Goal: Task Accomplishment & Management: Manage account settings

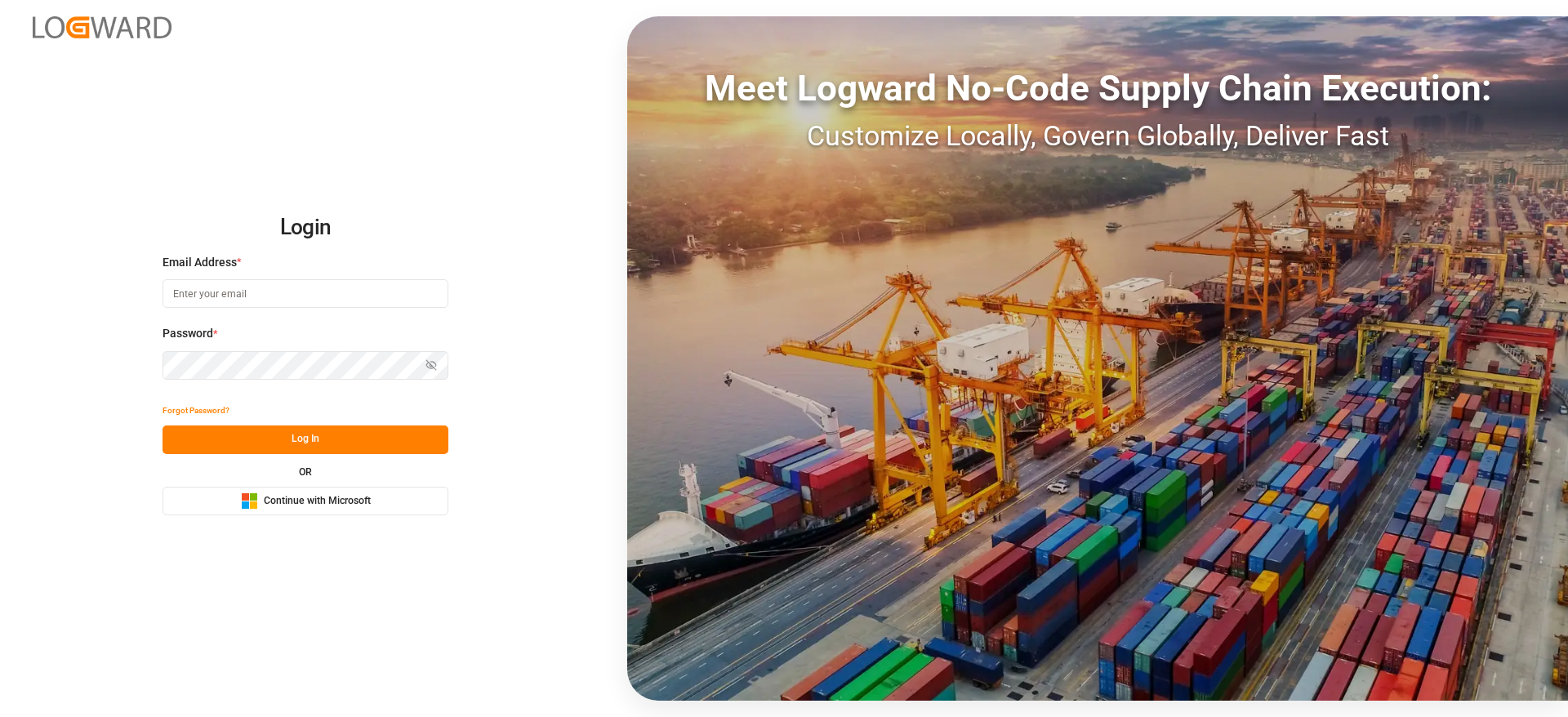
click at [245, 506] on rect at bounding box center [245, 505] width 7 height 7
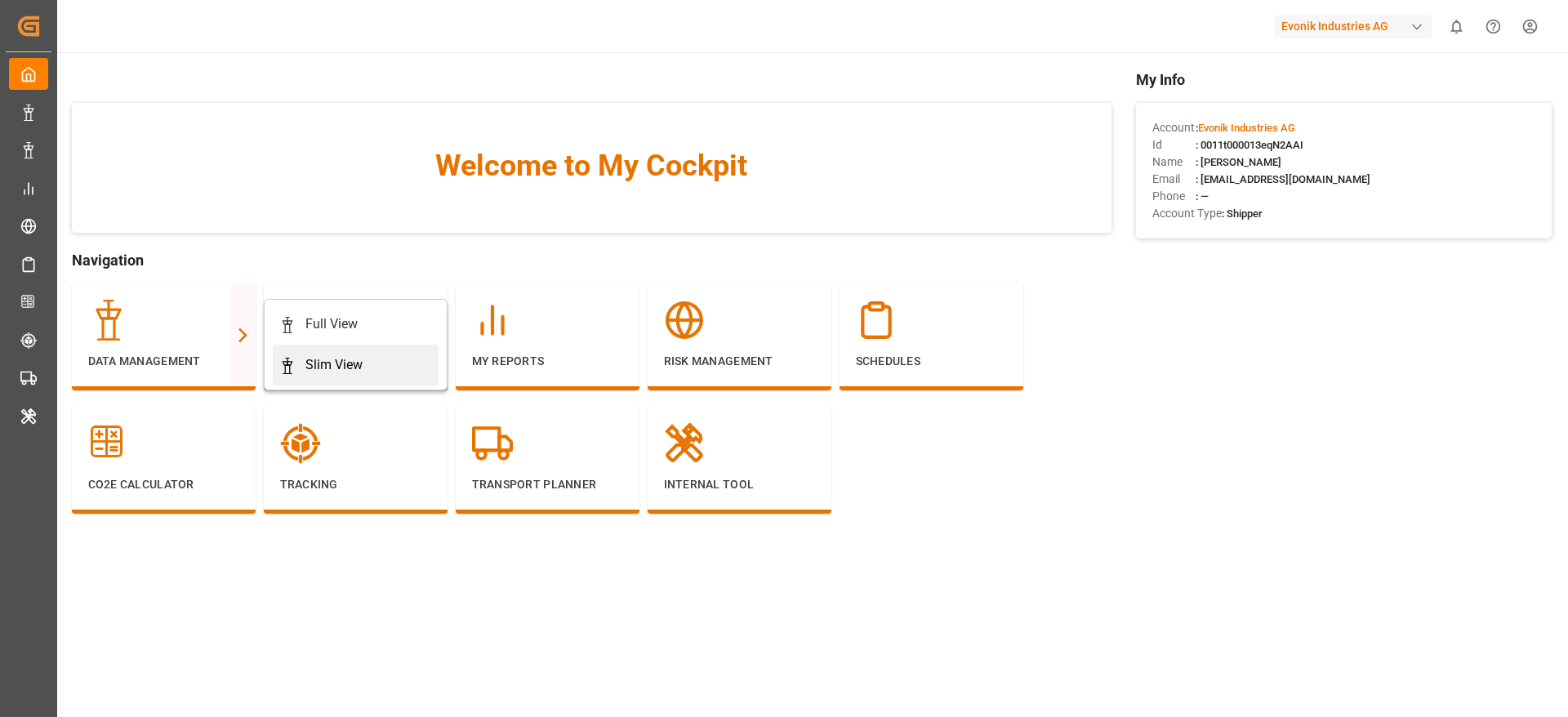
click at [297, 363] on div "Slim View" at bounding box center [356, 365] width 153 height 20
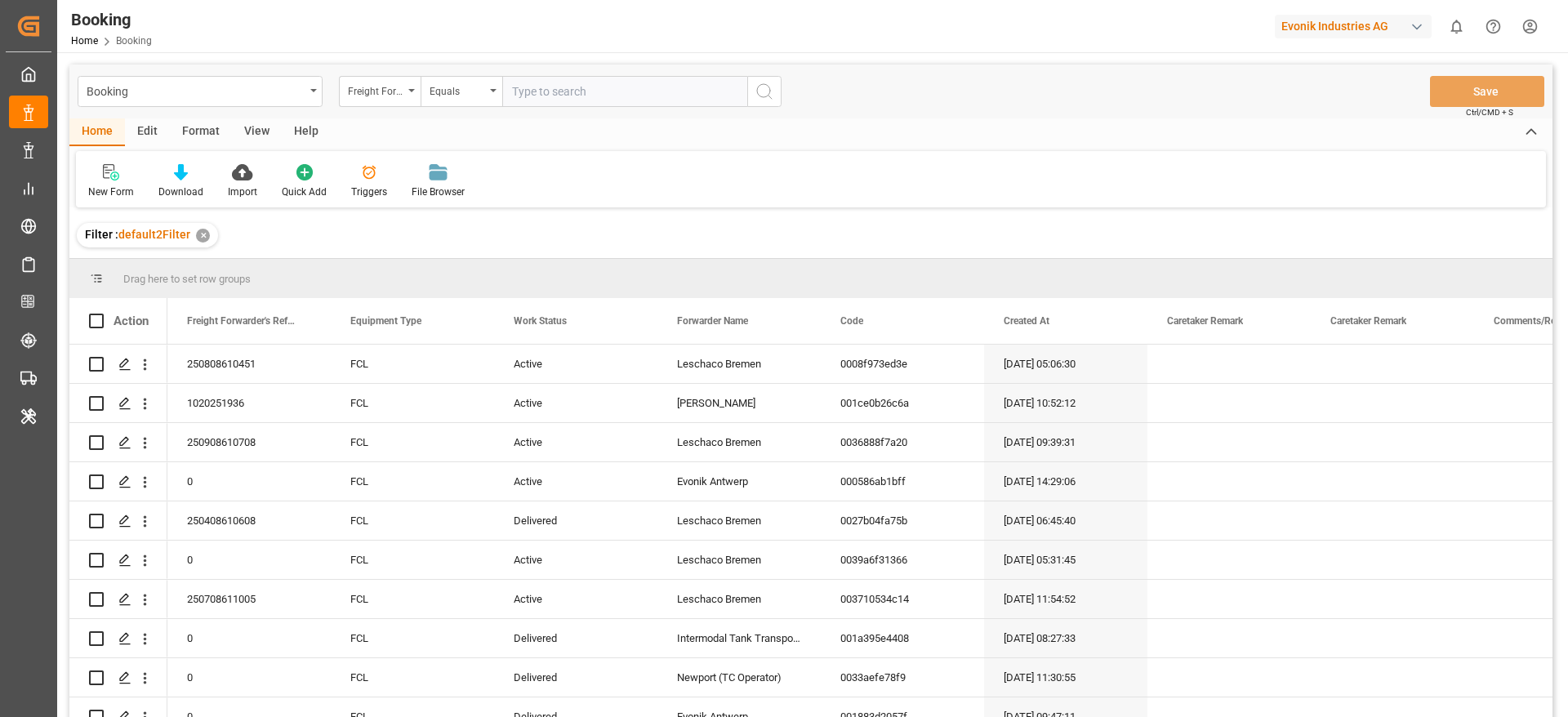
click at [214, 131] on div "Format" at bounding box center [201, 132] width 62 height 27
click at [106, 170] on icon at bounding box center [112, 172] width 15 height 17
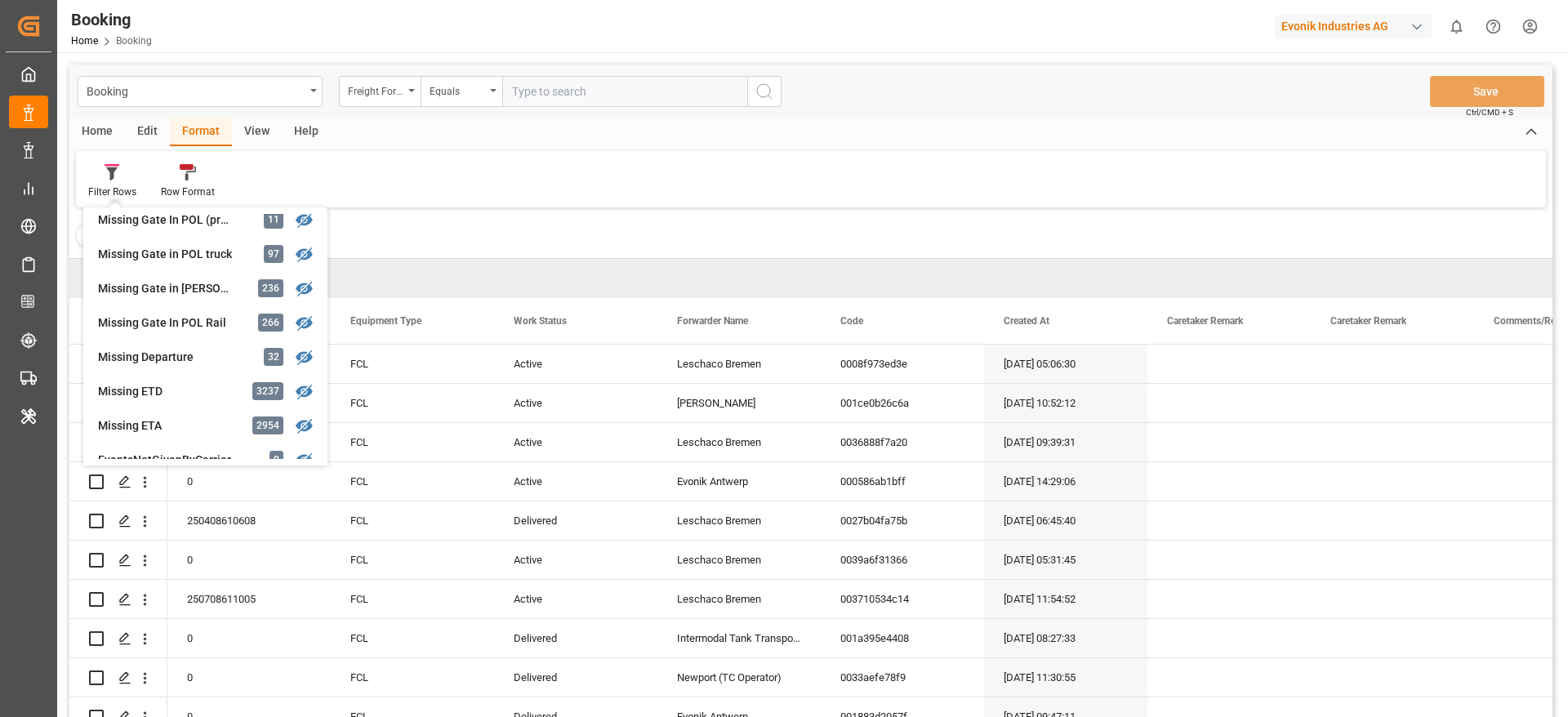
scroll to position [374, 0]
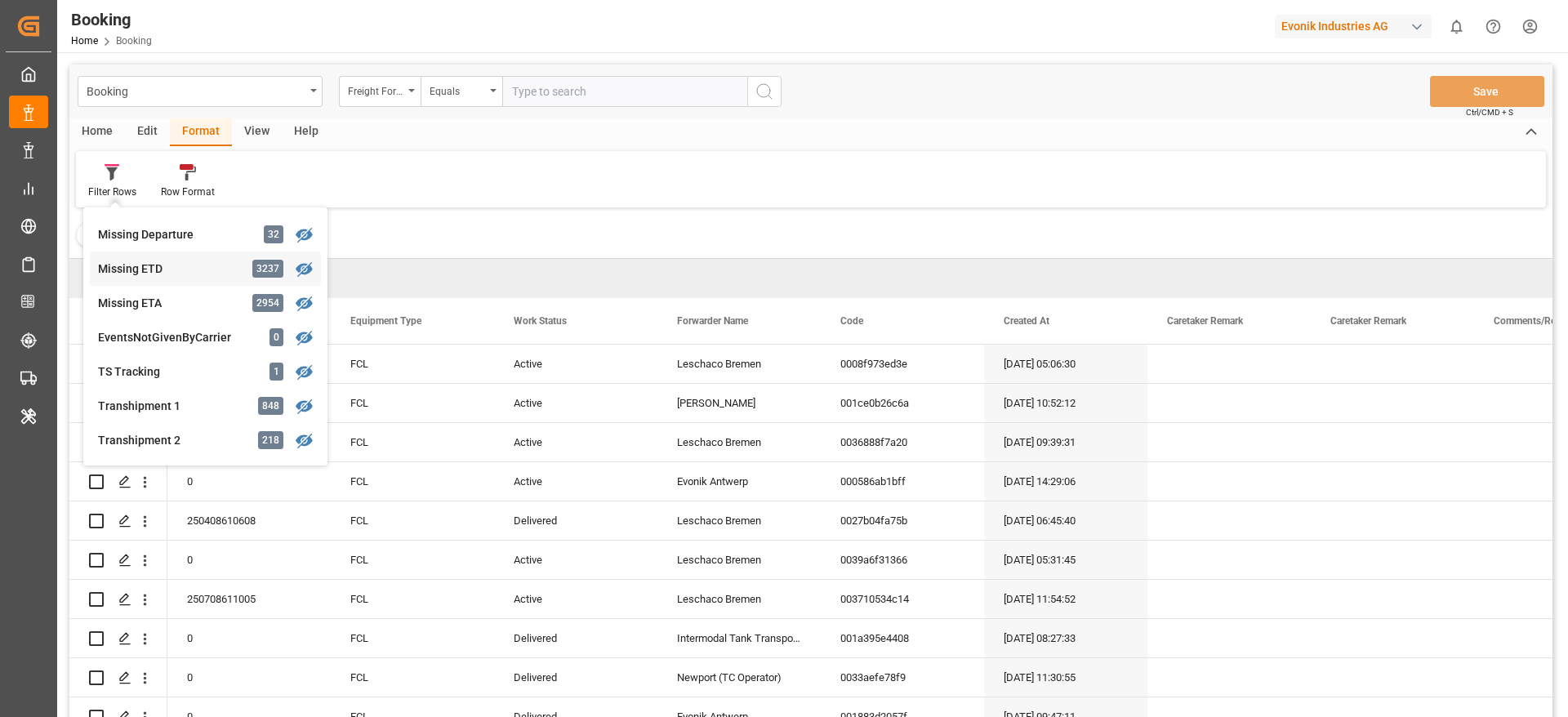
click at [173, 264] on div "Missing ETD" at bounding box center [169, 269] width 143 height 17
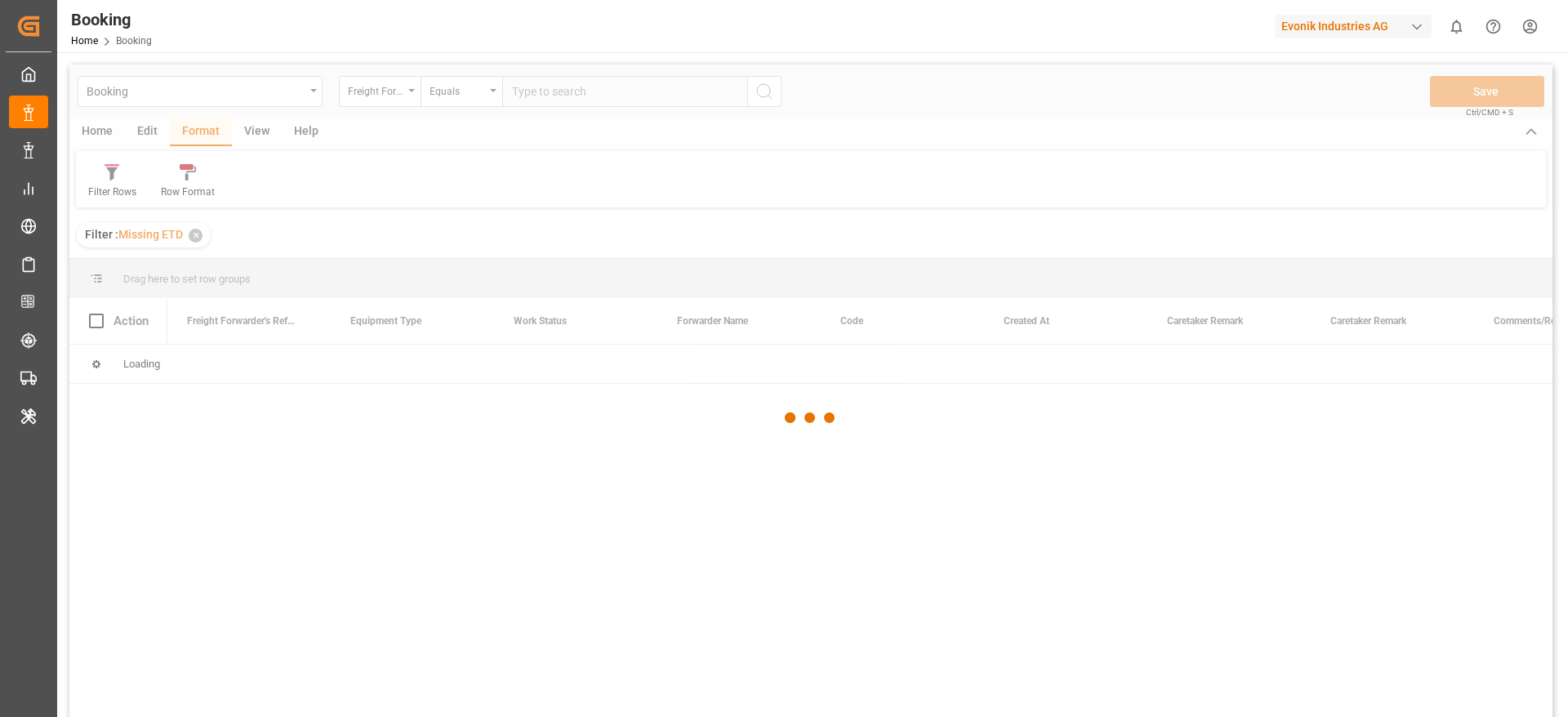
click at [173, 264] on div "Booking Freight Forwarder's Reference No. Equals Save Ctrl/CMD + S Home Edit Fo…" at bounding box center [811, 412] width 1483 height 695
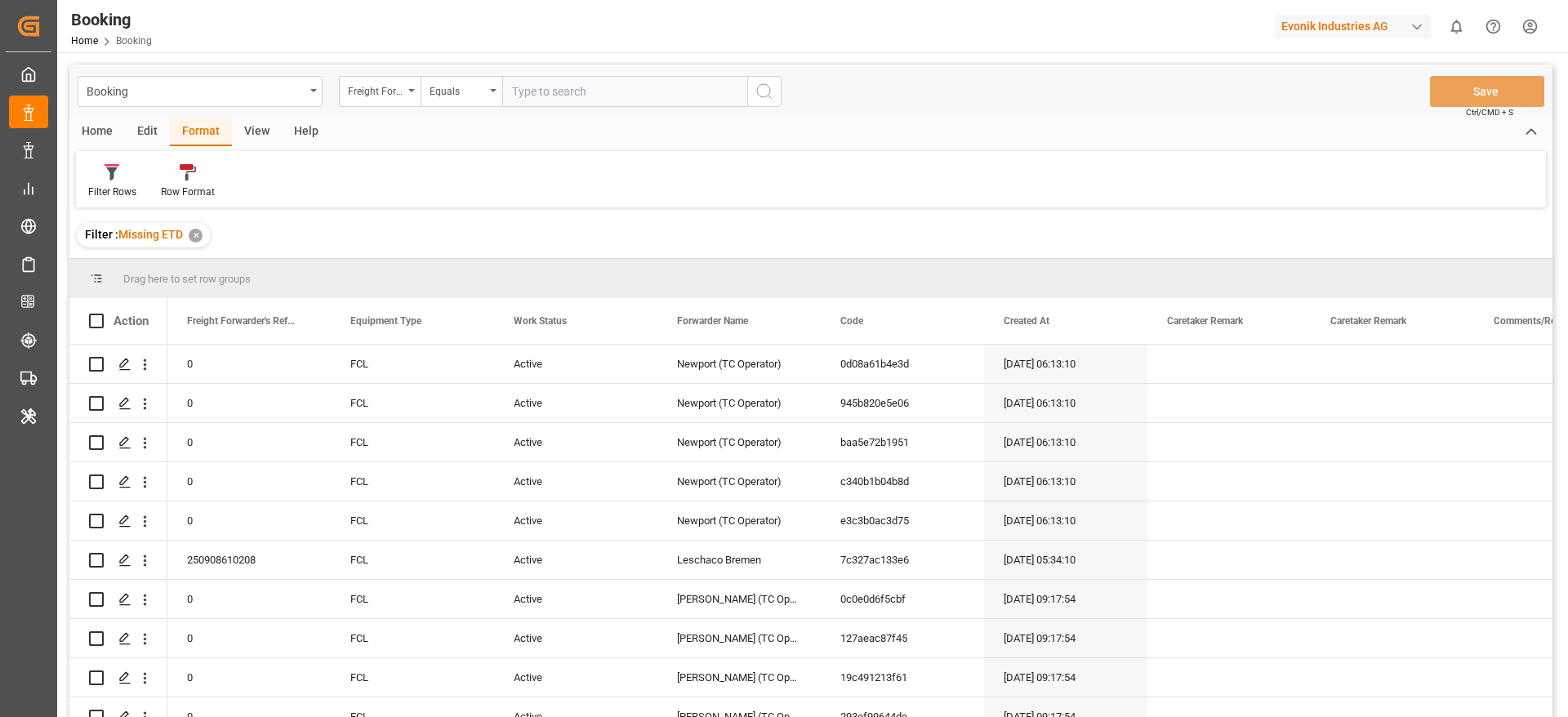
click at [248, 133] on div "View" at bounding box center [257, 132] width 50 height 27
click at [79, 180] on div "Default" at bounding box center [104, 181] width 56 height 36
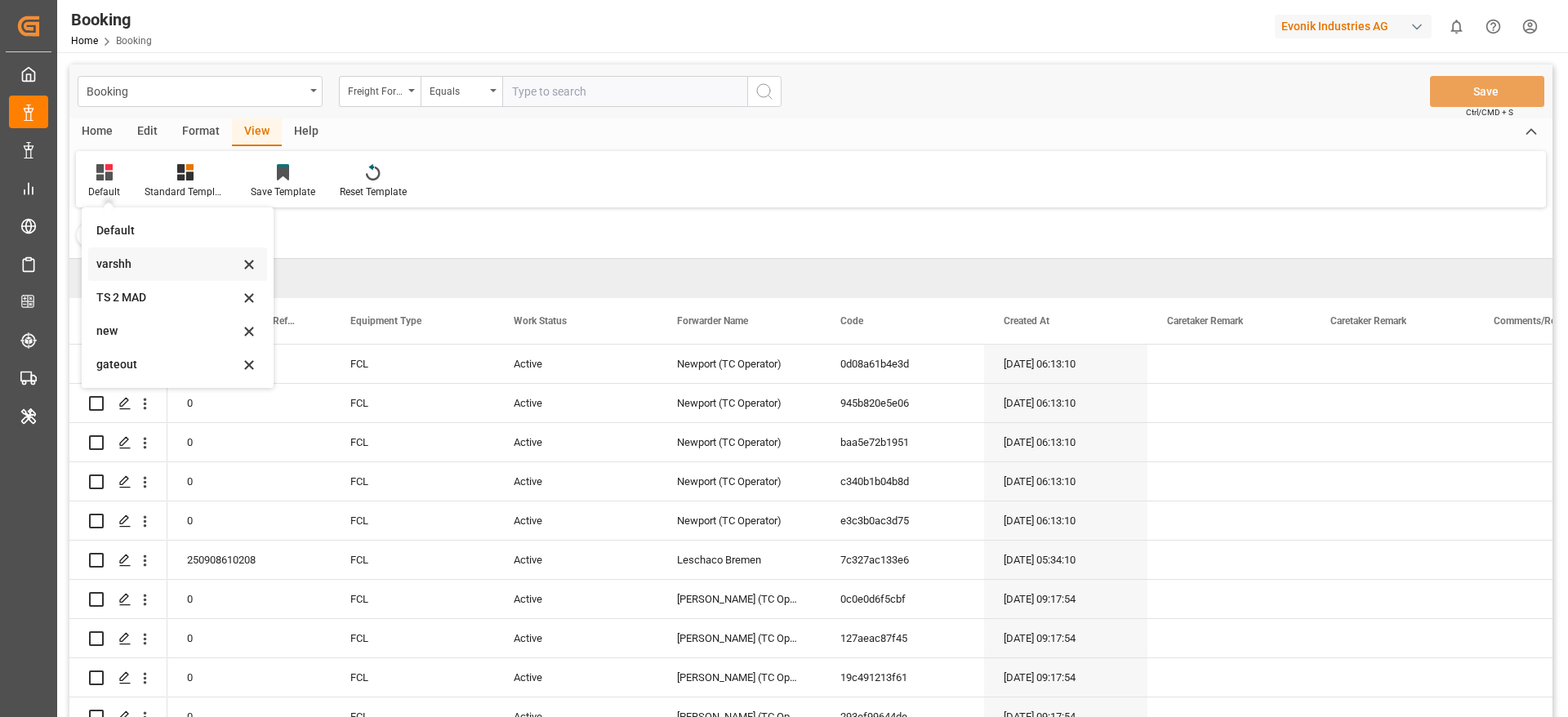
click at [150, 259] on div "varshh" at bounding box center [167, 264] width 143 height 17
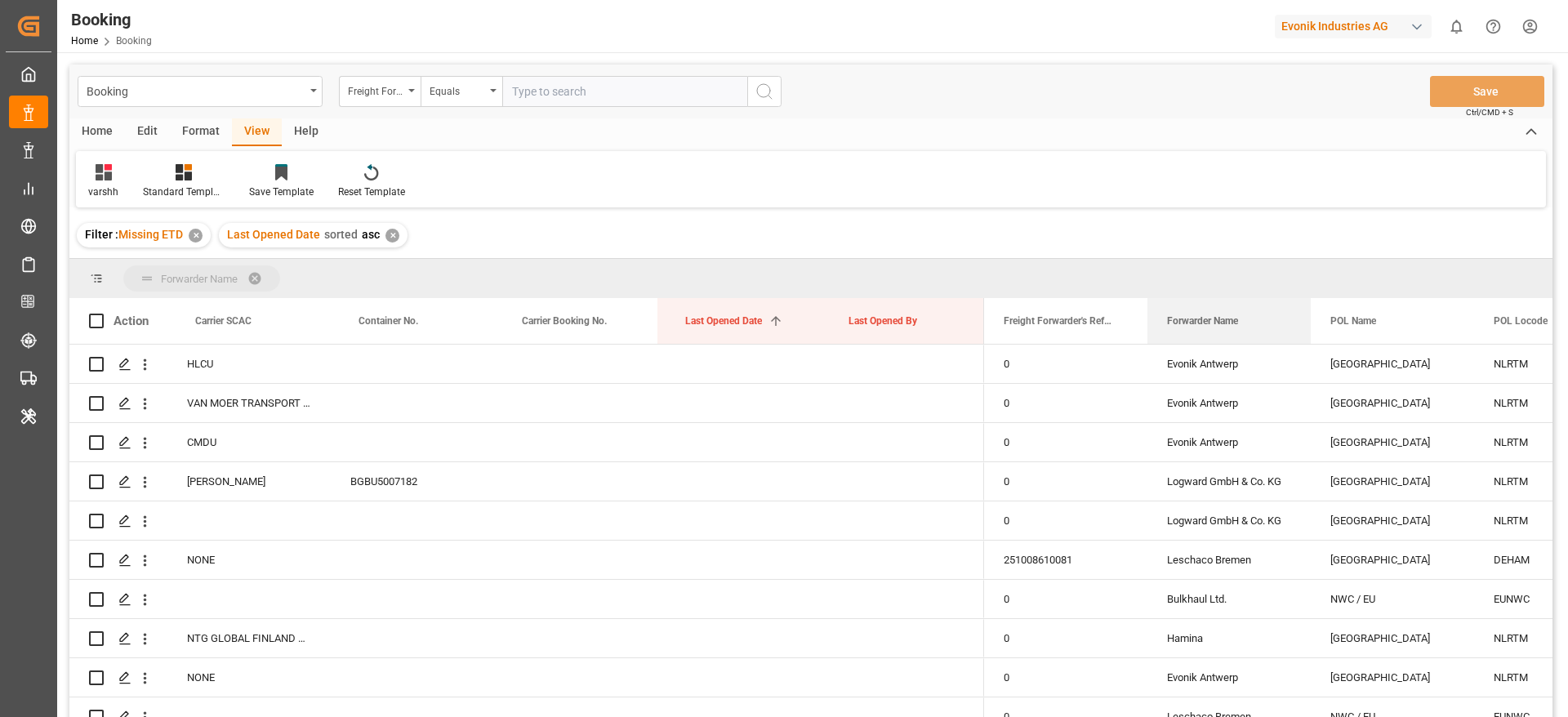
drag, startPoint x: 1230, startPoint y: 322, endPoint x: 1223, endPoint y: 283, distance: 39.6
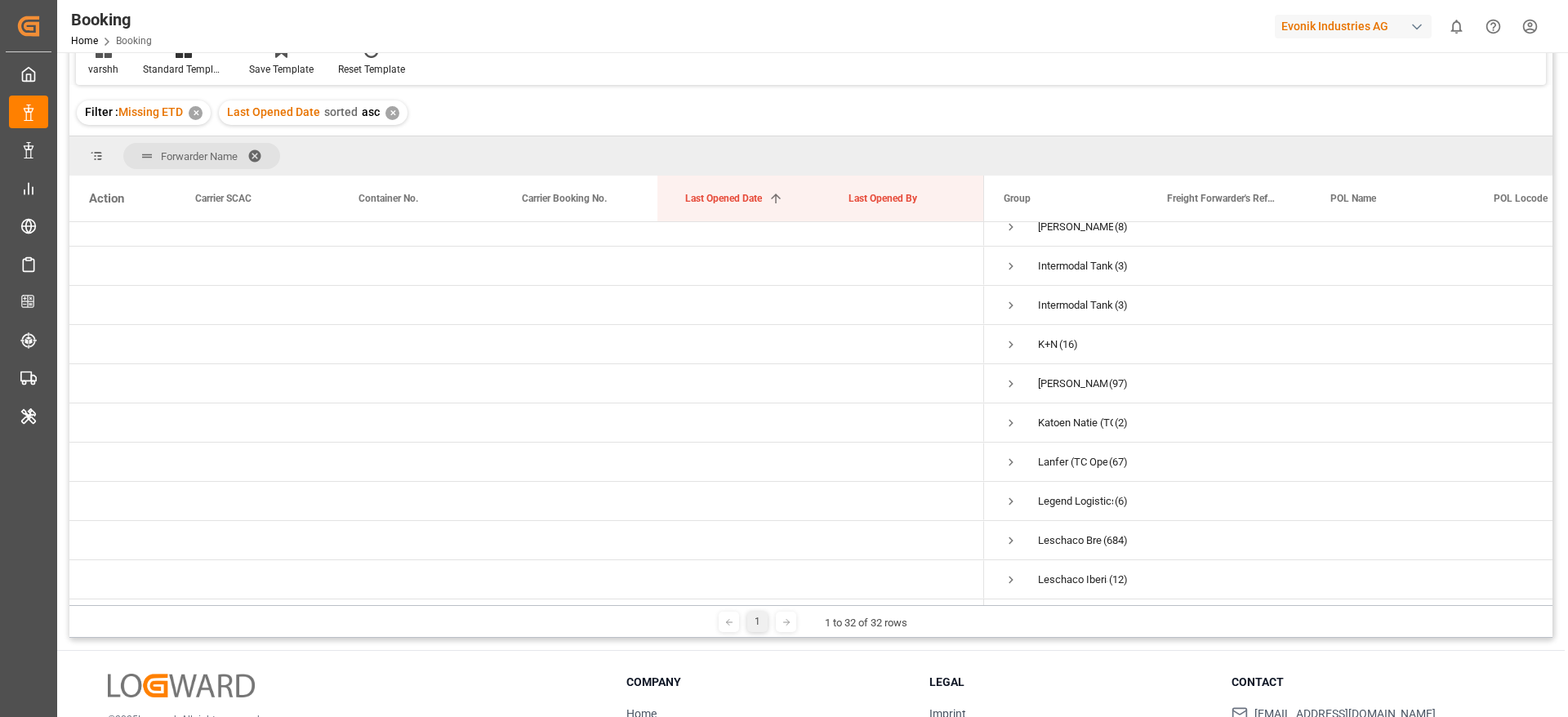
scroll to position [490, 0]
click at [1014, 254] on span "Press SPACE to select this row." at bounding box center [1011, 261] width 15 height 15
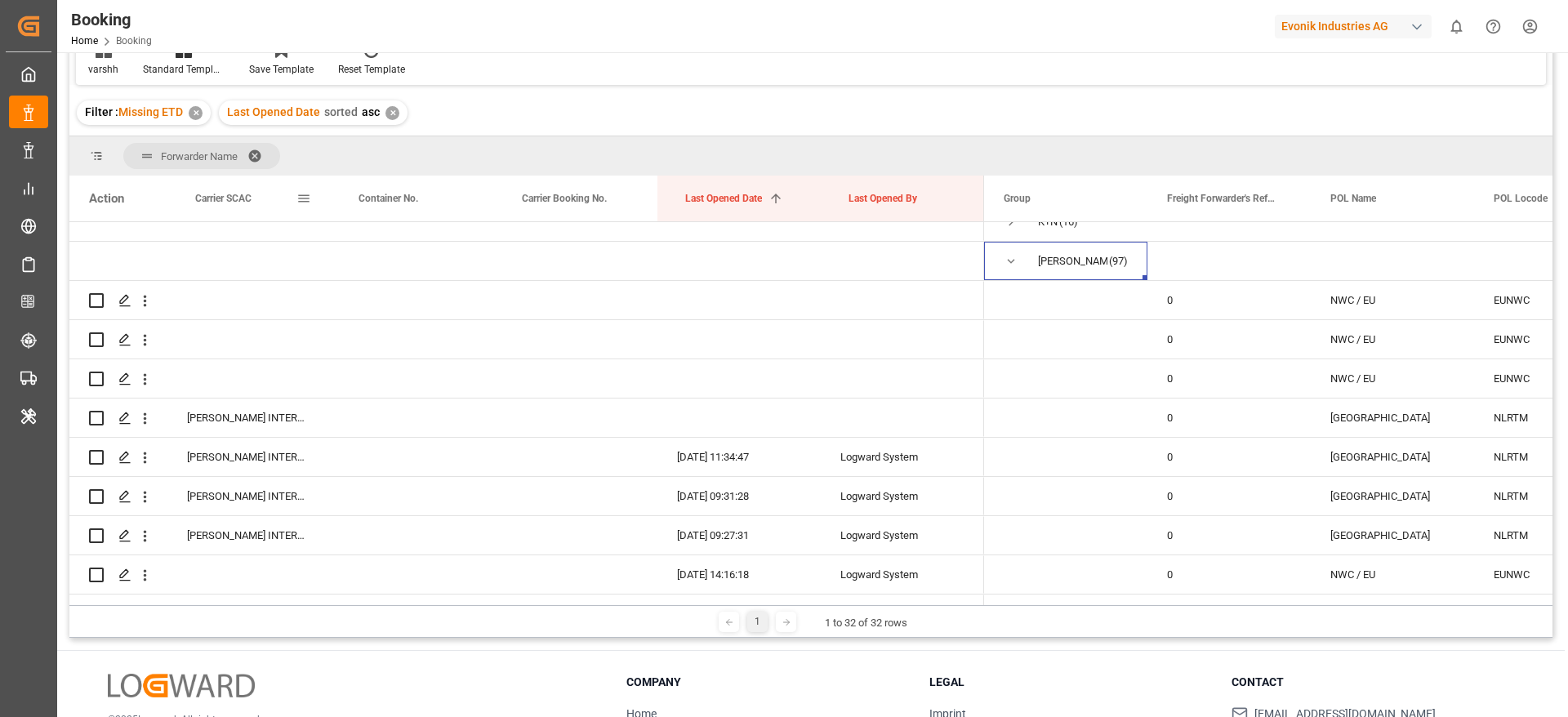
scroll to position [0, 0]
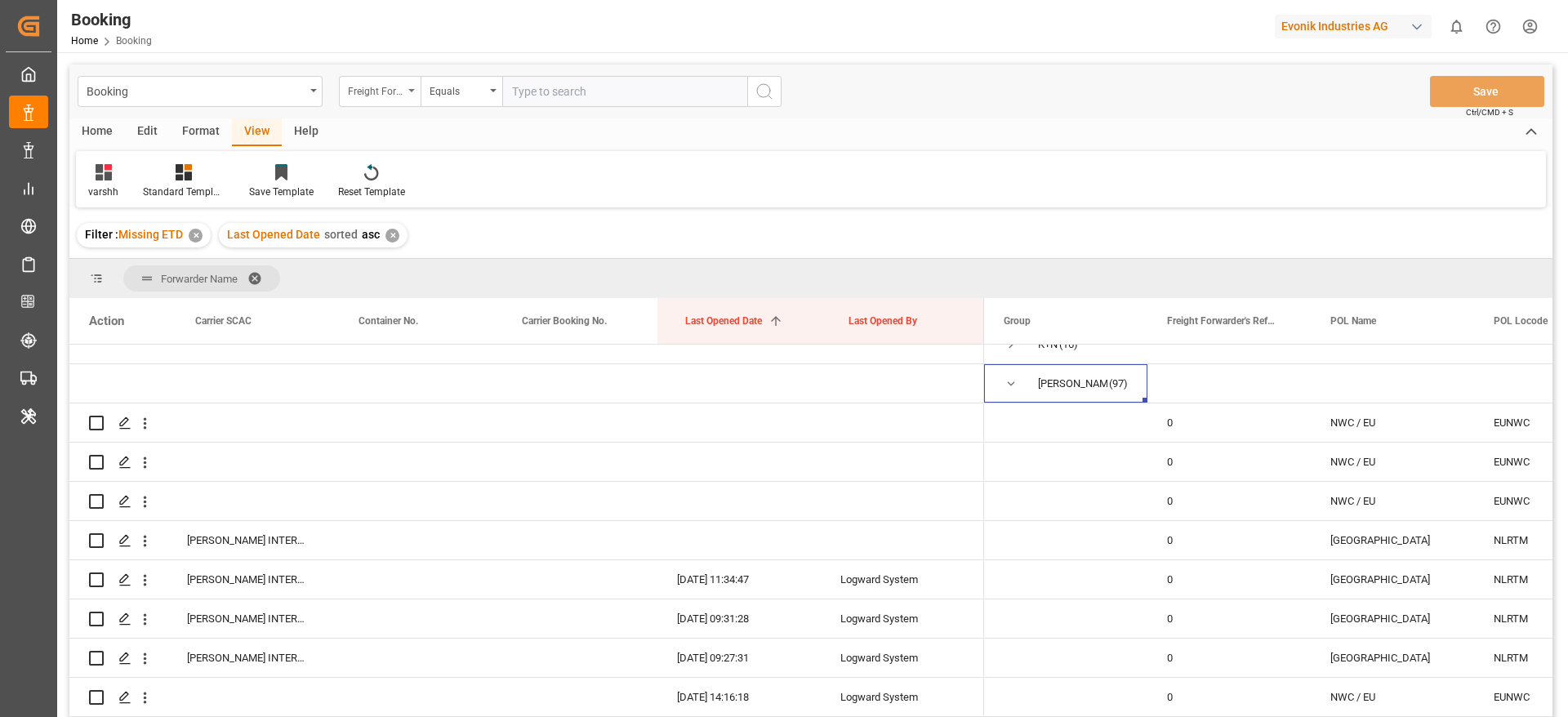
click at [412, 99] on div "Freight Forwarder's Reference No." at bounding box center [380, 91] width 81 height 31
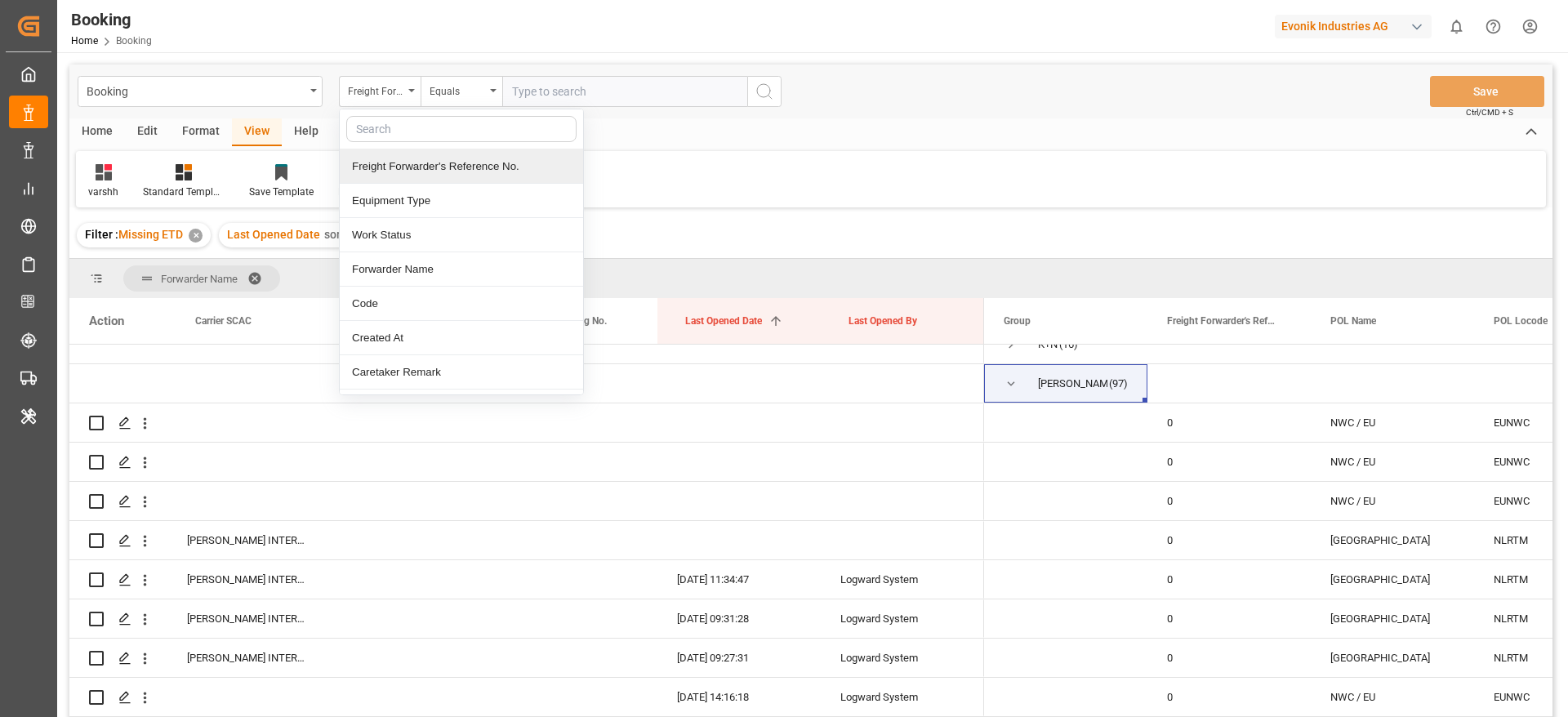
click at [382, 133] on input "text" at bounding box center [462, 129] width 231 height 27
type input "cre"
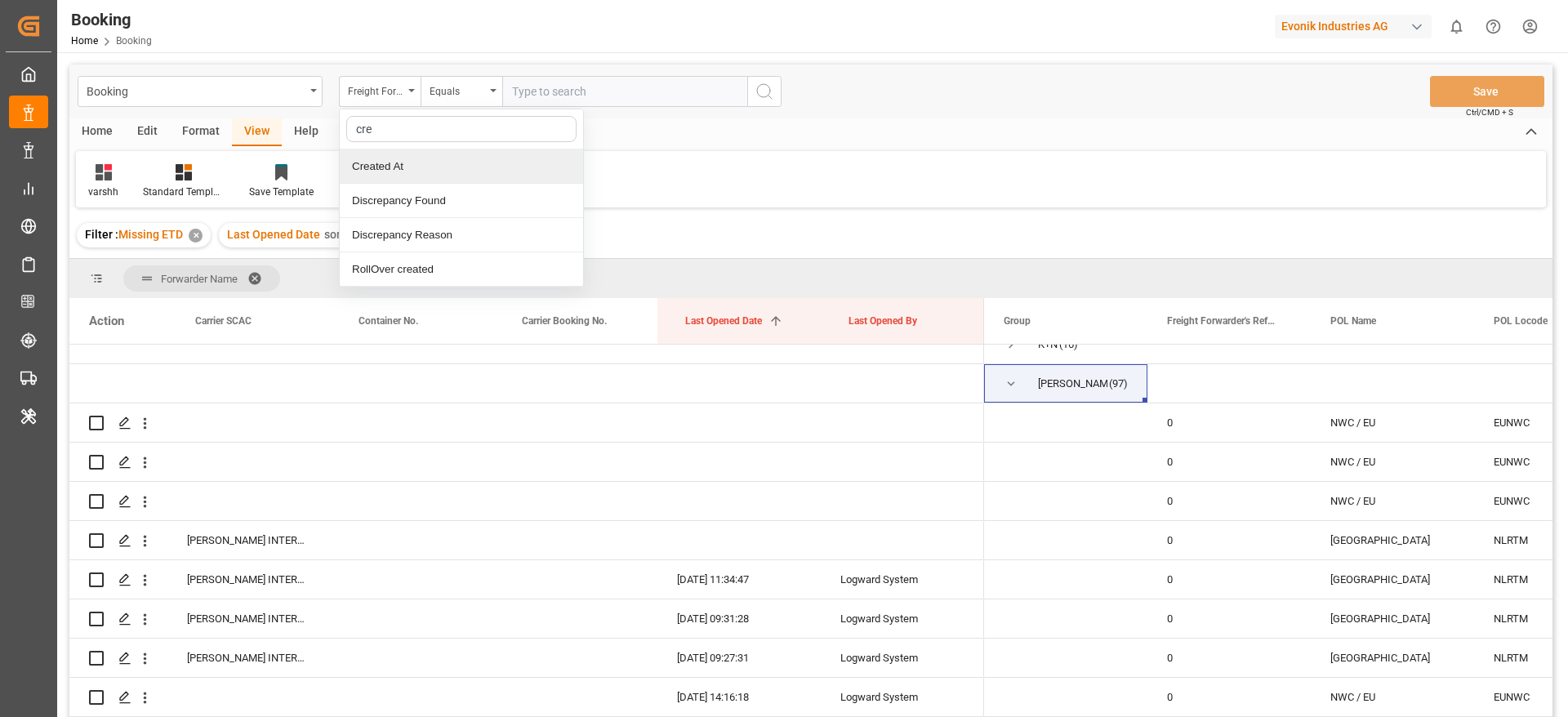
click at [368, 177] on div "Created At" at bounding box center [461, 166] width 243 height 34
click at [580, 98] on input "text" at bounding box center [624, 91] width 245 height 31
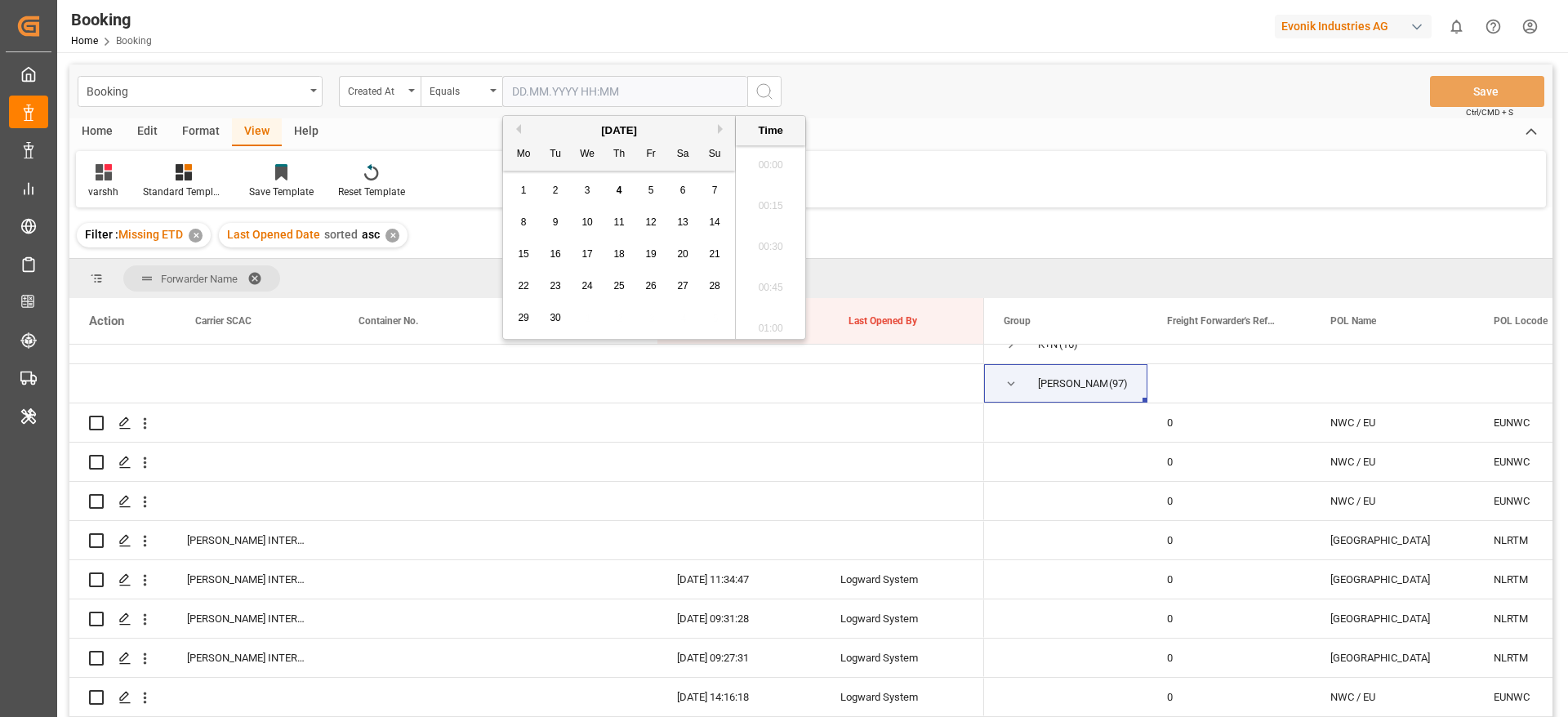
scroll to position [1720, 0]
click at [521, 128] on div "[DATE]" at bounding box center [619, 131] width 232 height 17
click at [515, 127] on button "Previous Month" at bounding box center [517, 129] width 10 height 10
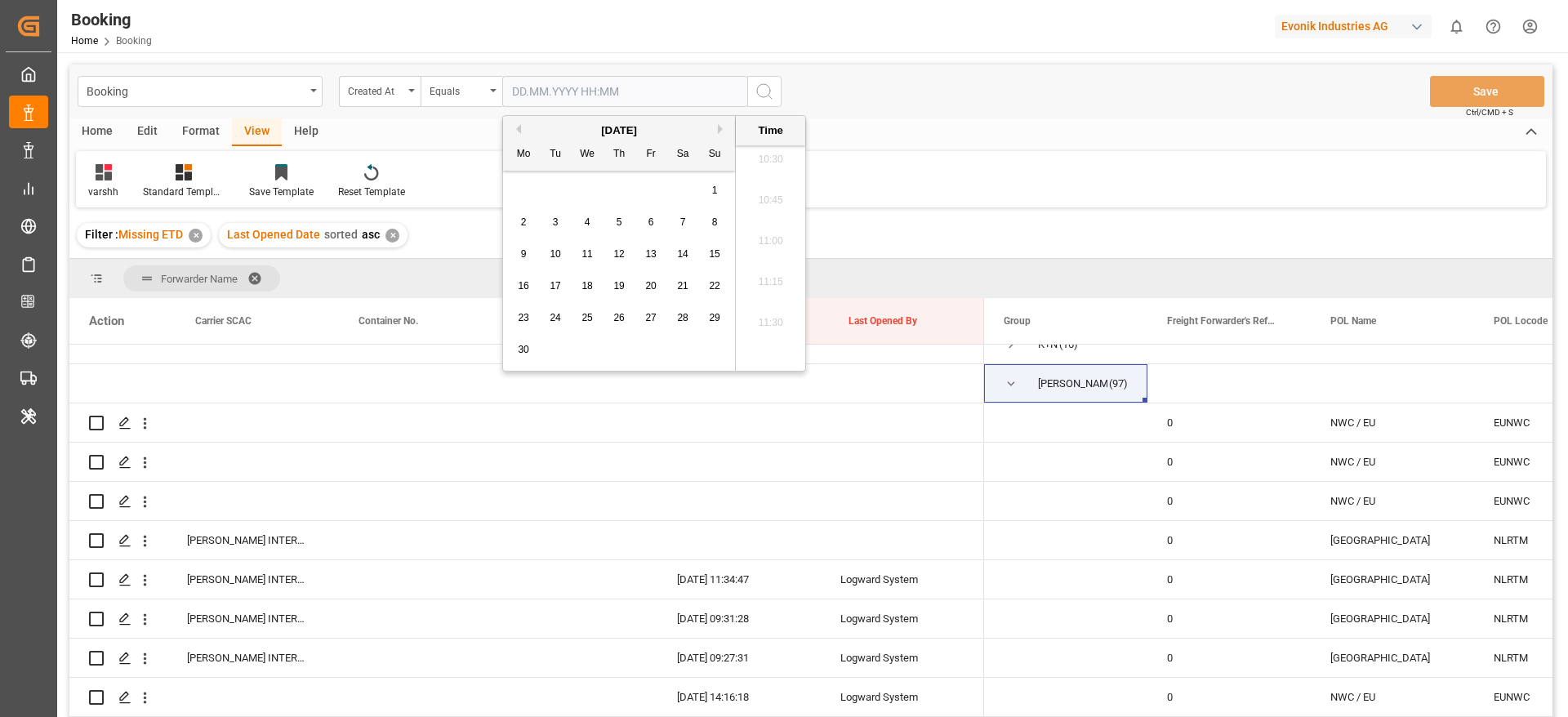
click at [522, 349] on span "30" at bounding box center [522, 350] width 11 height 12
type input "30.06.2025 00:00"
click at [760, 100] on icon "search button" at bounding box center [765, 91] width 20 height 20
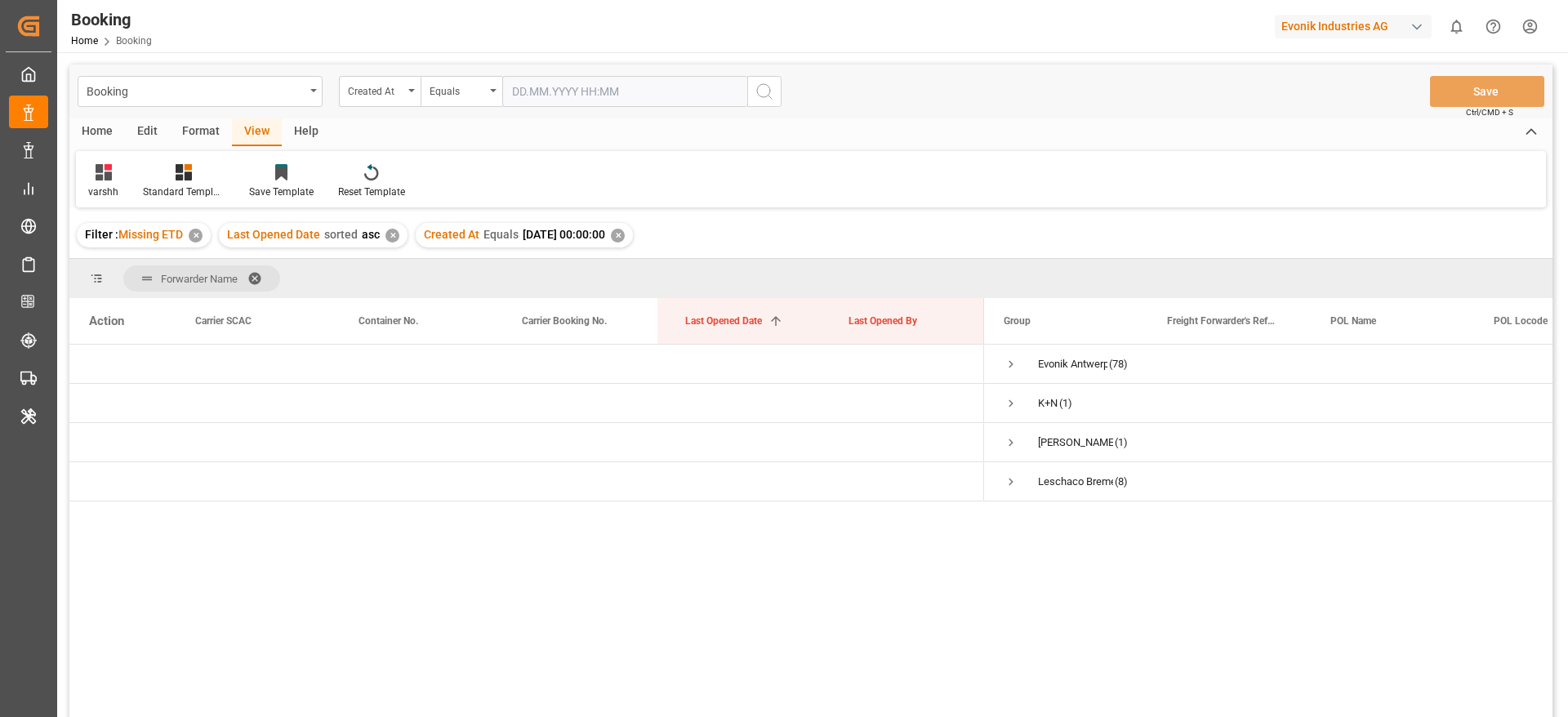
click at [624, 235] on div "✕" at bounding box center [618, 235] width 14 height 14
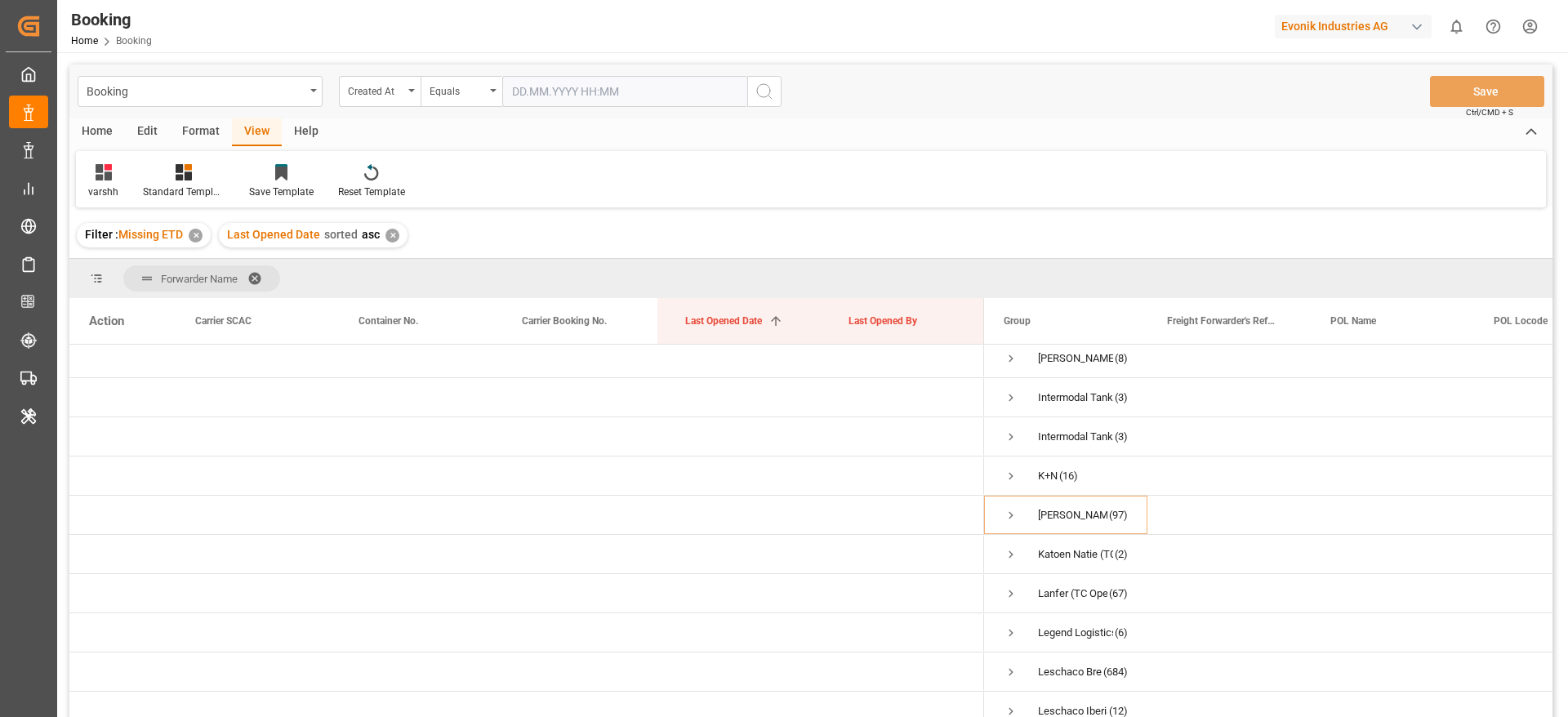
scroll to position [367, 0]
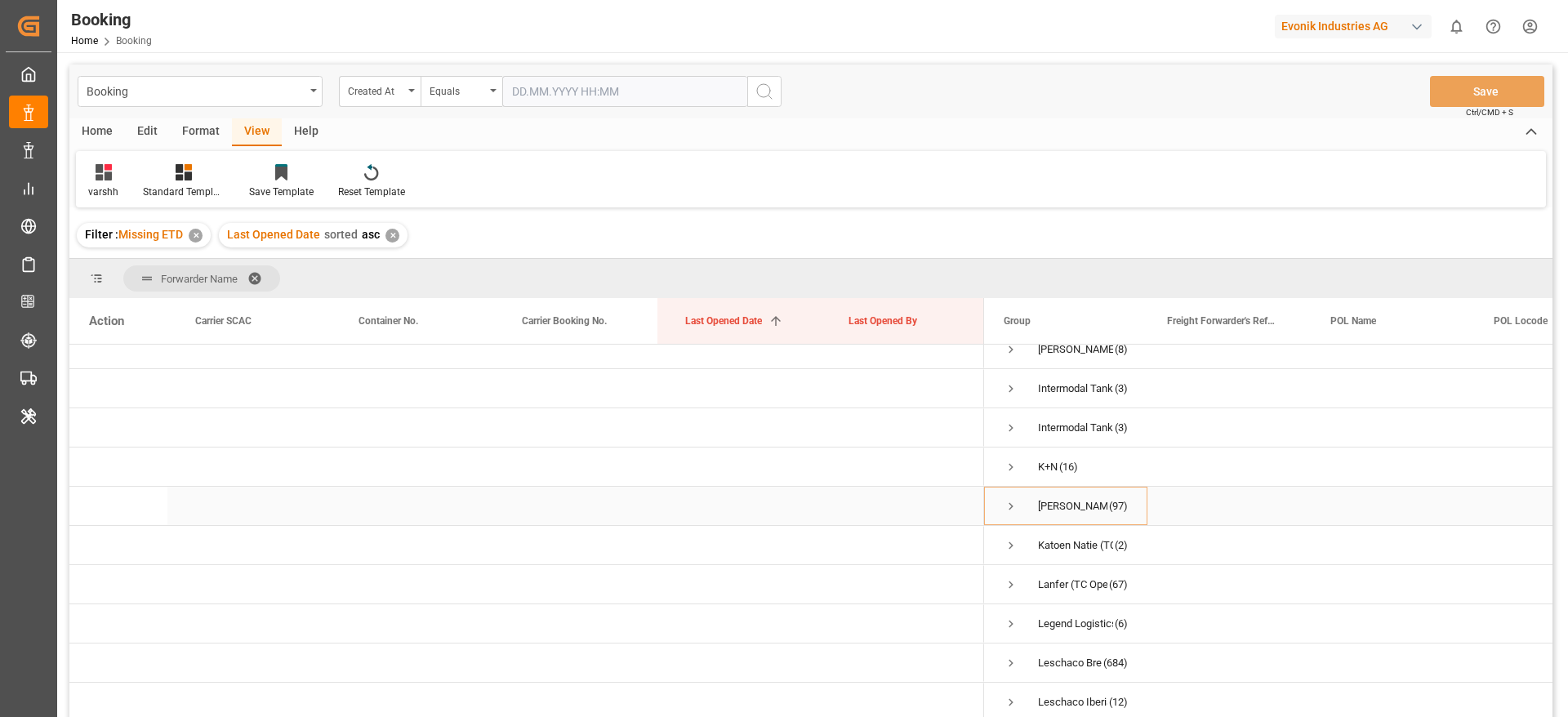
click at [1008, 510] on span "Press SPACE to select this row." at bounding box center [1011, 506] width 15 height 15
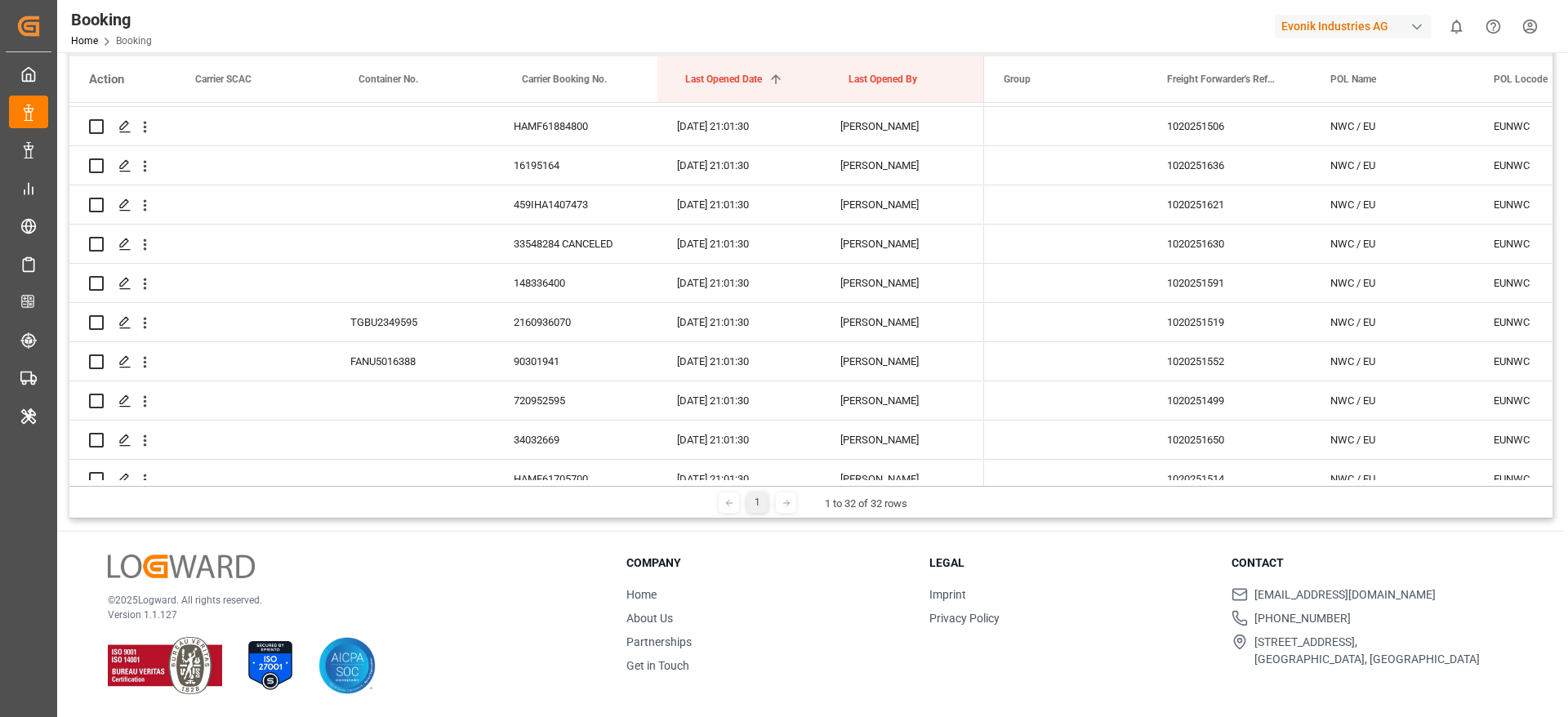
scroll to position [1837, 0]
click at [410, 249] on div "TGBU2349595" at bounding box center [412, 245] width 163 height 38
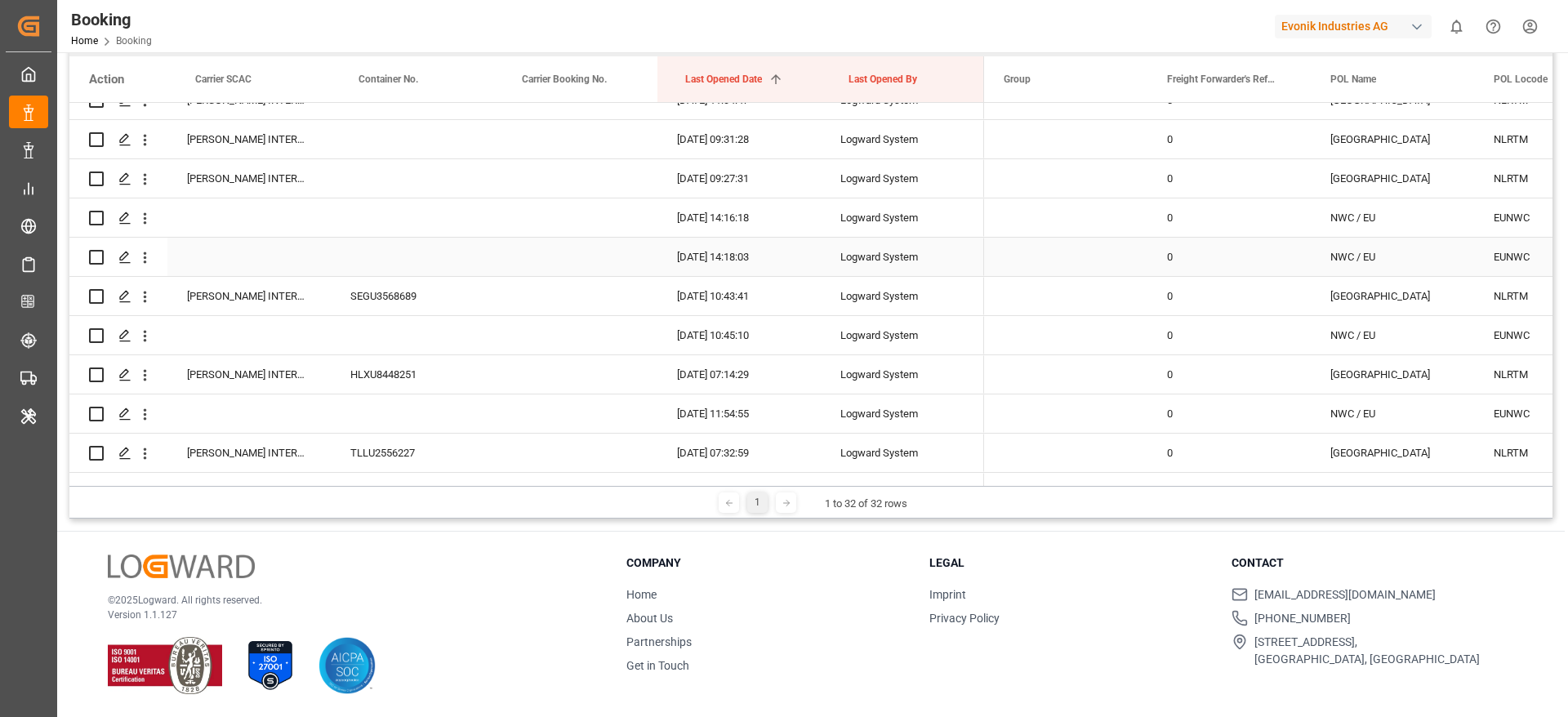
scroll to position [734, 0]
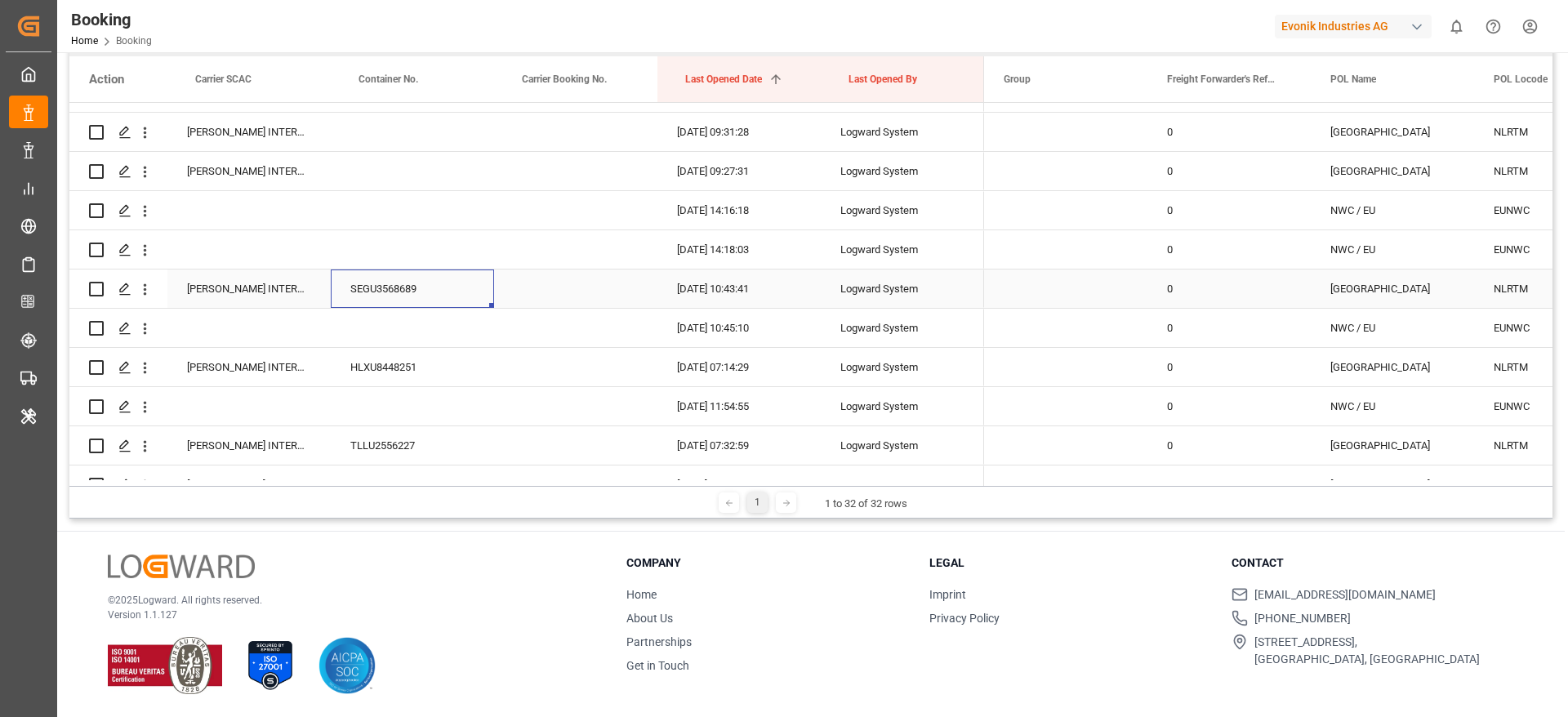
click at [403, 294] on div "SEGU3568689" at bounding box center [412, 288] width 163 height 38
click at [146, 285] on icon "open menu" at bounding box center [145, 290] width 3 height 12
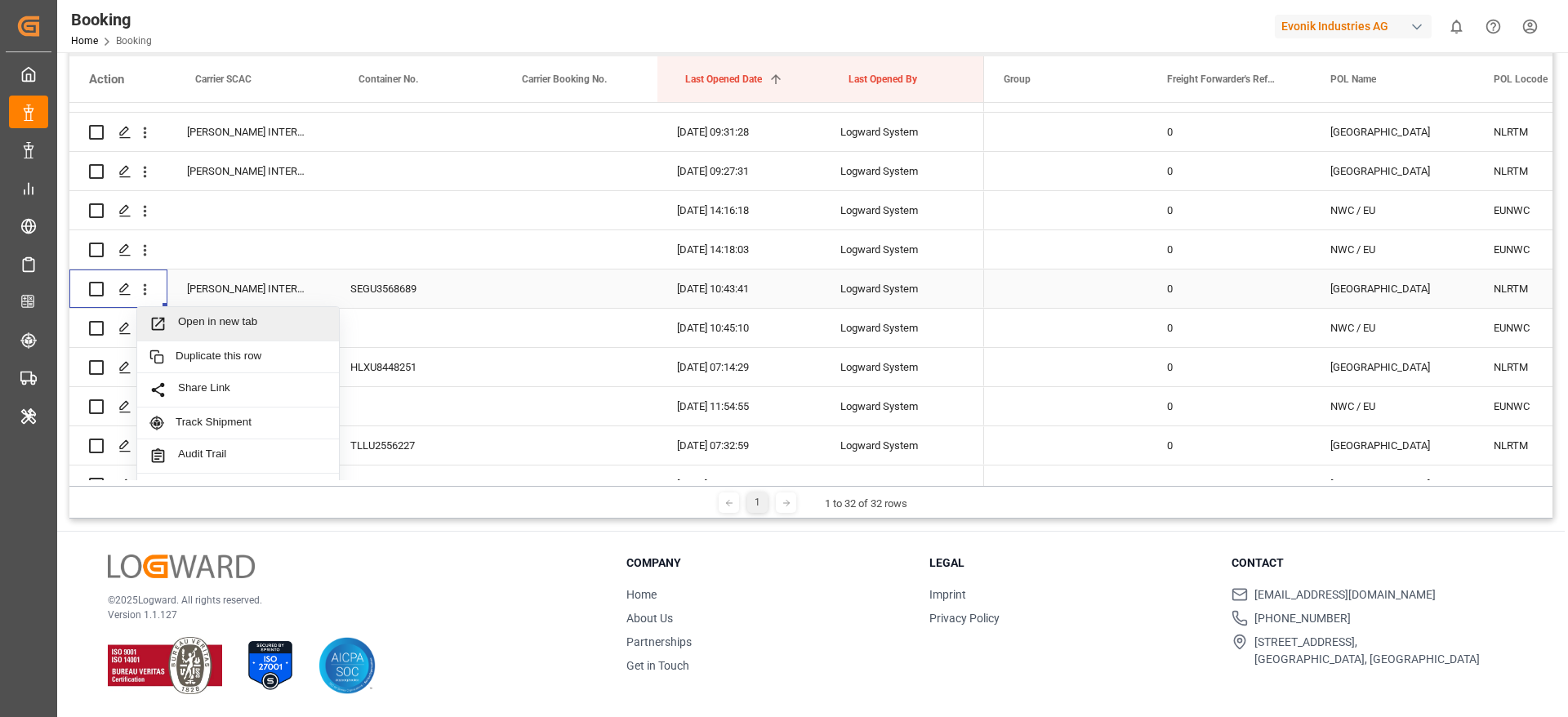
click at [197, 310] on div "Open in new tab" at bounding box center [237, 323] width 201 height 34
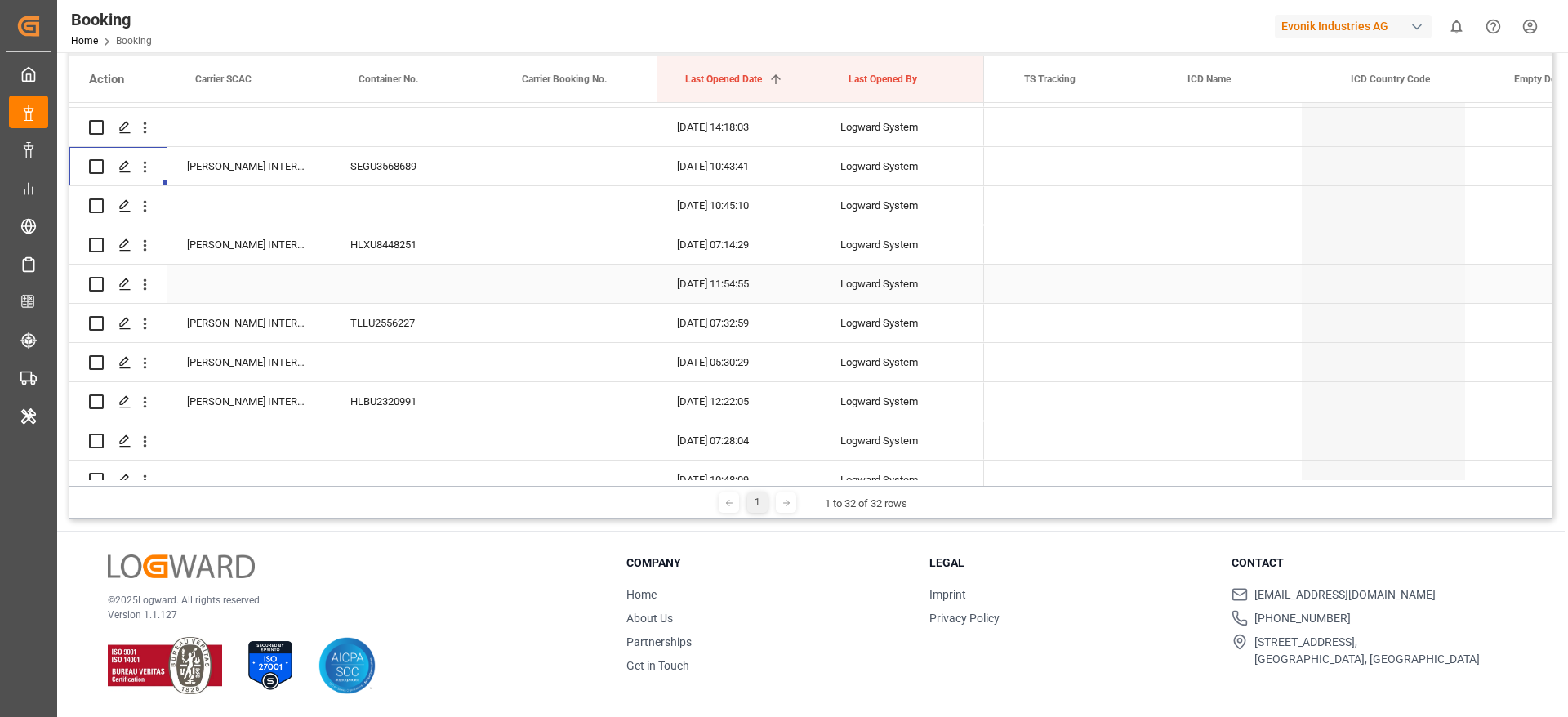
scroll to position [0, 958]
click at [391, 171] on div "SEGU3568689" at bounding box center [412, 166] width 163 height 38
click at [153, 249] on icon "open menu" at bounding box center [144, 245] width 17 height 17
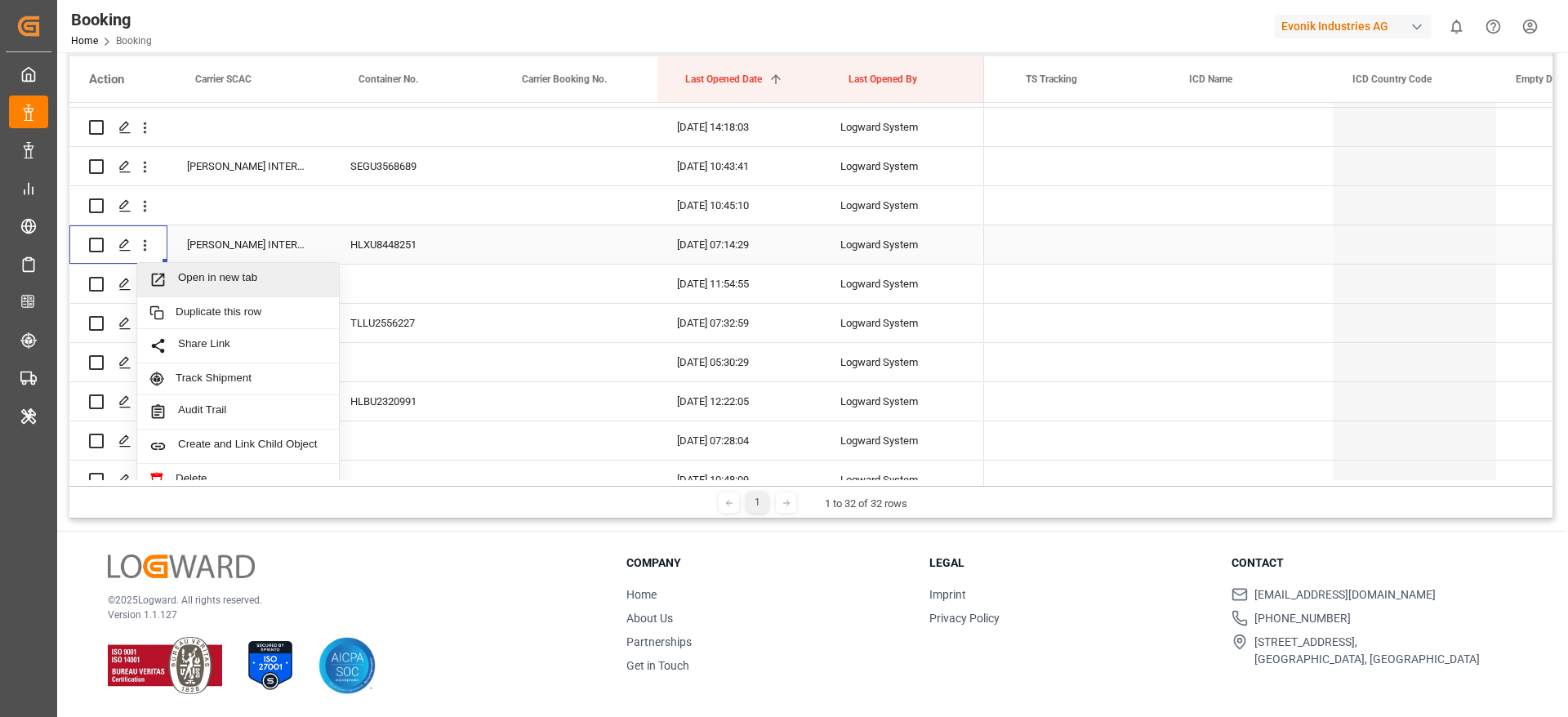
click at [187, 274] on span "Open in new tab" at bounding box center [252, 279] width 148 height 17
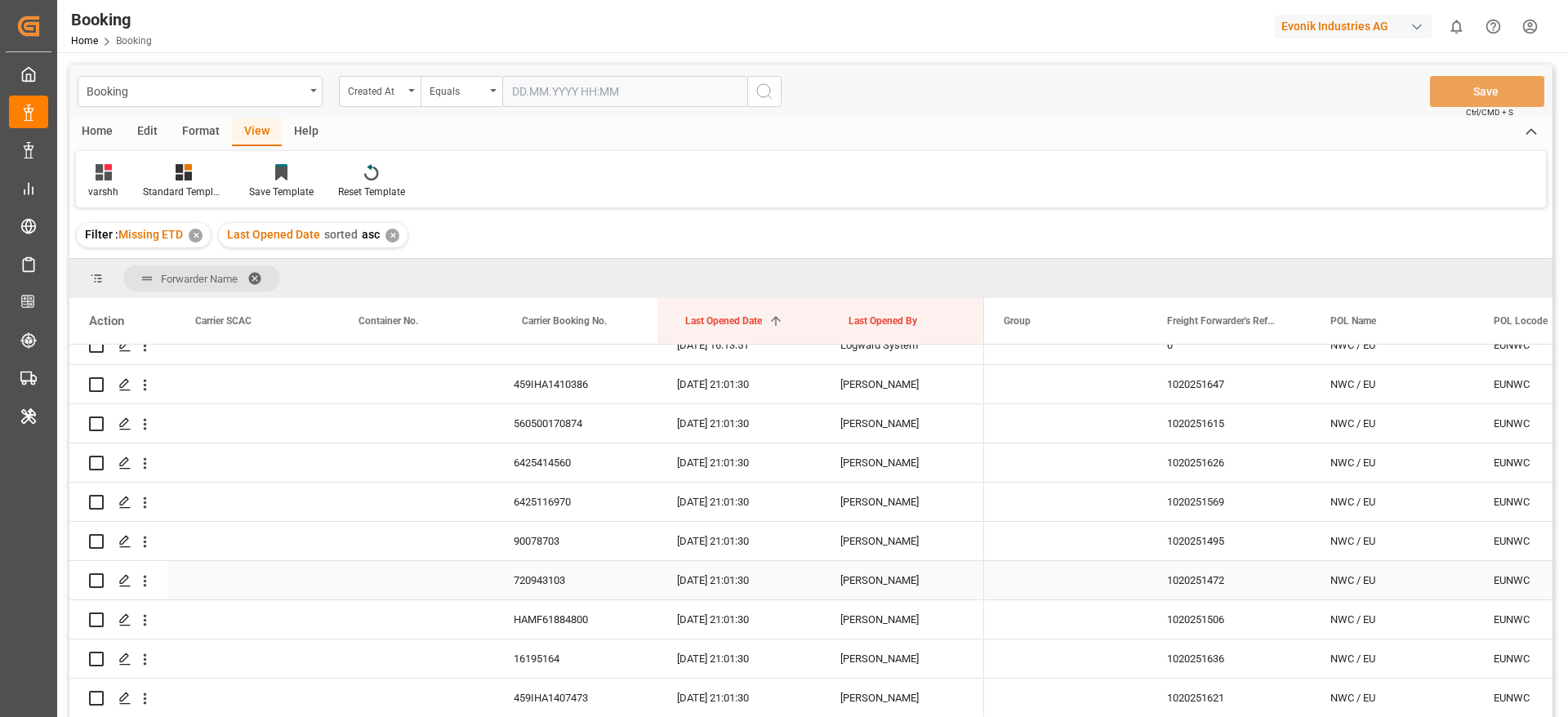
scroll to position [1470, 0]
click at [583, 409] on div "459IHA1410386" at bounding box center [575, 423] width 163 height 38
click at [140, 427] on icon "open menu" at bounding box center [144, 423] width 17 height 17
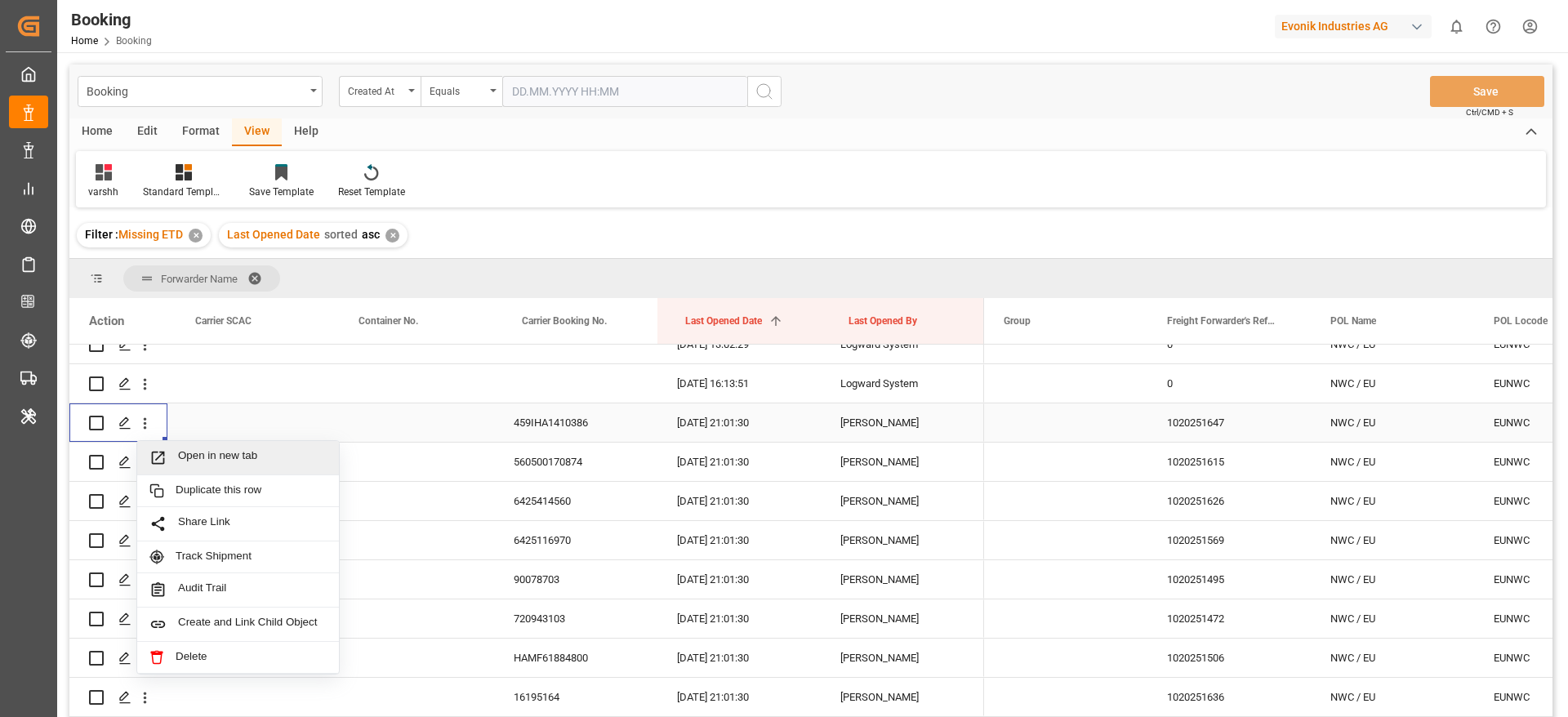
click at [211, 453] on span "Open in new tab" at bounding box center [252, 458] width 148 height 17
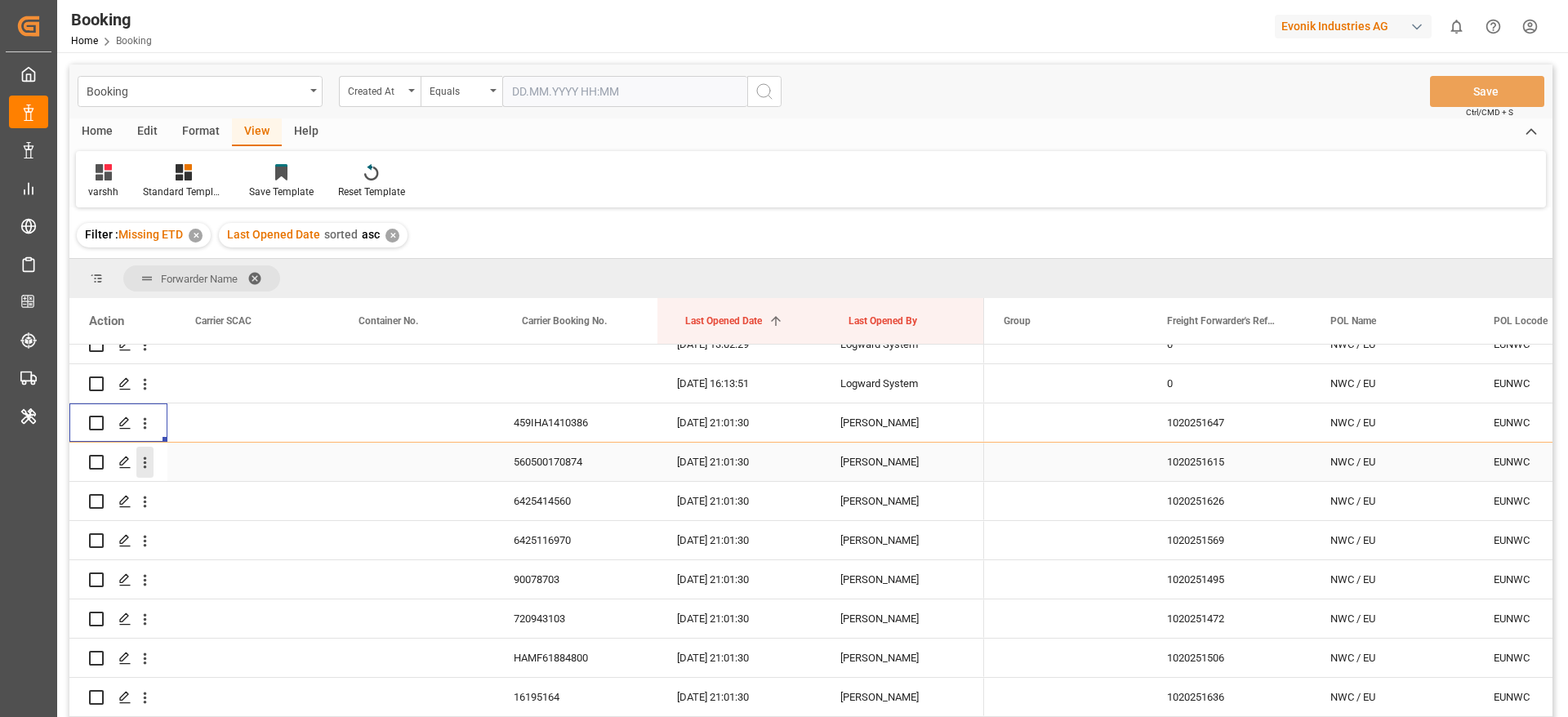
click at [152, 475] on button "open menu" at bounding box center [144, 462] width 17 height 31
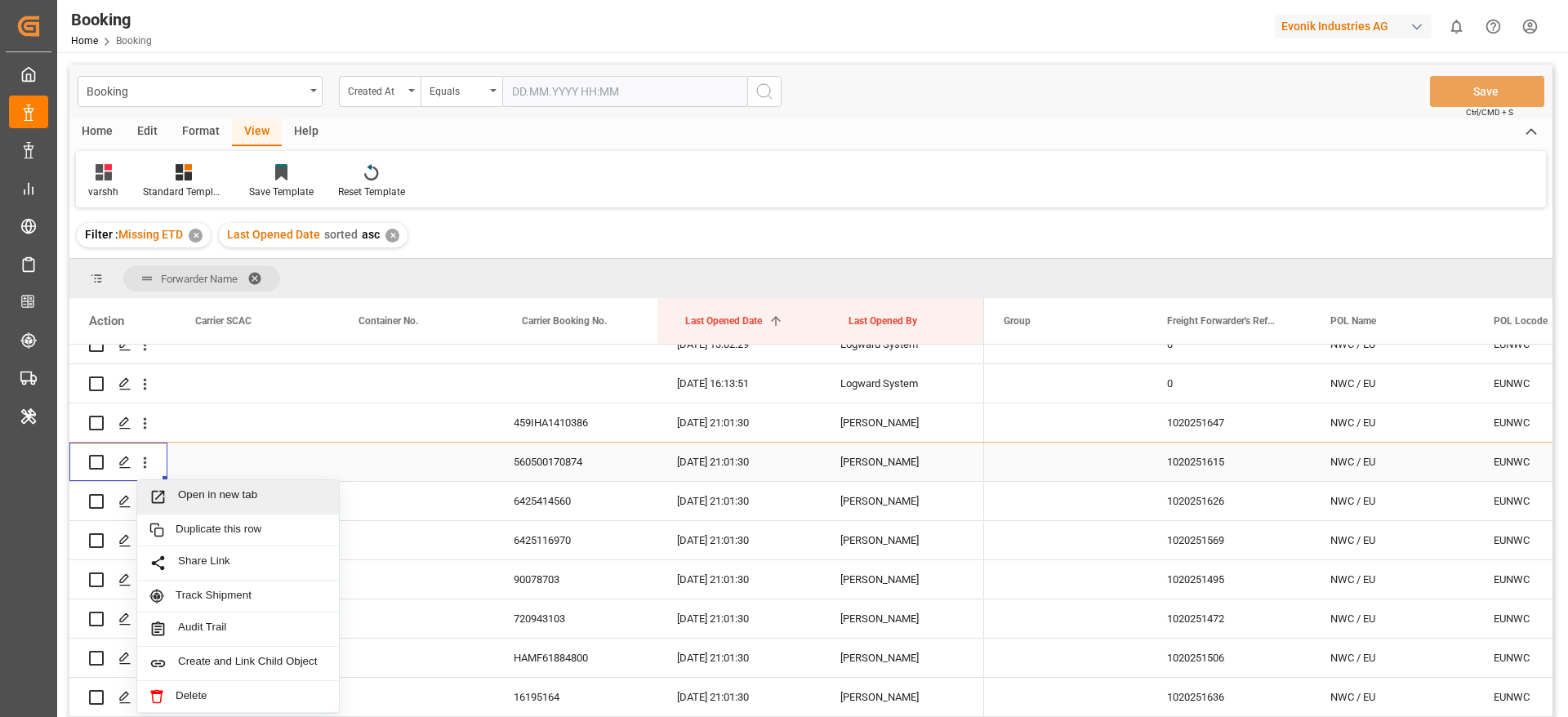
click at [196, 492] on span "Open in new tab" at bounding box center [252, 497] width 148 height 17
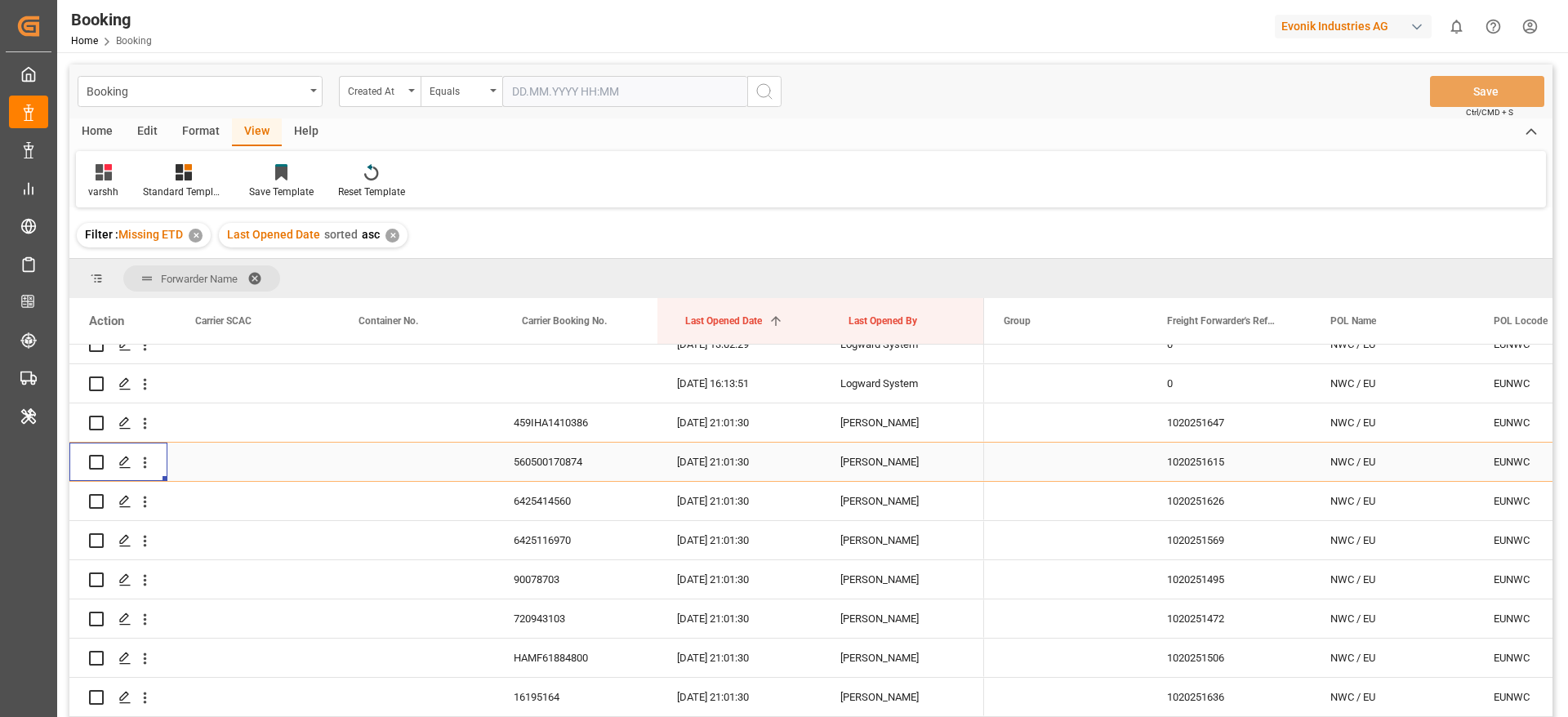
scroll to position [1591, 0]
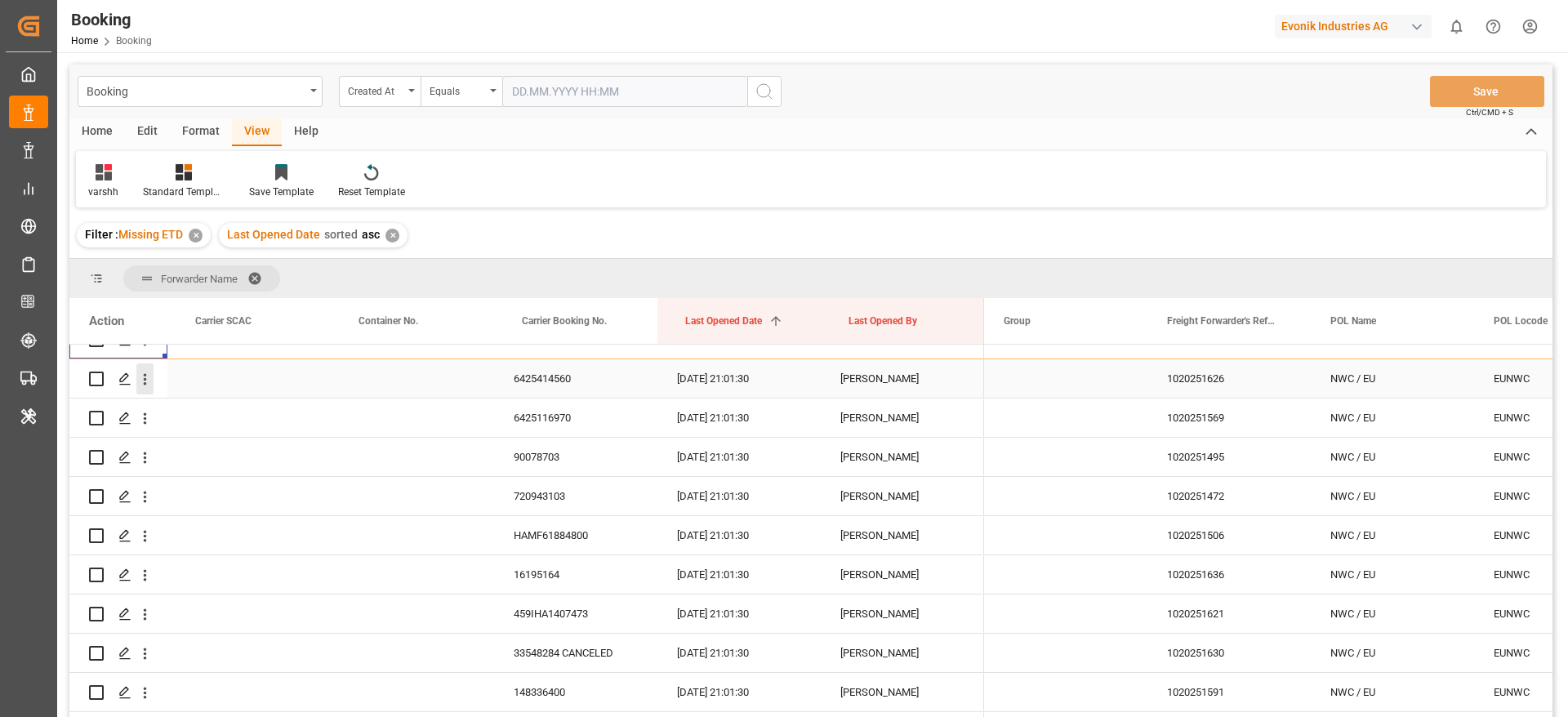
click at [148, 381] on icon "open menu" at bounding box center [144, 379] width 17 height 17
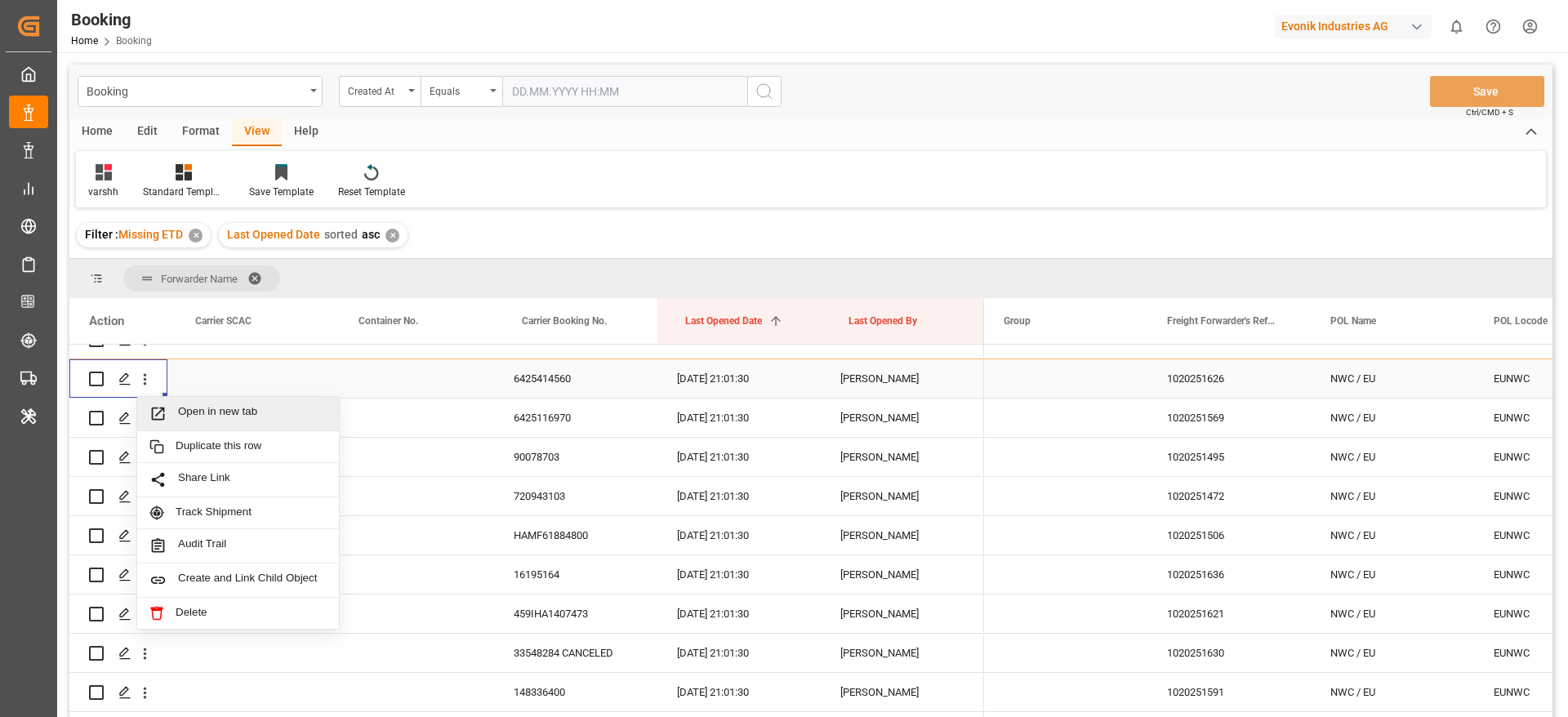
click at [201, 405] on span "Open in new tab" at bounding box center [252, 413] width 148 height 17
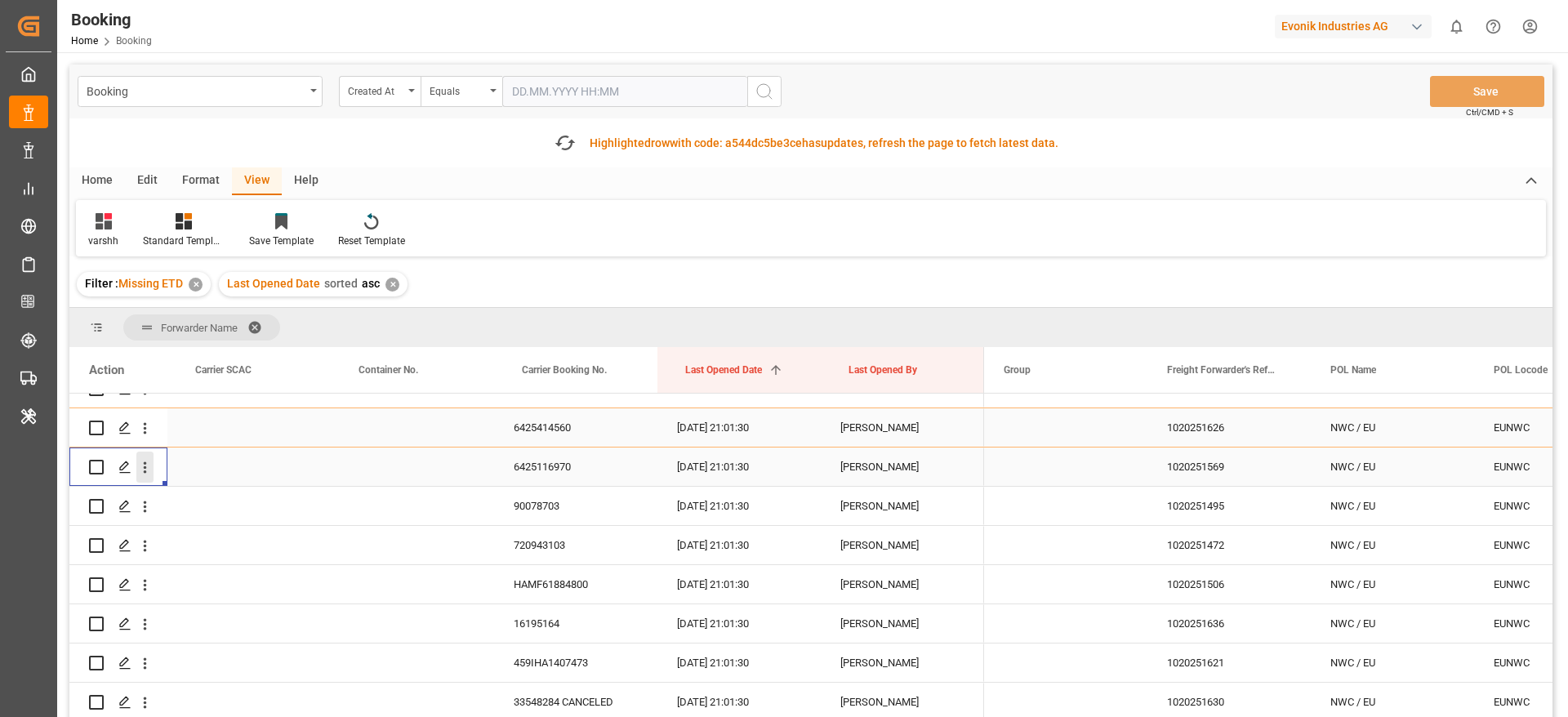
click at [142, 467] on icon "open menu" at bounding box center [144, 467] width 17 height 17
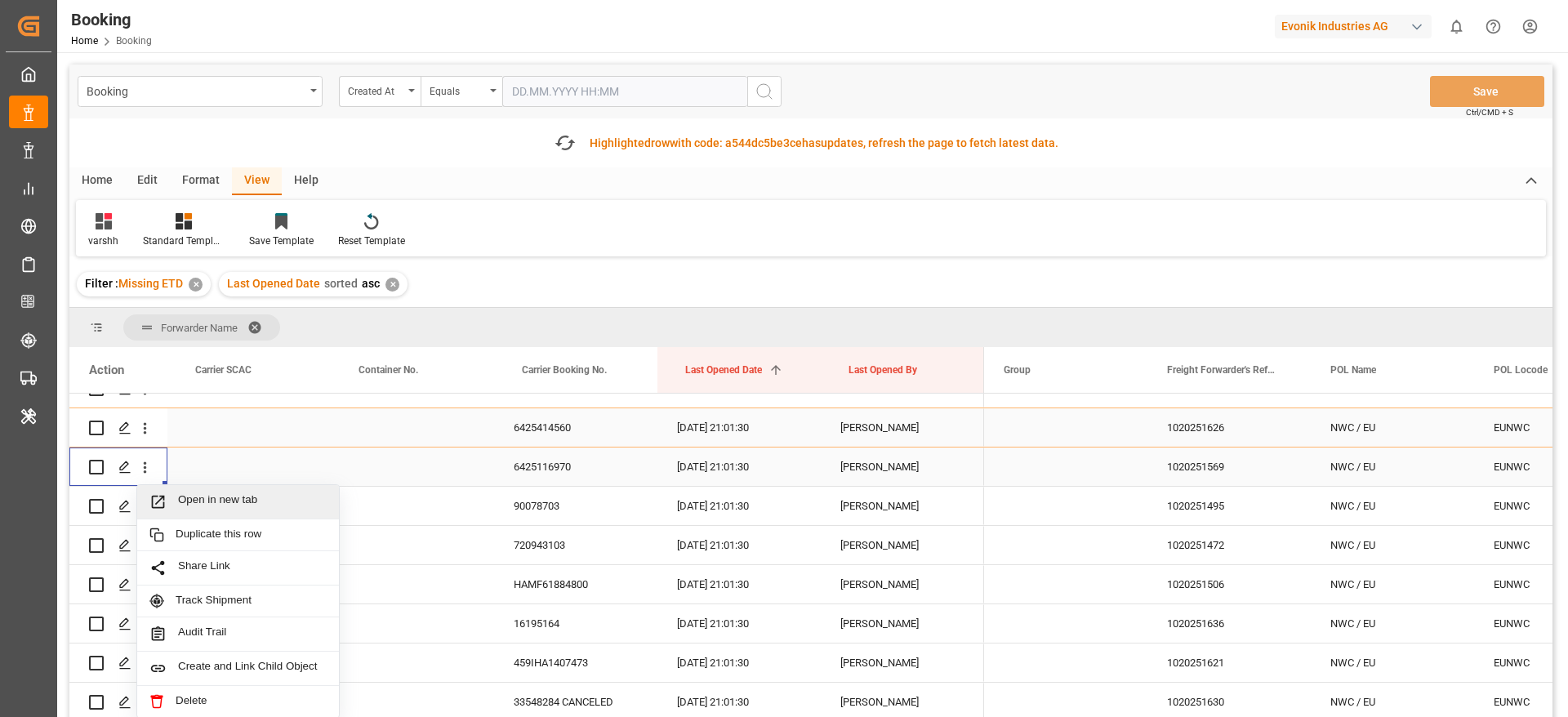
click at [202, 490] on div "Open in new tab" at bounding box center [237, 501] width 201 height 34
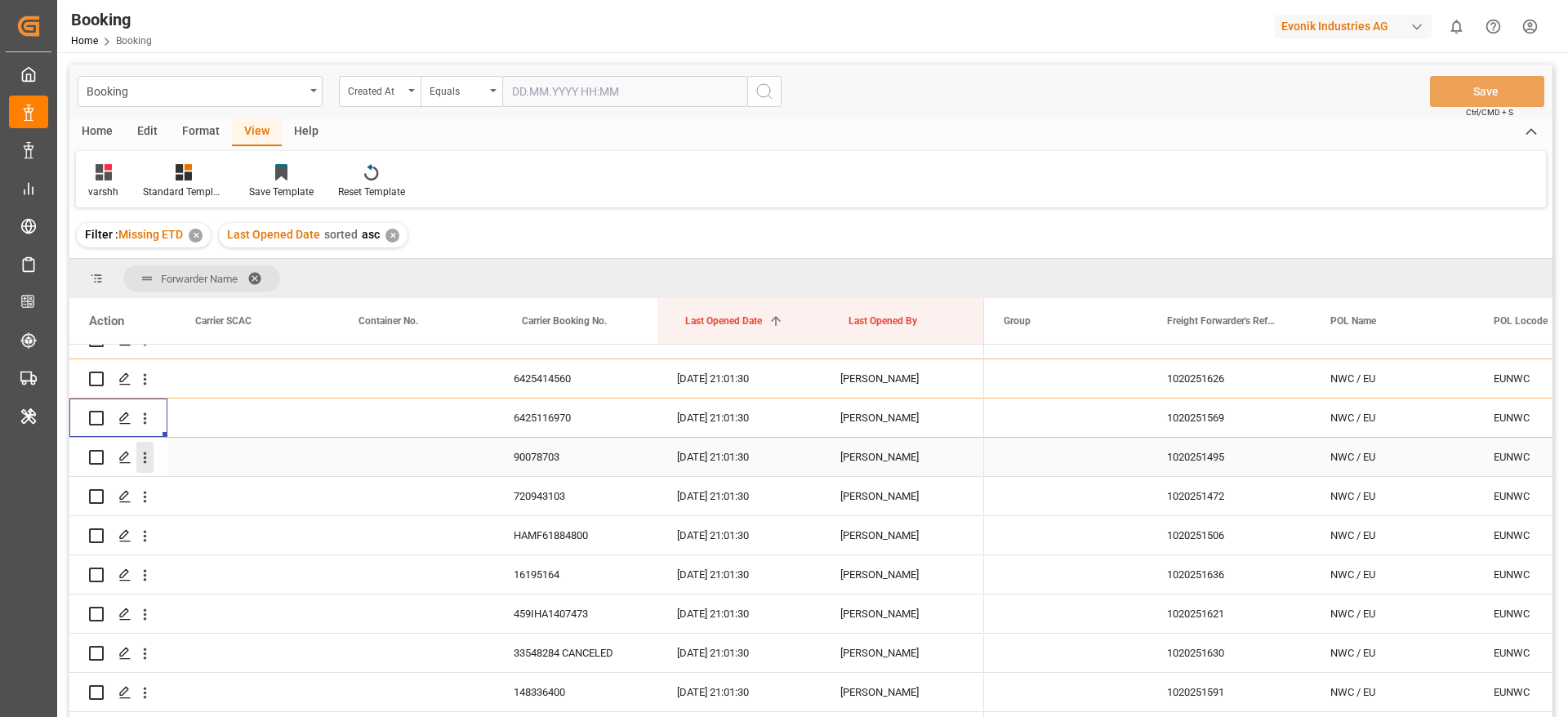
click at [144, 458] on icon "open menu" at bounding box center [144, 458] width 17 height 17
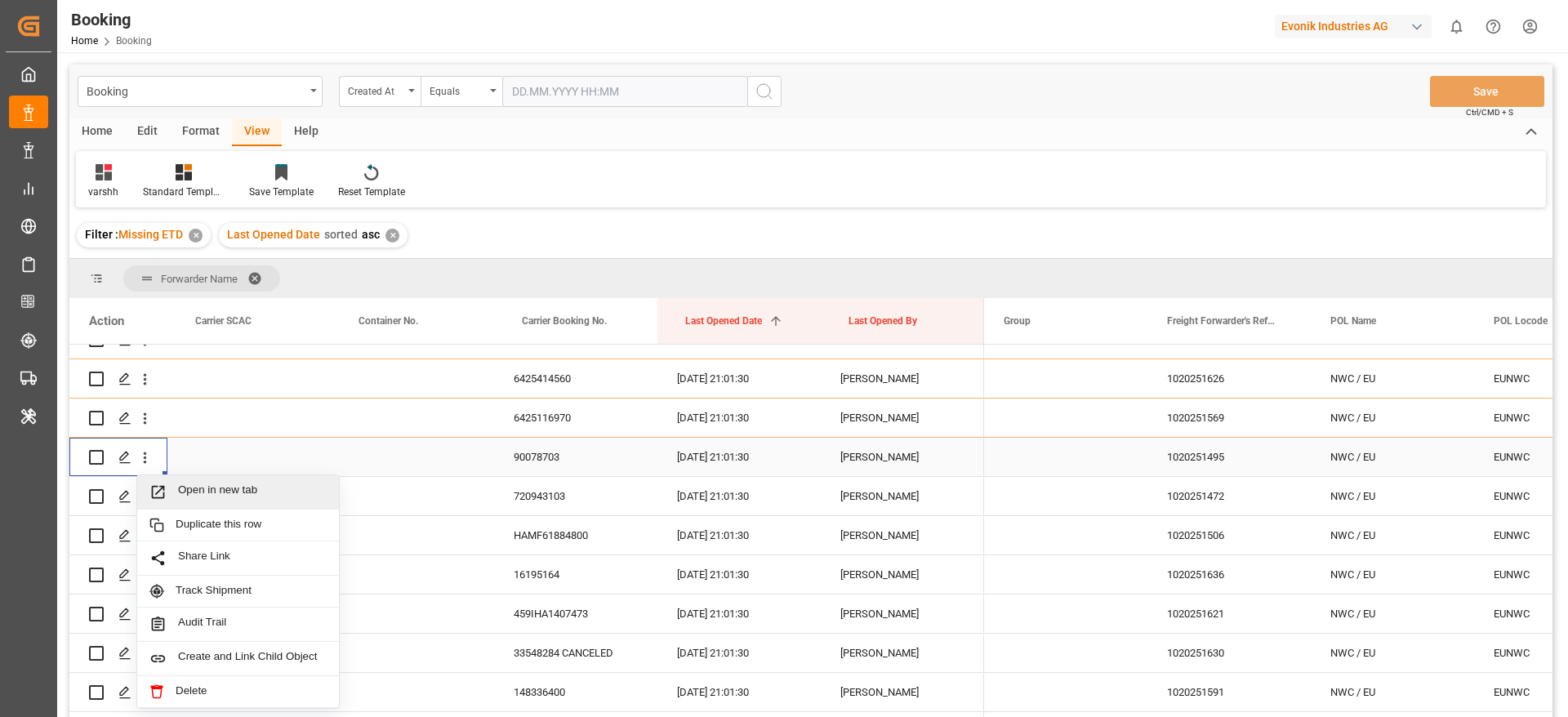
click at [216, 487] on span "Open in new tab" at bounding box center [252, 492] width 148 height 17
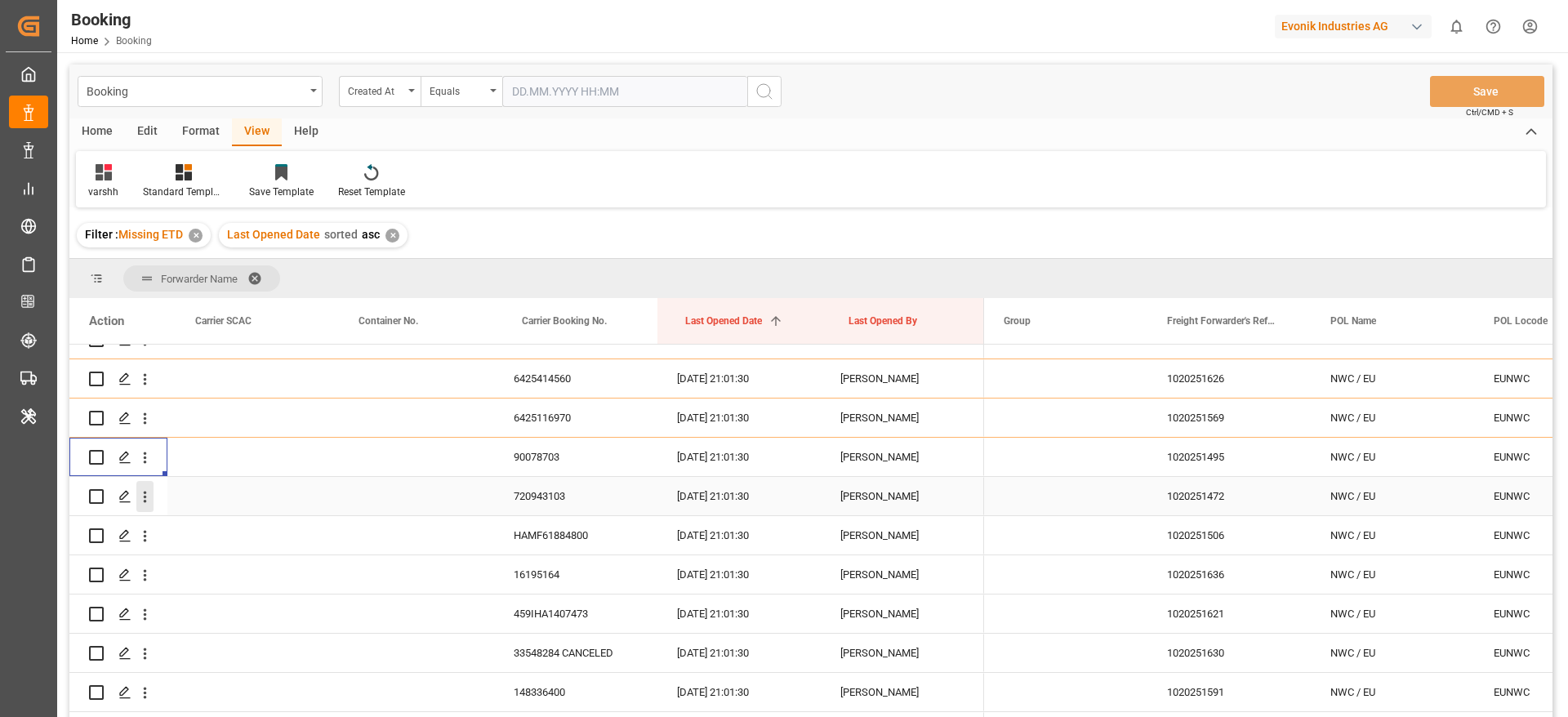
click at [143, 503] on icon "open menu" at bounding box center [144, 497] width 17 height 17
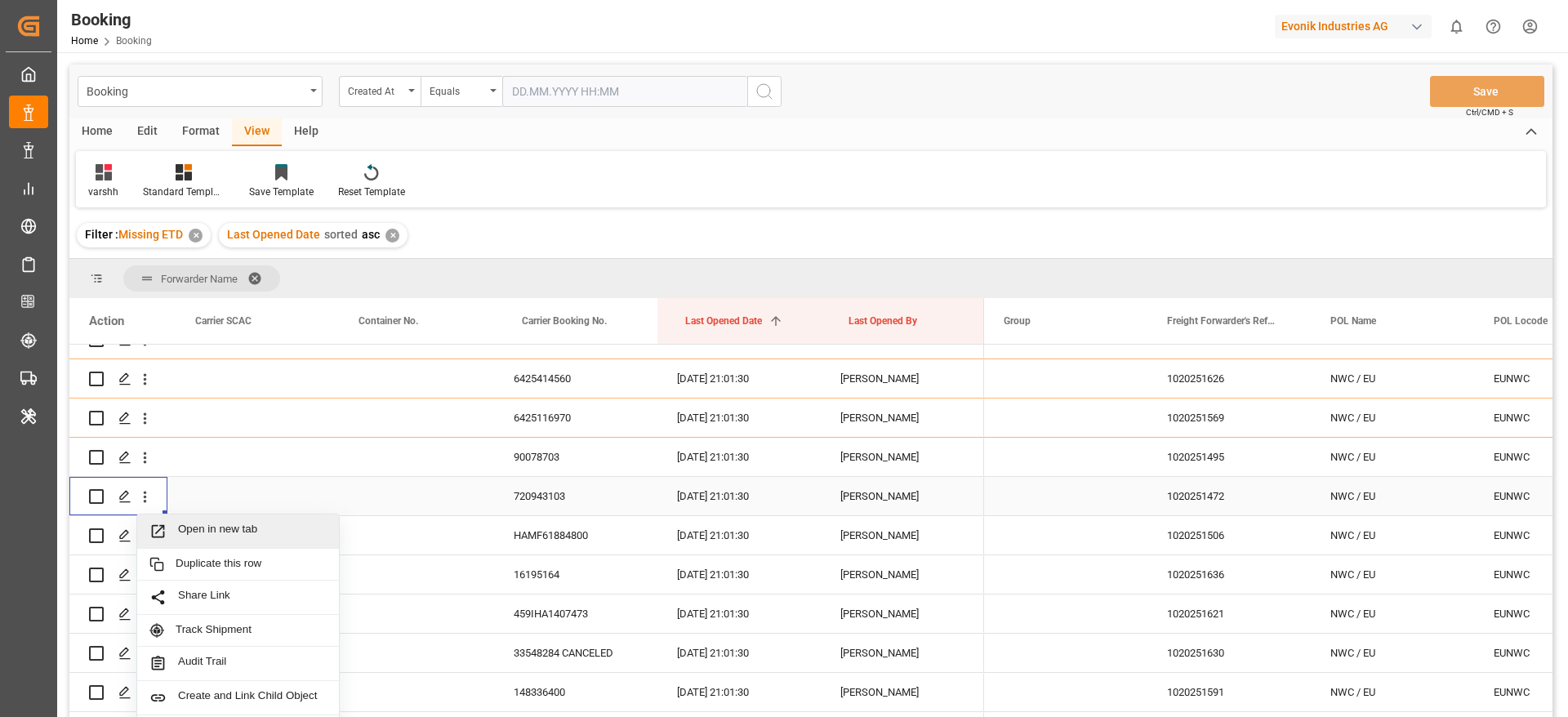
click at [207, 528] on span "Open in new tab" at bounding box center [252, 530] width 148 height 17
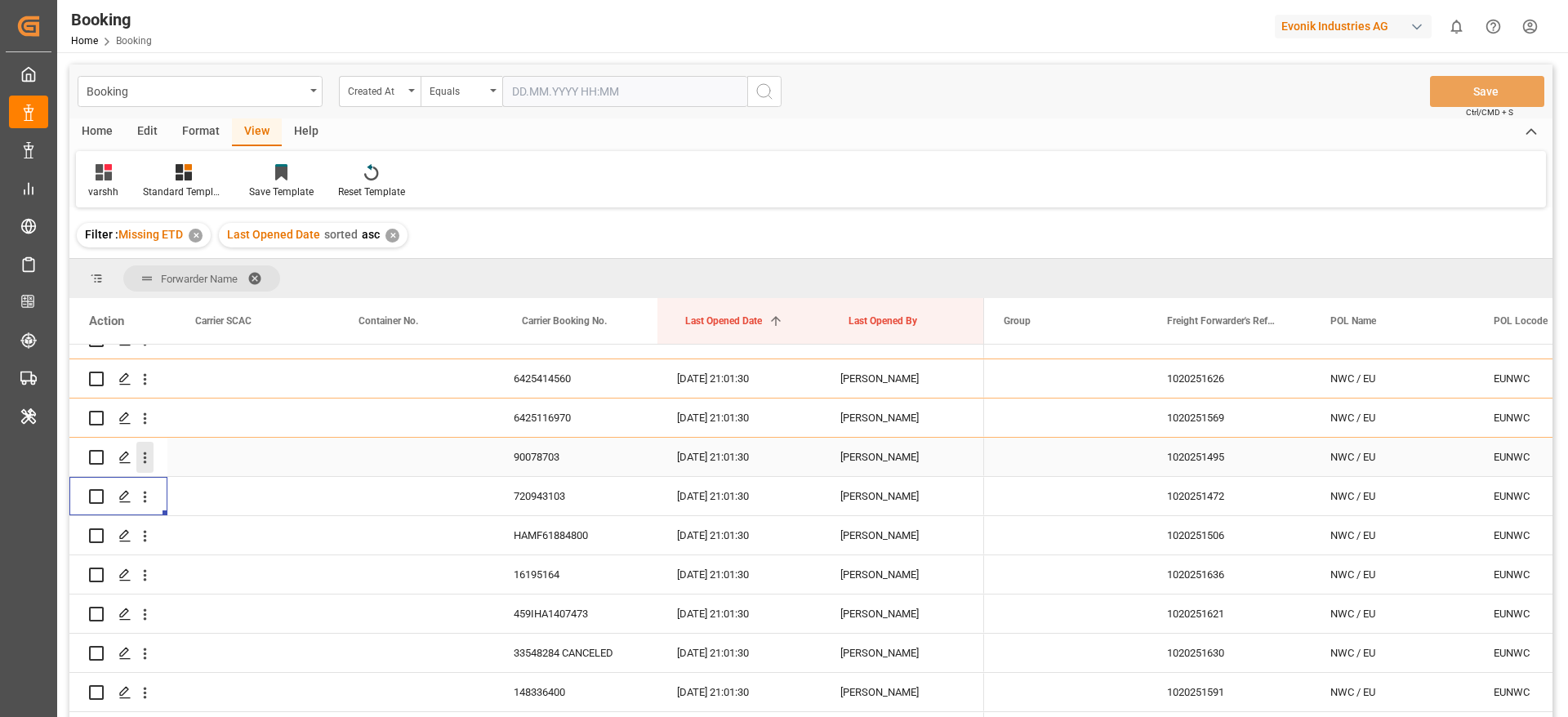
click at [141, 456] on icon "open menu" at bounding box center [144, 458] width 17 height 17
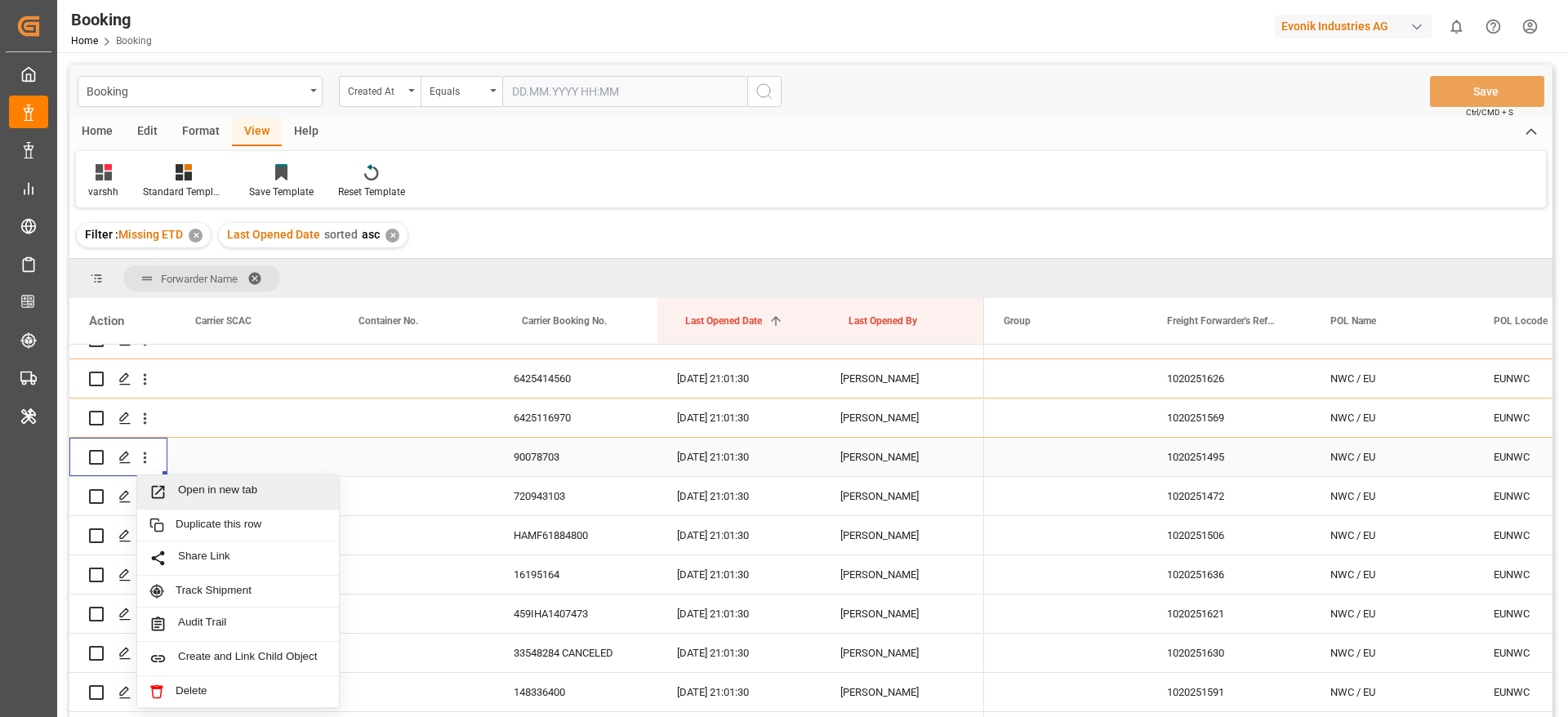
click at [206, 481] on div "Open in new tab" at bounding box center [237, 492] width 201 height 34
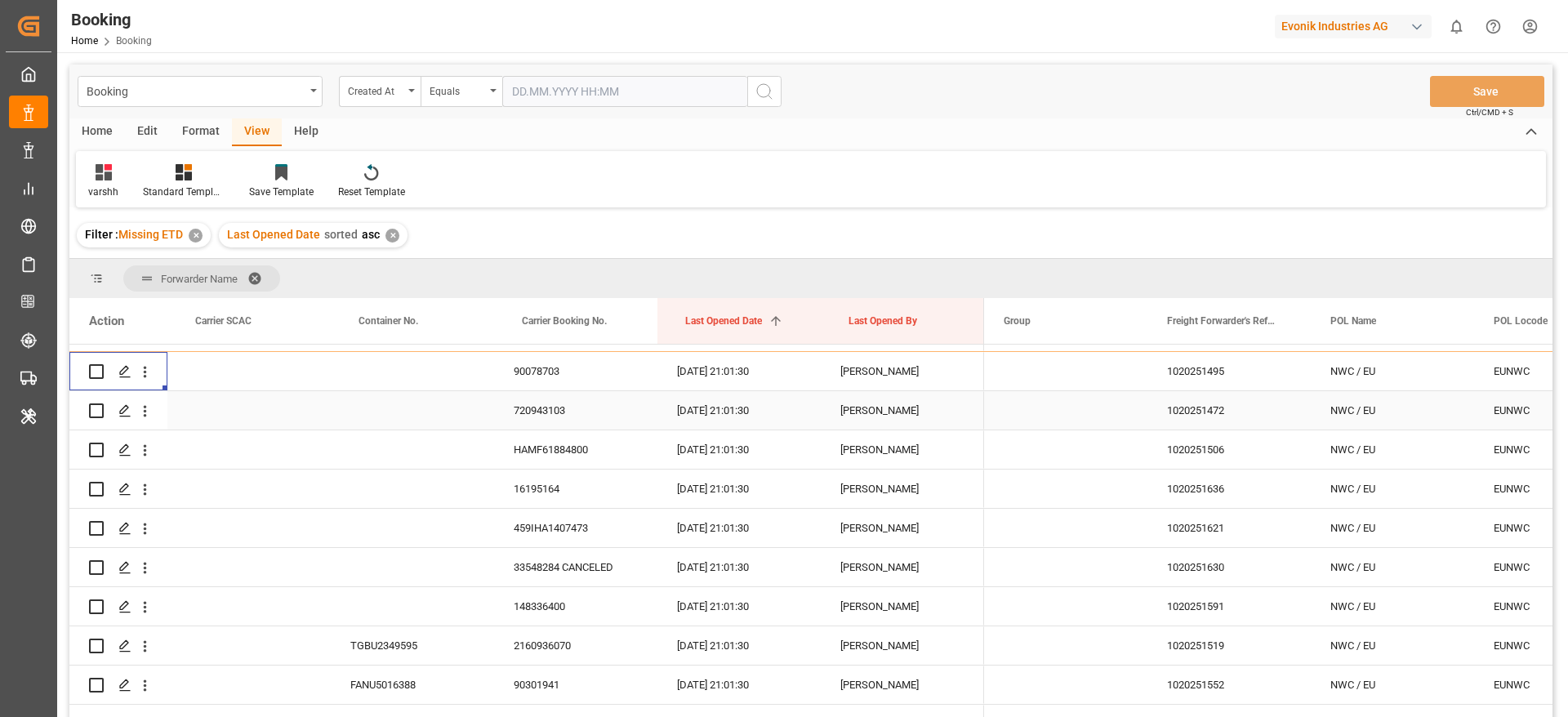
scroll to position [1714, 0]
click at [141, 376] on icon "open menu" at bounding box center [144, 374] width 17 height 17
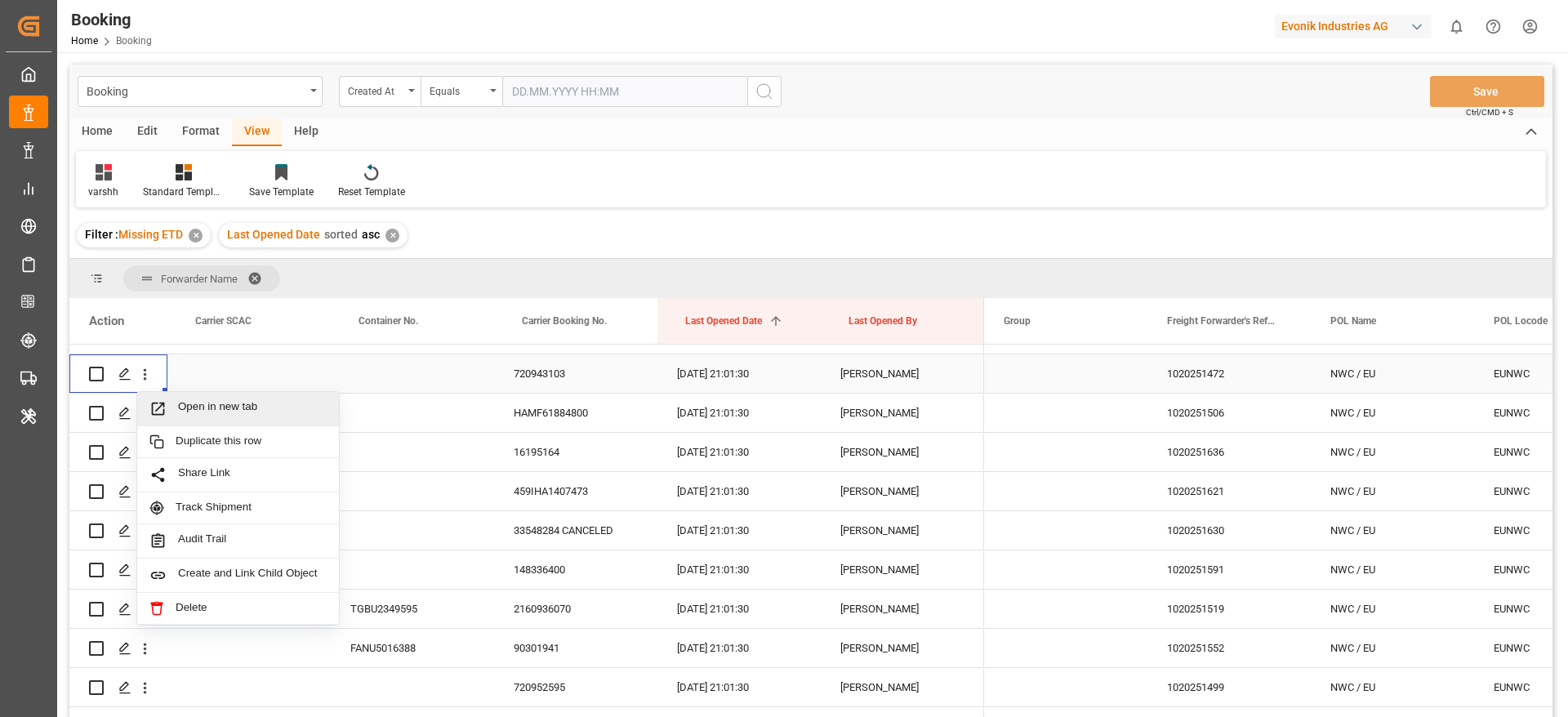
click at [198, 407] on span "Open in new tab" at bounding box center [252, 409] width 148 height 17
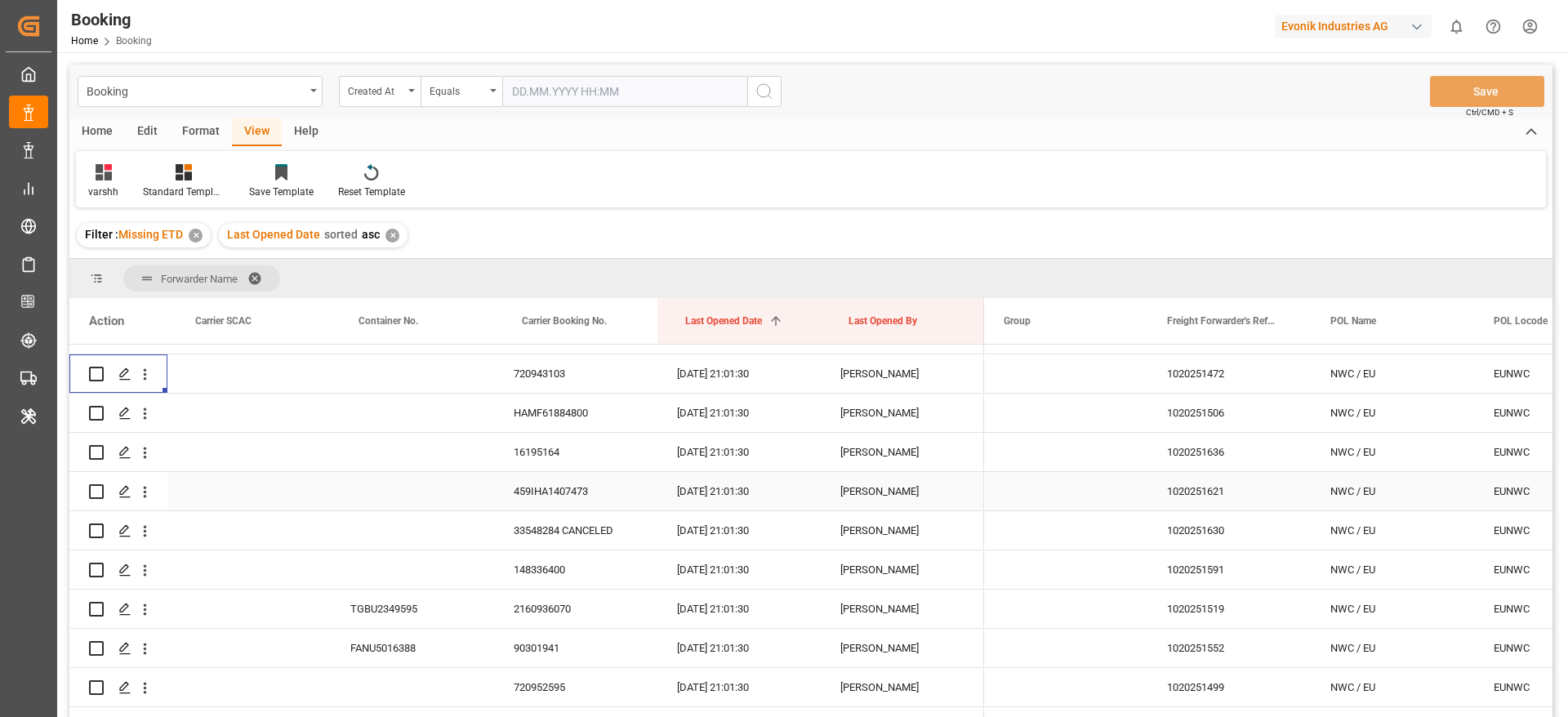
scroll to position [1837, 0]
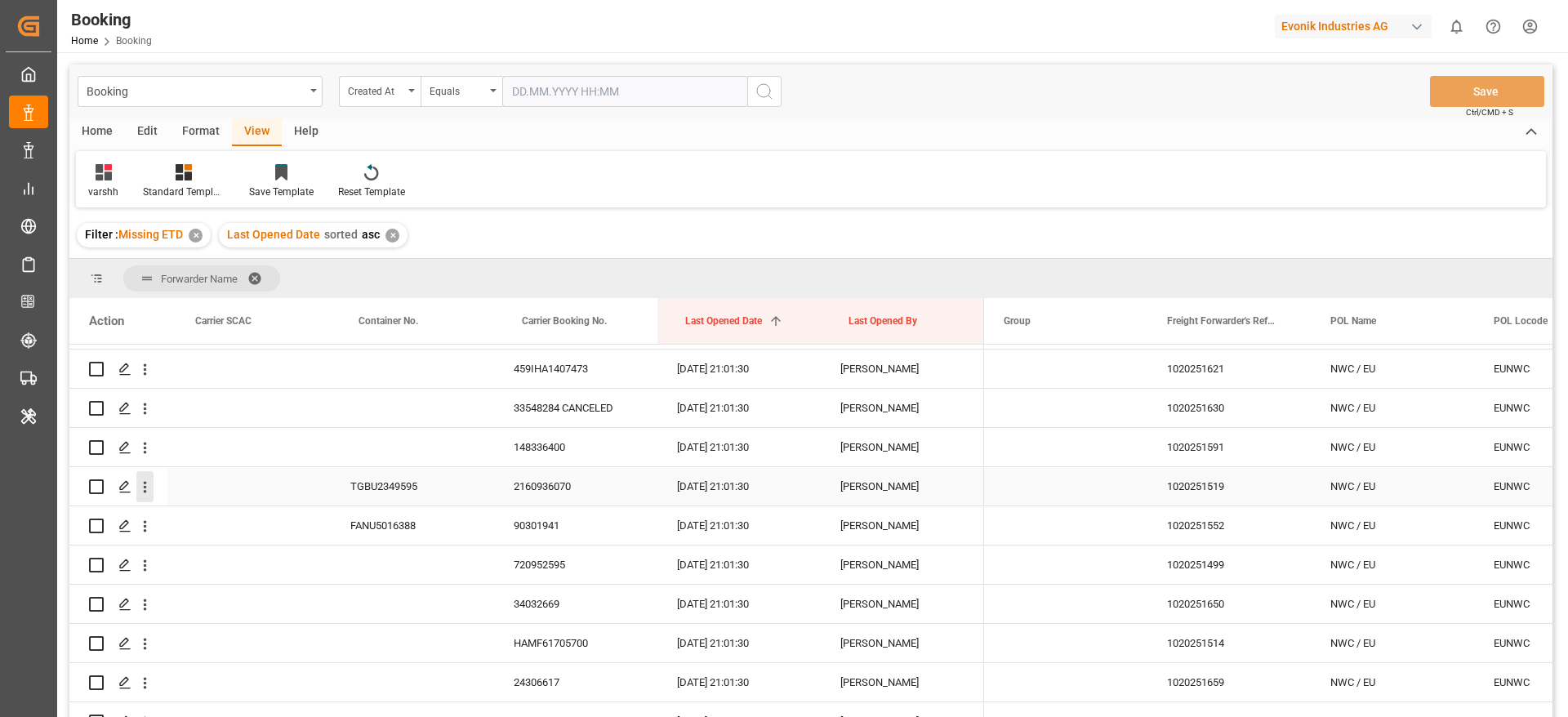
click at [149, 489] on icon "open menu" at bounding box center [144, 487] width 17 height 17
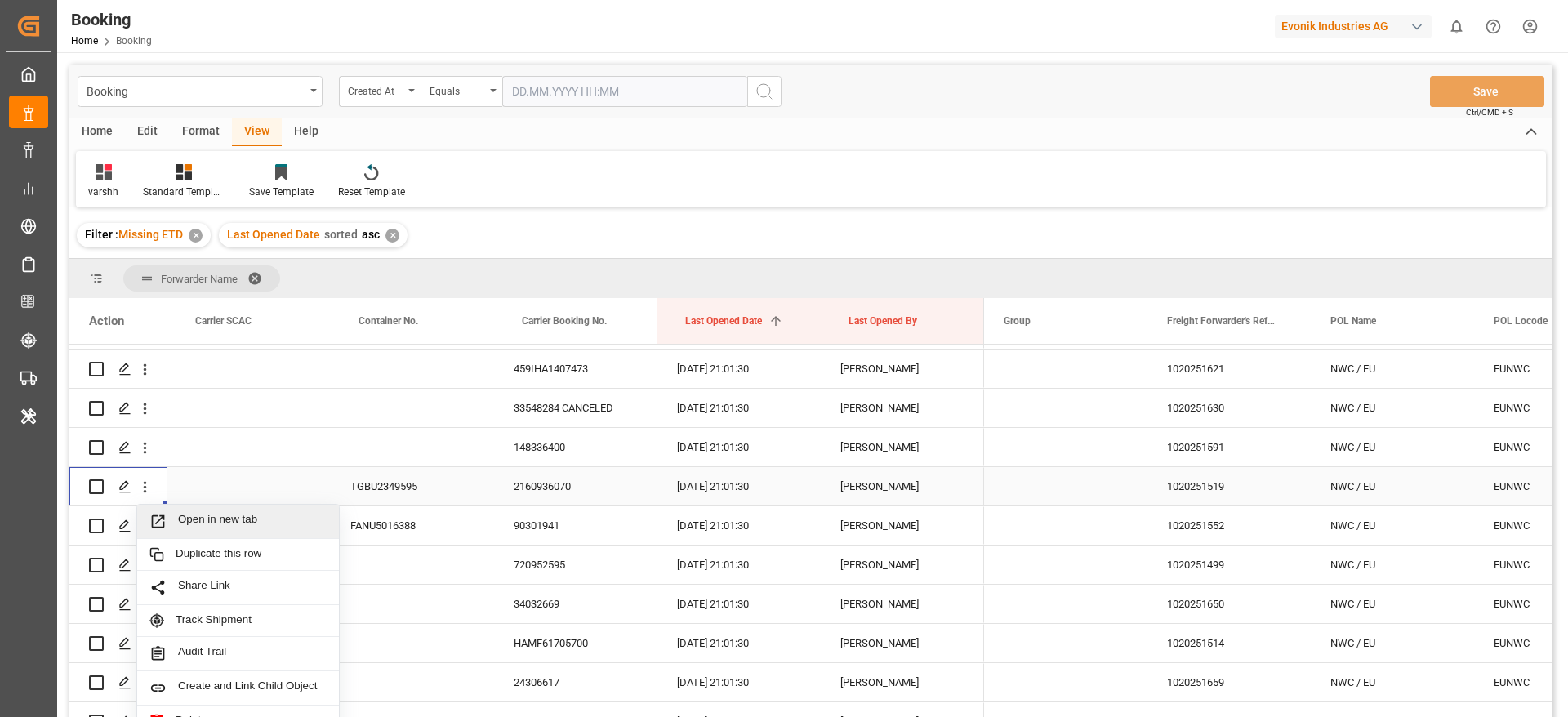
click at [197, 512] on span "Open in new tab" at bounding box center [252, 521] width 148 height 17
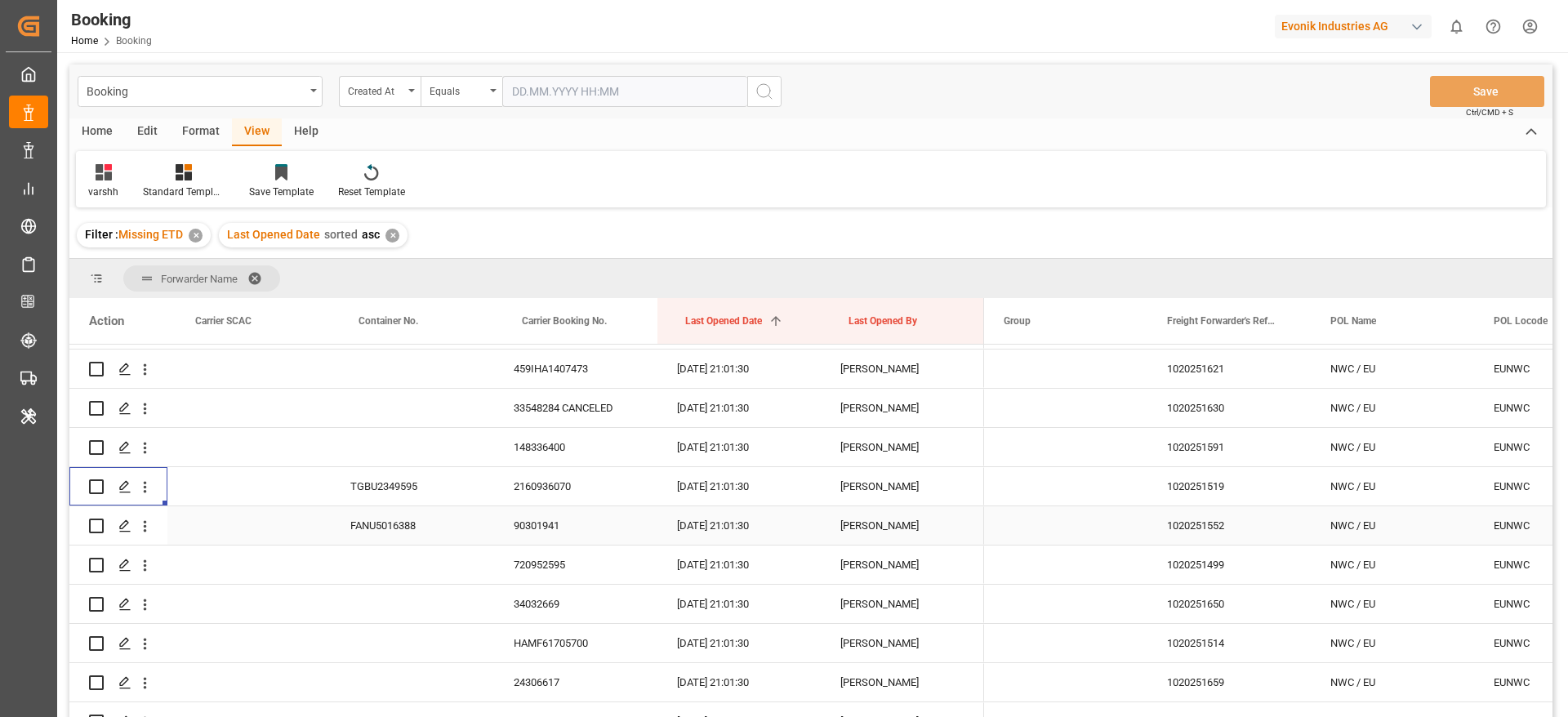
scroll to position [1960, 0]
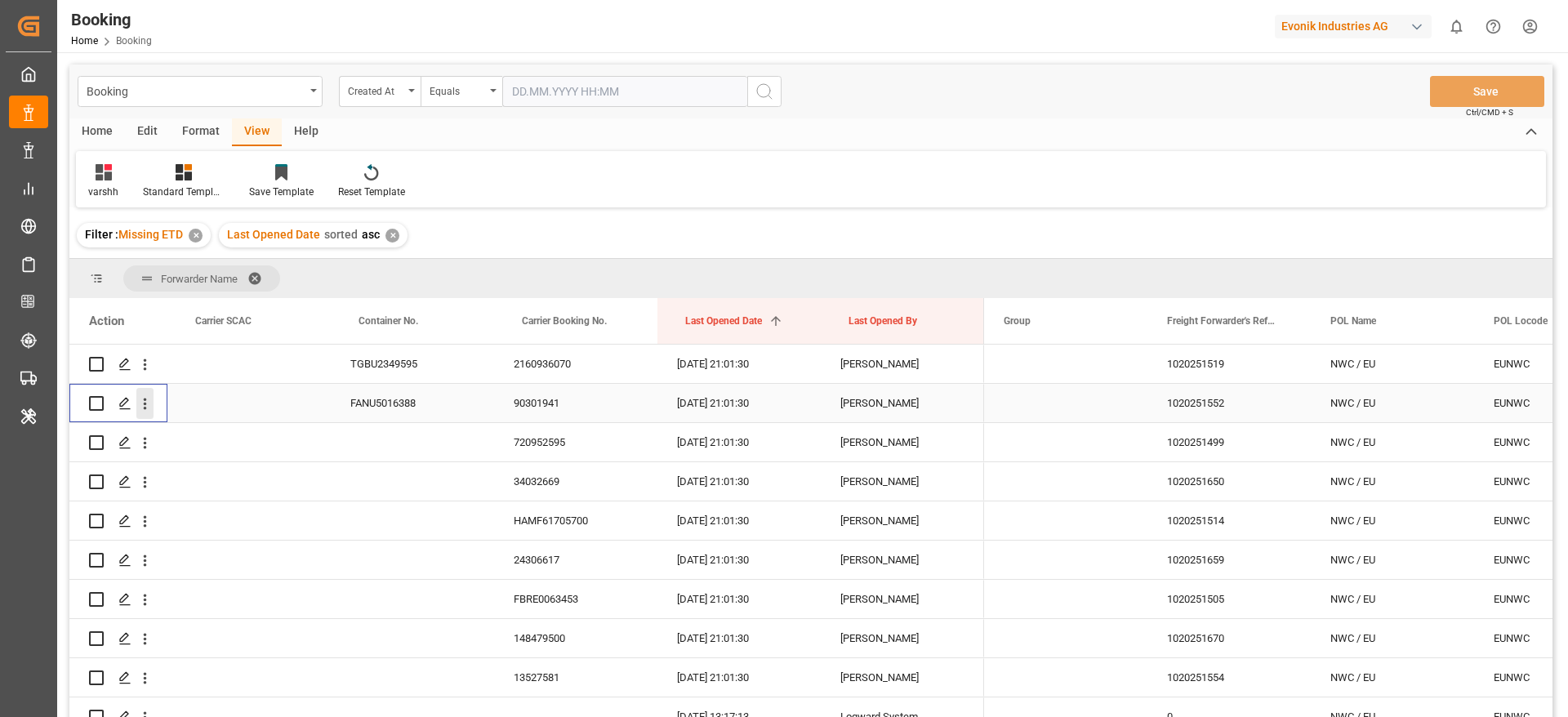
click at [143, 409] on icon "open menu" at bounding box center [144, 404] width 17 height 17
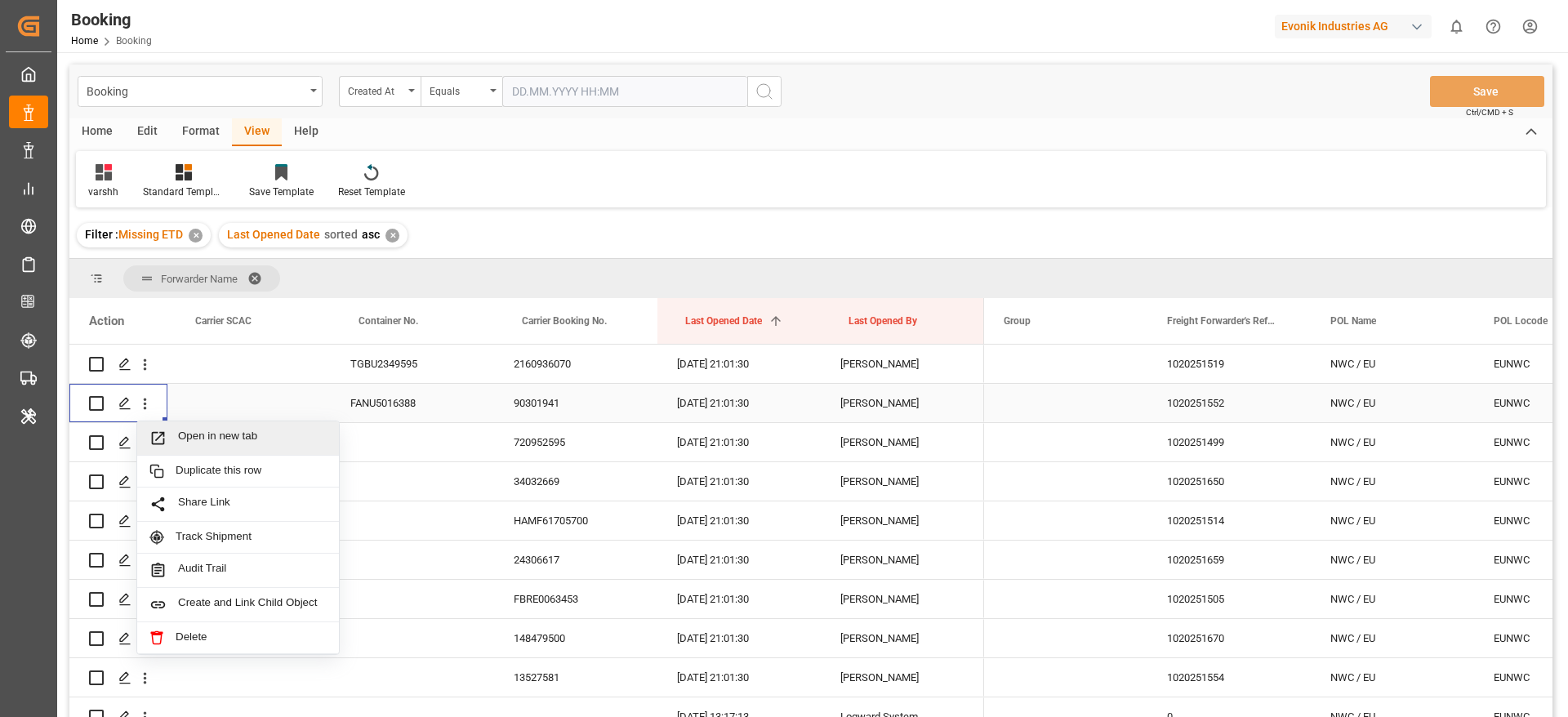
click at [231, 440] on span "Open in new tab" at bounding box center [252, 438] width 148 height 17
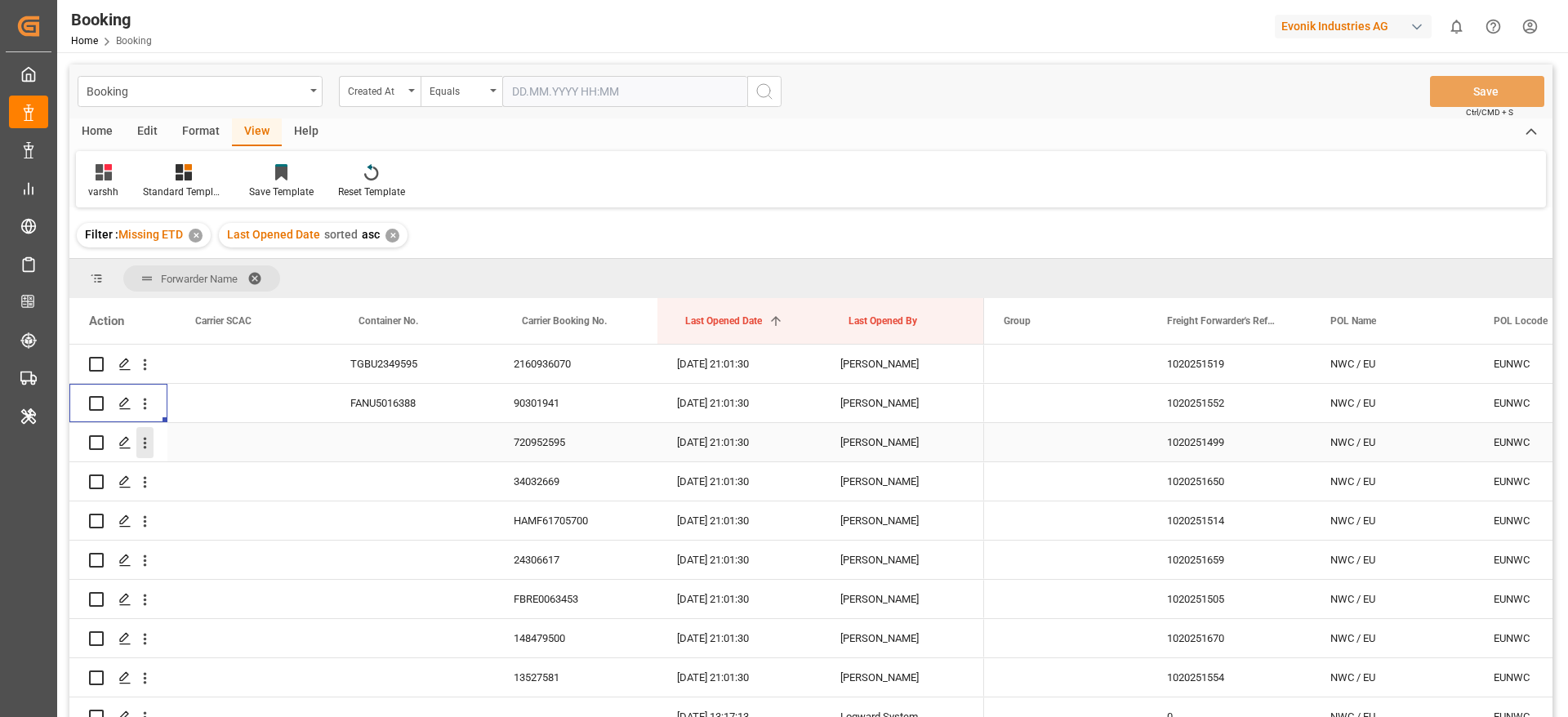
click at [151, 445] on icon "open menu" at bounding box center [144, 443] width 17 height 17
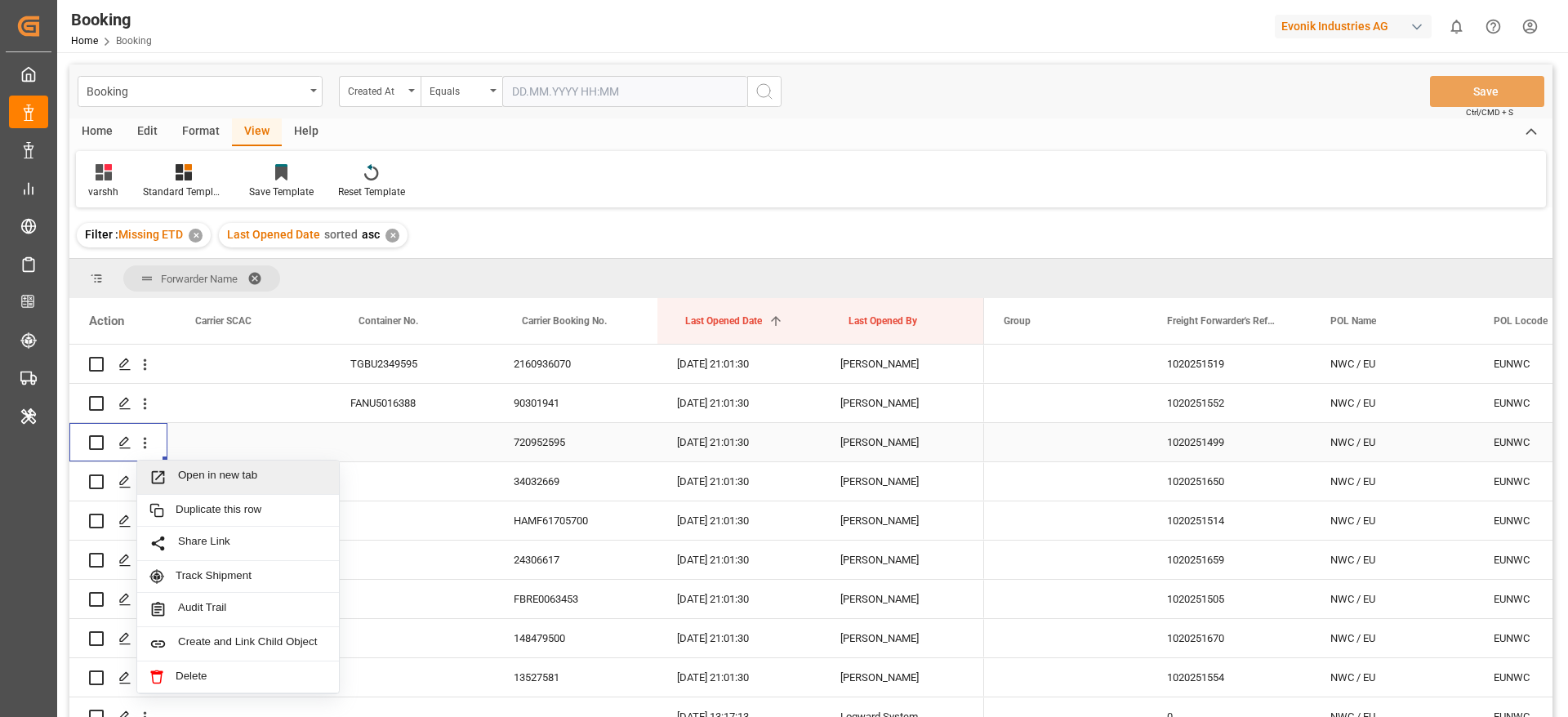
click at [213, 474] on span "Open in new tab" at bounding box center [252, 477] width 148 height 17
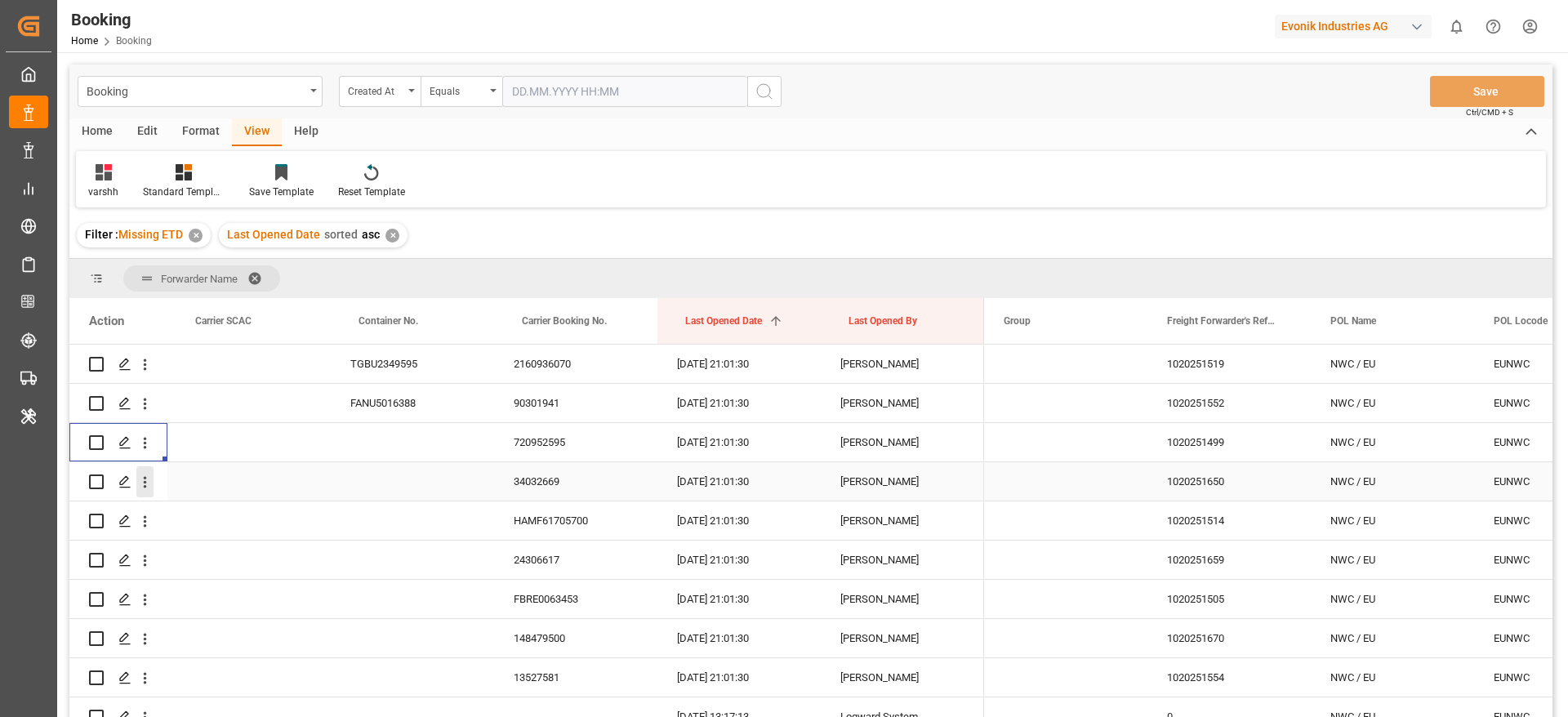
click at [148, 488] on icon "open menu" at bounding box center [144, 482] width 17 height 17
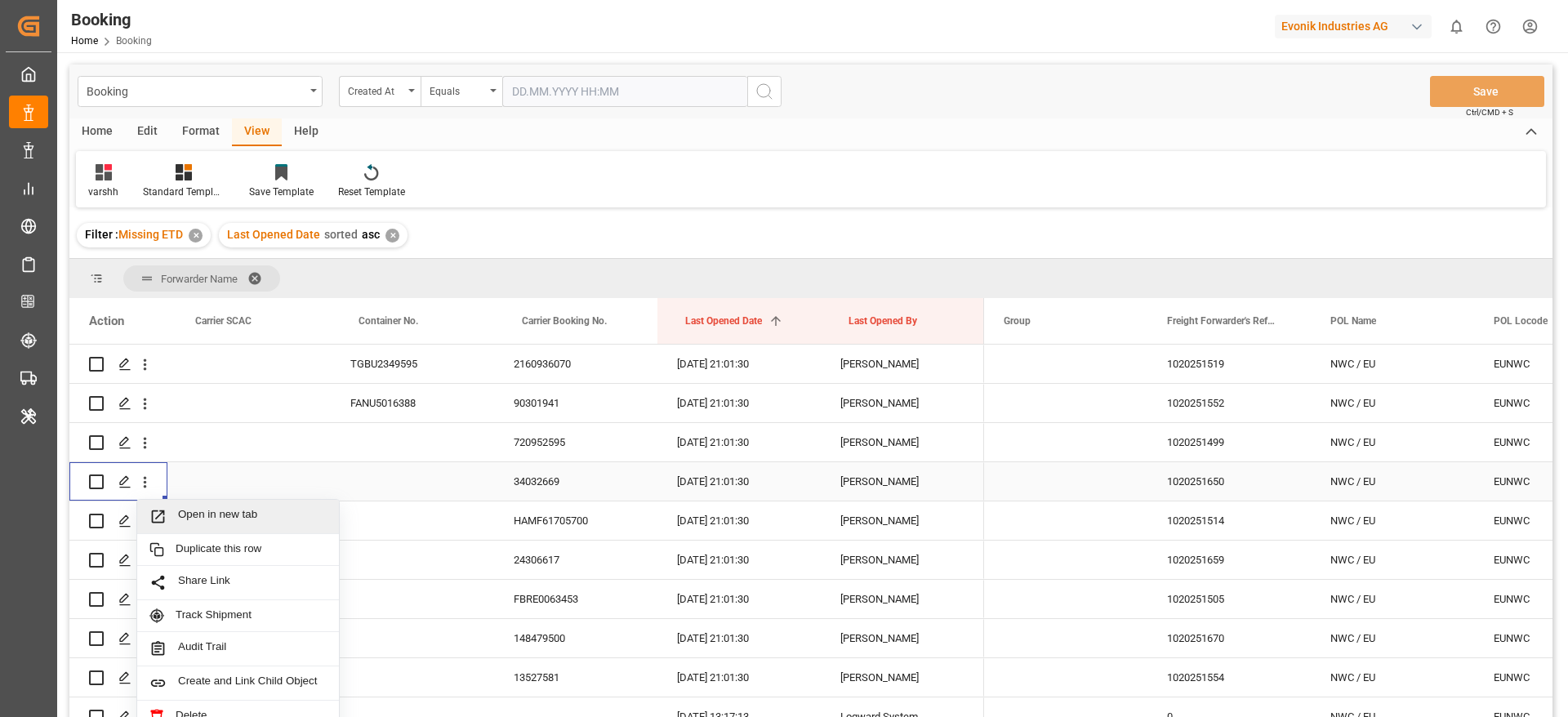
click at [214, 506] on div "Open in new tab" at bounding box center [237, 516] width 201 height 34
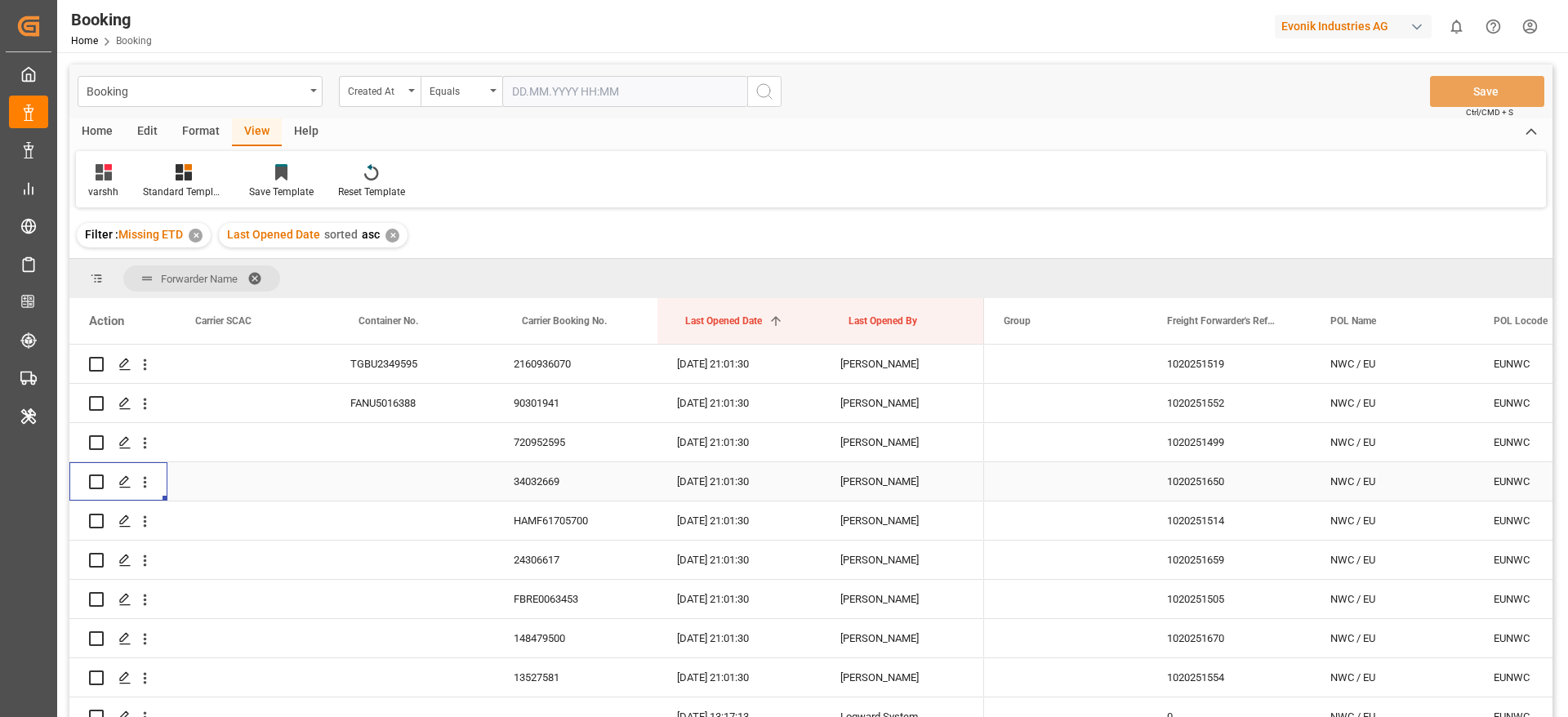
click at [523, 429] on div "720952595" at bounding box center [575, 442] width 163 height 38
click at [414, 458] on div "Press SPACE to select this row." at bounding box center [412, 442] width 163 height 38
click at [139, 486] on icon "open menu" at bounding box center [144, 482] width 17 height 17
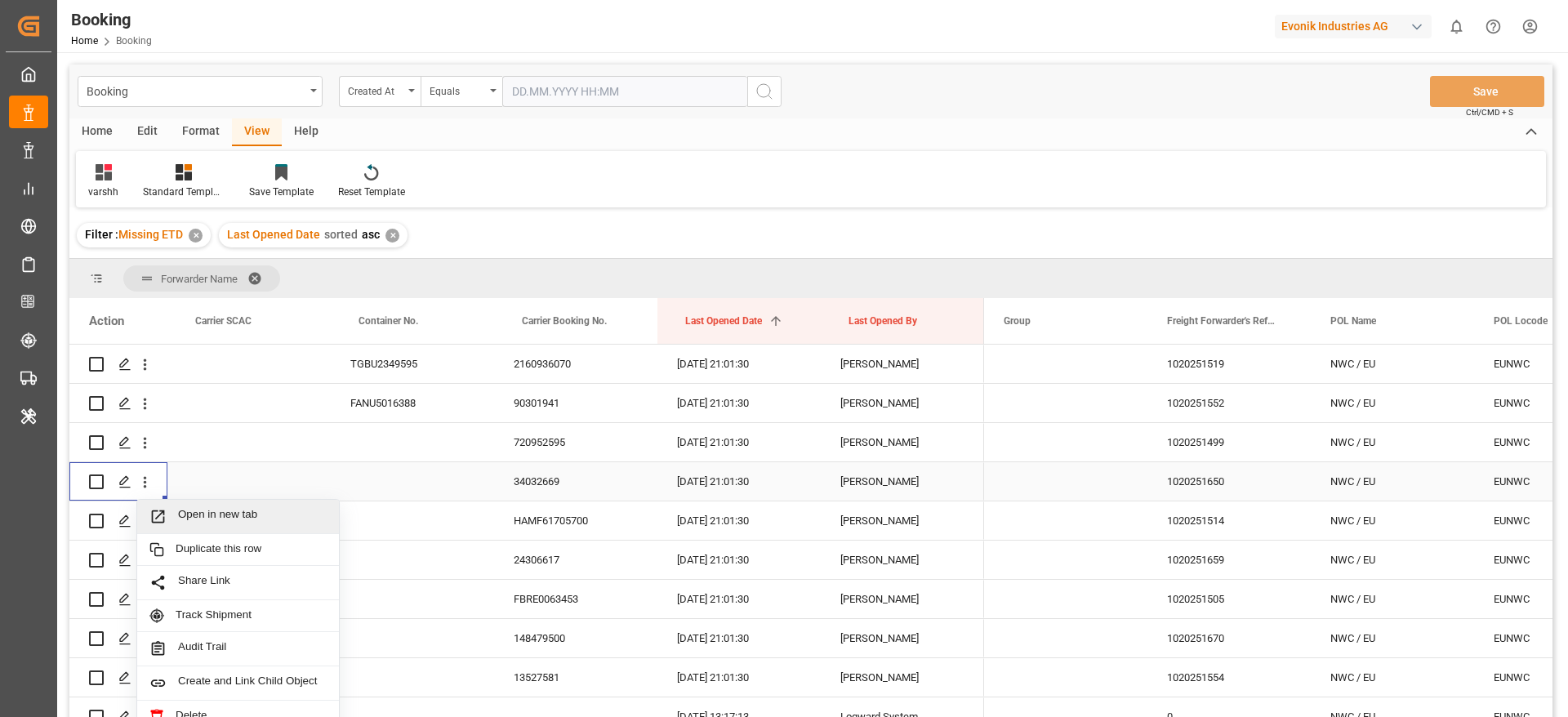
click at [189, 512] on span "Open in new tab" at bounding box center [252, 516] width 148 height 17
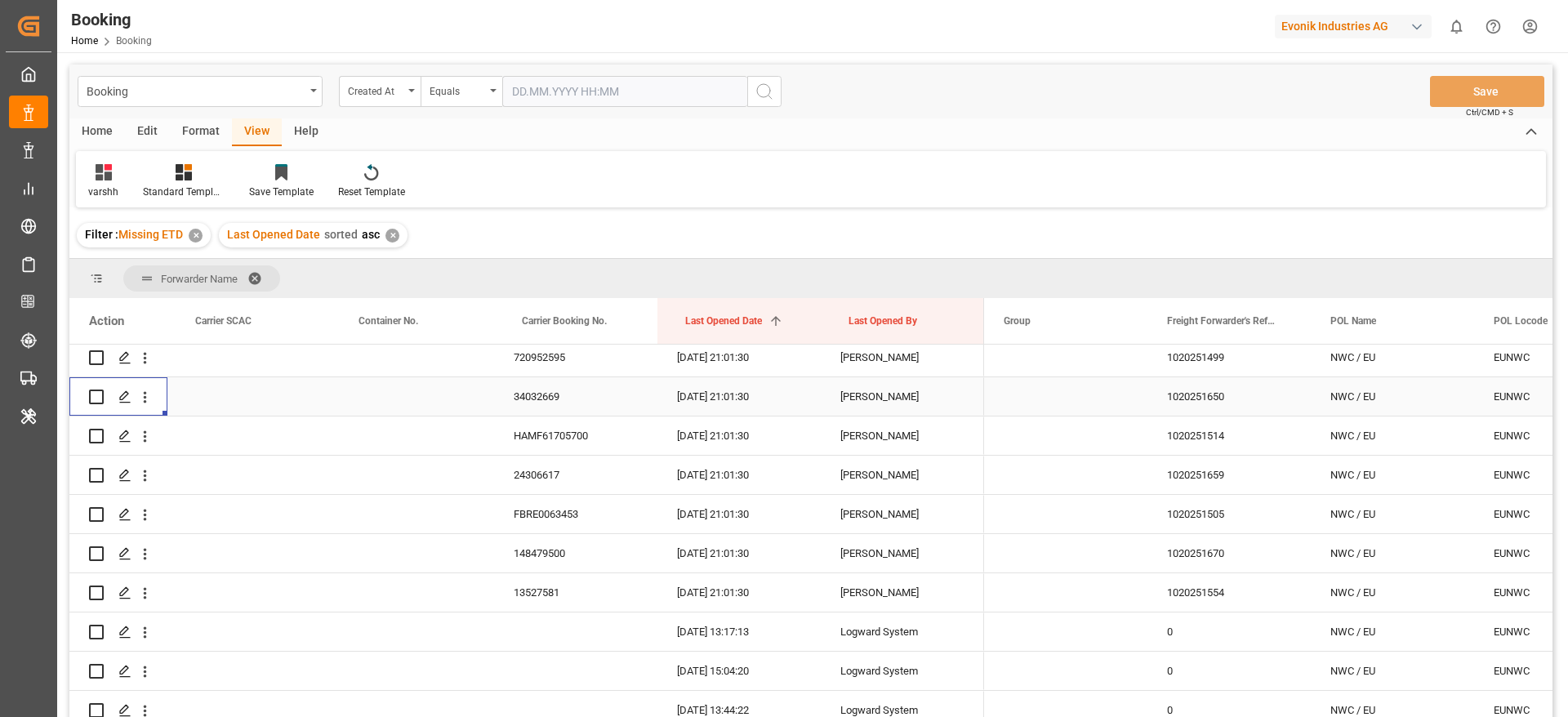
scroll to position [2081, 0]
click at [145, 412] on button "open menu" at bounding box center [144, 398] width 17 height 31
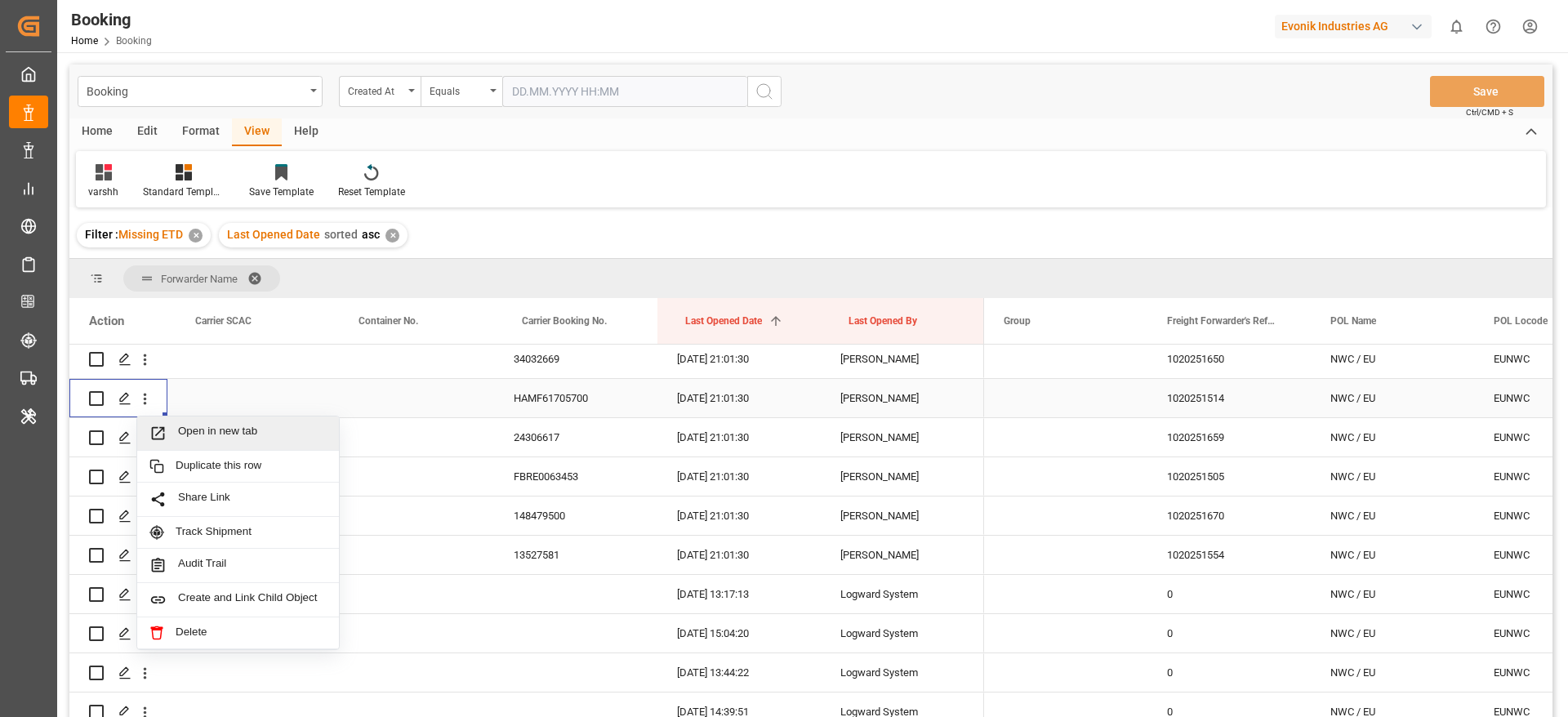
click at [198, 424] on span "Open in new tab" at bounding box center [252, 433] width 148 height 17
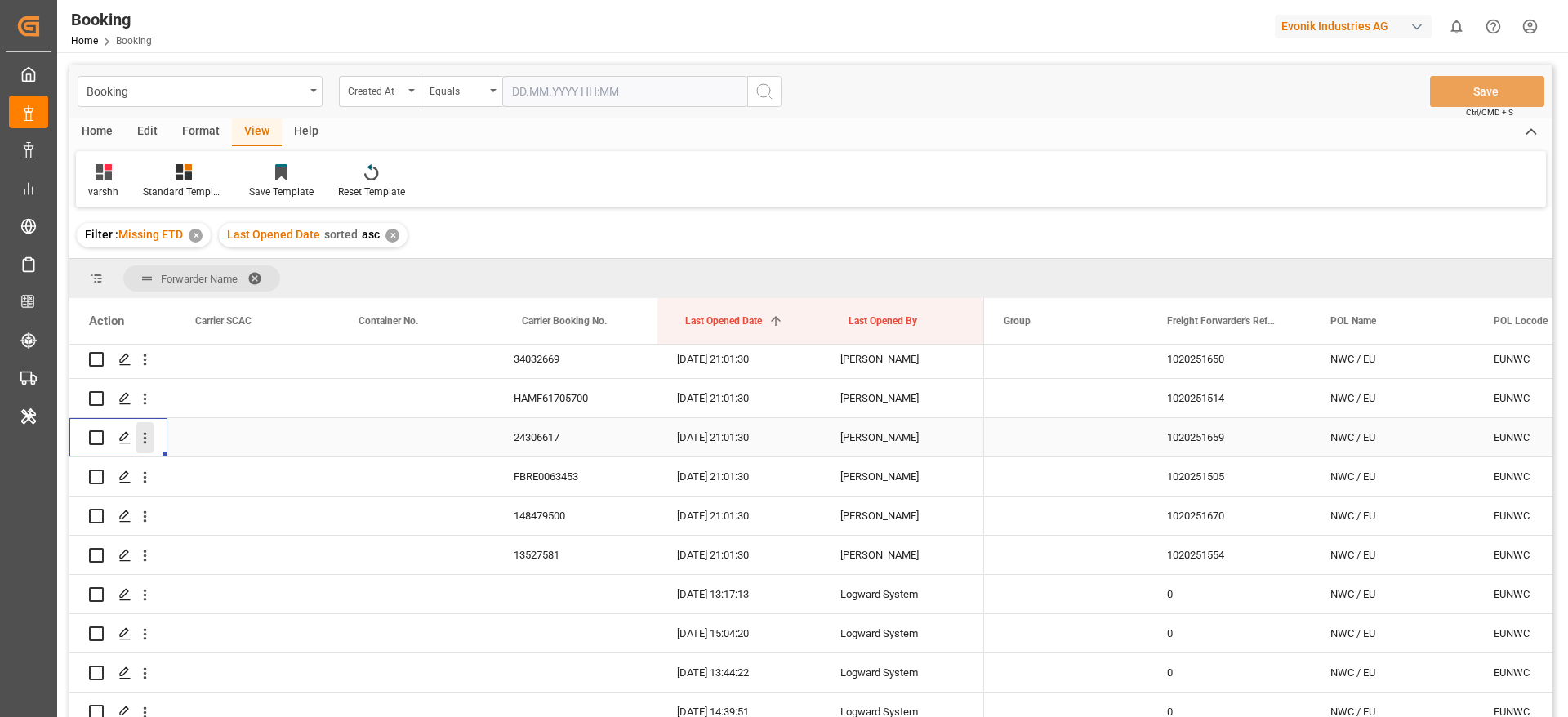
click at [144, 447] on button "open menu" at bounding box center [144, 437] width 17 height 31
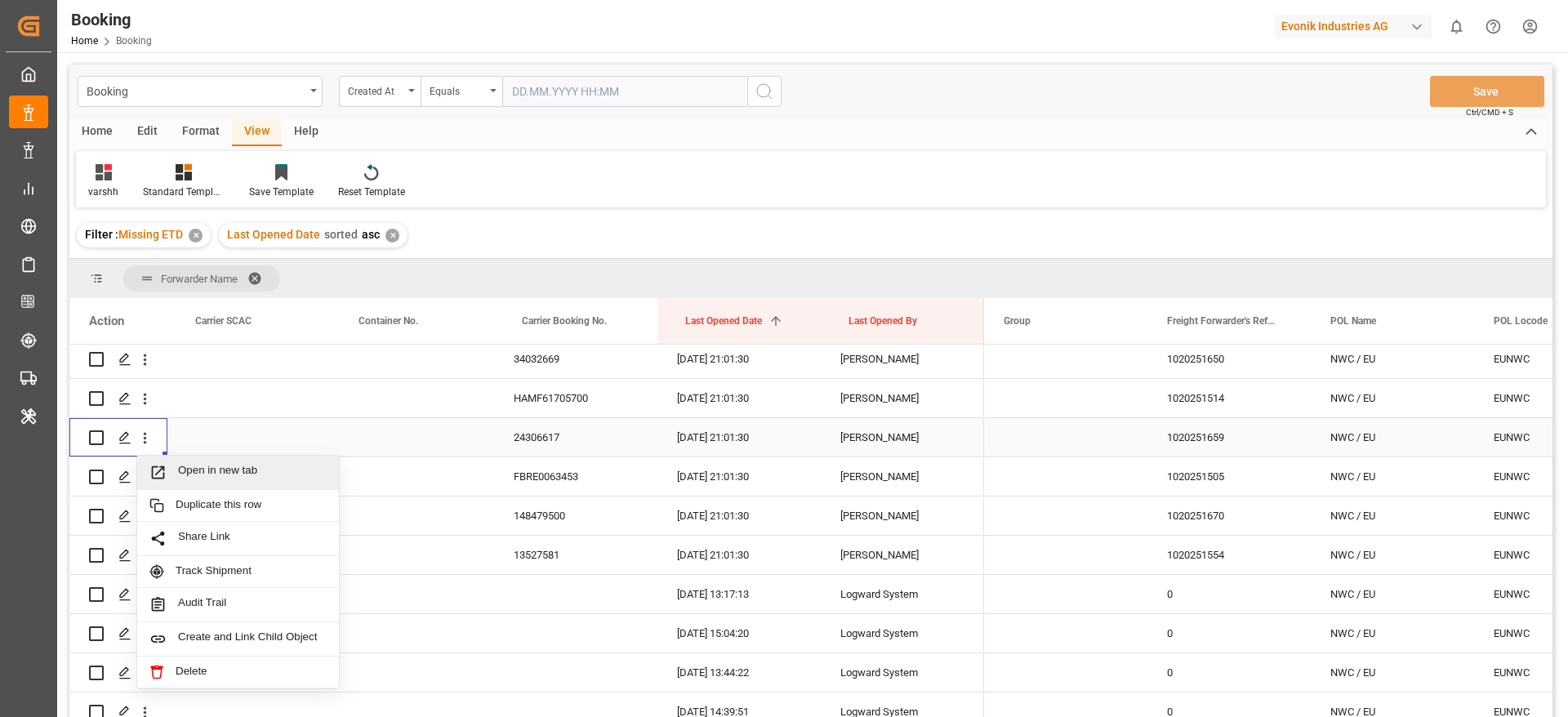
click at [197, 472] on span "Open in new tab" at bounding box center [252, 472] width 148 height 17
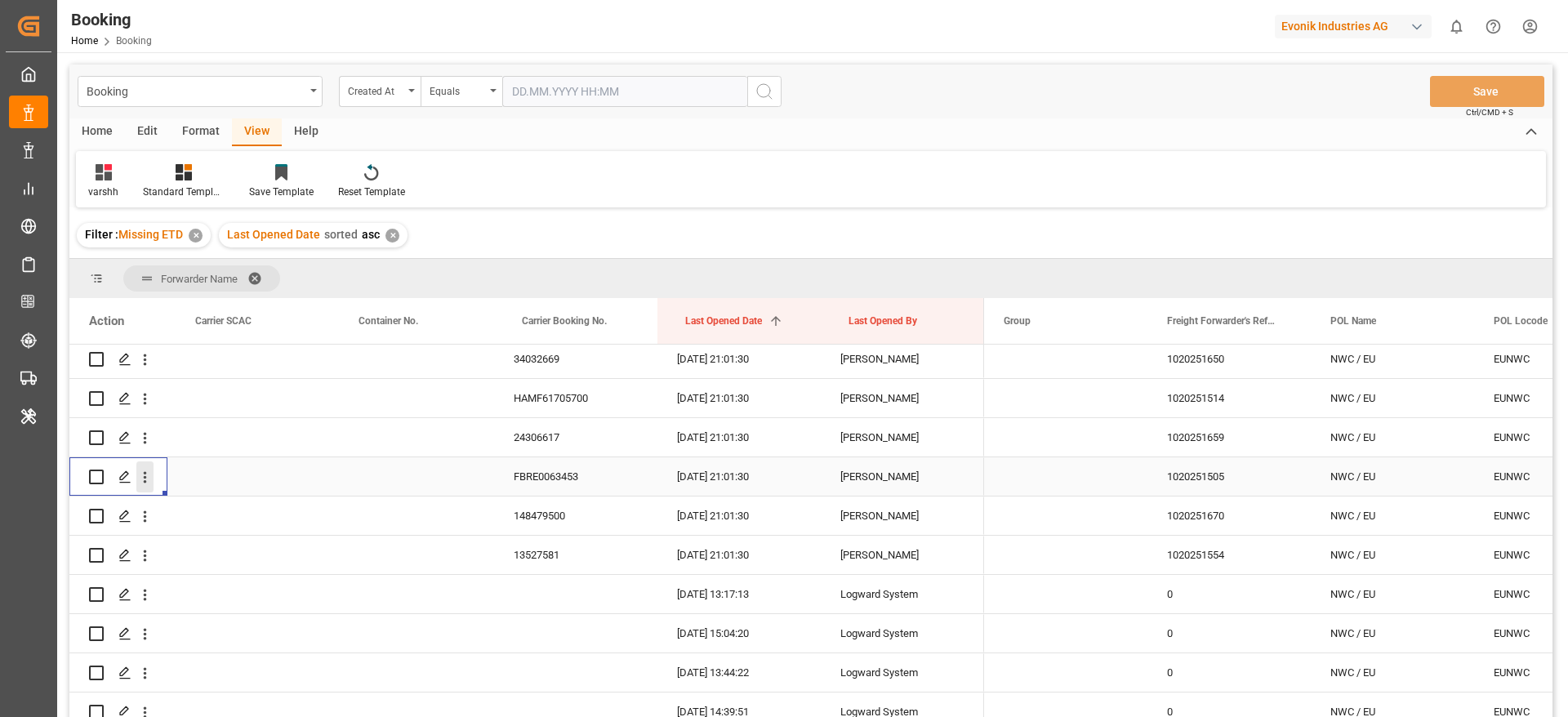
click at [150, 480] on icon "open menu" at bounding box center [144, 477] width 17 height 17
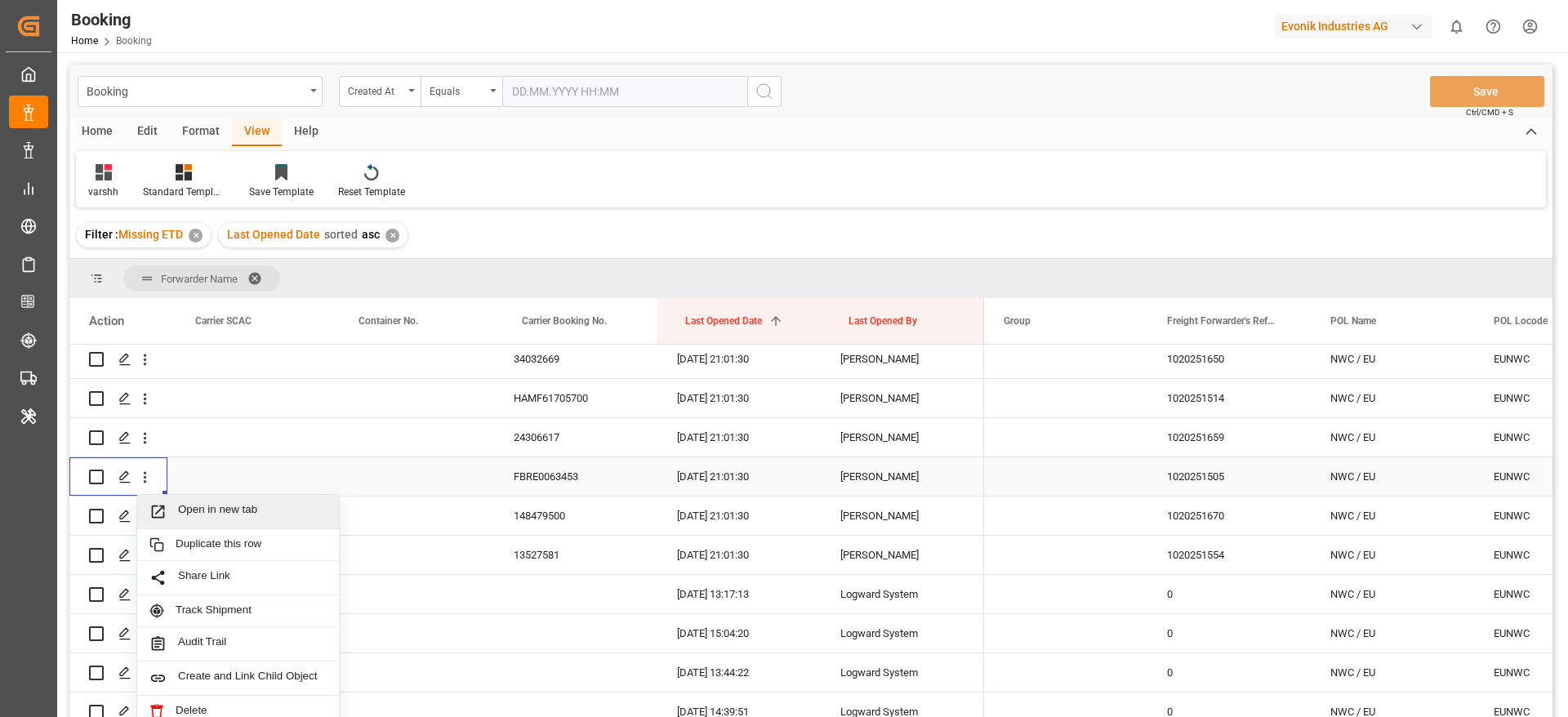
click at [192, 504] on span "Open in new tab" at bounding box center [252, 511] width 148 height 17
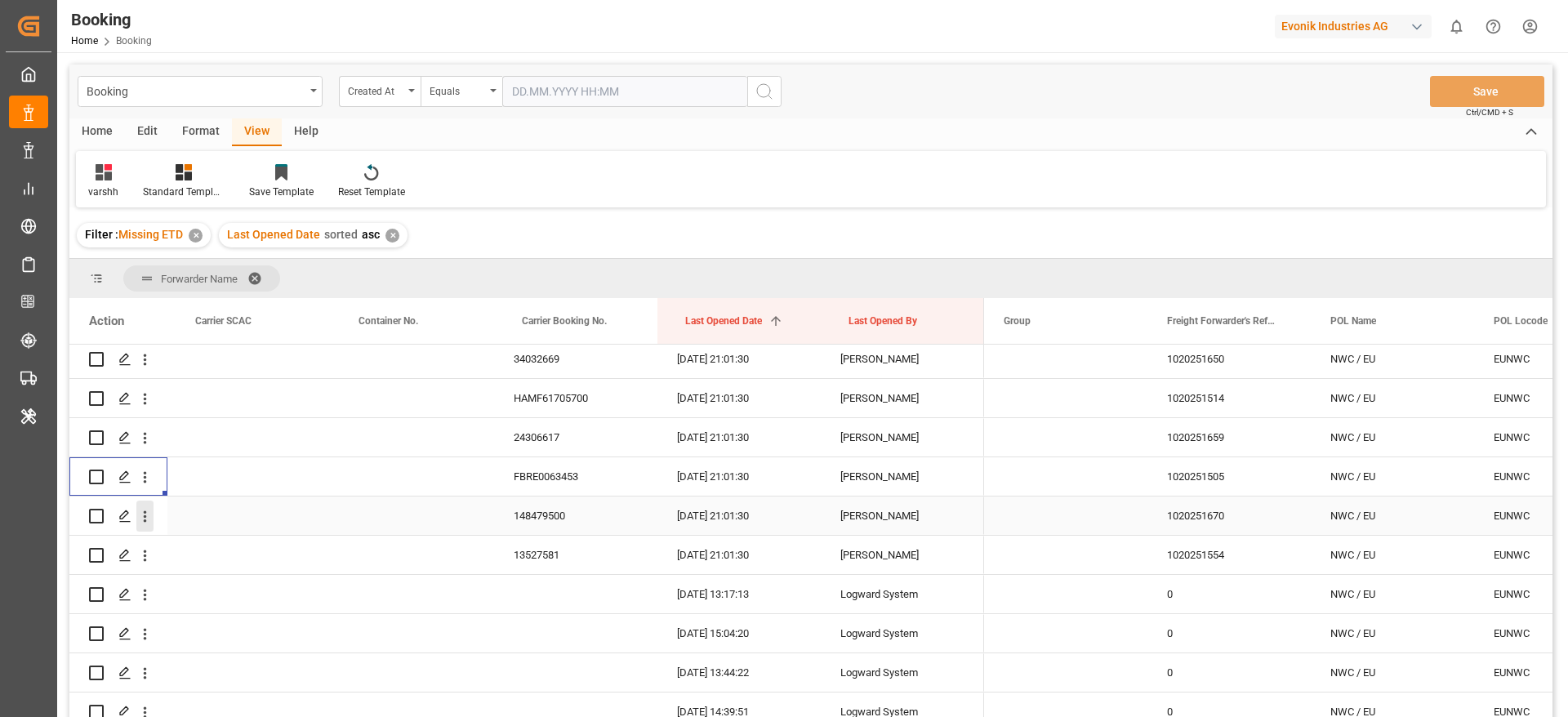
click at [144, 513] on icon "open menu" at bounding box center [144, 516] width 17 height 17
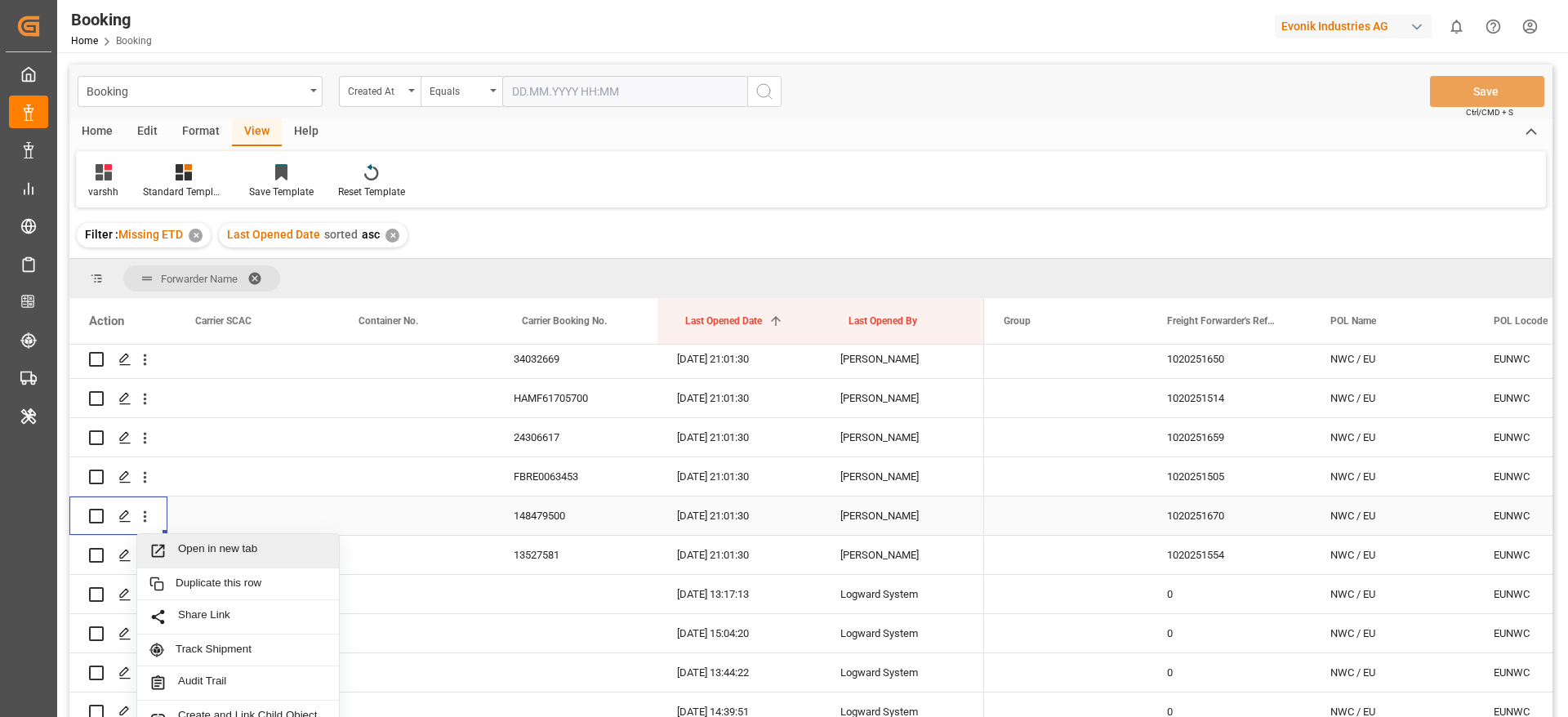
click at [198, 535] on div "Open in new tab" at bounding box center [237, 550] width 201 height 34
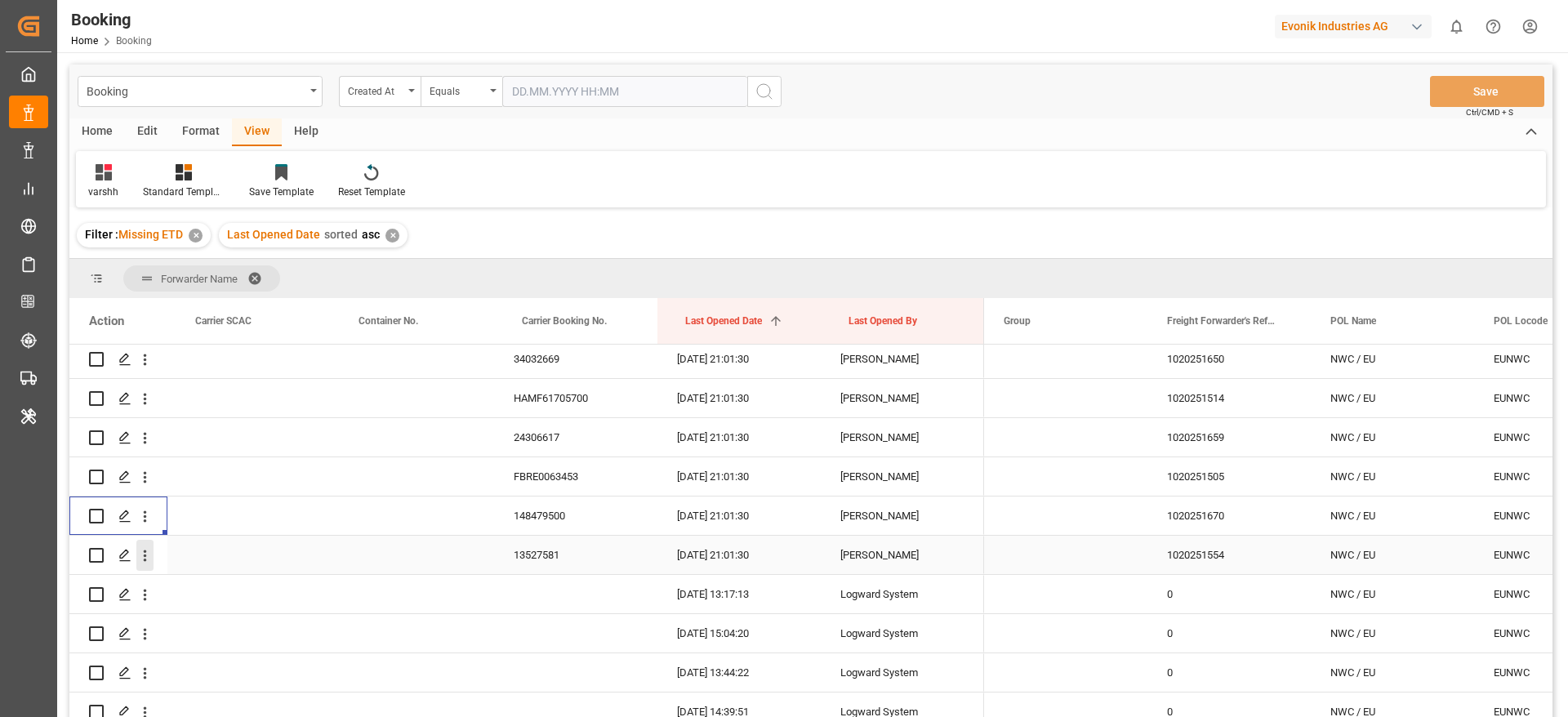
click at [143, 563] on icon "open menu" at bounding box center [144, 555] width 17 height 17
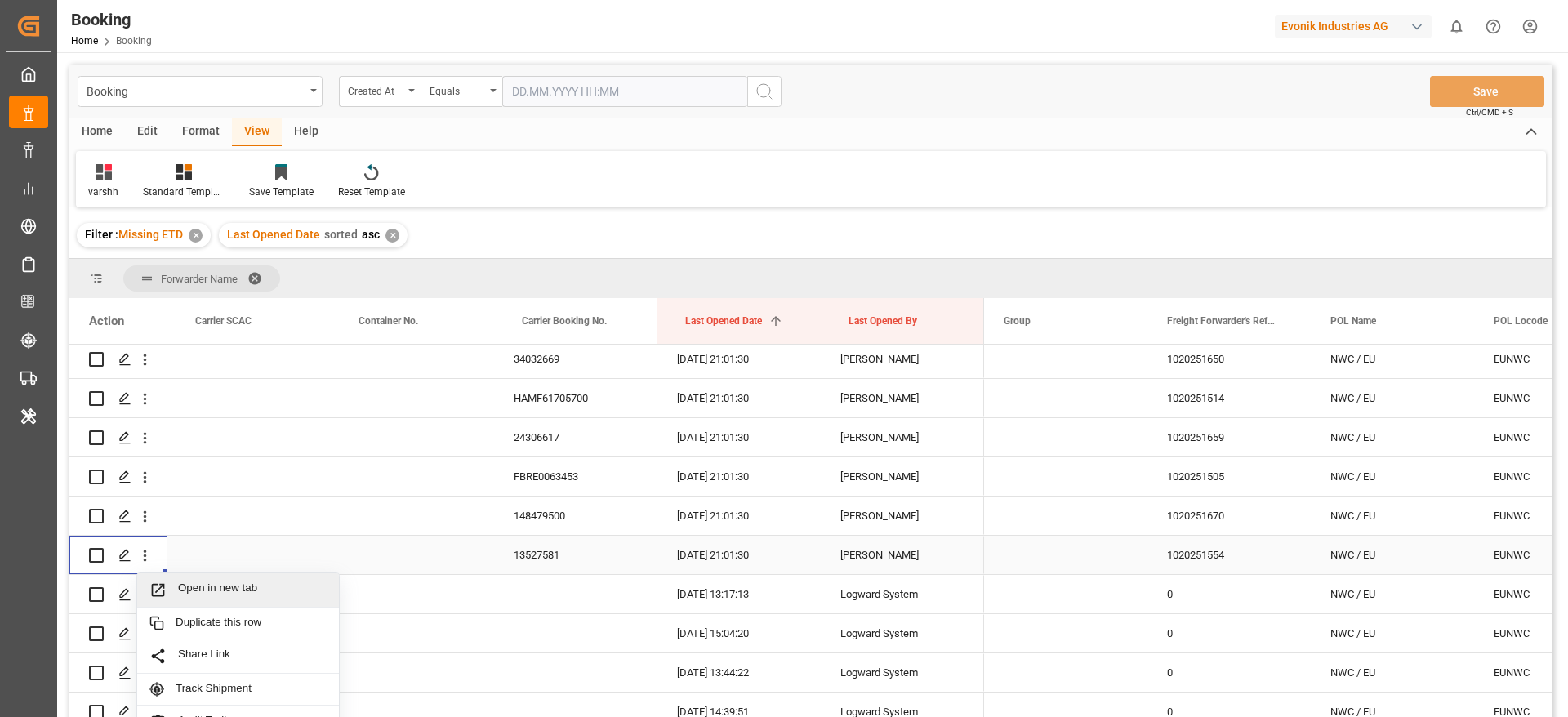
click at [190, 582] on span "Open in new tab" at bounding box center [252, 589] width 148 height 17
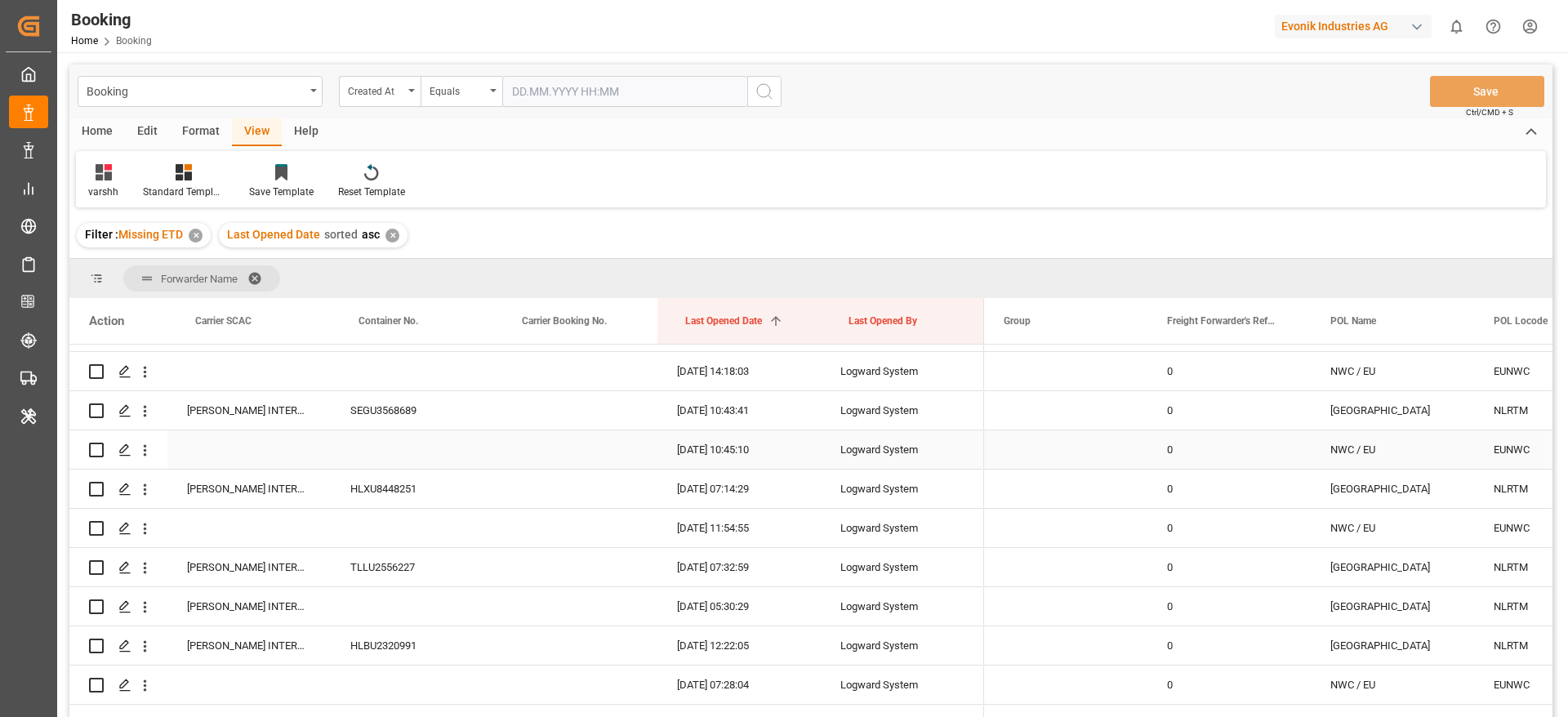
scroll to position [857, 0]
click at [369, 92] on div "Created At" at bounding box center [376, 90] width 56 height 19
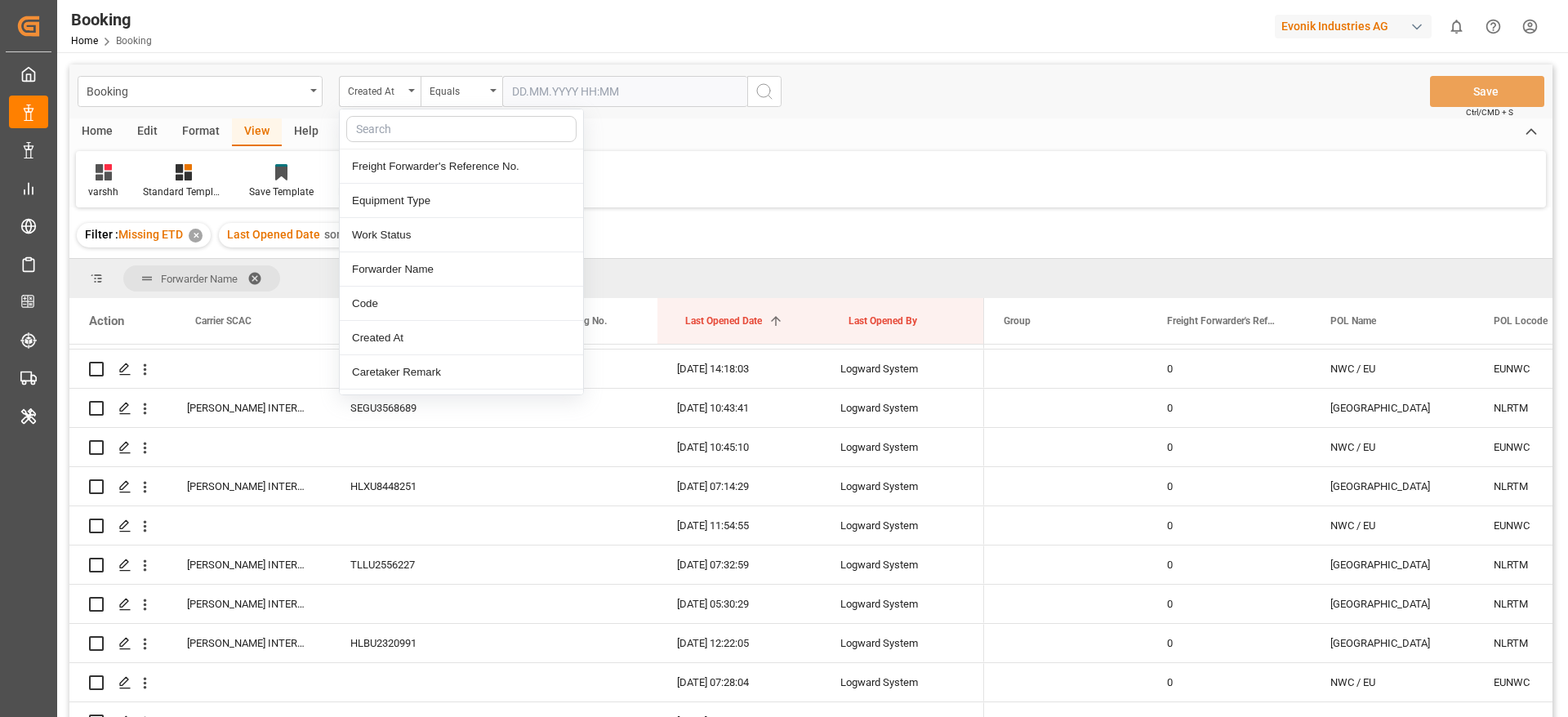
click at [373, 139] on input "text" at bounding box center [462, 129] width 231 height 27
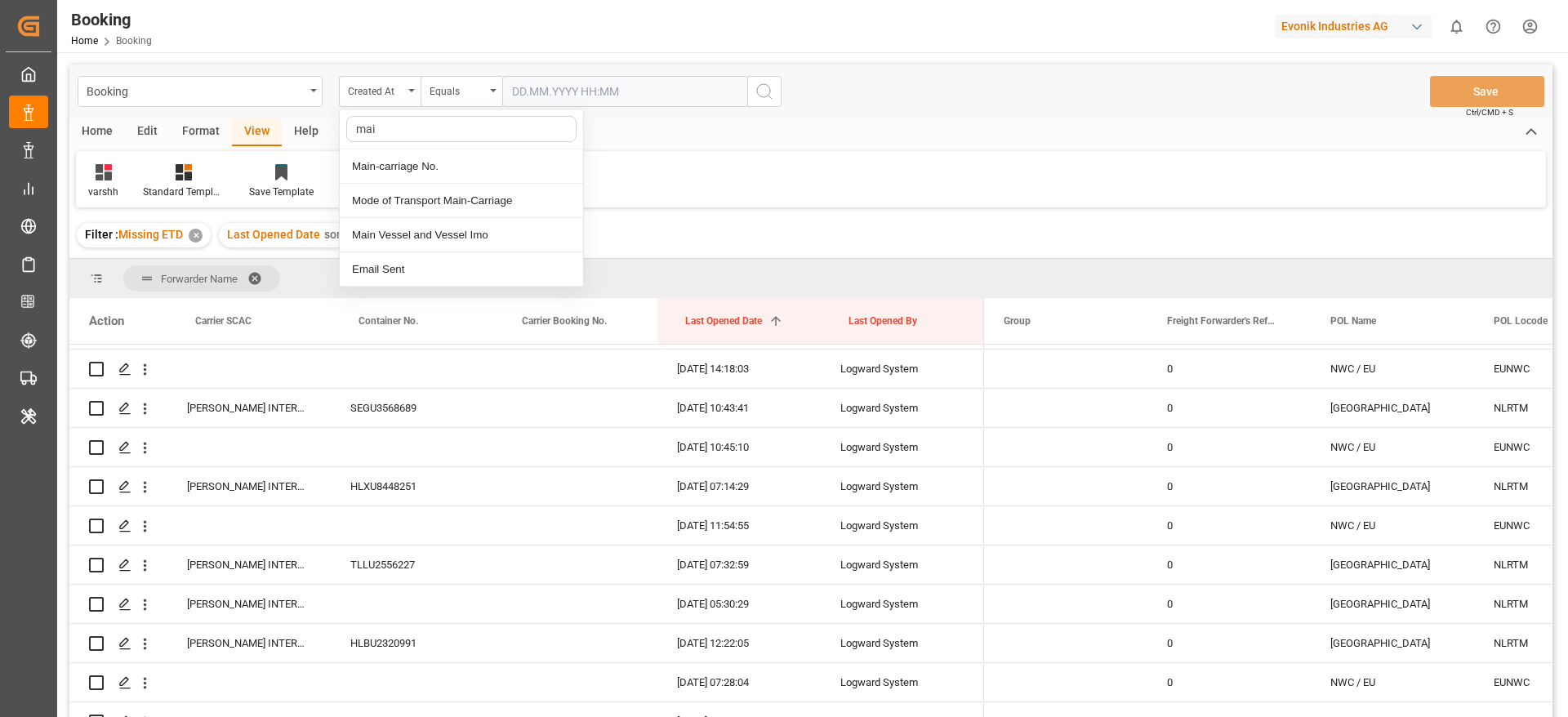
type input "main"
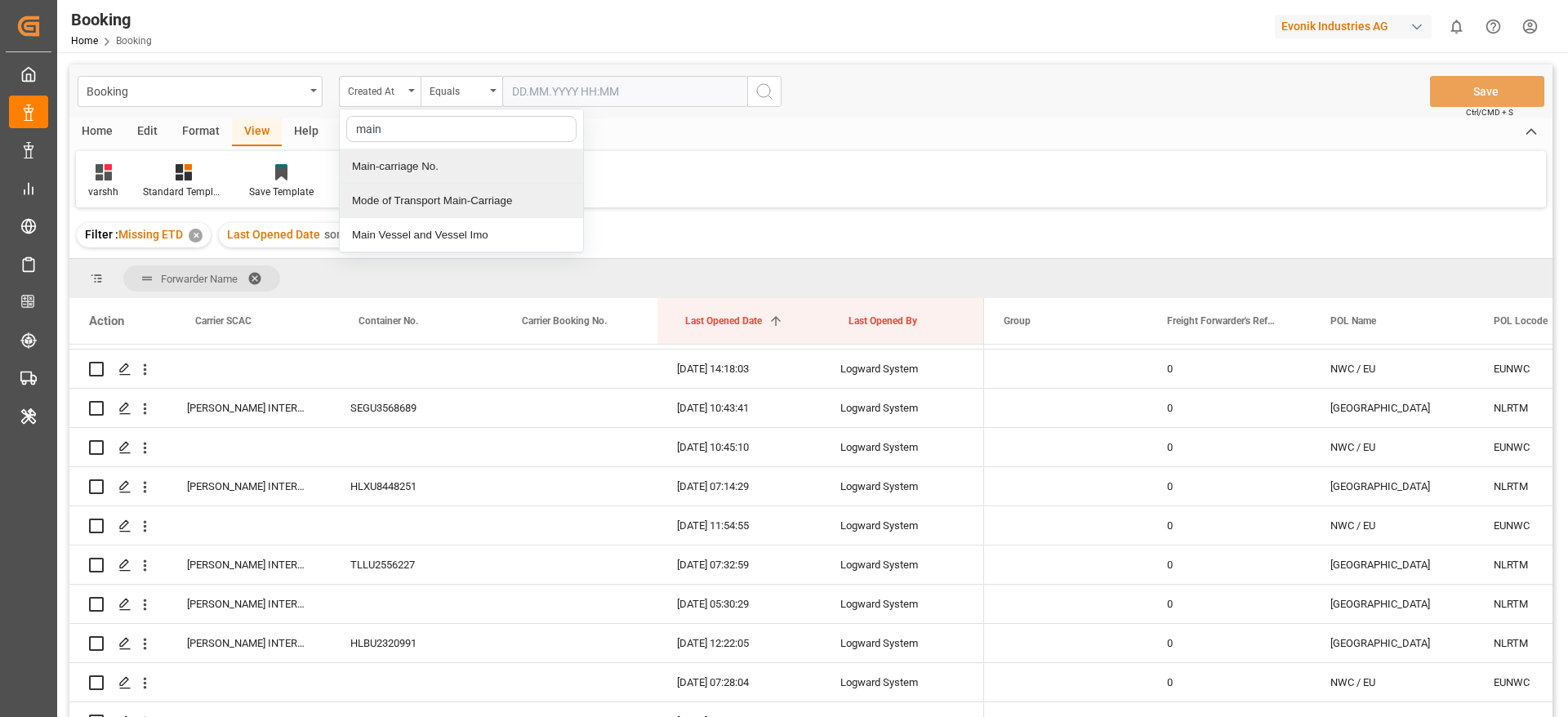
click at [500, 156] on div "Main-carriage No." at bounding box center [461, 166] width 243 height 34
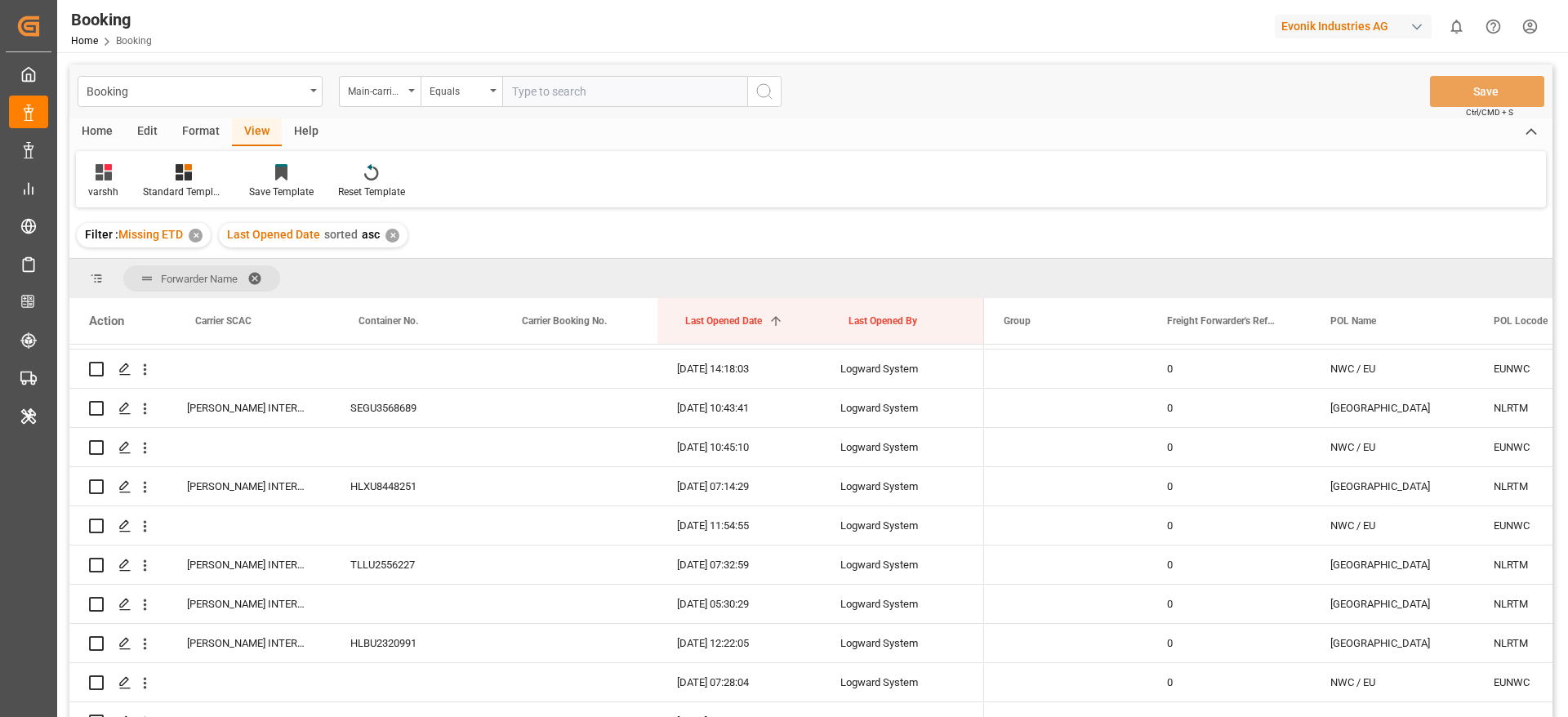
click at [755, 85] on icon "search button" at bounding box center [765, 91] width 20 height 20
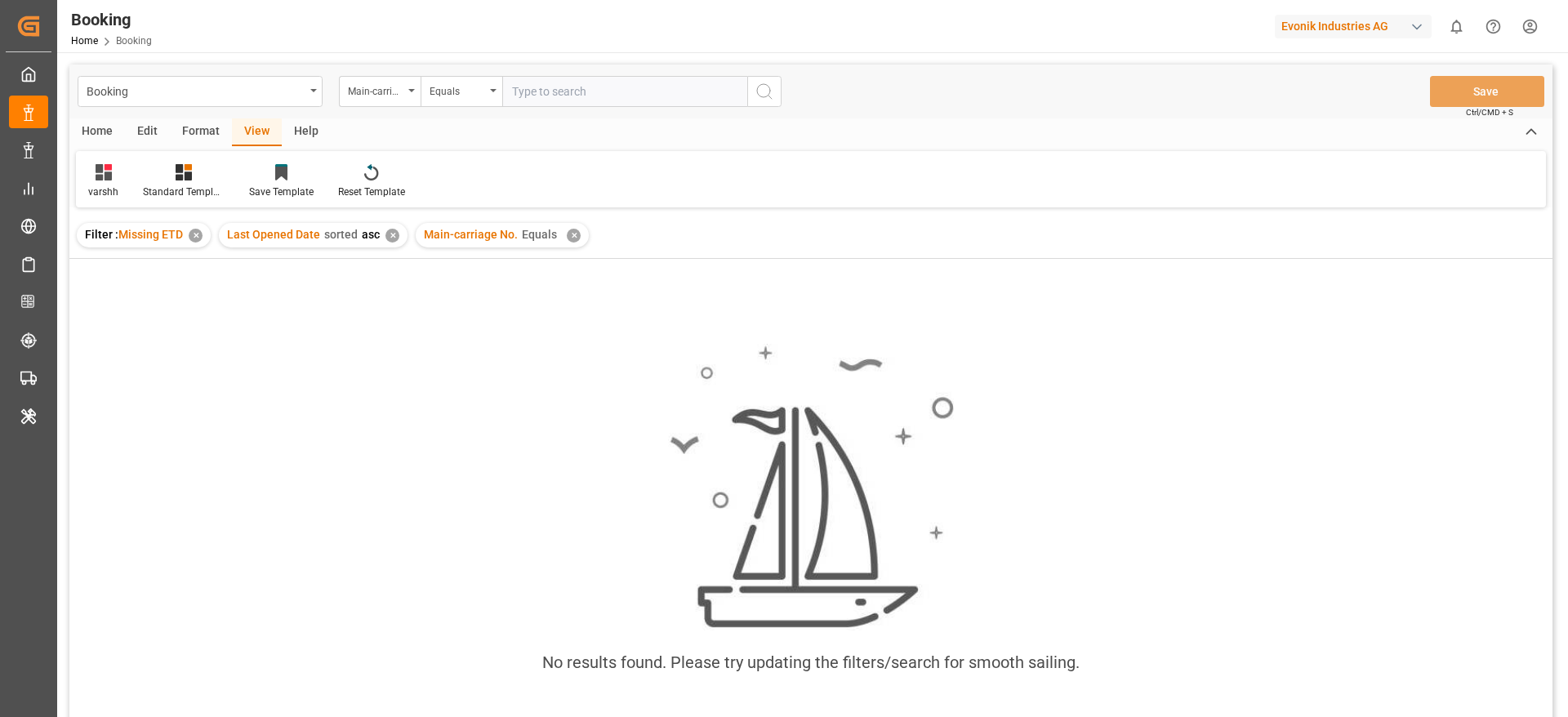
scroll to position [123, 0]
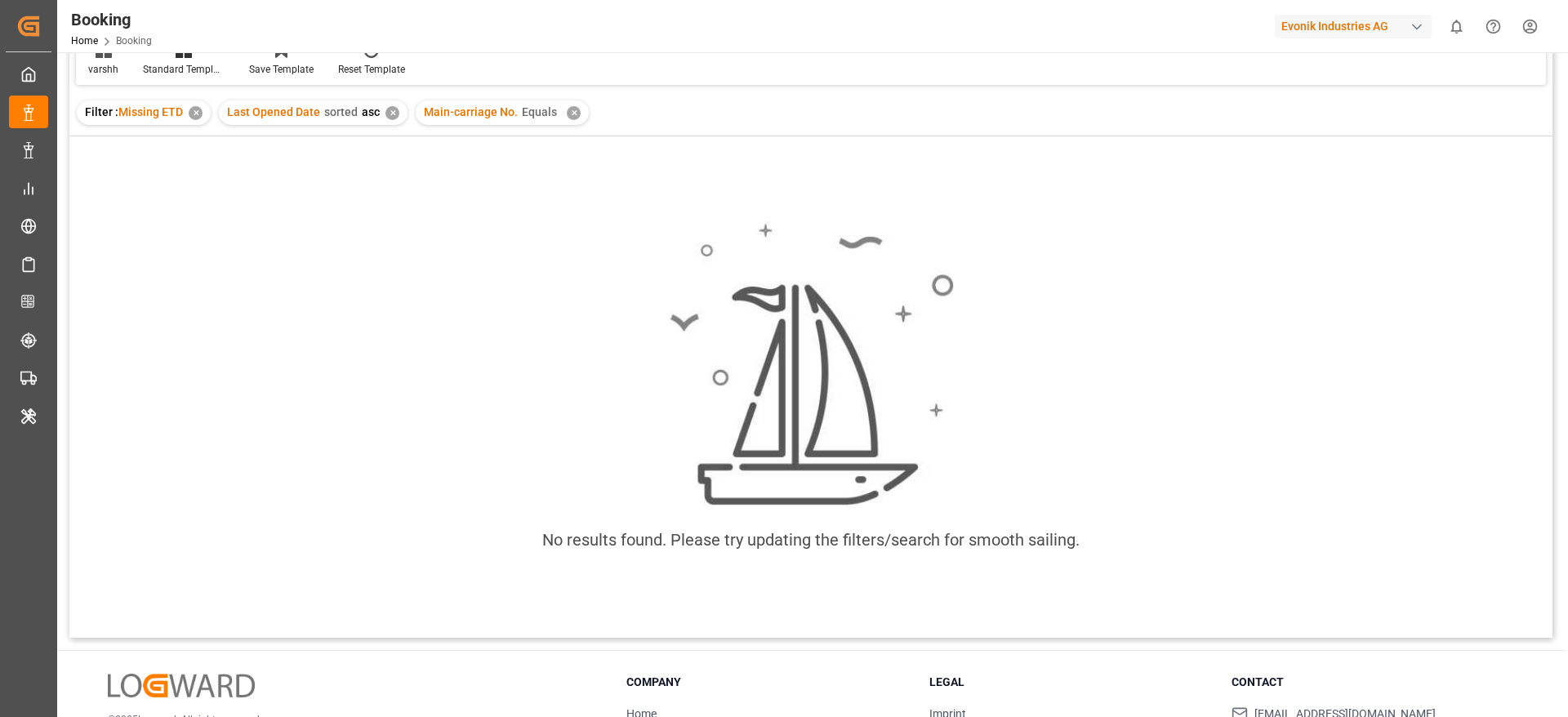
click at [570, 117] on div "✕" at bounding box center [574, 113] width 14 height 14
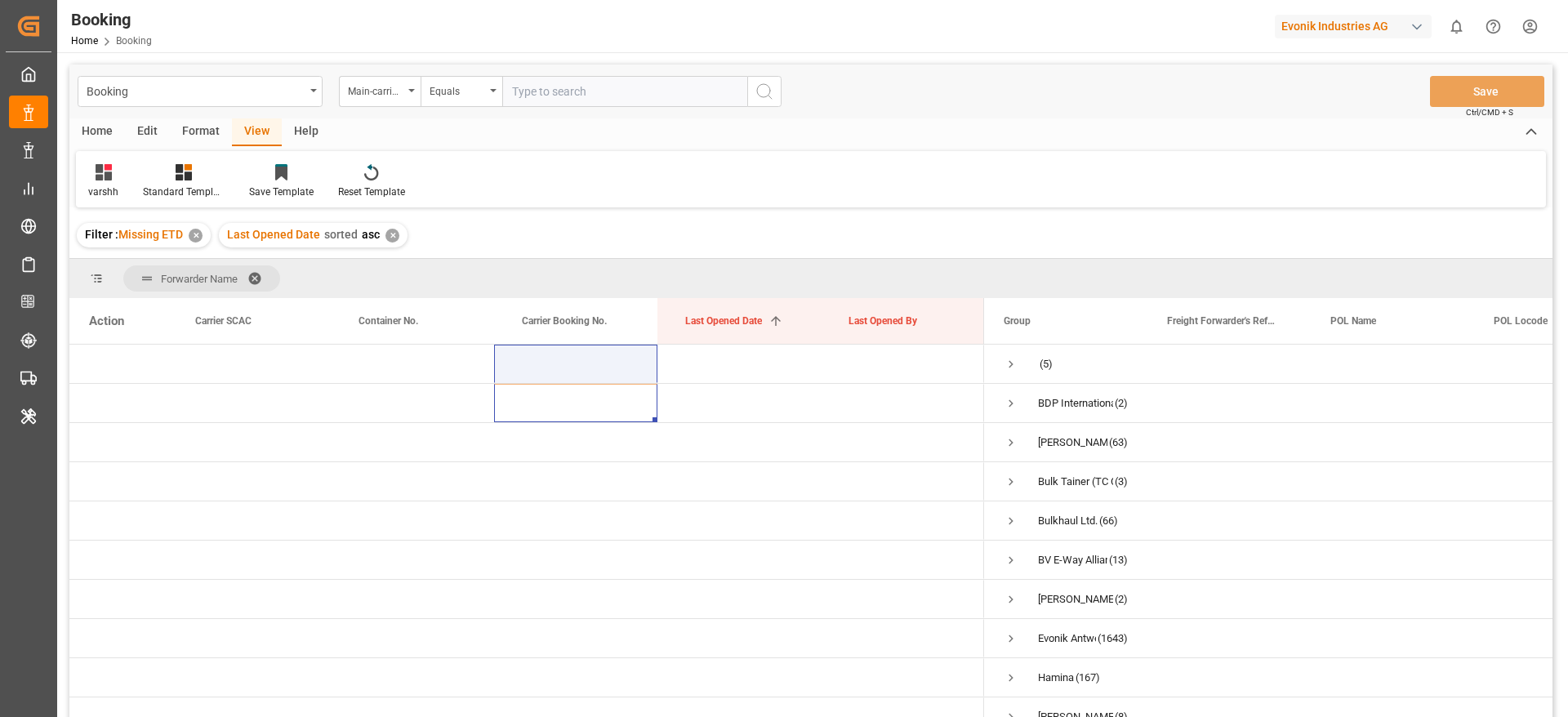
drag, startPoint x: 614, startPoint y: 392, endPoint x: 619, endPoint y: 317, distance: 75.2
click at [619, 317] on div "Action Carrier SCAC Container No. Carrier Booking No." at bounding box center [811, 512] width 1483 height 429
click at [675, 44] on div "Booking Home Booking Evonik Industries AG 0 Notifications Only show unread All …" at bounding box center [807, 26] width 1522 height 52
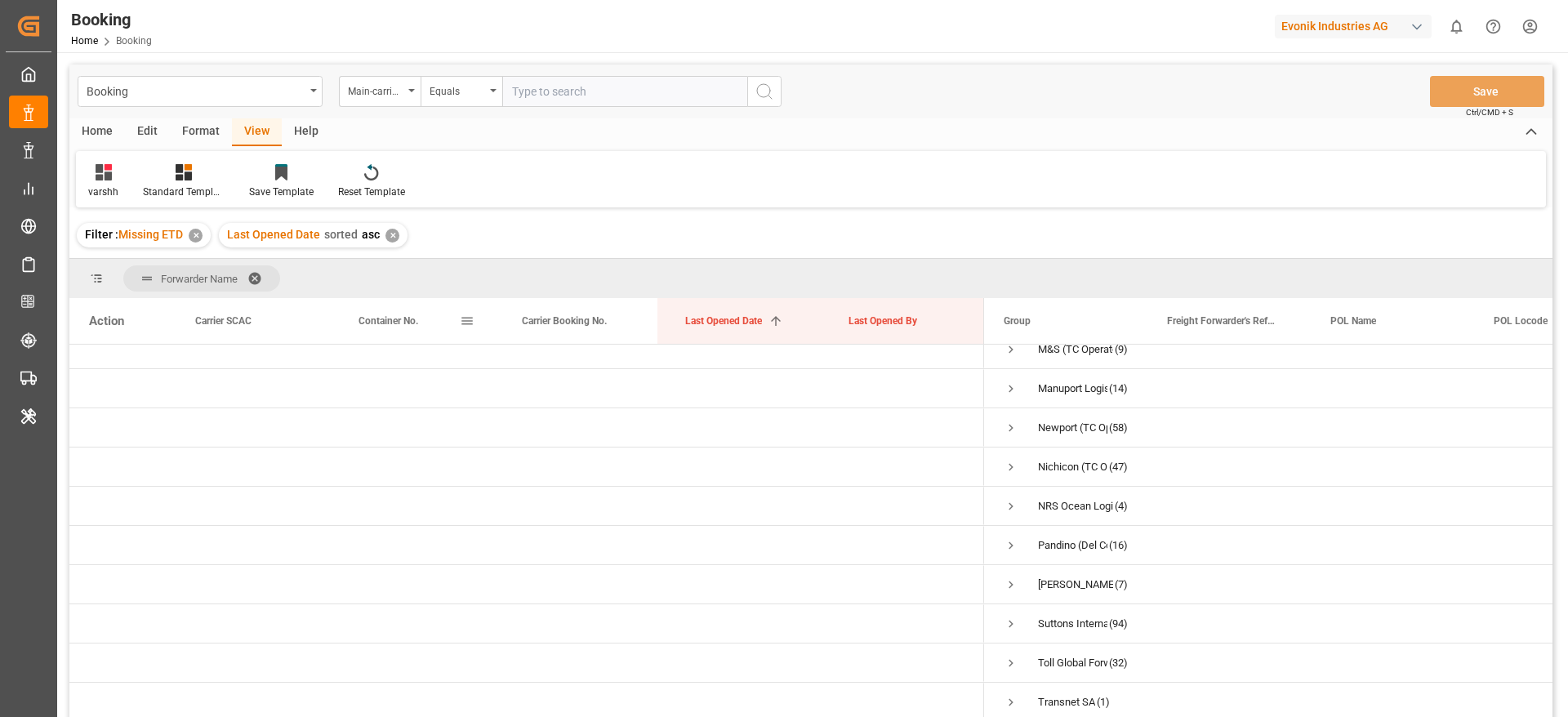
click at [430, 325] on div "Container No." at bounding box center [409, 320] width 101 height 46
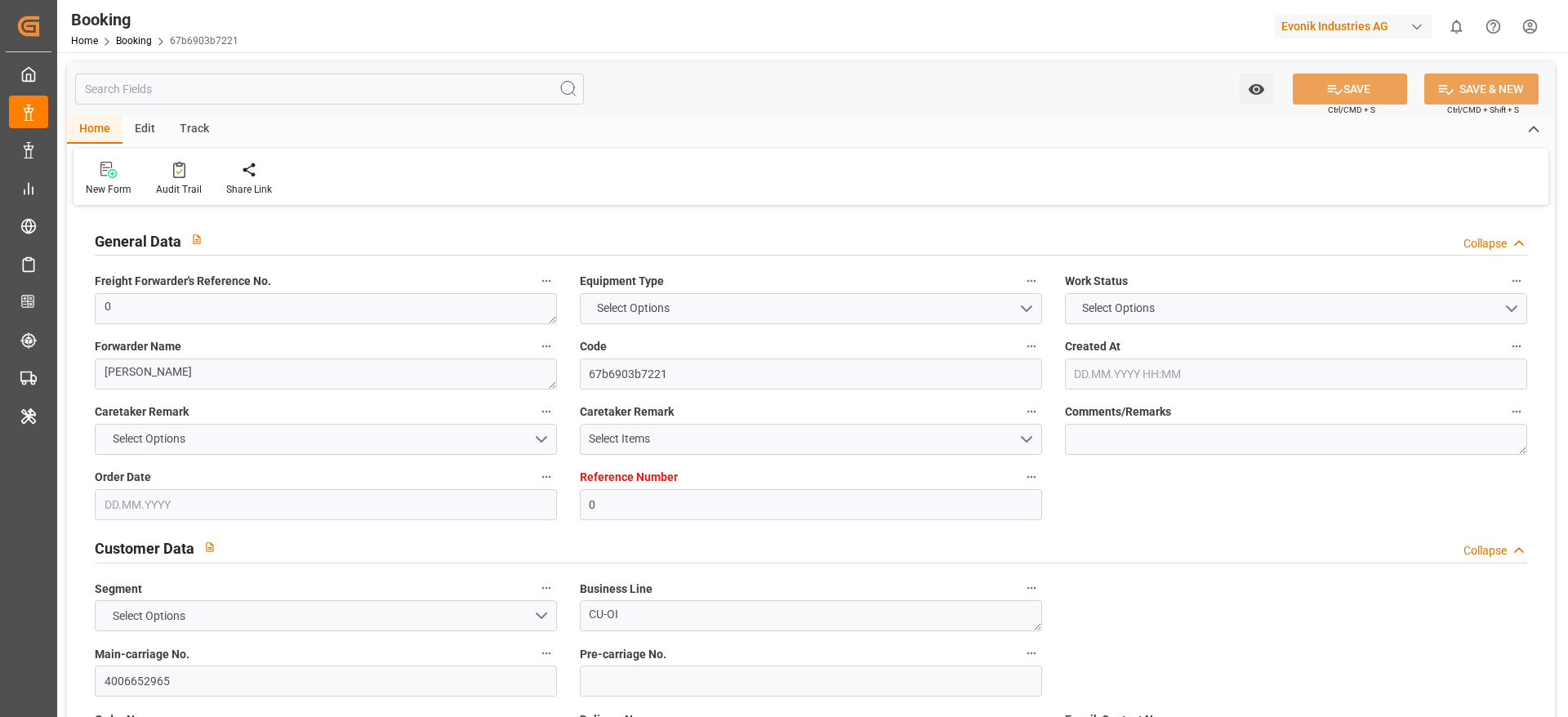
type input "0"
type input "NLRTM"
type input "USCHS"
type input "30.06.2025 08:14"
type input "30.06.2025"
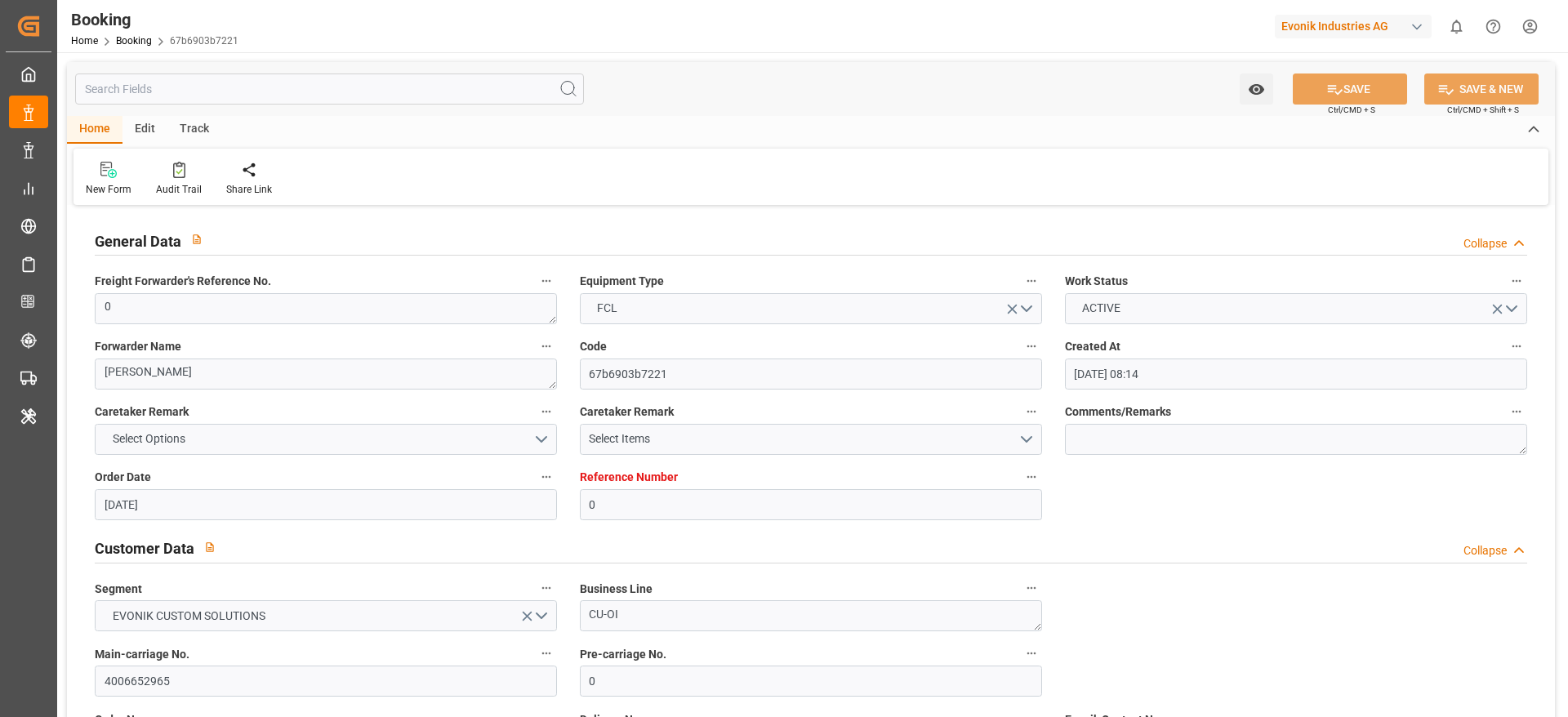
type input "28.07.2025"
type input "07.07.2025"
type input "11.07.2025 10:43"
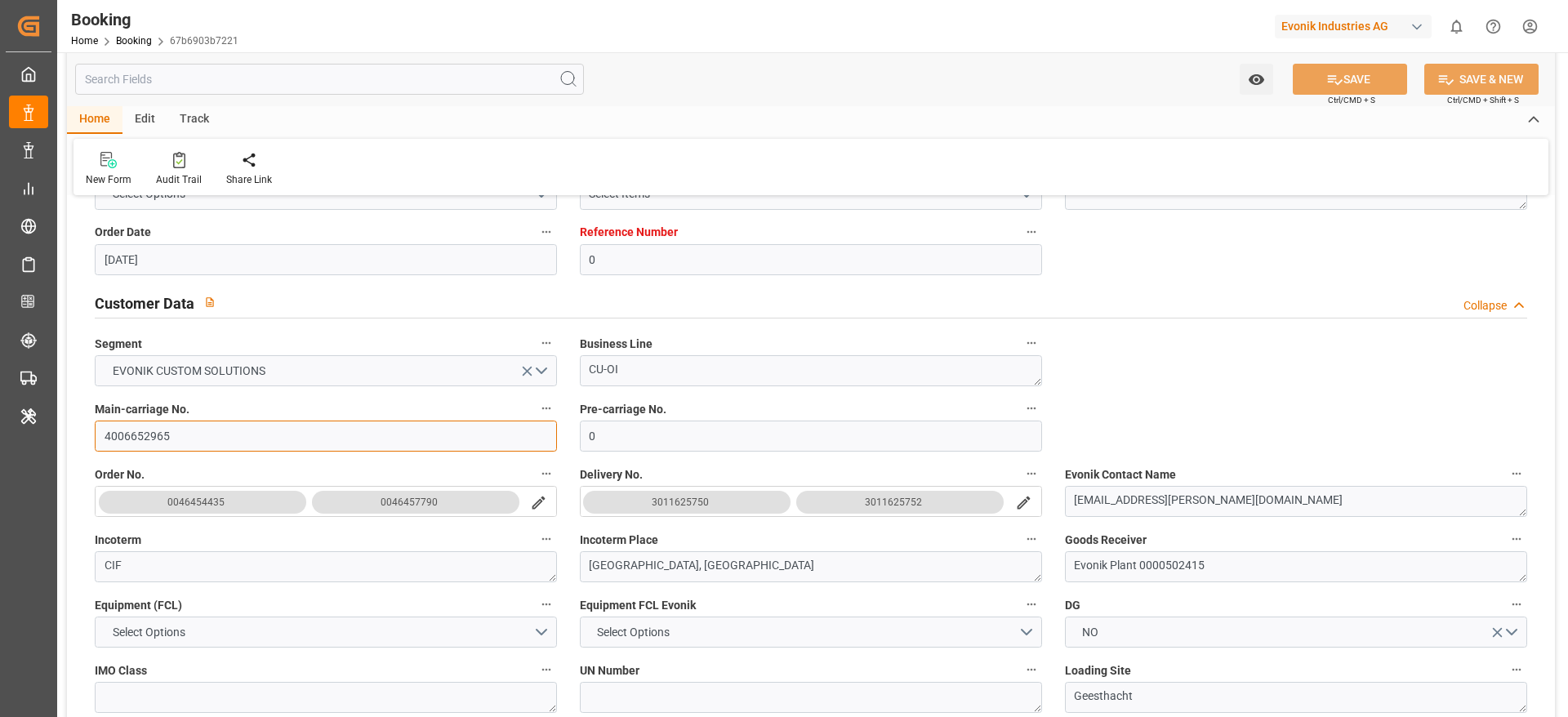
click at [165, 427] on input "4006652965" at bounding box center [325, 435] width 462 height 31
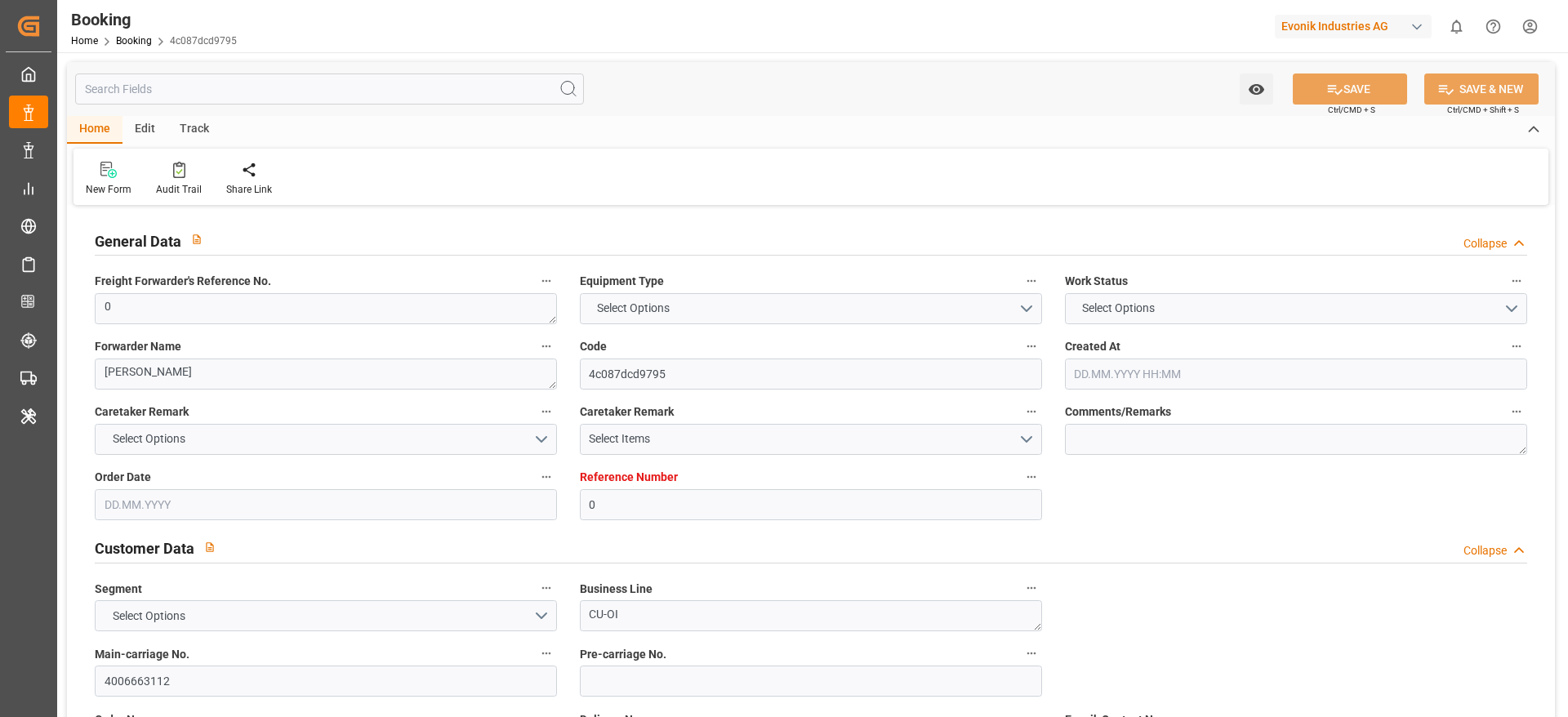
type input "0"
type input "NLRTM"
type input "KRPUS"
type input "09.07.2025 09:50"
type input "09.07.2025"
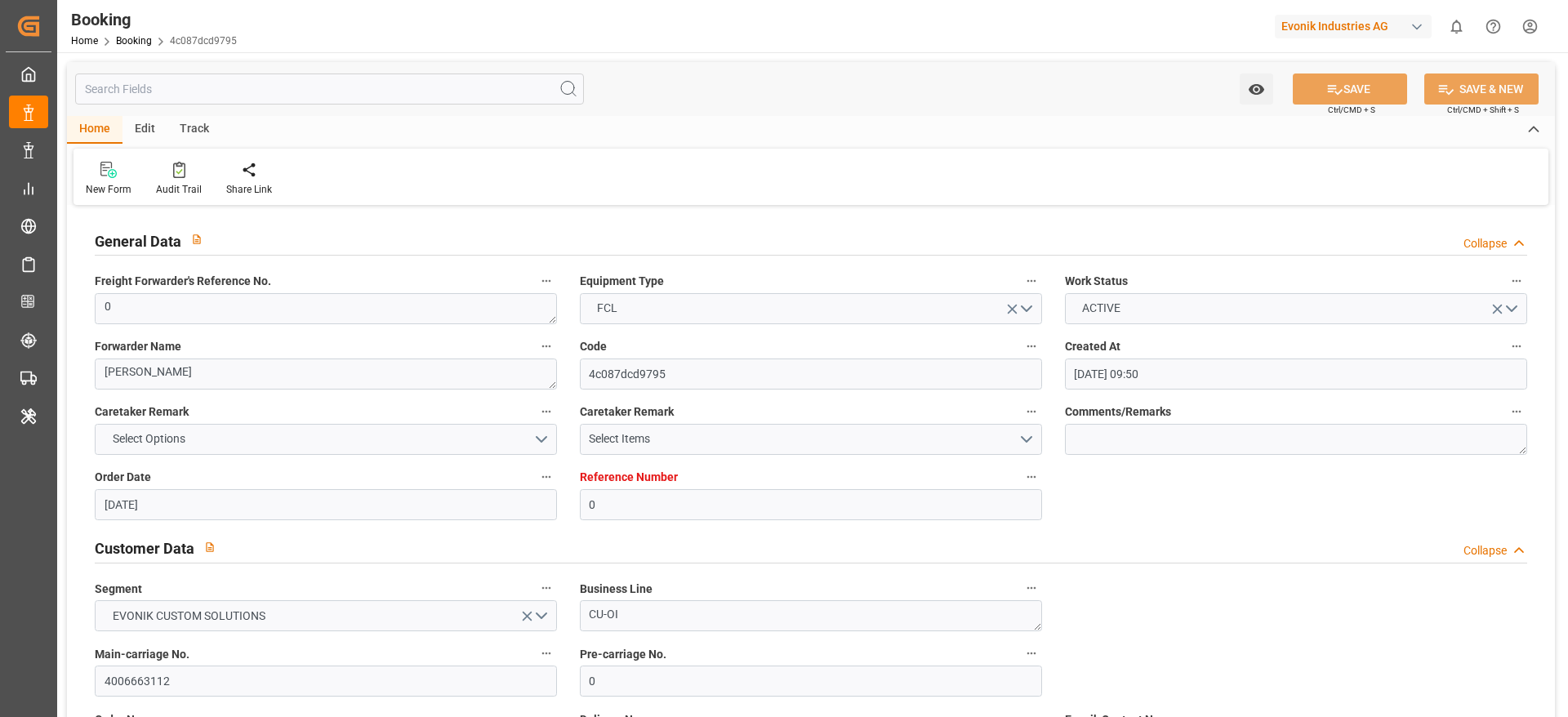
type input "25.09.2025"
type input "14.07.2025"
type input "22.07.2025 07:14"
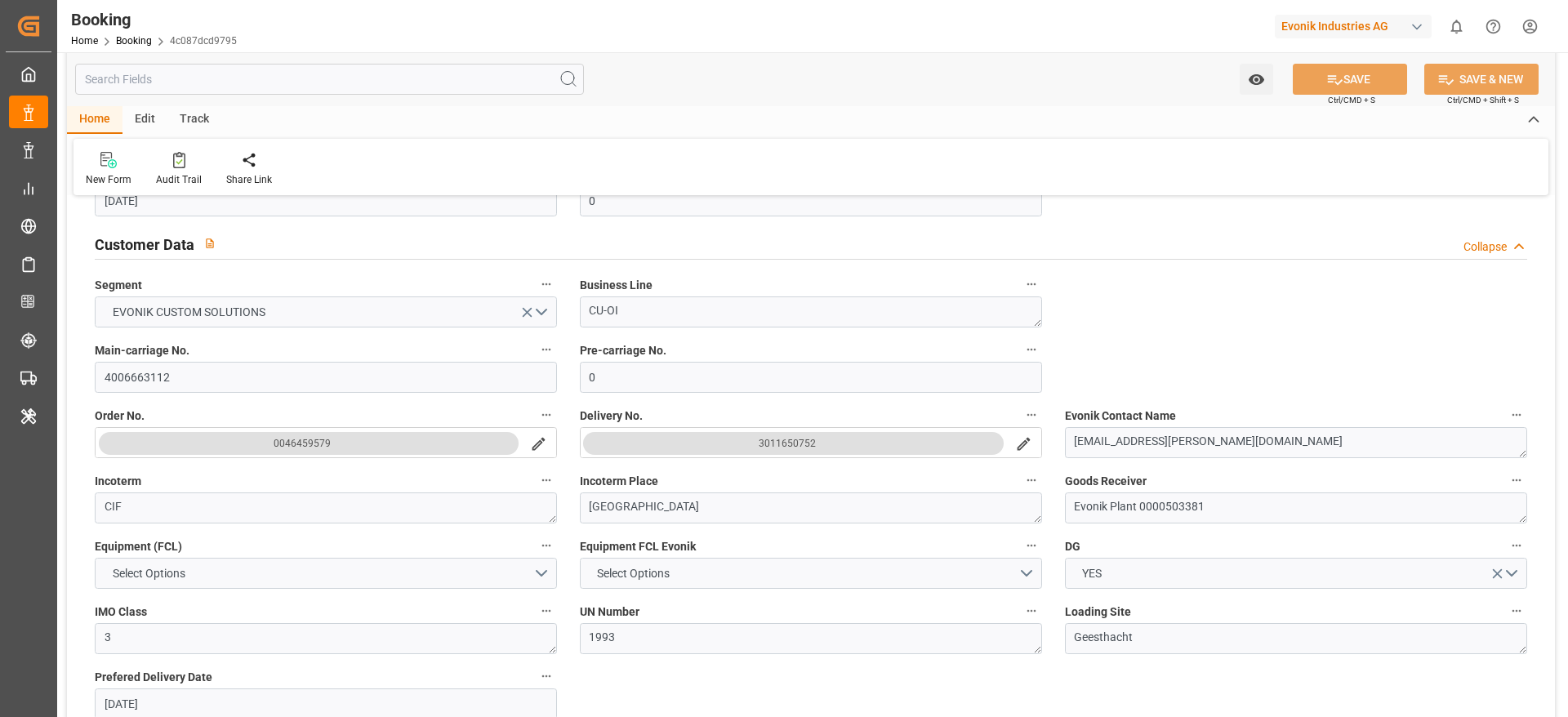
scroll to position [367, 0]
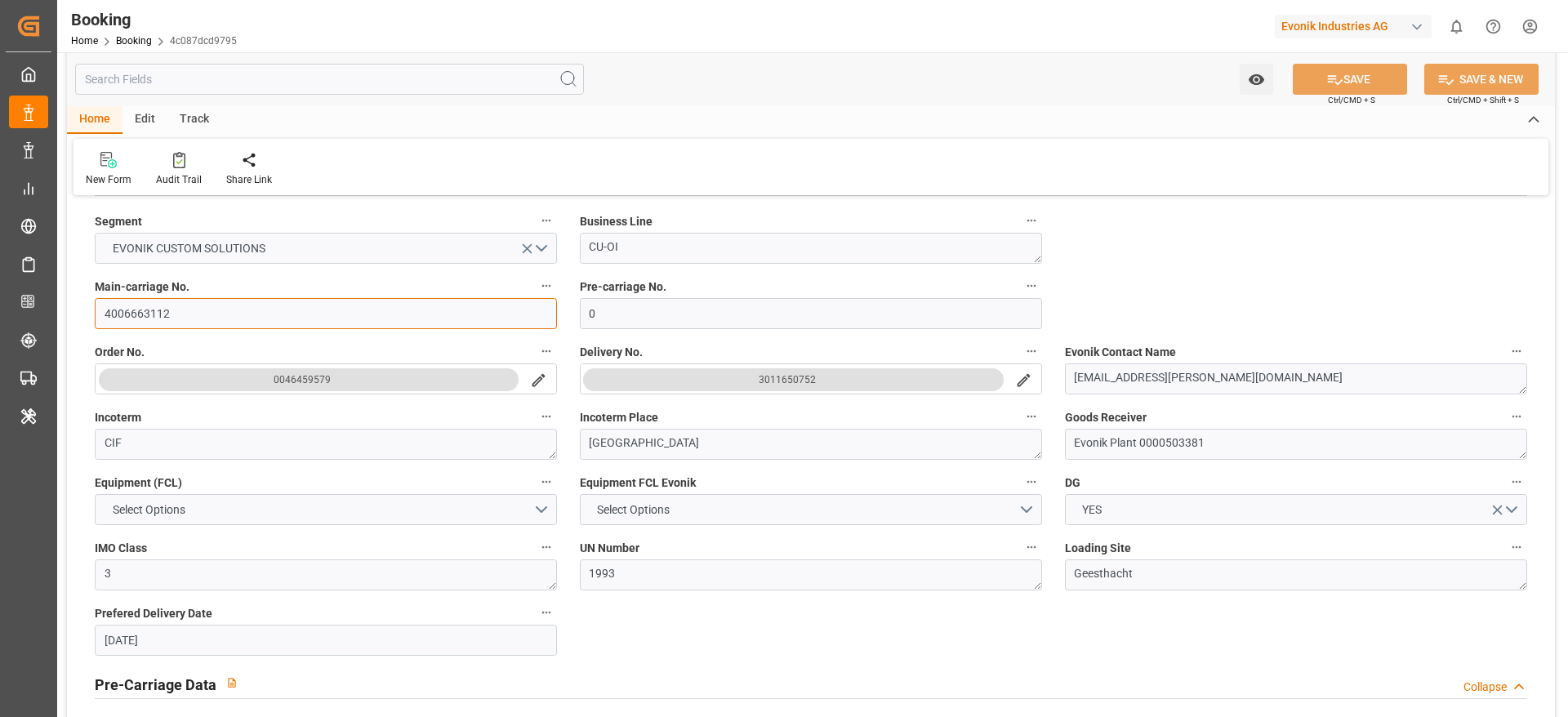
click at [173, 322] on input "4006663112" at bounding box center [325, 312] width 462 height 31
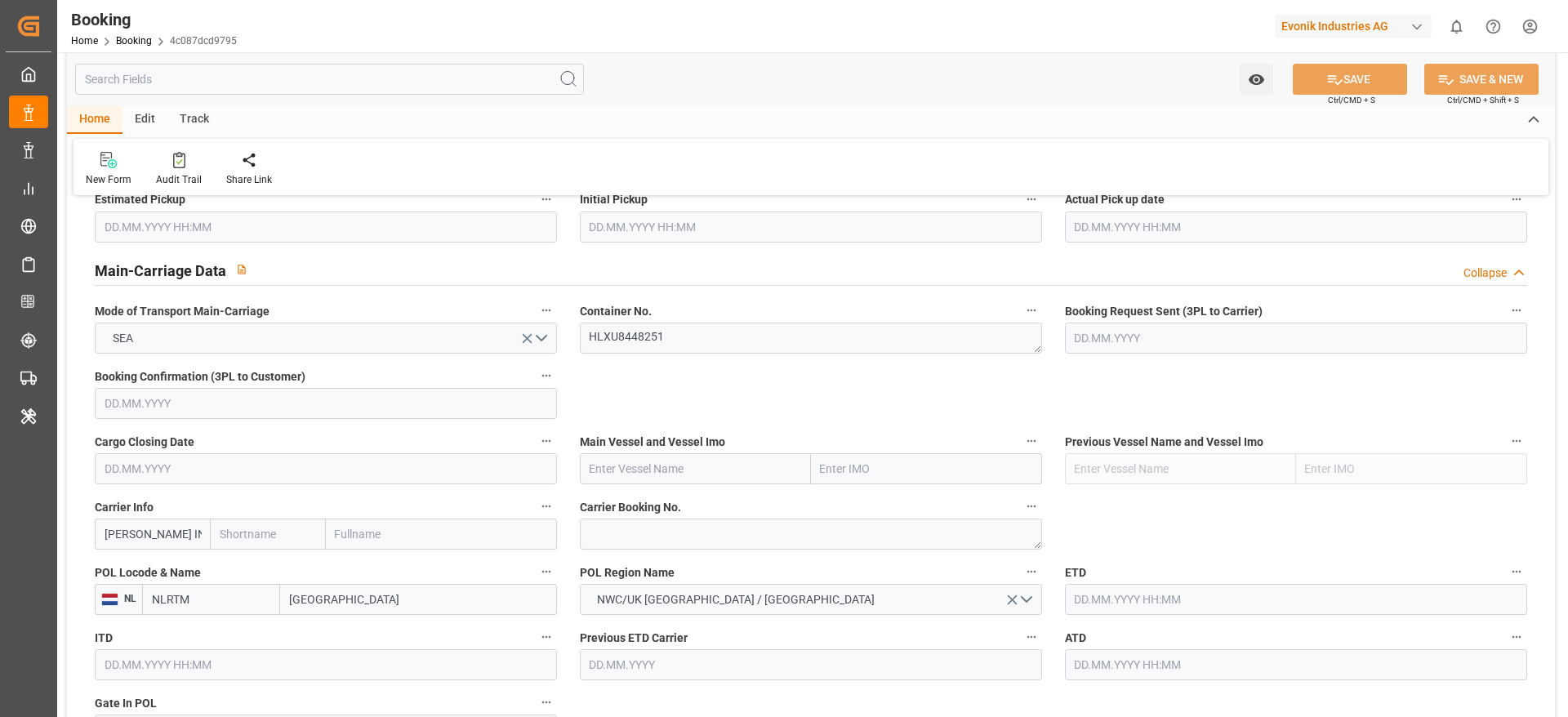
scroll to position [980, 0]
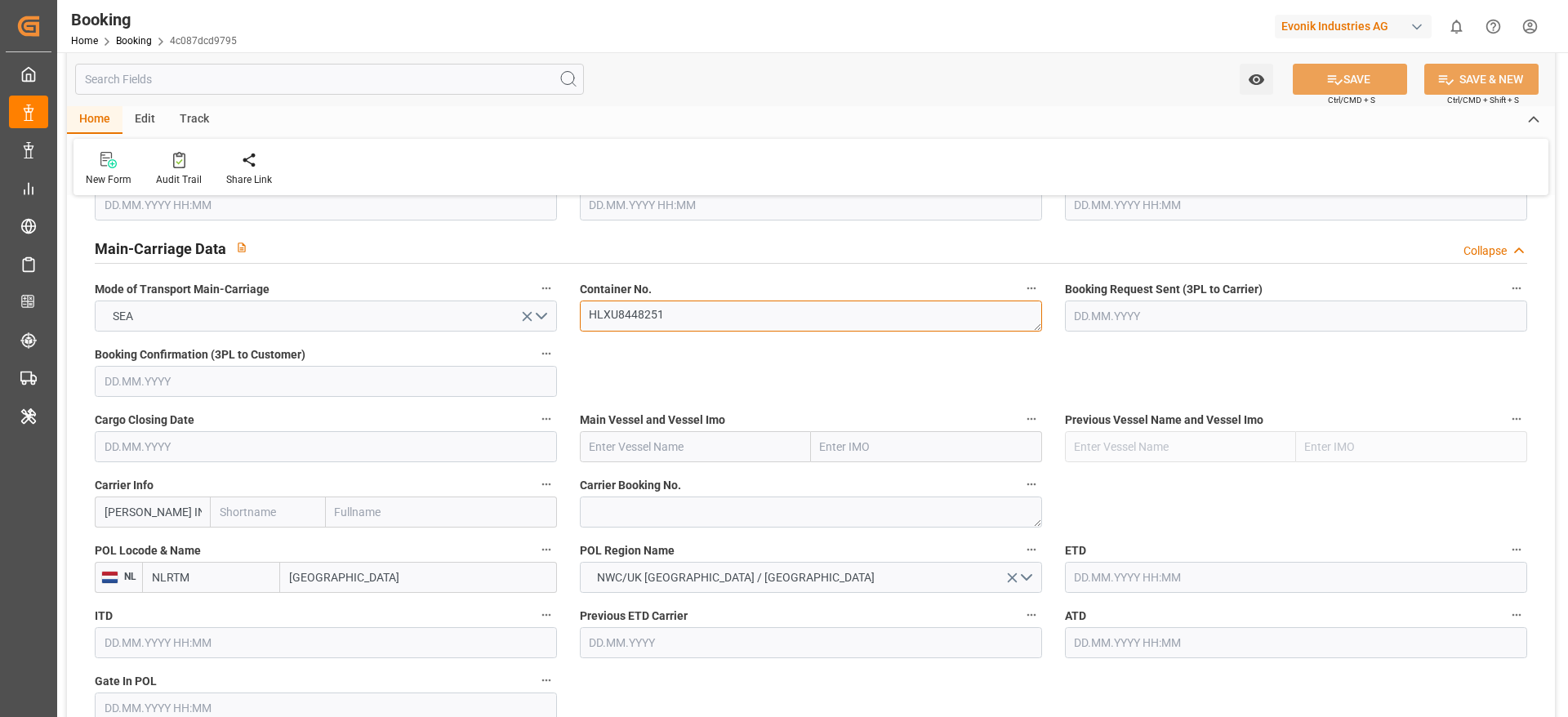
click at [648, 321] on textarea "HLXU8448251" at bounding box center [810, 315] width 462 height 31
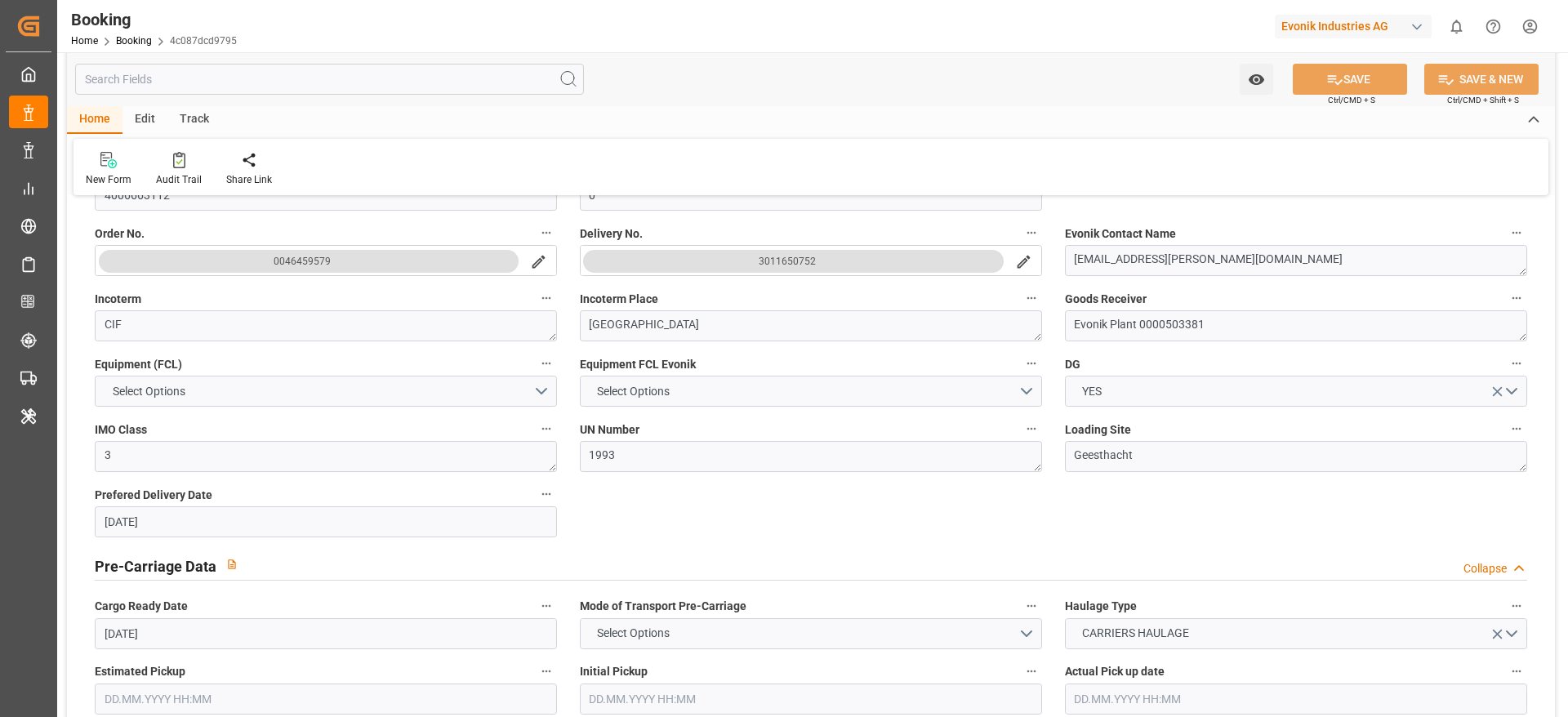
scroll to position [490, 0]
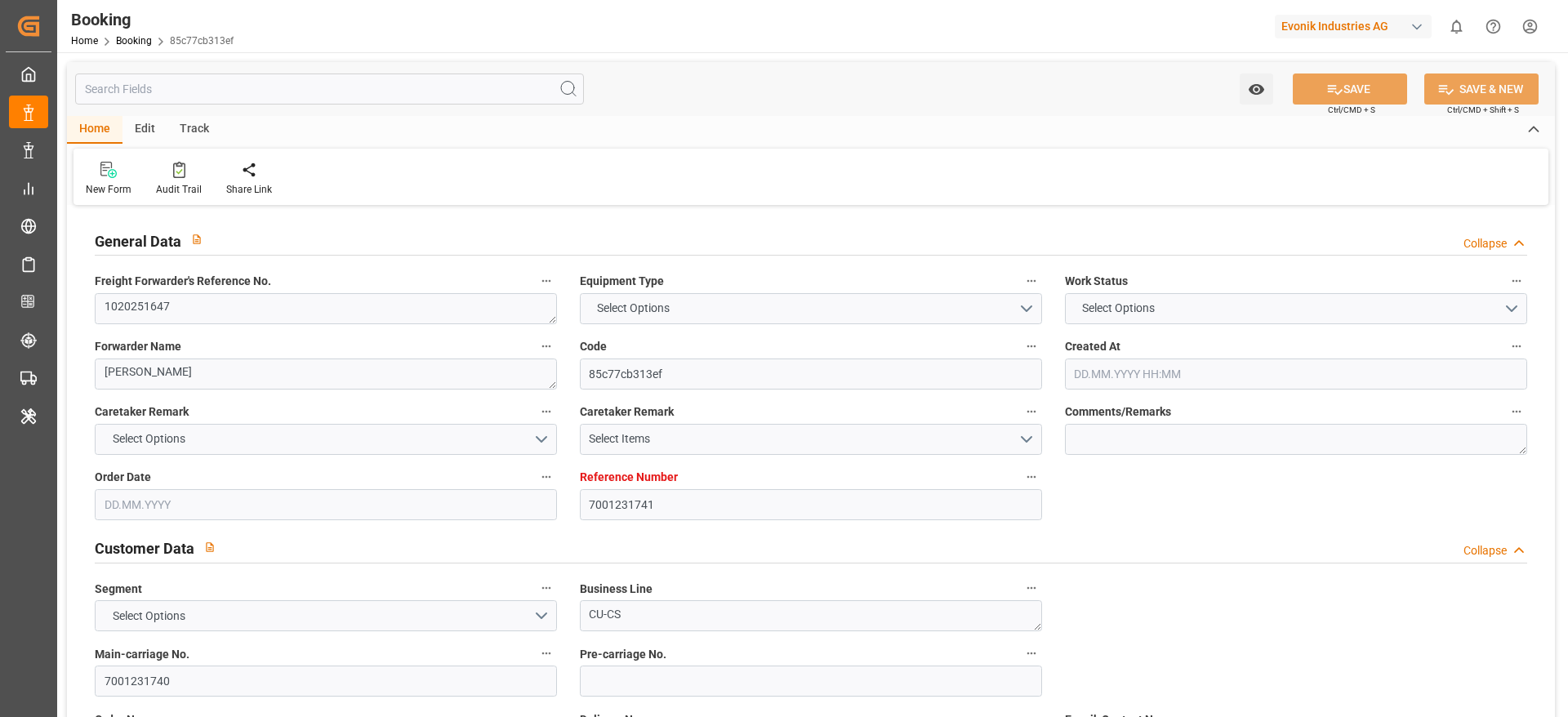
type input "7001231741"
type input "EUNWC"
type input "NGLOS"
type input "[DATE] 13:39"
type input "[DATE]"
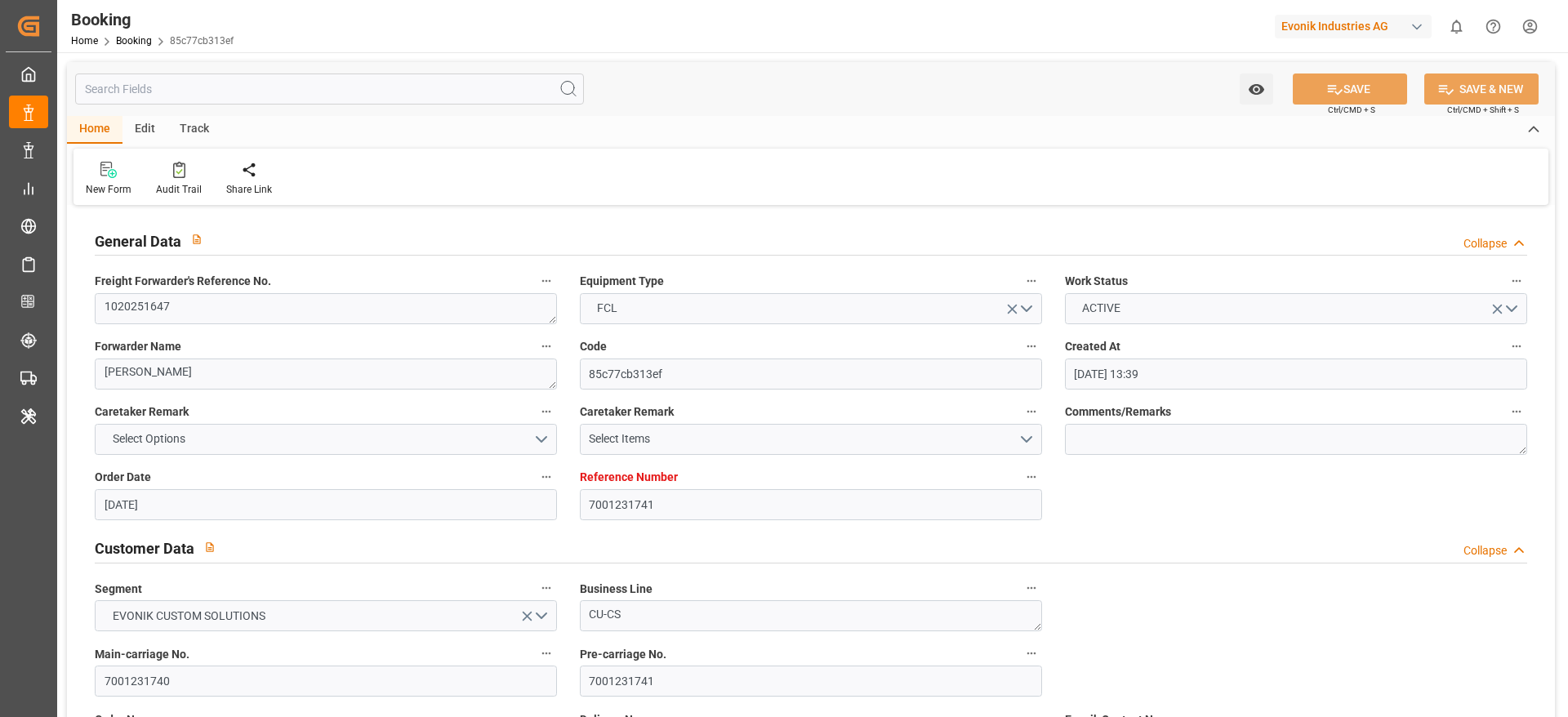
type input "[DATE]"
type input "[DATE] 21:01"
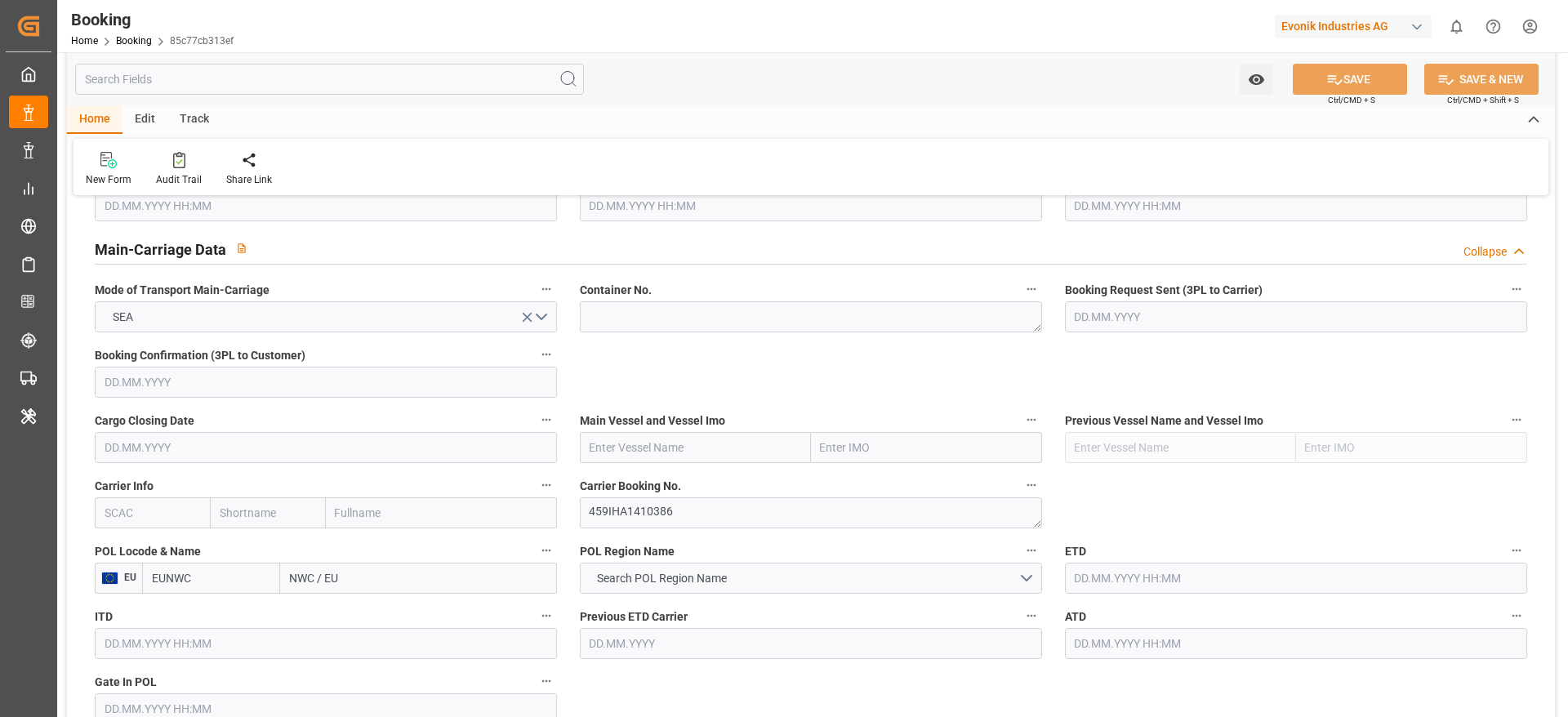
scroll to position [980, 0]
click at [639, 319] on textarea at bounding box center [810, 315] width 462 height 31
paste textarea "MEDU6384930"
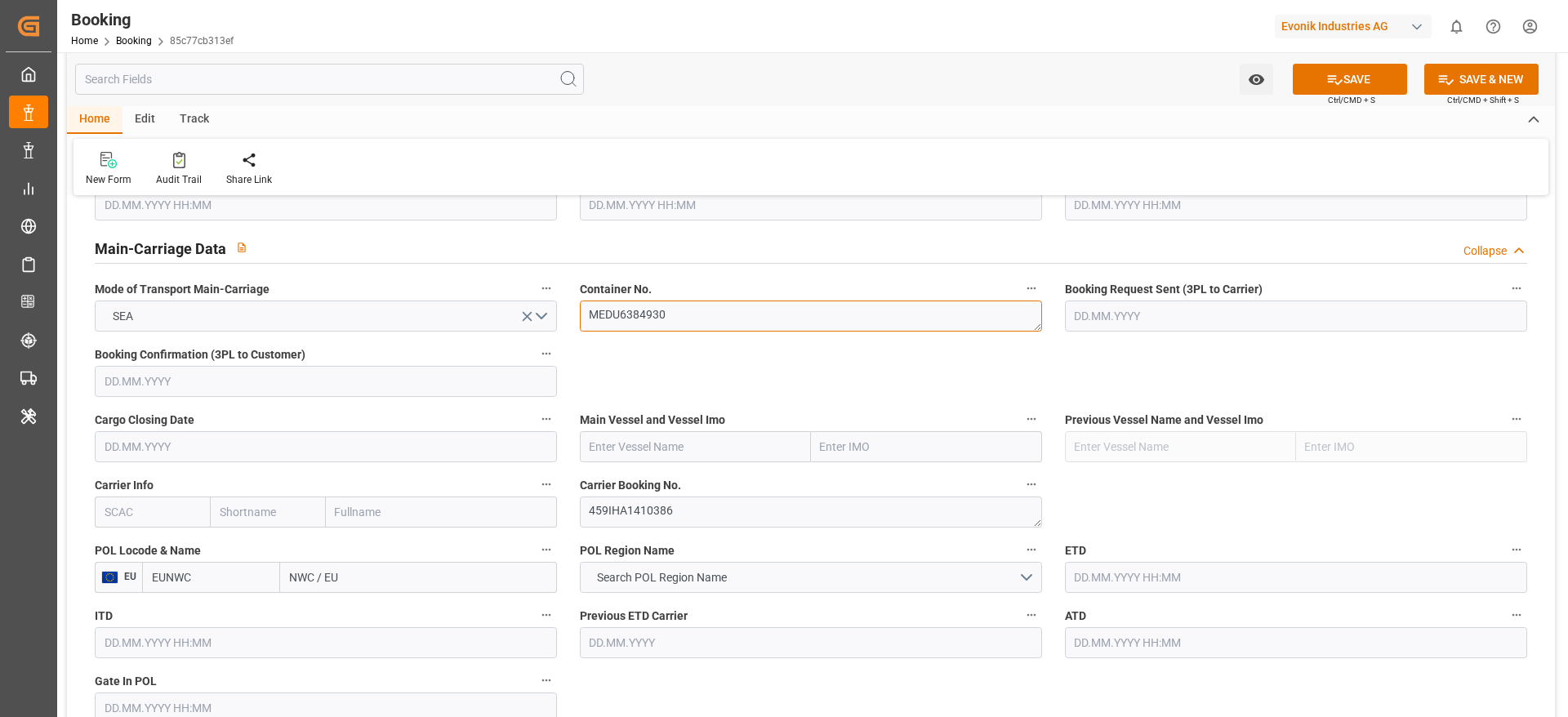
type textarea "MEDU6384930"
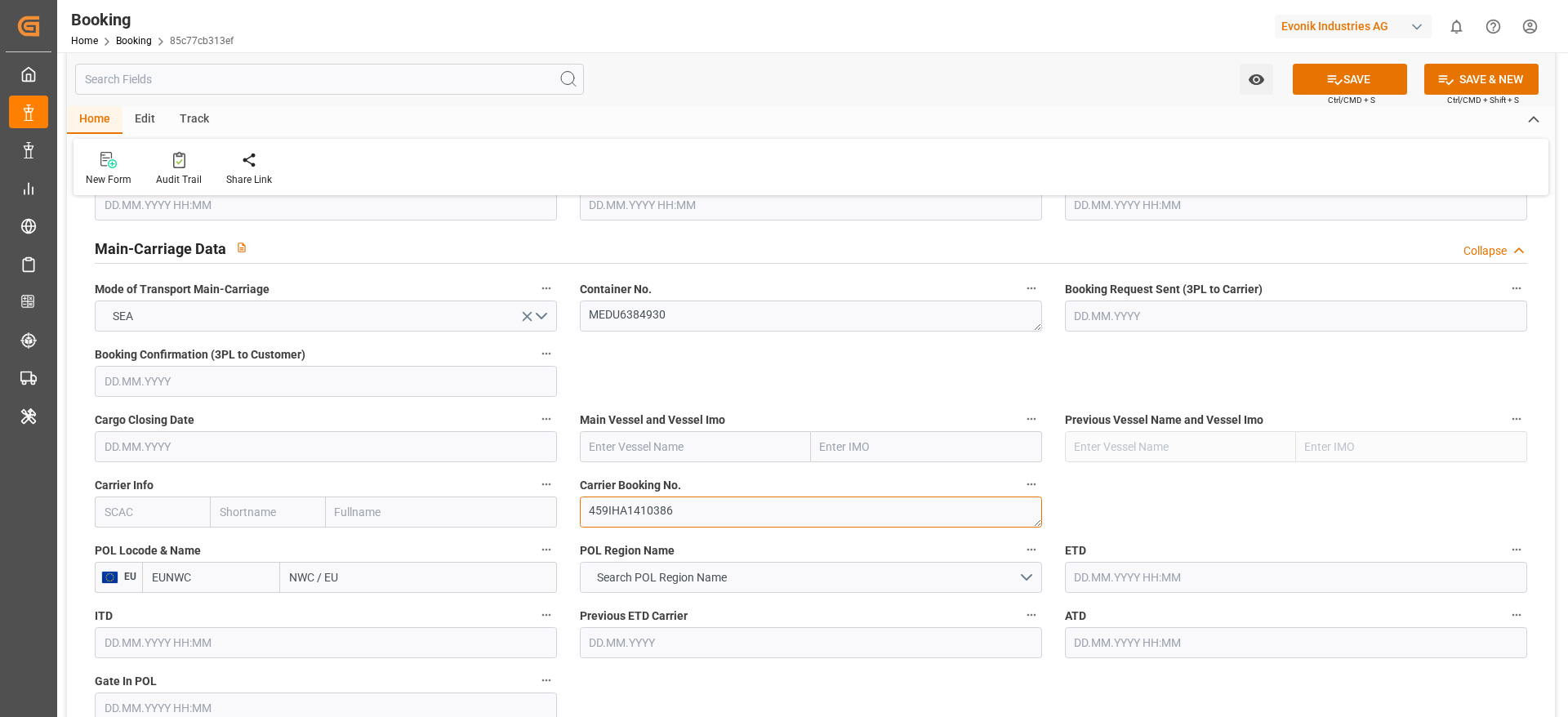
click at [638, 520] on textarea "459IHA1410386" at bounding box center [810, 511] width 462 height 31
click at [148, 513] on input "text" at bounding box center [152, 511] width 115 height 31
click at [120, 546] on b "MSCU" at bounding box center [121, 548] width 32 height 13
type input "MSCU"
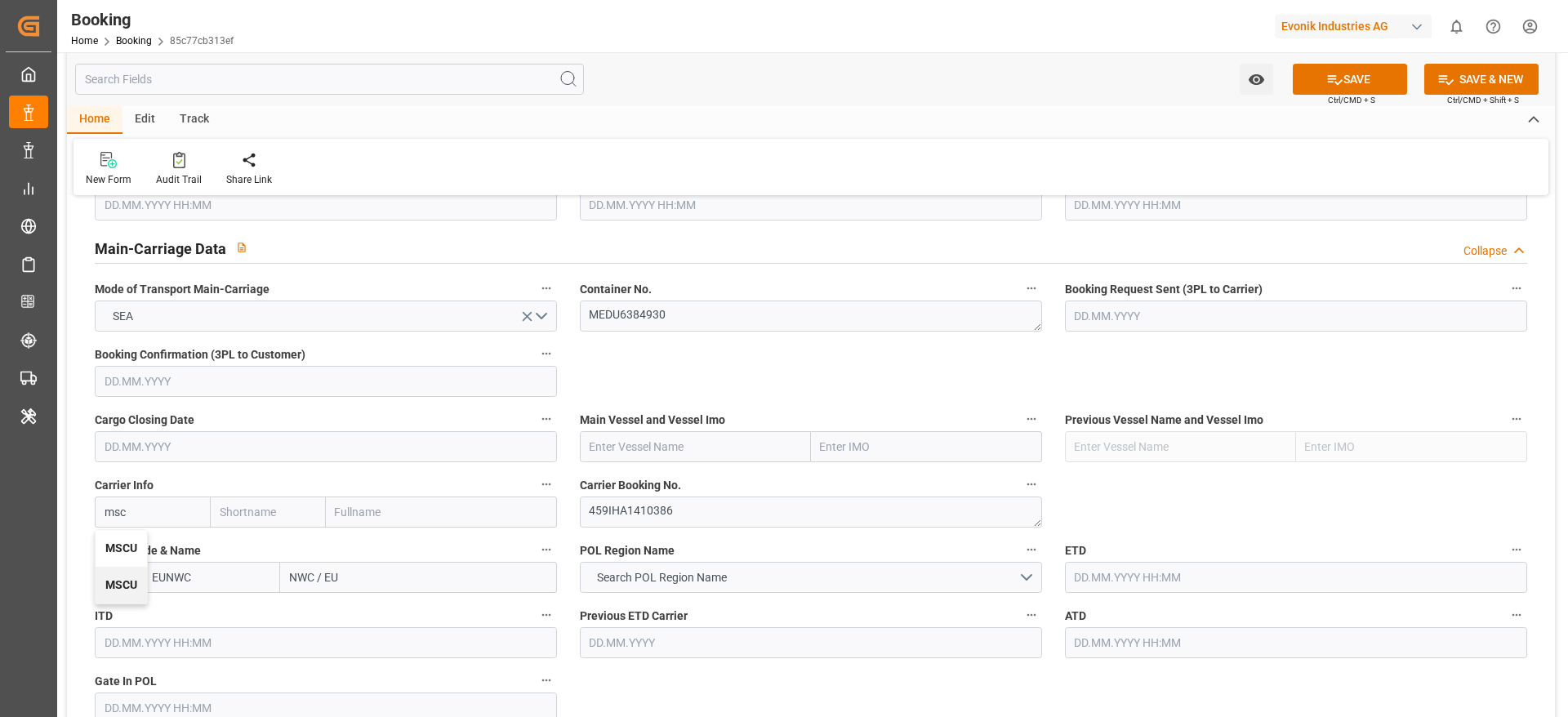
type input "MSC"
type input "Mediterranean Shipping Company"
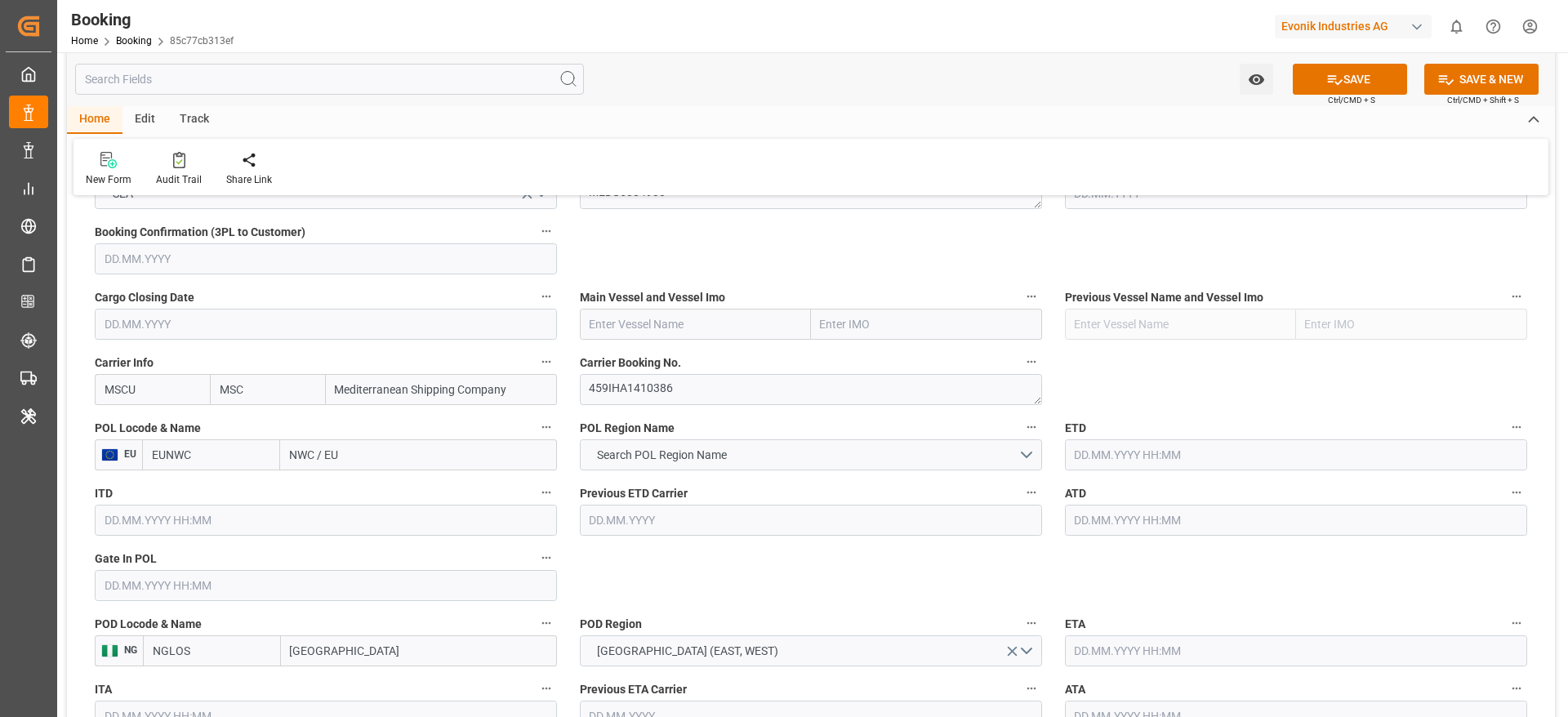
type input "MSCU"
click at [689, 332] on input "text" at bounding box center [695, 323] width 231 height 31
paste input "MSC ORIANE"
type input "MSC ORIANE"
drag, startPoint x: 594, startPoint y: 328, endPoint x: 661, endPoint y: 318, distance: 67.7
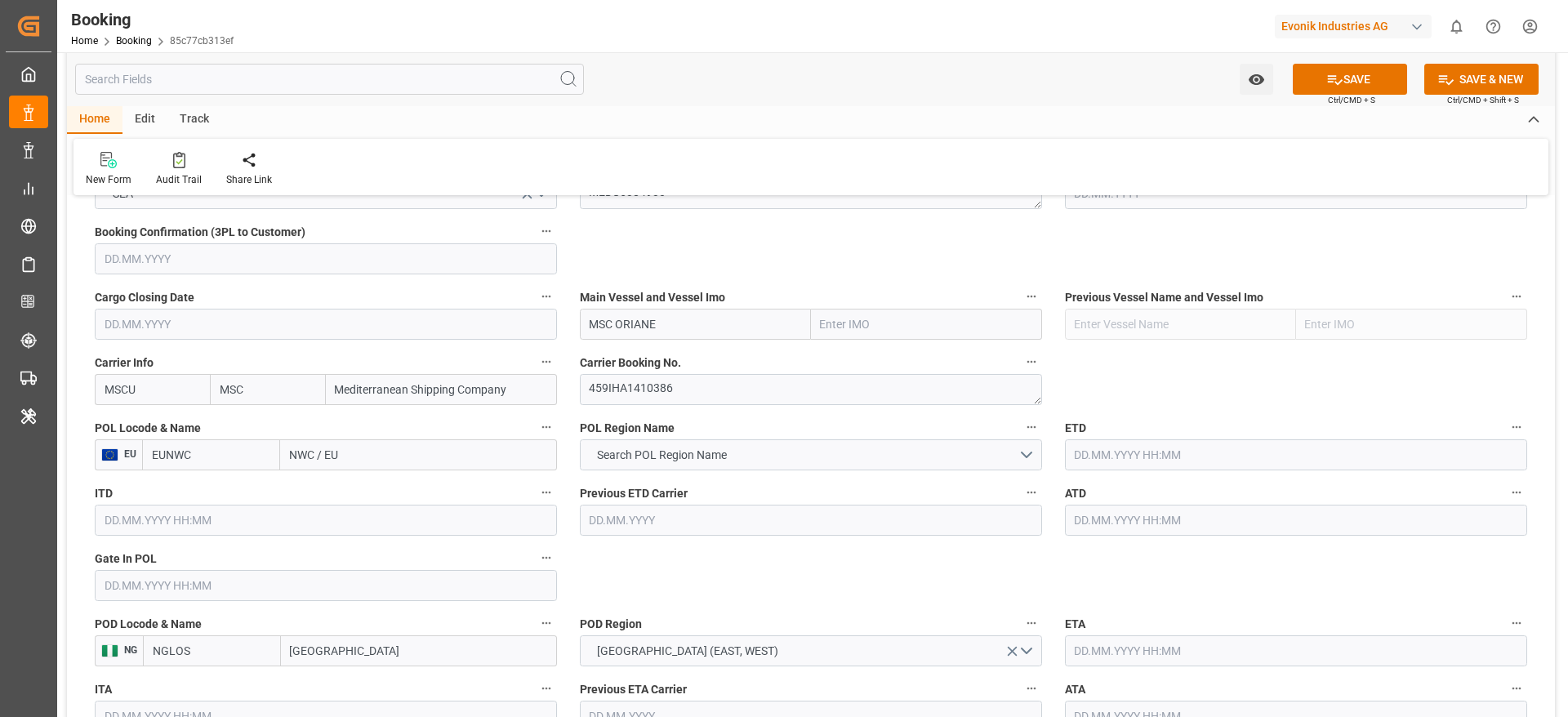
click at [661, 318] on input "MSC ORIANE" at bounding box center [695, 323] width 231 height 31
paste input "MSC ORIANE NY533A"
click at [698, 355] on span "MSC ORIANE - 9372482" at bounding box center [648, 360] width 117 height 13
type input "MSC ORIANE"
type input "9372482"
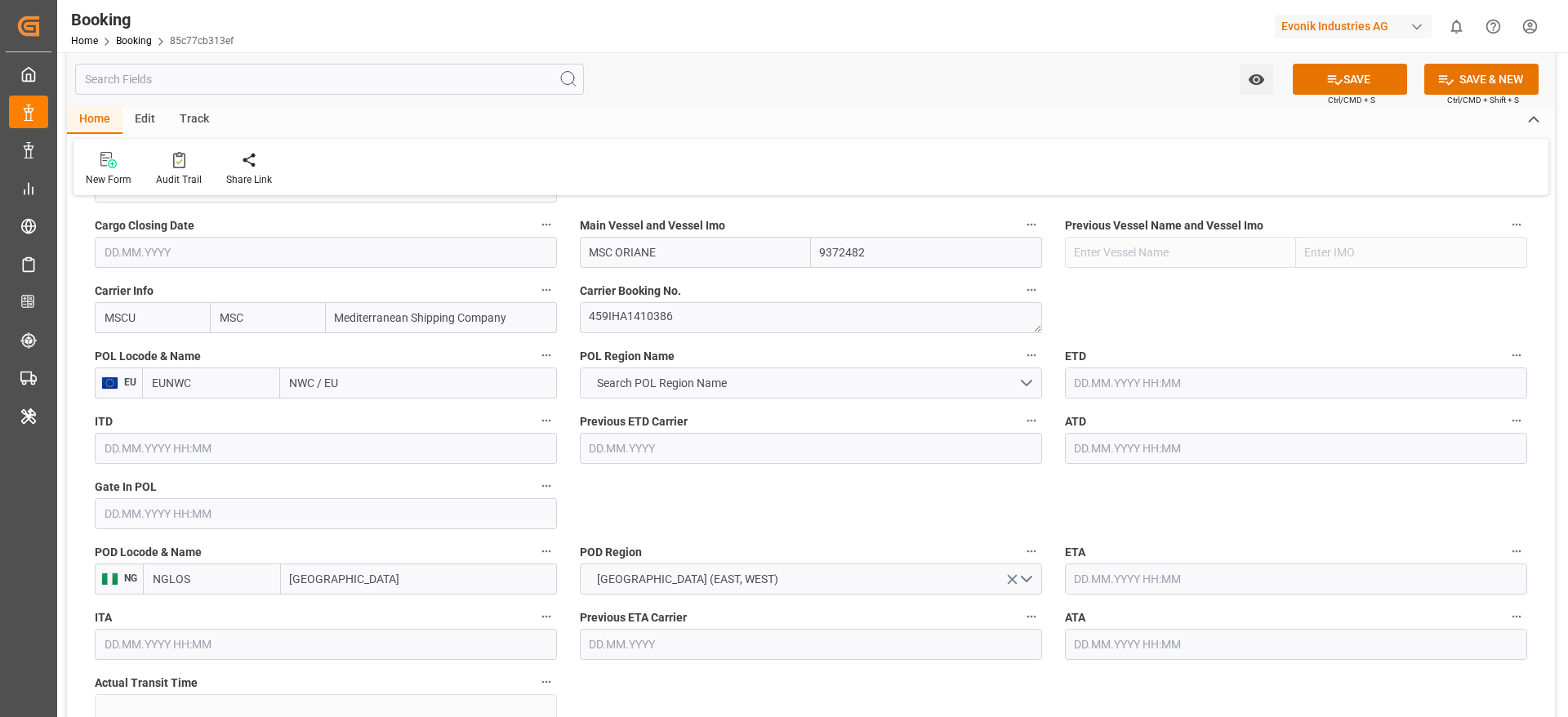
scroll to position [1224, 0]
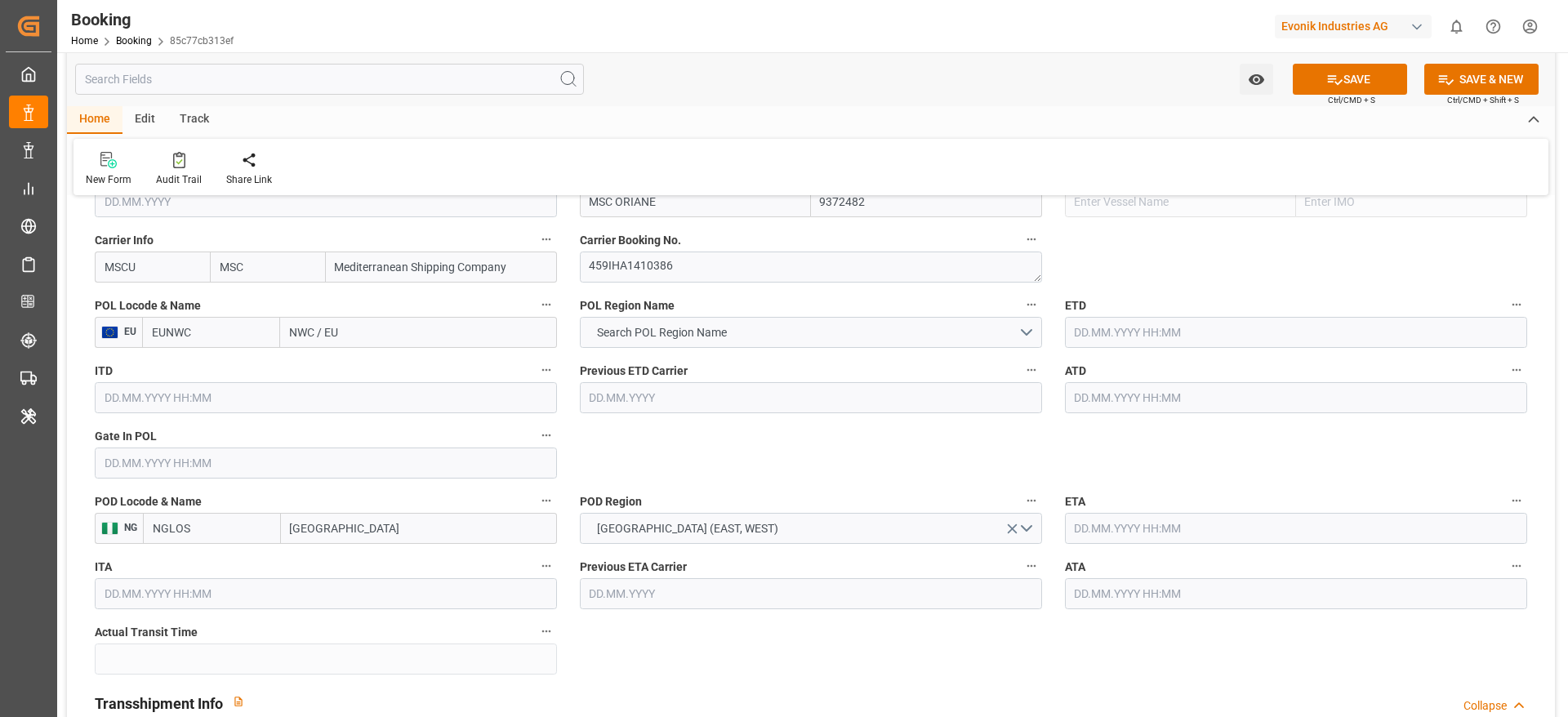
type input "MSC ORIANE"
click at [359, 323] on input "NWC / EU" at bounding box center [419, 332] width 277 height 31
paste input "[GEOGRAPHIC_DATA]"
type input "[GEOGRAPHIC_DATA]"
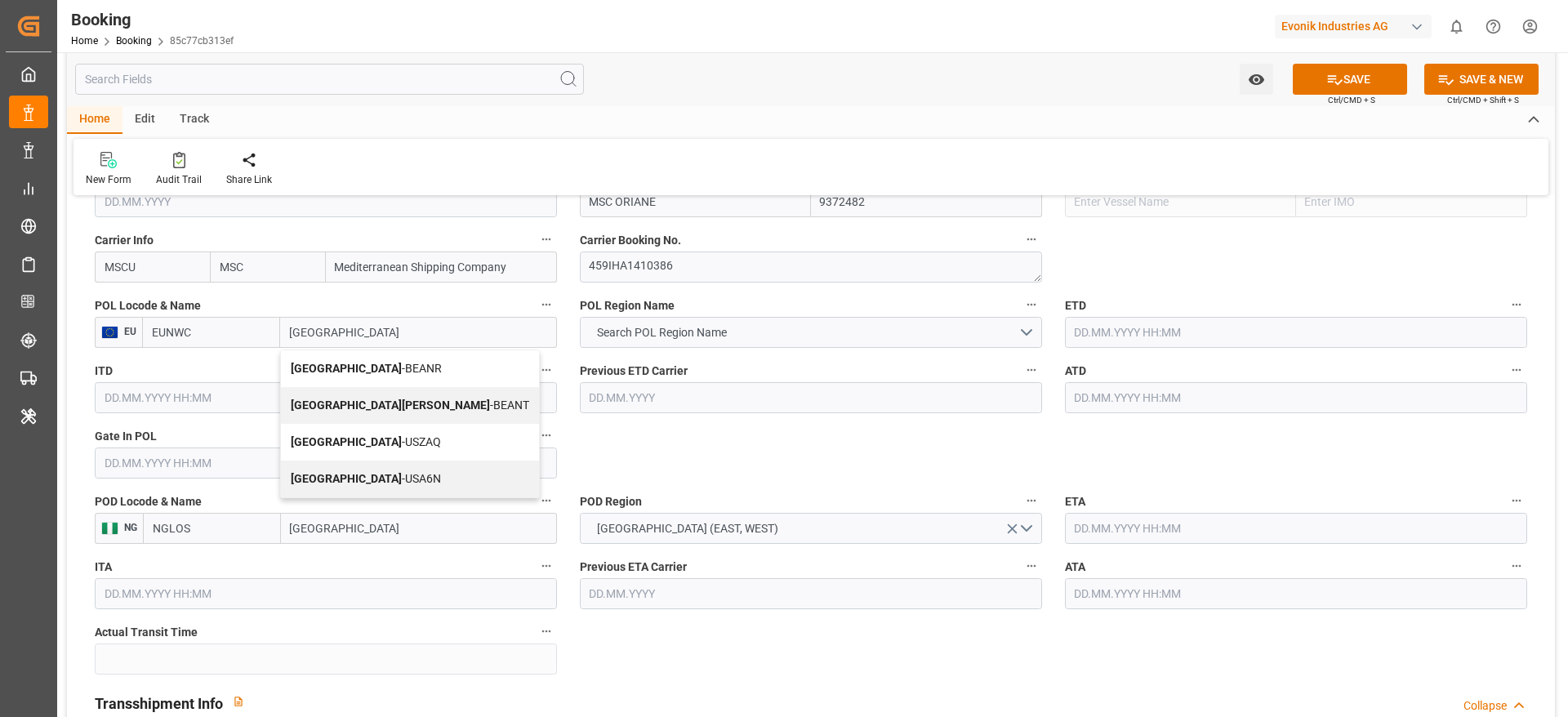
click at [372, 368] on span "Antwerp - BEANR" at bounding box center [367, 368] width 151 height 13
type input "BEANR"
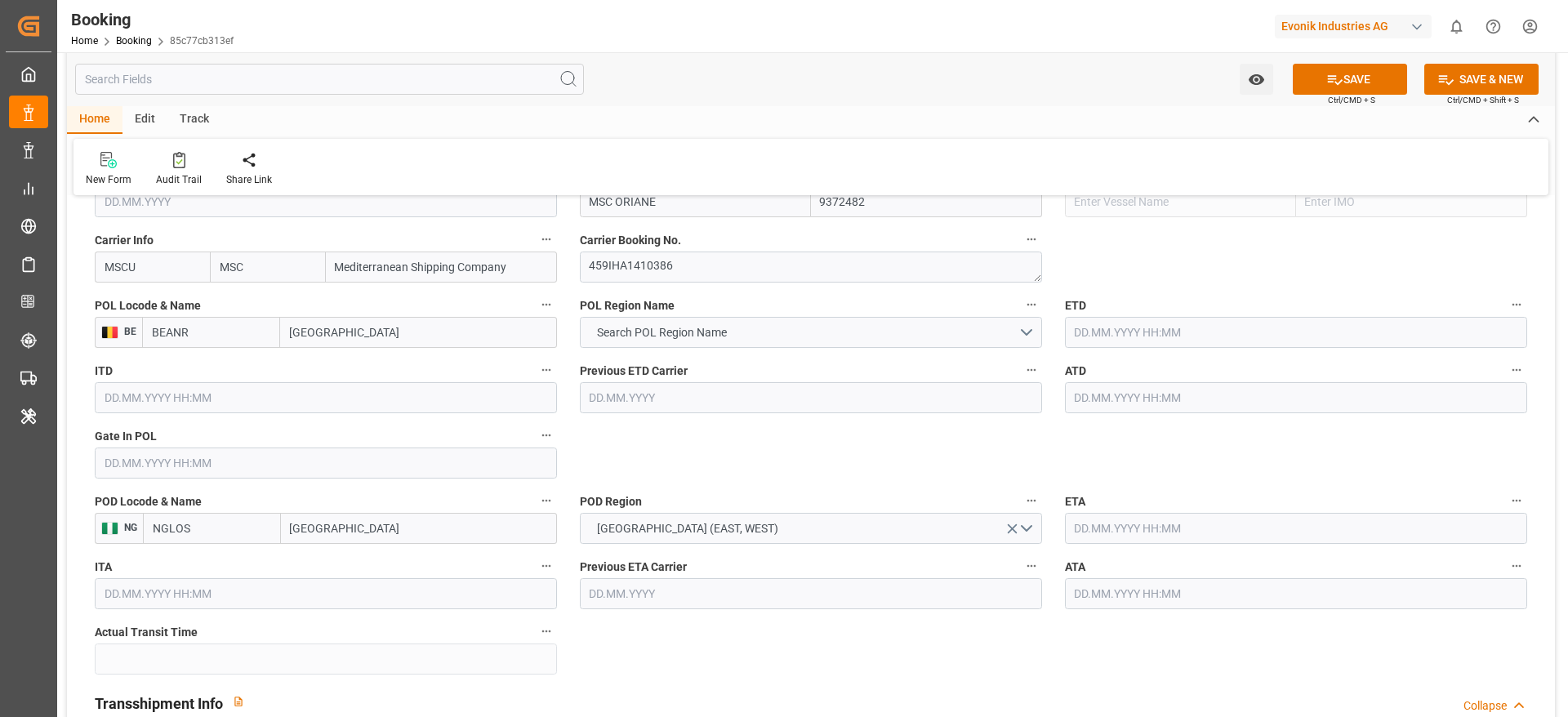
type input "[GEOGRAPHIC_DATA]"
click at [297, 534] on input "Lagos" at bounding box center [419, 527] width 276 height 31
paste input "Lome"
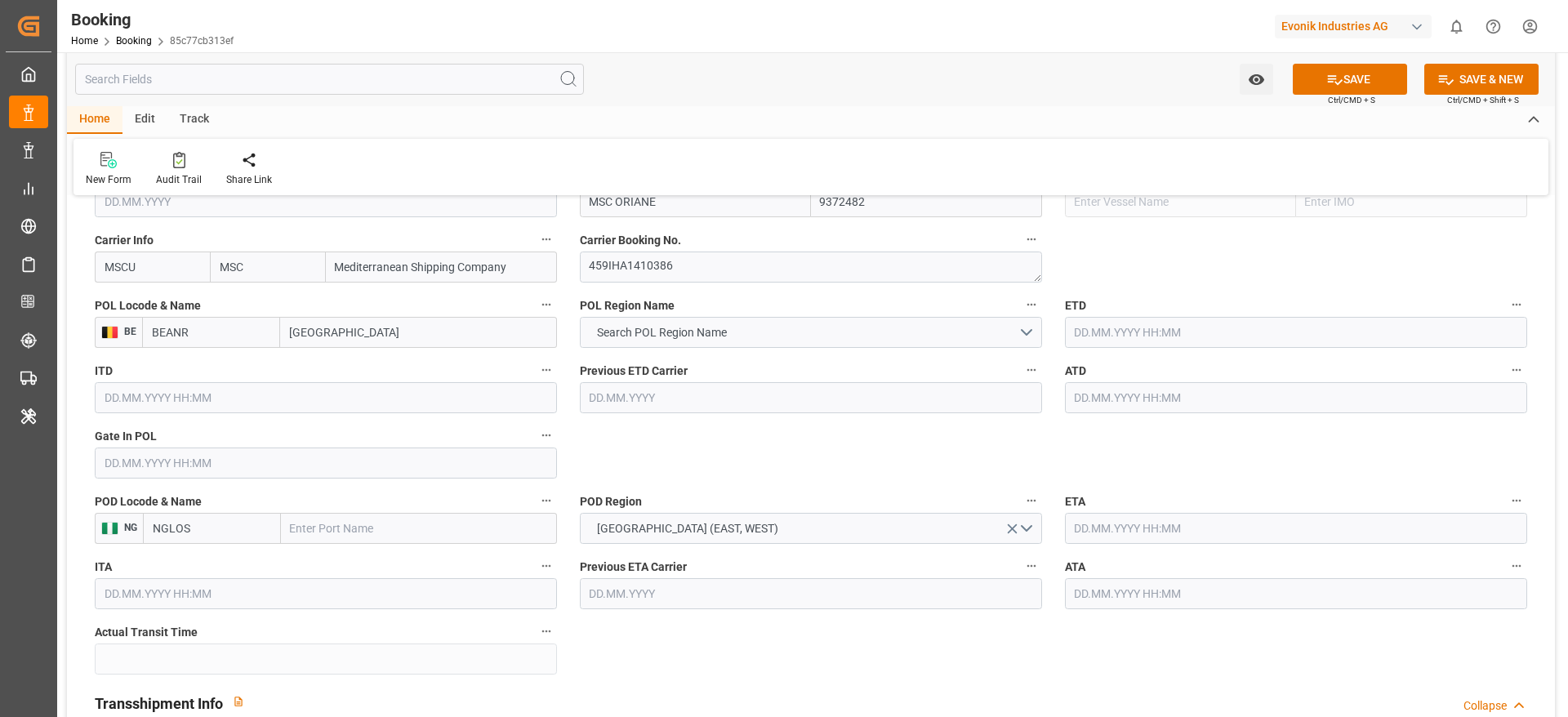
type input "Lome"
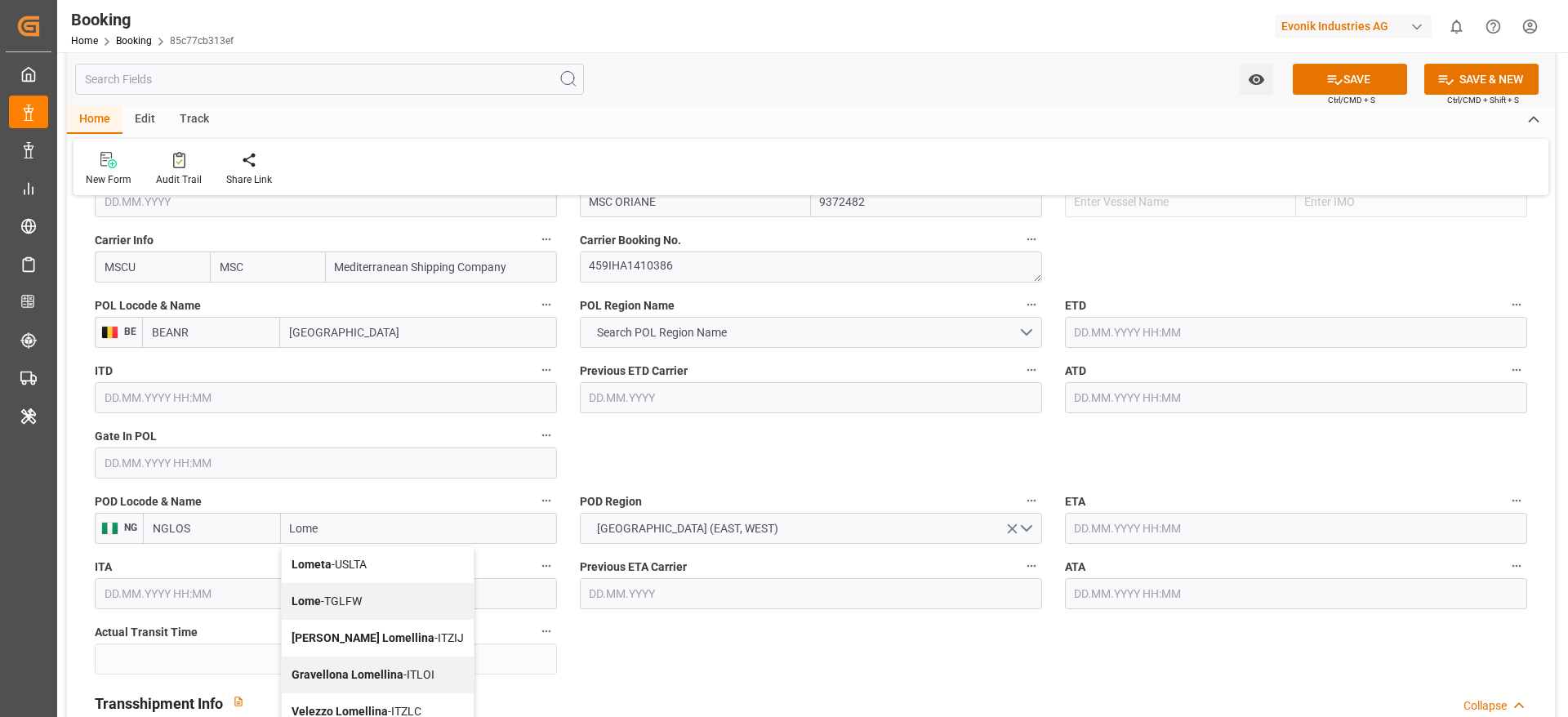
scroll to position [1347, 0]
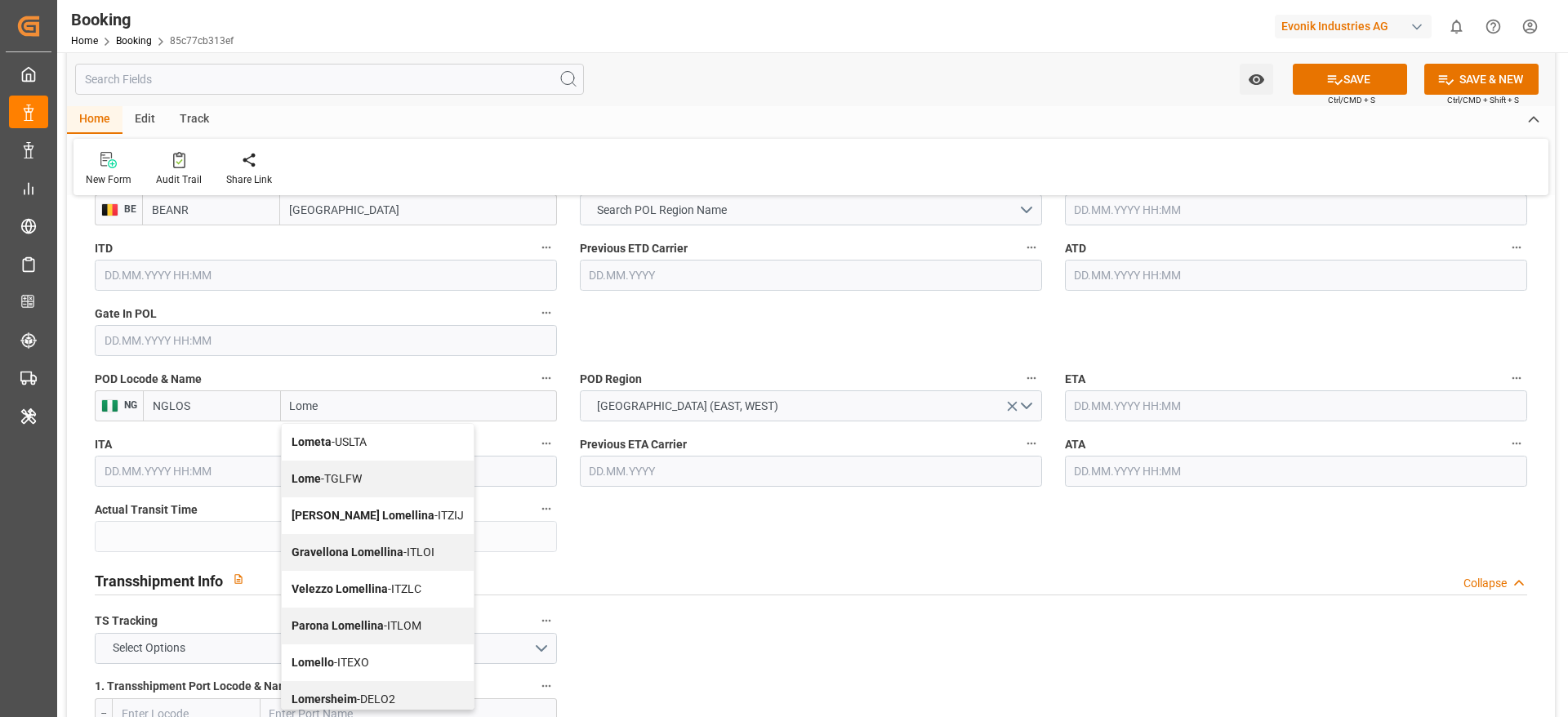
click at [360, 490] on div "Lome - TGLFW" at bounding box center [377, 478] width 192 height 36
type input "TGLFW"
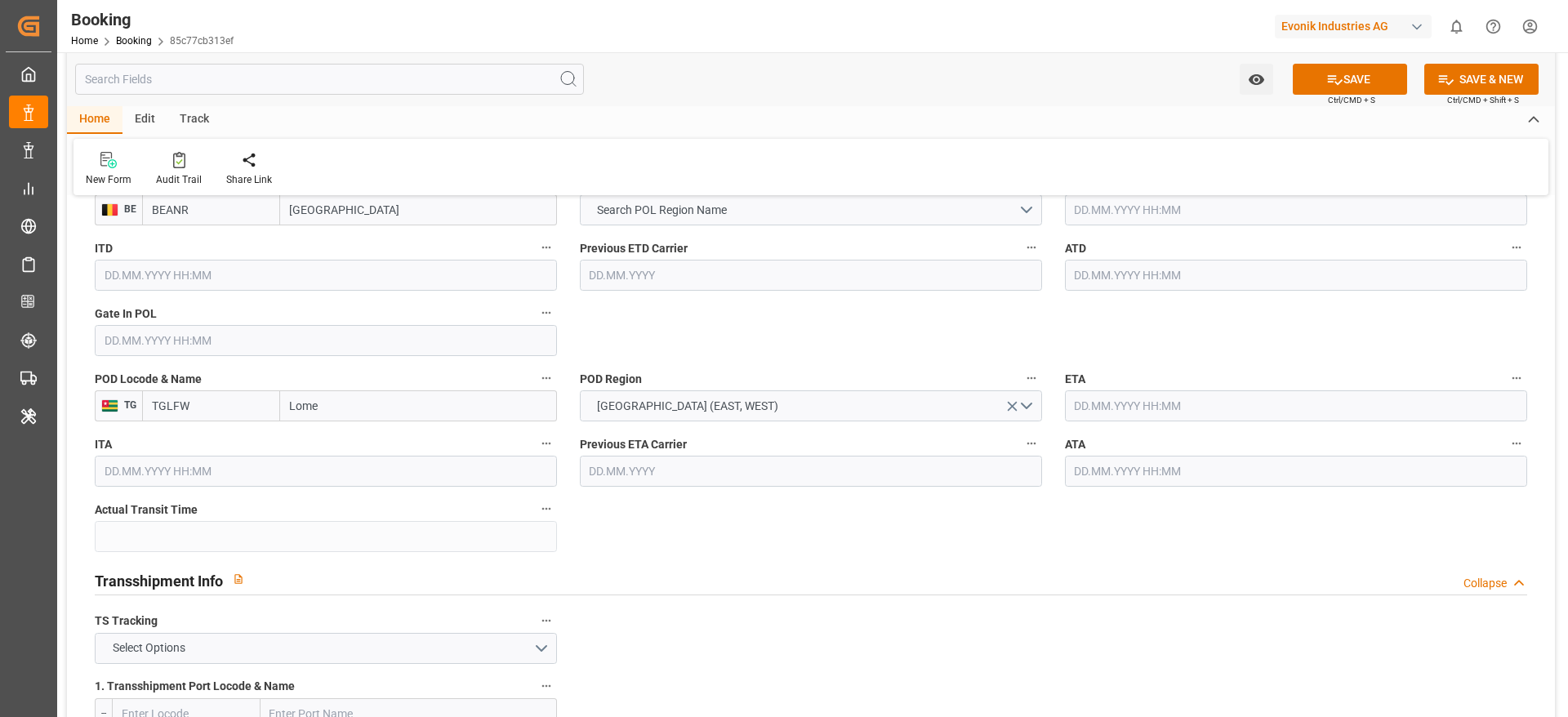
type input "Lome"
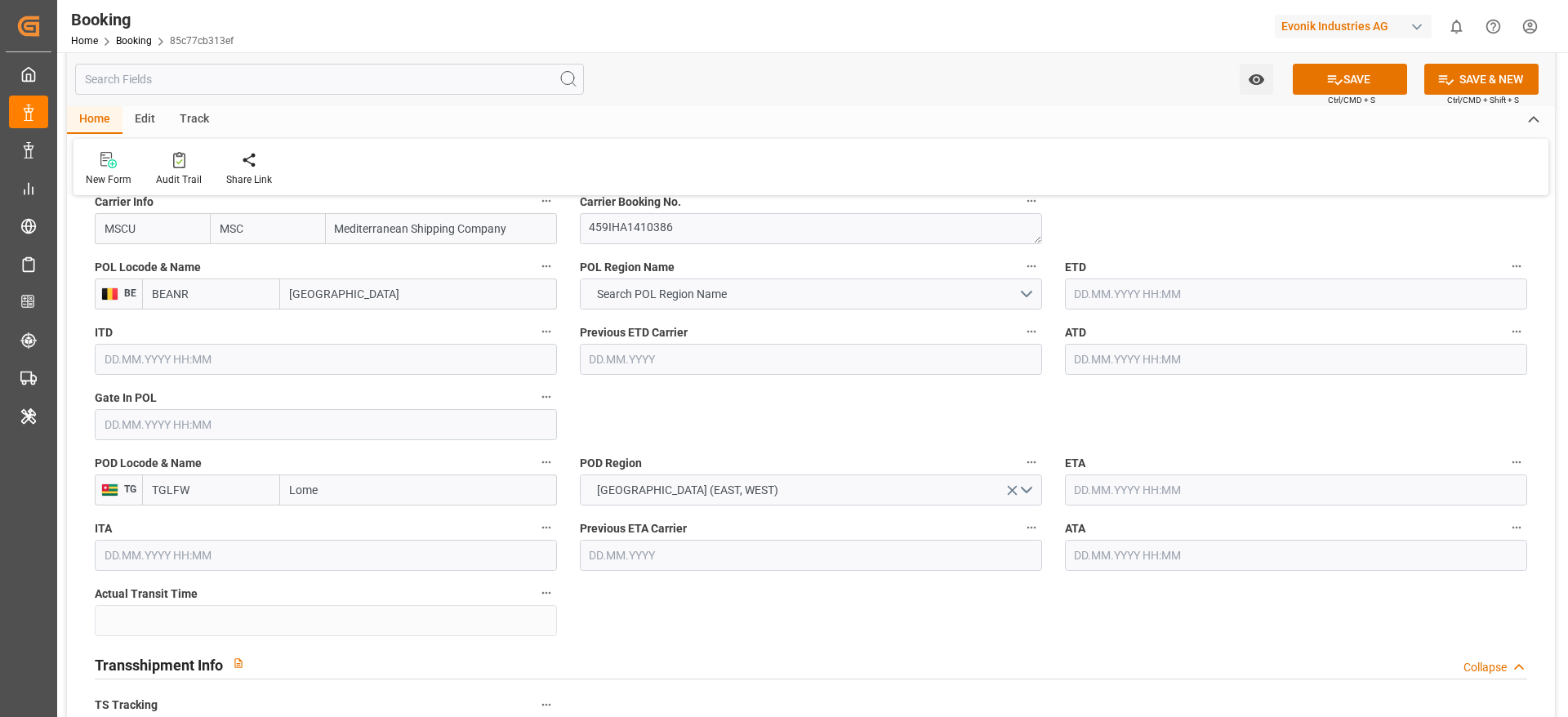
scroll to position [1224, 0]
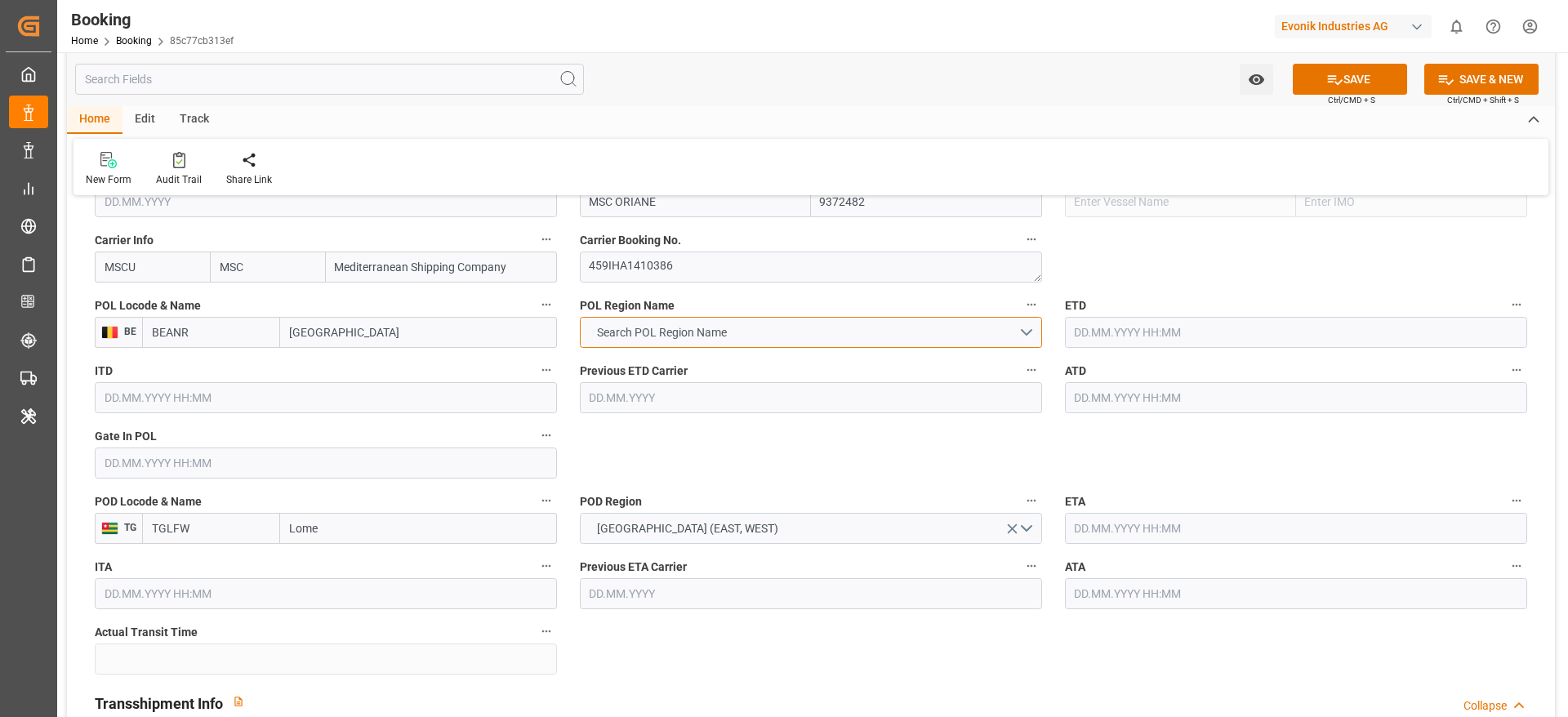
click at [667, 337] on span "Search POL Region Name" at bounding box center [662, 332] width 146 height 17
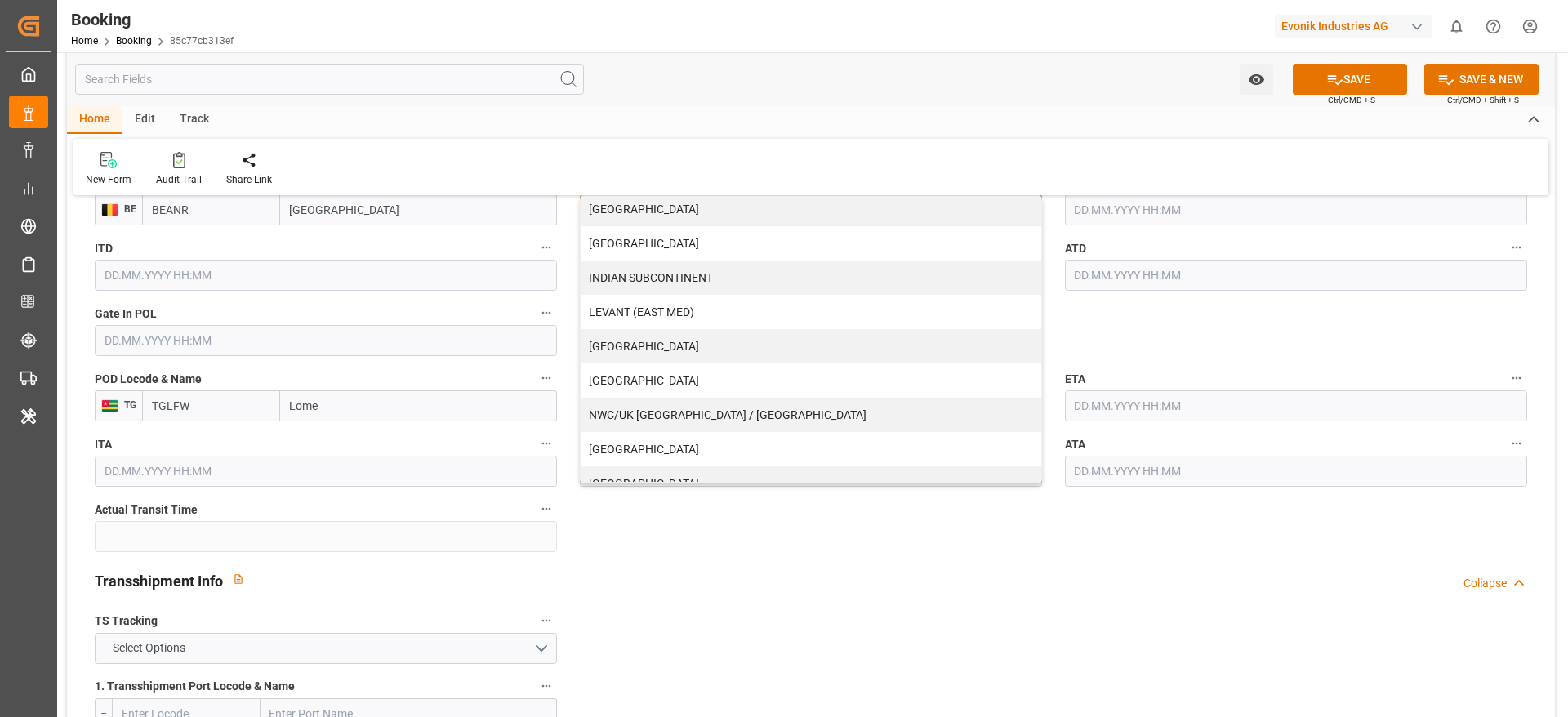
scroll to position [332, 0]
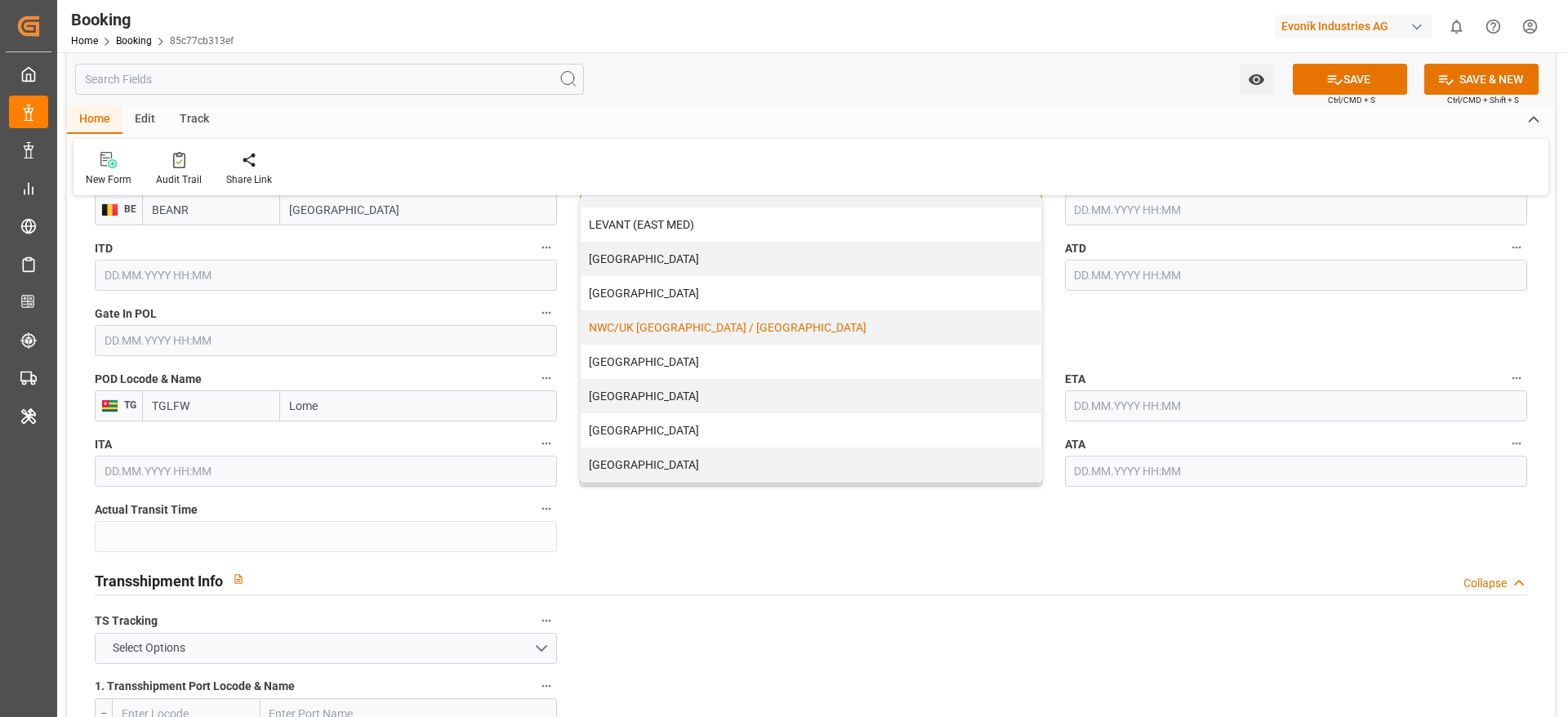
click at [699, 317] on div "NWC/UK [GEOGRAPHIC_DATA] / [GEOGRAPHIC_DATA]" at bounding box center [810, 327] width 460 height 34
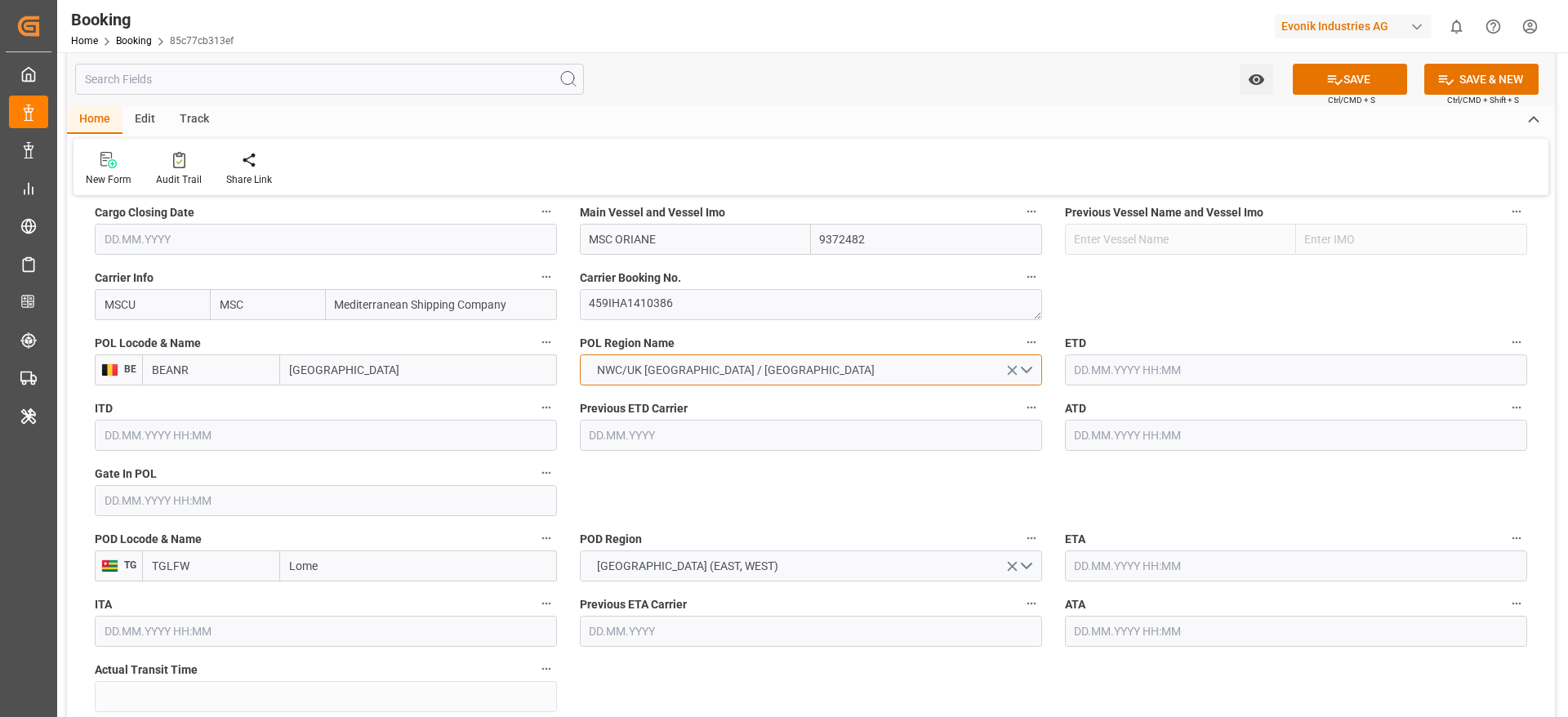
scroll to position [1224, 0]
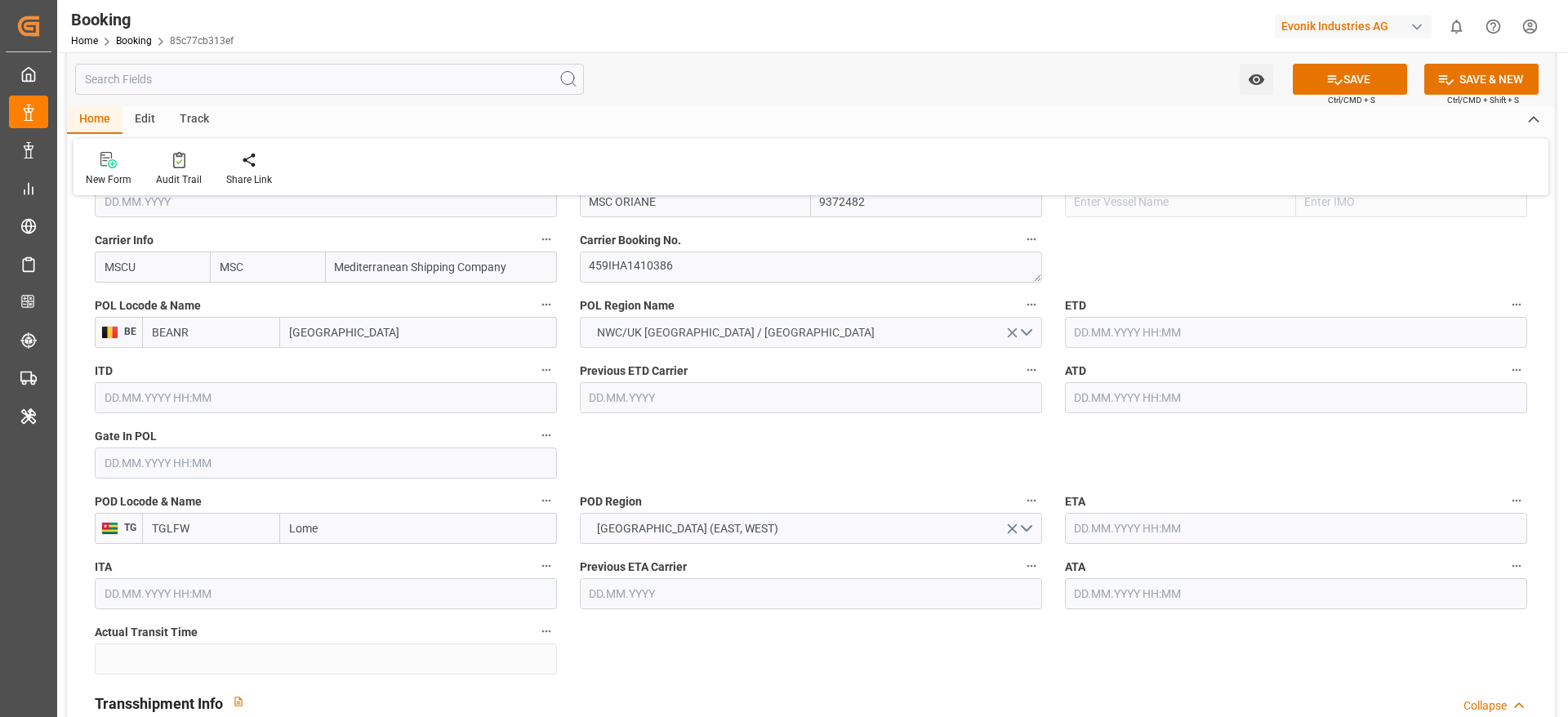
click at [129, 474] on input "text" at bounding box center [325, 463] width 462 height 31
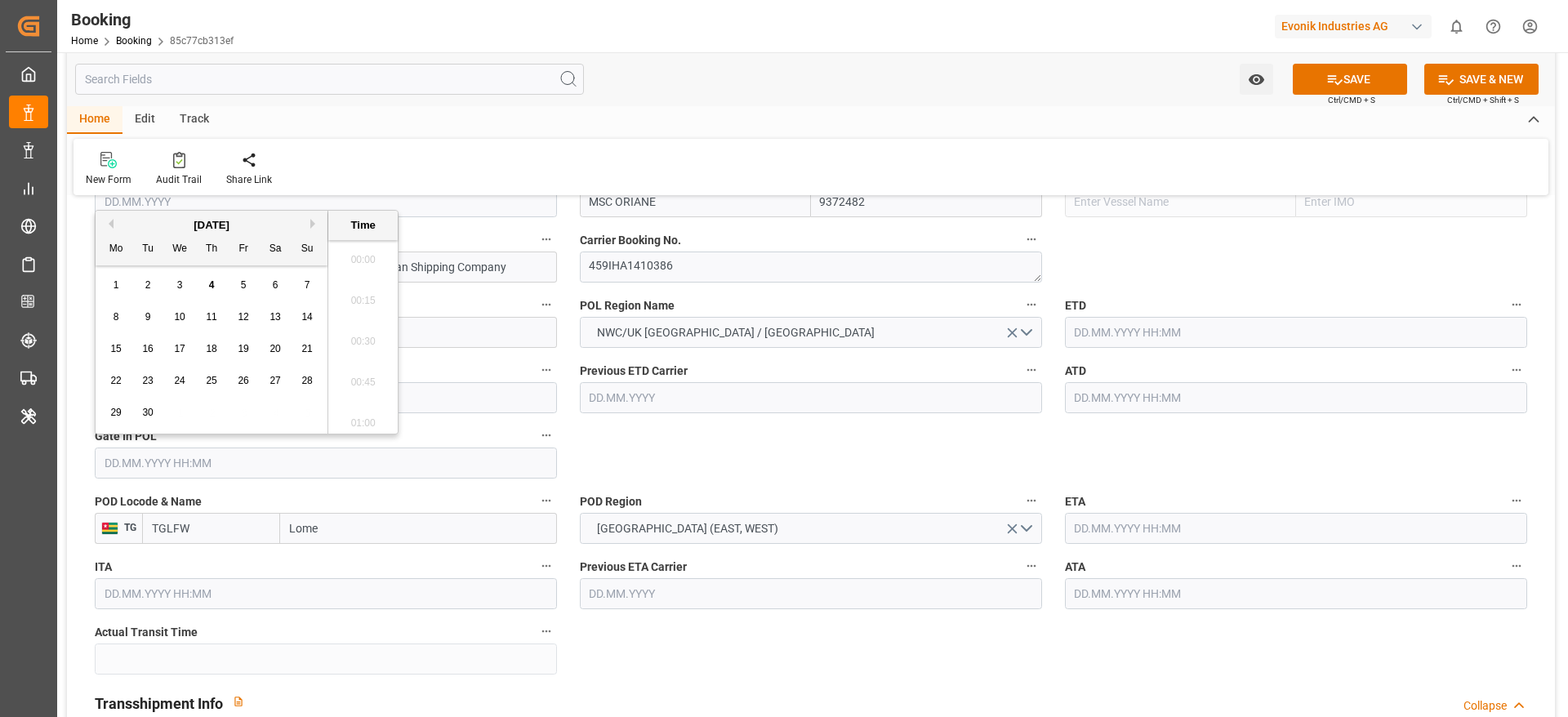
scroll to position [1761, 0]
click at [108, 222] on button "Previous Month" at bounding box center [109, 224] width 10 height 10
click at [123, 381] on div "18" at bounding box center [116, 381] width 21 height 20
type input "[DATE] 00:00"
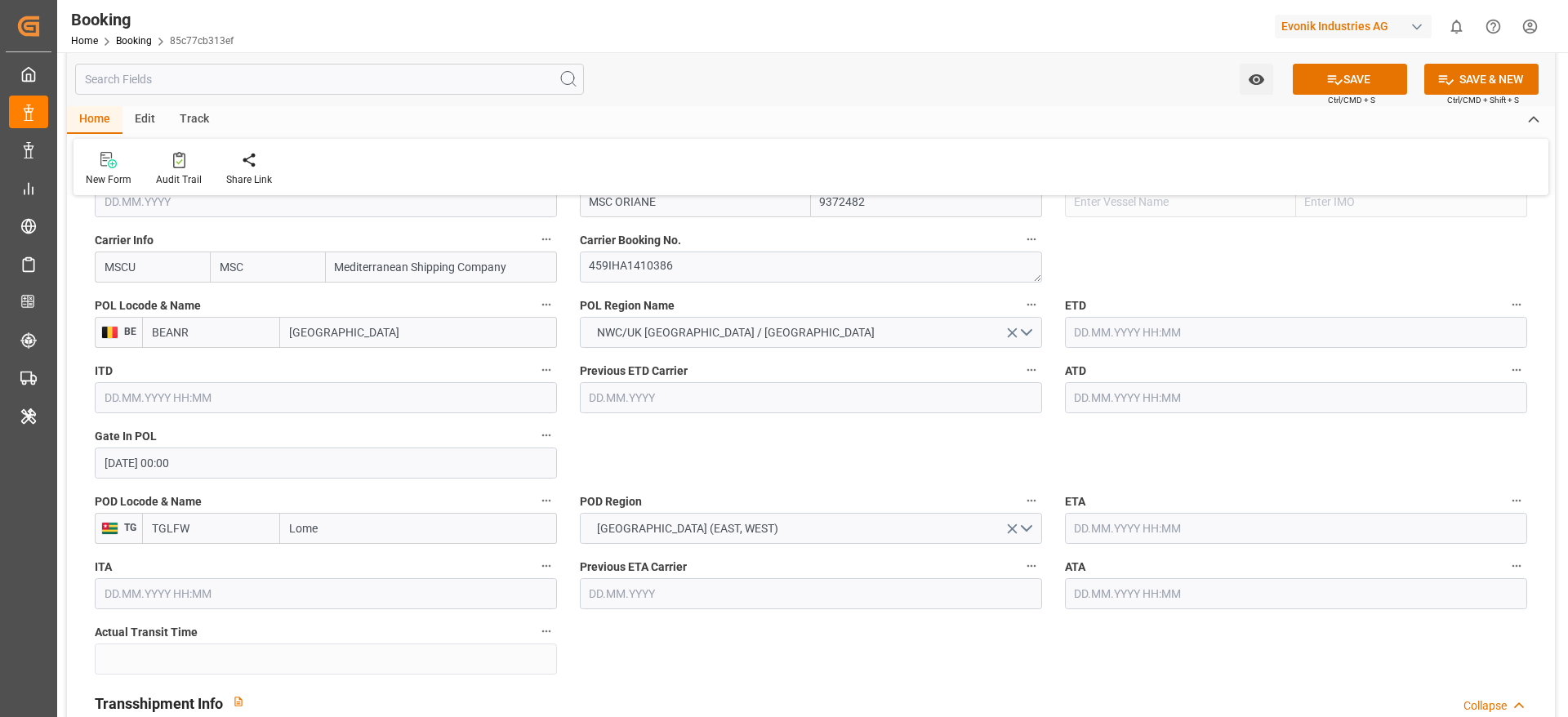
click at [1069, 336] on input "text" at bounding box center [1295, 332] width 462 height 31
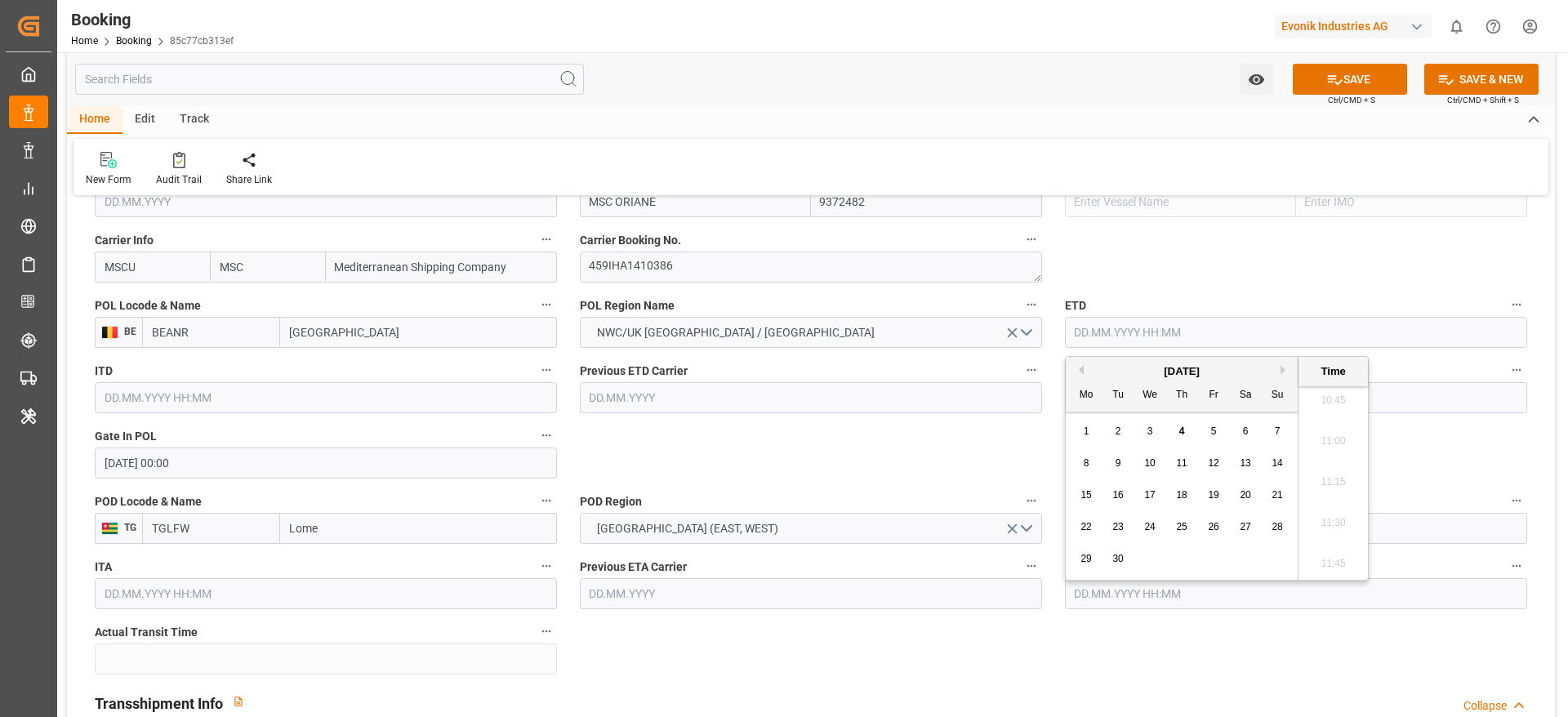
click at [1079, 374] on button "Previous Month" at bounding box center [1079, 370] width 10 height 10
click at [1211, 461] on span "8" at bounding box center [1214, 463] width 6 height 12
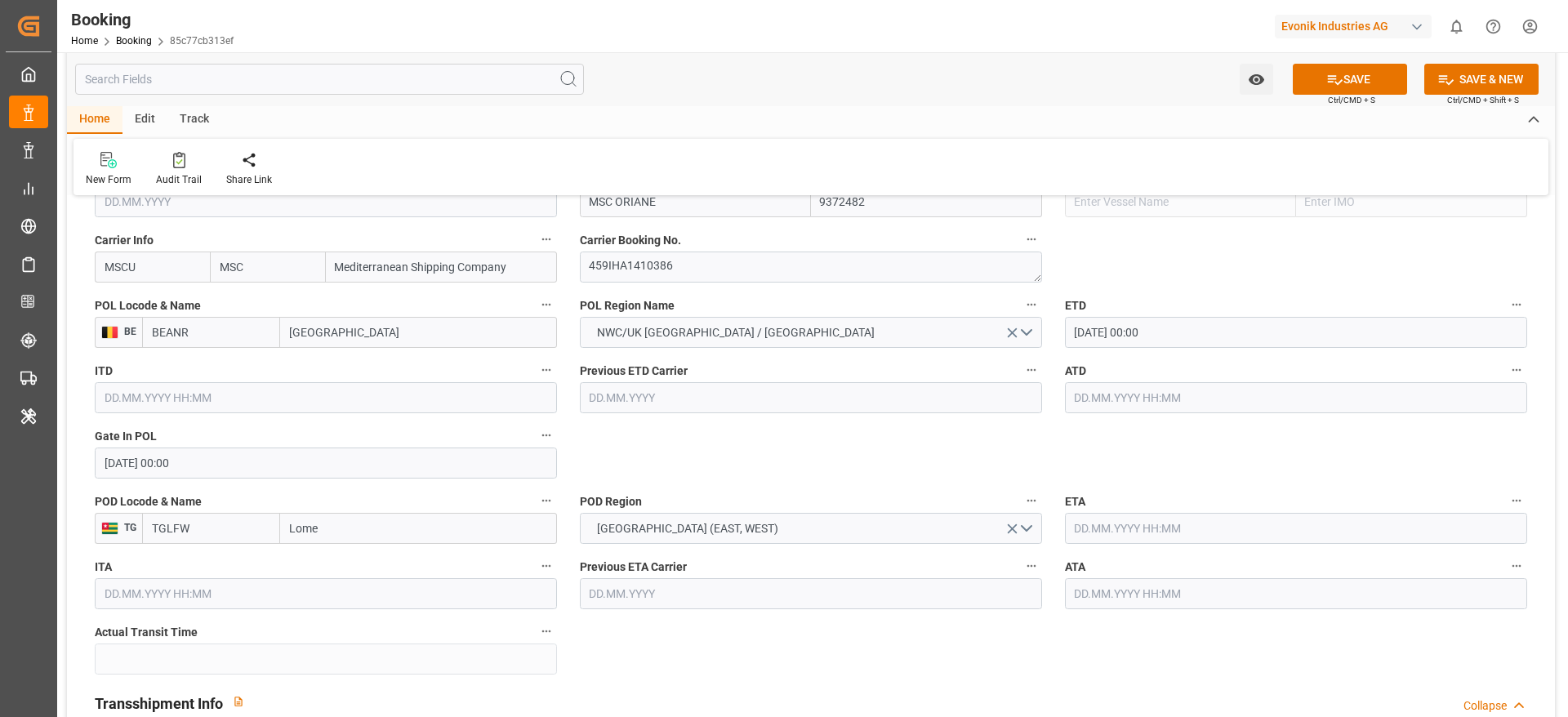
click at [1114, 359] on label "ATD" at bounding box center [1295, 371] width 462 height 23
click at [1506, 359] on button "ATD" at bounding box center [1517, 370] width 22 height 22
click at [1114, 336] on div at bounding box center [784, 358] width 1568 height 717
click at [1118, 327] on input "08.08.2025 00:00" at bounding box center [1295, 332] width 462 height 31
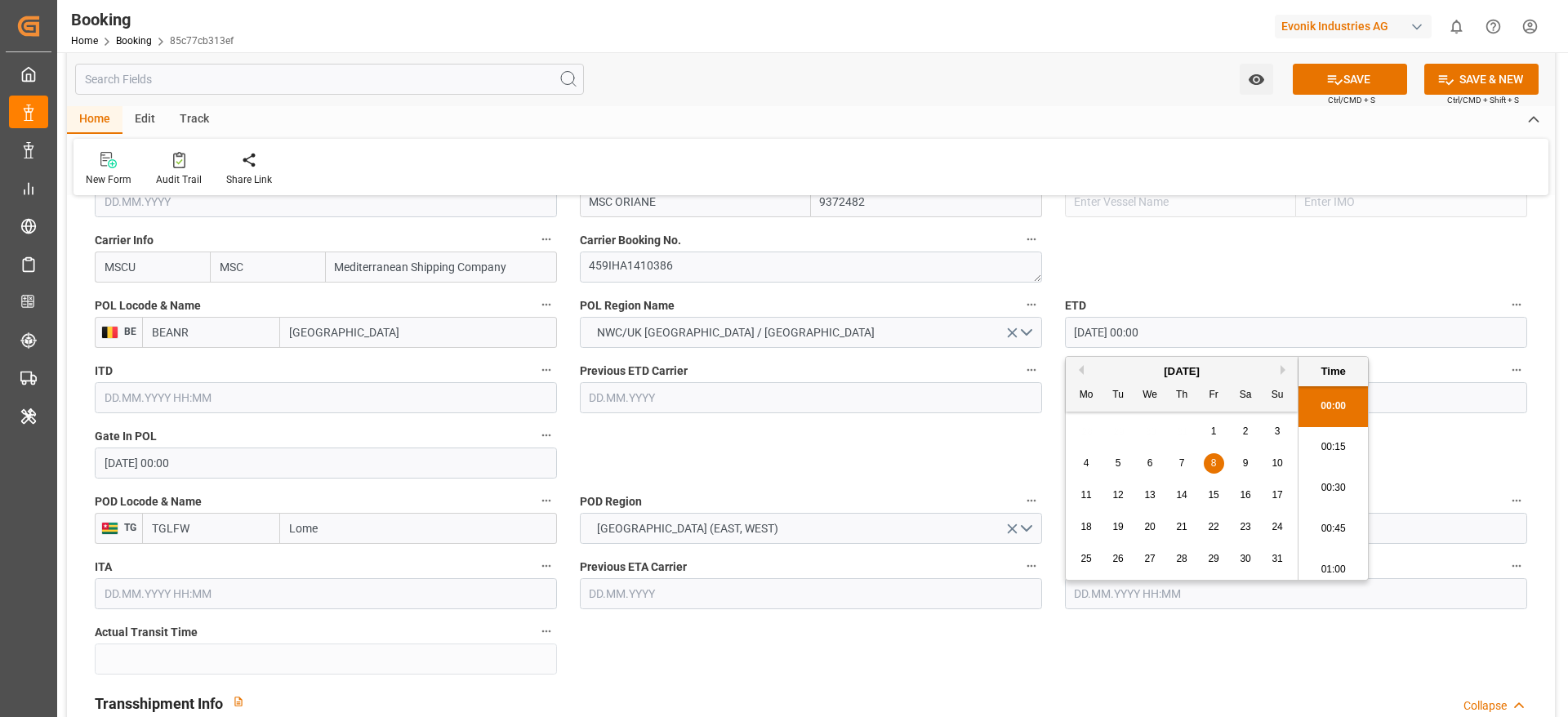
click at [1099, 524] on div "18 19 20 21 22 23 24" at bounding box center [1182, 527] width 223 height 31
click at [1090, 525] on span "18" at bounding box center [1085, 526] width 11 height 12
type input "[DATE] 00:00"
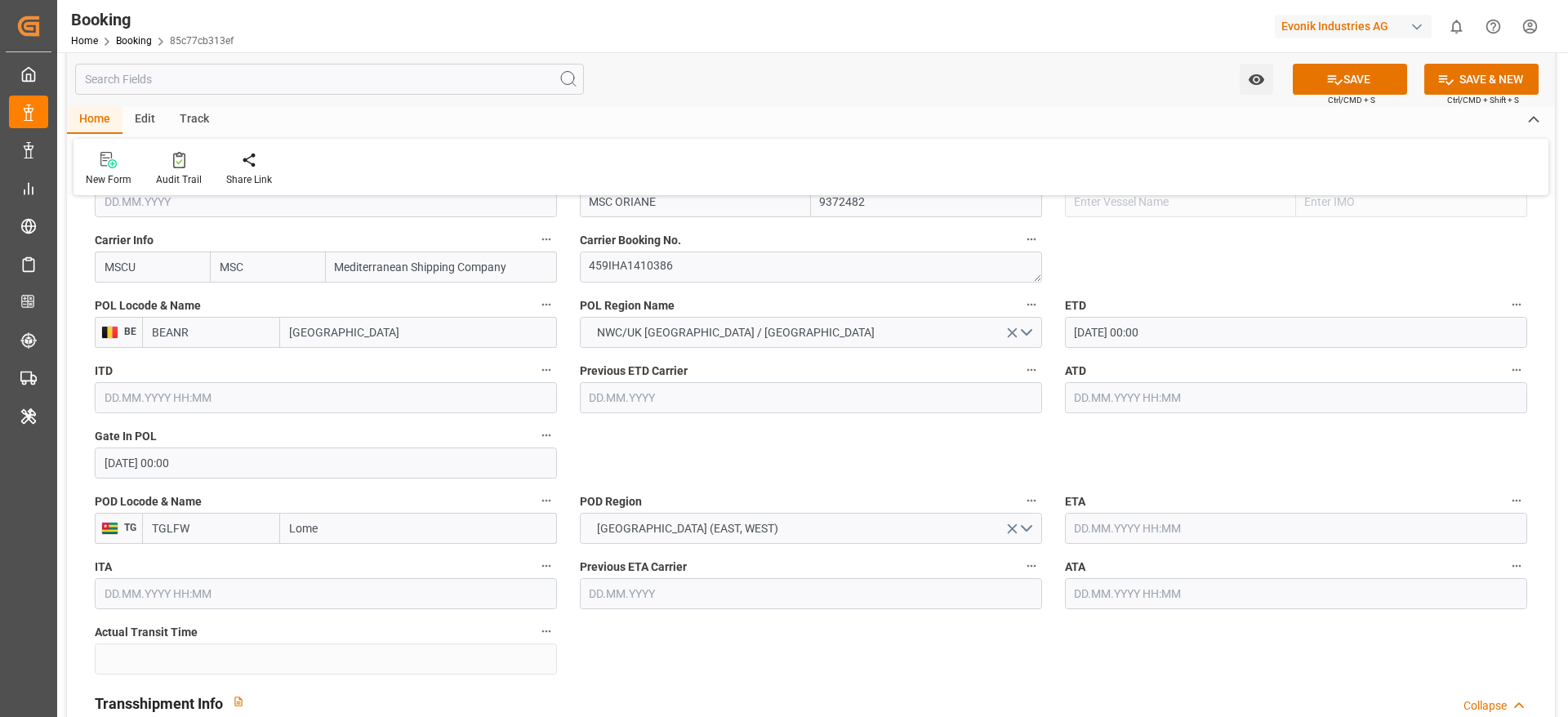
click at [1096, 394] on input "text" at bounding box center [1295, 397] width 462 height 31
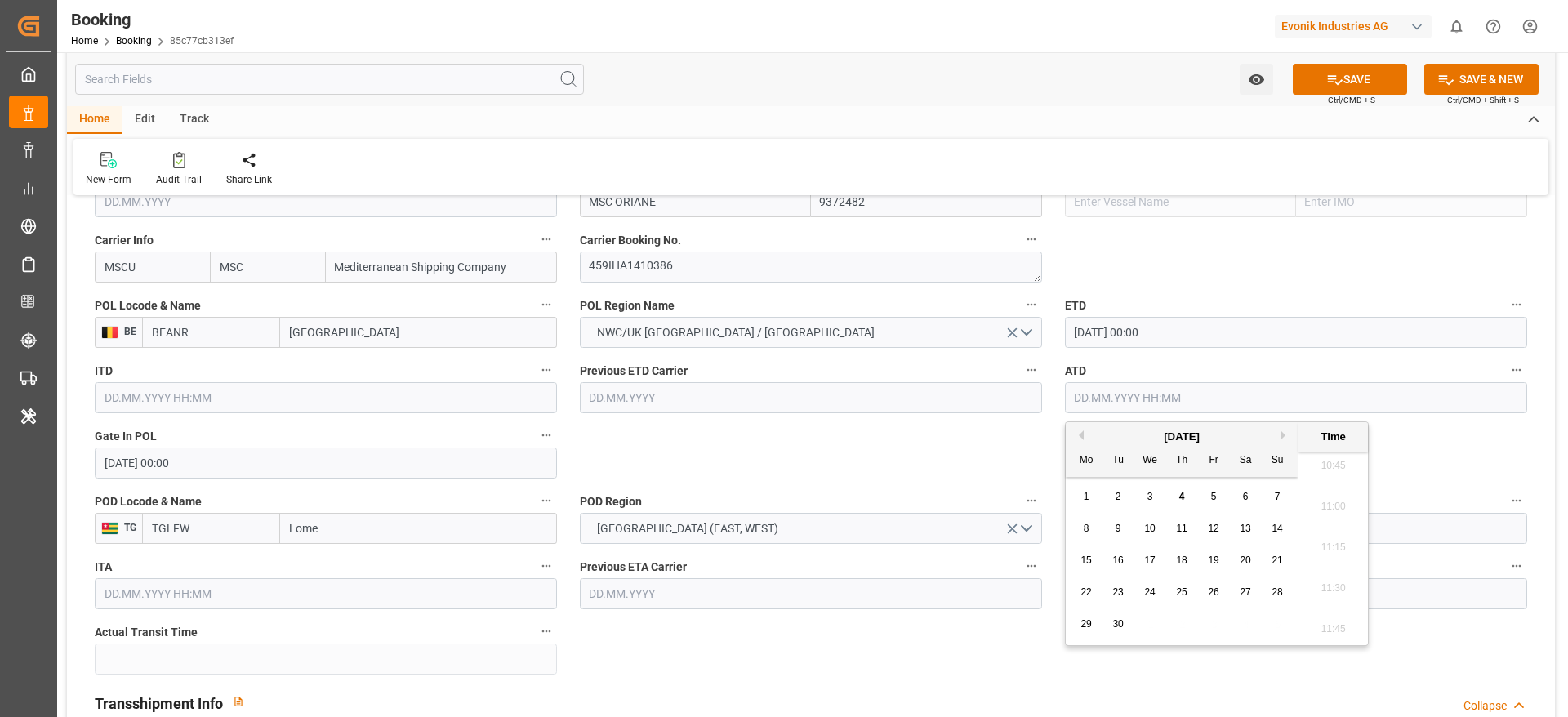
click at [1082, 434] on button "Previous Month" at bounding box center [1079, 435] width 10 height 10
click at [1091, 589] on span "18" at bounding box center [1085, 592] width 11 height 12
type input "[DATE] 00:00"
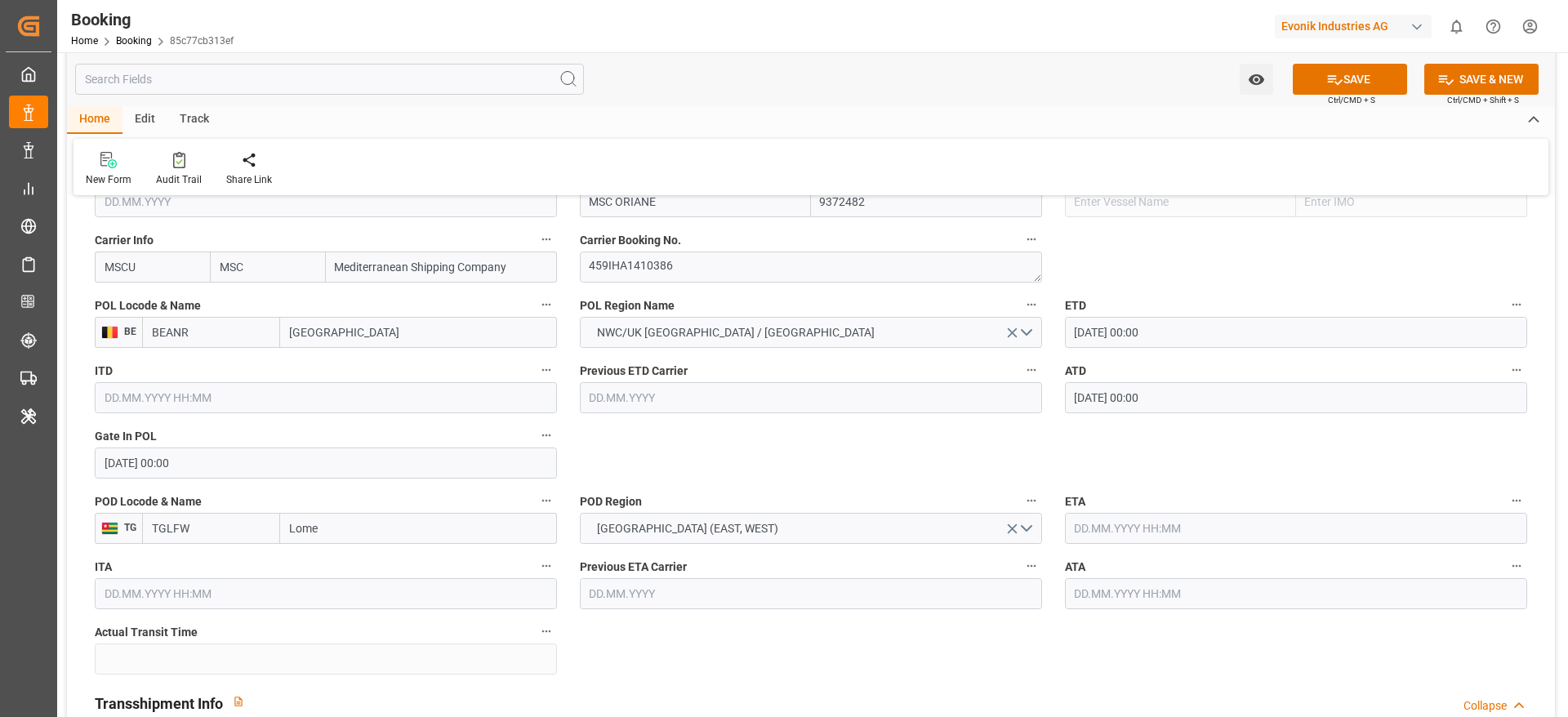
click at [1100, 537] on input "text" at bounding box center [1295, 527] width 462 height 31
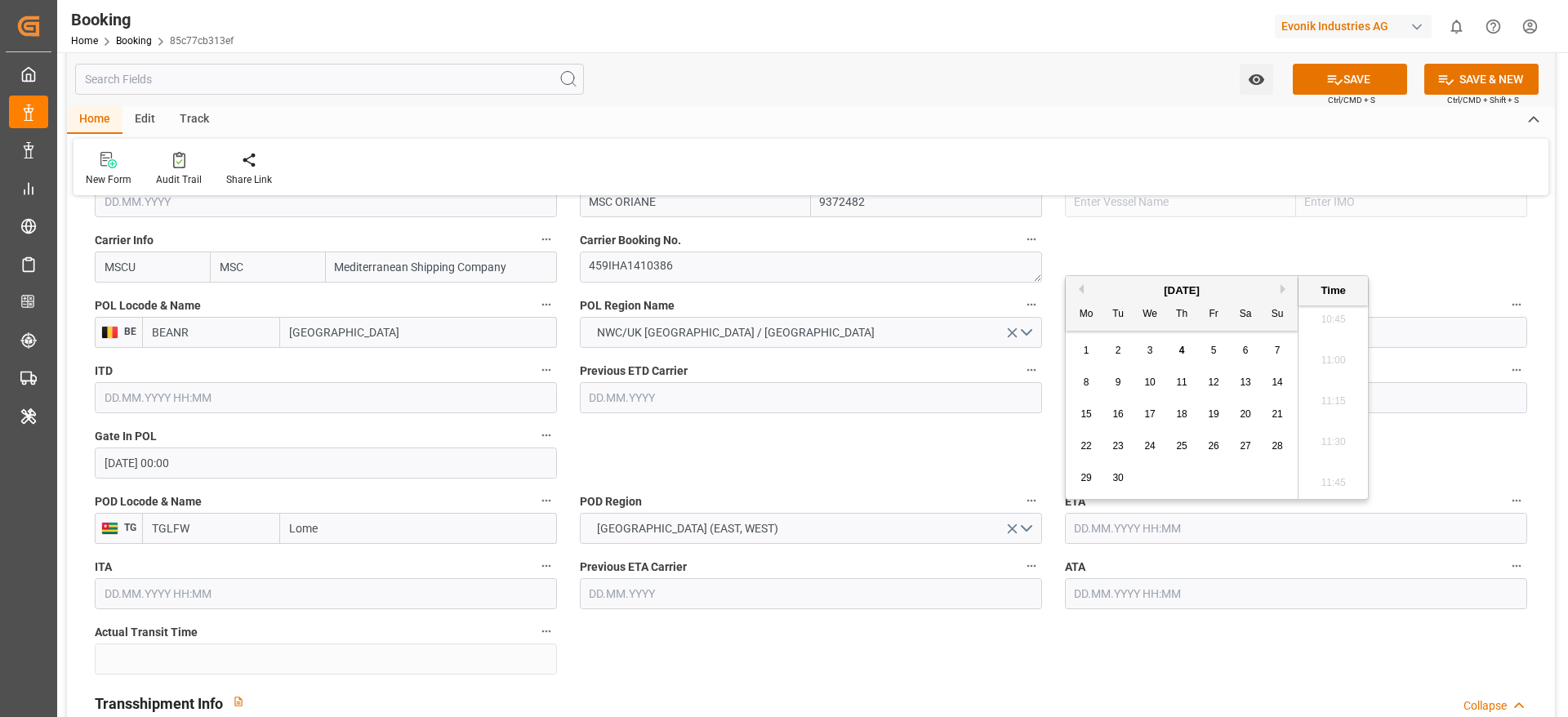
click at [1215, 355] on span "5" at bounding box center [1214, 351] width 6 height 12
type input "05.09.2025 00:00"
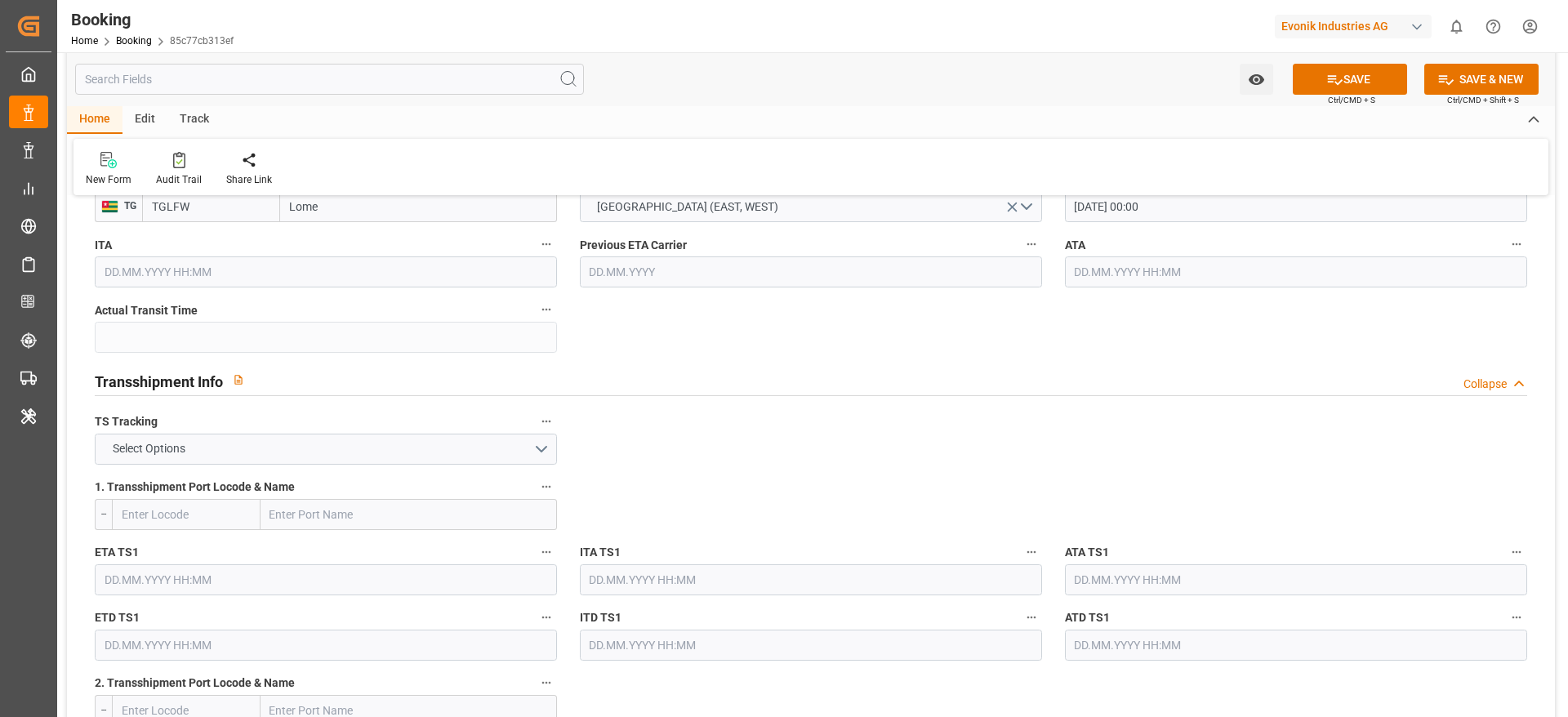
scroll to position [1591, 0]
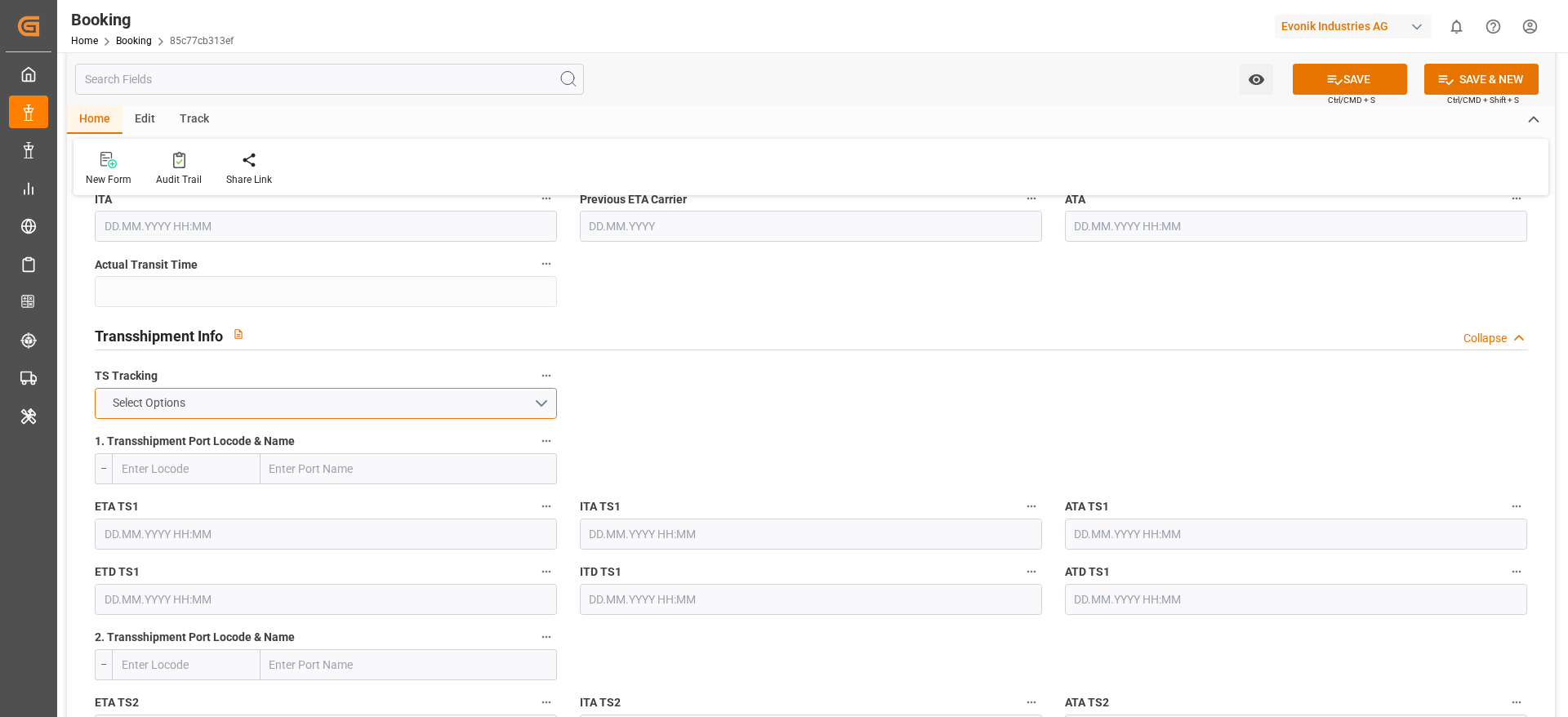
click at [291, 418] on button "Select Options" at bounding box center [325, 403] width 462 height 31
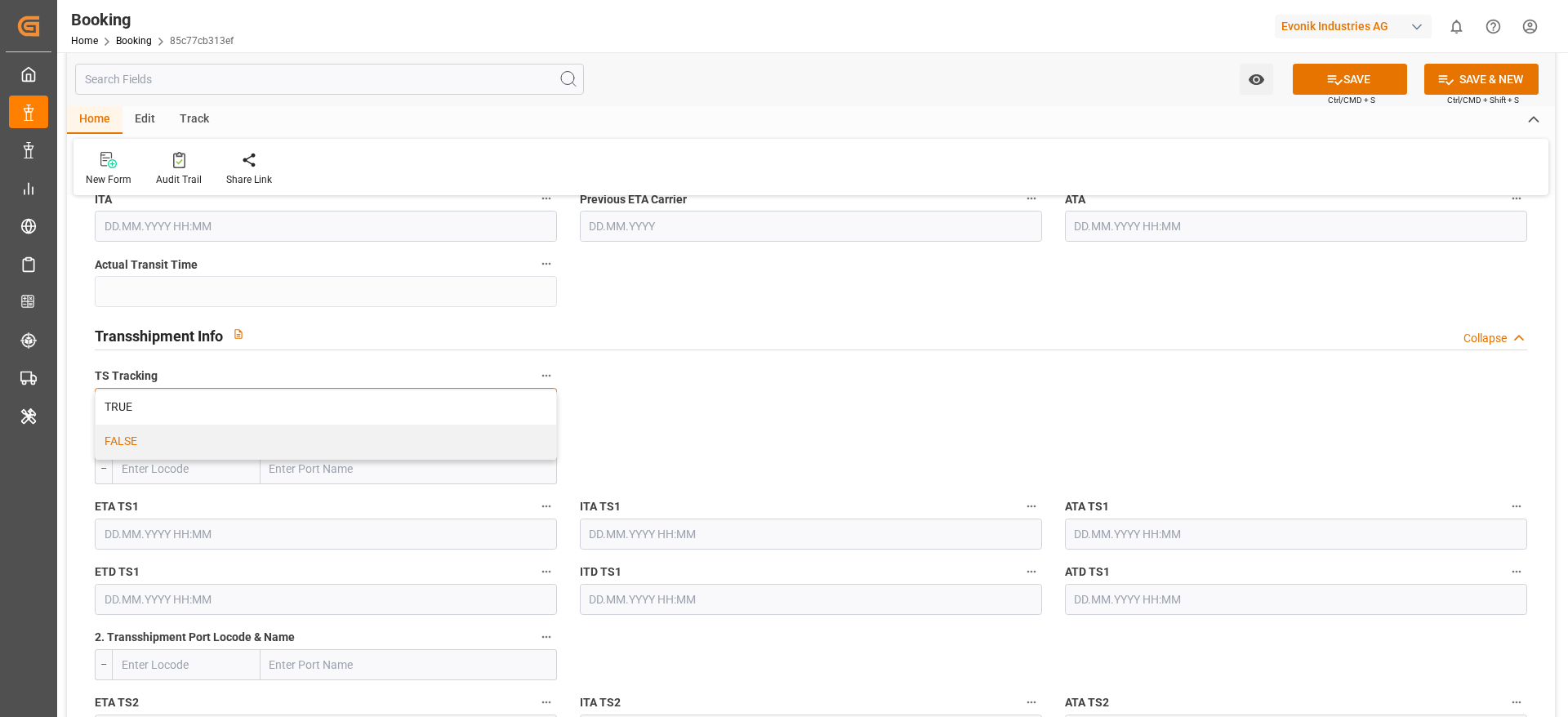
click at [285, 441] on div "FALSE" at bounding box center [325, 441] width 460 height 34
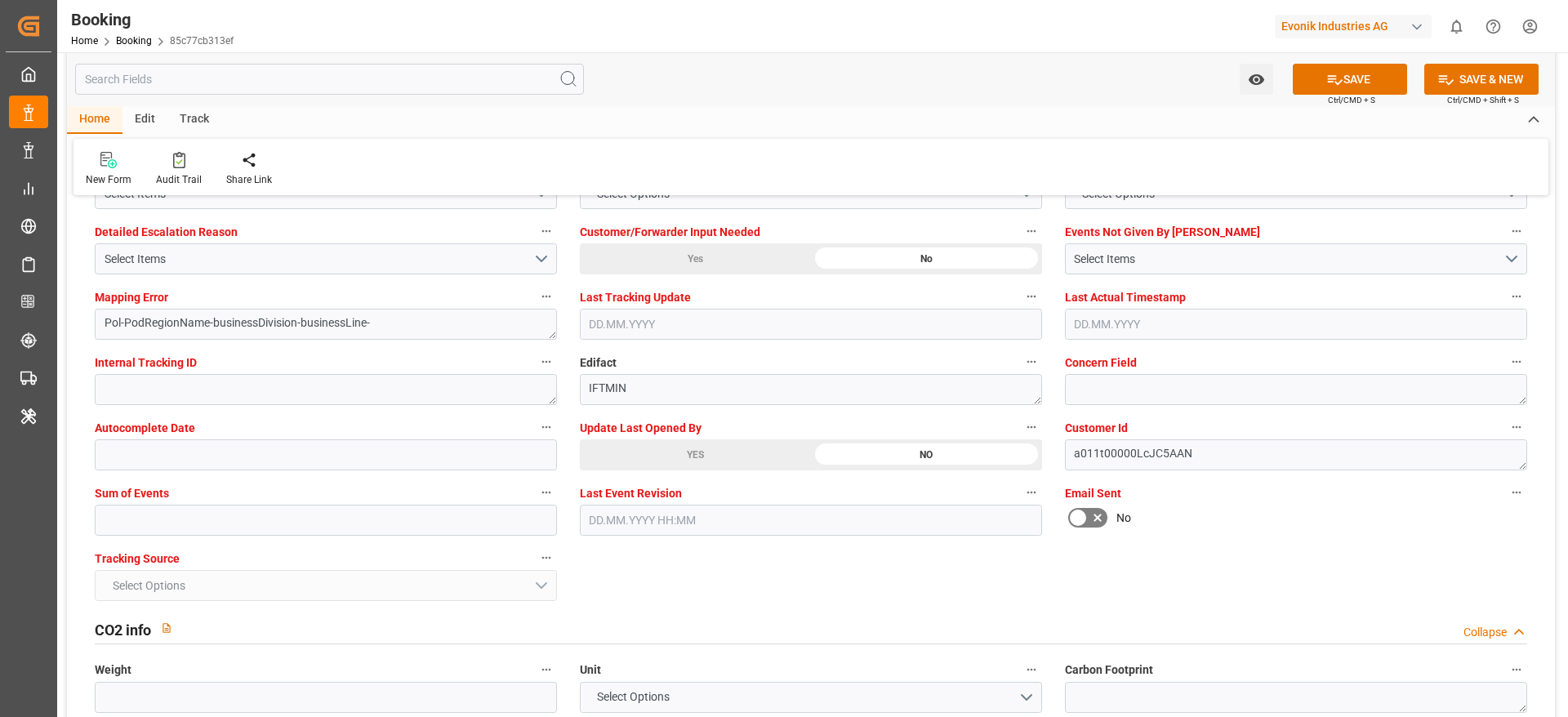
scroll to position [3184, 0]
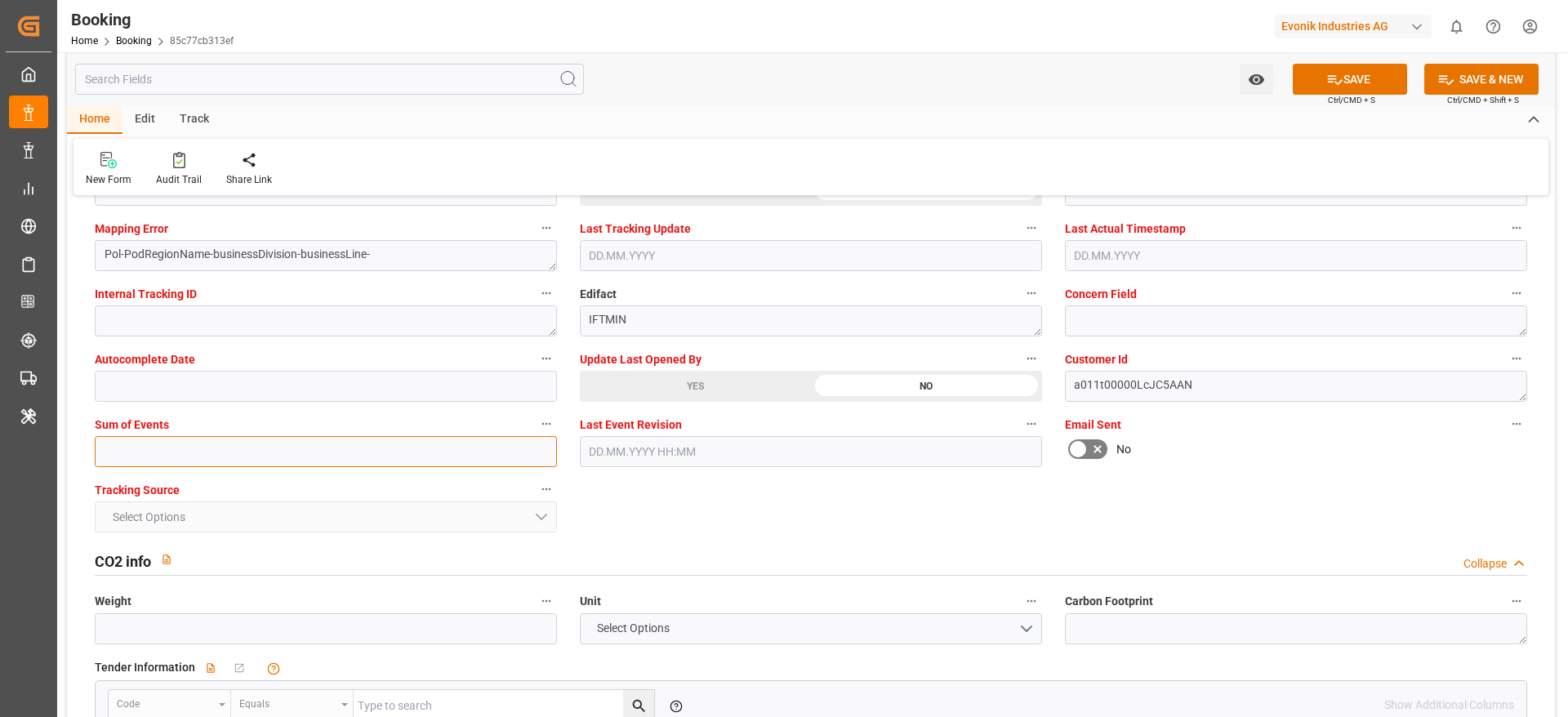
click at [208, 455] on input "text" at bounding box center [325, 451] width 462 height 31
type input "0"
click at [742, 511] on div "General Data Collapse Freight Forwarder's Reference No. 1020251647 Equipment Ty…" at bounding box center [811, 656] width 1488 height 7260
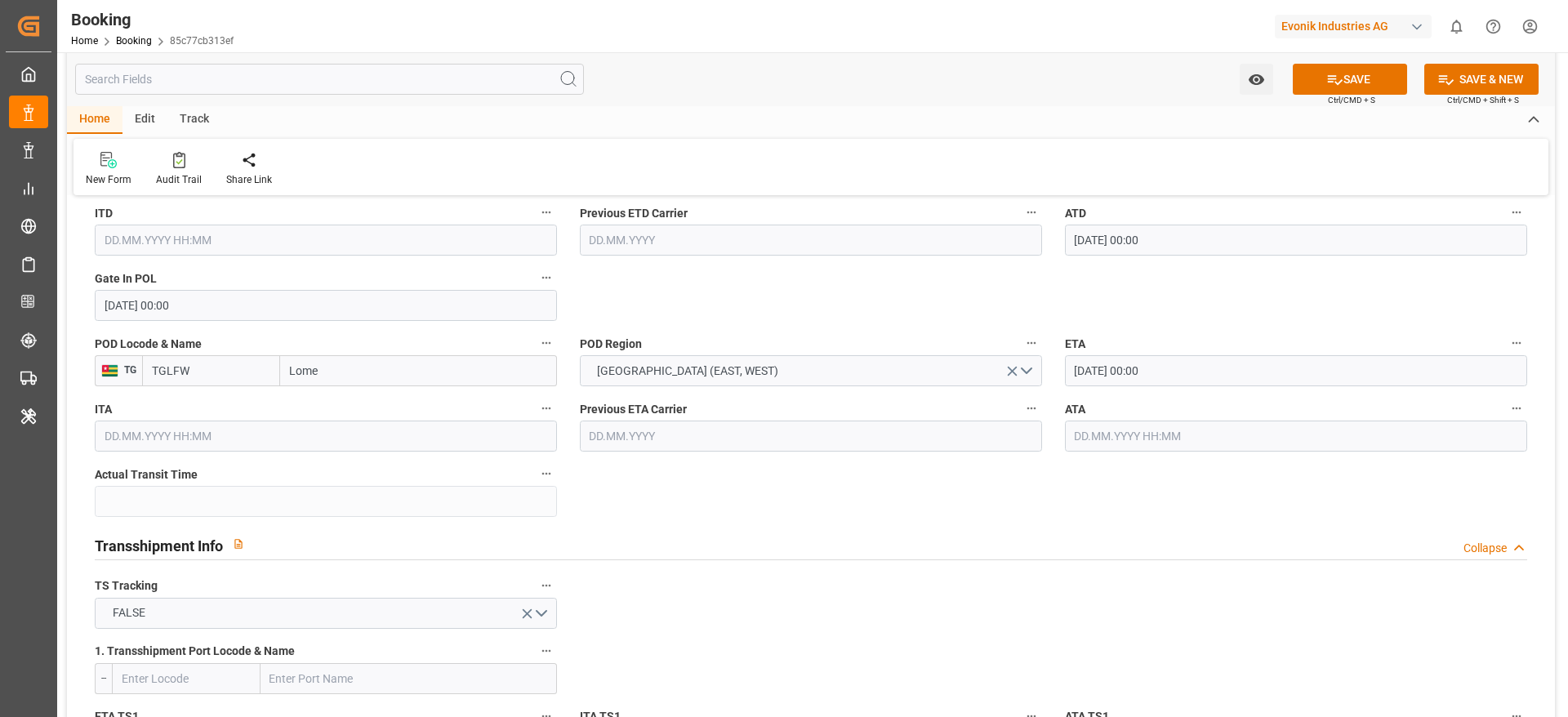
scroll to position [1347, 0]
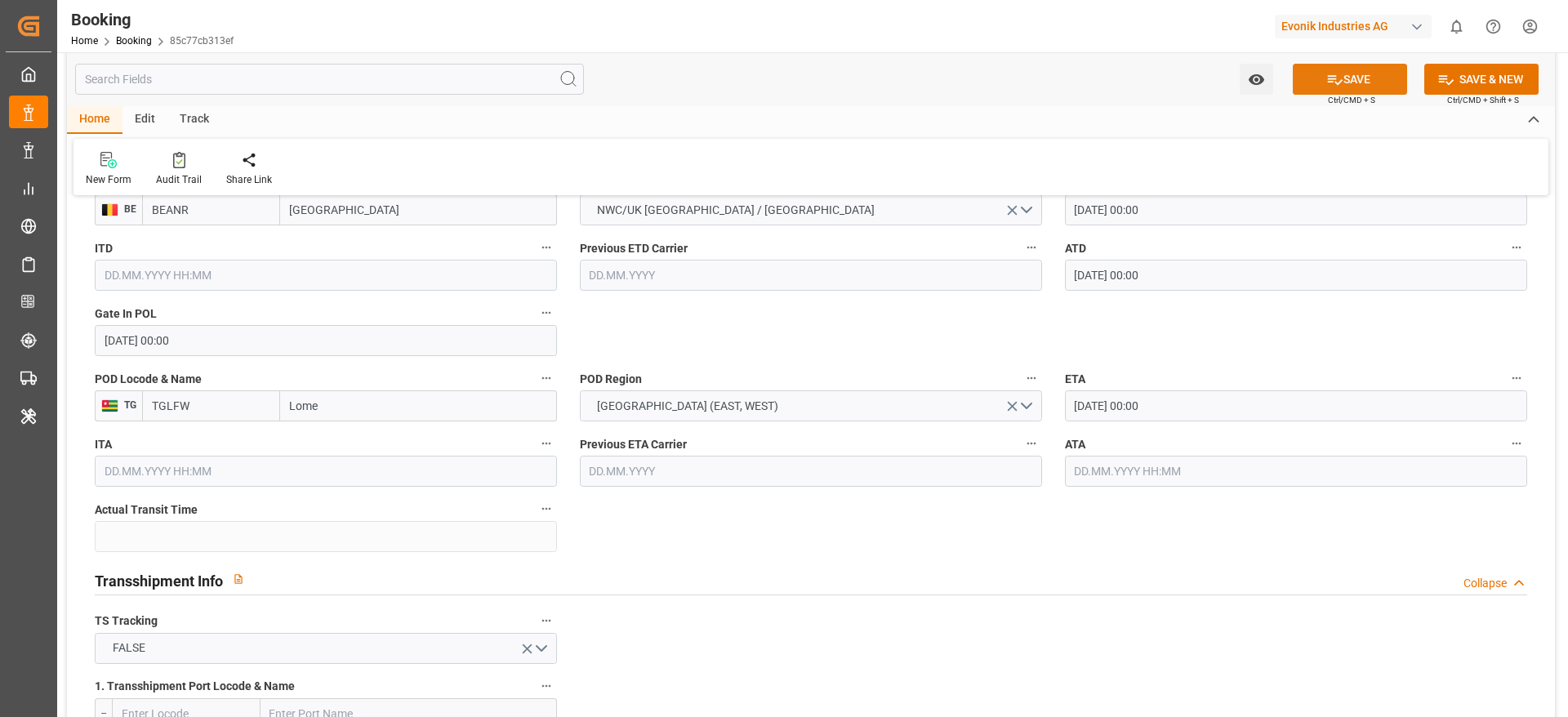
click at [1360, 79] on button "SAVE" at bounding box center [1350, 79] width 114 height 31
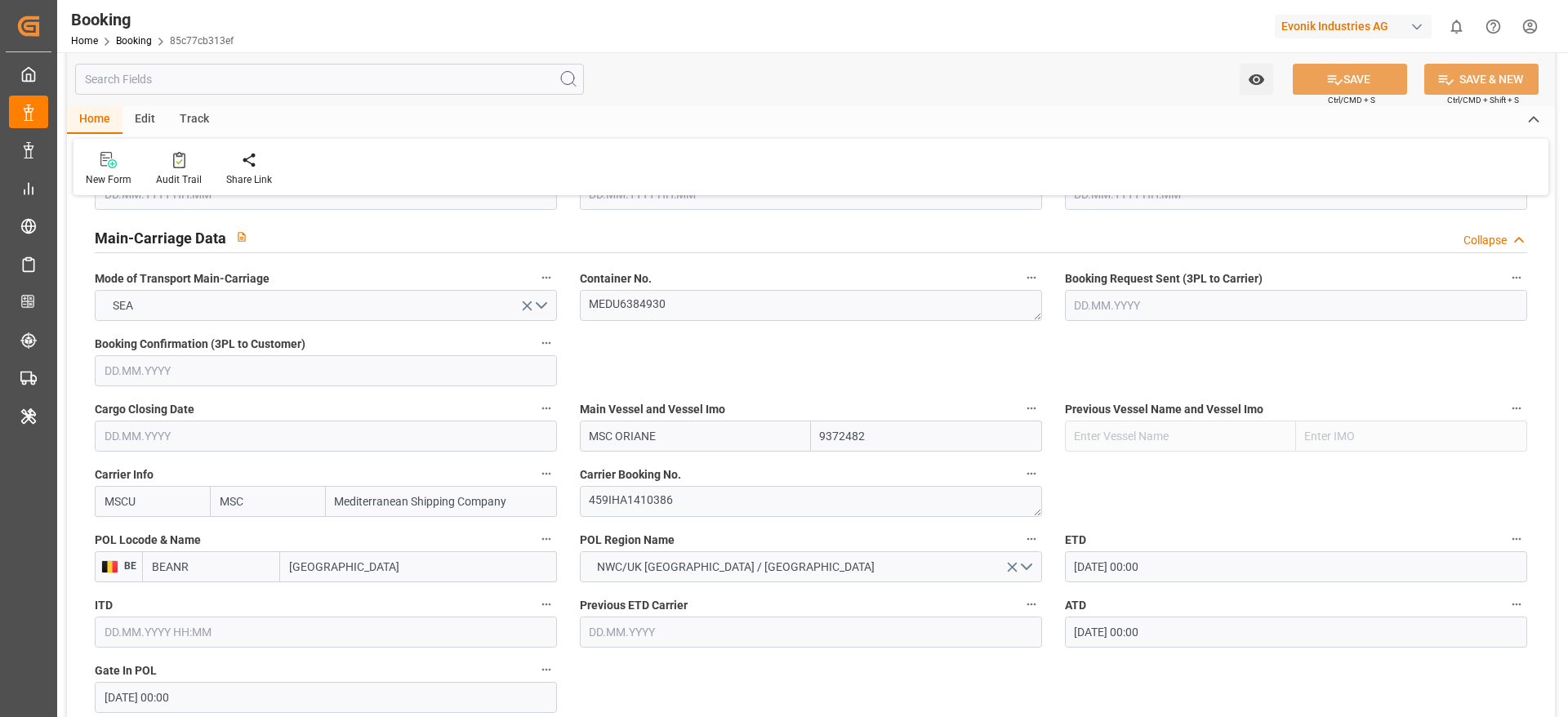
scroll to position [980, 0]
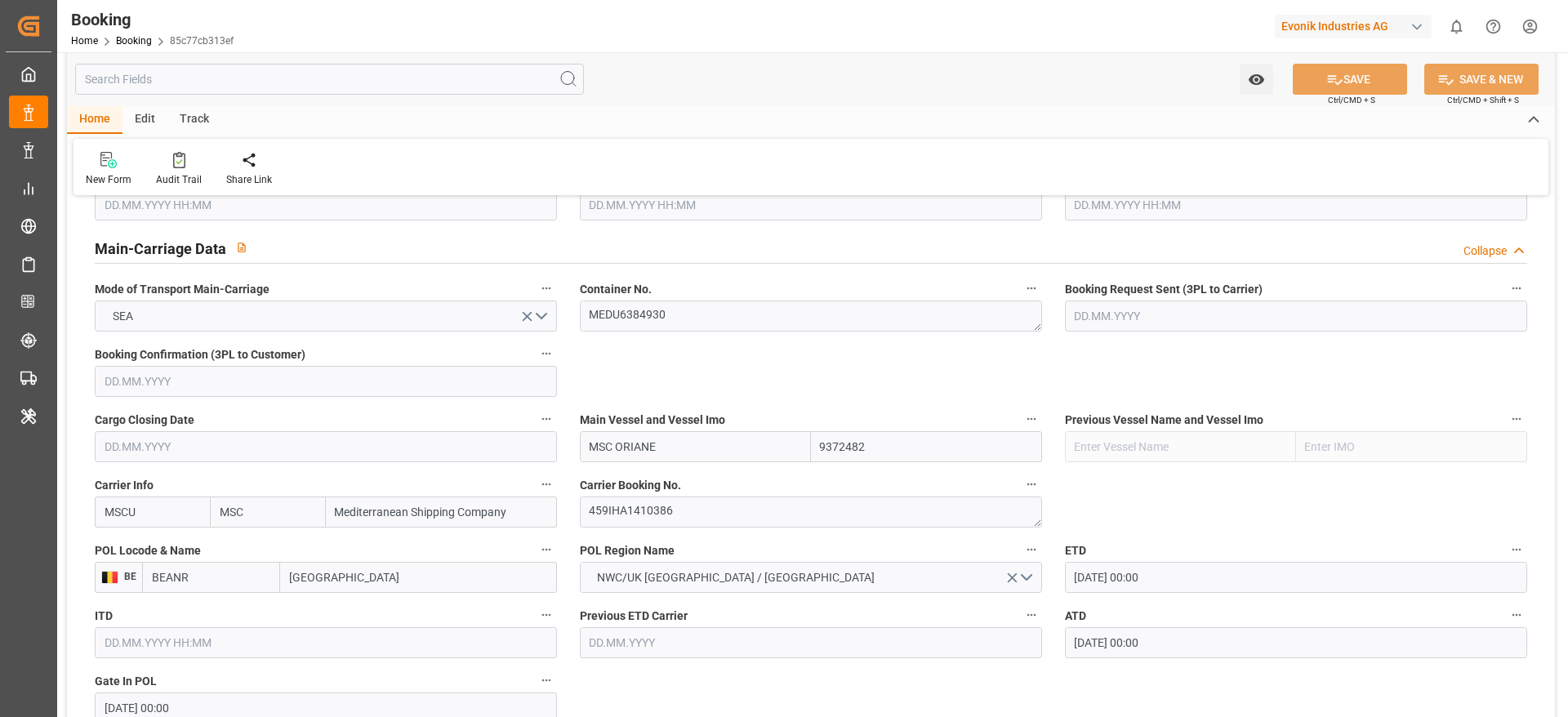
type textarea "NWC/UK North West Continent / UK_TGLFW_MSCU_CU-CS"
type textarea "[PERSON_NAME]"
type textarea "Pod-businessDivision-businessLine-"
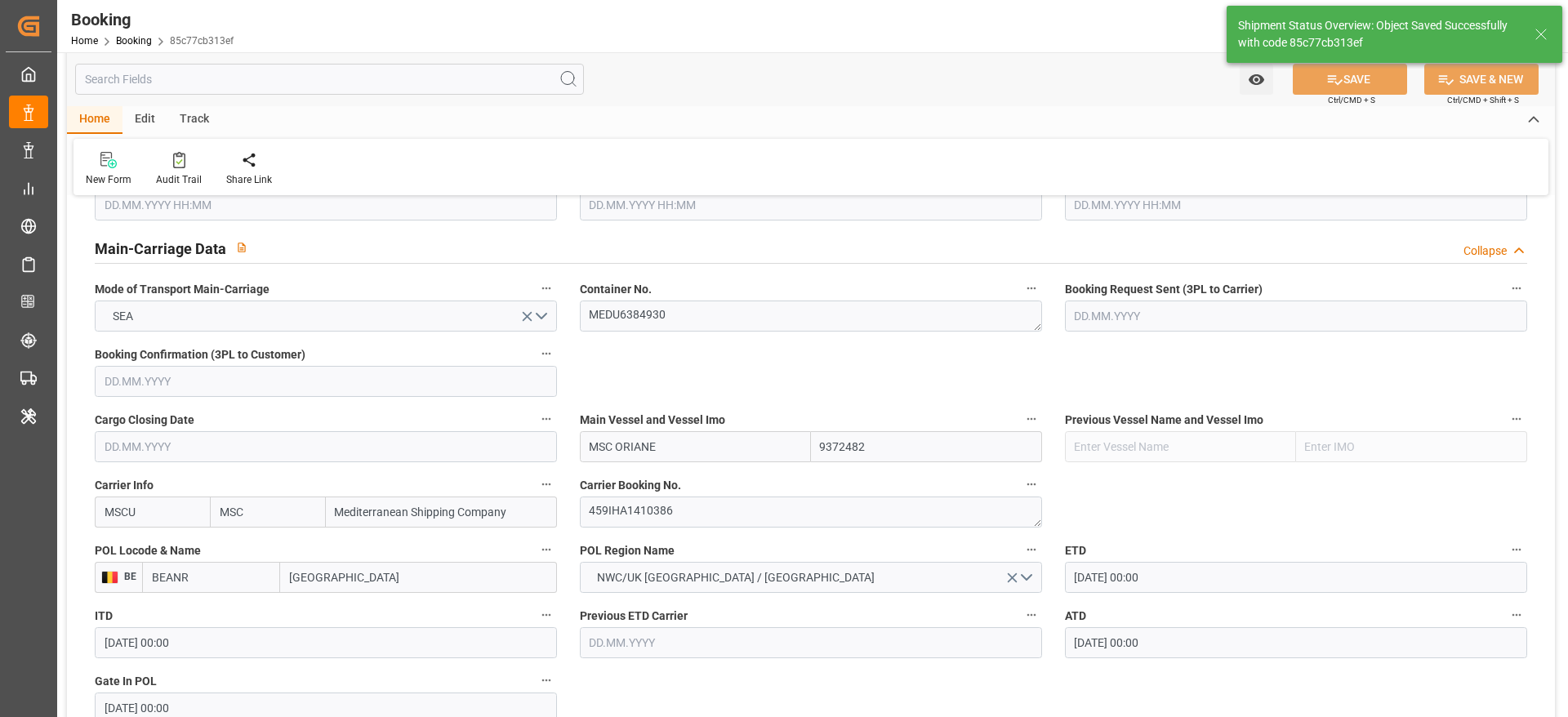
type input "[DATE] 00:00"
type input "05.09.2025 00:00"
type input "04.09.2025 05:53"
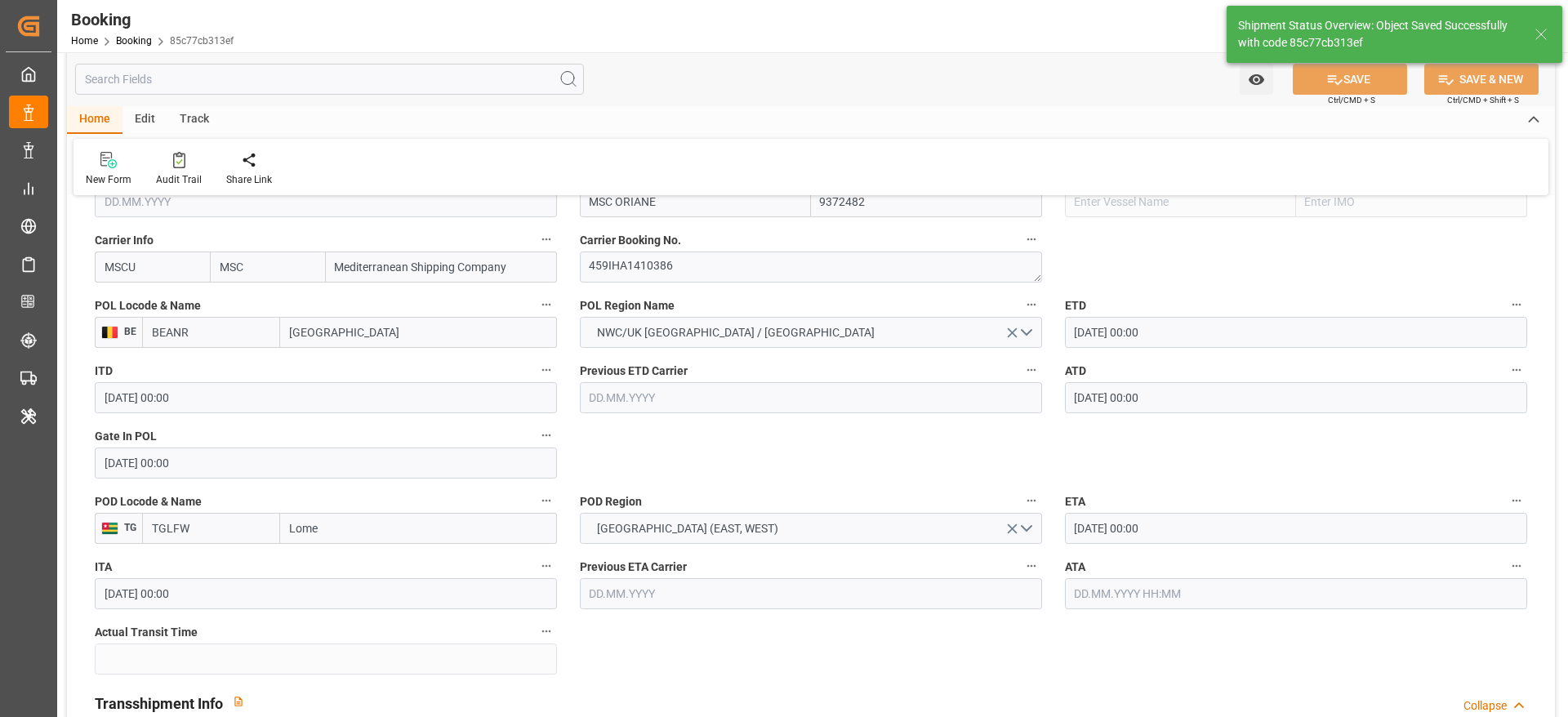
click at [161, 191] on div "New Form Audit Trail Share Link" at bounding box center [811, 167] width 1475 height 56
click at [185, 167] on div at bounding box center [178, 159] width 46 height 17
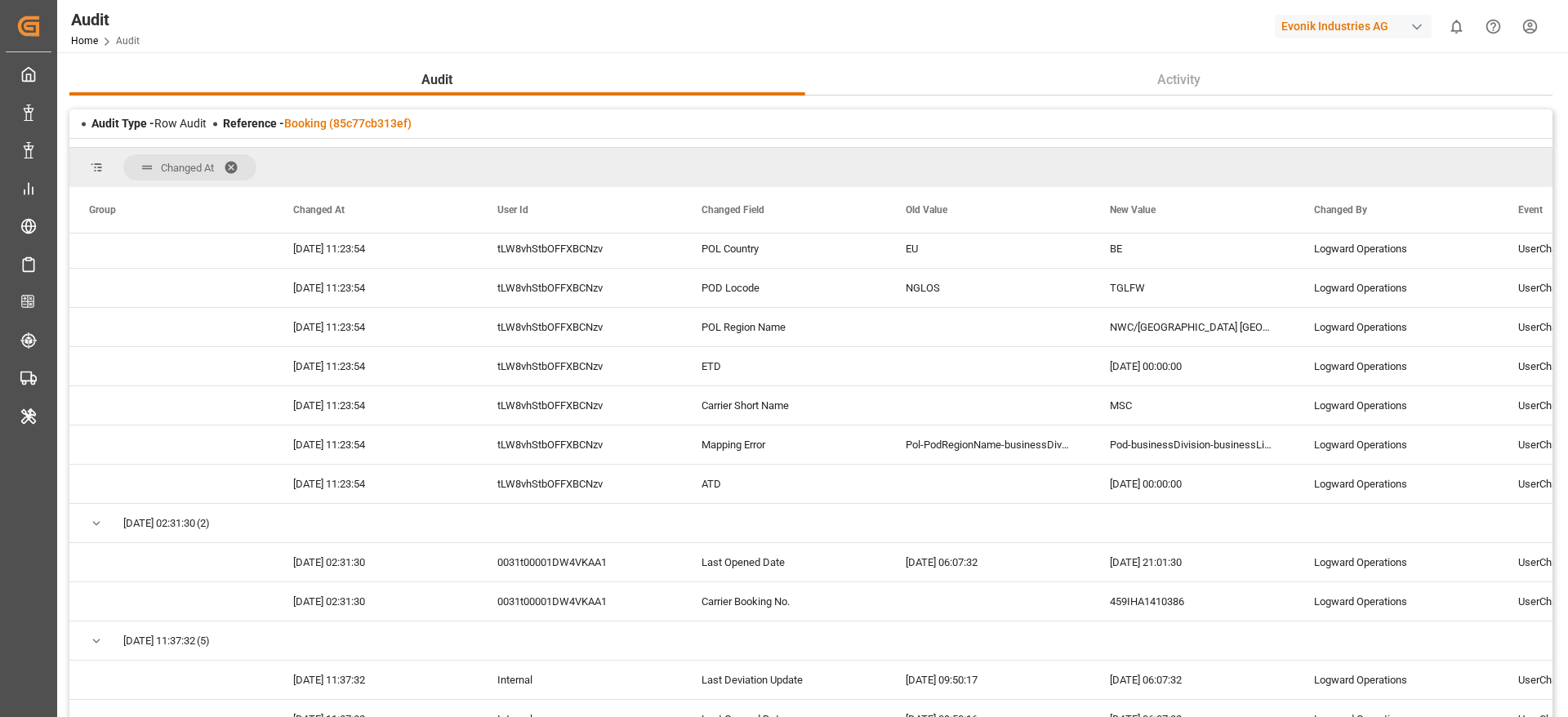
scroll to position [734, 0]
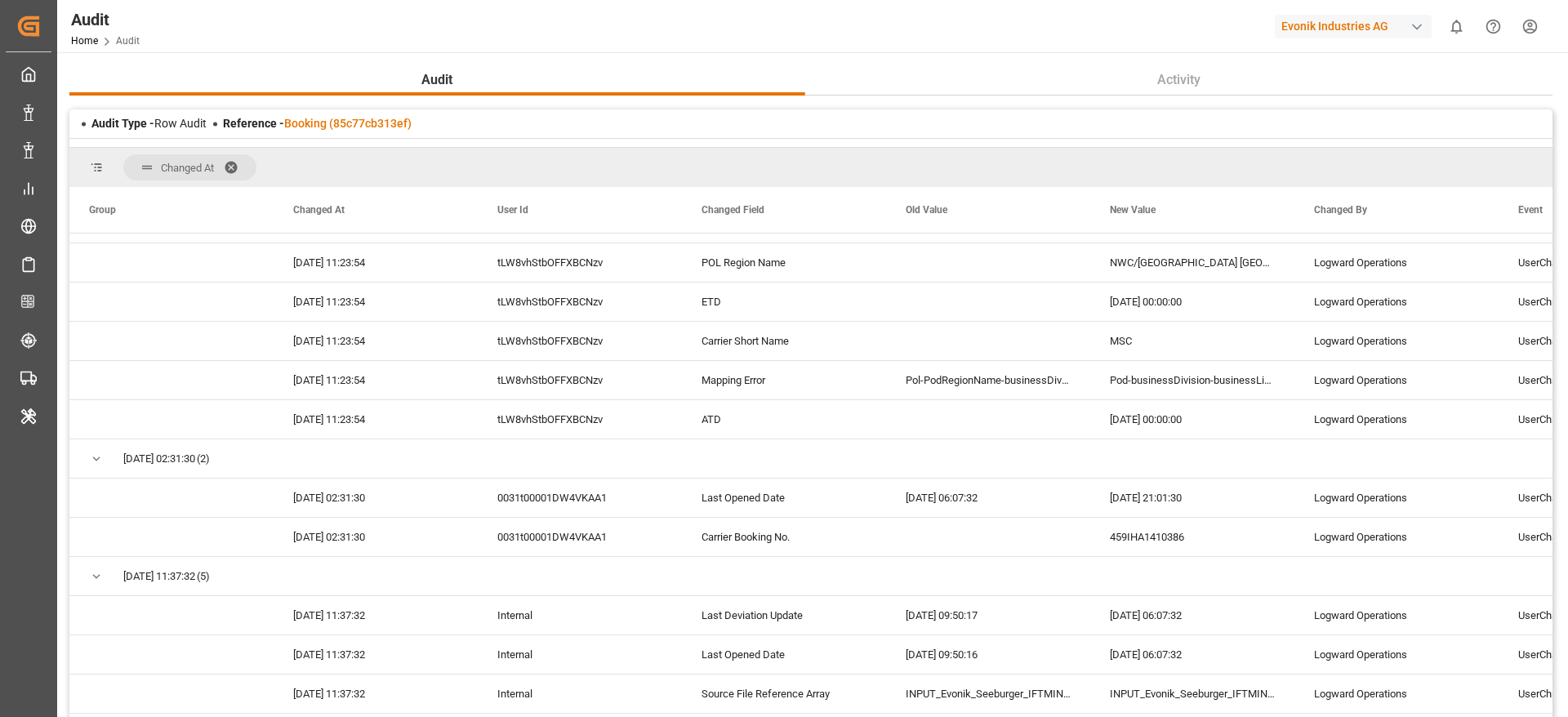
click at [347, 115] on div "Reference - Booking (85c77cb313ef)" at bounding box center [318, 124] width 189 height 17
click at [357, 120] on link "Booking (85c77cb313ef)" at bounding box center [348, 124] width 128 height 13
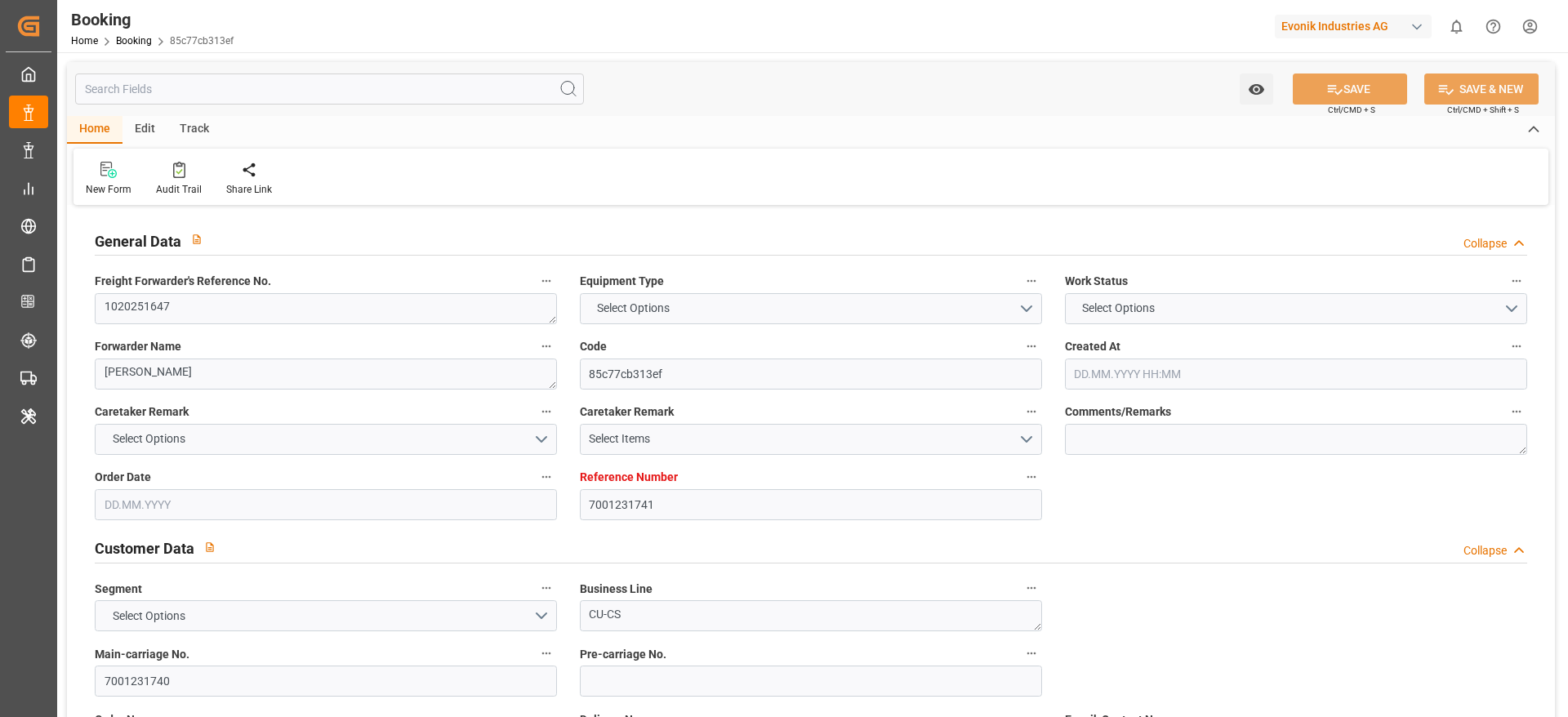
type input "7001231741"
type input "9372482"
type input "MSC"
type input "Mediterranean Shipping Company"
type input "BEANR"
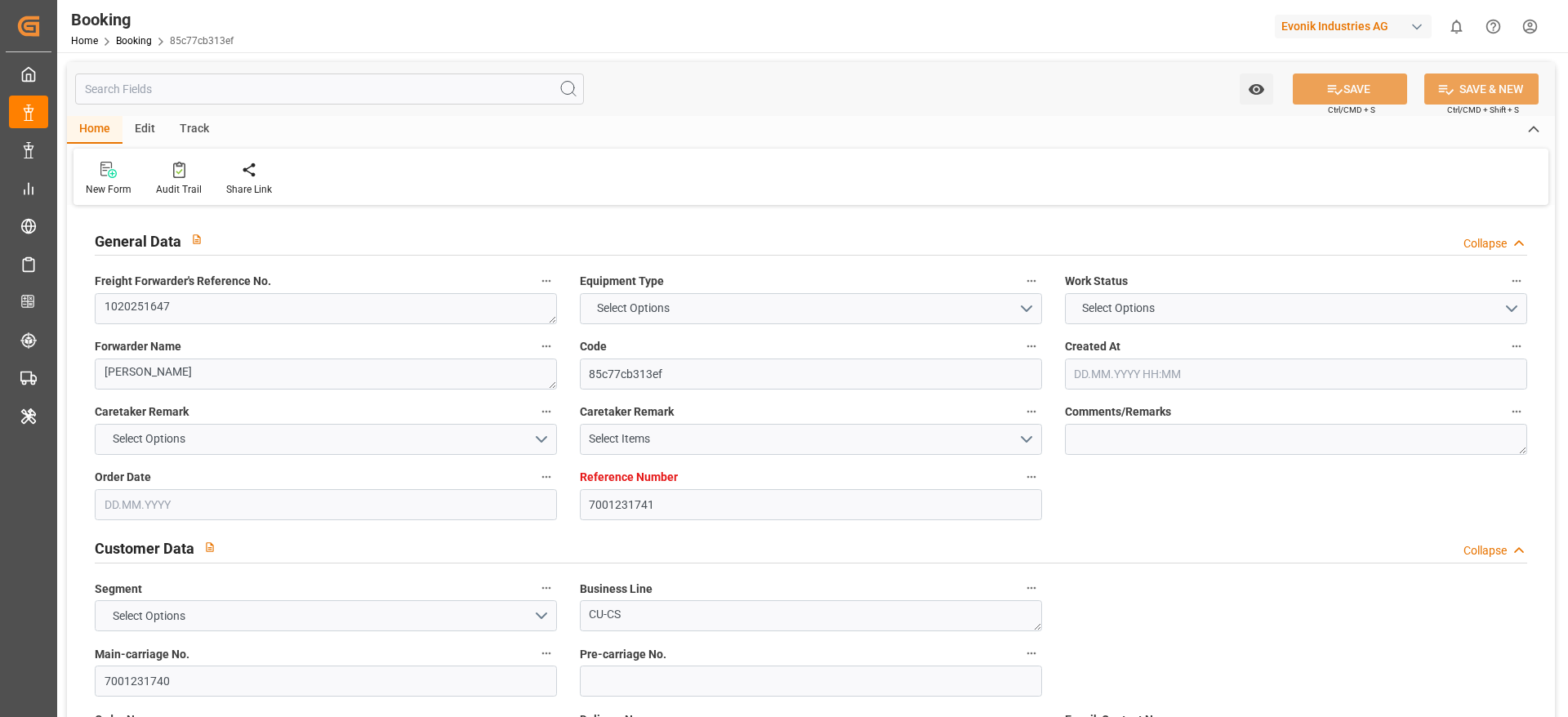
type input "TGLFW"
type input "0"
type input "24.07.2025 13:39"
type input "24.07.2025"
type input "21.09.2025"
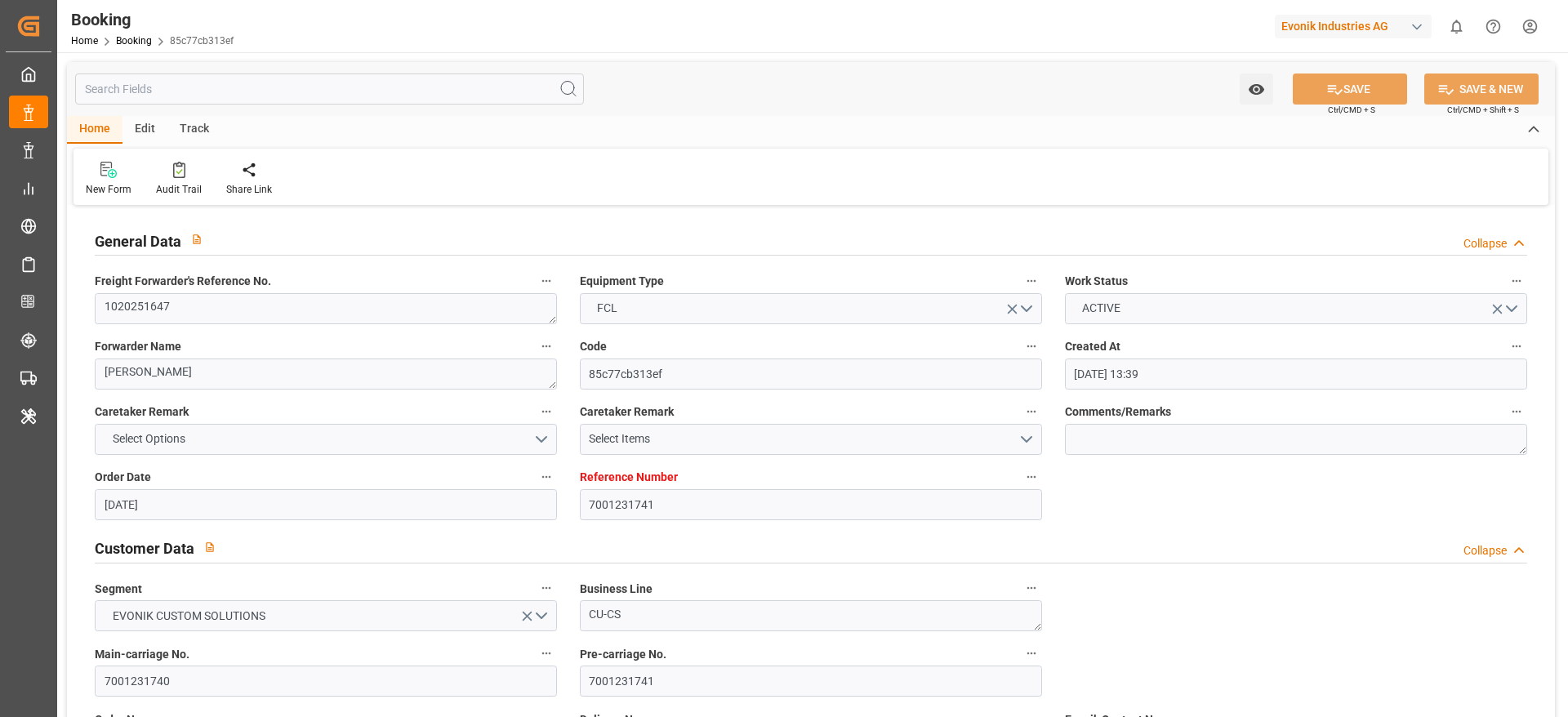
type input "11.08.2025"
type input "[DATE] 00:00"
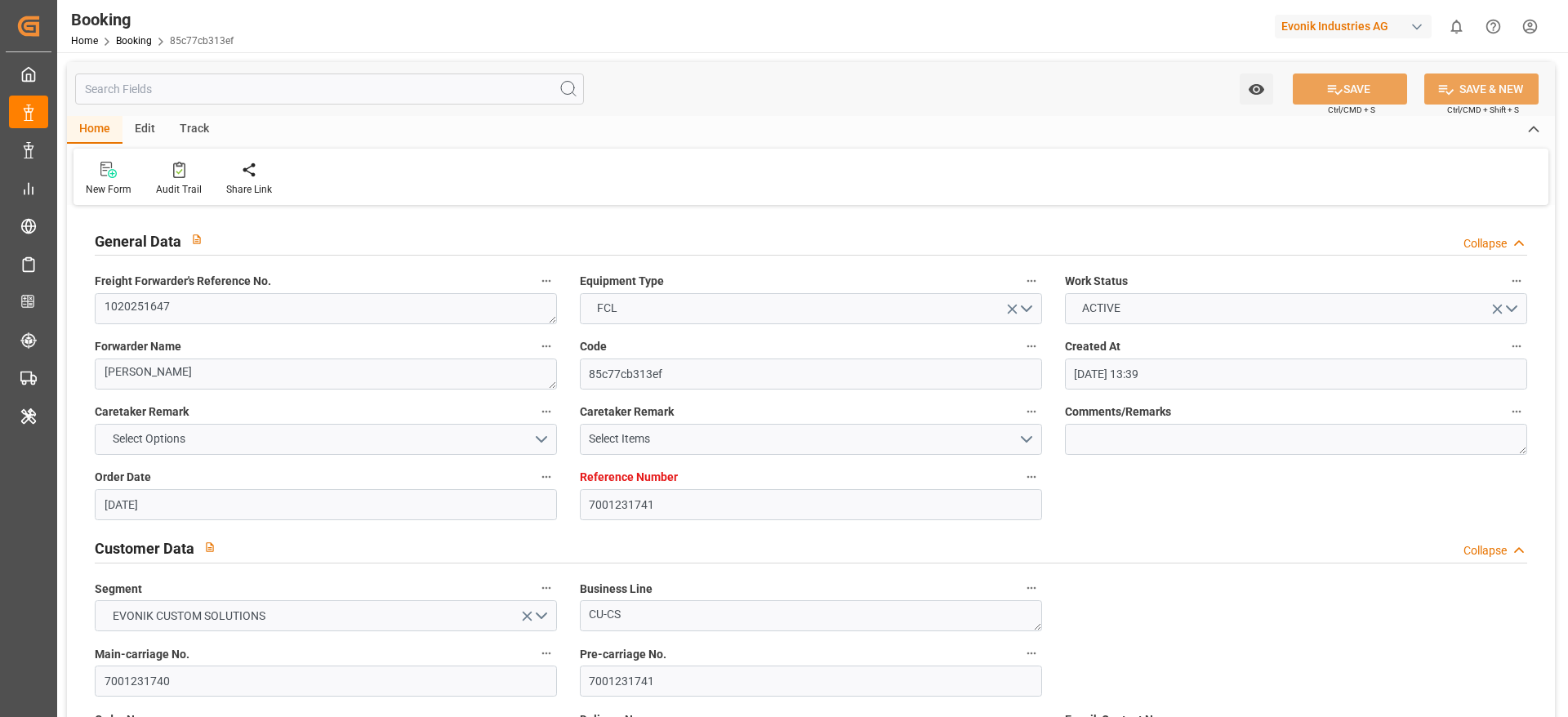
type input "05.09.2025 00:00"
type input "08.08.2025"
type input "04.09.2025 05:53"
type input "7001226807"
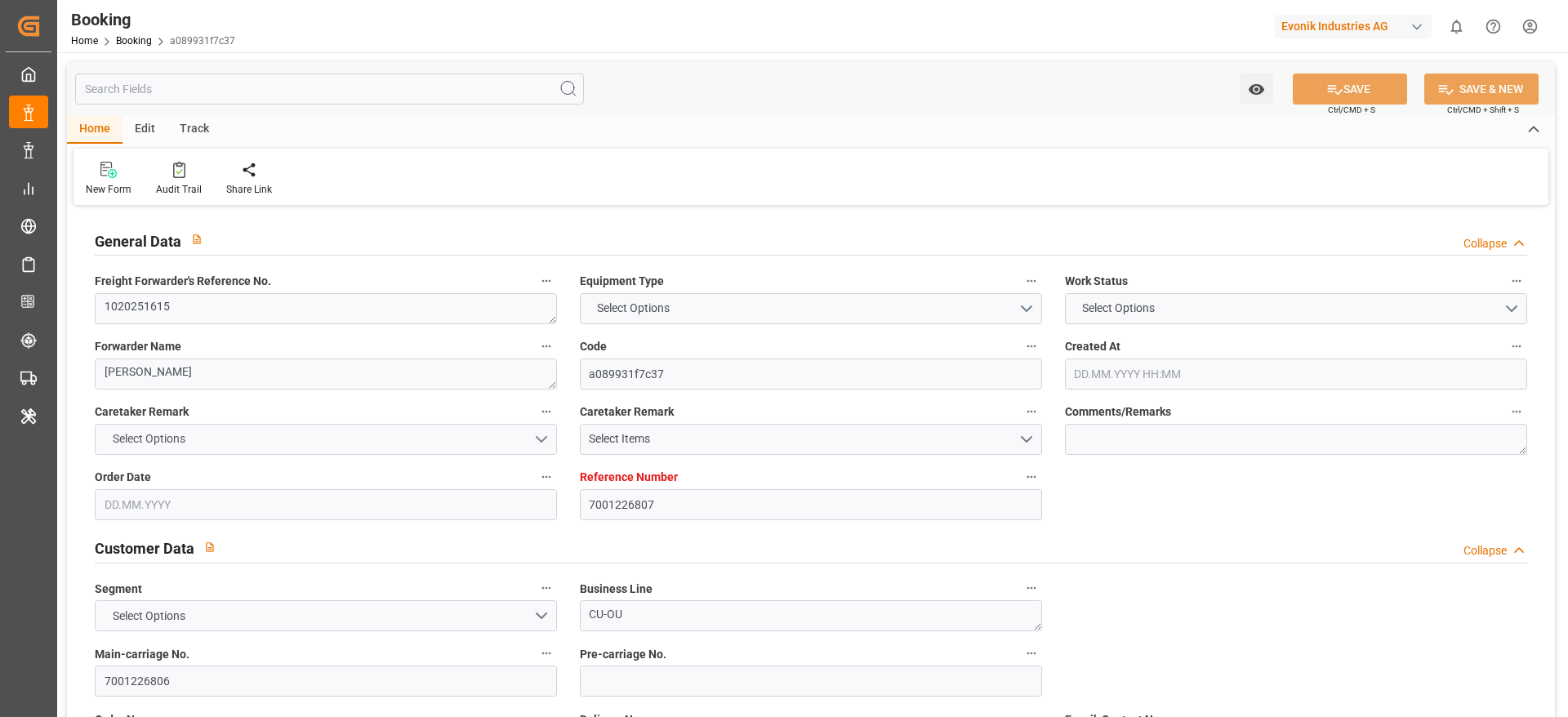
type input "EUNWC"
type input "USHPW"
type input "[DATE] 14:13"
type input "18.07.2025"
type input "11.09.2025"
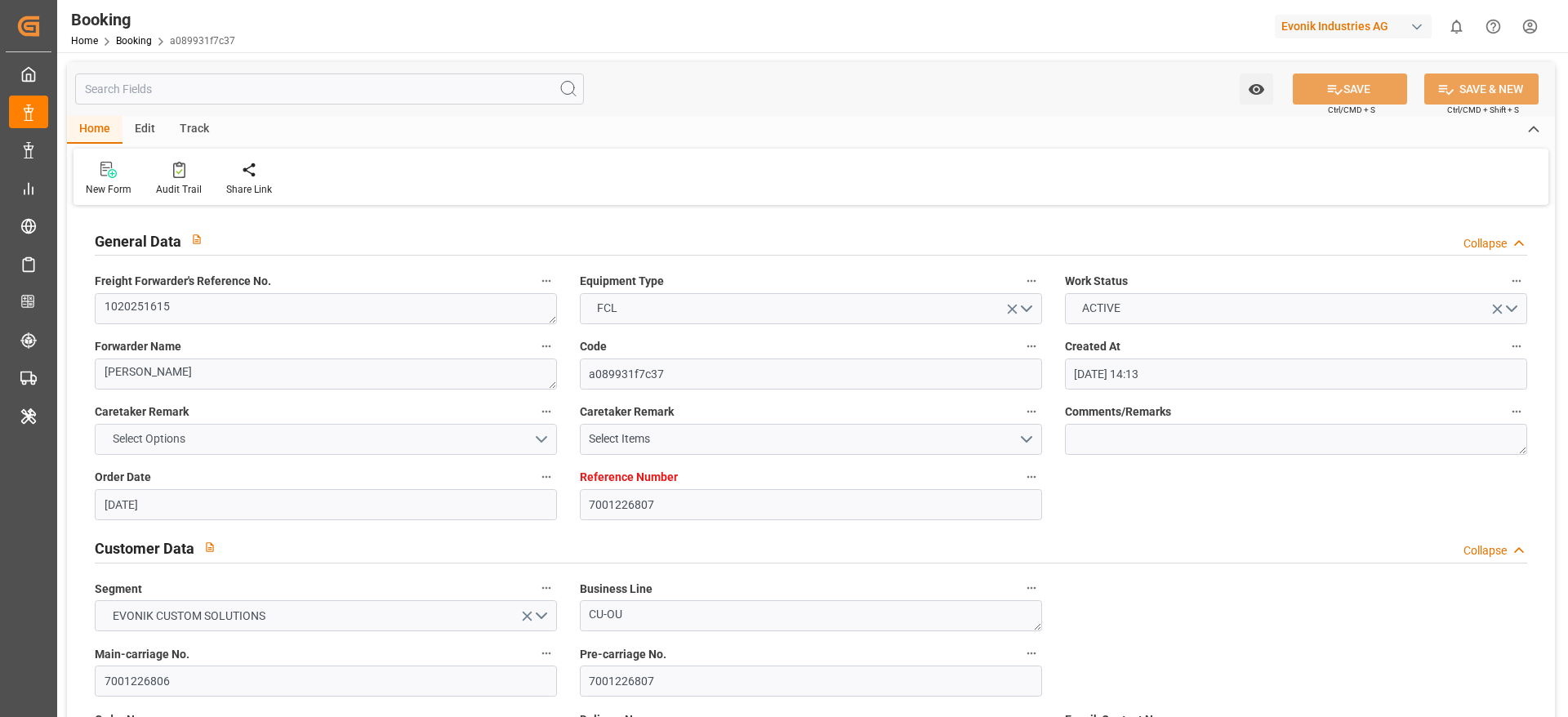
type input "11.08.2025"
type input "[DATE]"
type input "[DATE] 21:01"
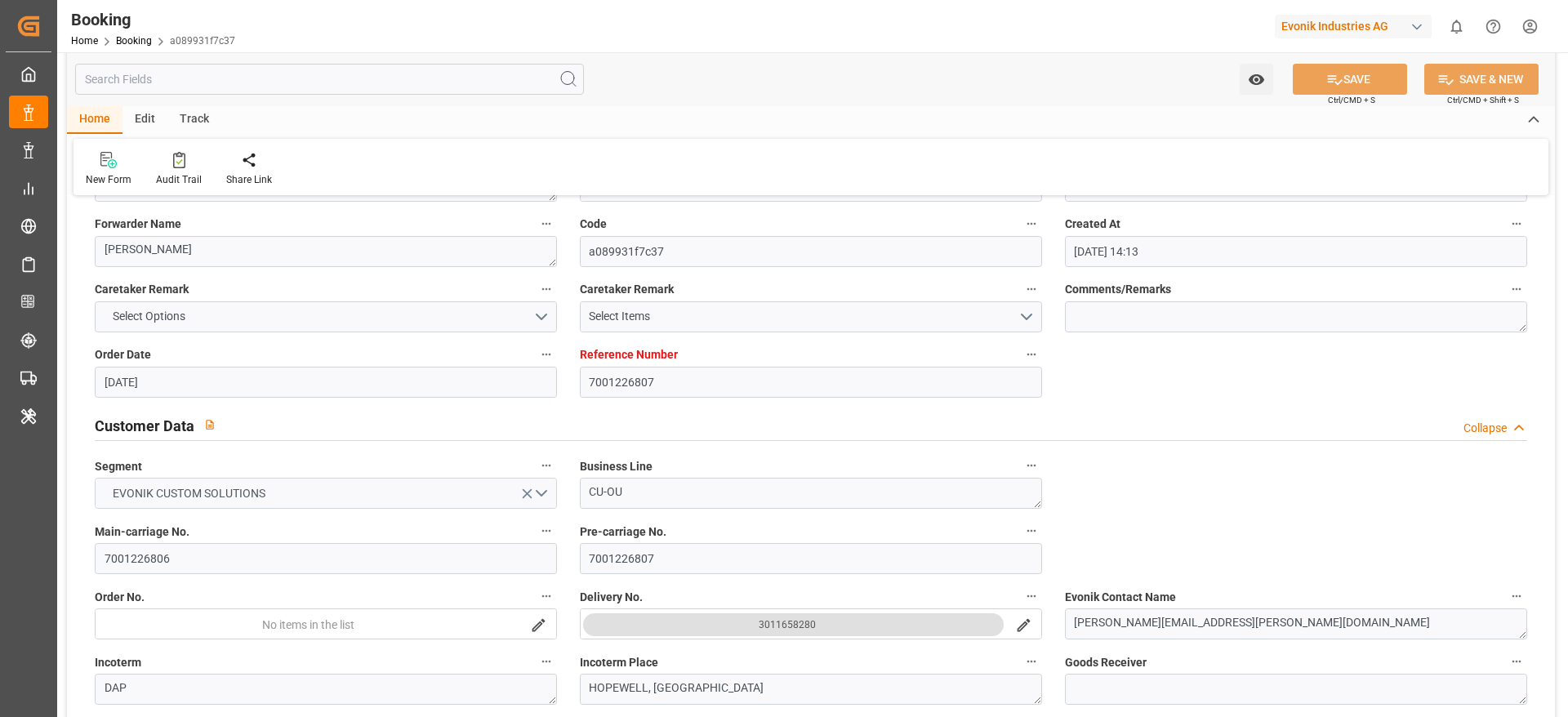
scroll to position [245, 0]
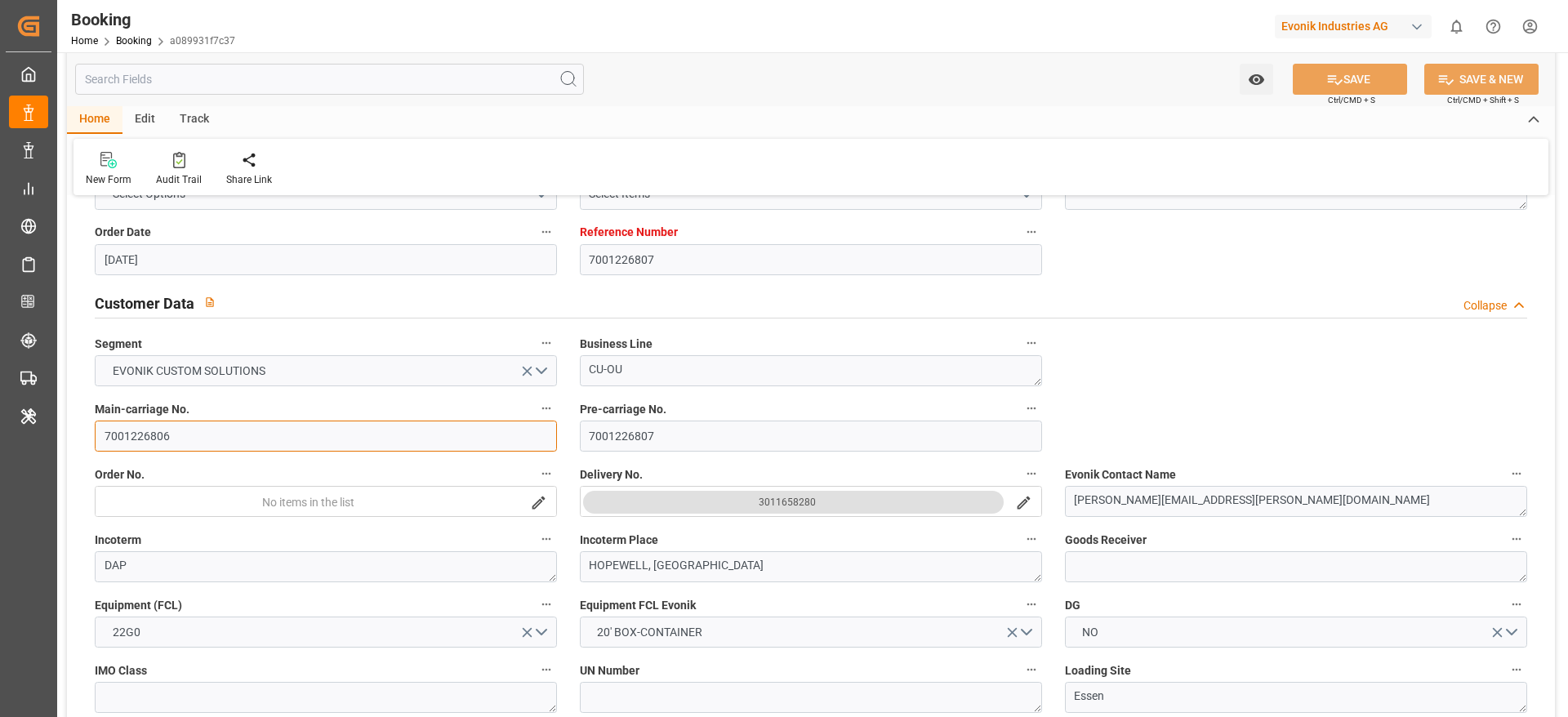
click at [148, 433] on input "7001226806" at bounding box center [325, 435] width 462 height 31
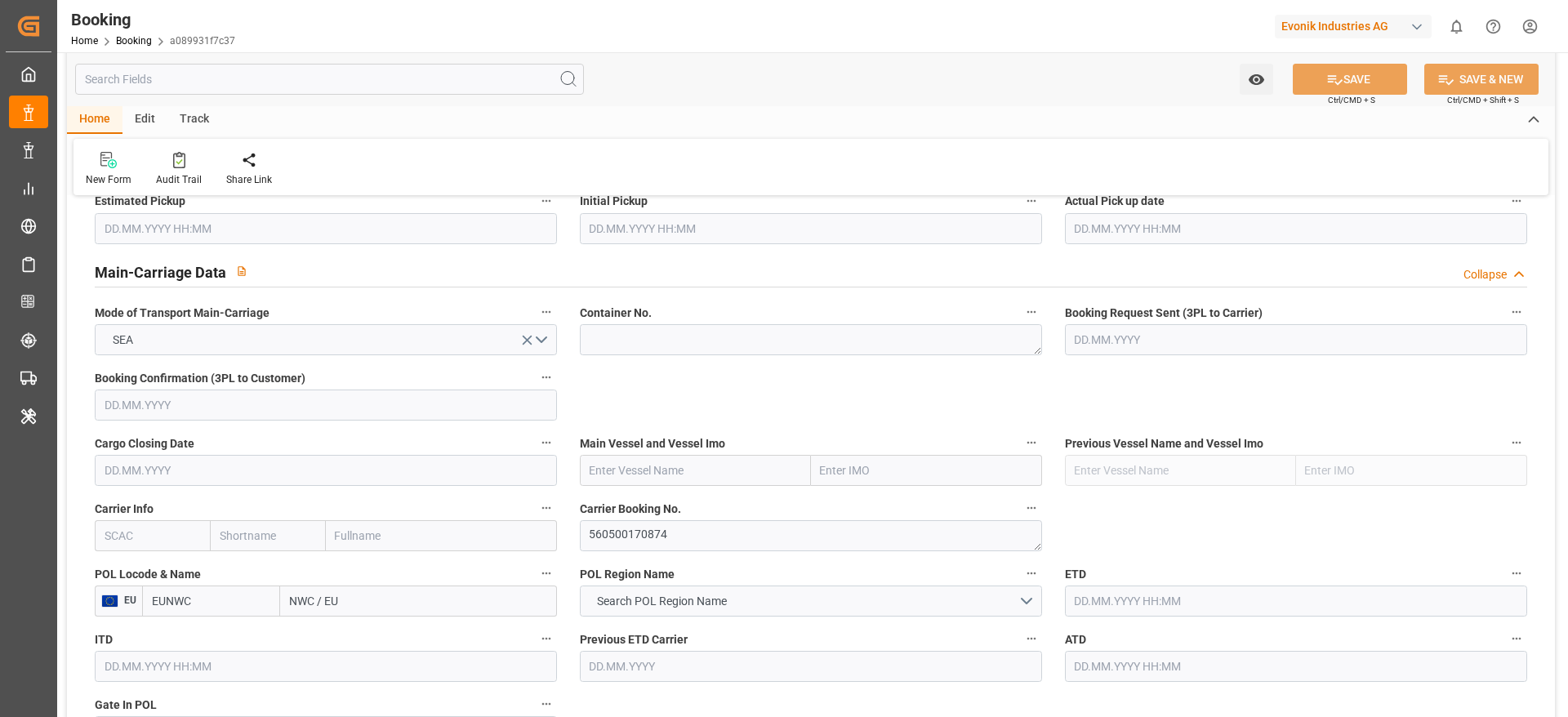
scroll to position [980, 0]
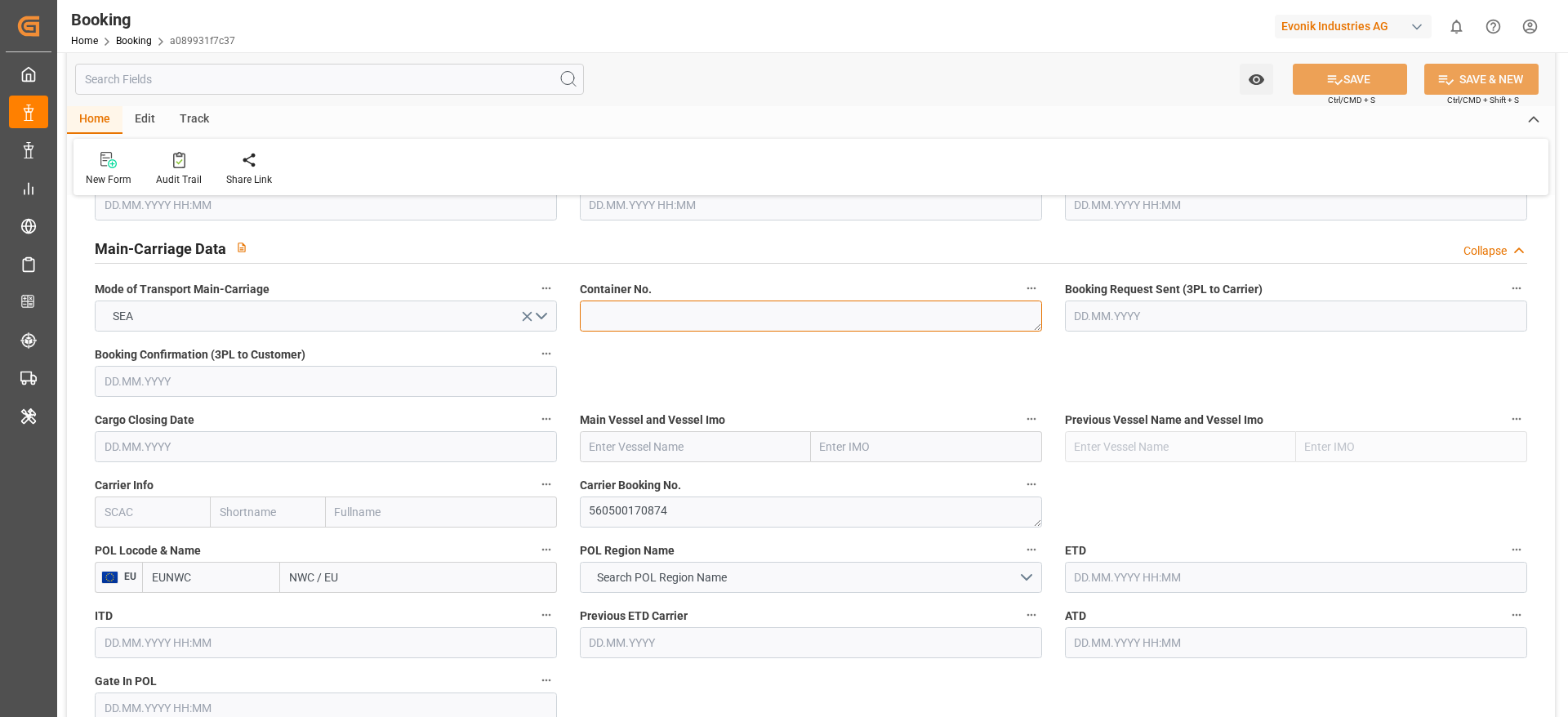
click at [619, 310] on textarea at bounding box center [810, 315] width 462 height 31
paste textarea "EGSU3852218"
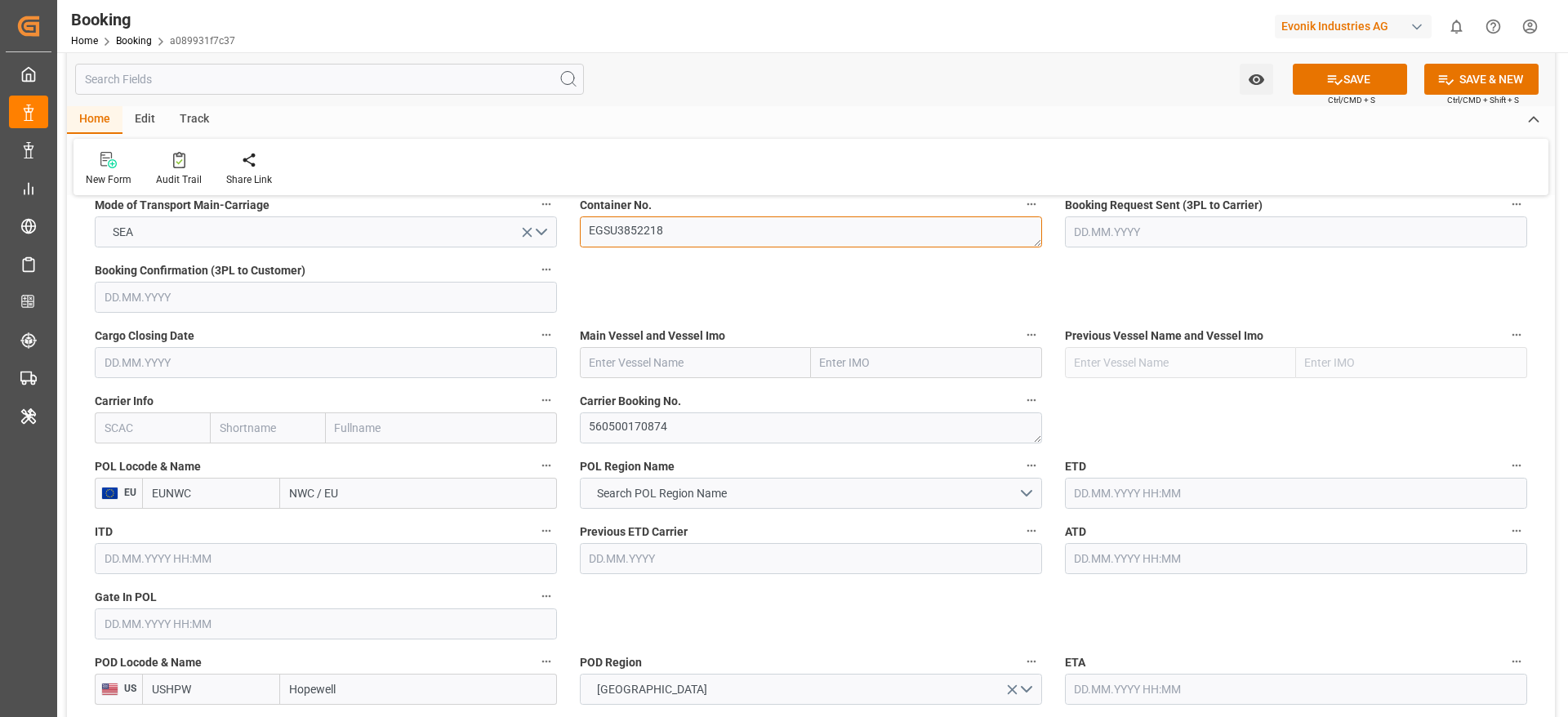
scroll to position [1102, 0]
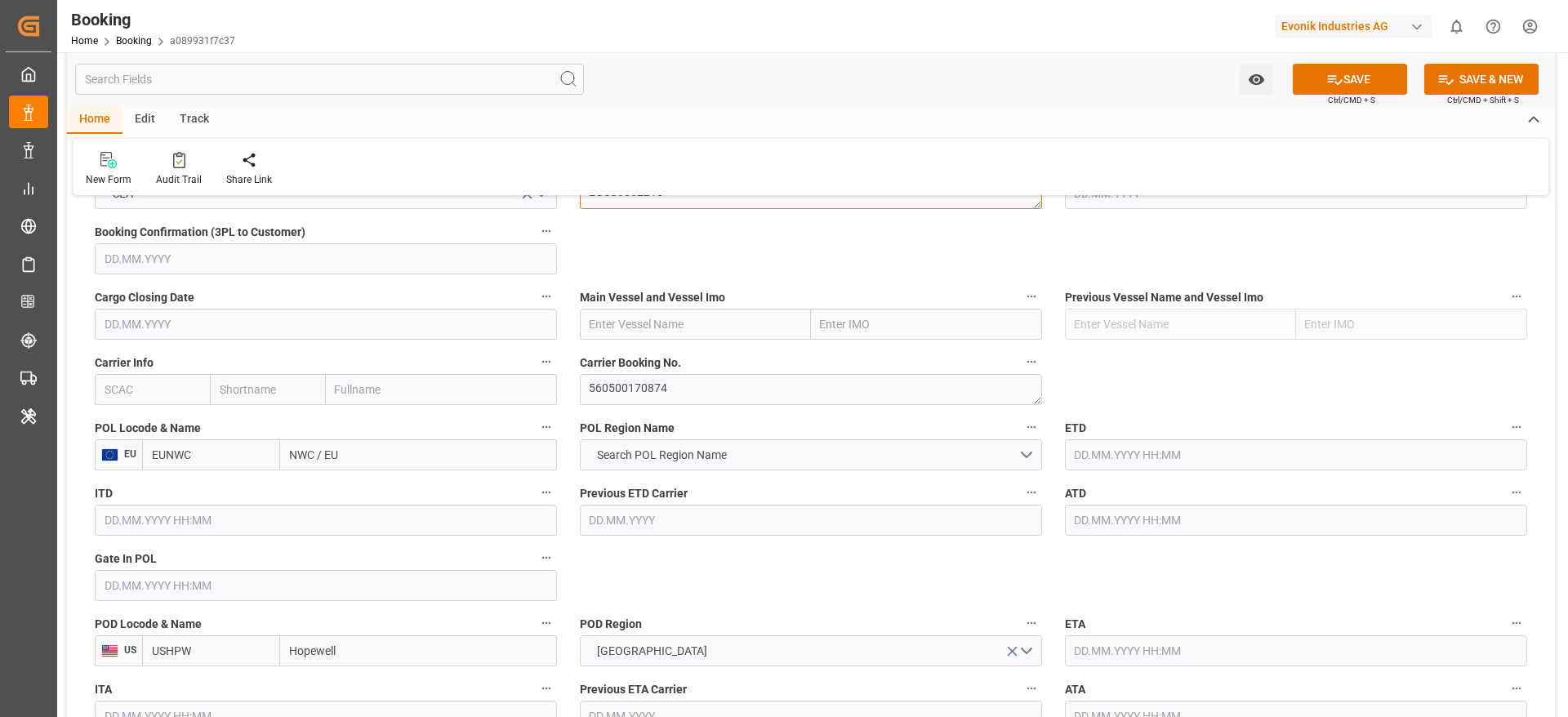
type textarea "EGSU3852218"
click at [624, 397] on textarea "560500170874" at bounding box center [810, 389] width 462 height 31
click at [613, 386] on textarea "560500170874" at bounding box center [810, 389] width 462 height 31
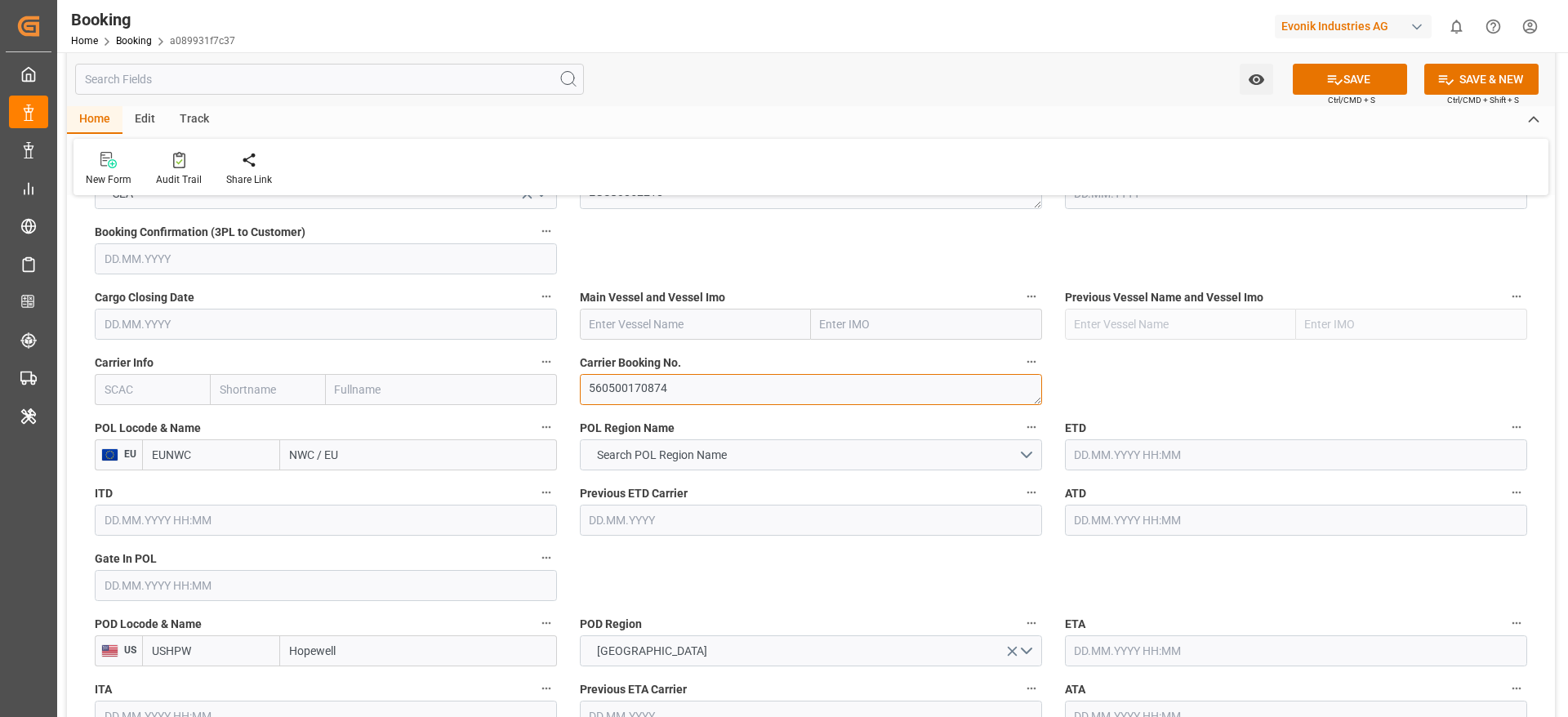
click at [613, 386] on textarea "560500170874" at bounding box center [810, 389] width 462 height 31
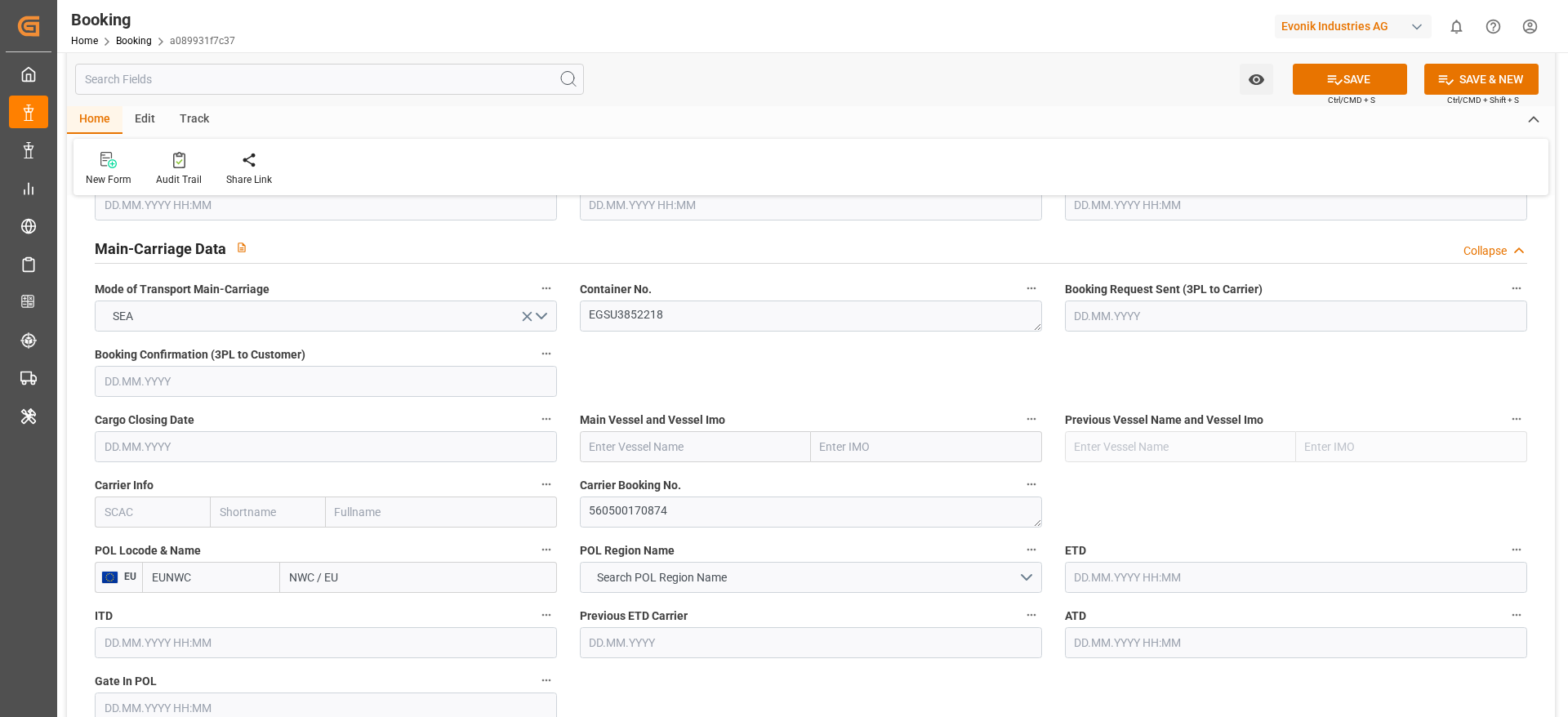
click at [125, 526] on input "text" at bounding box center [152, 511] width 115 height 31
click at [113, 546] on b "EGLV" at bounding box center [119, 548] width 27 height 13
type input "EGLV"
type input "Evergreen"
type input "Evergreen Marine Corp."
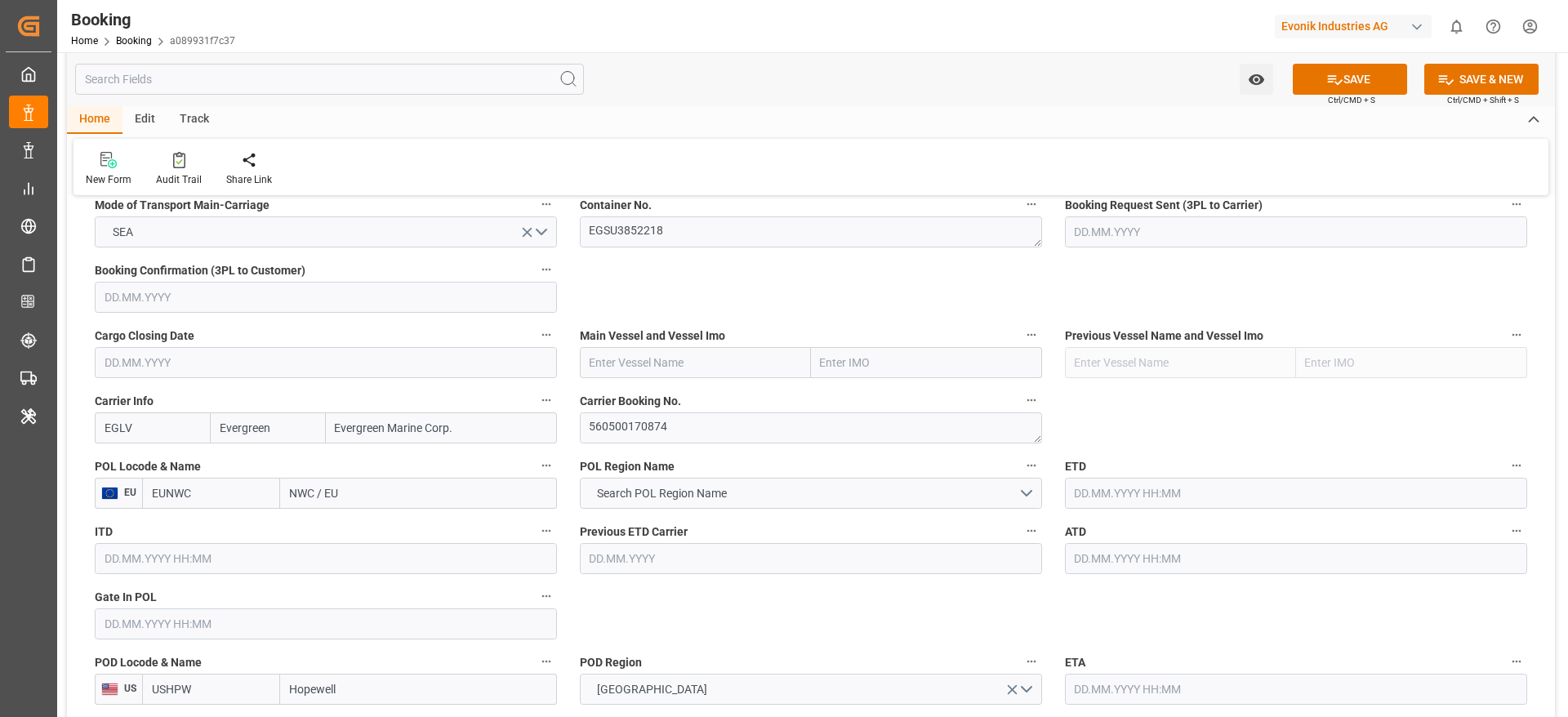
scroll to position [1102, 0]
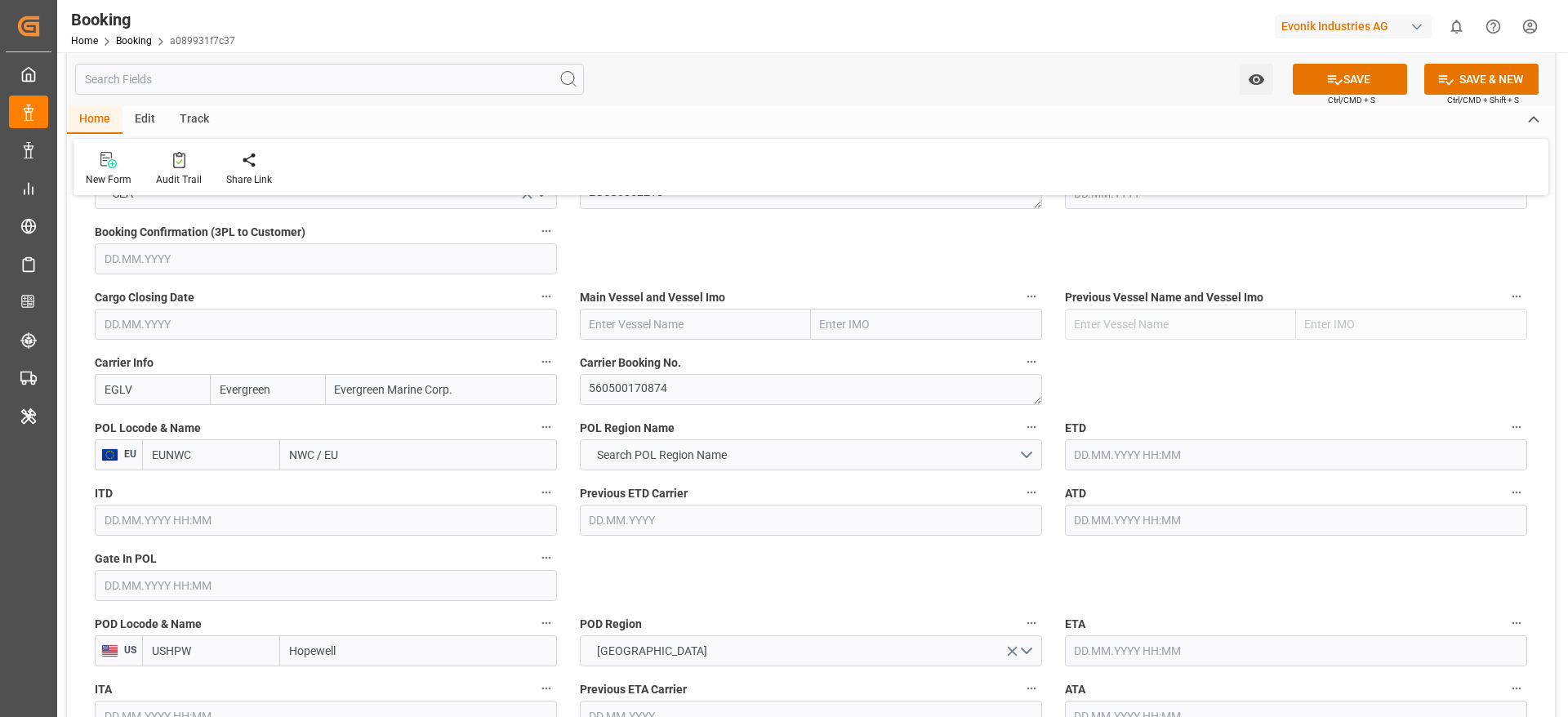
type input "EGLV"
click at [702, 324] on input "text" at bounding box center [695, 323] width 231 height 31
paste input "COSCO HOPE"
click at [679, 358] on span "COSCO Hope - 9472165" at bounding box center [649, 360] width 118 height 13
type input "COSCO Hope"
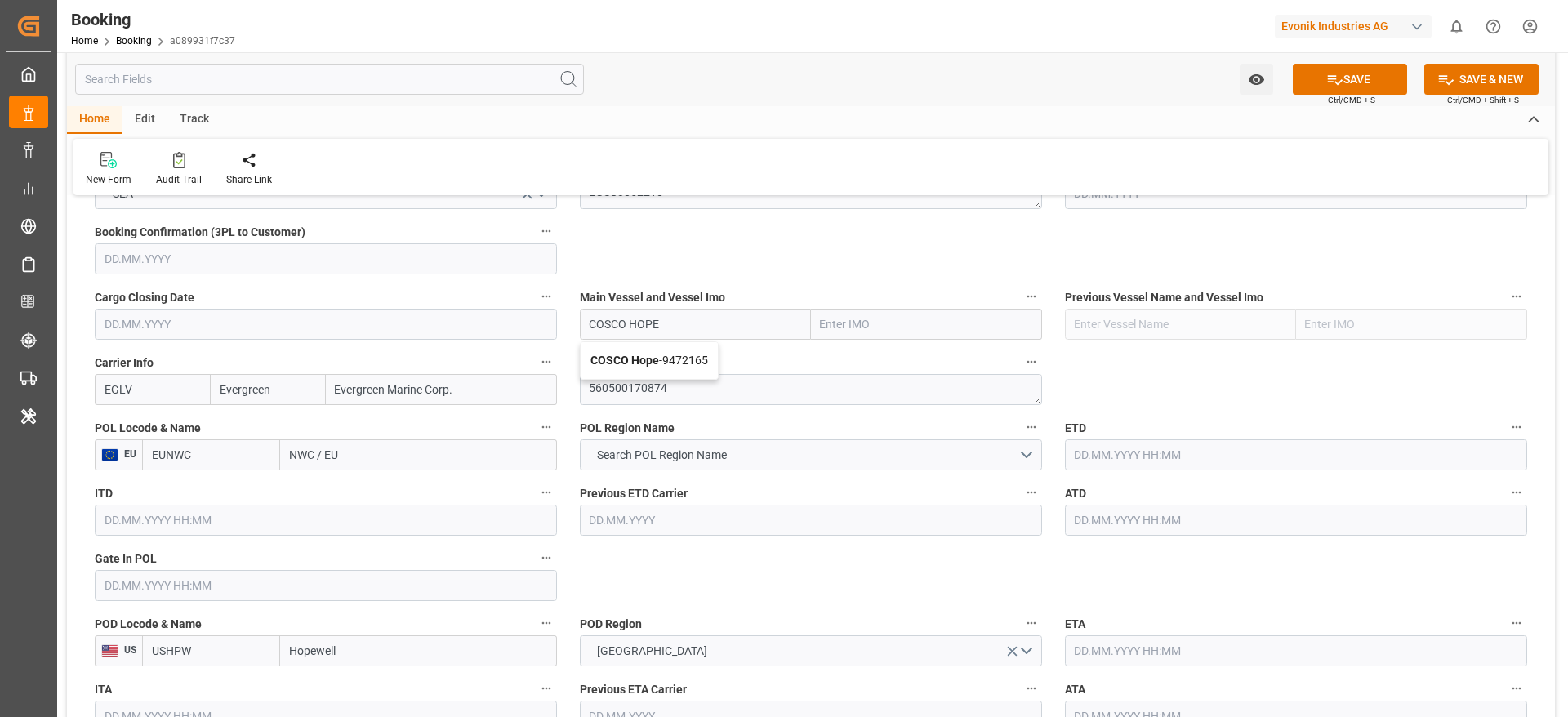
type input "9472165"
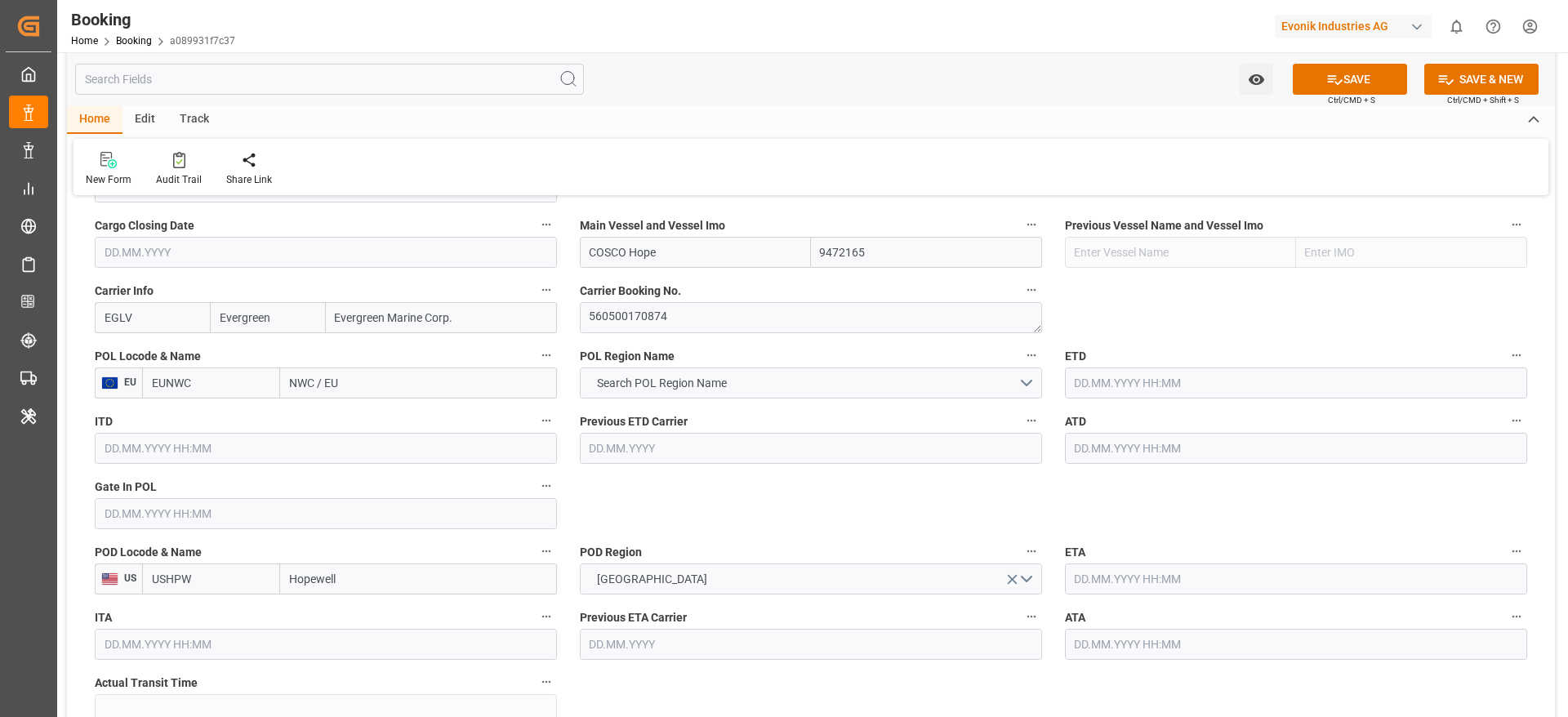
scroll to position [1224, 0]
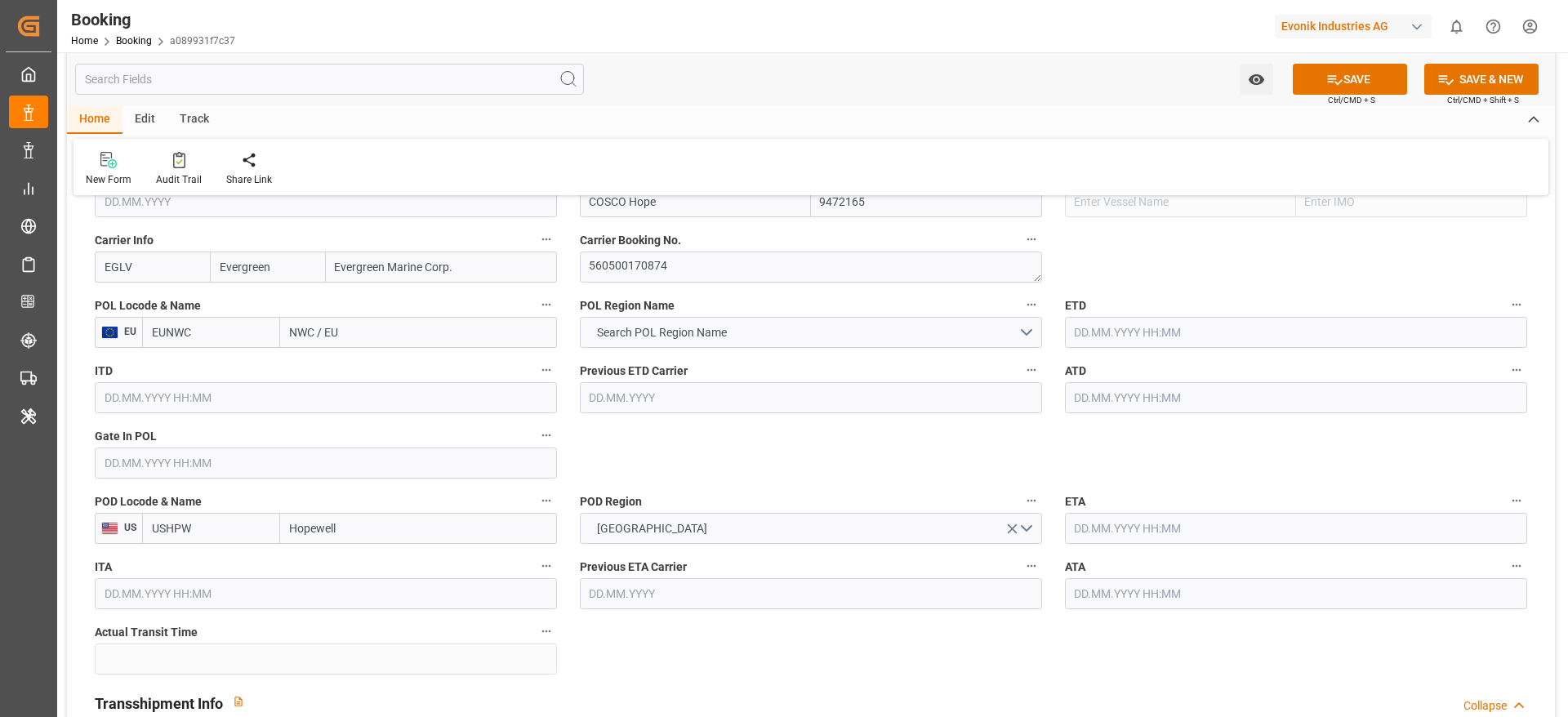
type input "COSCO Hope"
drag, startPoint x: 295, startPoint y: 330, endPoint x: 348, endPoint y: 326, distance: 53.2
click at [348, 326] on input "NWC / EU" at bounding box center [419, 332] width 277 height 31
type input "N"
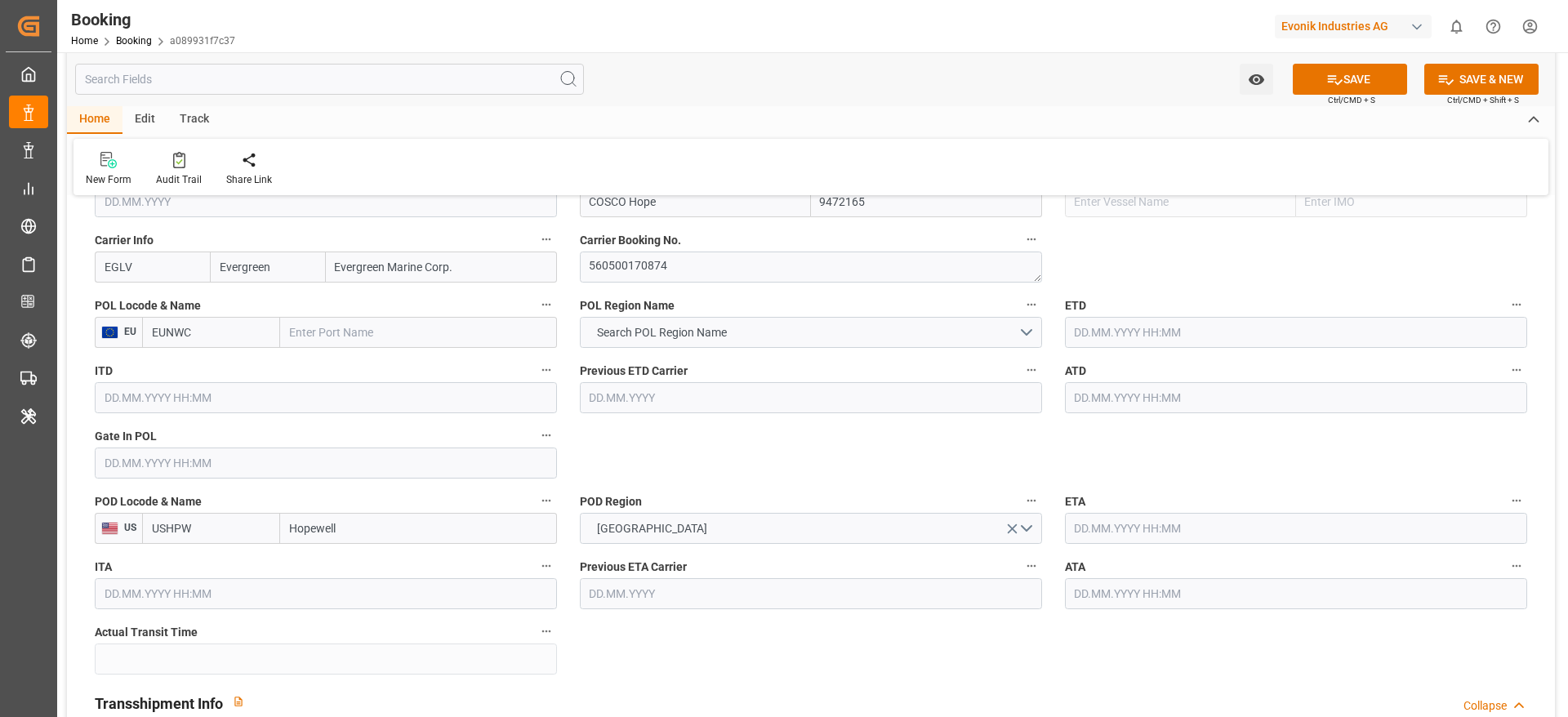
paste input "[GEOGRAPHIC_DATA]"
type input "[GEOGRAPHIC_DATA]"
click at [381, 365] on span "[GEOGRAPHIC_DATA] - NLRTM" at bounding box center [367, 368] width 152 height 13
type input "NLRTM"
type input "[GEOGRAPHIC_DATA]"
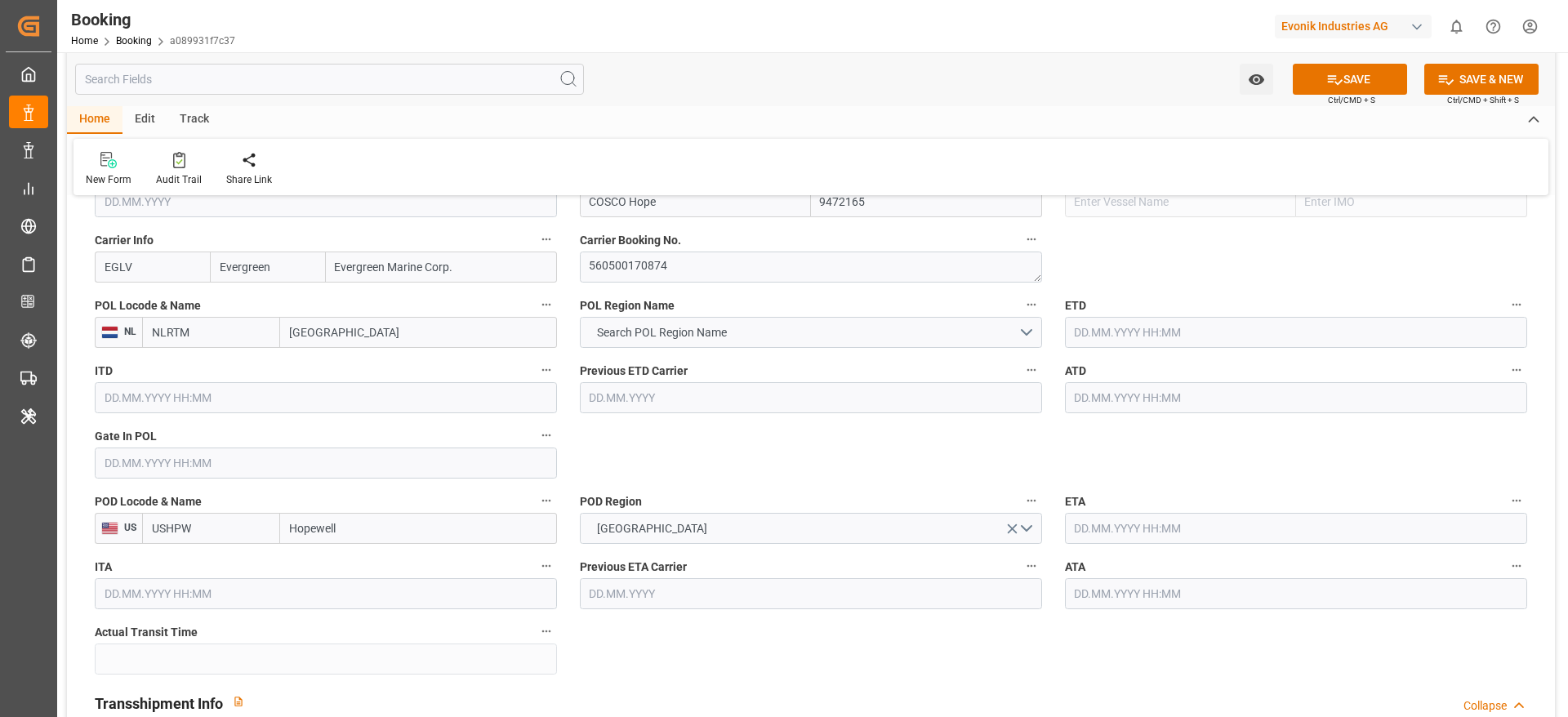
click at [125, 442] on span "Gate In POL" at bounding box center [125, 436] width 62 height 17
click at [536, 442] on button "Gate In POL" at bounding box center [546, 435] width 22 height 22
click at [130, 465] on div at bounding box center [784, 358] width 1568 height 717
click at [138, 471] on input "text" at bounding box center [325, 463] width 462 height 31
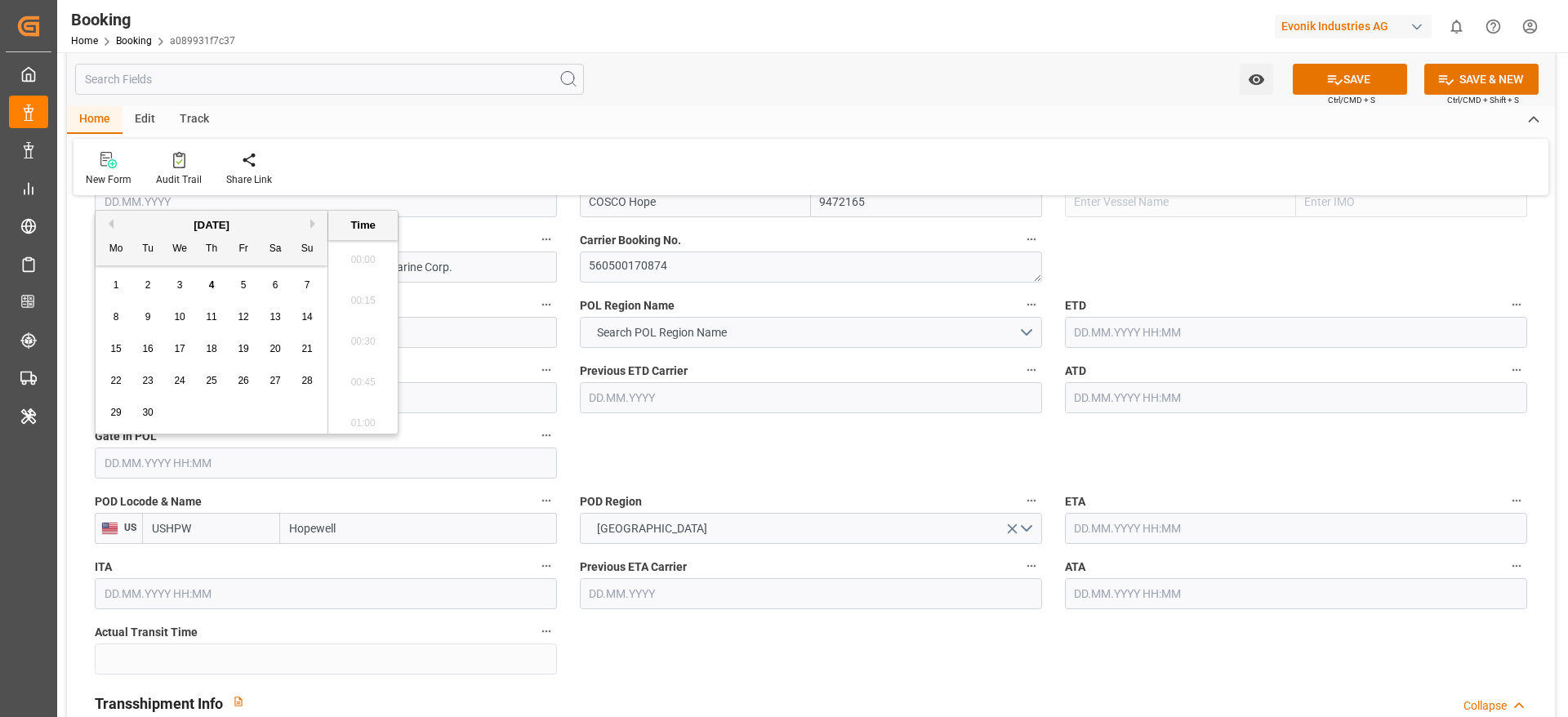
scroll to position [1802, 0]
click at [113, 227] on button "Previous Month" at bounding box center [109, 224] width 10 height 10
click at [138, 352] on div "12" at bounding box center [148, 350] width 21 height 20
type input "12.08.2025 00:00"
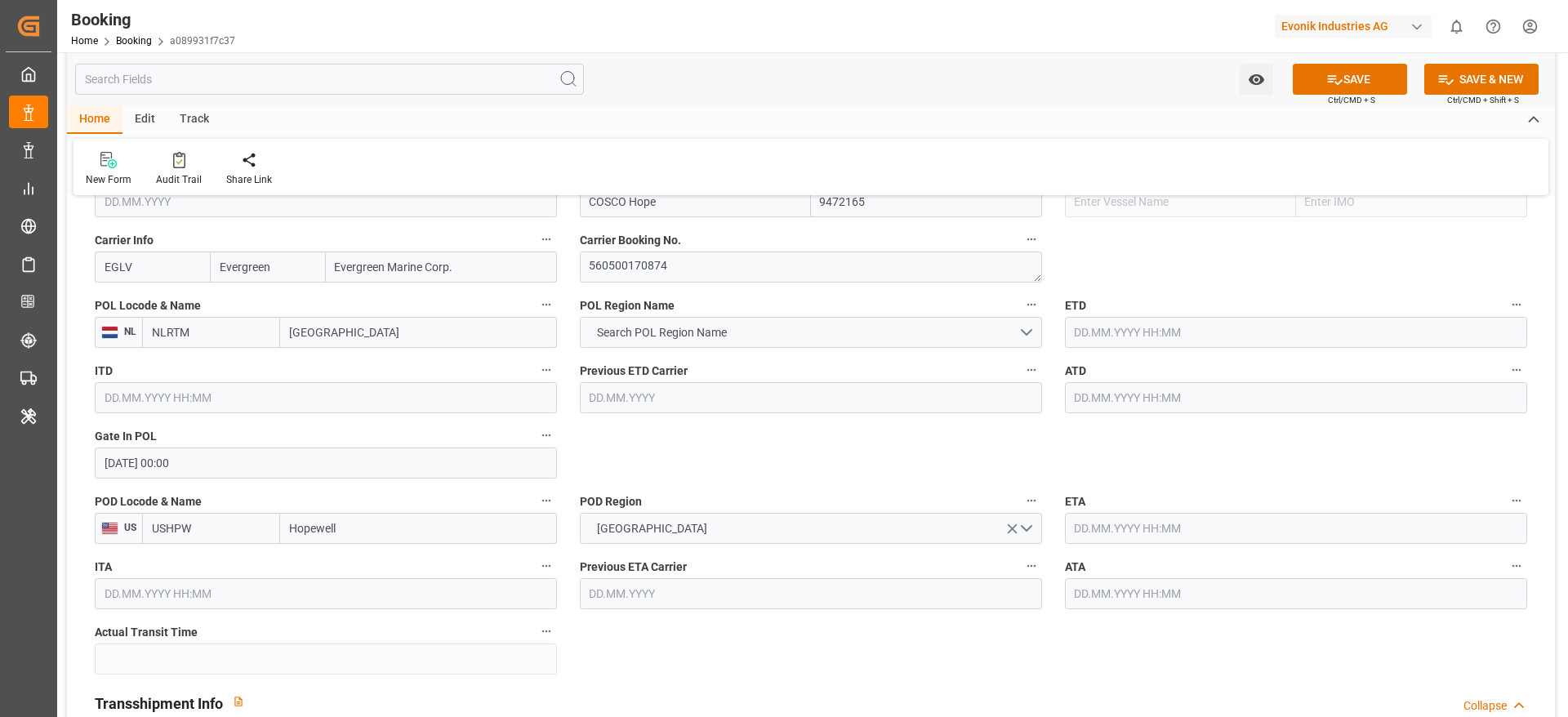
click at [1112, 342] on input "text" at bounding box center [1295, 332] width 462 height 31
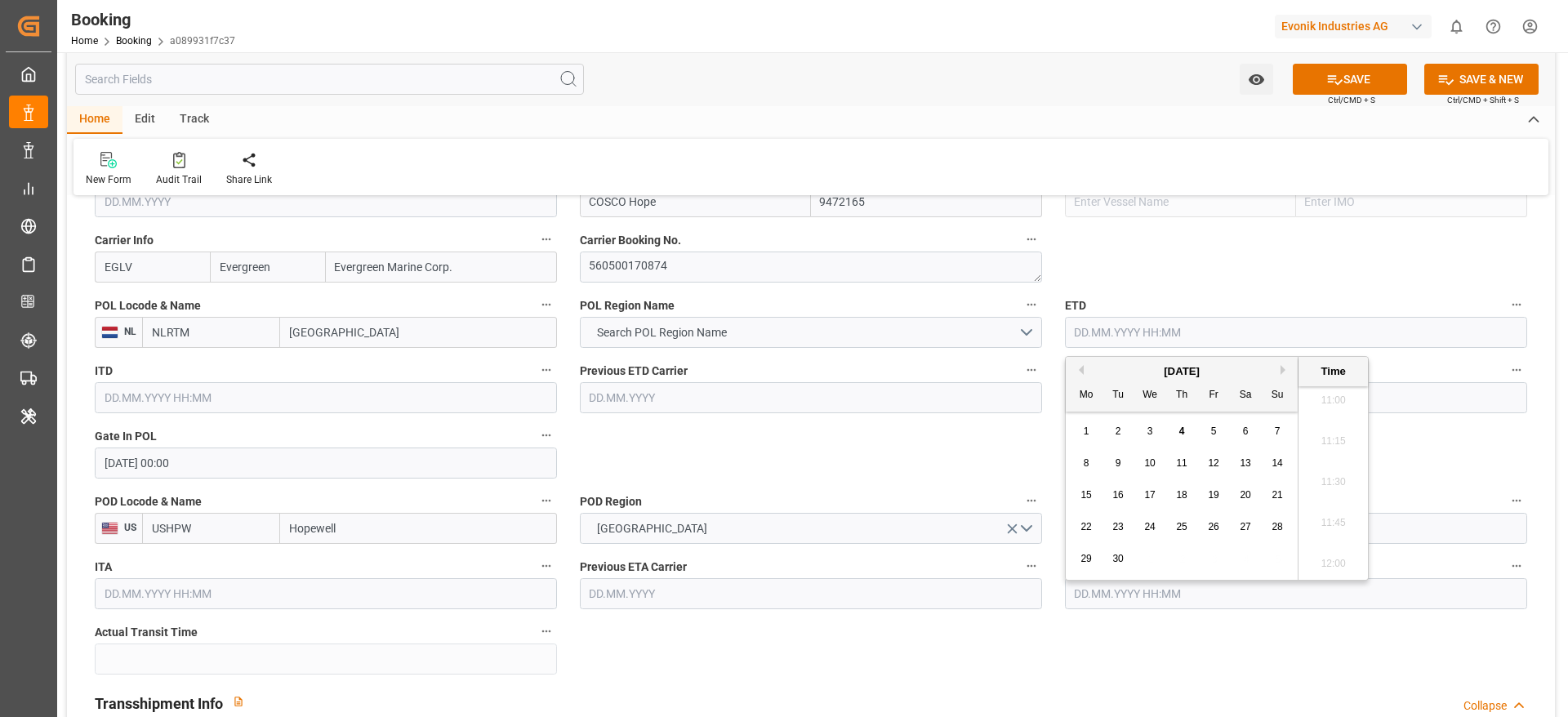
click at [1083, 371] on button "Previous Month" at bounding box center [1079, 370] width 10 height 10
click at [1242, 527] on span "23" at bounding box center [1245, 526] width 11 height 12
type input "23.08.2025 00:00"
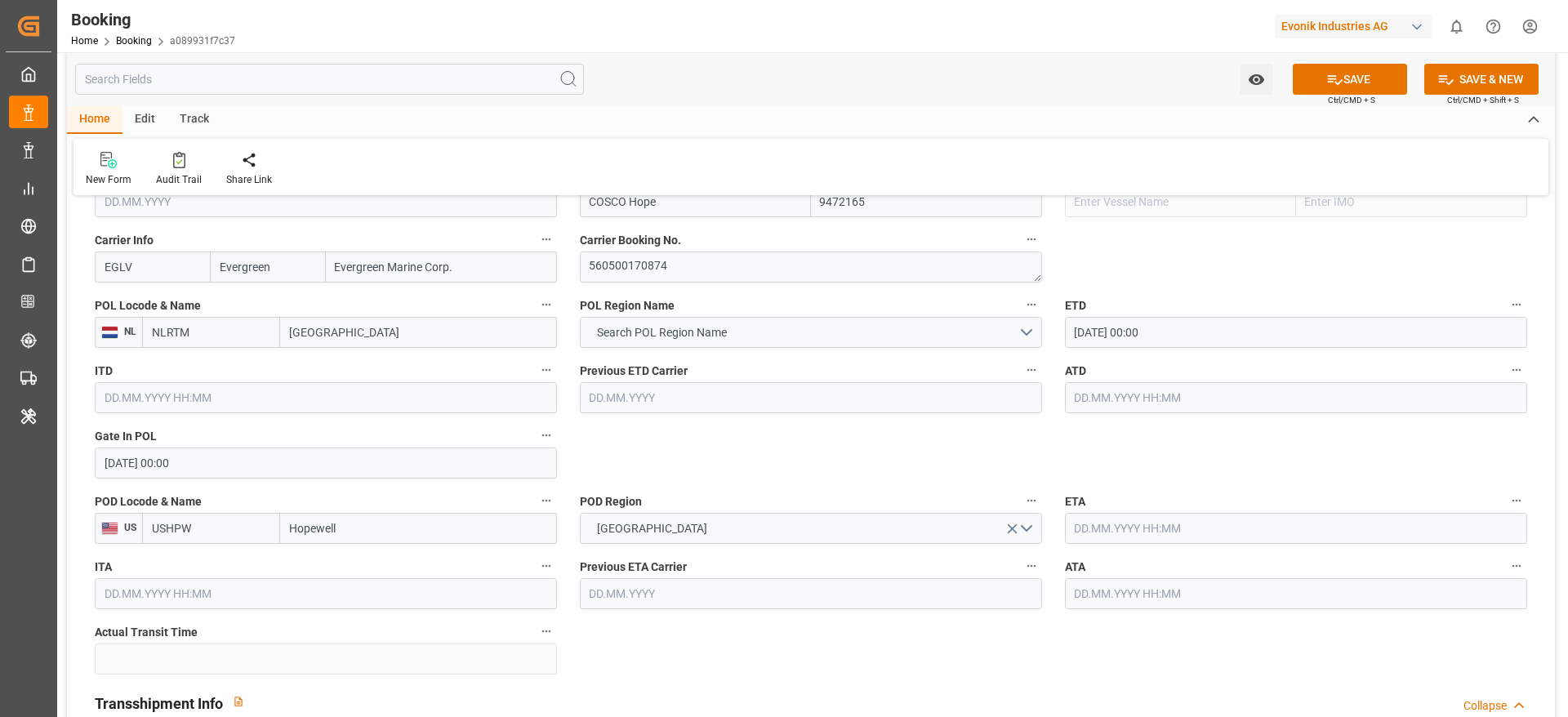
click at [1080, 390] on input "text" at bounding box center [1295, 397] width 462 height 31
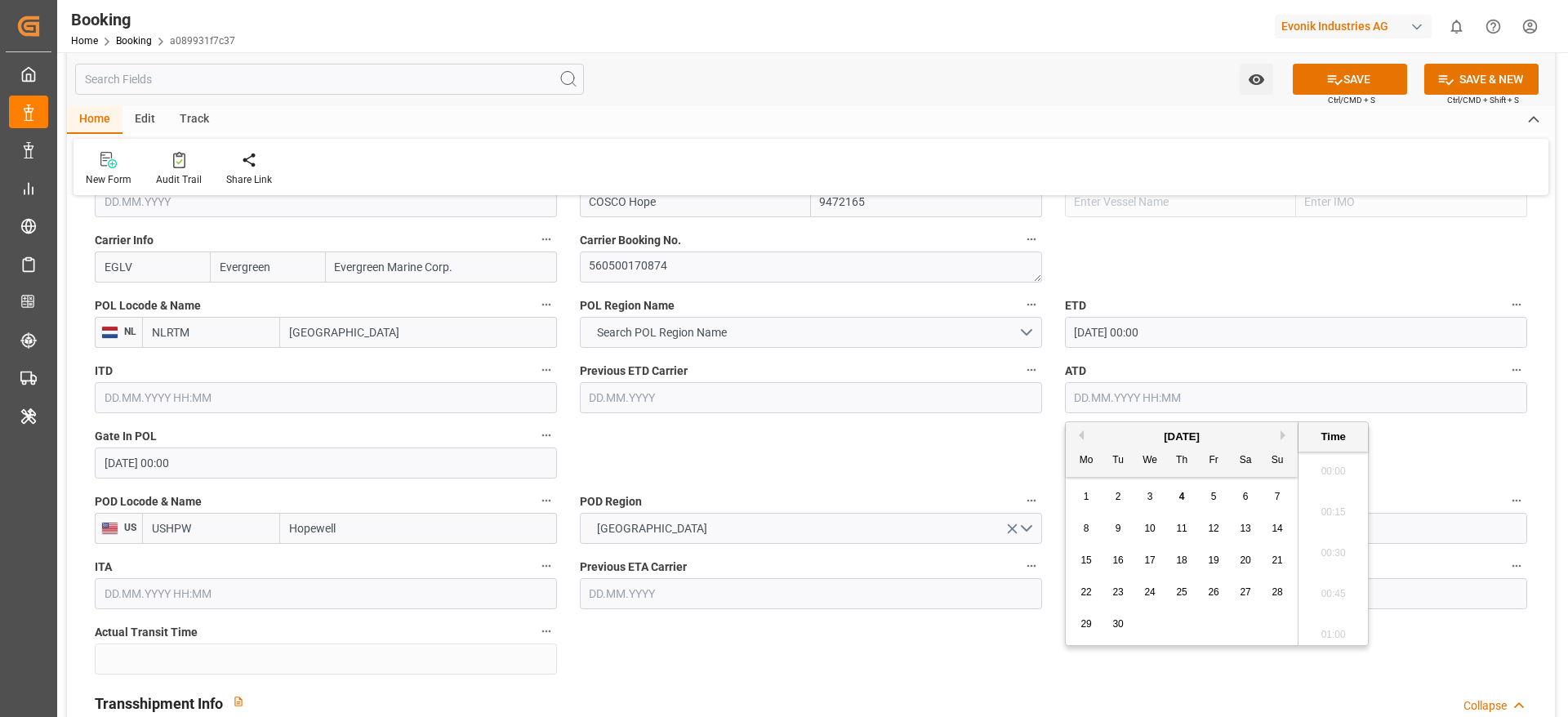
click at [1080, 438] on button "Previous Month" at bounding box center [1079, 435] width 10 height 10
click at [1249, 587] on span "23" at bounding box center [1245, 592] width 11 height 12
type input "23.08.2025 00:00"
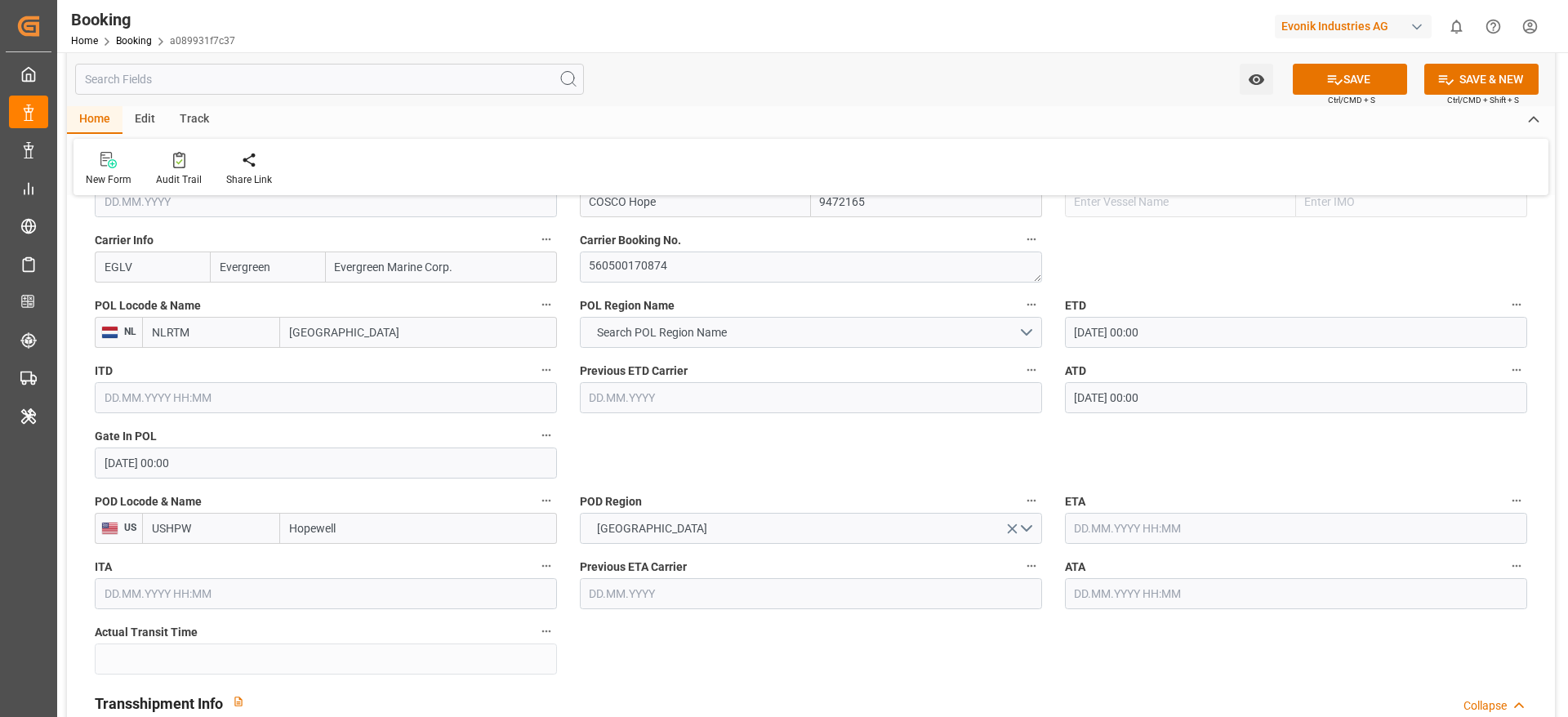
click at [663, 332] on span "Search POL Region Name" at bounding box center [662, 332] width 146 height 17
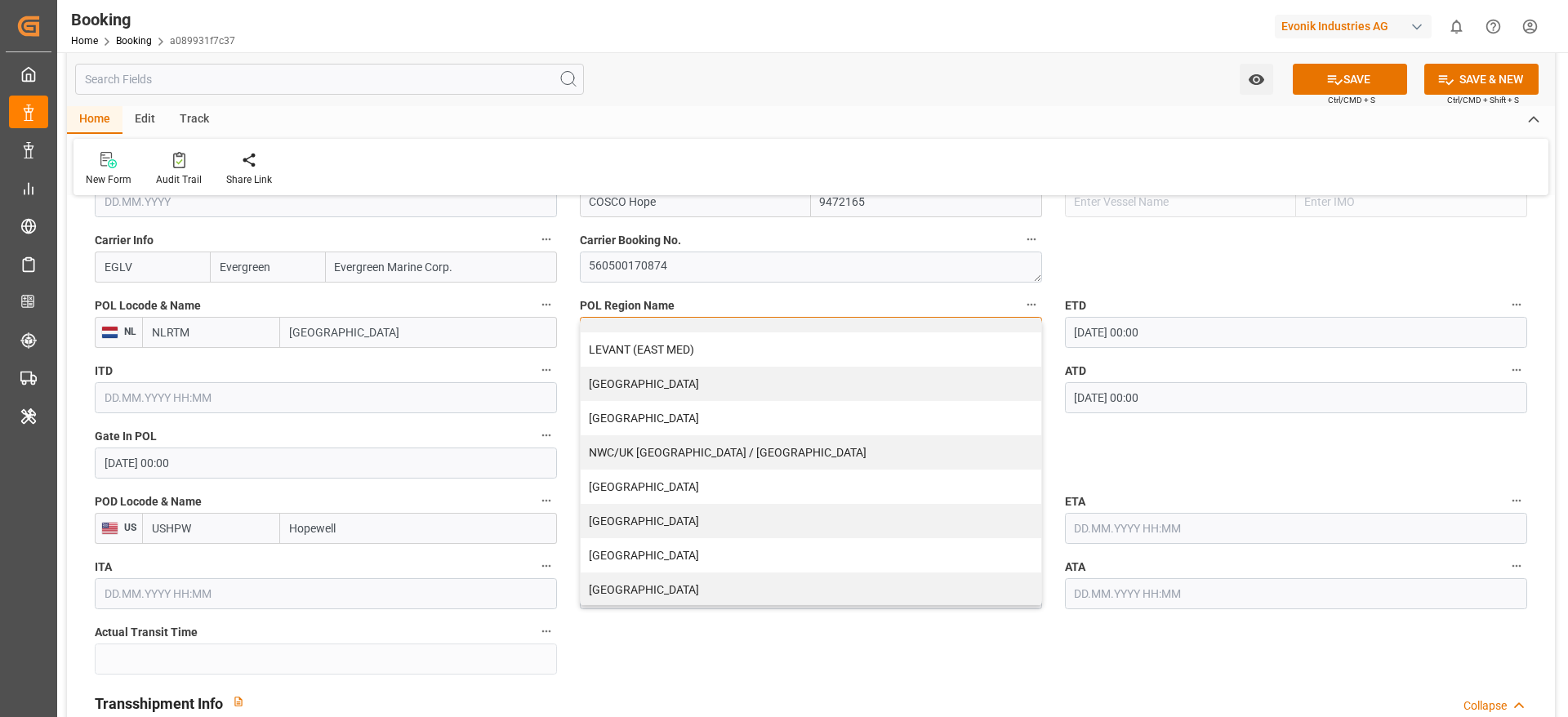
scroll to position [332, 0]
click at [663, 454] on div "NWC/UK [GEOGRAPHIC_DATA] / [GEOGRAPHIC_DATA]" at bounding box center [810, 449] width 460 height 34
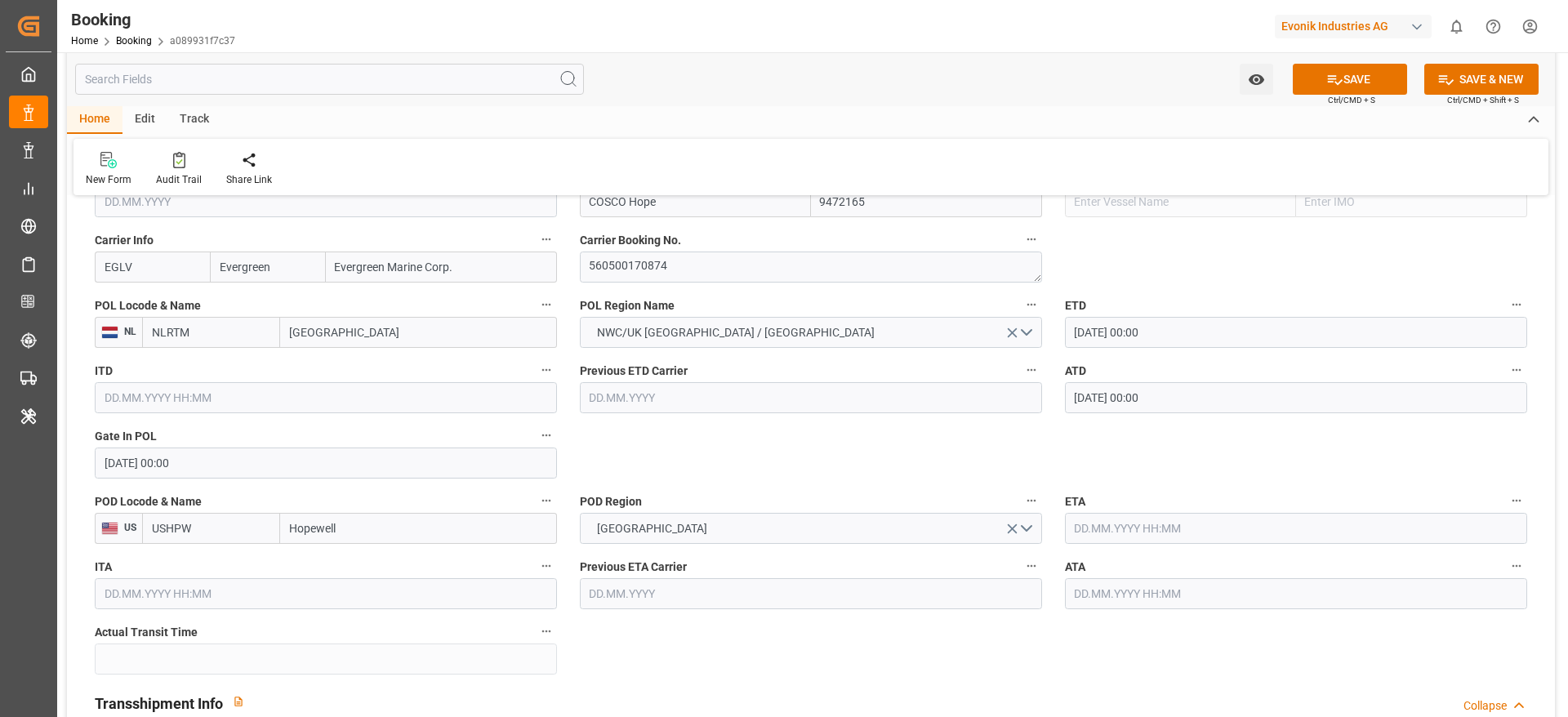
click at [544, 445] on button "Gate In POL" at bounding box center [546, 435] width 22 height 22
click at [724, 448] on div at bounding box center [784, 358] width 1568 height 717
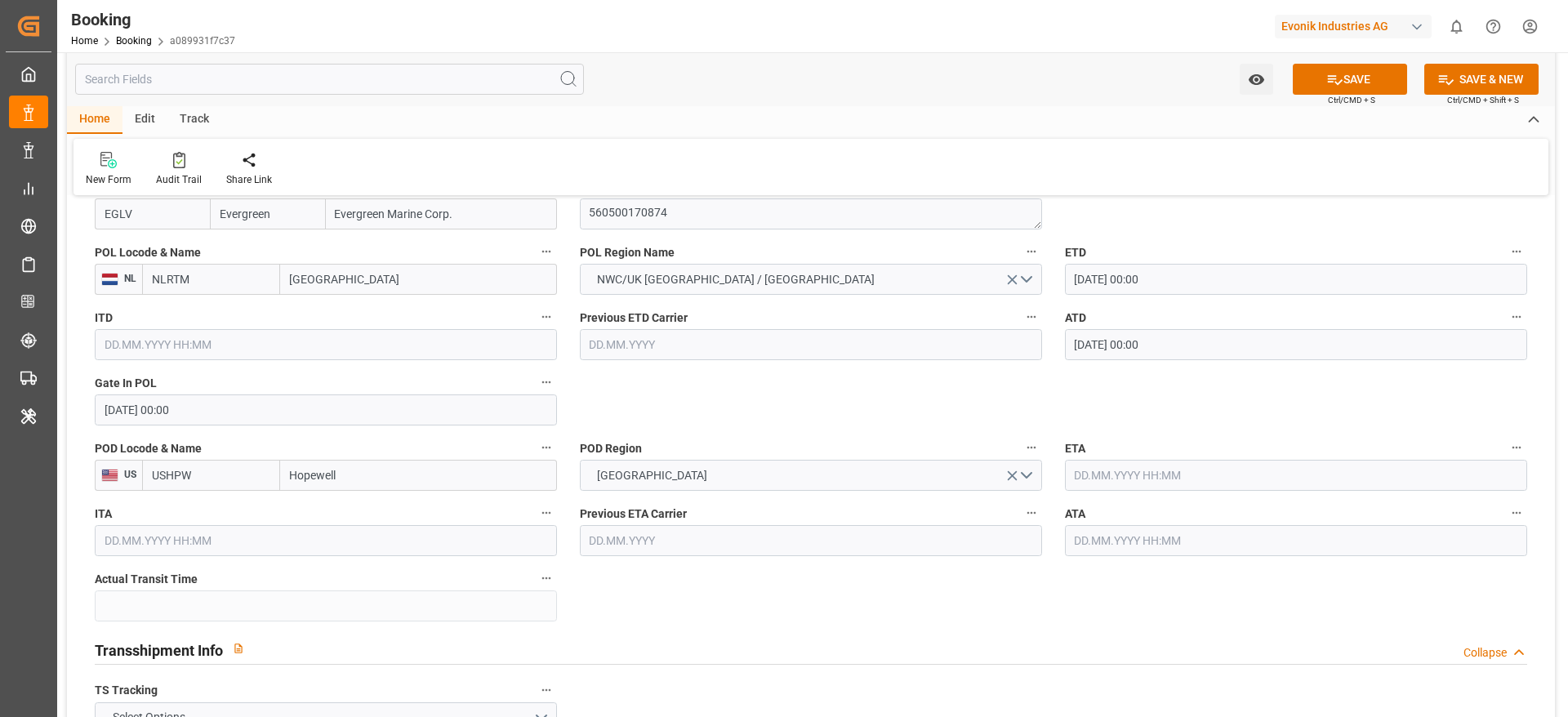
scroll to position [1224, 0]
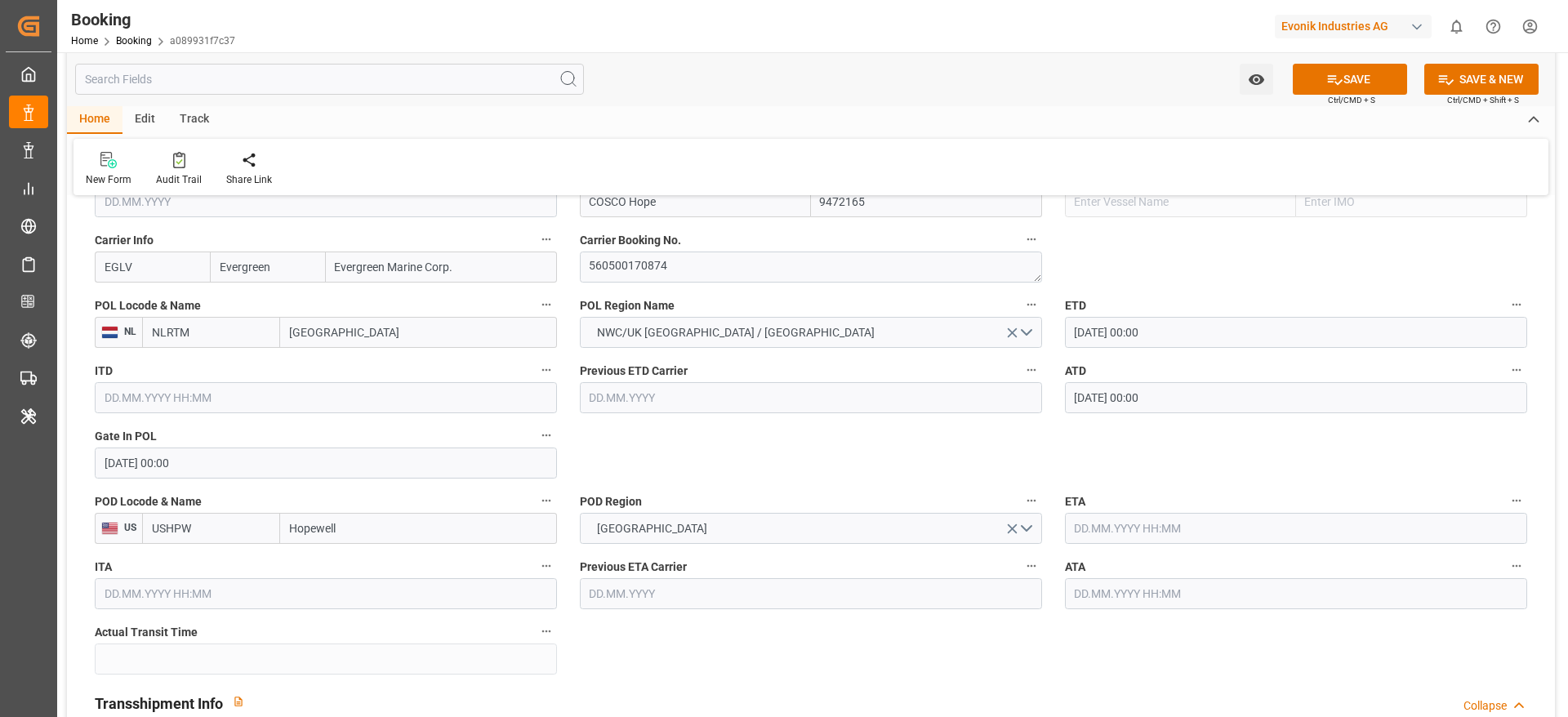
click at [1103, 531] on input "text" at bounding box center [1295, 527] width 462 height 31
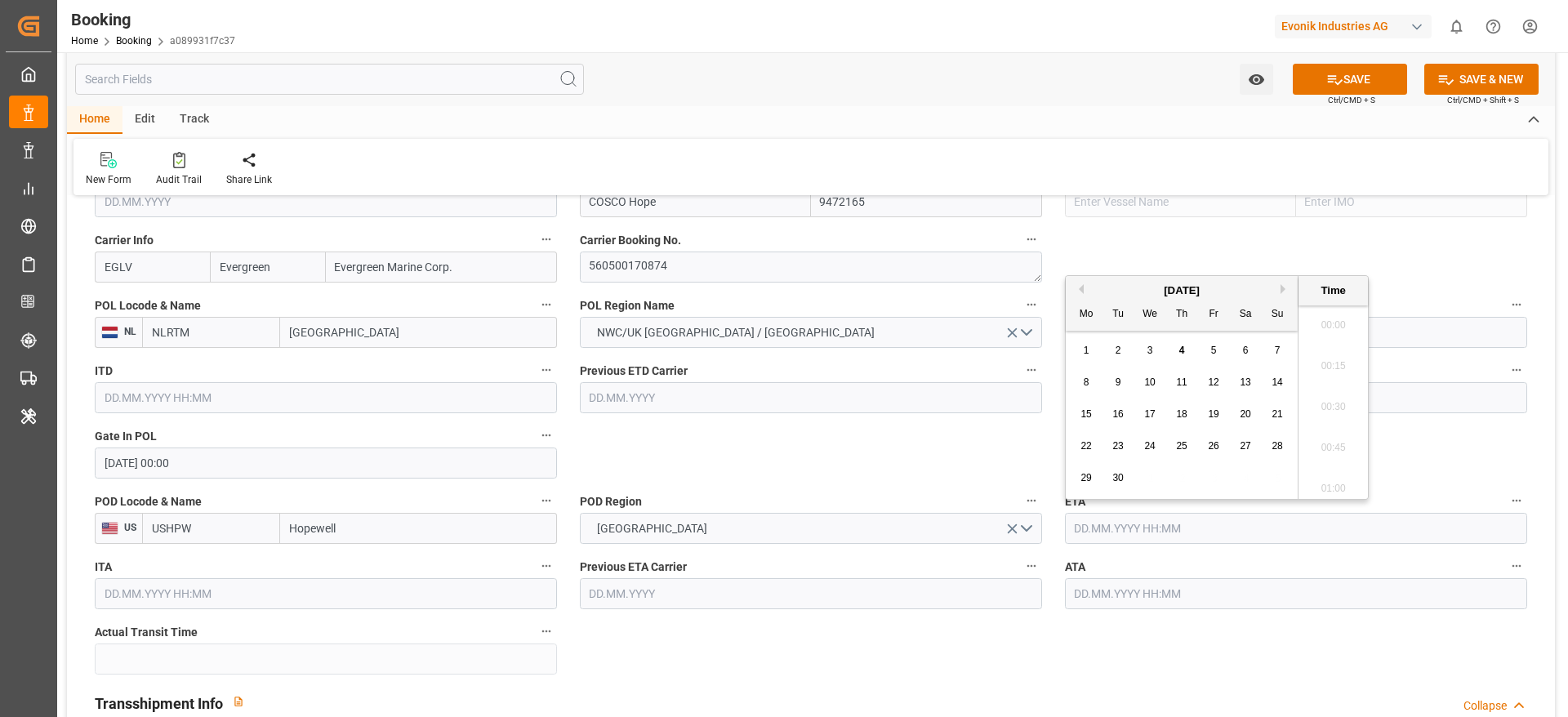
scroll to position [1802, 0]
click at [1243, 414] on span "20" at bounding box center [1245, 414] width 11 height 12
type input "20.09.2025 00:00"
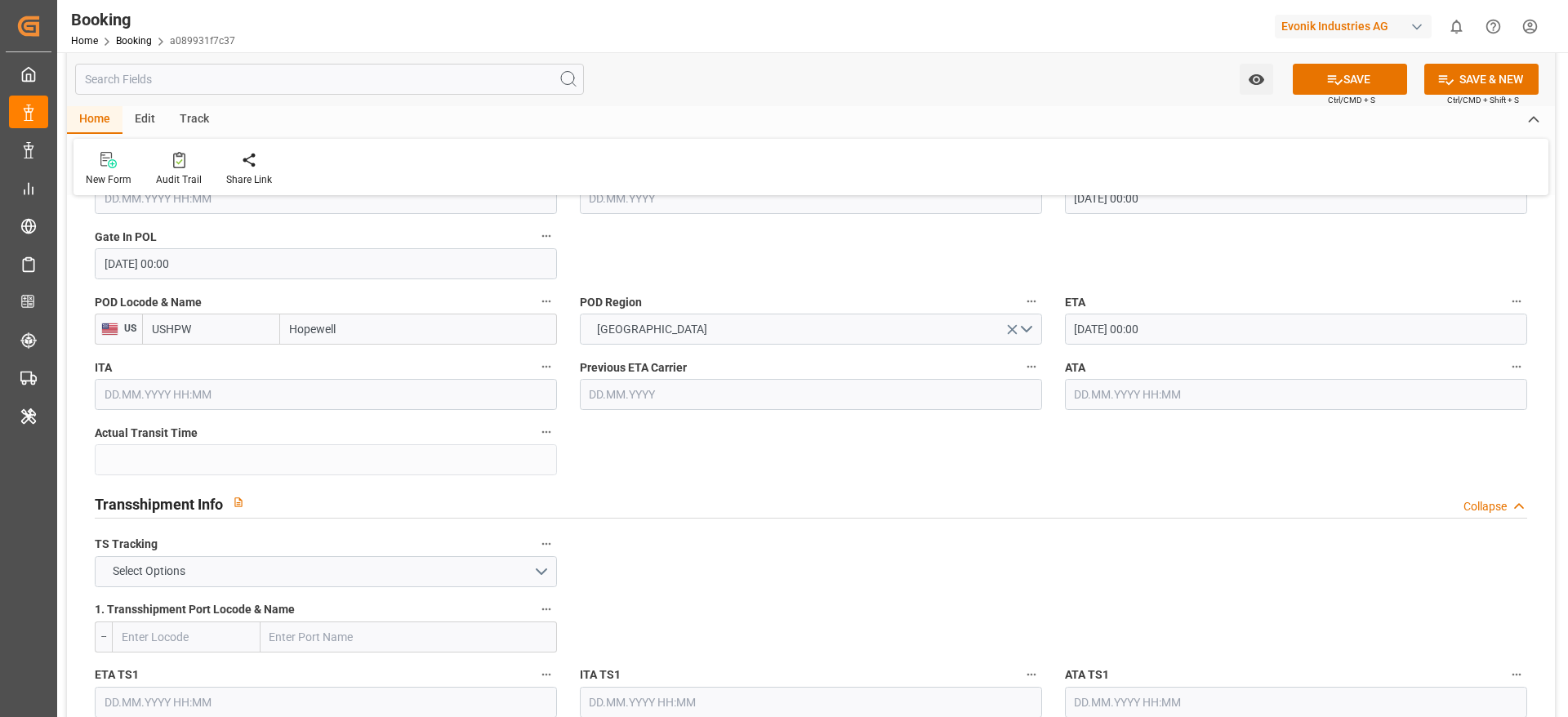
scroll to position [1470, 0]
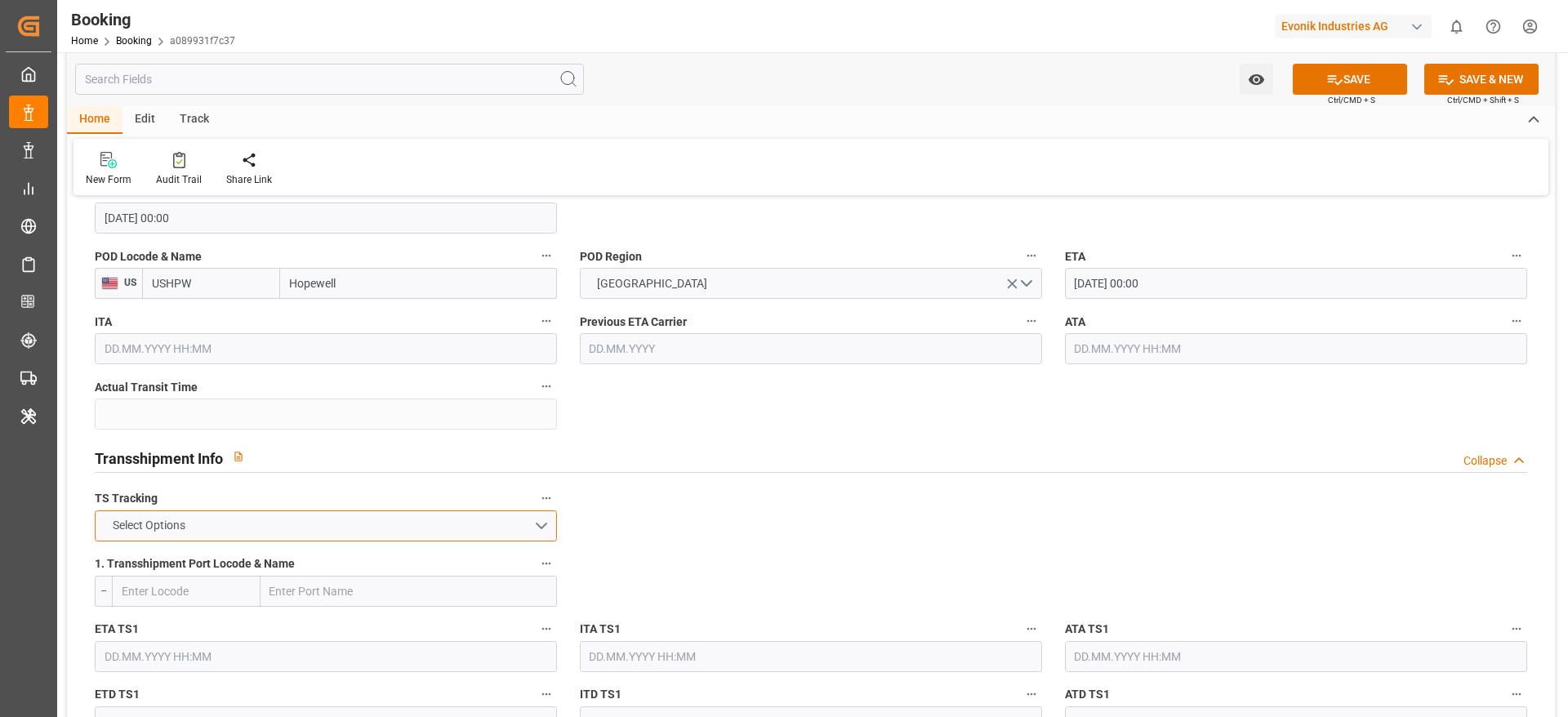
click at [361, 539] on button "Select Options" at bounding box center [325, 526] width 462 height 31
click at [357, 560] on div "FALSE" at bounding box center [325, 564] width 460 height 34
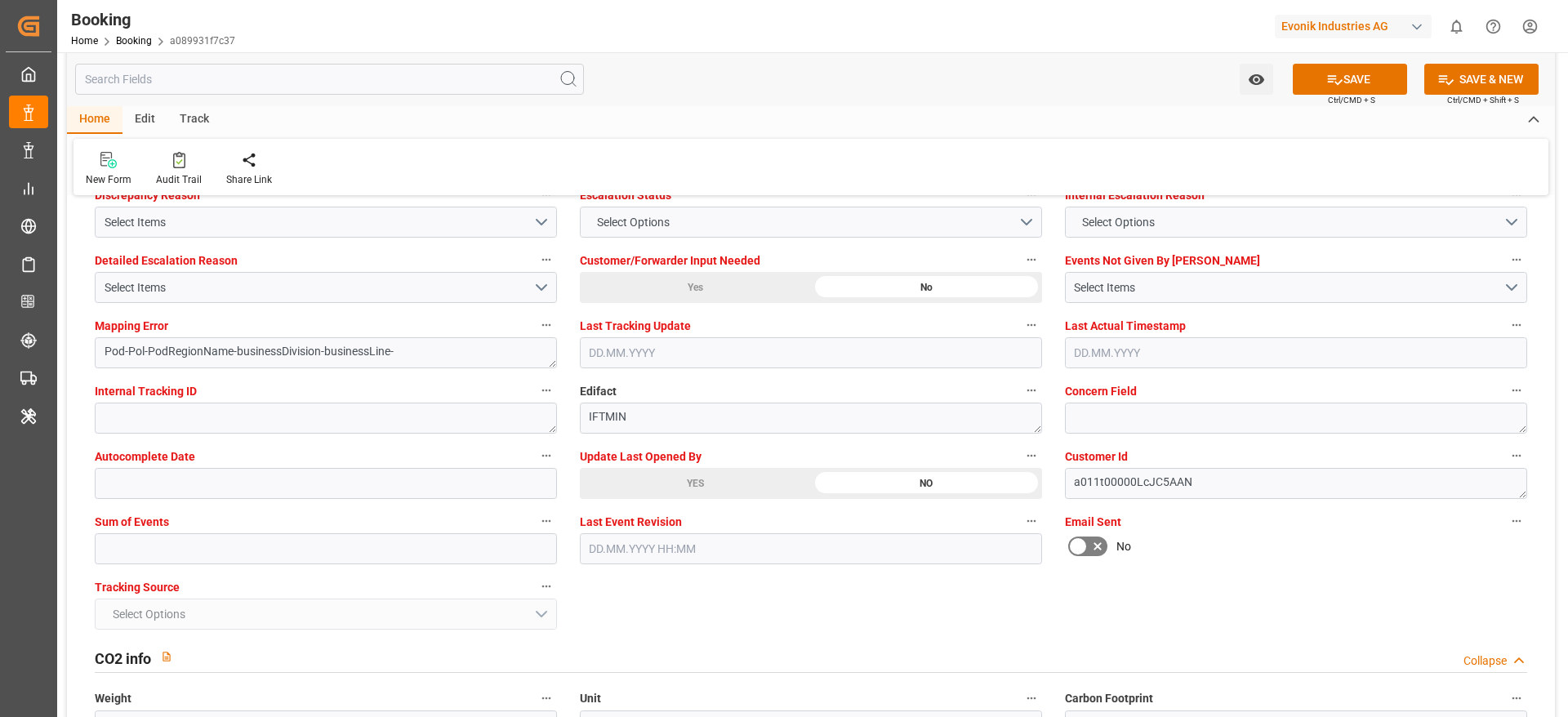
scroll to position [3184, 0]
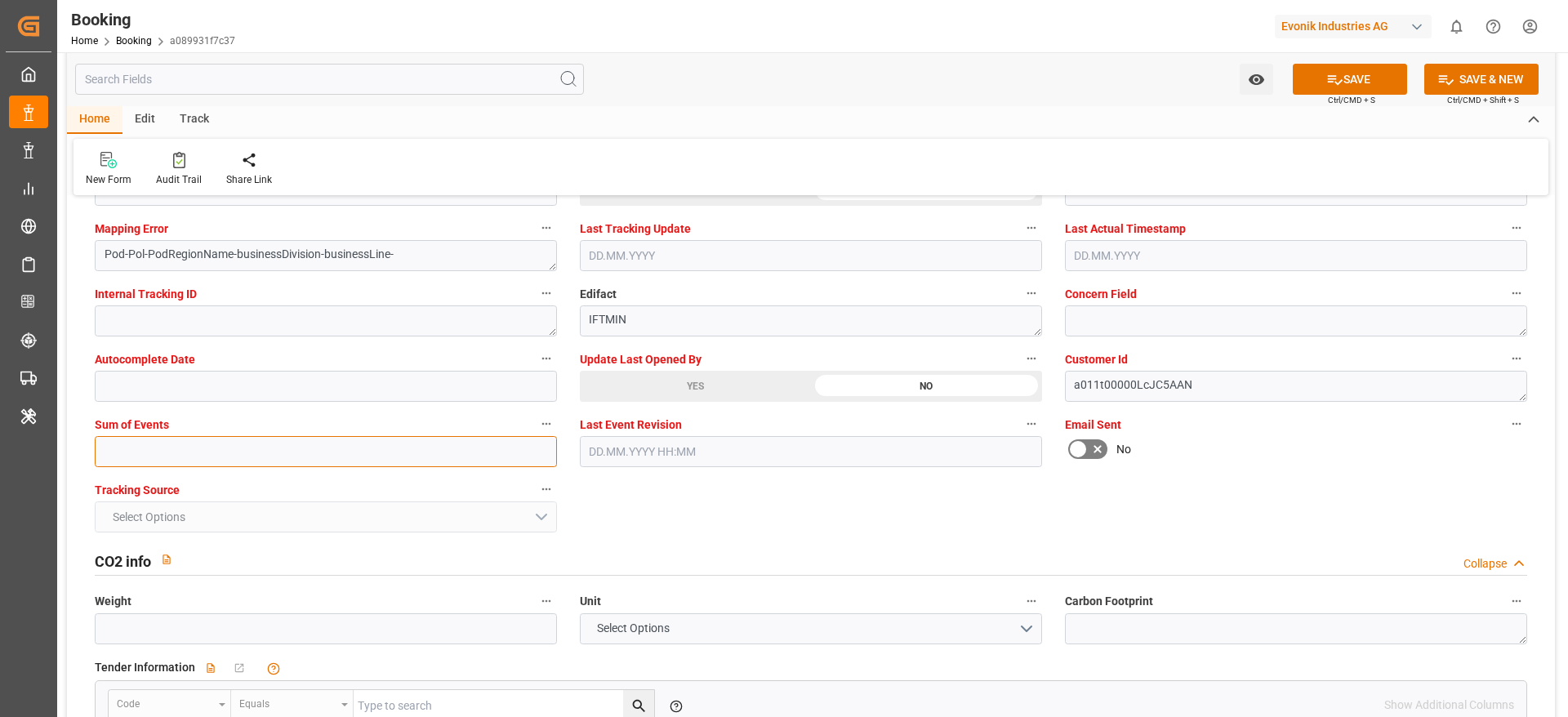
click at [146, 454] on input "text" at bounding box center [325, 451] width 462 height 31
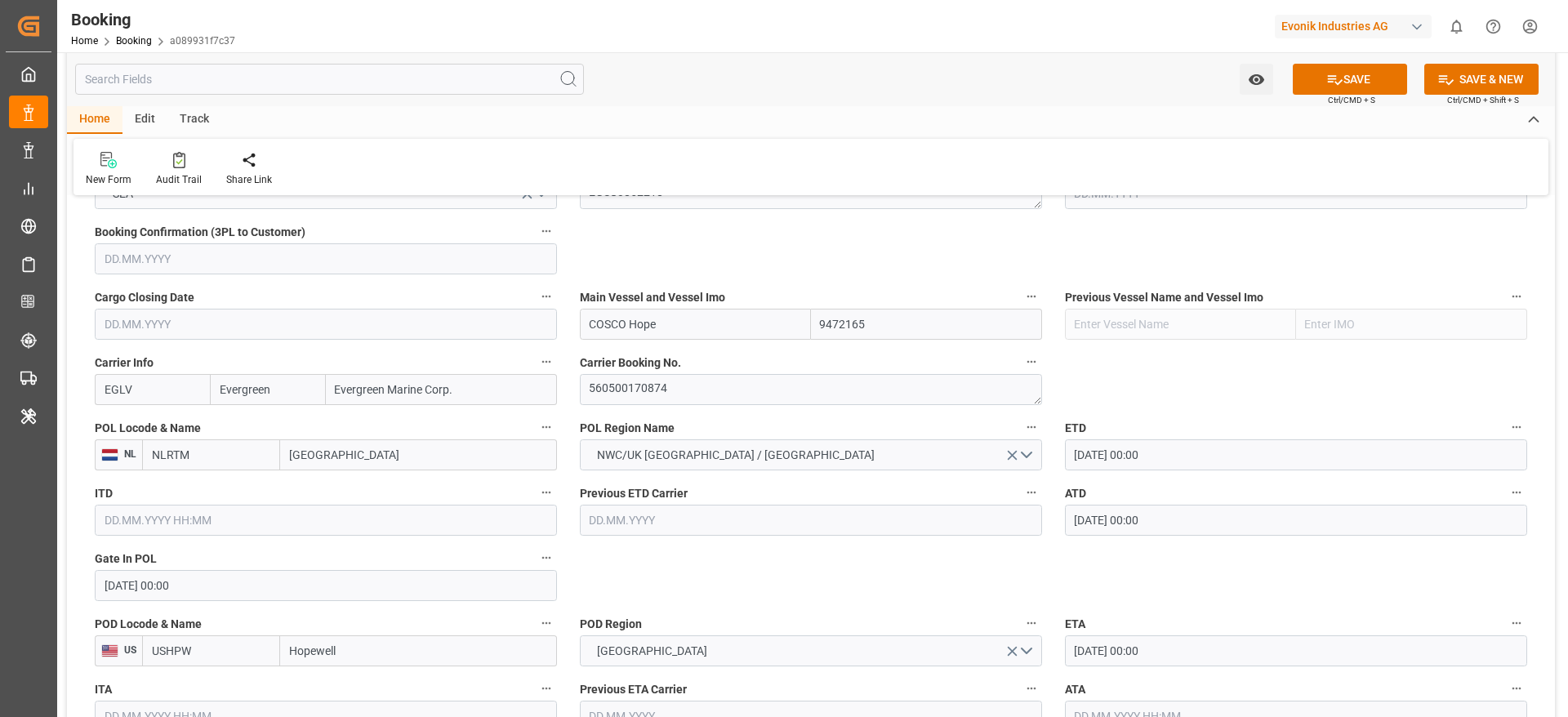
scroll to position [980, 0]
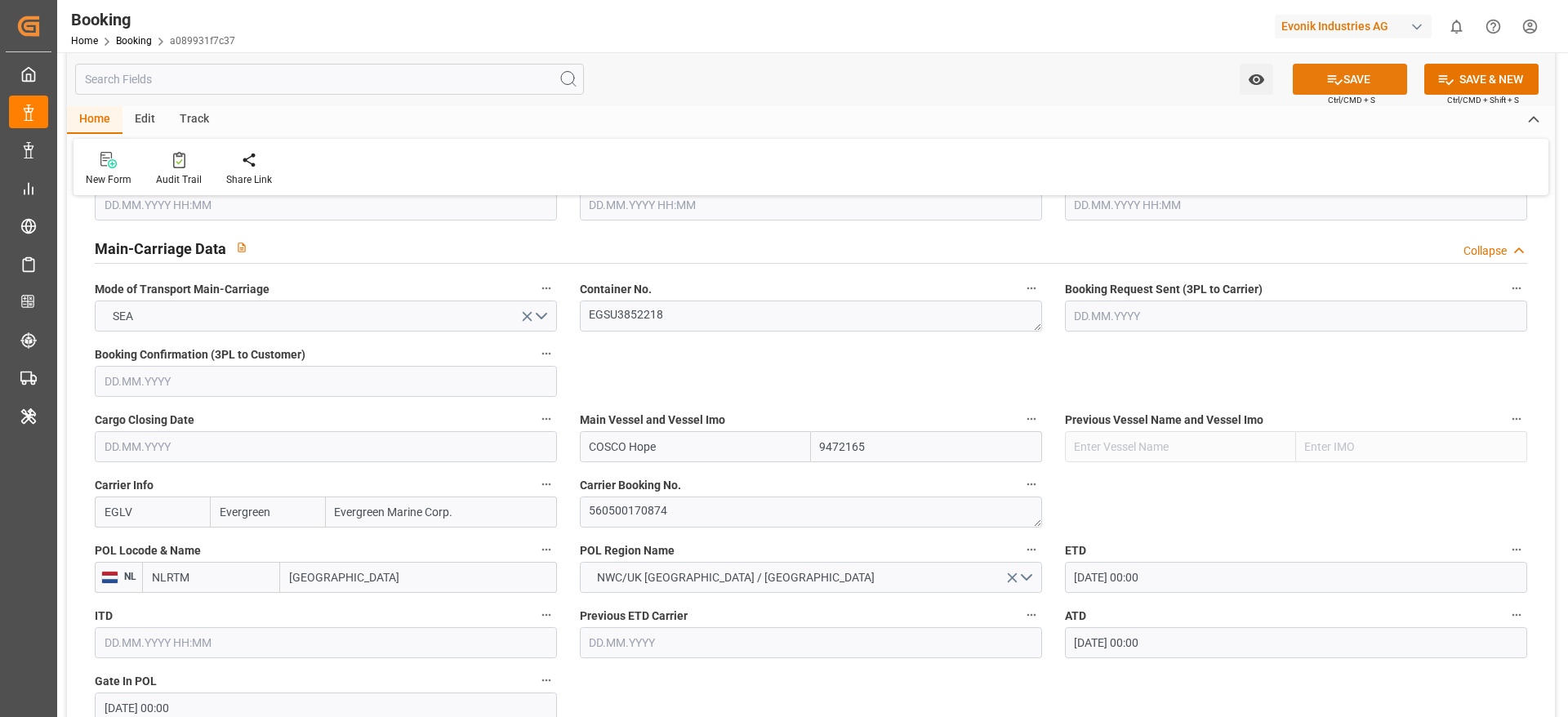
type input "0"
click at [1383, 84] on button "SAVE" at bounding box center [1350, 79] width 114 height 31
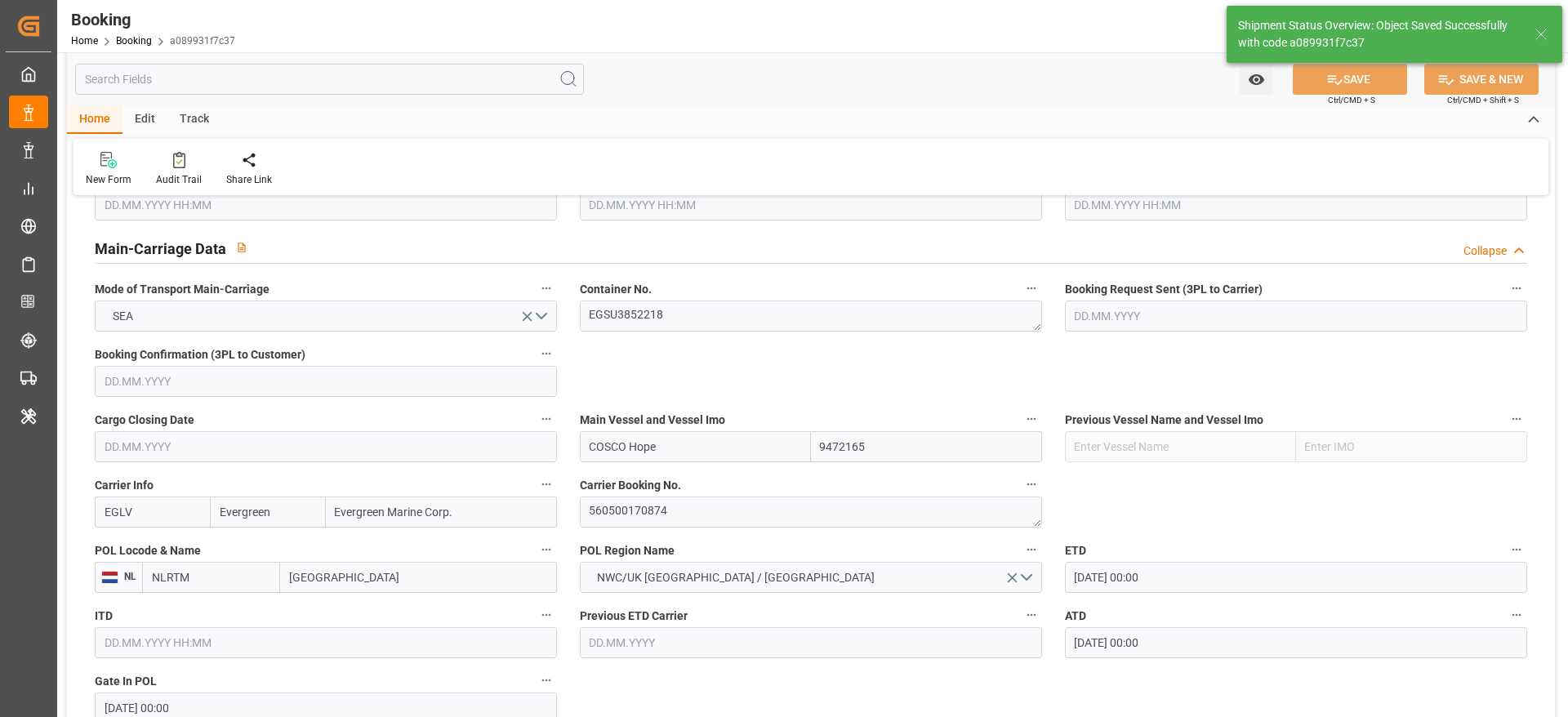
type textarea "NWC/UK North West Continent / UK_USHPW_EGLV_CU-OU"
type textarea "[PERSON_NAME]"
type textarea "Pod-businessDivision-businessLine-"
type input "23.08.2025 00:00"
type input "20.09.2025 00:00"
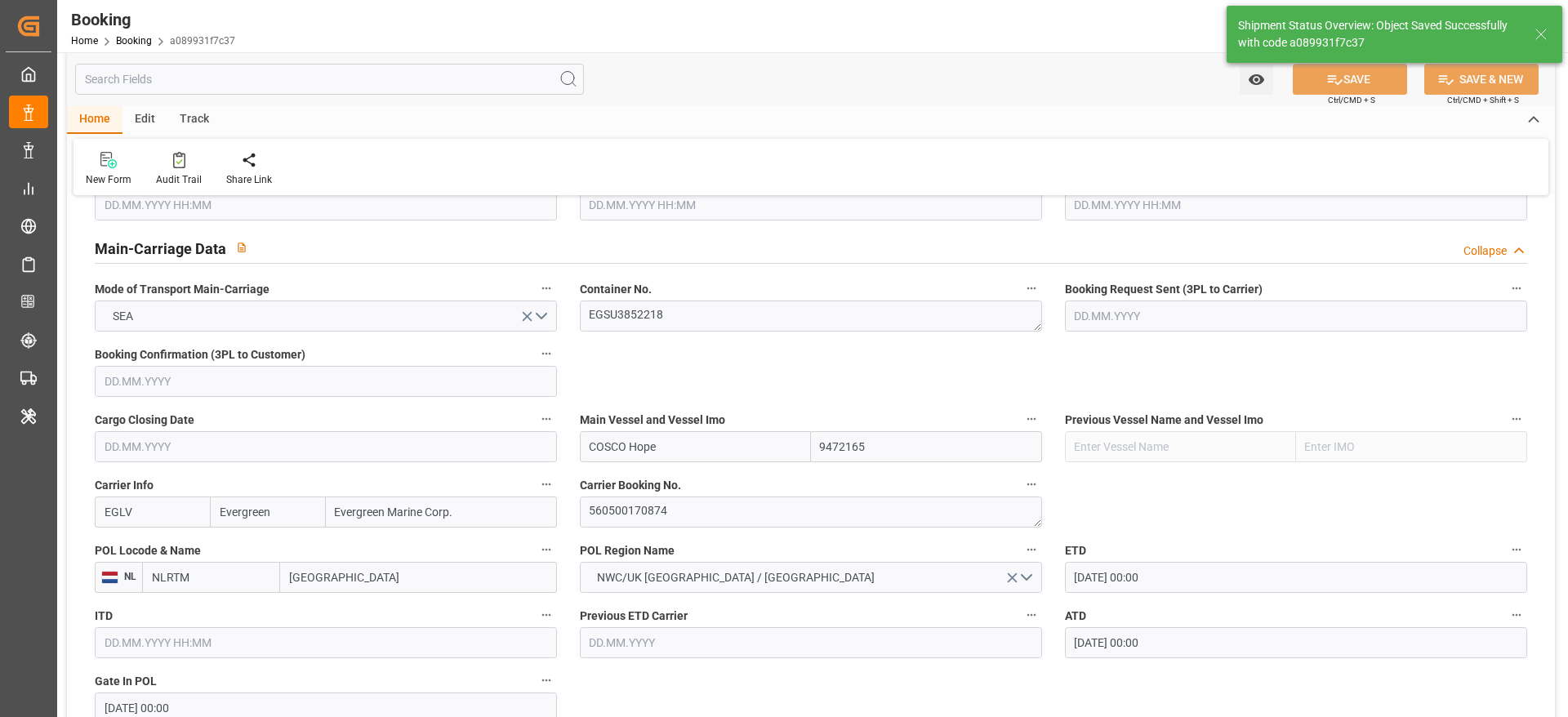
type input "04.09.2025 06:06"
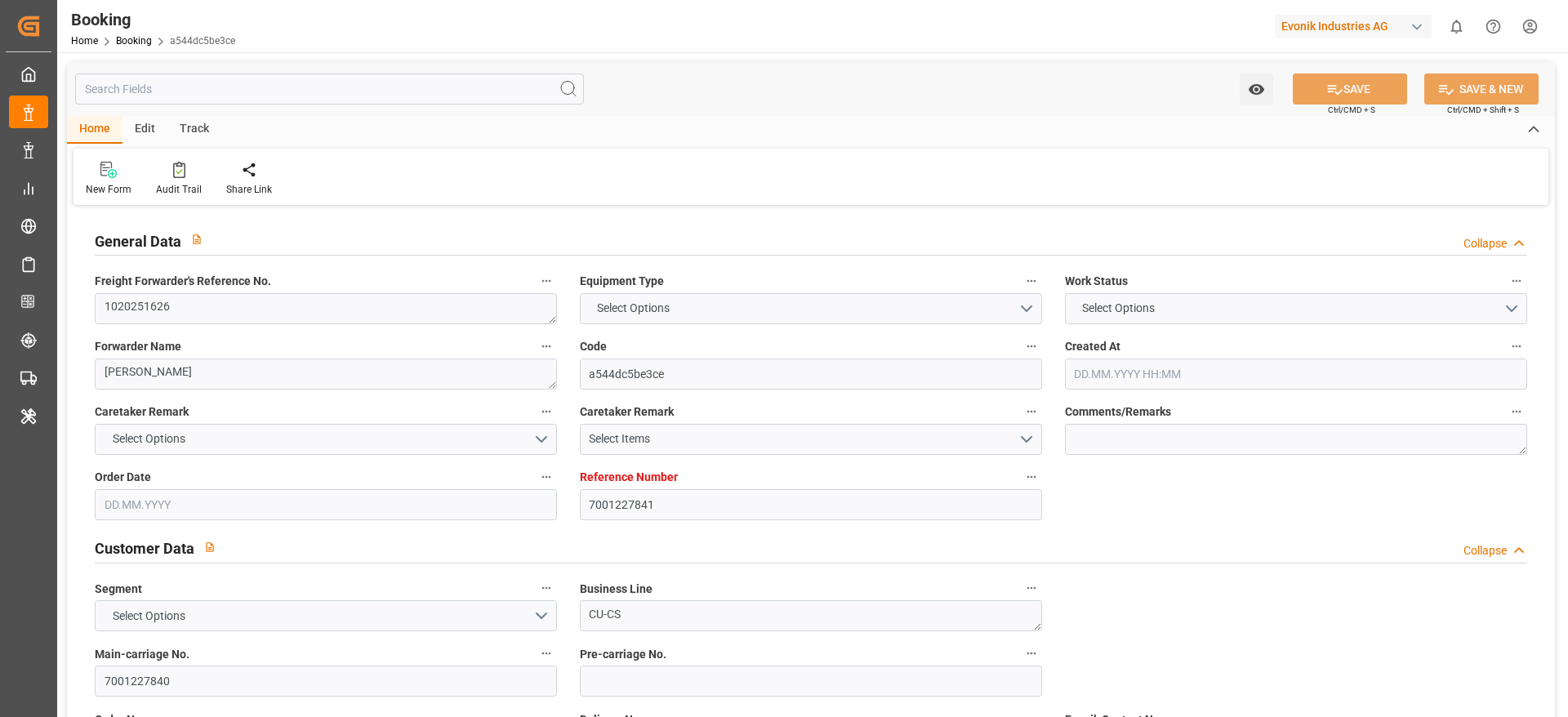
type input "7001227841"
type input "EUNWC"
type input "CNSHA"
type input "[DATE] 11:17"
type input "[DATE]"
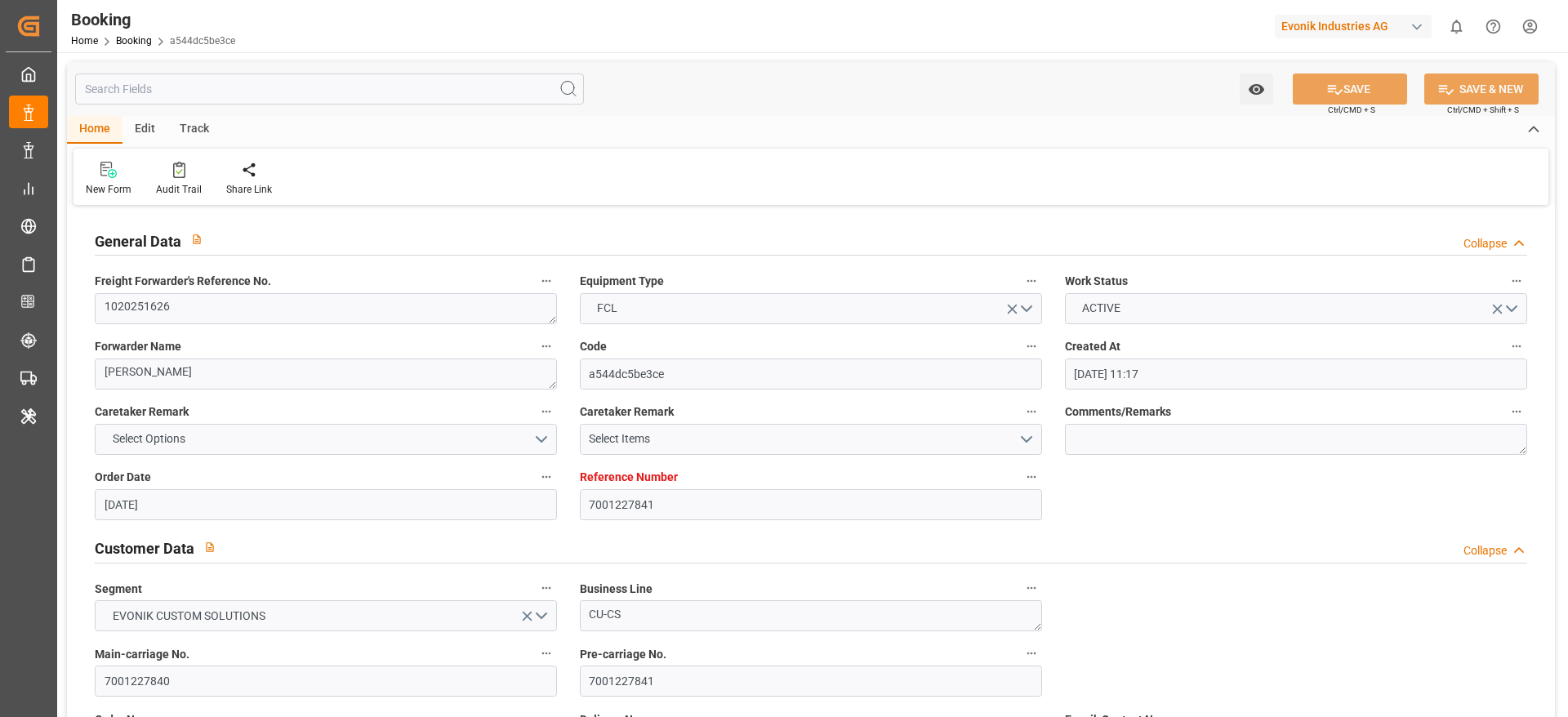
type input "[DATE]"
type input "[DATE] 21:01"
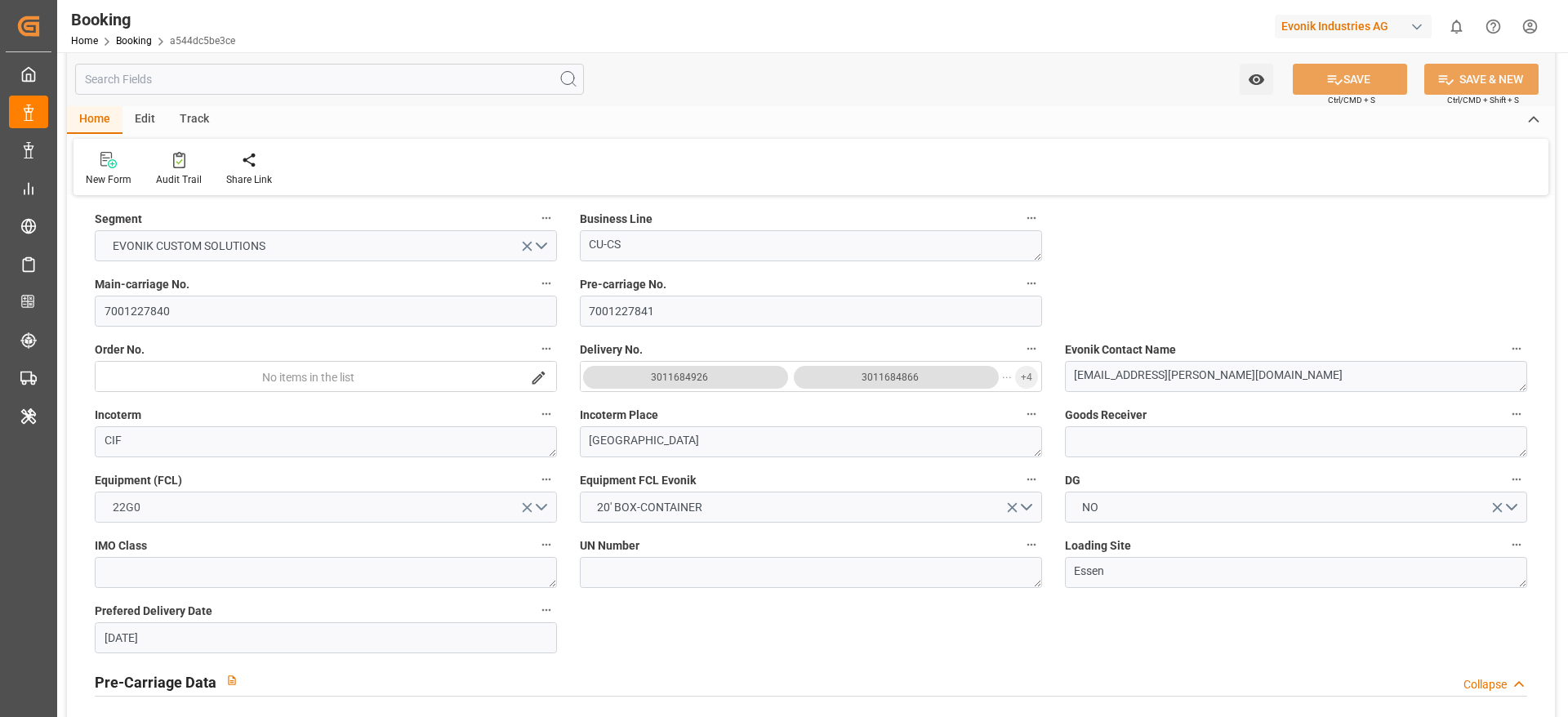
scroll to position [367, 0]
click at [179, 327] on input "7001227840" at bounding box center [325, 312] width 462 height 31
click at [255, 321] on input "7001227840" at bounding box center [325, 312] width 462 height 31
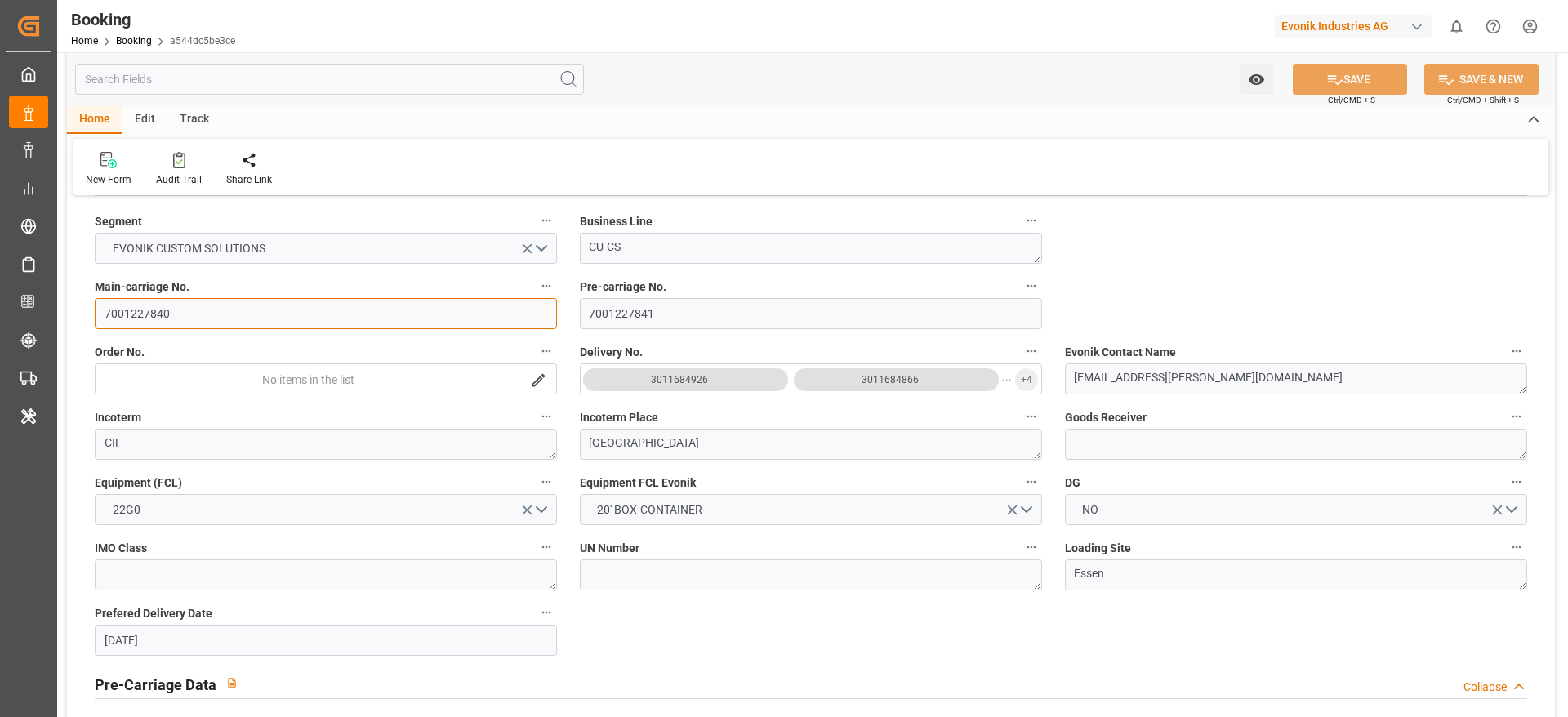
click at [255, 321] on input "7001227840" at bounding box center [325, 312] width 462 height 31
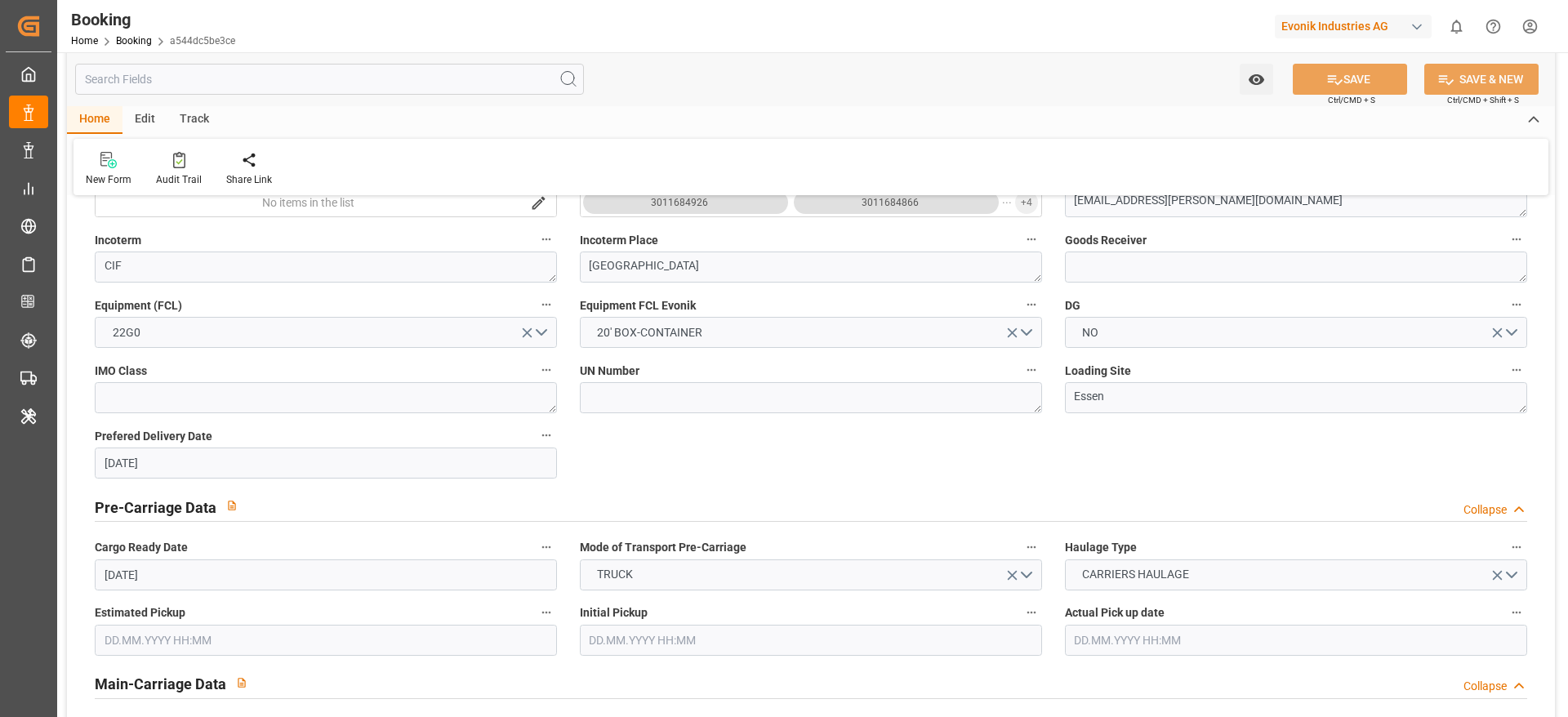
scroll to position [613, 0]
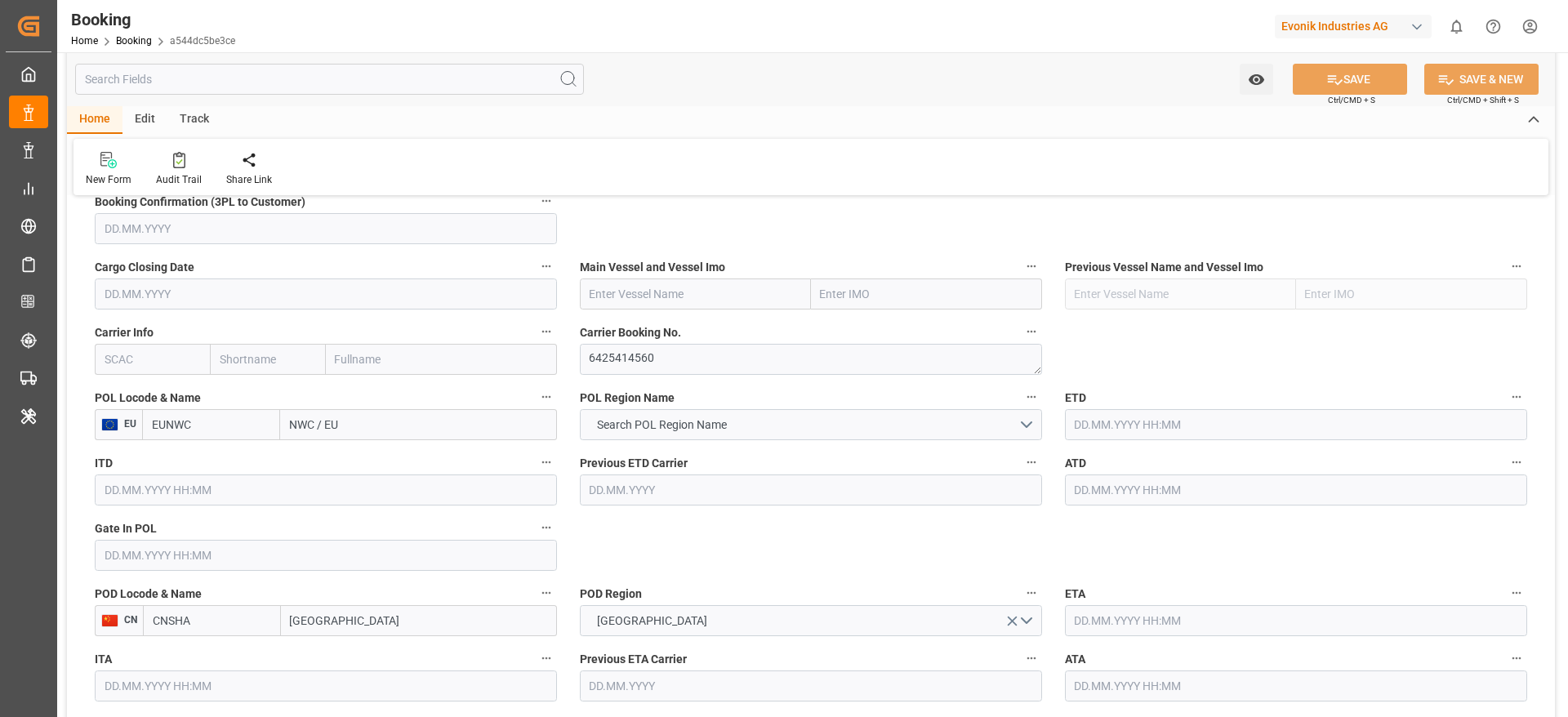
scroll to position [1224, 0]
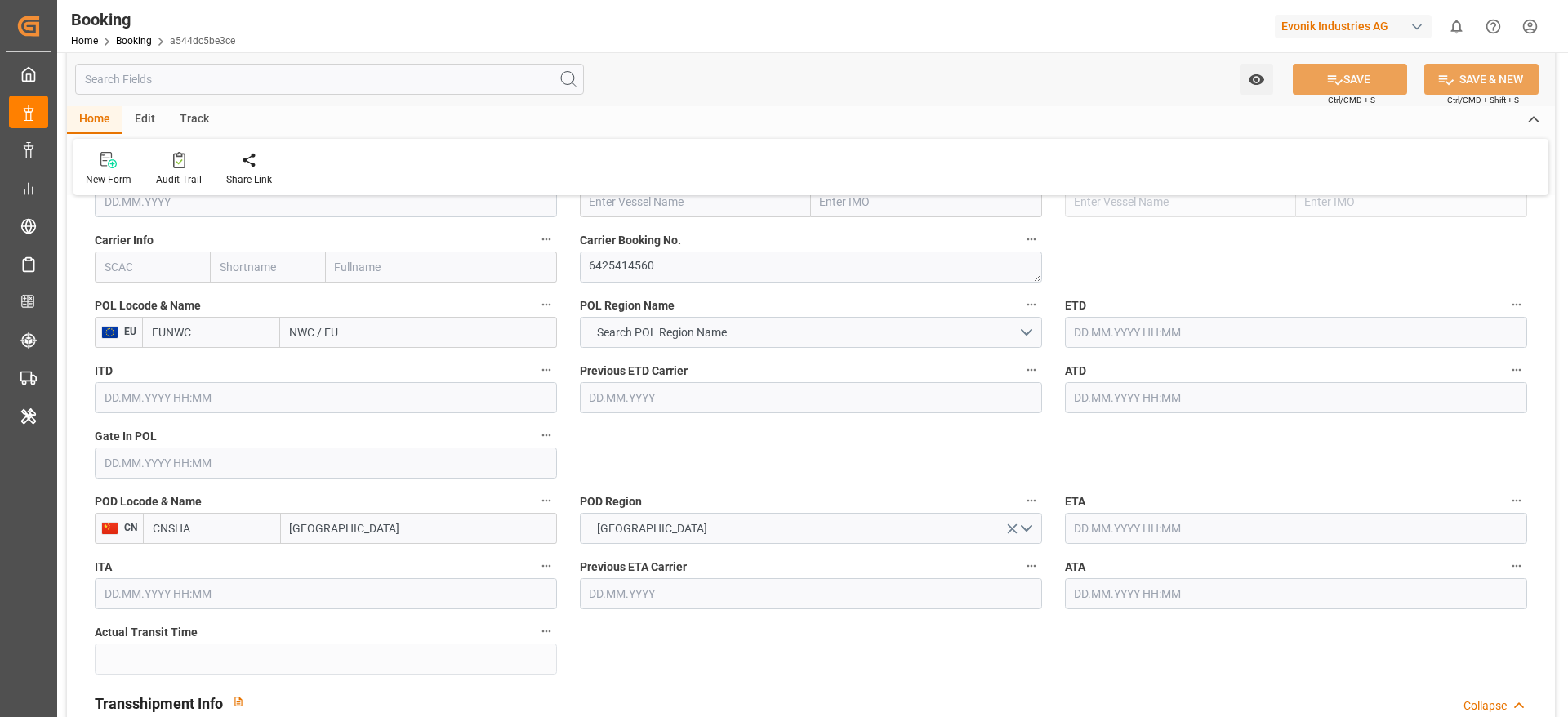
click at [126, 278] on input "text" at bounding box center [152, 266] width 115 height 31
click at [117, 297] on b "COSU" at bounding box center [120, 303] width 30 height 13
type input "COSU"
type input "Cosco"
type input "COSCO Shipping Co. Ltd."
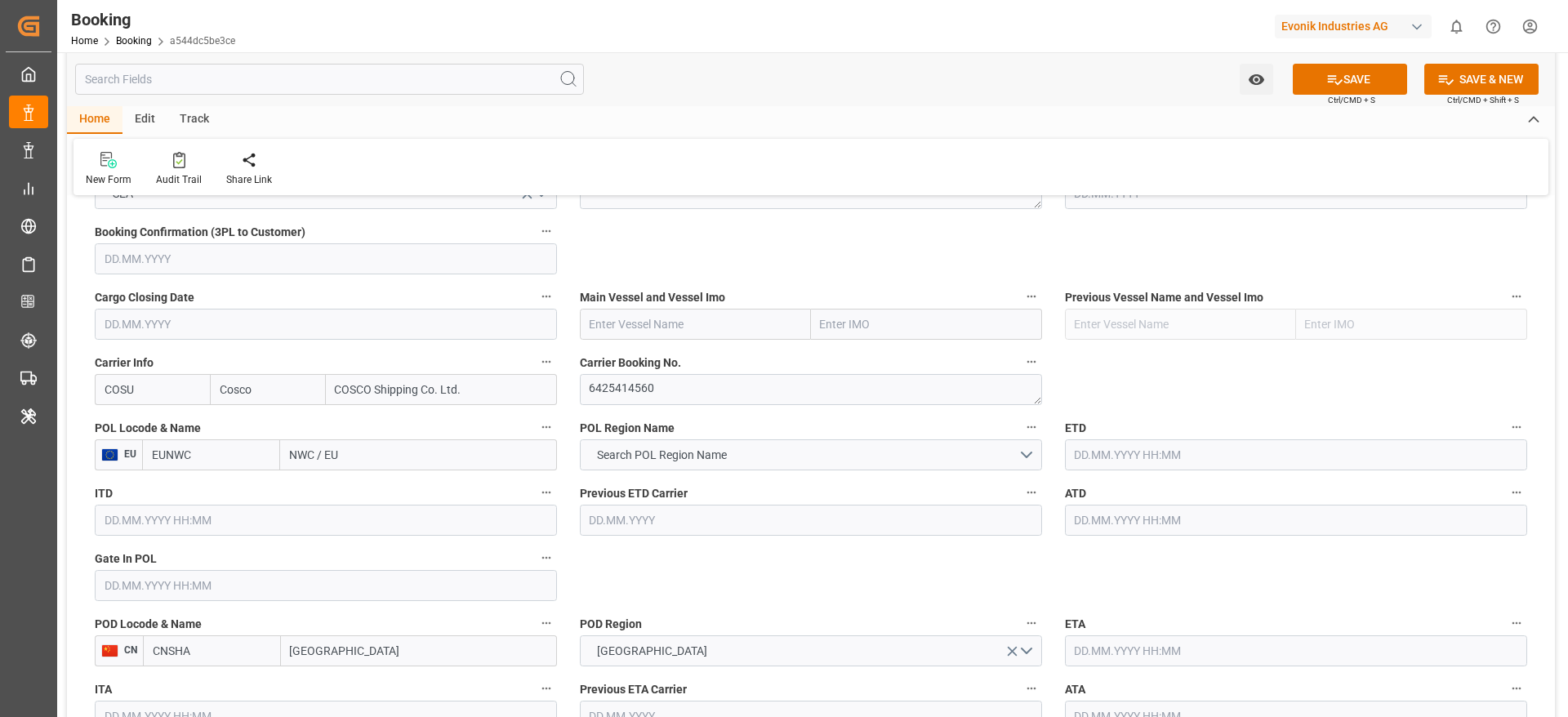
scroll to position [980, 0]
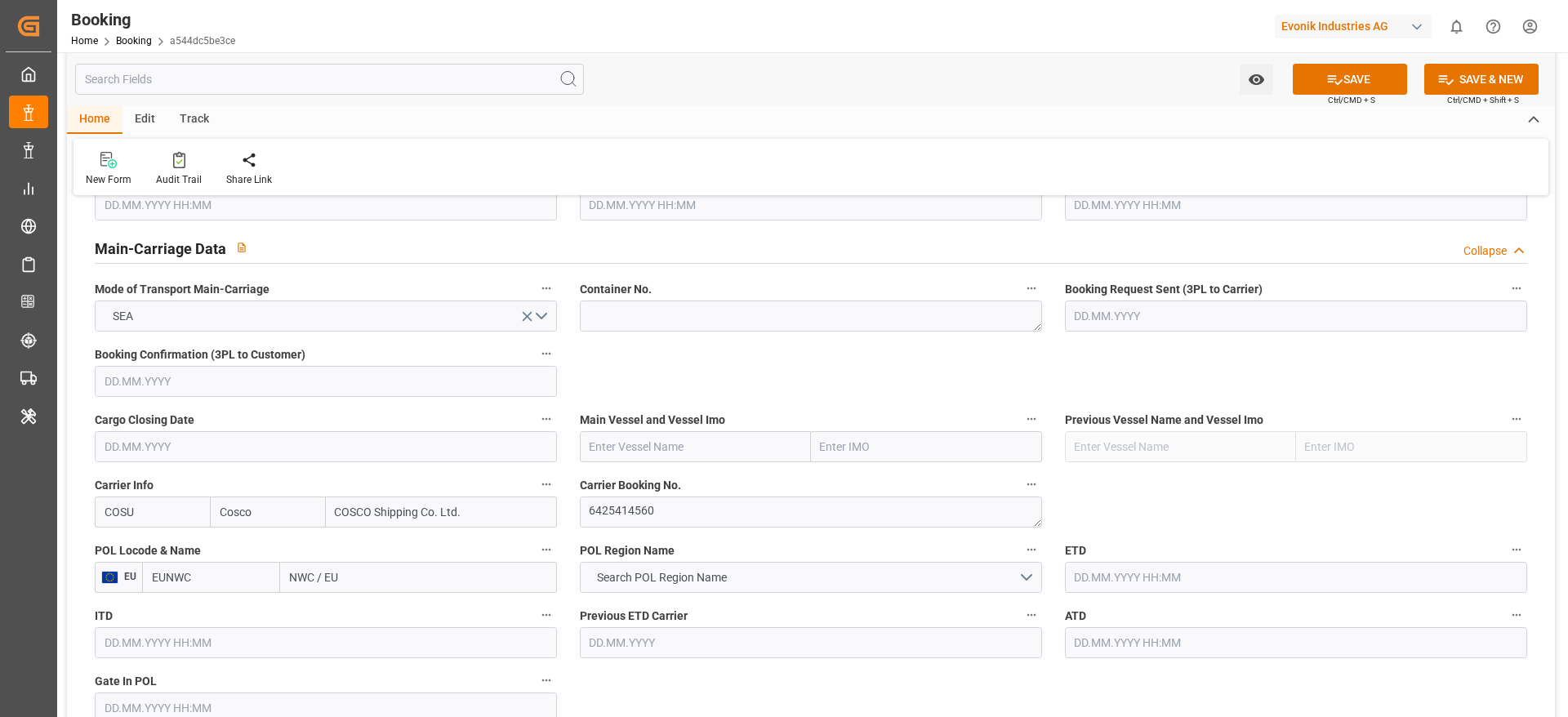
type input "COSU"
click at [624, 506] on textarea "6425414560" at bounding box center [810, 511] width 462 height 31
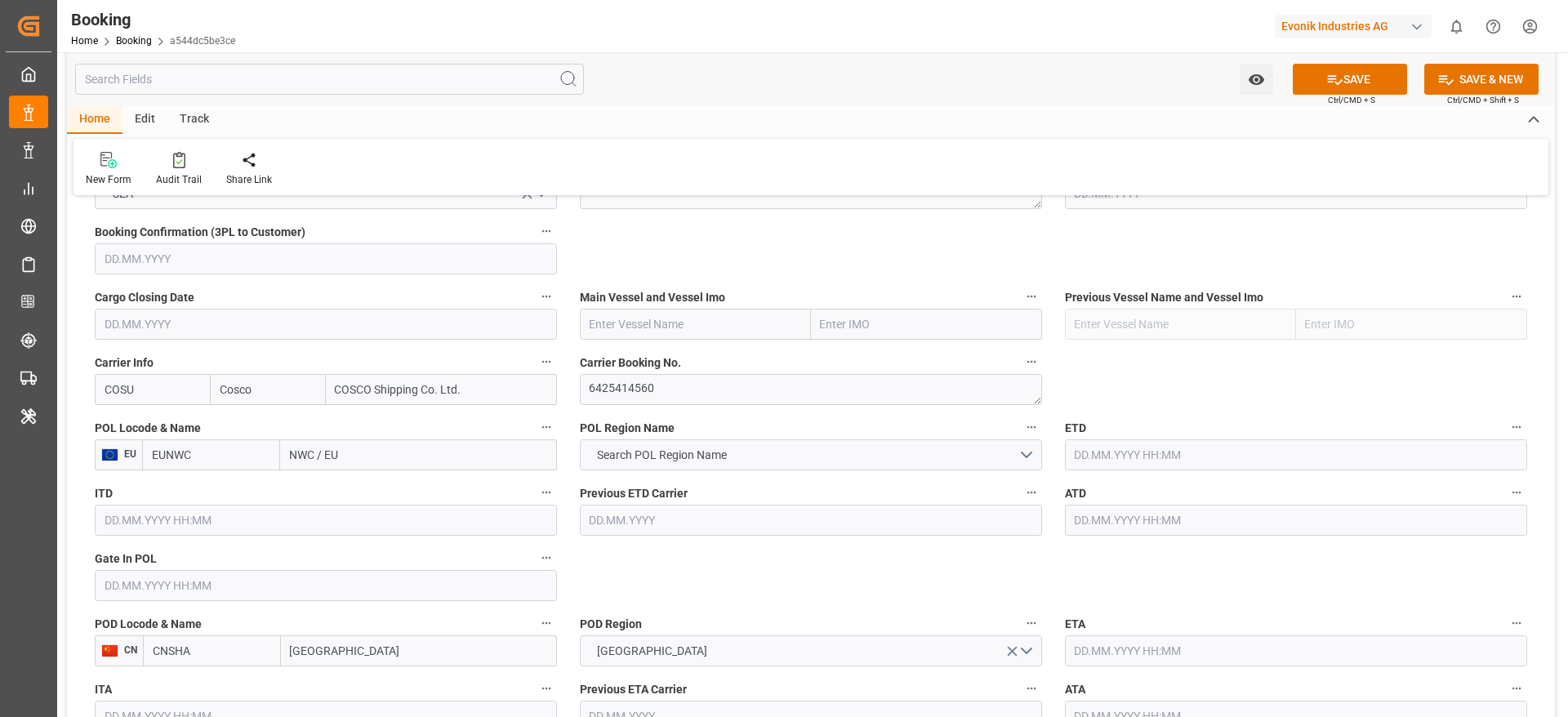
drag, startPoint x: 284, startPoint y: 456, endPoint x: 340, endPoint y: 450, distance: 56.3
click at [340, 450] on input "NWC / EU" at bounding box center [419, 454] width 277 height 31
type input "ant"
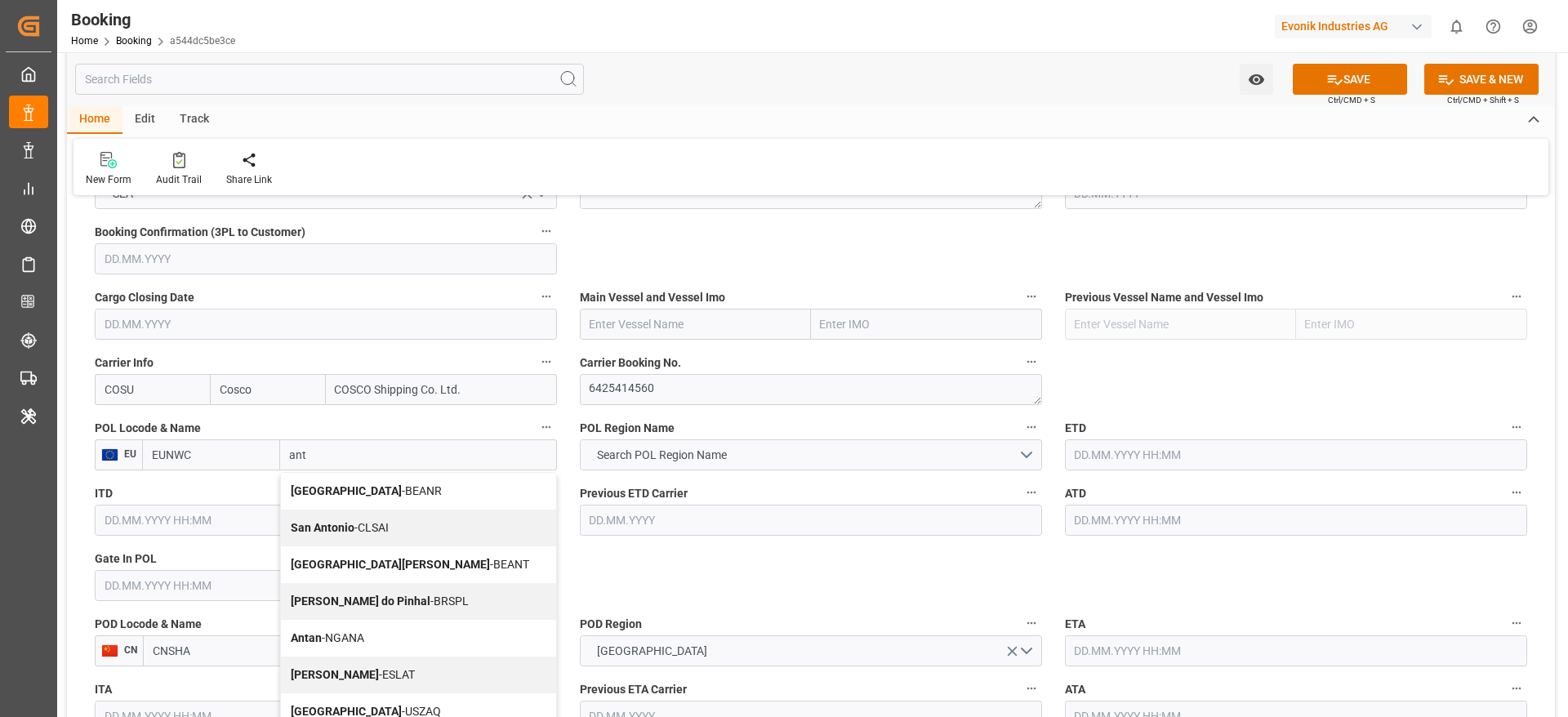
click at [328, 491] on b "[GEOGRAPHIC_DATA]" at bounding box center [347, 491] width 111 height 13
type input "BEANR"
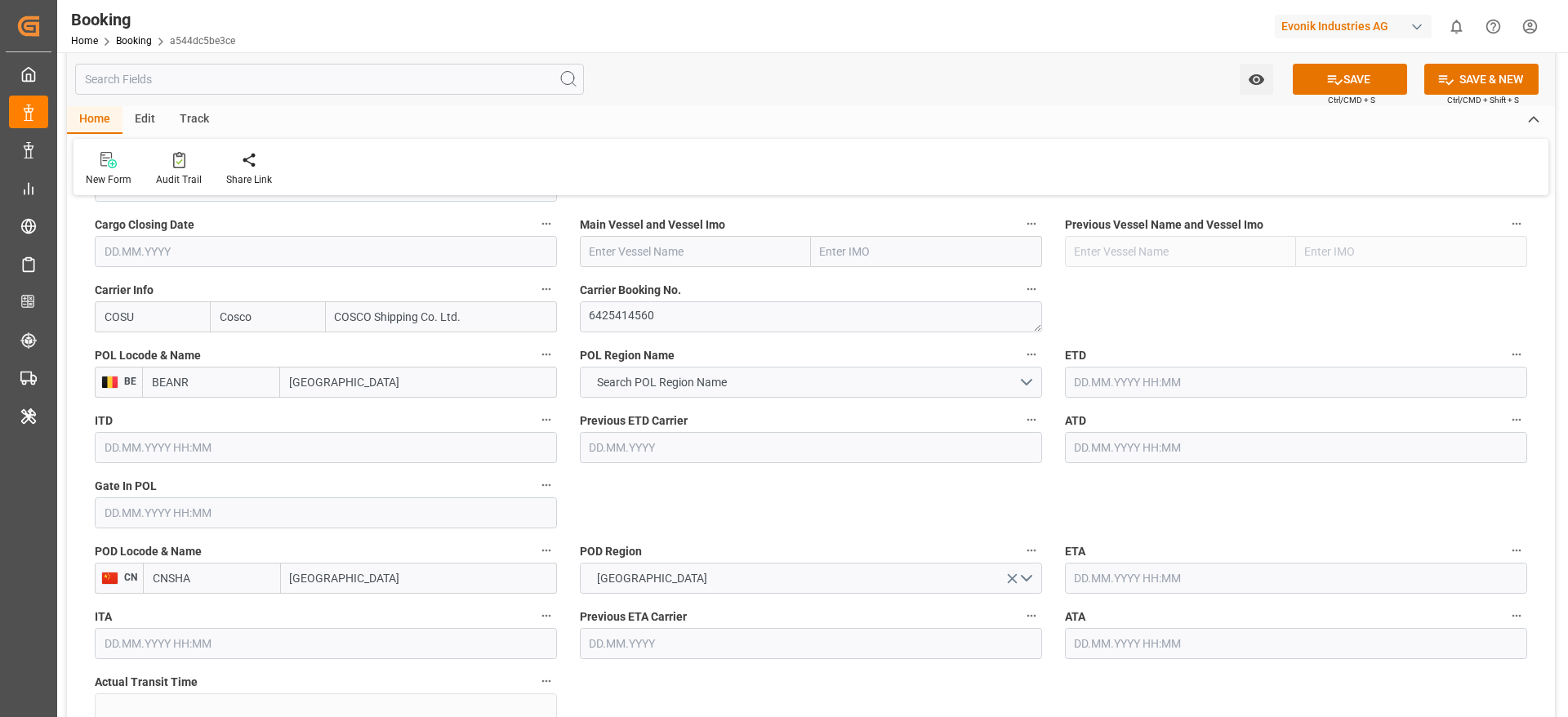
scroll to position [1224, 0]
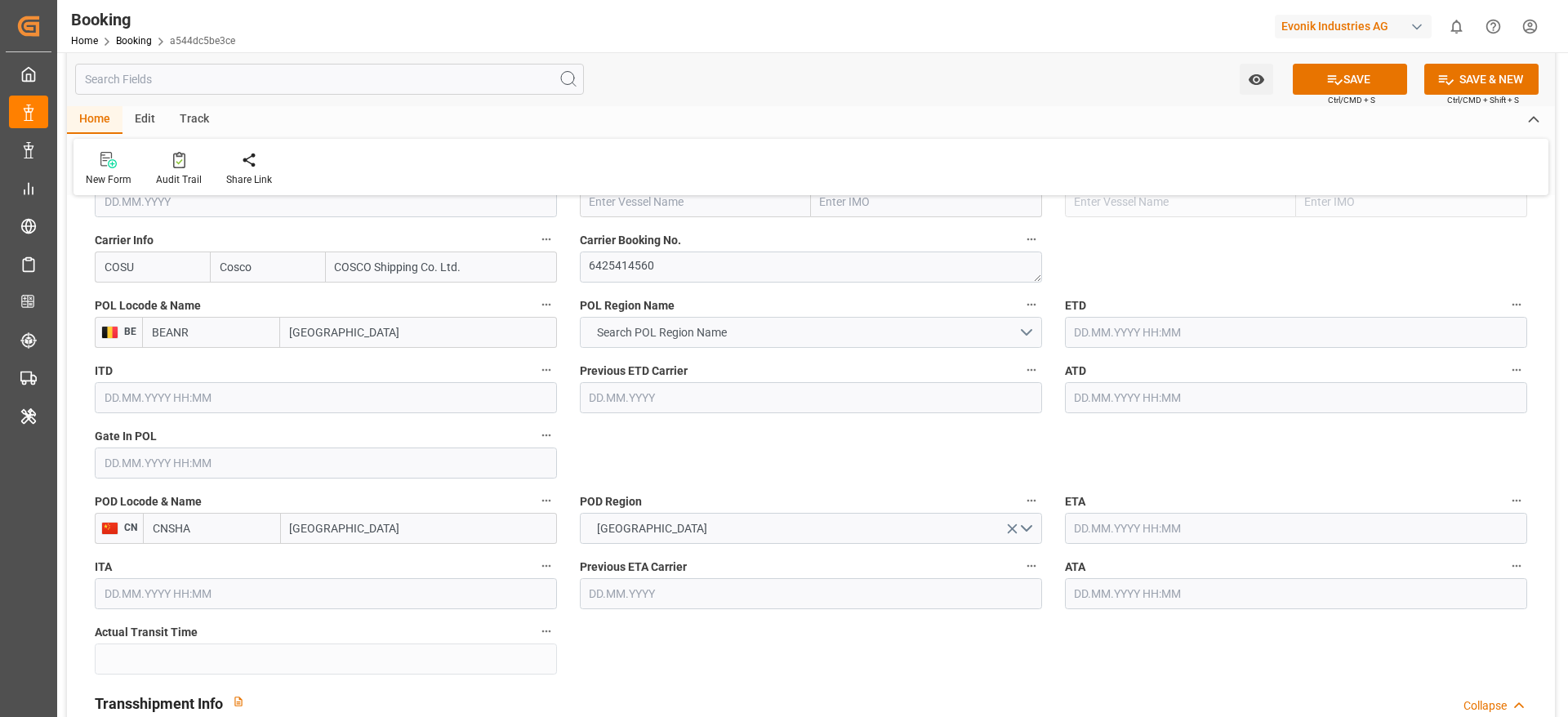
type input "[GEOGRAPHIC_DATA]"
click at [672, 333] on span "Search POL Region Name" at bounding box center [662, 332] width 146 height 17
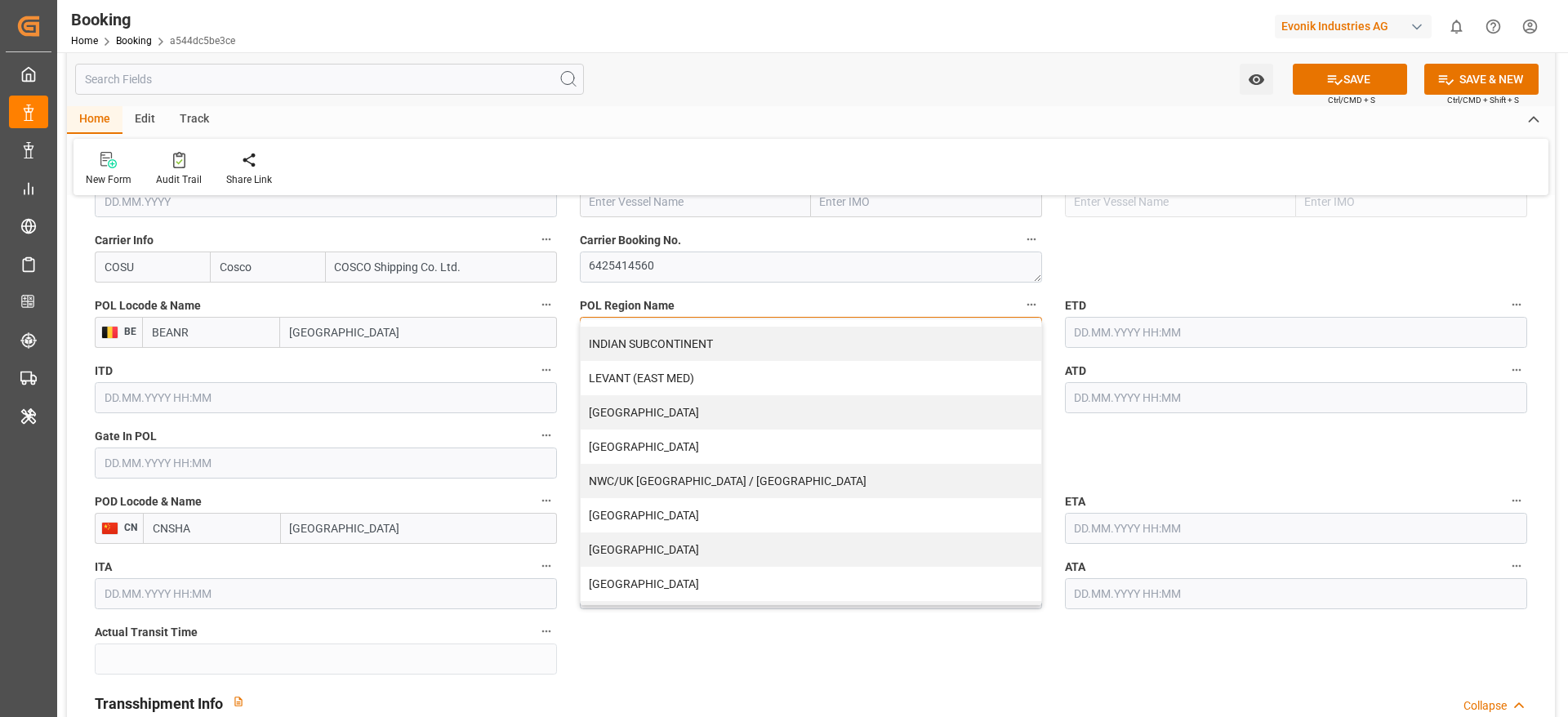
scroll to position [332, 0]
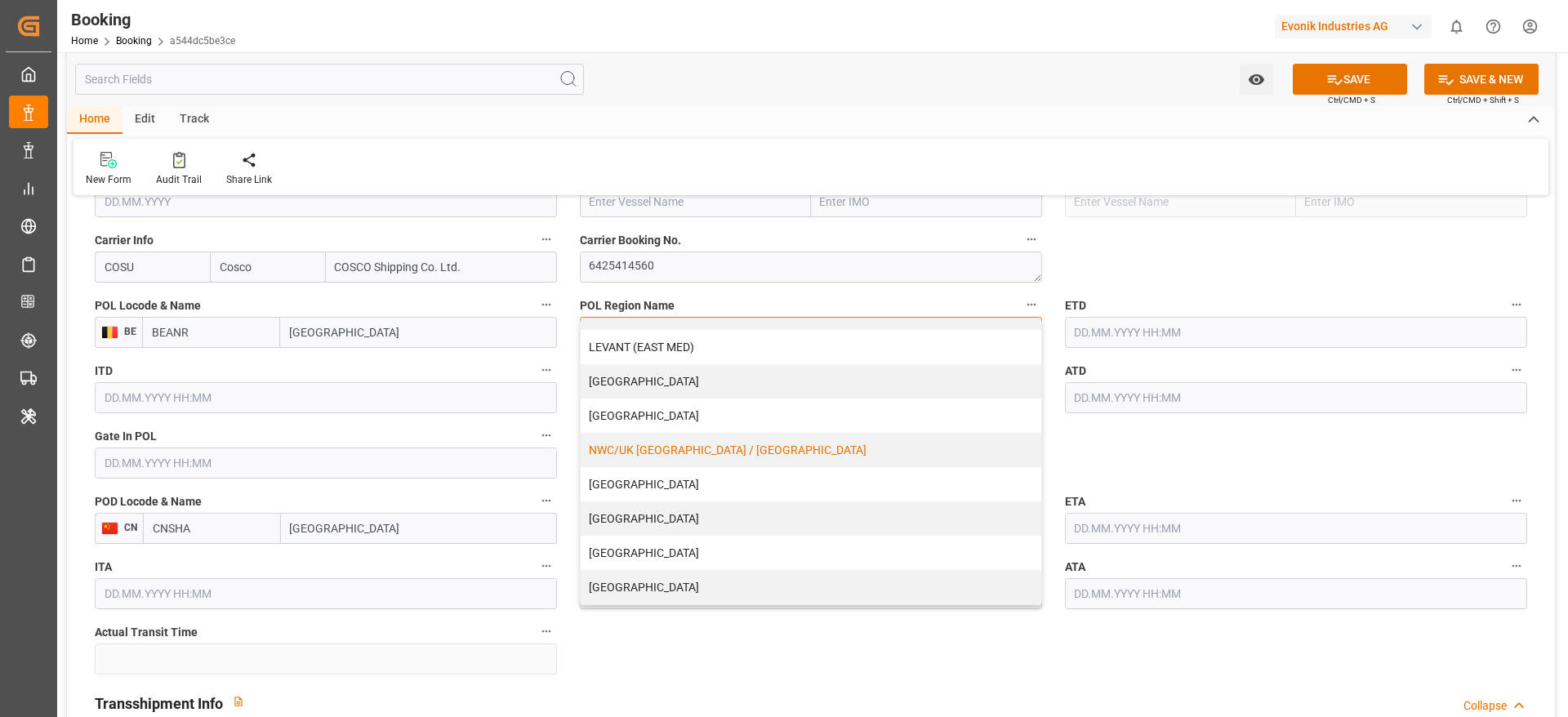
click at [665, 455] on div "NWC/UK [GEOGRAPHIC_DATA] / [GEOGRAPHIC_DATA]" at bounding box center [810, 449] width 460 height 34
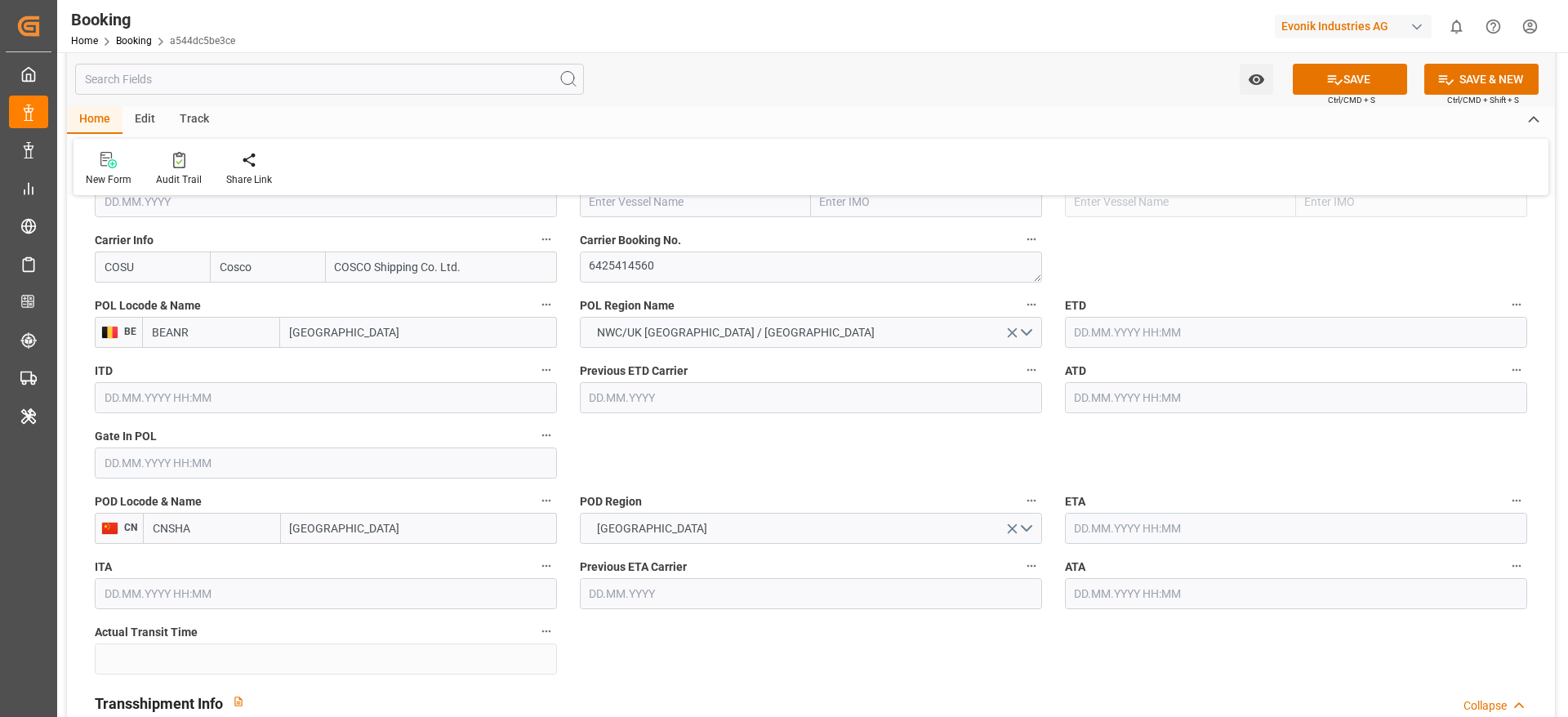
click at [391, 519] on input "[GEOGRAPHIC_DATA]" at bounding box center [419, 527] width 276 height 31
type input "[GEOGRAPHIC_DATA]"
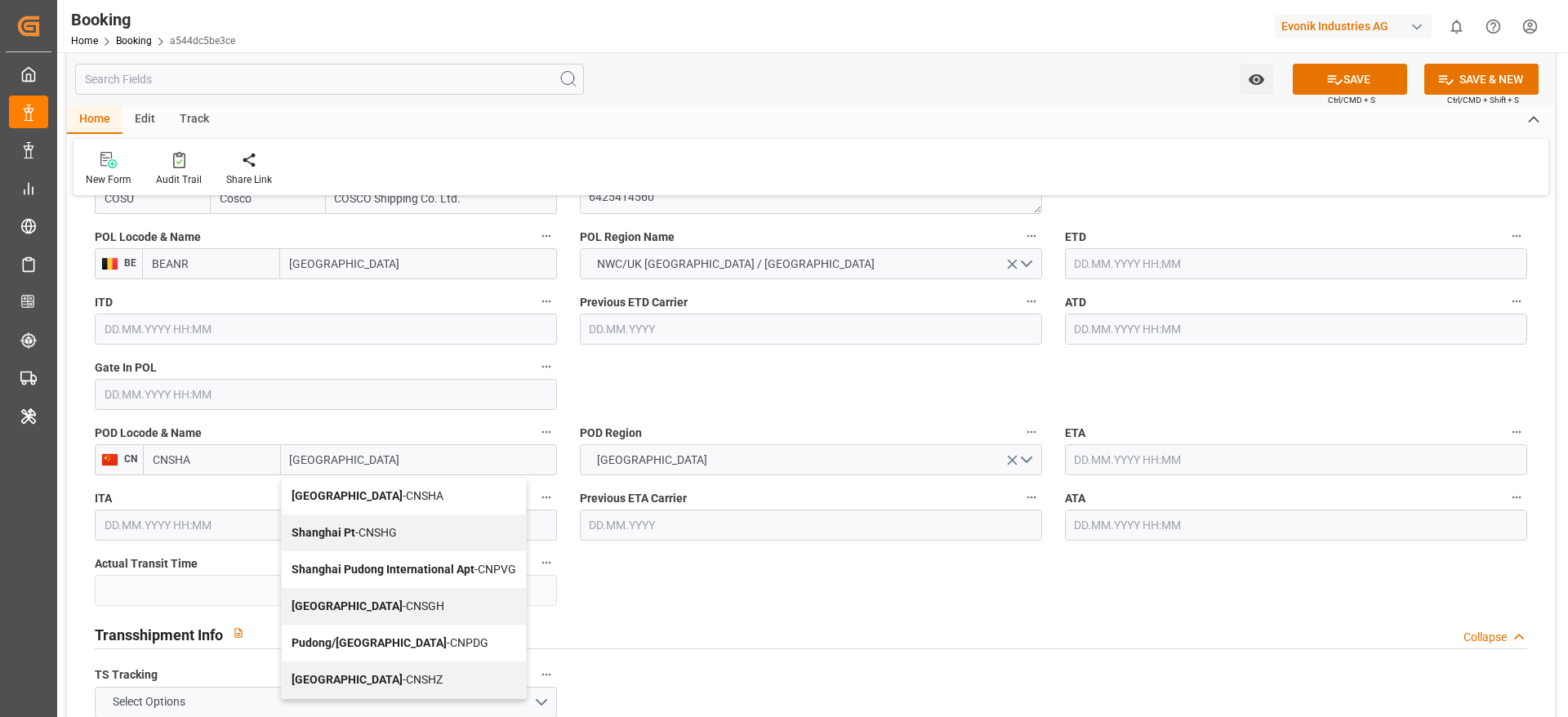
scroll to position [1347, 0]
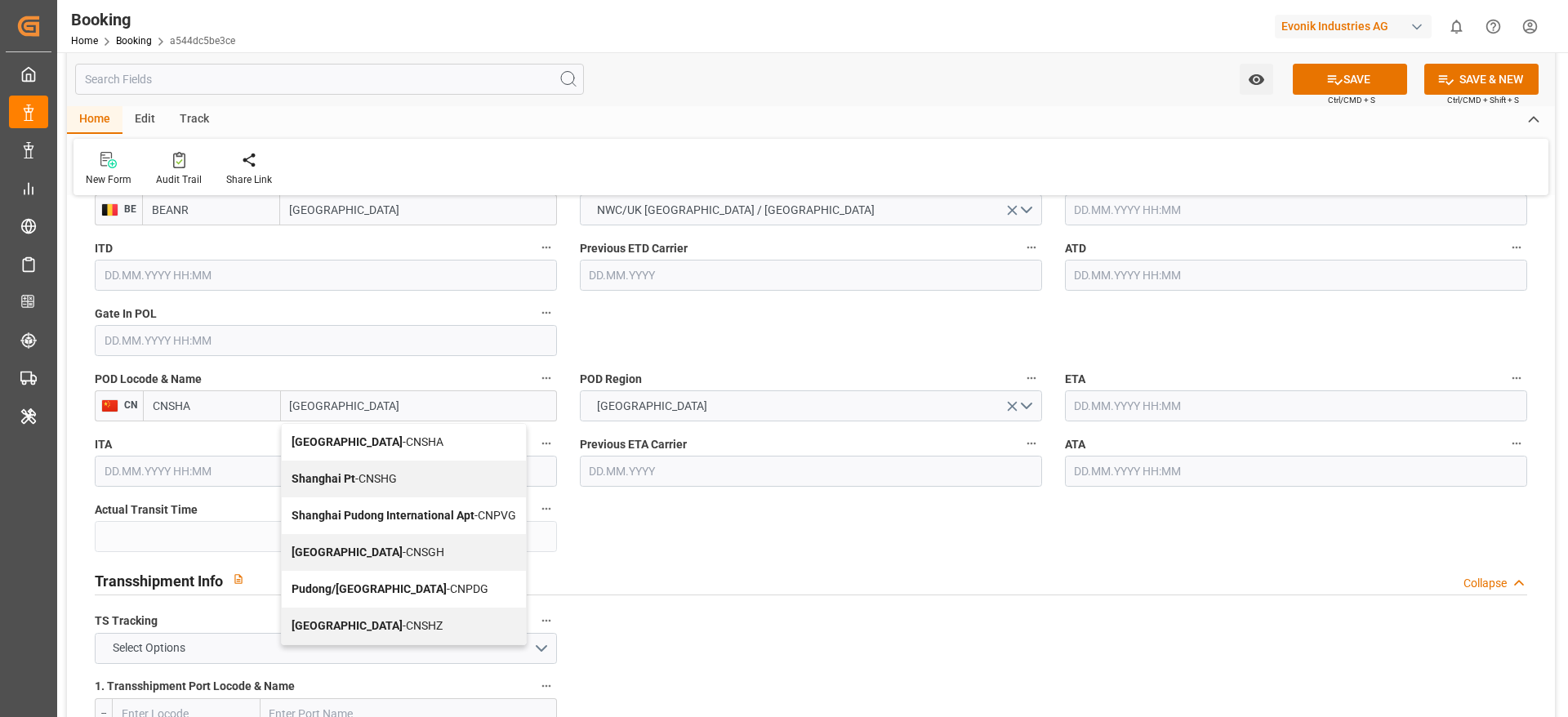
click at [370, 555] on span "Shanghai - CNSGH" at bounding box center [368, 552] width 153 height 13
type input "CNSGH"
type input "[GEOGRAPHIC_DATA]"
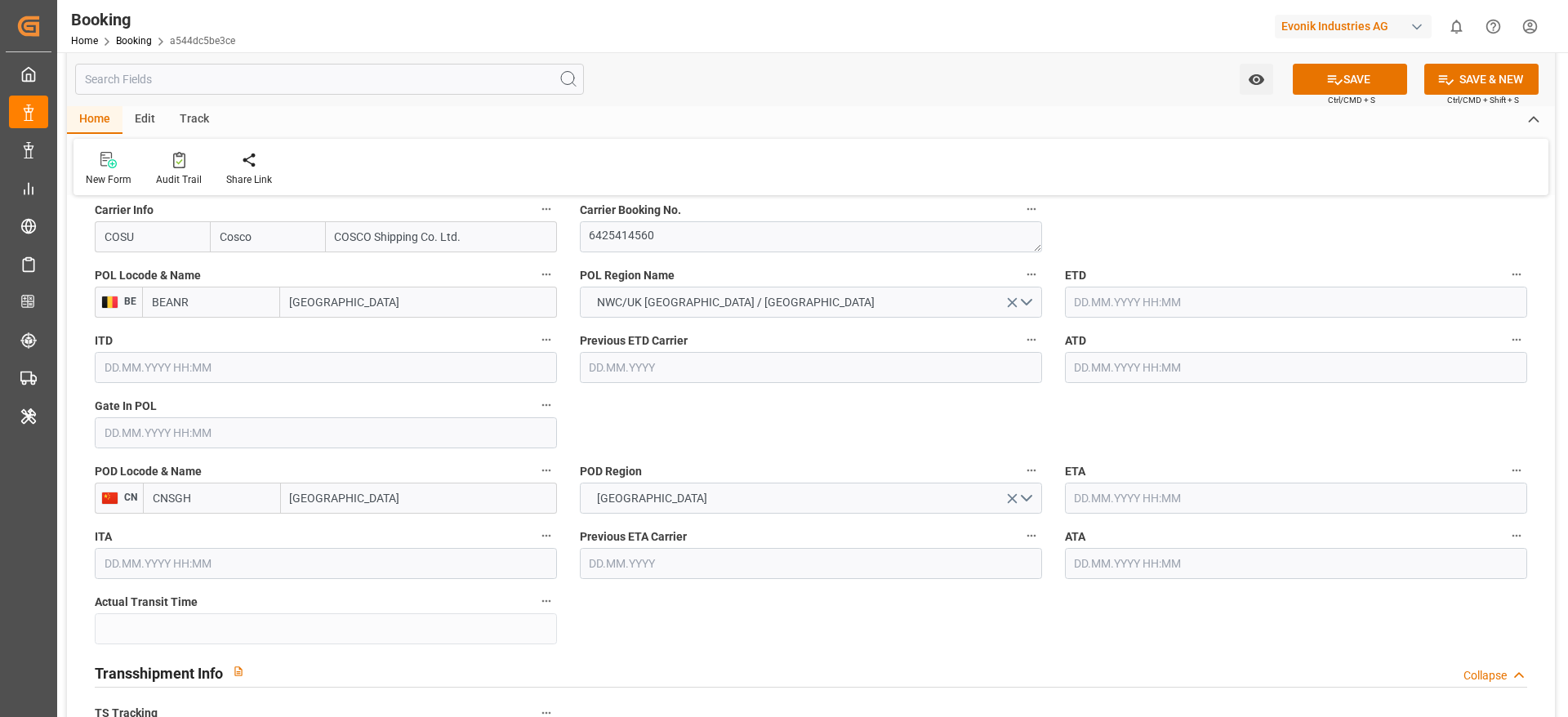
scroll to position [1224, 0]
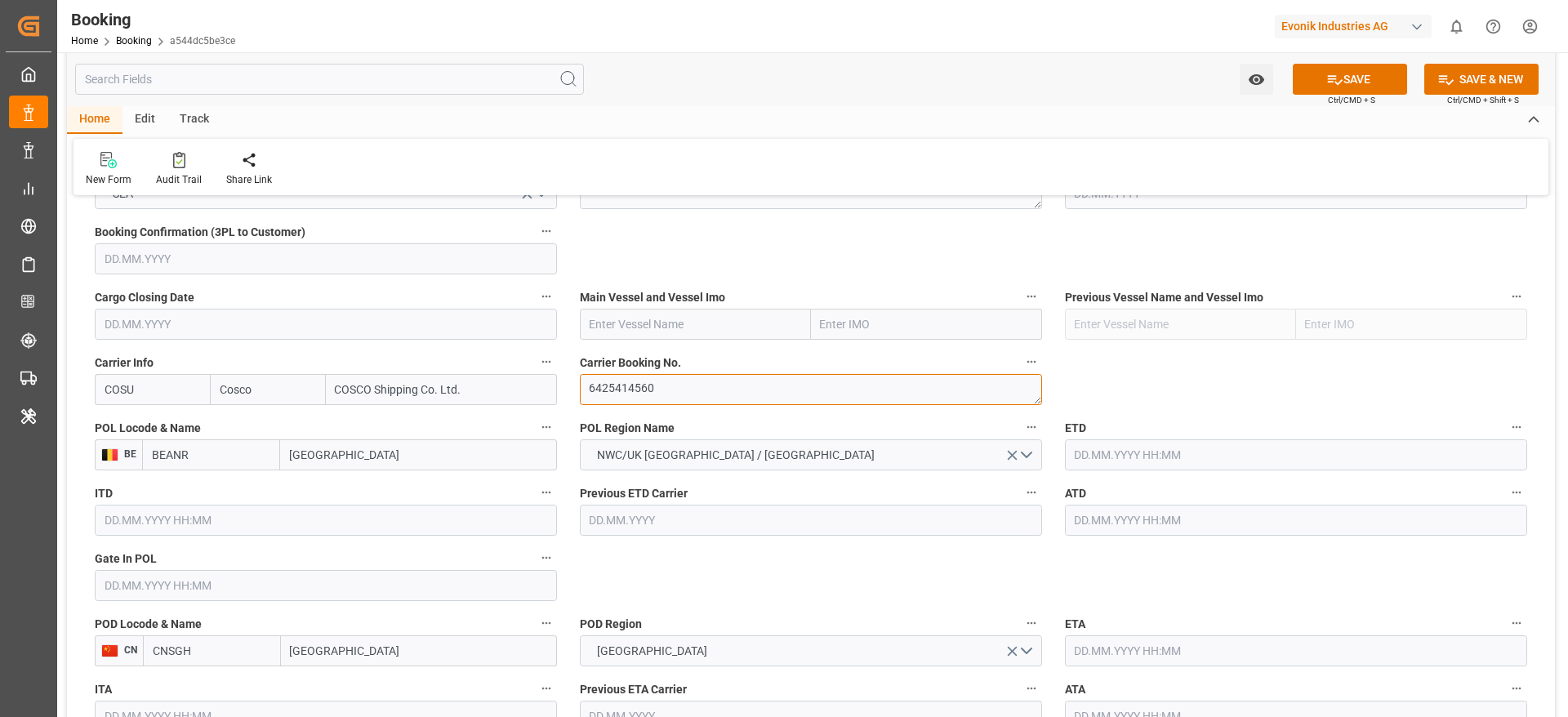
click at [650, 385] on textarea "6425414560" at bounding box center [810, 389] width 462 height 31
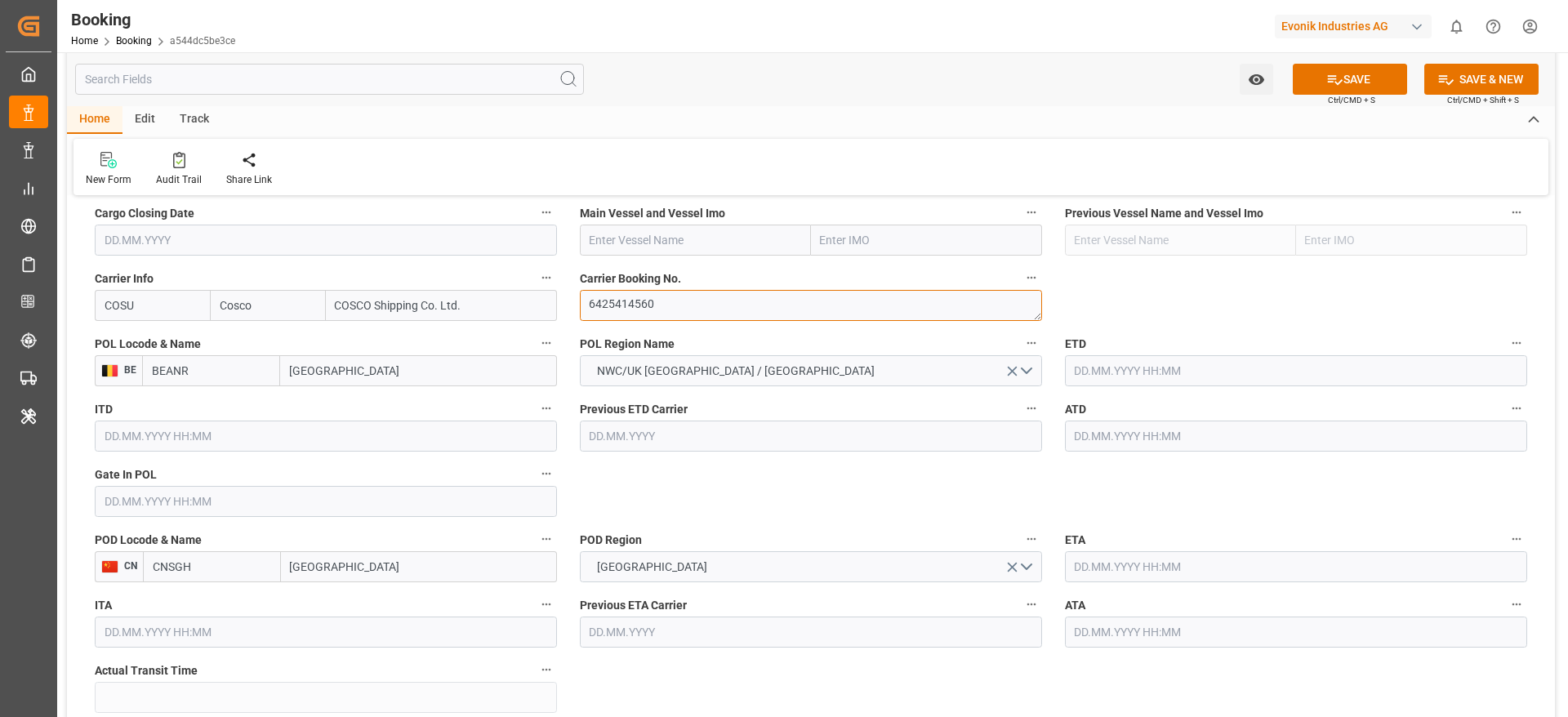
scroll to position [1224, 0]
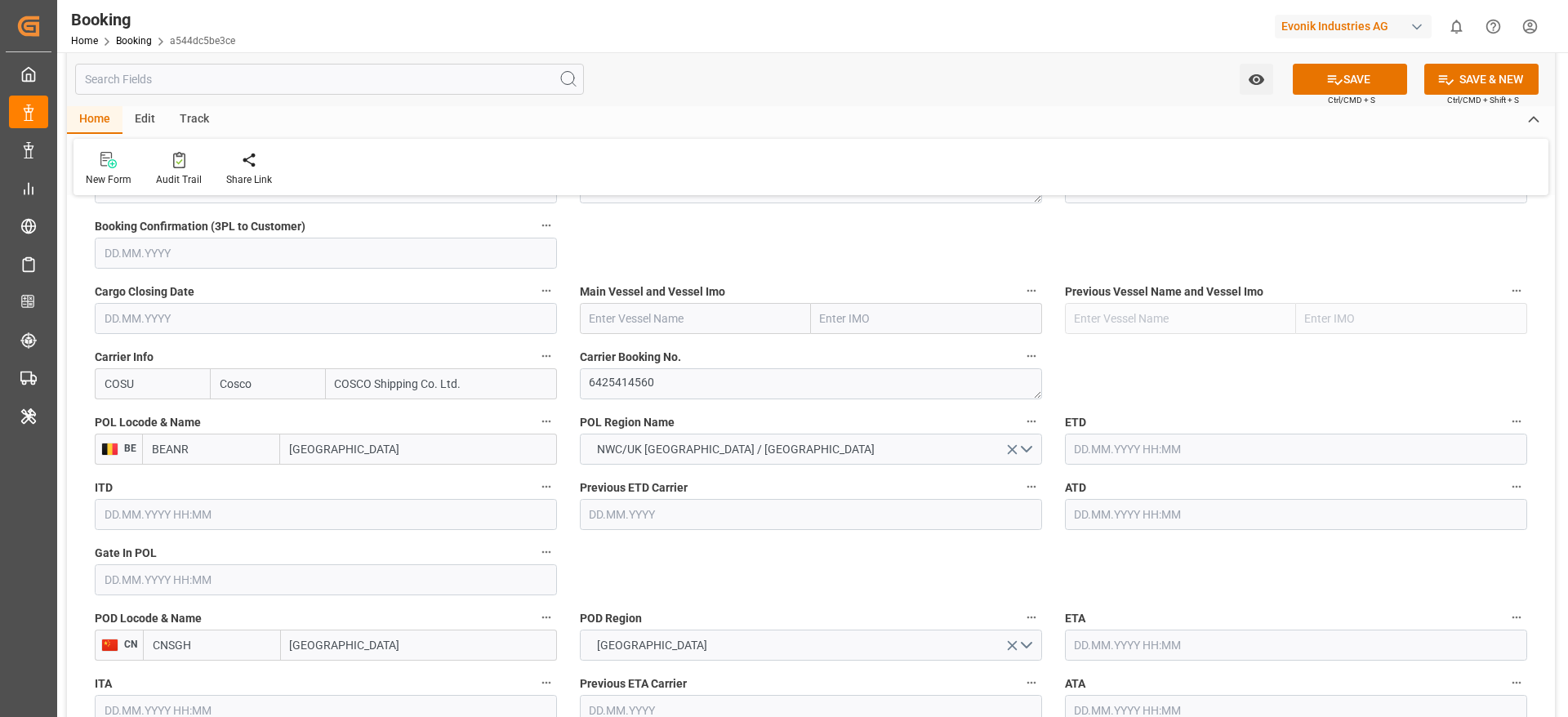
scroll to position [980, 0]
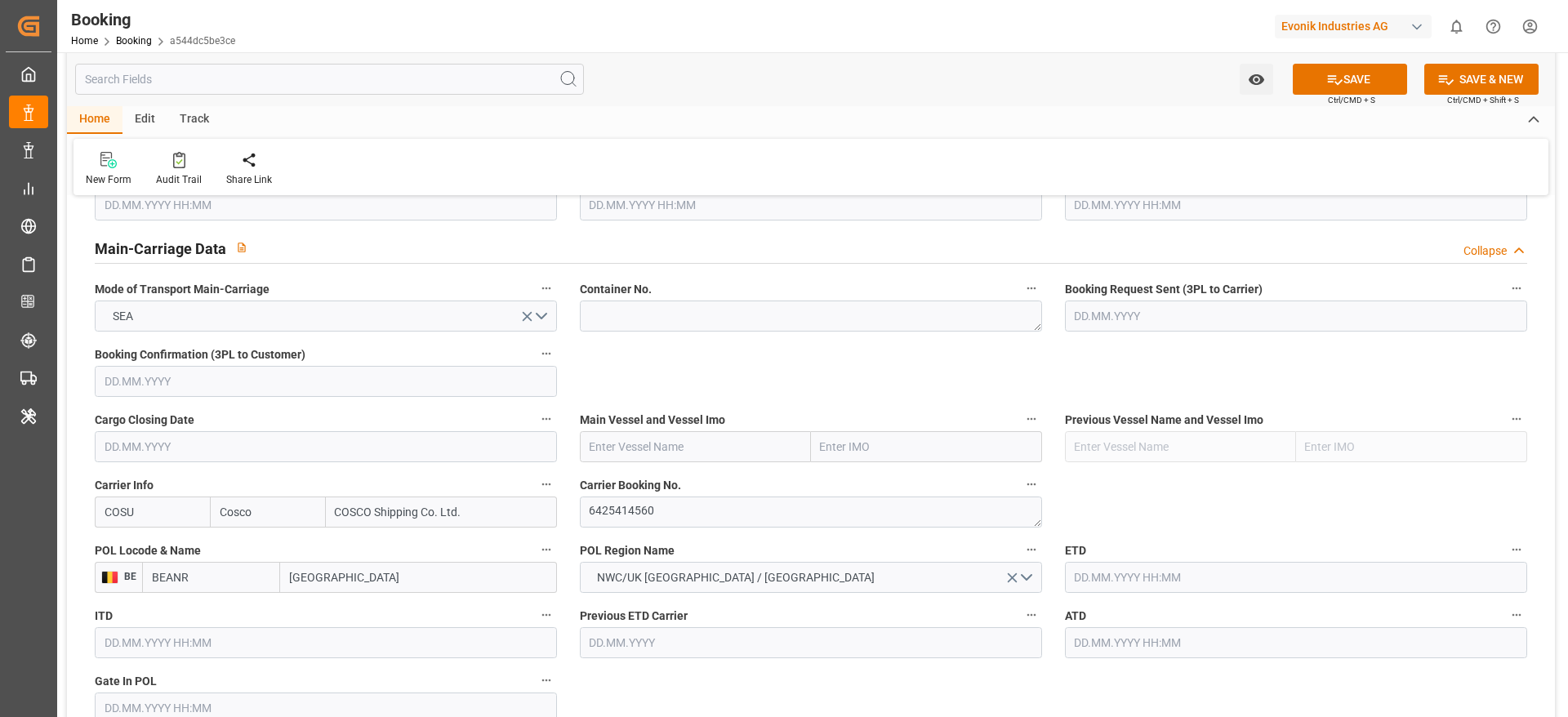
click at [610, 454] on input "text" at bounding box center [695, 446] width 231 height 31
paste input "COSCO SHIPPING UNIVERSE"
click at [701, 476] on b "COSCO Shipping Universe" at bounding box center [658, 482] width 135 height 13
type input "COSCO Shipping Universe"
type input "9795610"
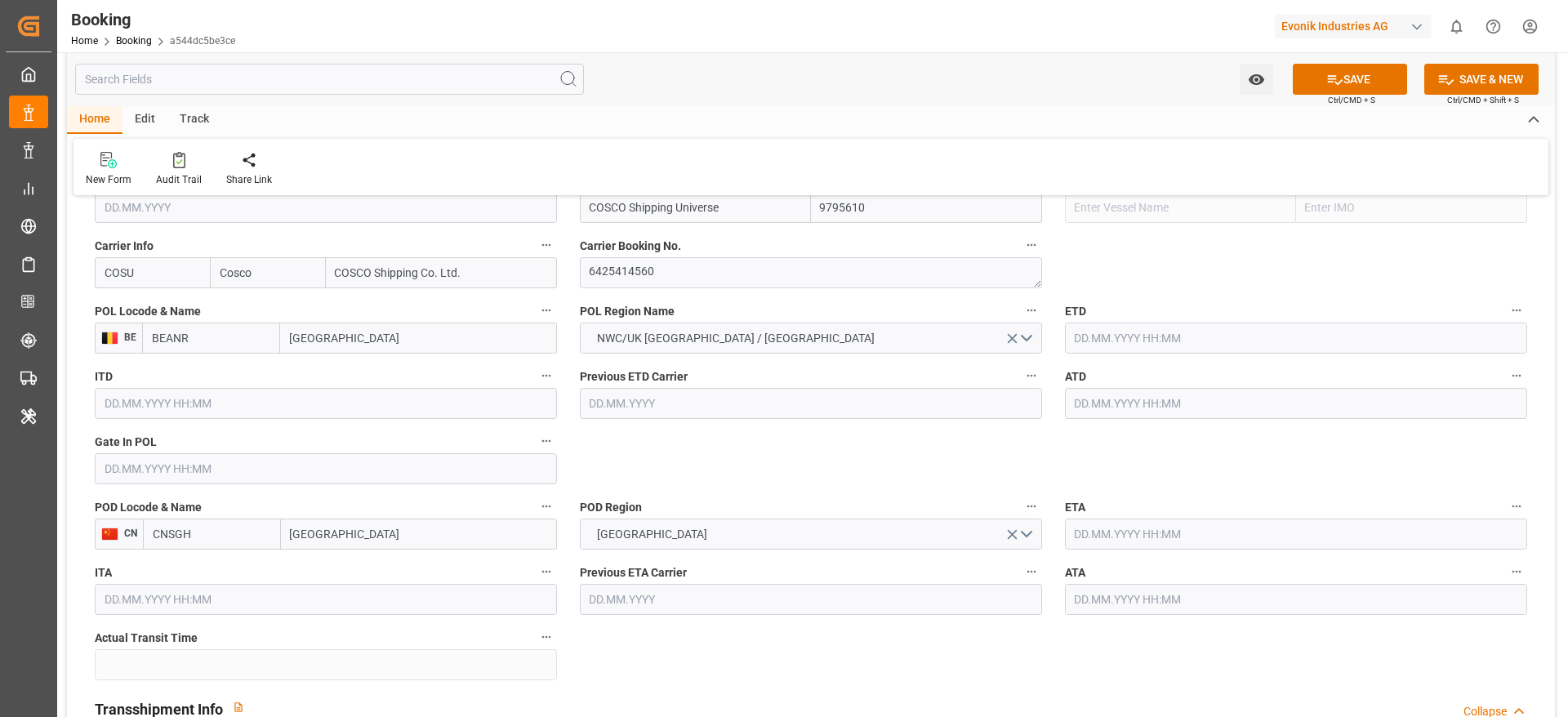
scroll to position [1224, 0]
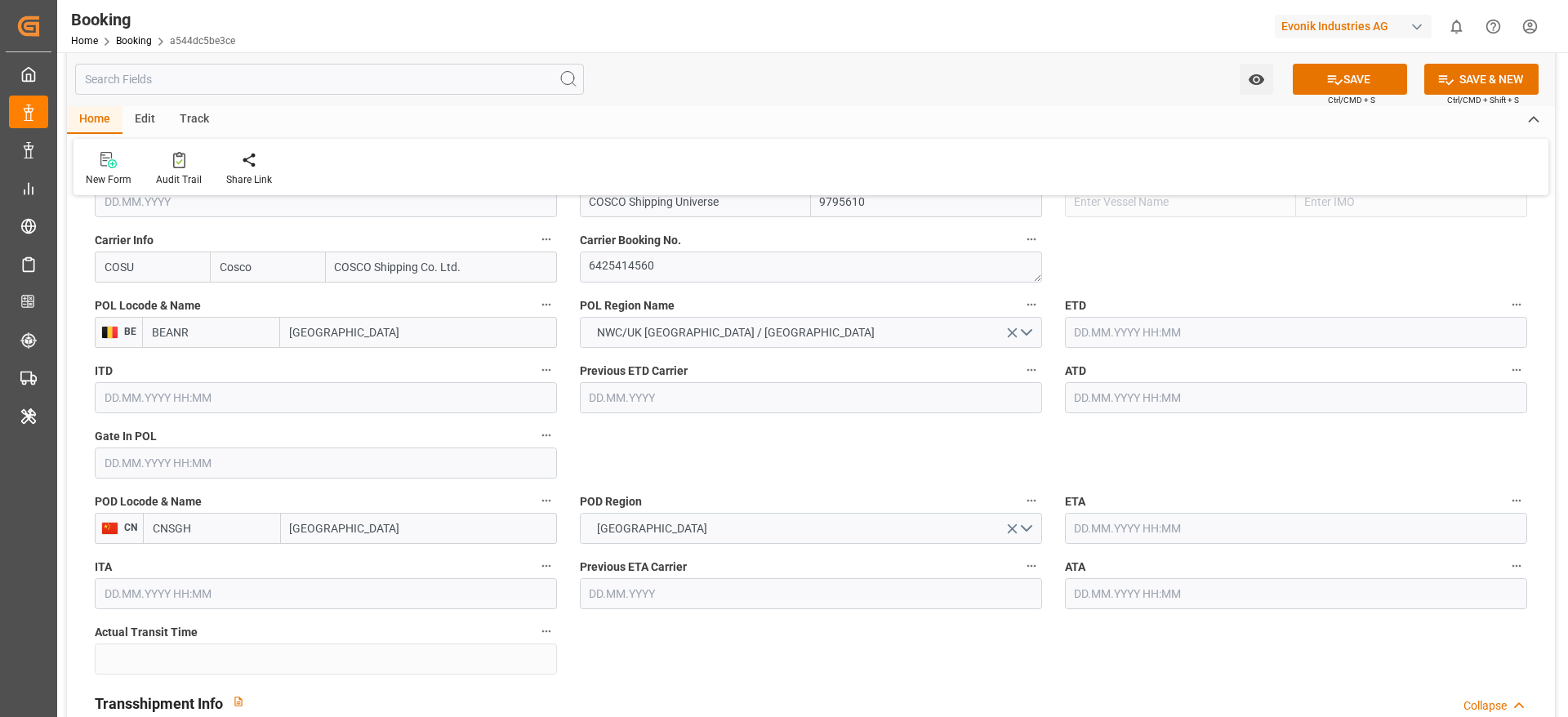
type input "COSCO Shipping Universe"
click at [681, 490] on label "POD Region" at bounding box center [810, 501] width 462 height 23
click at [1021, 490] on button "POD Region" at bounding box center [1032, 501] width 22 height 22
click at [1148, 319] on div at bounding box center [784, 358] width 1568 height 717
click at [1129, 342] on input "text" at bounding box center [1295, 332] width 462 height 31
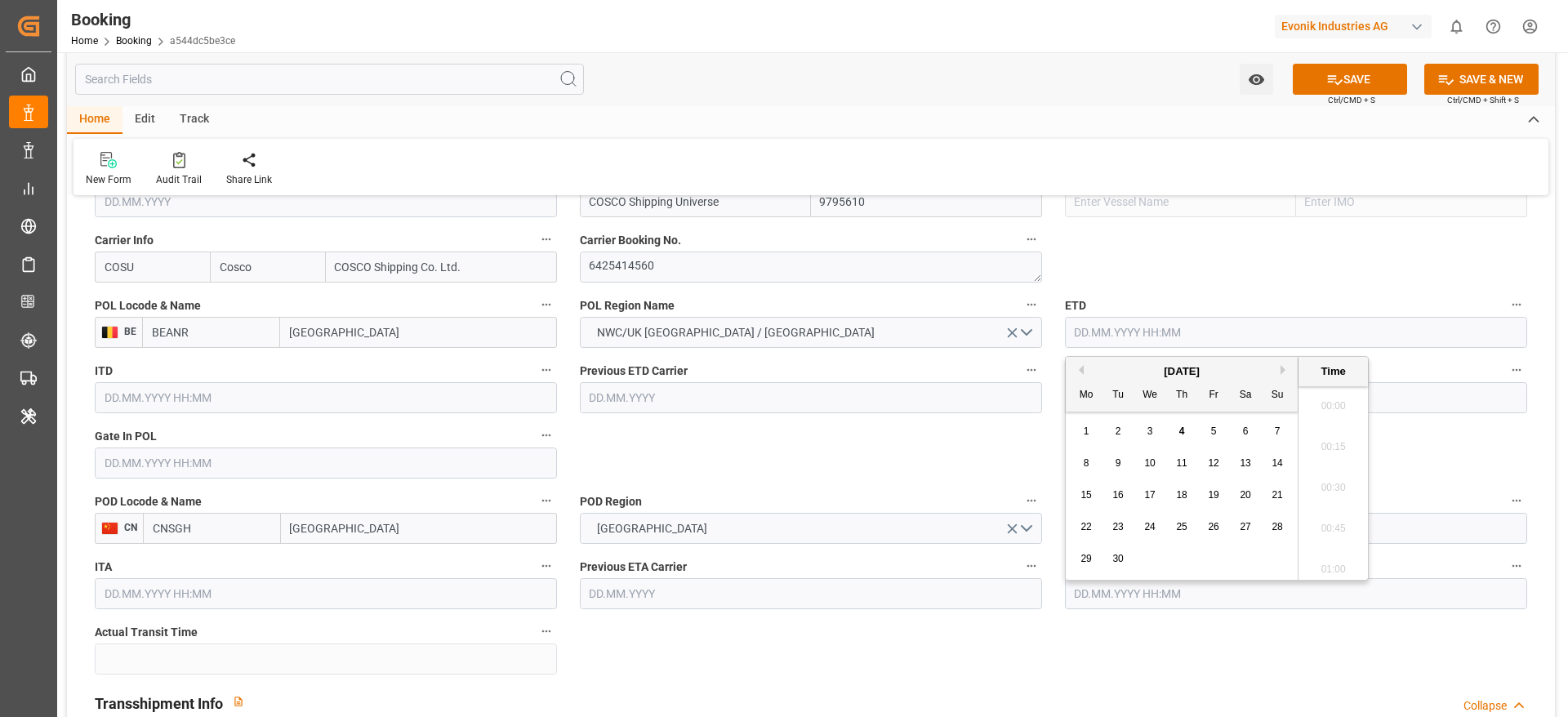
scroll to position [1802, 0]
click at [109, 455] on input "text" at bounding box center [325, 463] width 462 height 31
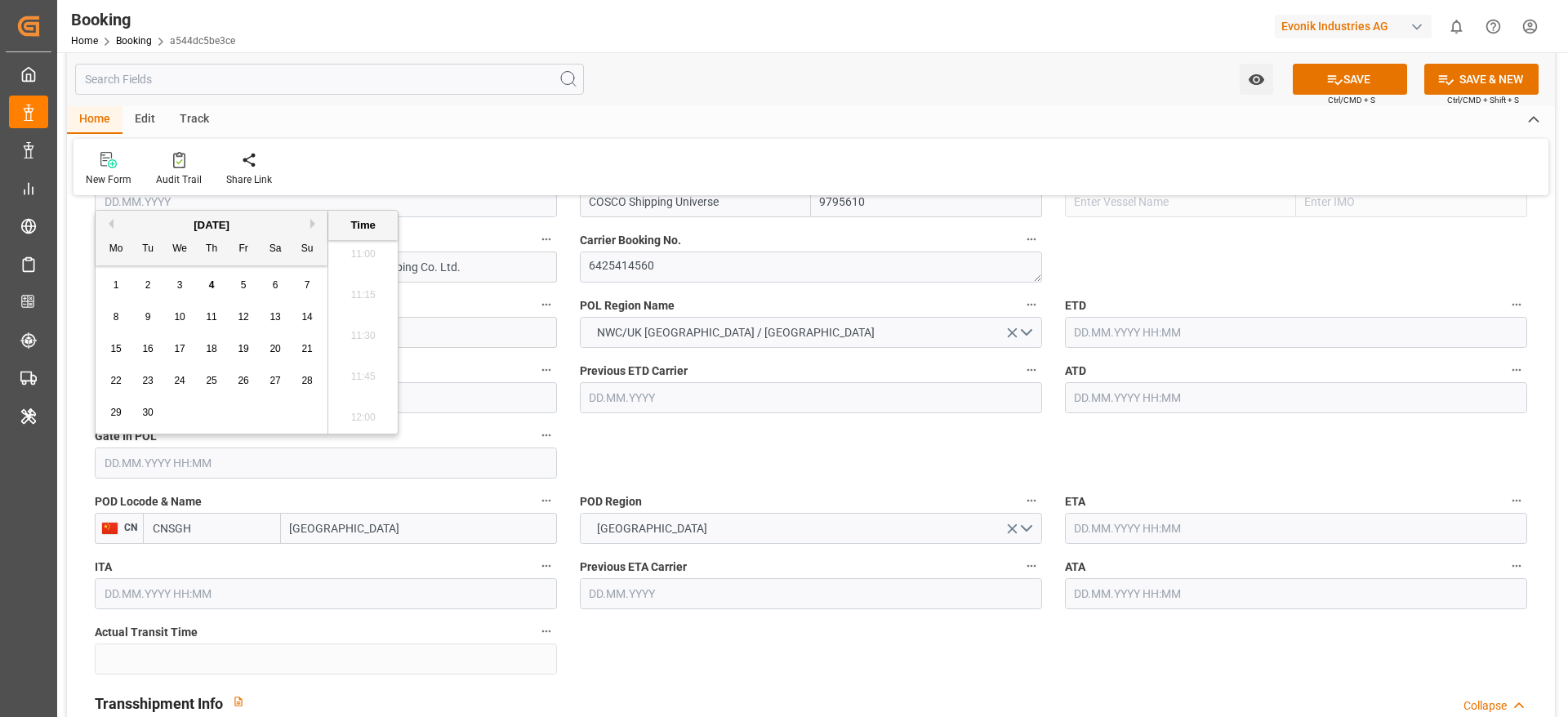
click at [106, 220] on button "Previous Month" at bounding box center [109, 224] width 10 height 10
click at [153, 343] on span "12" at bounding box center [147, 349] width 11 height 12
type input "12.08.2025 00:00"
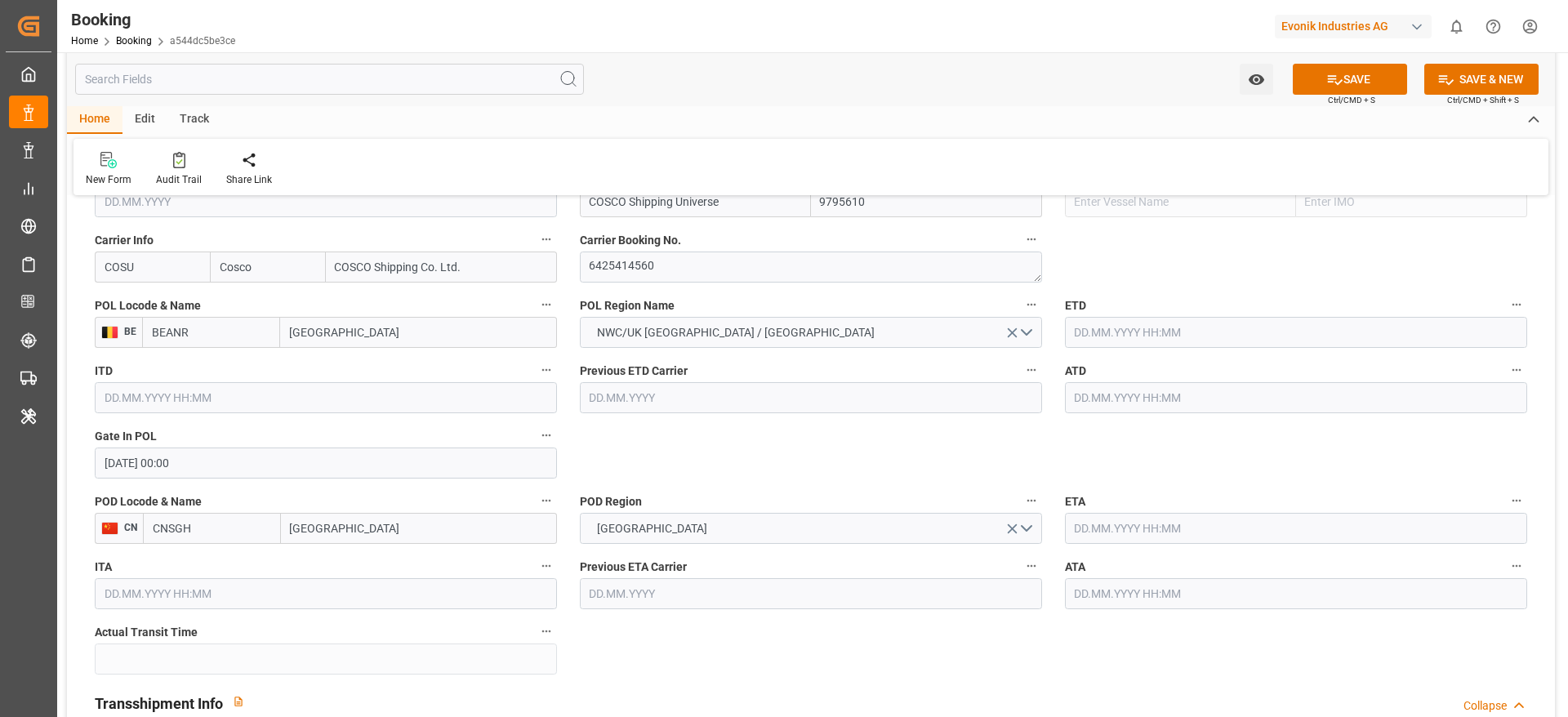
click at [1075, 324] on input "text" at bounding box center [1295, 332] width 462 height 31
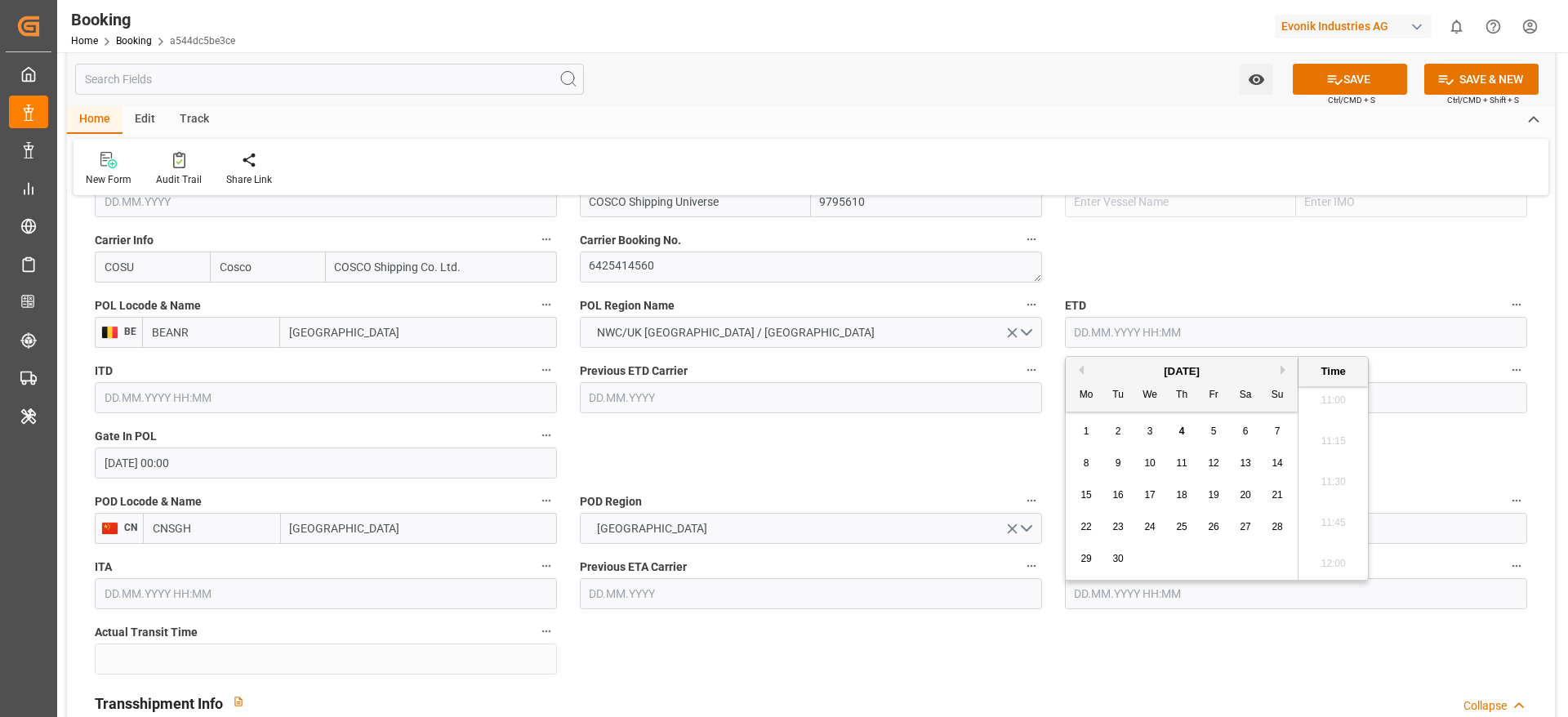
click at [1080, 376] on div "[DATE]" at bounding box center [1182, 371] width 232 height 17
click at [1080, 369] on button "Previous Month" at bounding box center [1079, 370] width 10 height 10
click at [1092, 527] on div "18" at bounding box center [1086, 527] width 21 height 20
type input "18.08.2025 00:00"
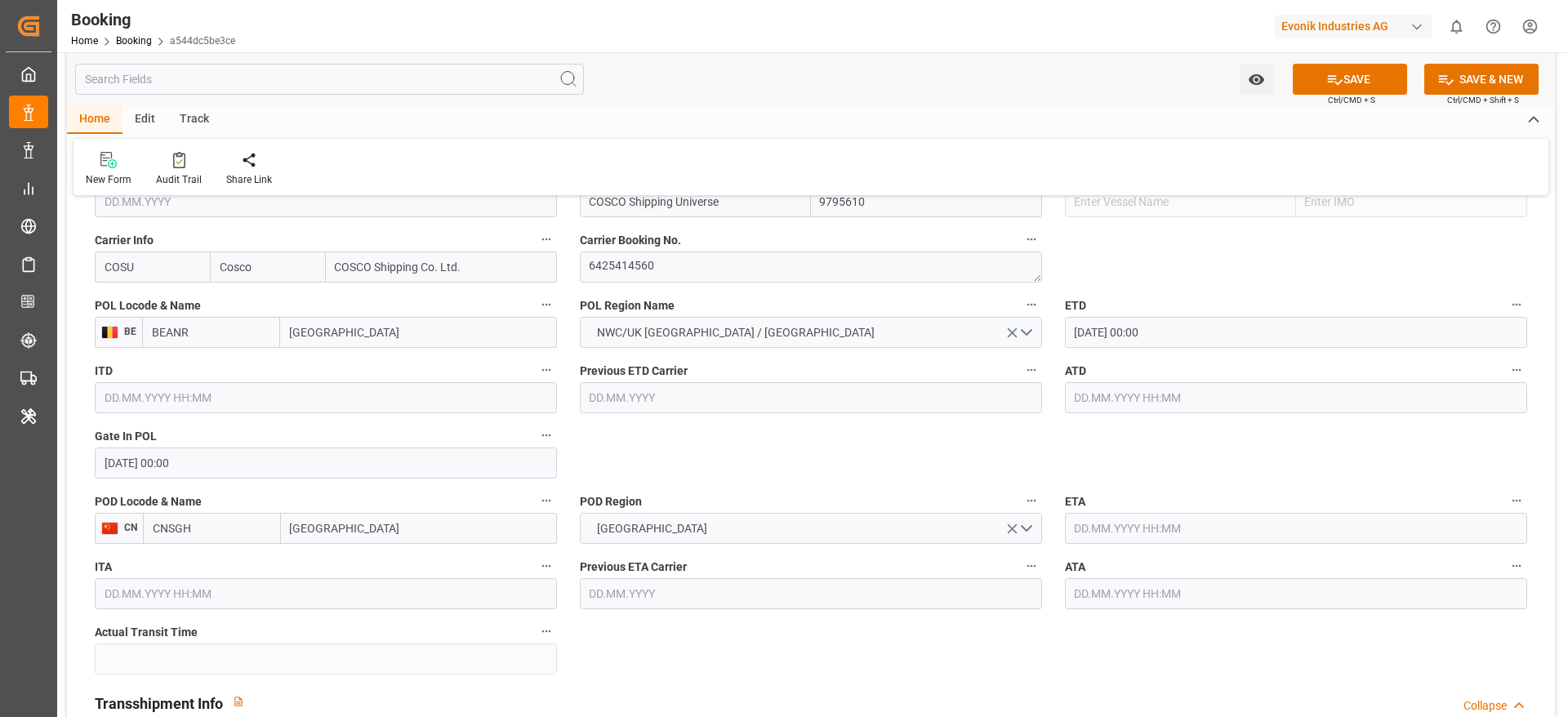
click at [1100, 405] on input "text" at bounding box center [1295, 397] width 462 height 31
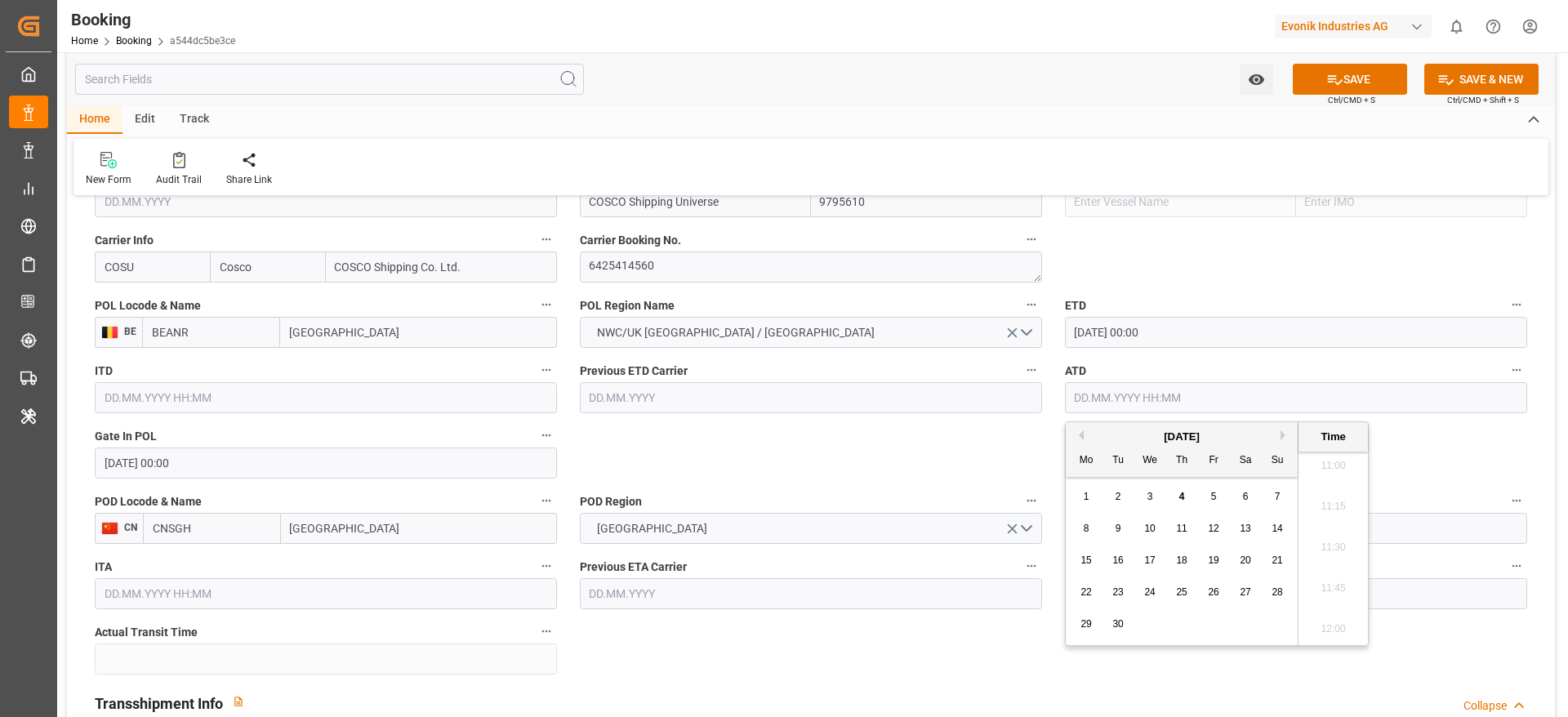
click at [1084, 438] on div "[DATE]" at bounding box center [1182, 437] width 232 height 17
click at [1078, 438] on button "Previous Month" at bounding box center [1079, 435] width 10 height 10
drag, startPoint x: 1085, startPoint y: 591, endPoint x: 1089, endPoint y: 580, distance: 11.7
click at [1089, 591] on span "18" at bounding box center [1085, 592] width 11 height 12
type input "18.08.2025 00:00"
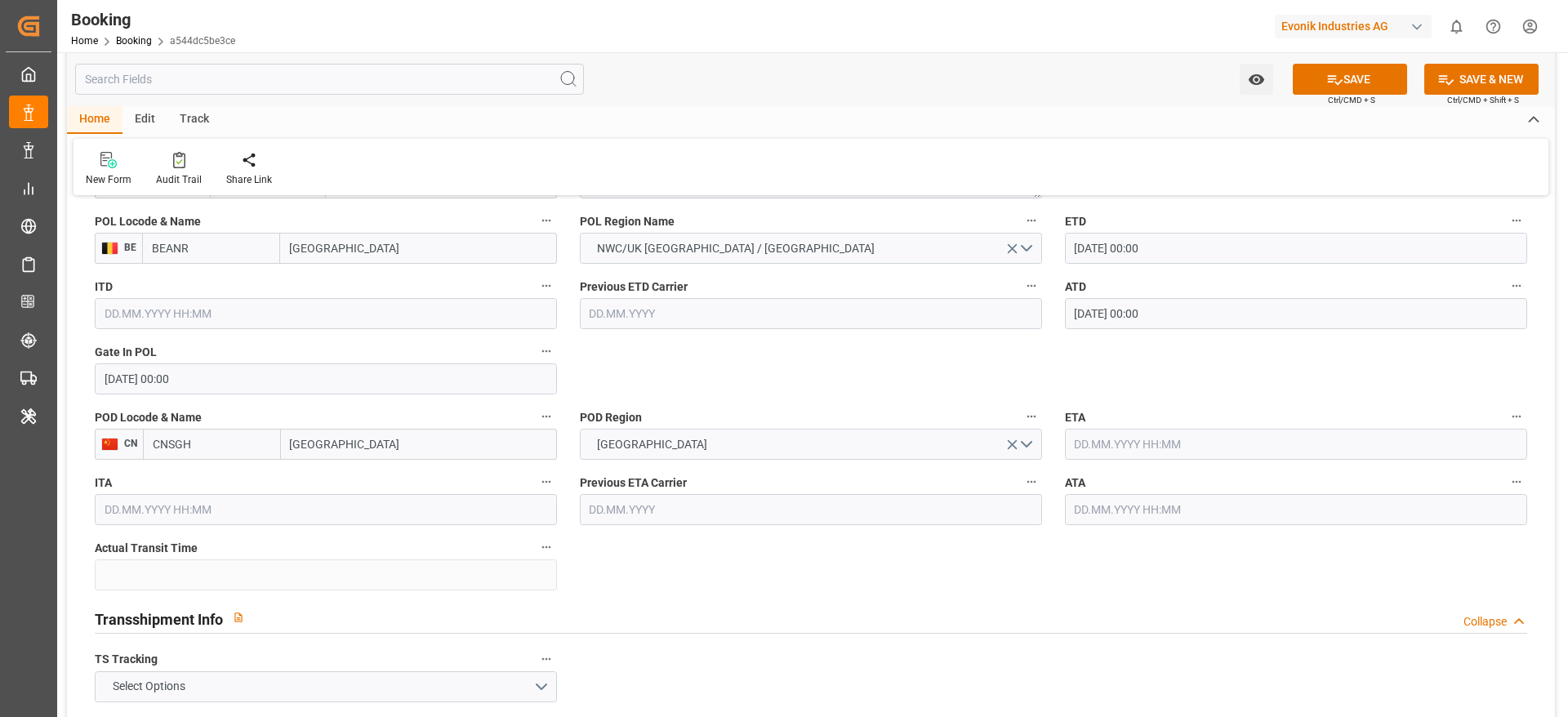
scroll to position [1347, 0]
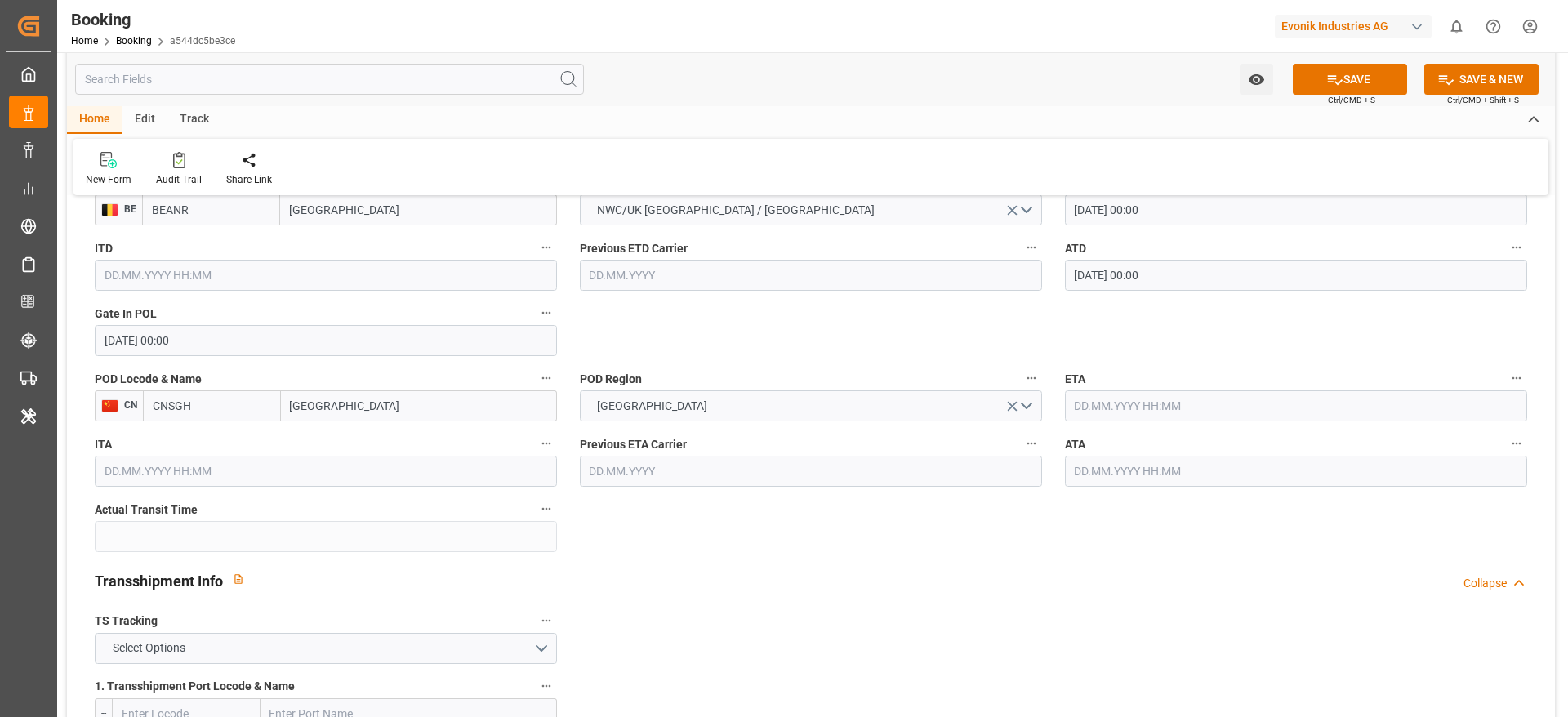
click at [1098, 391] on input "text" at bounding box center [1295, 405] width 462 height 31
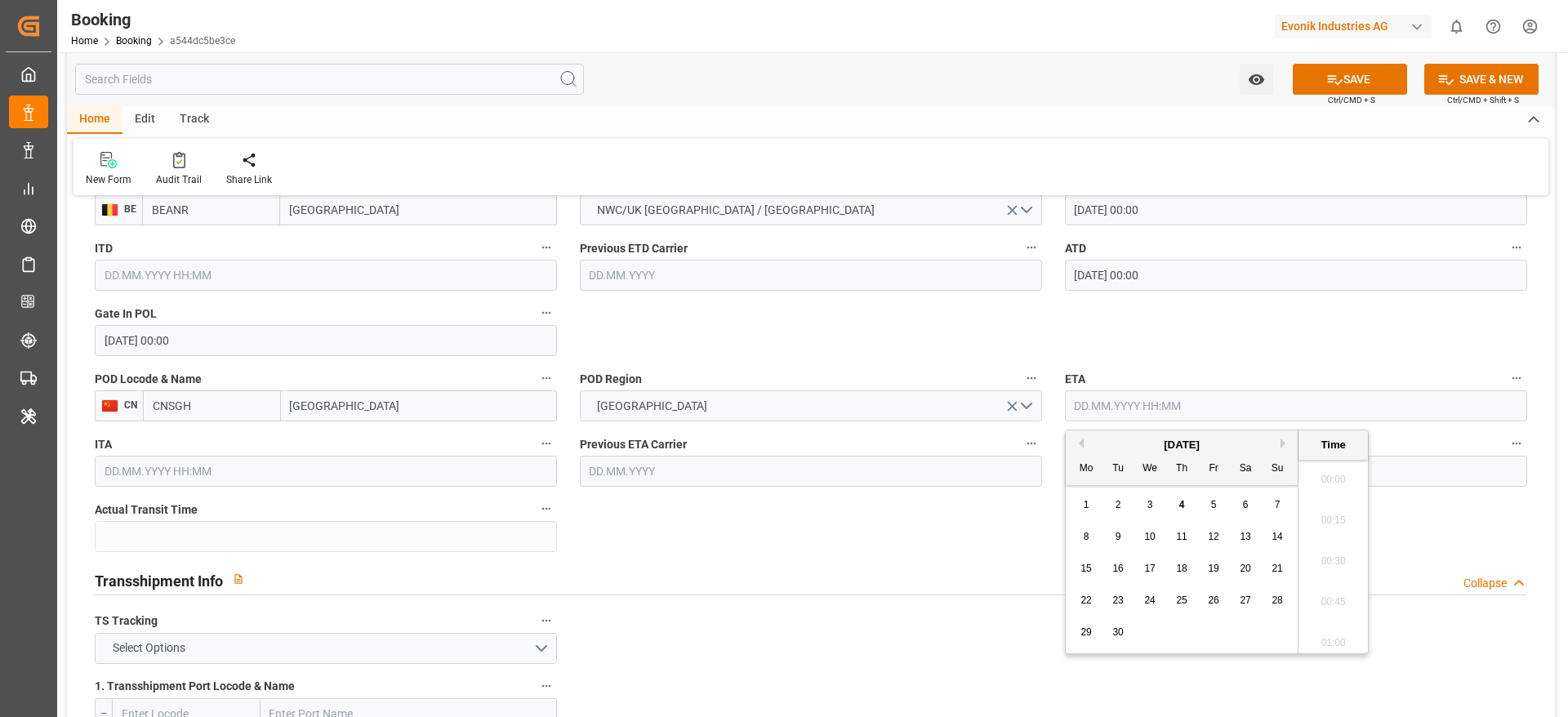
scroll to position [1802, 0]
click at [1109, 601] on div "23" at bounding box center [1118, 601] width 21 height 20
type input "23.09.2025 00:00"
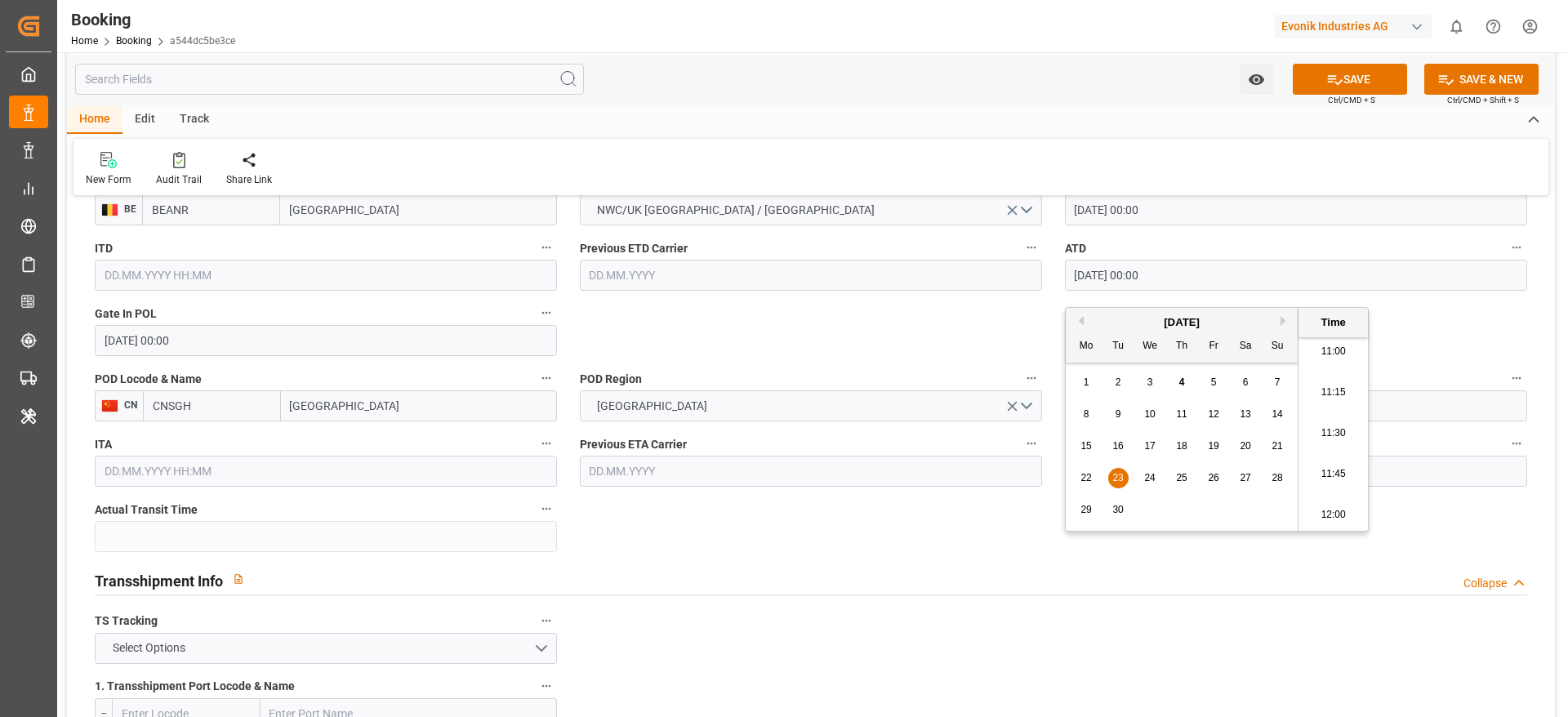
scroll to position [1470, 0]
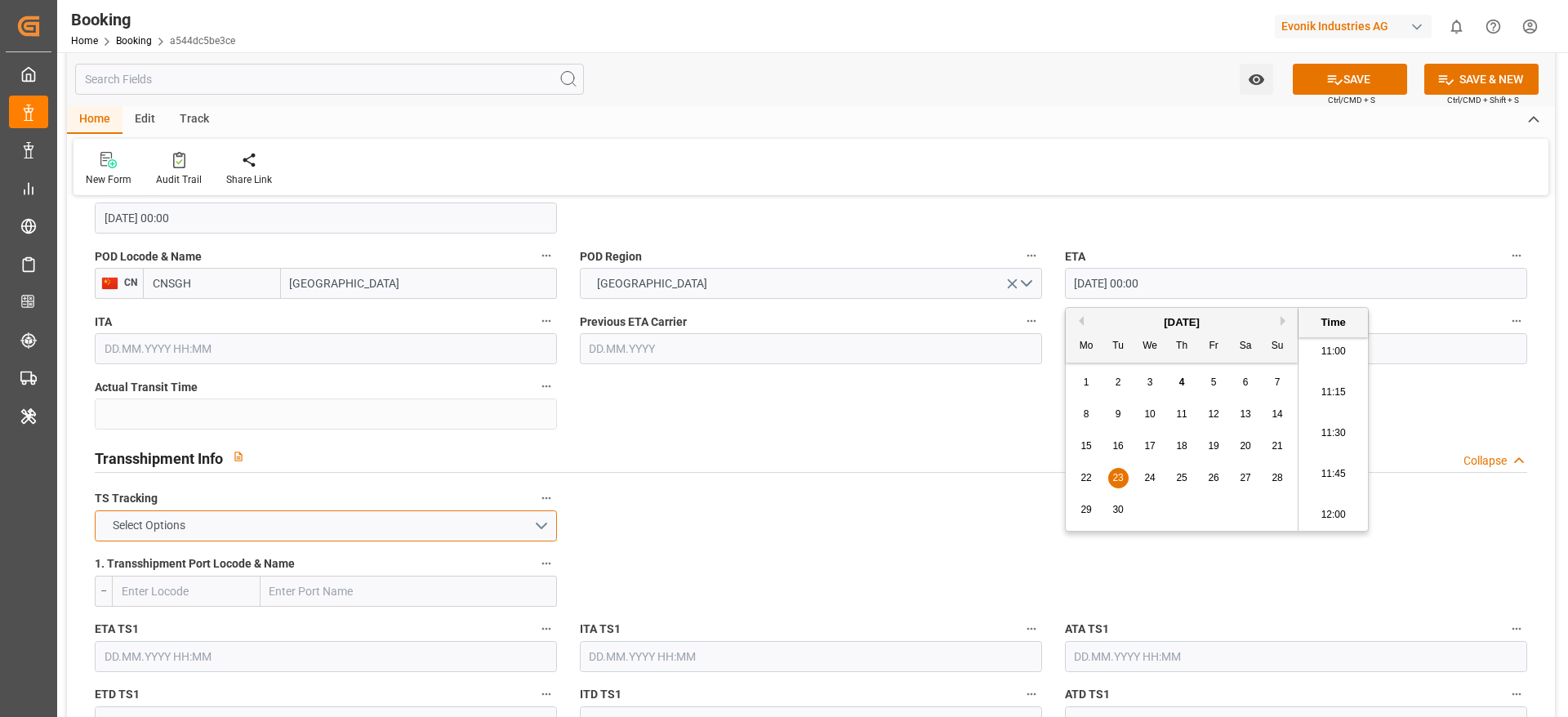
click at [313, 522] on button "Select Options" at bounding box center [325, 526] width 462 height 31
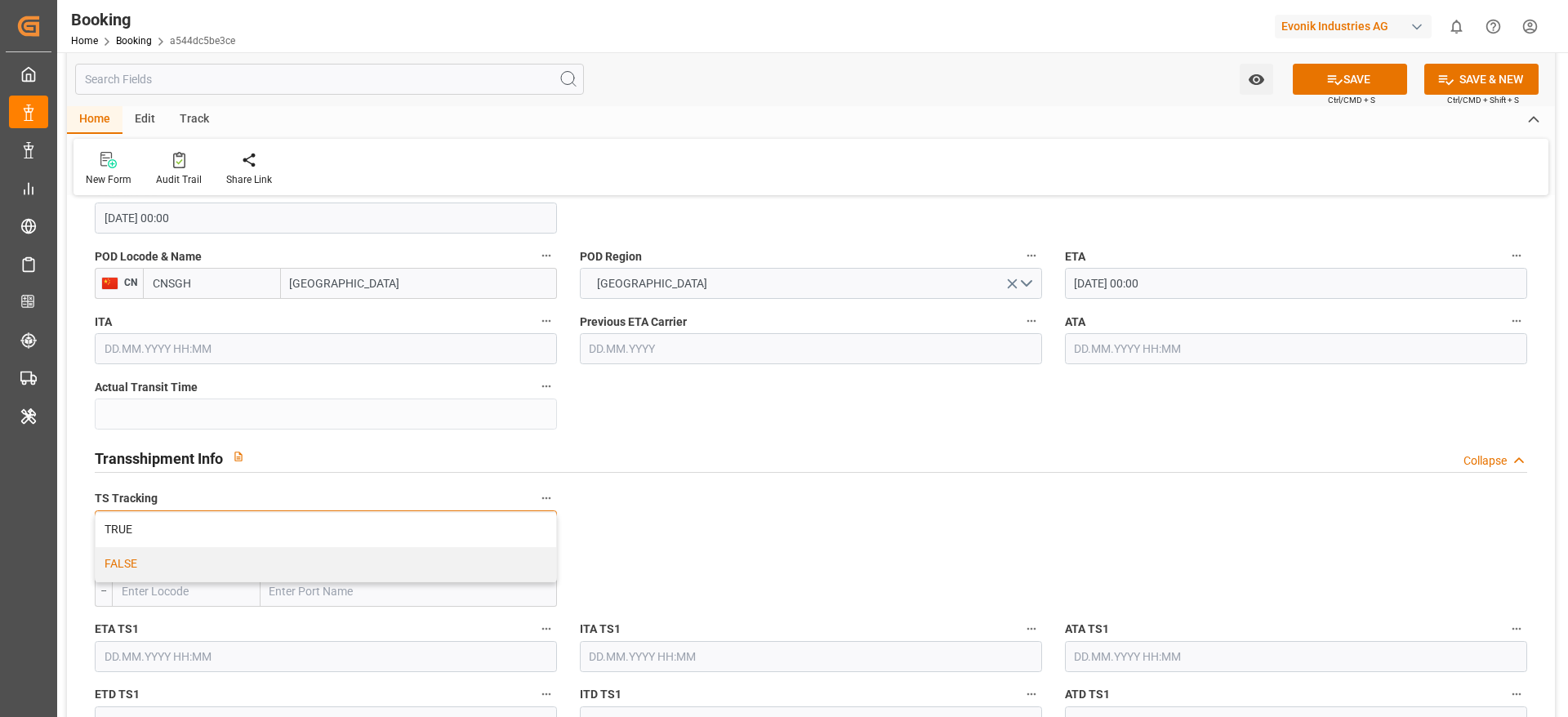
click at [287, 554] on div "FALSE" at bounding box center [325, 564] width 460 height 34
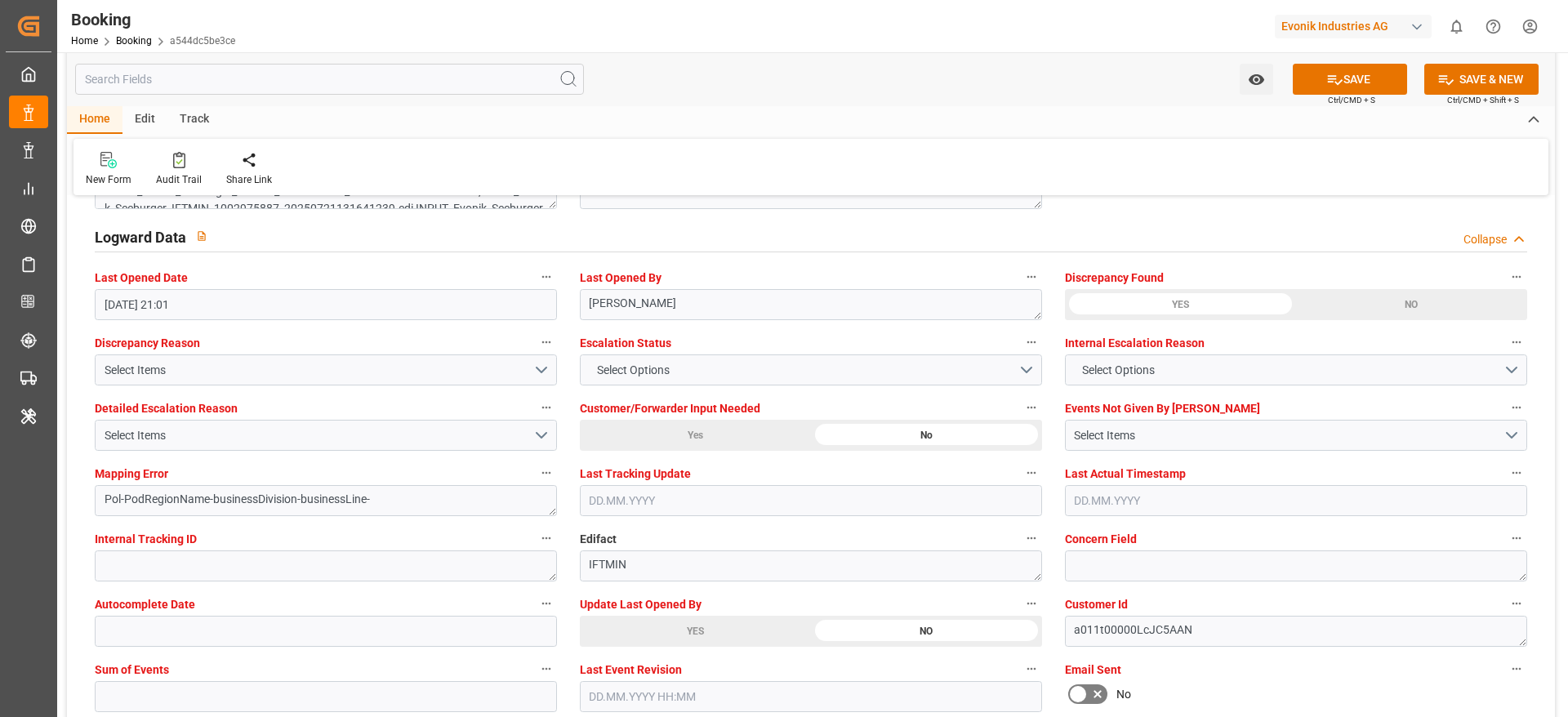
scroll to position [3061, 0]
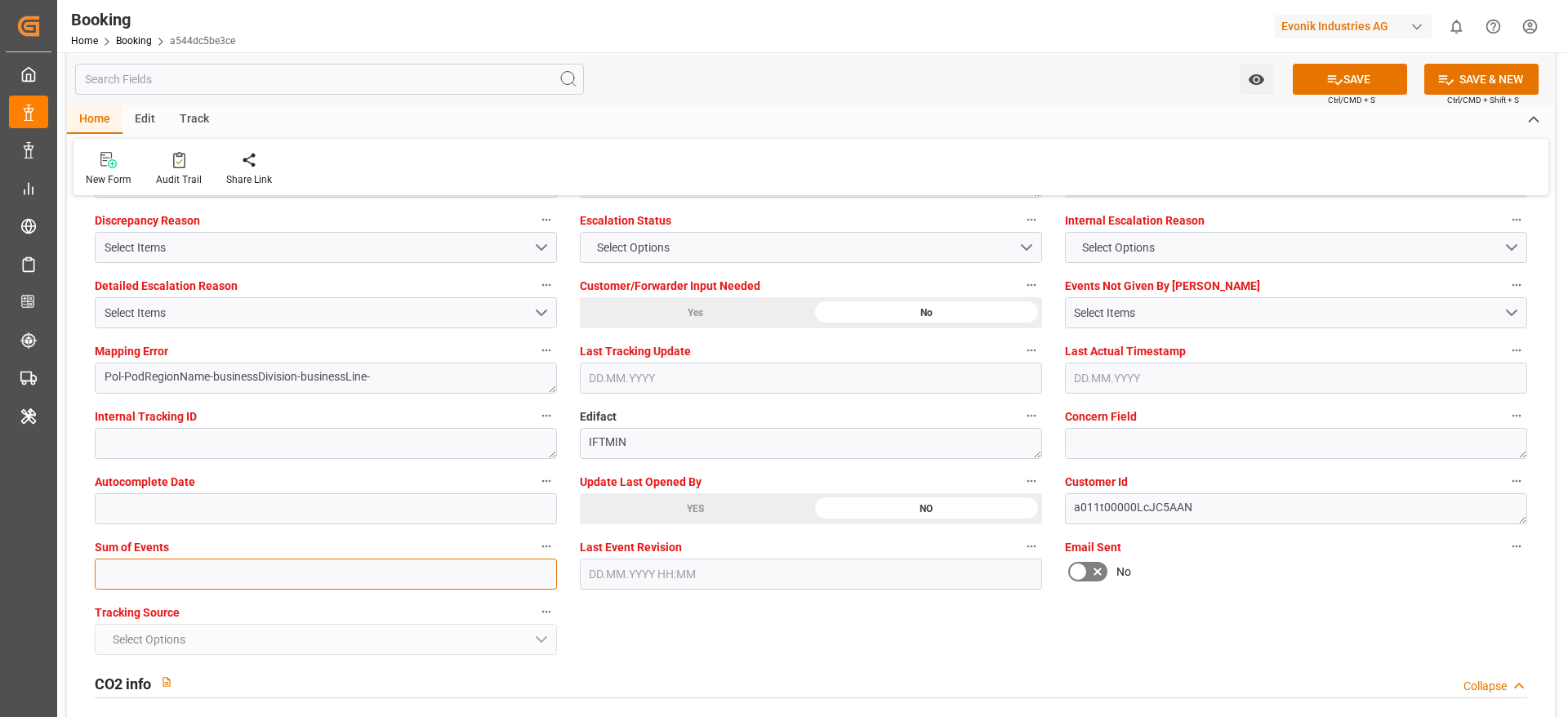
click at [213, 582] on input "text" at bounding box center [325, 574] width 462 height 31
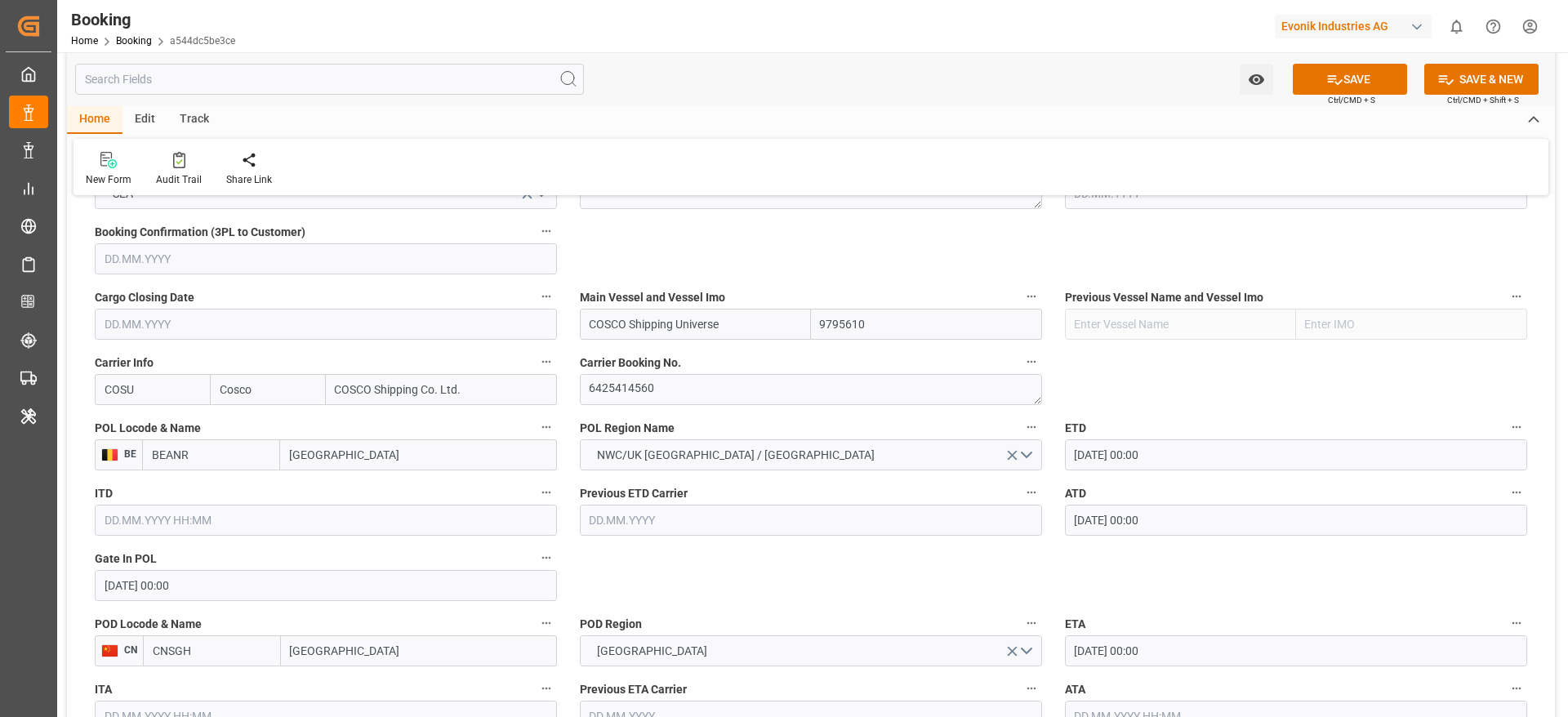
scroll to position [980, 0]
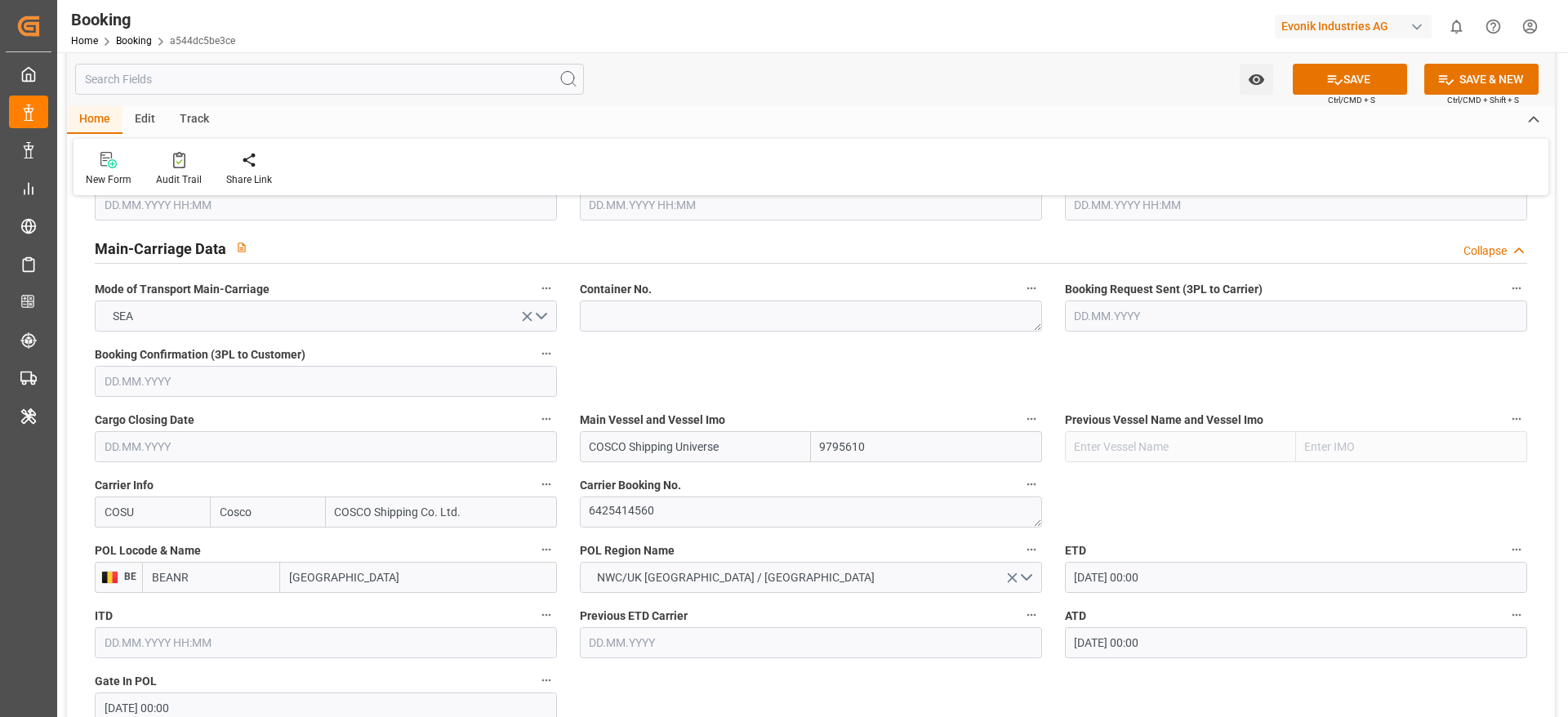
type input "0"
click at [595, 331] on textarea at bounding box center [810, 315] width 462 height 31
paste textarea "OOLU0331238"
click at [585, 322] on textarea "OOLU0331238" at bounding box center [810, 315] width 462 height 31
click at [663, 313] on textarea "OOLU0331238" at bounding box center [810, 315] width 462 height 31
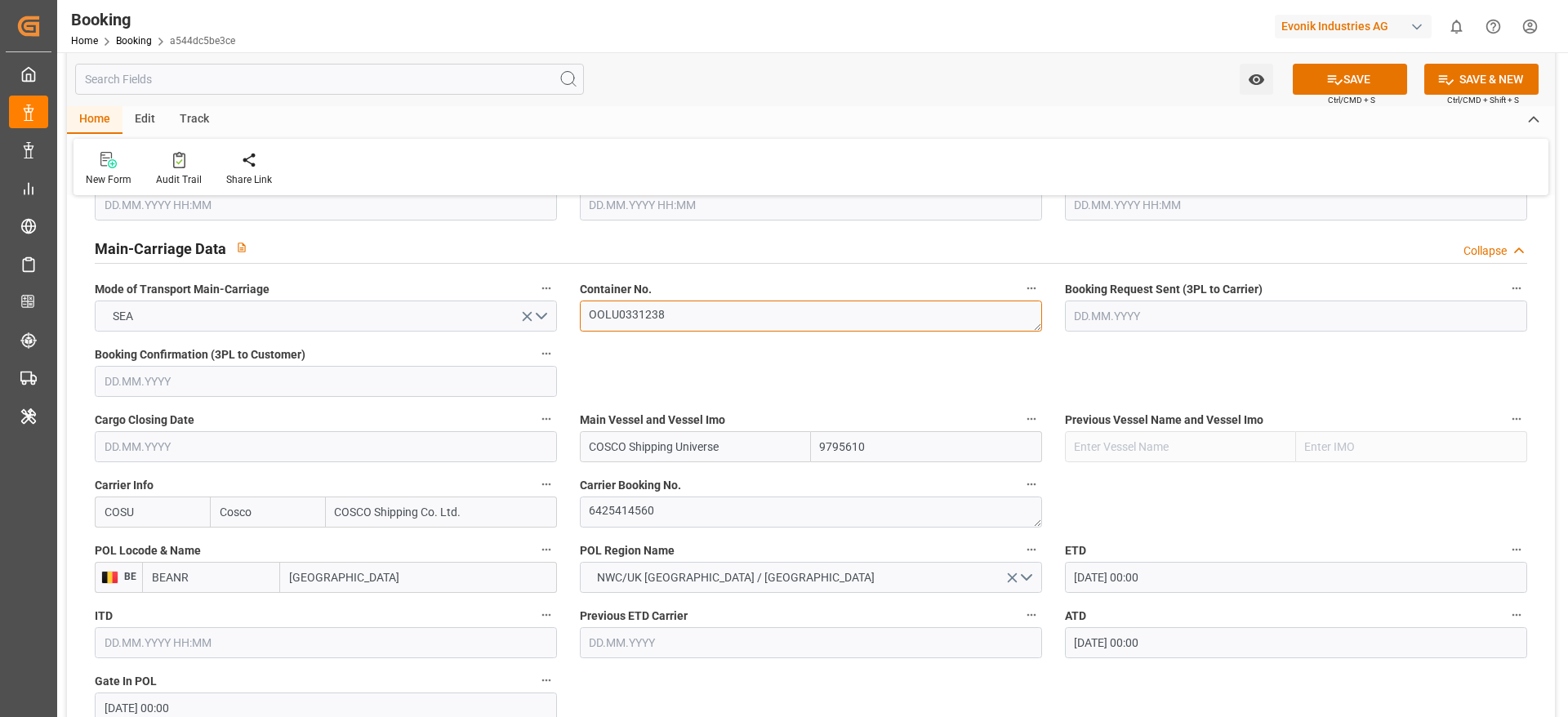
type textarea "OOLU0331238"
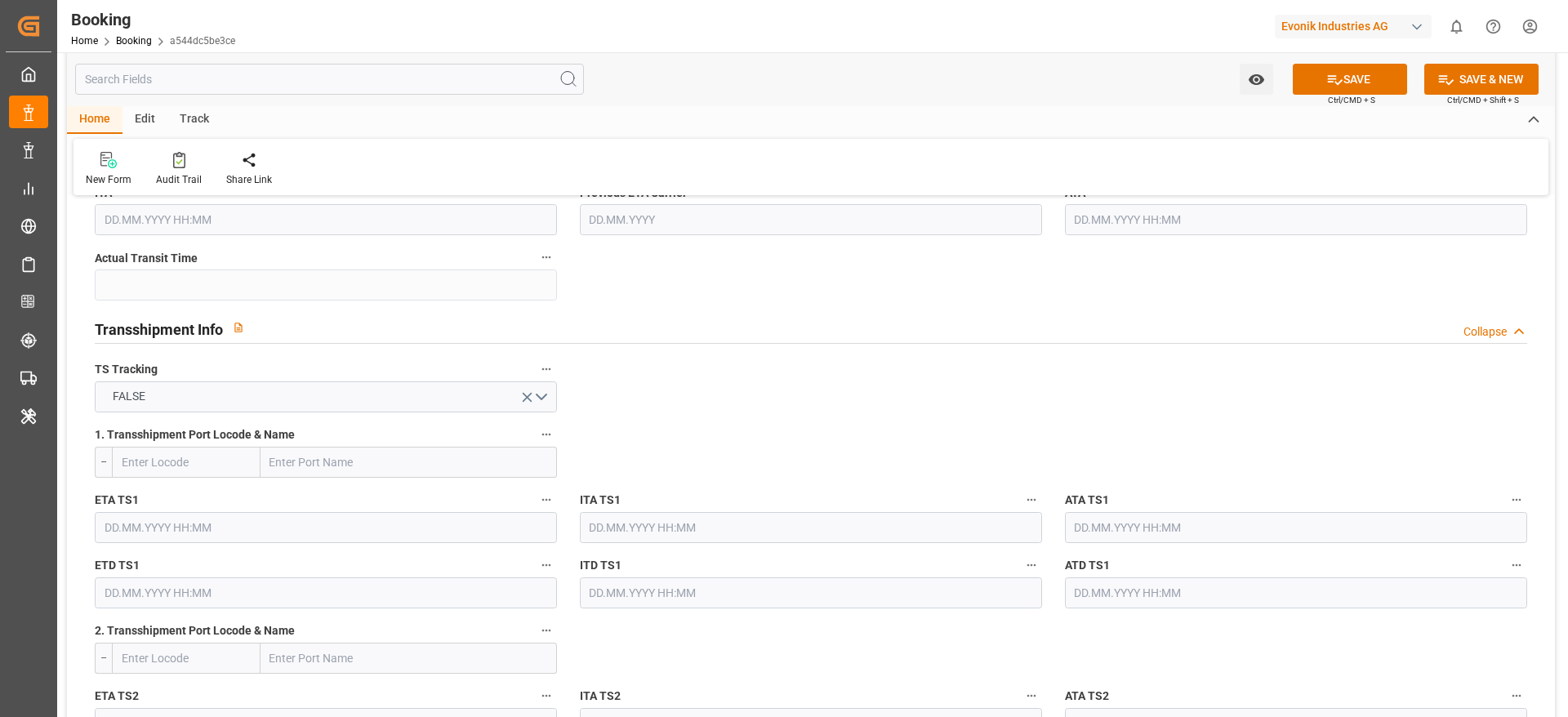
scroll to position [1714, 0]
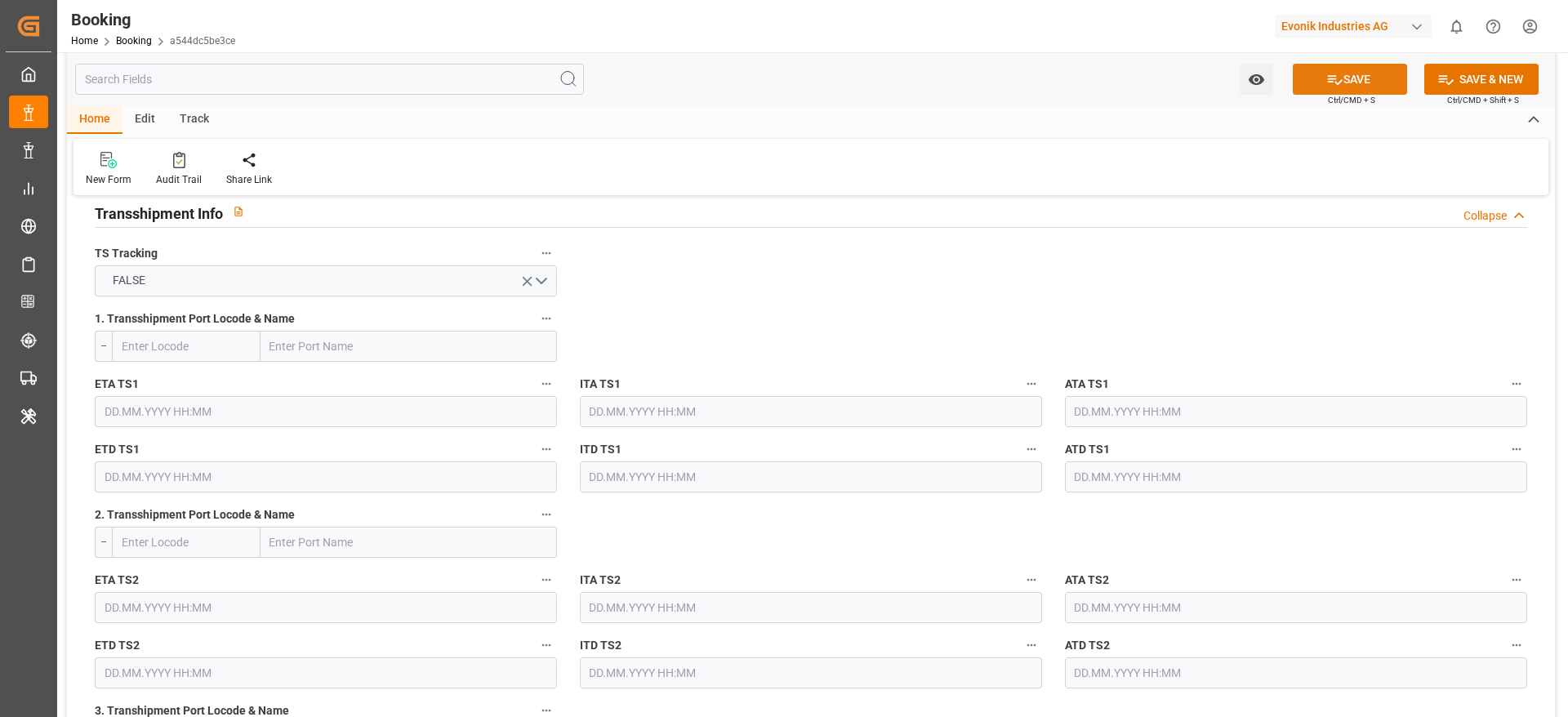
click at [1331, 75] on icon at bounding box center [1335, 80] width 15 height 10
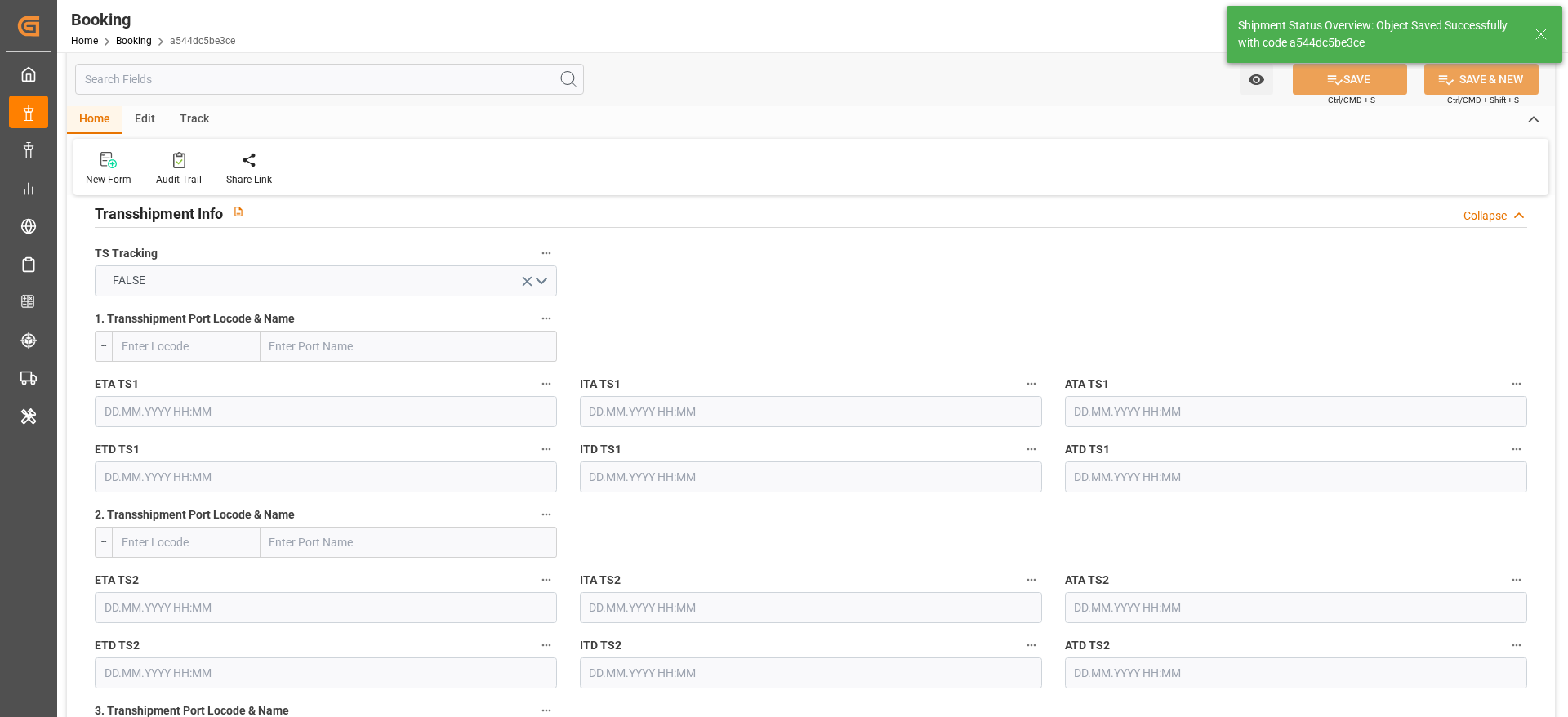
type textarea "NWC/UK North West Continent / UK_CNSGH_COSU_CU-CS"
type textarea "[PERSON_NAME]"
type textarea "Pod-PodRegionName-businessDivision-businessLine-"
type input "18.08.2025 00:00"
type input "23.09.2025 00:00"
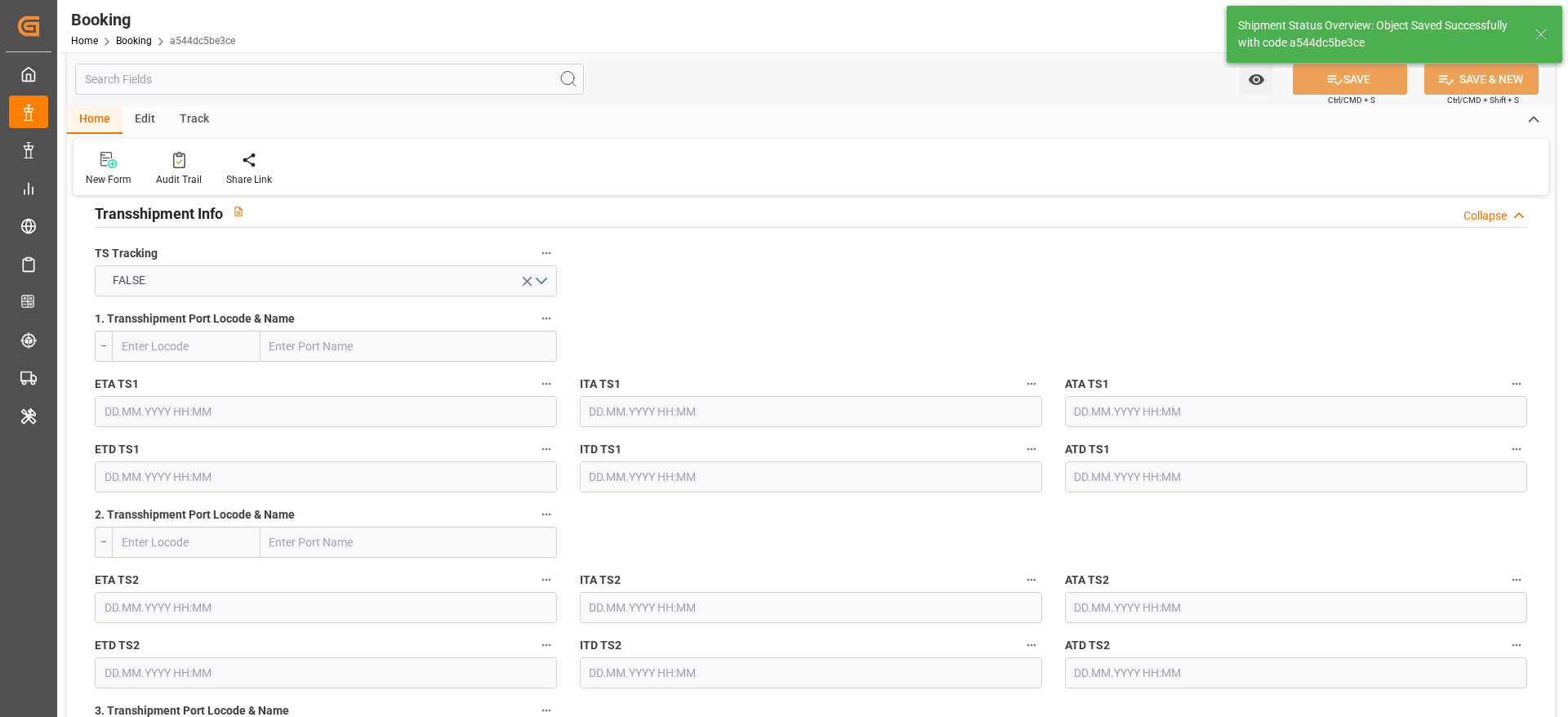
type input "04.09.2025 06:11"
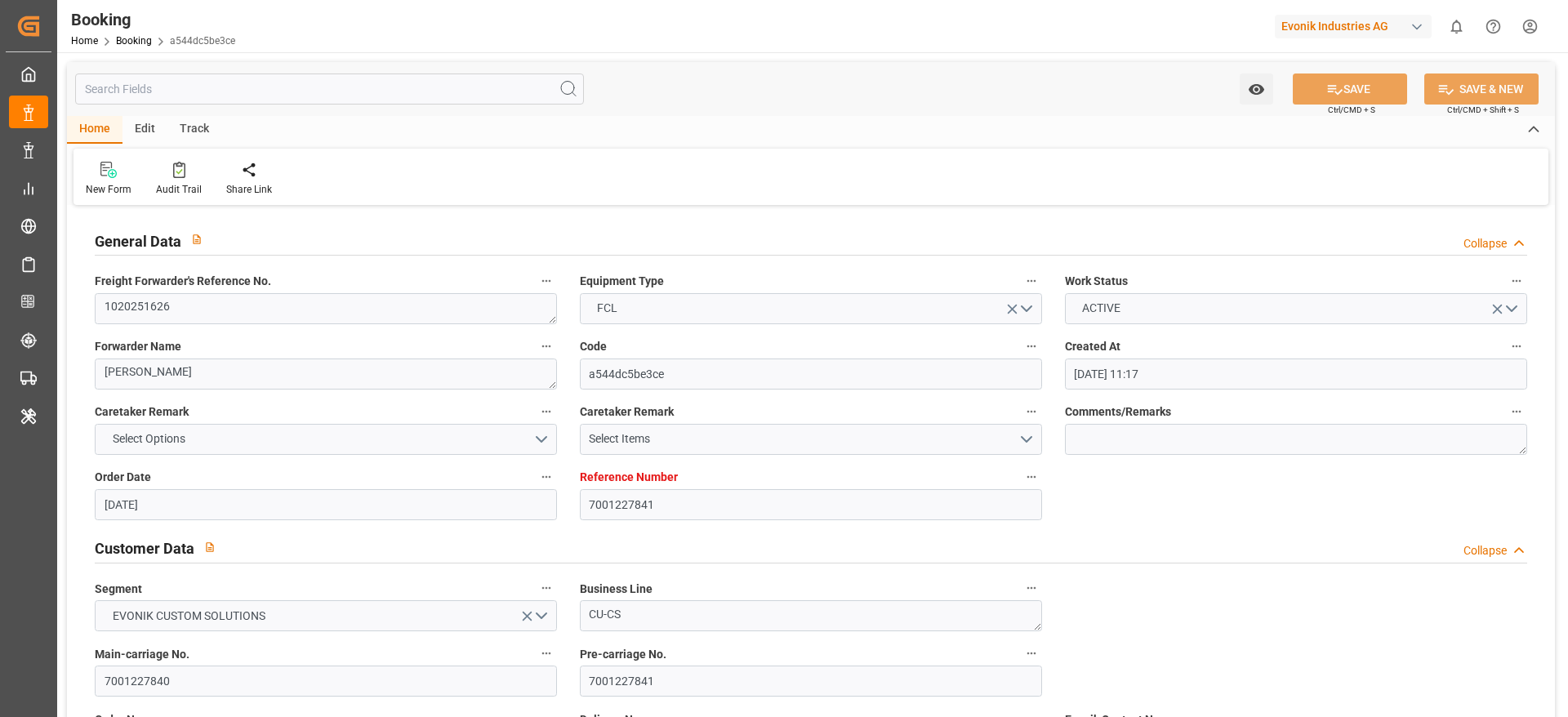
scroll to position [367, 0]
type input "7001221870"
type input "EUNWC"
type input "CNSHA"
type input "14.07.2025 12:41"
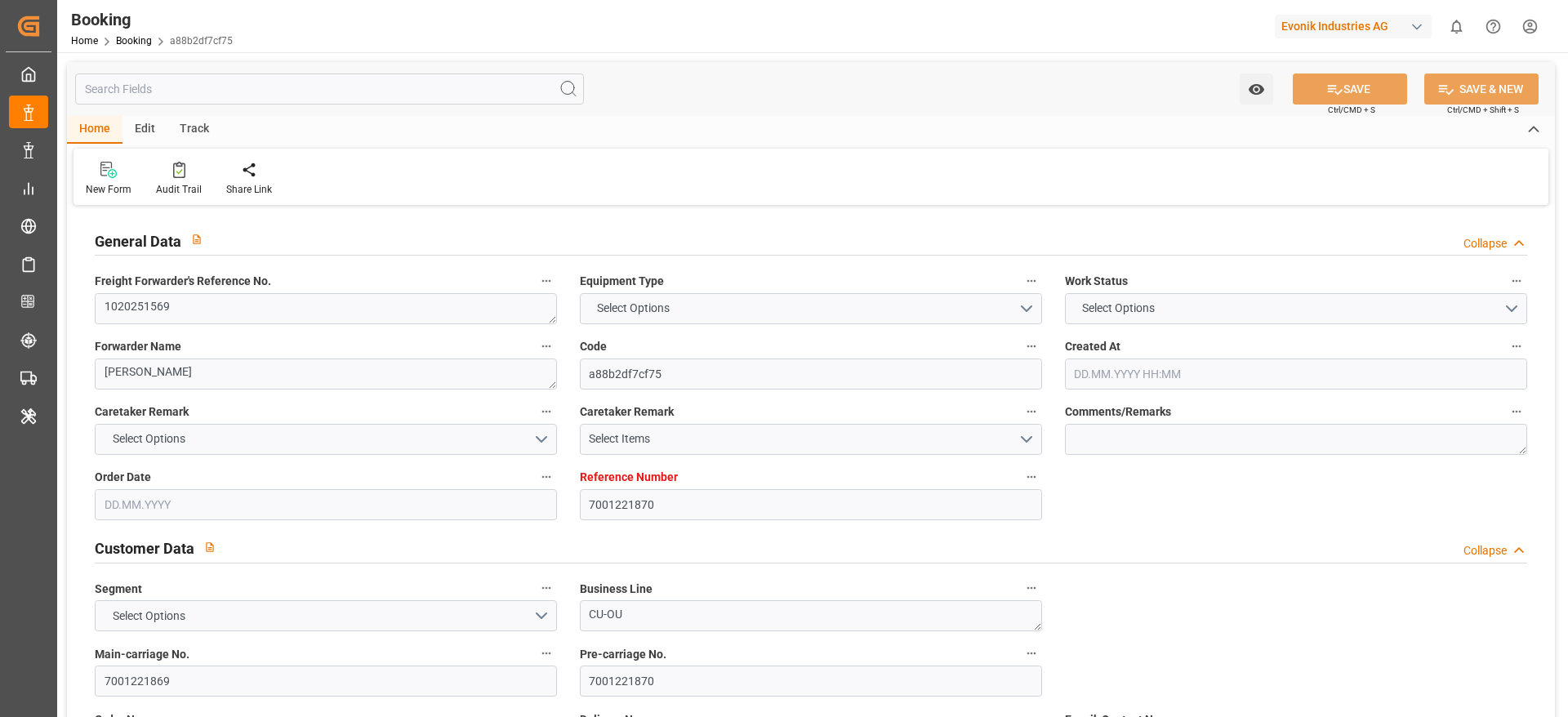
type input "14.07.2025"
type input "04.10.2025"
type input "11.08.2025"
type input "06.08.2025"
type input "[DATE] 21:01"
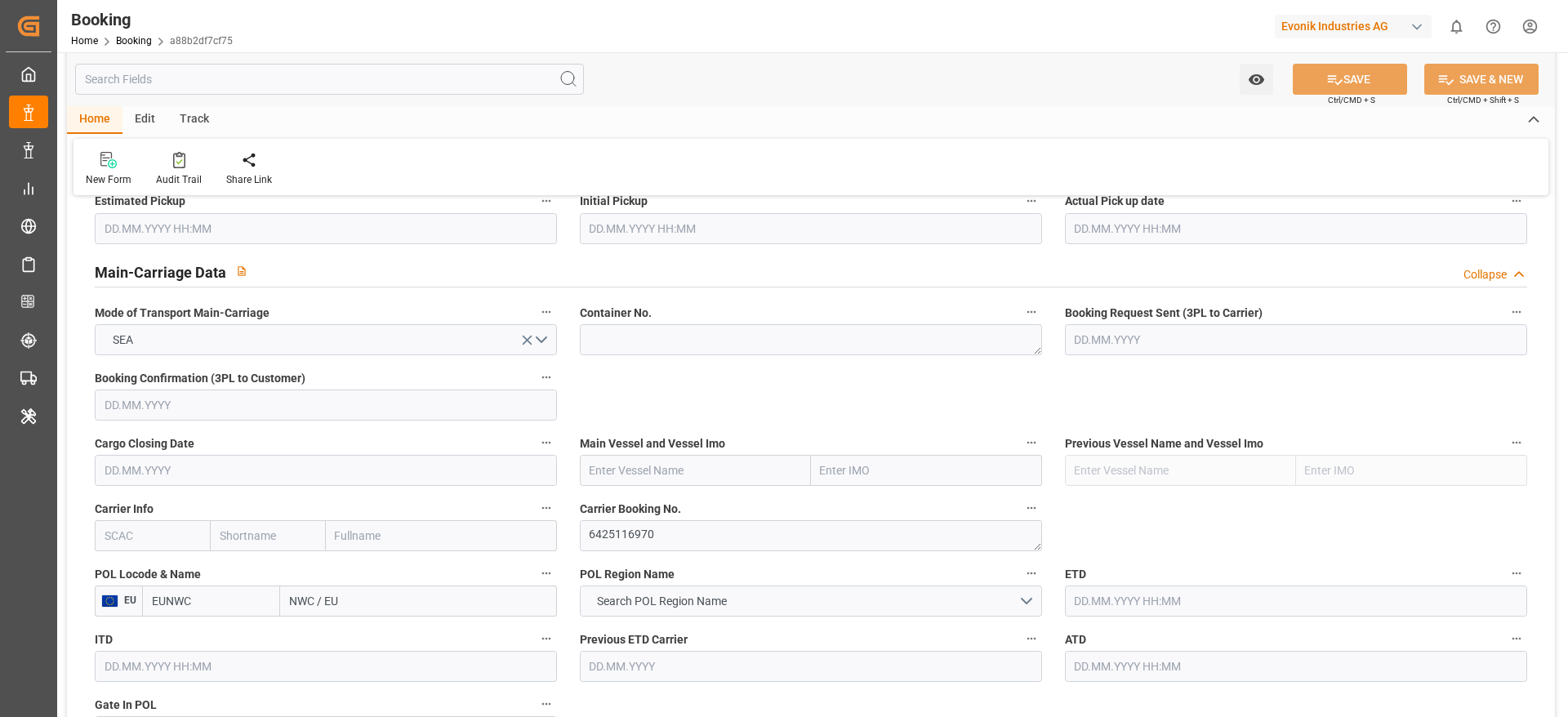
scroll to position [980, 0]
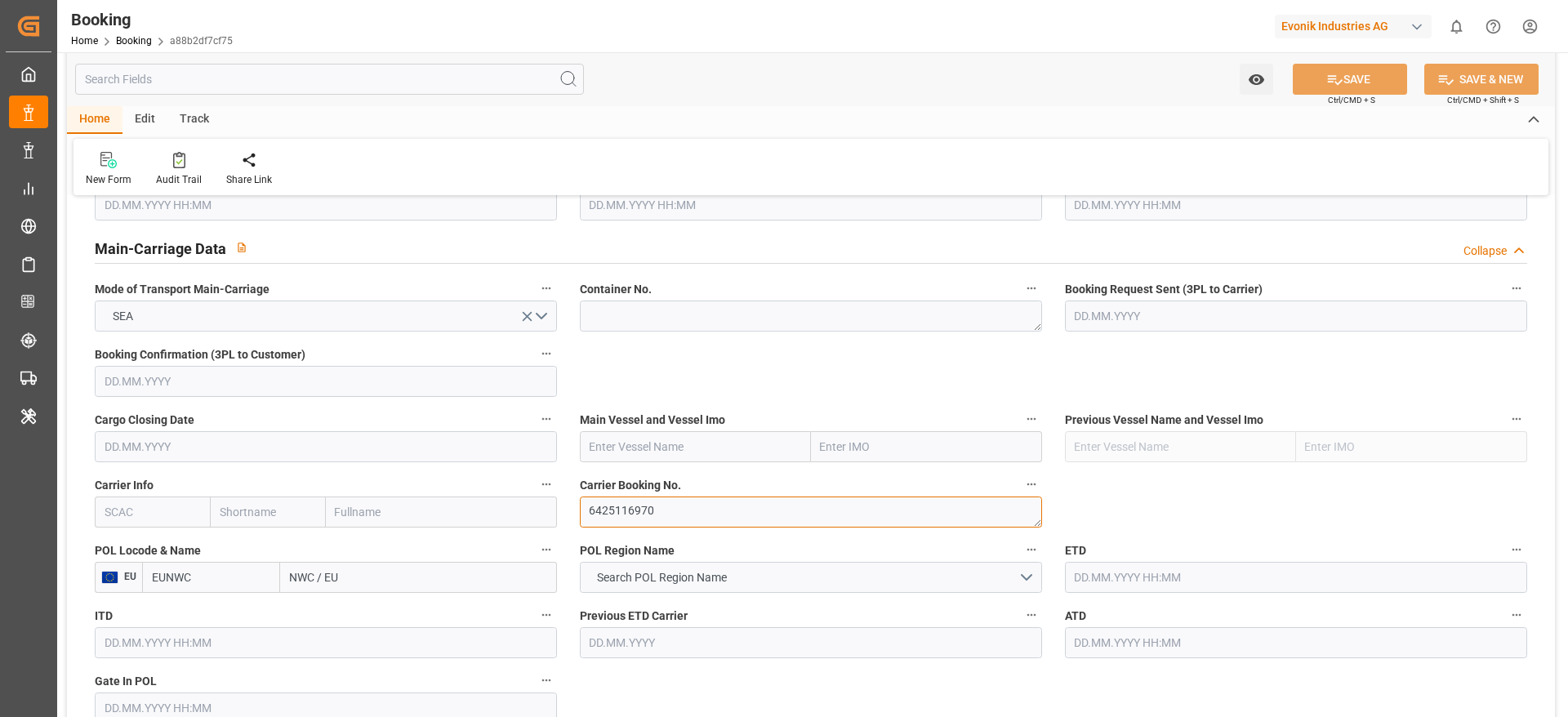
click at [613, 503] on textarea "6425116970" at bounding box center [810, 511] width 462 height 31
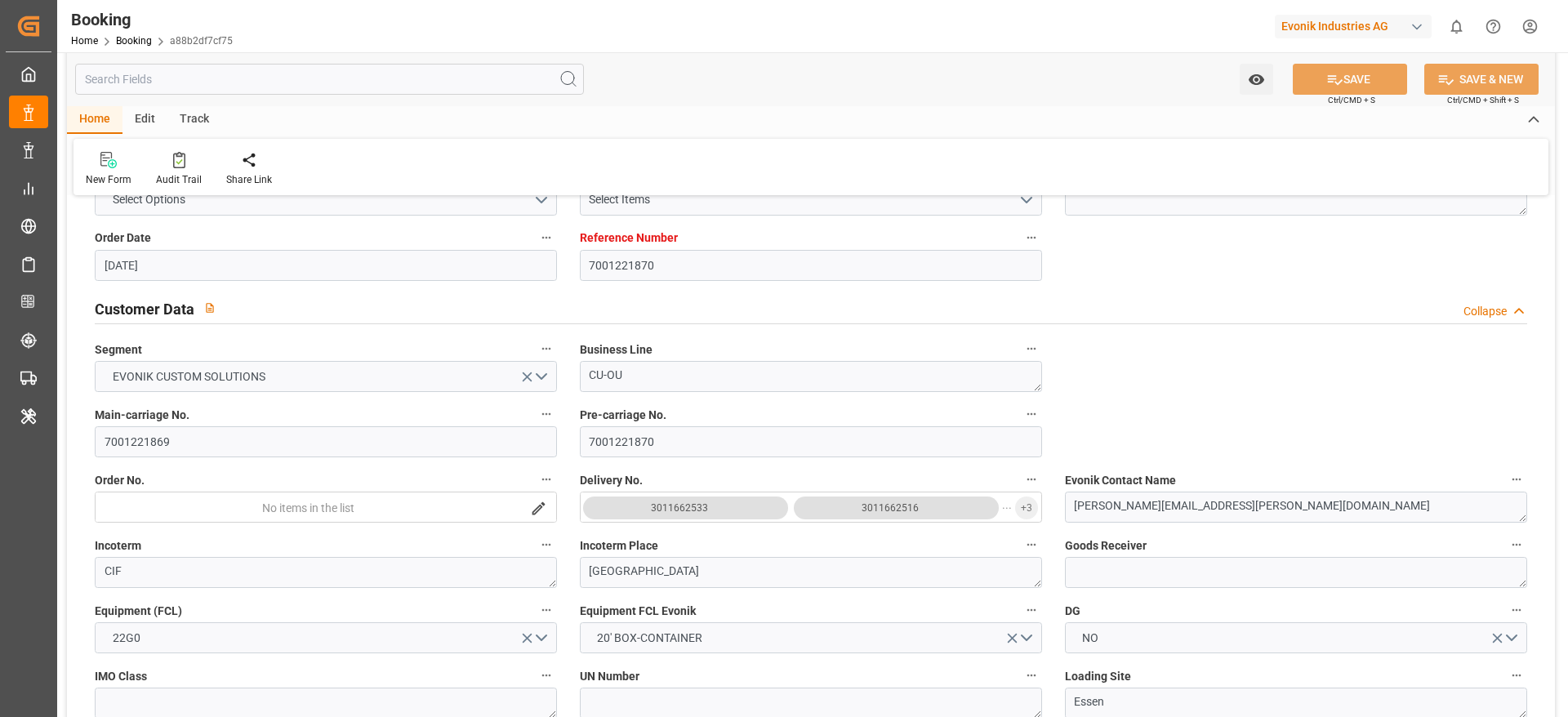
scroll to position [245, 0]
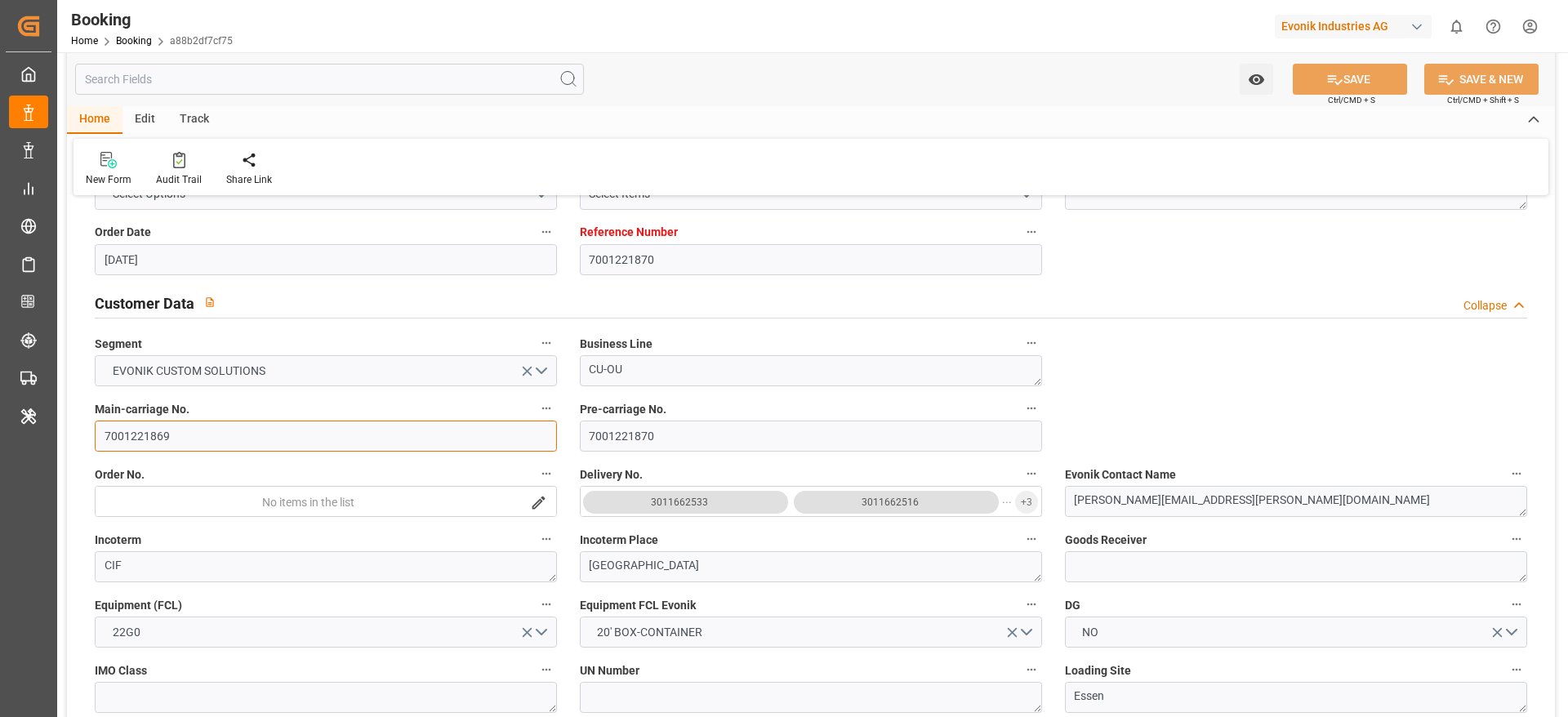
click at [156, 434] on input "7001221869" at bounding box center [325, 435] width 462 height 31
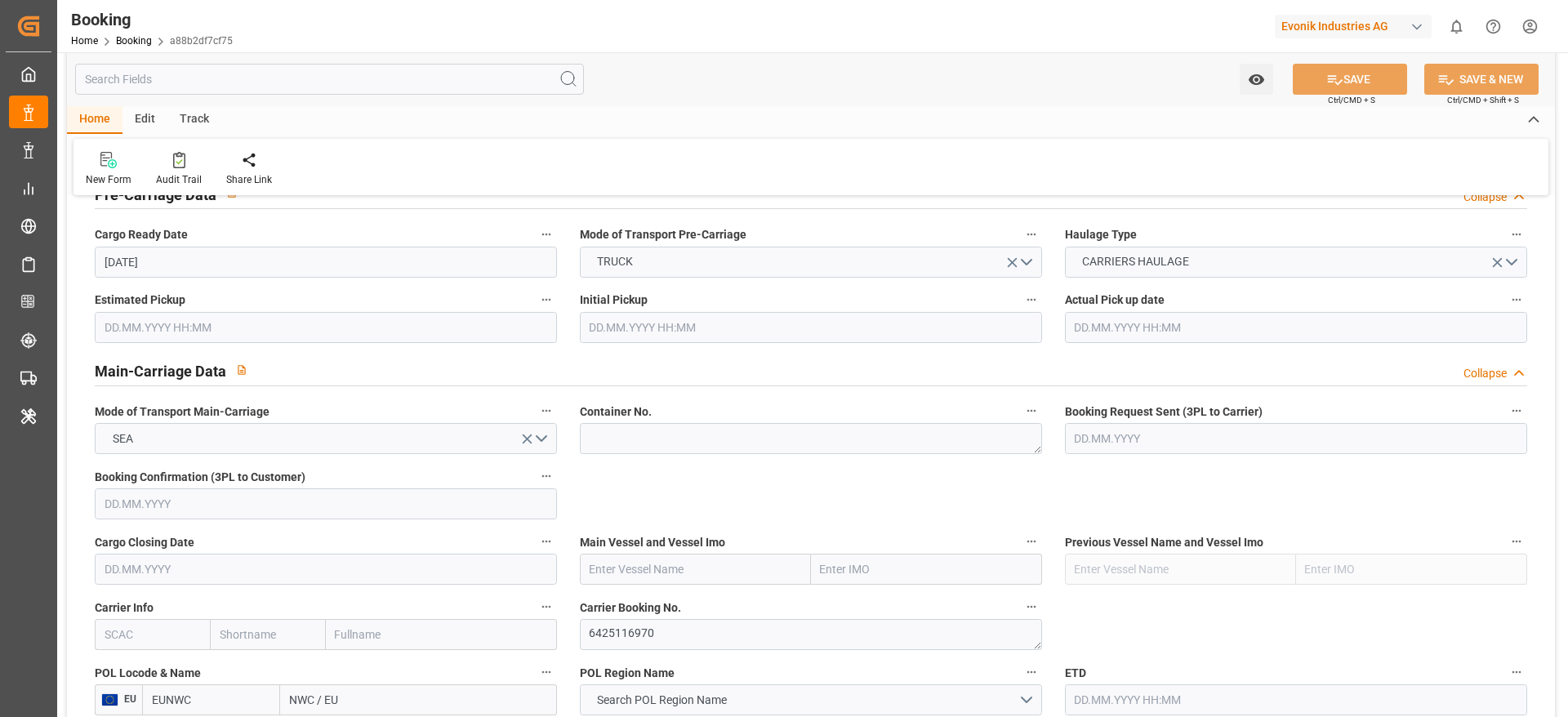
scroll to position [980, 0]
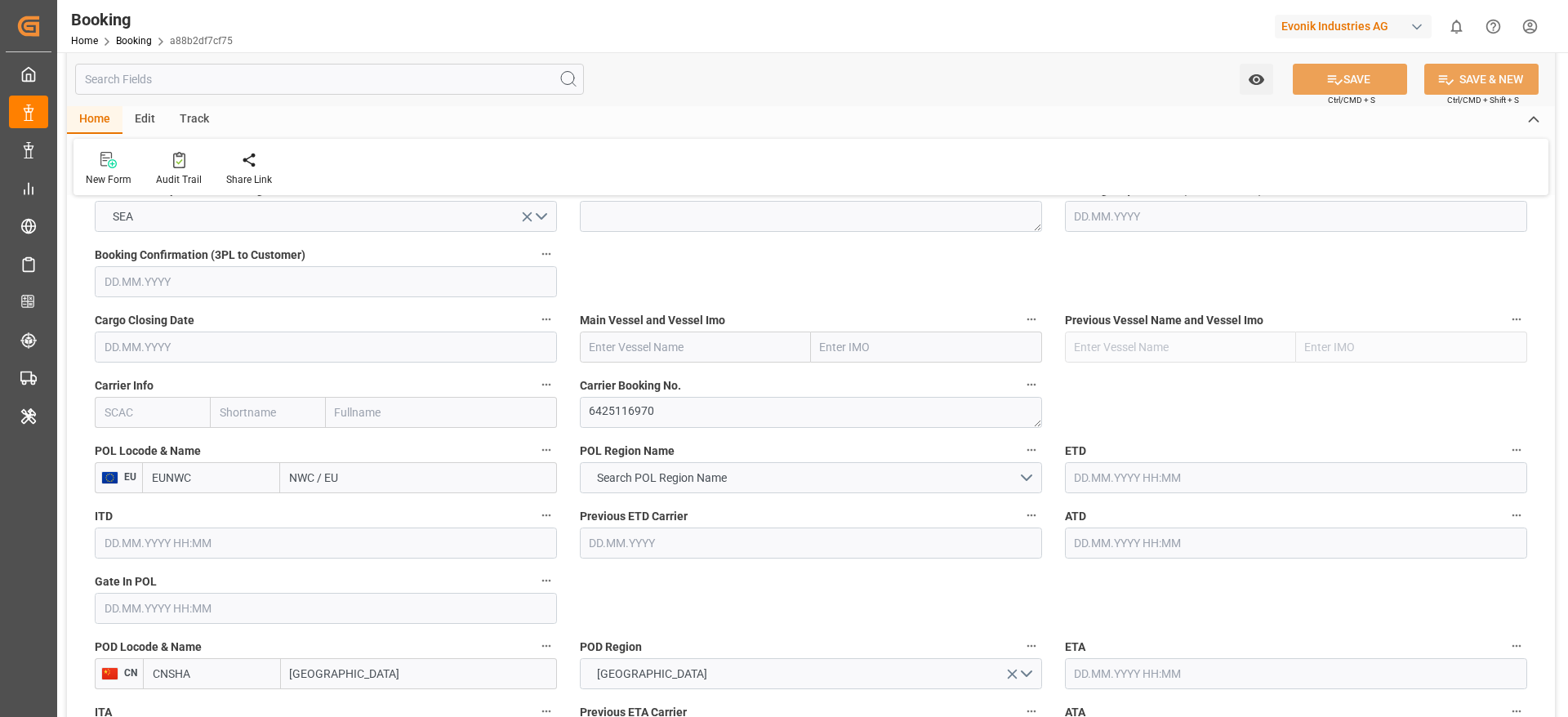
scroll to position [1102, 0]
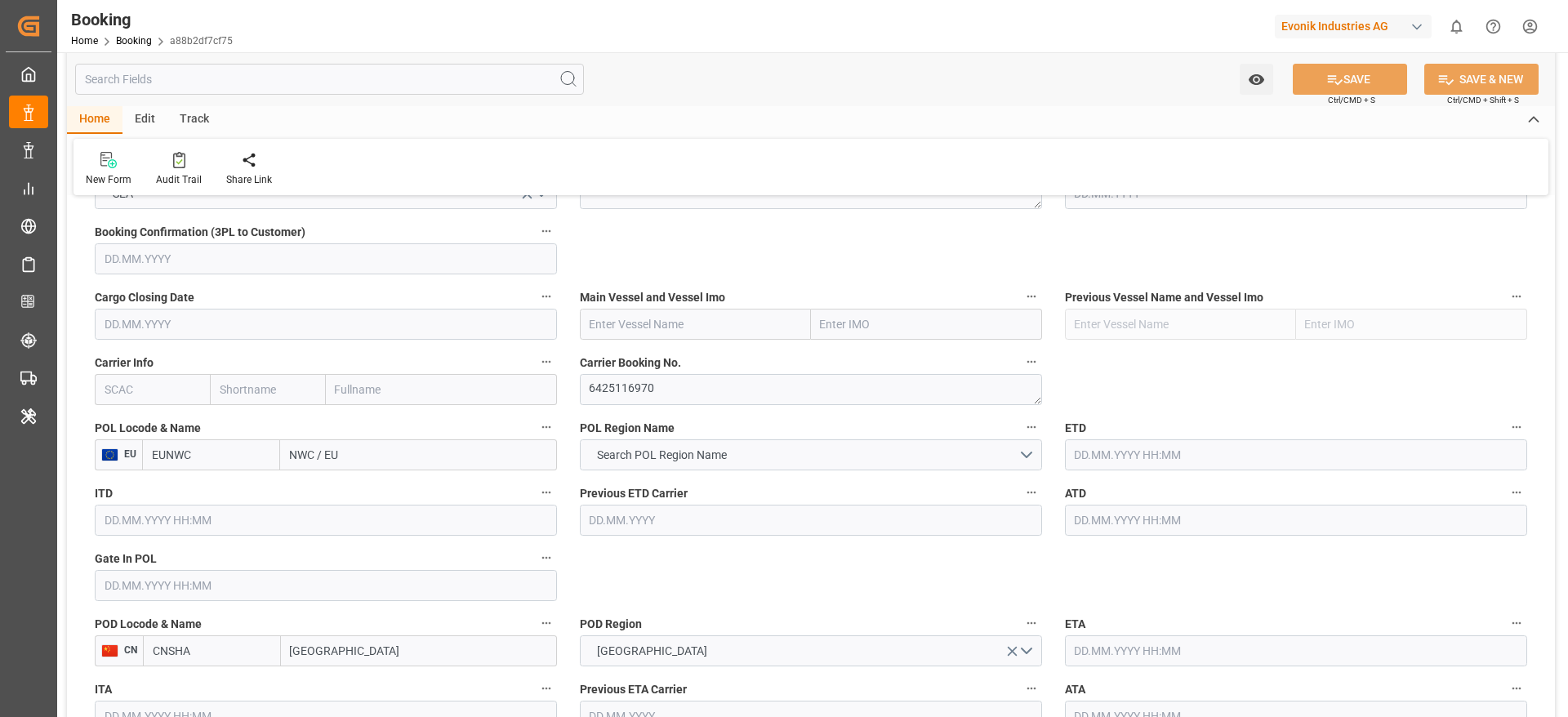
click at [178, 395] on input "text" at bounding box center [152, 389] width 115 height 31
click at [129, 460] on b "COSU" at bounding box center [120, 463] width 30 height 13
type input "COSU"
type input "Cosco"
type input "COSCO Shipping Co. Ltd."
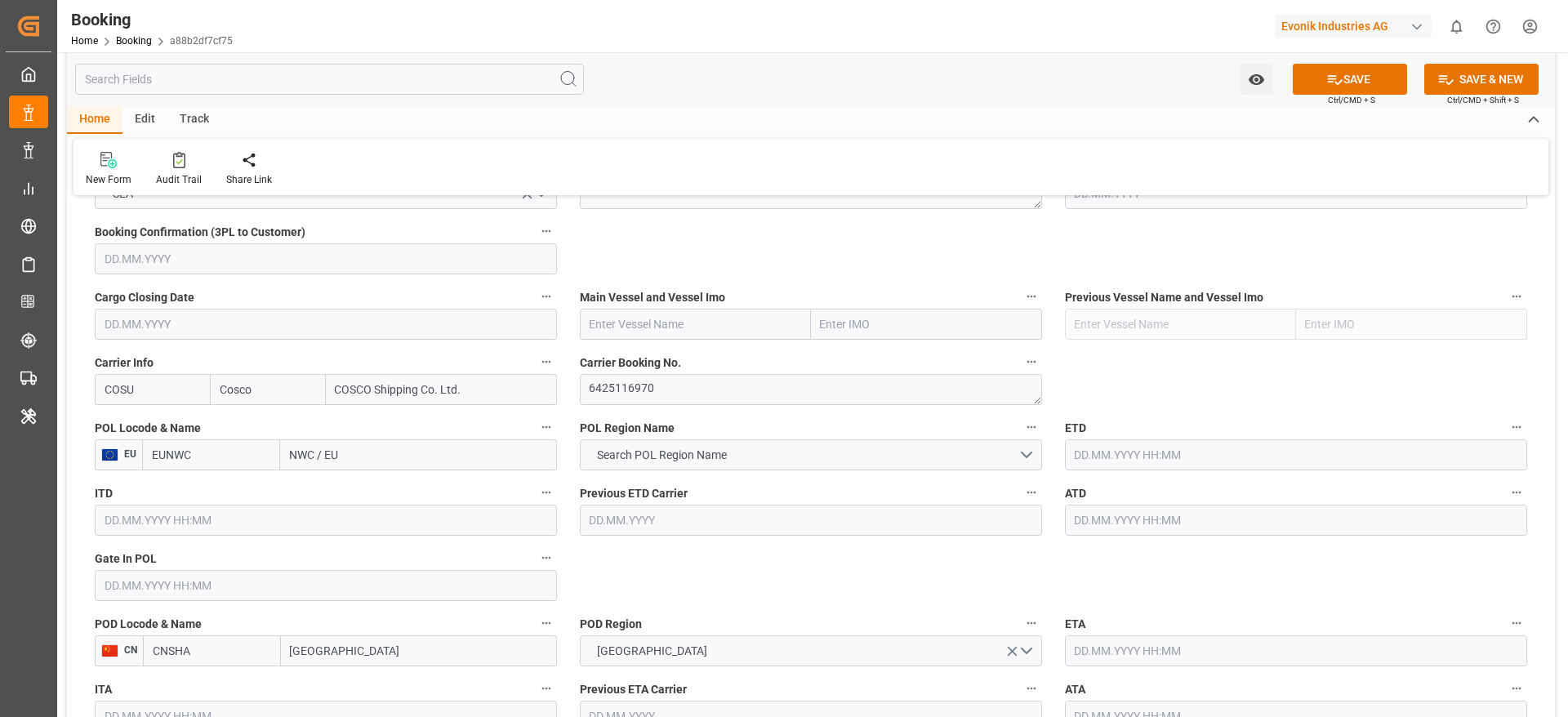
type input "COSU"
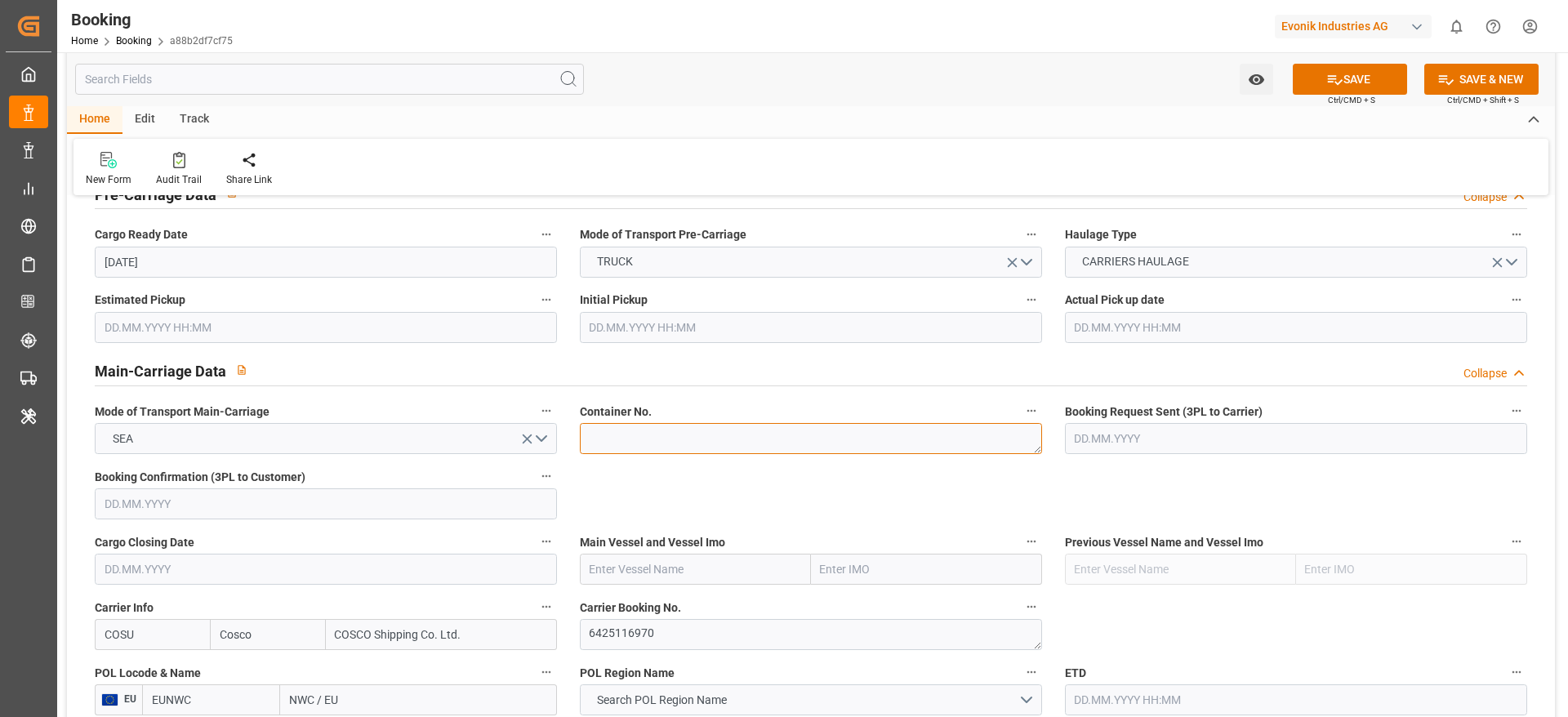
click at [611, 440] on textarea at bounding box center [810, 438] width 462 height 31
paste textarea "CSNU1991624"
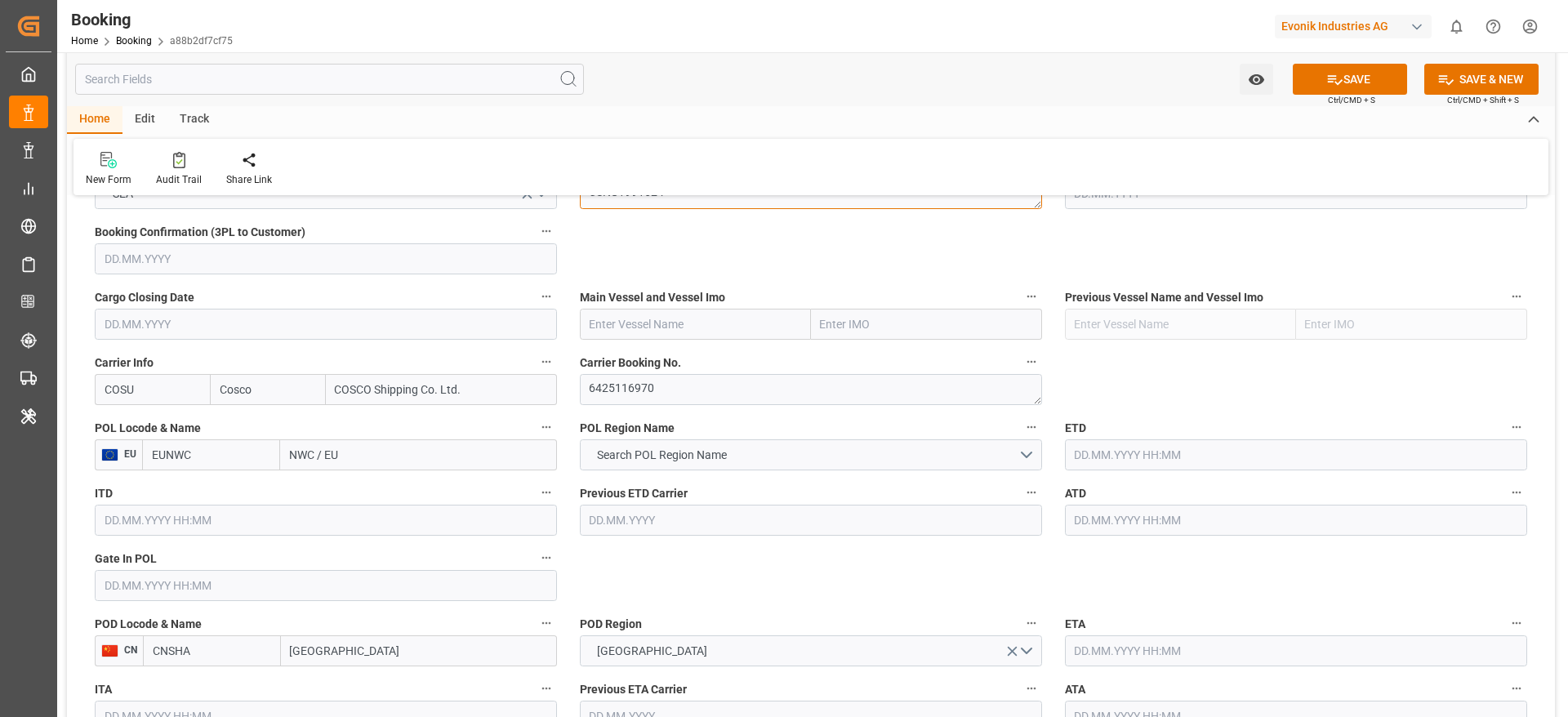
type textarea "CSNU1991624"
click at [617, 399] on textarea "6425116970" at bounding box center [810, 389] width 462 height 31
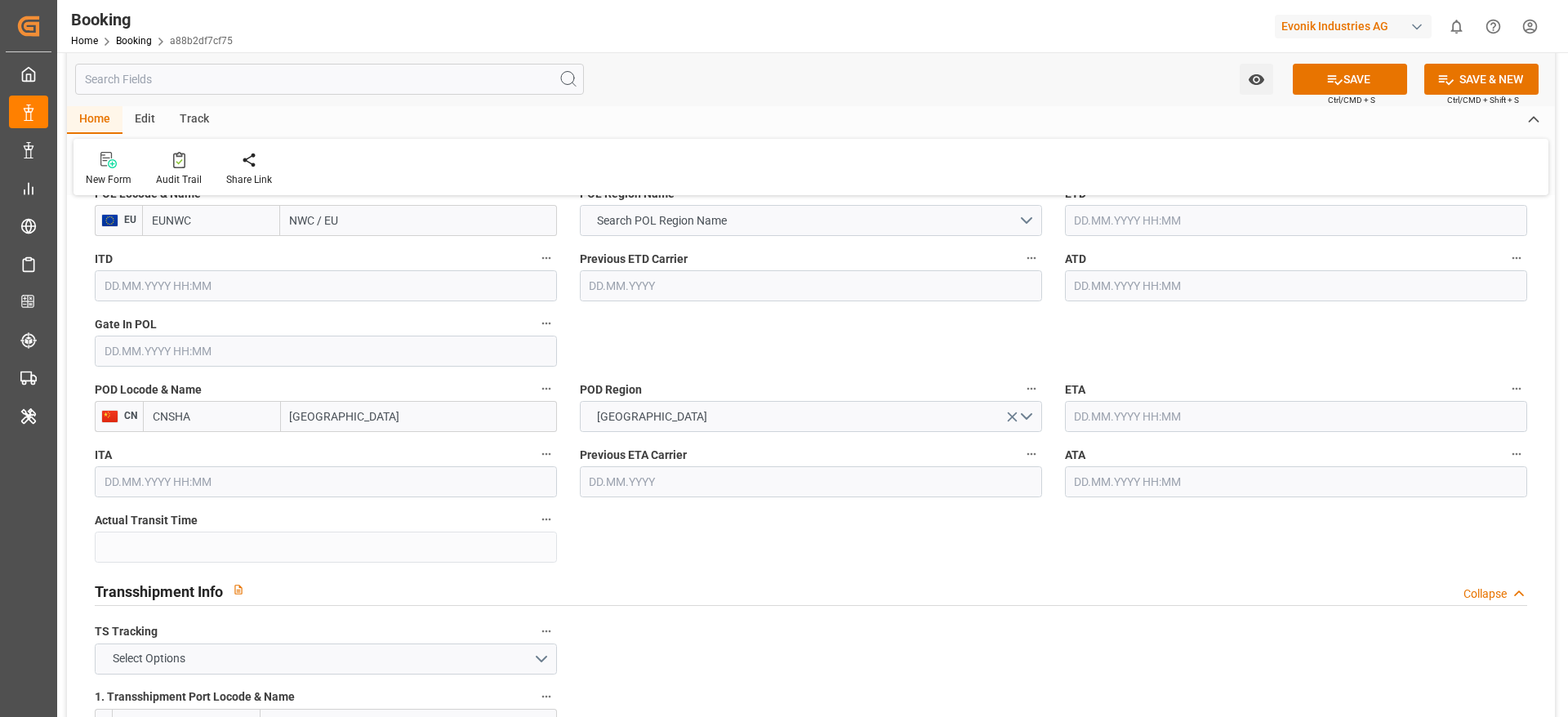
scroll to position [1347, 0]
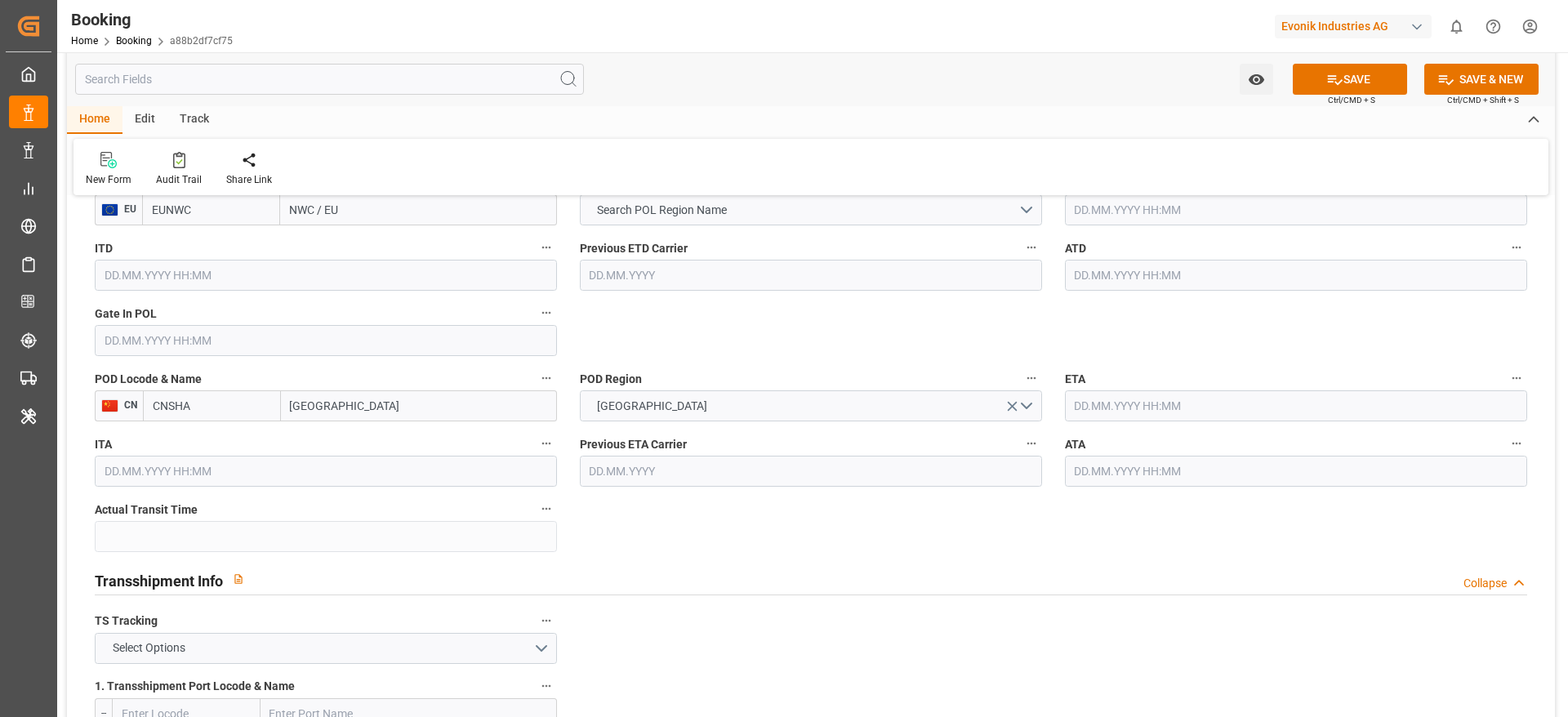
click at [350, 401] on input "Shanghai" at bounding box center [419, 405] width 276 height 31
type input "Shanghai"
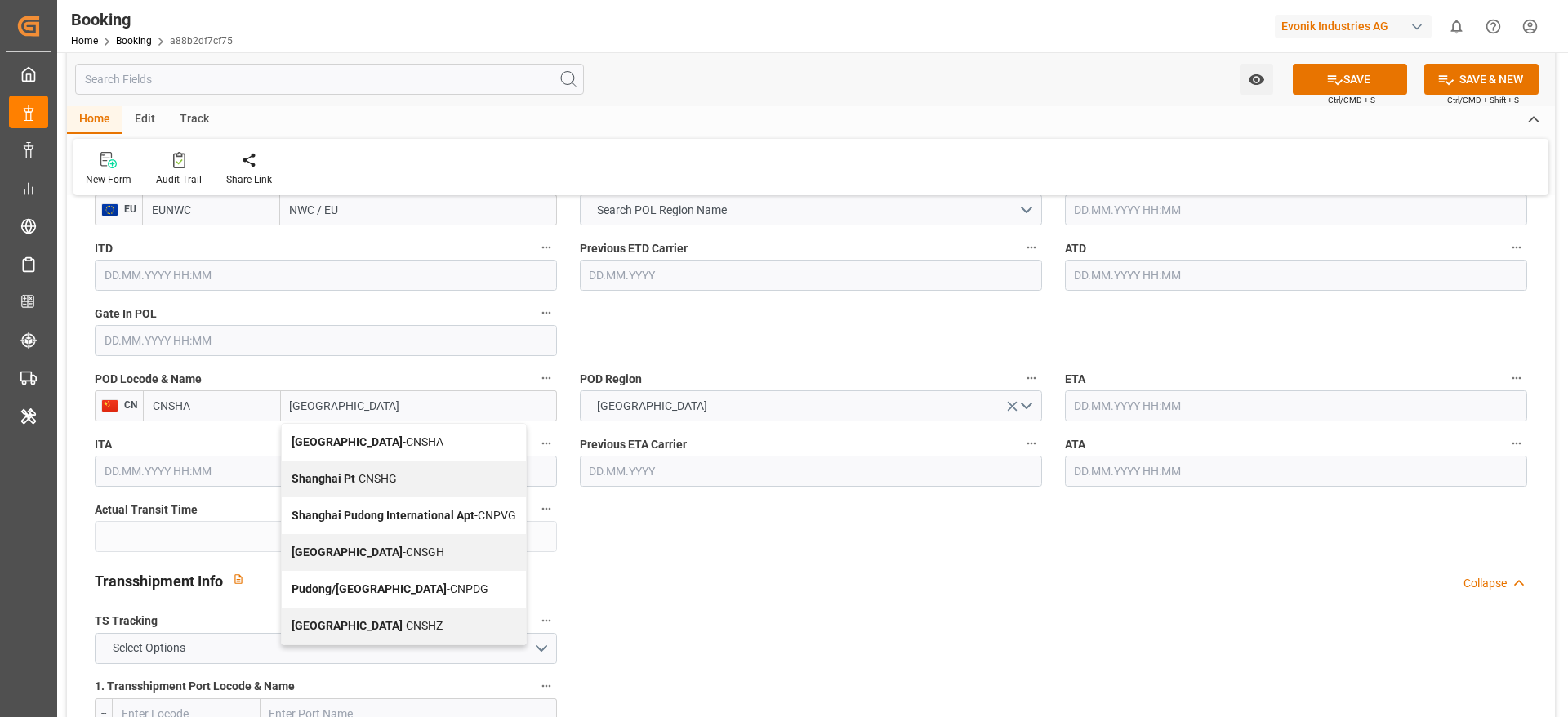
click at [386, 560] on div "Shanghai - CNSGH" at bounding box center [404, 552] width 244 height 36
type input "CNSGH"
type input "Shanghai"
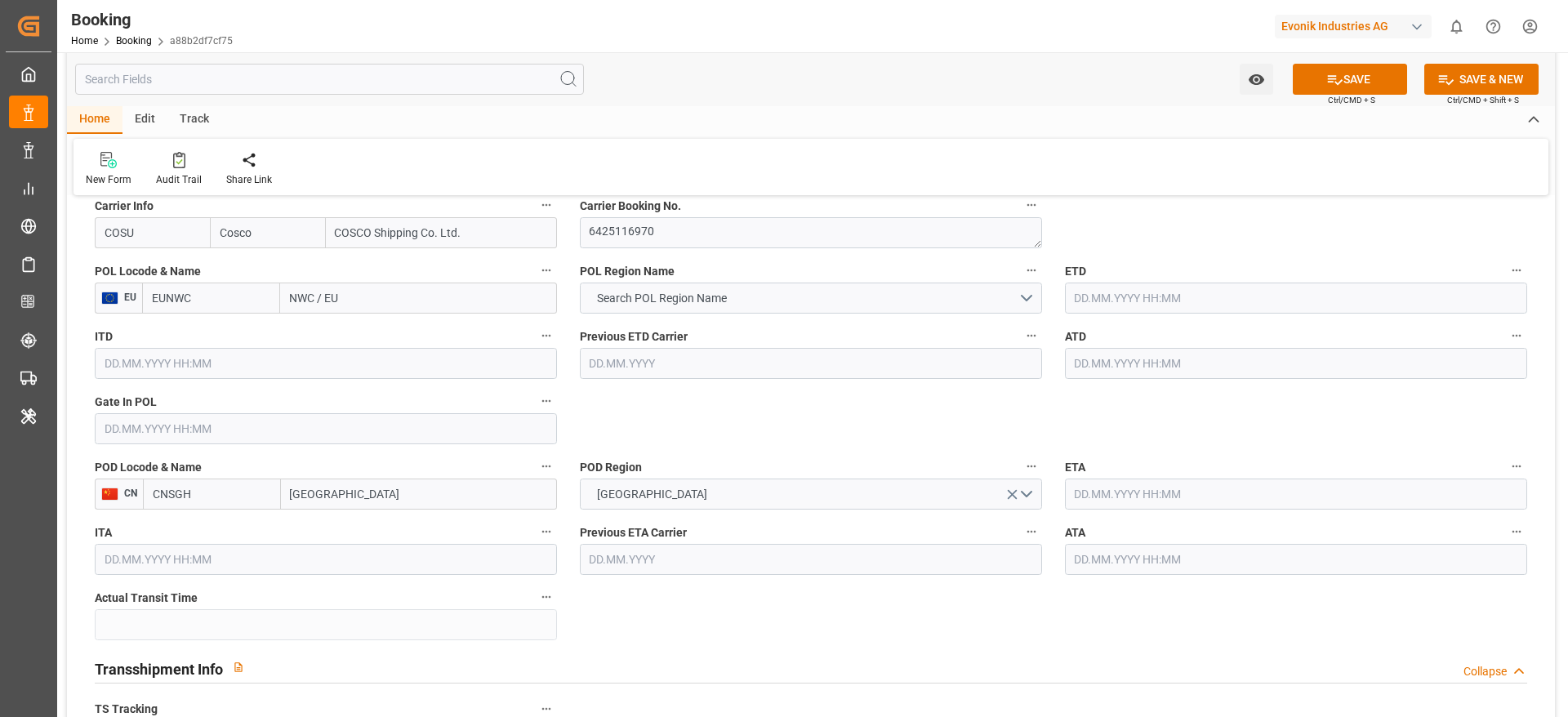
scroll to position [1224, 0]
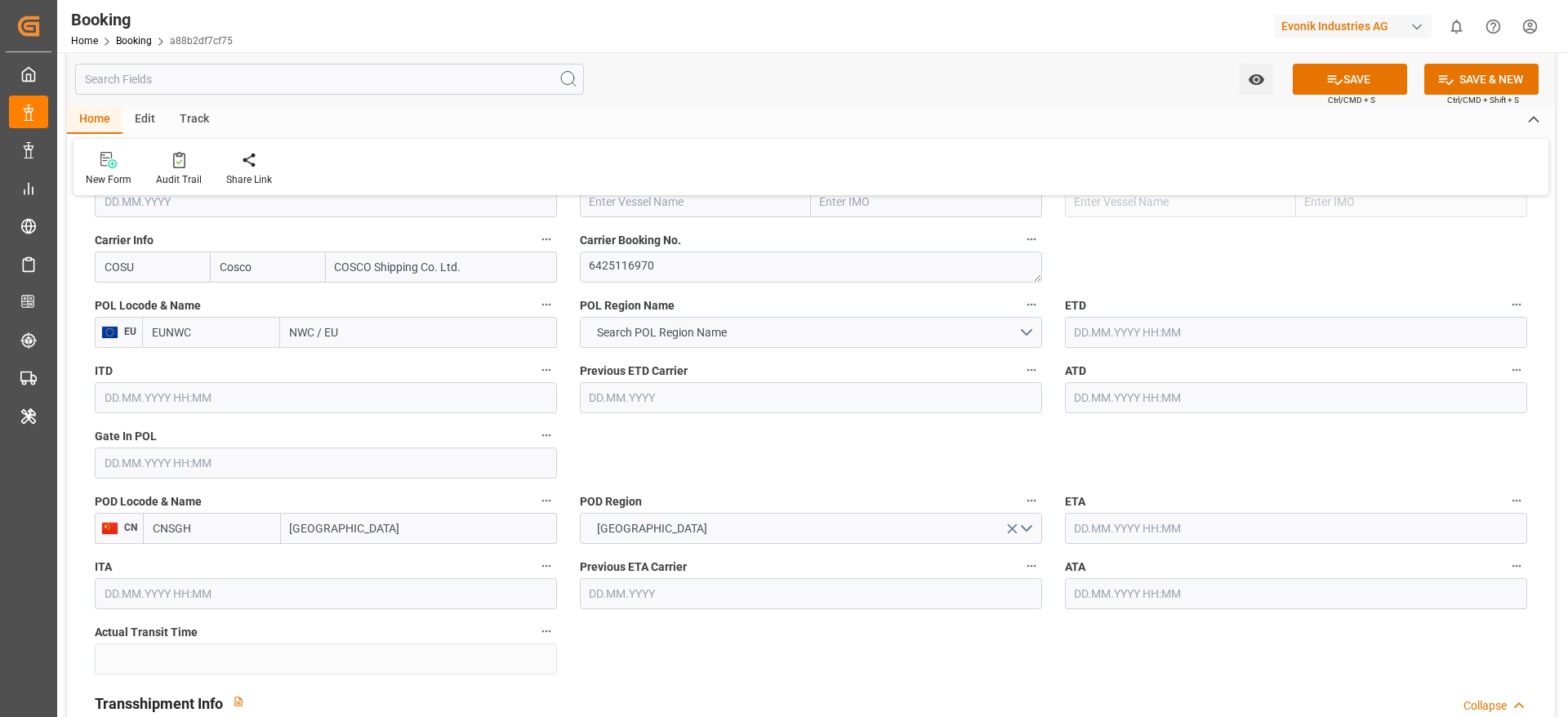
drag, startPoint x: 294, startPoint y: 338, endPoint x: 345, endPoint y: 330, distance: 51.6
click at [345, 330] on input "NWC / EU" at bounding box center [419, 332] width 277 height 31
type input "N"
type input "ant"
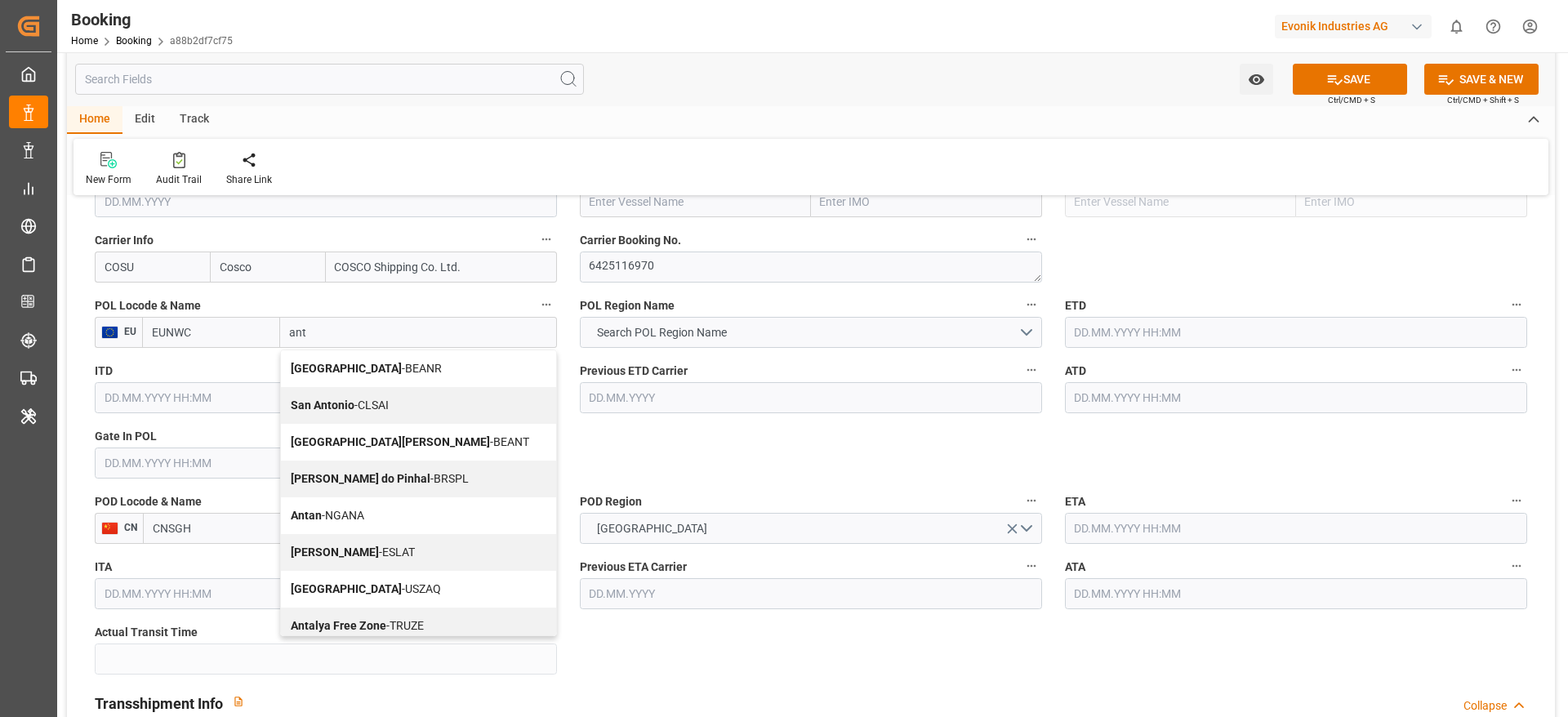
click at [333, 351] on div "Antwerp - BEANR" at bounding box center [419, 369] width 275 height 36
type input "BEANR"
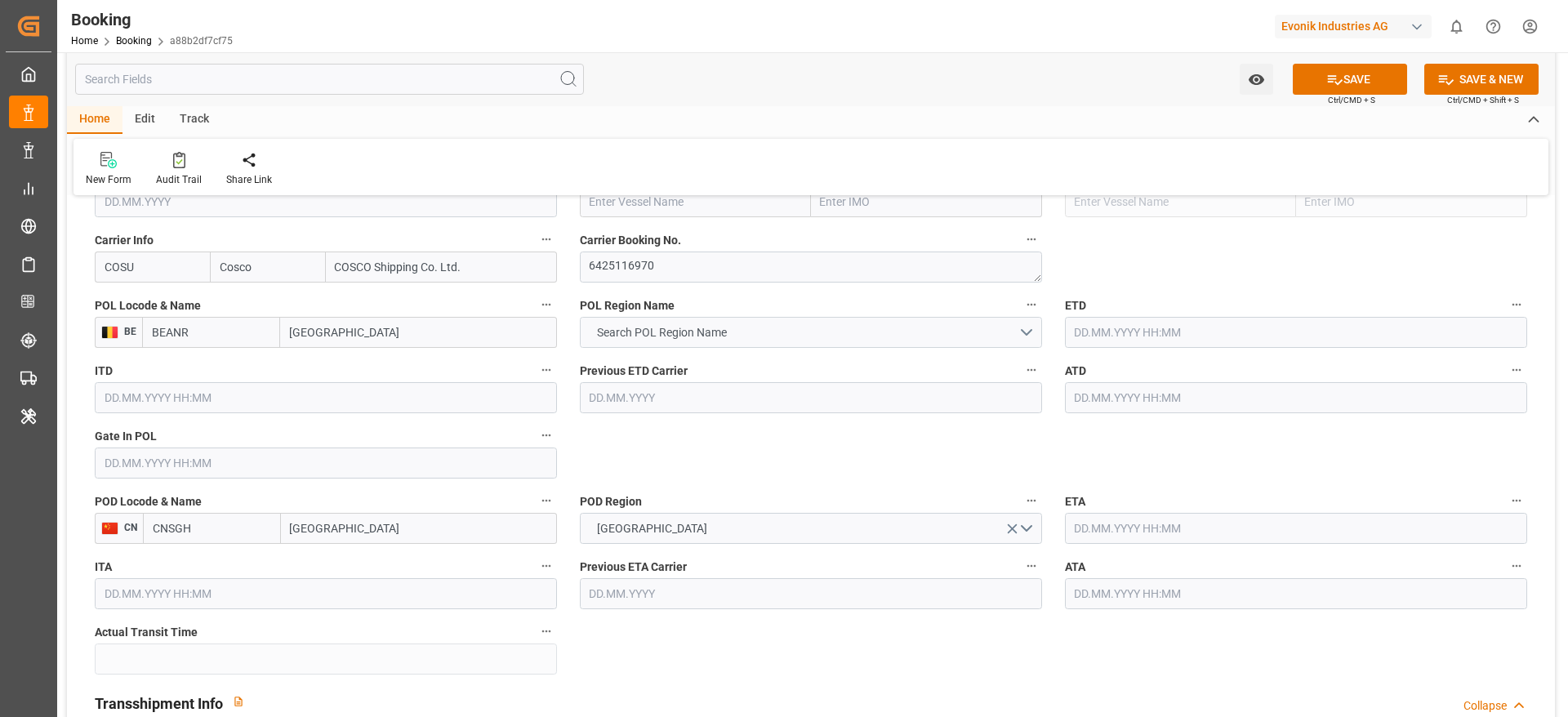
type input "Antwerp"
click at [699, 337] on span "Search POL Region Name" at bounding box center [662, 332] width 146 height 17
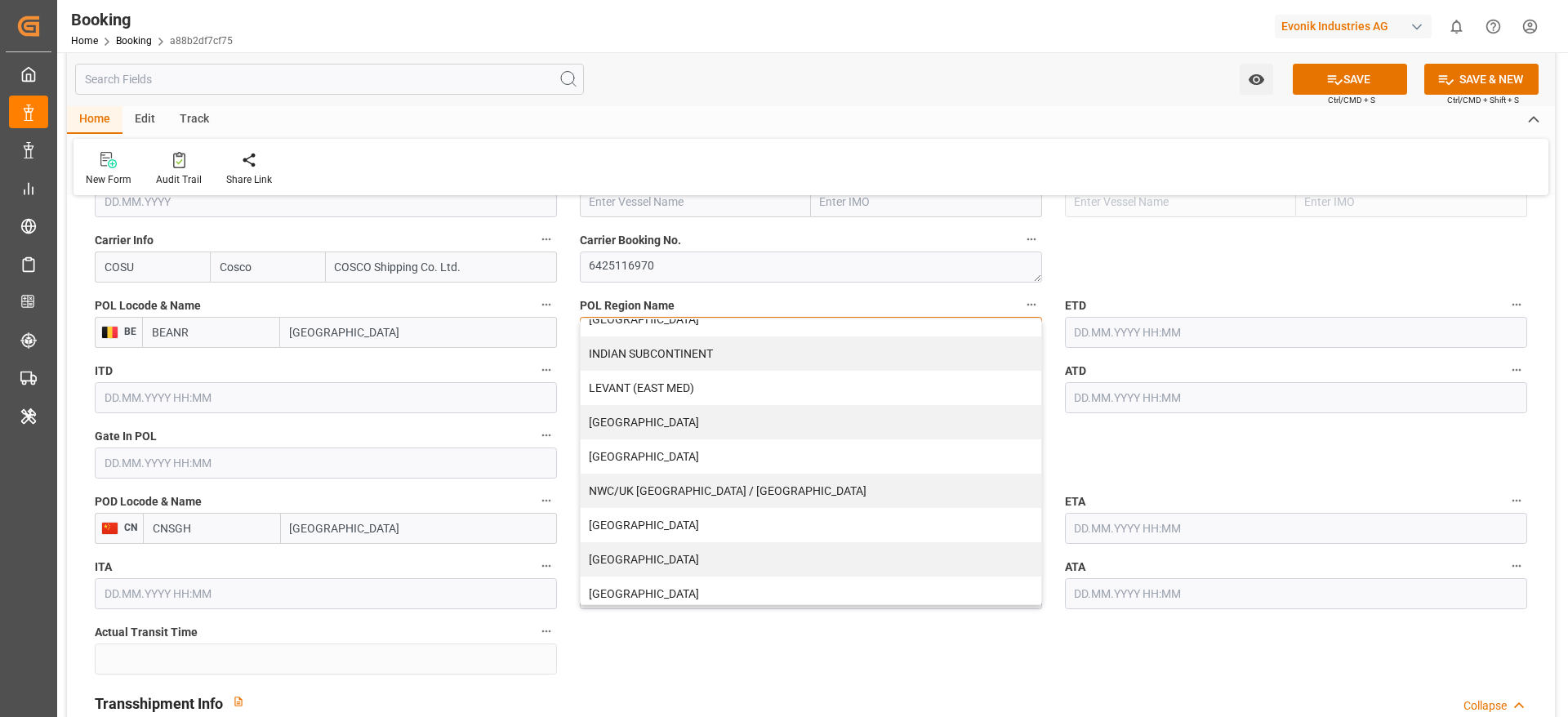
scroll to position [332, 0]
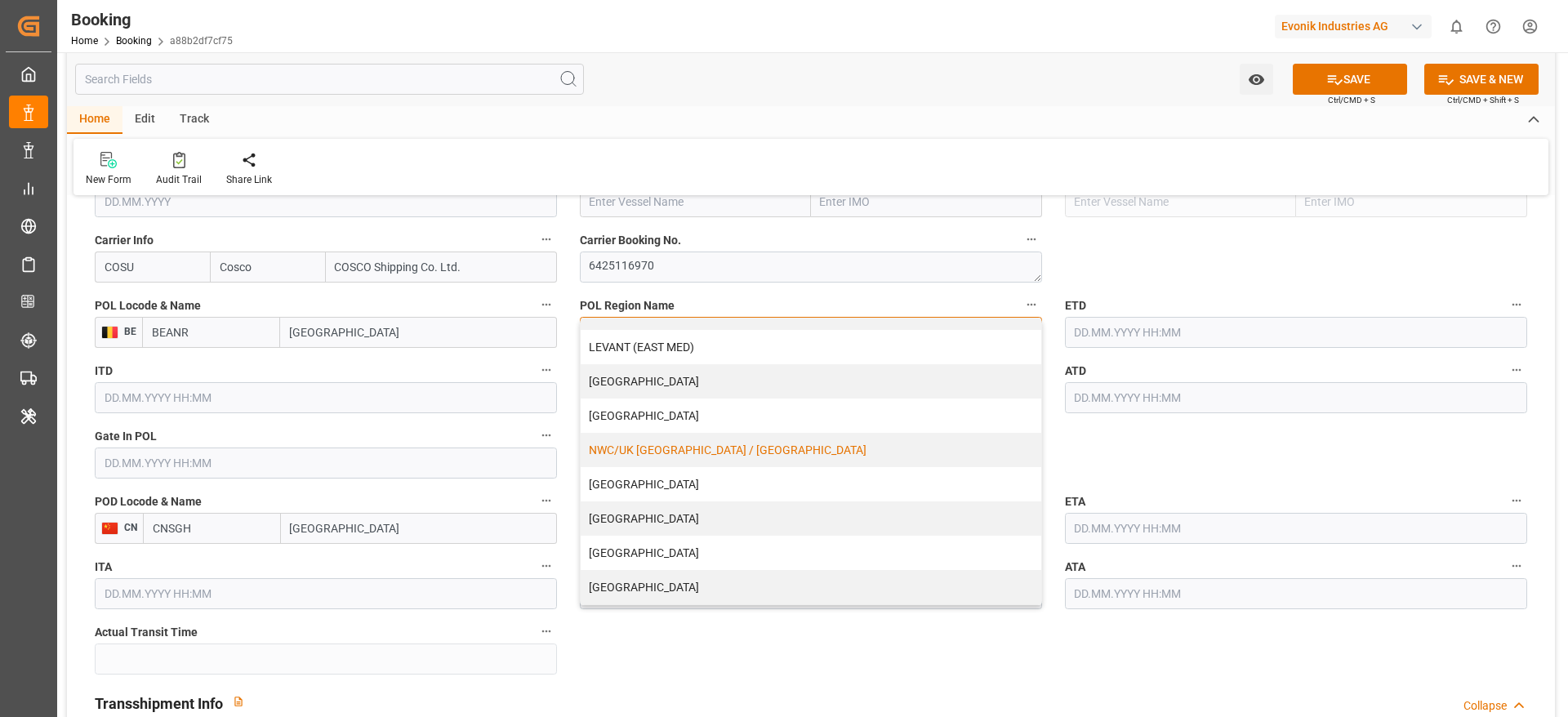
click at [690, 454] on div "NWC/UK [GEOGRAPHIC_DATA] / [GEOGRAPHIC_DATA]" at bounding box center [810, 449] width 460 height 34
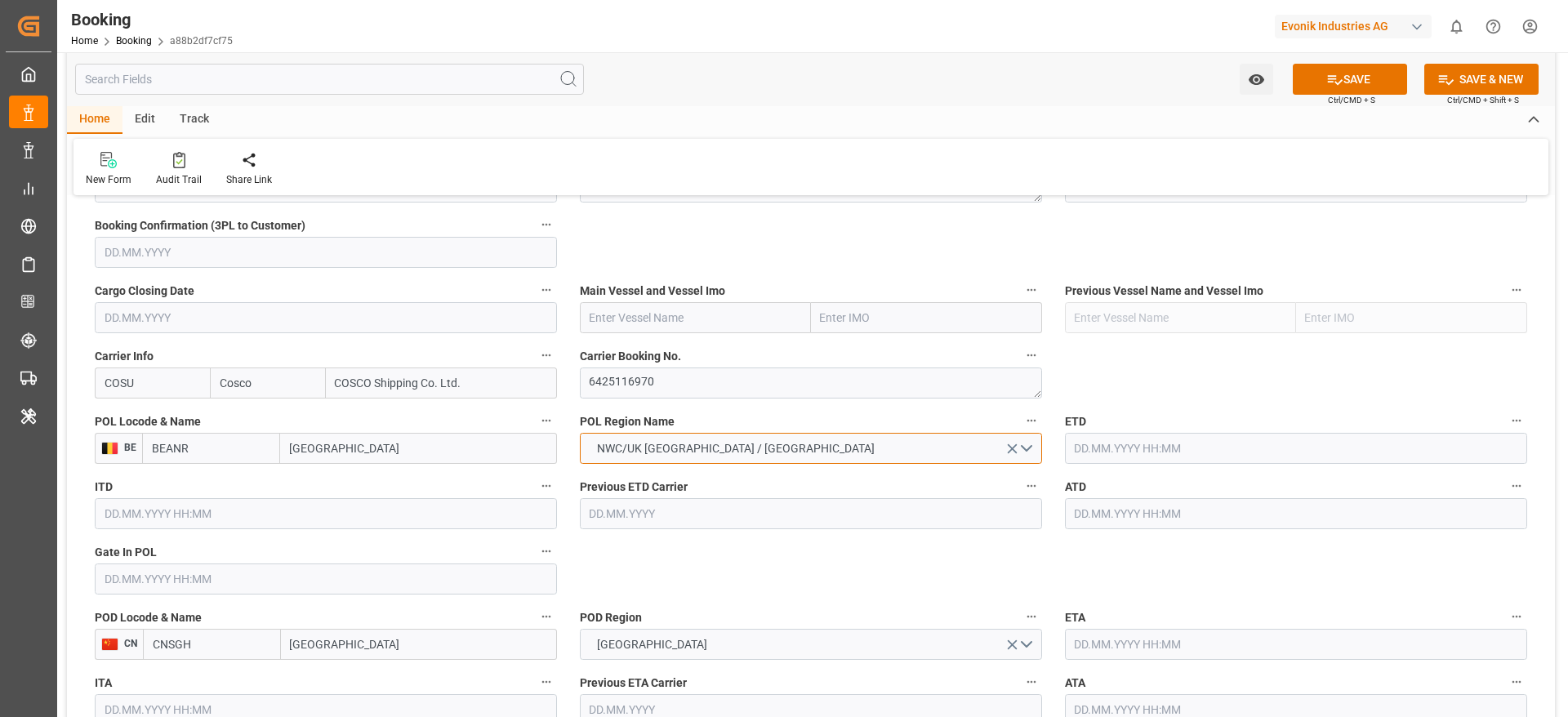
scroll to position [980, 0]
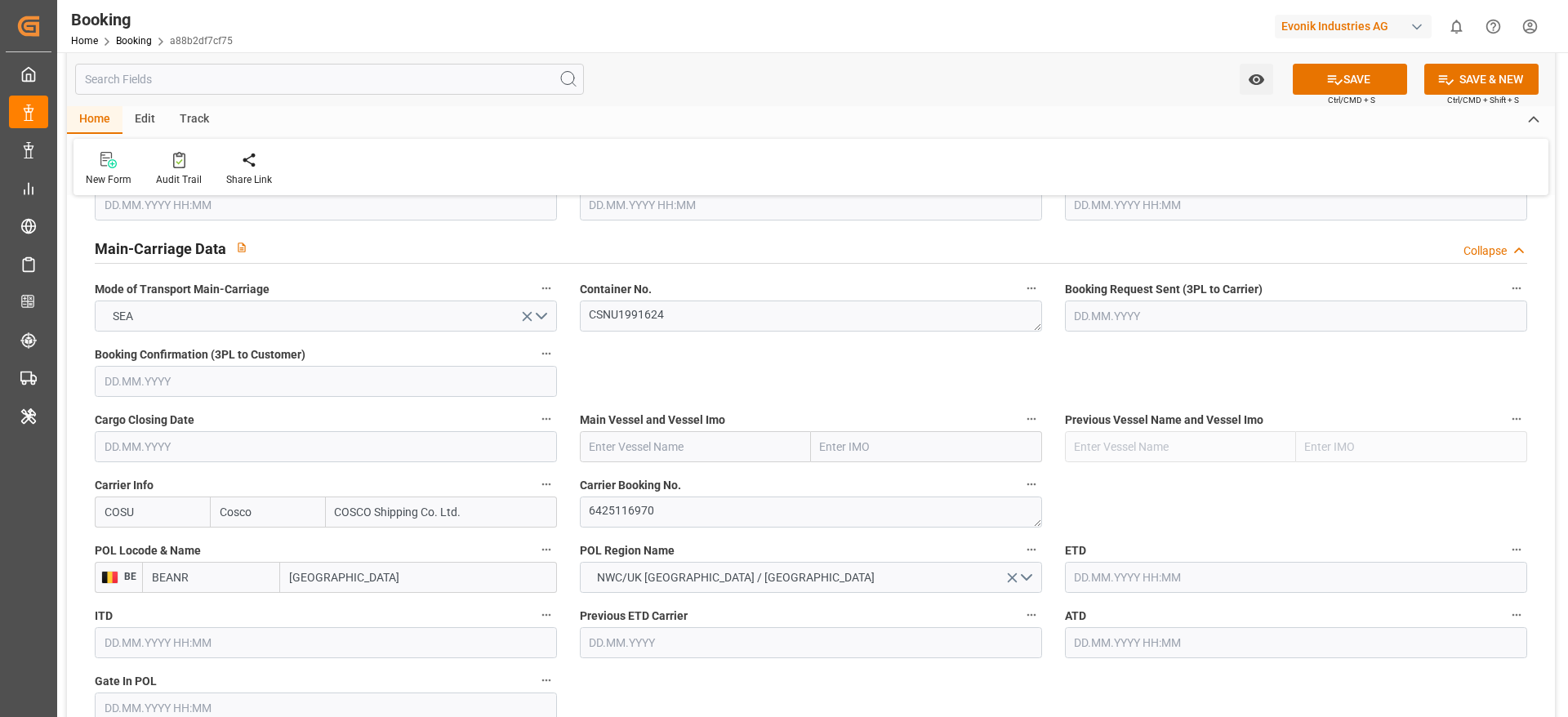
click at [625, 438] on input "text" at bounding box center [695, 446] width 231 height 31
paste input "COSCO SHIPPING UNIVERSE"
click at [695, 487] on b "COSCO Shipping Universe" at bounding box center [658, 482] width 135 height 13
type input "COSCO Shipping Universe"
type input "9795610"
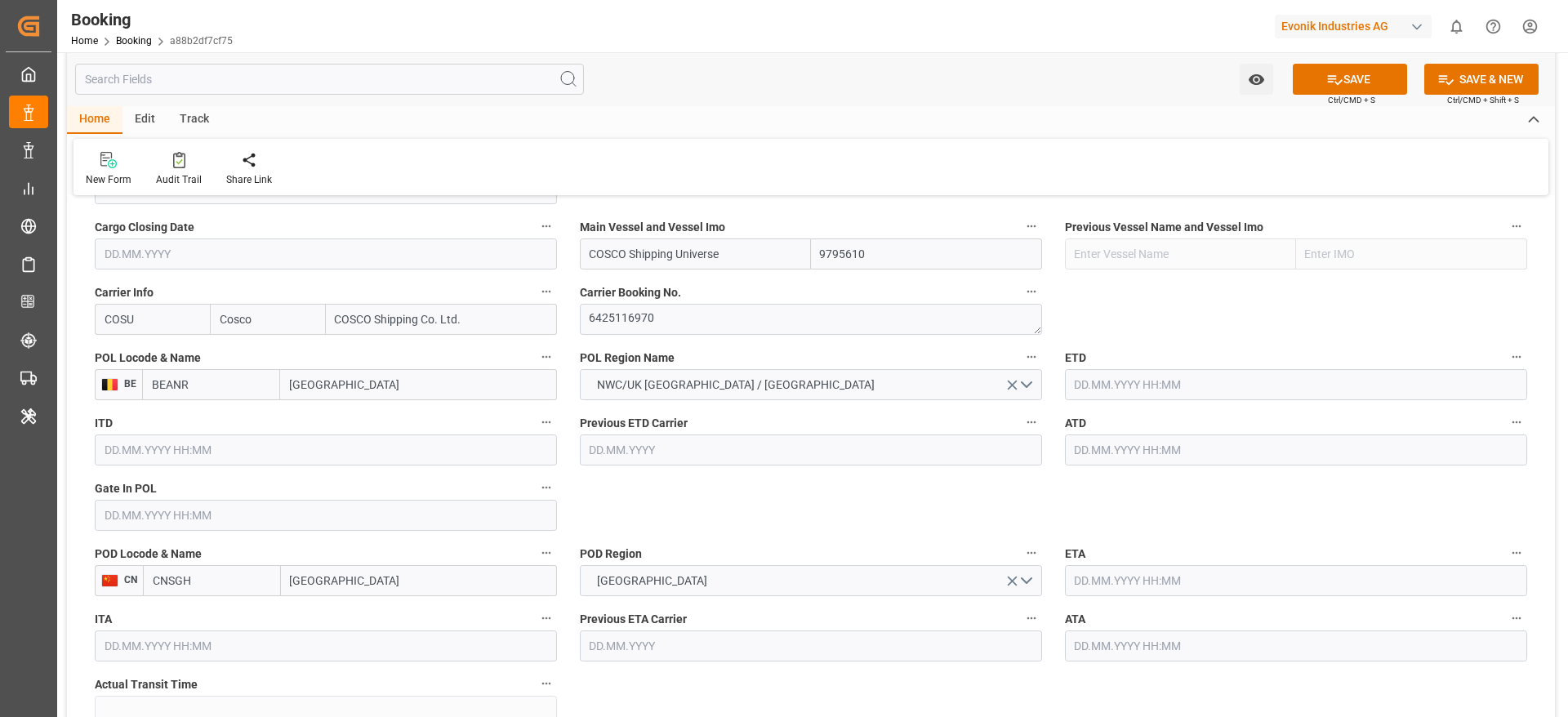
scroll to position [1224, 0]
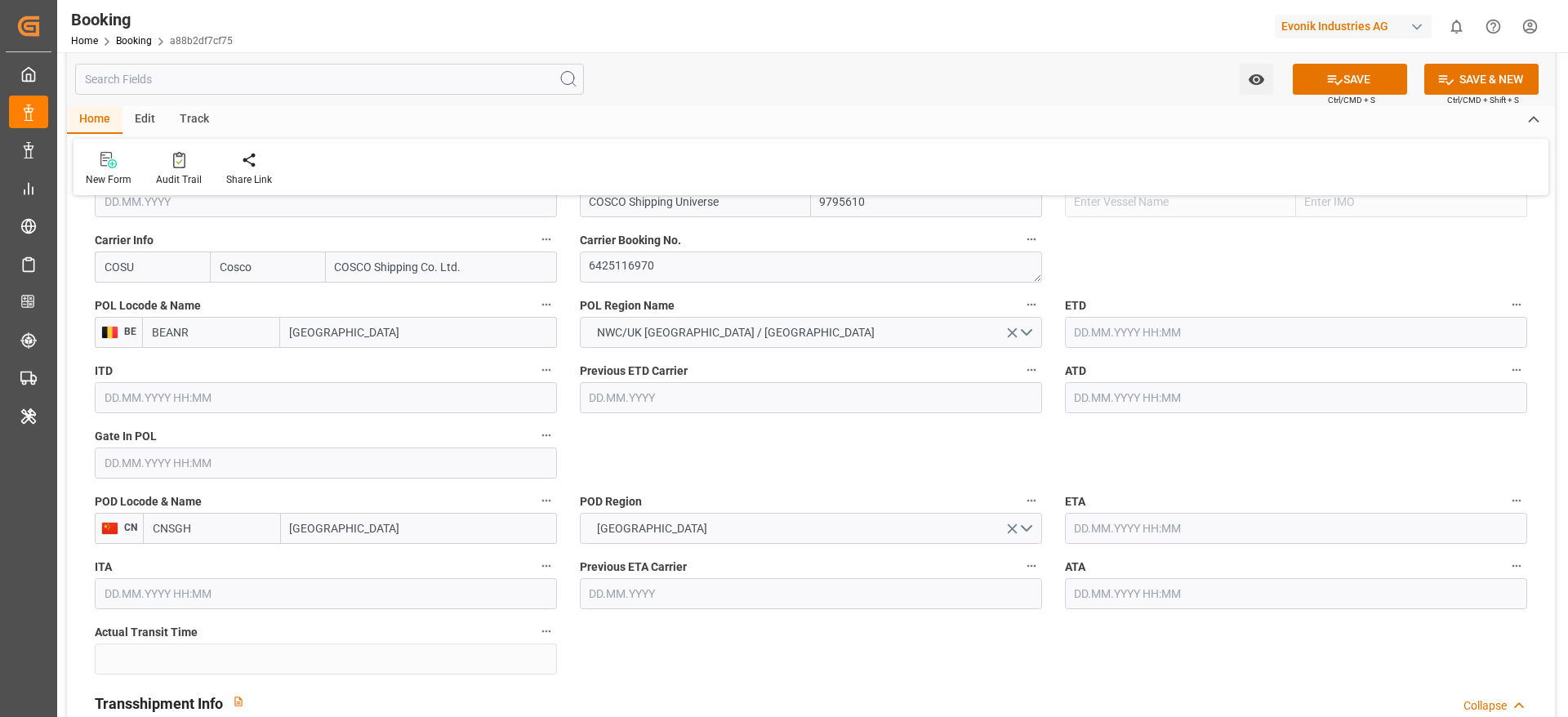
type input "COSCO Shipping Universe"
click at [132, 463] on input "text" at bounding box center [325, 463] width 462 height 31
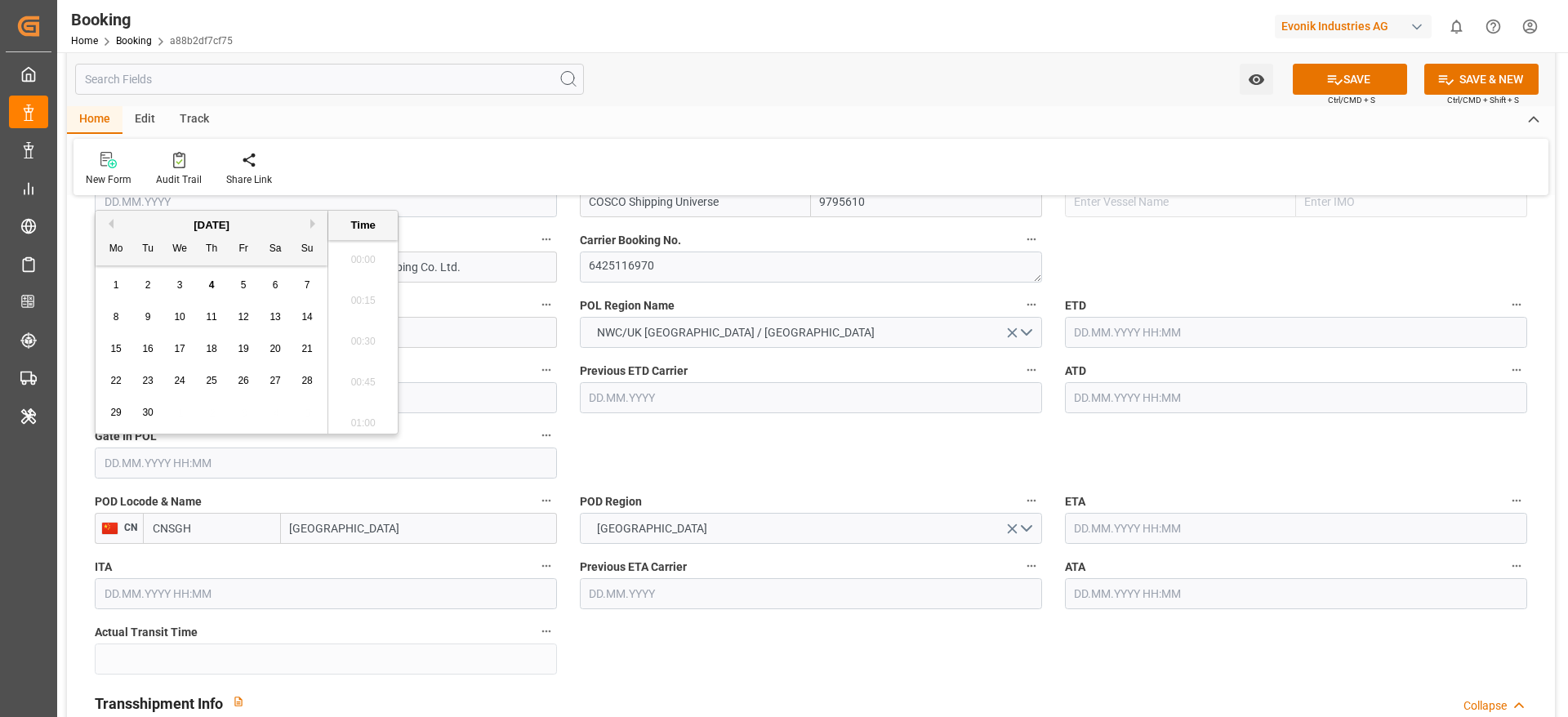
scroll to position [1802, 0]
click at [104, 226] on button "Previous Month" at bounding box center [109, 224] width 10 height 10
drag, startPoint x: 155, startPoint y: 349, endPoint x: 169, endPoint y: 349, distance: 14.0
click at [153, 349] on div "12" at bounding box center [148, 350] width 21 height 20
type input "12.08.2025 00:00"
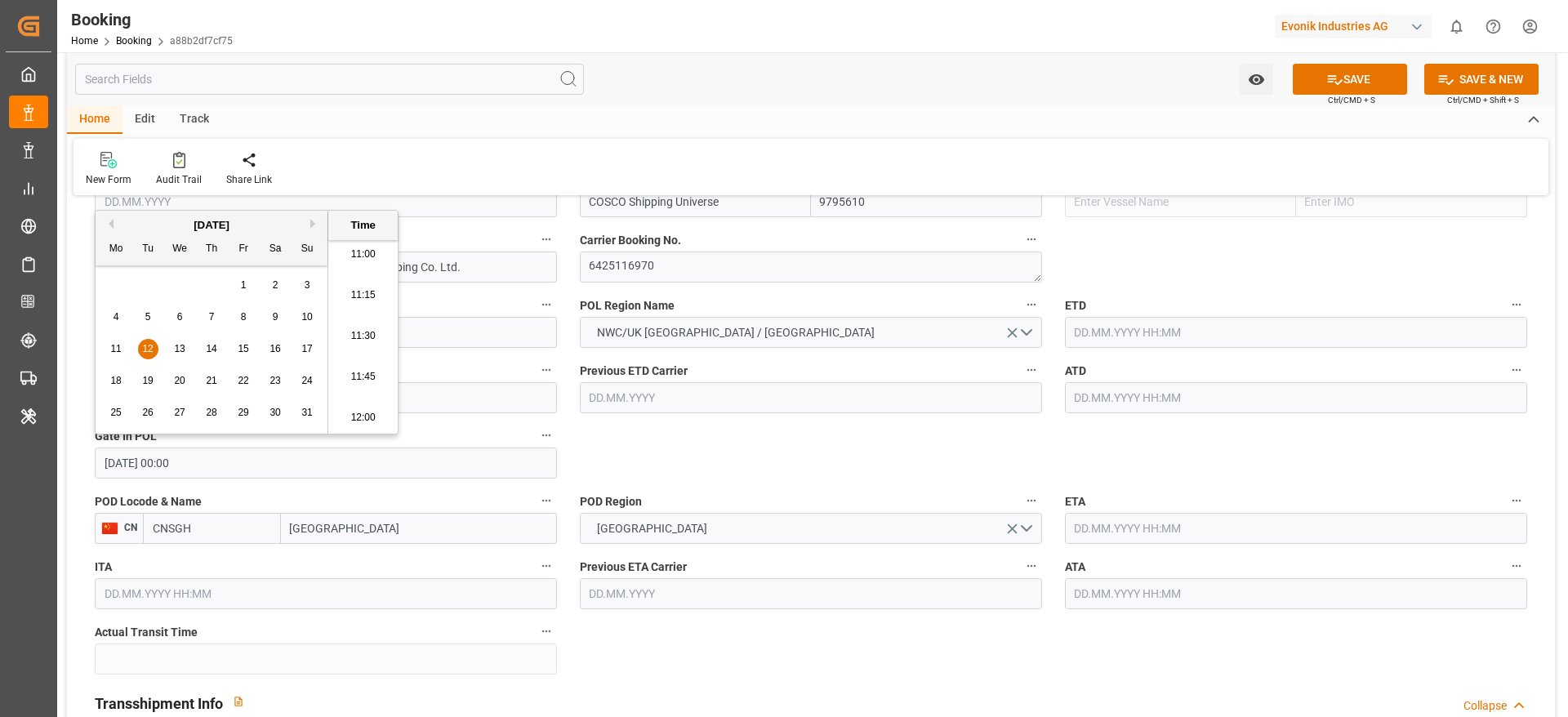
click at [1089, 331] on input "text" at bounding box center [1295, 332] width 462 height 31
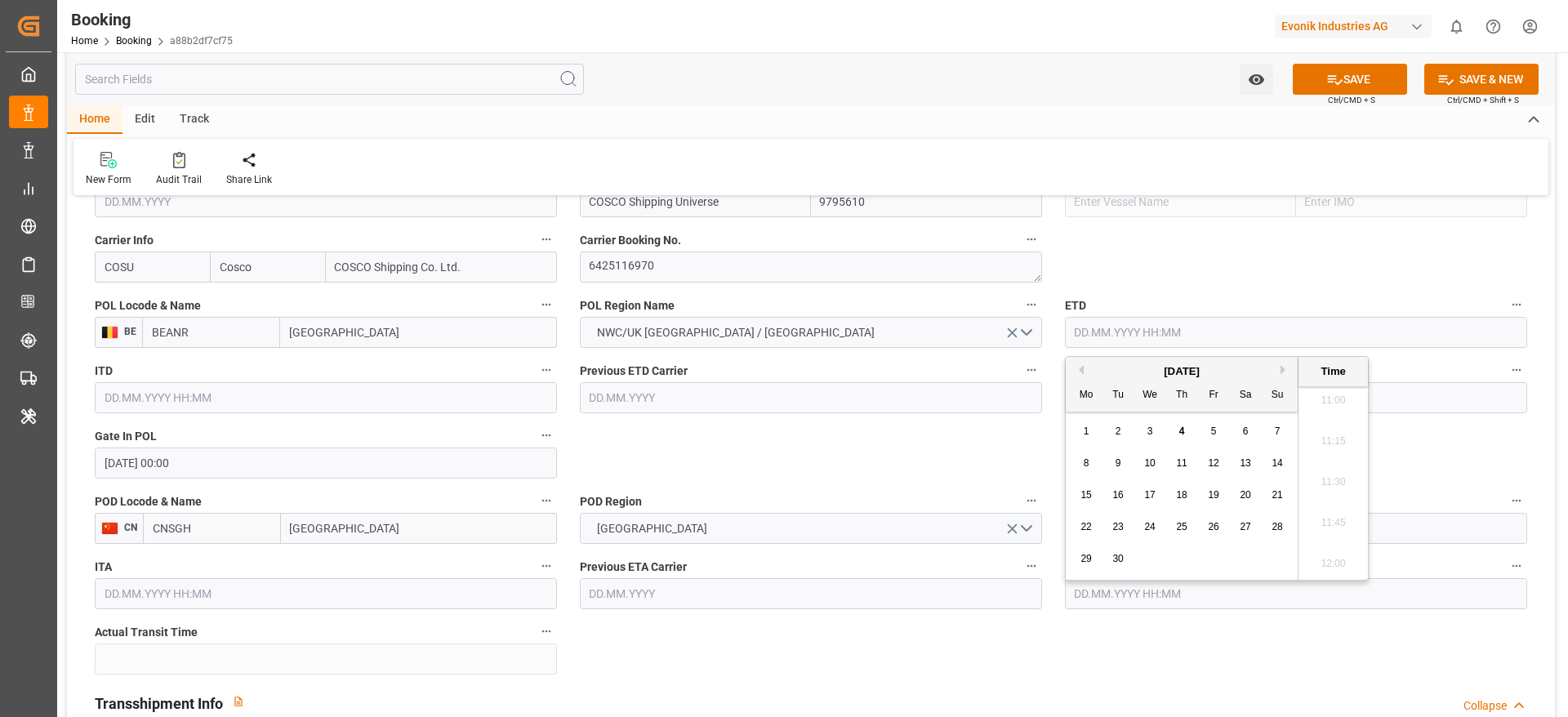
click at [1081, 365] on button "Previous Month" at bounding box center [1079, 370] width 10 height 10
click at [1090, 533] on div "18" at bounding box center [1086, 527] width 21 height 20
type input "18.08.2025 00:00"
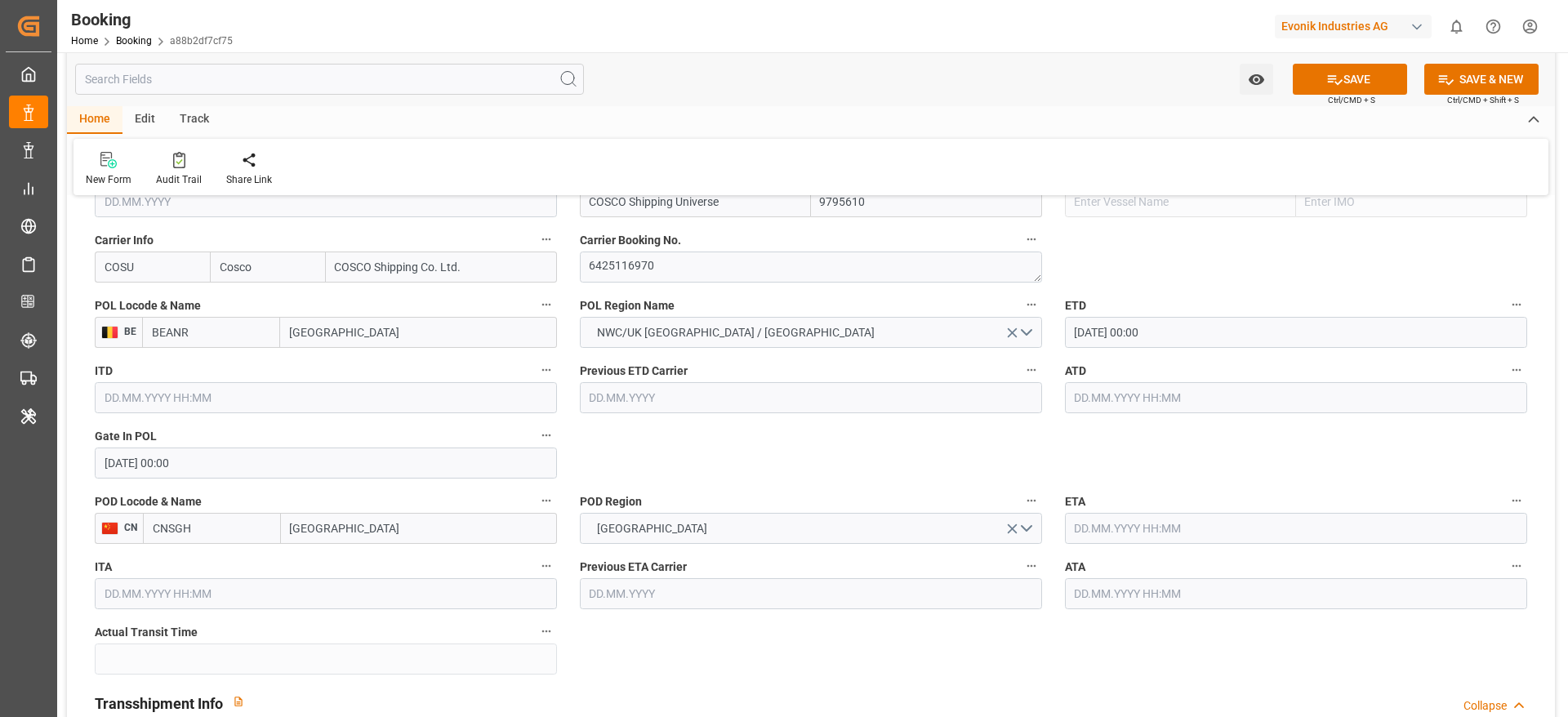
click at [1085, 408] on input "text" at bounding box center [1295, 397] width 462 height 31
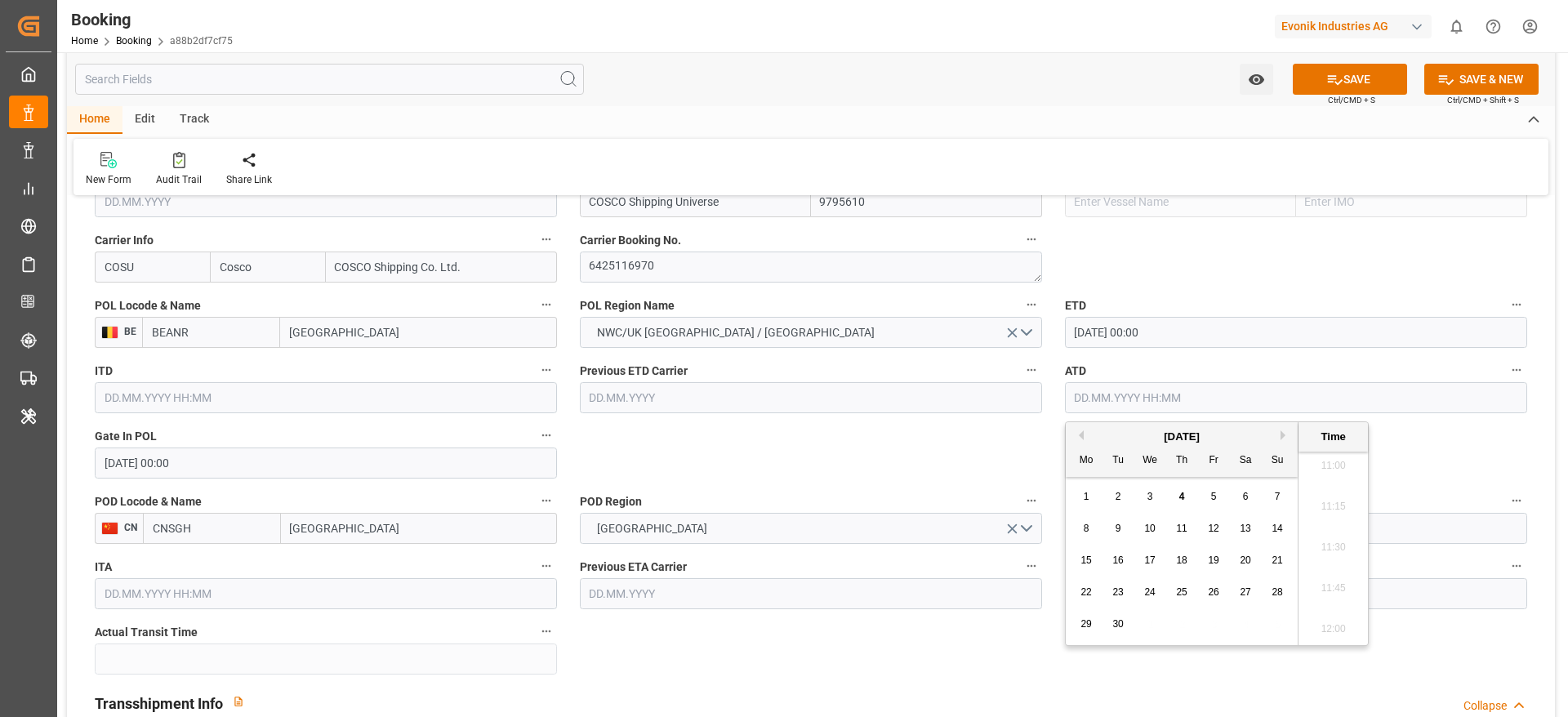
click at [1078, 433] on button "Previous Month" at bounding box center [1079, 435] width 10 height 10
click at [1090, 591] on span "18" at bounding box center [1085, 592] width 11 height 12
type input "18.08.2025 00:00"
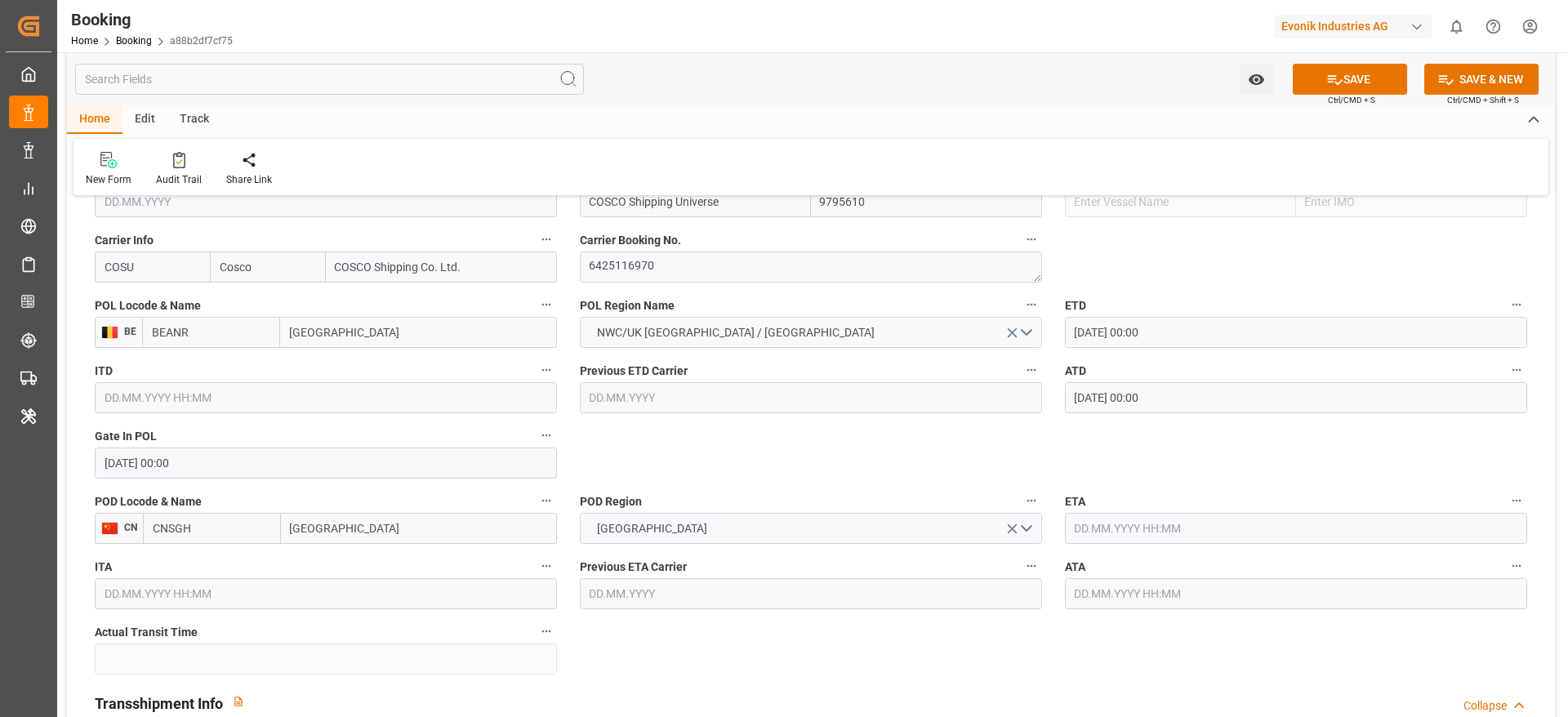
click at [1152, 535] on input "text" at bounding box center [1295, 527] width 462 height 31
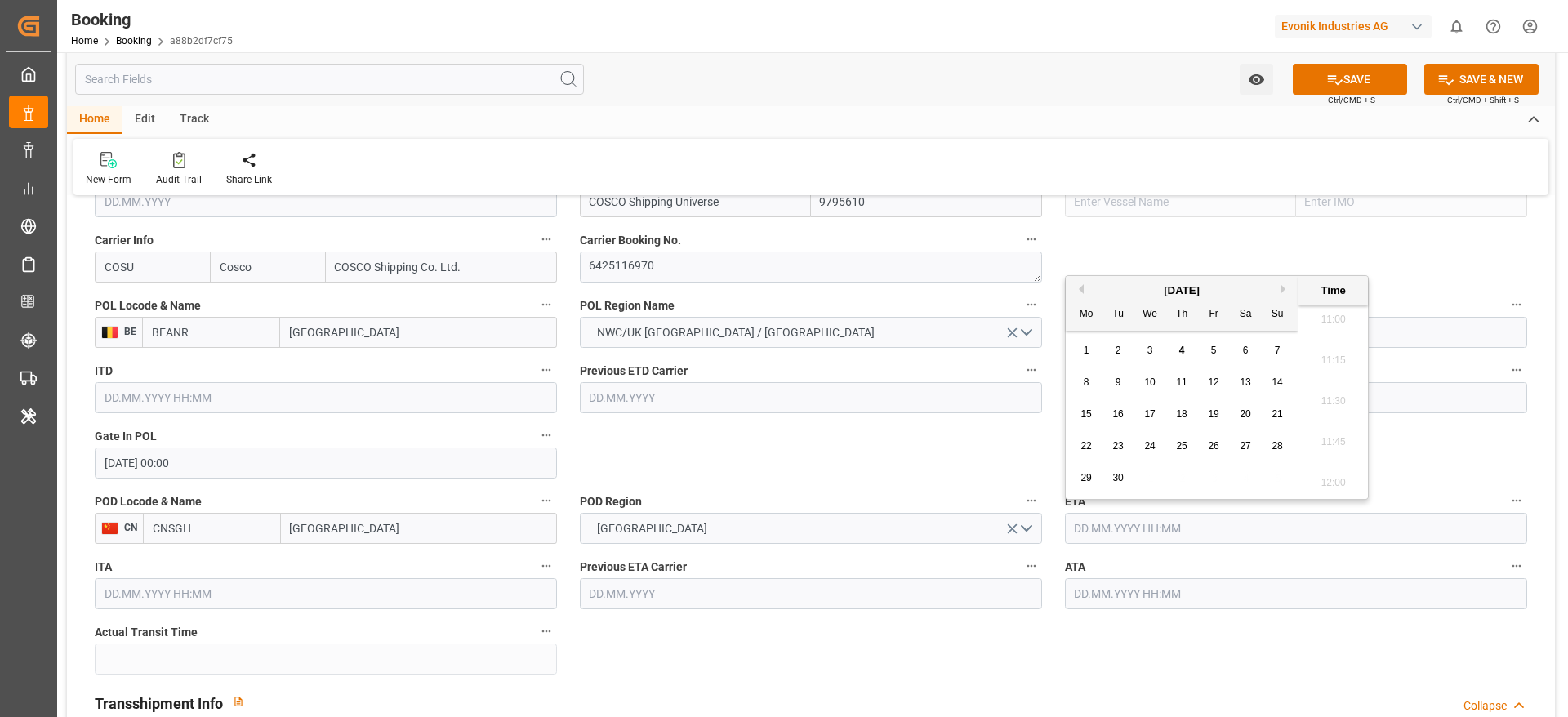
click at [1114, 445] on span "23" at bounding box center [1117, 446] width 11 height 12
type input "23.09.2025 00:00"
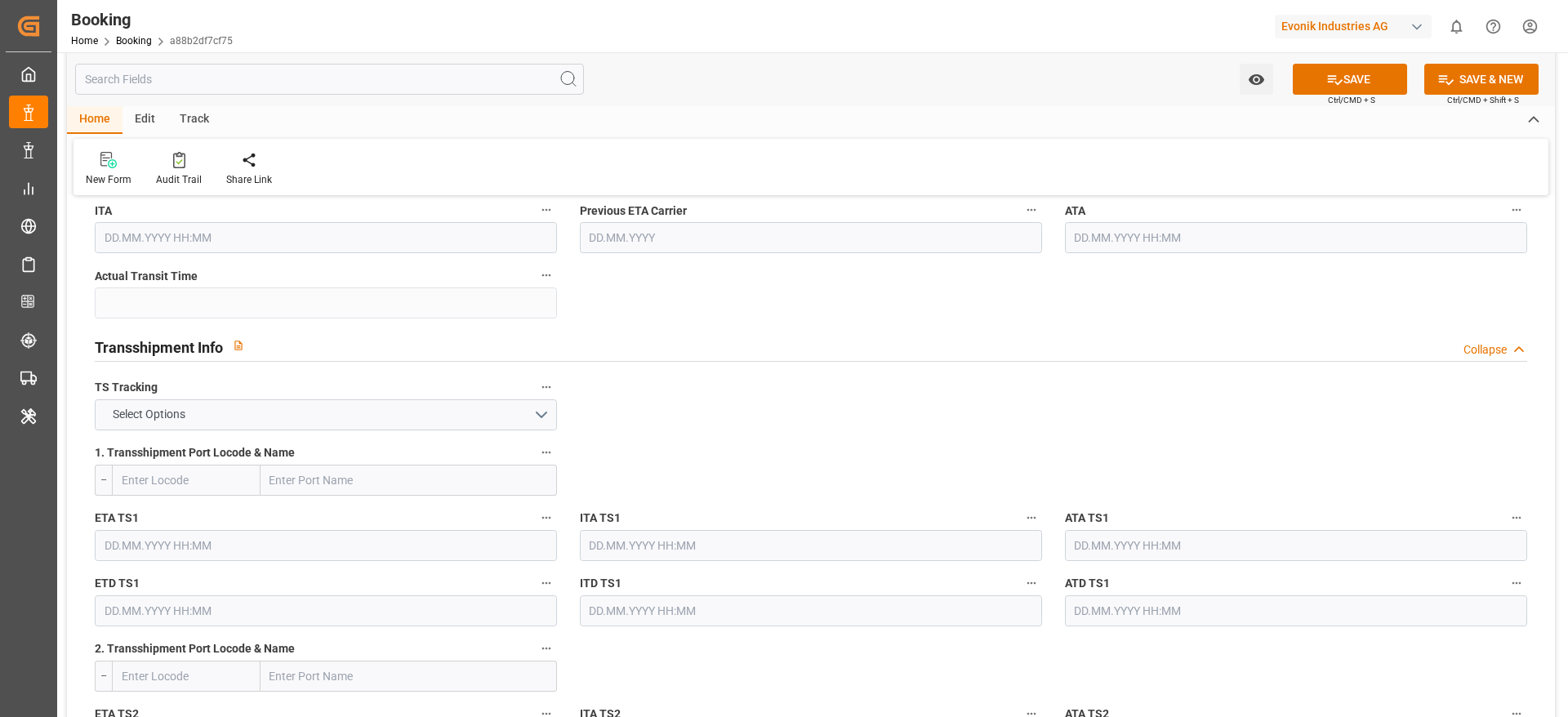
scroll to position [1591, 0]
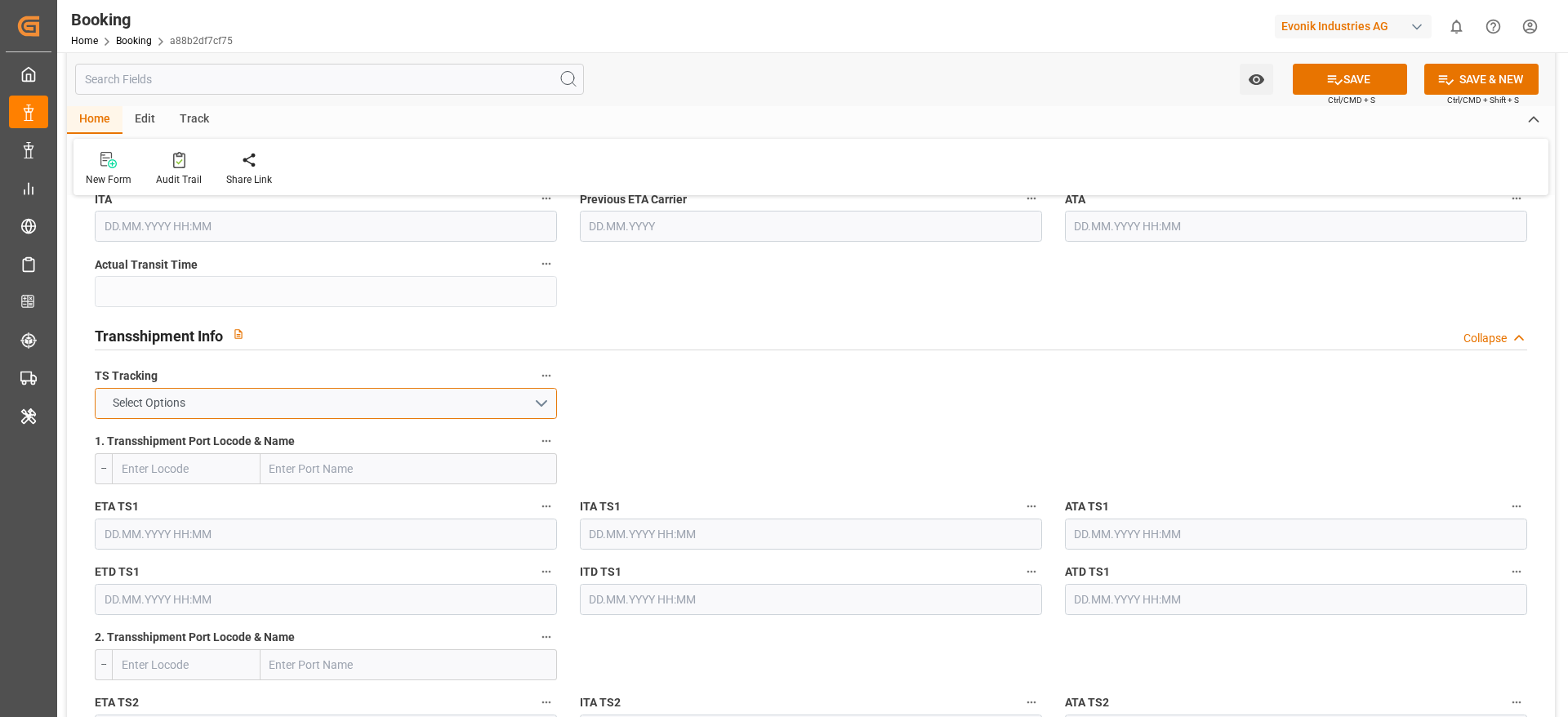
click at [245, 406] on button "Select Options" at bounding box center [325, 403] width 462 height 31
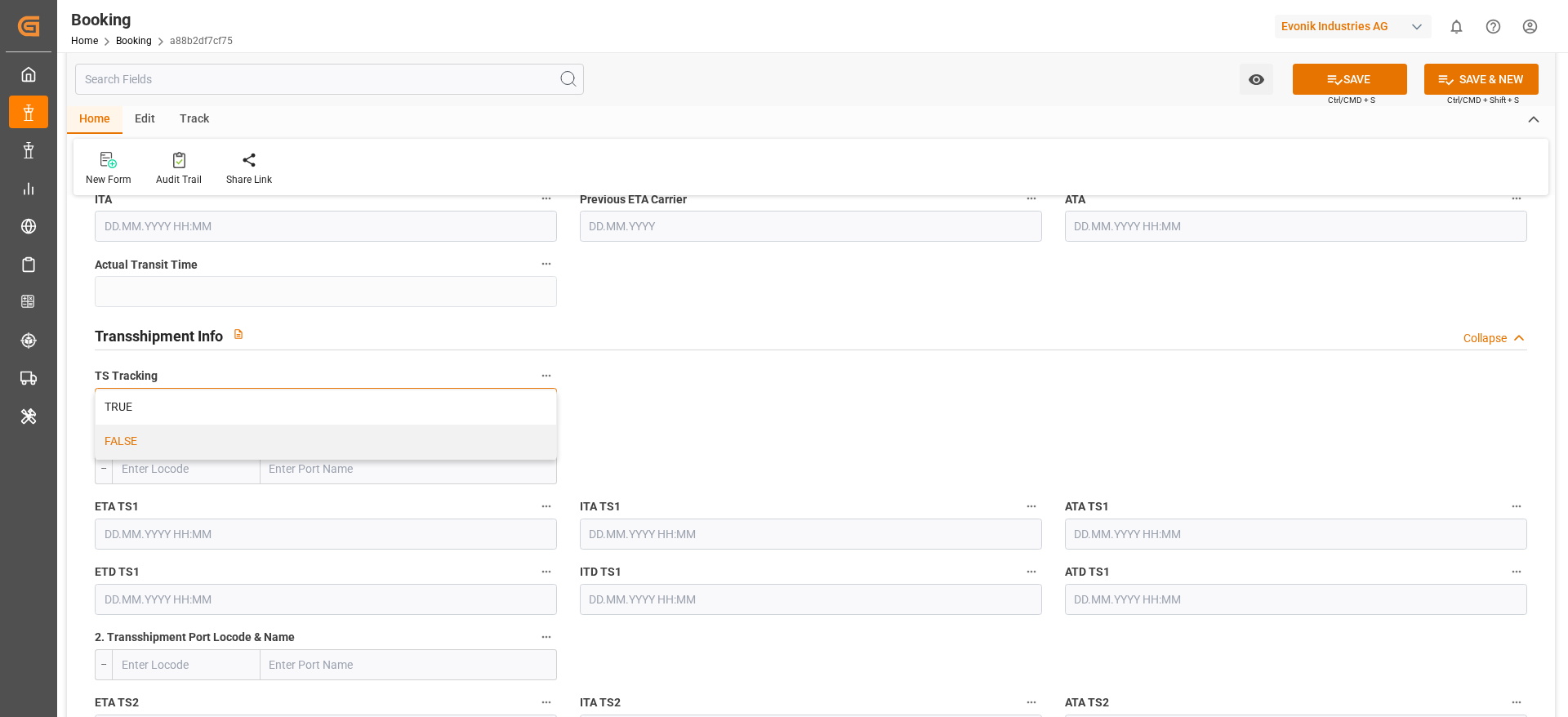
click at [247, 442] on div "FALSE" at bounding box center [325, 441] width 460 height 34
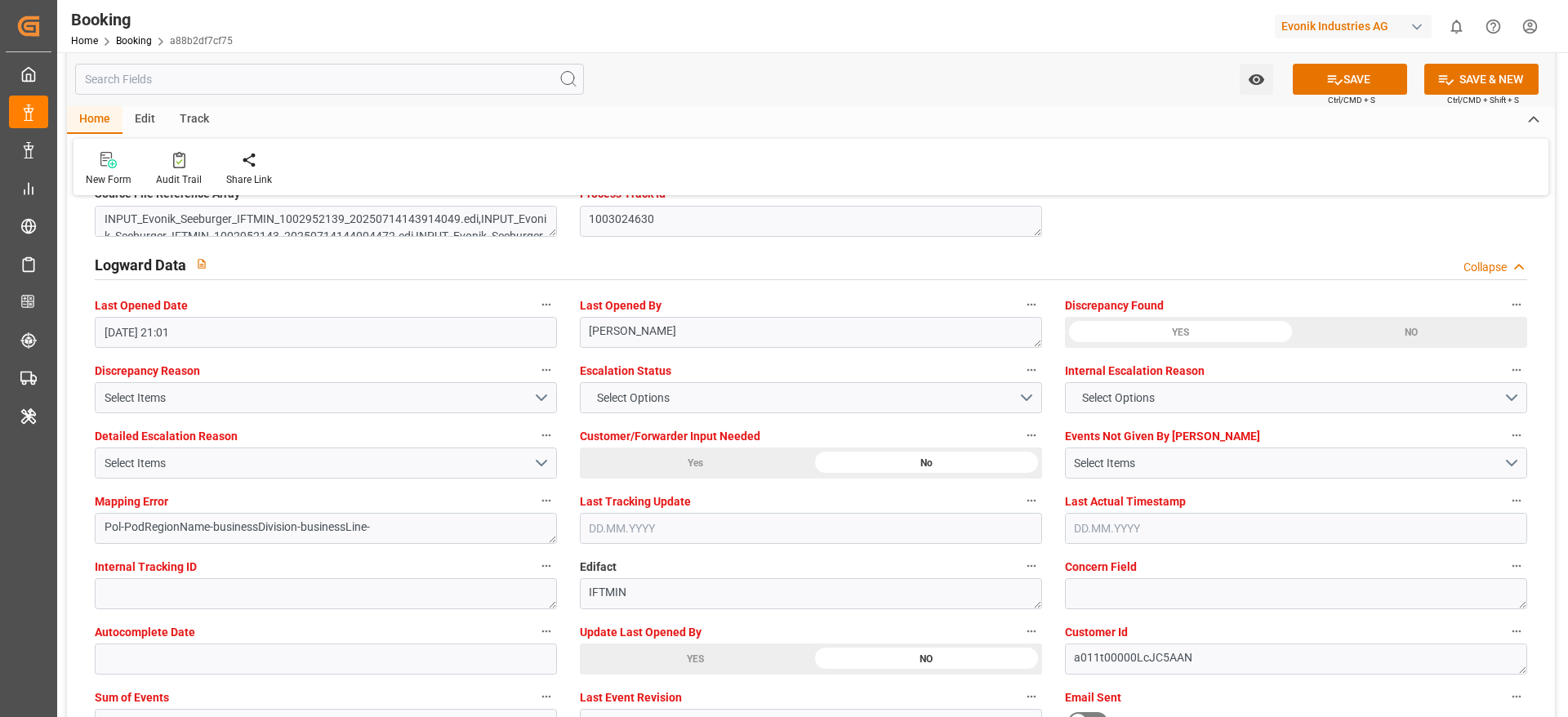
scroll to position [3061, 0]
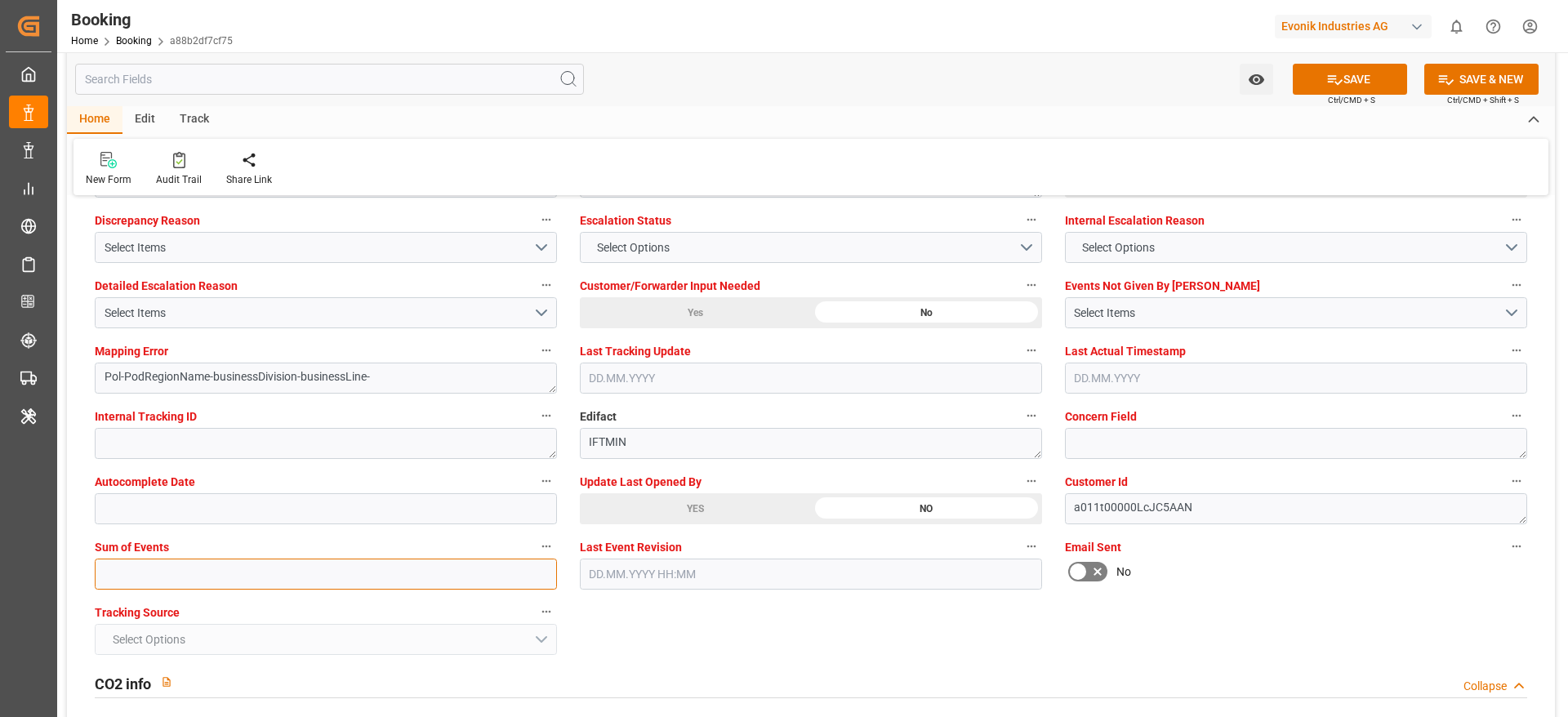
click at [235, 587] on input "text" at bounding box center [325, 574] width 462 height 31
type input "0"
click at [711, 501] on div "YES" at bounding box center [695, 508] width 231 height 31
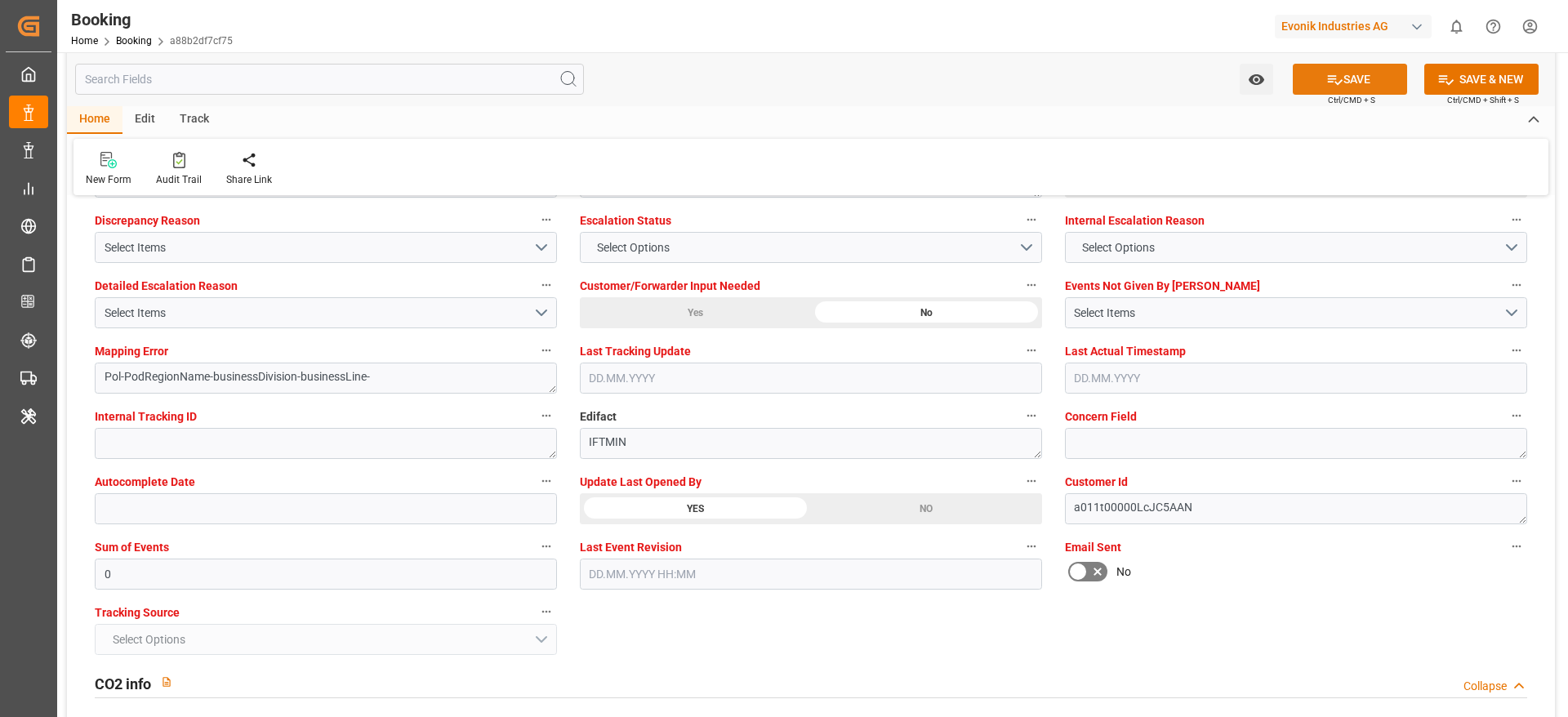
click at [1345, 79] on button "SAVE" at bounding box center [1350, 79] width 114 height 31
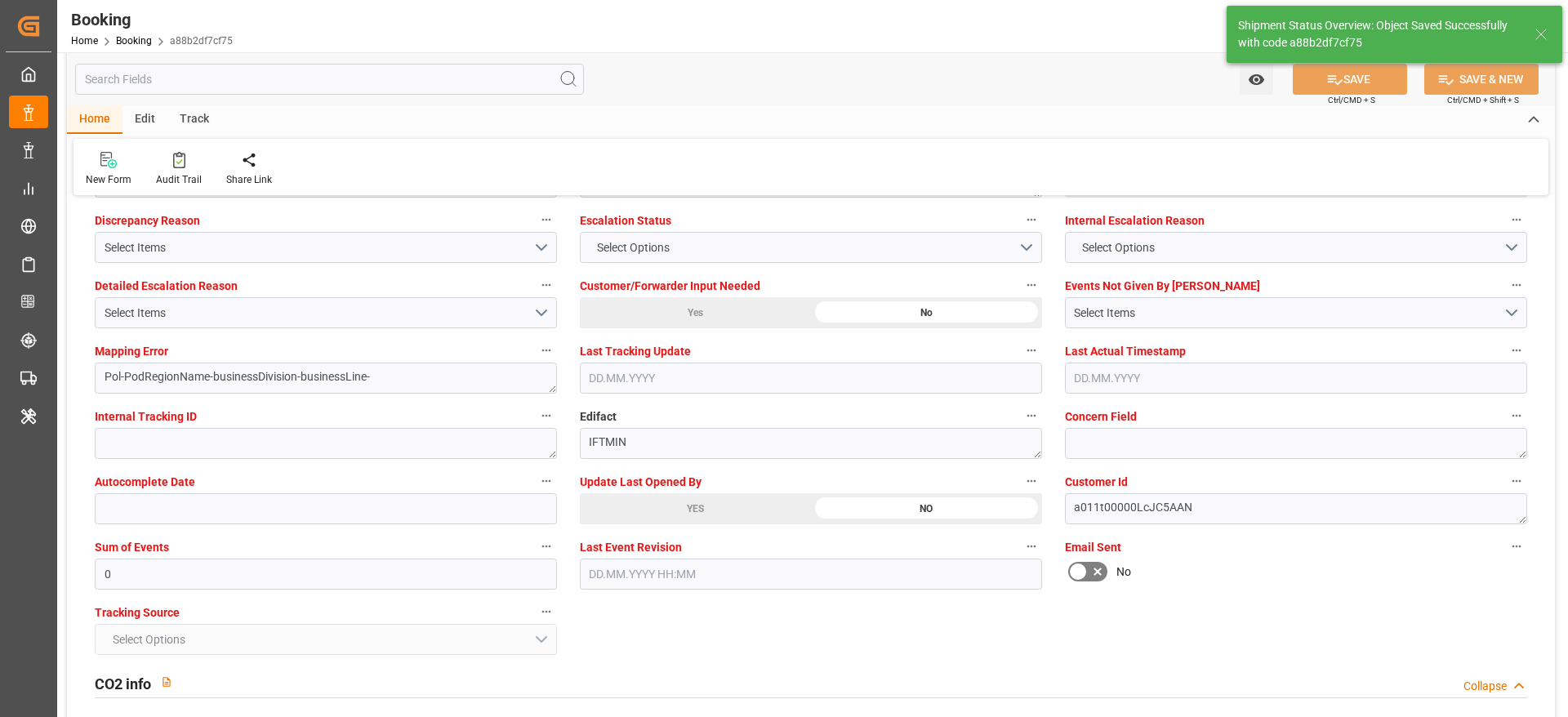
type input "18.08.2025 00:00"
type input "23.09.2025 00:00"
type input "04.09.2025 06:14"
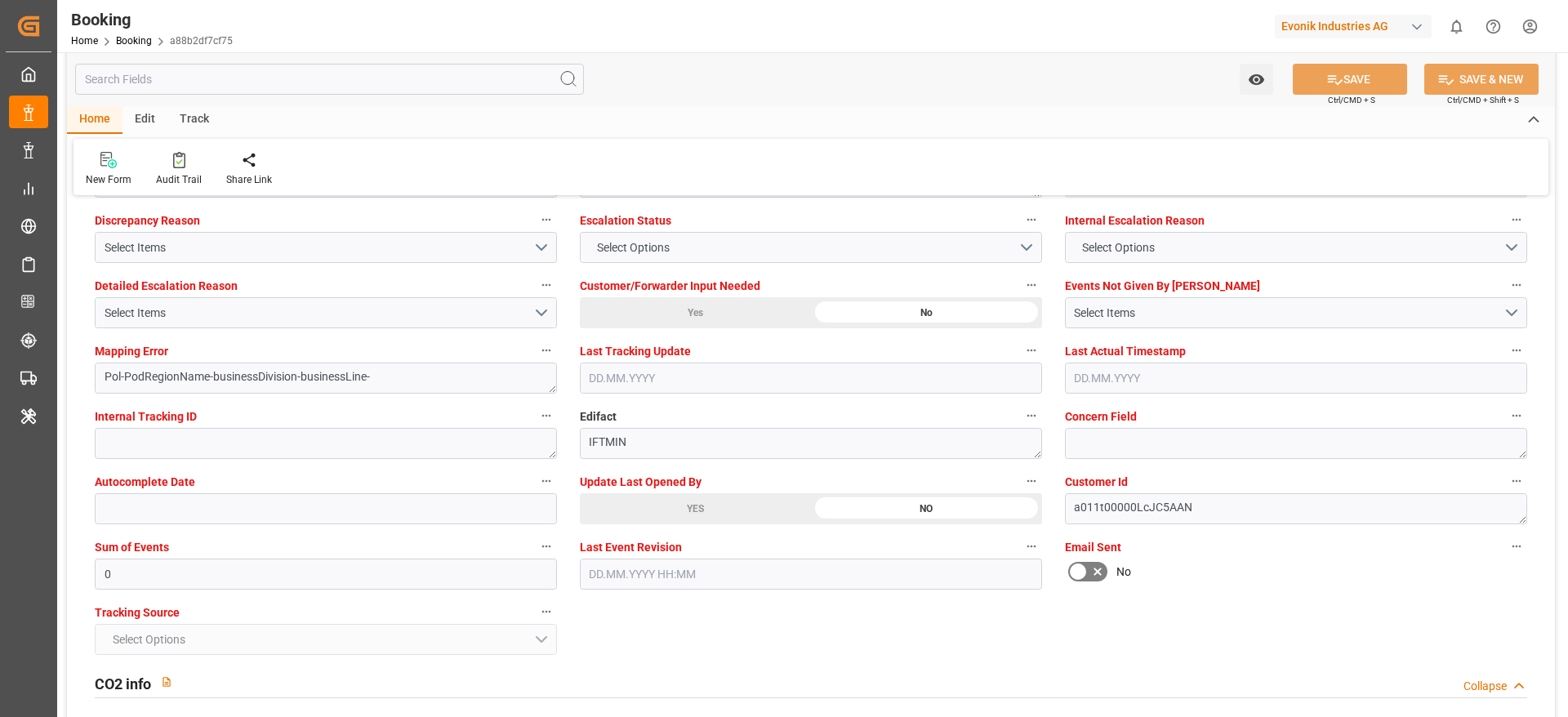
scroll to position [2694, 0]
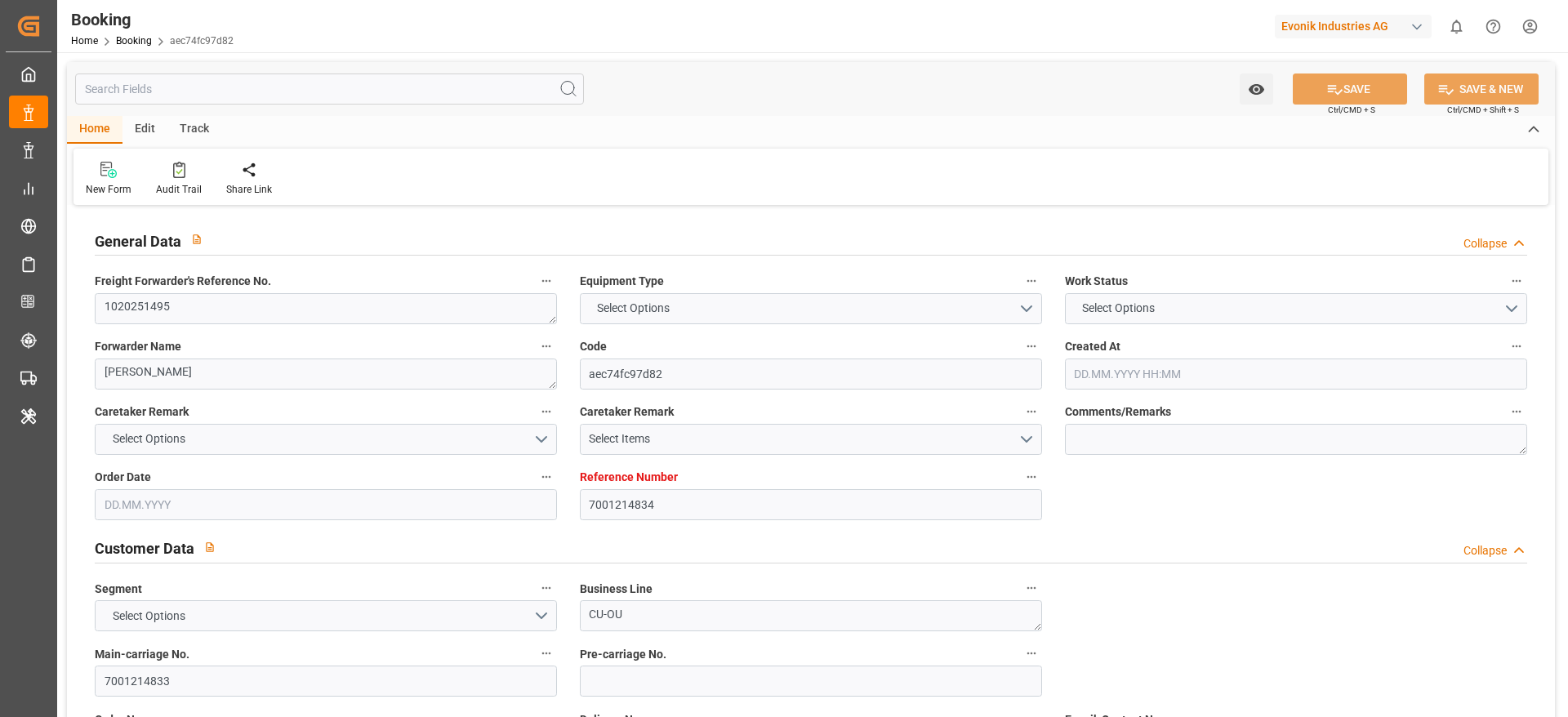
type input "7001214834"
type input "EUNWC"
type input "AEJEA"
type input "[DATE] 08:38"
type input "[DATE]"
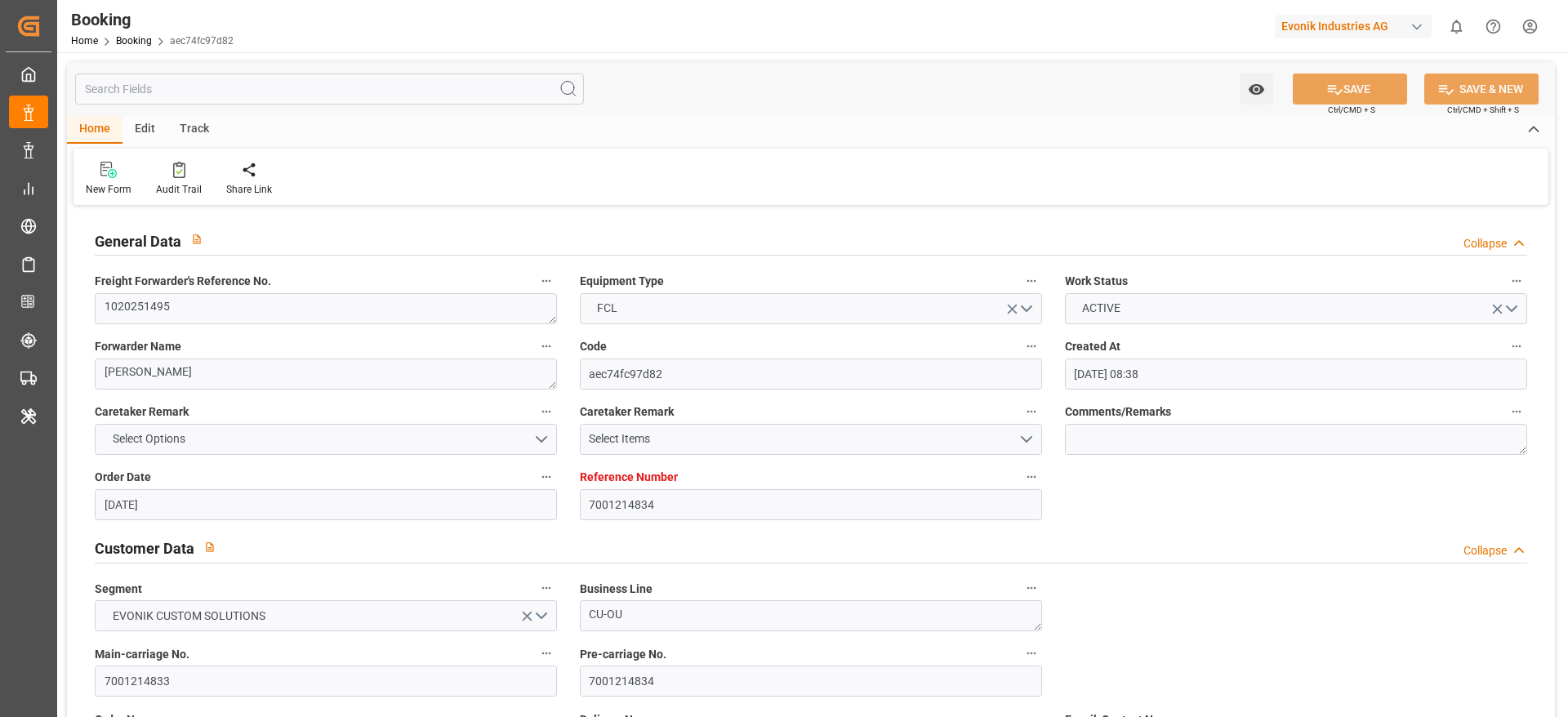
type input "[DATE]"
type input "[DATE] 21:01"
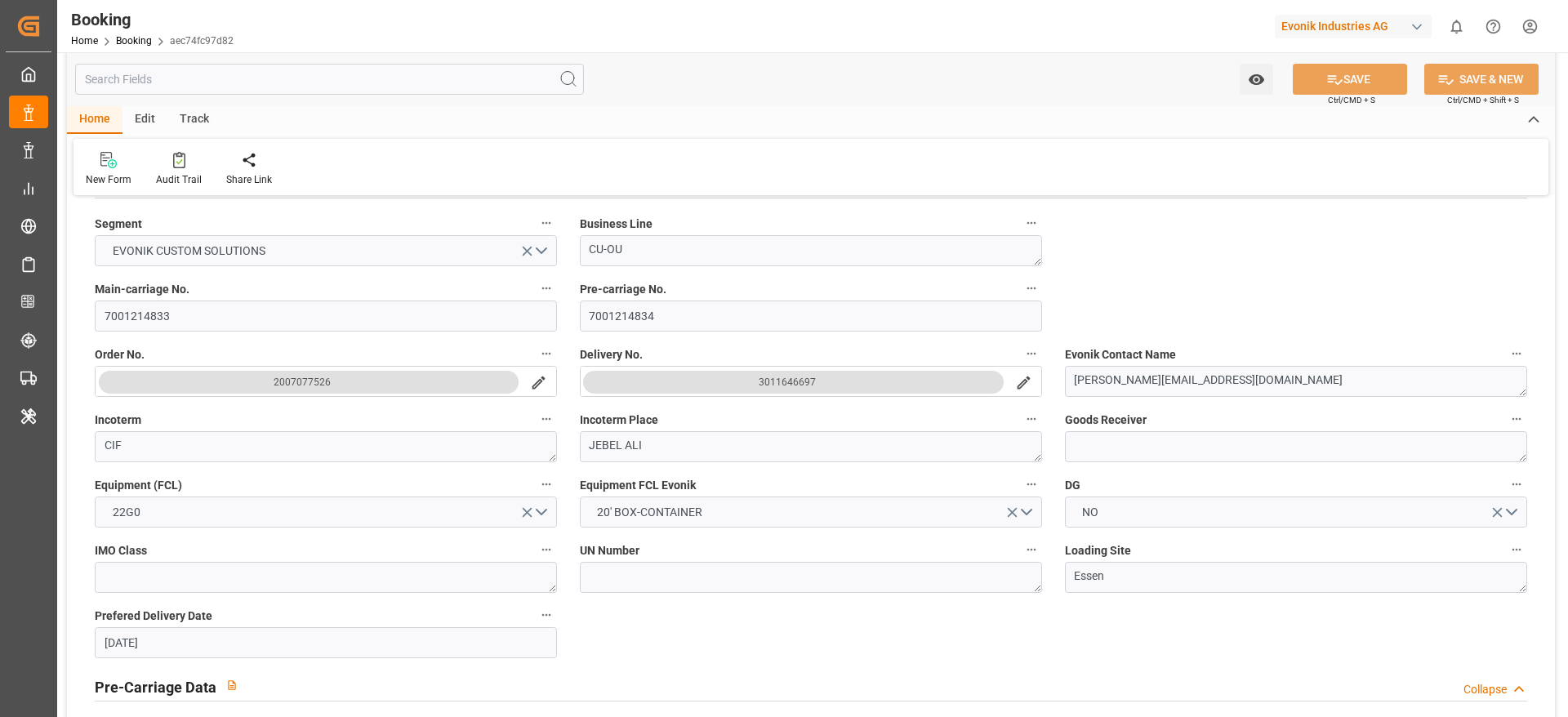
scroll to position [367, 0]
click at [145, 316] on input "7001214833" at bounding box center [325, 312] width 462 height 31
click at [197, 312] on input "7001214833" at bounding box center [325, 312] width 462 height 31
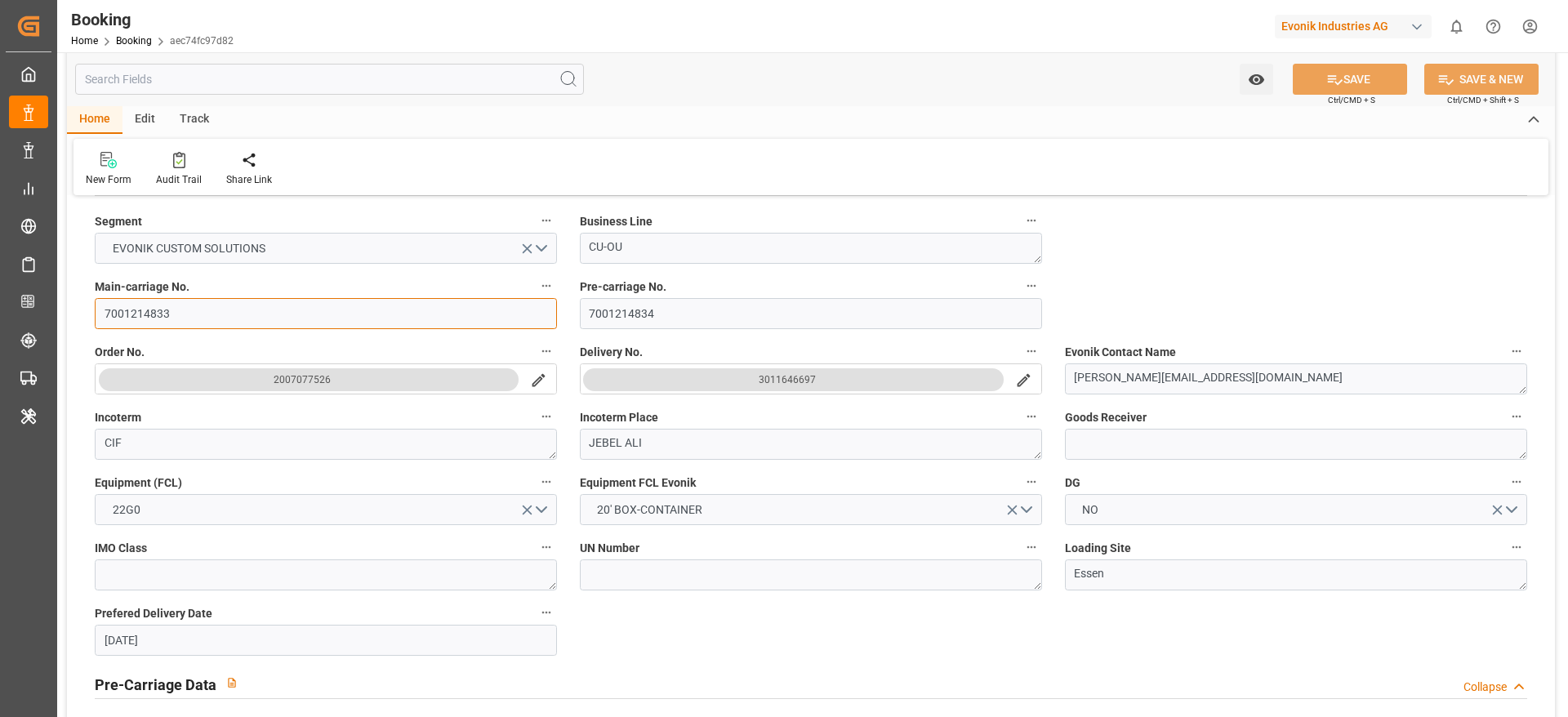
click at [197, 312] on input "7001214833" at bounding box center [325, 312] width 462 height 31
click at [208, 328] on input "7001214833" at bounding box center [325, 312] width 462 height 31
click at [210, 318] on input "7001214833" at bounding box center [325, 312] width 462 height 31
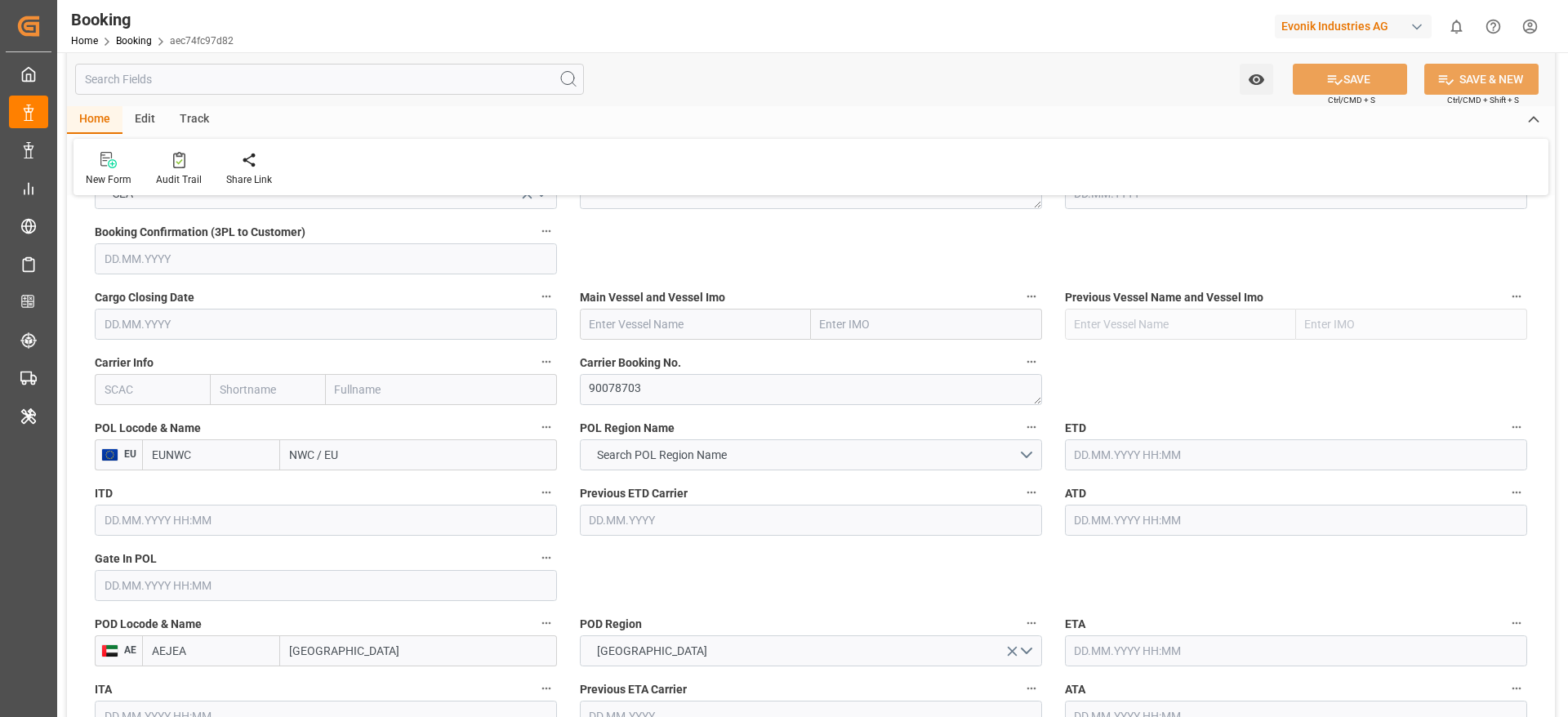
scroll to position [980, 0]
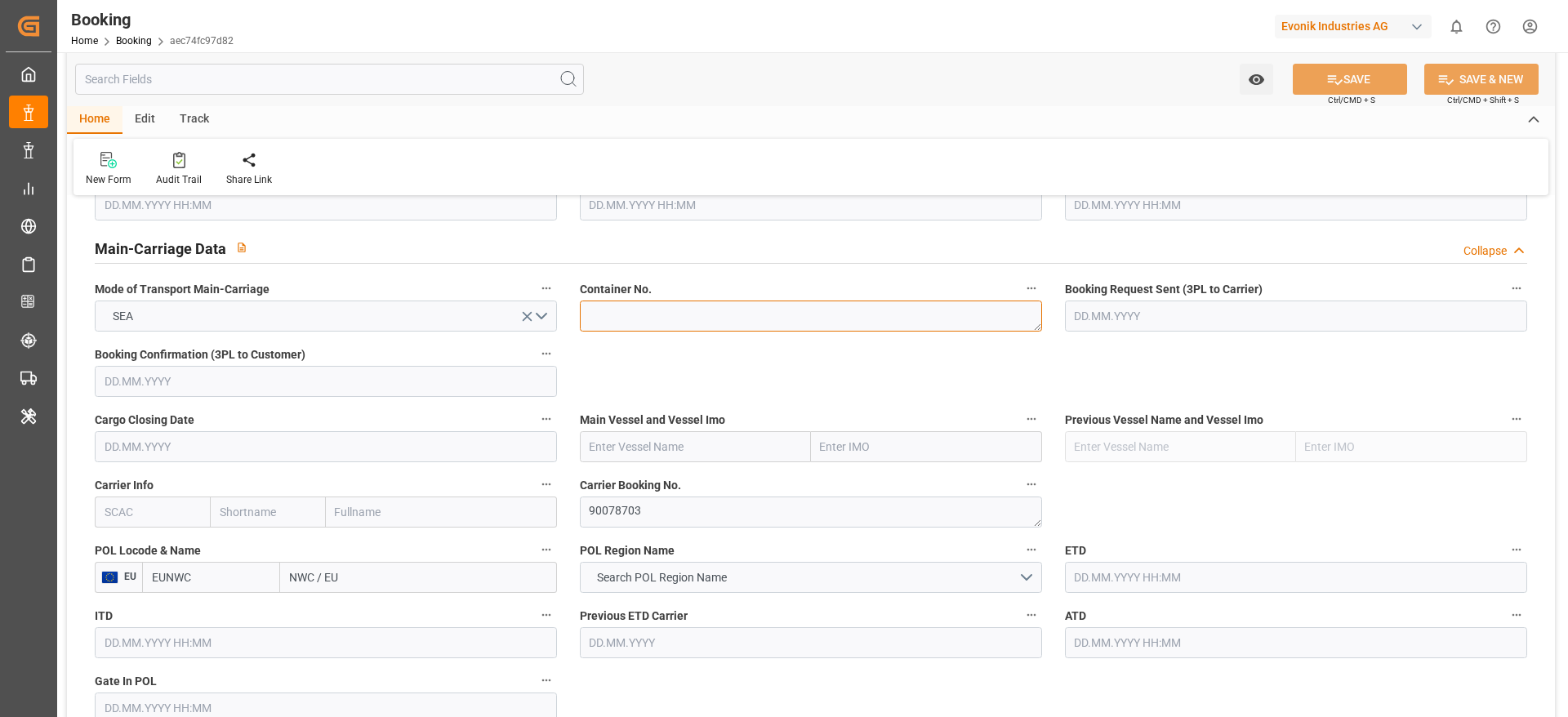
click at [619, 320] on textarea at bounding box center [810, 315] width 462 height 31
paste textarea "TGHU0654890"
type textarea "TGHU0654890"
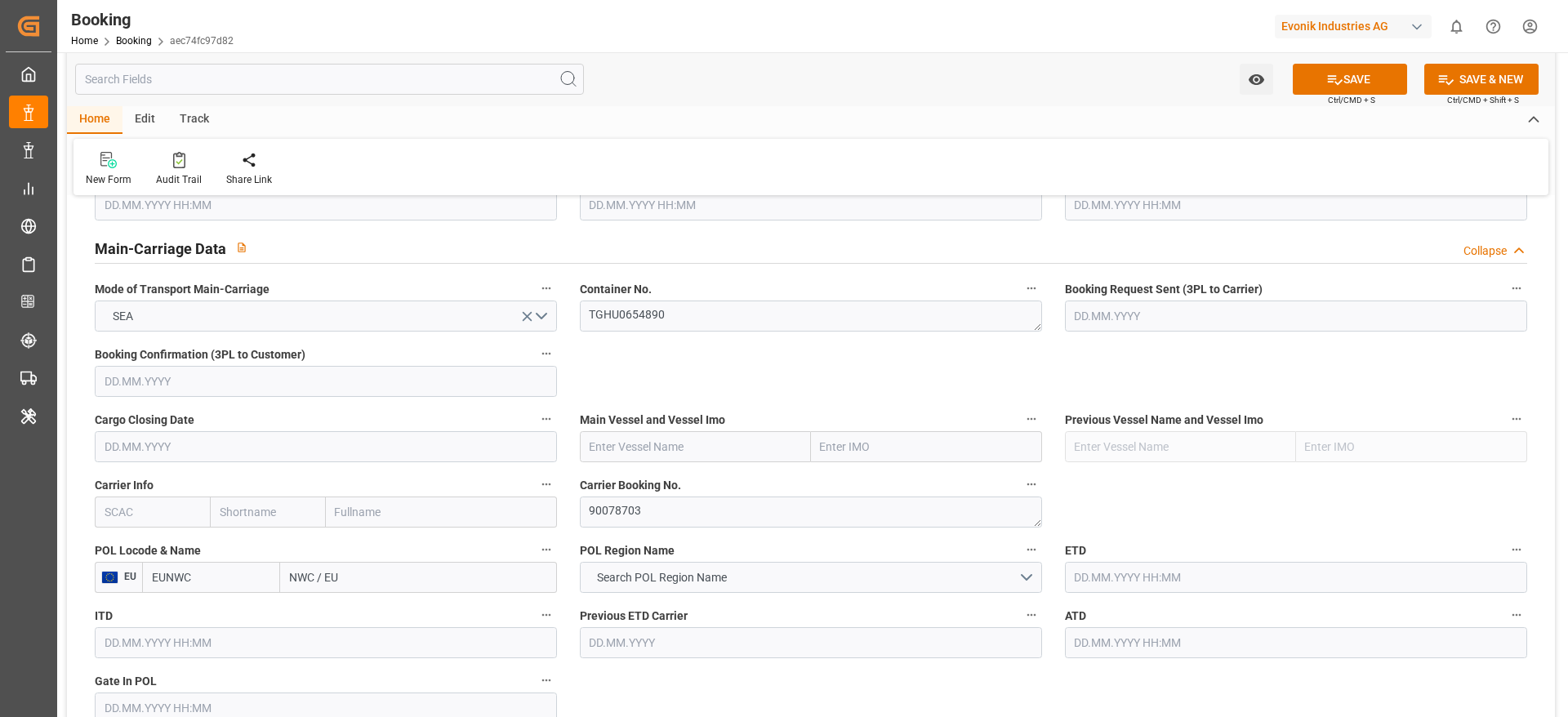
click at [181, 521] on input "text" at bounding box center [152, 511] width 115 height 31
click at [129, 559] on div "HLCU" at bounding box center [119, 548] width 49 height 36
type input "HLCU"
type input "Hapag Lloyd"
type input "Hapag Lloyd Aktiengesellschaft"
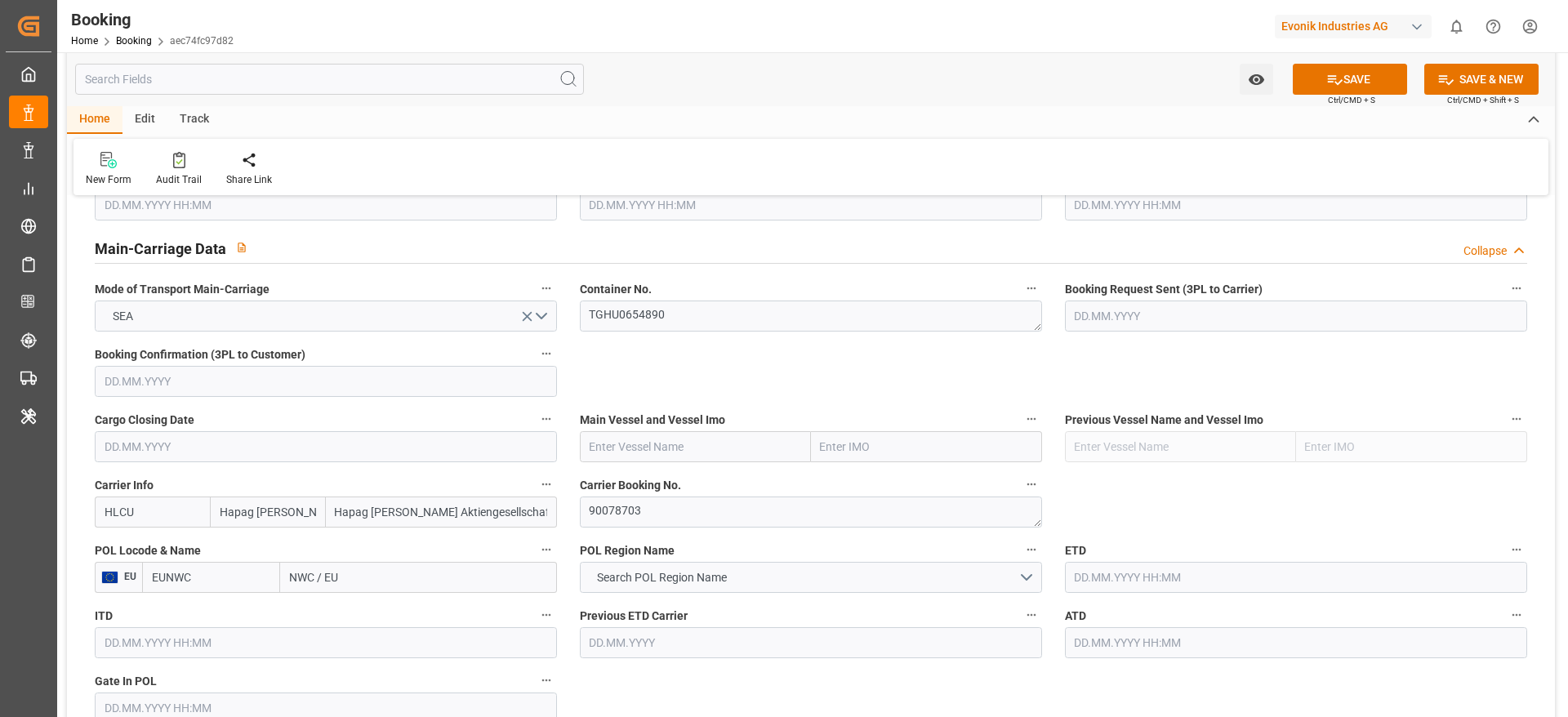
type input "HLCU"
click at [599, 506] on textarea "90078703" at bounding box center [810, 511] width 462 height 31
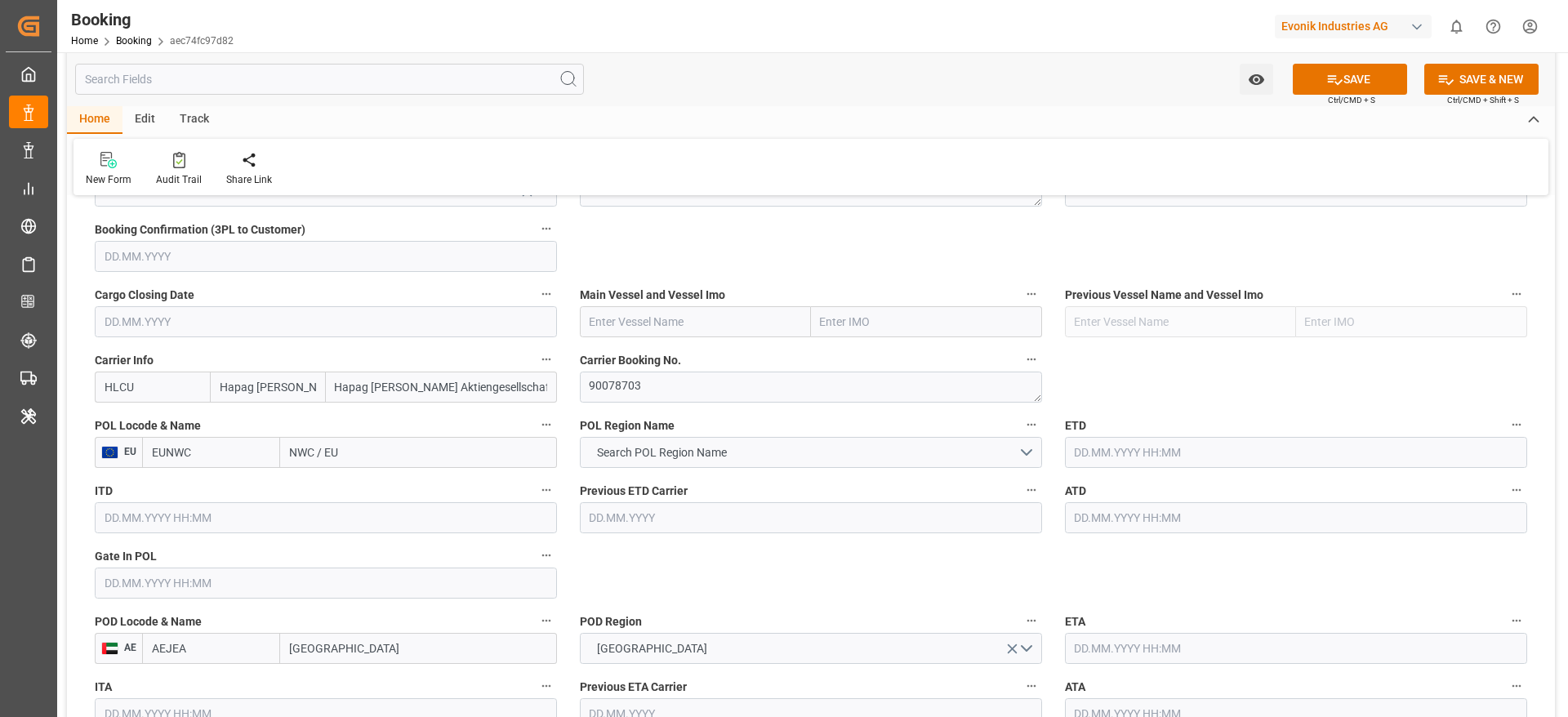
scroll to position [1224, 0]
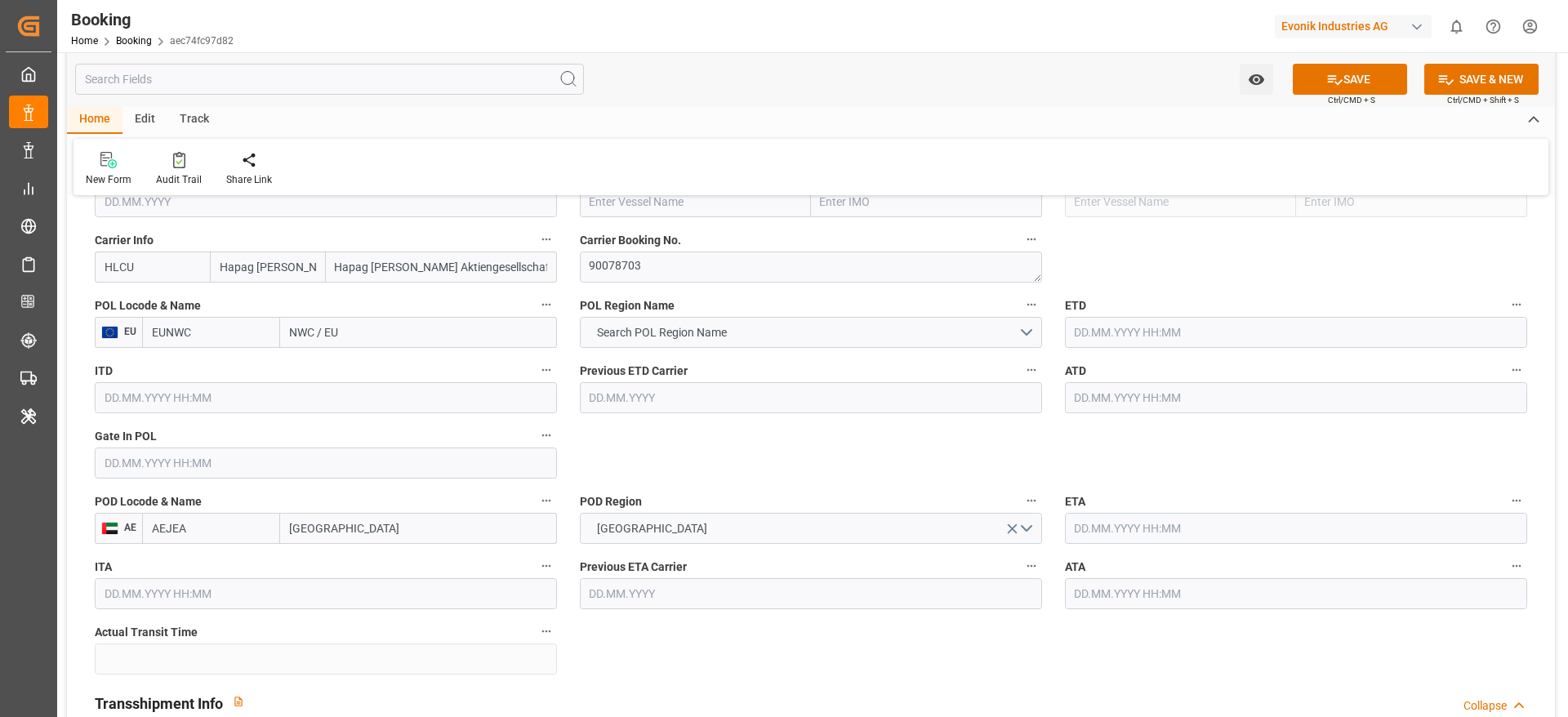
click at [333, 337] on input "NWC / EU" at bounding box center [419, 332] width 277 height 31
drag, startPoint x: 290, startPoint y: 338, endPoint x: 357, endPoint y: 331, distance: 67.4
click at [357, 331] on input "NWC / EU" at bounding box center [419, 332] width 277 height 31
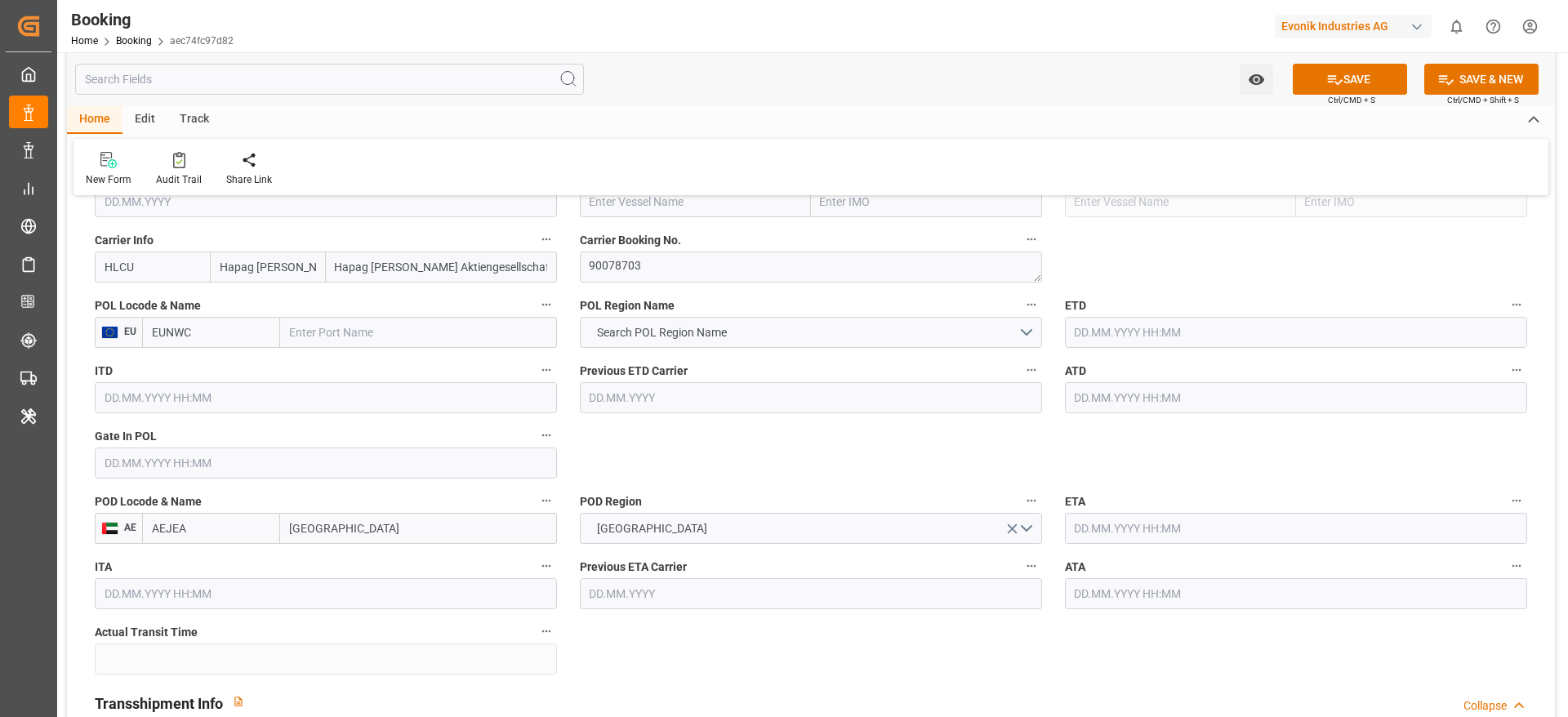
paste input "[GEOGRAPHIC_DATA]"
type input "[GEOGRAPHIC_DATA]"
click at [380, 361] on span "[GEOGRAPHIC_DATA] - NLRTM" at bounding box center [367, 368] width 152 height 13
type input "NLRTM"
type input "[GEOGRAPHIC_DATA]"
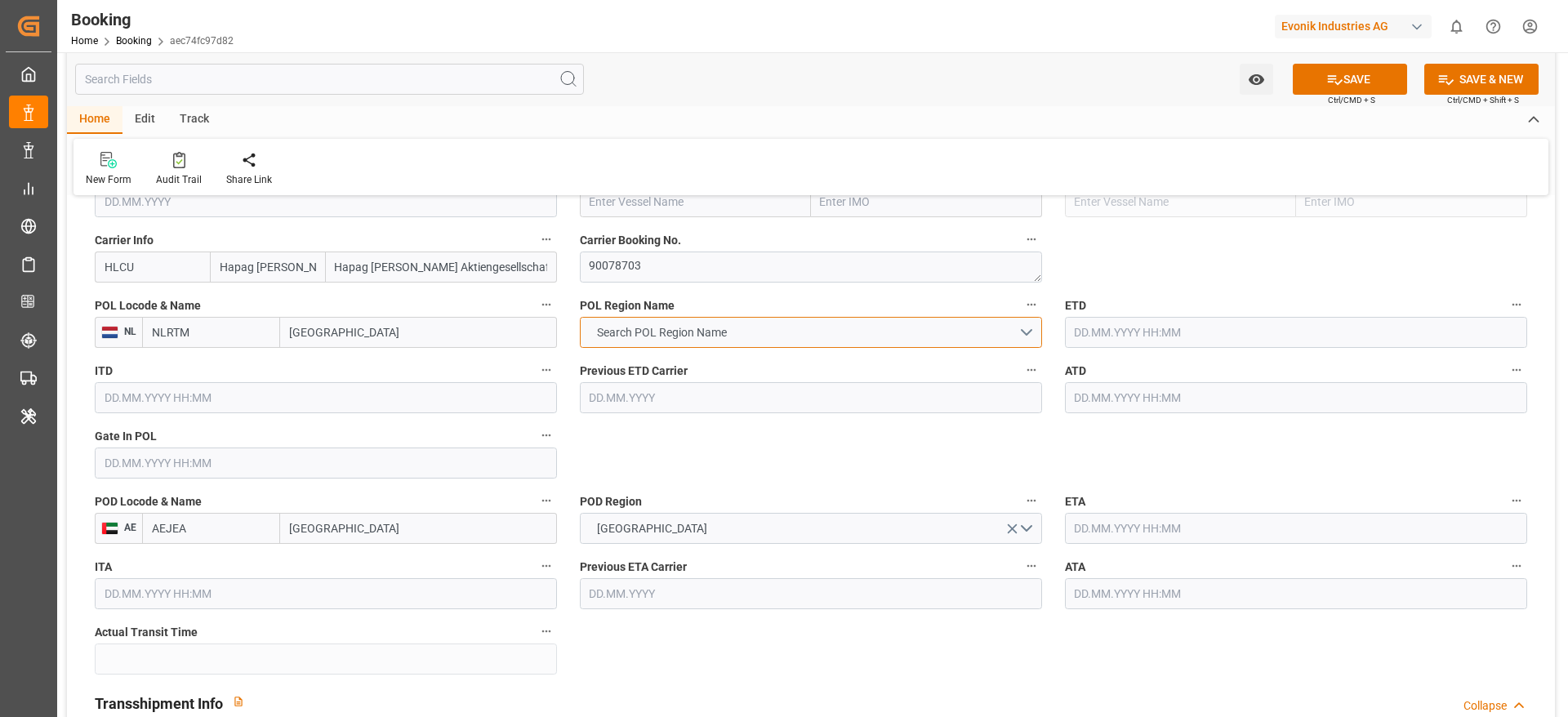
click at [688, 339] on span "Search POL Region Name" at bounding box center [662, 332] width 146 height 17
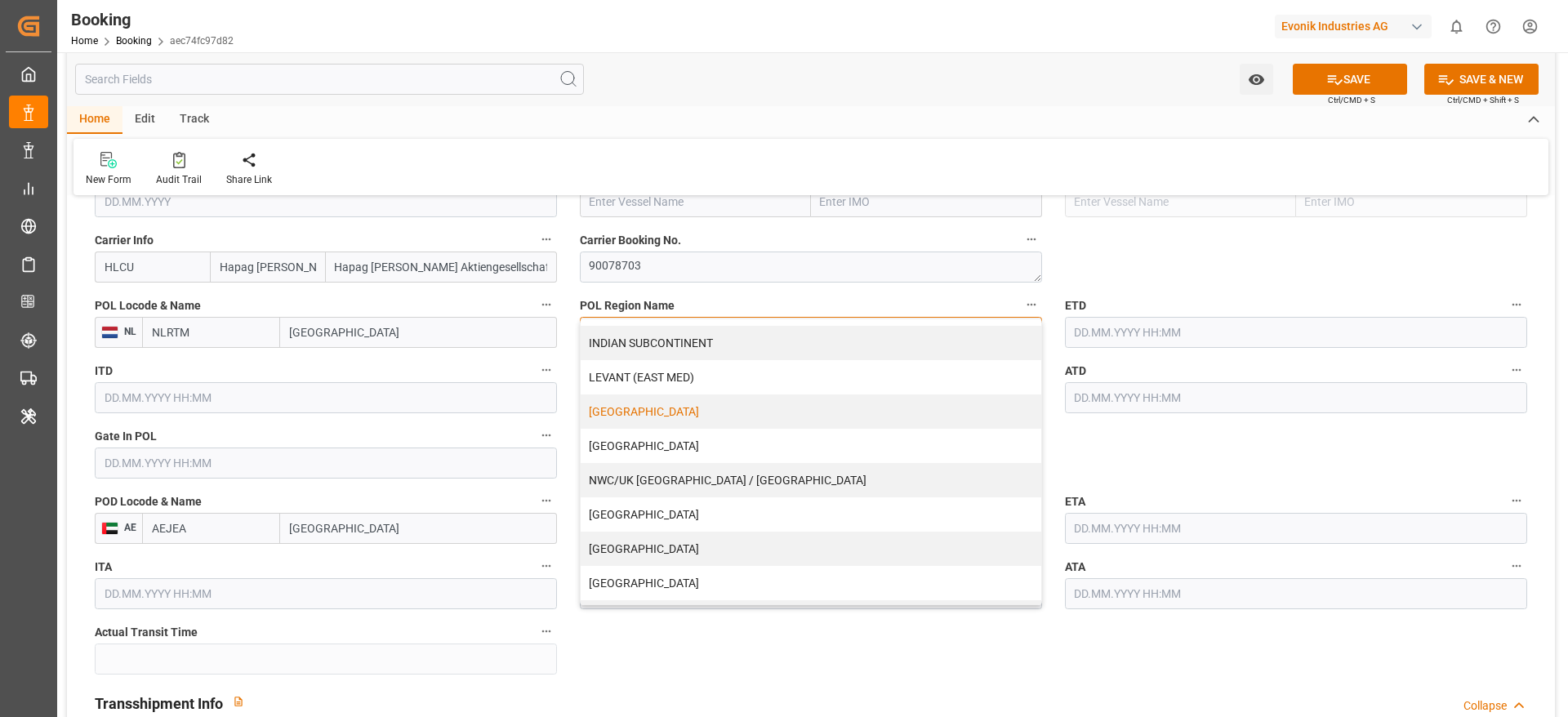
scroll to position [332, 0]
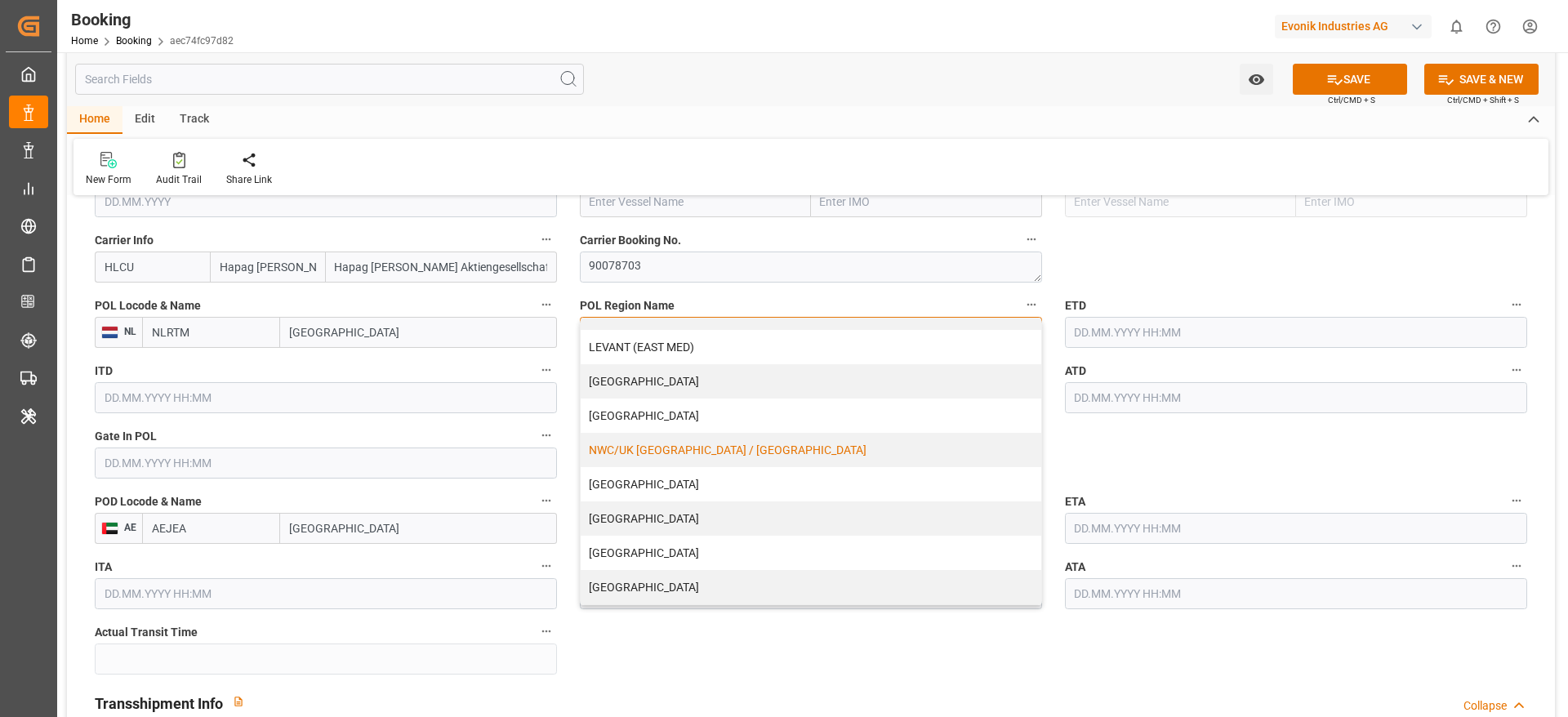
click at [659, 457] on div "NWC/UK [GEOGRAPHIC_DATA] / [GEOGRAPHIC_DATA]" at bounding box center [810, 449] width 460 height 34
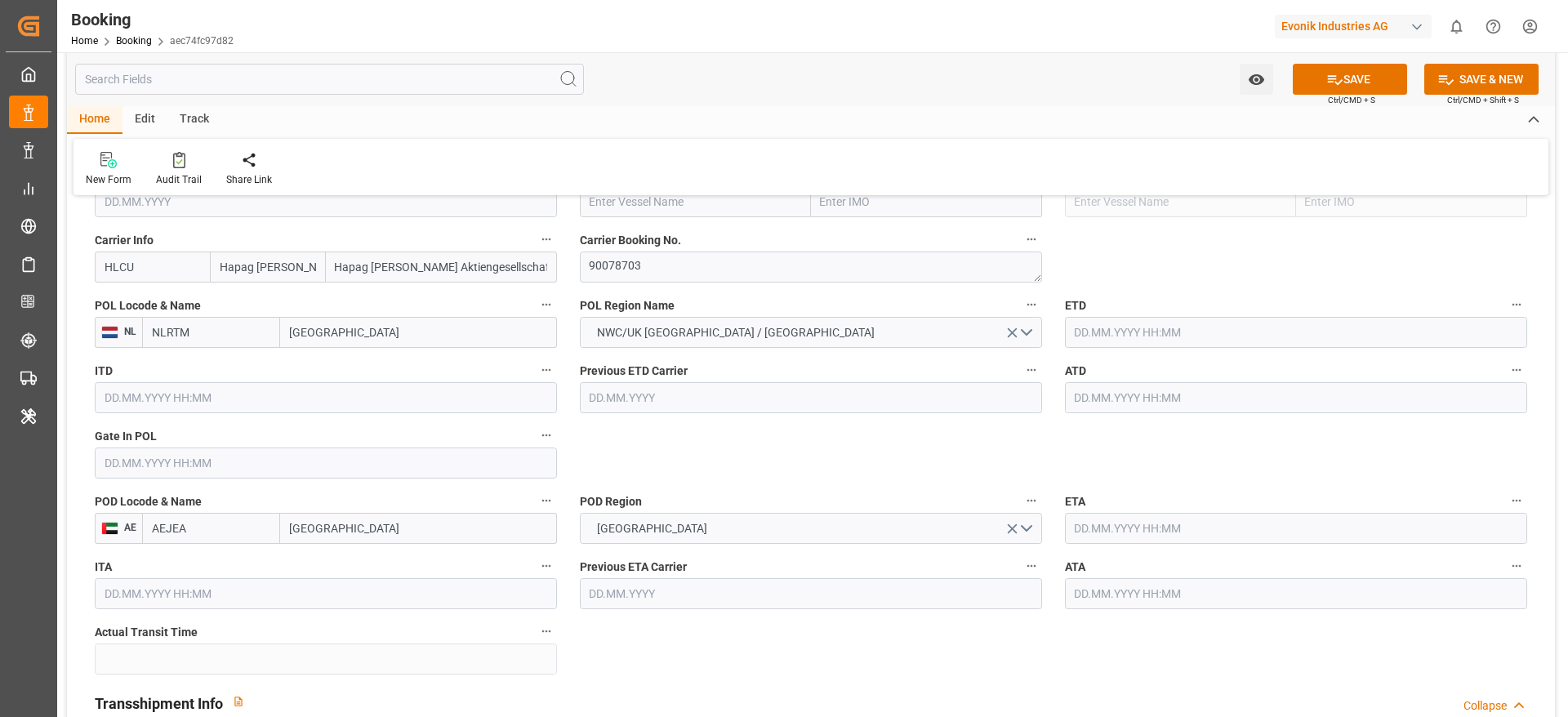
click at [158, 477] on input "text" at bounding box center [325, 463] width 462 height 31
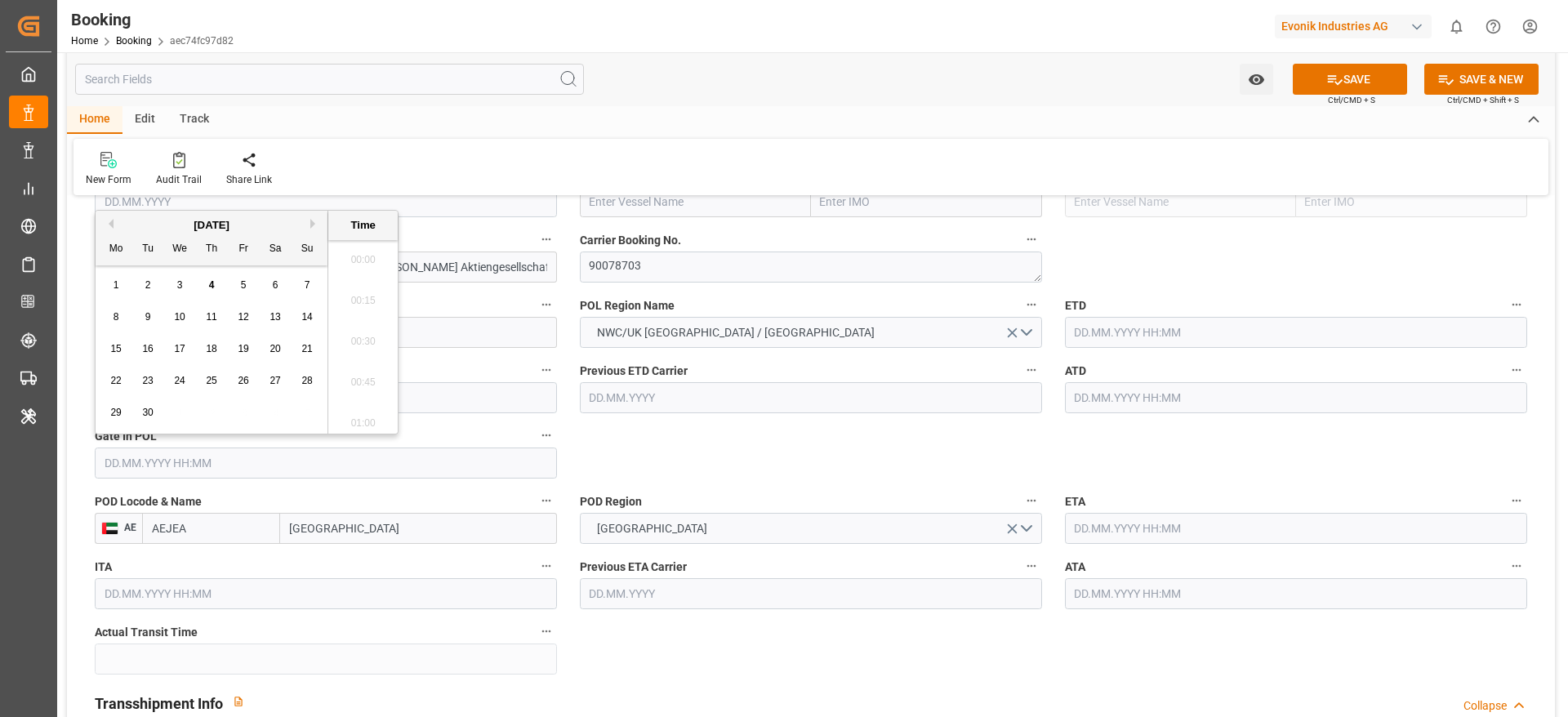
scroll to position [1843, 0]
click at [110, 219] on button "Previous Month" at bounding box center [109, 224] width 10 height 10
click at [148, 385] on span "22" at bounding box center [147, 380] width 11 height 12
type input "22.07.2025 00:00"
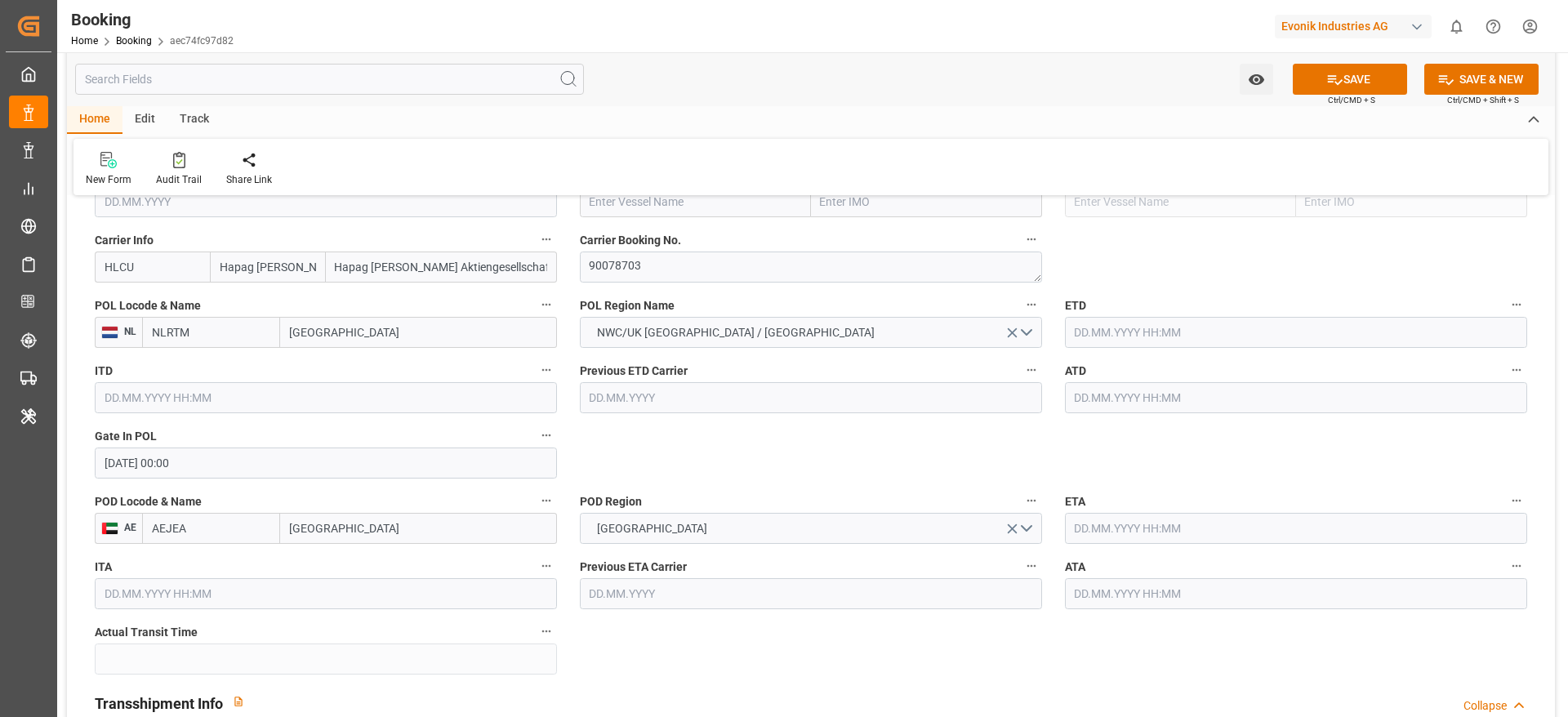
click at [1096, 317] on input "text" at bounding box center [1295, 332] width 462 height 31
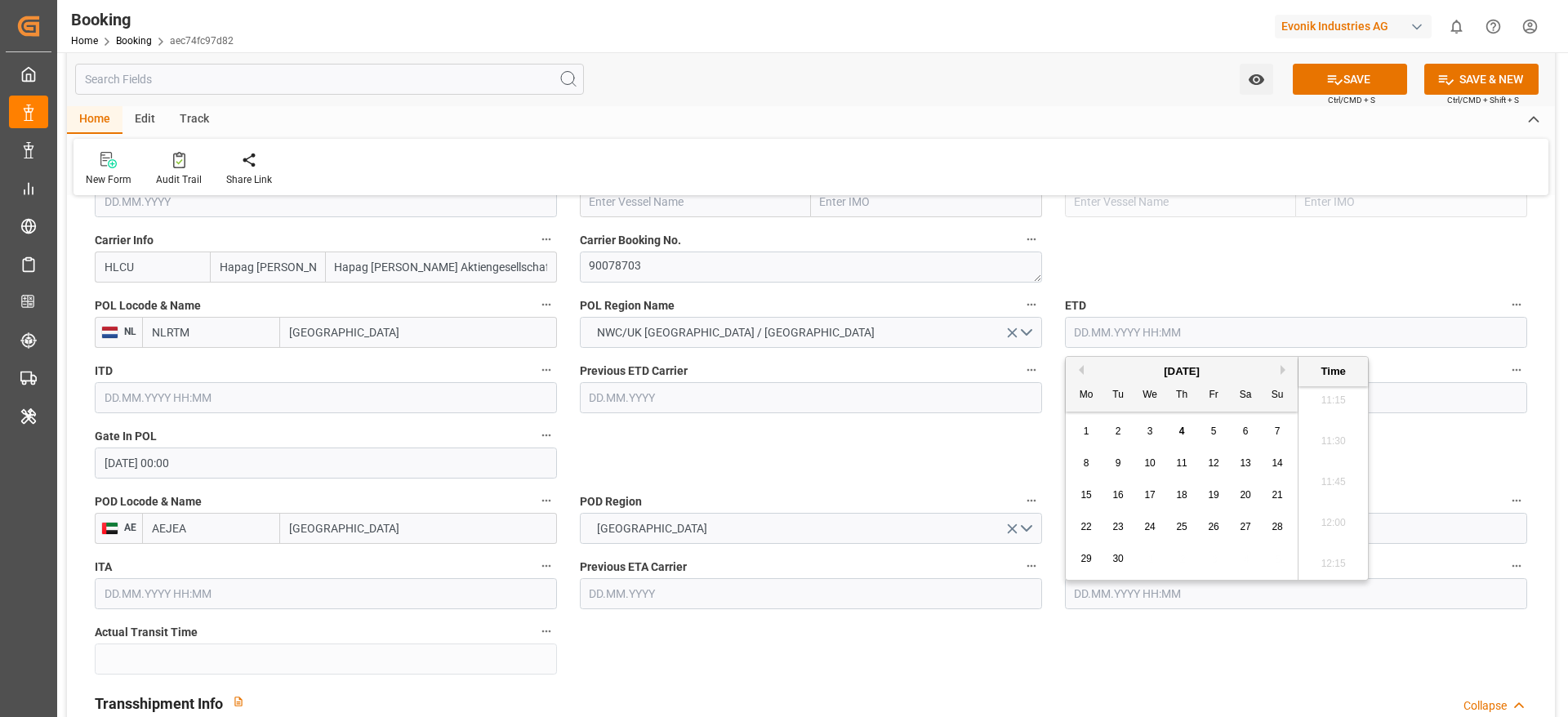
click at [1072, 373] on div "[DATE]" at bounding box center [1182, 371] width 232 height 17
click at [1075, 373] on button "Previous Month" at bounding box center [1079, 370] width 10 height 10
click at [1218, 429] on div "1" at bounding box center [1214, 432] width 21 height 20
type input "01.08.2025 00:00"
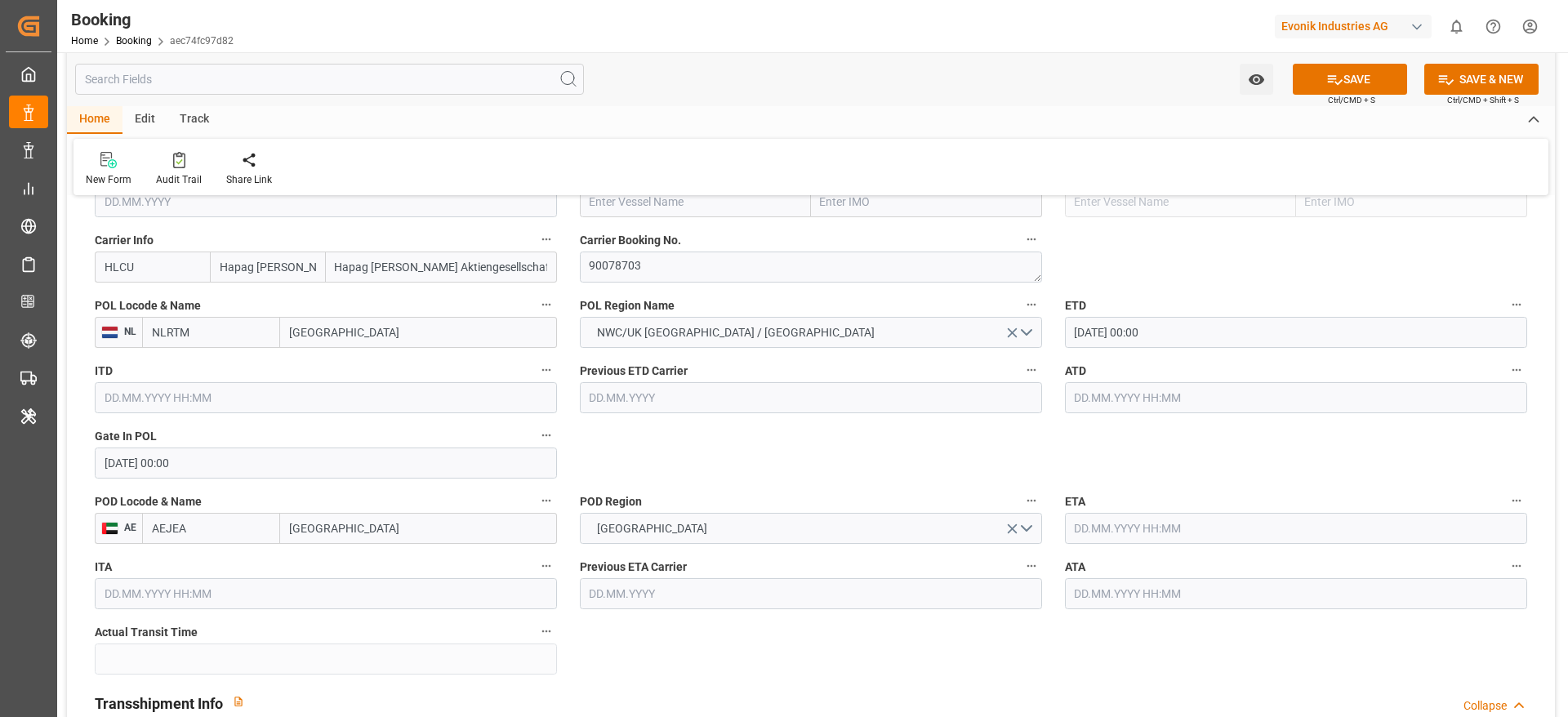
click at [1076, 403] on input "text" at bounding box center [1295, 397] width 462 height 31
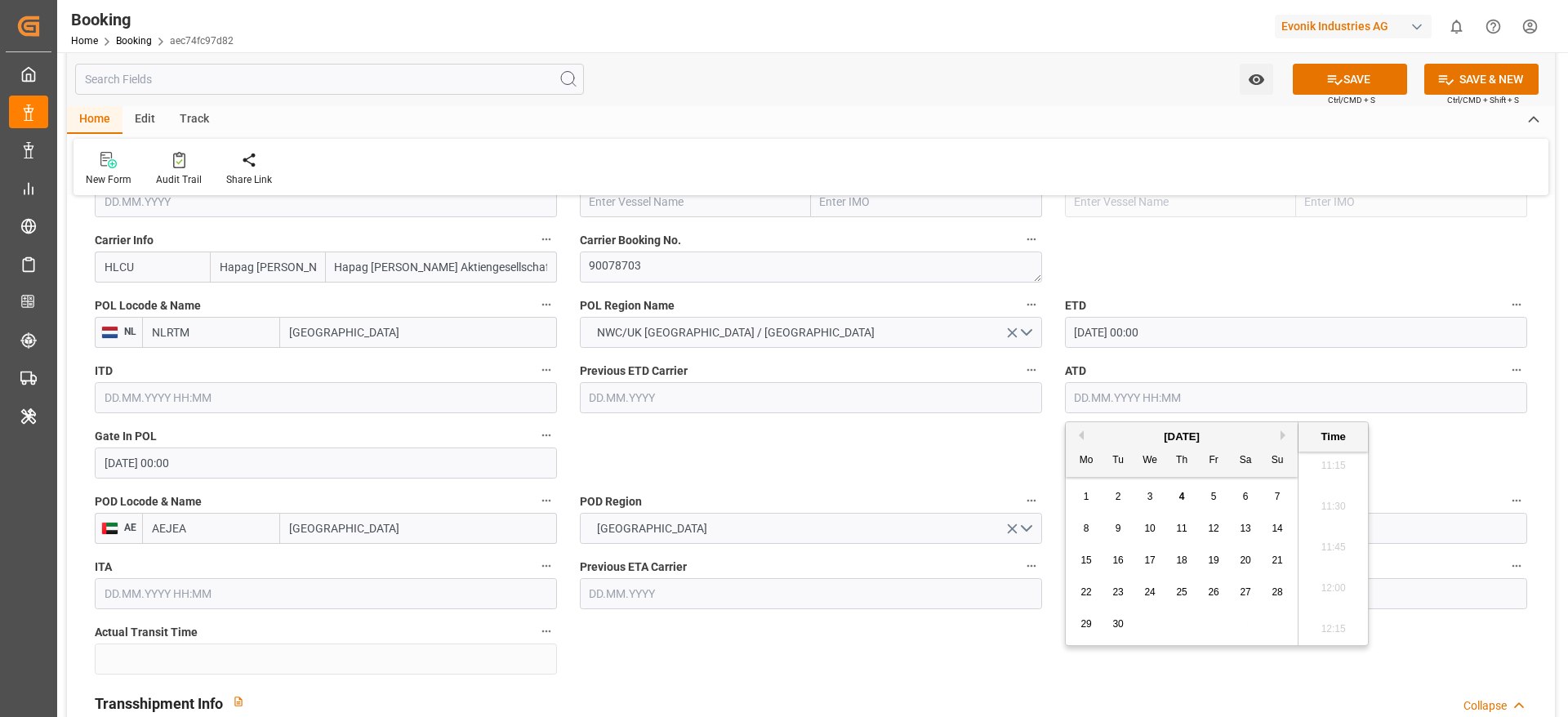
click at [1079, 434] on button "Previous Month" at bounding box center [1079, 435] width 10 height 10
click at [1214, 492] on span "1" at bounding box center [1214, 497] width 6 height 12
type input "01.08.2025 00:00"
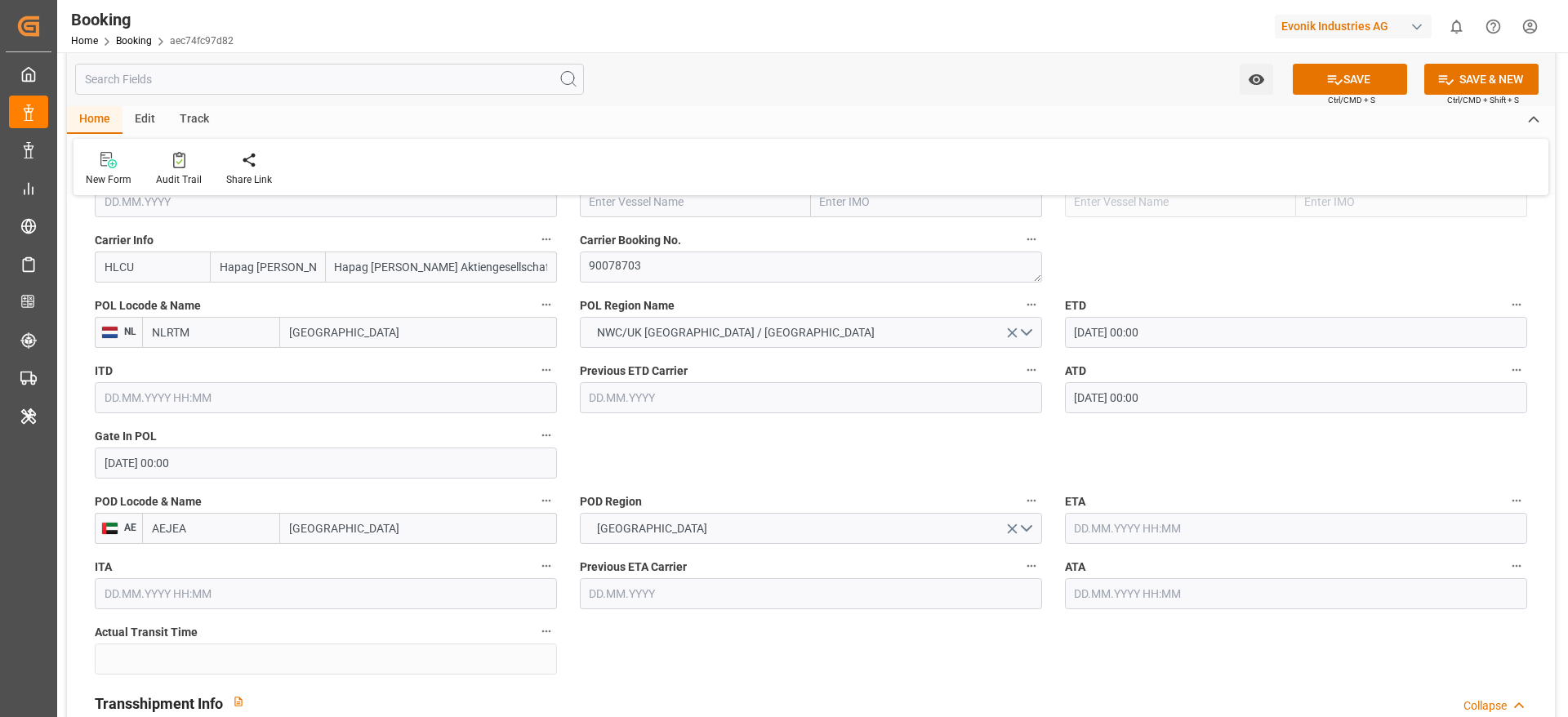
click at [646, 186] on div "New Form Audit Trail Share Link" at bounding box center [811, 167] width 1475 height 56
click at [648, 199] on input "text" at bounding box center [695, 201] width 231 height 31
paste input "TAYMA EXPRESS"
type input "TAYMA EXPRESS"
click at [652, 239] on b "TAYMA EXPRESS" at bounding box center [635, 238] width 90 height 13
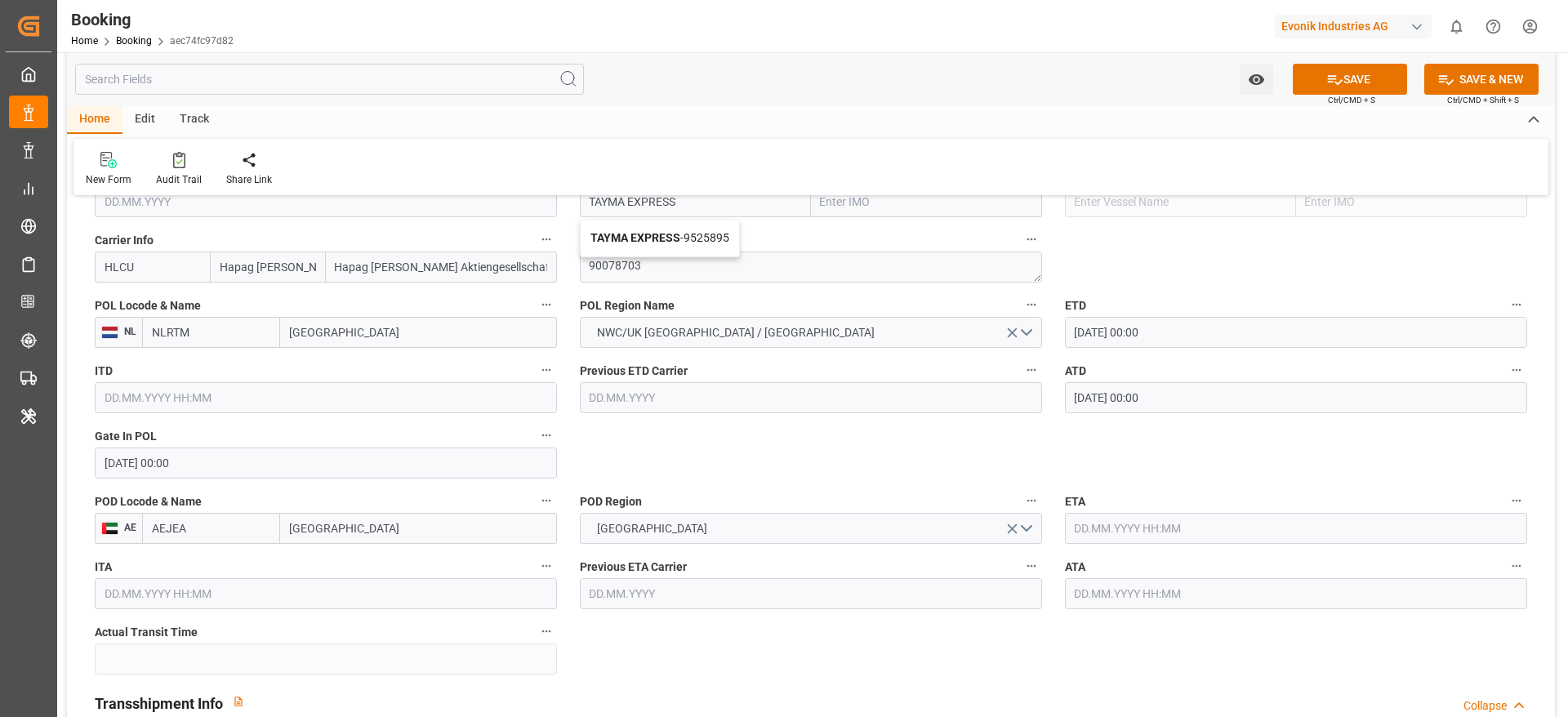
type input "9525895"
type input "TAYMA EXPRESS"
click at [1110, 536] on input "text" at bounding box center [1295, 527] width 462 height 31
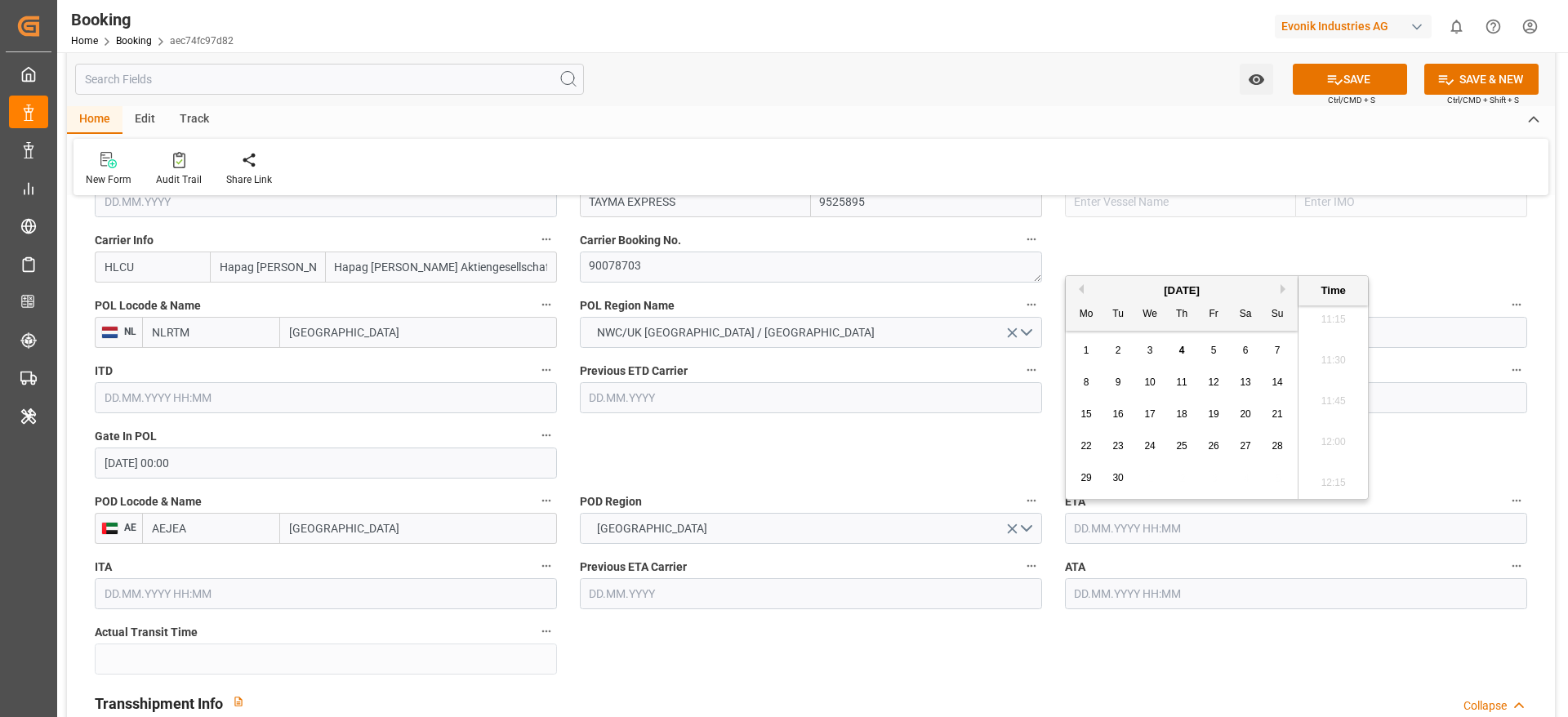
click at [1158, 392] on div "10" at bounding box center [1150, 383] width 21 height 20
type input "10.09.2025 00:00"
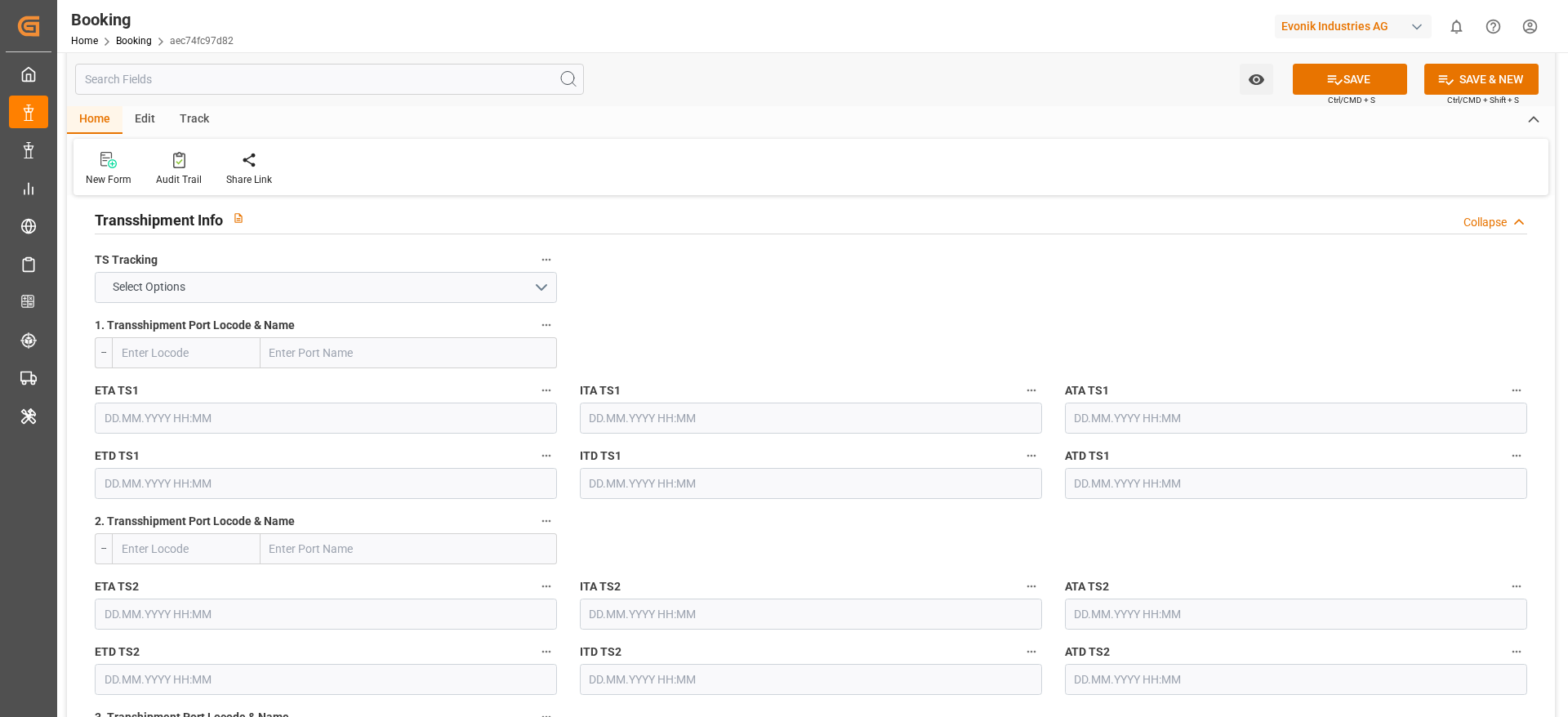
scroll to position [1714, 0]
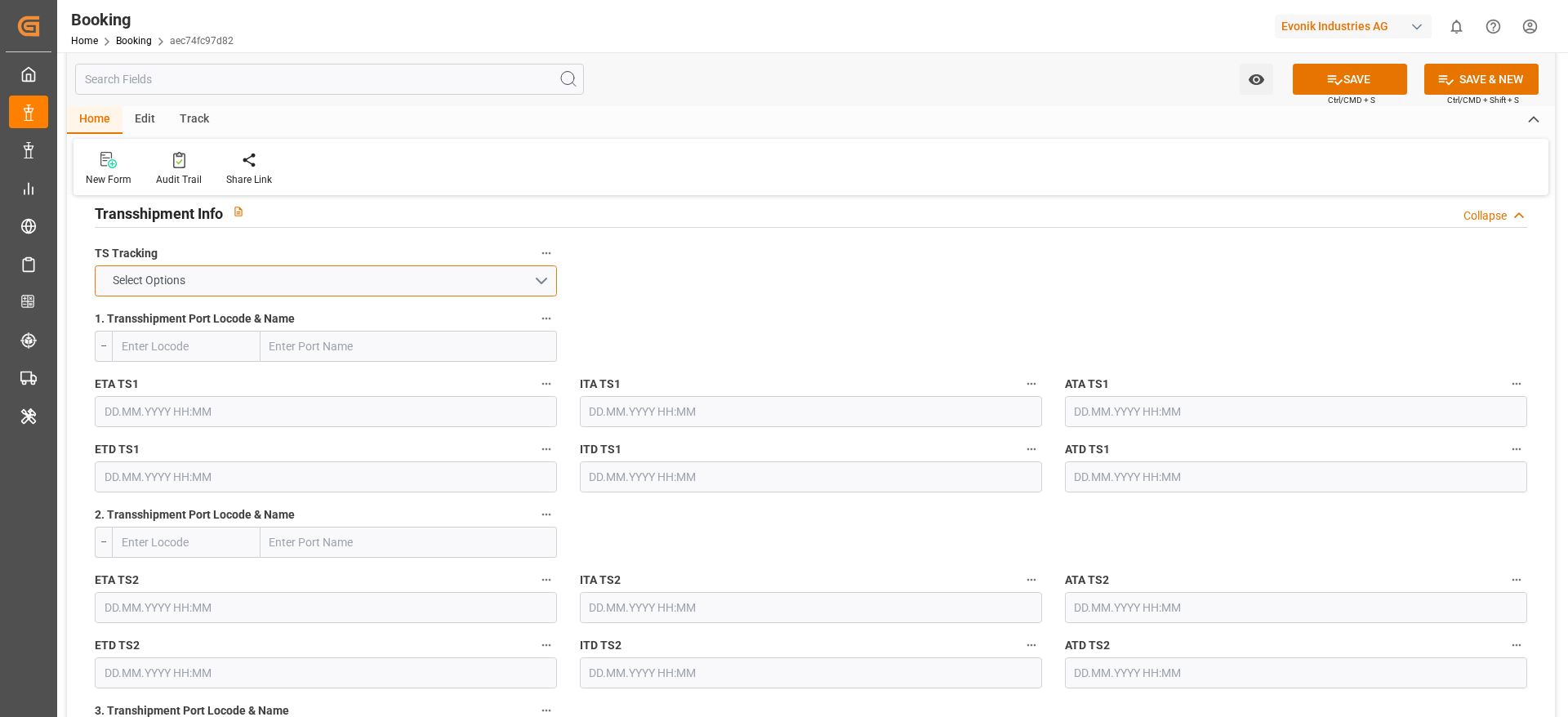
click at [291, 296] on button "Select Options" at bounding box center [325, 280] width 462 height 31
click at [287, 324] on div "FALSE" at bounding box center [325, 318] width 460 height 34
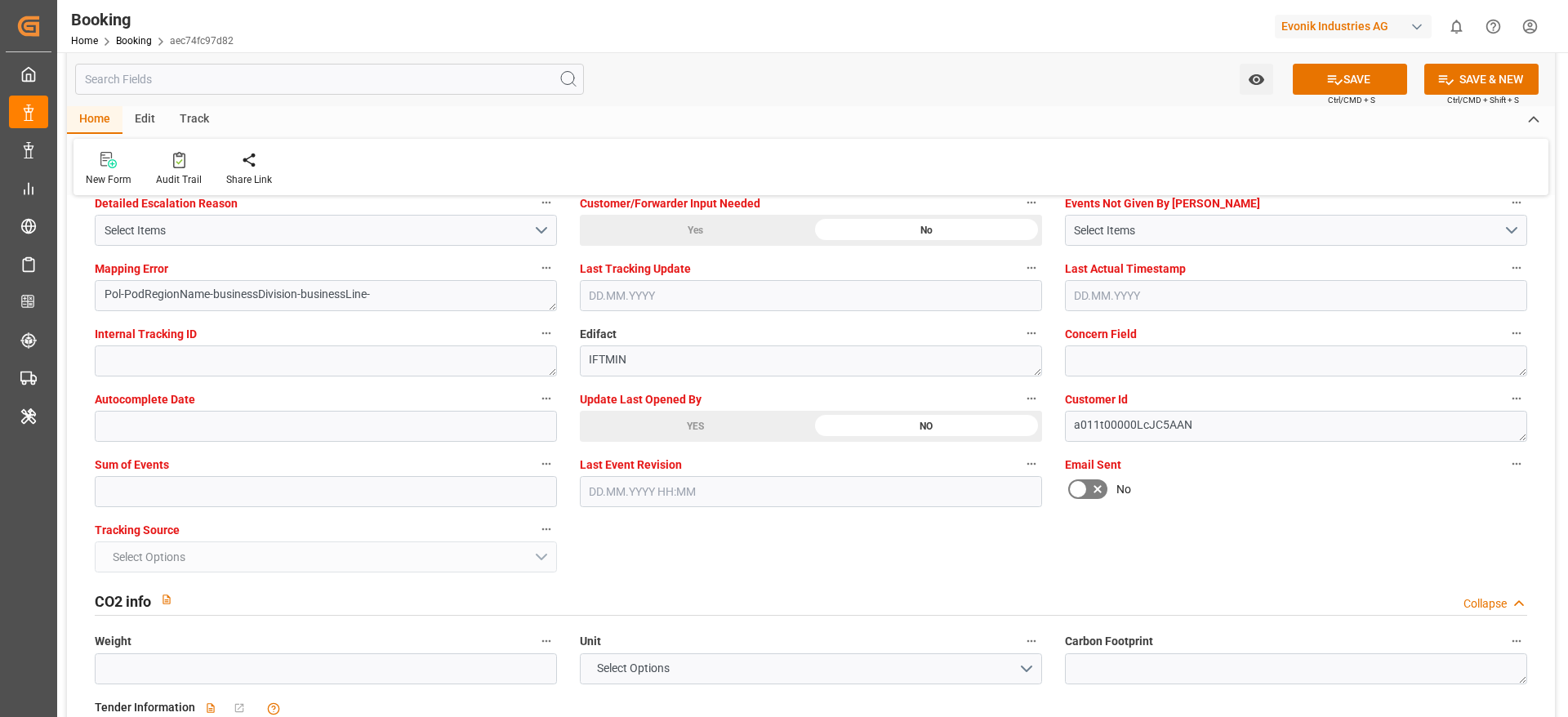
scroll to position [3184, 0]
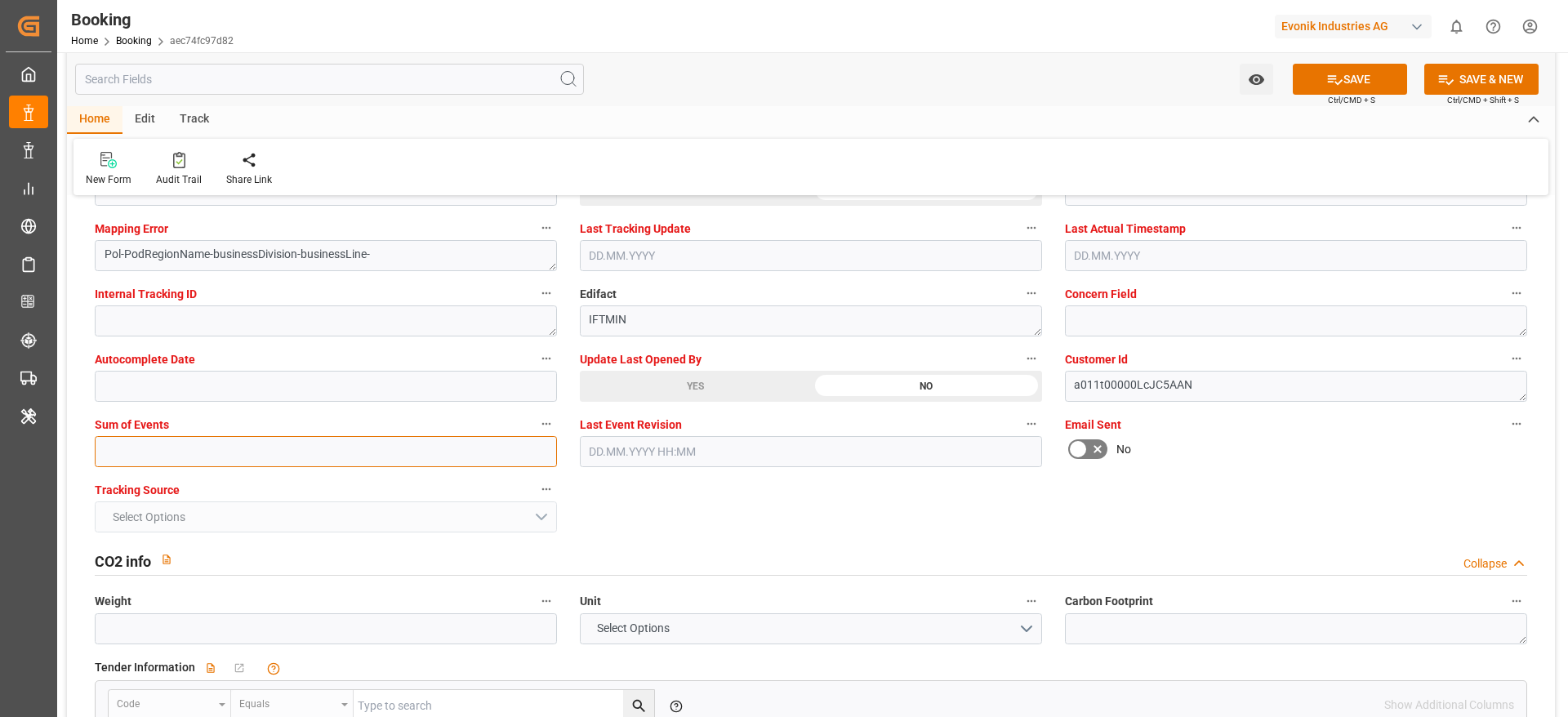
click at [144, 464] on input "text" at bounding box center [325, 451] width 462 height 31
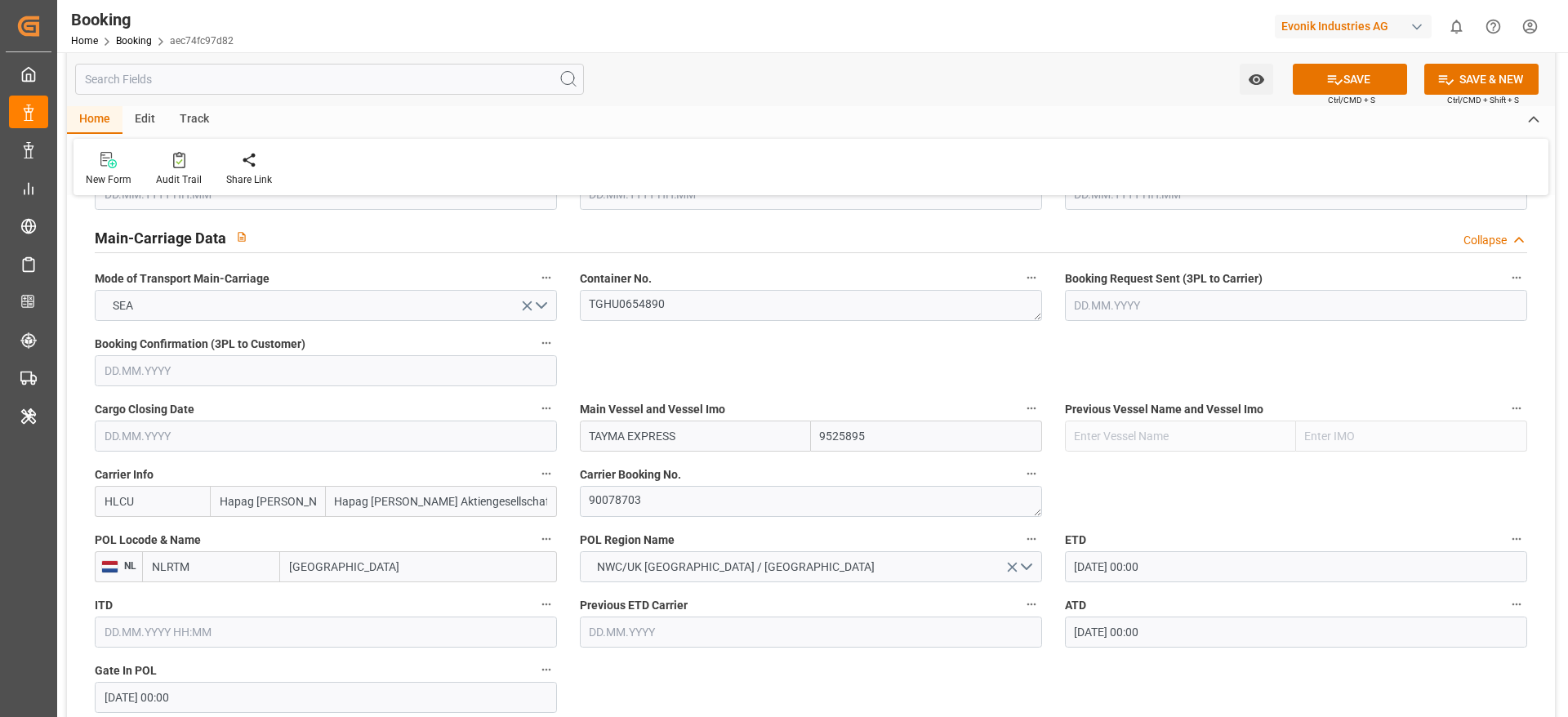
scroll to position [980, 0]
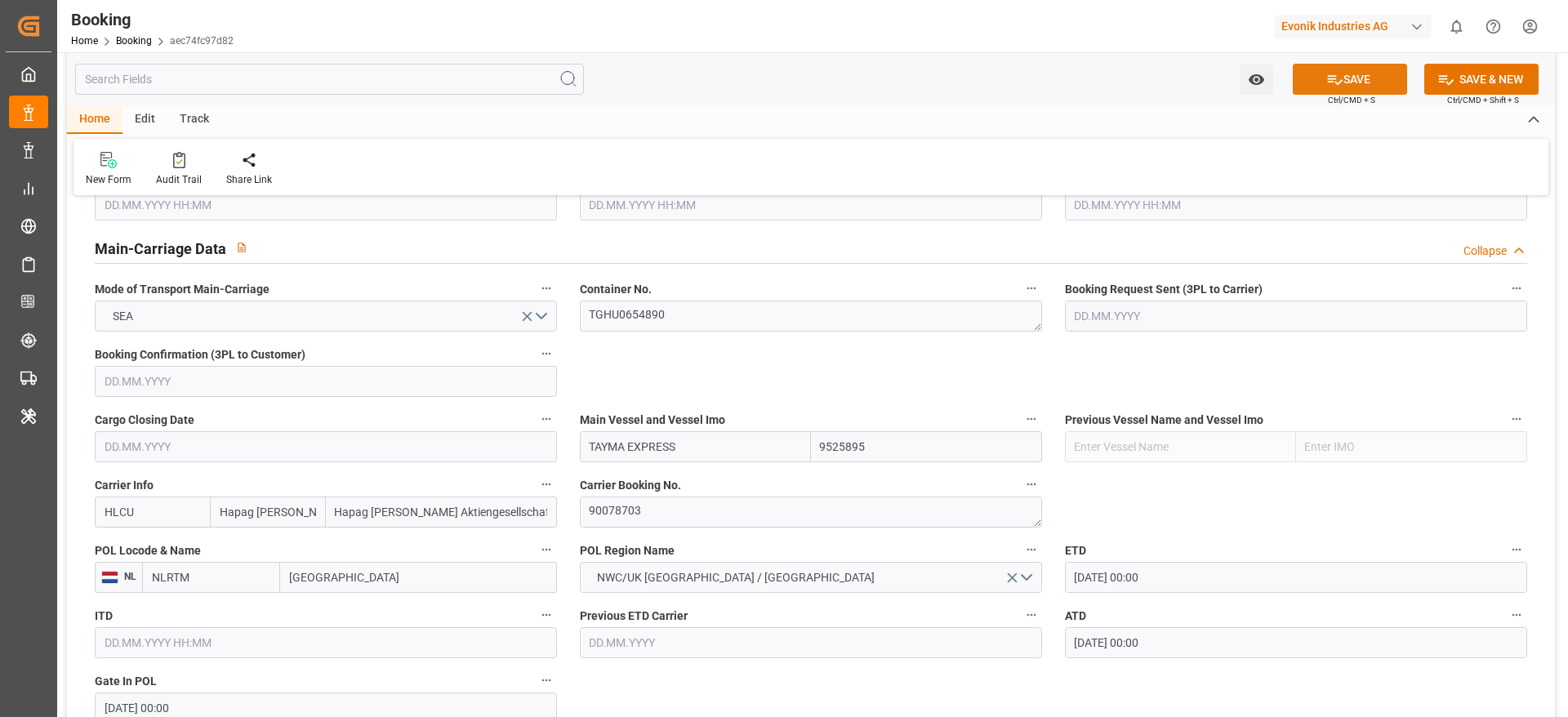
type input "0"
click at [1367, 79] on button "SAVE" at bounding box center [1350, 79] width 114 height 31
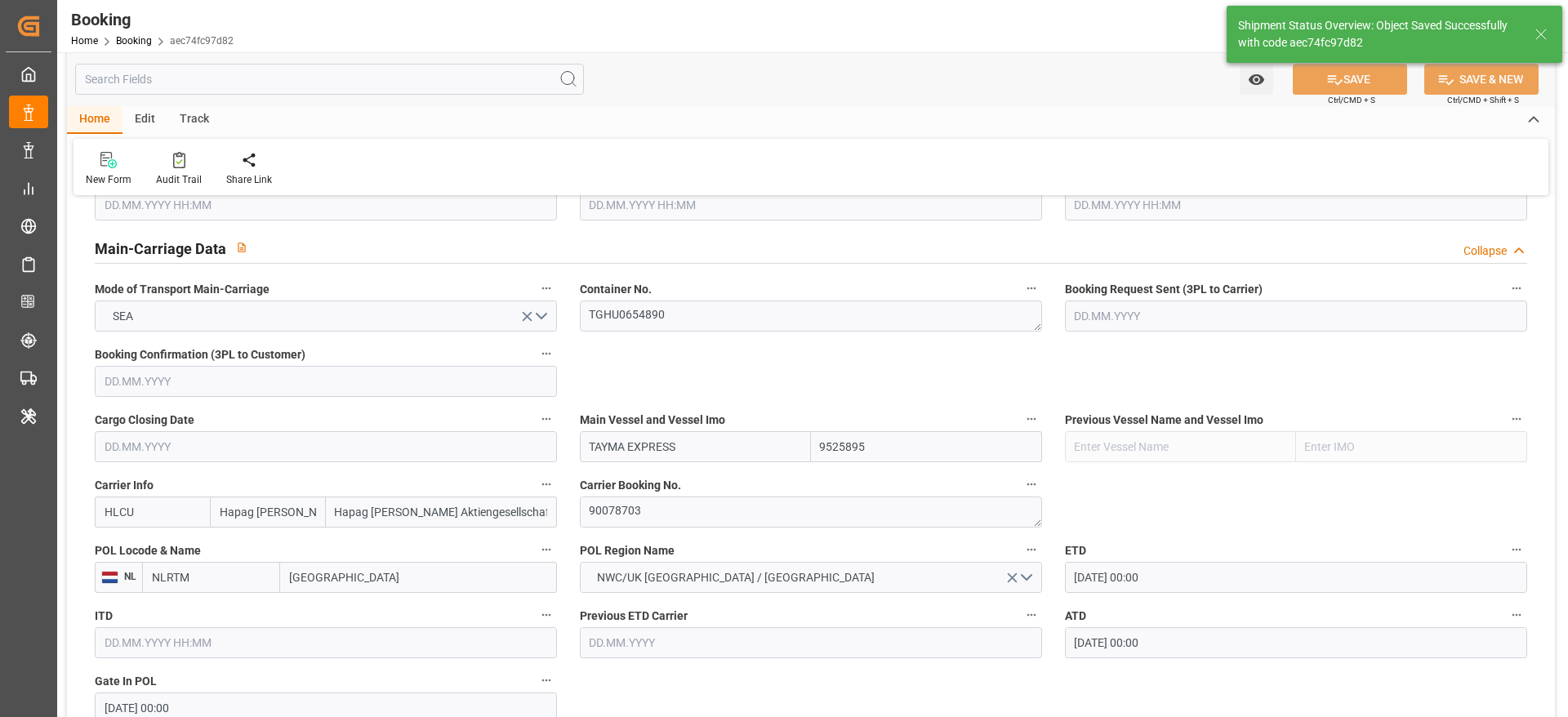
type textarea "NWC/UK North West Continent / UK_AEJEA_HLCU_CU-OU"
type textarea "[PERSON_NAME]"
type textarea "businessDivision-businessLine-"
type input "01.08.2025 00:00"
type input "10.09.2025 00:00"
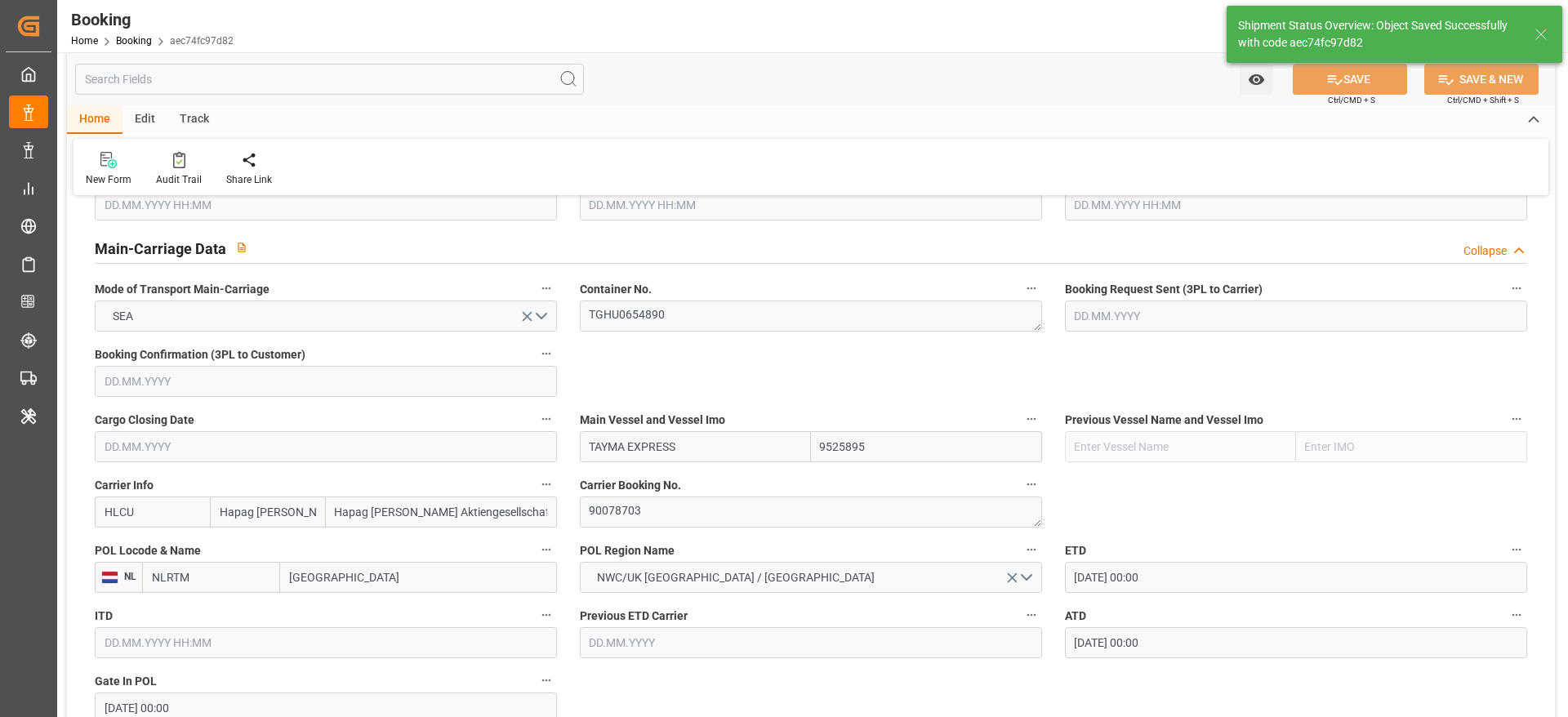
type input "04.09.2025 06:26"
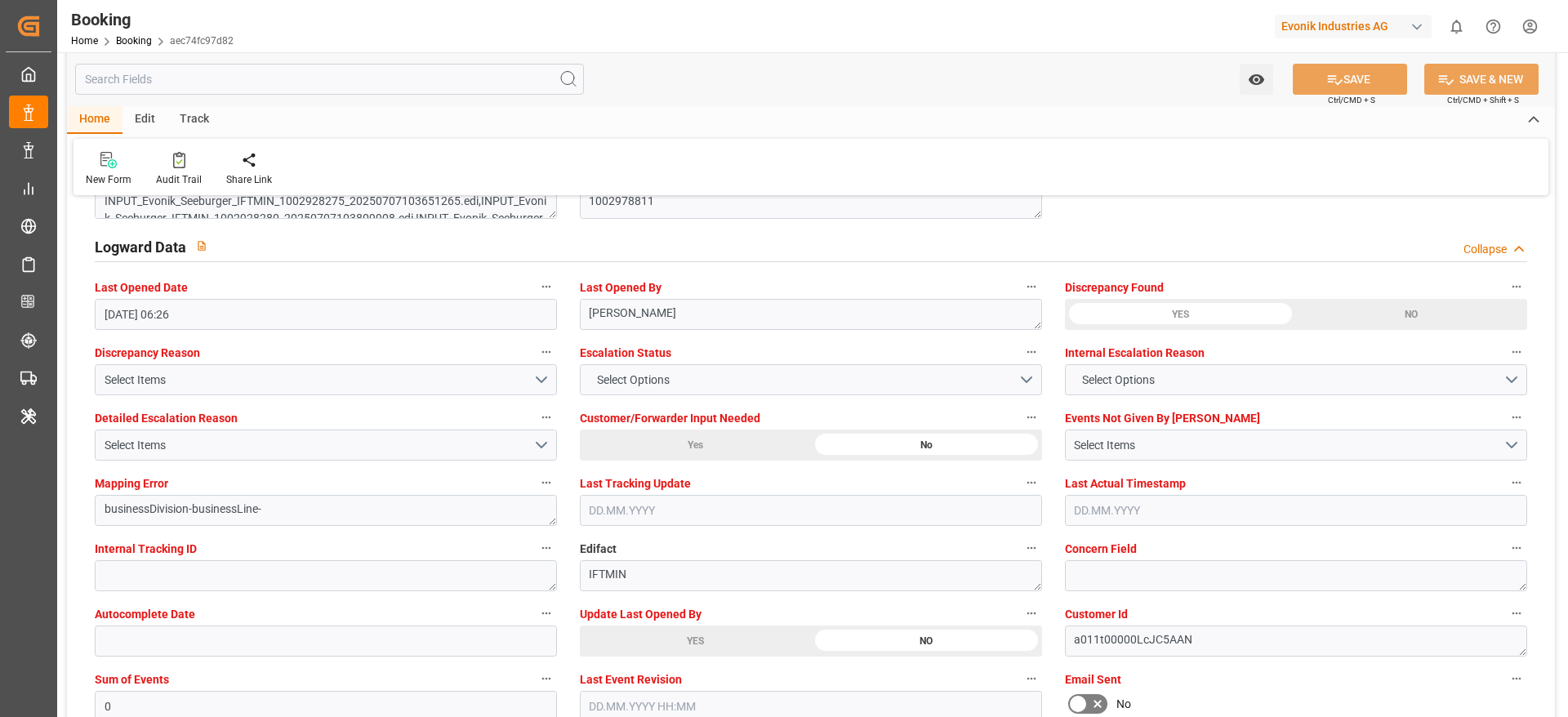
scroll to position [2939, 0]
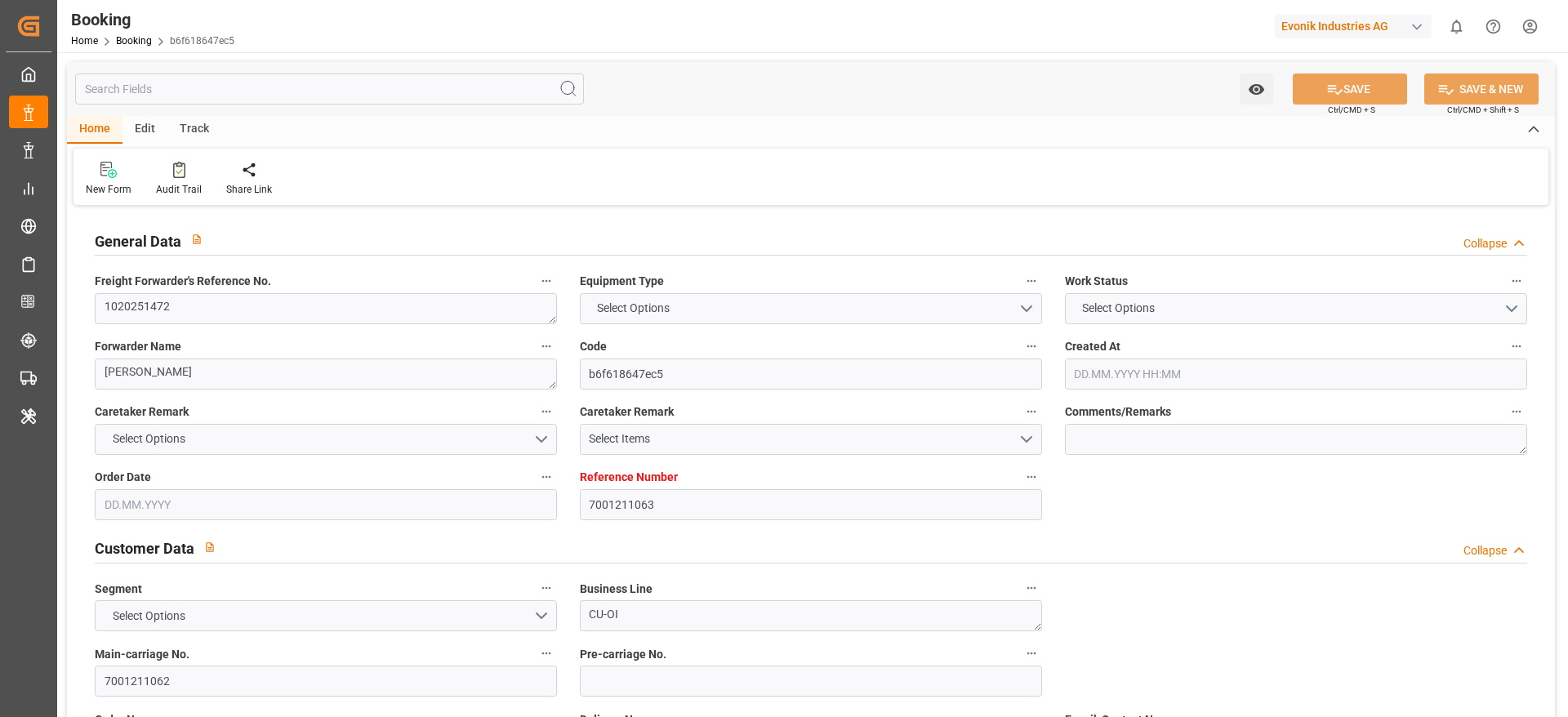
type input "7001211063"
type input "EUNWC"
type input "SADMM"
type input "[DATE] 10:03"
type input "[DATE]"
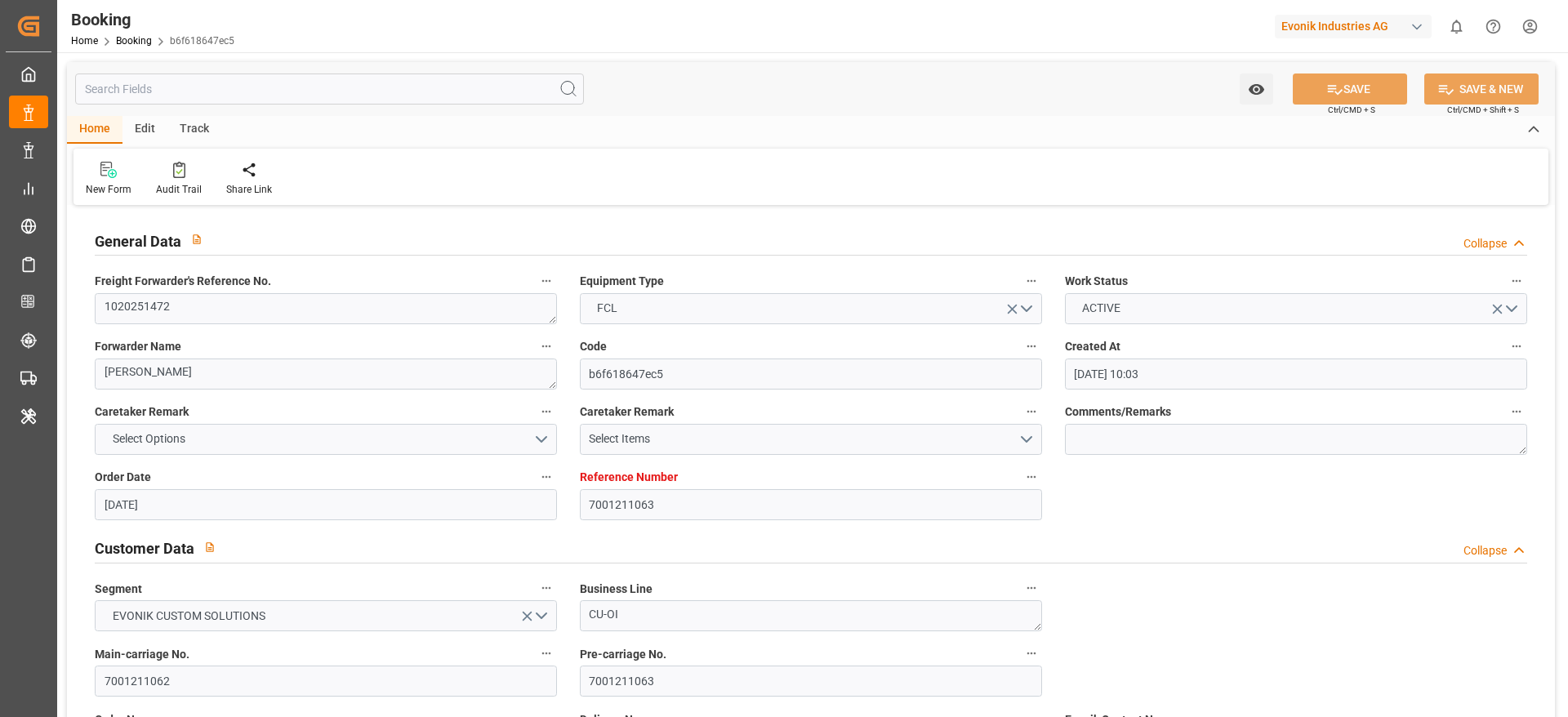
type input "[DATE]"
type input "[DATE] 21:01"
click at [204, 309] on textarea "1020251472" at bounding box center [325, 308] width 462 height 31
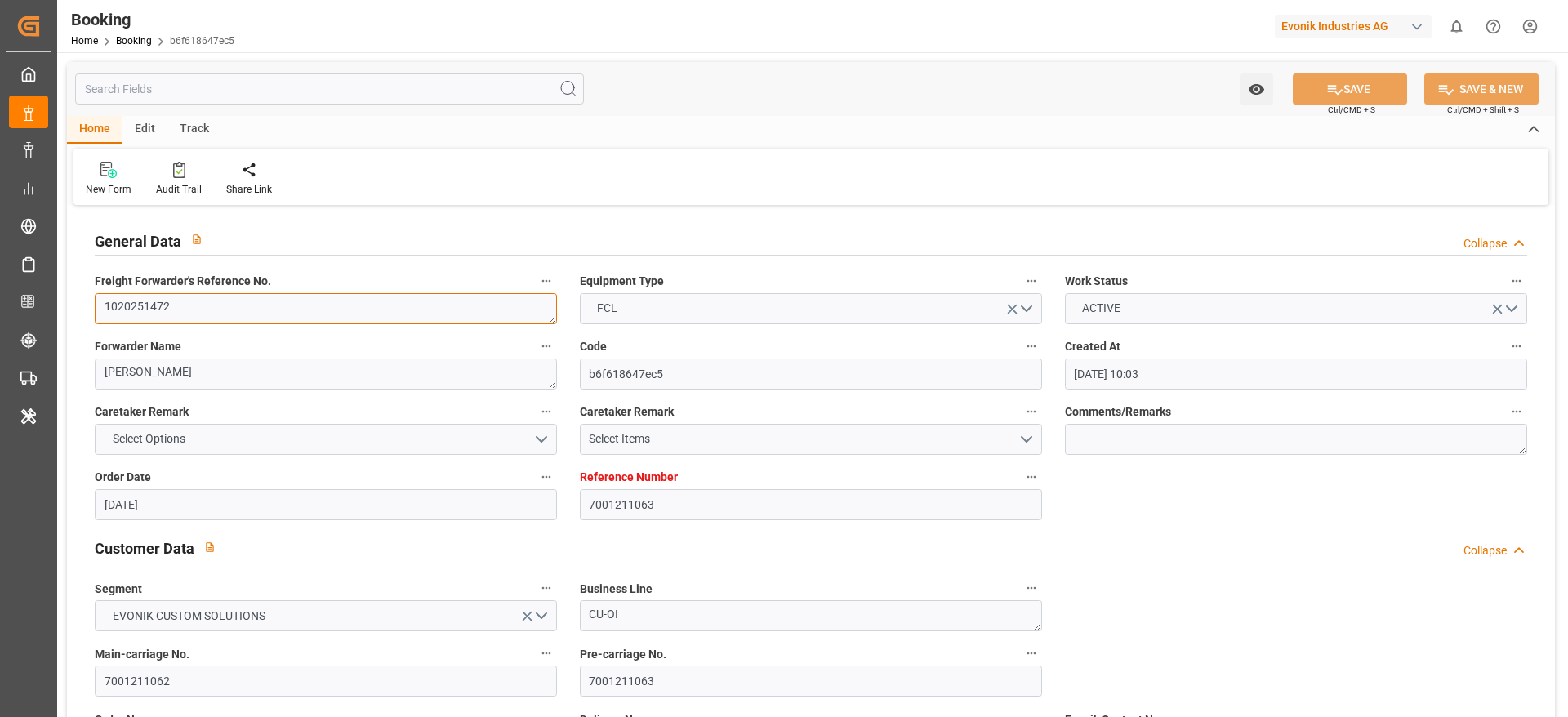
click at [204, 309] on textarea "1020251472" at bounding box center [325, 308] width 462 height 31
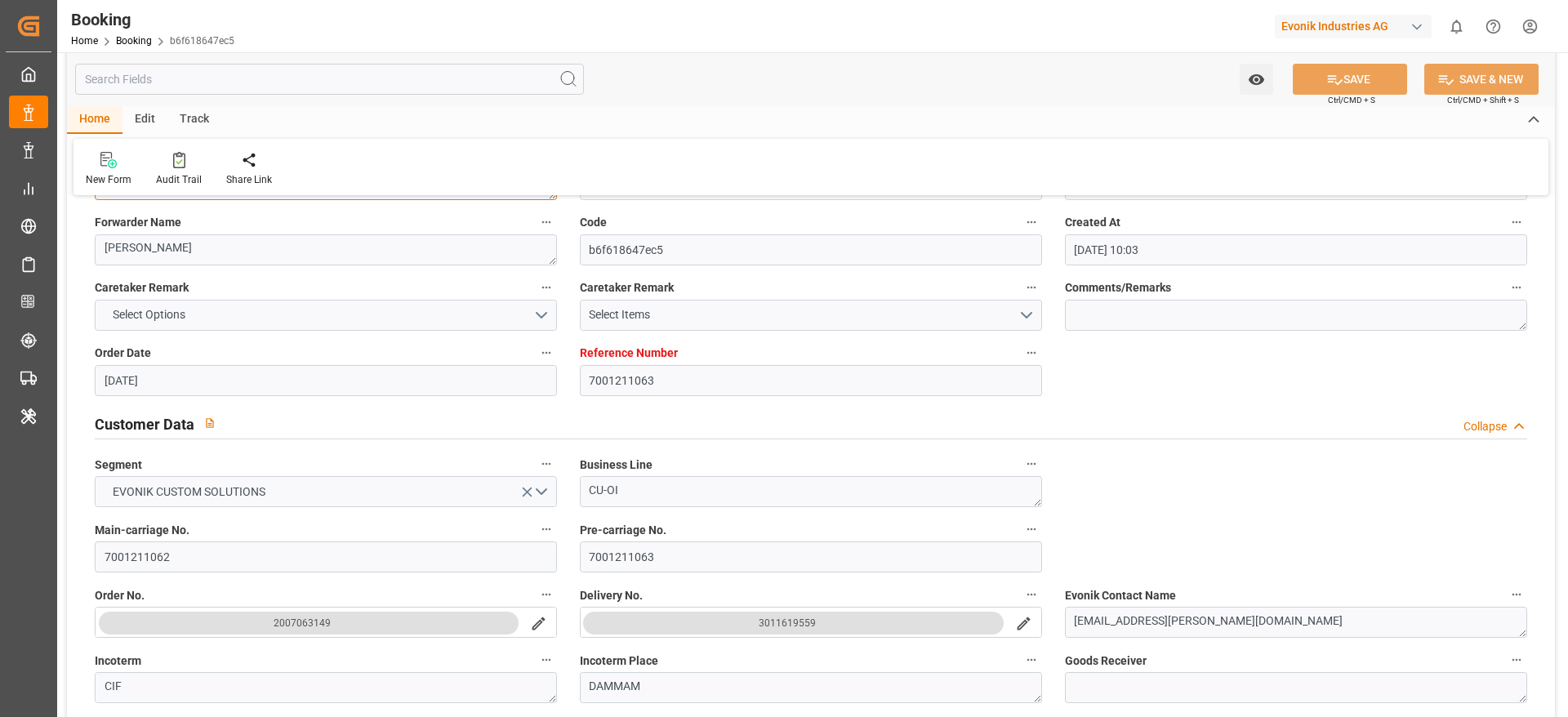
scroll to position [245, 0]
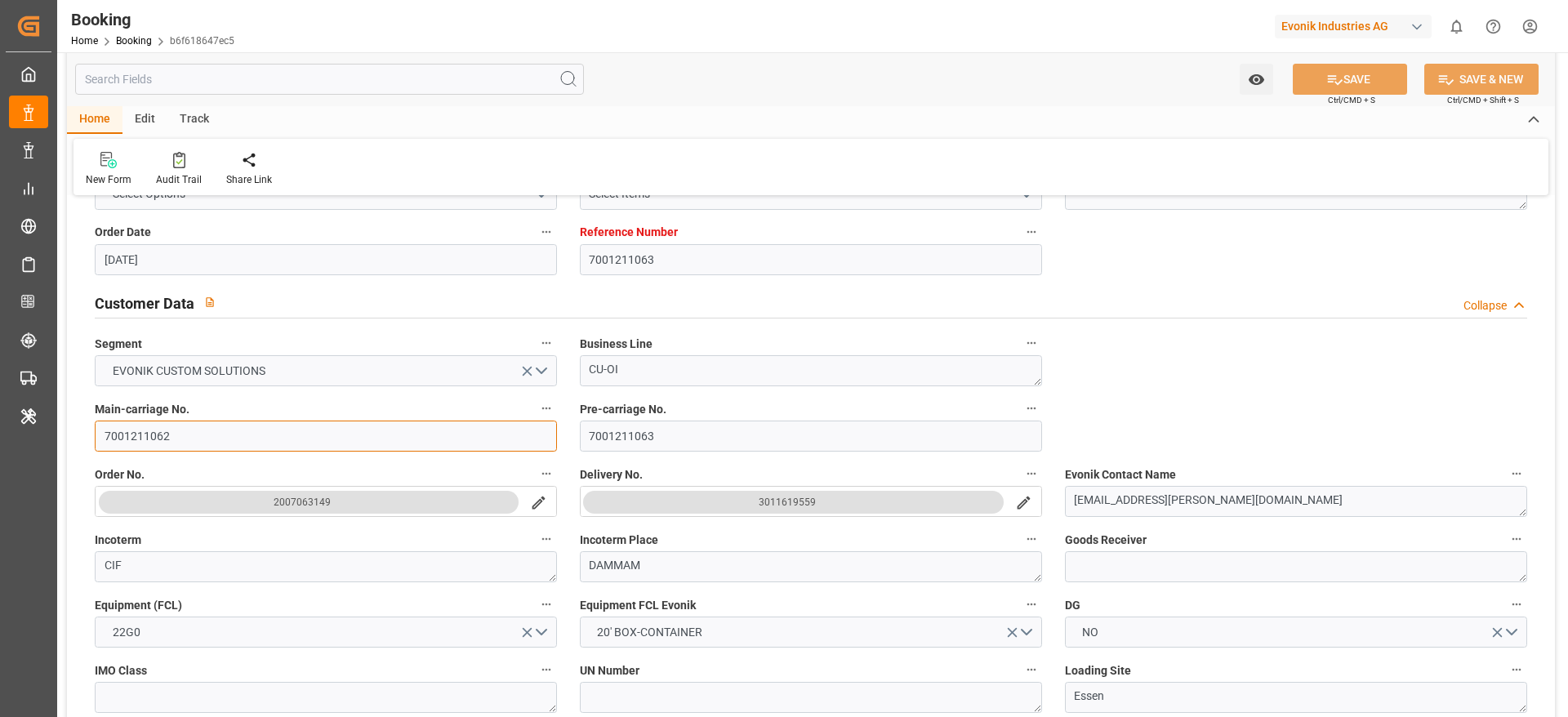
click at [139, 443] on input "7001211062" at bounding box center [325, 435] width 462 height 31
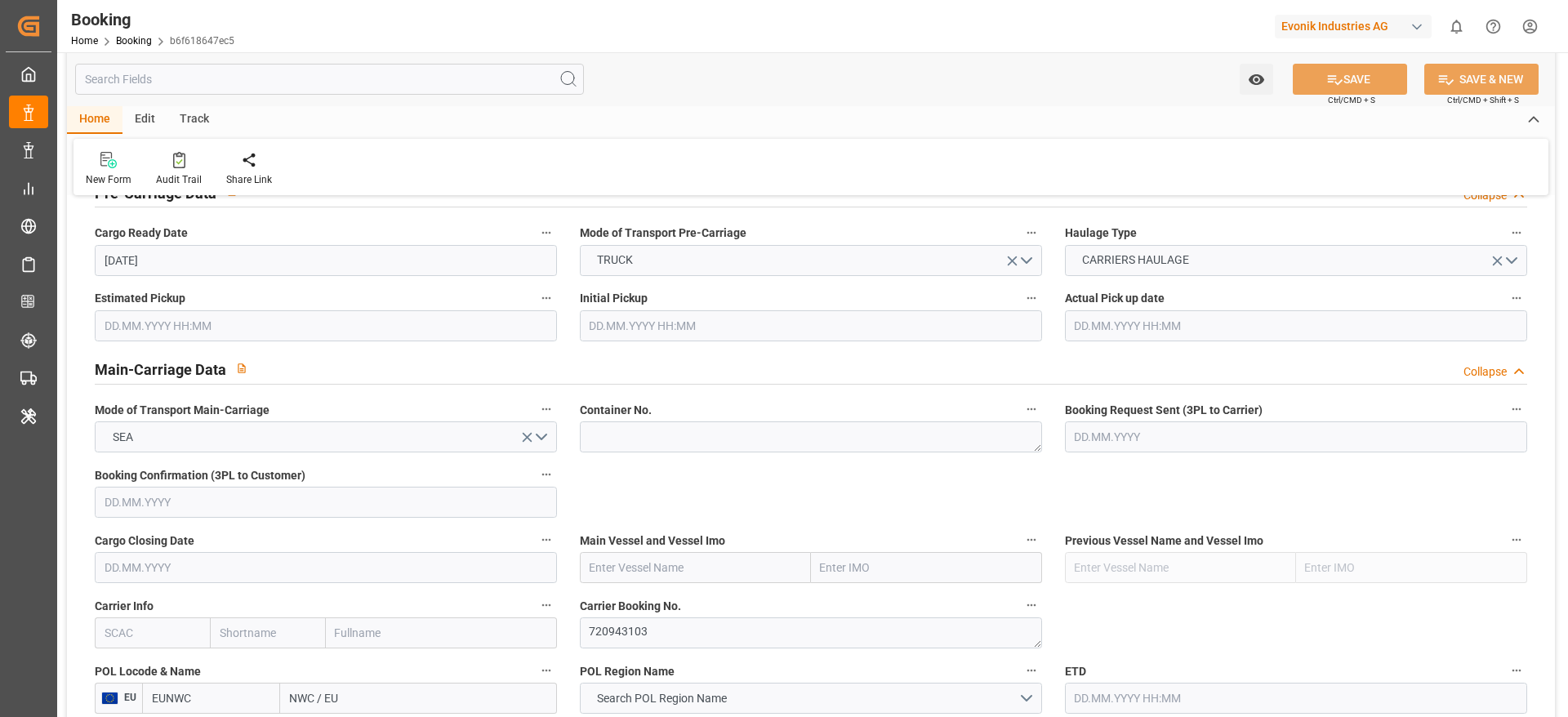
scroll to position [980, 0]
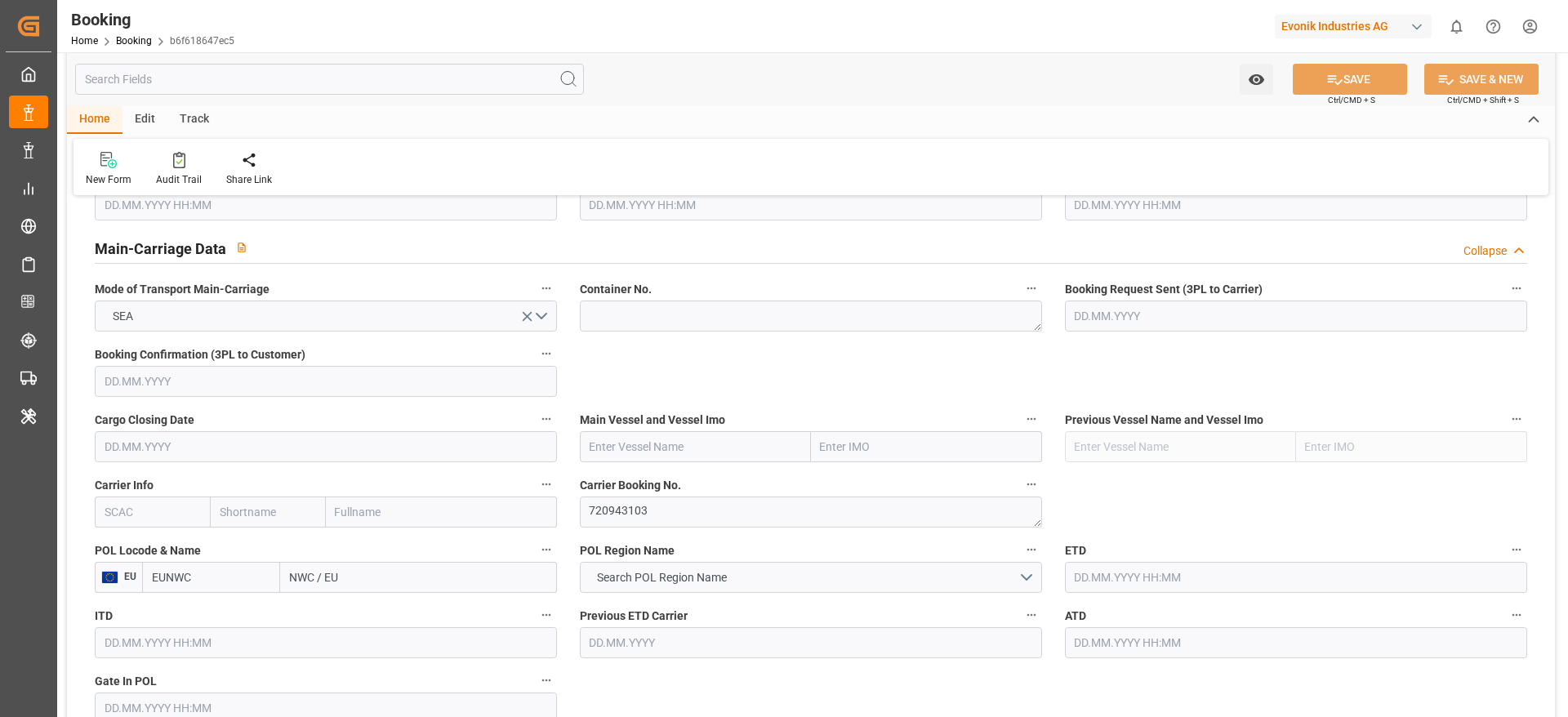
click at [109, 517] on input "text" at bounding box center [152, 511] width 115 height 31
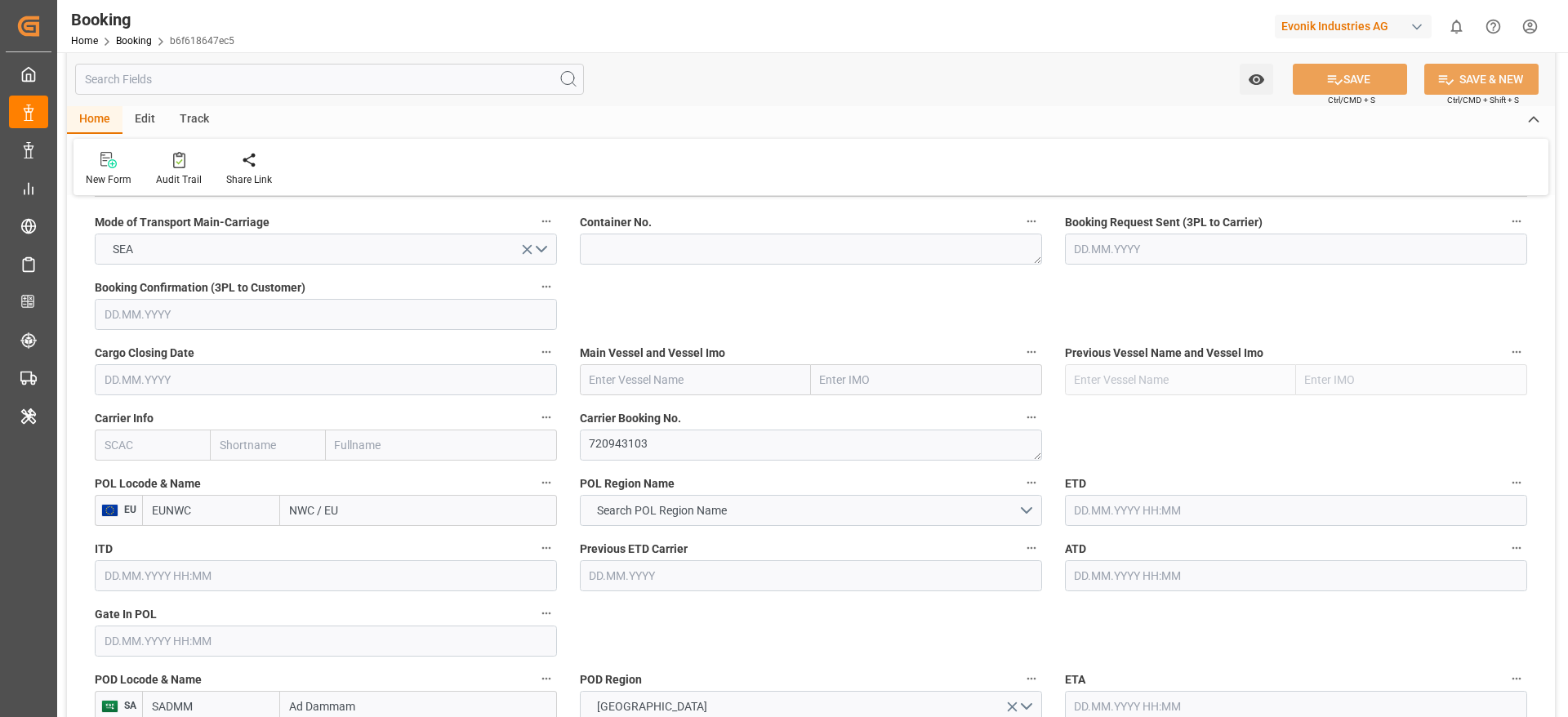
scroll to position [1102, 0]
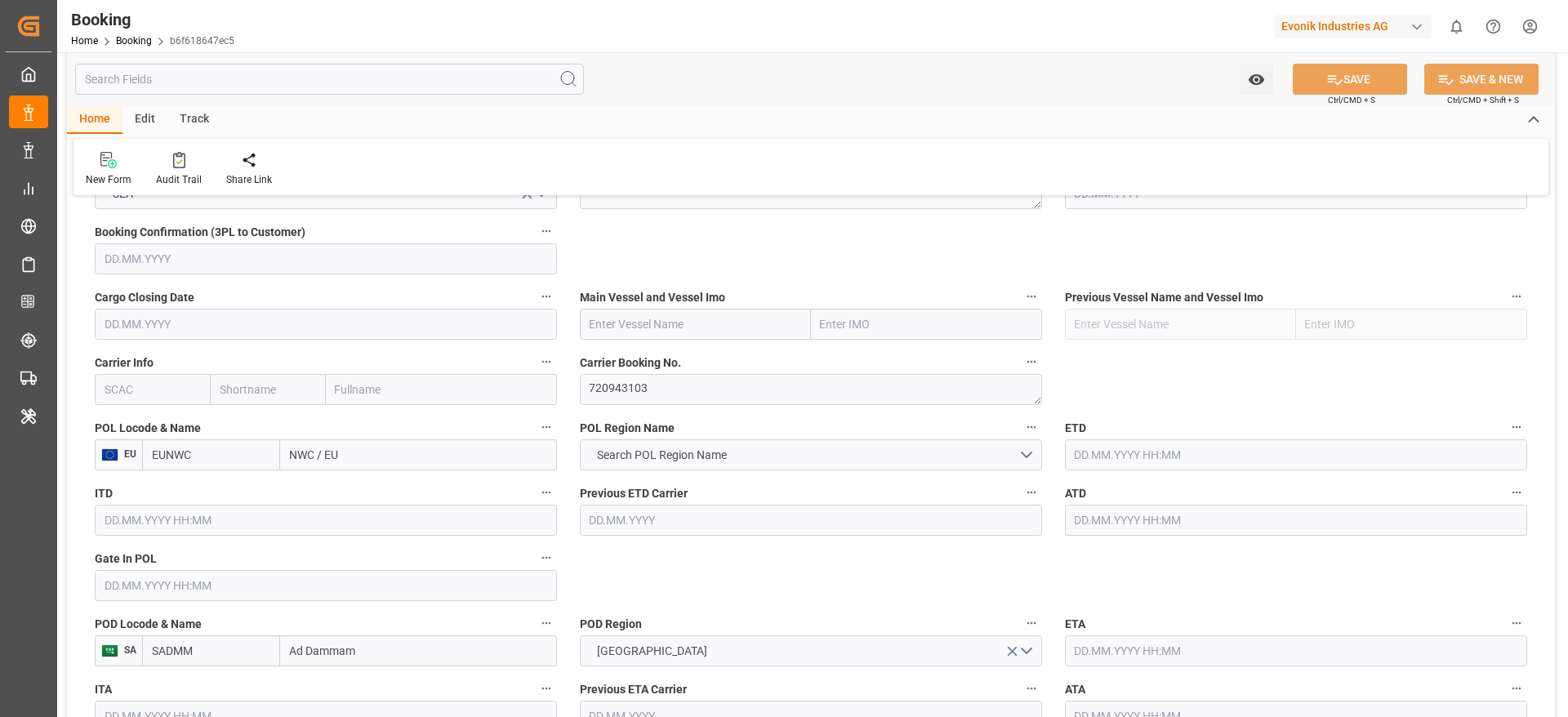
click at [120, 400] on input "text" at bounding box center [152, 389] width 115 height 31
click at [123, 414] on div "MAEU" at bounding box center [120, 425] width 51 height 36
type input "MAEU"
type input "Maersk"
type input "Maersk Line AS"
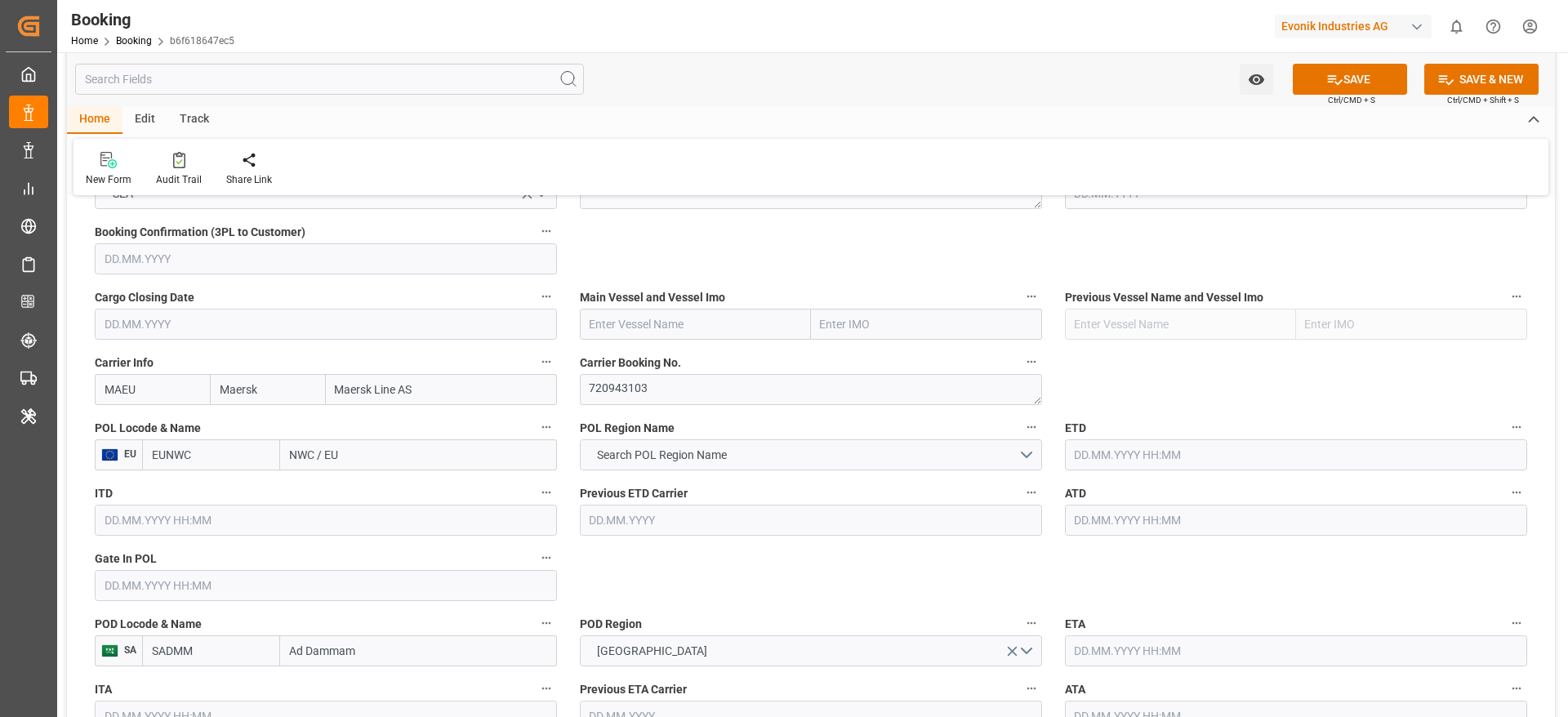
type input "MAEU"
click at [597, 392] on textarea "720943103" at bounding box center [810, 389] width 462 height 31
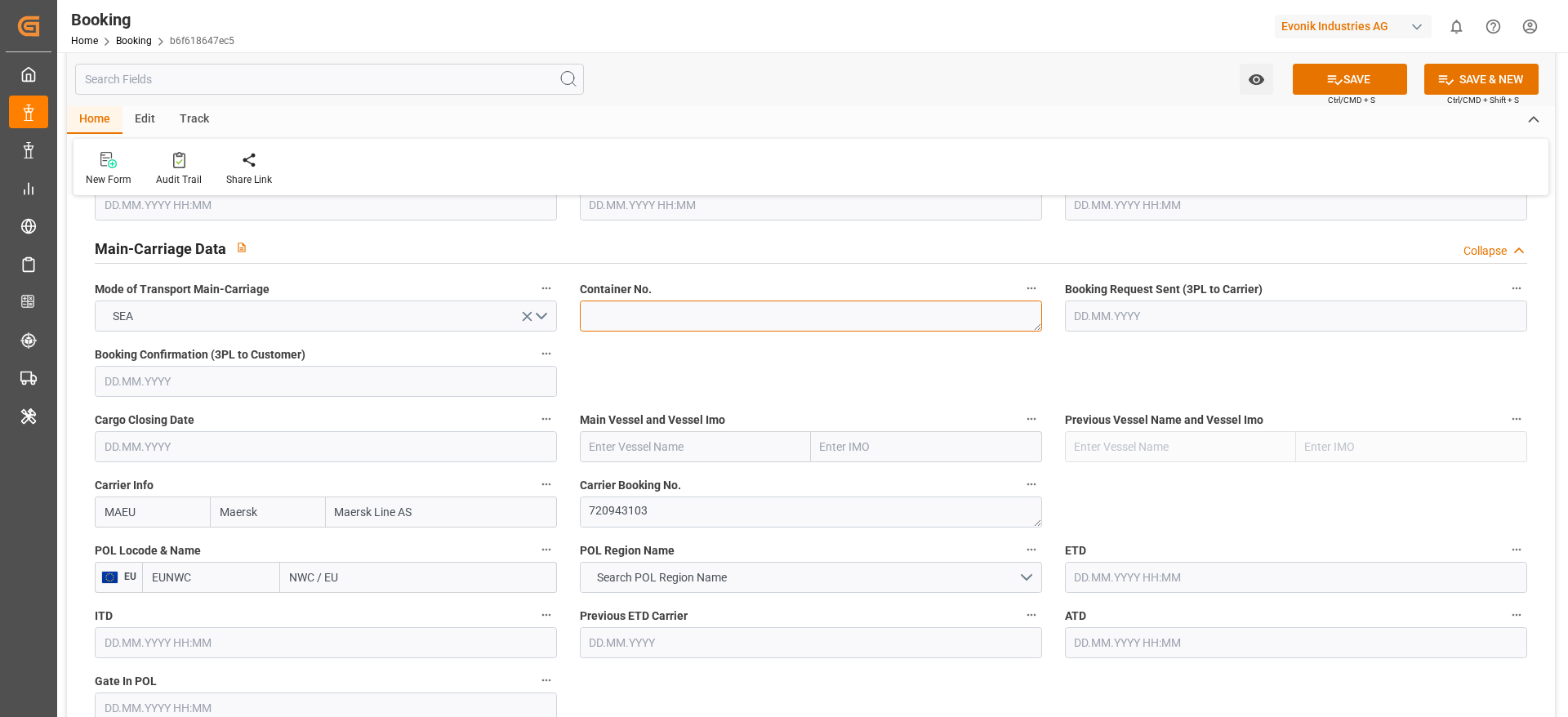
click at [652, 320] on textarea at bounding box center [810, 315] width 462 height 31
paste textarea "MRKU8087145"
click at [586, 314] on textarea "MRKU8087145" at bounding box center [810, 315] width 462 height 31
click at [682, 310] on textarea "MRKU8087145" at bounding box center [810, 315] width 462 height 31
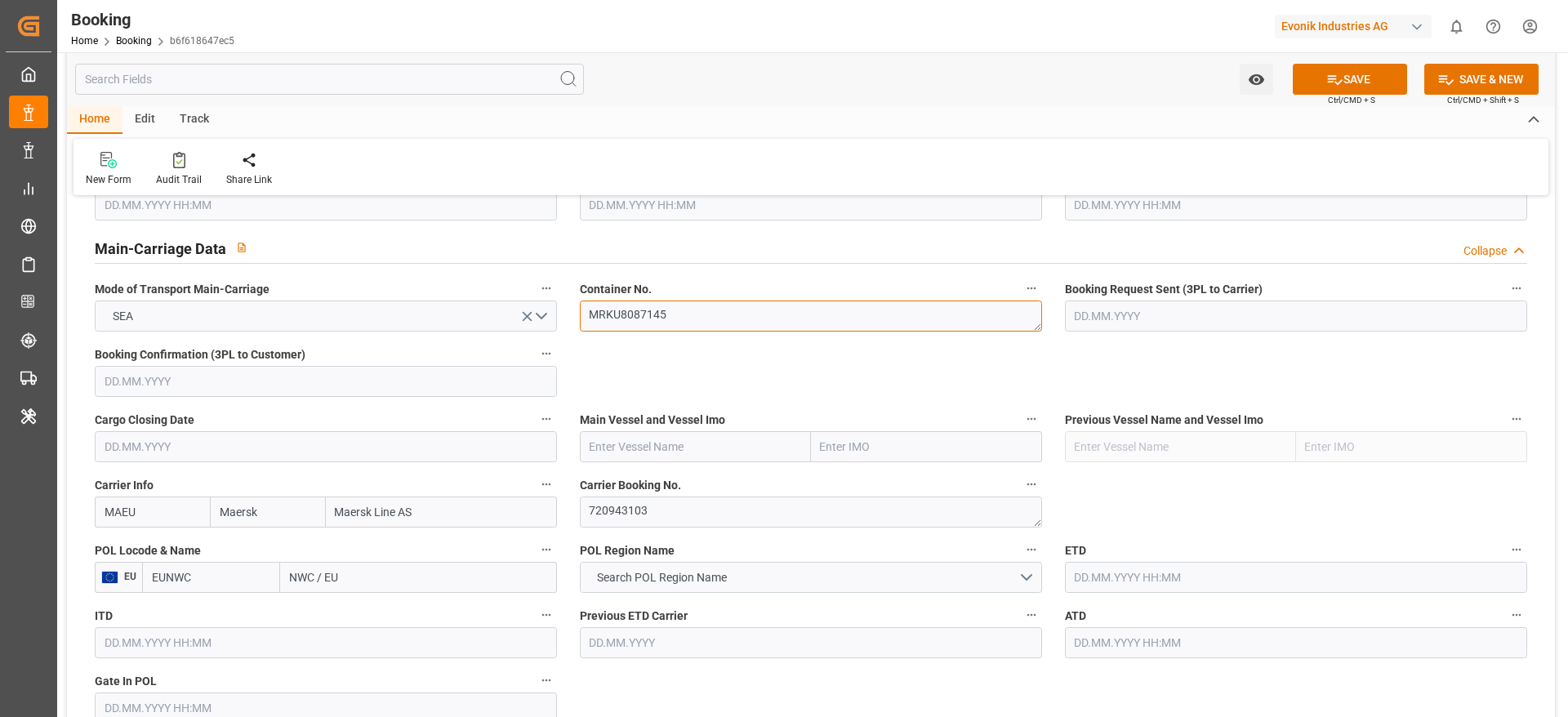
type textarea "MRKU8087145"
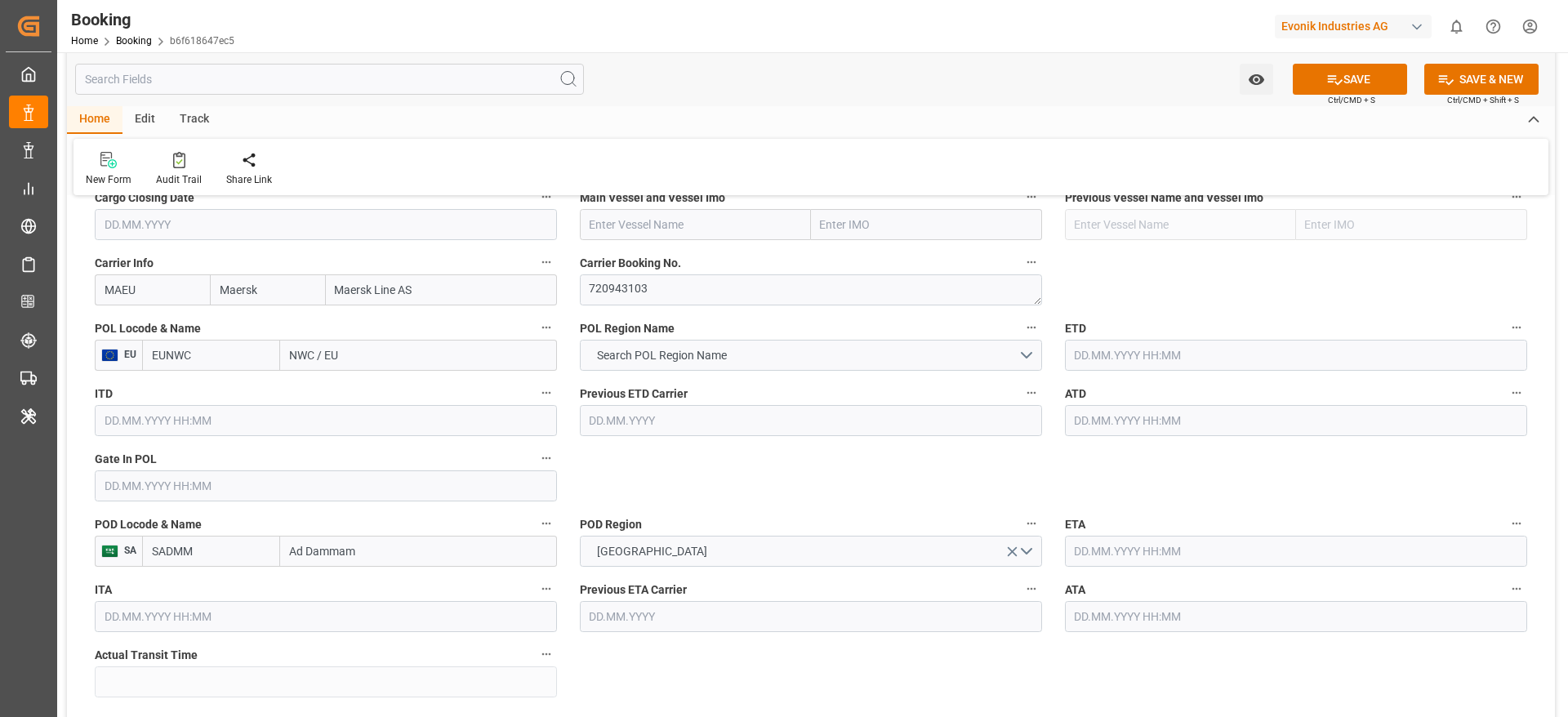
scroll to position [1224, 0]
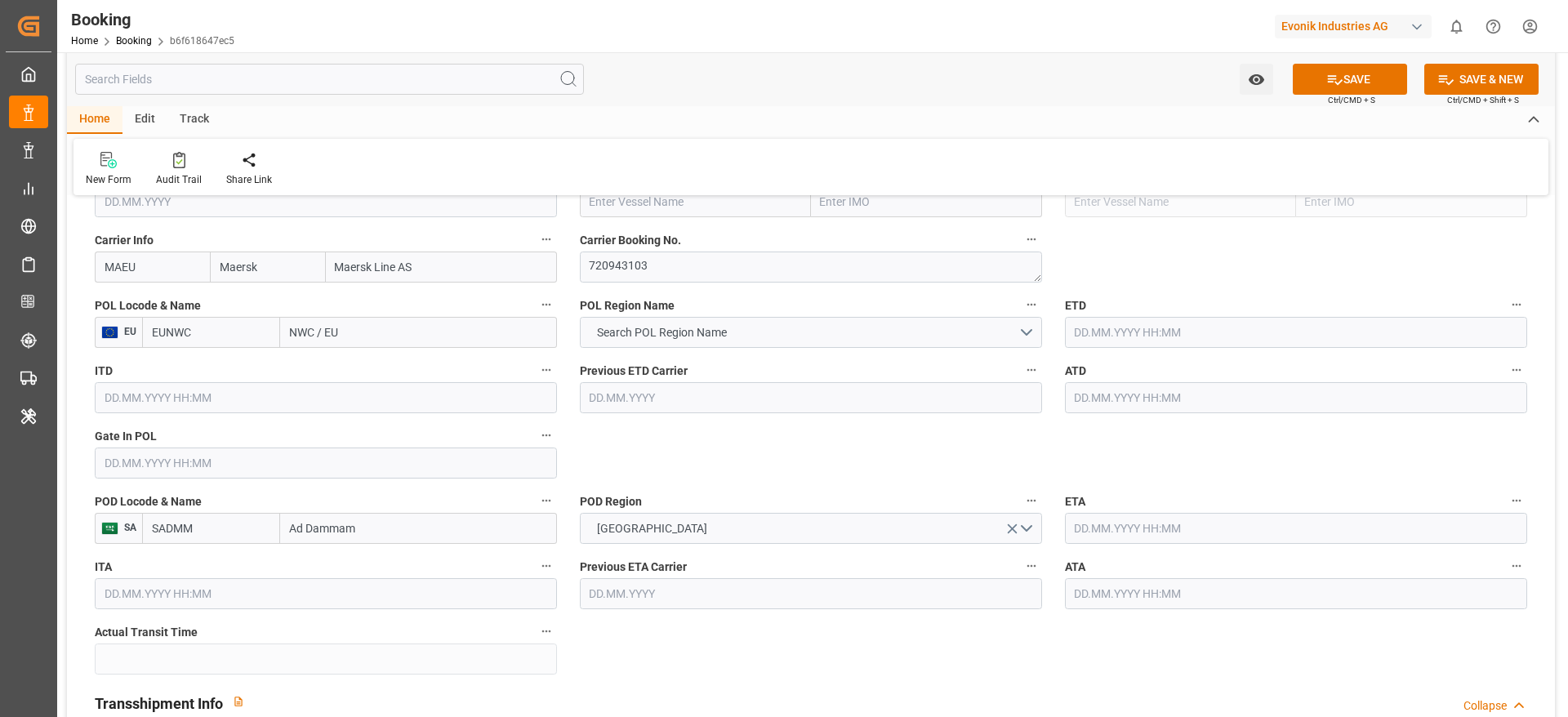
drag, startPoint x: 290, startPoint y: 342, endPoint x: 347, endPoint y: 336, distance: 57.3
click at [347, 336] on input "NWC / EU" at bounding box center [419, 332] width 277 height 31
paste input "ROTTERDAM"
type input "ROTTERDAM"
click at [386, 355] on div "Rotterdam - NLRTM" at bounding box center [367, 369] width 172 height 36
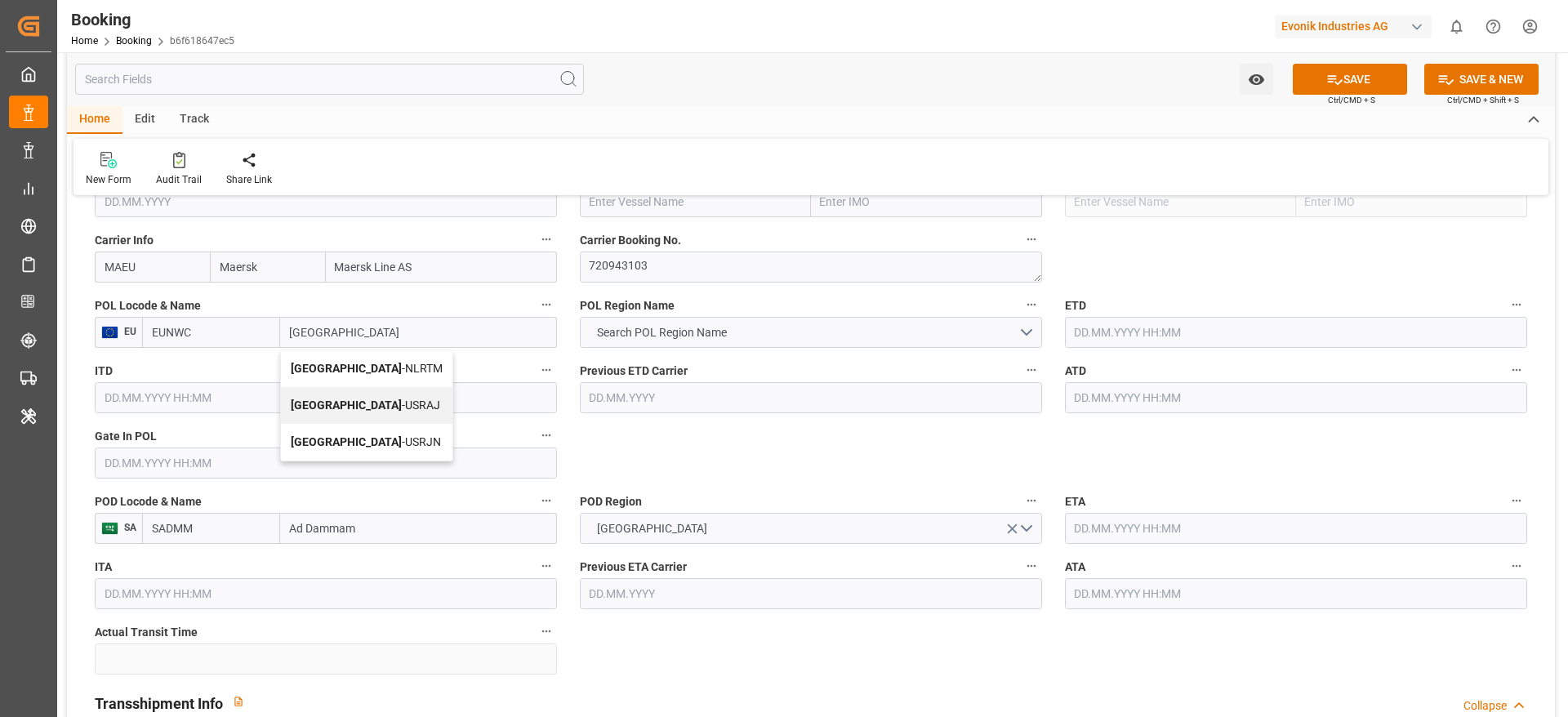
type input "NLRTM"
type input "[GEOGRAPHIC_DATA]"
click at [94, 473] on div "Gate In POL" at bounding box center [325, 451] width 485 height 65
click at [118, 463] on input "text" at bounding box center [325, 463] width 462 height 31
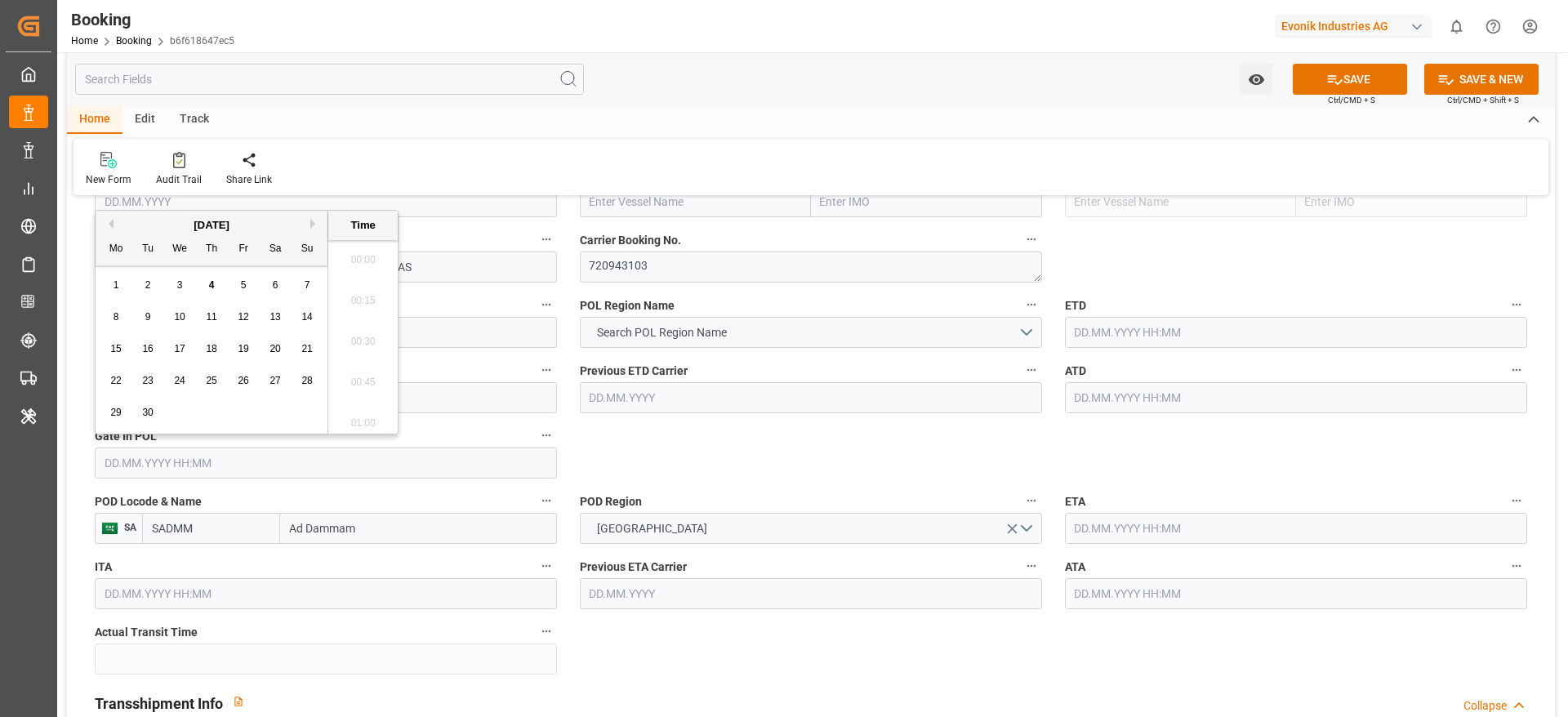
scroll to position [1843, 0]
click at [113, 227] on button "Previous Month" at bounding box center [109, 224] width 10 height 10
click at [303, 375] on span "27" at bounding box center [306, 380] width 11 height 12
type input "[DATE] 00:00"
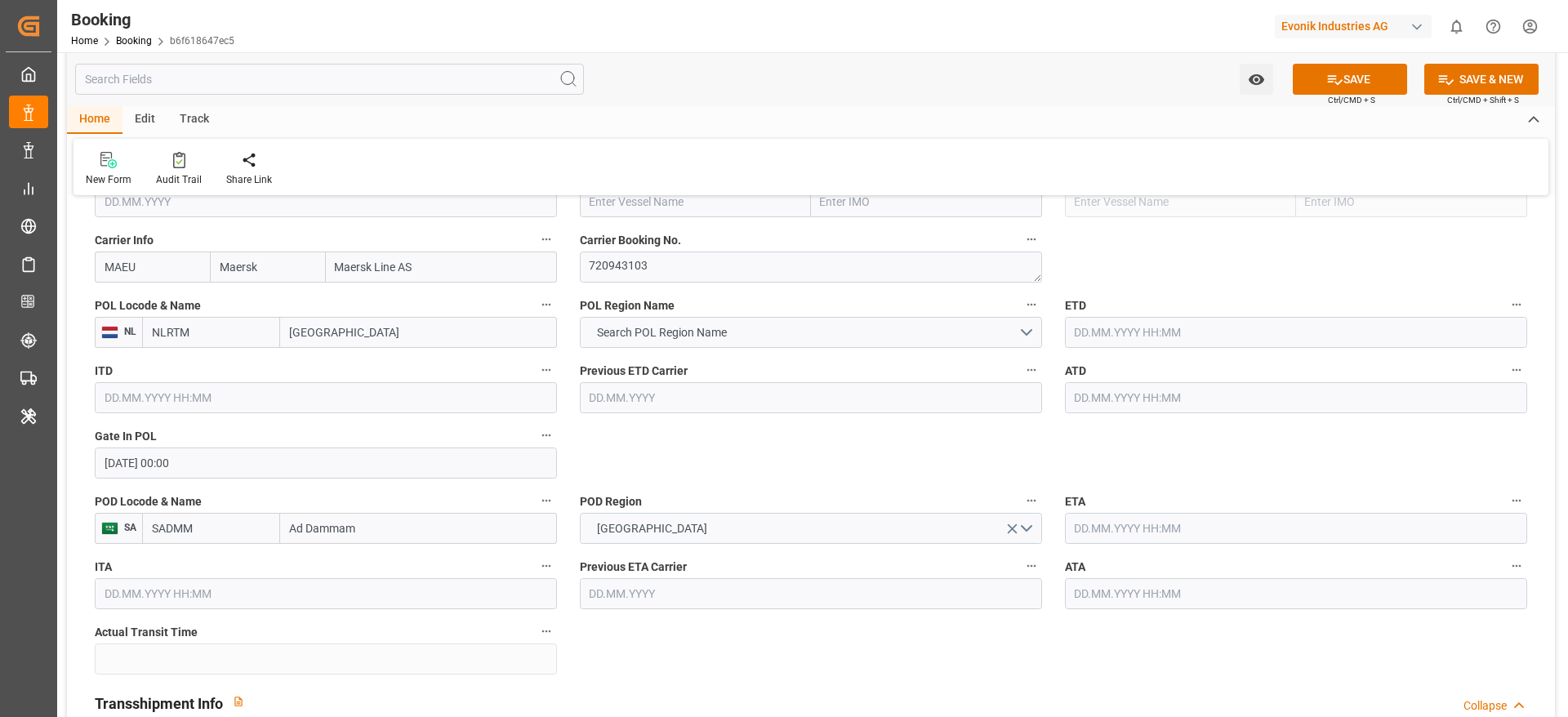
click at [1156, 332] on input "text" at bounding box center [1295, 332] width 462 height 31
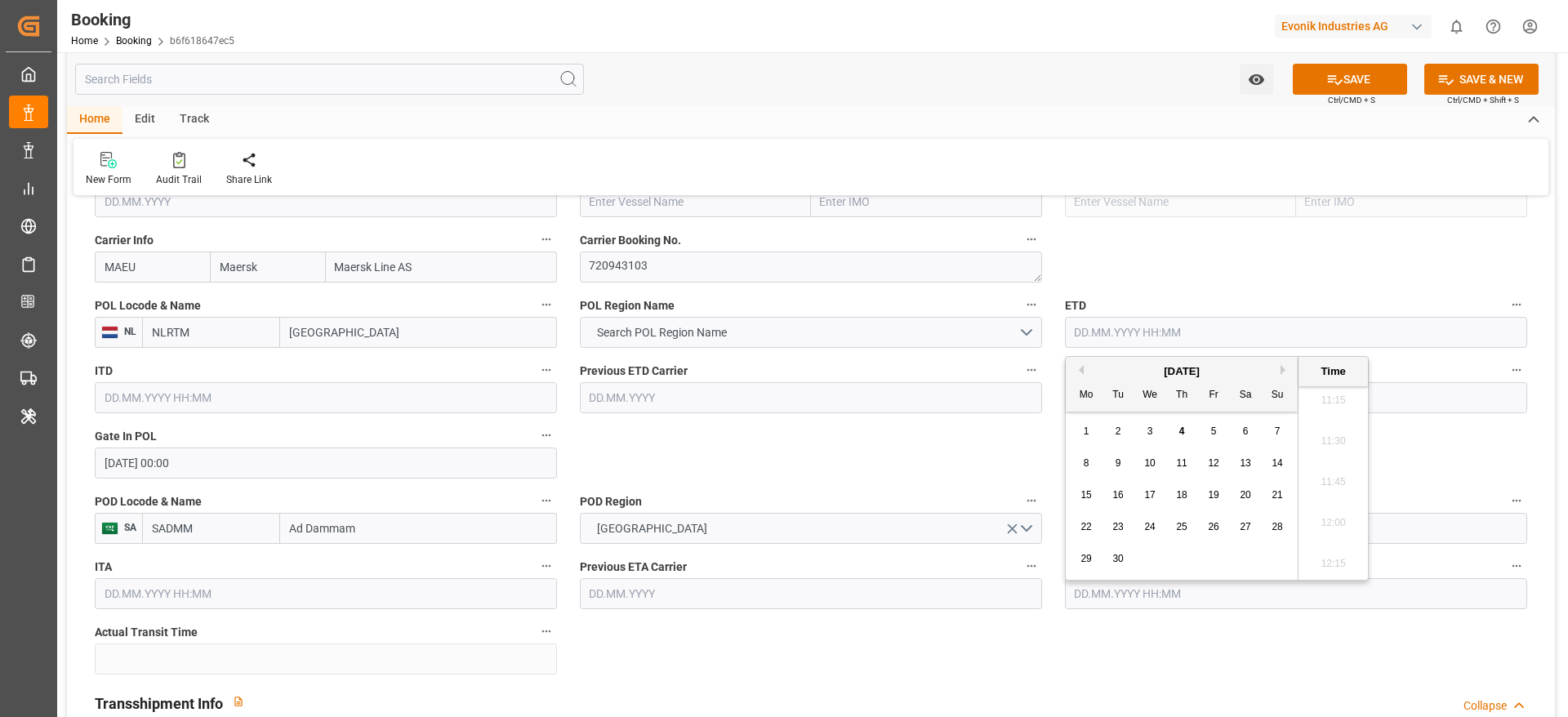
click at [1076, 363] on div "September 2025" at bounding box center [1182, 371] width 232 height 17
click at [1084, 372] on div "[DATE]" at bounding box center [1182, 371] width 232 height 17
click at [1077, 373] on button "Previous Month" at bounding box center [1079, 370] width 10 height 10
click at [1222, 425] on div "1" at bounding box center [1214, 432] width 21 height 20
type input "01.08.2025 00:00"
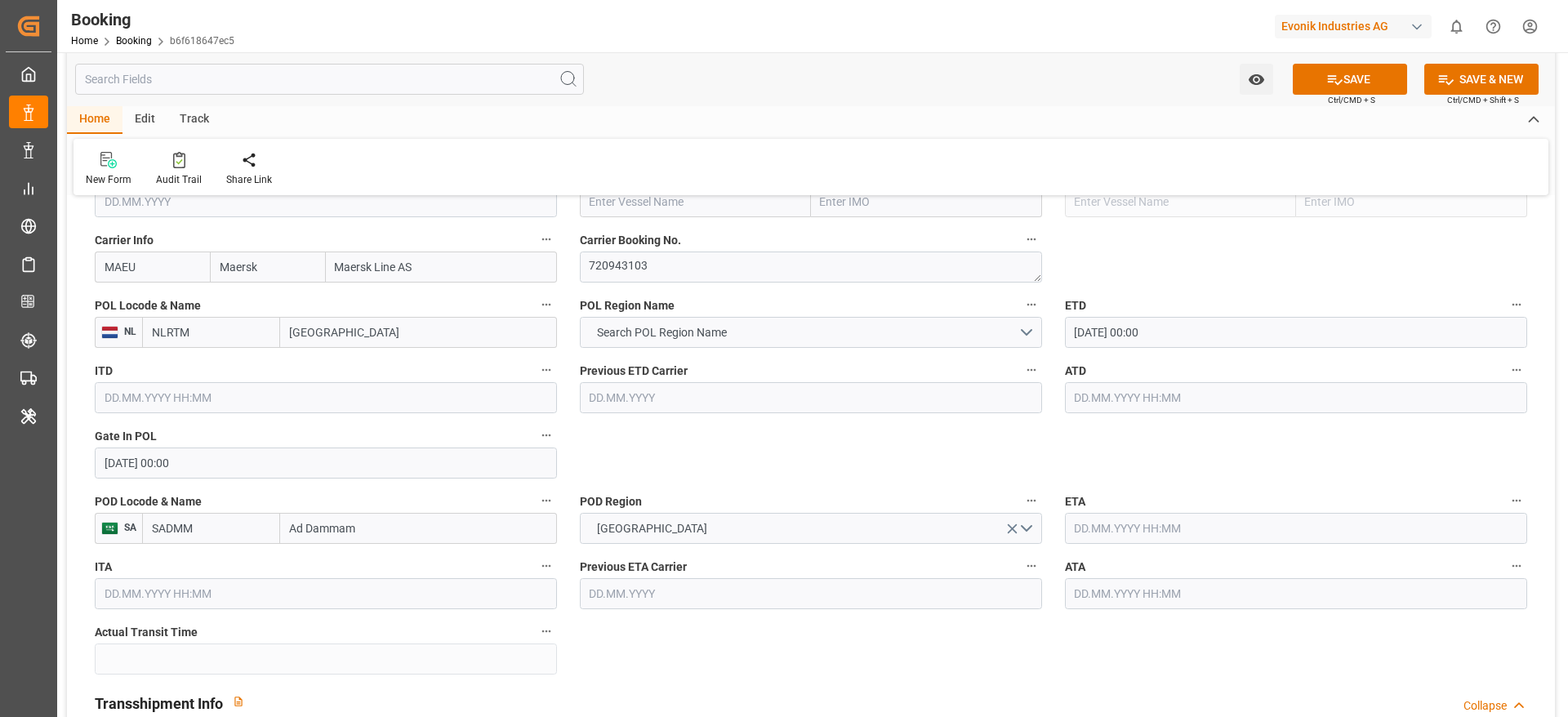
click at [1107, 406] on input "text" at bounding box center [1295, 397] width 462 height 31
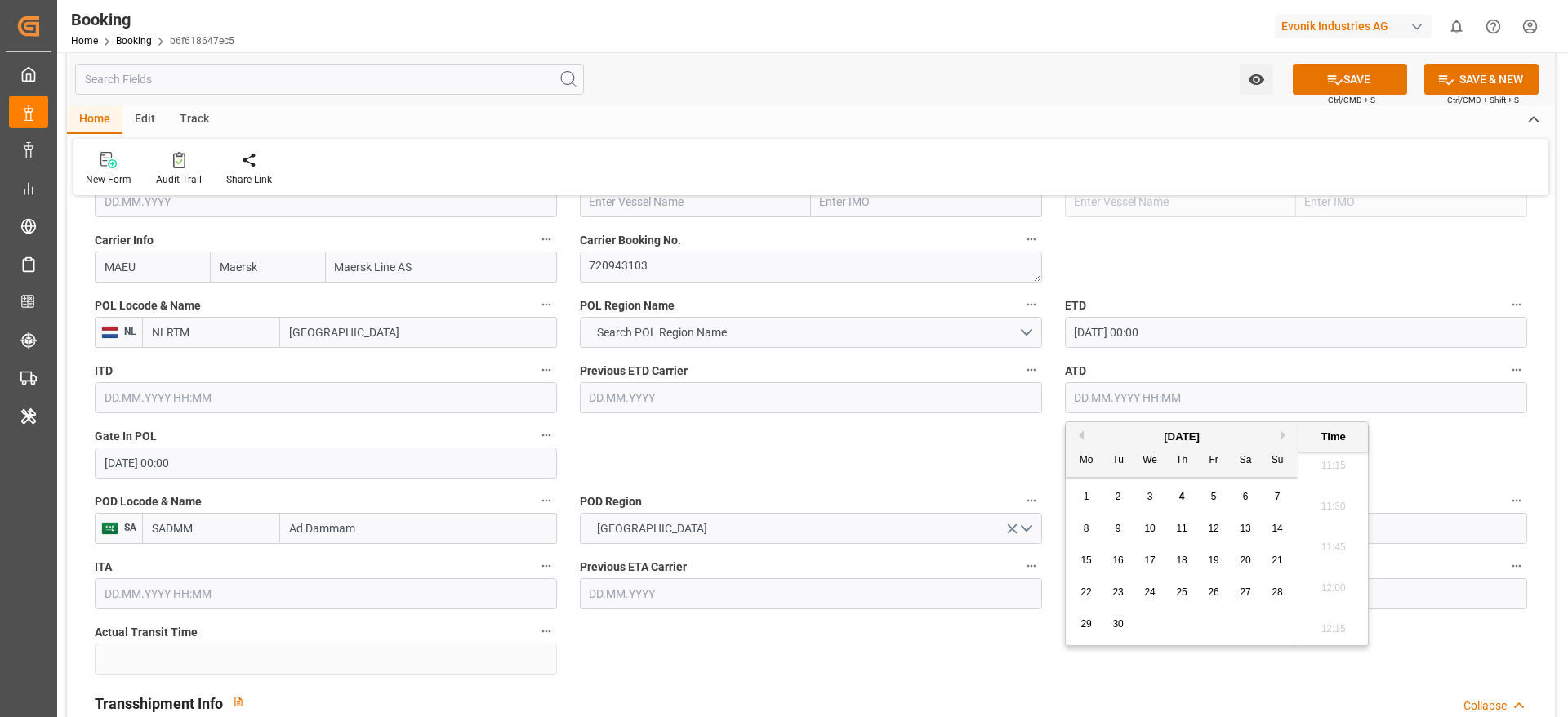
click at [1080, 433] on button "Previous Month" at bounding box center [1079, 435] width 10 height 10
click at [1217, 497] on div "1" at bounding box center [1214, 497] width 21 height 20
type input "01.08.2025 00:00"
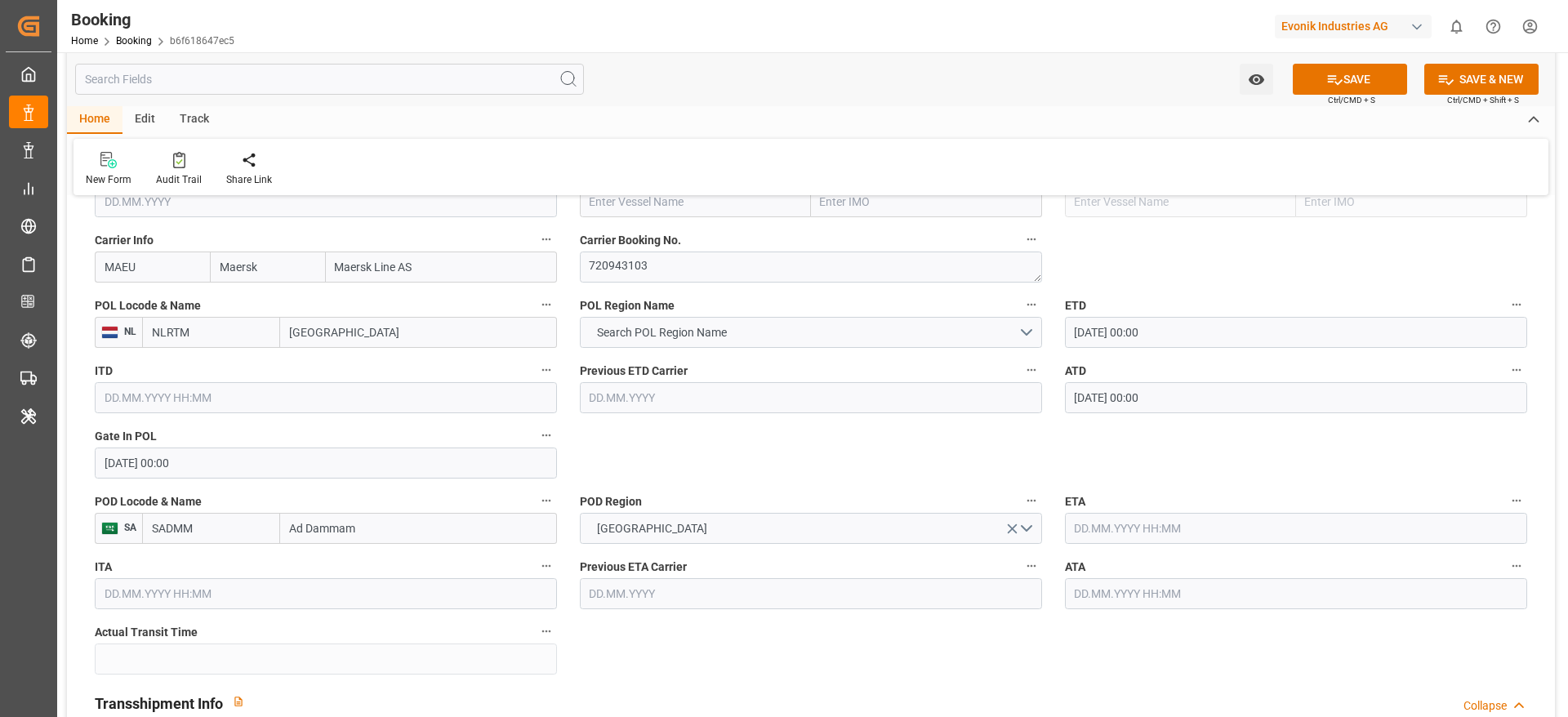
click at [1110, 541] on input "text" at bounding box center [1295, 527] width 462 height 31
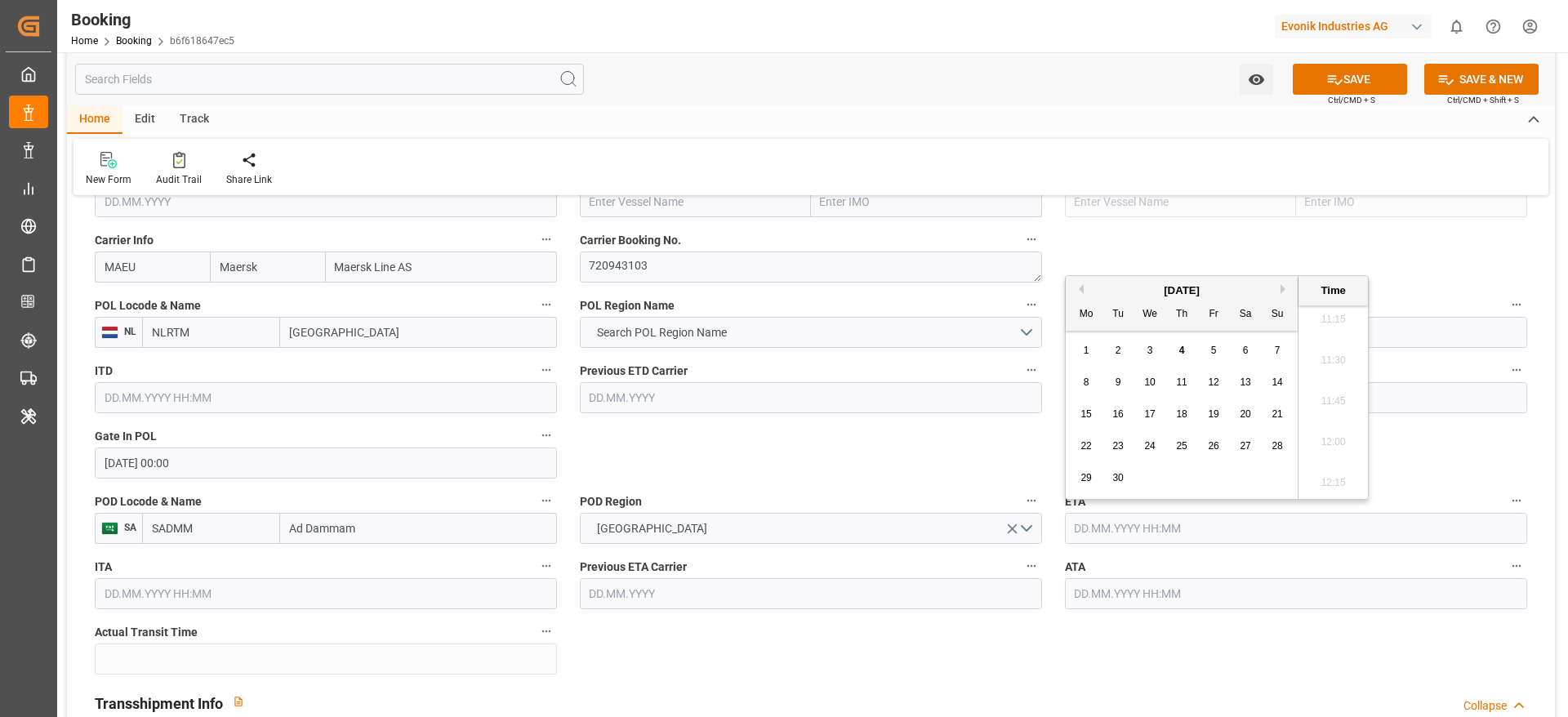
click at [1153, 349] on div "3" at bounding box center [1150, 351] width 21 height 20
type input "03.09.2025 00:00"
click at [1097, 598] on input "text" at bounding box center [1295, 593] width 462 height 31
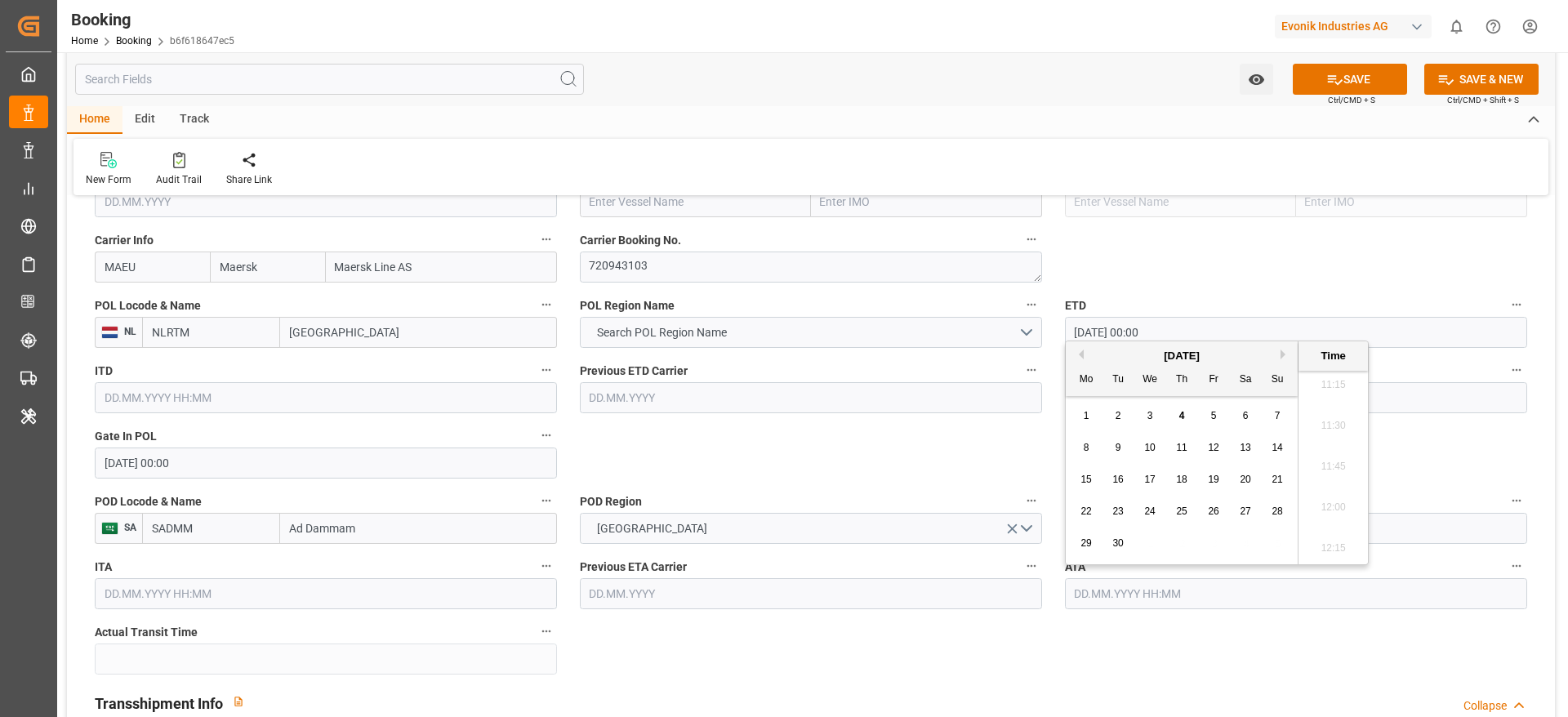
click at [1158, 414] on div "1 2 3 4 5 6 7" at bounding box center [1182, 416] width 223 height 31
click at [1149, 416] on span "3" at bounding box center [1150, 415] width 6 height 12
type input "03.09.2025 00:00"
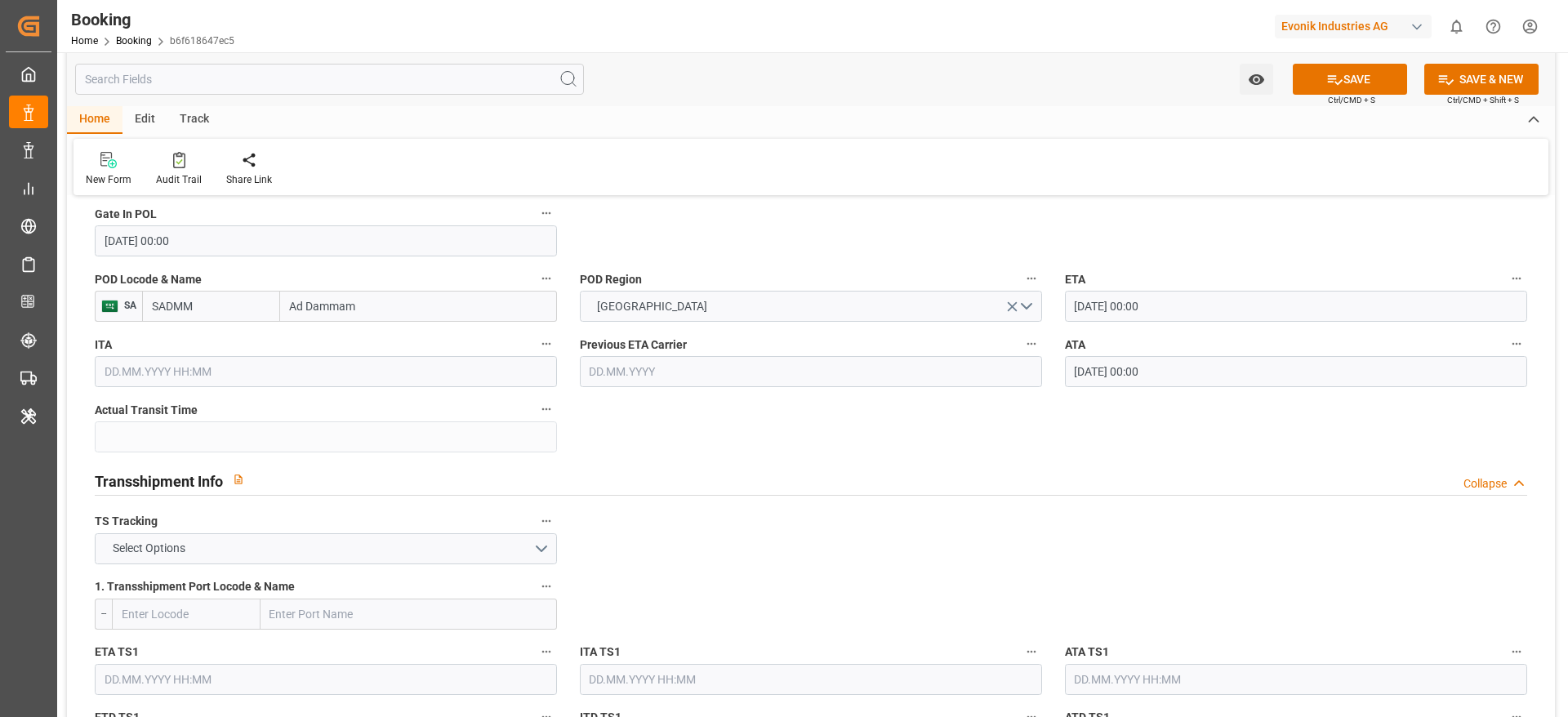
scroll to position [1470, 0]
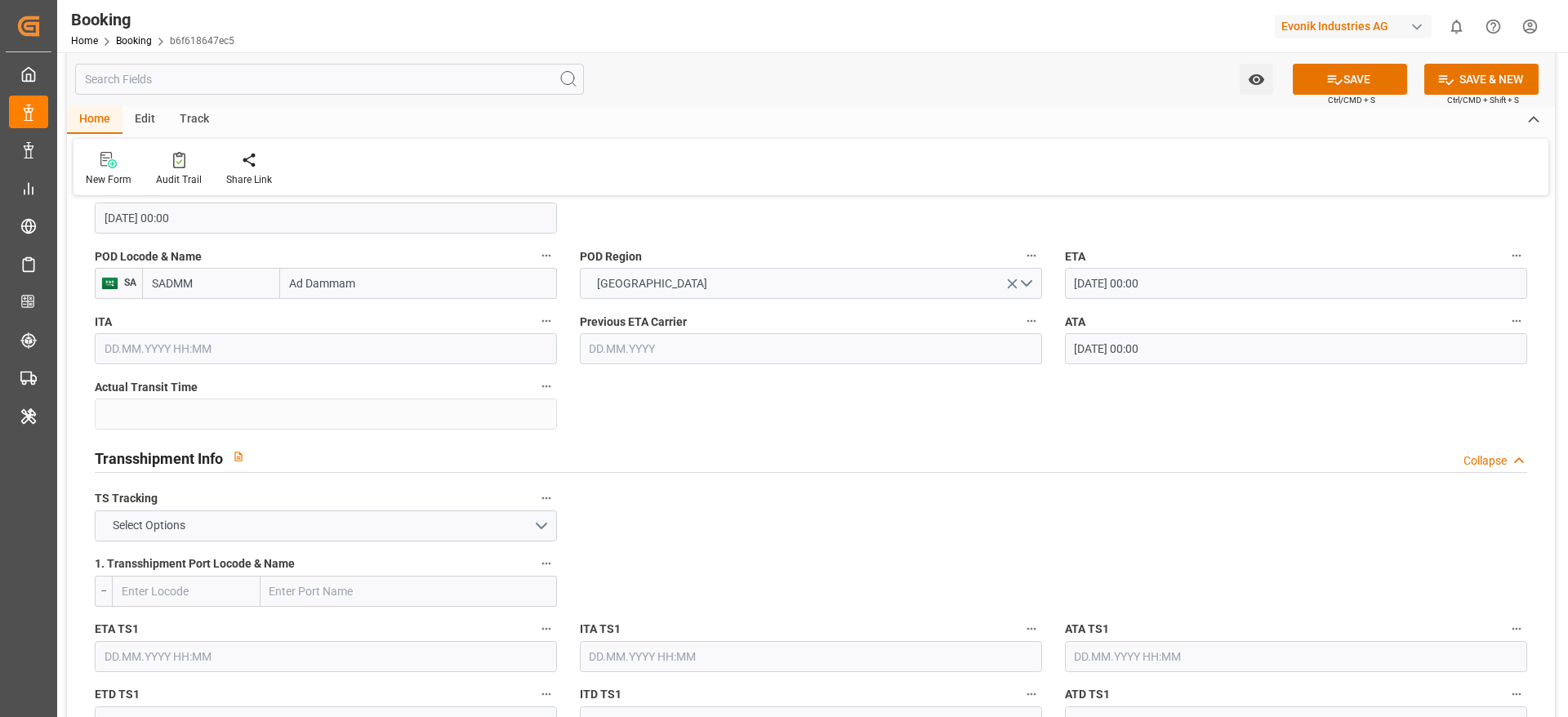
click at [365, 549] on div "1. Transshipment Port Locode & Name --" at bounding box center [325, 579] width 485 height 65
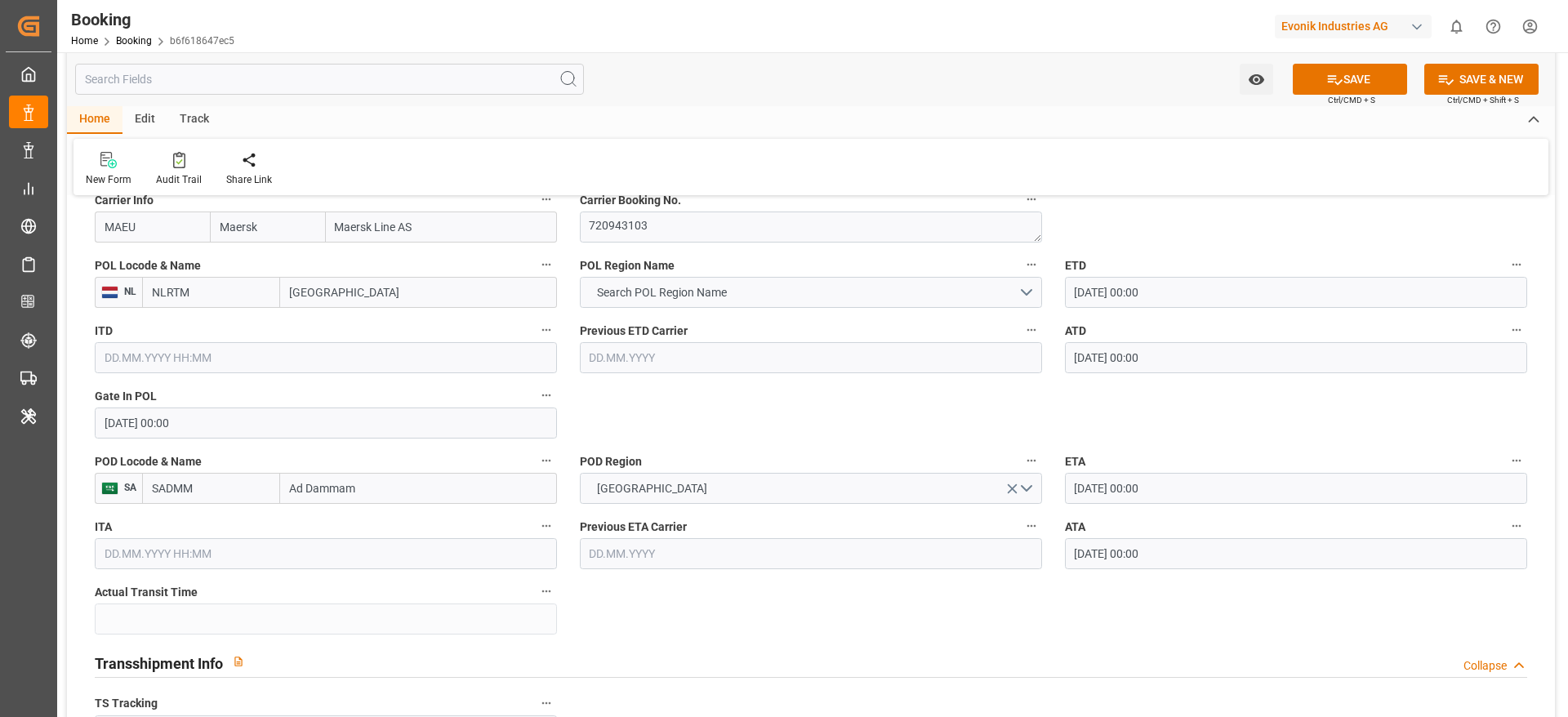
scroll to position [1224, 0]
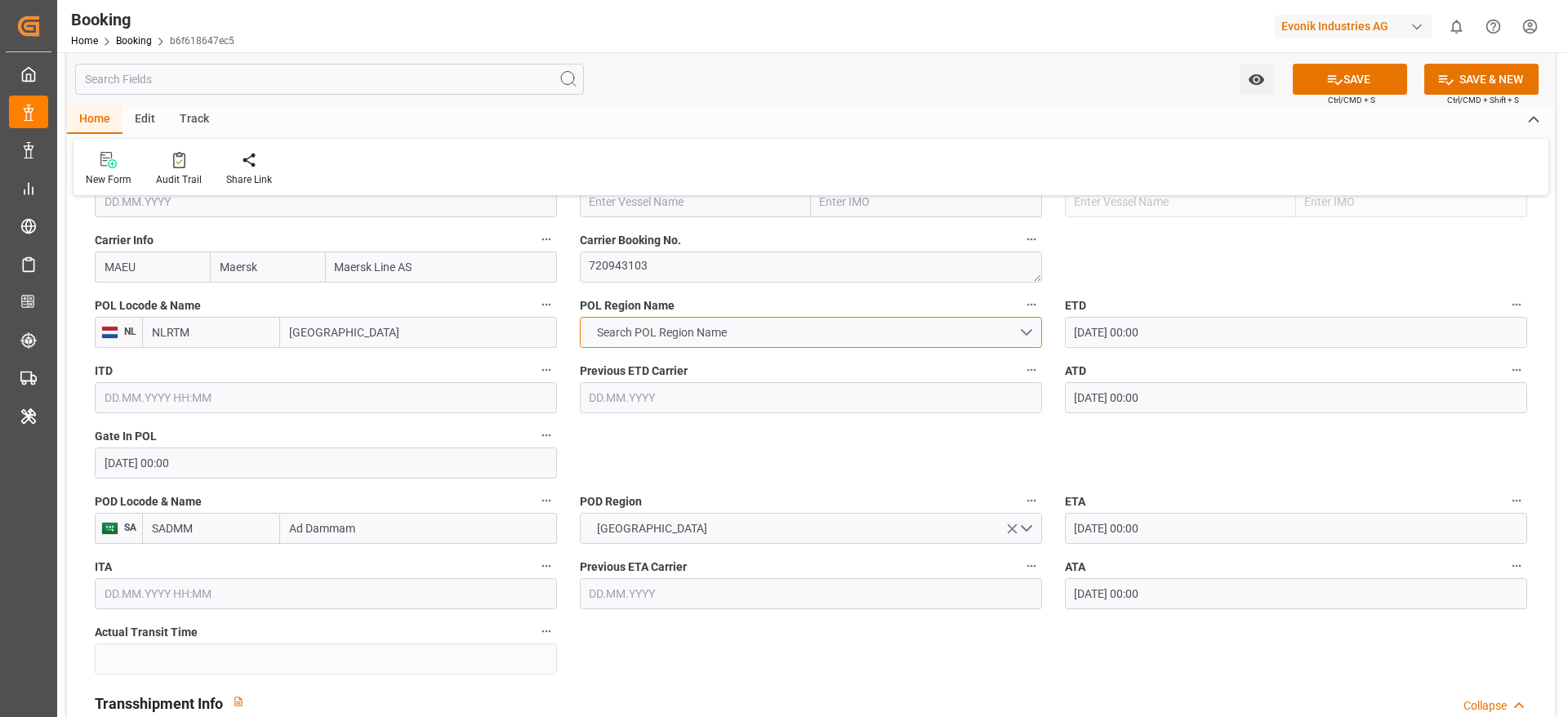
click at [670, 324] on span "Search POL Region Name" at bounding box center [662, 332] width 146 height 17
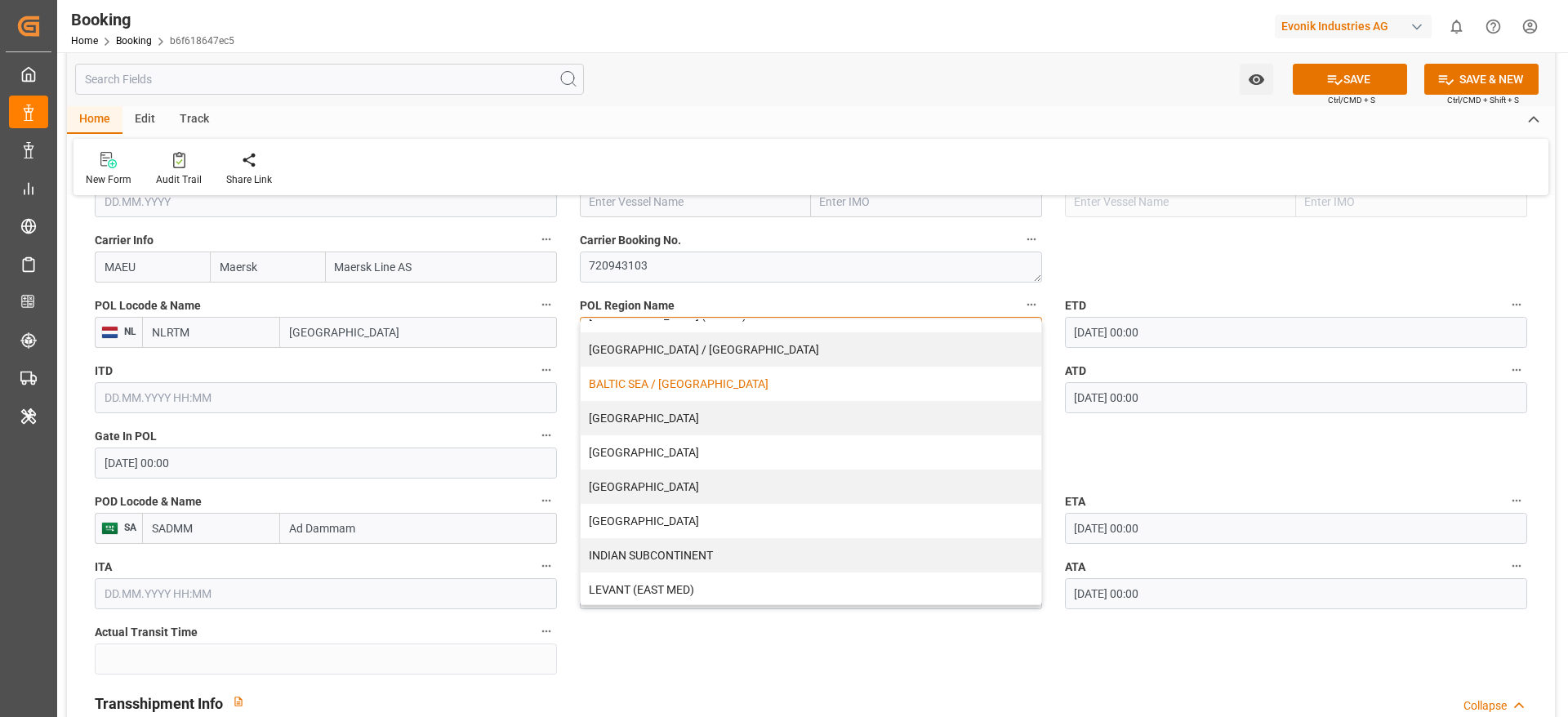
scroll to position [245, 0]
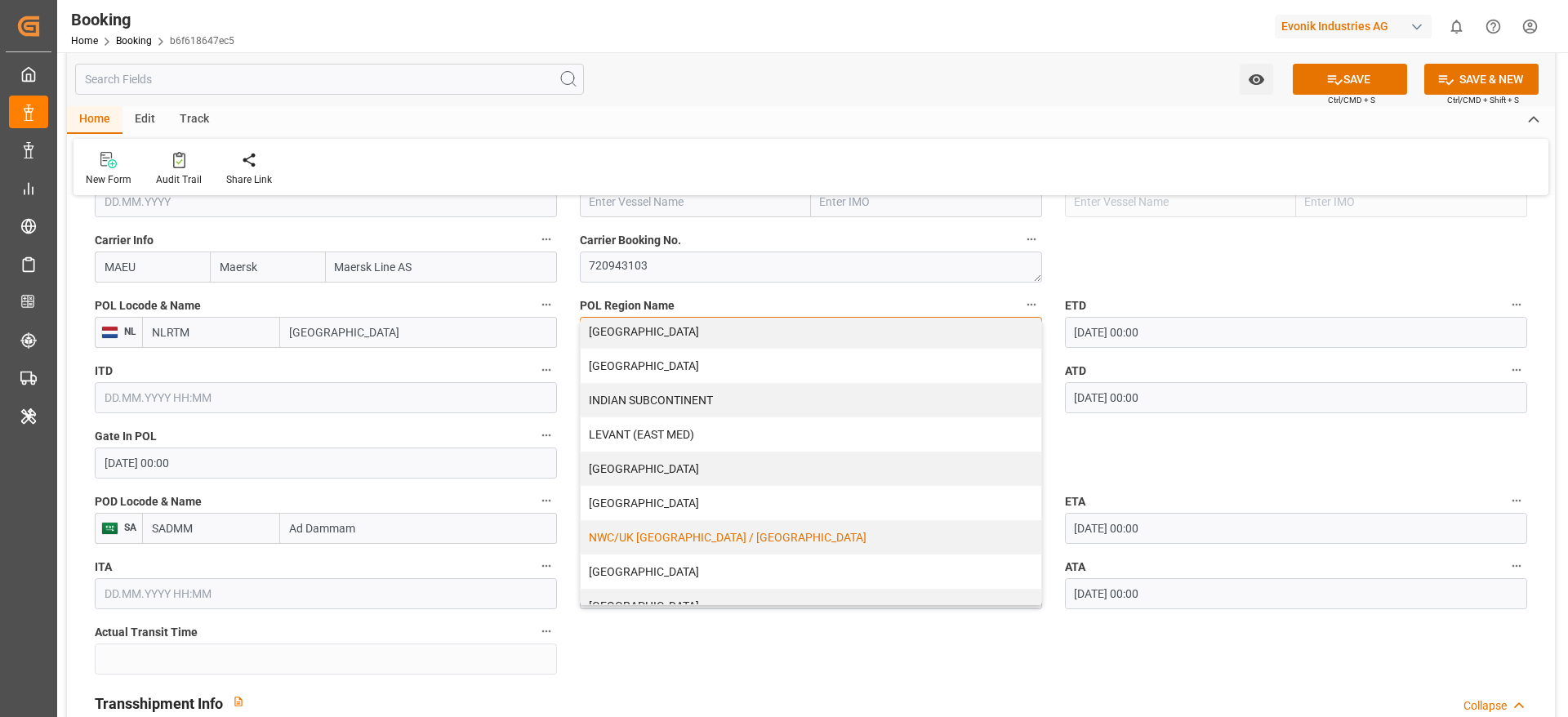
click at [671, 535] on div "NWC/UK [GEOGRAPHIC_DATA] / [GEOGRAPHIC_DATA]" at bounding box center [810, 536] width 460 height 34
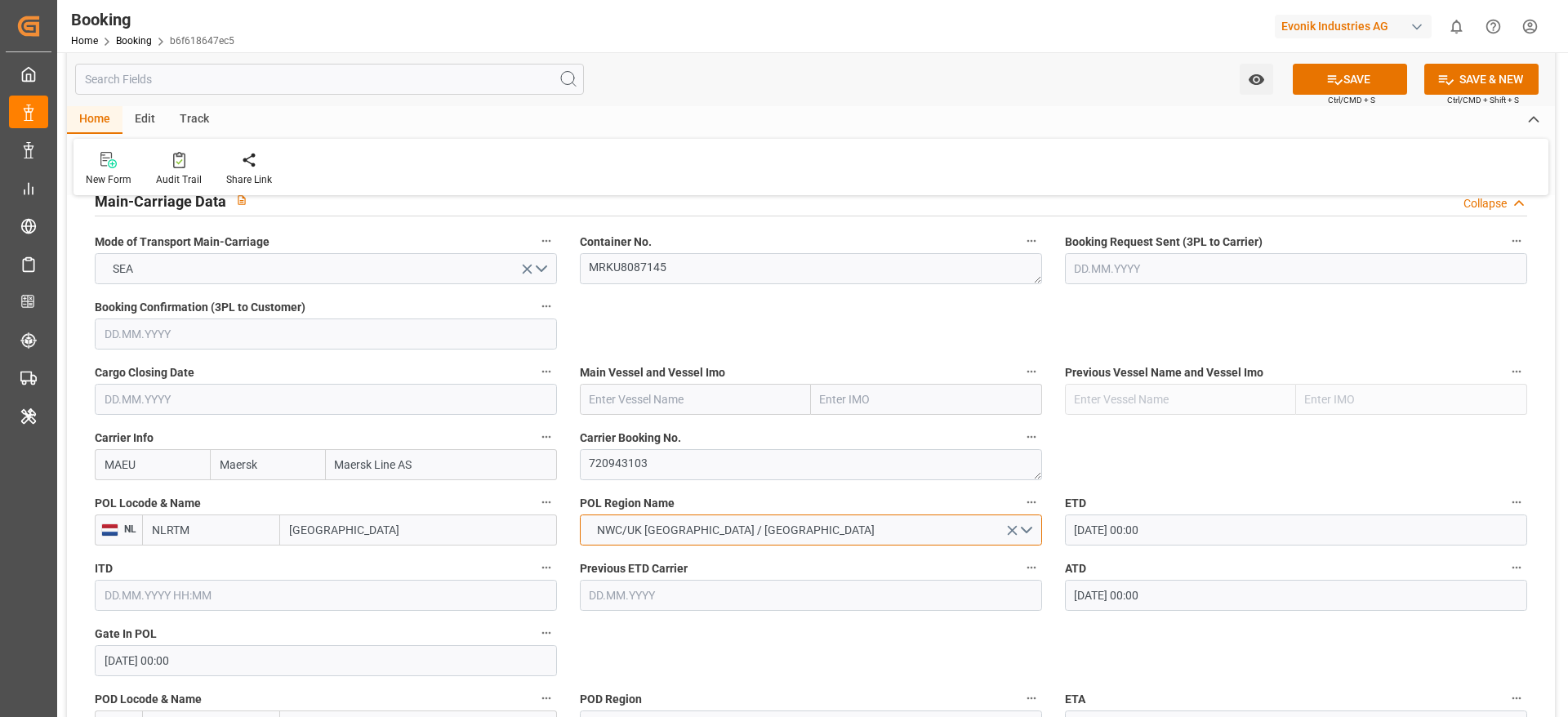
scroll to position [980, 0]
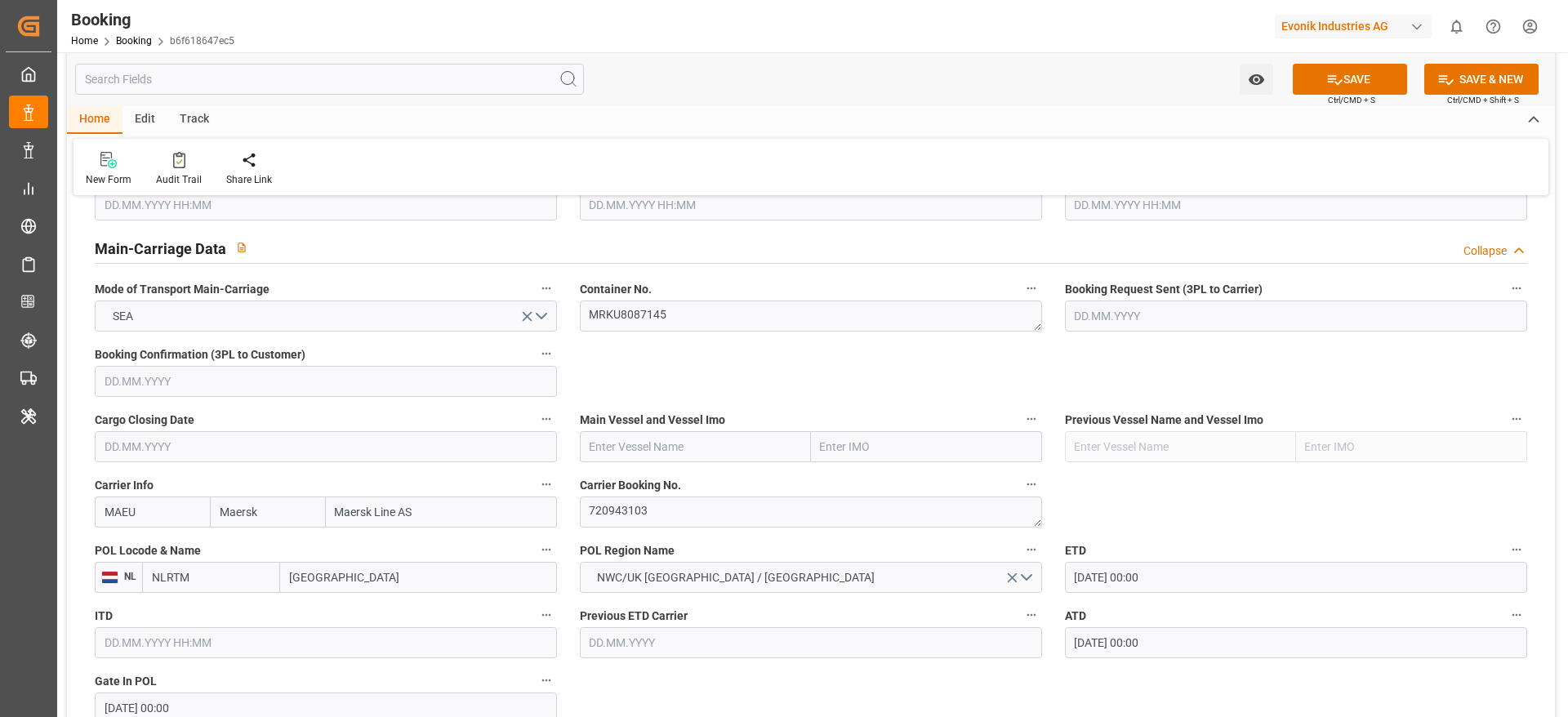
click at [611, 441] on input "text" at bounding box center [695, 446] width 231 height 31
paste input "WILHELMSHAVEN EXPRESS"
type input "WILHELMSHAVEN EXPRESS"
click at [723, 472] on div "WILHELMSHAVEN EXPRESS - 9943918" at bounding box center [688, 482] width 216 height 36
type input "9943918"
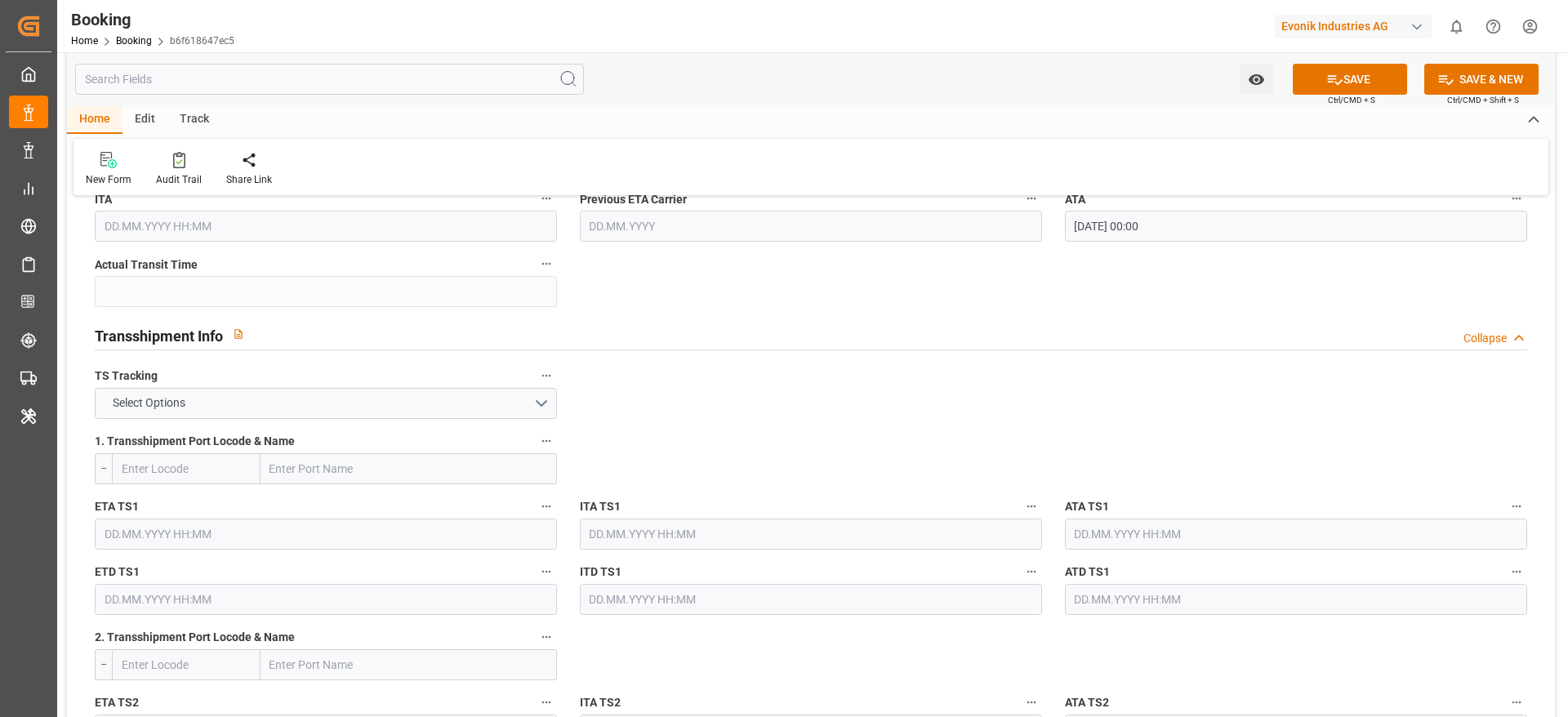
scroll to position [1714, 0]
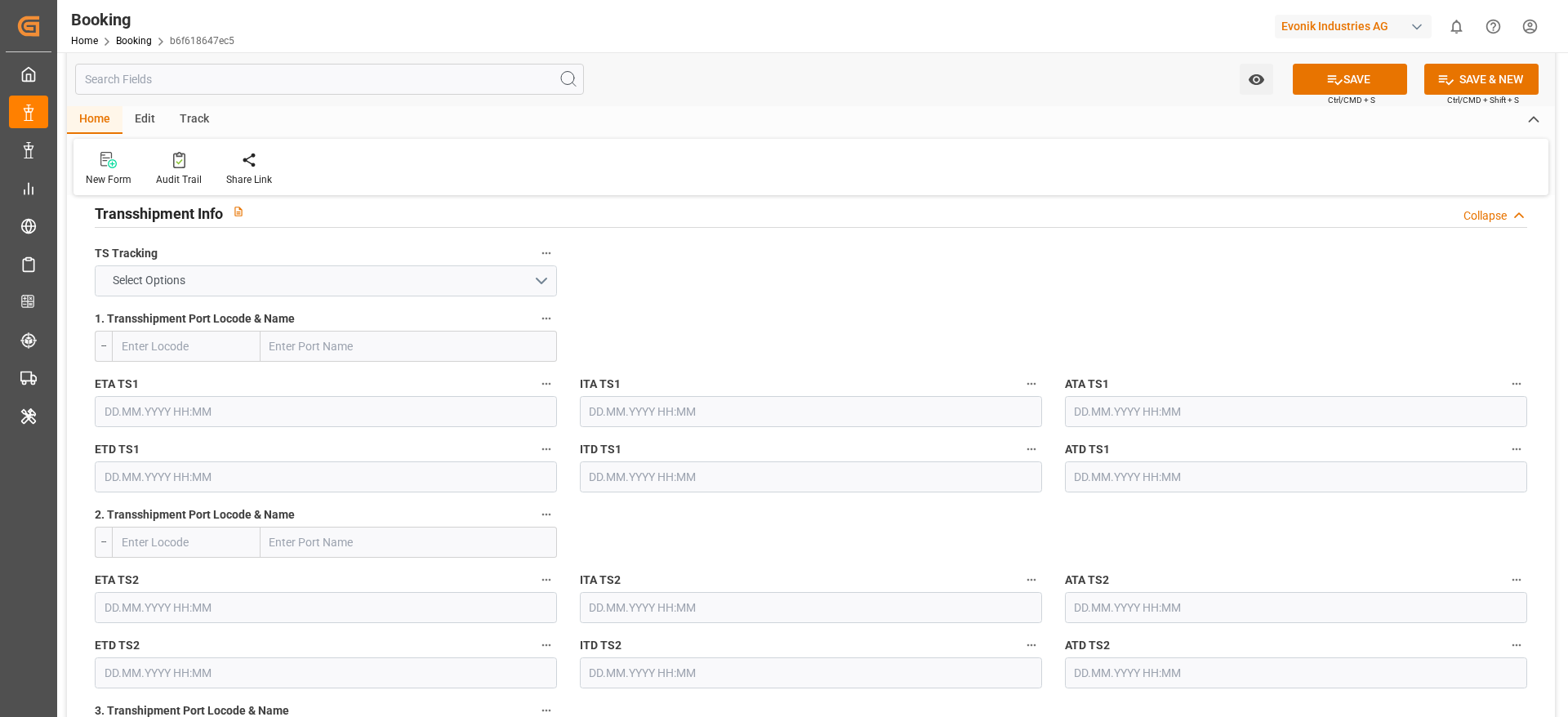
type input "WILHELMSHAVEN EXPRESS"
click at [318, 271] on button "Select Options" at bounding box center [325, 280] width 462 height 31
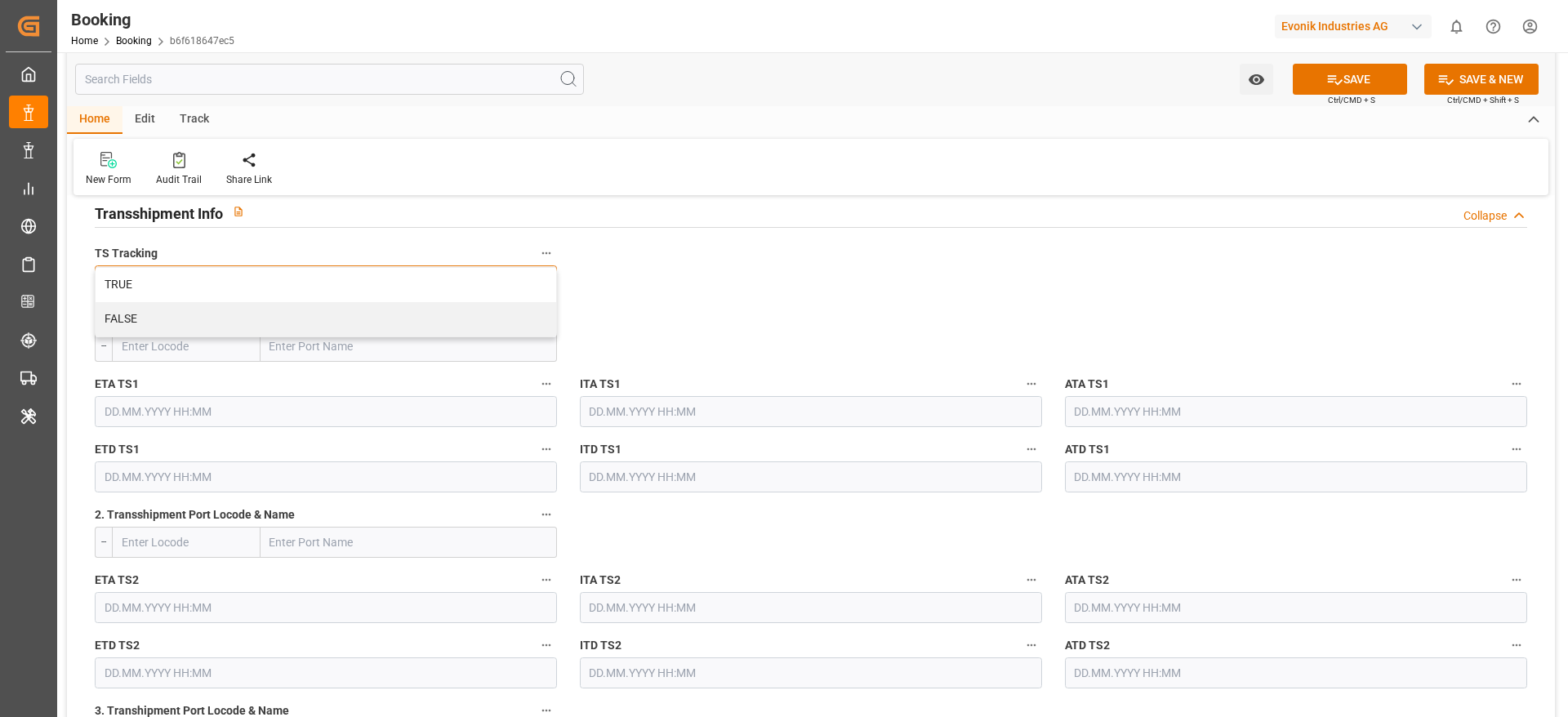
click at [313, 283] on div "TRUE" at bounding box center [325, 284] width 460 height 34
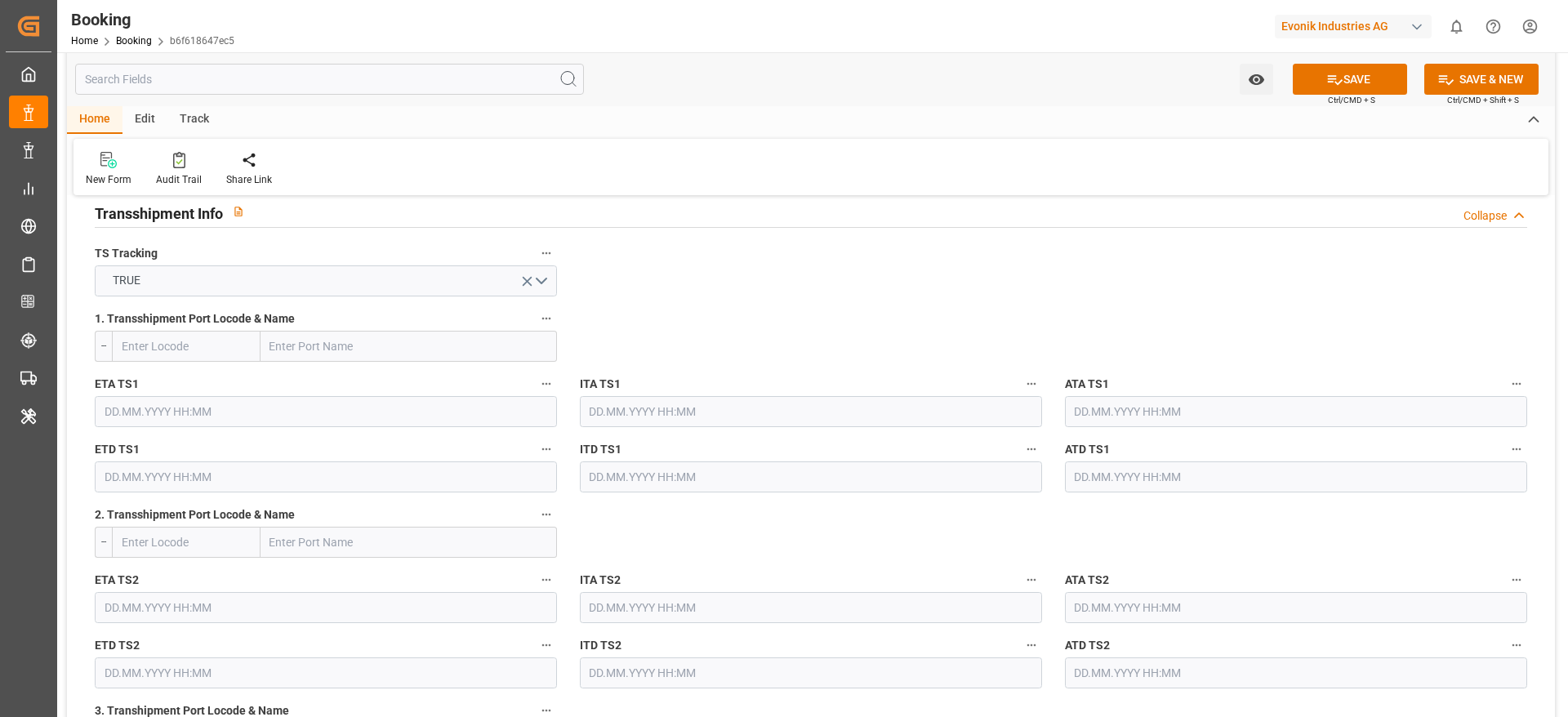
click at [337, 356] on input "text" at bounding box center [409, 346] width 297 height 31
paste input "SALALAH"
type input "SALALAH"
click at [337, 379] on span "Salalah - OMSLL" at bounding box center [352, 382] width 161 height 13
type input "OMSLL"
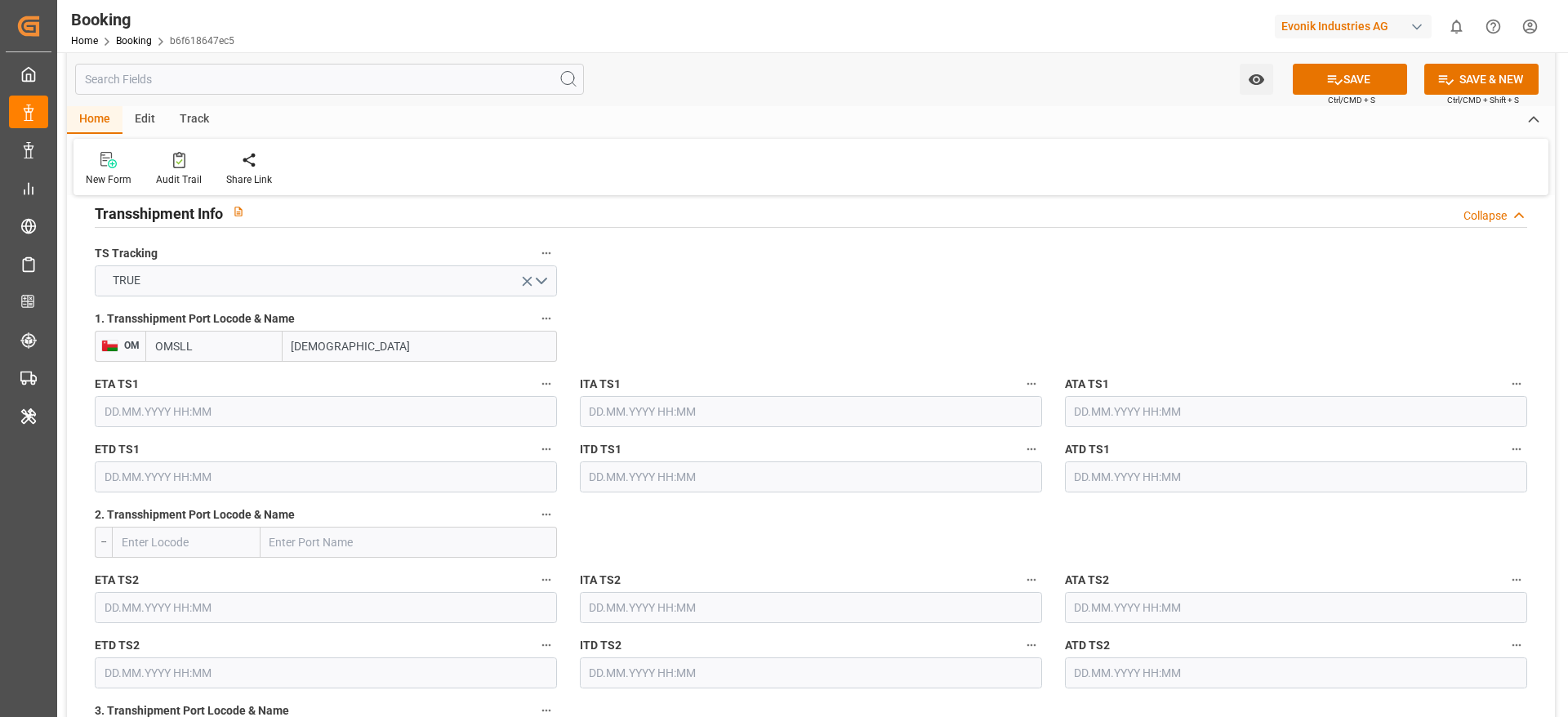
type input "Salalah"
click at [1106, 415] on input "text" at bounding box center [1295, 411] width 462 height 31
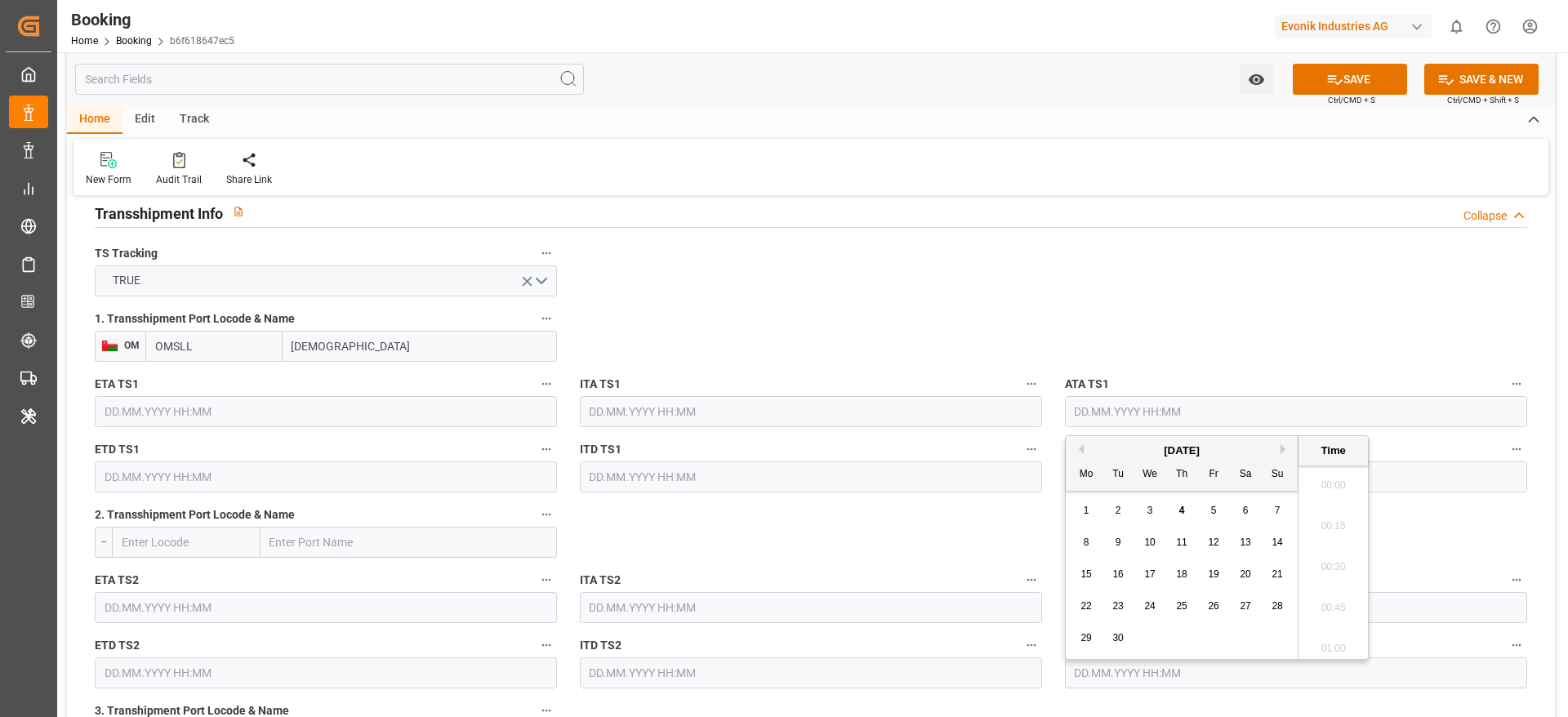
scroll to position [1883, 0]
click at [1080, 452] on button "Previous Month" at bounding box center [1079, 449] width 10 height 10
click at [1122, 630] on div "26" at bounding box center [1118, 638] width 21 height 20
type input "26.08.2025 00:00"
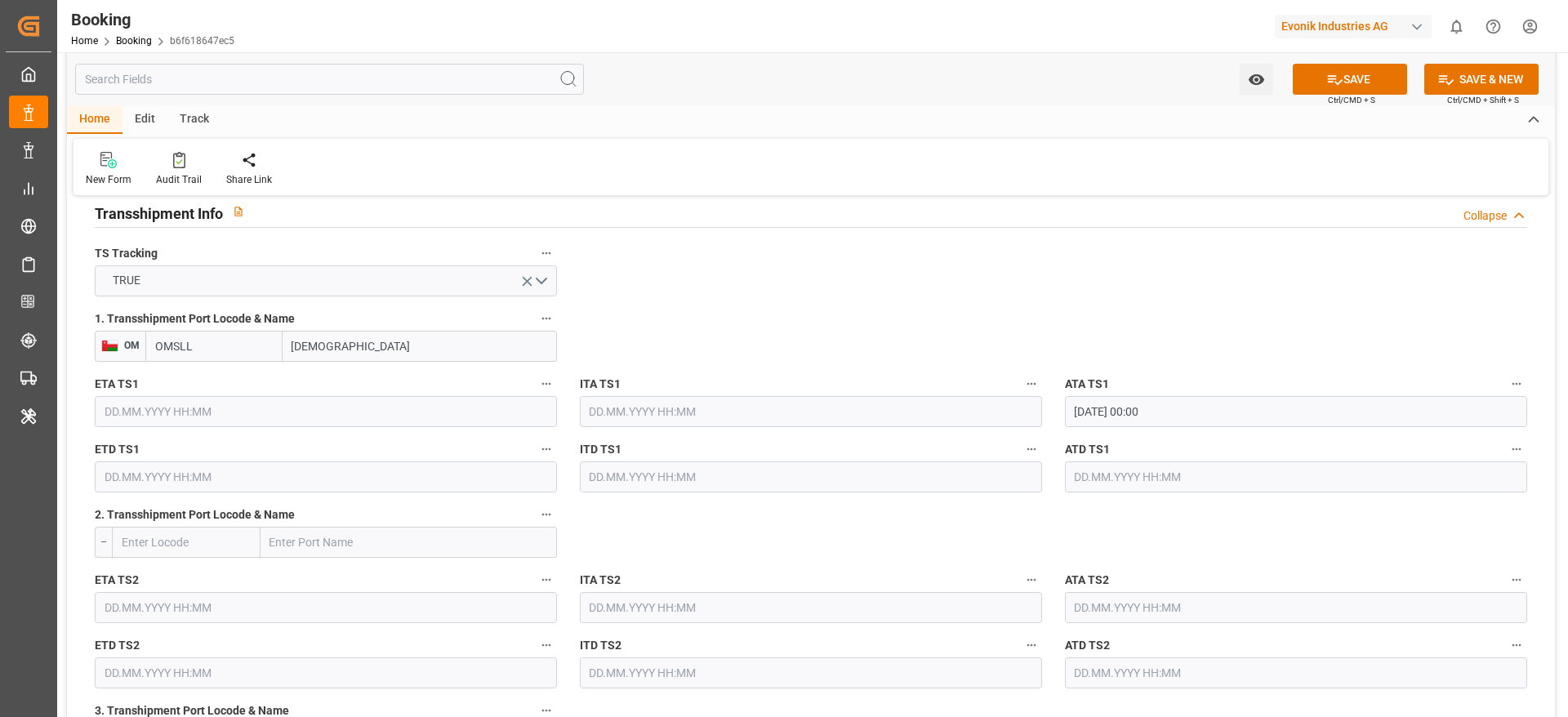
click at [1097, 476] on input "text" at bounding box center [1295, 476] width 462 height 31
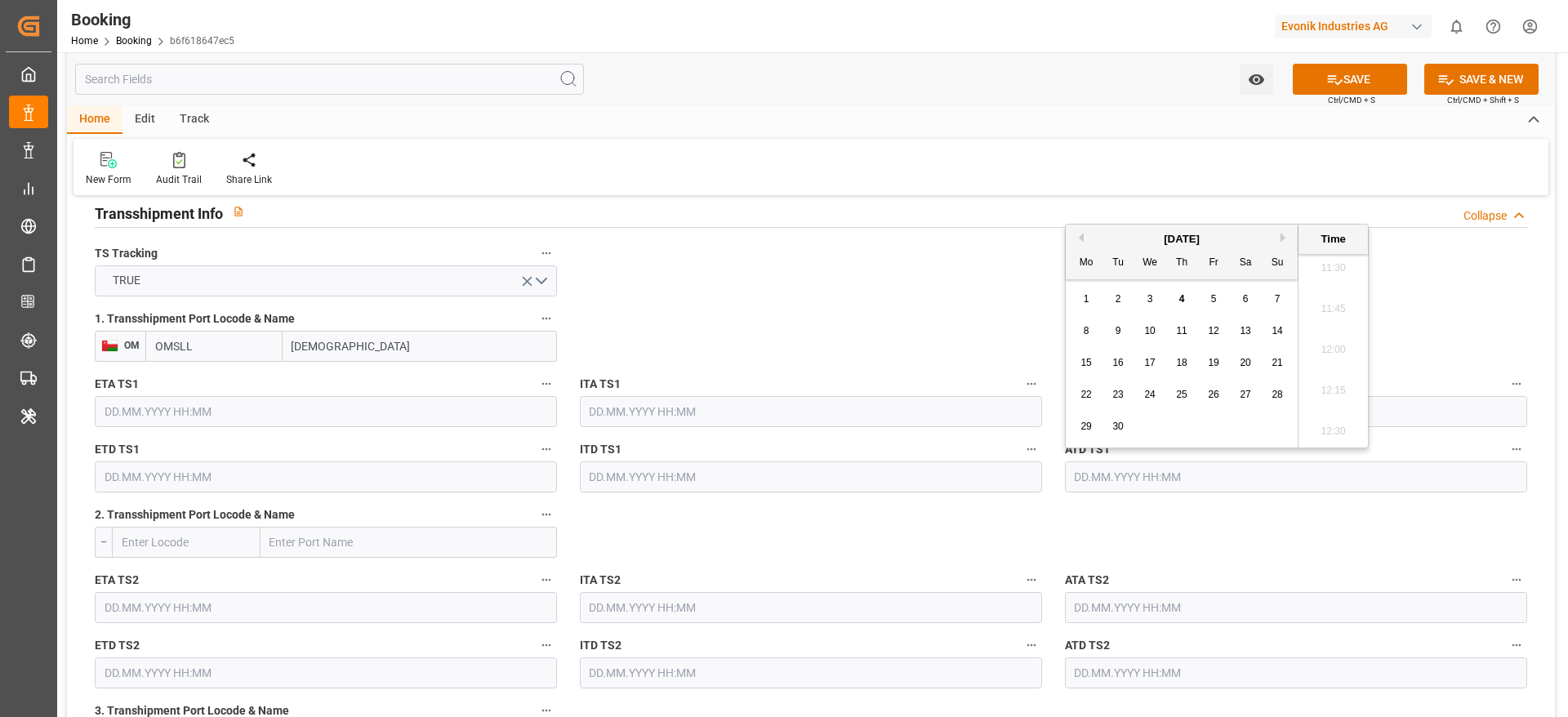
click at [1080, 234] on button "Previous Month" at bounding box center [1079, 238] width 10 height 10
click at [1242, 424] on span "30" at bounding box center [1245, 426] width 11 height 12
type input "30.08.2025 00:00"
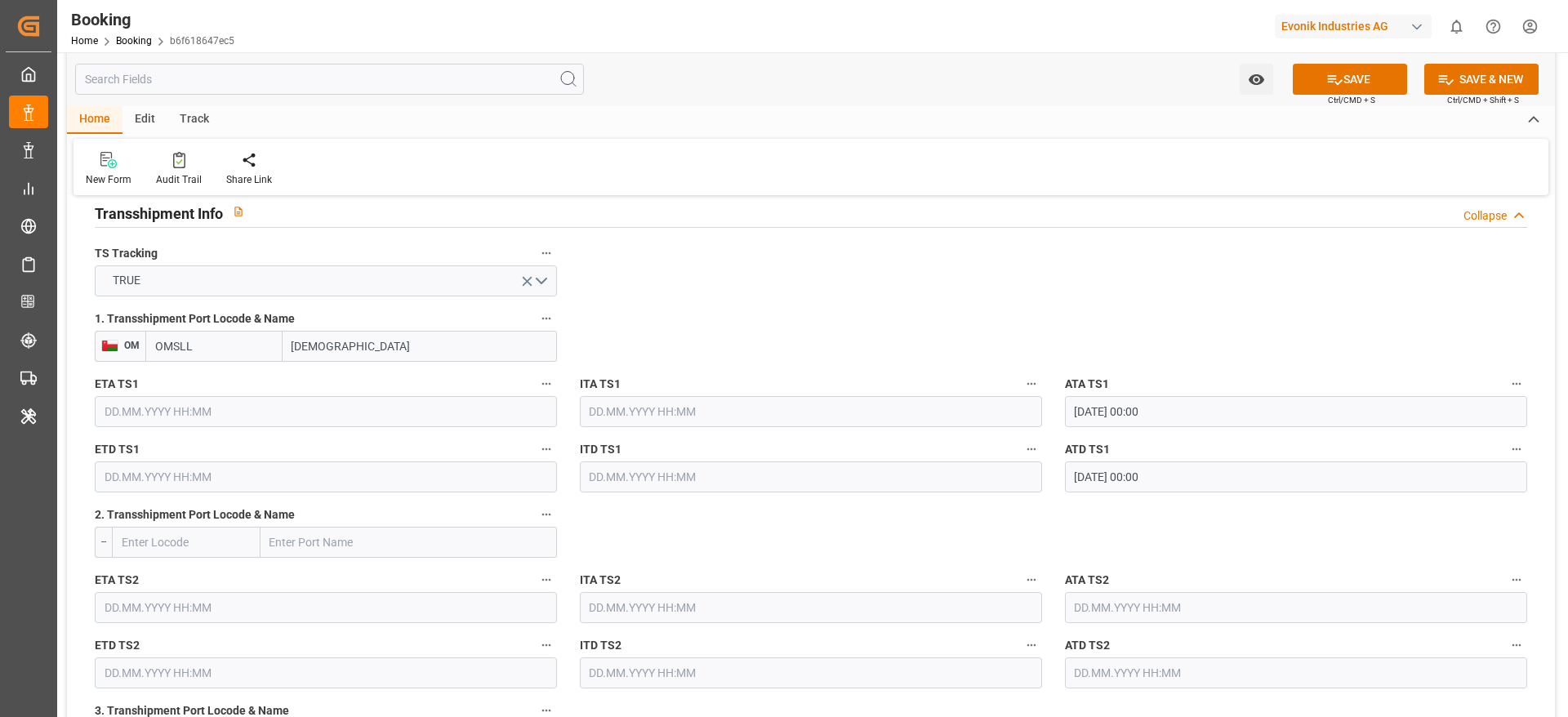
click at [143, 409] on input "text" at bounding box center [325, 411] width 462 height 31
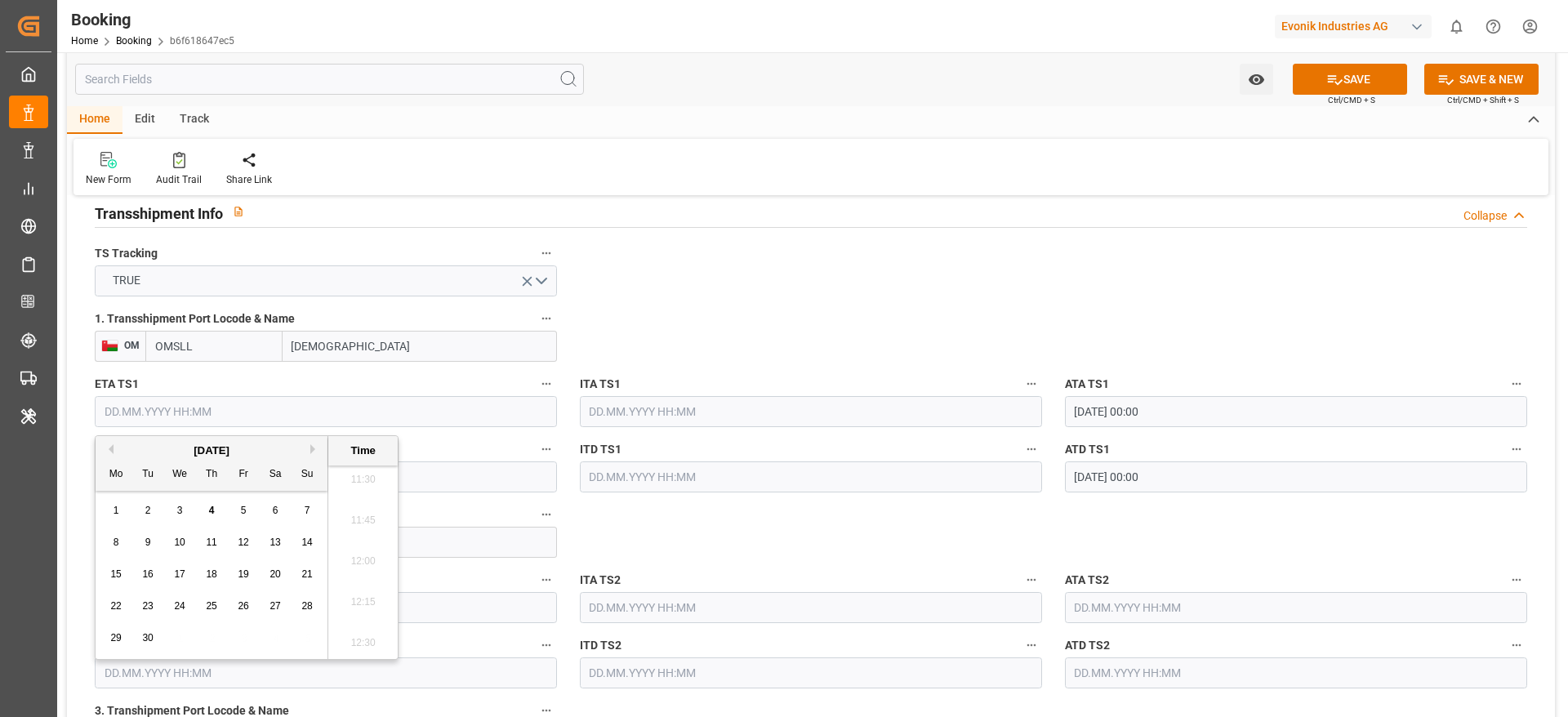
click at [109, 448] on button "Previous Month" at bounding box center [109, 449] width 10 height 10
click at [156, 645] on div "26" at bounding box center [148, 638] width 21 height 20
type input "26.08.2025 00:00"
click at [454, 479] on input "text" at bounding box center [325, 476] width 462 height 31
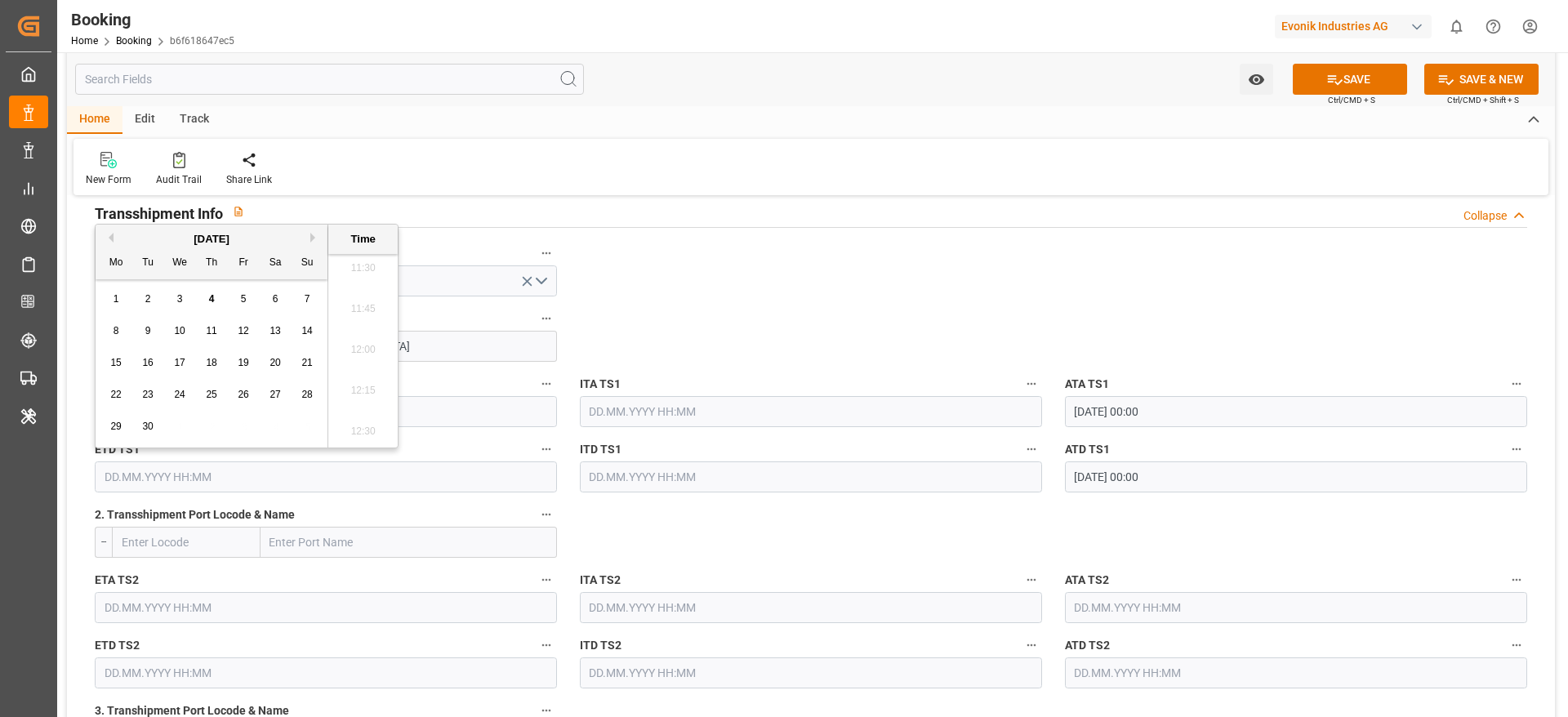
click at [110, 240] on button "Previous Month" at bounding box center [109, 238] width 10 height 10
click at [279, 424] on span "30" at bounding box center [274, 426] width 11 height 12
type input "30.08.2025 00:00"
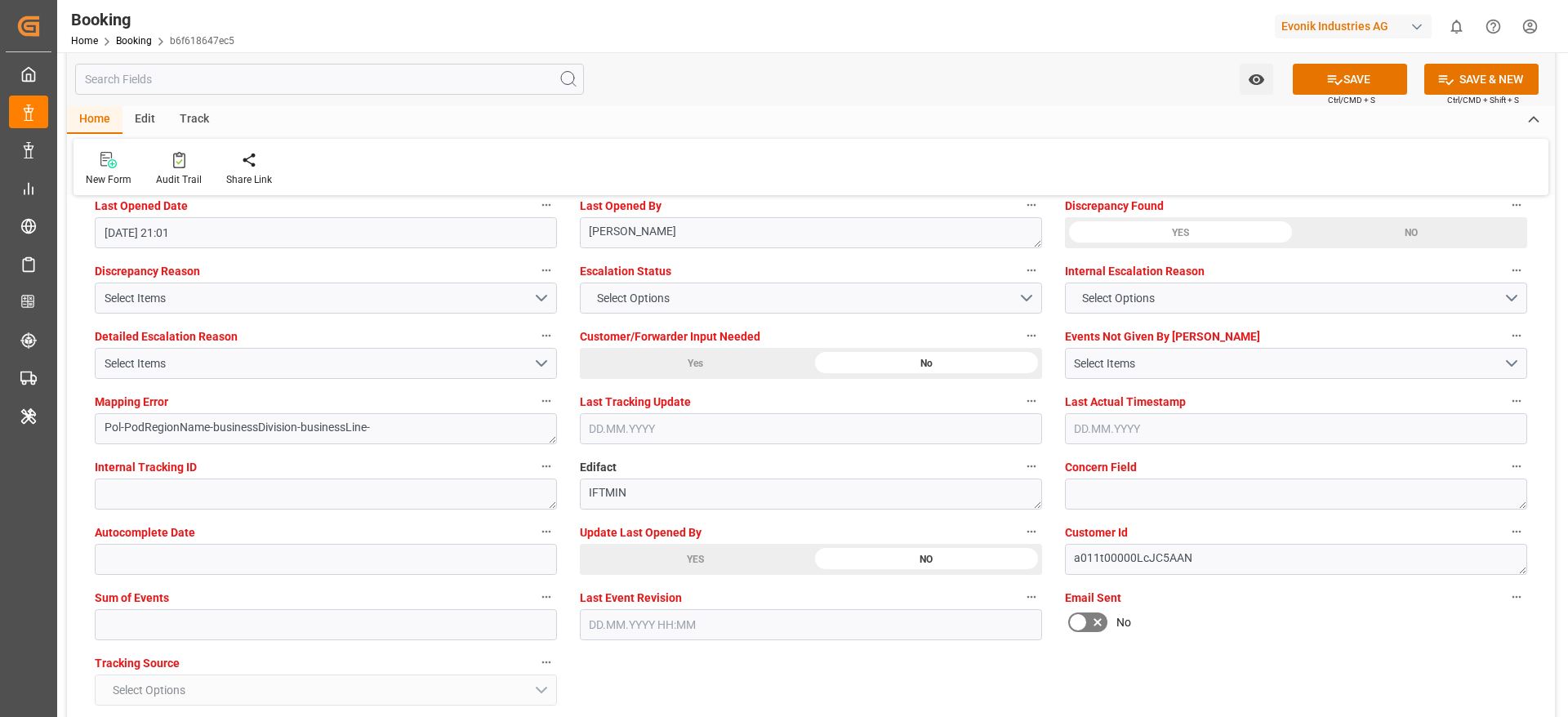
scroll to position [3061, 0]
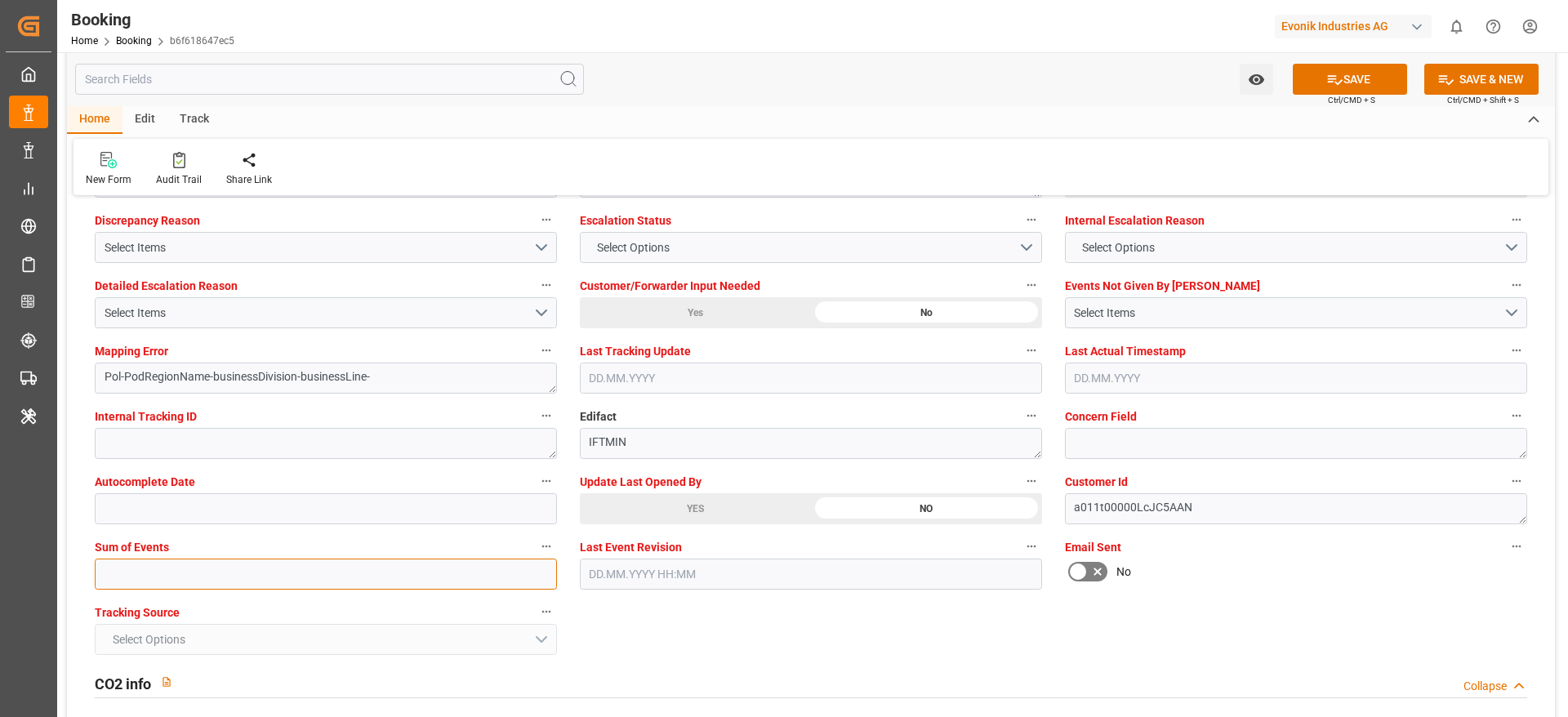
click at [173, 572] on input "text" at bounding box center [325, 574] width 462 height 31
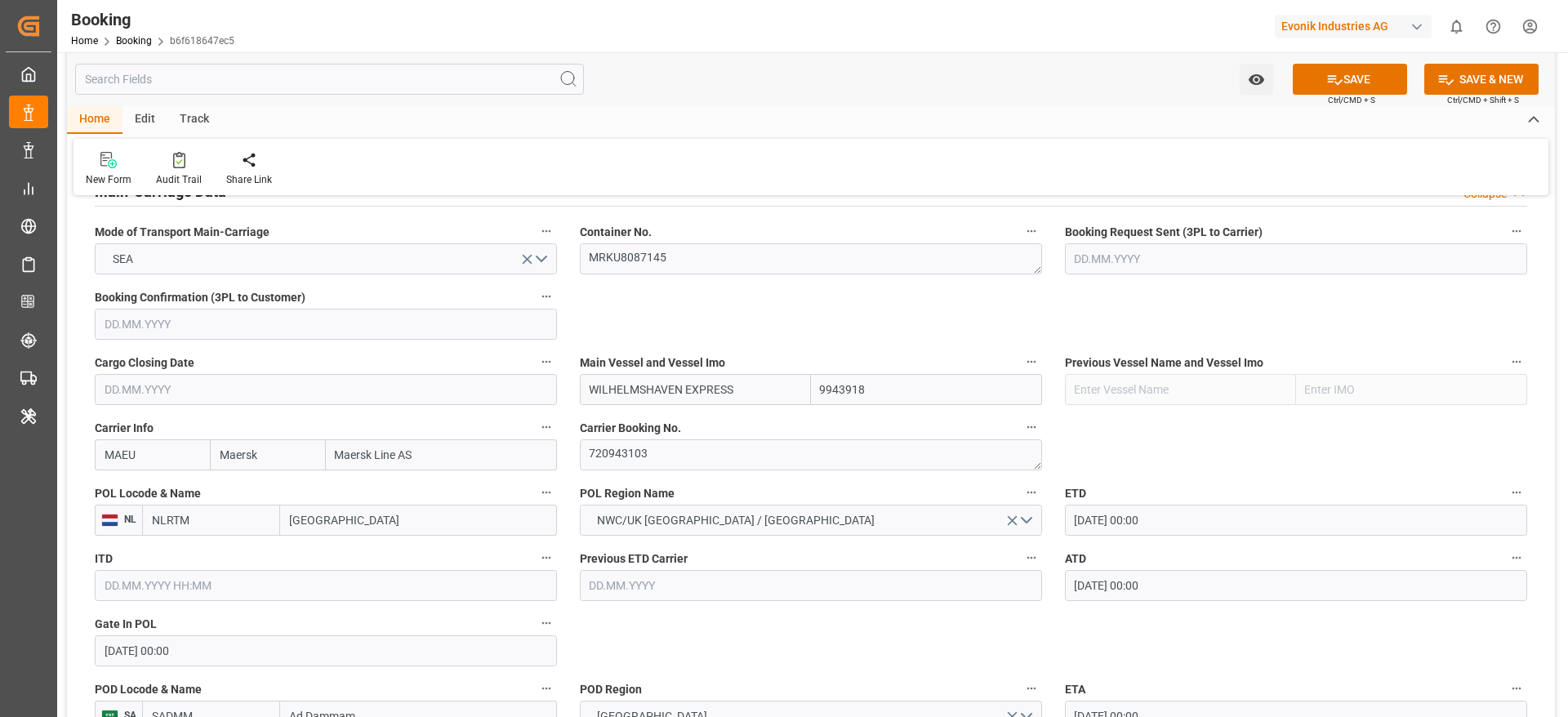
scroll to position [980, 0]
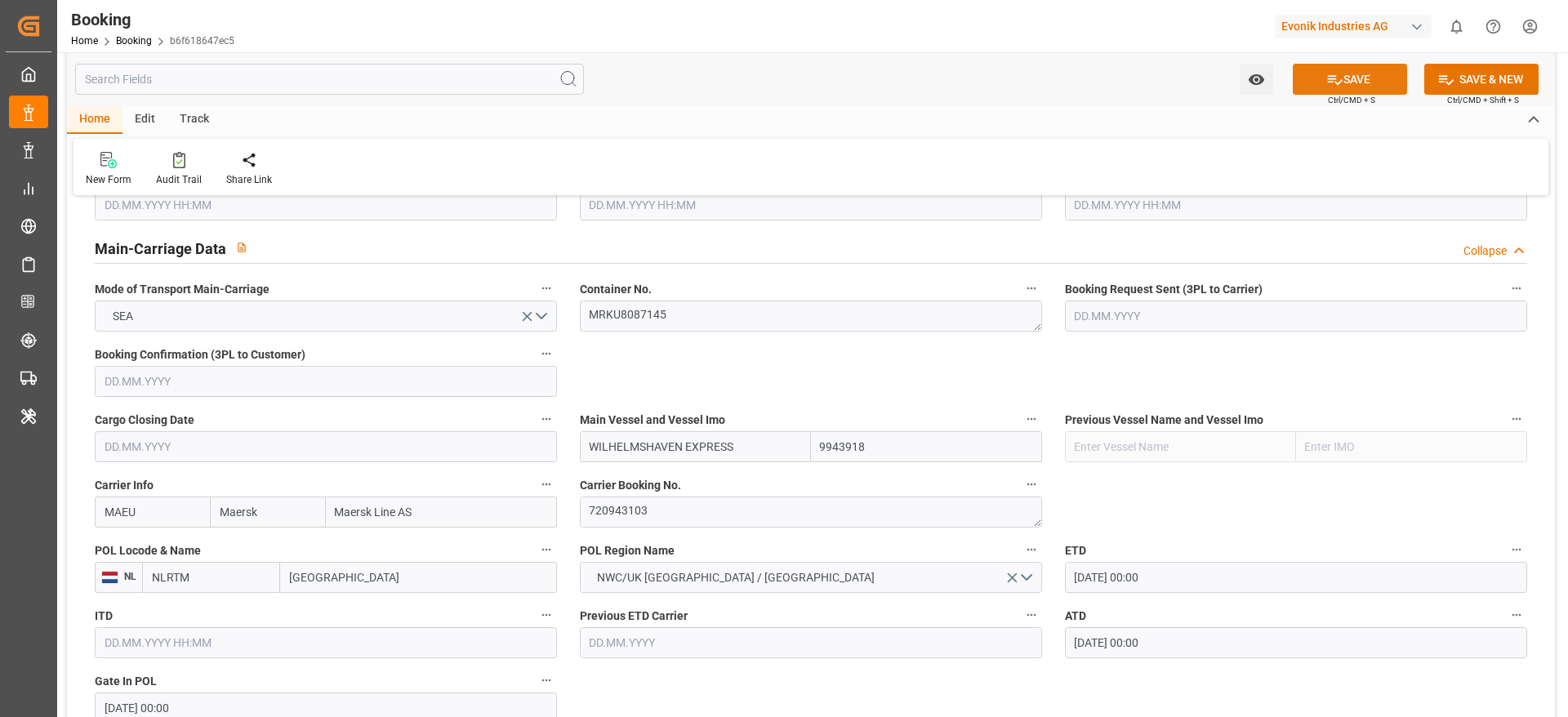
type input "0"
click at [1320, 80] on button "SAVE" at bounding box center [1350, 79] width 114 height 31
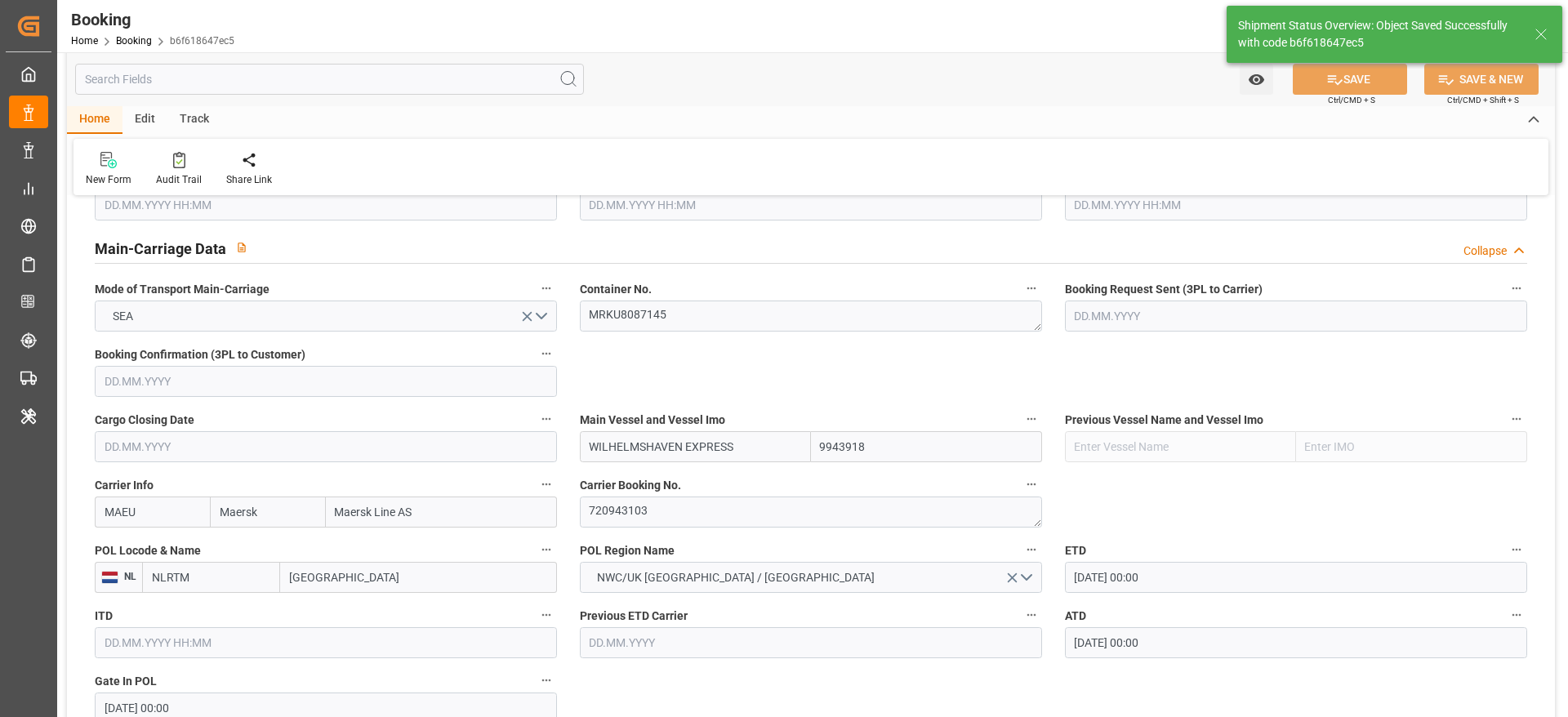
type textarea "NWC/UK North West Continent / UK_SADMM_MAEU_CU-OI"
type textarea "[PERSON_NAME]"
type textarea "businessDivision-businessLine-"
type textarea "Yes"
type input "33"
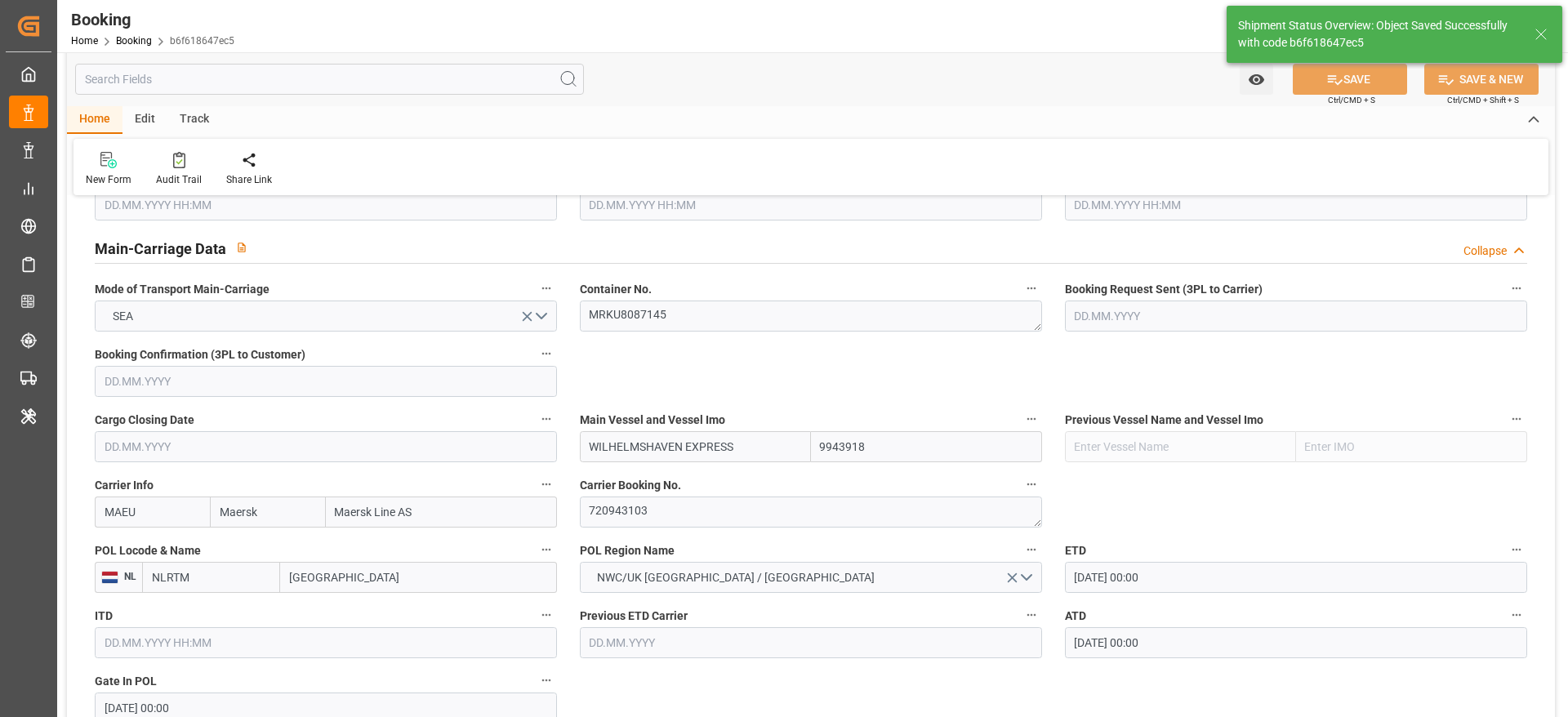
type input "01.08.2025 00:00"
type input "03.09.2025 00:00"
type input "26.08.2025 00:00"
type input "30.08.2025 00:00"
type input "04.09.2025 06:31"
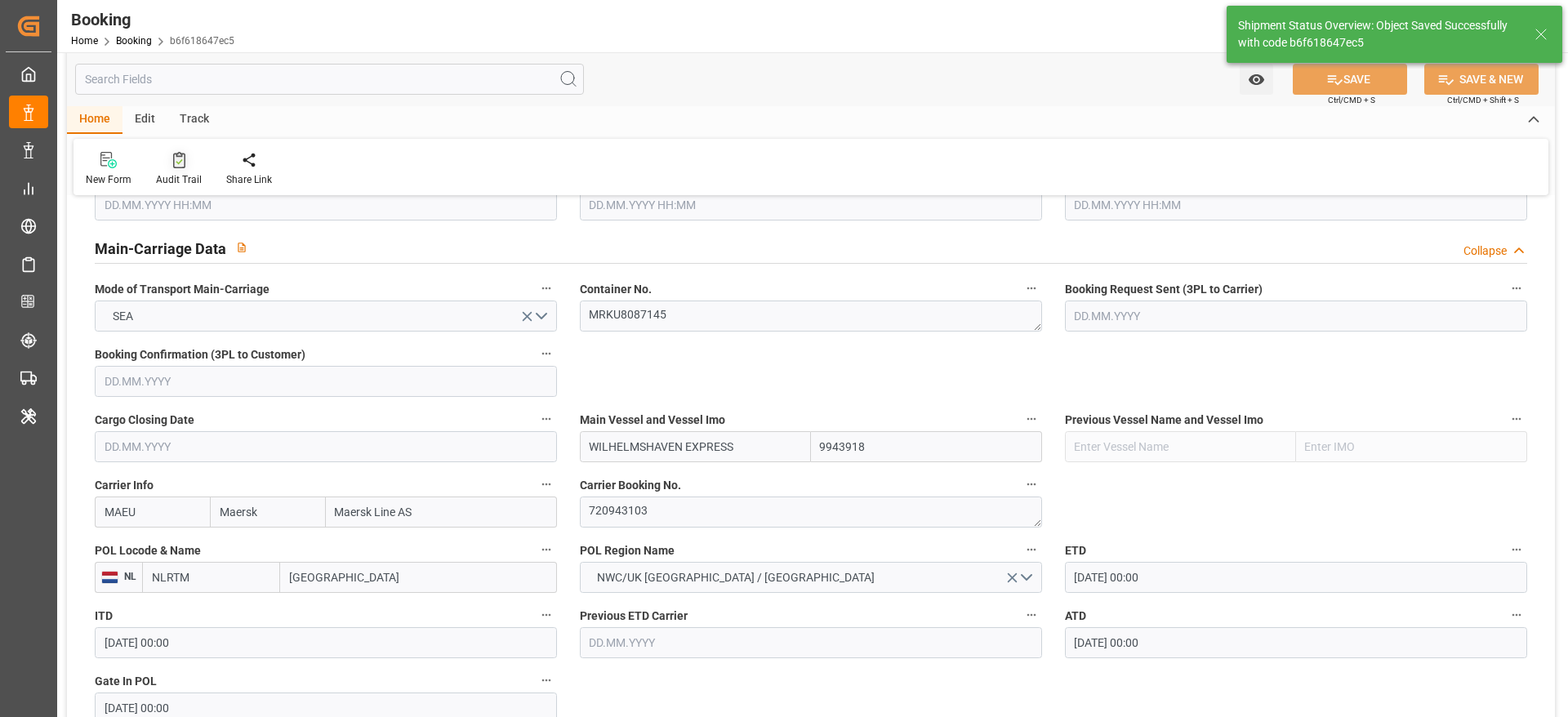
click at [187, 183] on div "Audit Trail" at bounding box center [178, 180] width 46 height 15
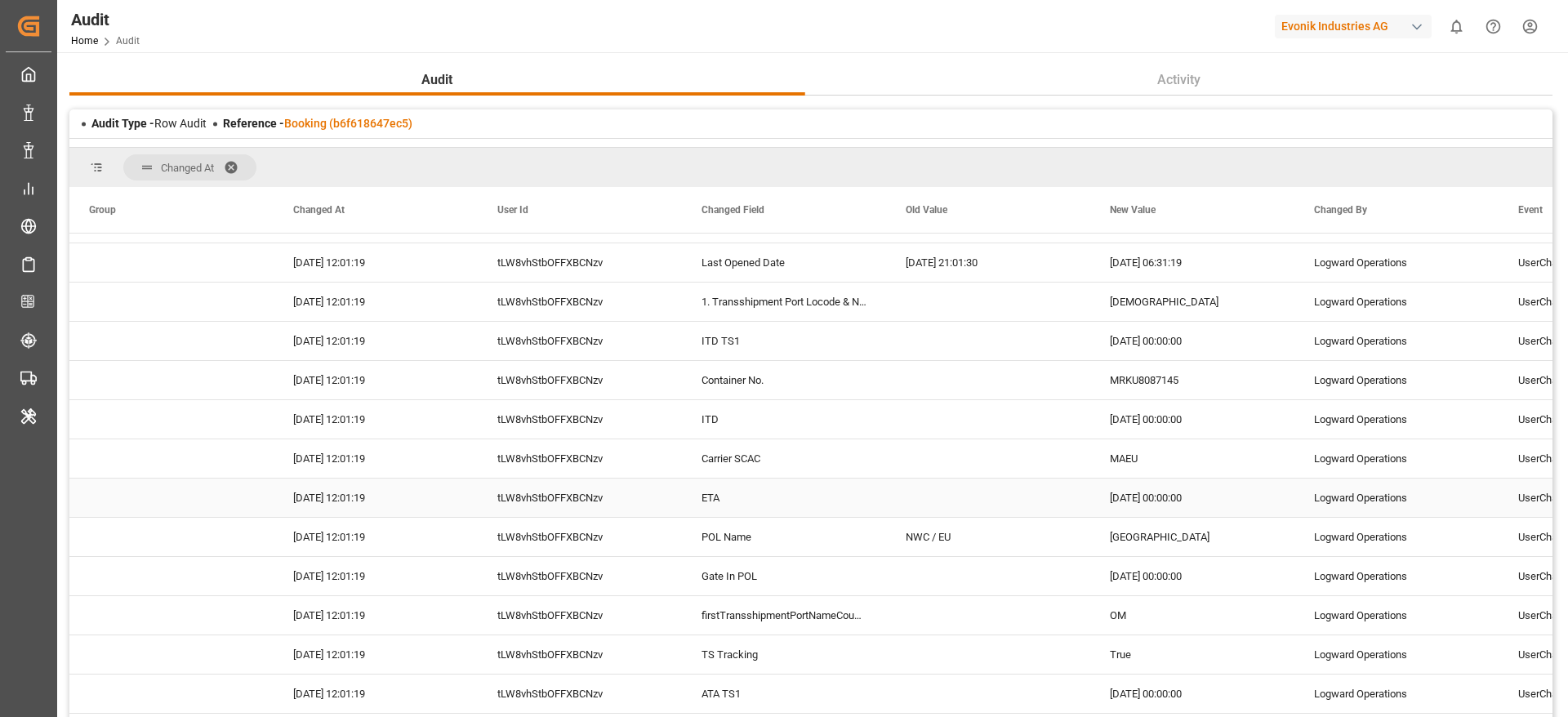
scroll to position [1102, 0]
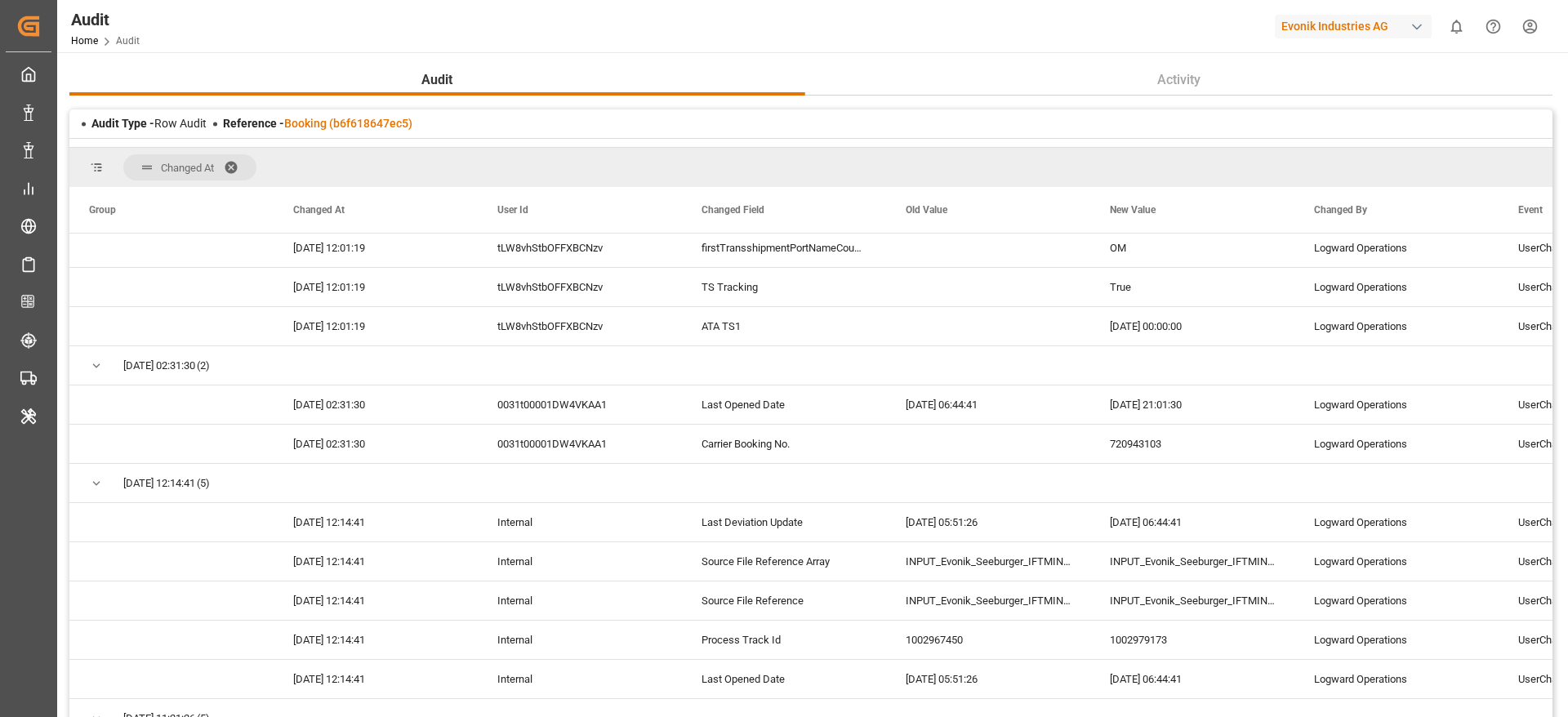
click at [371, 133] on div "Audit Type - Row Audit Reference - Booking (b6f618647ec5)" at bounding box center [811, 124] width 1483 height 28
click at [371, 123] on link "Booking (b6f618647ec5)" at bounding box center [348, 124] width 129 height 13
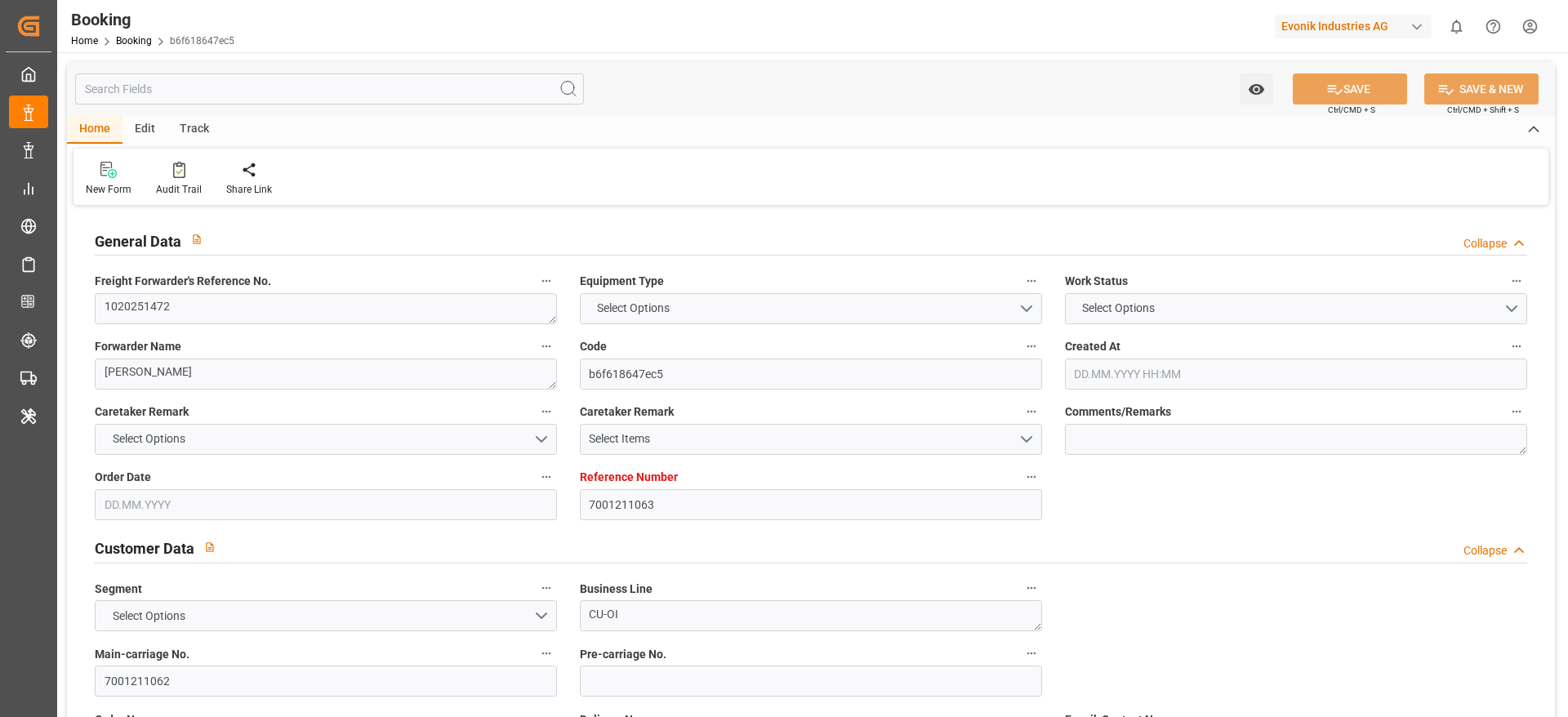
type input "7001211063"
type input "9943918"
type input "Maersk"
type input "Maersk Line AS"
type input "NLRTM"
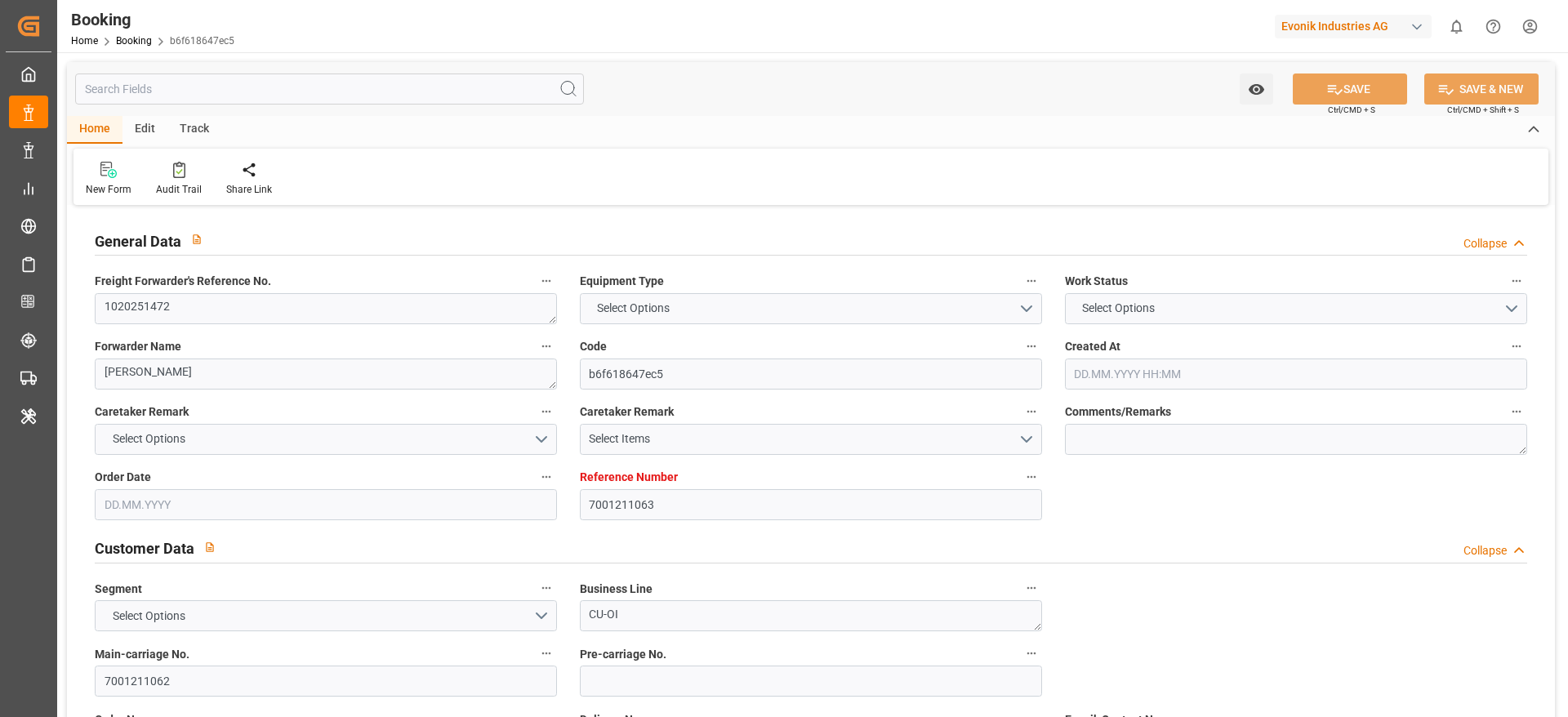
type input "SADMM"
type input "33"
type input "OMSLL"
type input "0"
type input "02.07.2025 10:03"
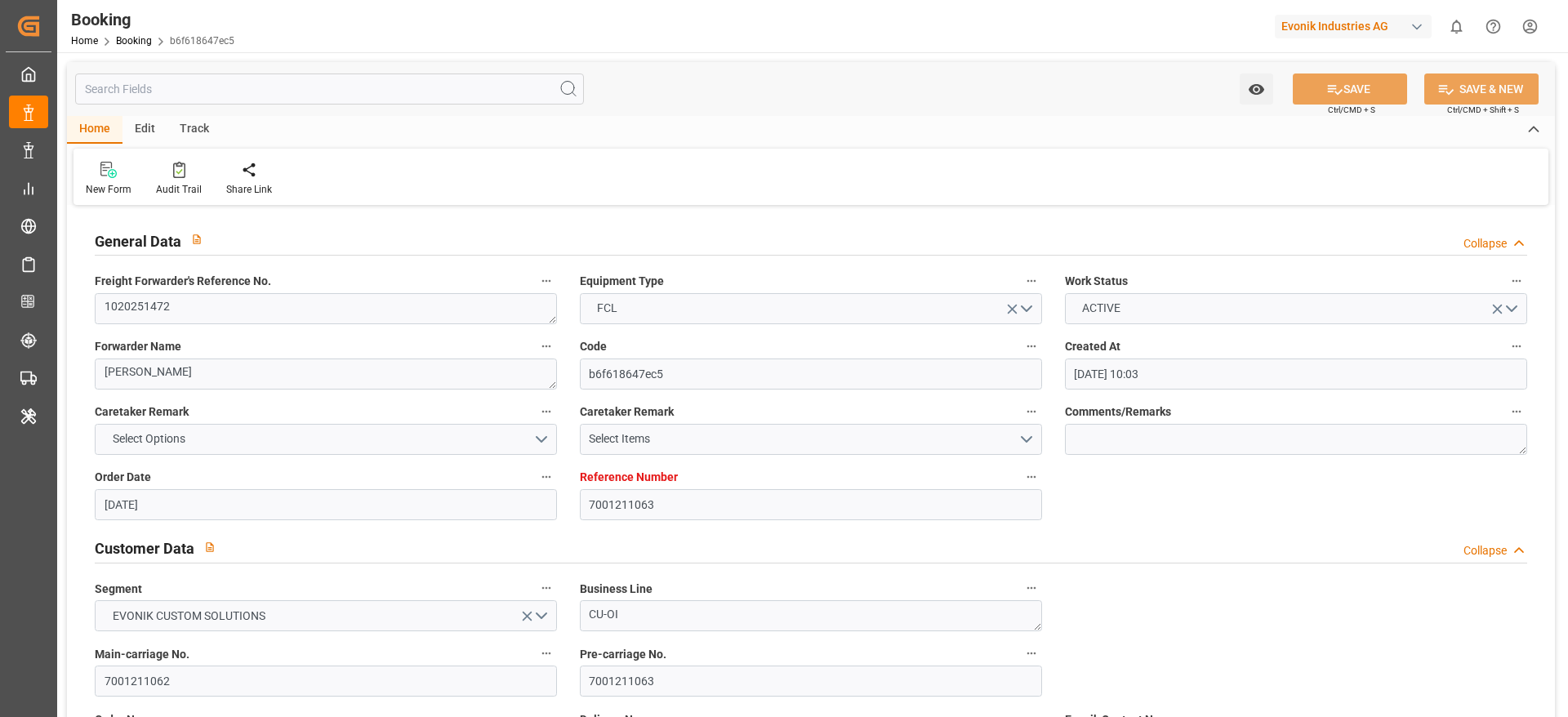
type input "02.07.2025"
type input "27.08.2025"
type input "16.07.2025"
type input "01.08.2025 00:00"
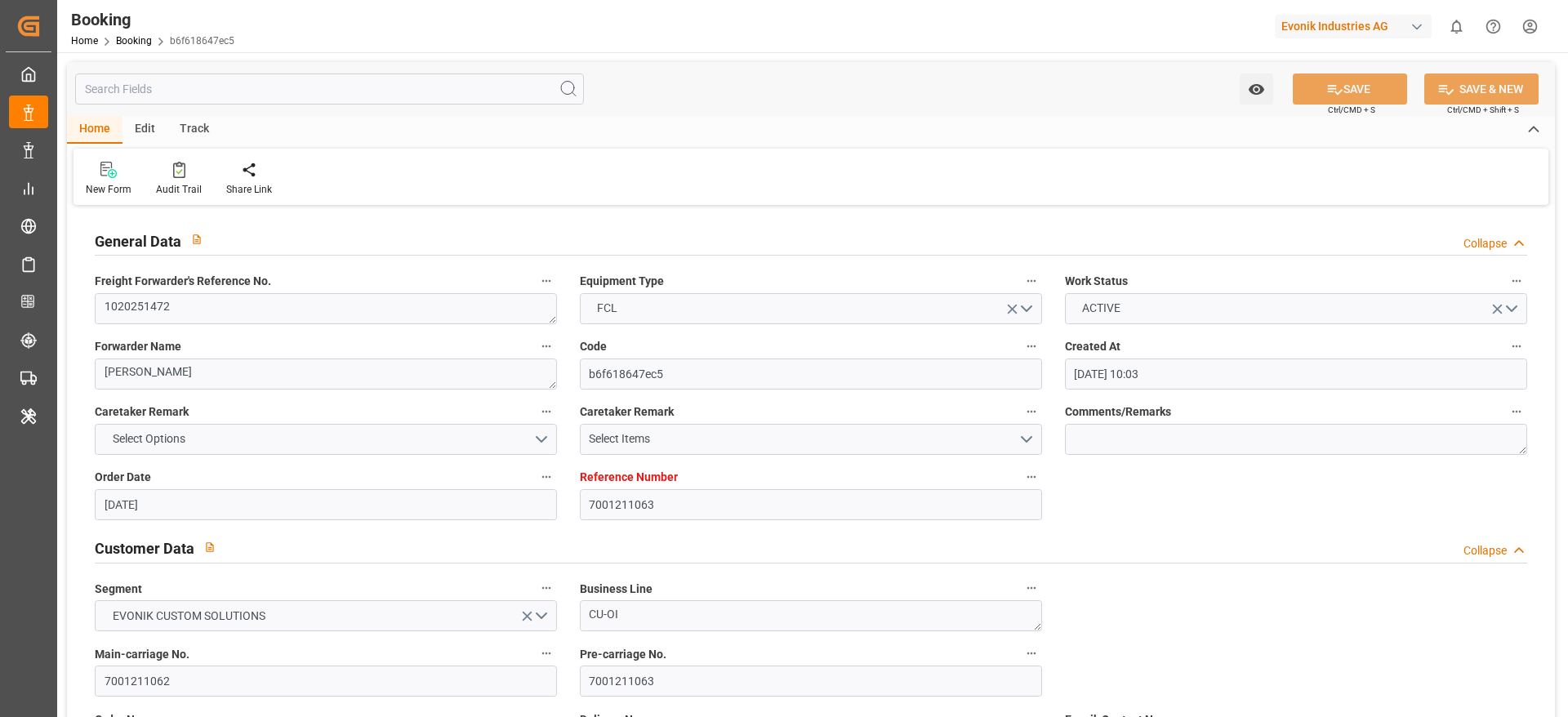
type input "01.08.2025 00:00"
type input "27.07.2025 00:00"
type input "03.09.2025 00:00"
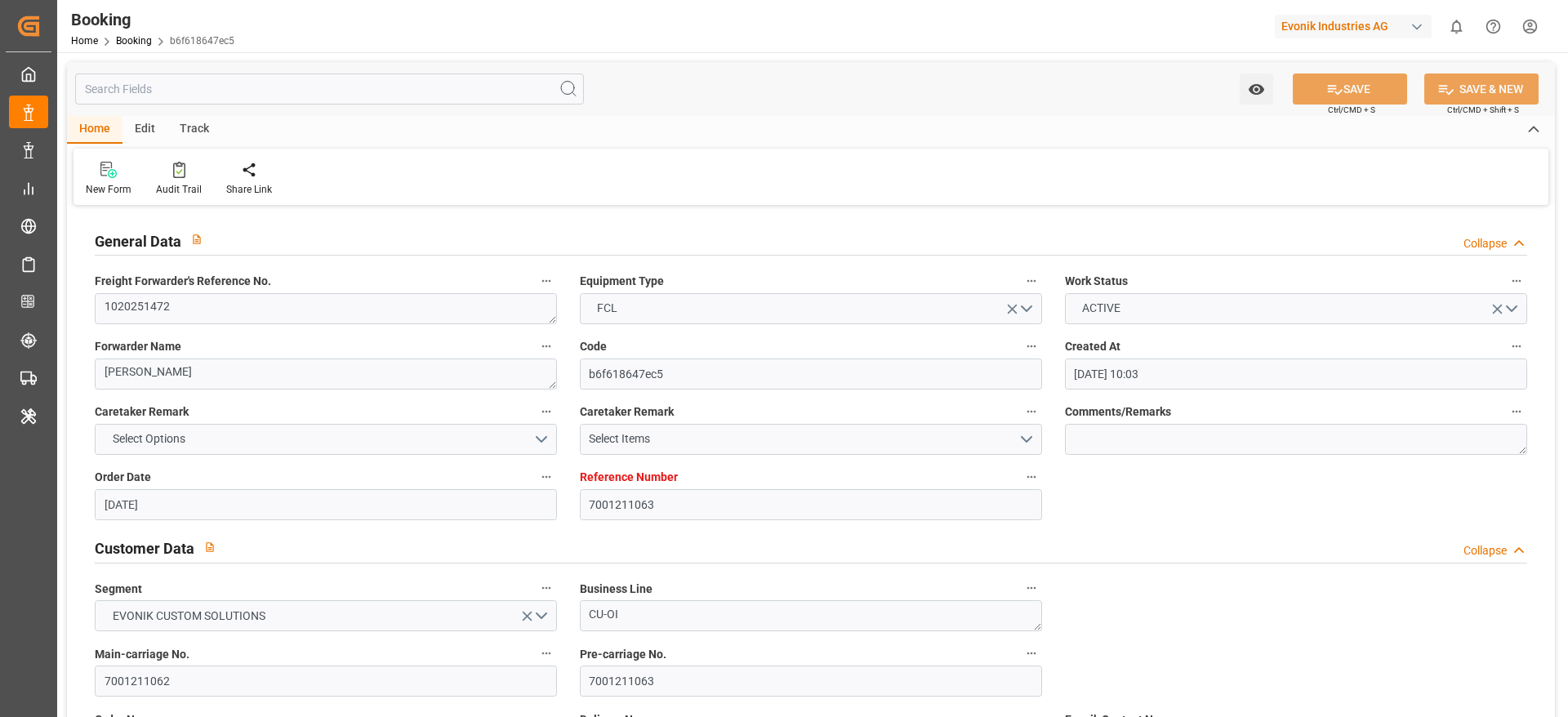
type input "26.08.2025 00:00"
type input "30.08.2025 00:00"
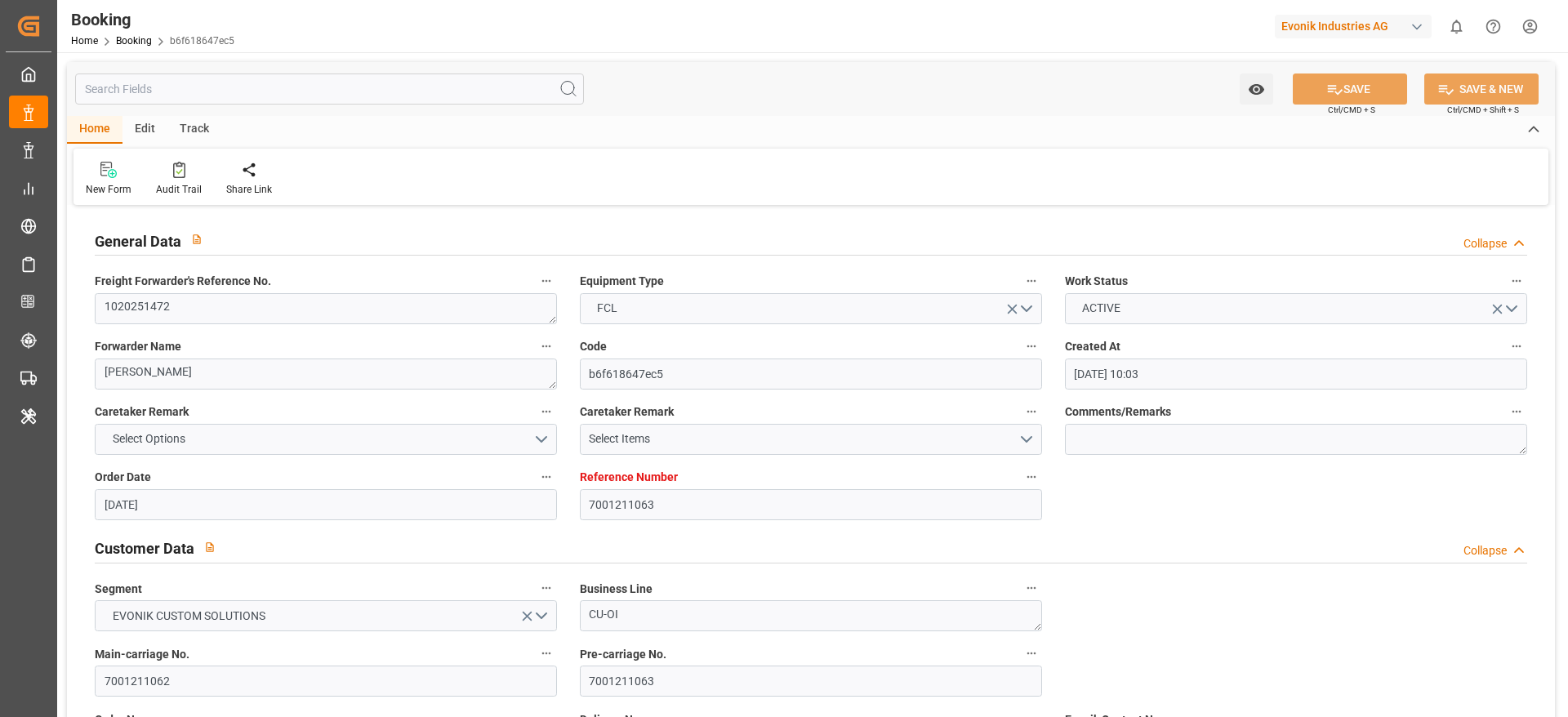
type input "30.08.2025 00:00"
type input "22.07.2025"
type input "04.09.2025 06:31"
type input "7001214834"
type input "9525895"
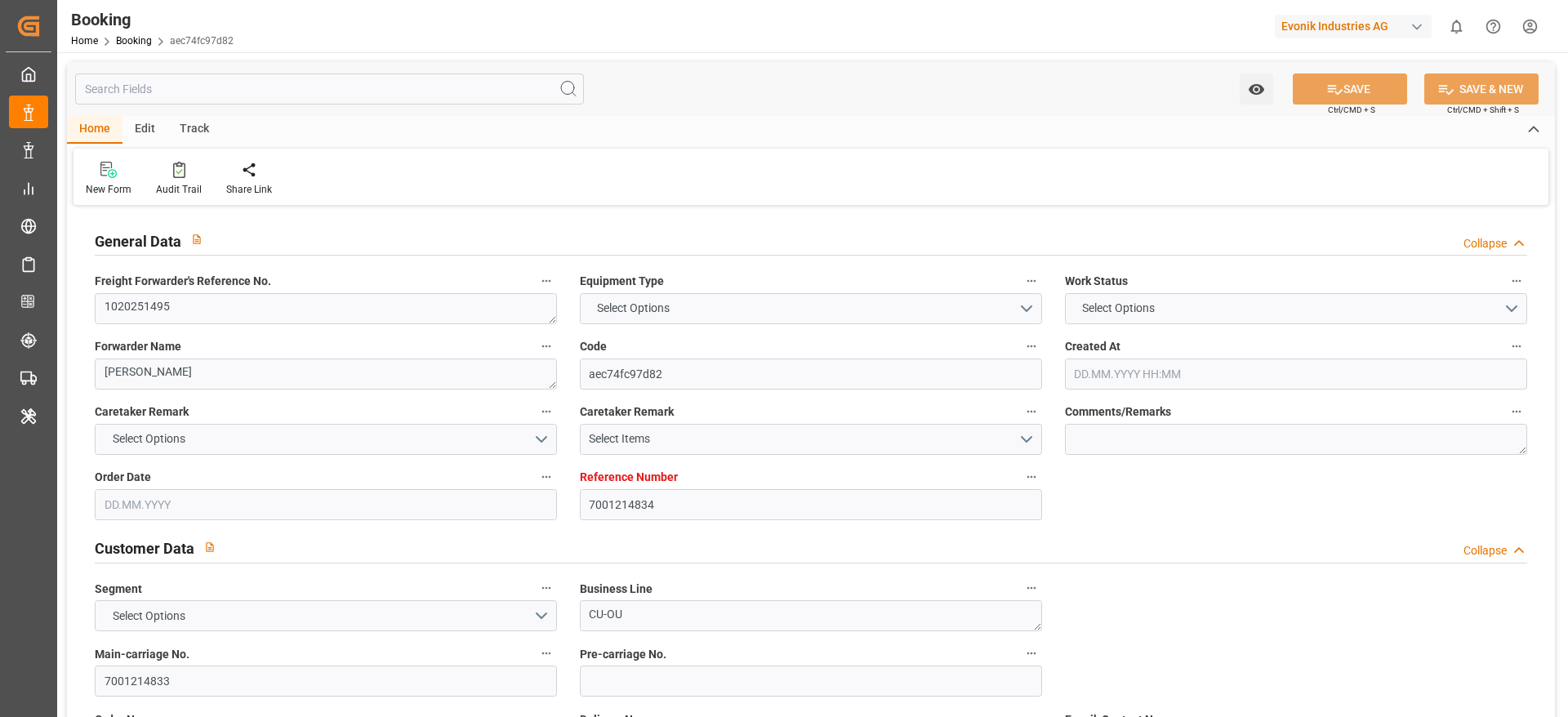
type input "Hapag [PERSON_NAME]"
type input "Hapag [PERSON_NAME] Aktiengesellschaft"
type input "NLRTM"
type input "AEJEA"
type input "0"
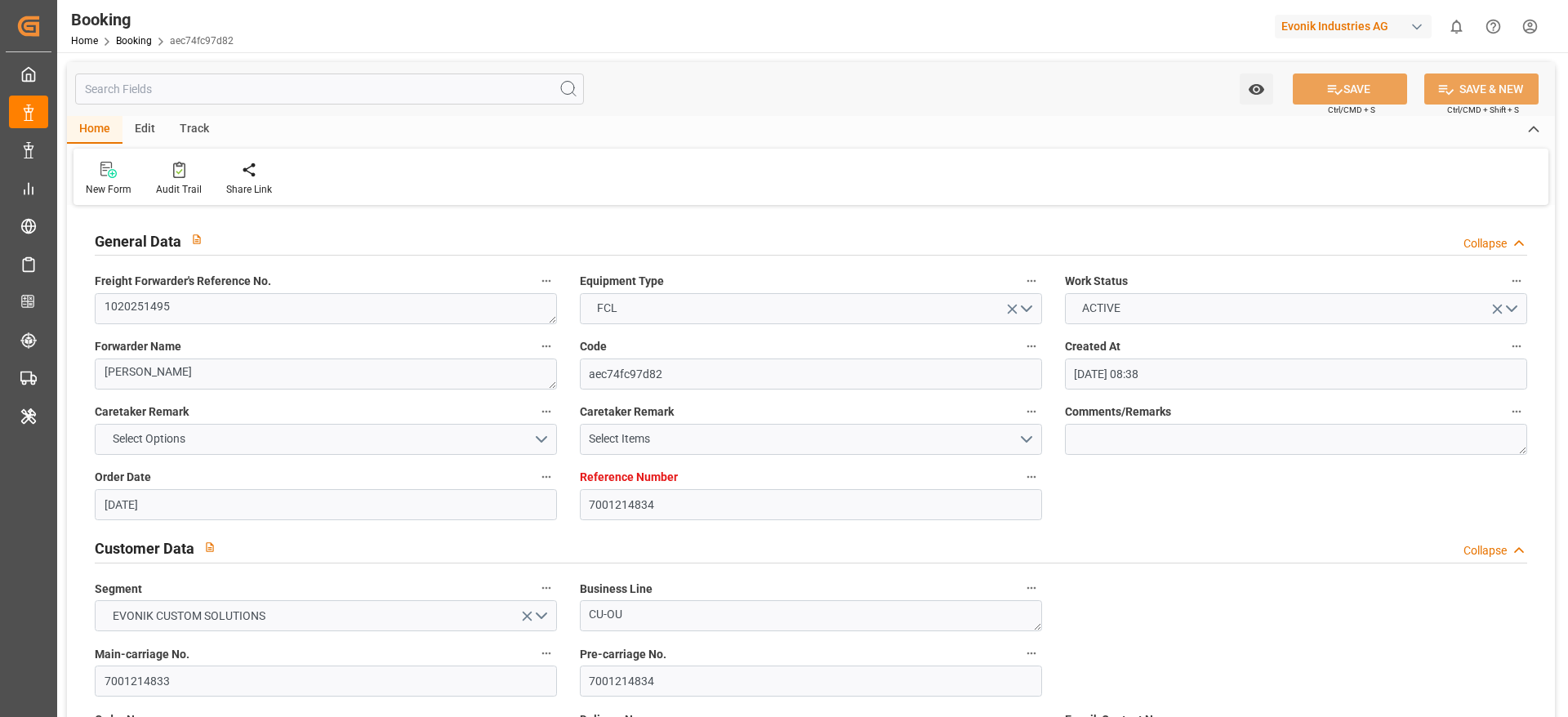
type input "[DATE] 08:38"
type input "[DATE]"
type input "[DATE] 00:00"
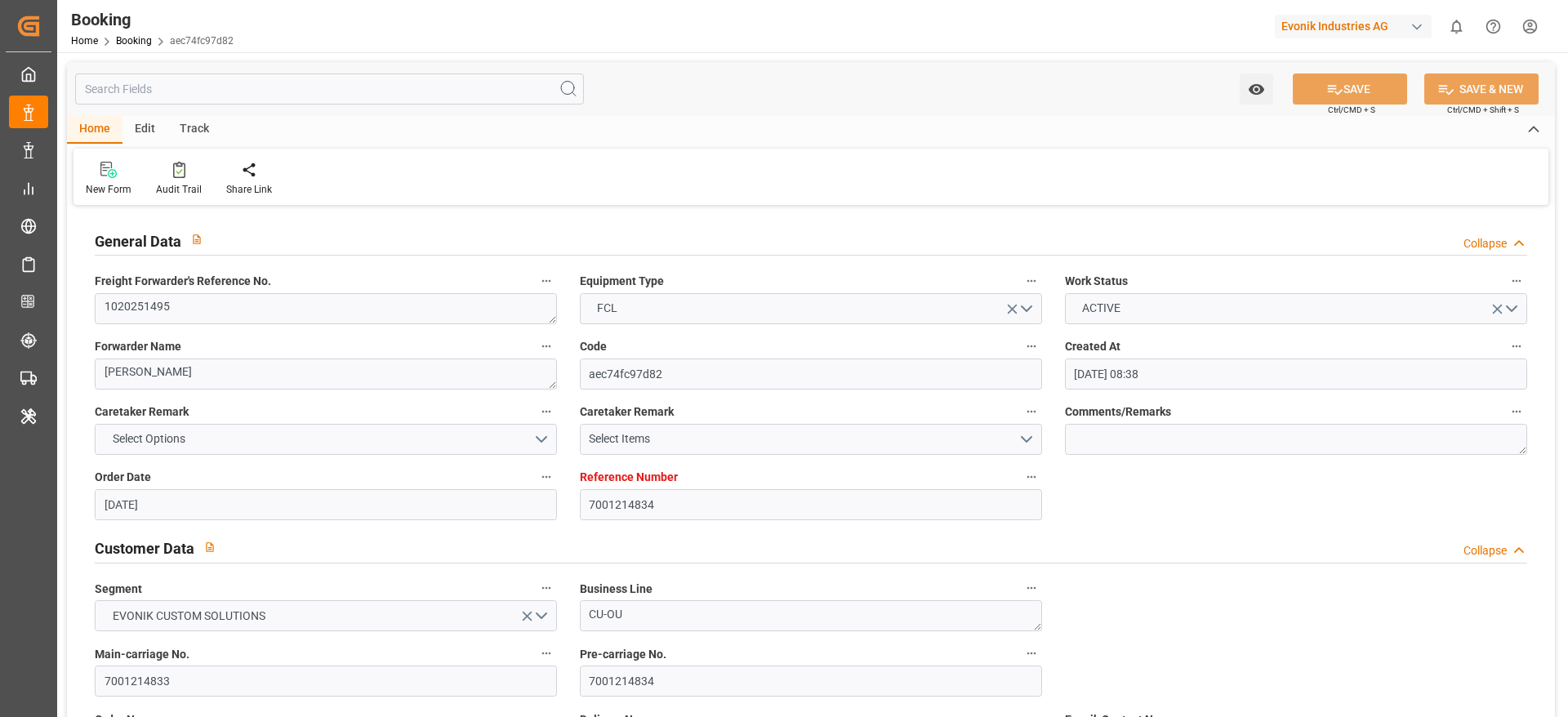
type input "[DATE] 00:00"
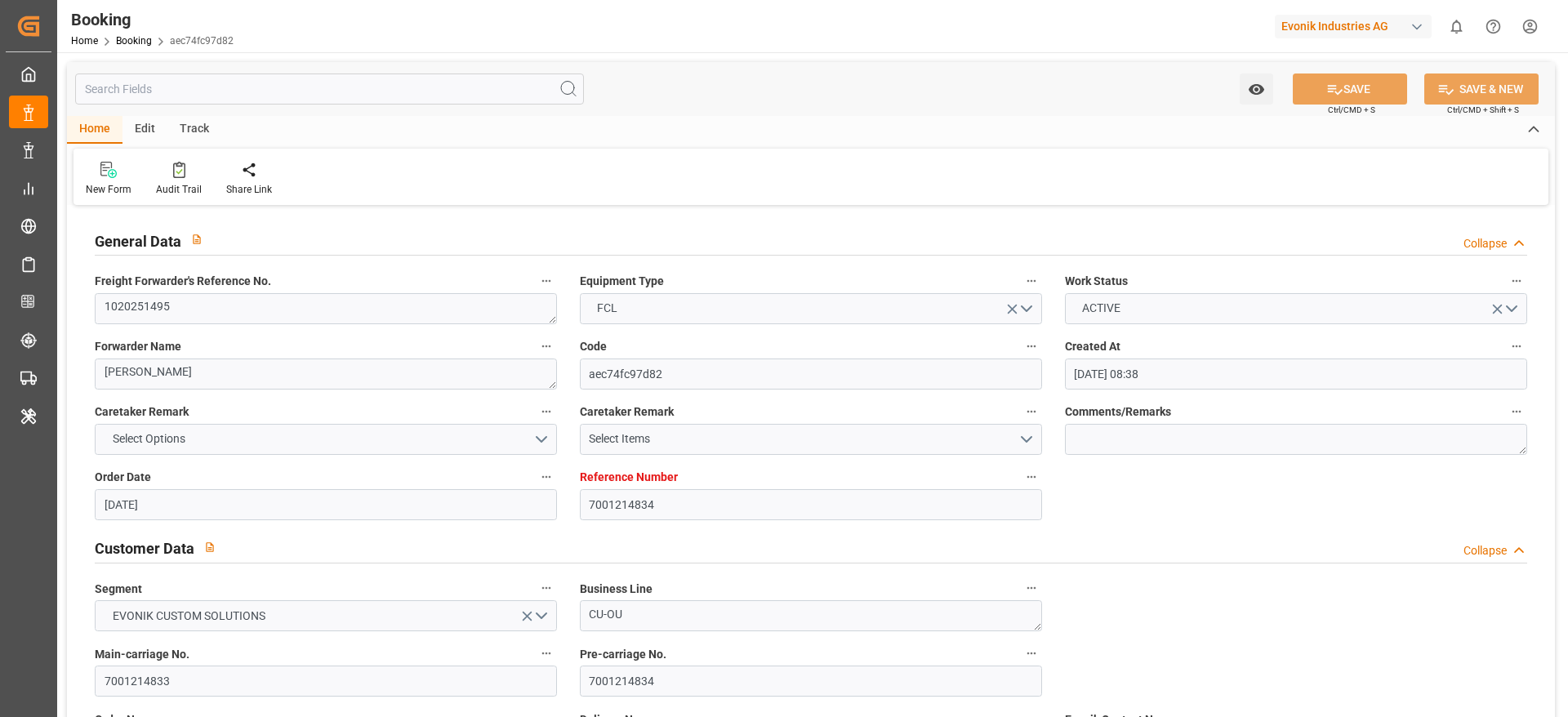
type input "[DATE]"
type input "[DATE] 06:26"
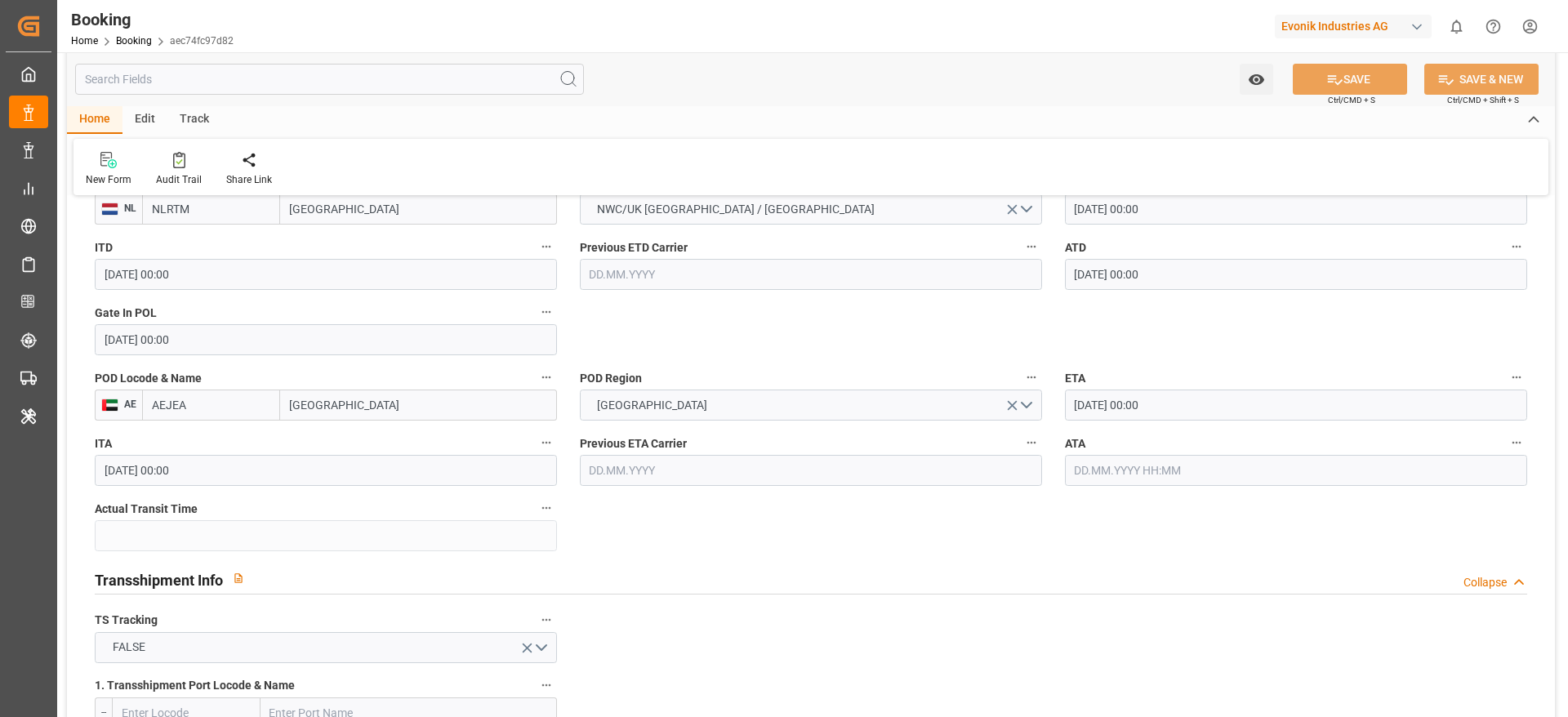
scroll to position [1347, 0]
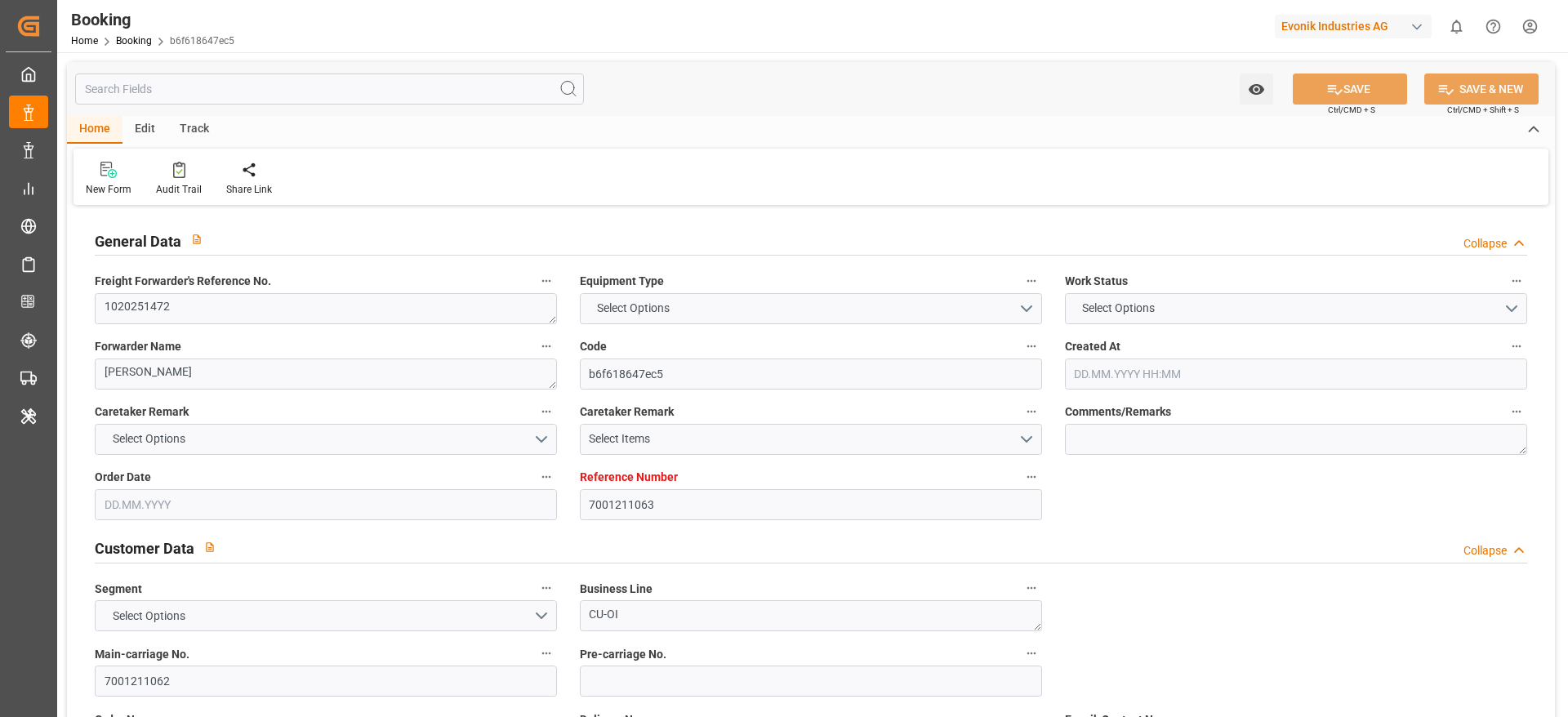
type input "7001211063"
type input "9943918"
type input "Maersk"
type input "Maersk Line AS"
type input "NLRTM"
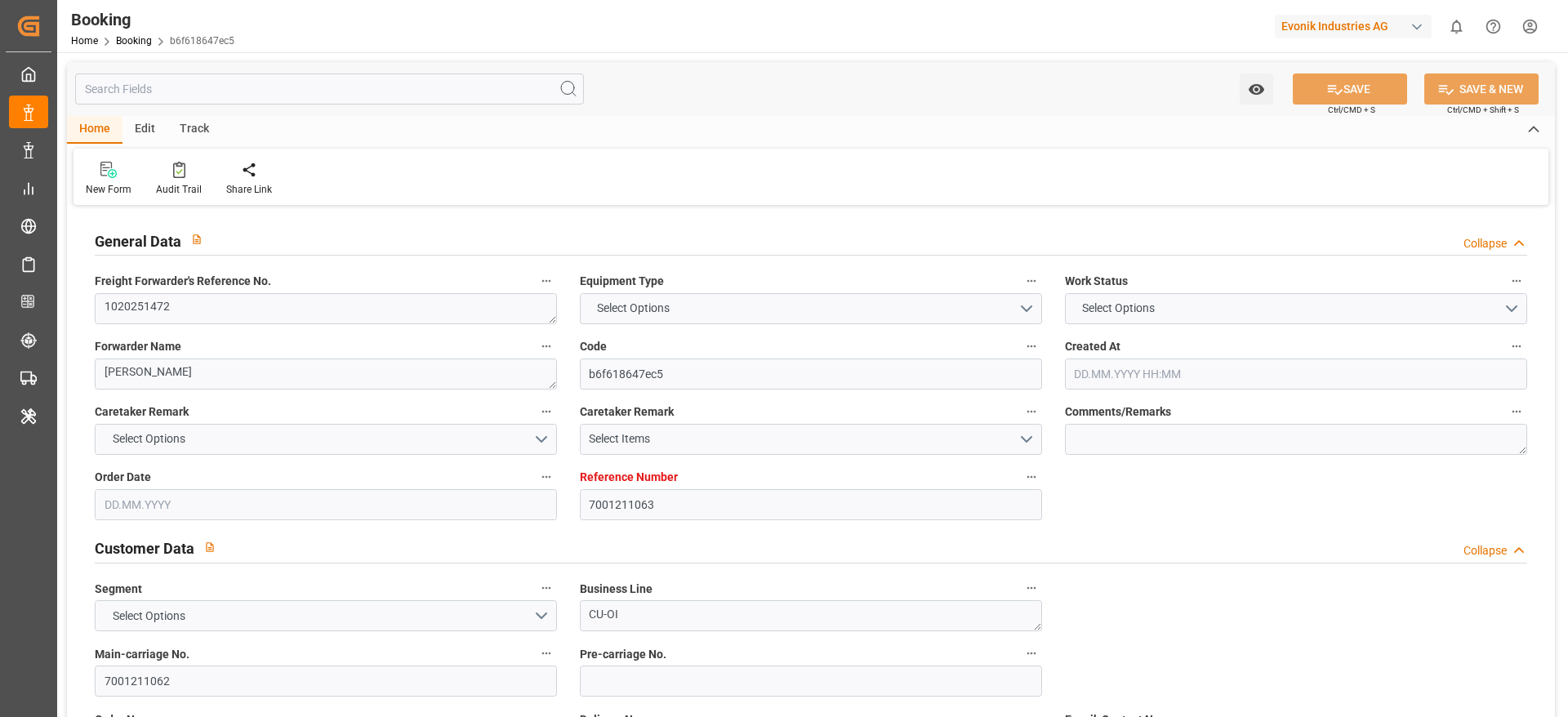
type input "SADMM"
type input "33"
type input "OMSLL"
type input "0"
type input "[DATE] 10:03"
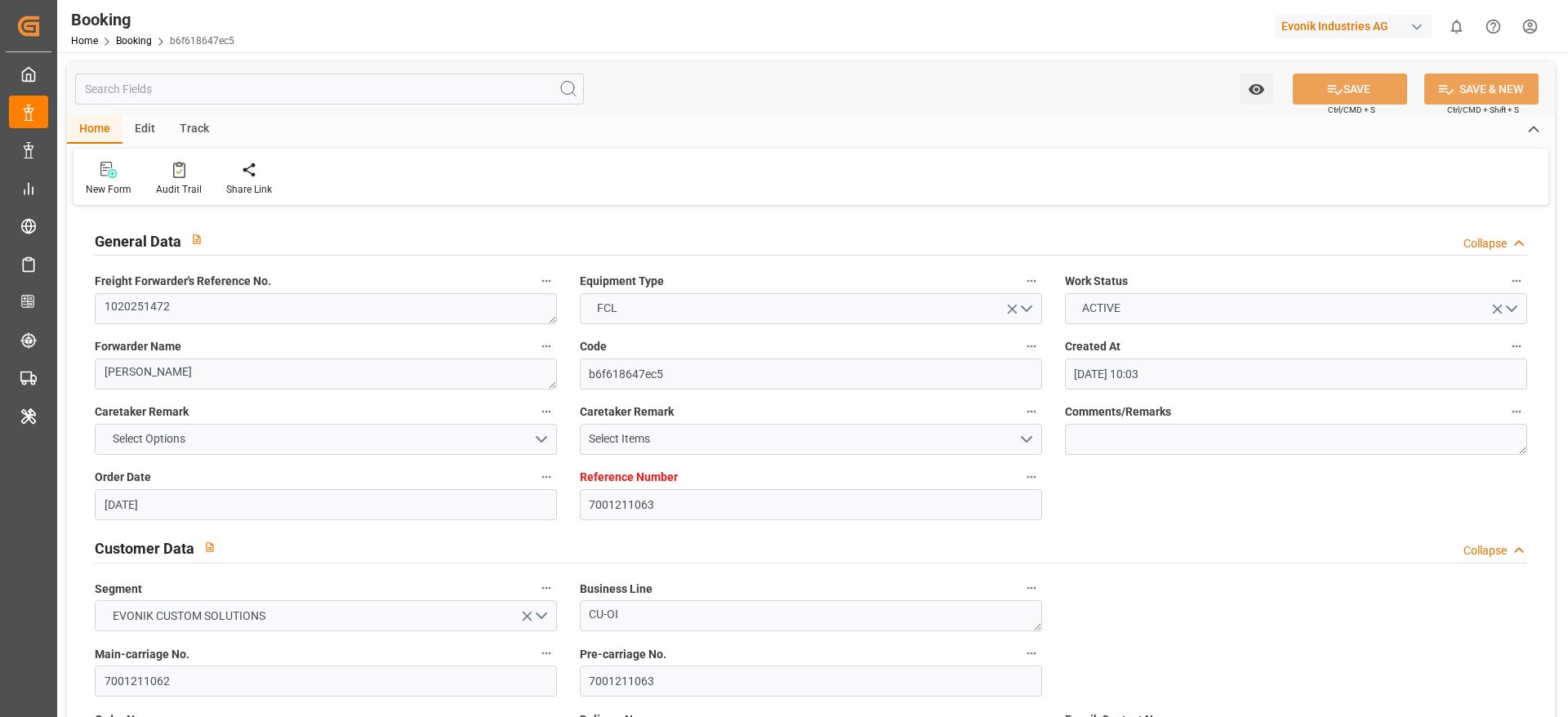
type input "[DATE]"
type input "[DATE] 00:00"
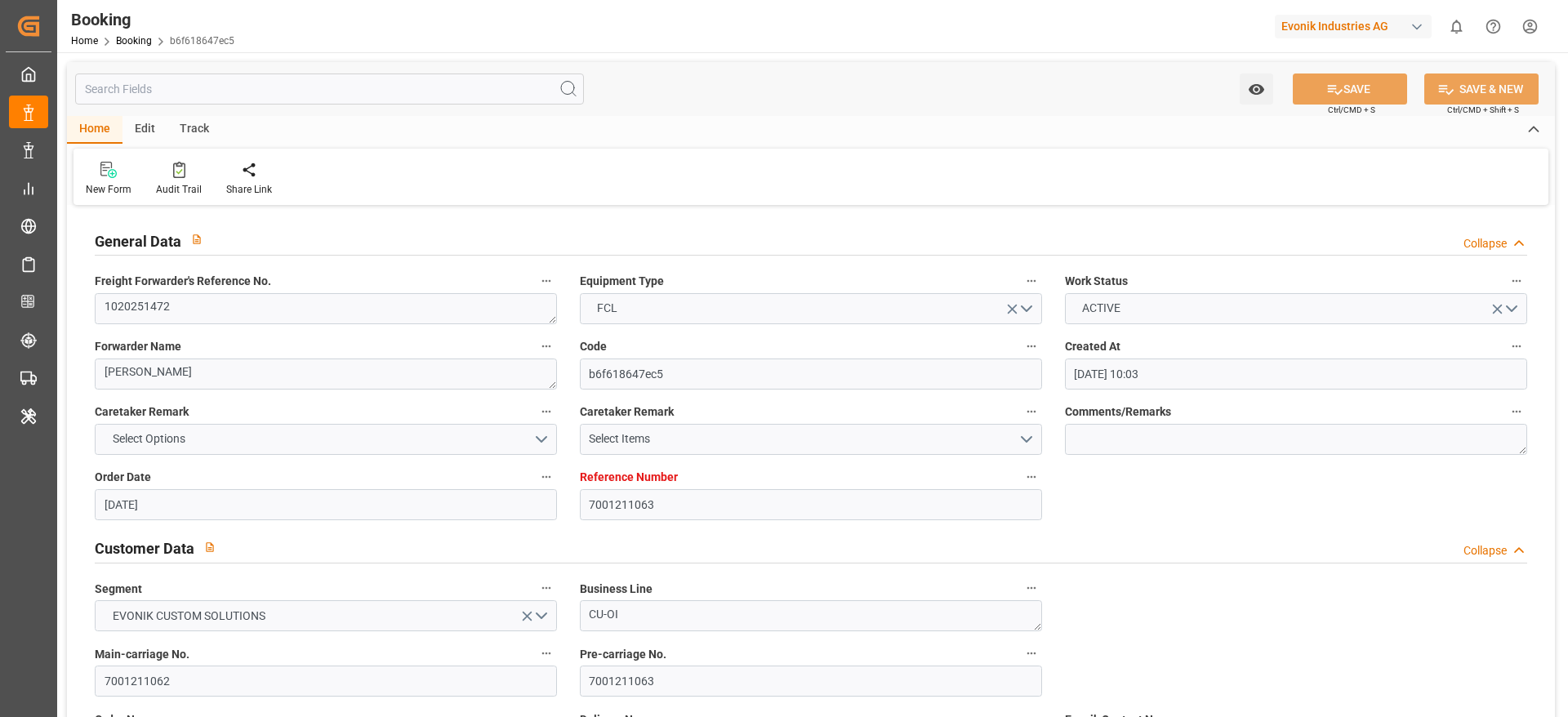
type input "[DATE] 00:00"
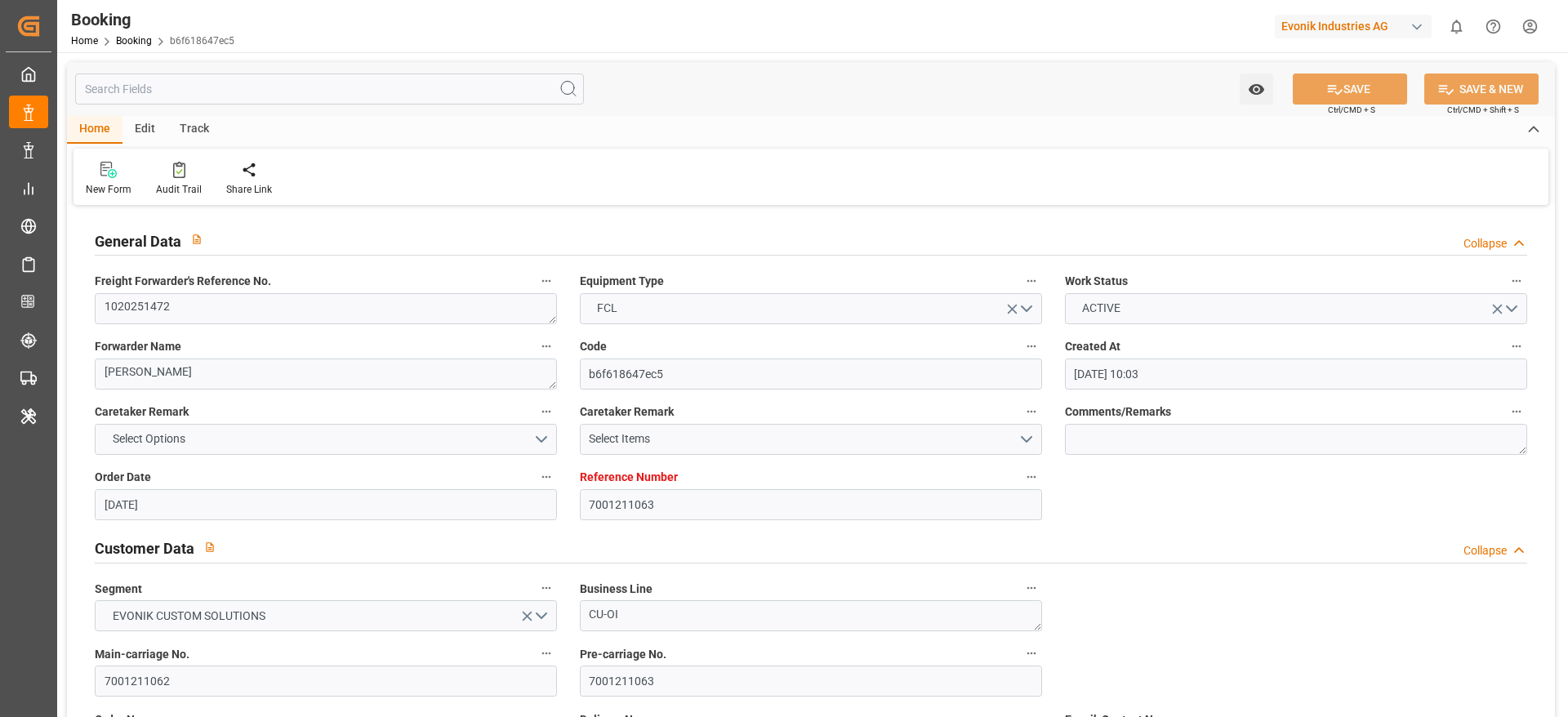
type input "[DATE] 00:00"
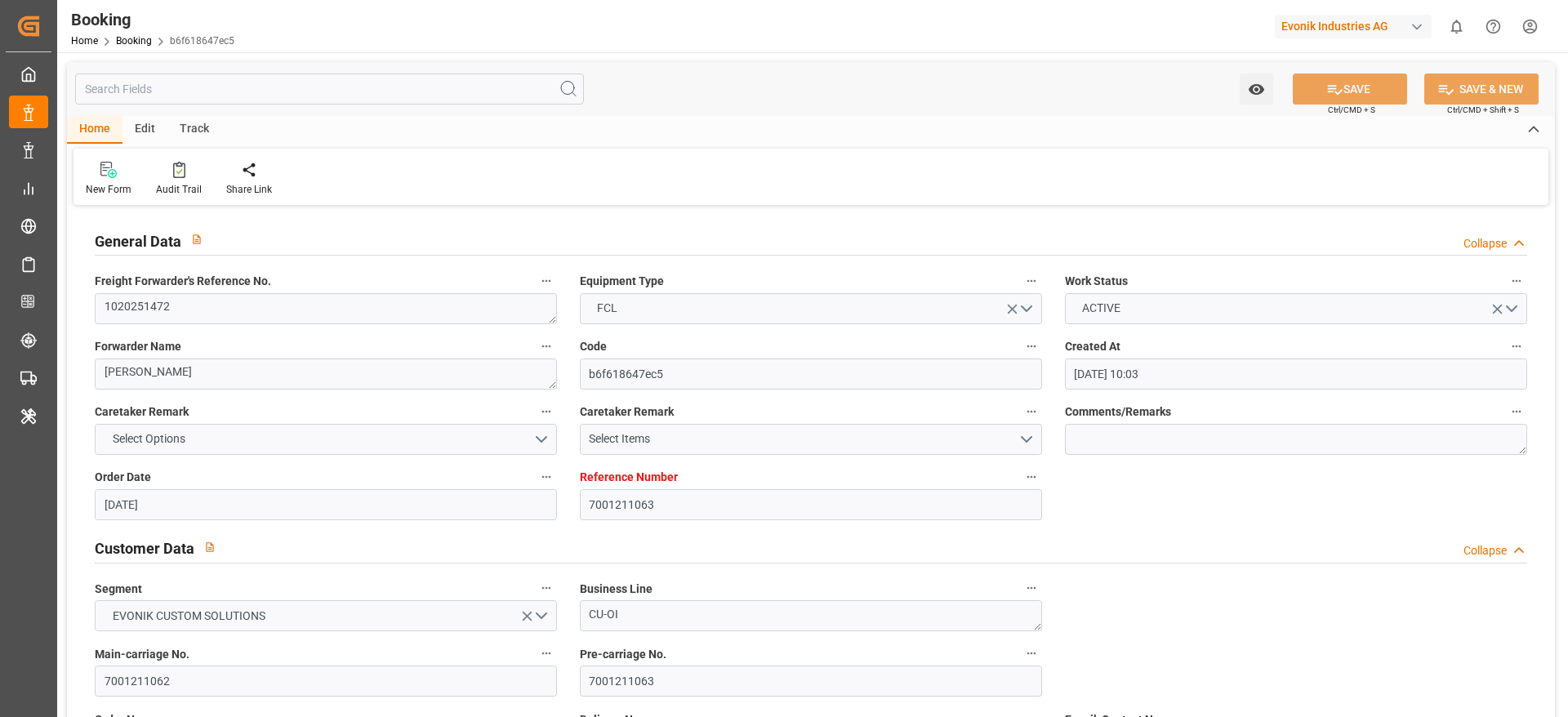
type input "[DATE] 00:00"
type input "[DATE]"
type input "[DATE] 06:31"
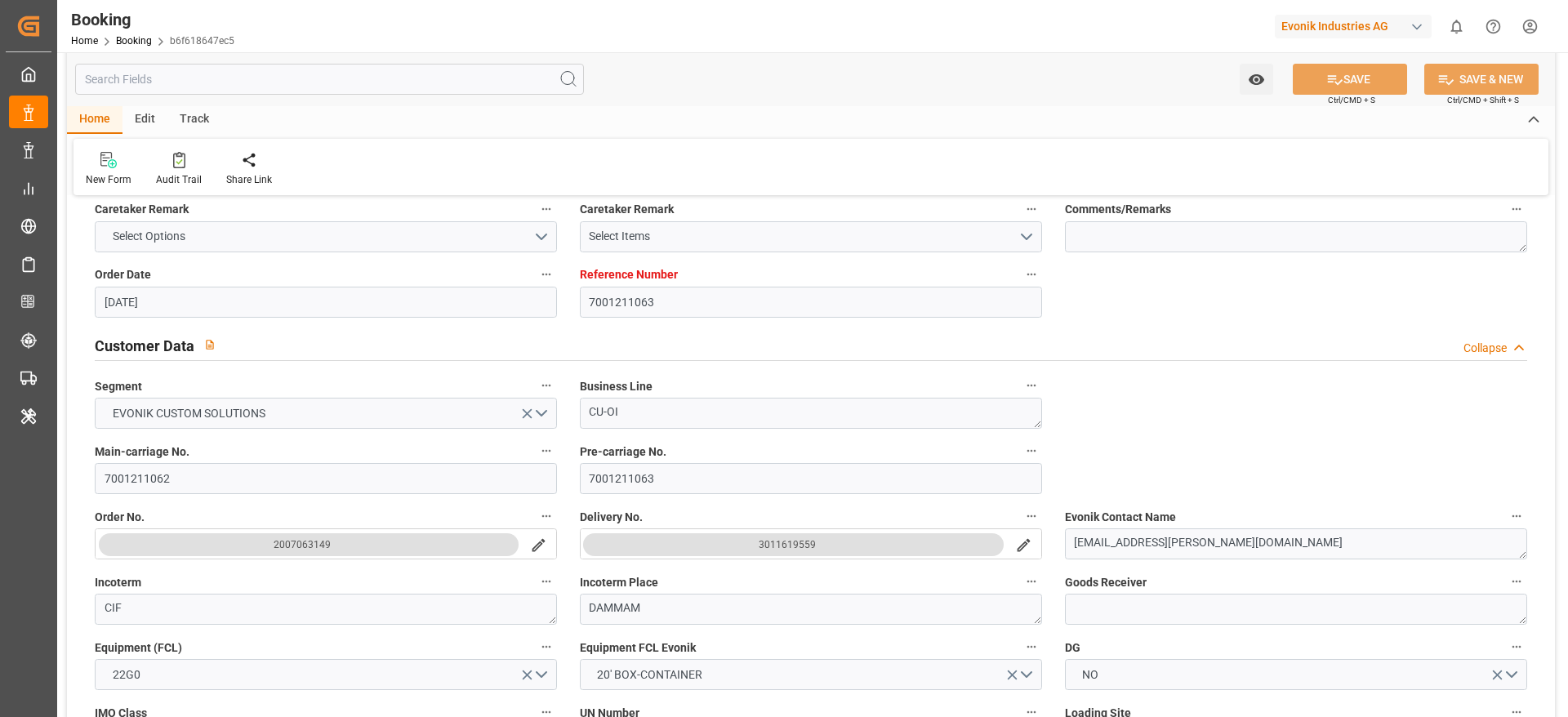
scroll to position [367, 0]
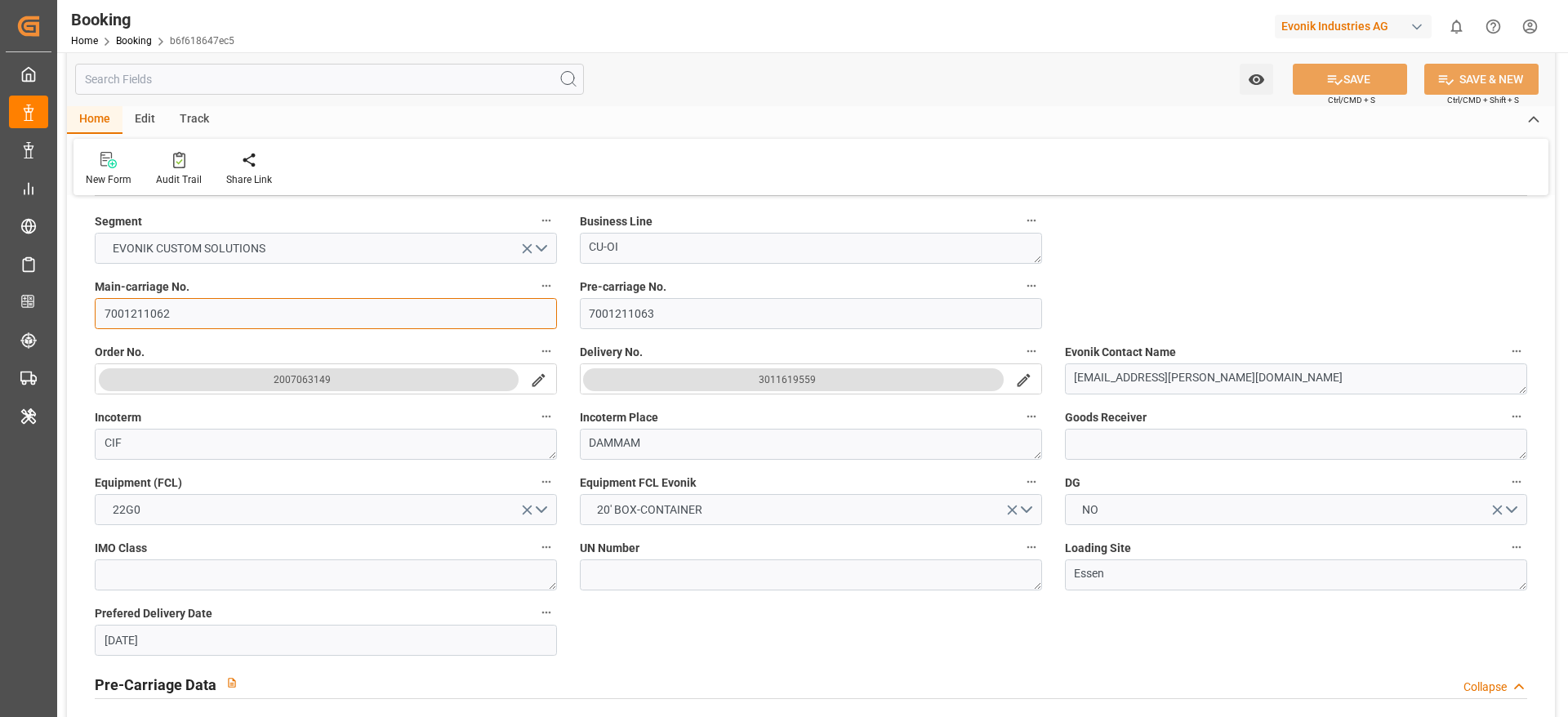
click at [140, 313] on input "7001211062" at bounding box center [325, 312] width 462 height 31
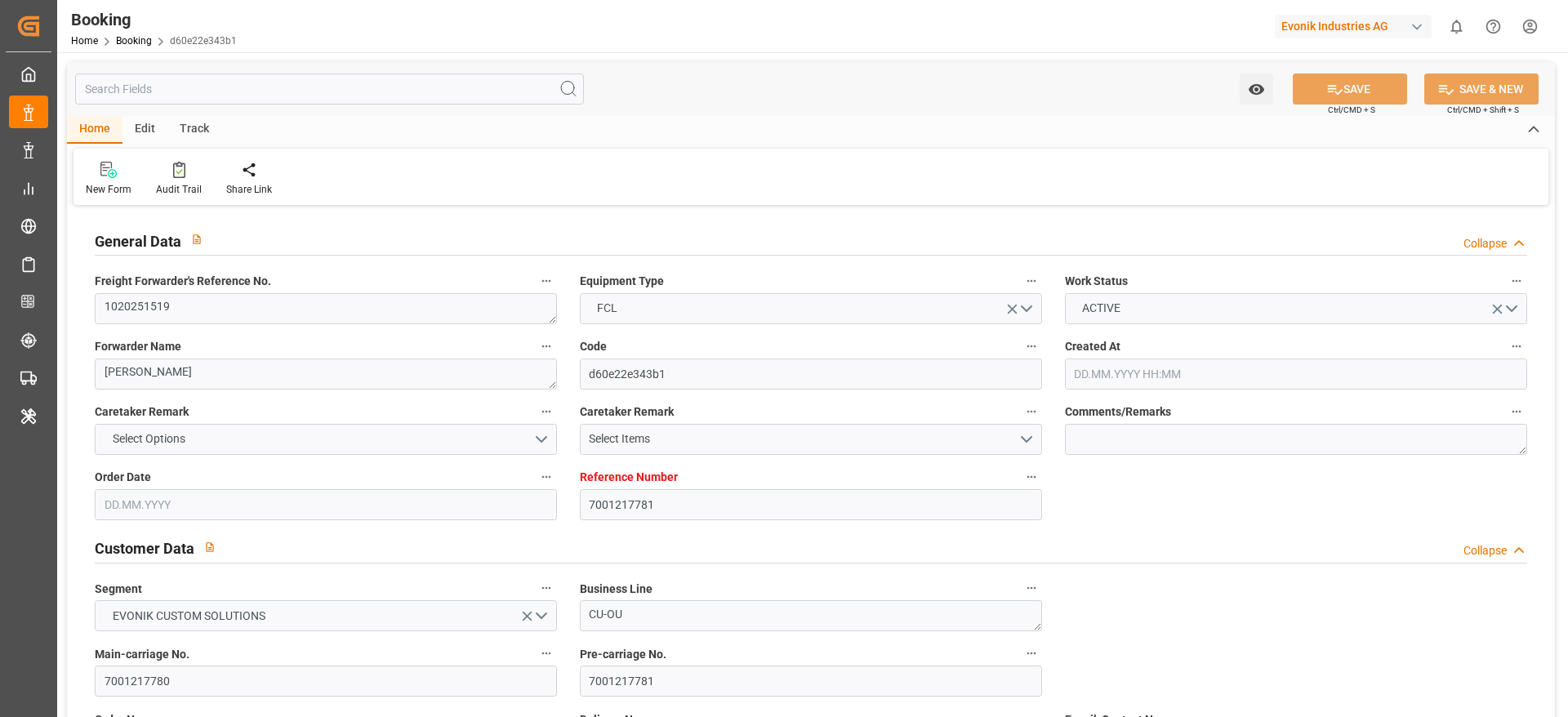
type input "[DATE] 11:50"
type input "[DATE]"
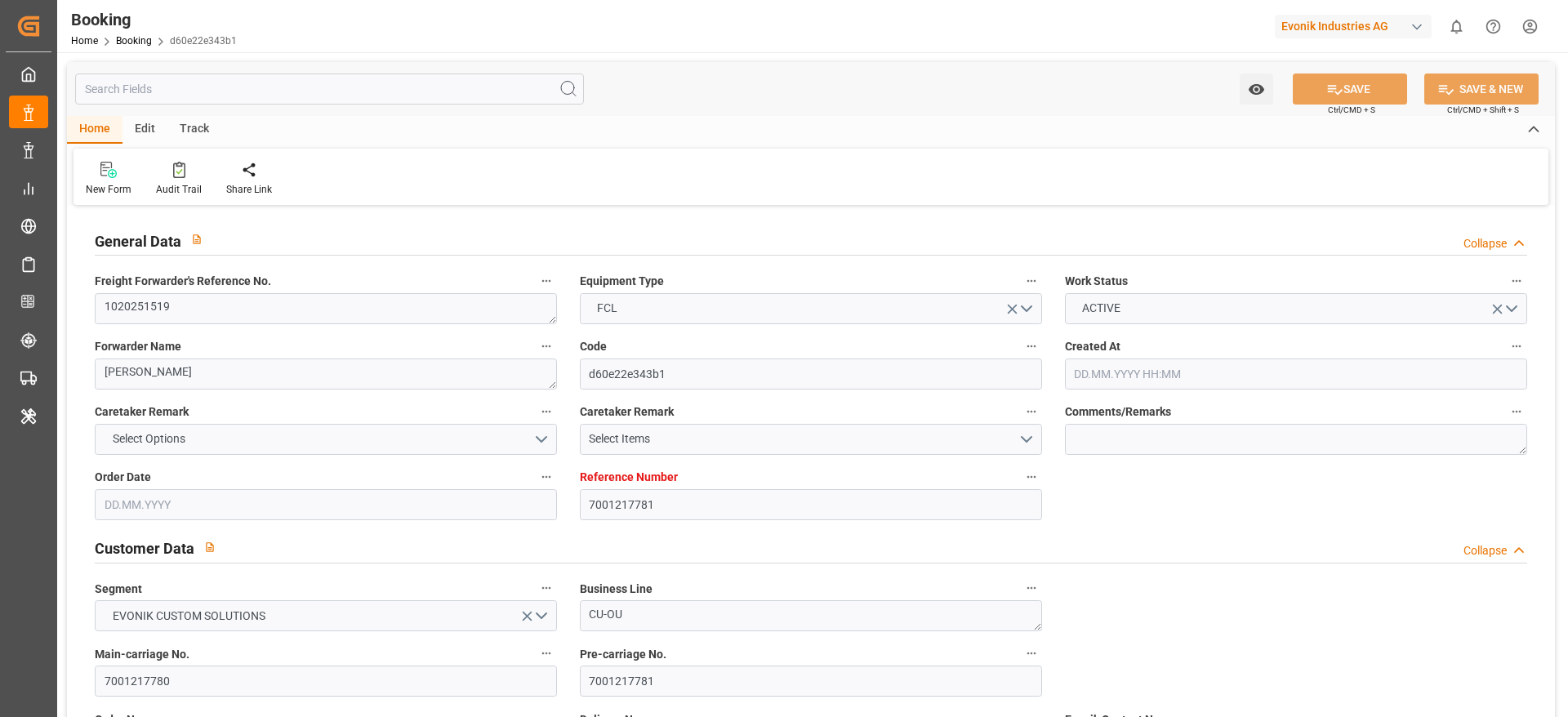
type input "[DATE] 21:01"
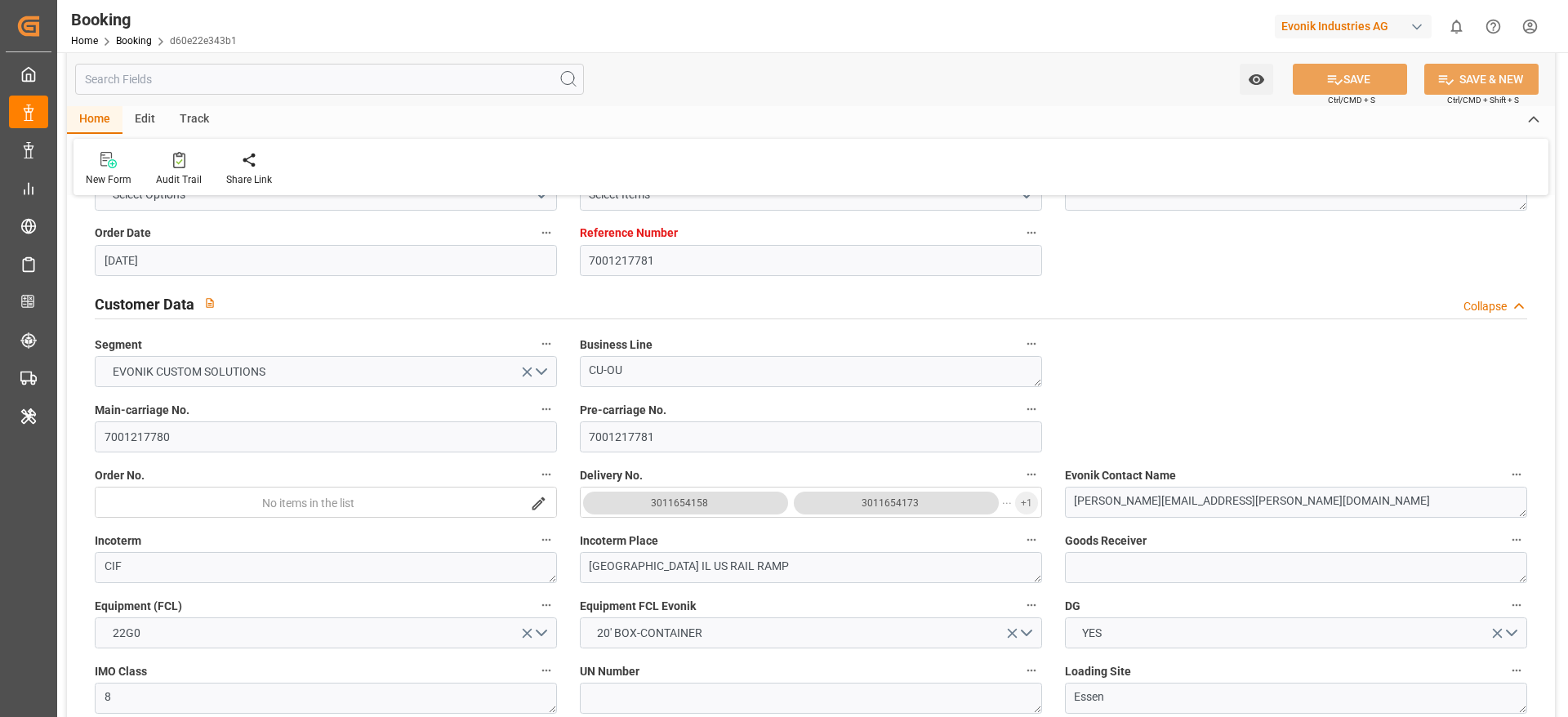
scroll to position [245, 0]
click at [149, 439] on input "7001217780" at bounding box center [325, 435] width 462 height 31
click at [285, 438] on input "7001217780" at bounding box center [325, 435] width 462 height 31
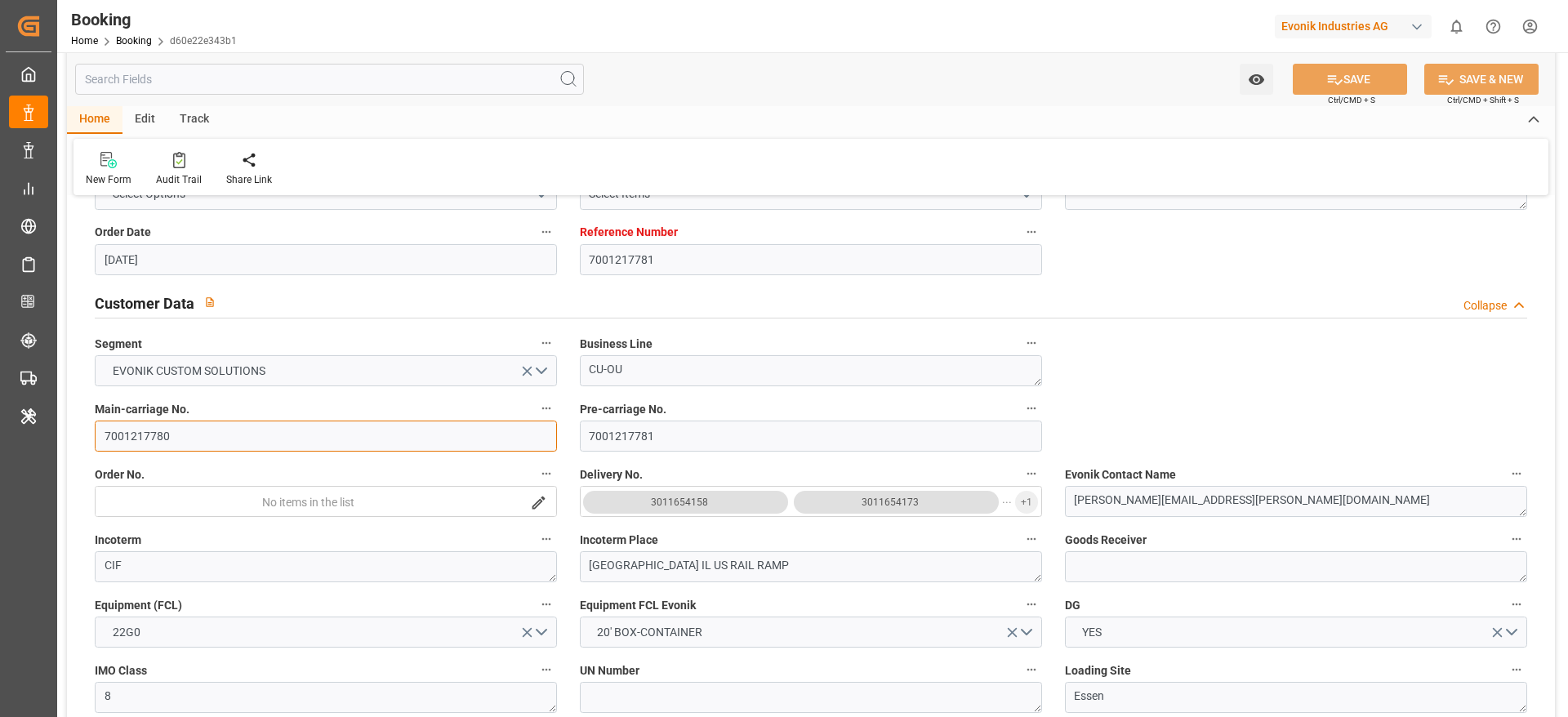
click at [285, 438] on input "7001217780" at bounding box center [325, 435] width 462 height 31
click at [500, 434] on input "7001217780" at bounding box center [325, 435] width 462 height 31
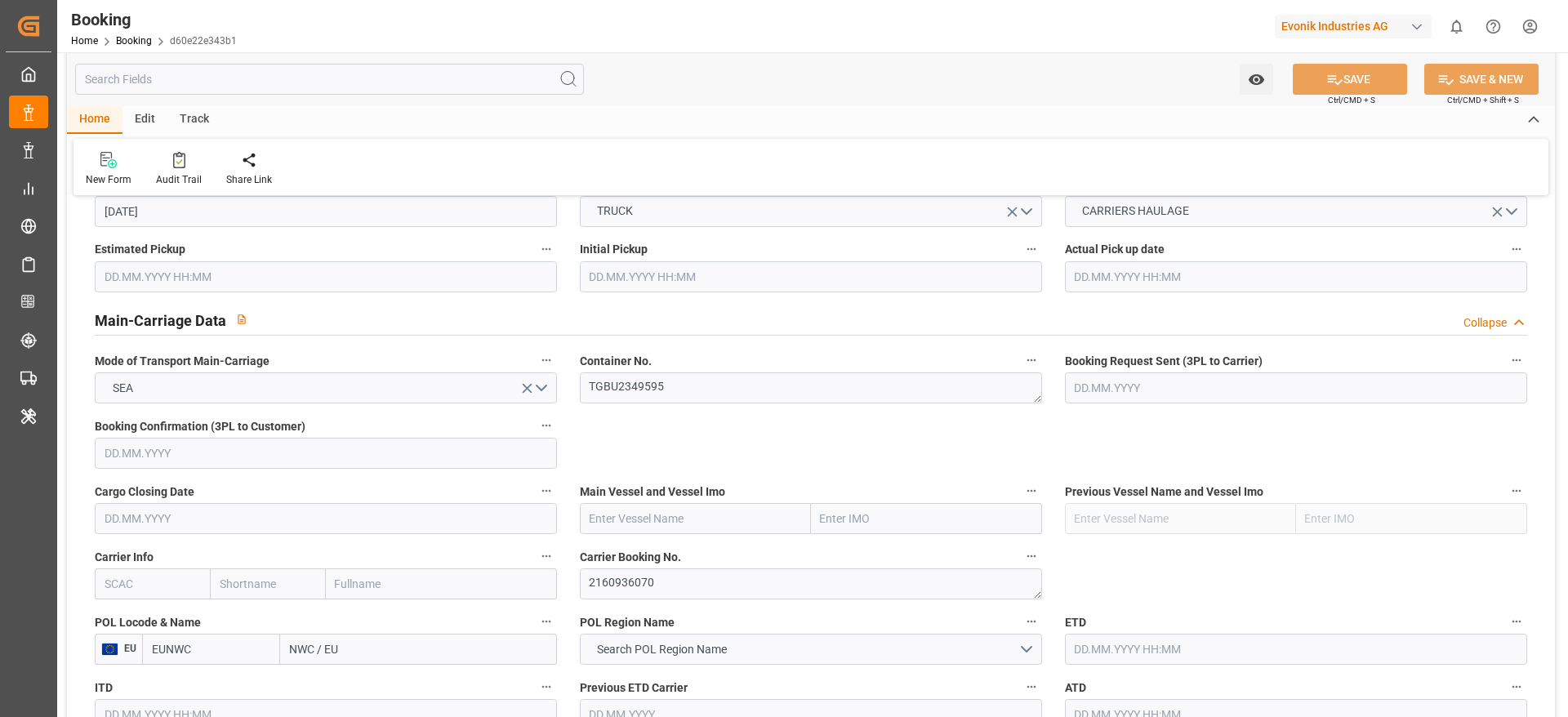
scroll to position [980, 0]
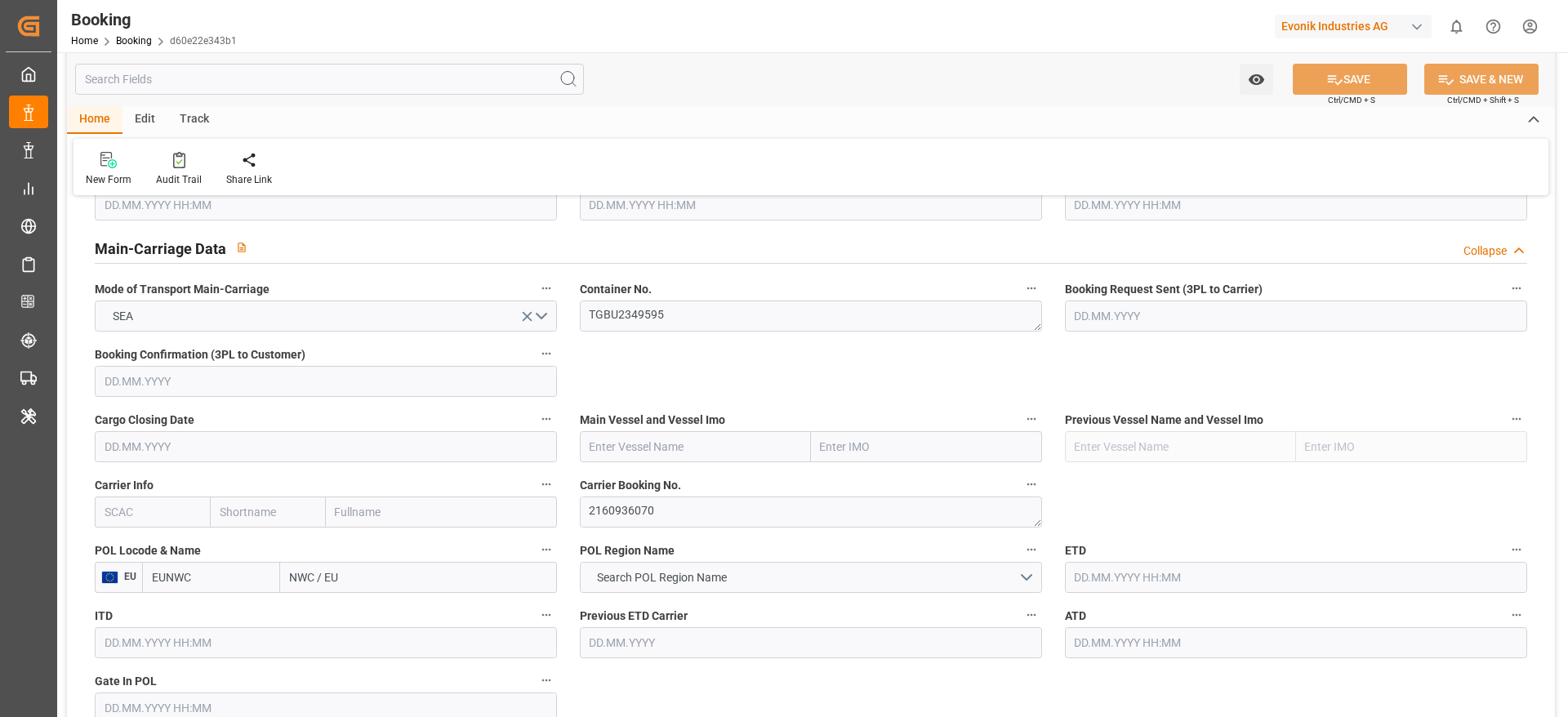
click at [133, 520] on input "text" at bounding box center [152, 511] width 115 height 31
click at [135, 551] on div "OOLU" at bounding box center [120, 548] width 50 height 36
type input "OOLU"
type input "OOCL"
type input "Orient Overseas Container Line Ltd"
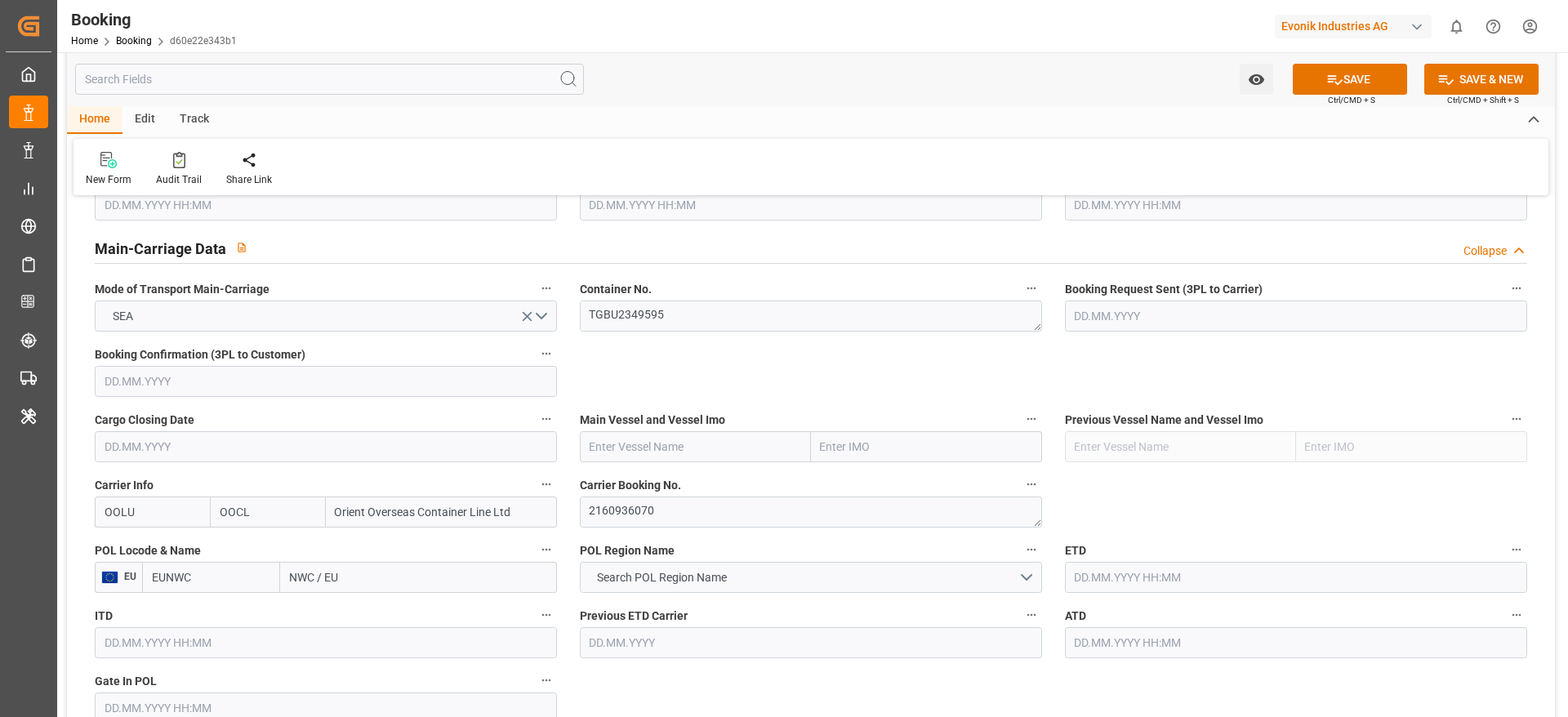
type input "OOLU"
click at [629, 497] on textarea "2160936070" at bounding box center [810, 511] width 462 height 31
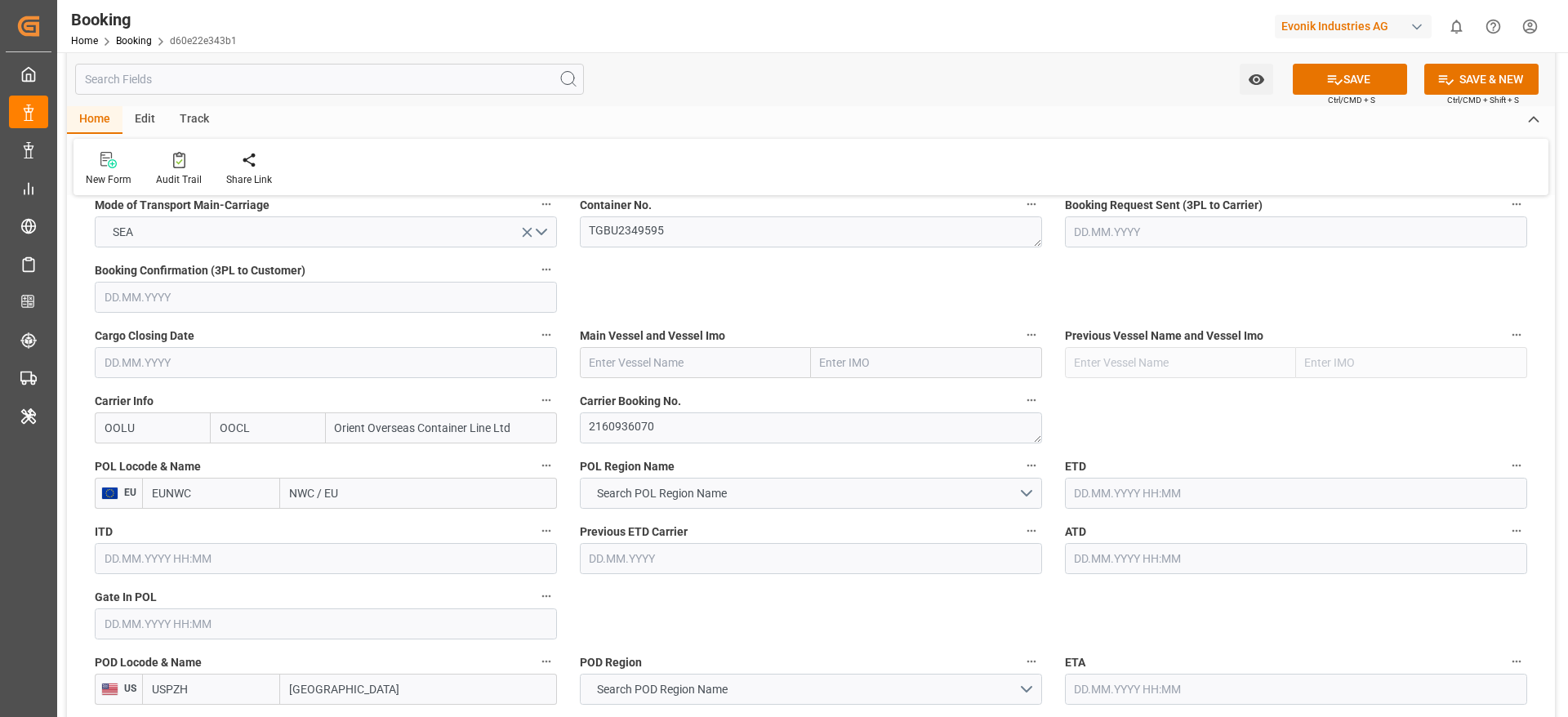
scroll to position [1224, 0]
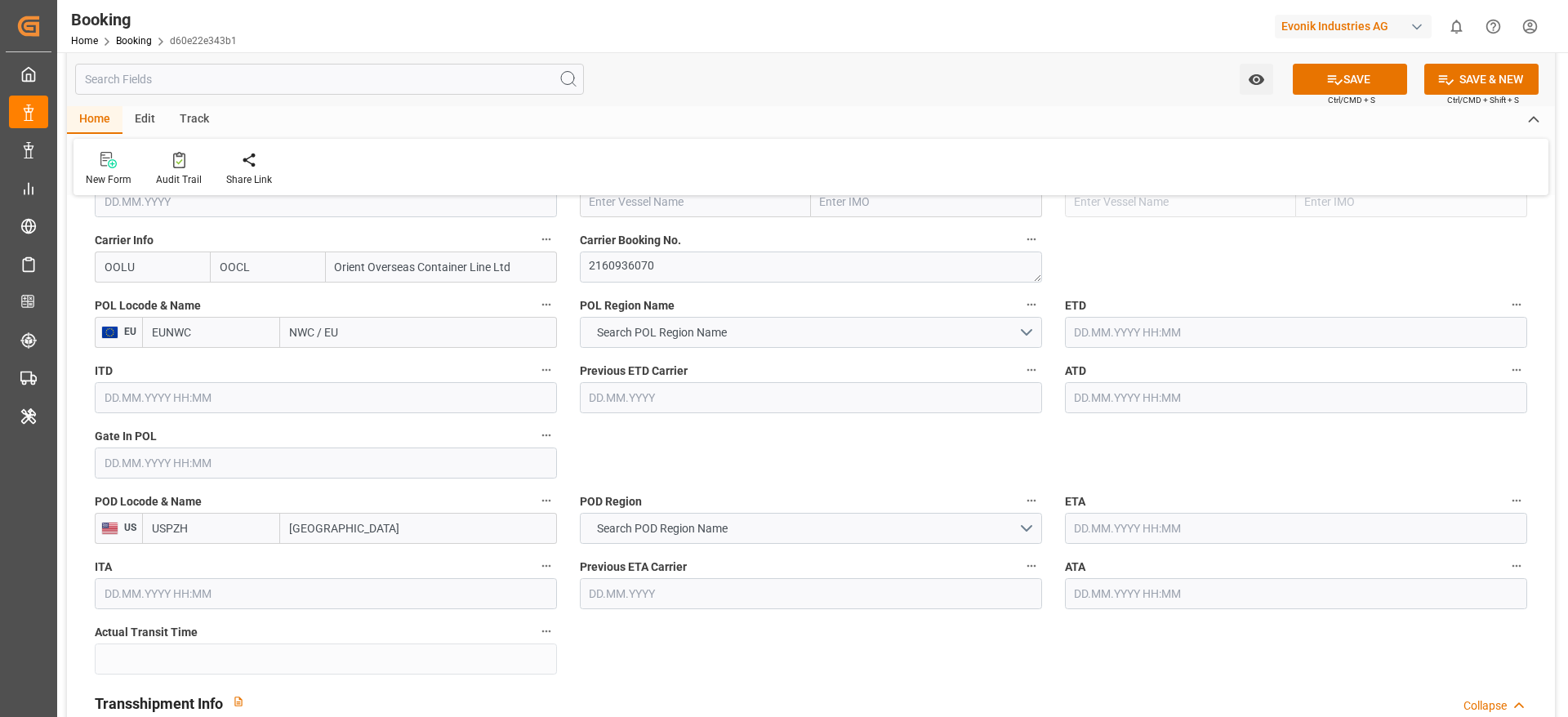
drag, startPoint x: 313, startPoint y: 337, endPoint x: 342, endPoint y: 334, distance: 29.2
click at [342, 334] on input "NWC / EU" at bounding box center [419, 332] width 277 height 31
type input "ant"
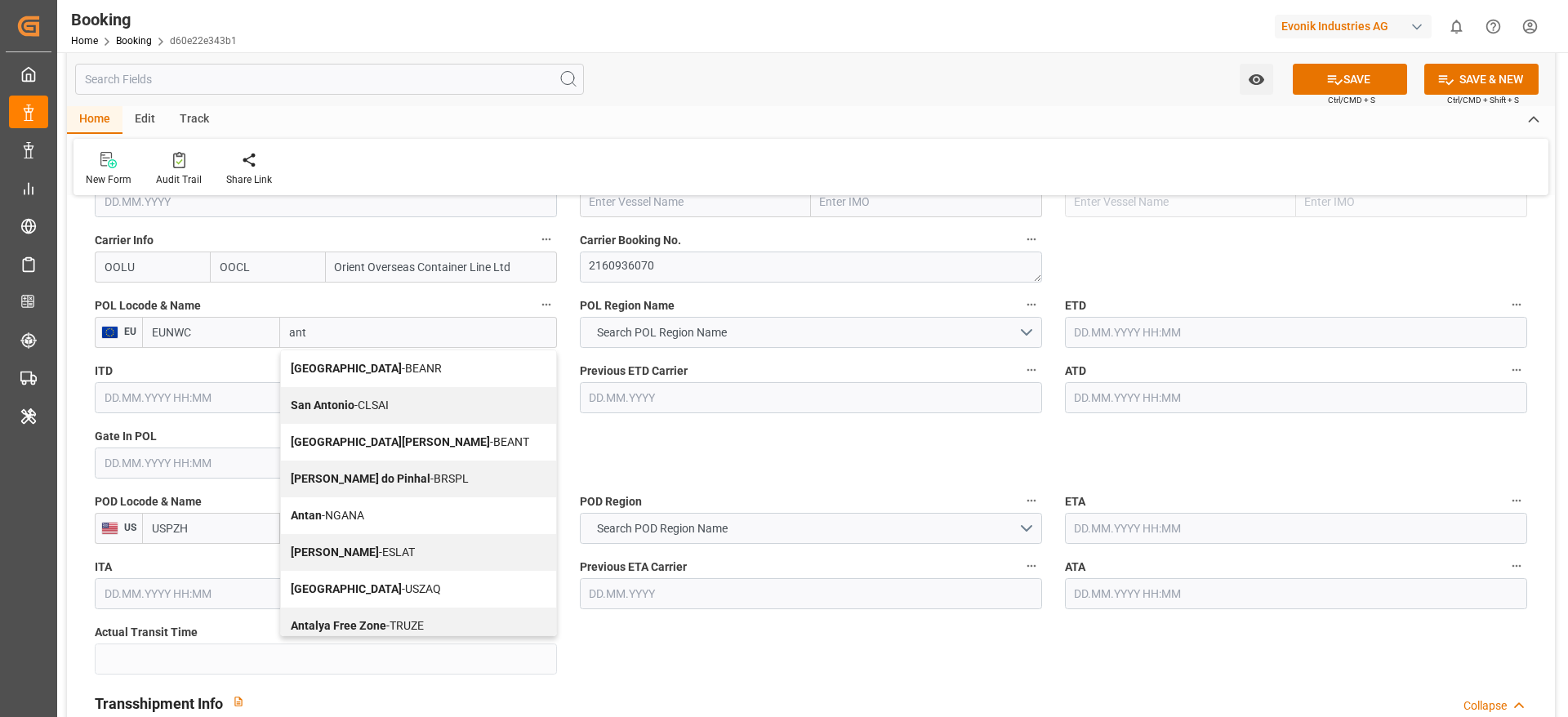
click at [318, 362] on b "[GEOGRAPHIC_DATA]" at bounding box center [347, 368] width 111 height 13
type input "BEANR"
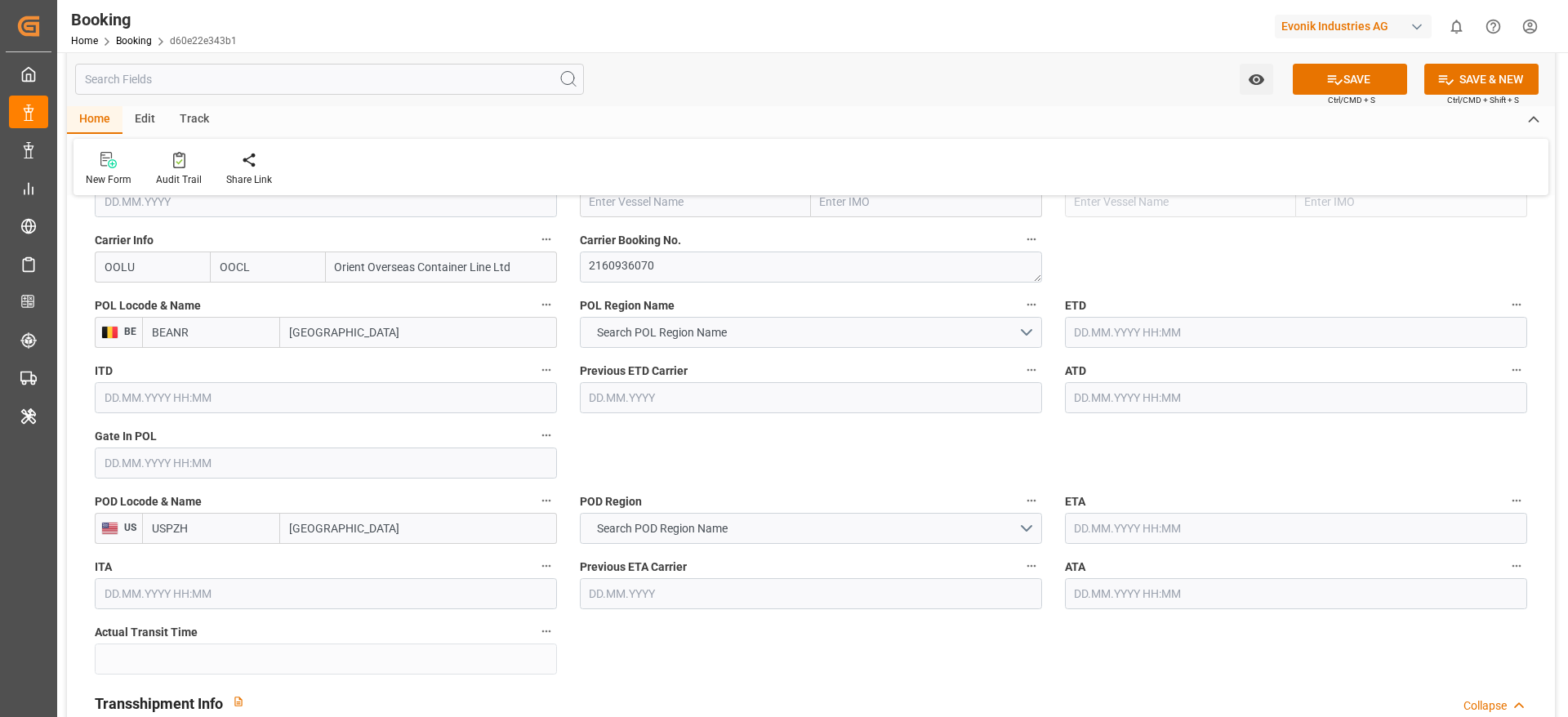
type input "[GEOGRAPHIC_DATA]"
click at [642, 415] on div "Previous ETD Carrier" at bounding box center [810, 385] width 485 height 65
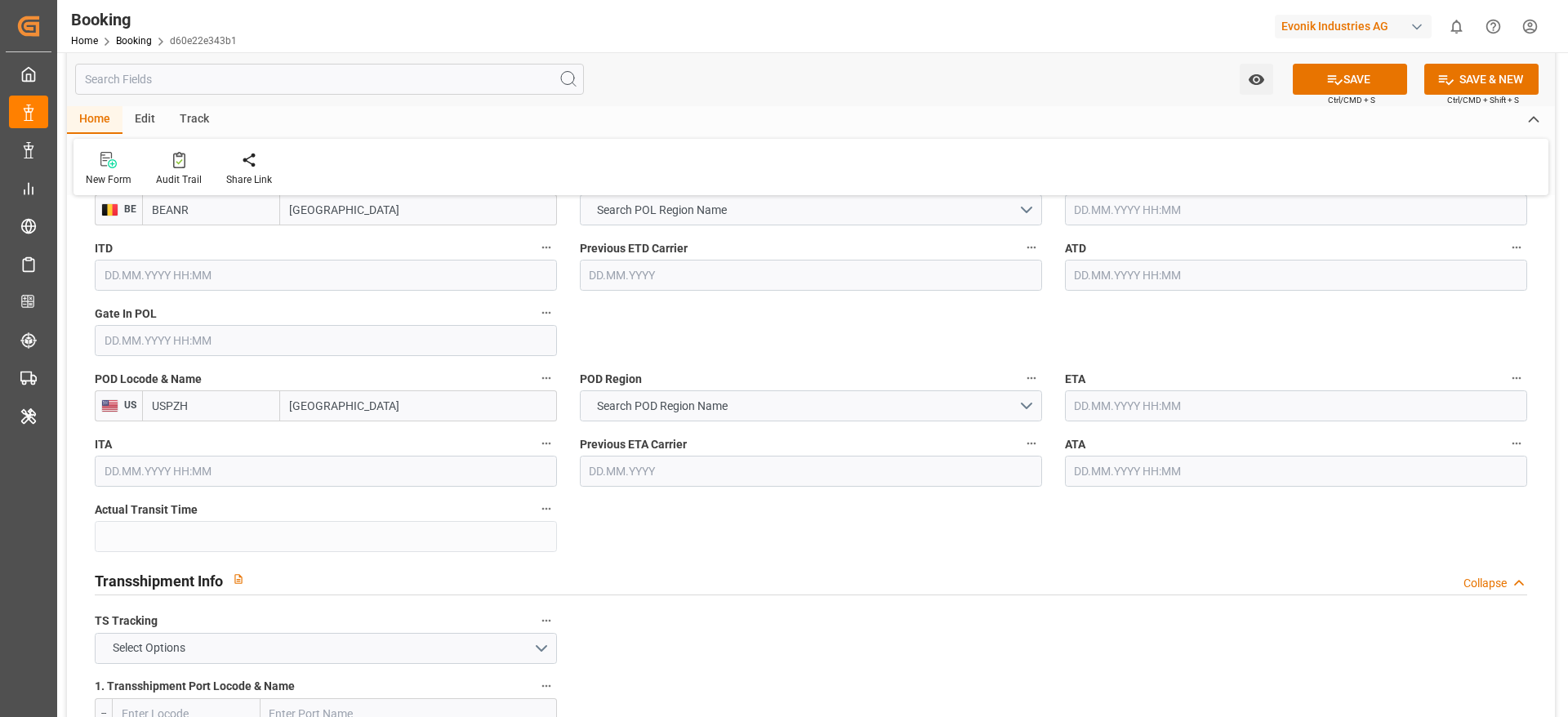
drag, startPoint x: 289, startPoint y: 408, endPoint x: 379, endPoint y: 403, distance: 90.1
click at [379, 403] on input "[GEOGRAPHIC_DATA]" at bounding box center [419, 405] width 277 height 31
type input "new"
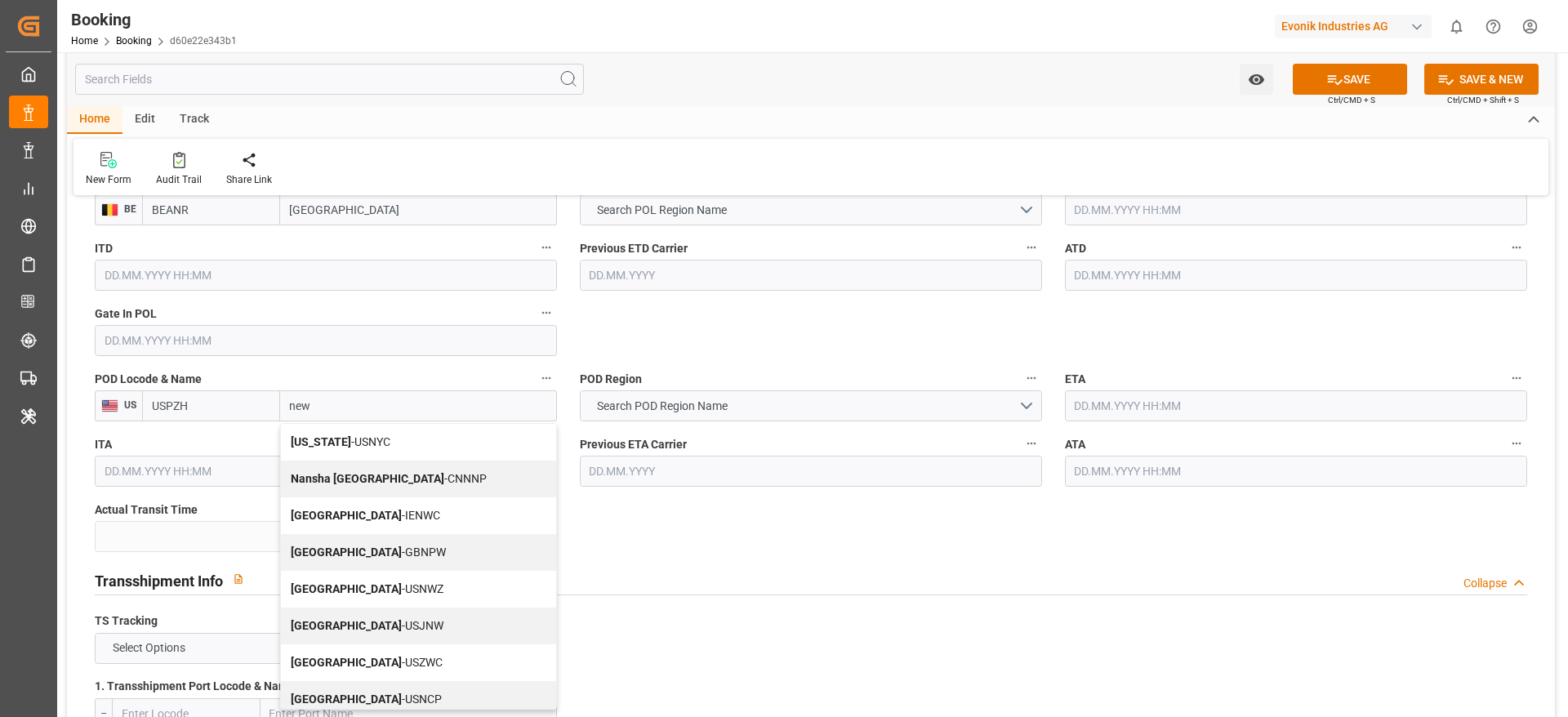
click at [351, 449] on div "[US_STATE] - USNYC" at bounding box center [419, 442] width 275 height 36
type input "USNYC"
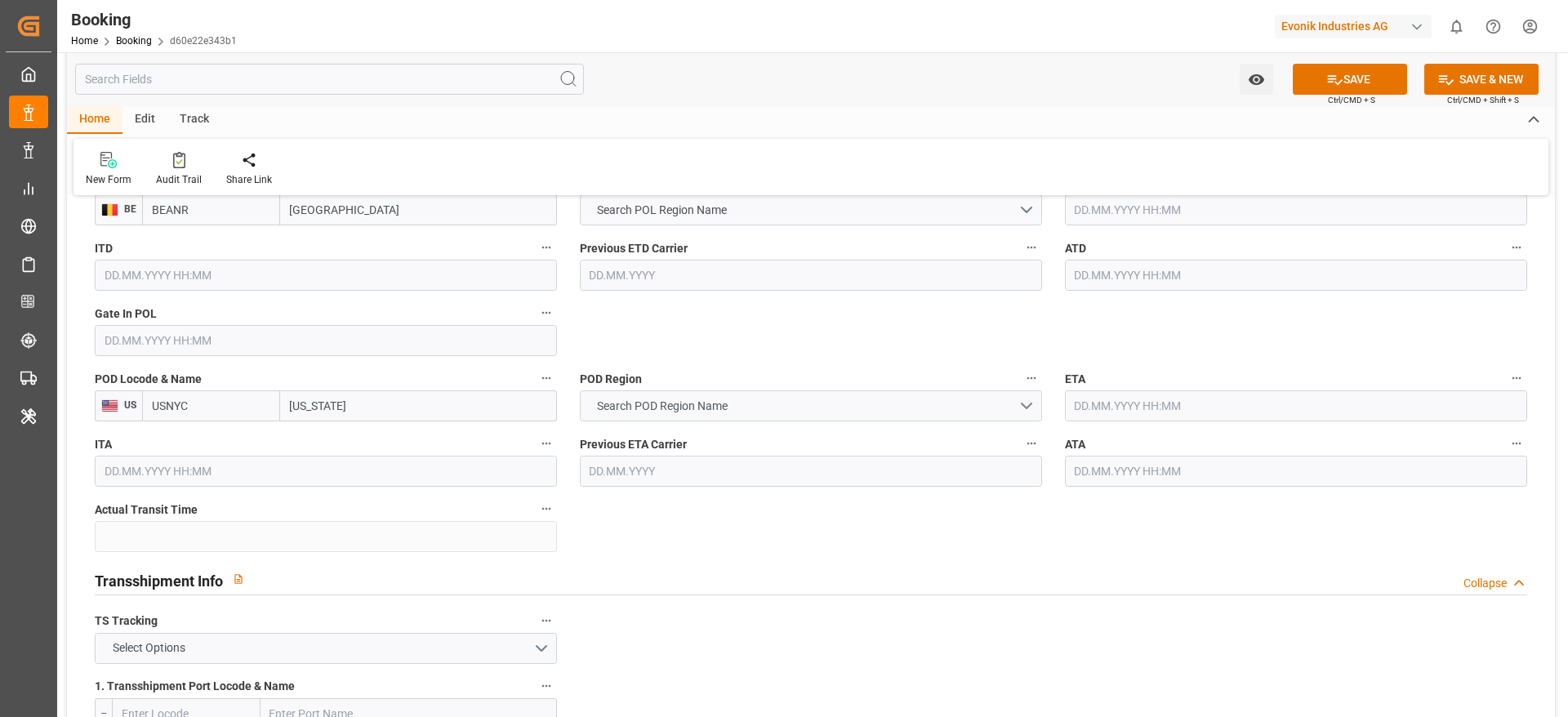
type input "[US_STATE]"
click at [667, 402] on span "Search POD Region Name" at bounding box center [662, 406] width 147 height 17
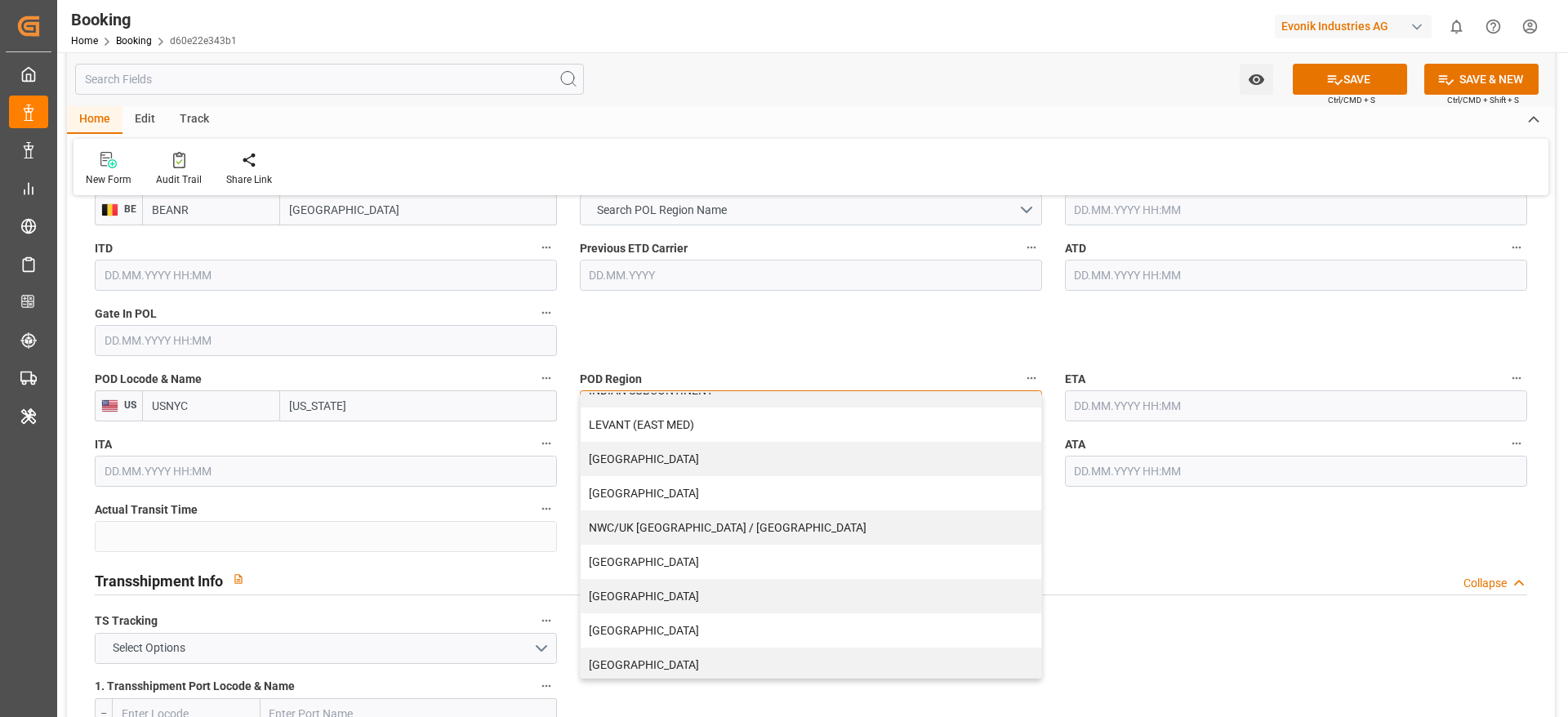
scroll to position [332, 0]
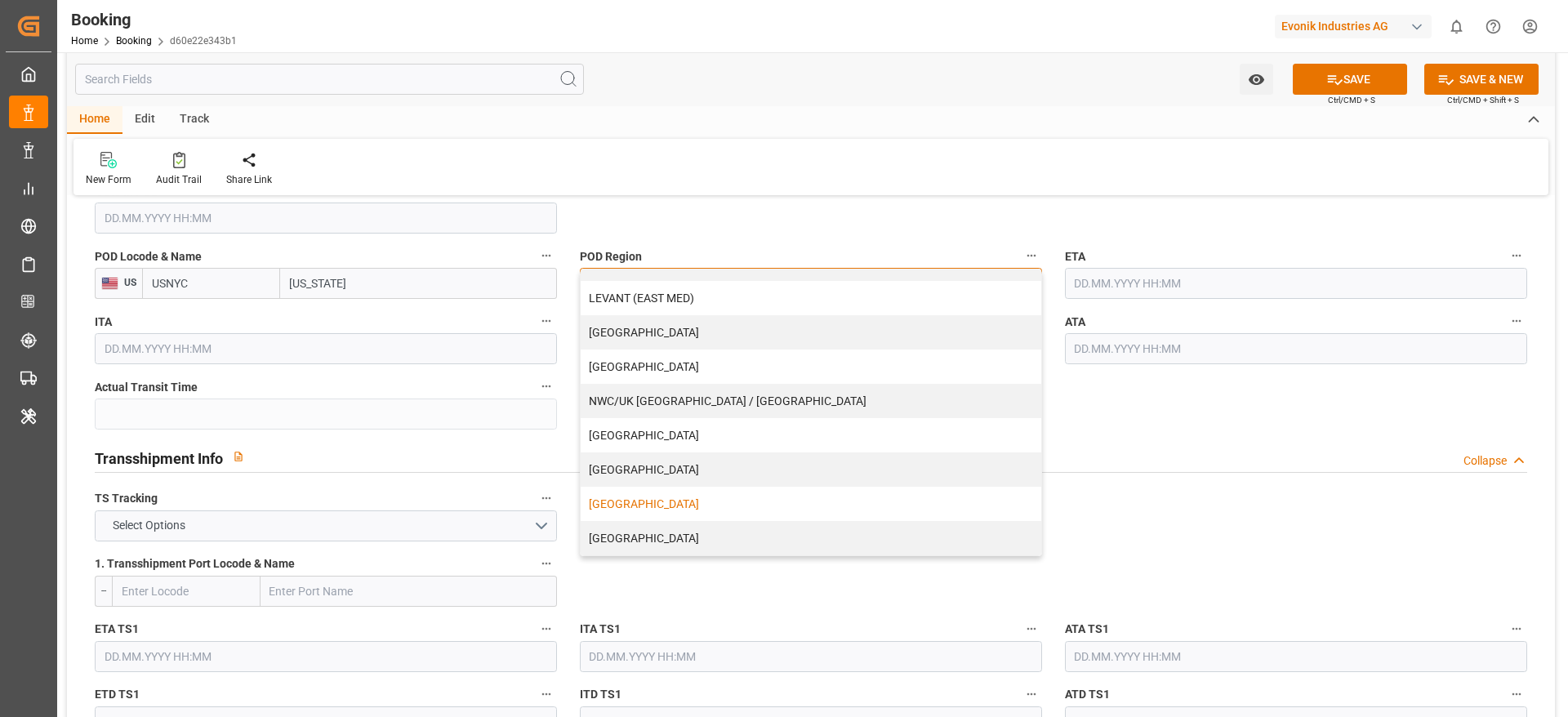
click at [661, 513] on div "[GEOGRAPHIC_DATA]" at bounding box center [810, 503] width 460 height 34
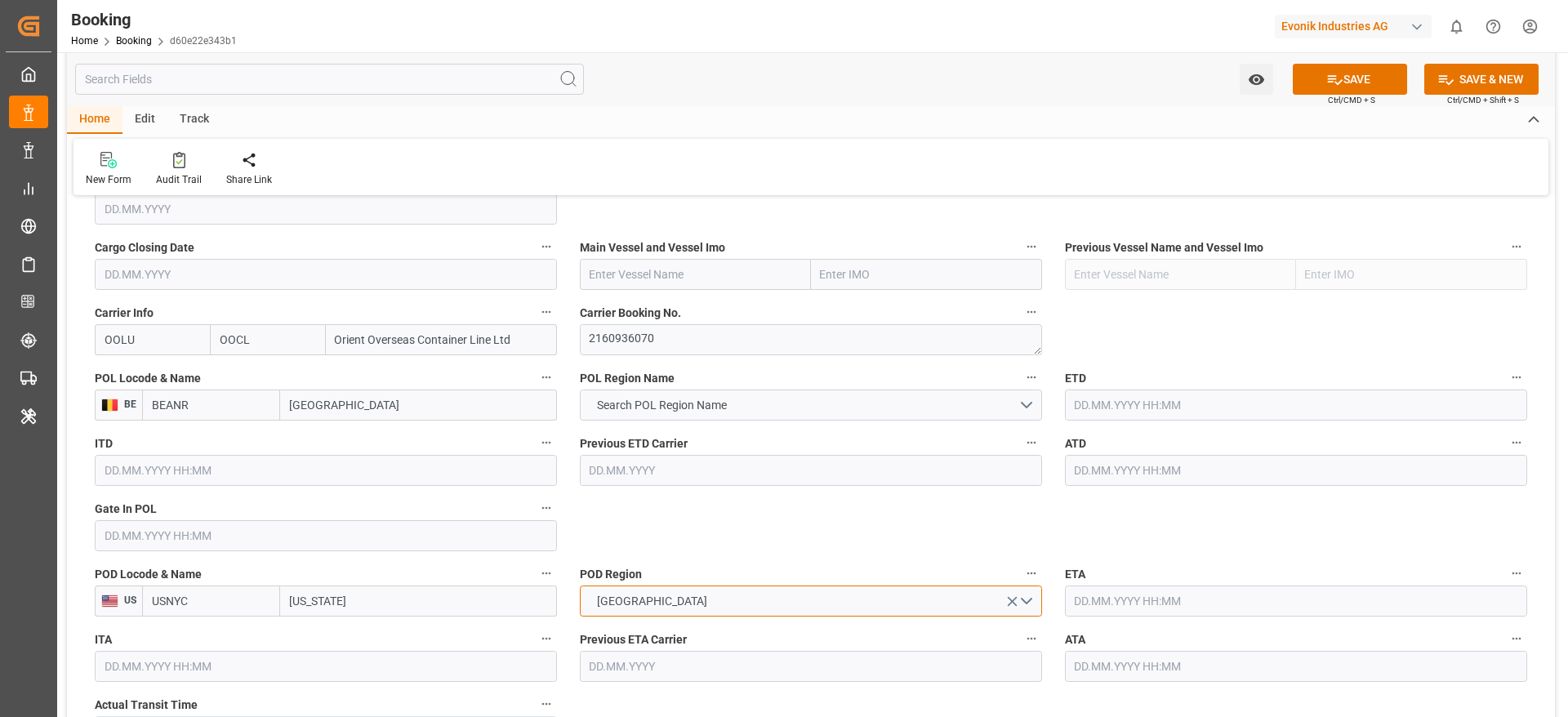
scroll to position [1102, 0]
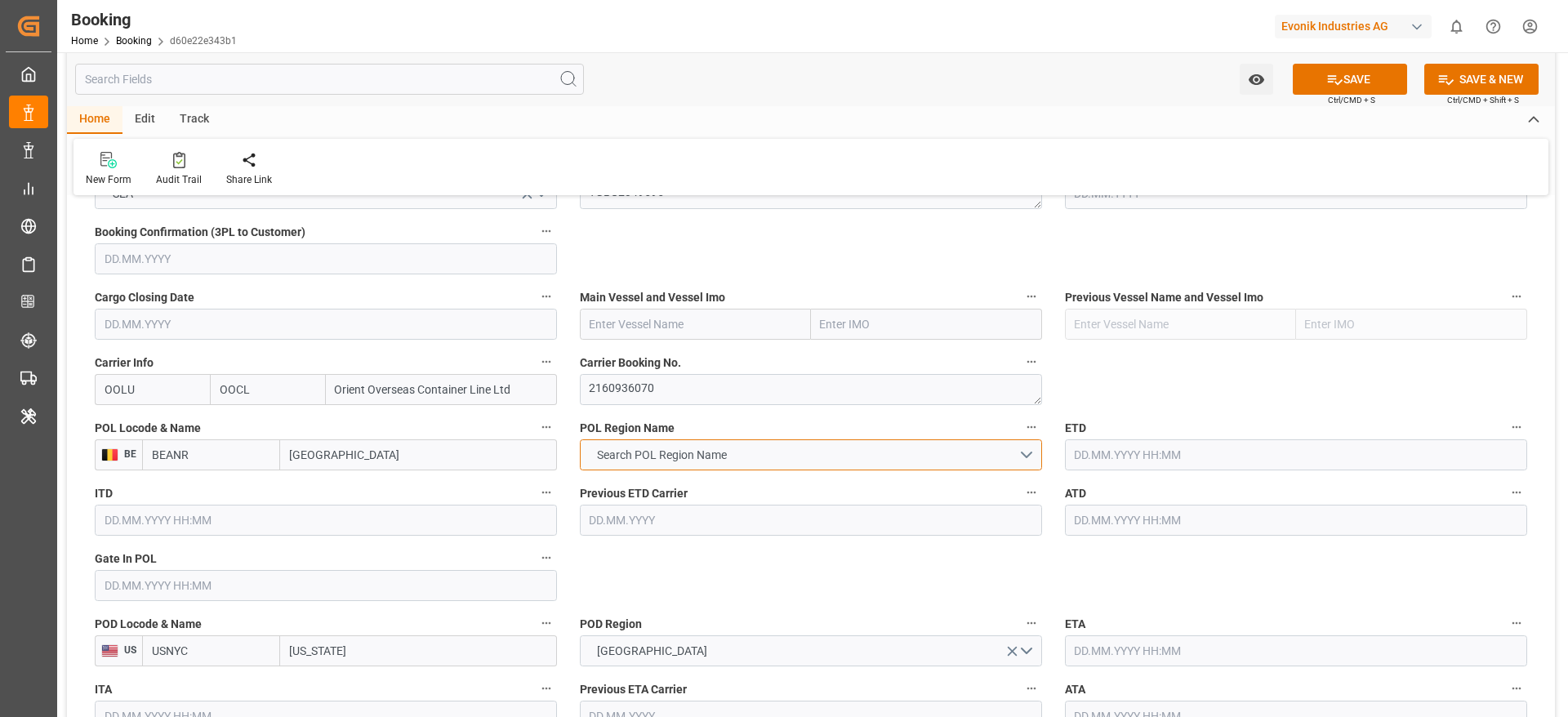
click at [677, 459] on span "Search POL Region Name" at bounding box center [662, 455] width 146 height 17
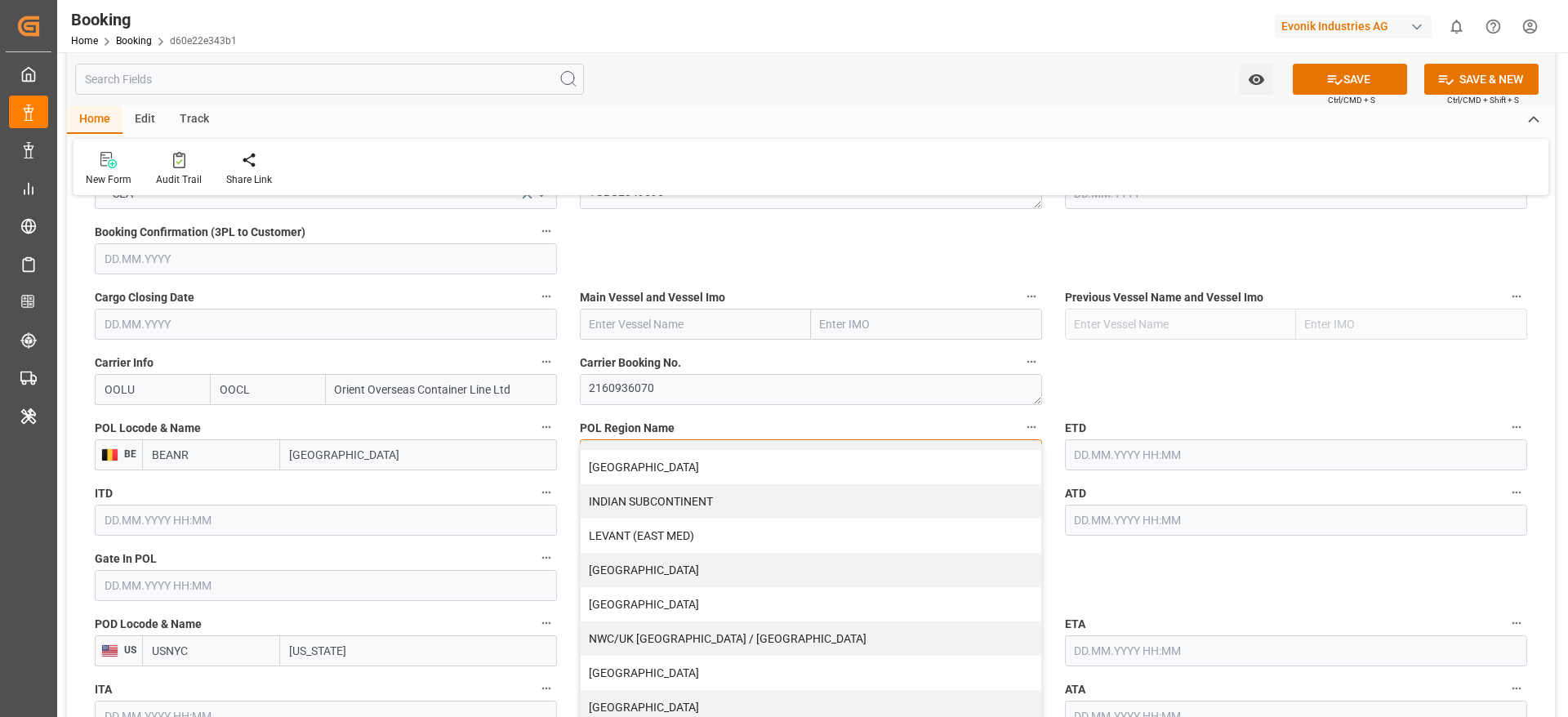
scroll to position [332, 0]
click at [665, 575] on div "NWC/UK [GEOGRAPHIC_DATA] / [GEOGRAPHIC_DATA]" at bounding box center [810, 572] width 460 height 34
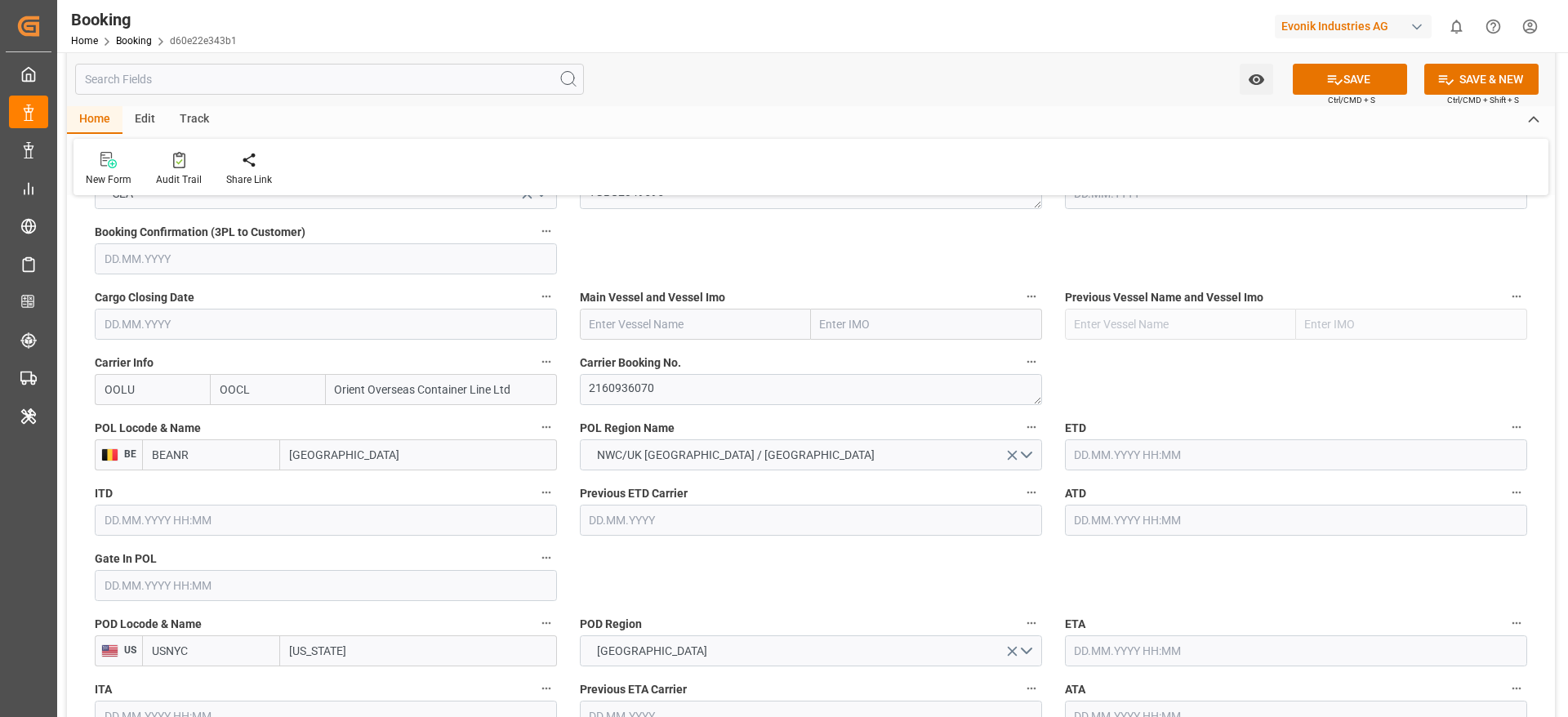
click at [622, 338] on input "text" at bounding box center [695, 323] width 231 height 31
paste input "APL [GEOGRAPHIC_DATA]"
click at [638, 353] on b "APL [GEOGRAPHIC_DATA]" at bounding box center [658, 360] width 135 height 13
type input "APL [GEOGRAPHIC_DATA]"
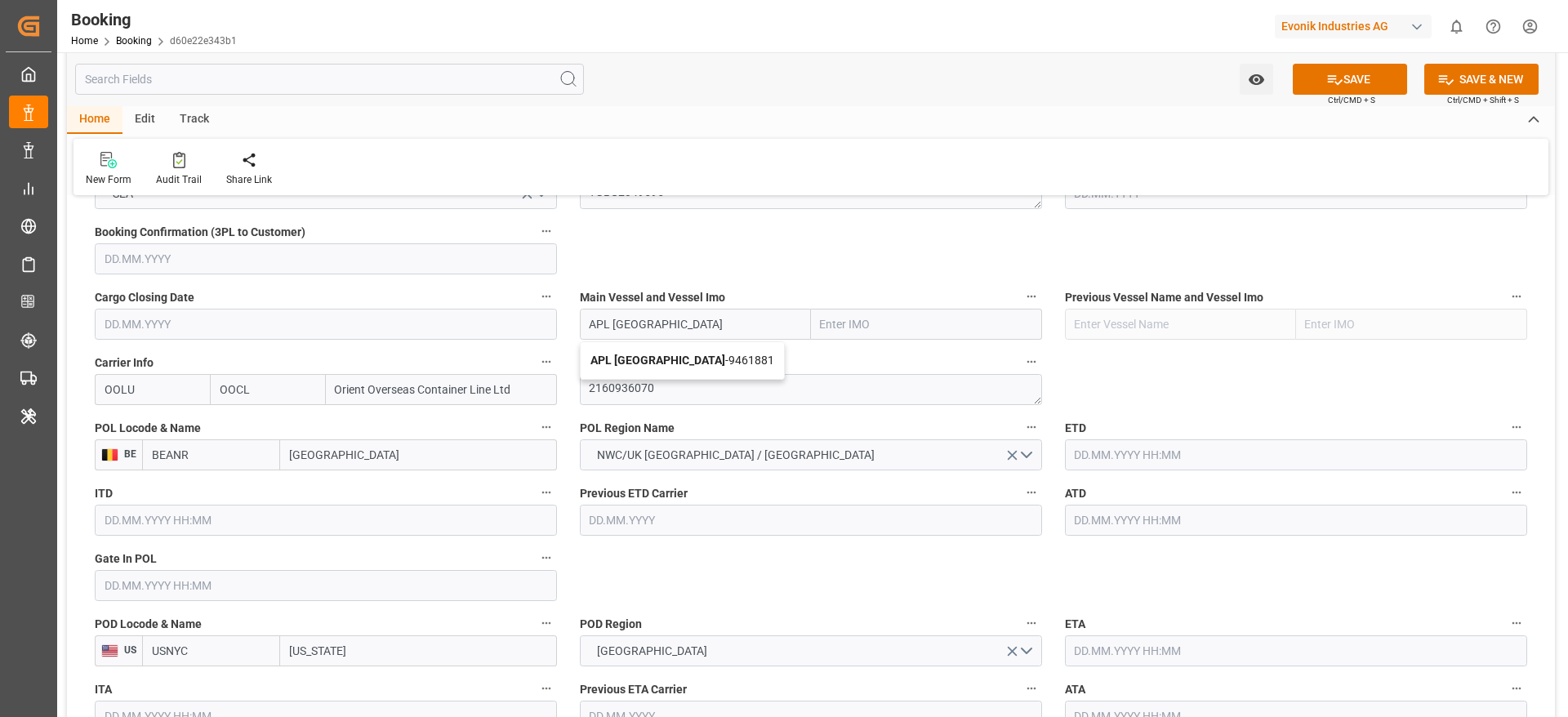
type input "9461881"
type input "APL [GEOGRAPHIC_DATA]"
click at [139, 581] on input "text" at bounding box center [325, 584] width 462 height 31
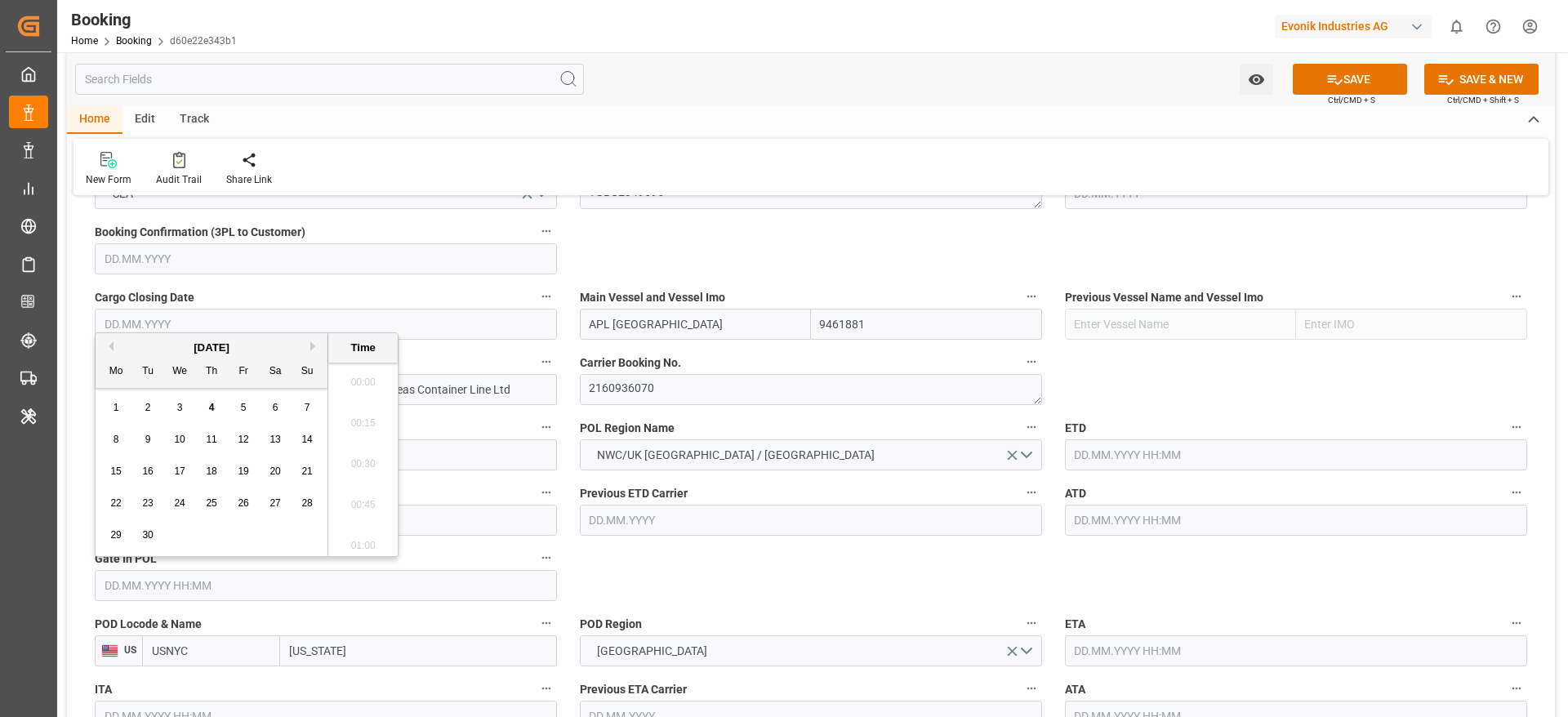
scroll to position [1883, 0]
click at [109, 346] on button "Previous Month" at bounding box center [109, 346] width 10 height 10
click at [176, 505] on span "23" at bounding box center [179, 503] width 11 height 12
type input "[DATE] 00:00"
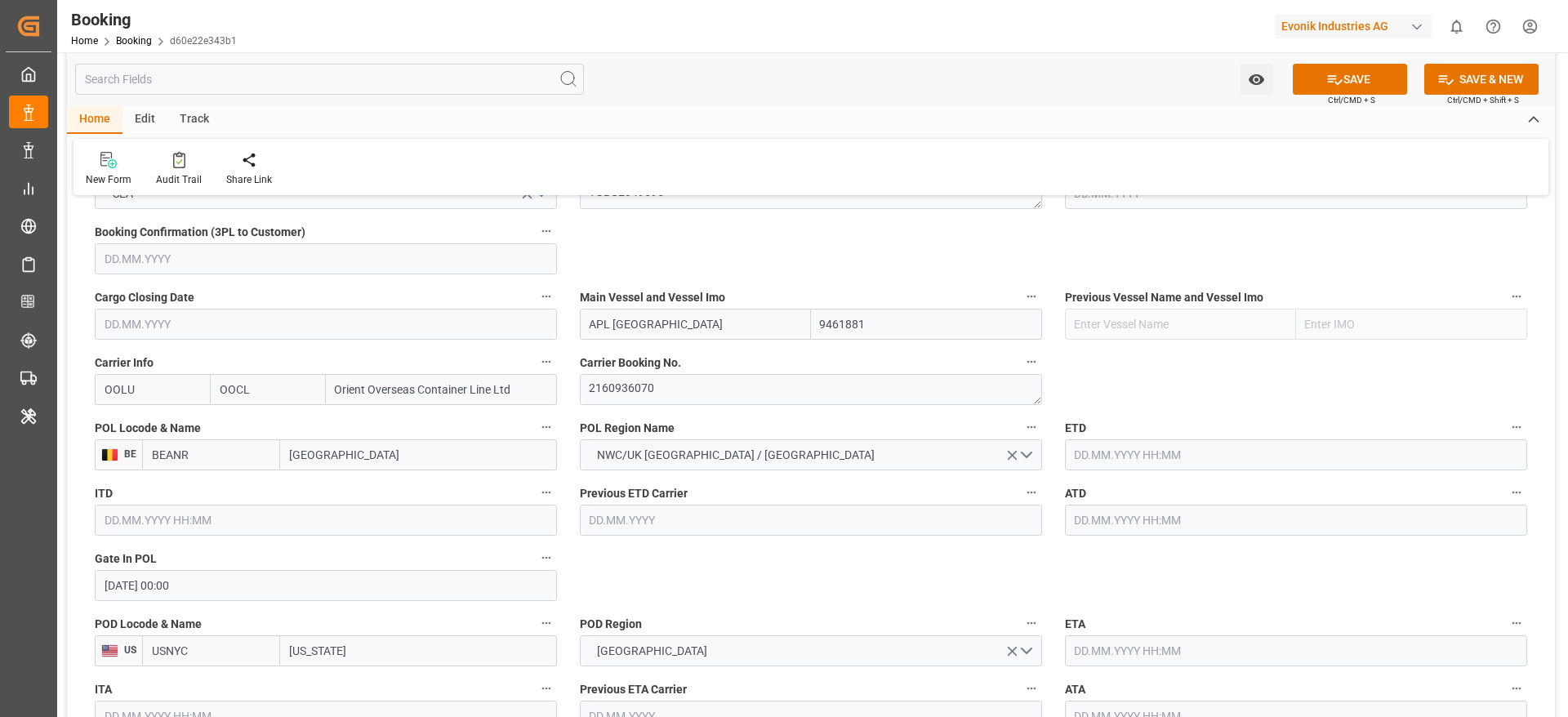
scroll to position [1224, 0]
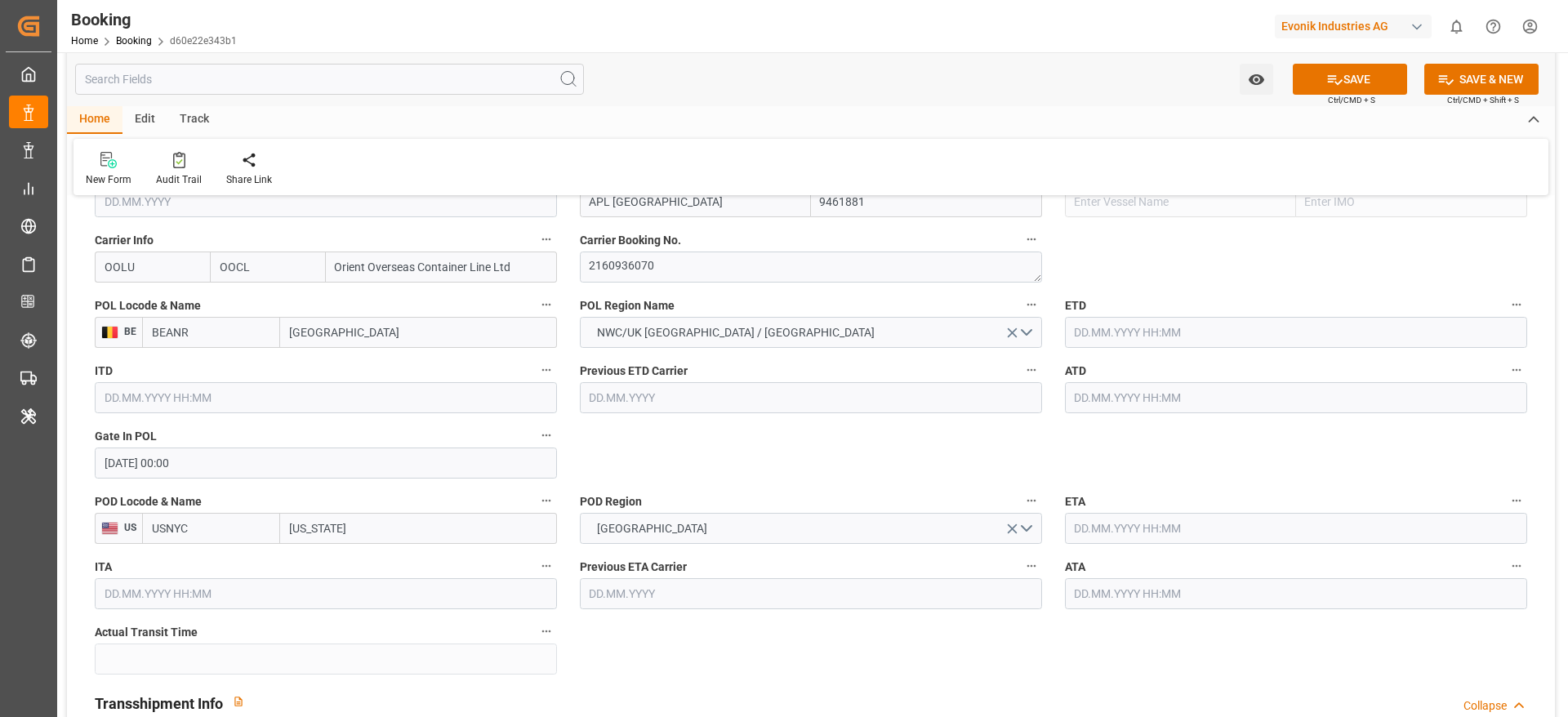
click at [1117, 327] on input "text" at bounding box center [1295, 332] width 462 height 31
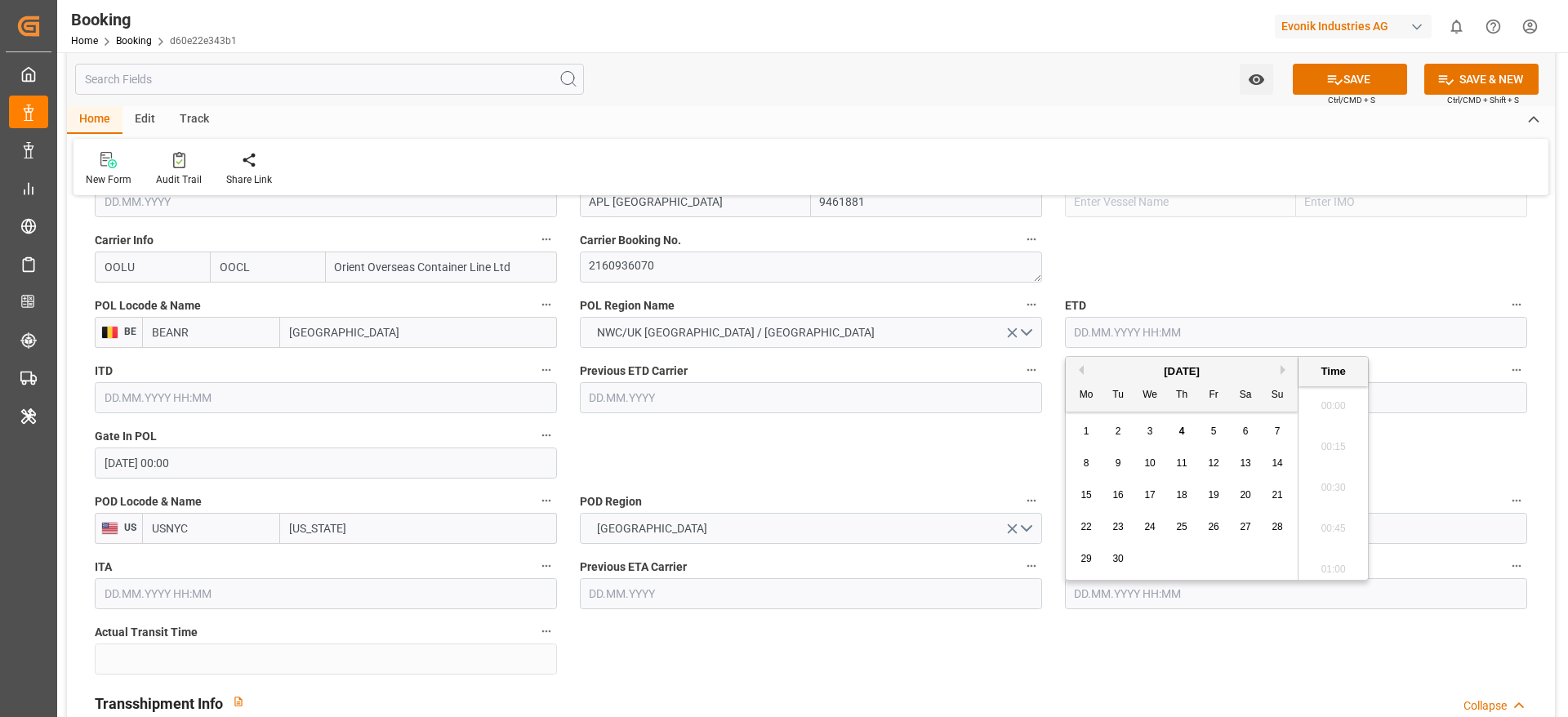
scroll to position [1883, 0]
click at [1077, 369] on button "Previous Month" at bounding box center [1079, 370] width 10 height 10
click at [1119, 466] on span "5" at bounding box center [1118, 463] width 6 height 12
type input "05.08.2025 00:00"
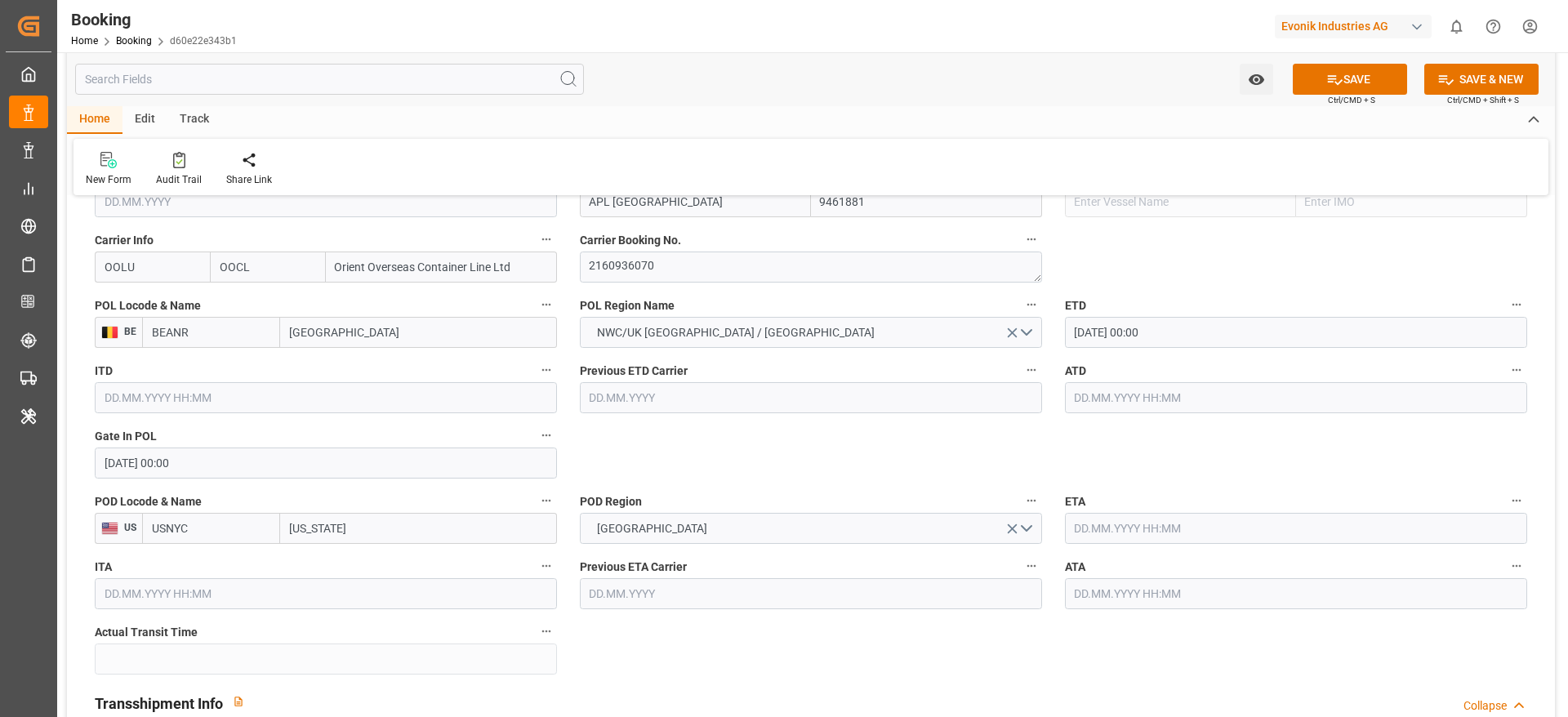
click at [1088, 398] on input "text" at bounding box center [1295, 397] width 462 height 31
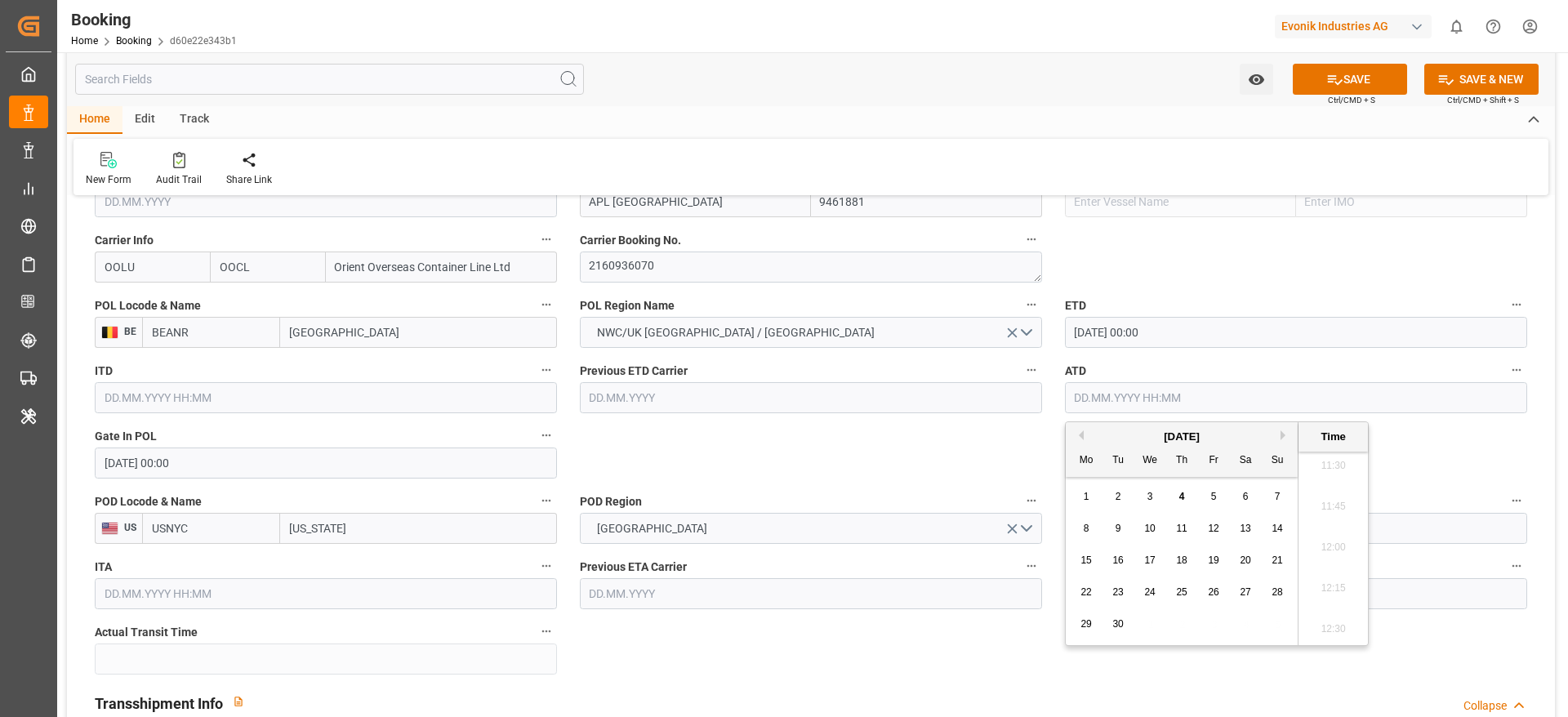
click at [1079, 437] on button "Previous Month" at bounding box center [1079, 435] width 10 height 10
click at [1117, 526] on span "5" at bounding box center [1118, 528] width 6 height 12
type input "05.08.2025 00:00"
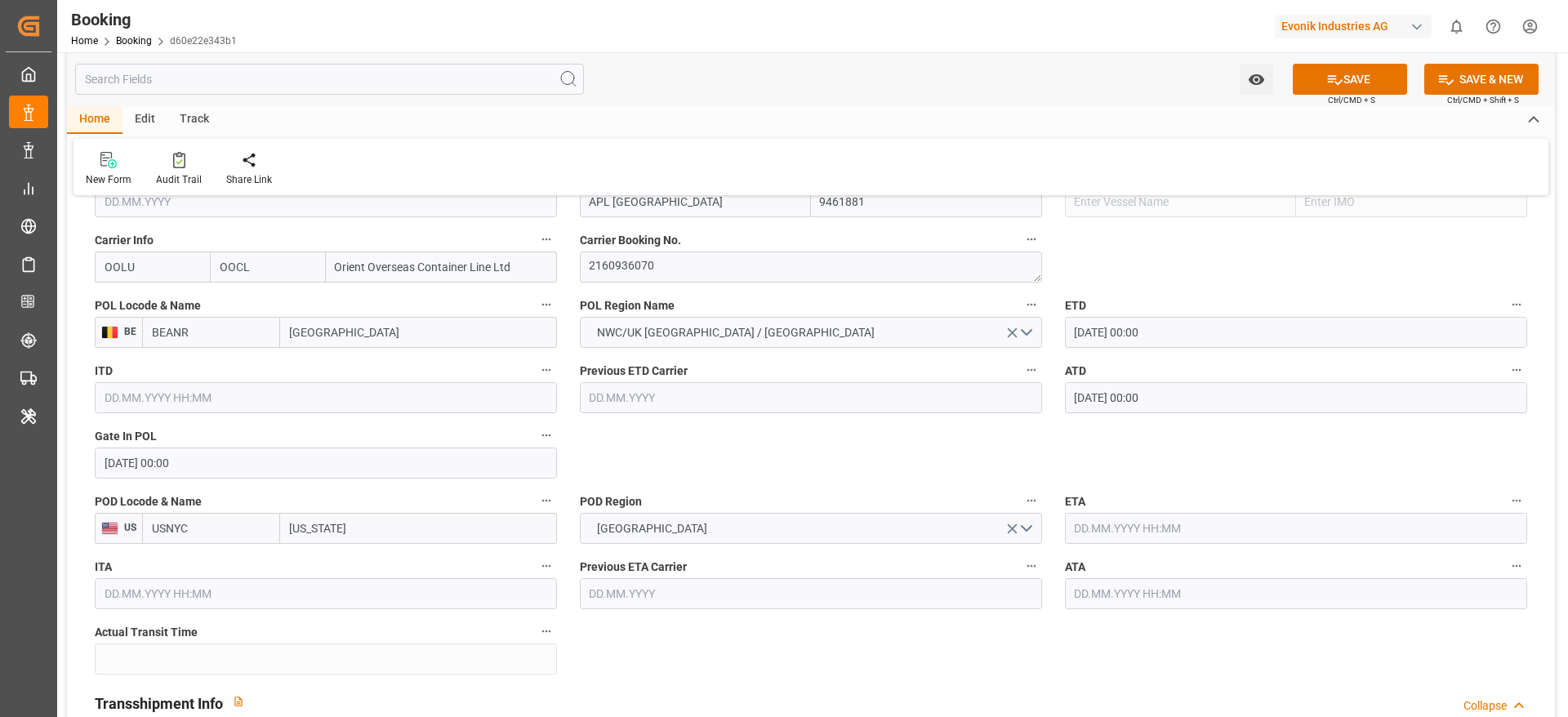
click at [1101, 530] on input "text" at bounding box center [1295, 527] width 462 height 31
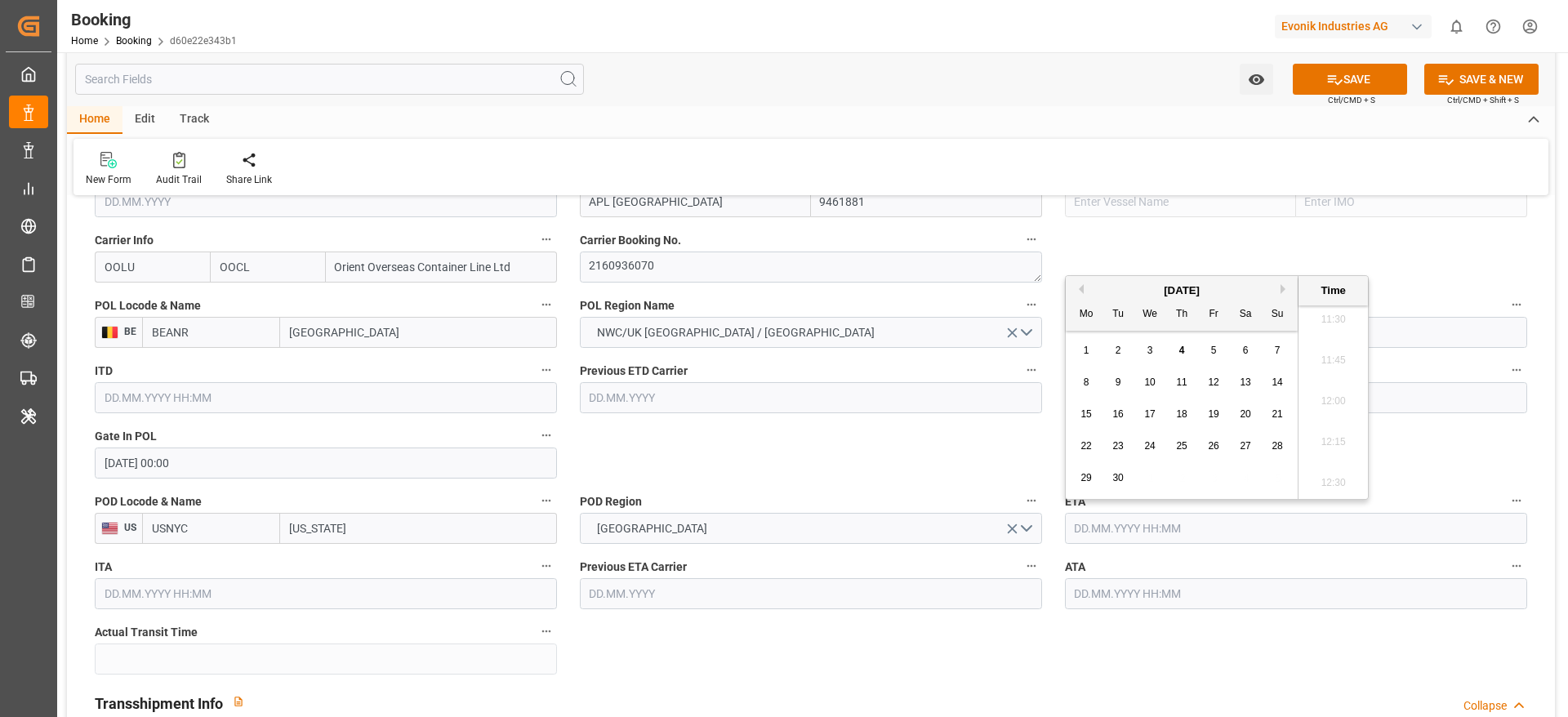
click at [1078, 288] on button "Previous Month" at bounding box center [1079, 289] width 10 height 10
click at [1187, 480] on div "28" at bounding box center [1182, 478] width 21 height 20
type input "28.08.2025 00:00"
click at [1111, 598] on input "text" at bounding box center [1295, 593] width 462 height 31
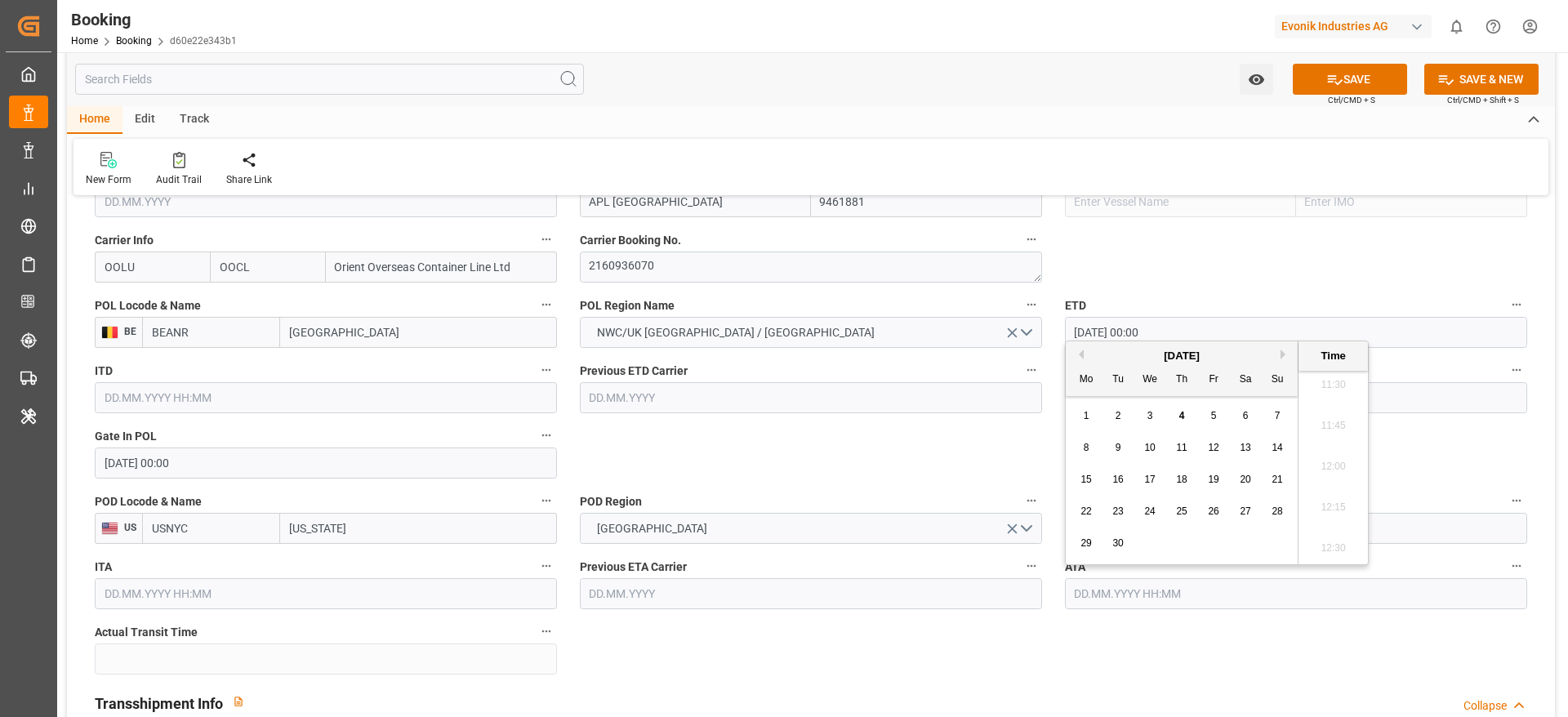
click at [1083, 351] on button "Previous Month" at bounding box center [1079, 355] width 10 height 10
click at [1175, 549] on div "28" at bounding box center [1182, 544] width 21 height 20
type input "28.08.2025 00:00"
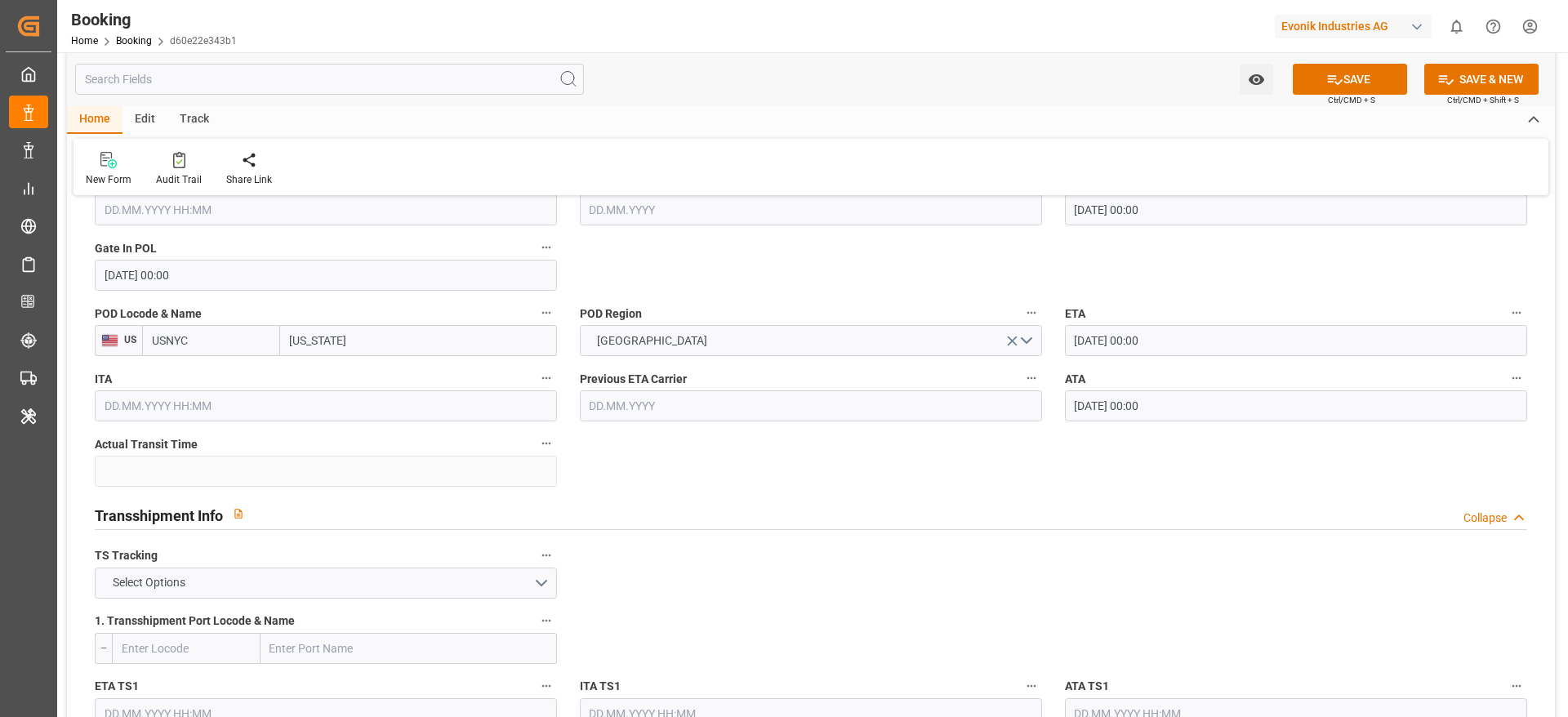
scroll to position [1470, 0]
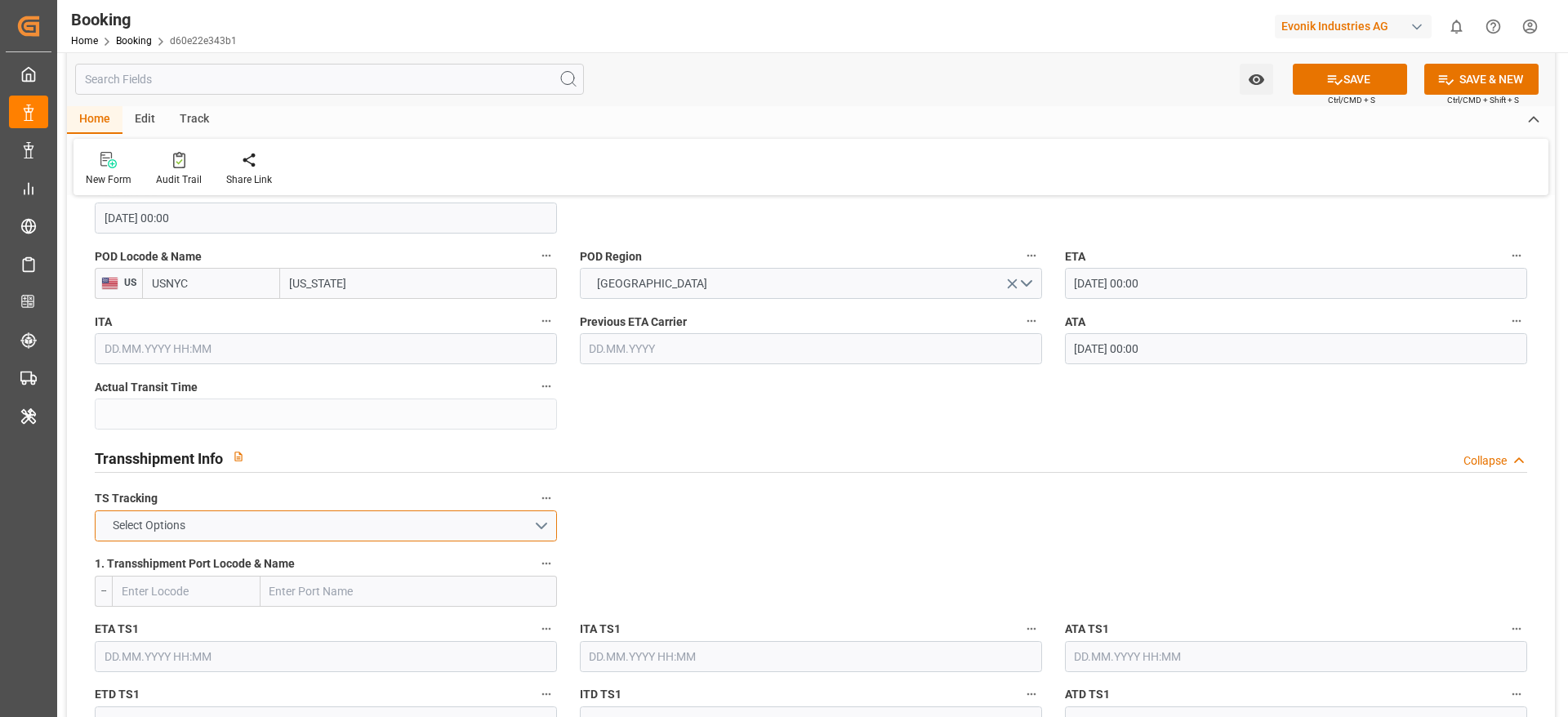
click at [473, 519] on button "Select Options" at bounding box center [325, 526] width 462 height 31
click at [449, 561] on div "FALSE" at bounding box center [325, 564] width 460 height 34
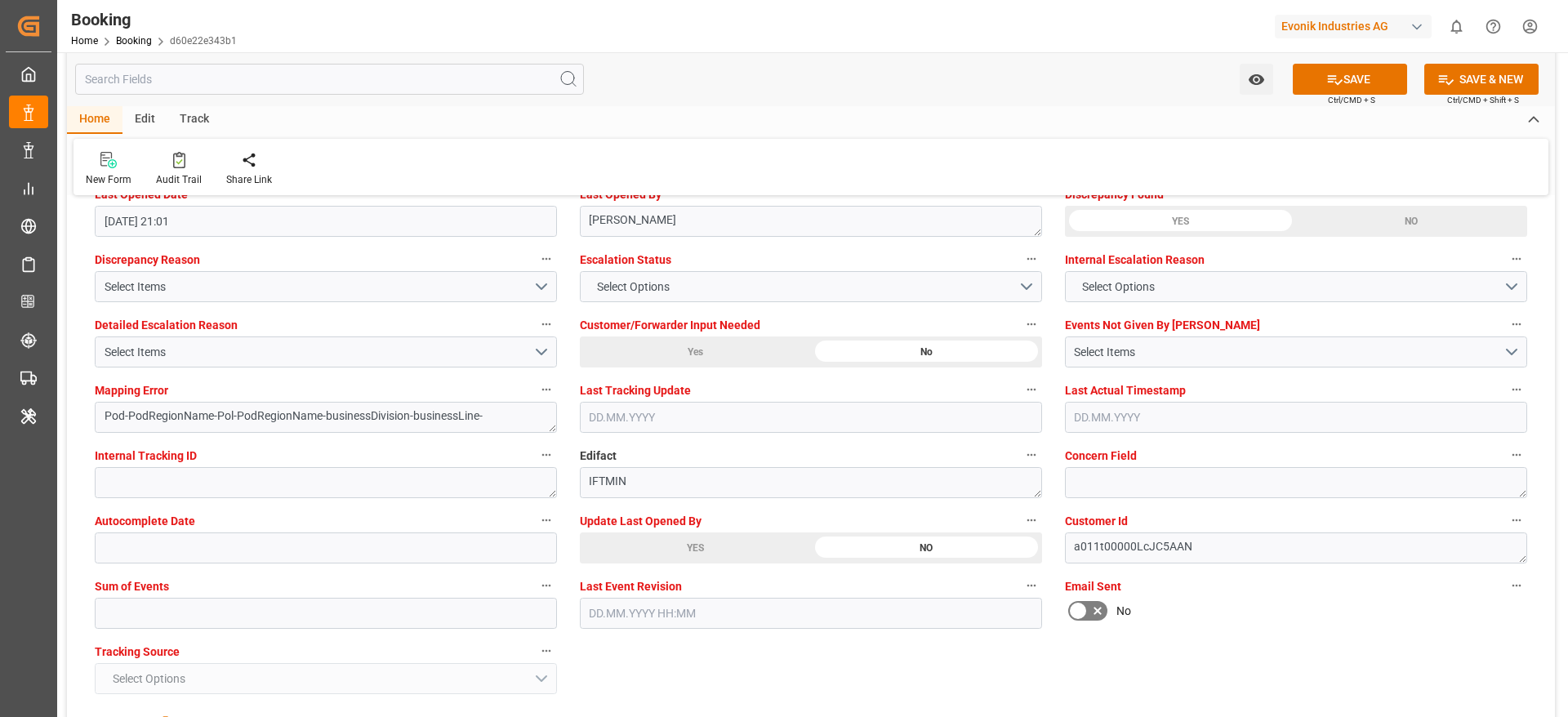
scroll to position [3061, 0]
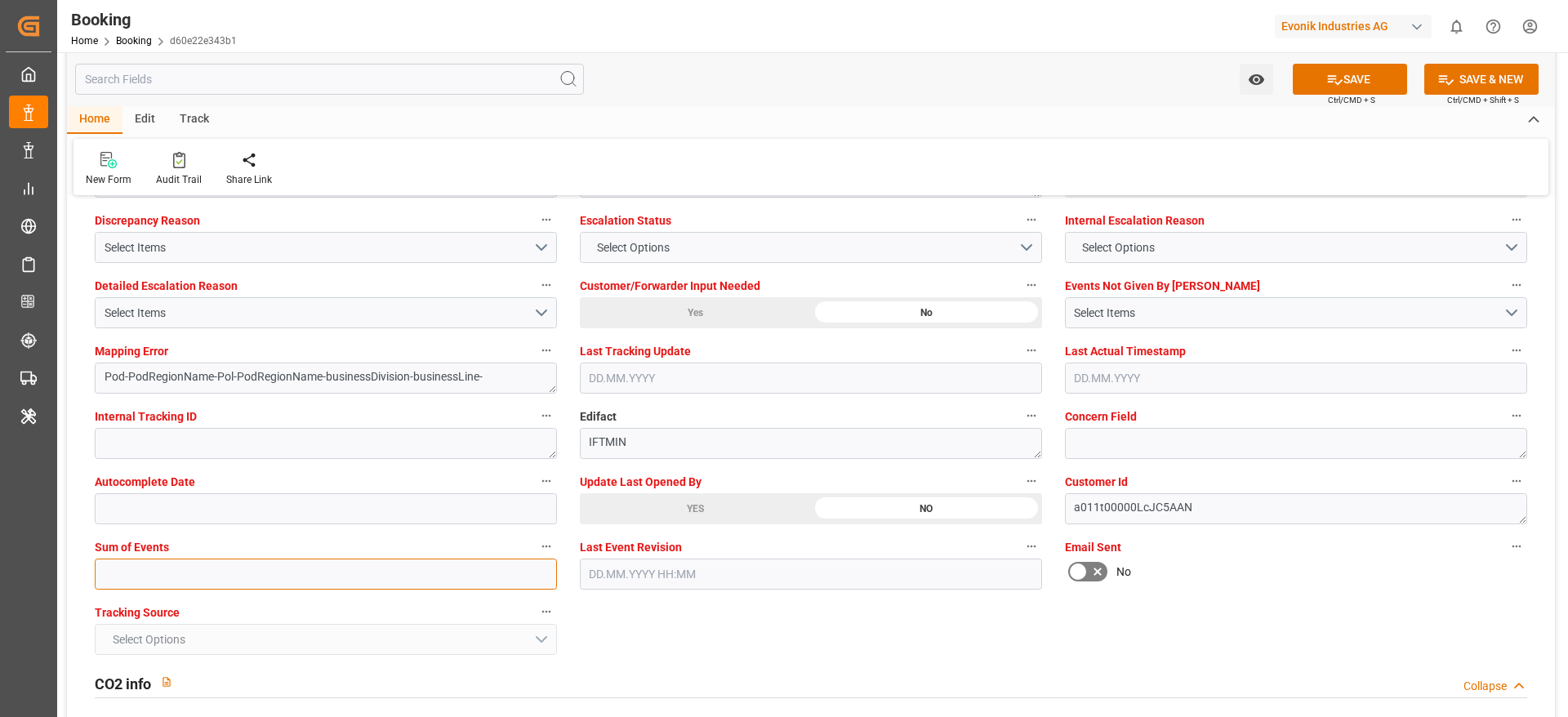
click at [167, 564] on input "text" at bounding box center [325, 574] width 462 height 31
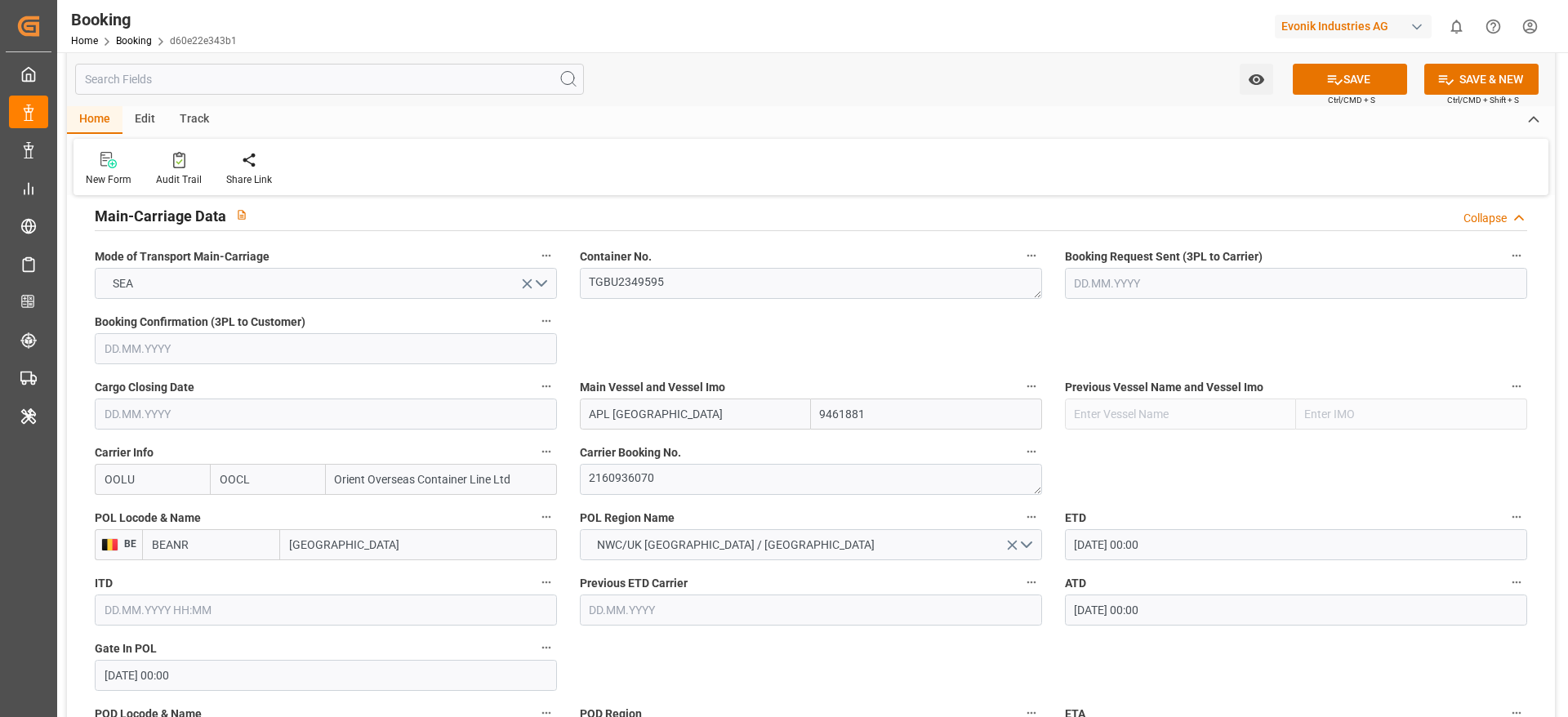
scroll to position [980, 0]
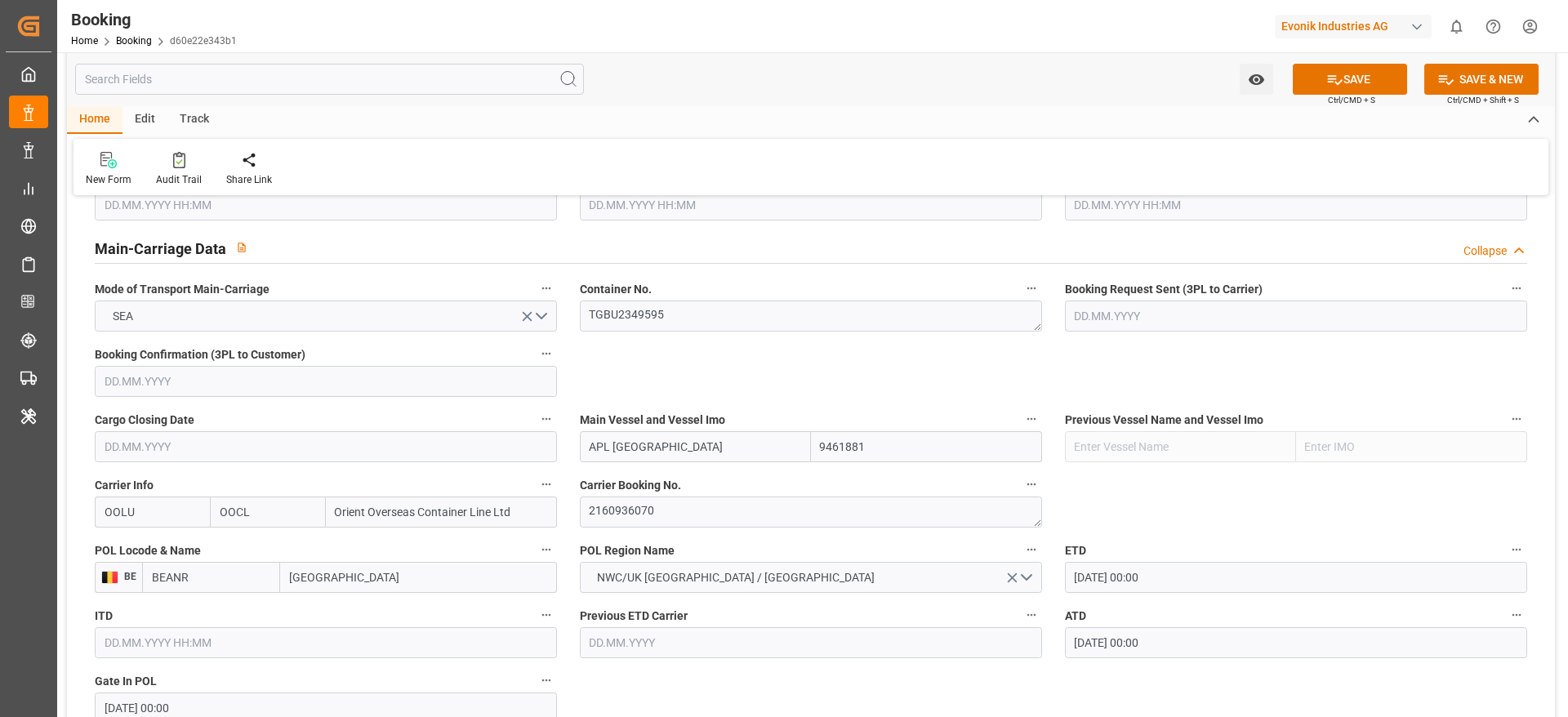
type input "0"
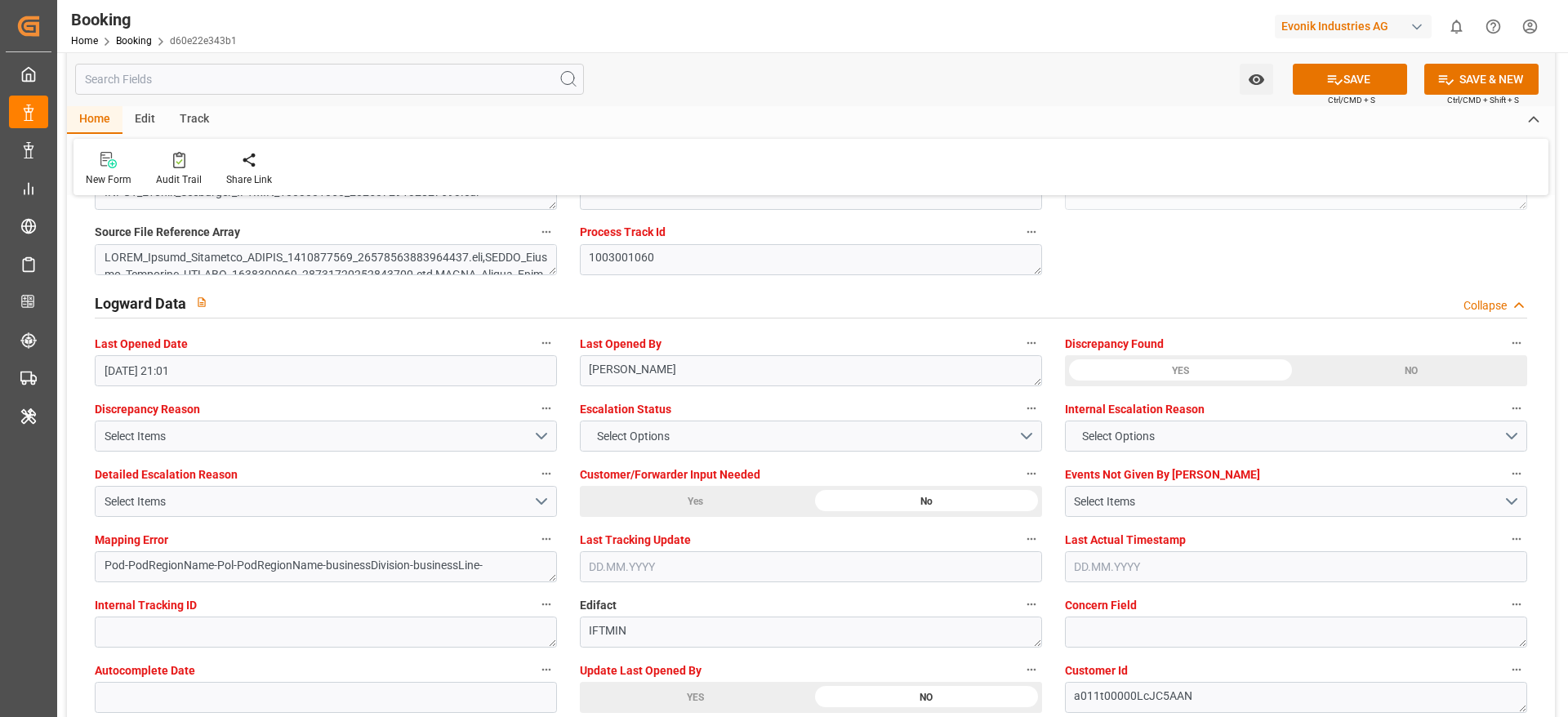
scroll to position [2817, 0]
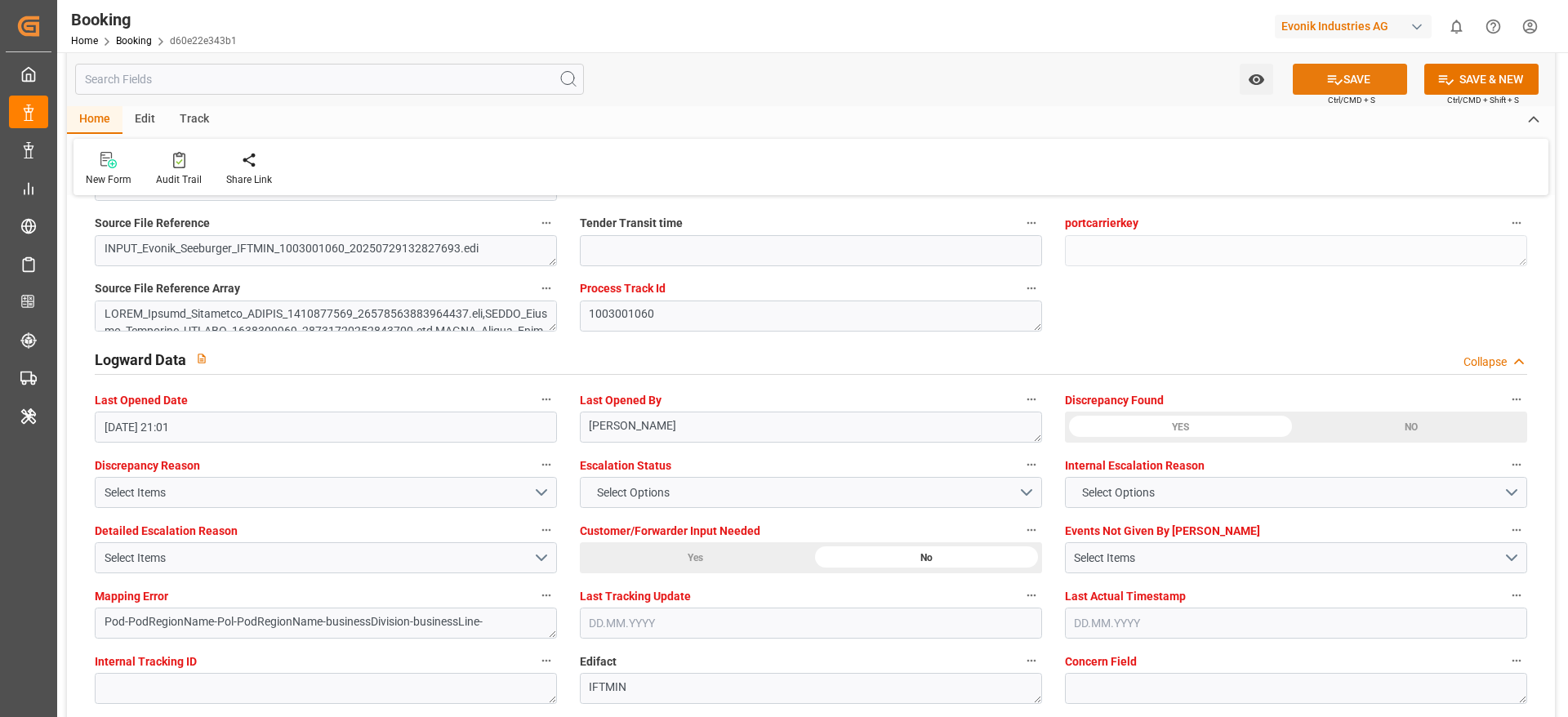
click at [1336, 77] on icon at bounding box center [1334, 80] width 17 height 17
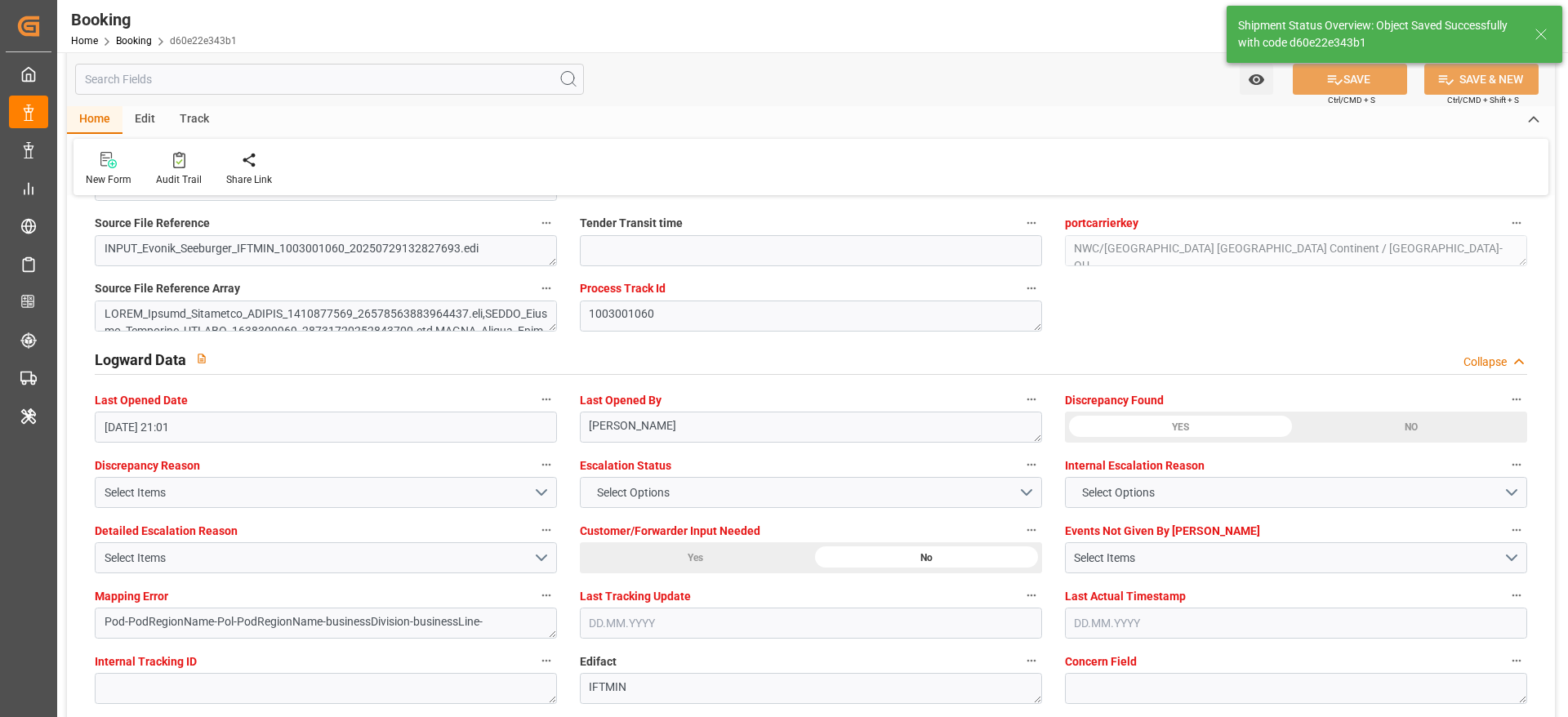
type textarea "NWC/UK North West Continent / UK_USNYC_OOLU_CU-OU"
type textarea "[PERSON_NAME]"
type textarea "businessDivision-businessLine-"
type input "23"
type input "05.08.2025 00:00"
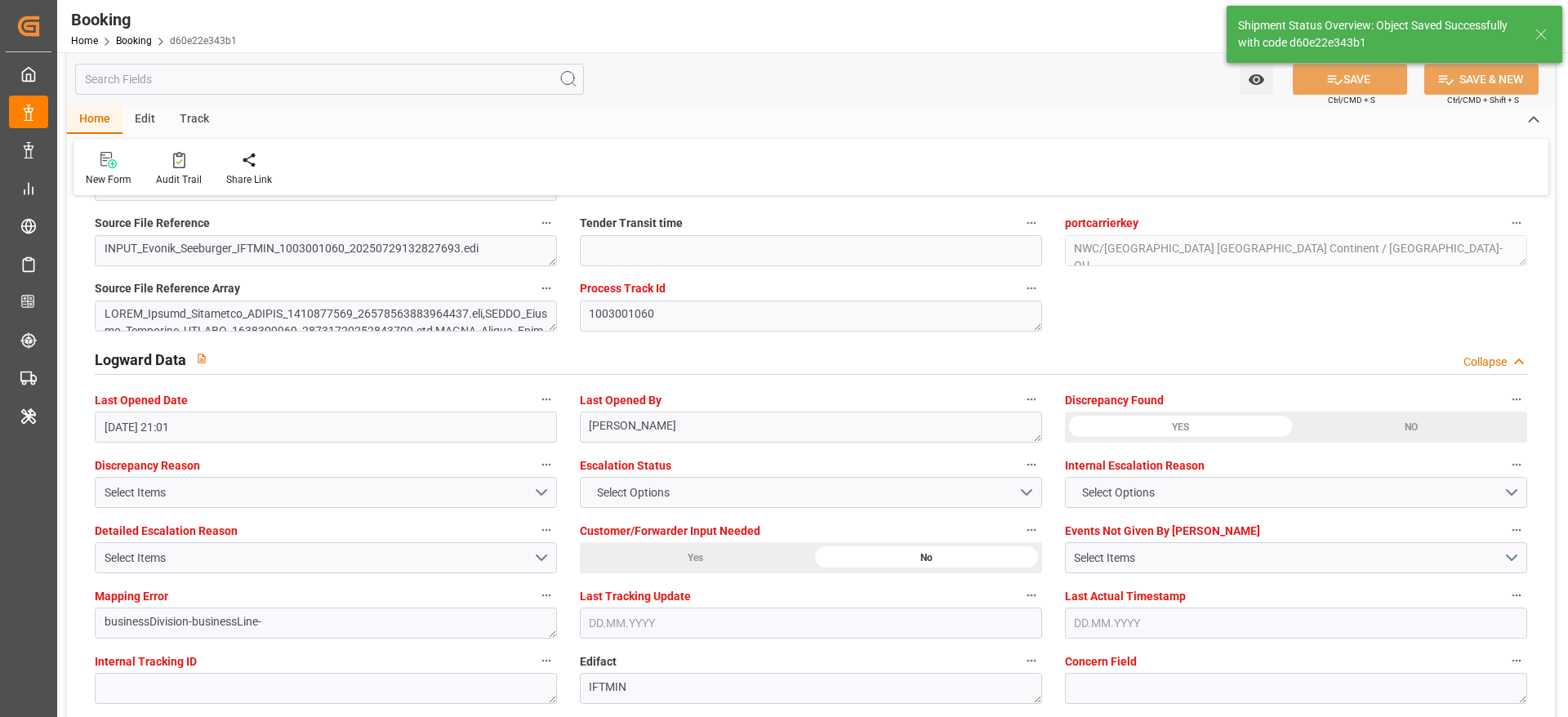
type input "28.08.2025 00:00"
type input "04.09.2025 06:39"
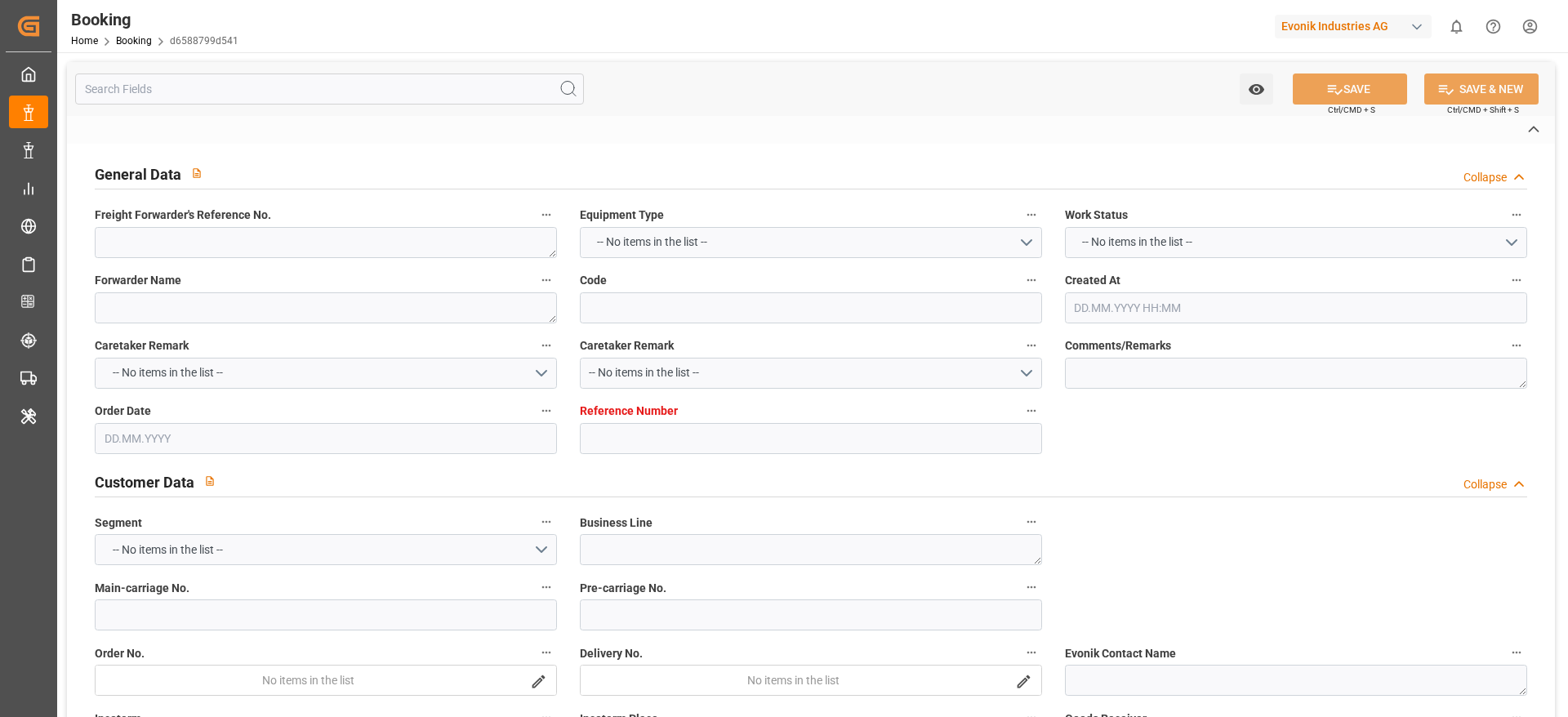
type textarea "1020251552"
type textarea "[PERSON_NAME]"
type input "d6588799d541"
type input "7001220080"
type textarea "CU-CAD"
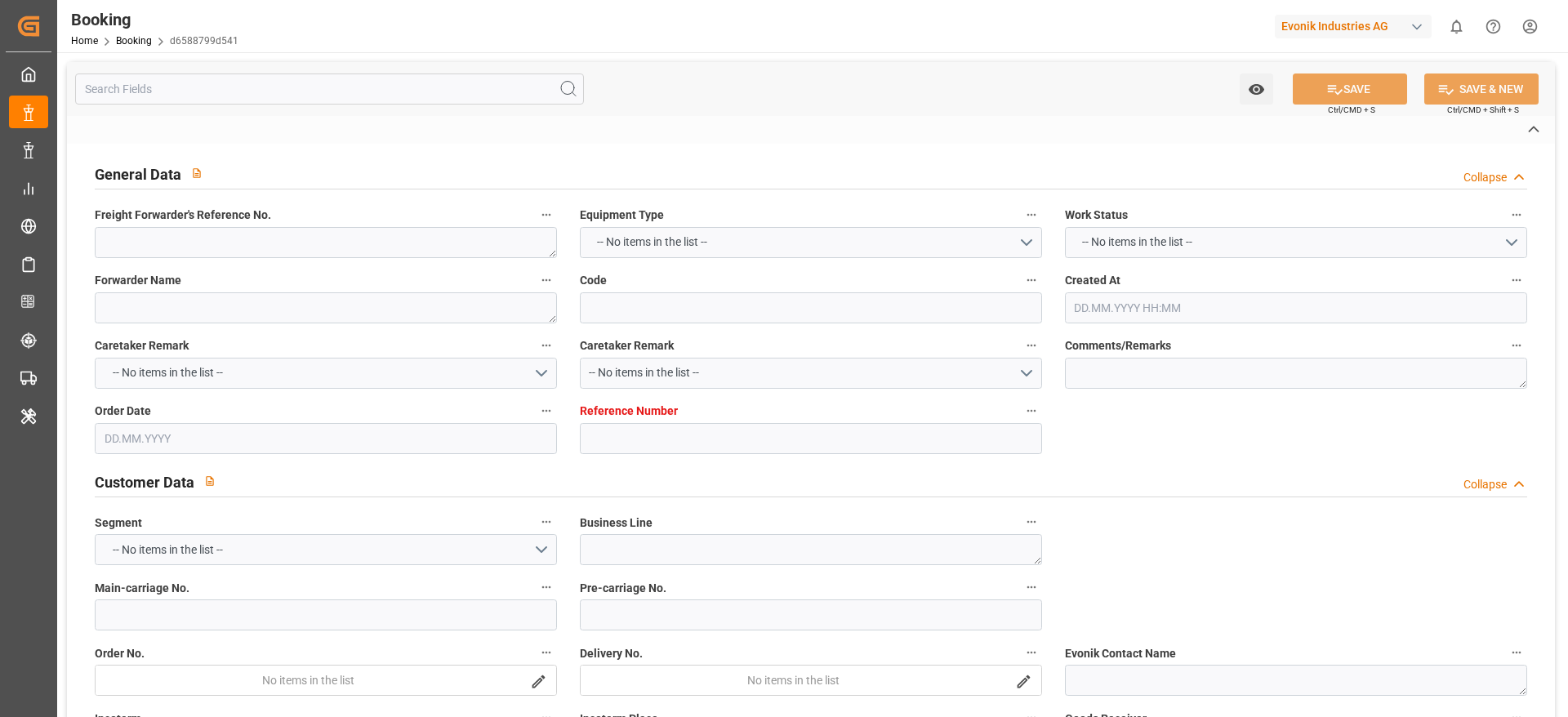
type input "7001220079"
type textarea "[PERSON_NAME][EMAIL_ADDRESS][PERSON_NAME][DOMAIN_NAME]"
type textarea "FOB"
type textarea "EUROPEAN PORT"
type textarea "3"
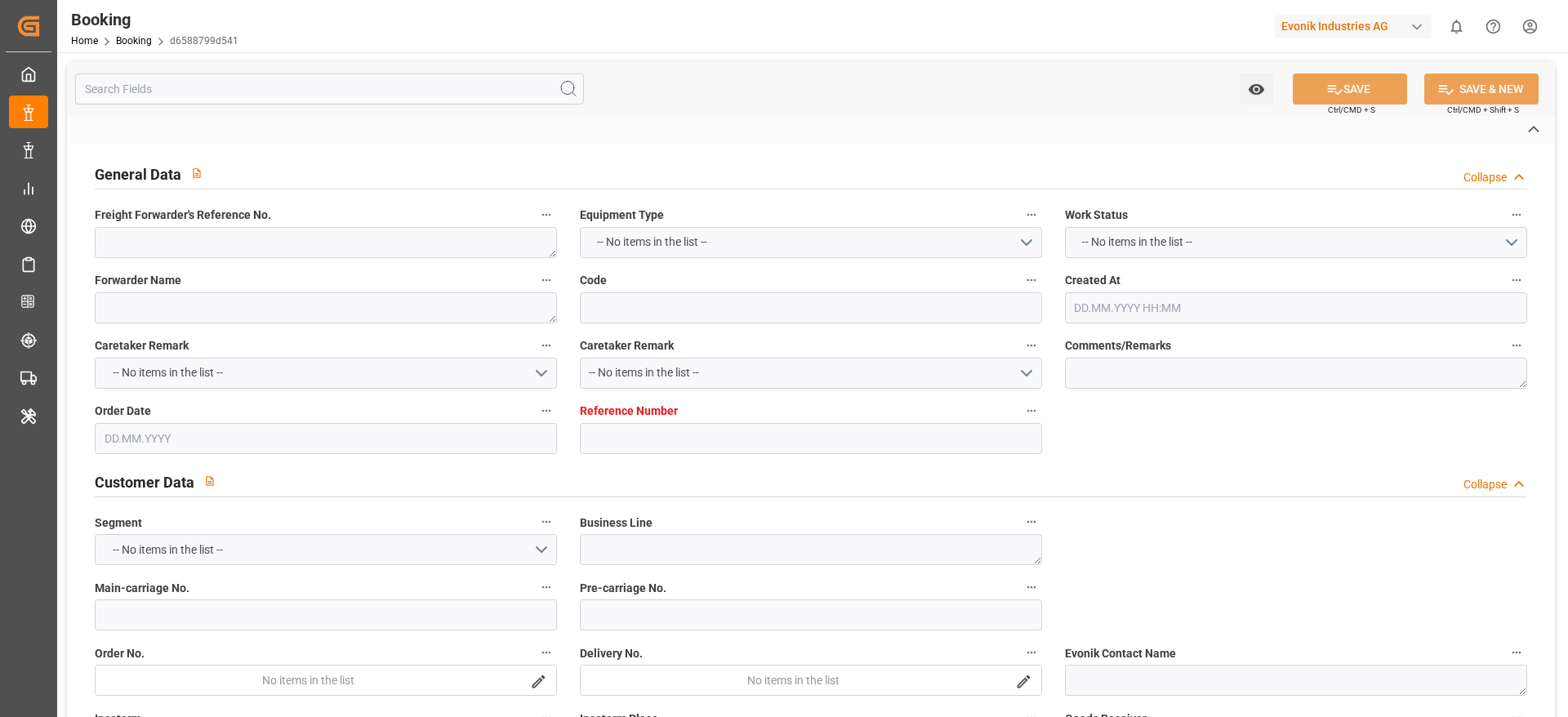
type textarea "Marl"
type textarea "FANU5016388"
type textarea "90301941"
type input "NWC / EU"
type input "[PERSON_NAME]"
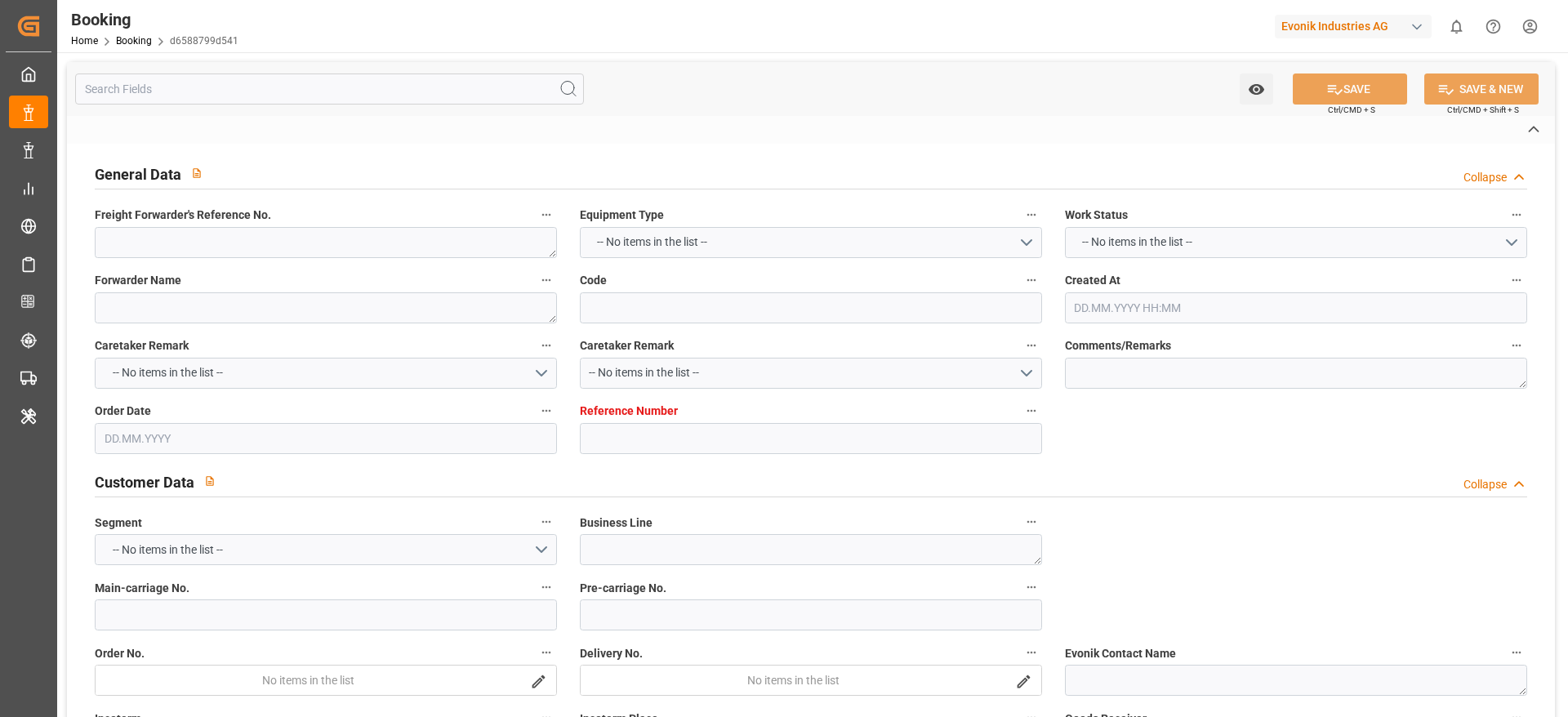
type textarea "vesselName etd [PERSON_NAME]"
type textarea "INPUT_Evonik_Seeburger_IFTMIN_1002980578_20250722155440000.edi"
type textarea "INPUT_Evonik_Seeburger_IFTMIN_1002945026_20250711104923747.edi,INPUT_Evonik_See…"
type textarea "1002980578"
type textarea "[PERSON_NAME]"
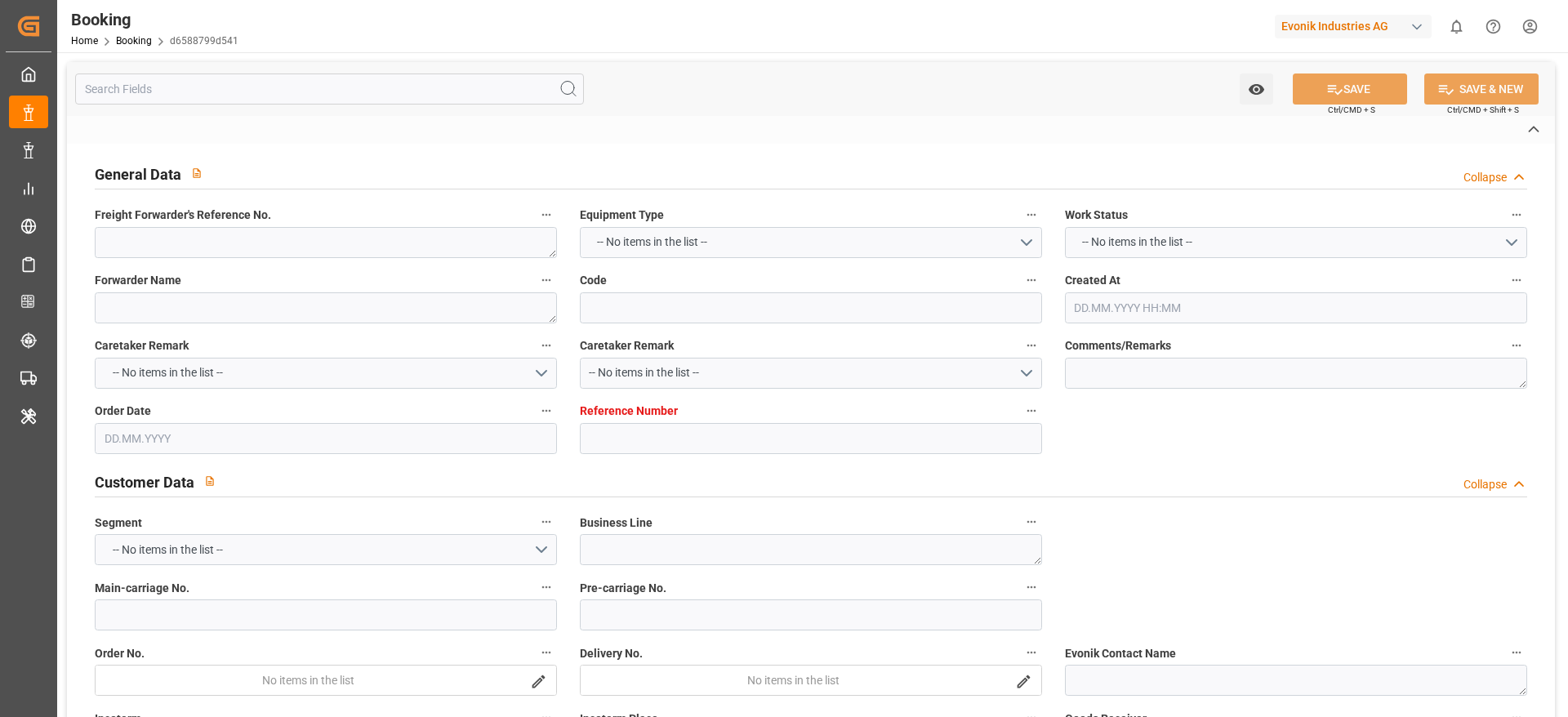
type textarea "Pol-PodRegionName-businessDivision-businessLine-"
type textarea "IFTMIN"
type textarea "a011t00000LcJC5AAN"
type textarea "No"
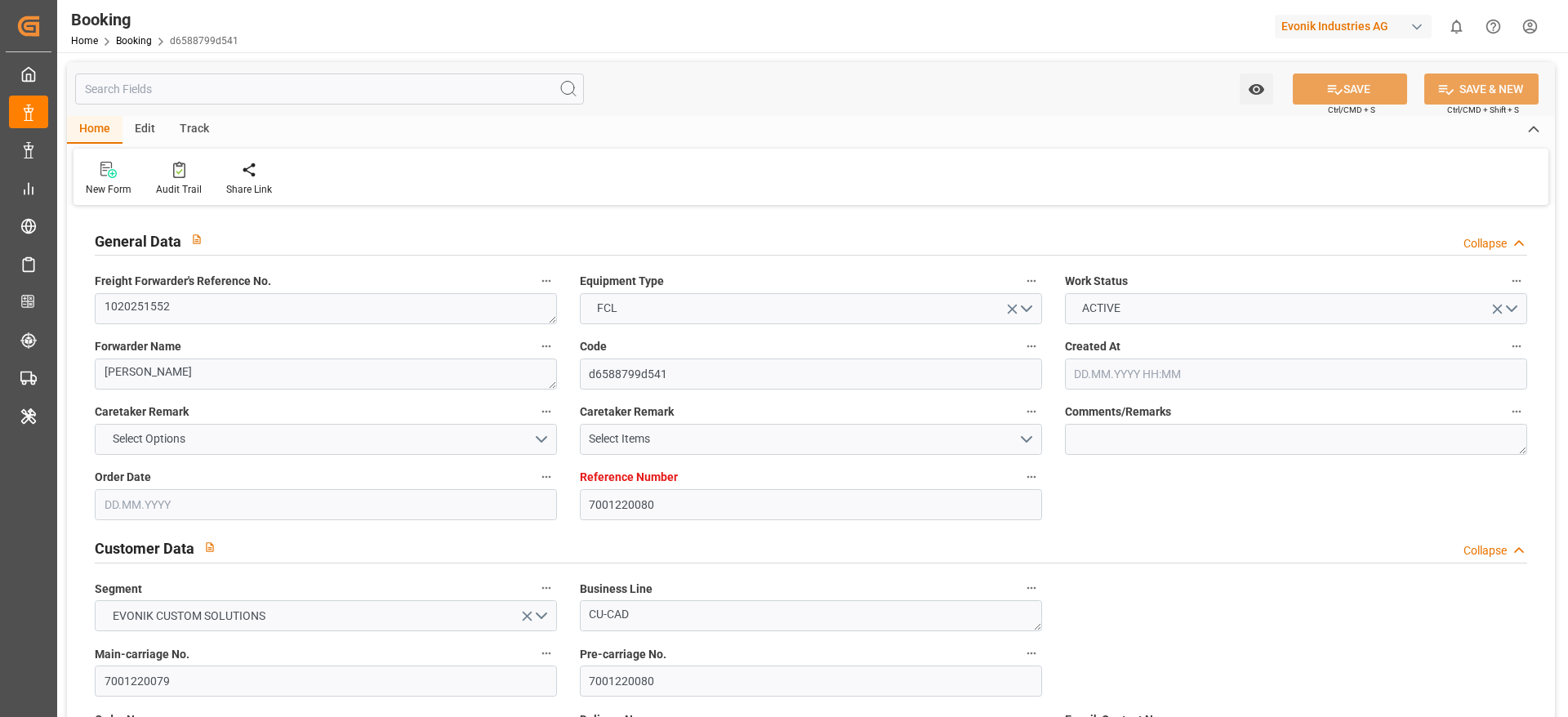
type input "7001220080"
type input "EUNWC"
type input "BRSSZ"
type input "[DATE] 08:51"
type input "[DATE]"
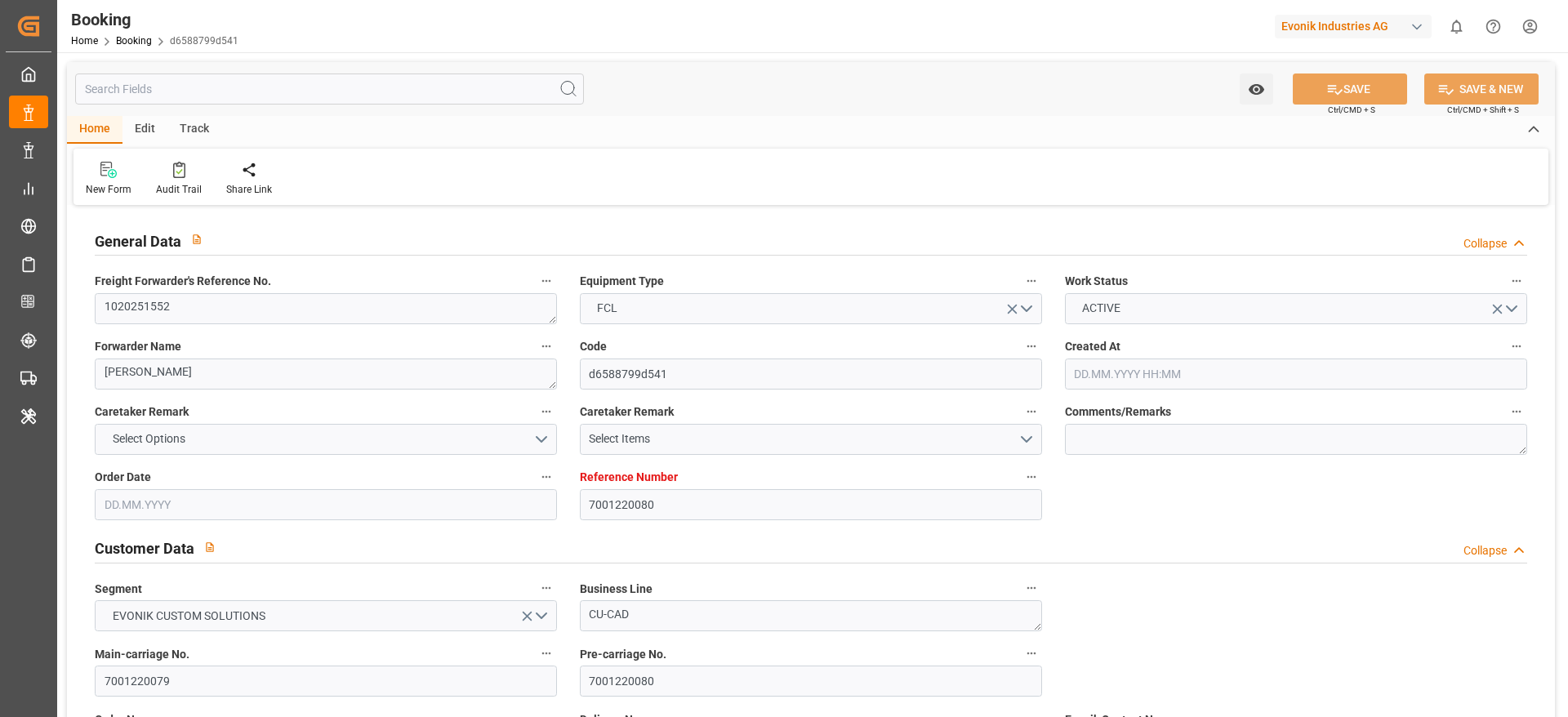
type input "[DATE]"
type input "[DATE] 21:01"
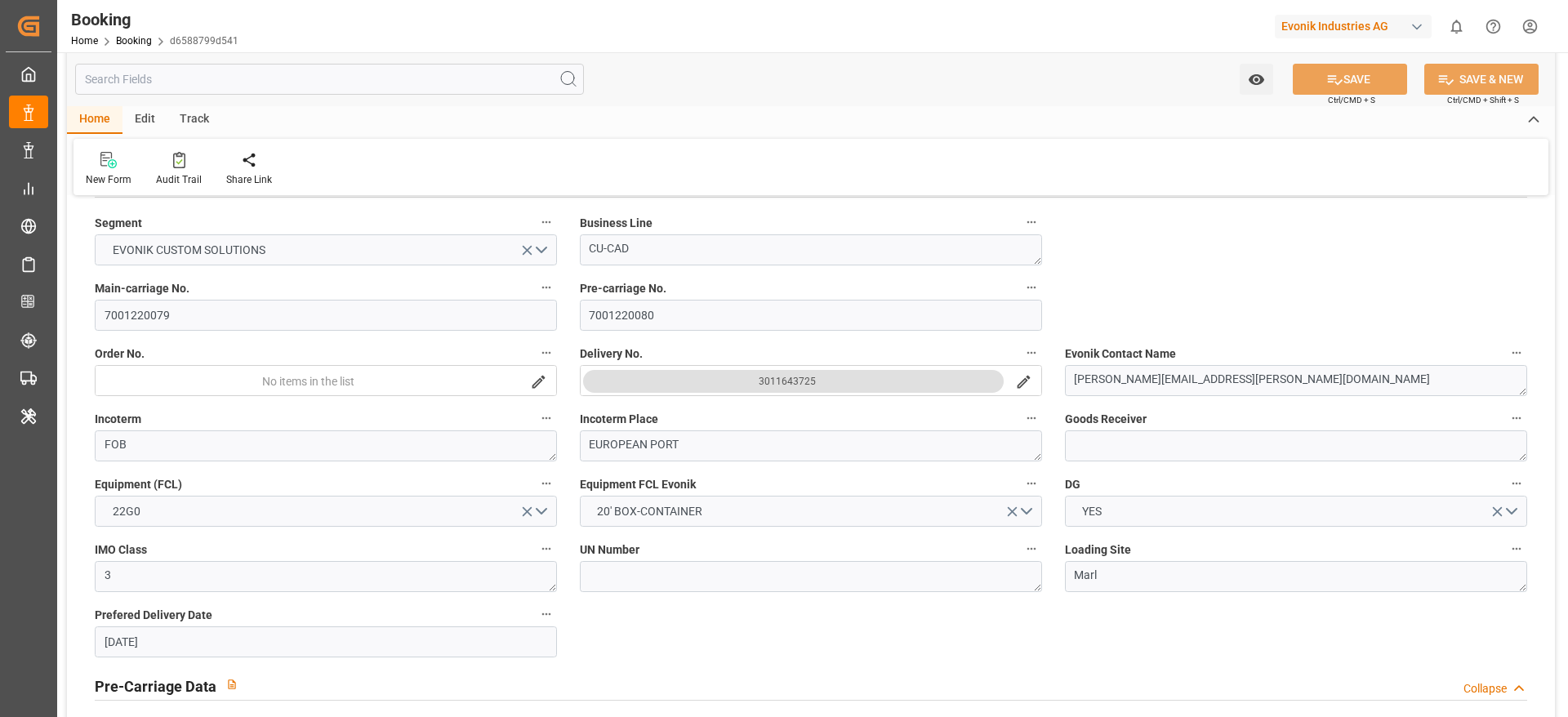
scroll to position [367, 0]
click at [129, 319] on input "7001220079" at bounding box center [325, 312] width 462 height 31
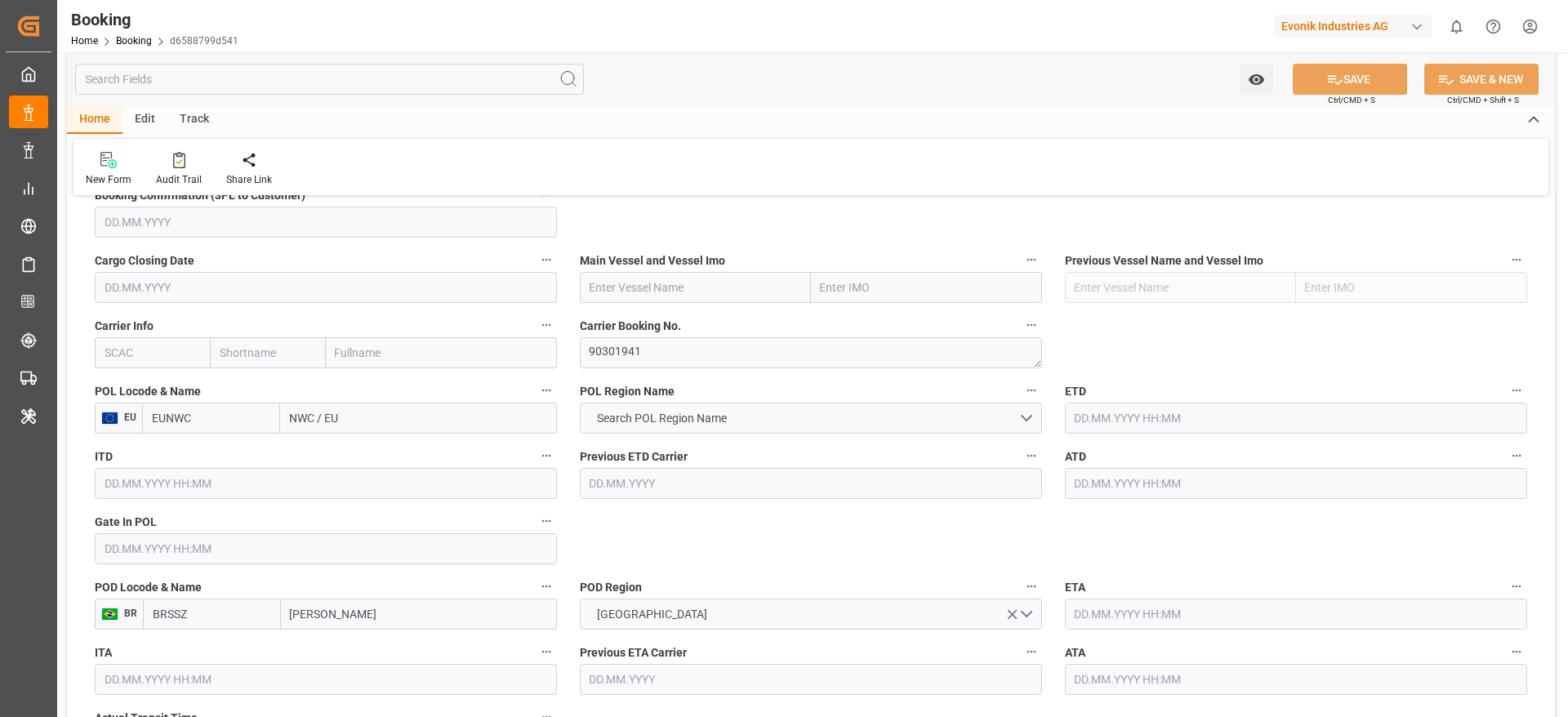
scroll to position [1141, 0]
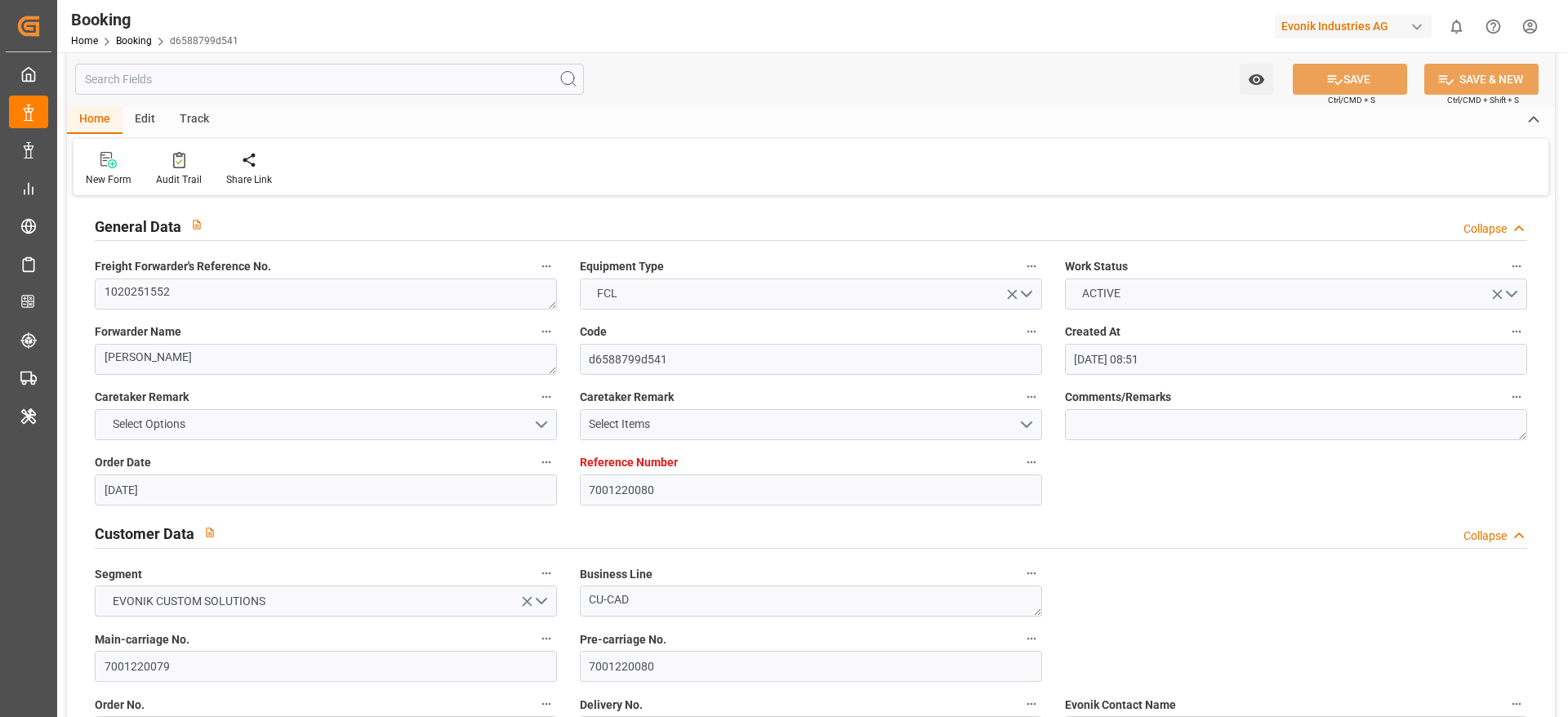
scroll to position [0, 0]
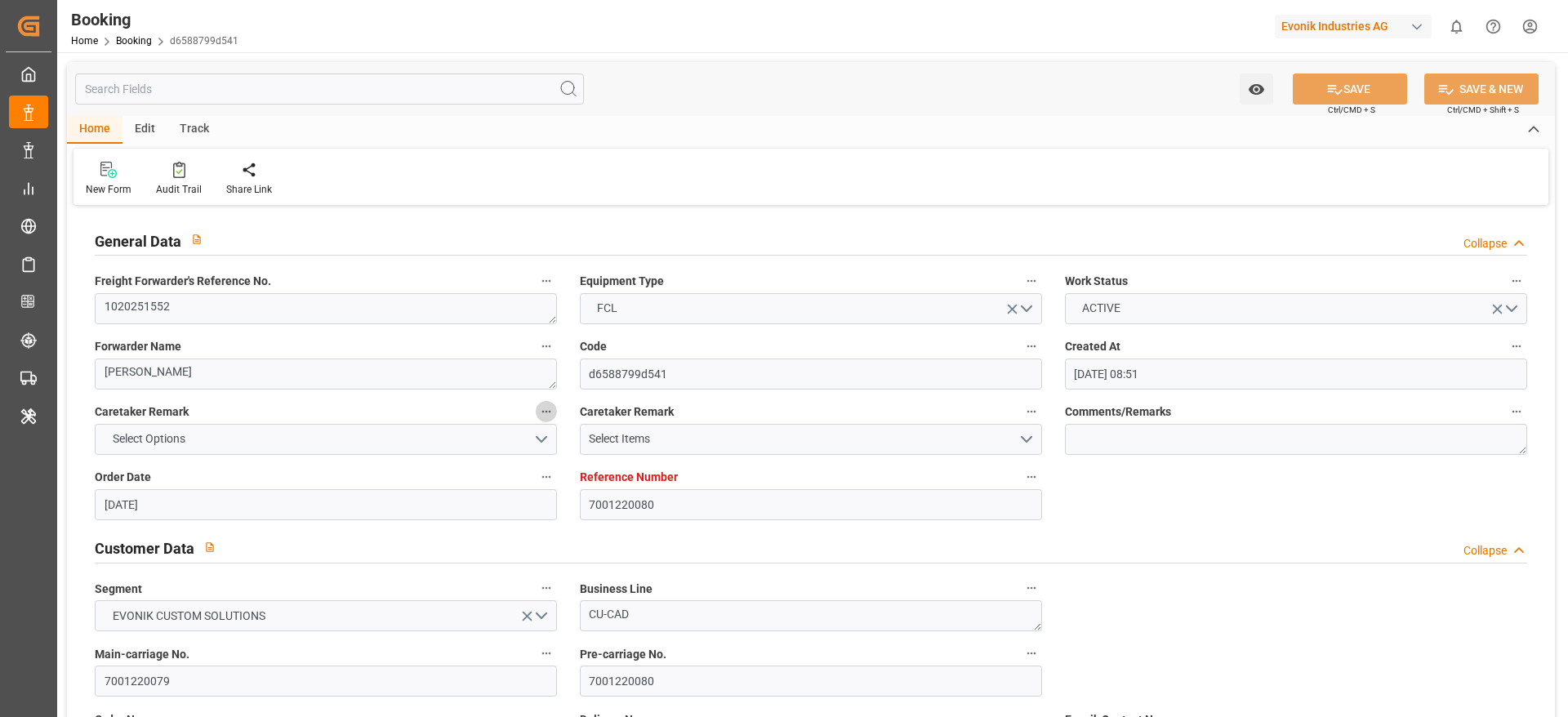
click at [549, 418] on button "Caretaker Remark" at bounding box center [546, 412] width 22 height 22
click at [718, 540] on div at bounding box center [784, 358] width 1568 height 717
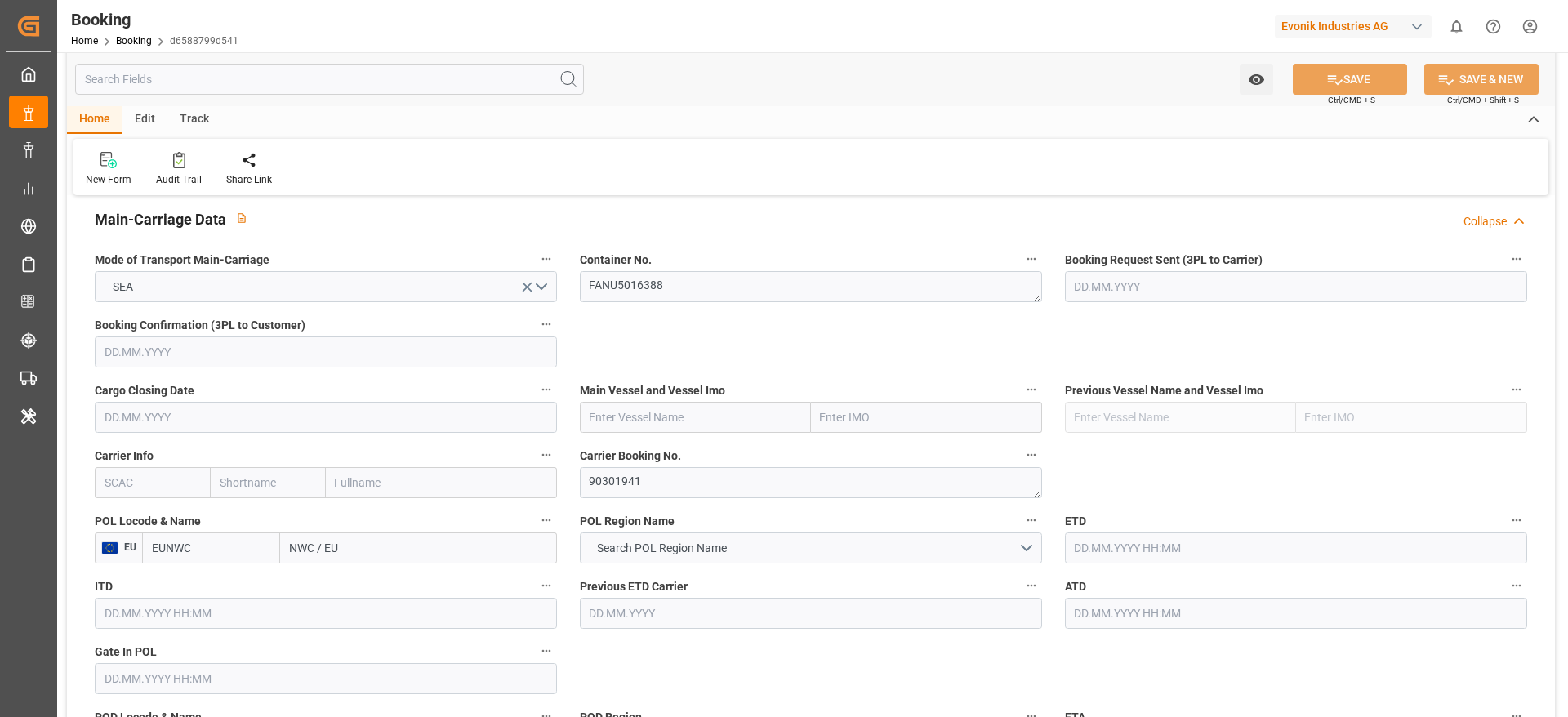
scroll to position [1102, 0]
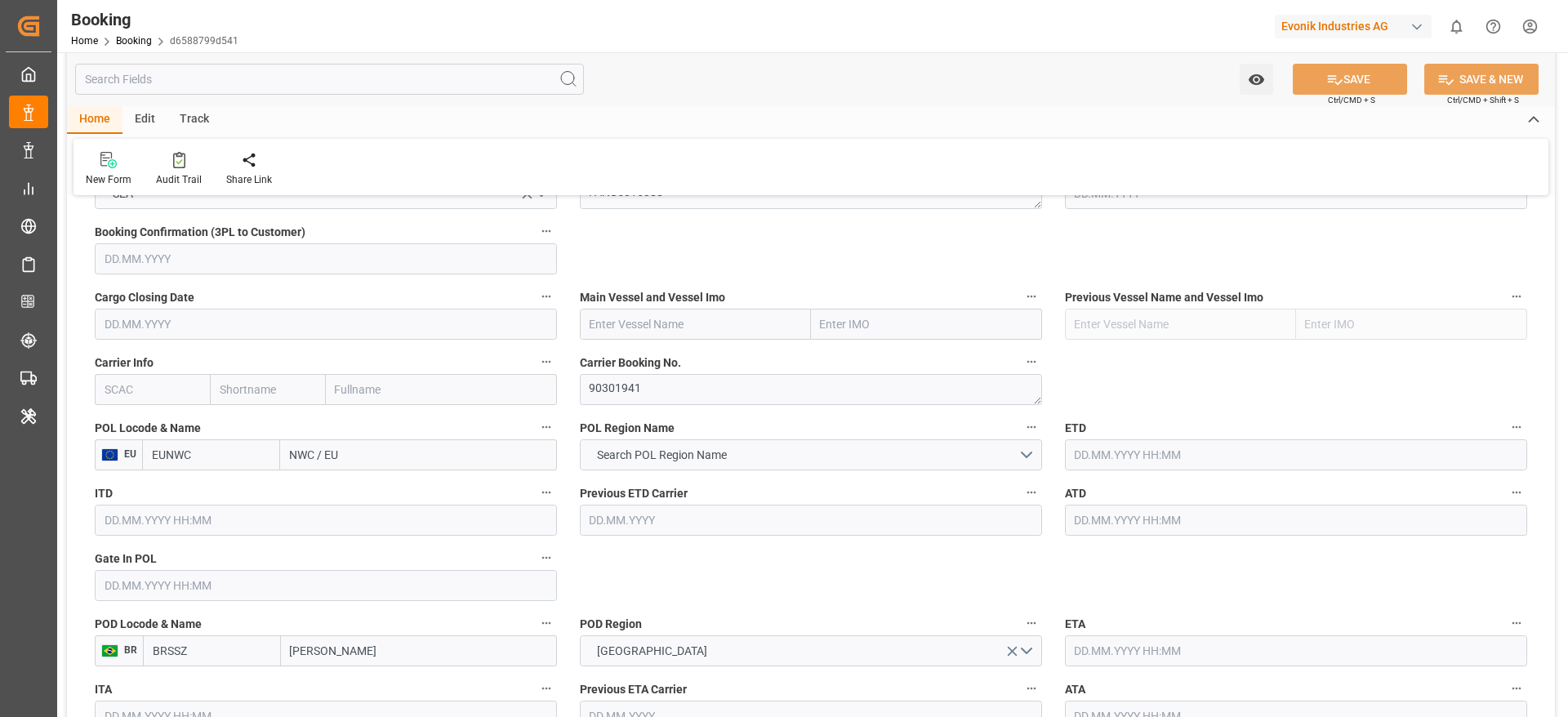
click at [125, 395] on input "text" at bounding box center [152, 389] width 115 height 31
click at [122, 412] on div "HLCU" at bounding box center [119, 425] width 49 height 36
type input "HLCU"
type input "Hapag [PERSON_NAME]"
type input "Hapag [PERSON_NAME] Aktiengesellschaft"
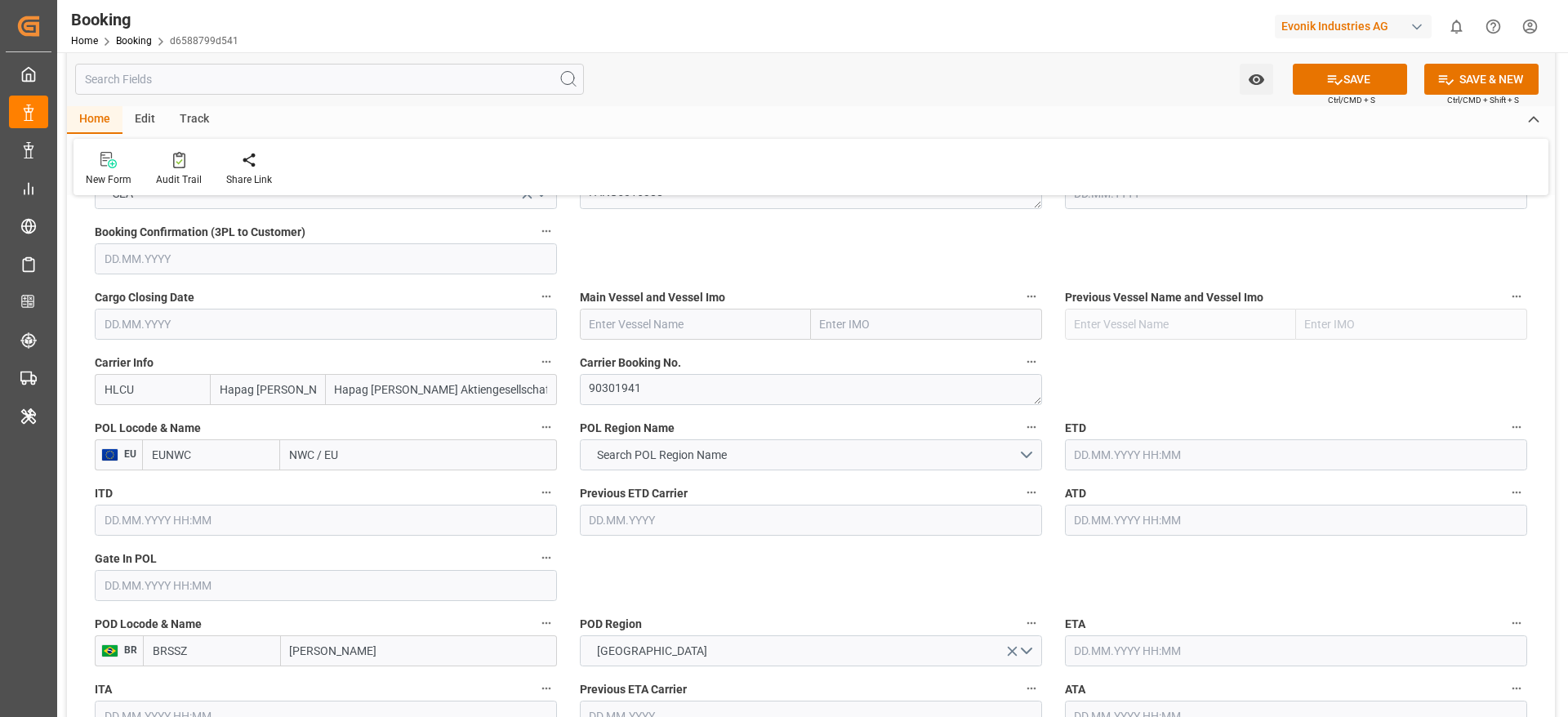
type input "HLCU"
click at [601, 370] on span "Carrier Booking No." at bounding box center [630, 362] width 101 height 17
click at [1021, 370] on button "Carrier Booking No." at bounding box center [1032, 361] width 22 height 22
click at [605, 393] on textarea "90301941" at bounding box center [810, 389] width 462 height 31
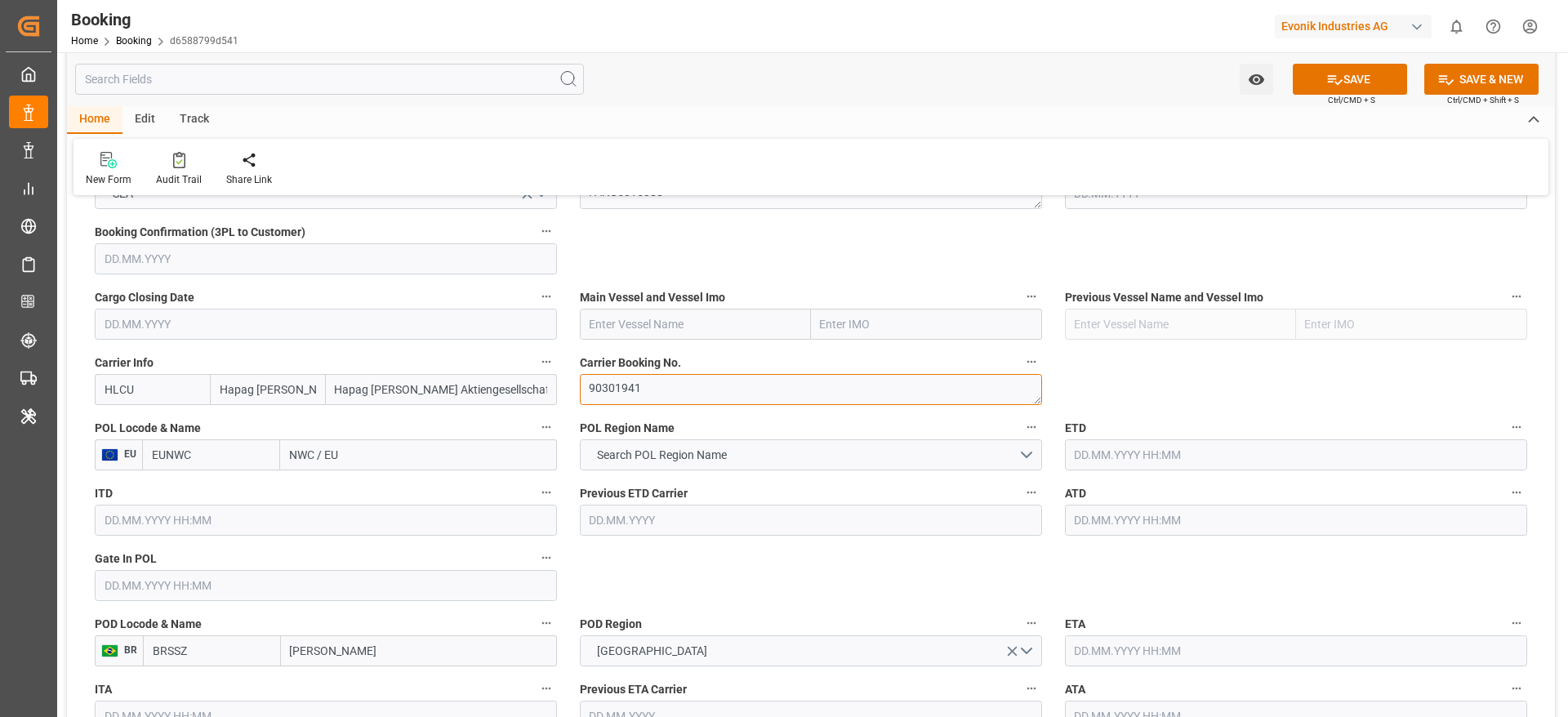
click at [605, 393] on textarea "90301941" at bounding box center [810, 389] width 462 height 31
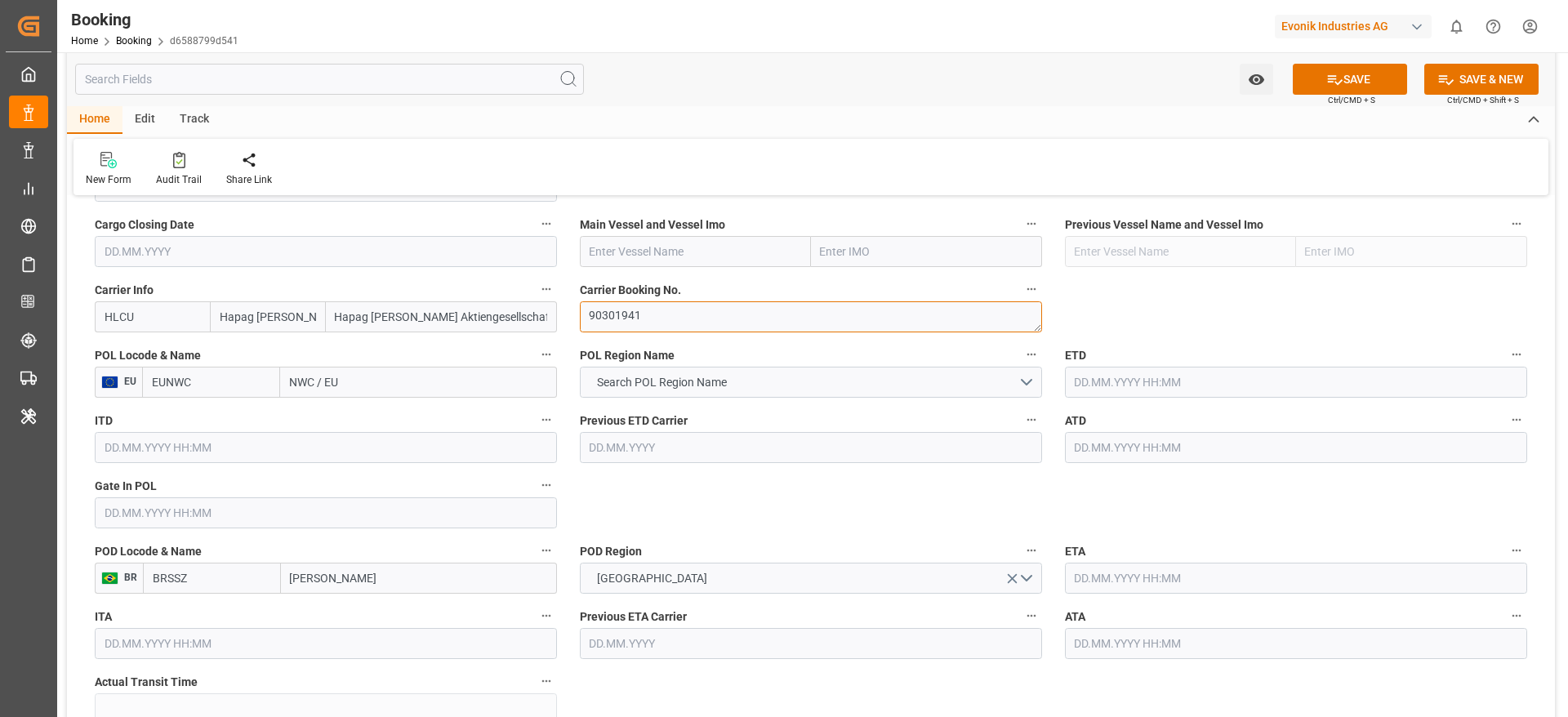
scroll to position [1224, 0]
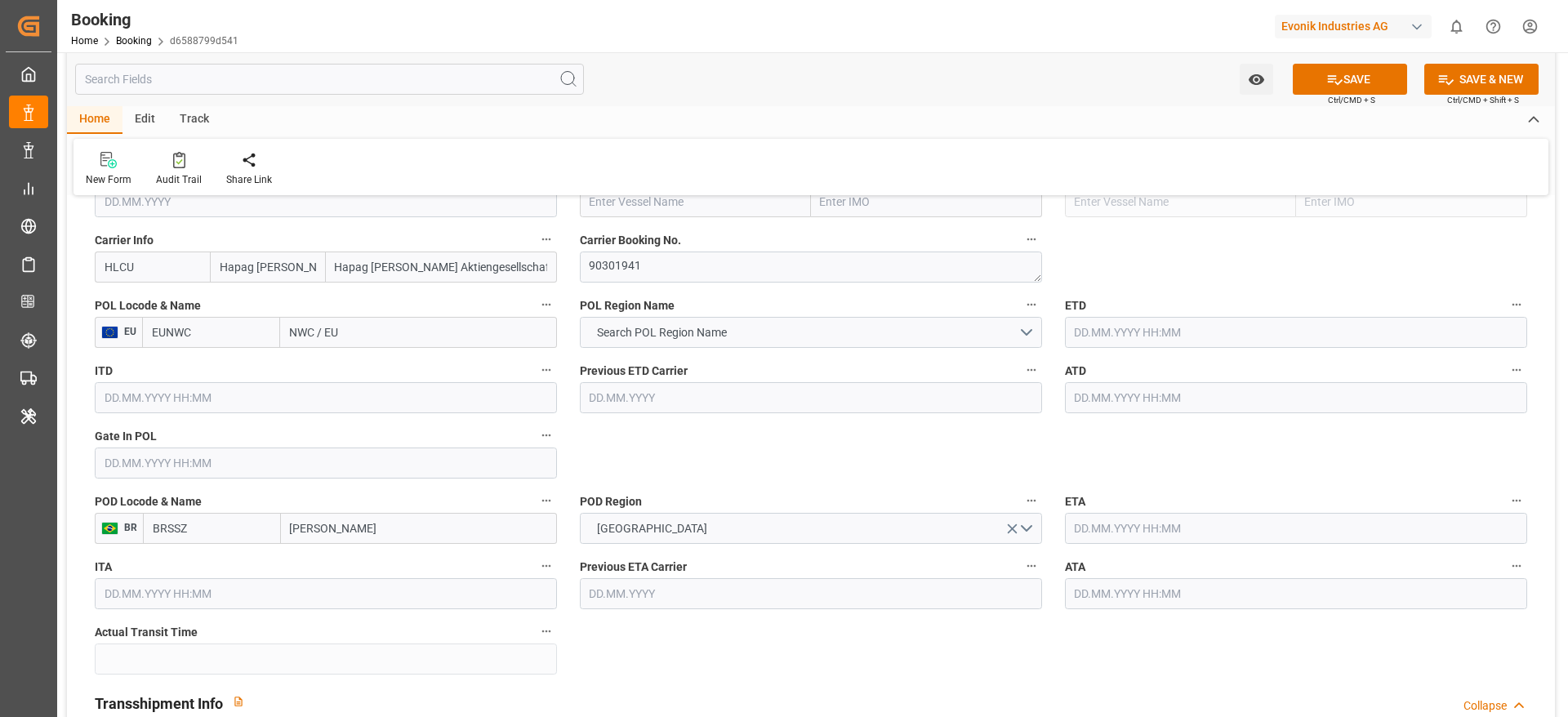
drag, startPoint x: 285, startPoint y: 342, endPoint x: 346, endPoint y: 337, distance: 61.2
click at [346, 337] on input "NWC / EU" at bounding box center [419, 332] width 277 height 31
paste input "ANTWERP"
type input "ANTWERP"
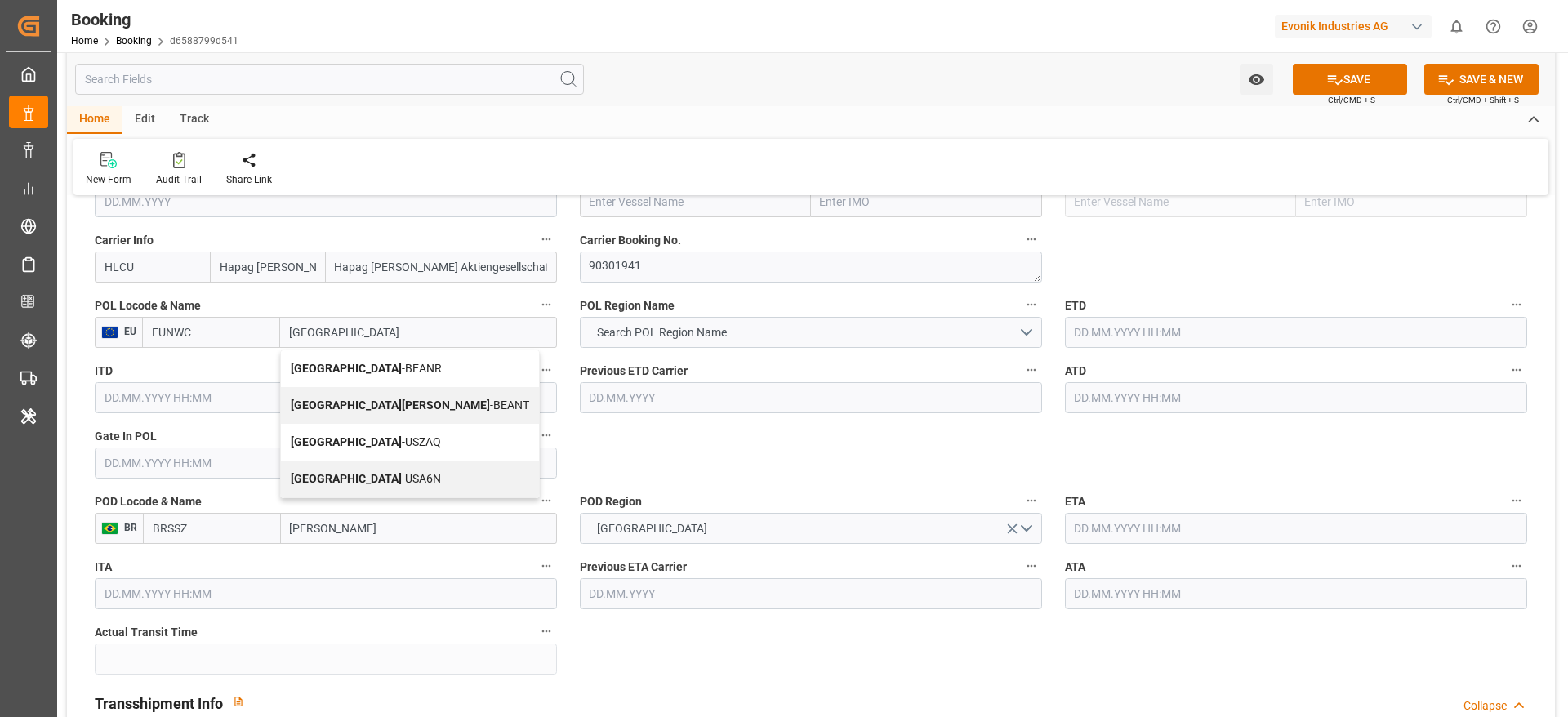
click at [344, 361] on span "Antwerp - BEANR" at bounding box center [367, 368] width 151 height 13
type input "BEANR"
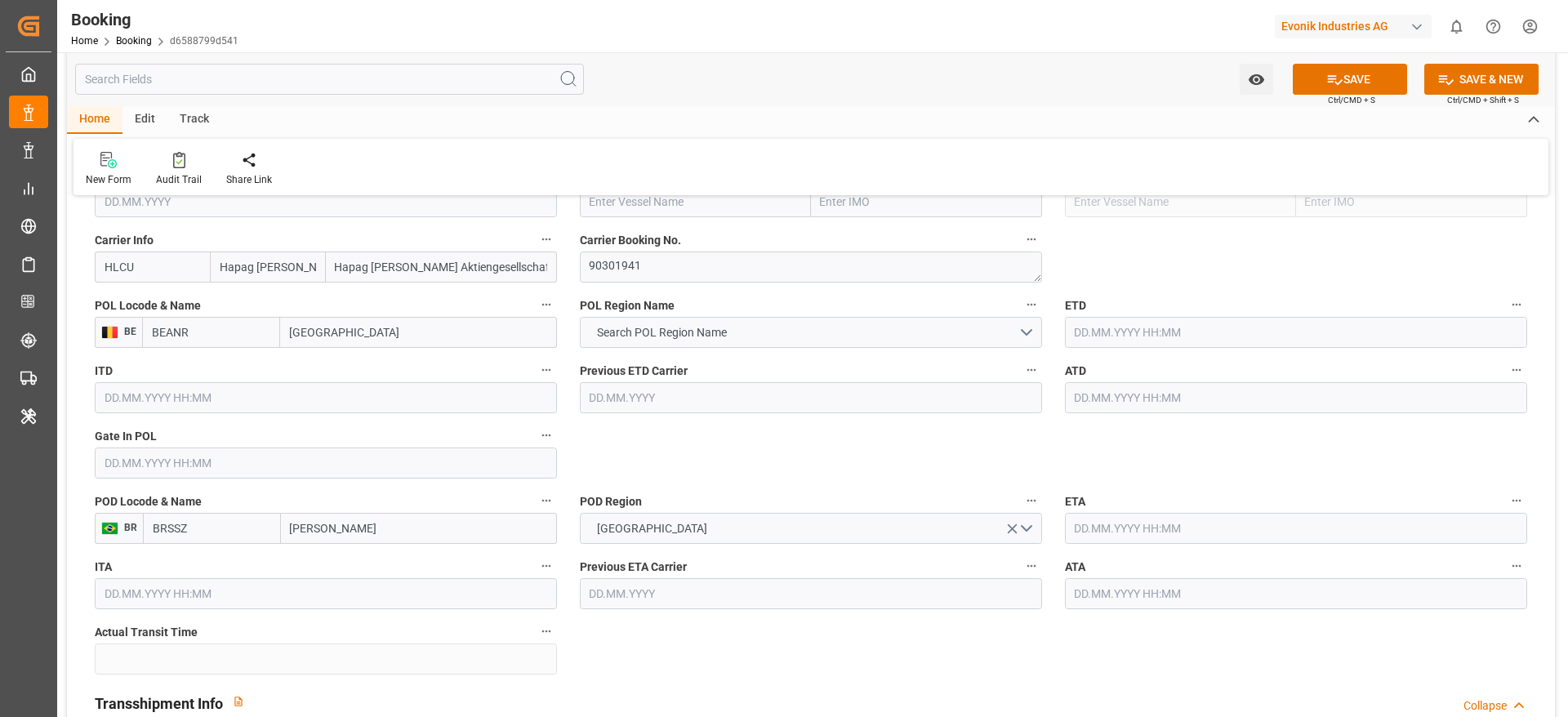
type input "[GEOGRAPHIC_DATA]"
click at [663, 356] on div "Previous ETD Carrier" at bounding box center [810, 385] width 485 height 65
click at [666, 334] on span "Search POL Region Name" at bounding box center [662, 332] width 146 height 17
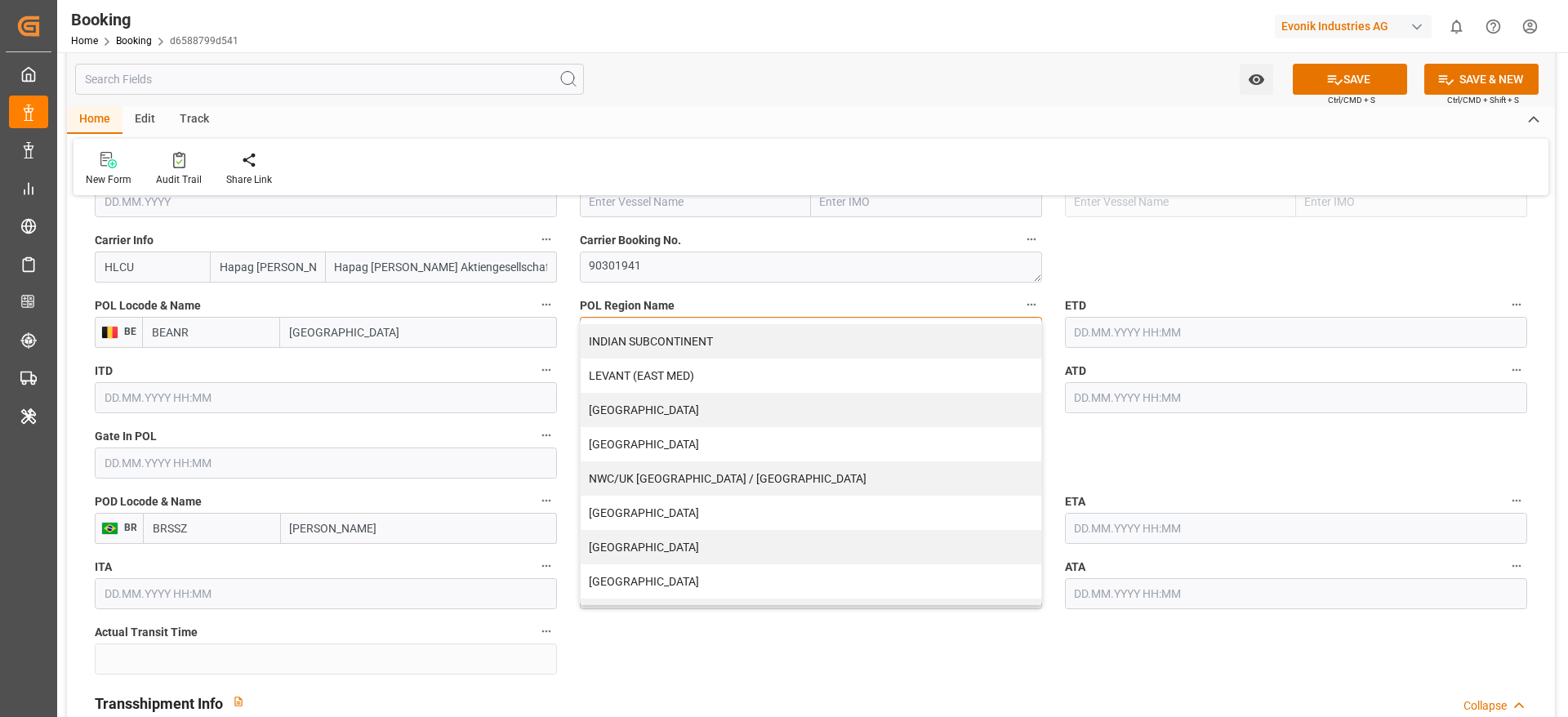
scroll to position [332, 0]
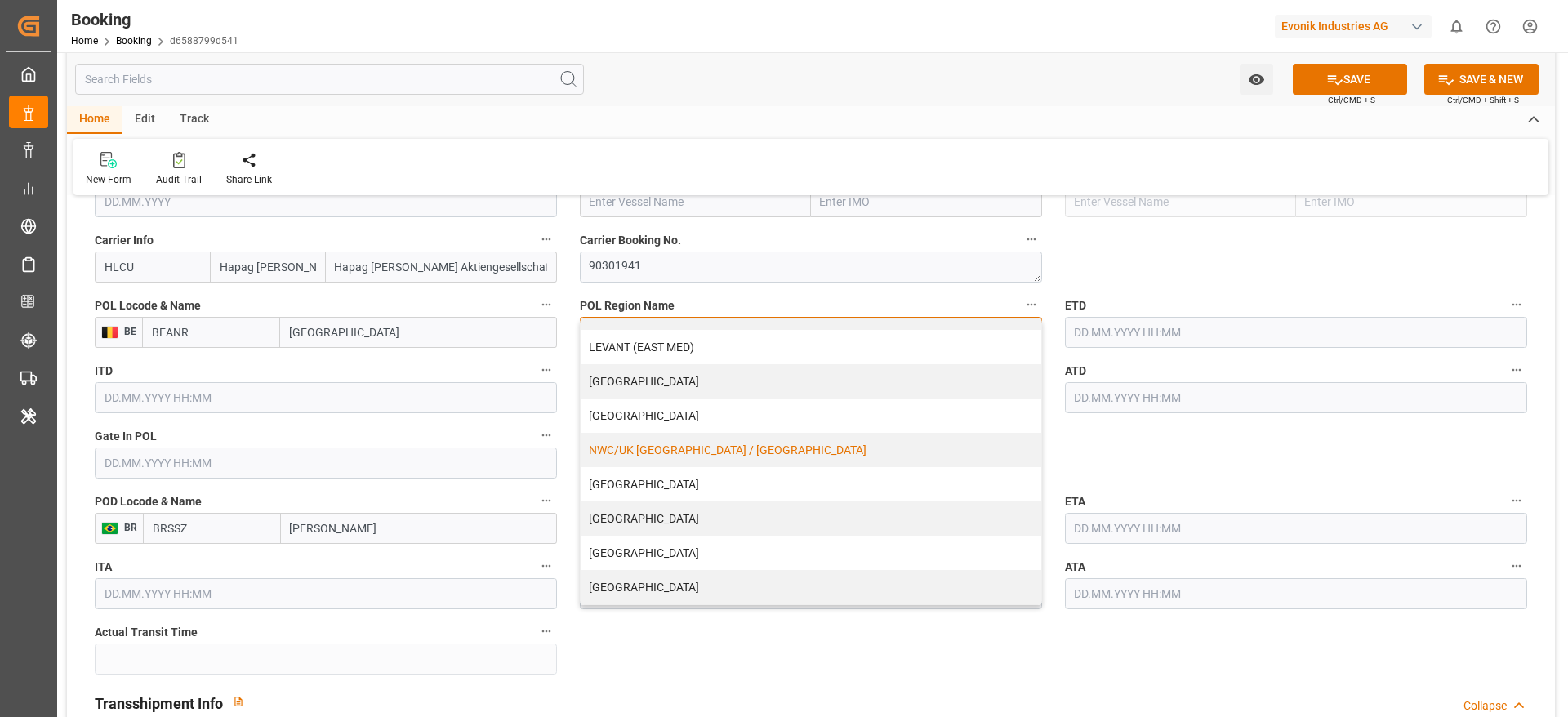
click at [667, 453] on div "NWC/UK [GEOGRAPHIC_DATA] / [GEOGRAPHIC_DATA]" at bounding box center [810, 449] width 460 height 34
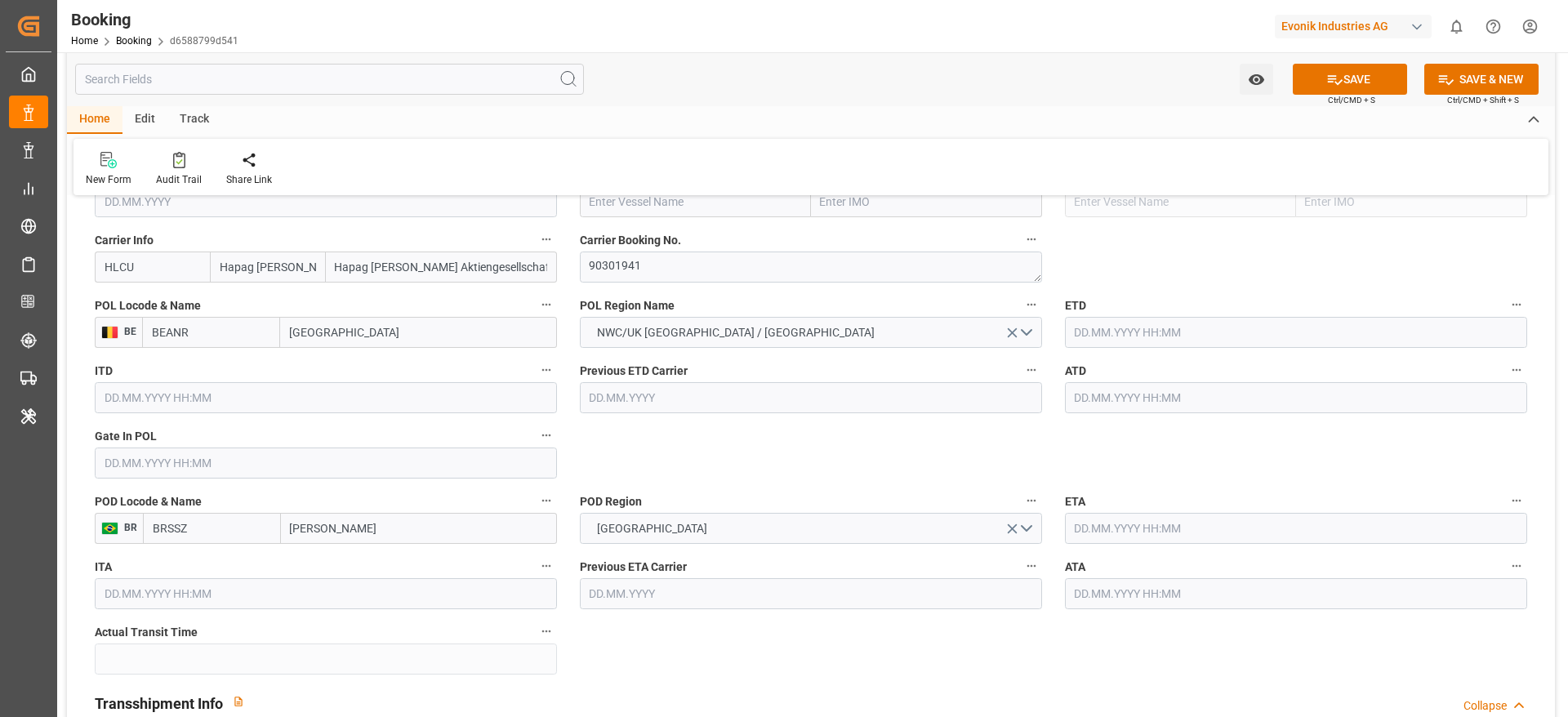
click at [621, 215] on input "text" at bounding box center [695, 201] width 231 height 31
paste input "XIAMEN EXPRESS"
click at [638, 241] on b "XIAMEN EXPRESS" at bounding box center [638, 238] width 95 height 13
type input "XIAMEN EXPRESS"
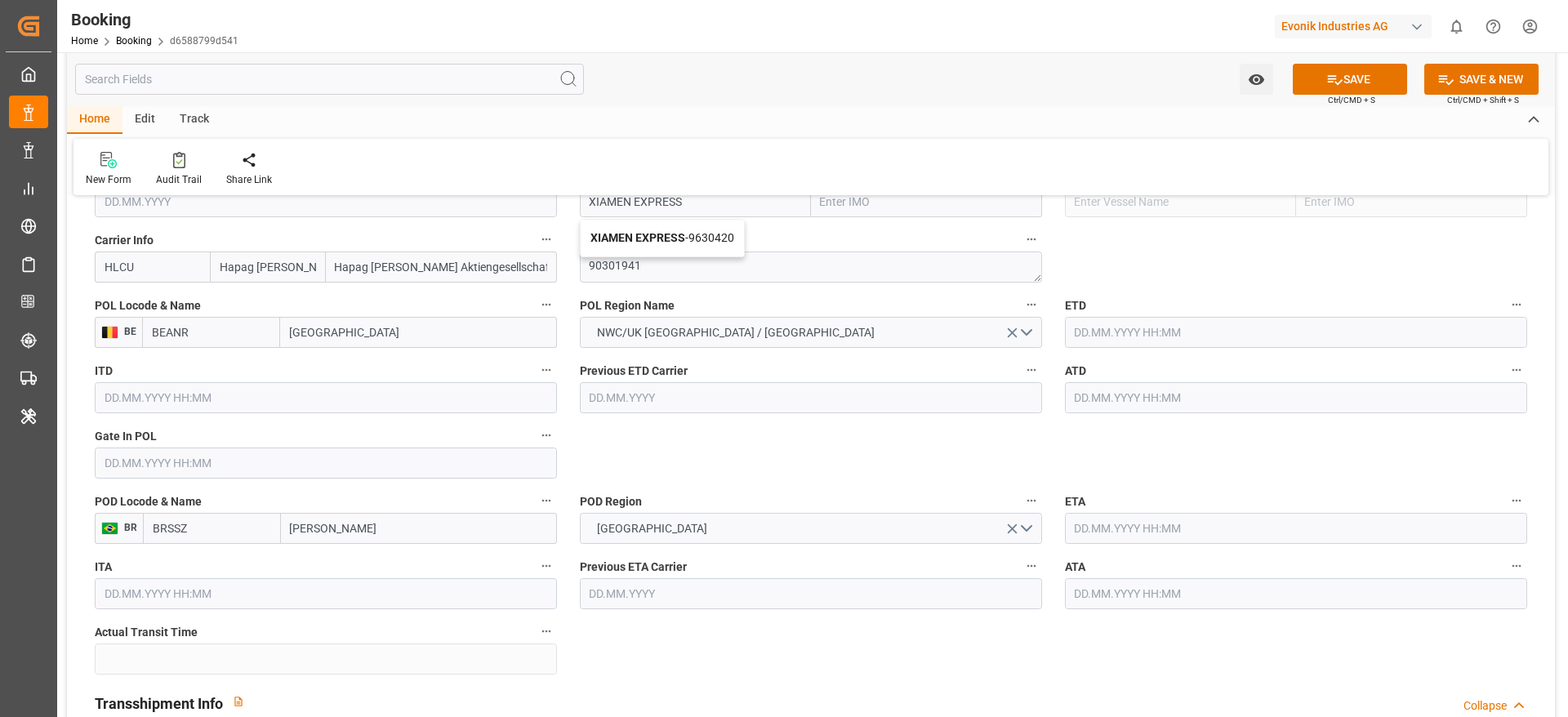
type input "9630420"
type input "XIAMEN EXPRESS"
click at [143, 477] on input "text" at bounding box center [325, 463] width 462 height 31
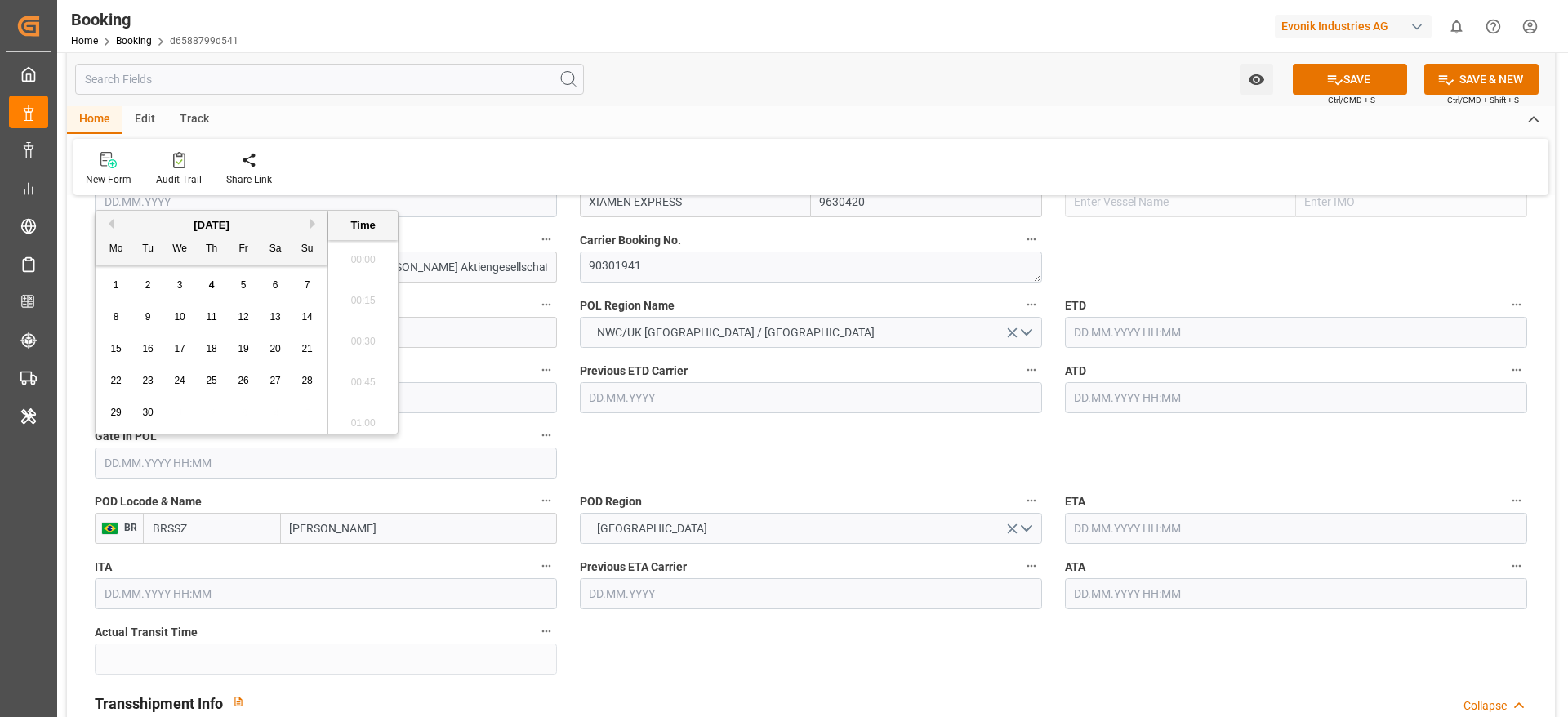
scroll to position [1924, 0]
click at [112, 221] on button "Previous Month" at bounding box center [109, 224] width 10 height 10
click at [117, 321] on span "4" at bounding box center [116, 317] width 6 height 12
type input "04.08.2025 00:00"
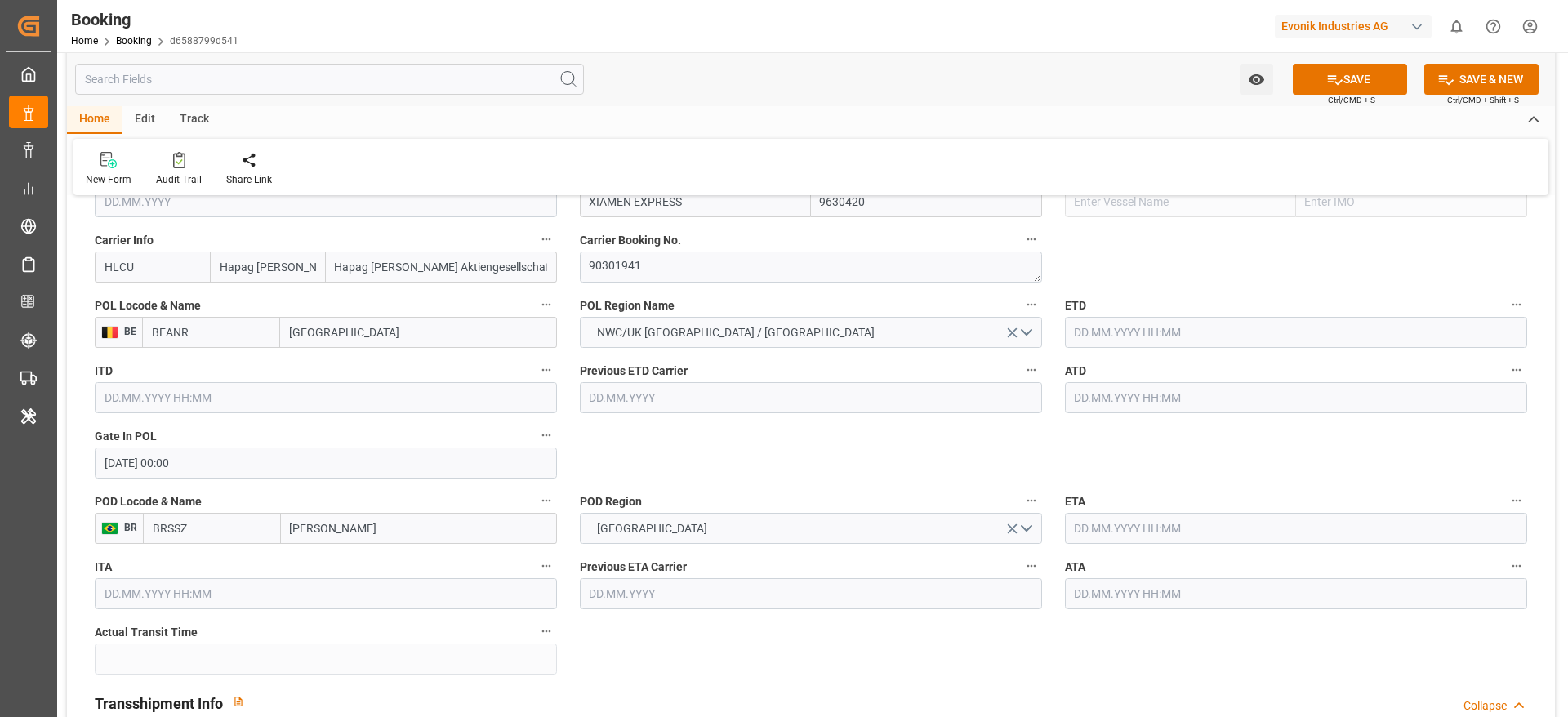
click at [1091, 332] on input "text" at bounding box center [1295, 332] width 462 height 31
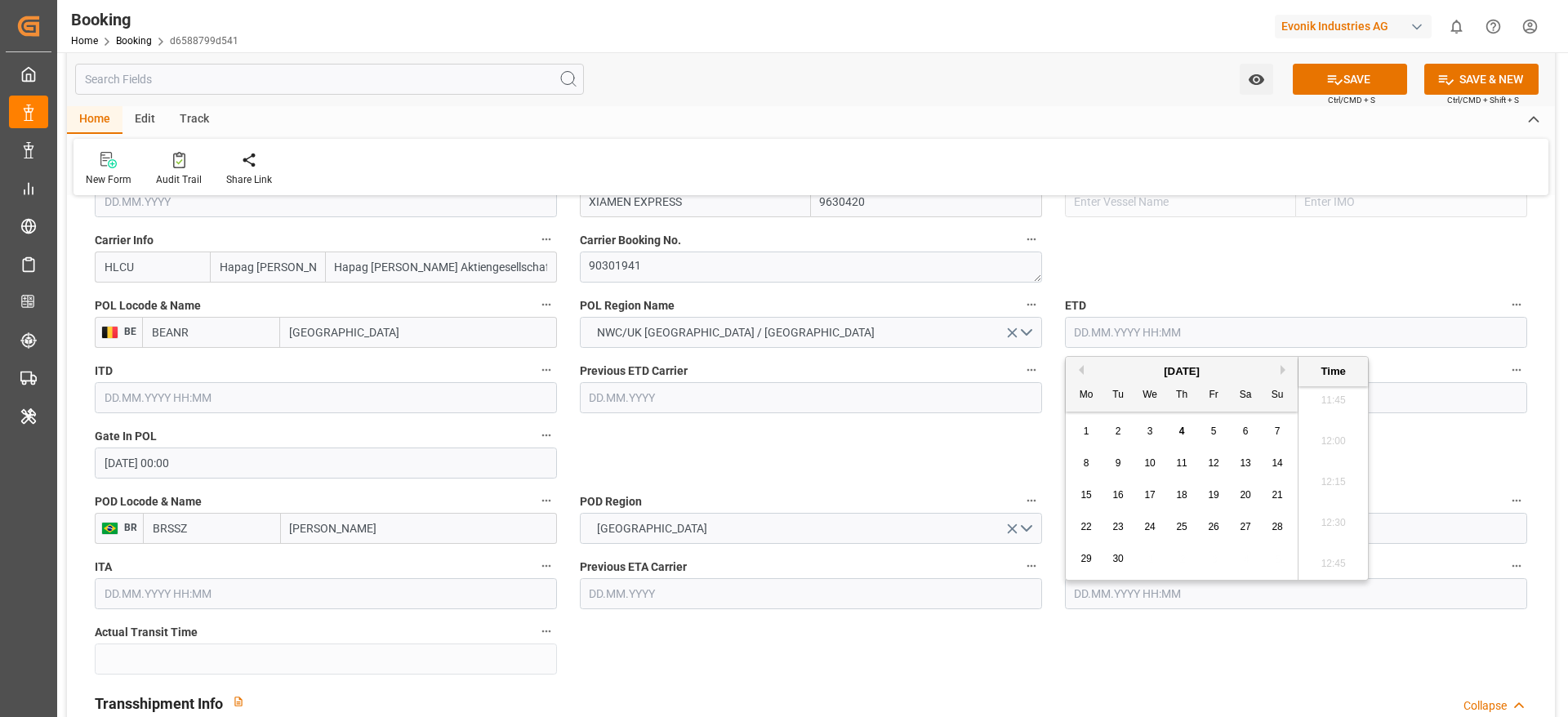
click at [1081, 371] on button "Previous Month" at bounding box center [1079, 370] width 10 height 10
click at [1277, 459] on span "10" at bounding box center [1276, 463] width 11 height 12
type input "10.08.2025 00:00"
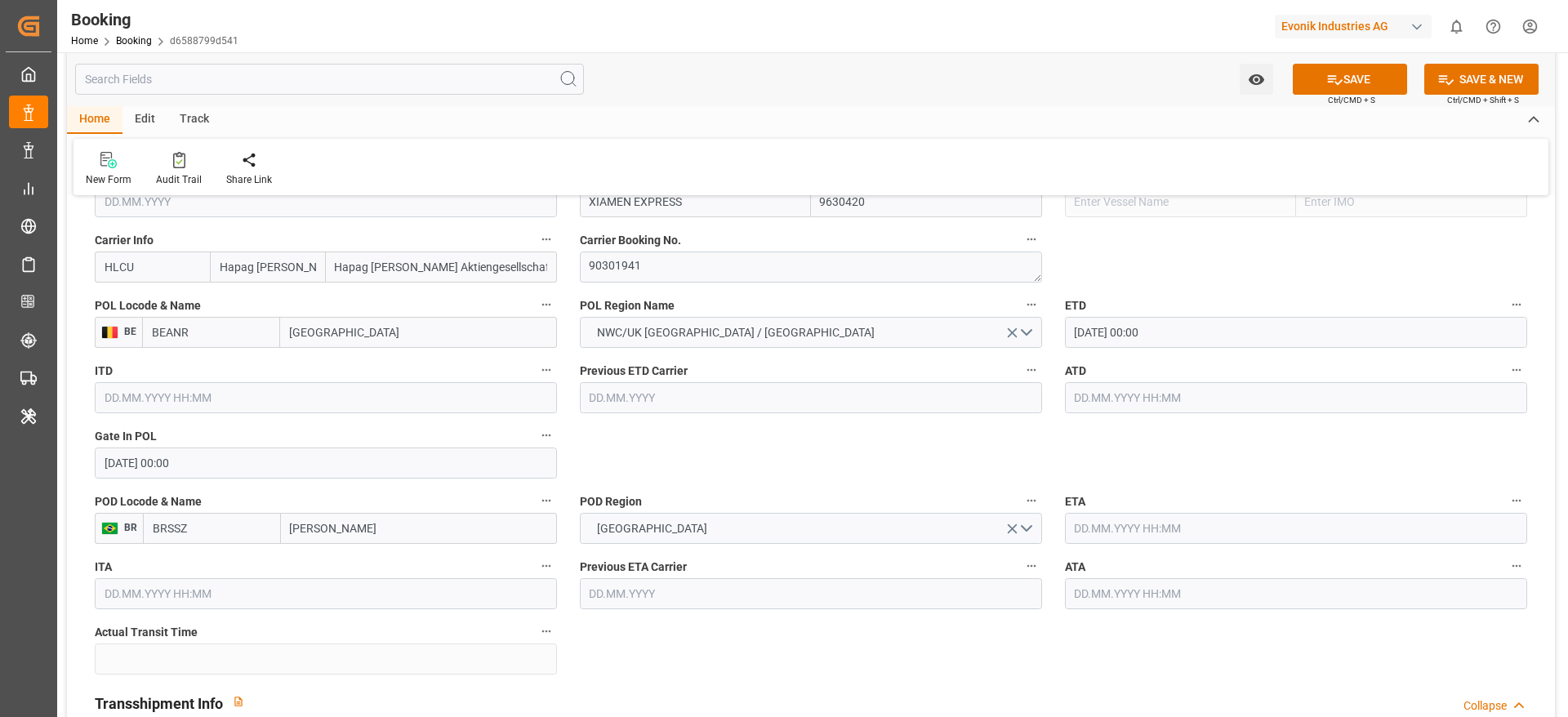
click at [1073, 400] on input "text" at bounding box center [1295, 397] width 462 height 31
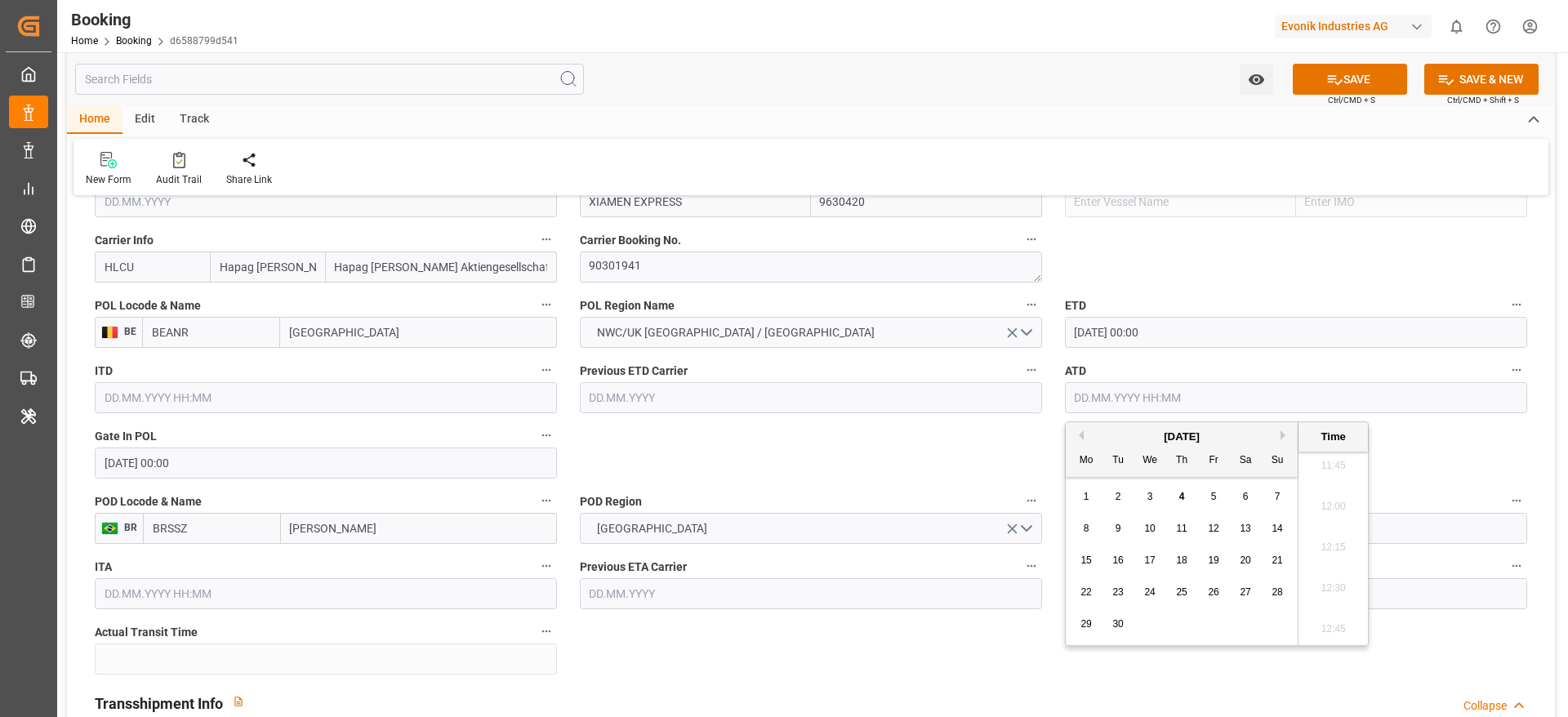
click at [1074, 435] on button "Previous Month" at bounding box center [1079, 435] width 10 height 10
click at [1280, 527] on span "10" at bounding box center [1276, 528] width 11 height 12
type input "10.08.2025 00:00"
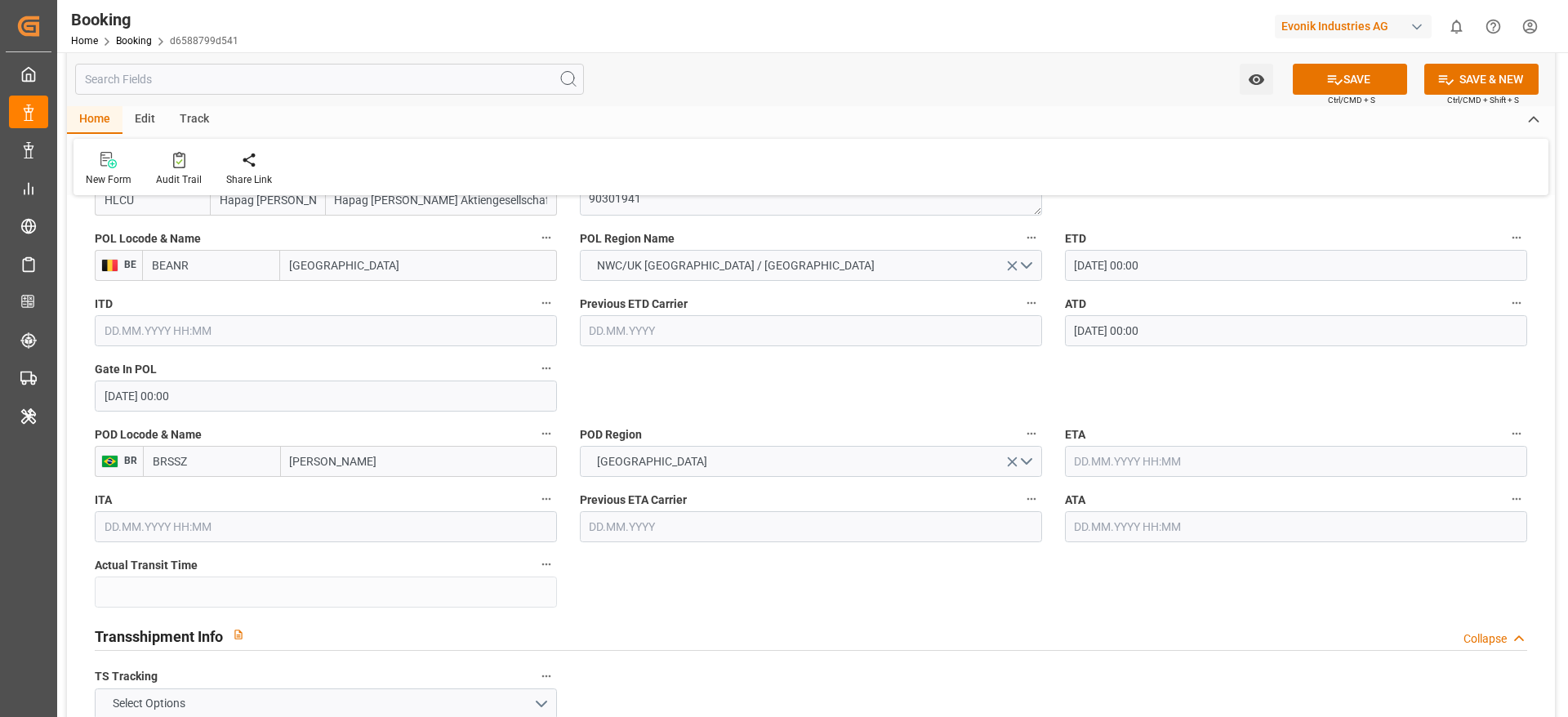
scroll to position [1347, 0]
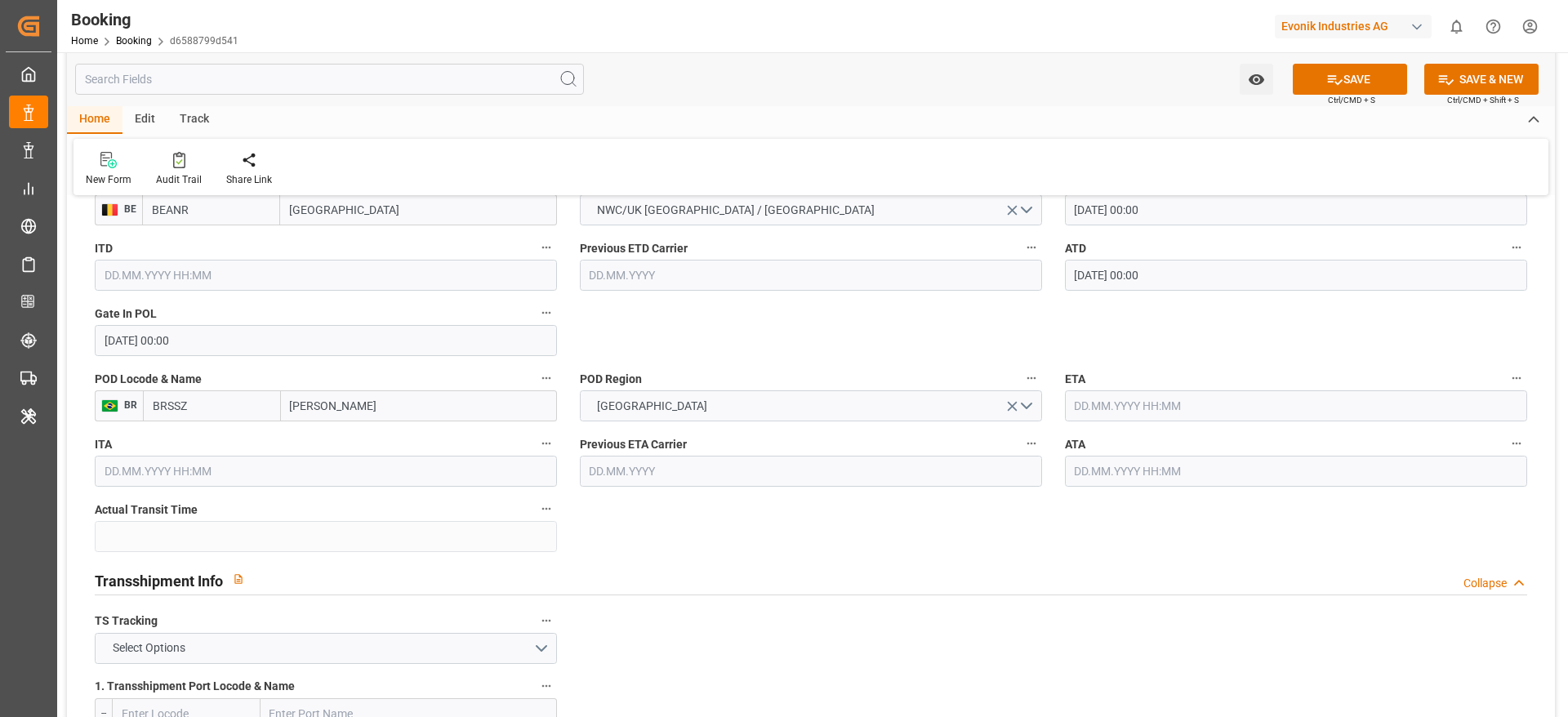
click at [1087, 406] on input "text" at bounding box center [1295, 405] width 462 height 31
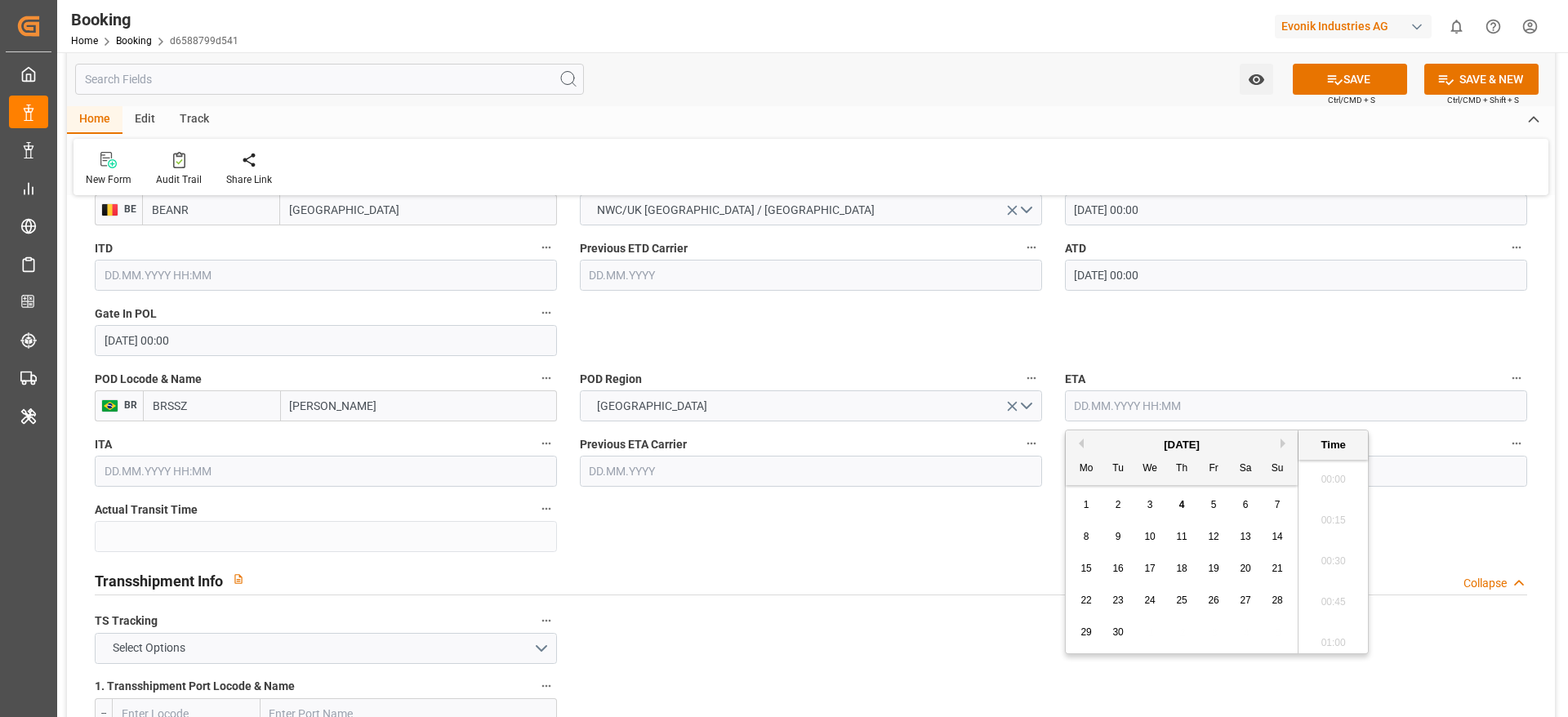
scroll to position [1924, 0]
click at [1080, 440] on button "Previous Month" at bounding box center [1079, 443] width 10 height 10
click at [1206, 627] on div "29" at bounding box center [1214, 632] width 21 height 20
type input "29.08.2025 00:00"
click at [1032, 569] on div "Transshipment Info Collapse" at bounding box center [810, 579] width 1432 height 31
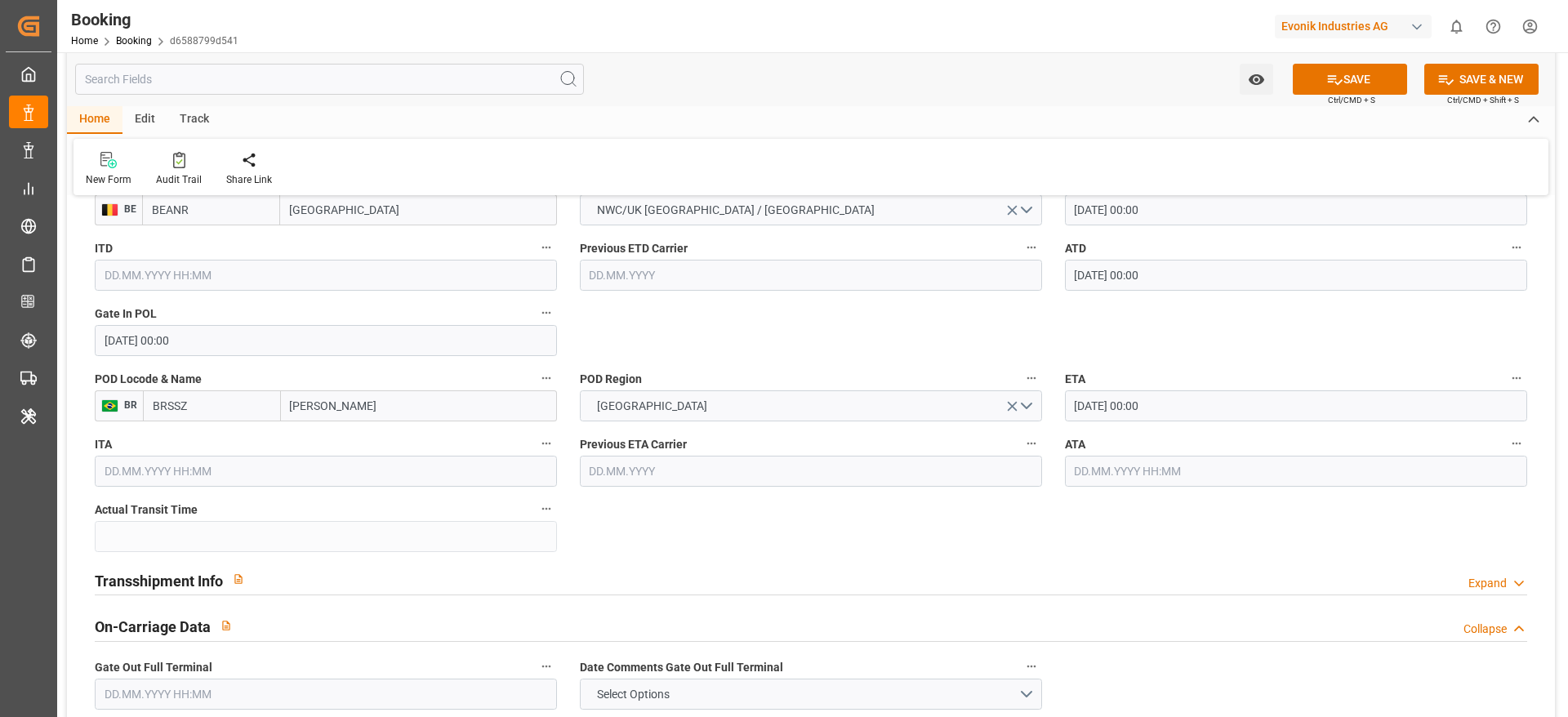
click at [1114, 474] on input "text" at bounding box center [1295, 471] width 462 height 31
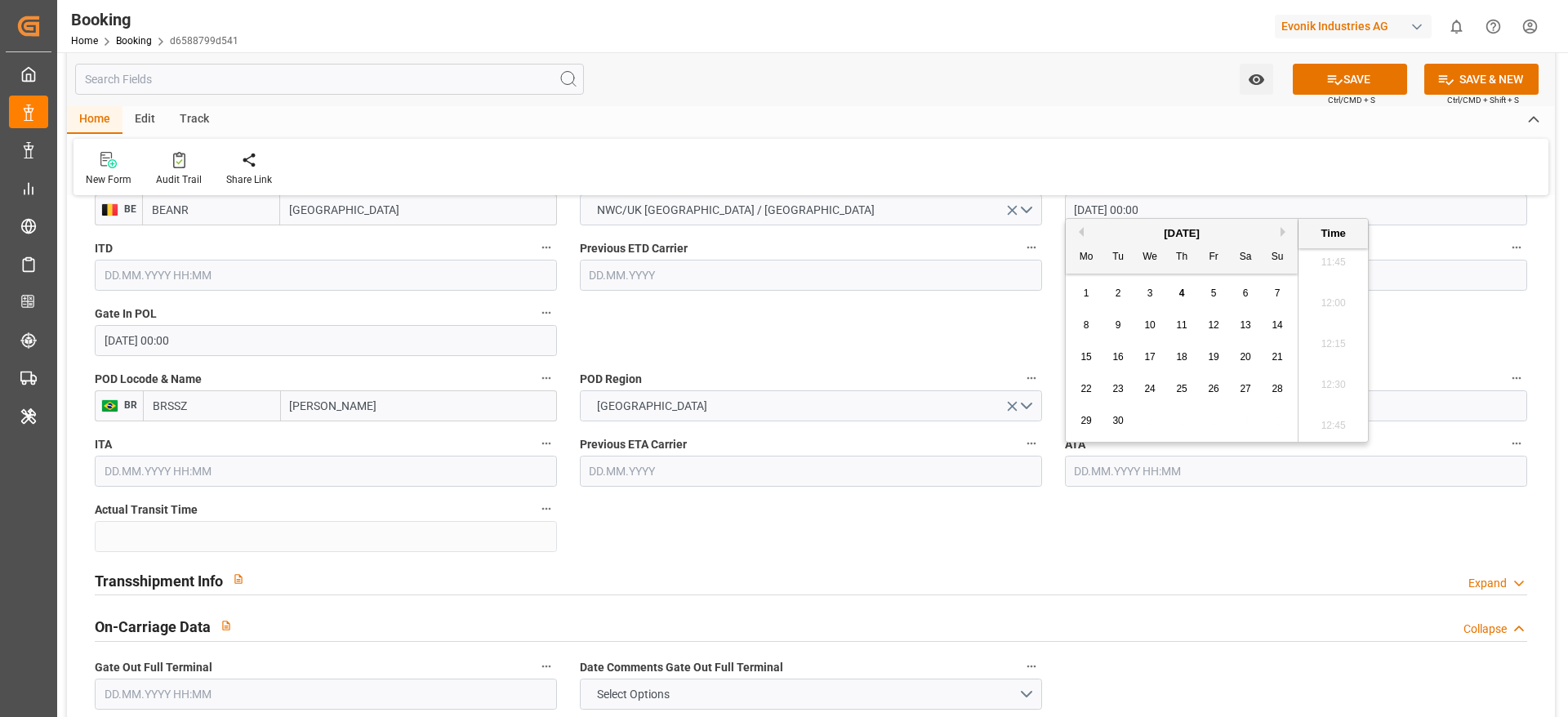
click at [1085, 230] on div "September 2025" at bounding box center [1182, 234] width 232 height 17
click at [1080, 230] on button "Previous Month" at bounding box center [1079, 232] width 10 height 10
click at [1214, 416] on span "29" at bounding box center [1213, 420] width 11 height 12
type input "29.08.2025 00:00"
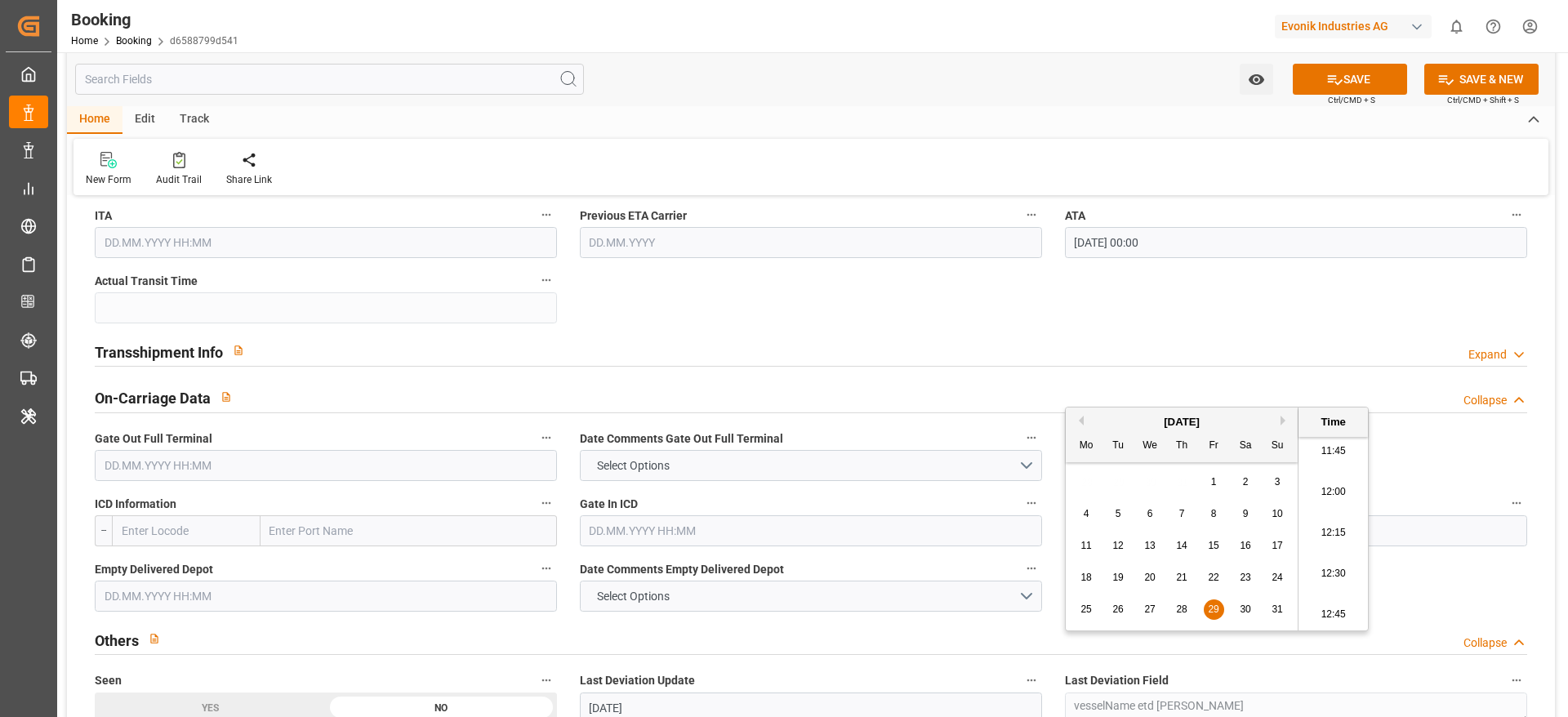
scroll to position [1591, 0]
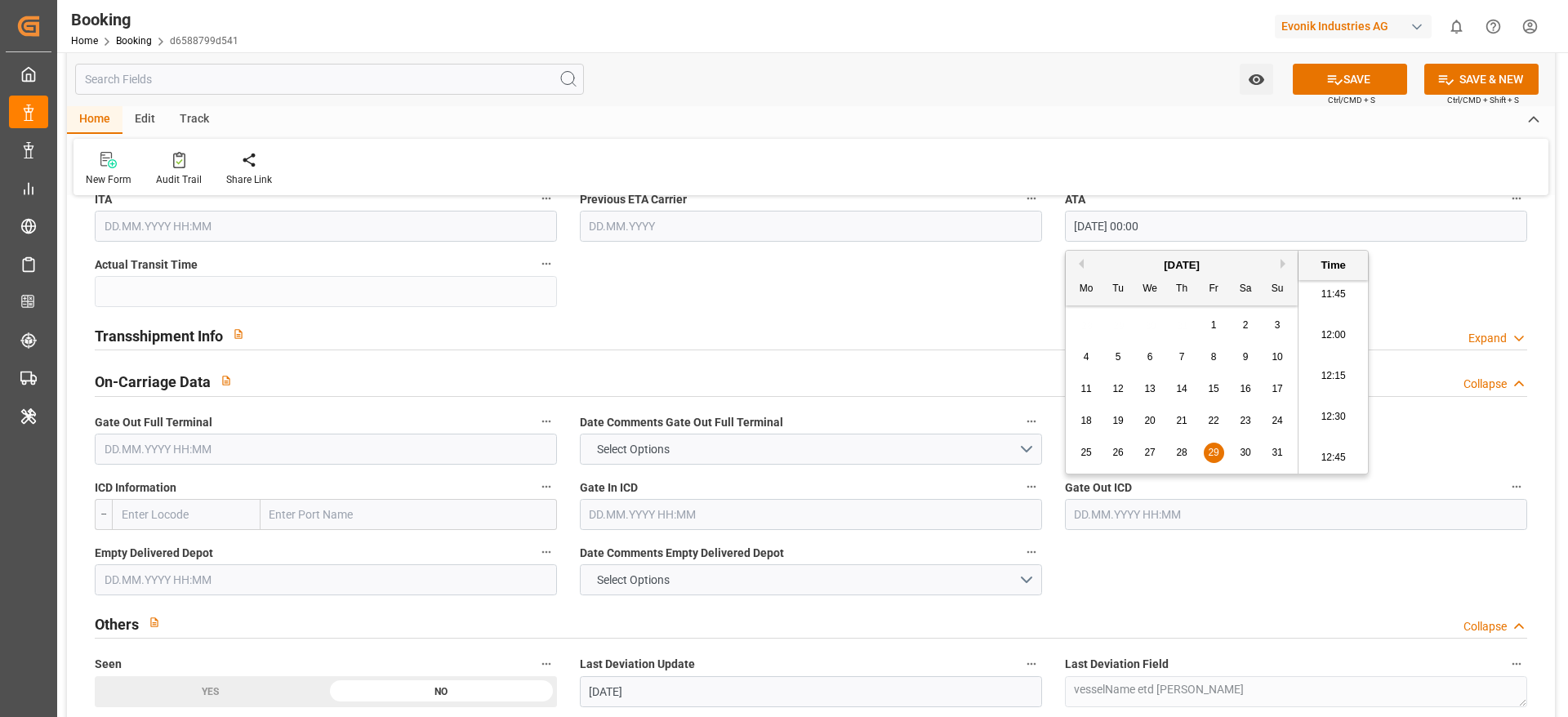
click at [339, 343] on div "Transshipment Info Expand" at bounding box center [810, 333] width 1432 height 31
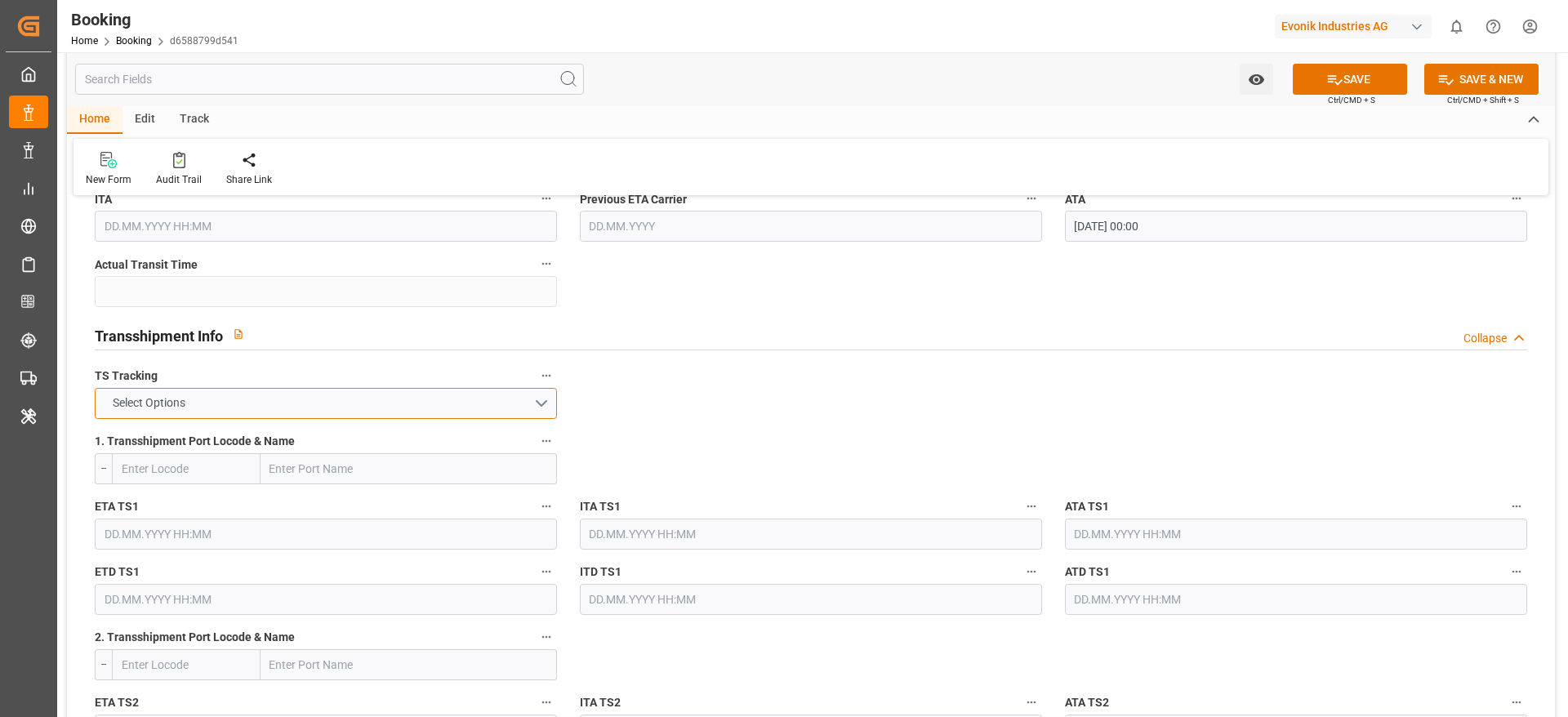
click at [510, 406] on button "Select Options" at bounding box center [325, 403] width 462 height 31
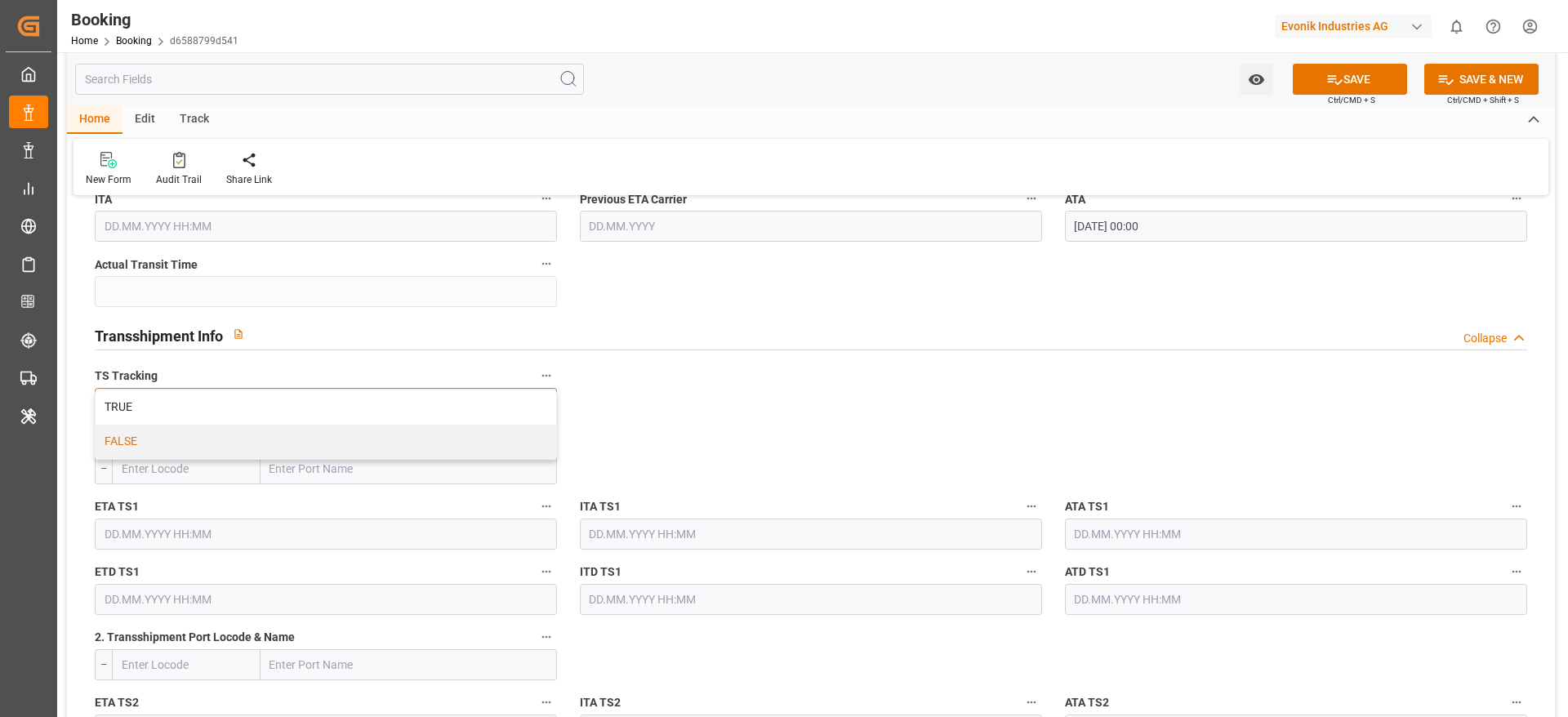
click at [481, 437] on div "FALSE" at bounding box center [325, 441] width 460 height 34
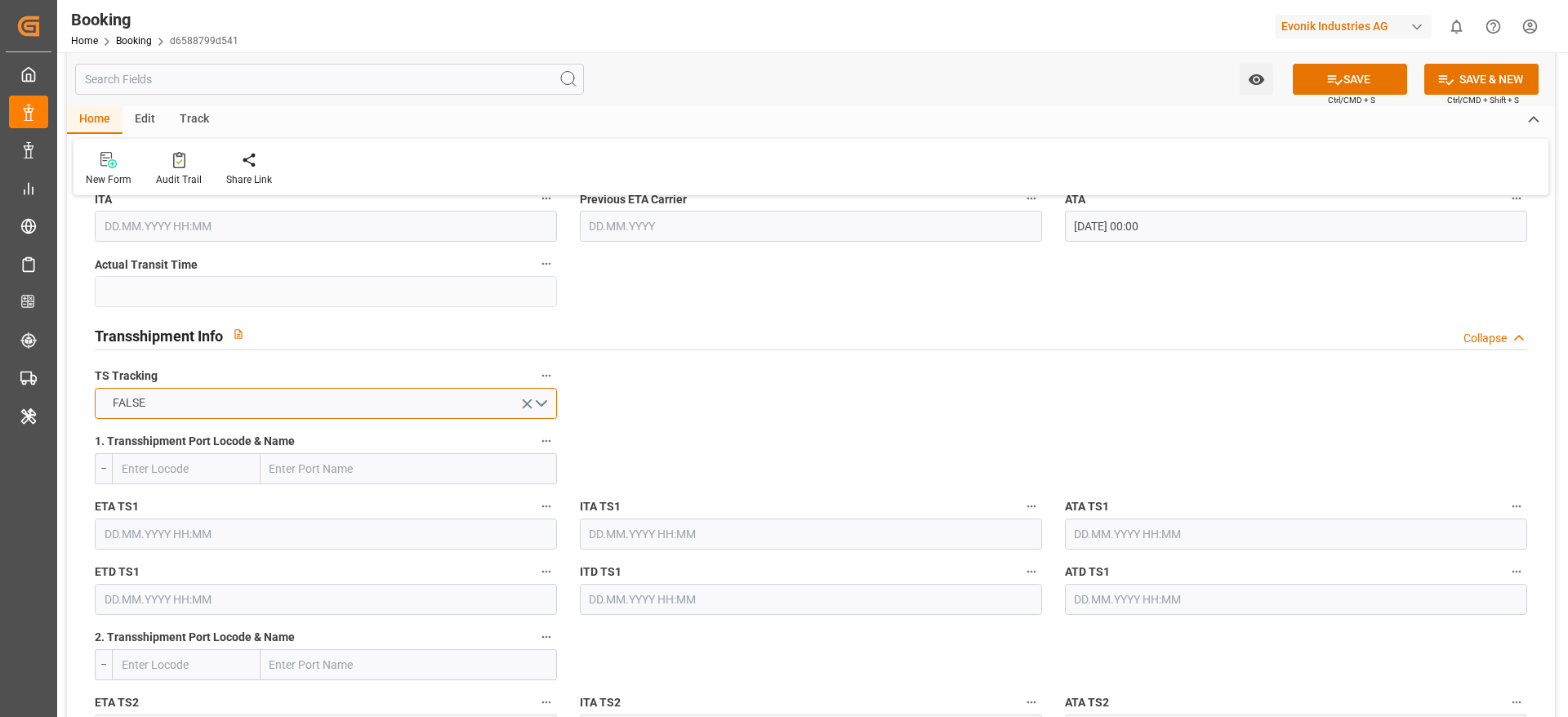
scroll to position [1347, 0]
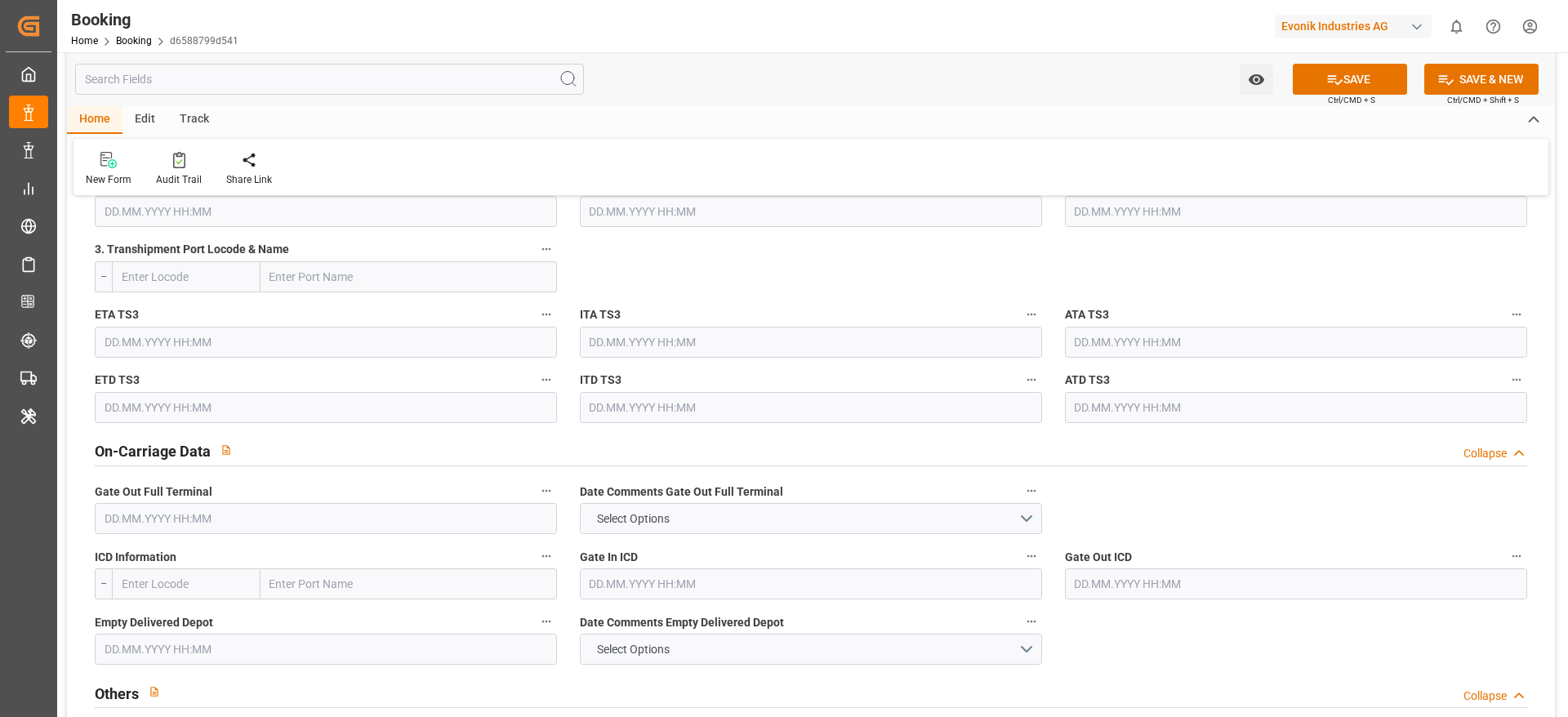
scroll to position [2204, 0]
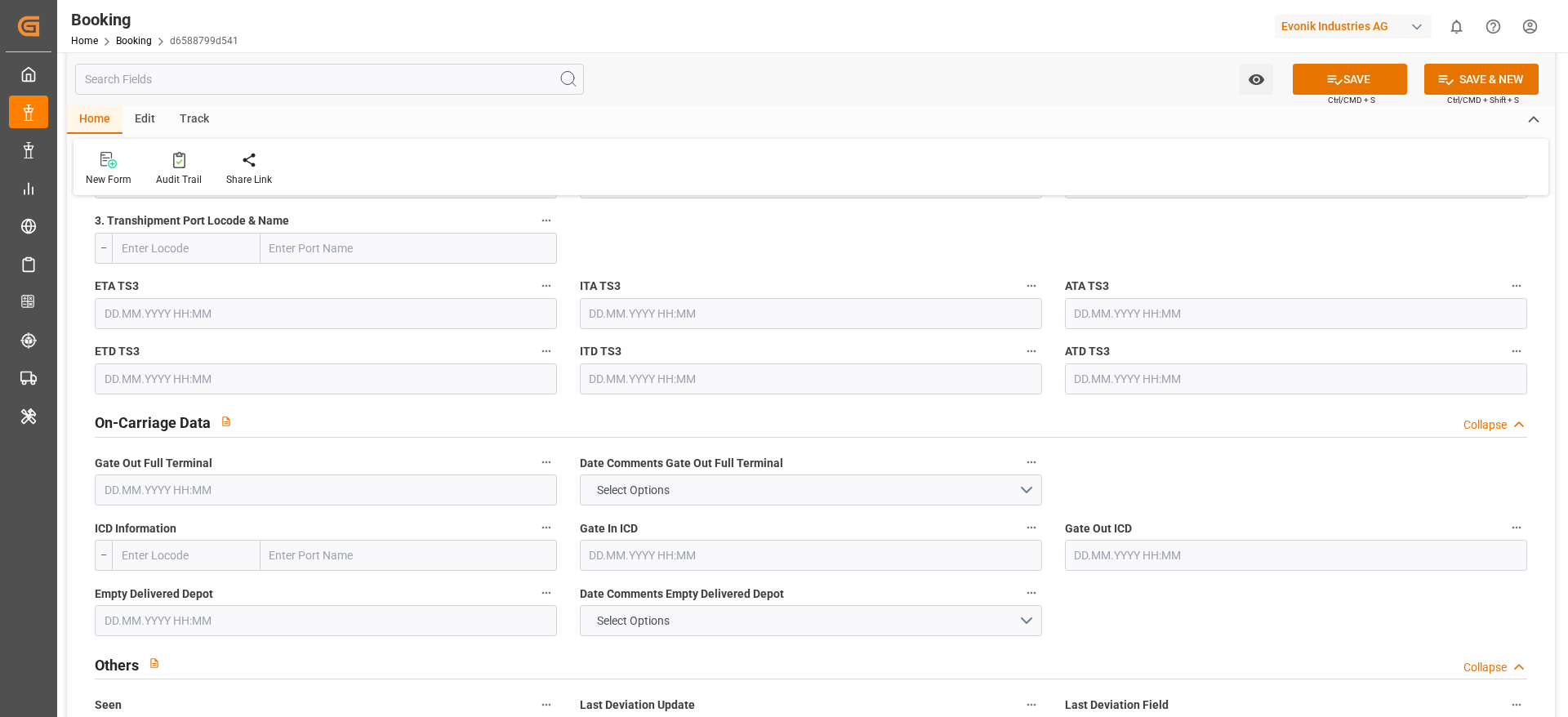
click at [140, 498] on input "text" at bounding box center [325, 489] width 462 height 31
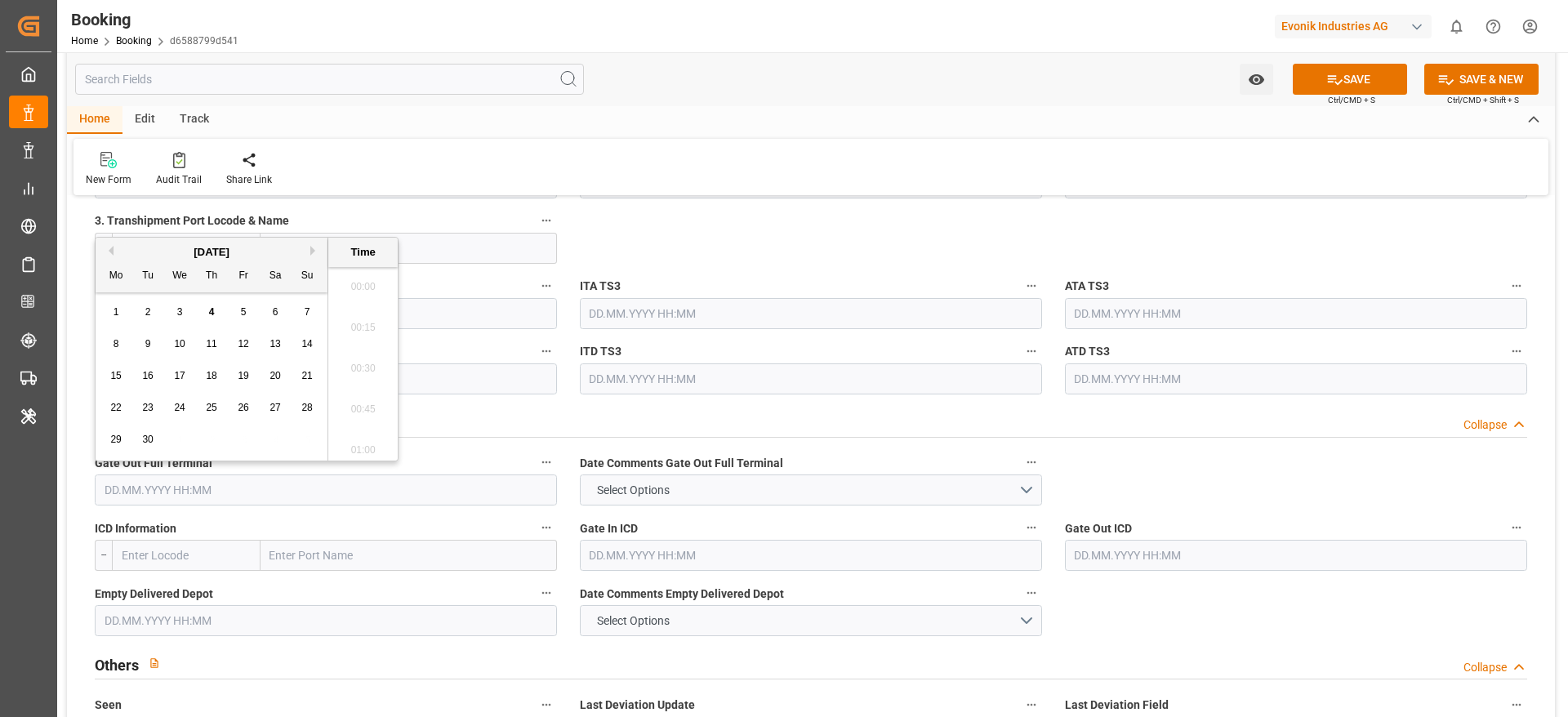
scroll to position [1924, 0]
click at [109, 249] on button "Previous Month" at bounding box center [109, 250] width 10 height 10
click at [267, 444] on div "30" at bounding box center [275, 440] width 21 height 20
type input "30.08.2025 00:00"
click at [1110, 418] on div "On-Carriage Data Collapse" at bounding box center [810, 420] width 1432 height 31
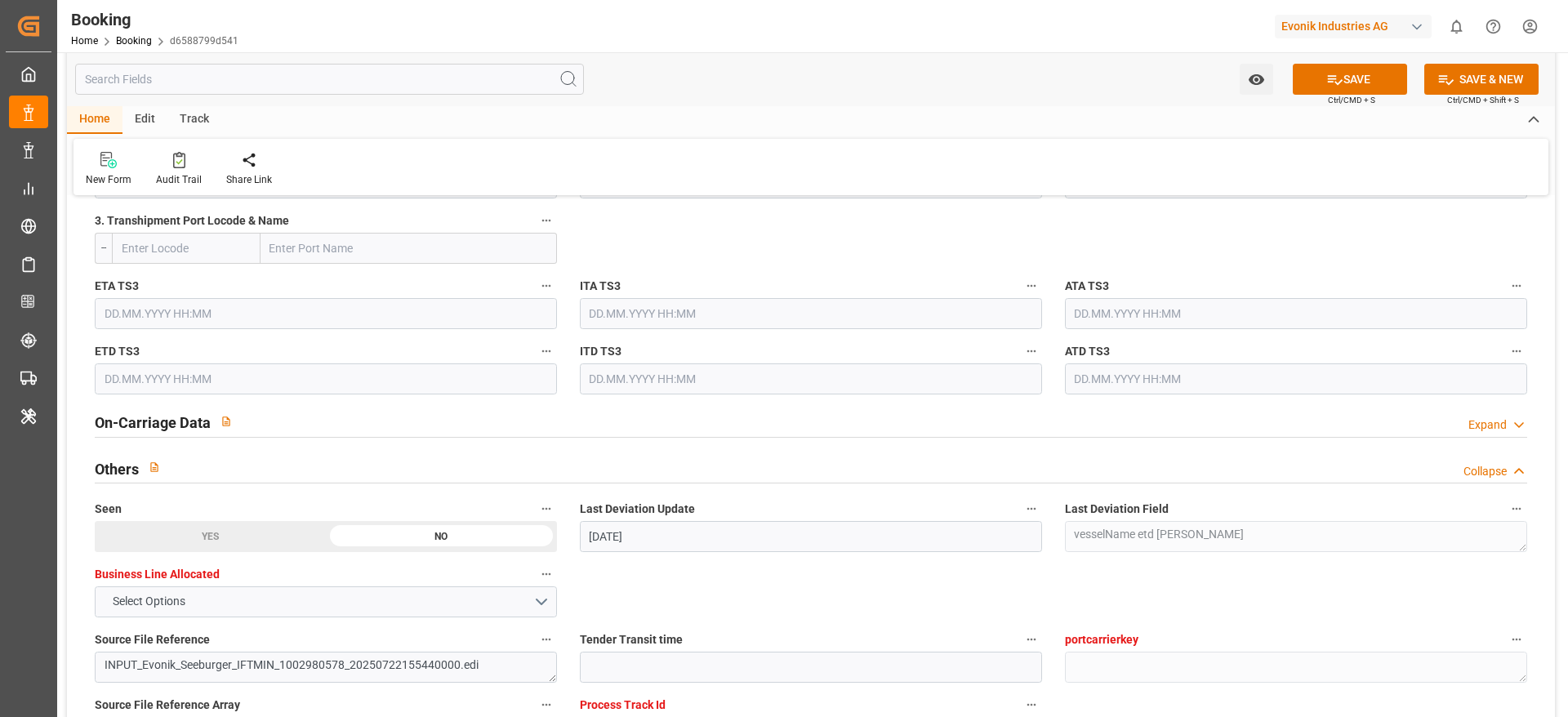
click at [1080, 422] on div "On-Carriage Data Expand" at bounding box center [810, 420] width 1432 height 31
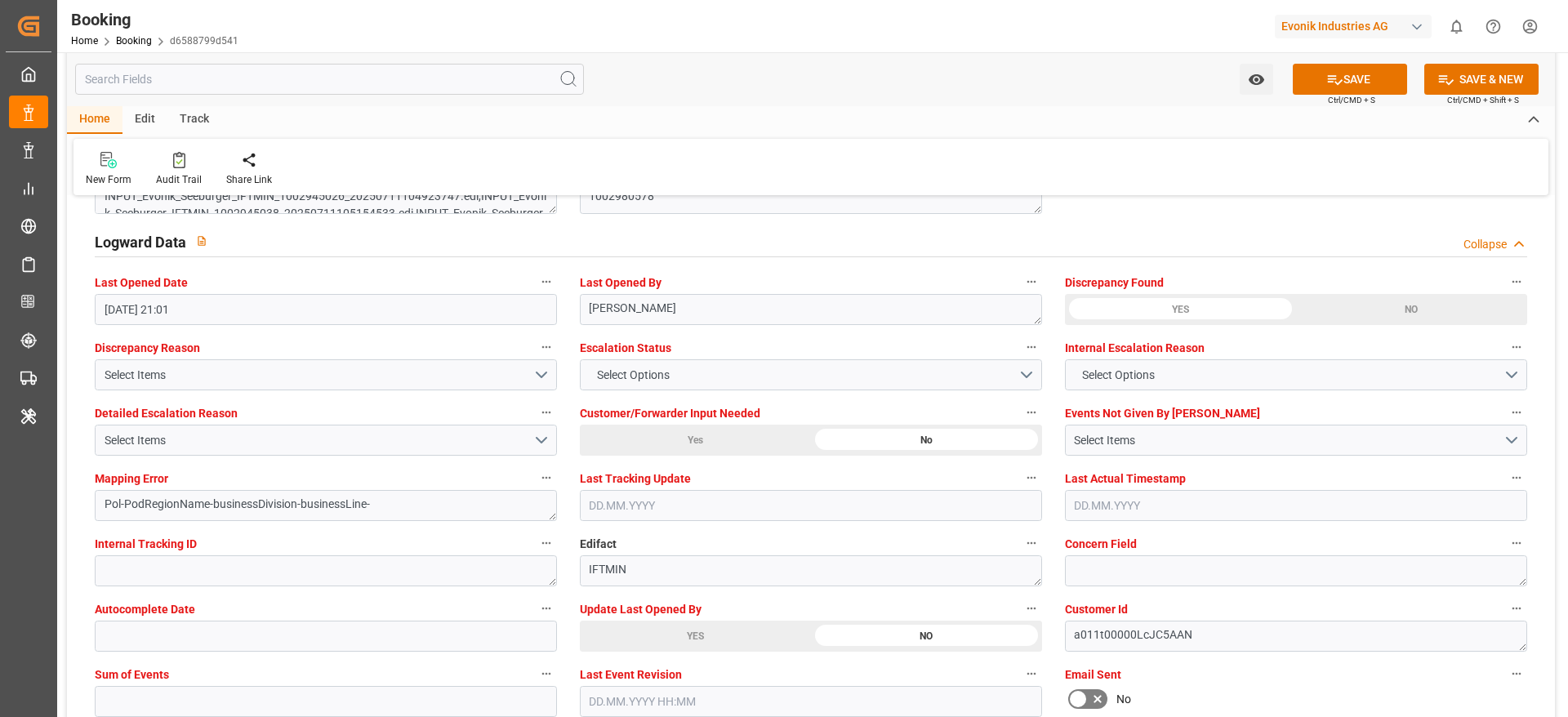
scroll to position [3061, 0]
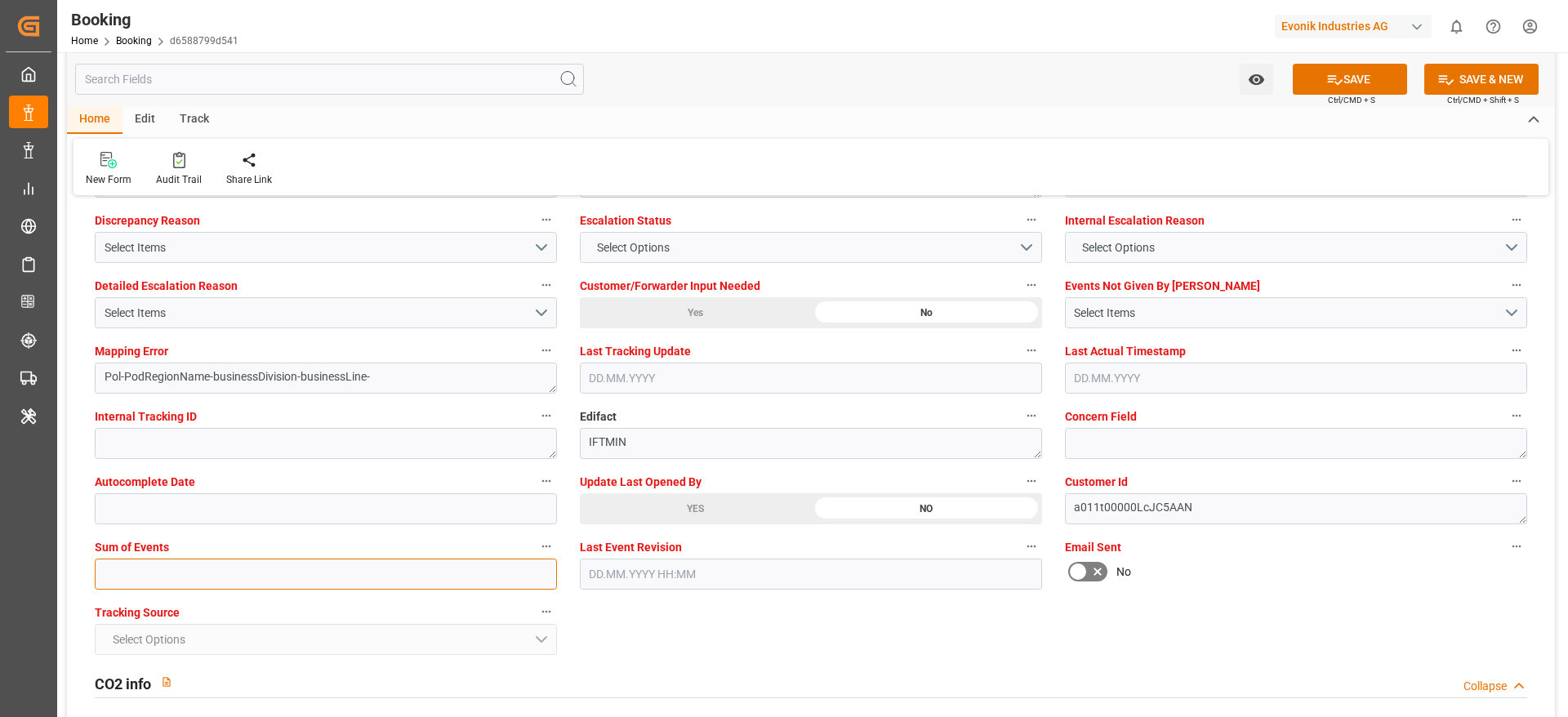
click at [119, 574] on input "text" at bounding box center [325, 574] width 462 height 31
type input "0"
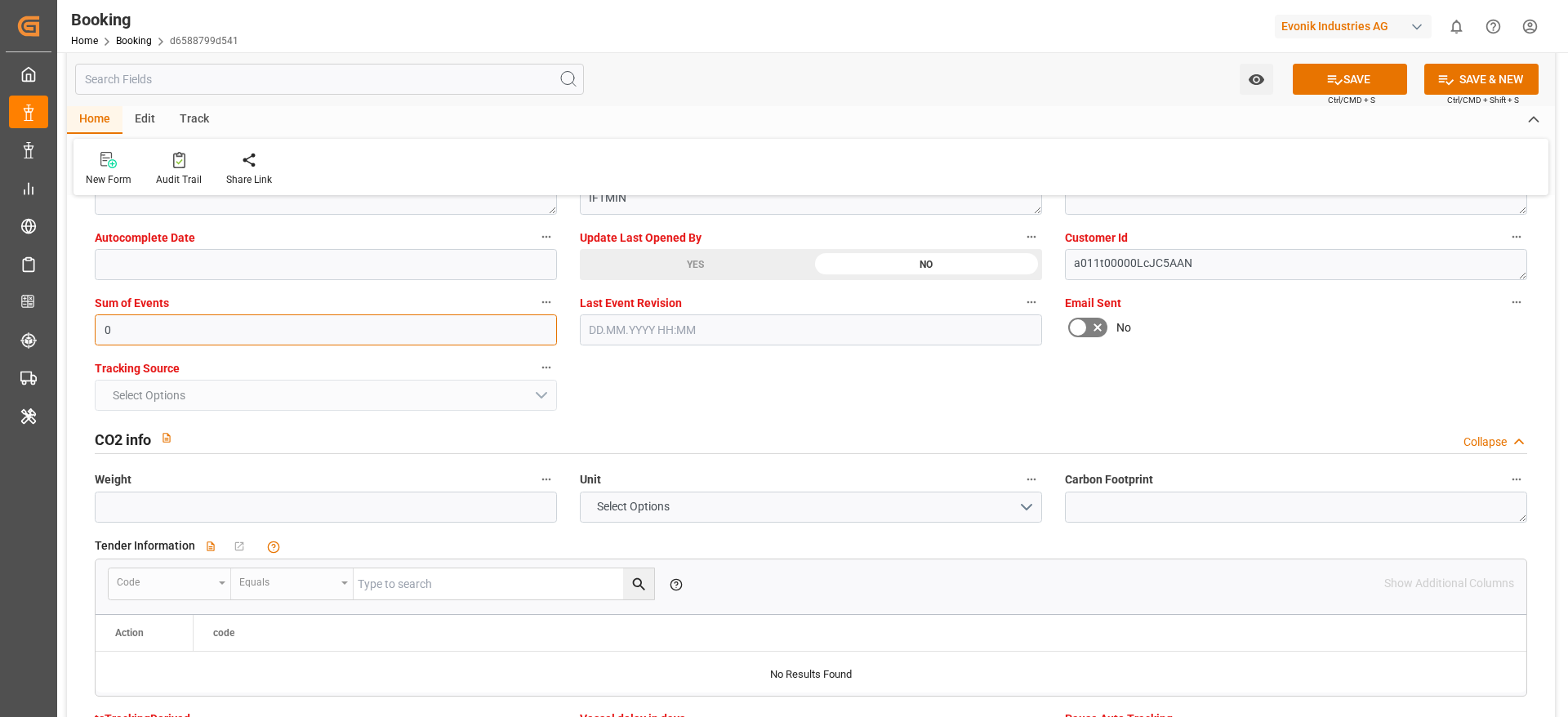
scroll to position [3306, 0]
click at [1382, 75] on button "SAVE" at bounding box center [1350, 79] width 114 height 31
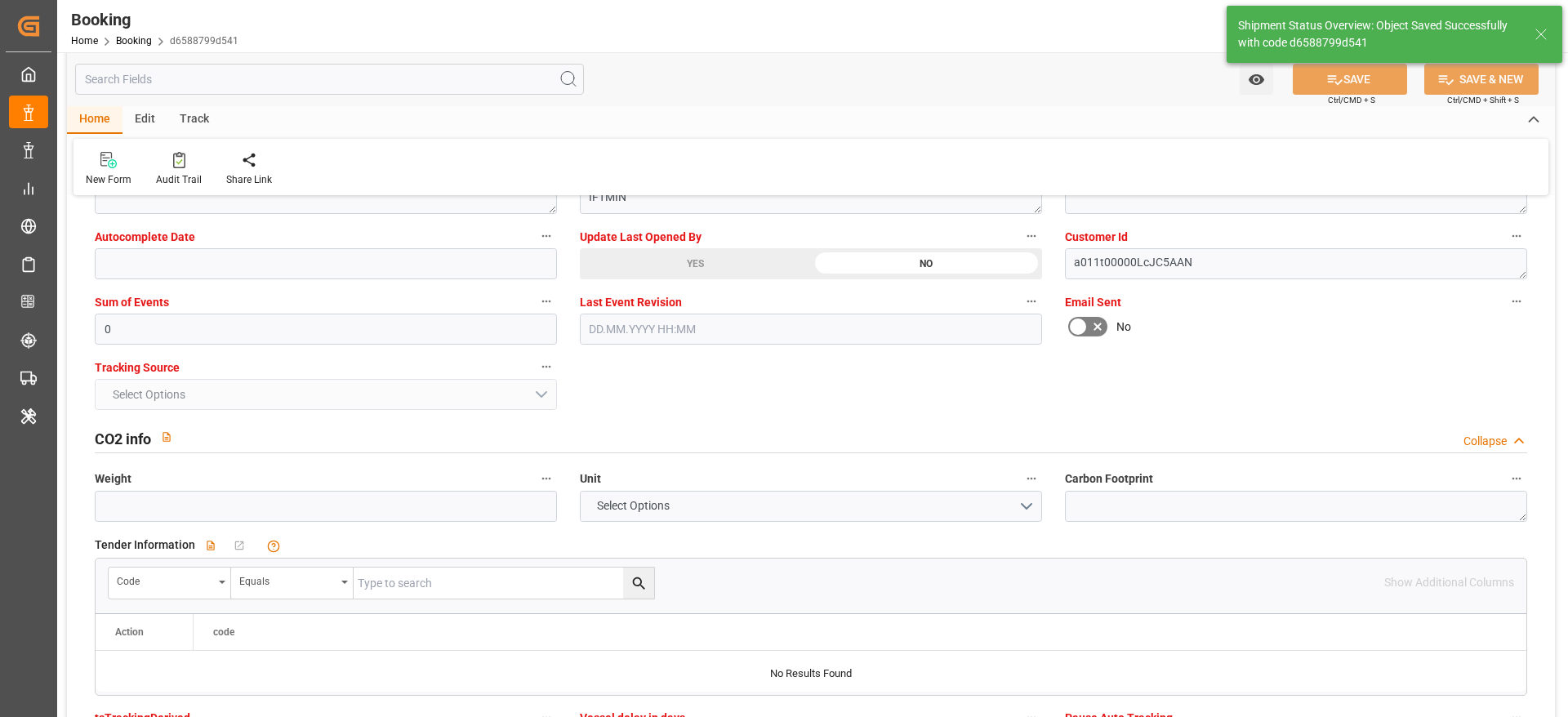
type textarea "NWC/UK North West Continent / UK_BRSSZ_HLCU_CU-CAD"
type textarea "[PERSON_NAME]"
type textarea "businessDivision-businessLine-"
type input "19"
type input "10.08.2025 00:00"
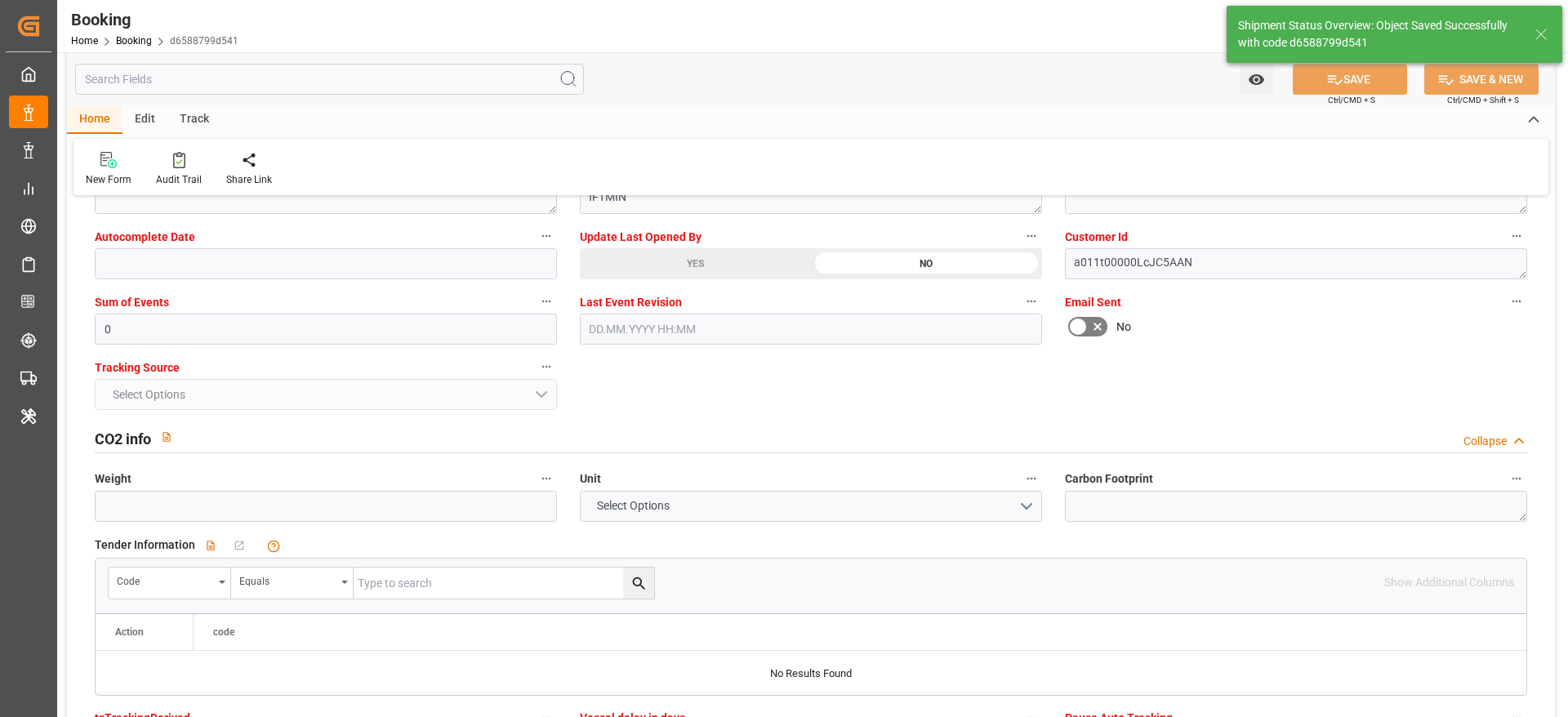
type input "29.08.2025 00:00"
type input "04.09.2025 06:47"
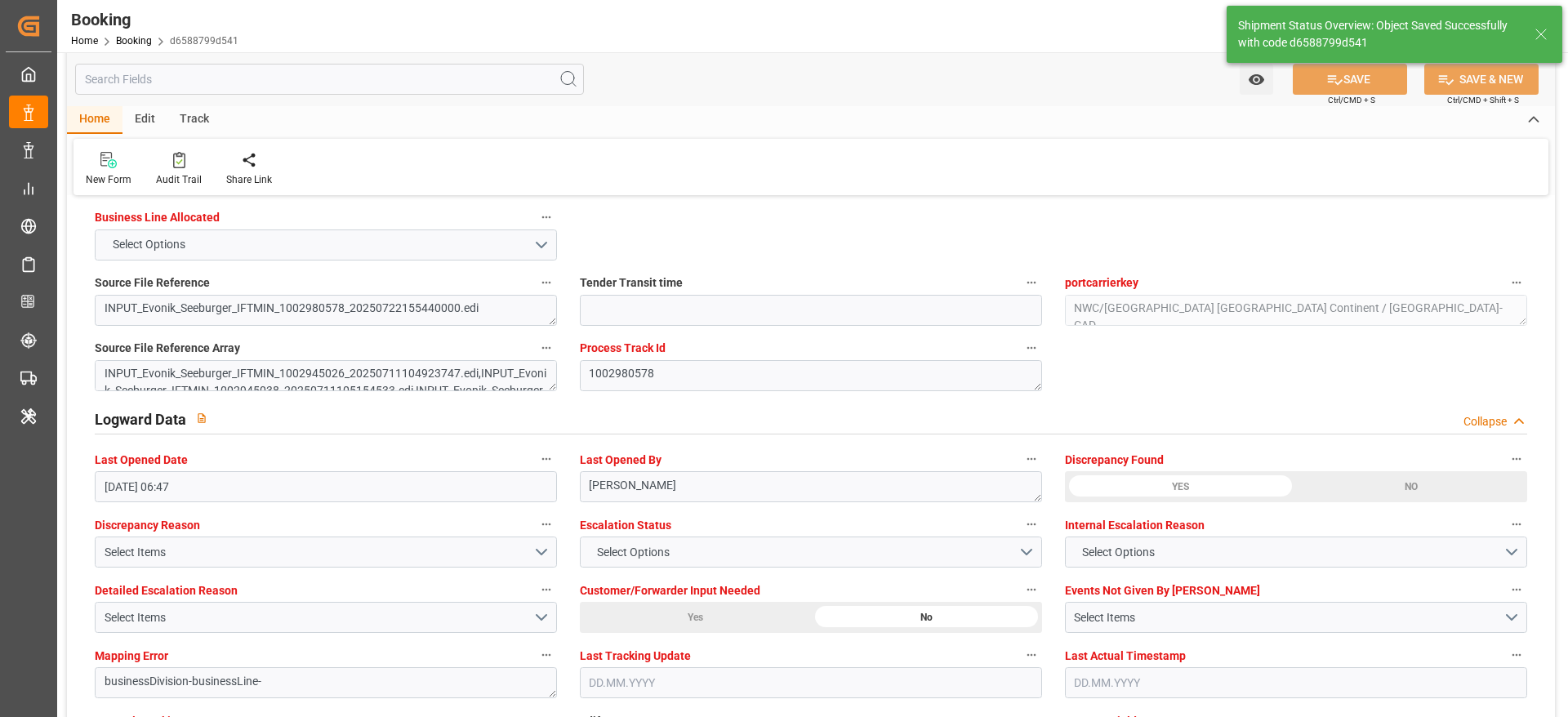
scroll to position [2694, 0]
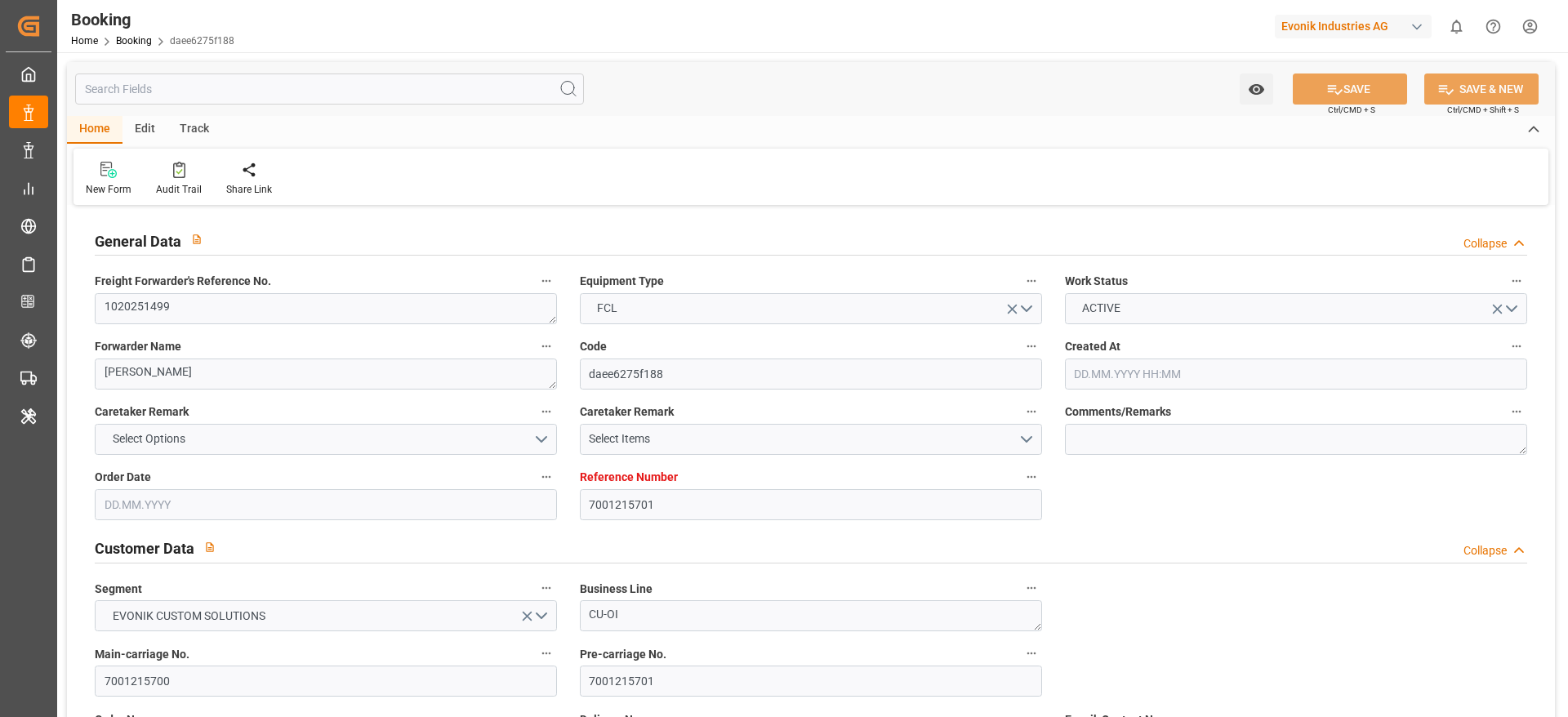
type input "7001215701"
type input "EUNWC"
type input "CNHUA"
type input "[DATE] 05:35"
type input "[DATE]"
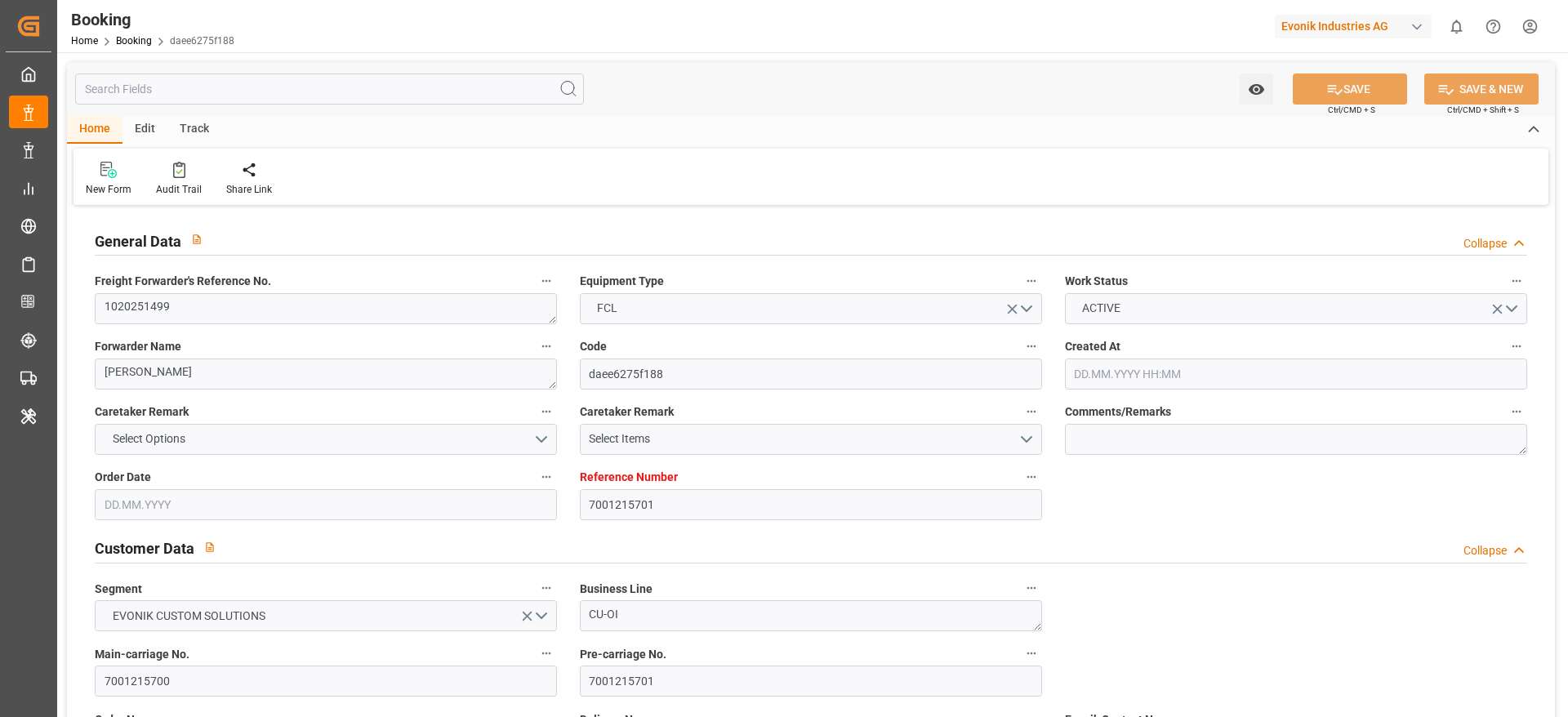
type input "[DATE]"
type input "28.07.2025"
type input "19.07.2025"
type input "[DATE] 21:01"
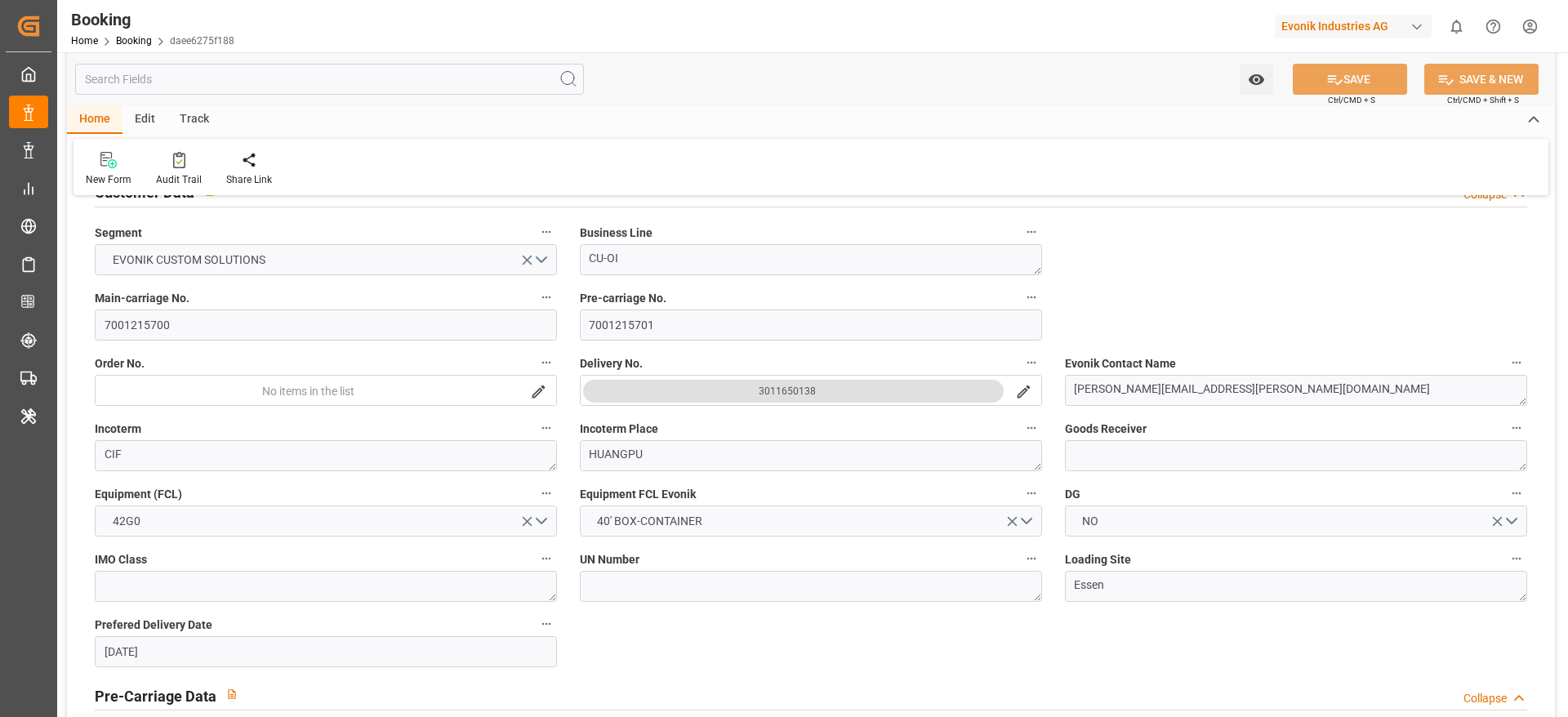
scroll to position [367, 0]
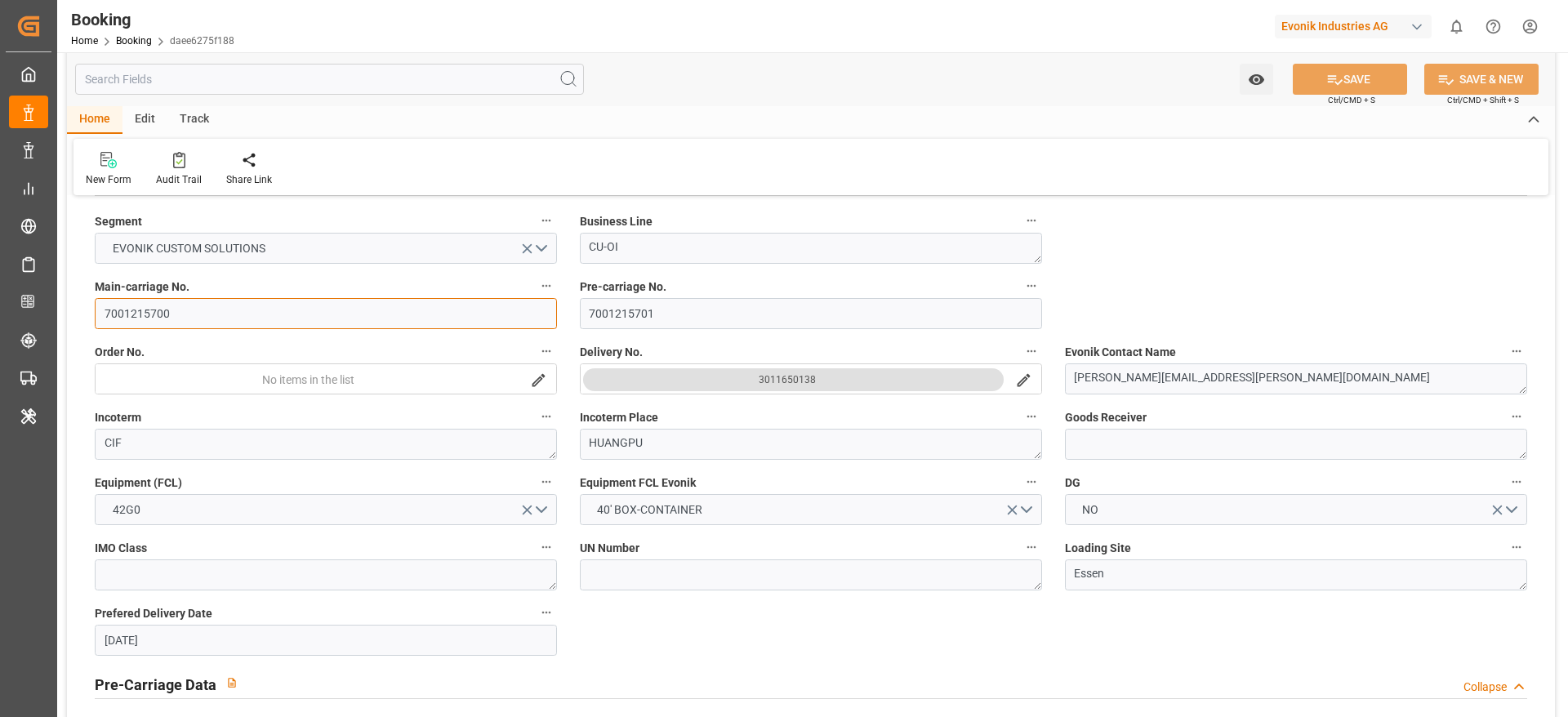
click at [156, 328] on input "7001215700" at bounding box center [325, 312] width 462 height 31
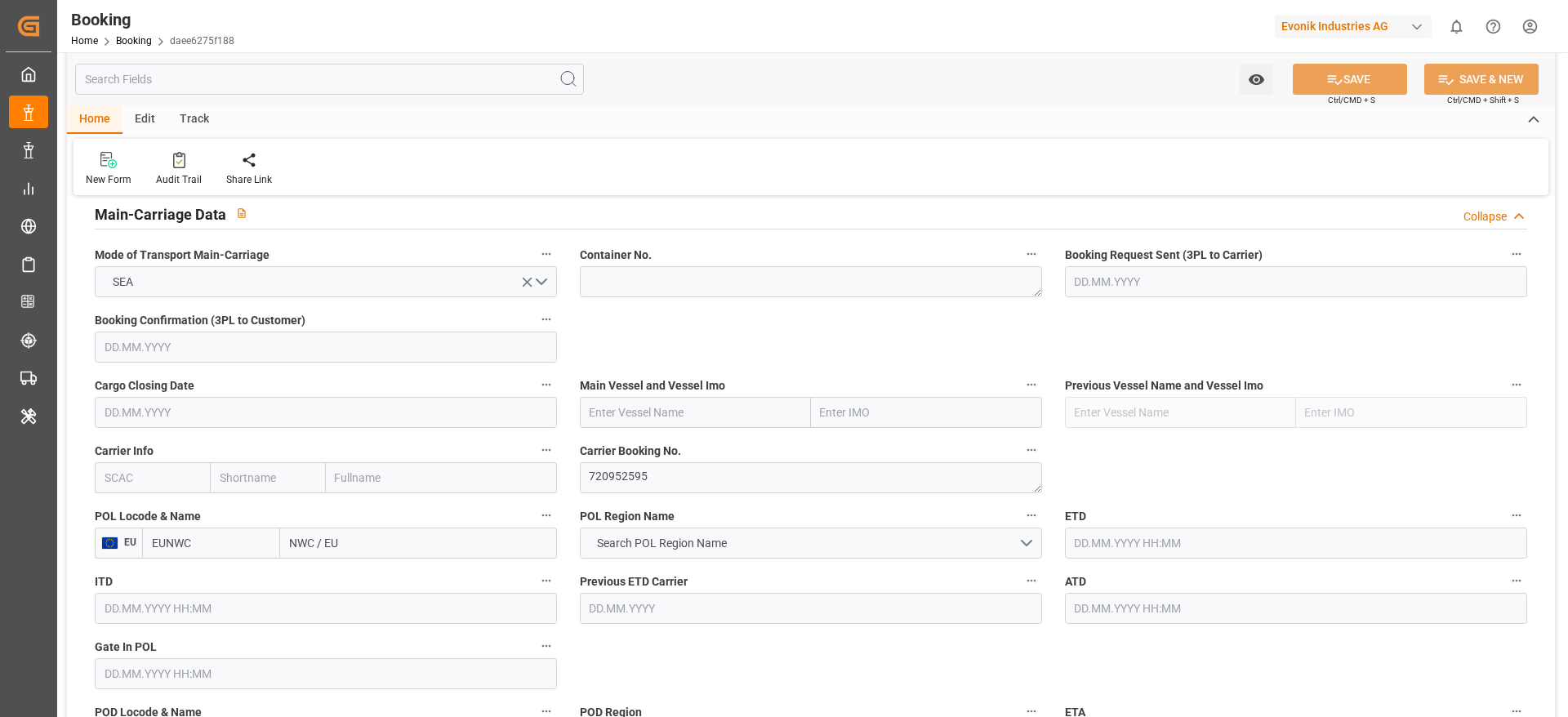
scroll to position [980, 0]
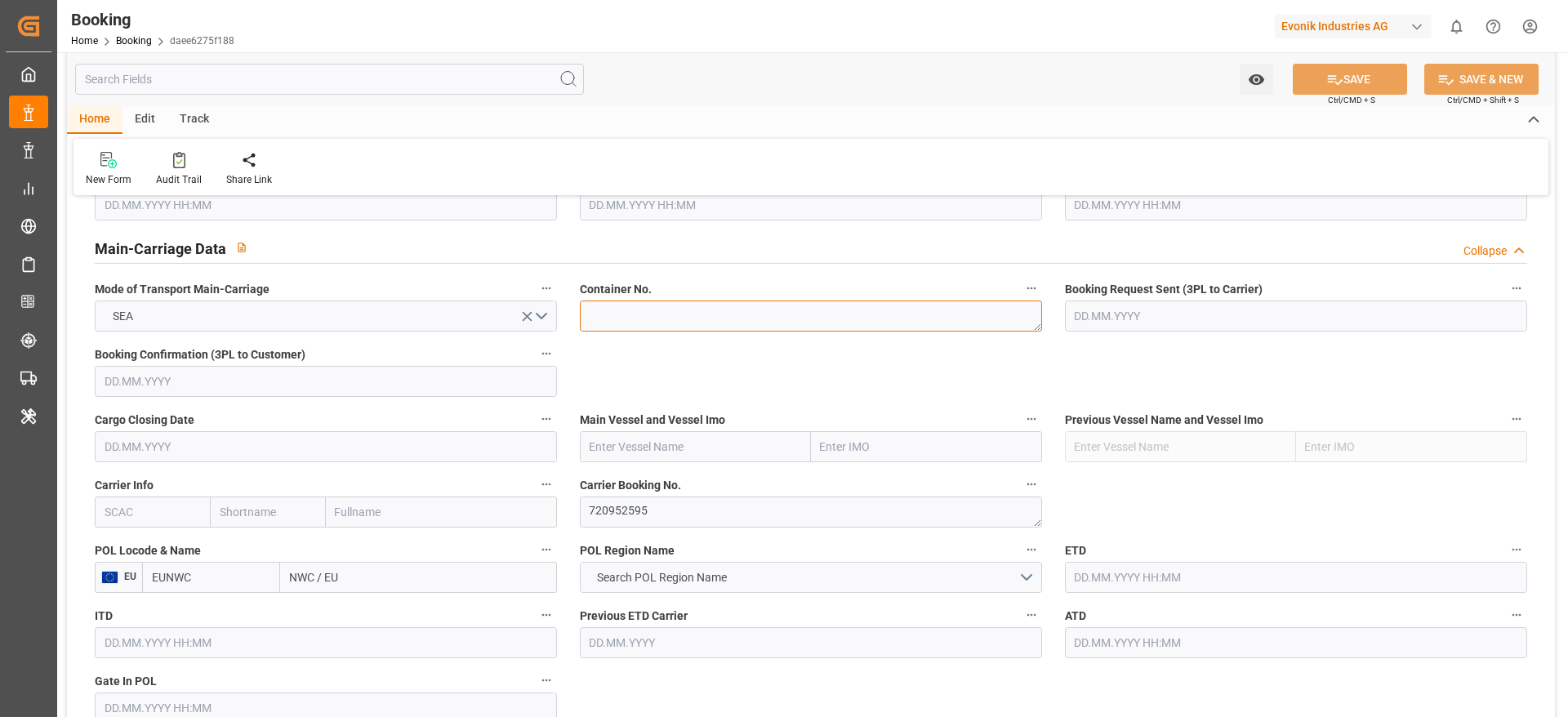
click at [608, 311] on textarea at bounding box center [810, 315] width 462 height 31
paste textarea "MRKU0610389"
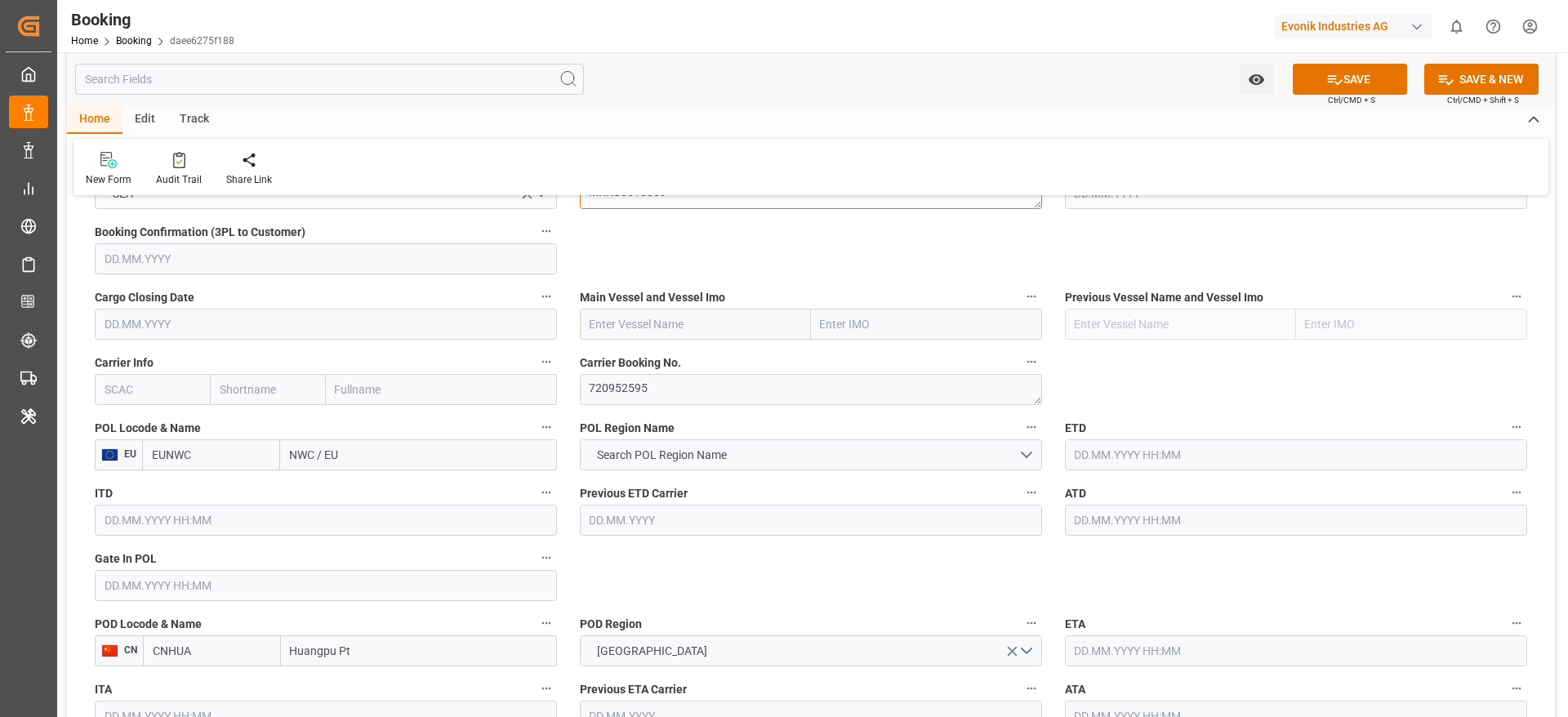
type textarea "MRKU0610389"
click at [135, 396] on input "text" at bounding box center [152, 389] width 115 height 31
click at [121, 429] on b "MAEU" at bounding box center [120, 425] width 31 height 13
type input "MAEU"
type input "Maersk"
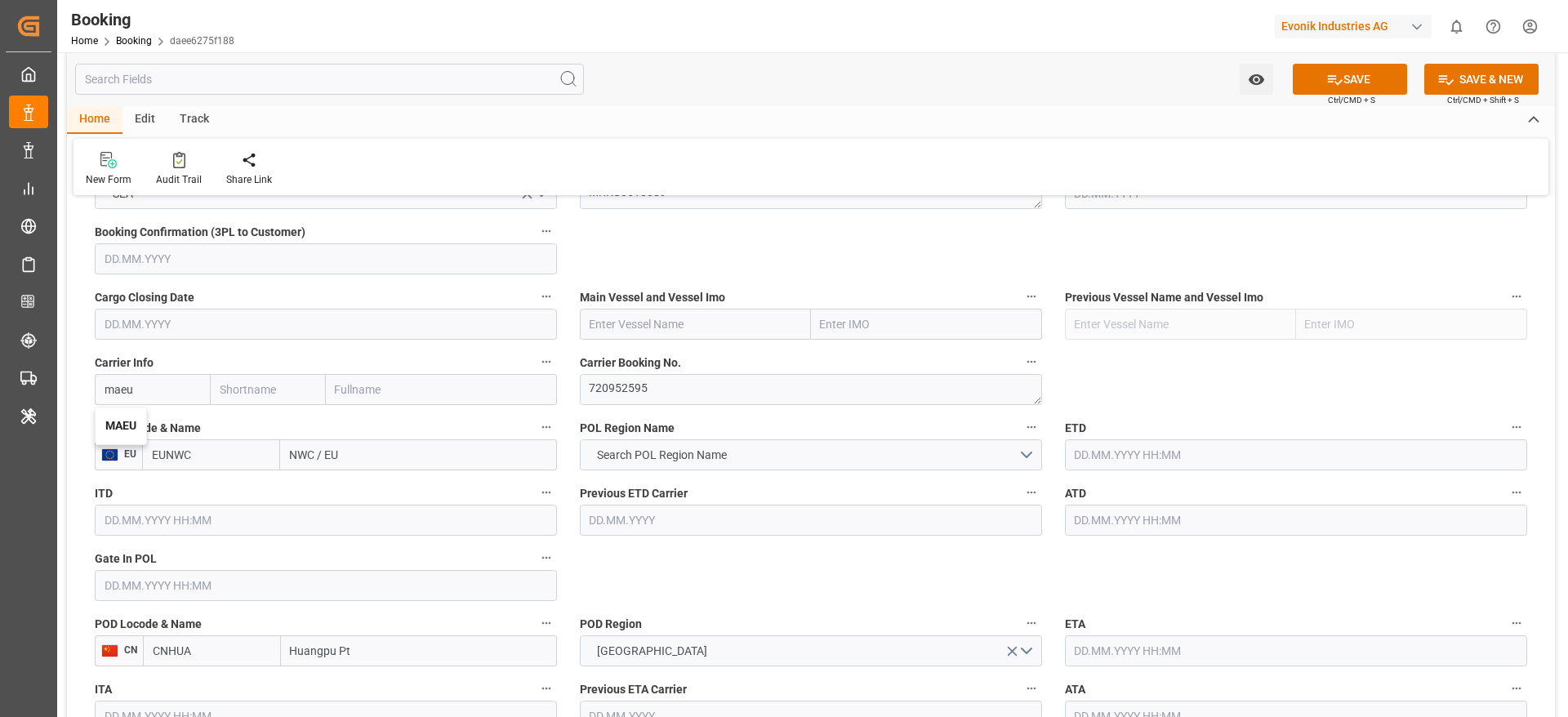
type input "Maersk Line AS"
type input "MAEU"
click at [588, 381] on textarea "720952595" at bounding box center [810, 389] width 462 height 31
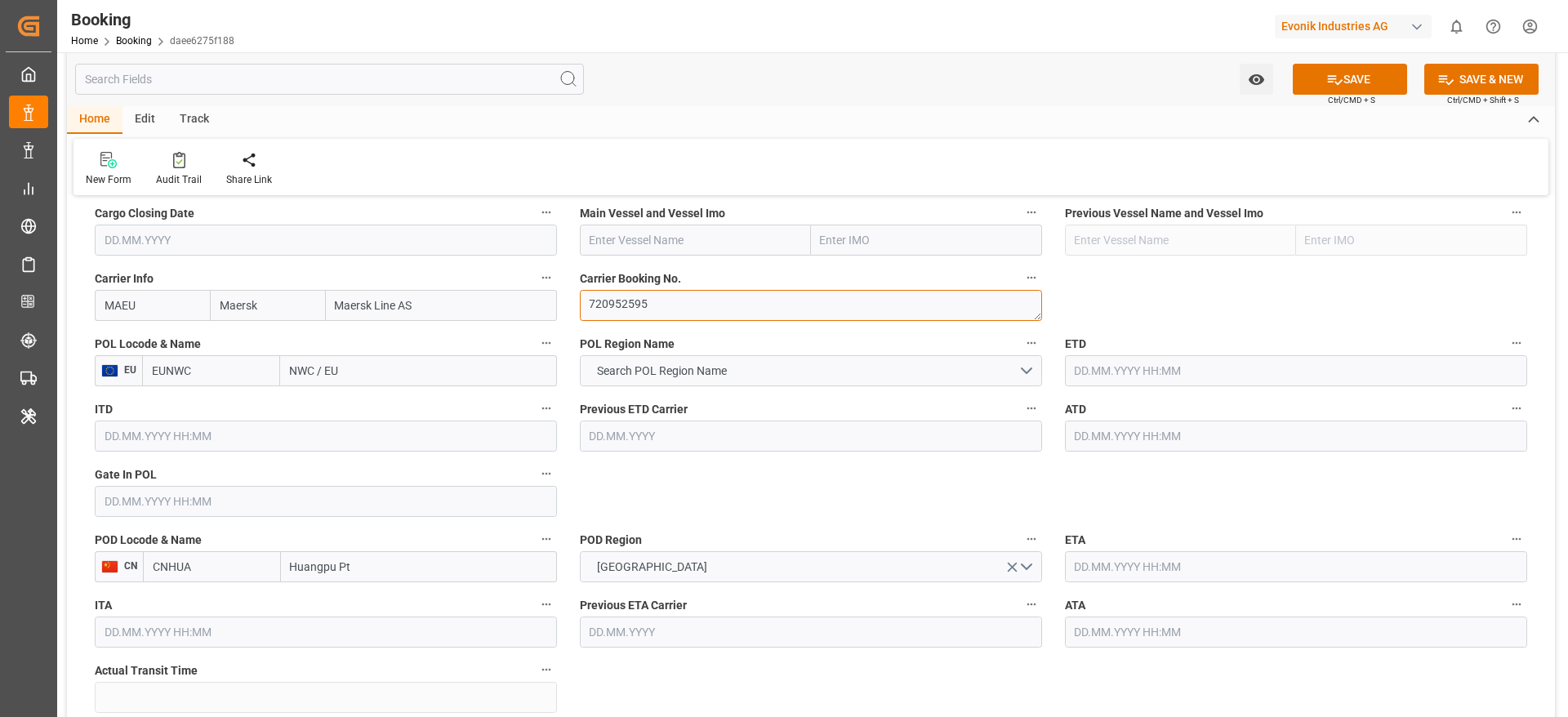
scroll to position [1224, 0]
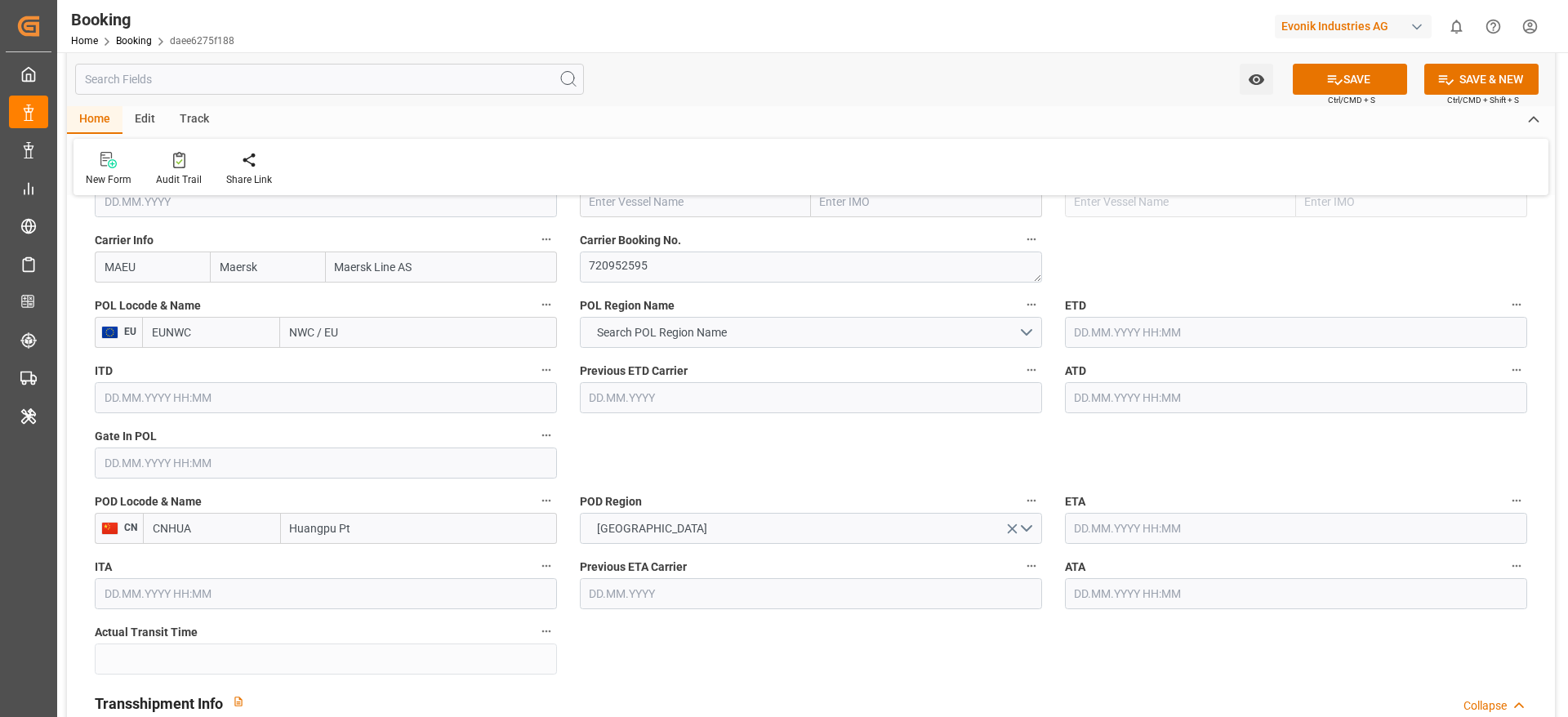
drag, startPoint x: 290, startPoint y: 328, endPoint x: 351, endPoint y: 327, distance: 61.0
click at [351, 327] on input "NWC / EU" at bounding box center [419, 332] width 277 height 31
paste input "ROTTERDAM"
type input "ROTTERDAM"
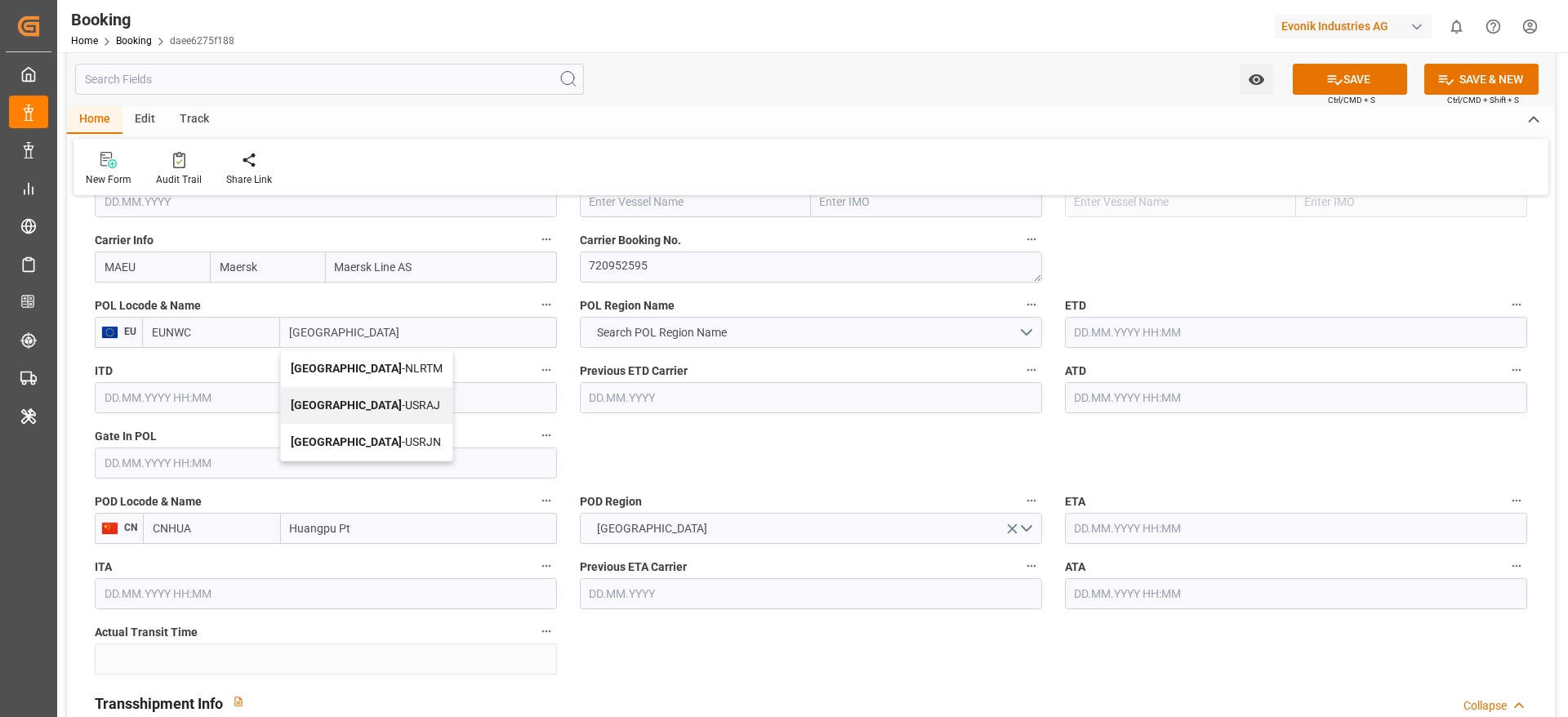
click at [386, 360] on div "Rotterdam - NLRTM" at bounding box center [367, 369] width 172 height 36
type input "NLRTM"
type input "Rotterdam"
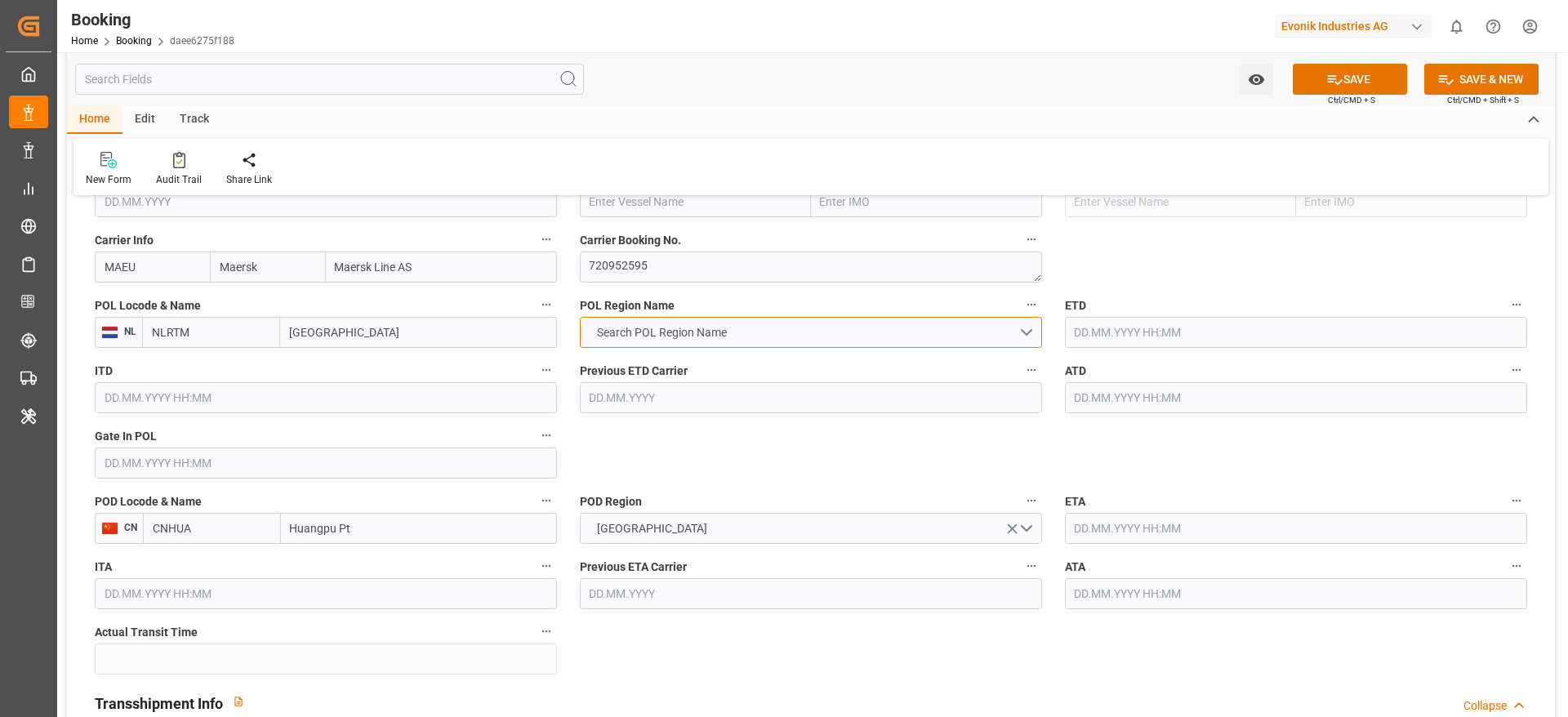
click at [695, 326] on span "Search POL Region Name" at bounding box center [662, 332] width 146 height 17
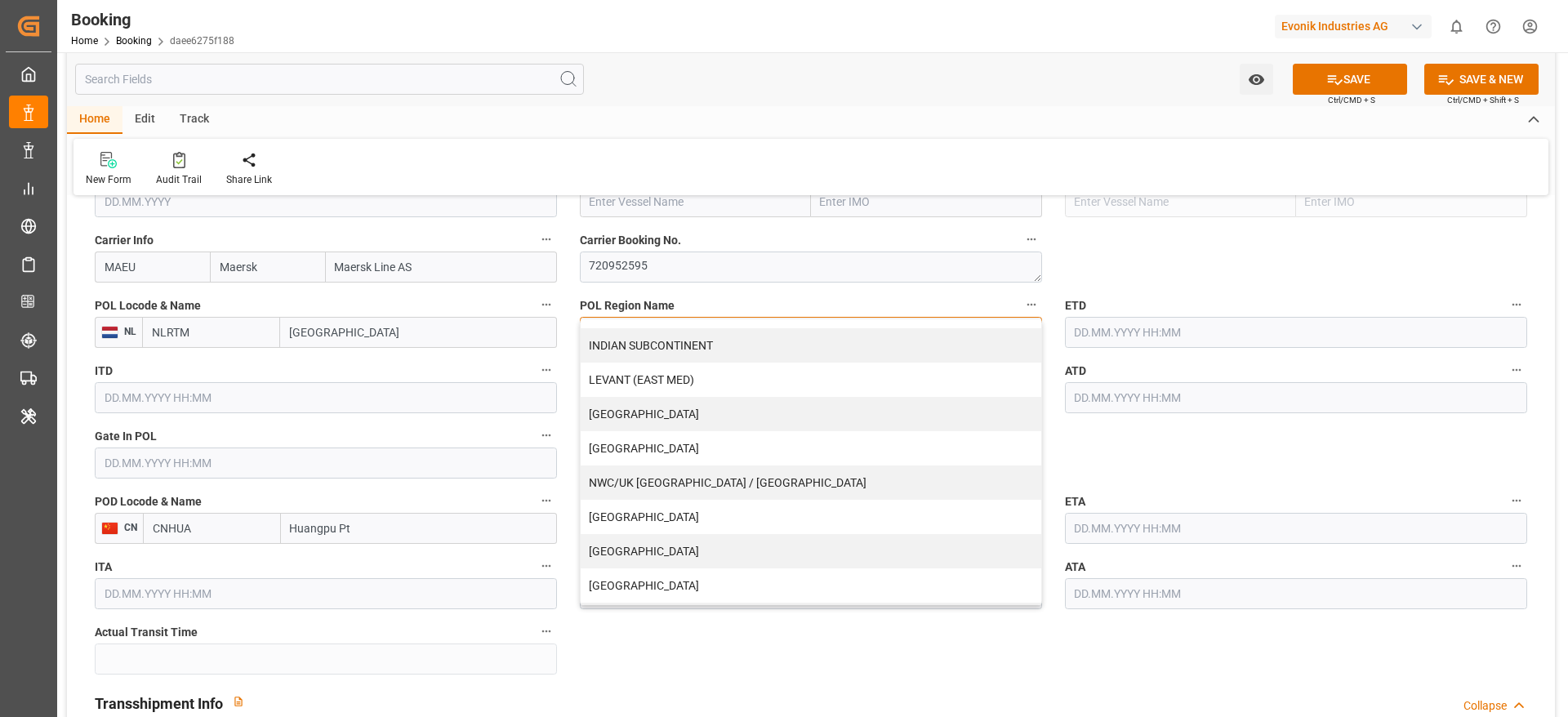
scroll to position [332, 0]
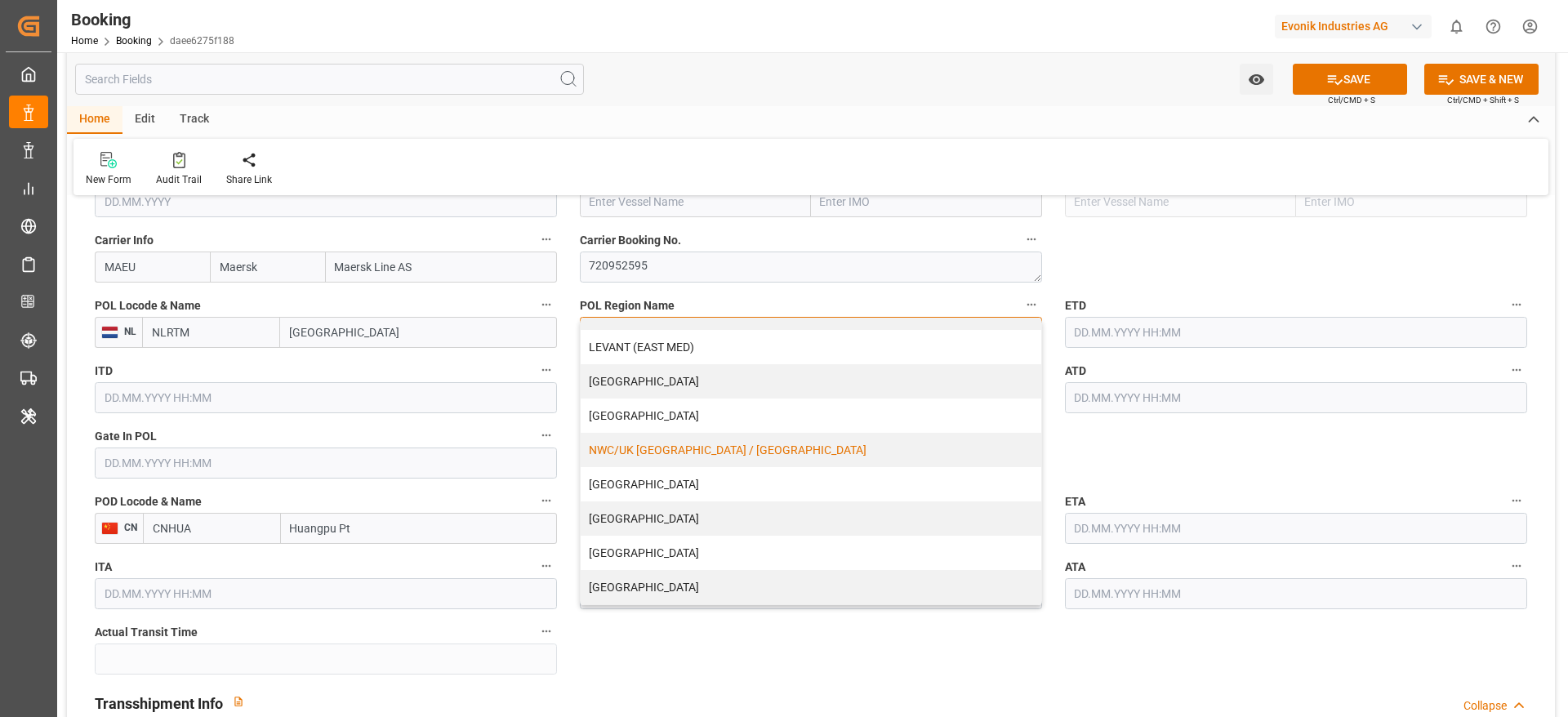
click at [679, 453] on div "NWC/UK [GEOGRAPHIC_DATA] / [GEOGRAPHIC_DATA]" at bounding box center [810, 449] width 460 height 34
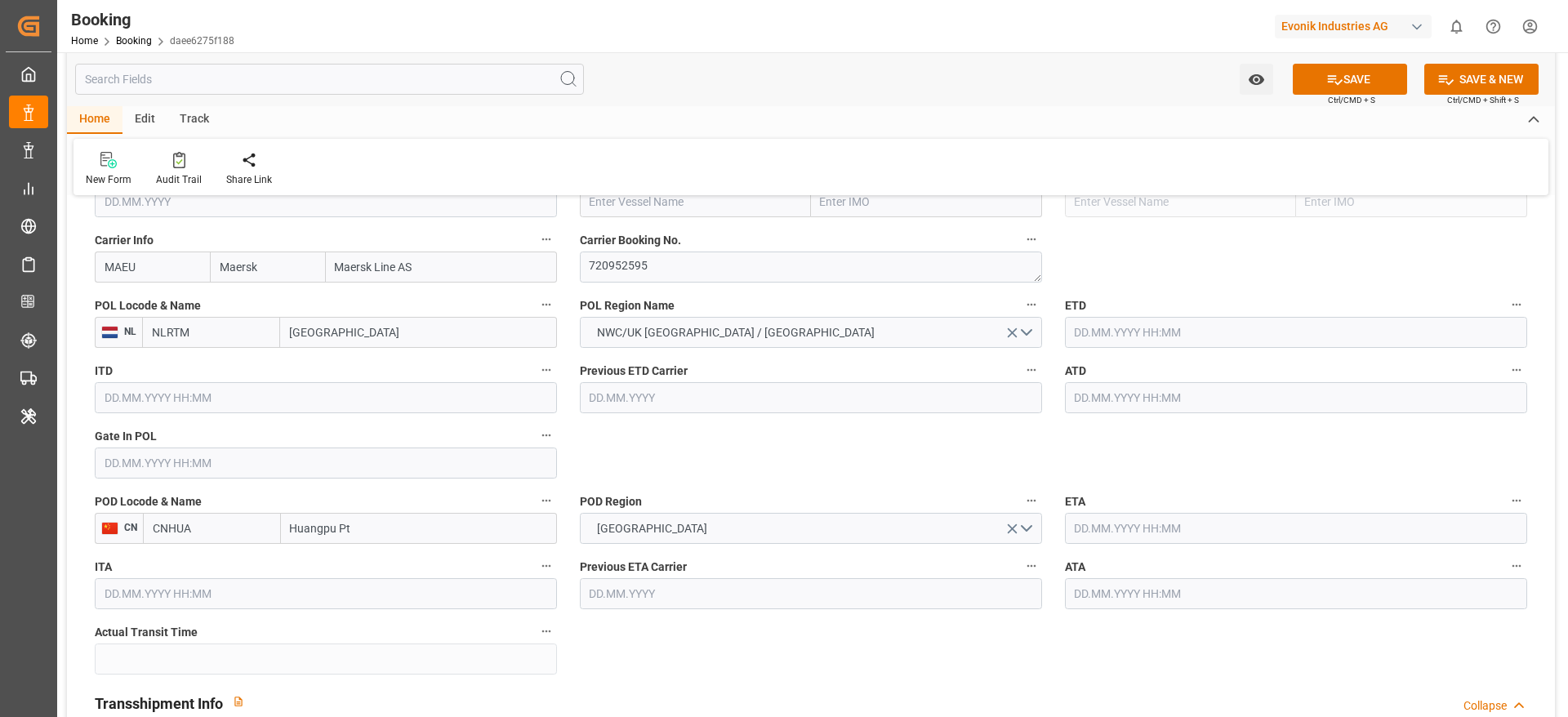
click at [628, 203] on input "text" at bounding box center [695, 201] width 231 height 31
paste input "MAYVIEW MAERSK"
type input "MAYVIEW MAERSK"
click at [643, 236] on b "MAYVIEW MAERSK" at bounding box center [639, 238] width 99 height 13
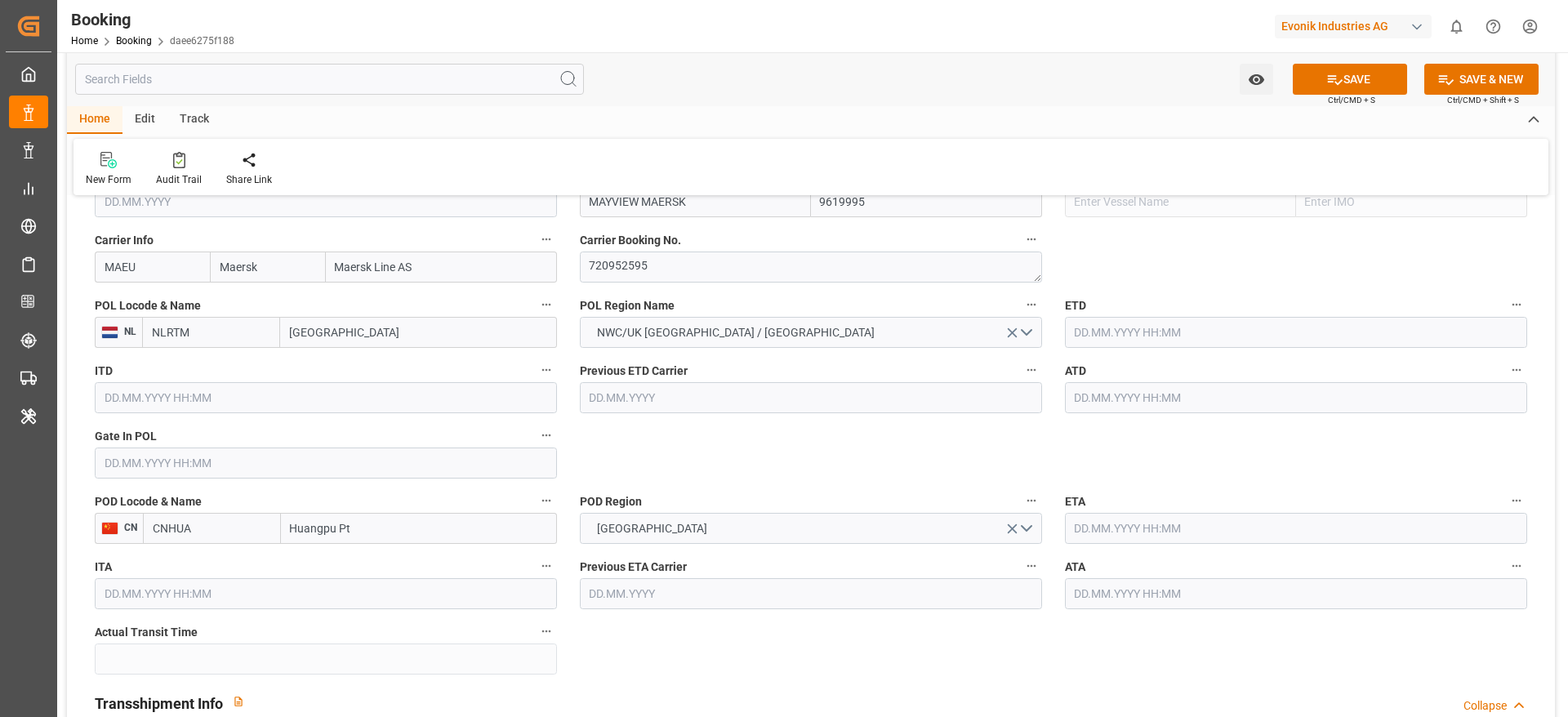
type input "9619995"
type input "MAYVIEW MAERSK"
click at [206, 462] on input "text" at bounding box center [325, 463] width 462 height 31
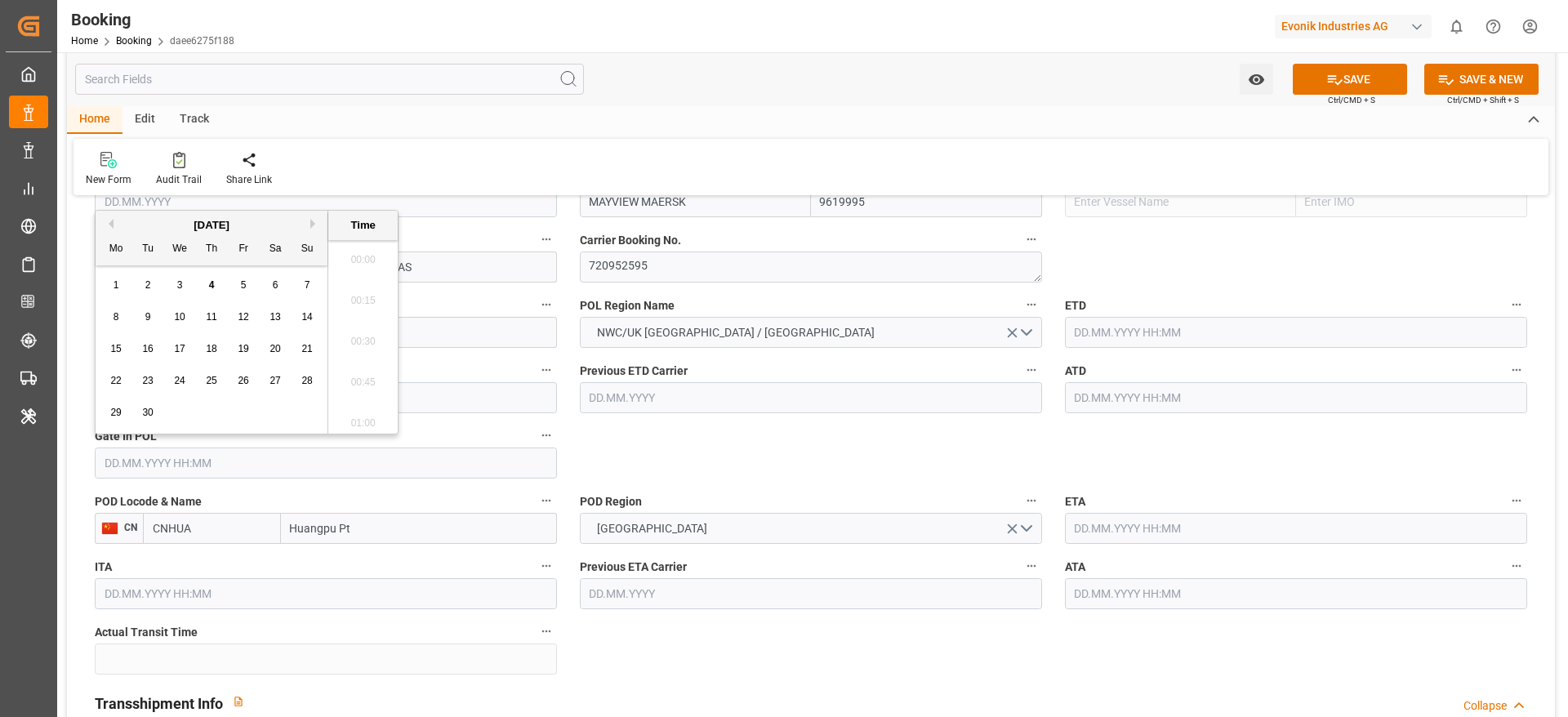
scroll to position [1924, 0]
click at [110, 219] on button "Previous Month" at bounding box center [109, 224] width 10 height 10
click at [241, 320] on span "8" at bounding box center [244, 317] width 6 height 12
type input "08.08.2025 00:00"
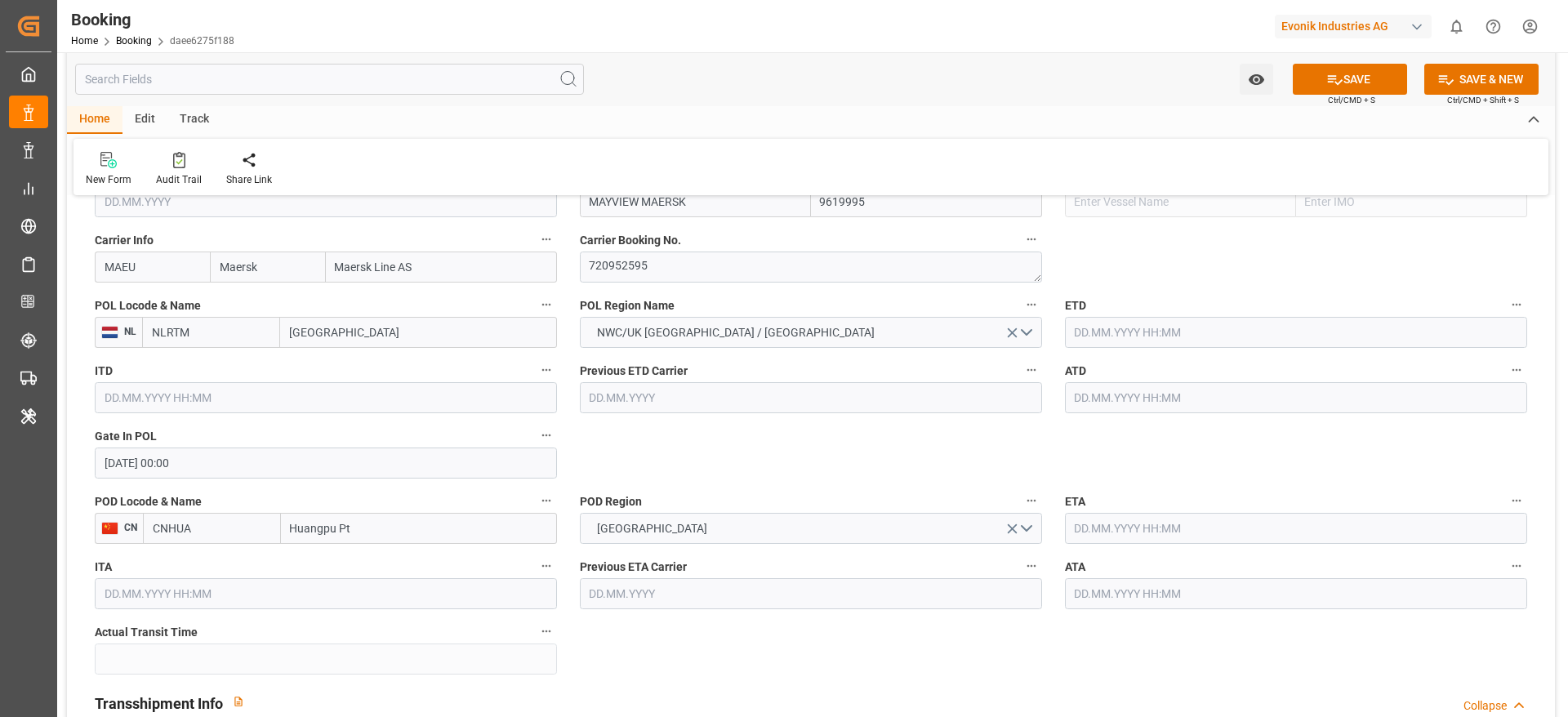
click at [1086, 319] on input "text" at bounding box center [1295, 332] width 462 height 31
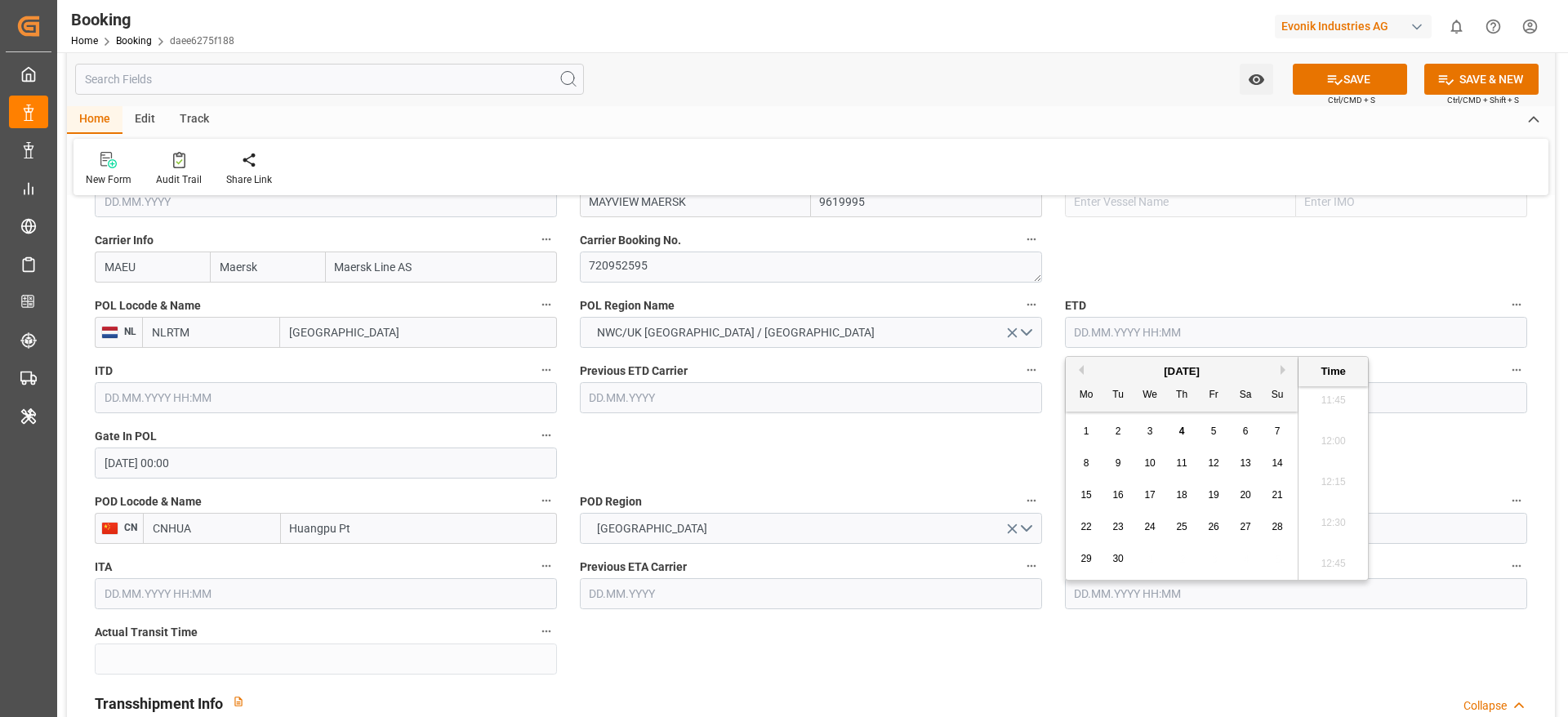
click at [1085, 371] on div "[DATE]" at bounding box center [1182, 371] width 232 height 17
click at [1083, 371] on button "Previous Month" at bounding box center [1079, 370] width 10 height 10
click at [1093, 495] on div "11" at bounding box center [1086, 496] width 21 height 20
type input "11.08.2025 00:00"
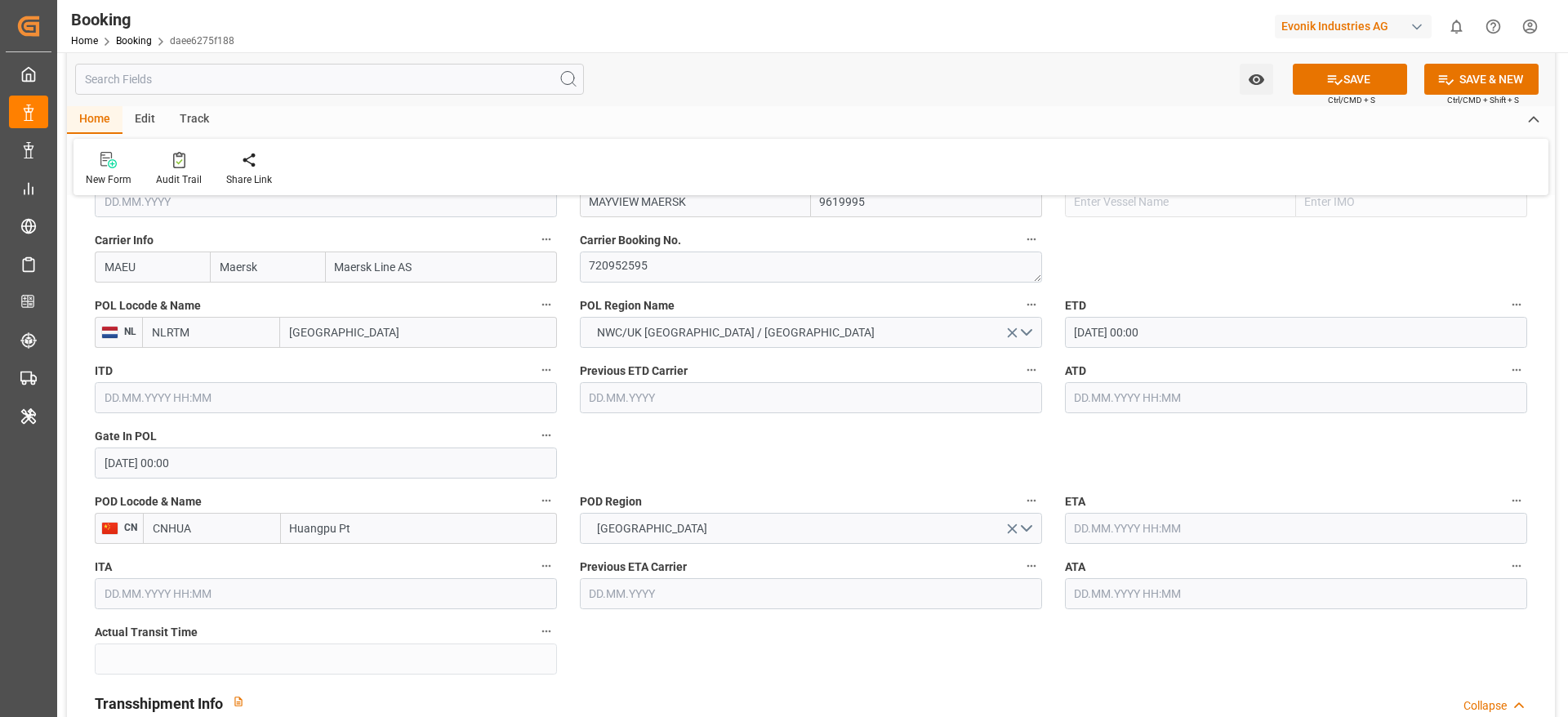
click at [1104, 400] on input "text" at bounding box center [1295, 397] width 462 height 31
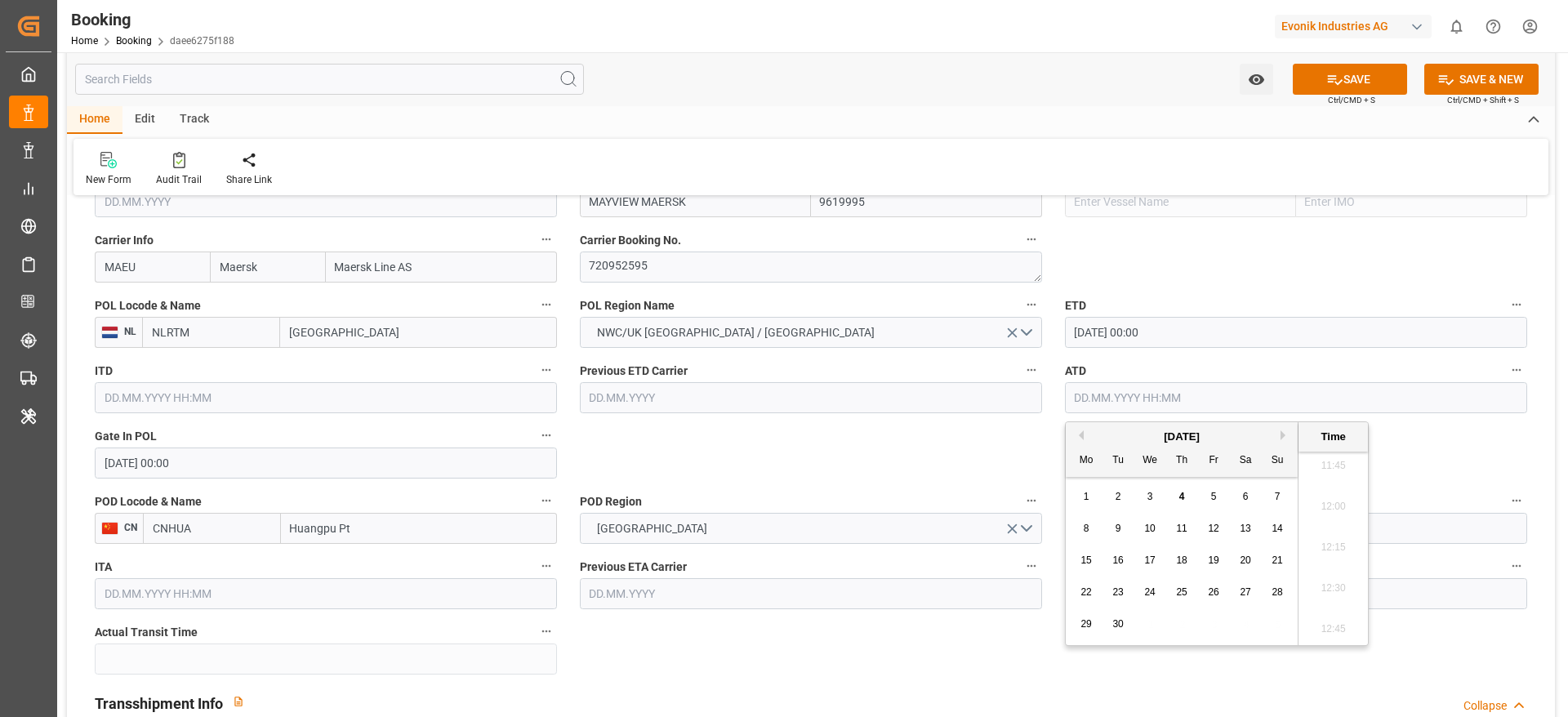
click at [1075, 436] on button "Previous Month" at bounding box center [1079, 435] width 10 height 10
click at [1088, 557] on span "11" at bounding box center [1085, 560] width 11 height 12
type input "11.08.2025 00:00"
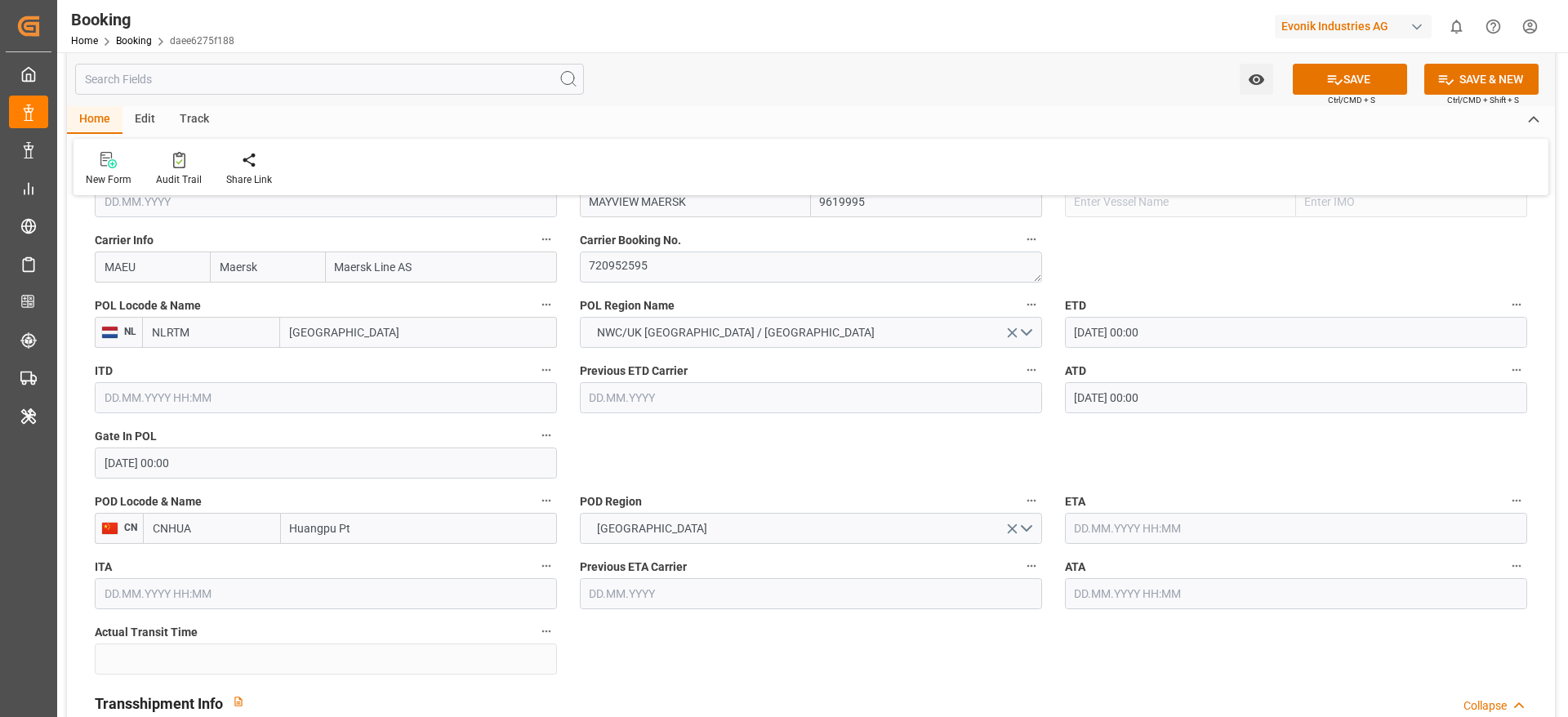
click at [1070, 520] on input "text" at bounding box center [1295, 527] width 462 height 31
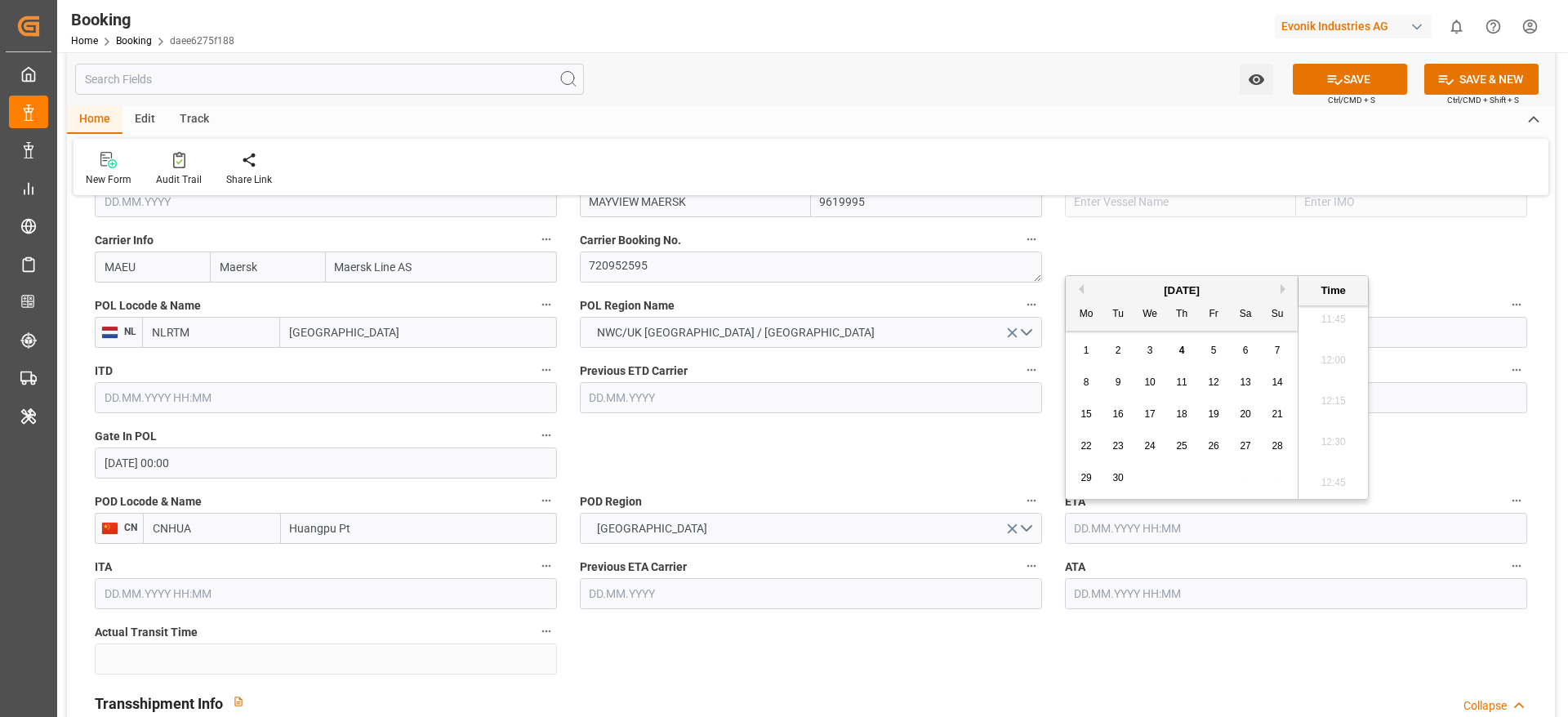
click at [1121, 451] on span "23" at bounding box center [1117, 446] width 11 height 12
type input "23.09.2025 00:00"
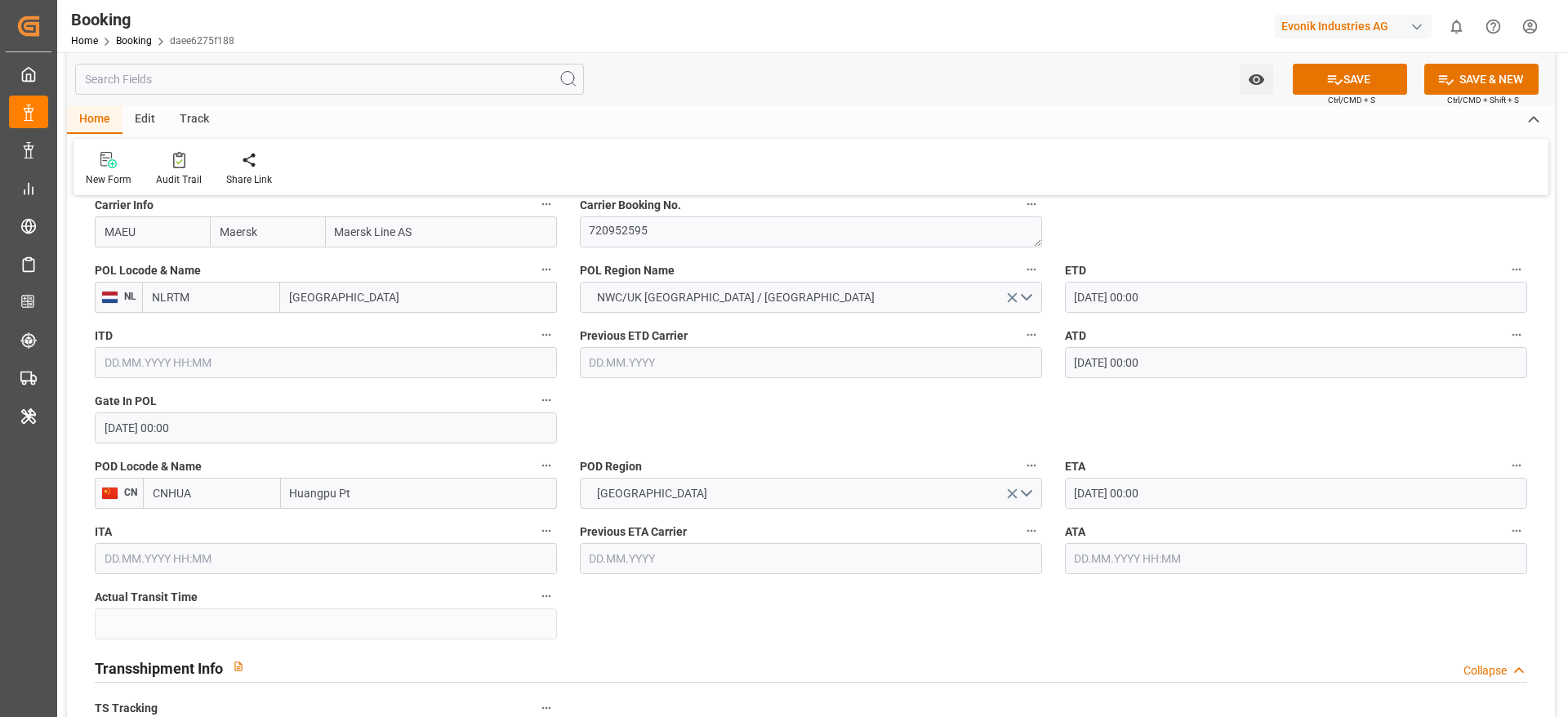
scroll to position [1224, 0]
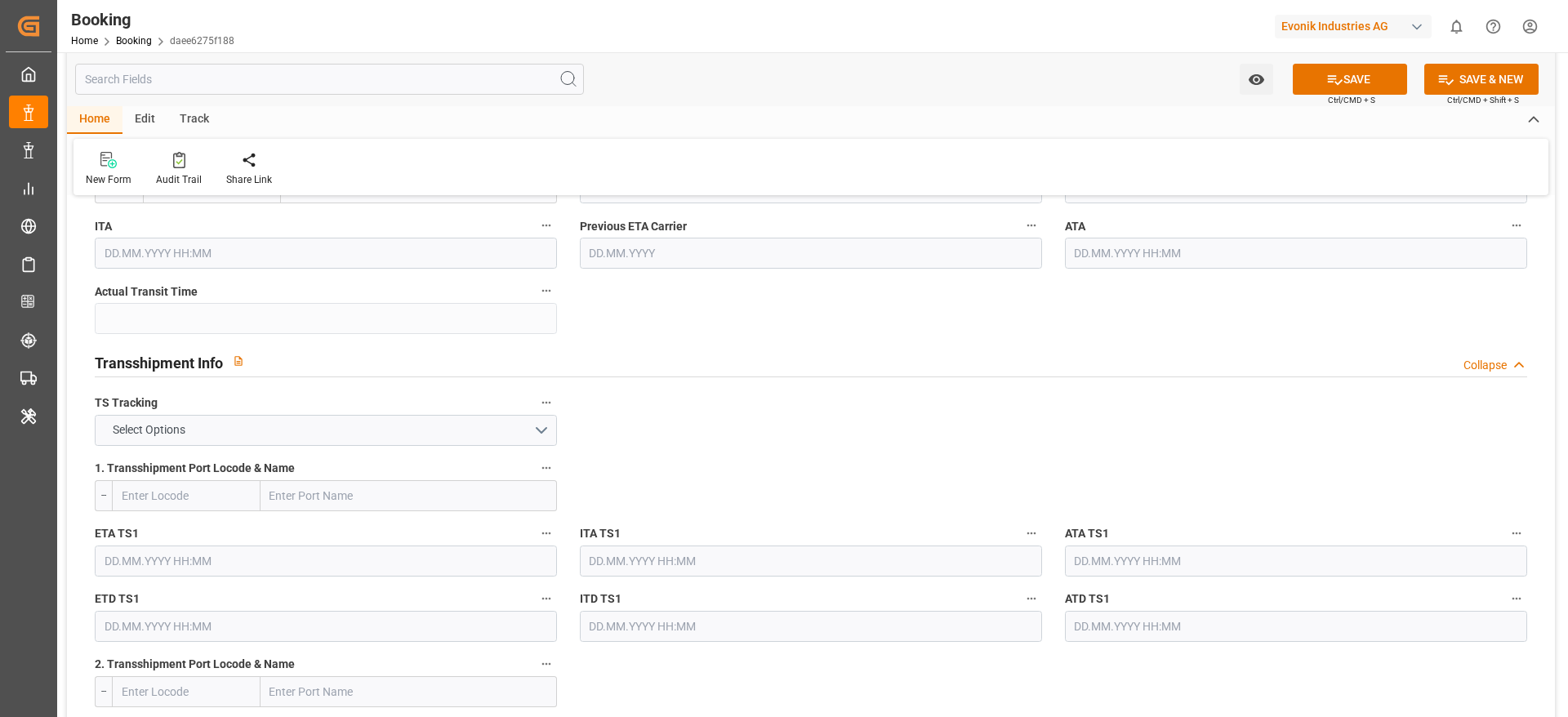
scroll to position [1591, 0]
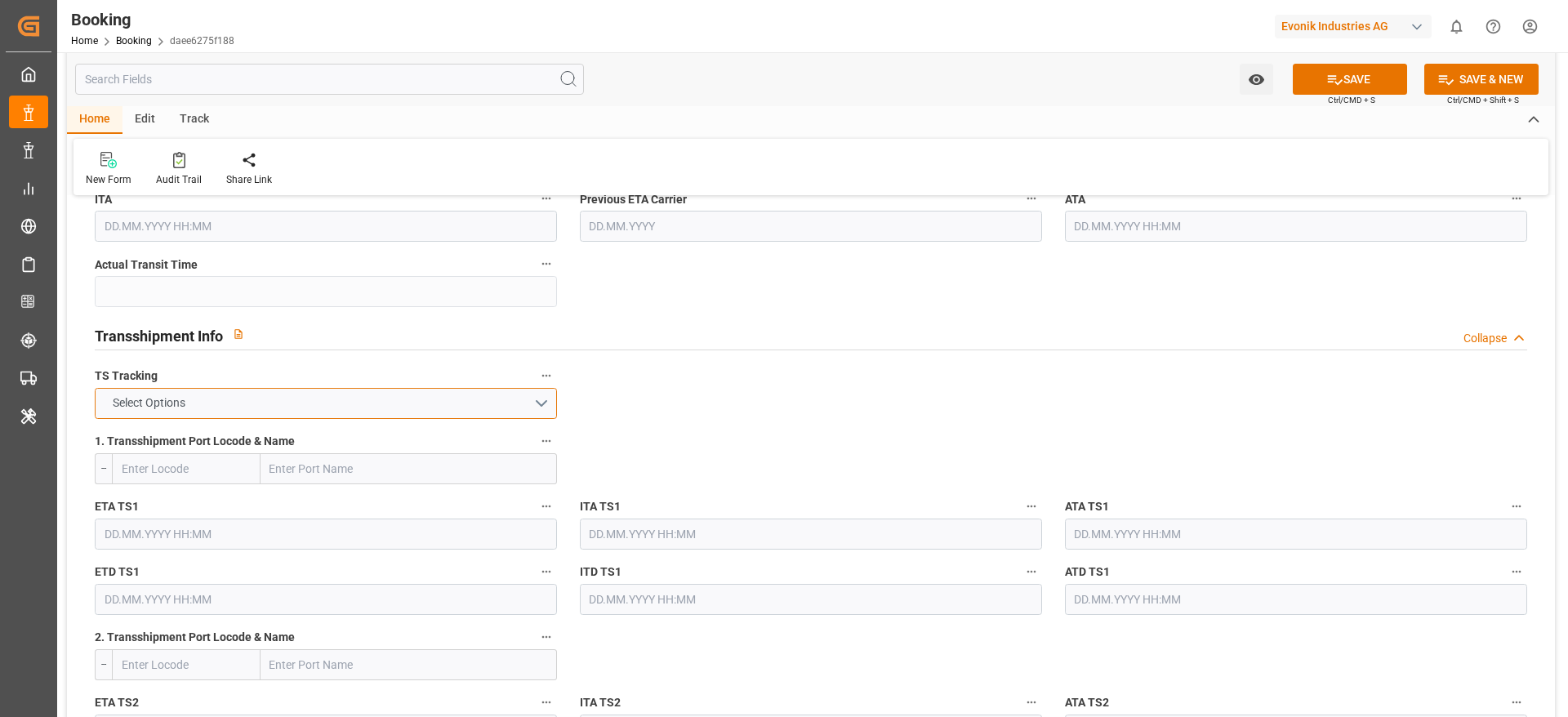
click at [229, 406] on button "Select Options" at bounding box center [325, 403] width 462 height 31
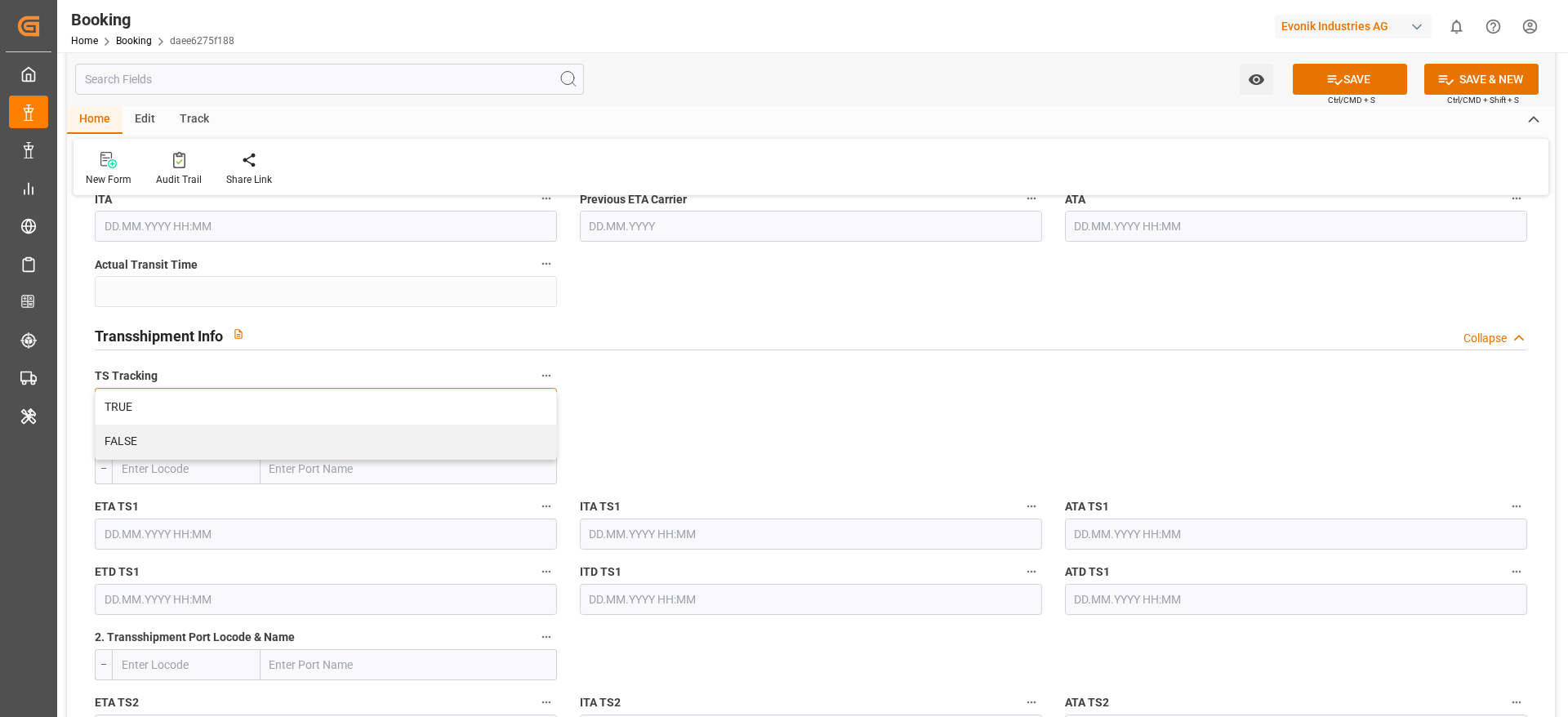
click at [229, 406] on div "TRUE" at bounding box center [325, 407] width 460 height 34
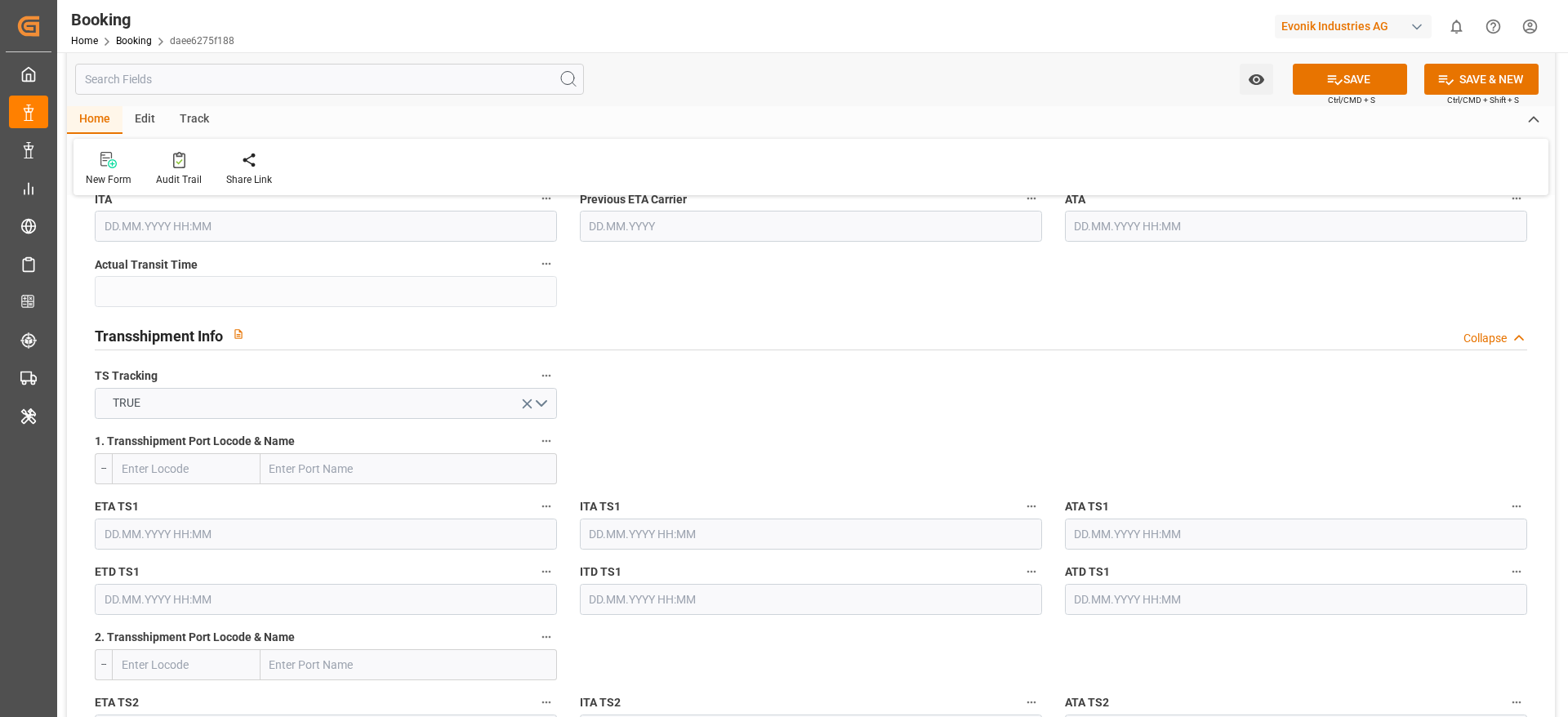
click at [302, 468] on input "text" at bounding box center [409, 468] width 297 height 31
paste input "TANJUNG PELEPAS"
type input "TANJUNG PELEPAS"
click at [383, 492] on div "Tanjung Pelepas - MYTPP" at bounding box center [335, 505] width 148 height 36
type input "MYTPP"
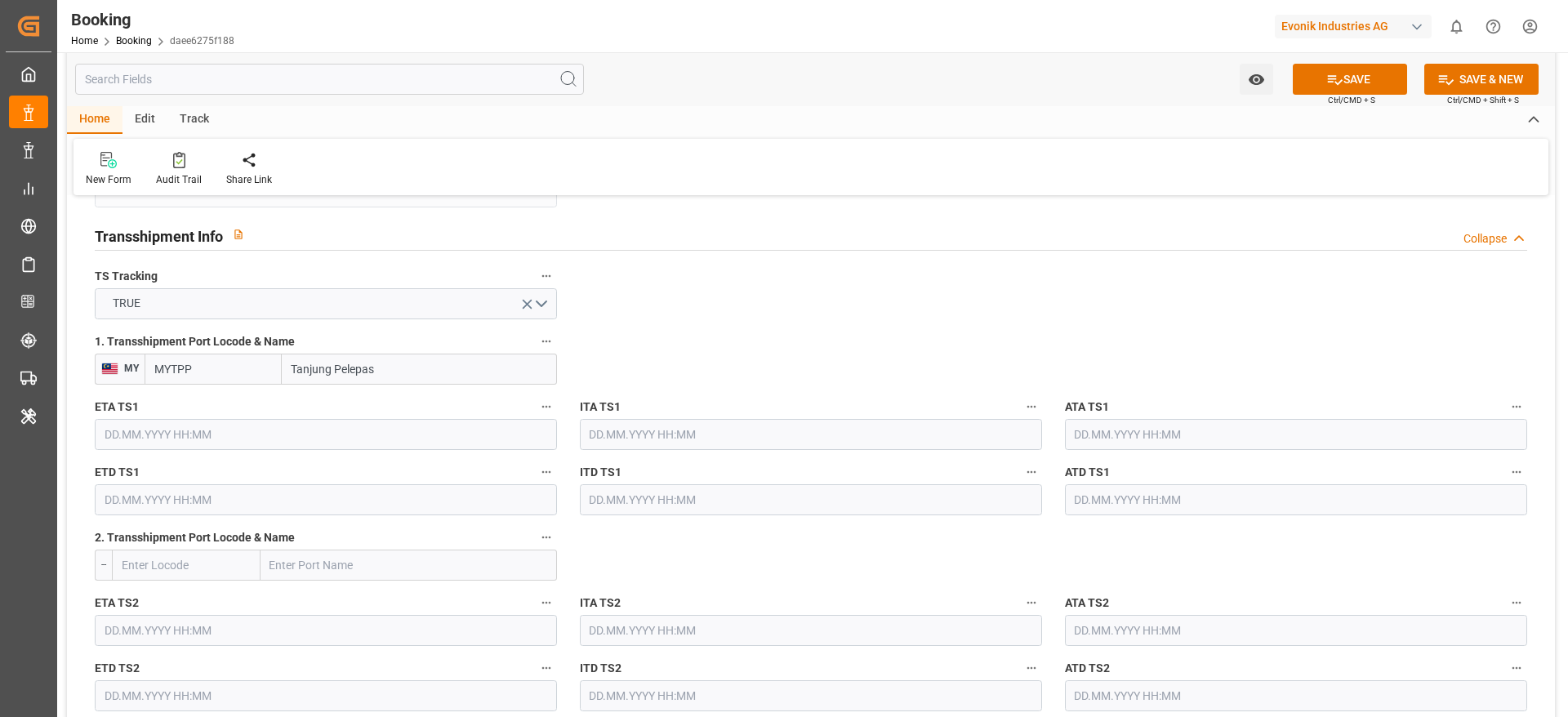
scroll to position [1714, 0]
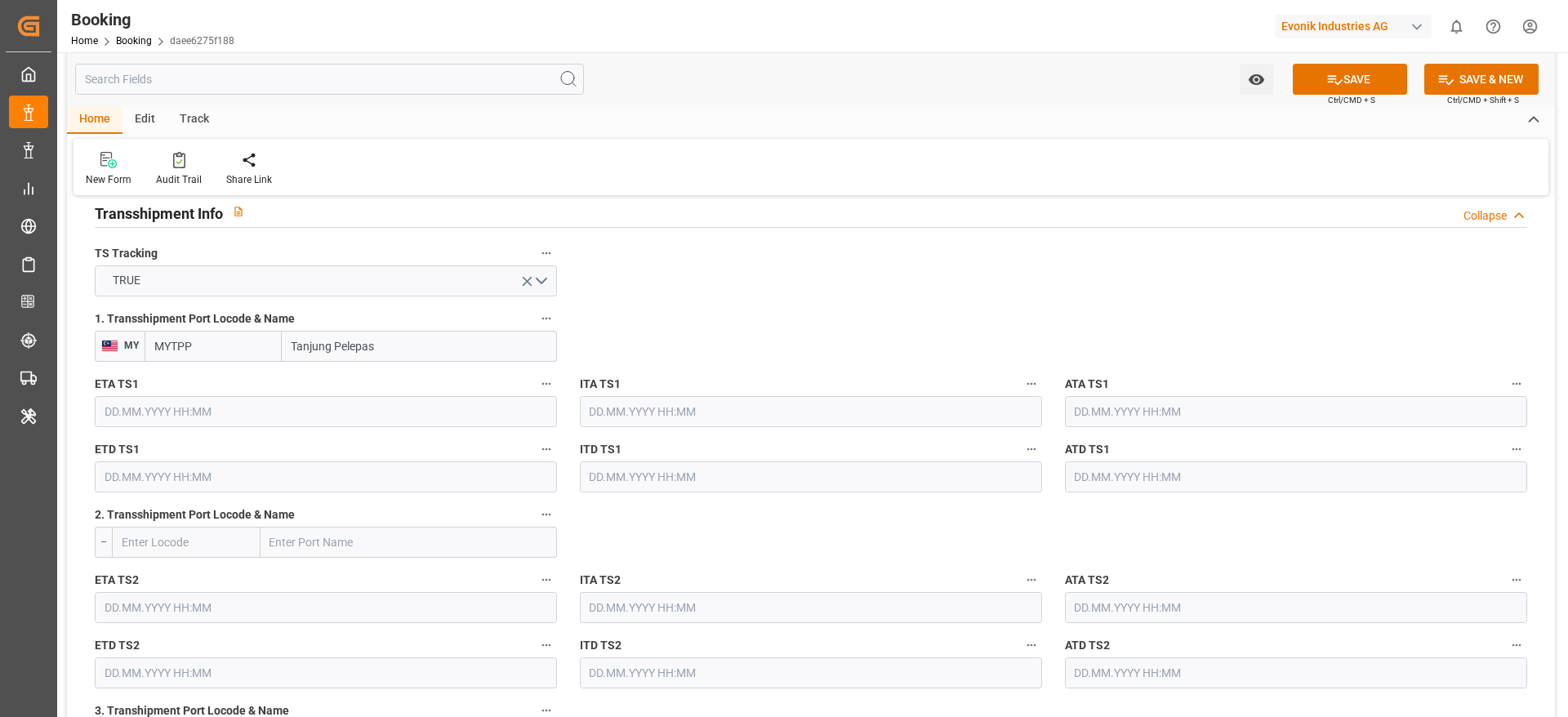
type input "Tanjung Pelepas"
click at [194, 414] on input "text" at bounding box center [325, 411] width 462 height 31
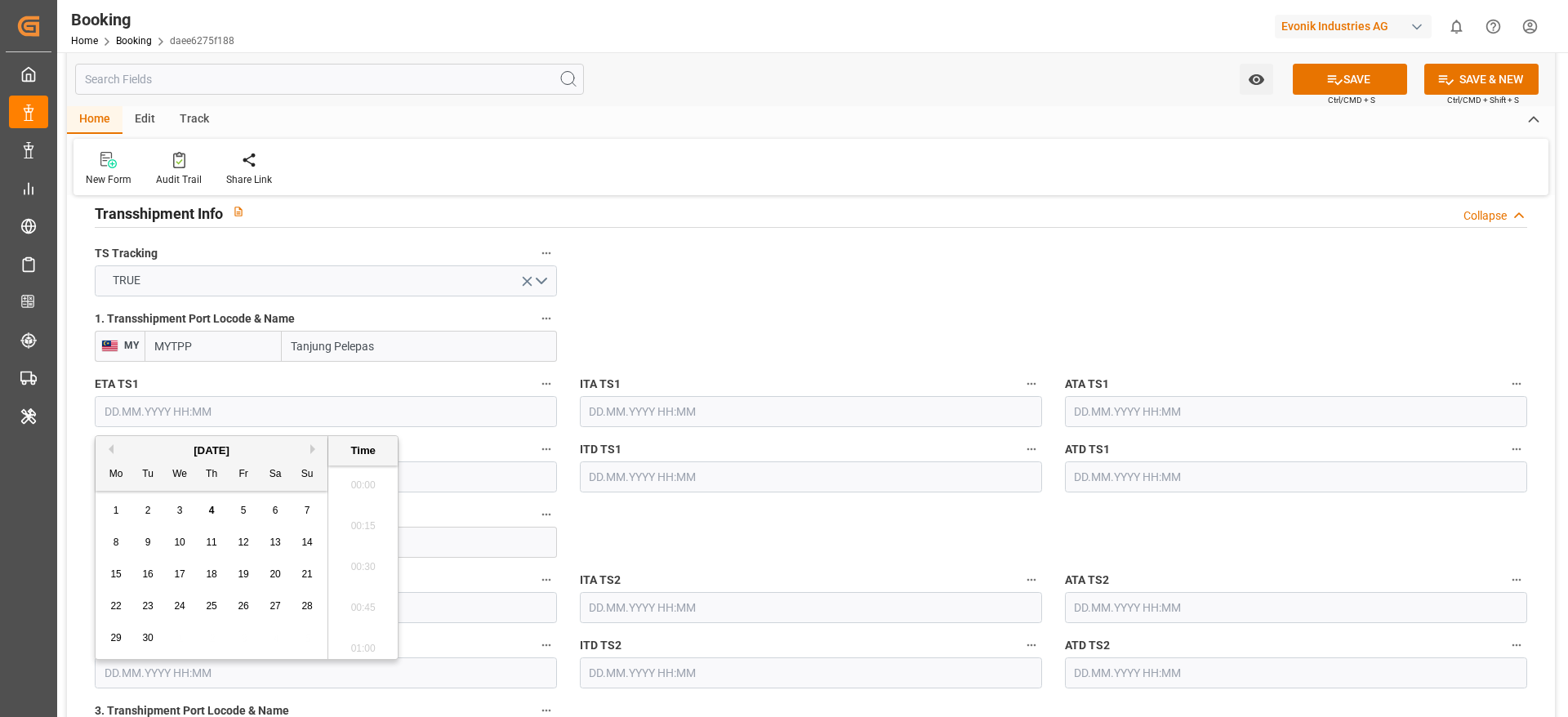
scroll to position [1924, 0]
click at [178, 544] on span "10" at bounding box center [179, 542] width 11 height 12
type input "10.09.2025 00:00"
click at [414, 483] on input "text" at bounding box center [325, 476] width 462 height 31
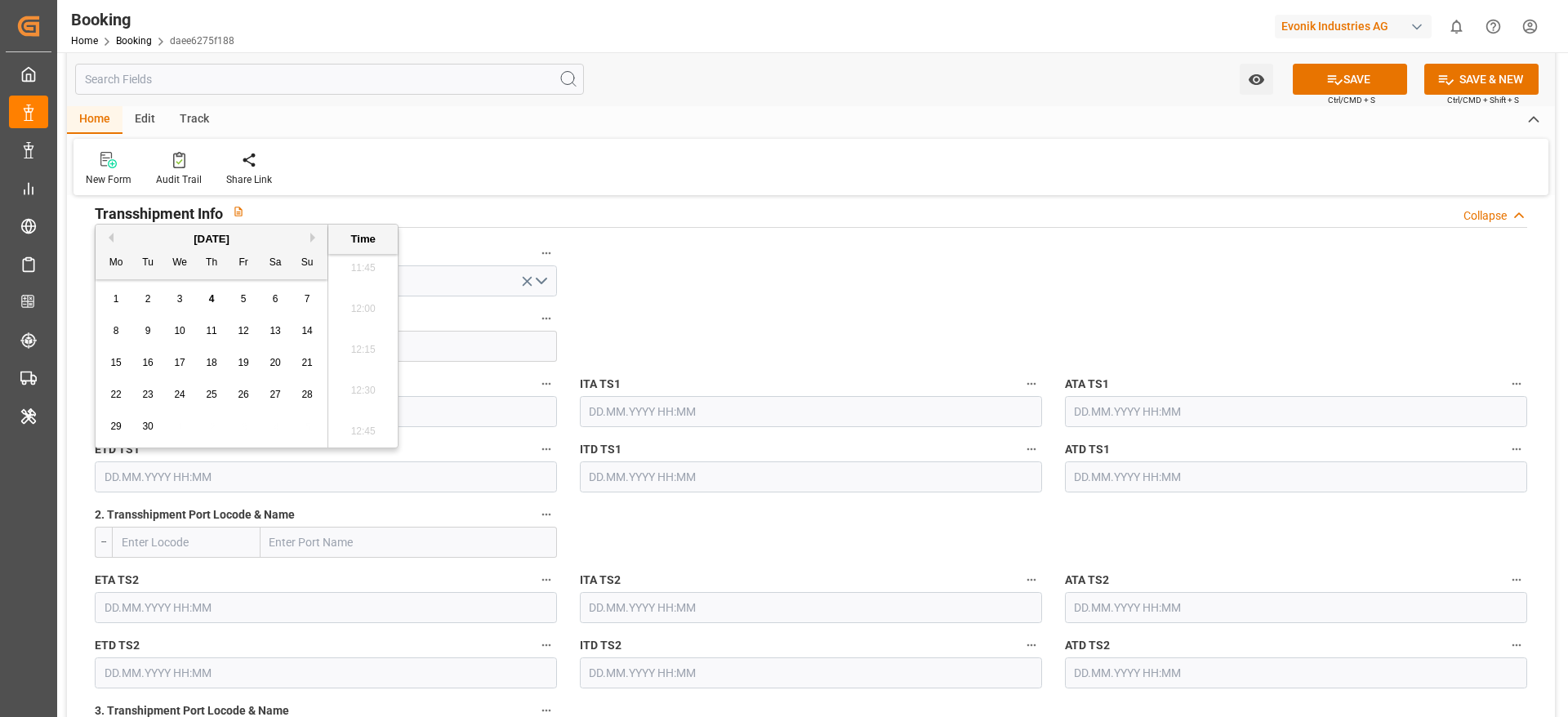
click at [304, 331] on span "14" at bounding box center [306, 331] width 11 height 12
type input "14.09.2025 00:00"
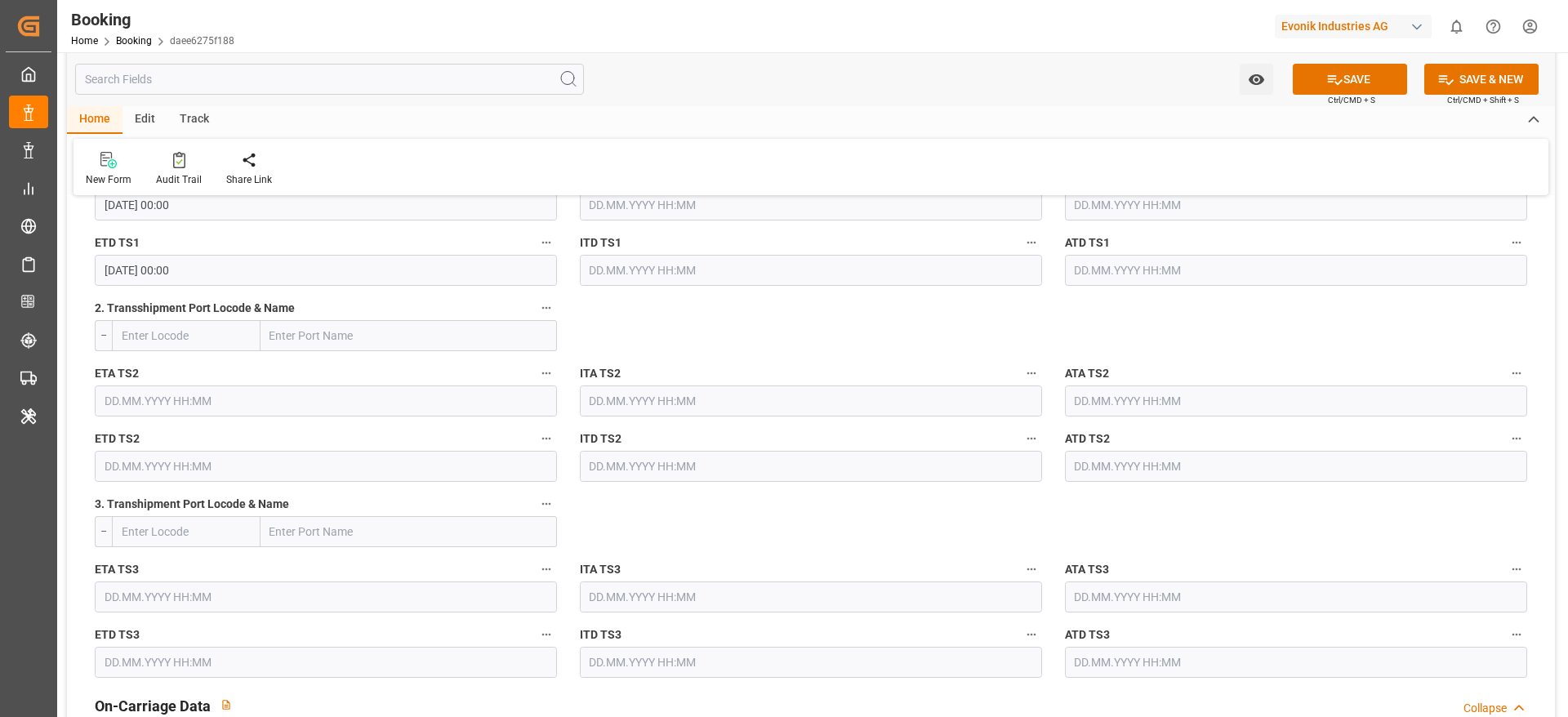
scroll to position [1960, 0]
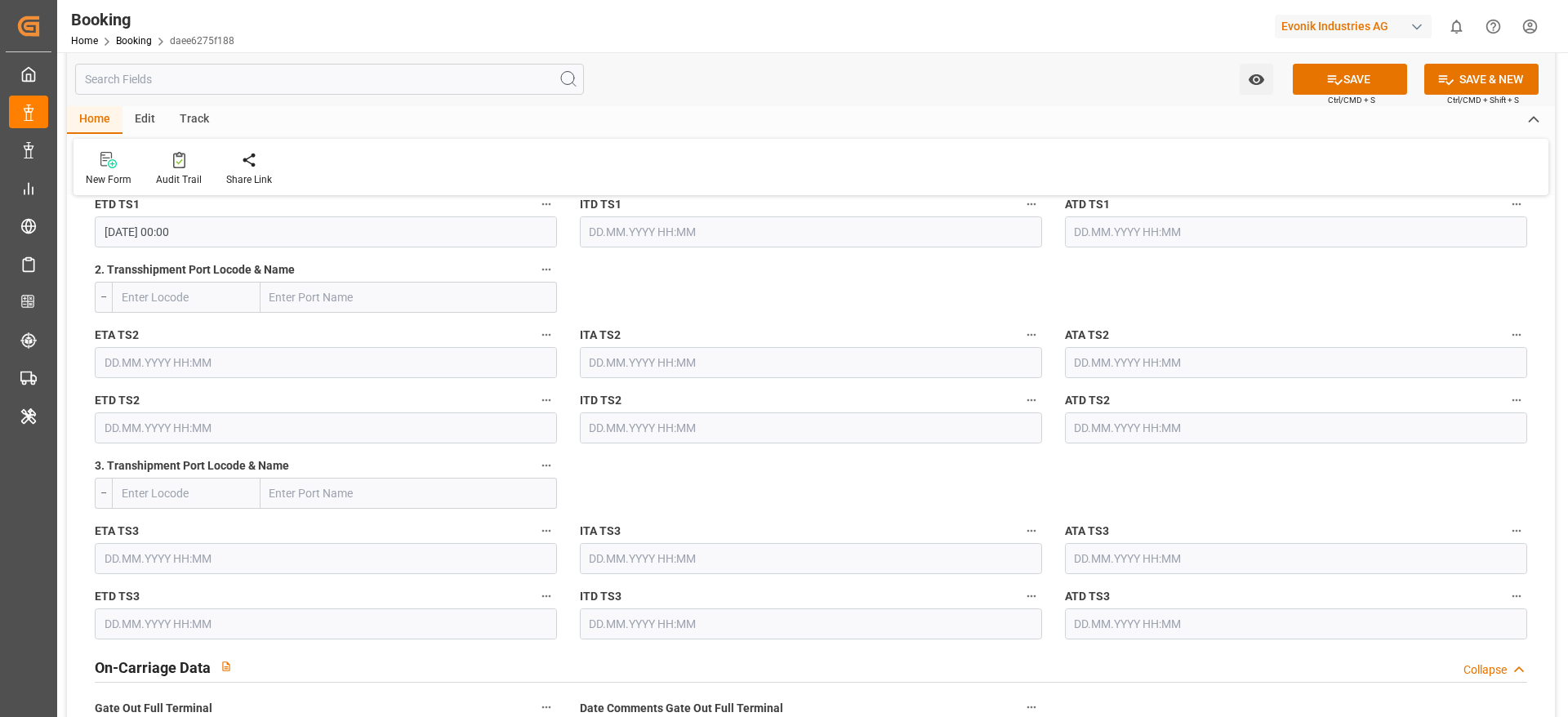
click at [282, 297] on input "text" at bounding box center [409, 297] width 297 height 31
paste input "NANSHA NEW PORT"
type input "NANSHA NEW PORT"
click at [394, 339] on span "Nansha New Port - CNNNP" at bounding box center [369, 333] width 196 height 13
type input "CNNNP"
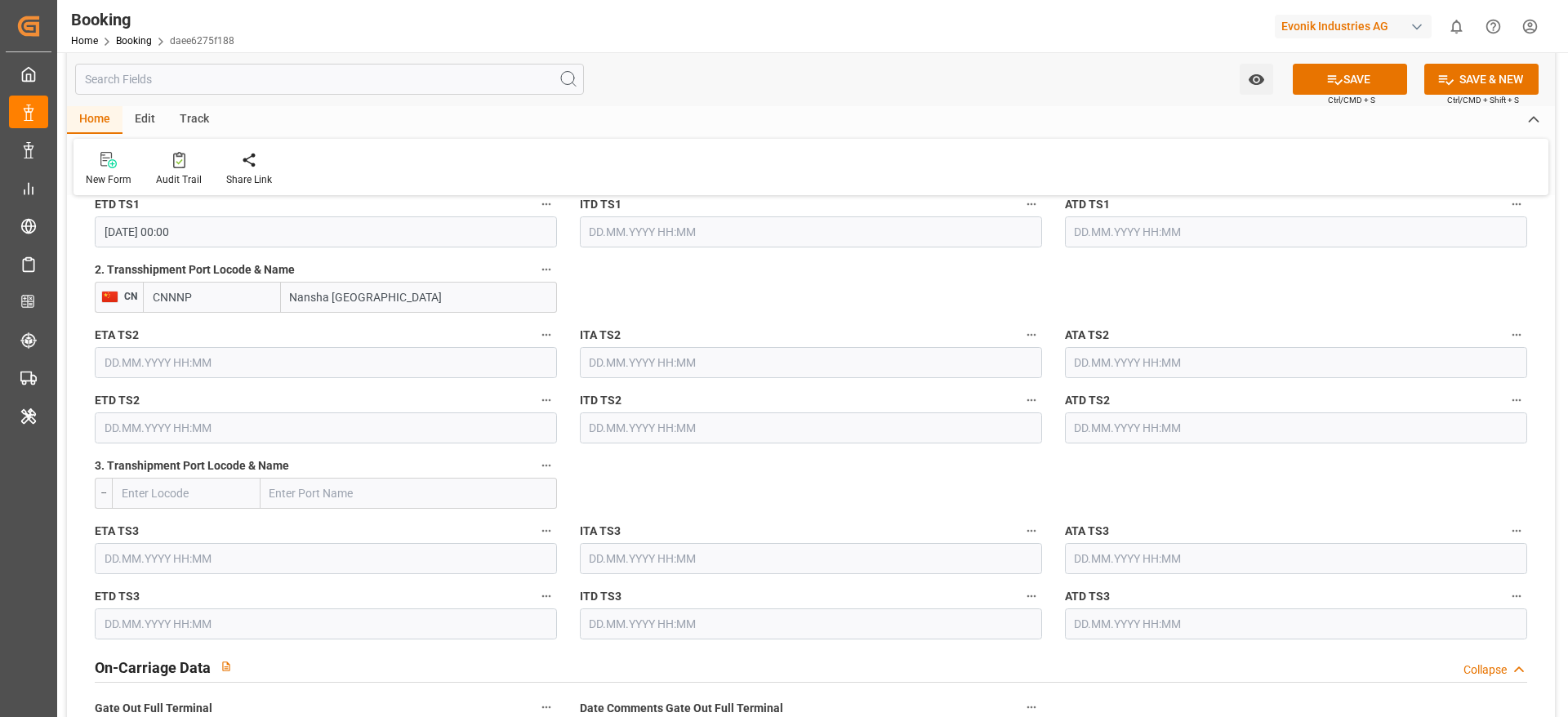
type input "Nansha New Port"
click at [167, 381] on div "ETA TS2" at bounding box center [325, 351] width 485 height 65
click at [176, 368] on input "text" at bounding box center [325, 362] width 462 height 31
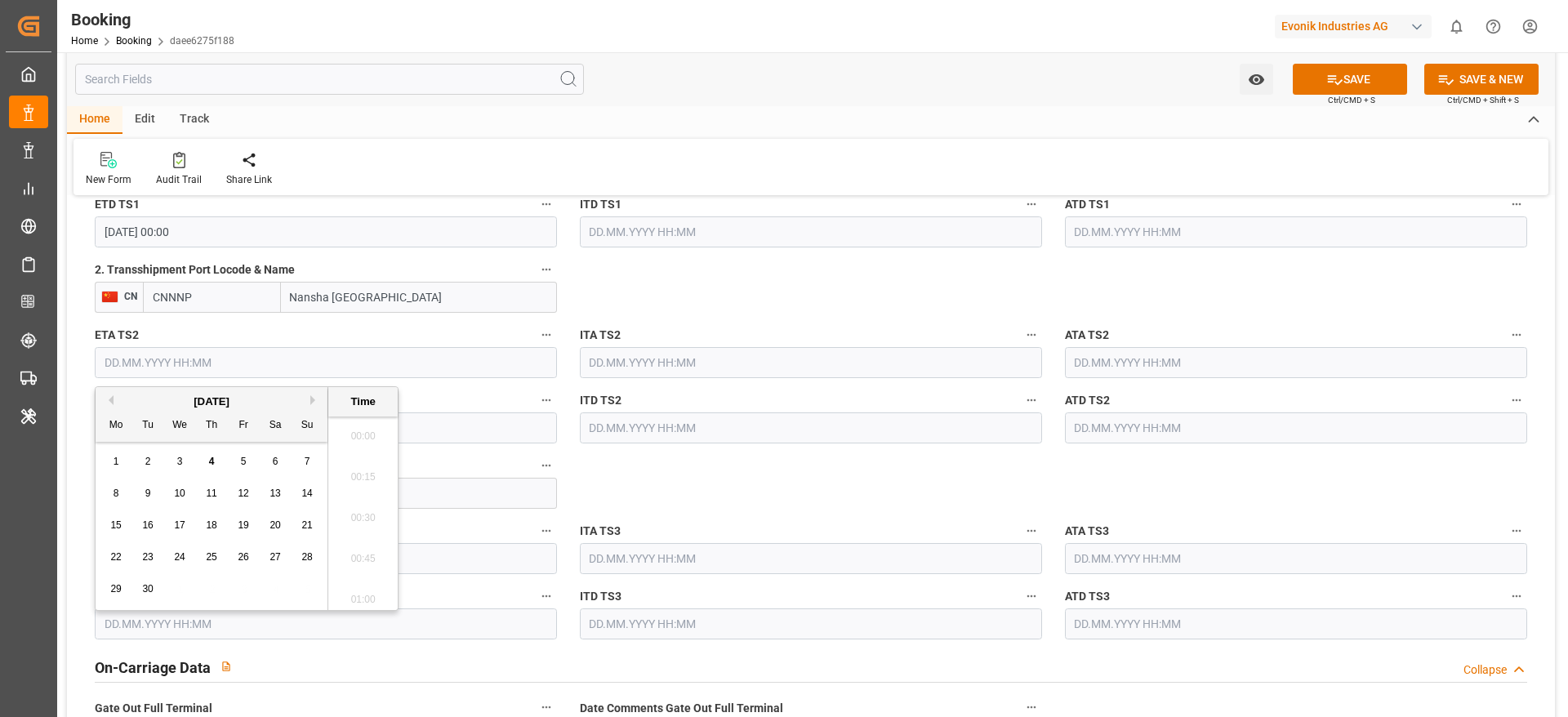
scroll to position [1924, 0]
click at [184, 521] on span "17" at bounding box center [179, 525] width 11 height 12
type input "17.09.2025 00:00"
click at [463, 482] on input "text" at bounding box center [409, 492] width 297 height 31
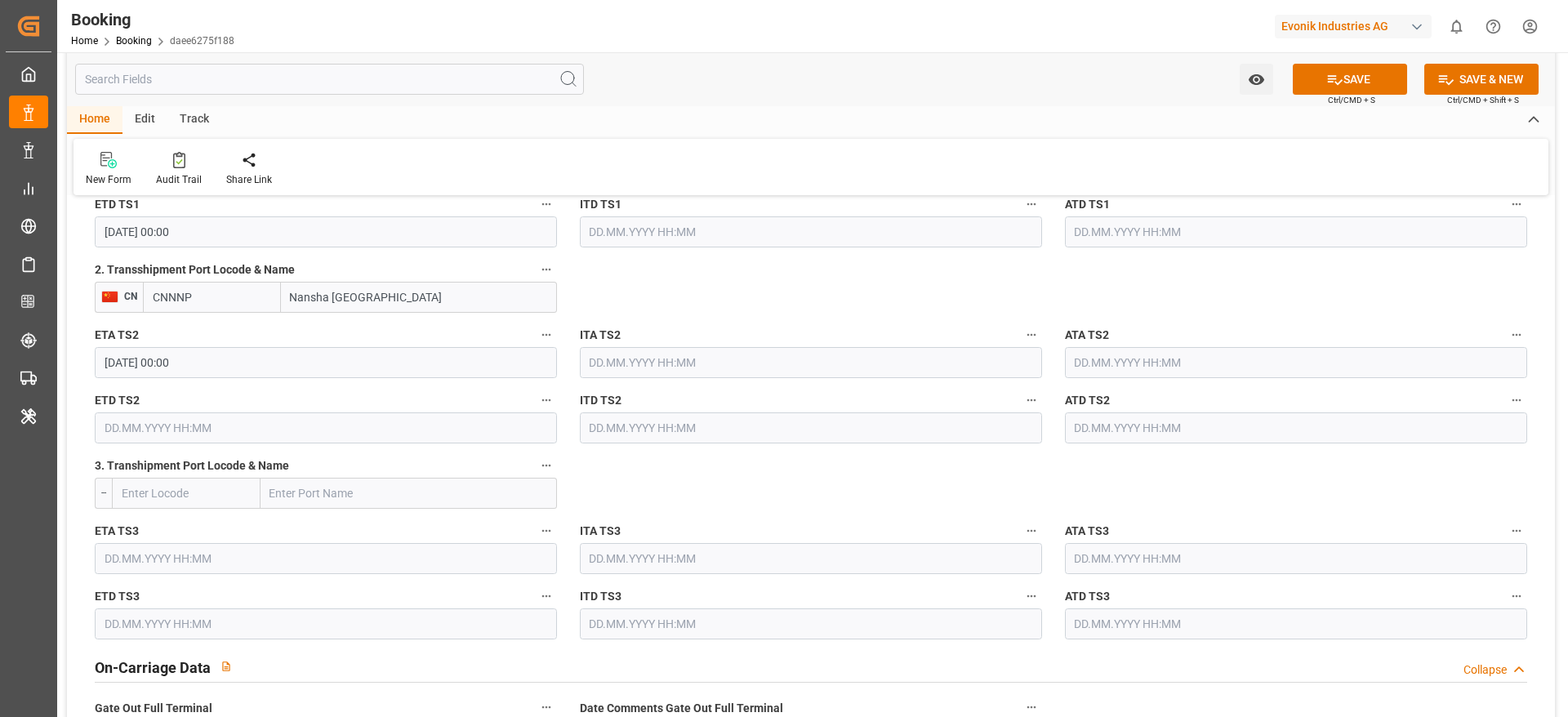
click at [176, 431] on input "text" at bounding box center [325, 427] width 462 height 31
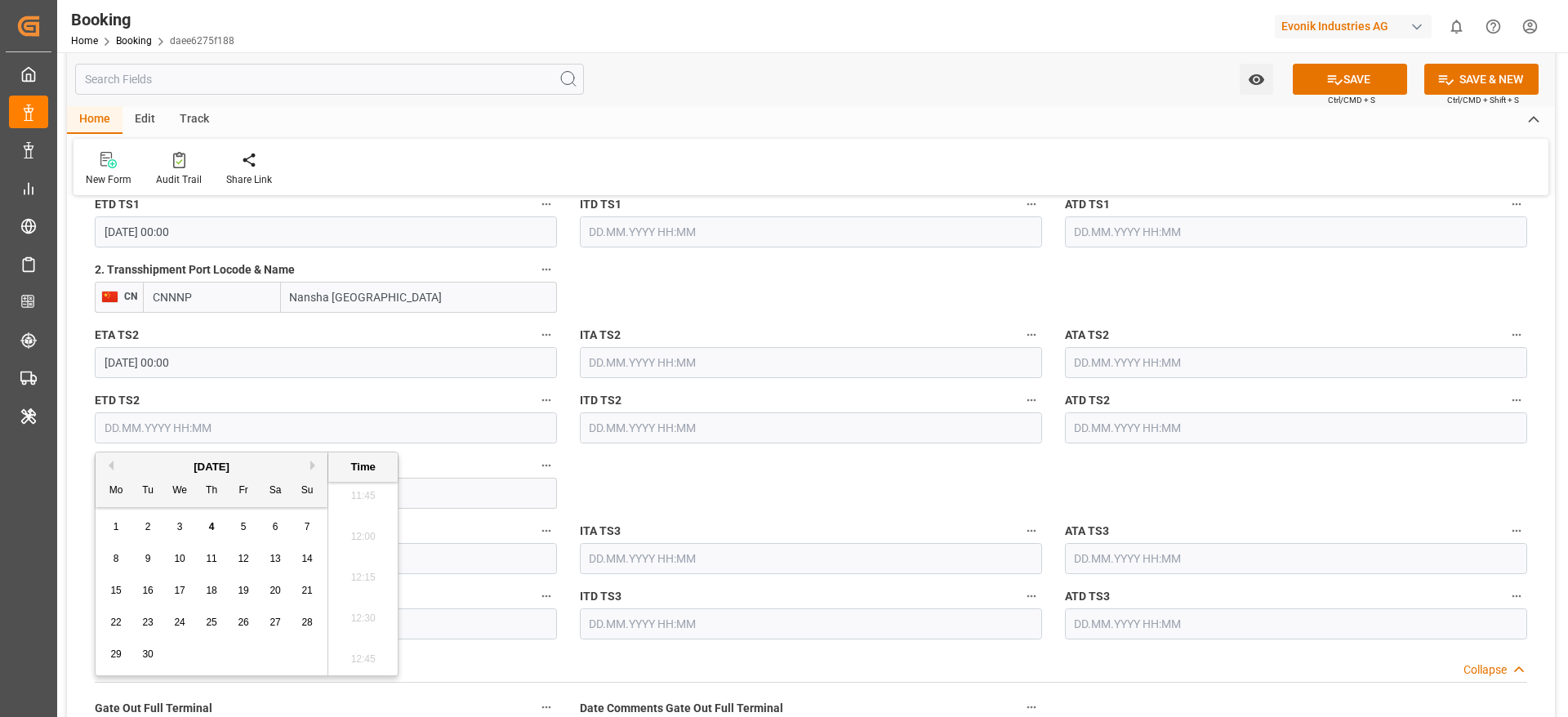
click at [305, 591] on span "21" at bounding box center [306, 590] width 11 height 12
type input "21.09.2025 00:00"
click at [133, 417] on input "21.09.2025 00:00" at bounding box center [325, 427] width 462 height 31
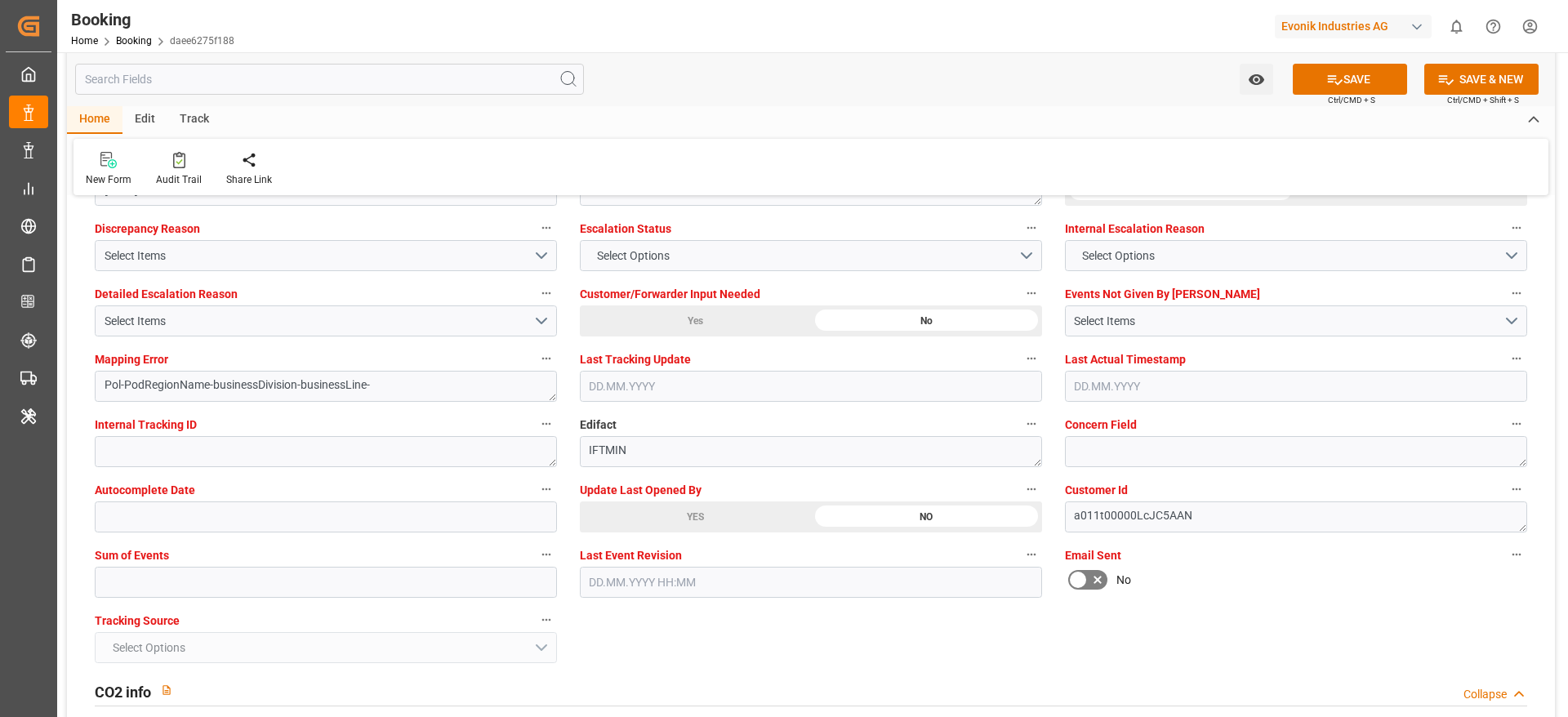
scroll to position [3184, 0]
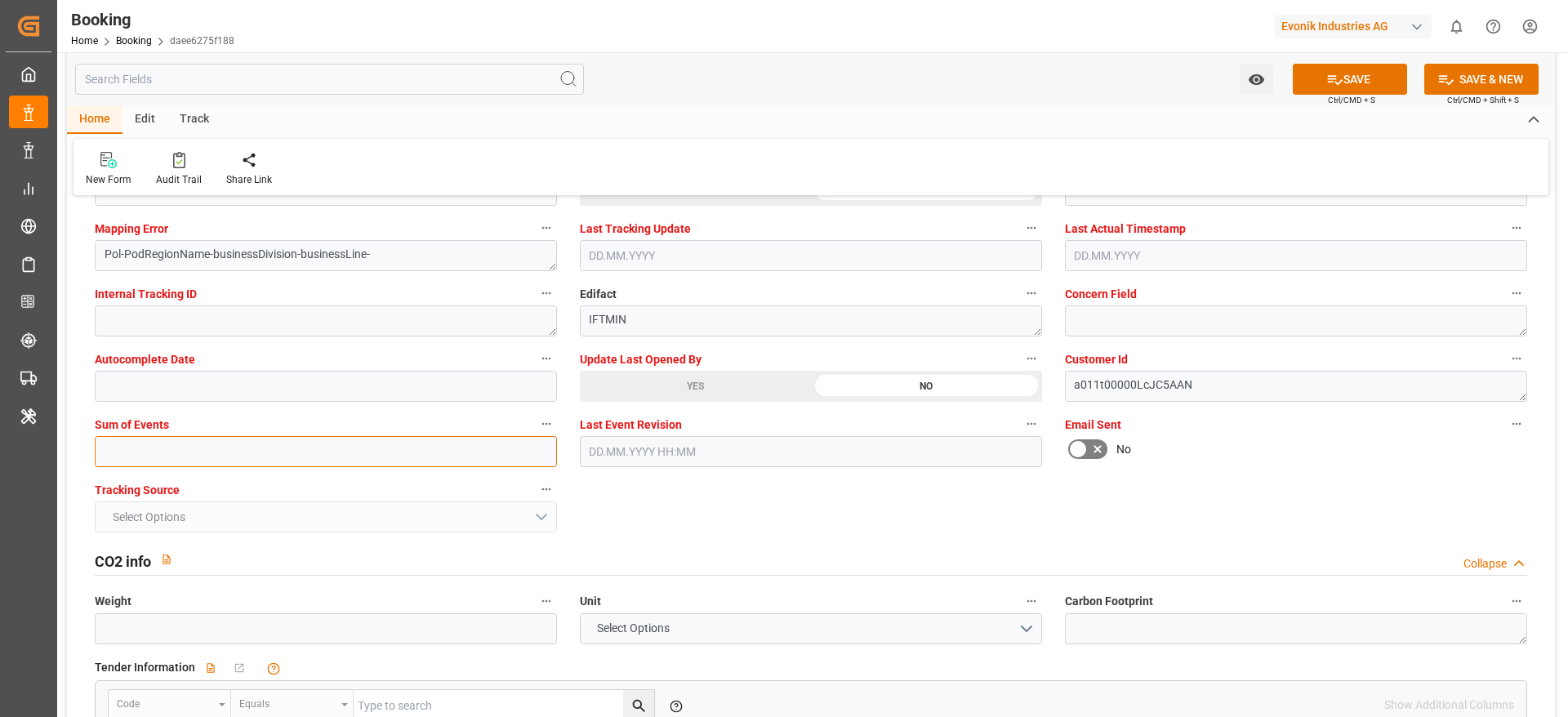
click at [163, 458] on input "text" at bounding box center [325, 451] width 462 height 31
type input "0"
click at [1369, 87] on button "SAVE" at bounding box center [1350, 79] width 114 height 31
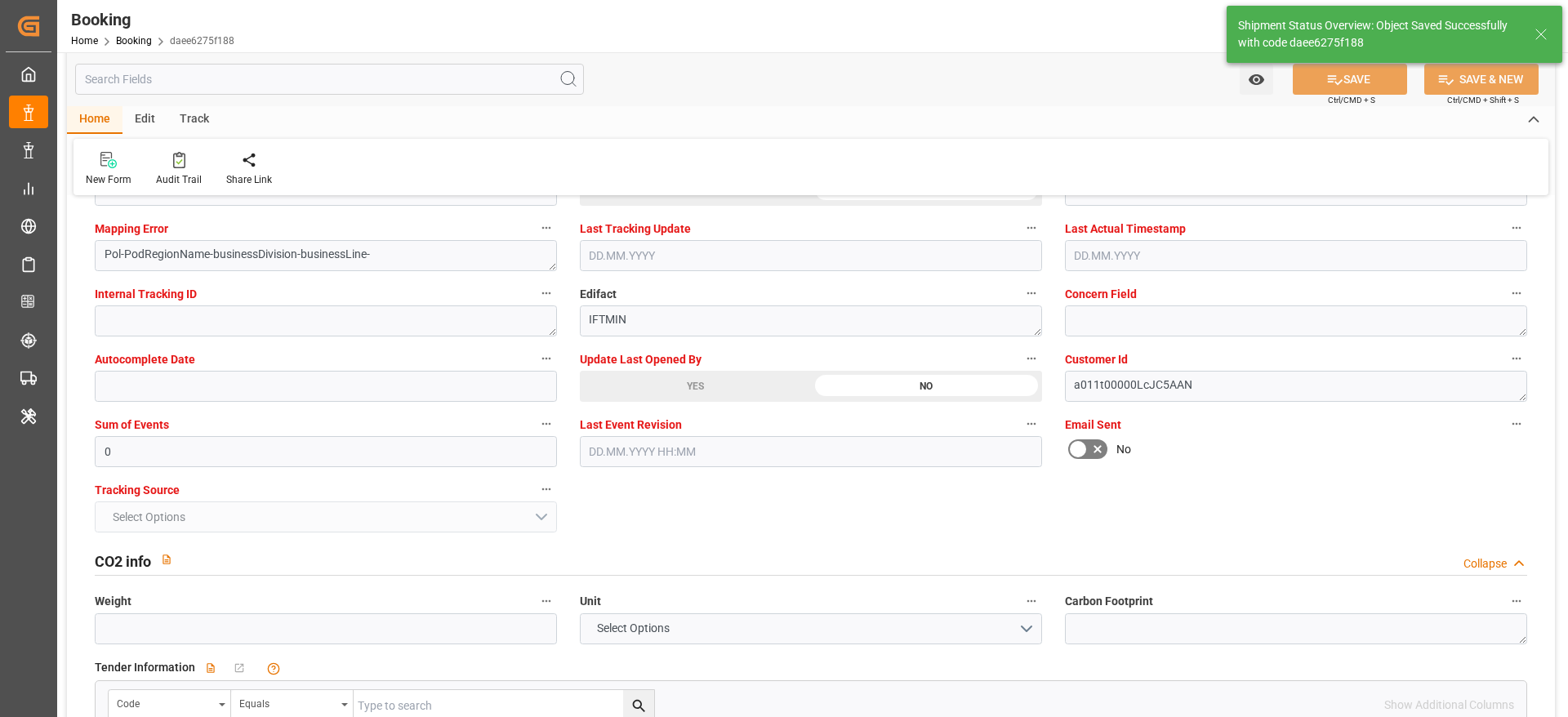
type textarea "NWC/UK North West Continent / UK_CNHUA_MAEU_CU-OI"
type textarea "[PERSON_NAME]"
type textarea "businessDivision-businessLine-"
type textarea "Yes"
type input "11.08.2025 00:00"
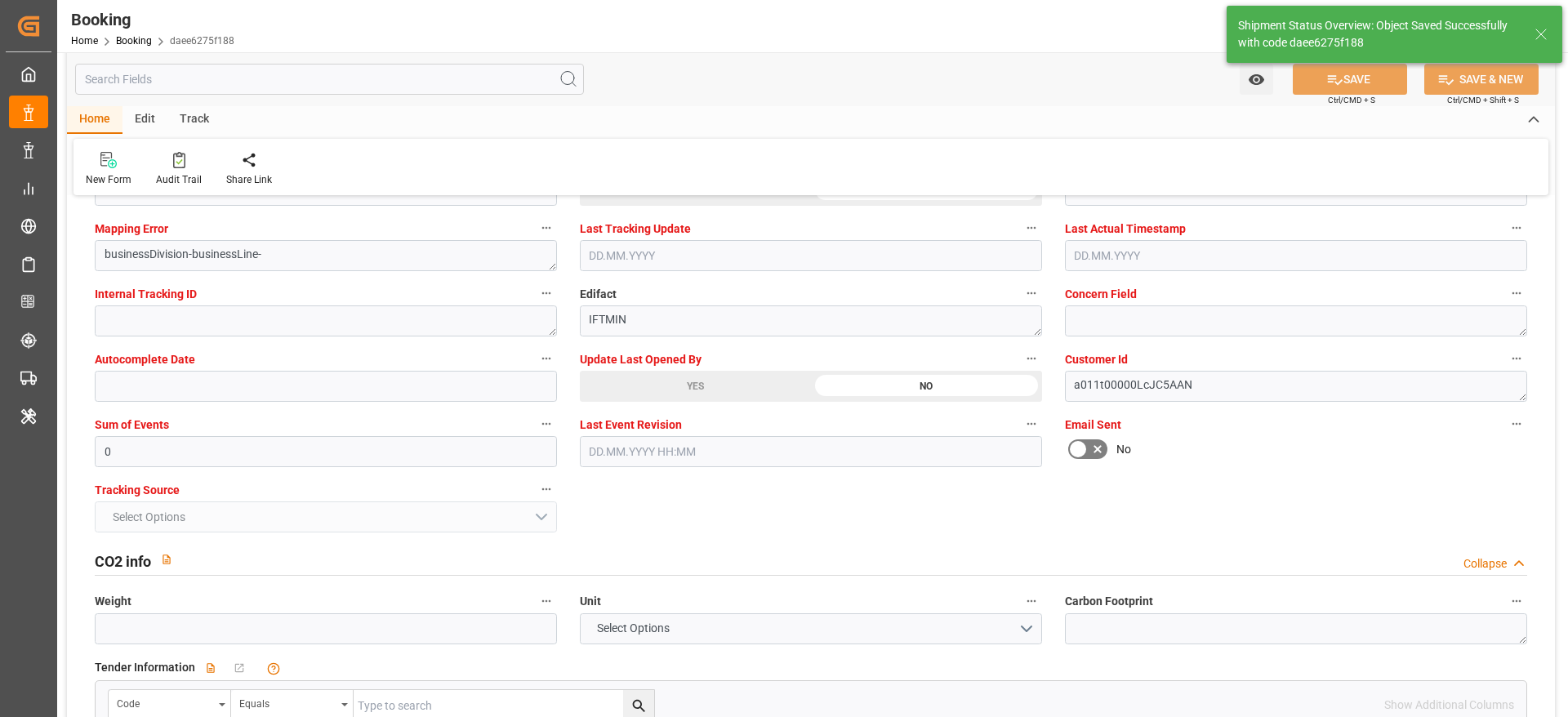
type input "23.09.2025 00:00"
type input "10.09.2025 00:00"
type input "14.09.2025 00:00"
type input "17.09.2025 00:00"
type input "21.09.2025 00:00"
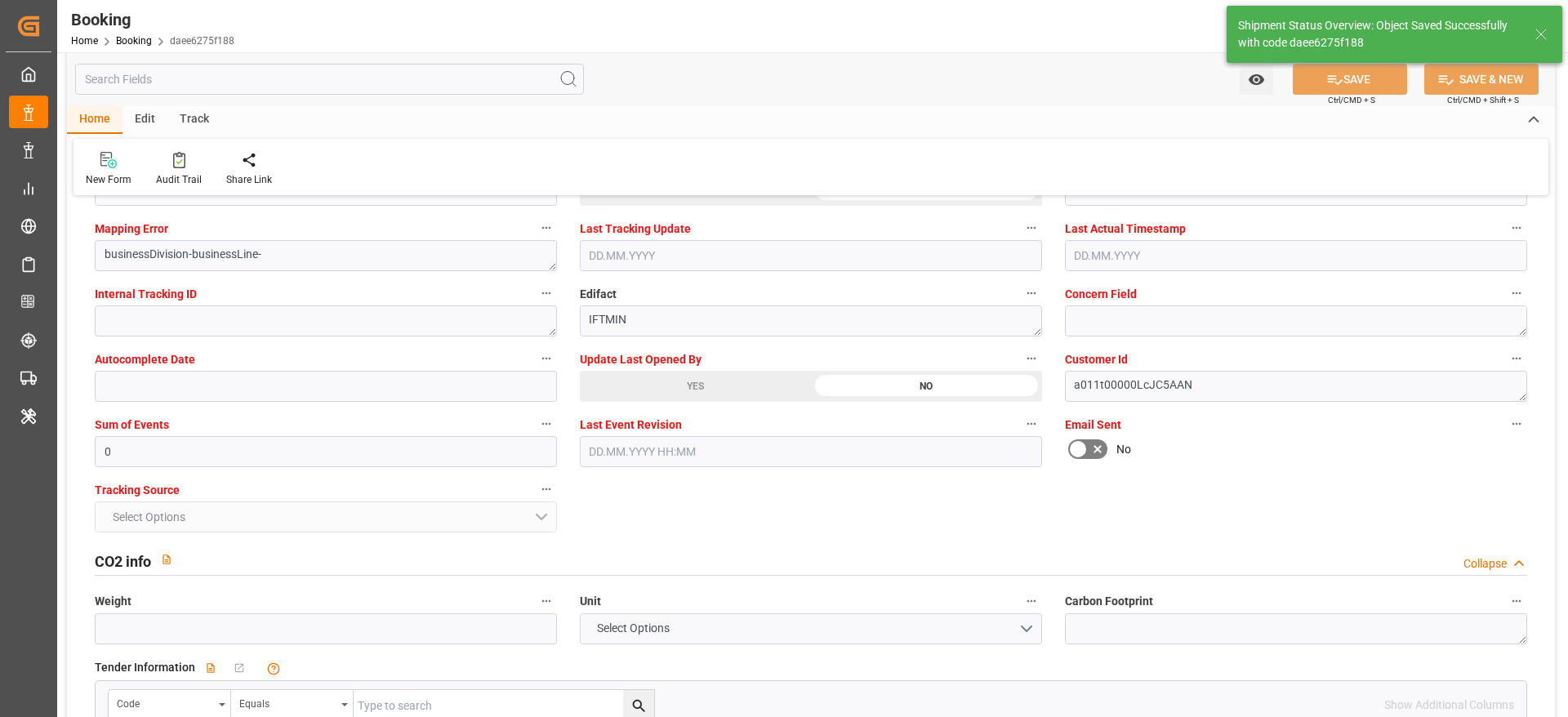
type input "04.09.2025 06:52"
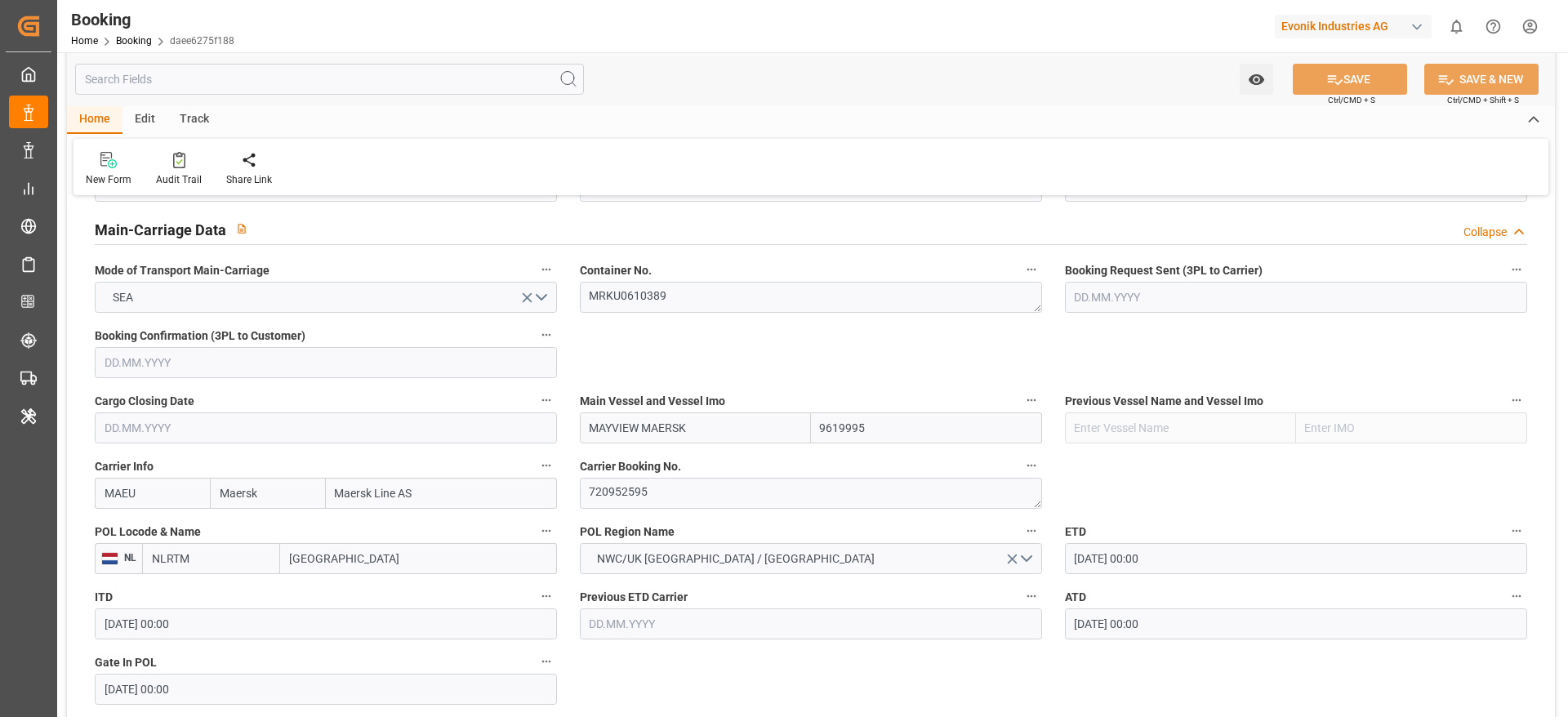
scroll to position [980, 0]
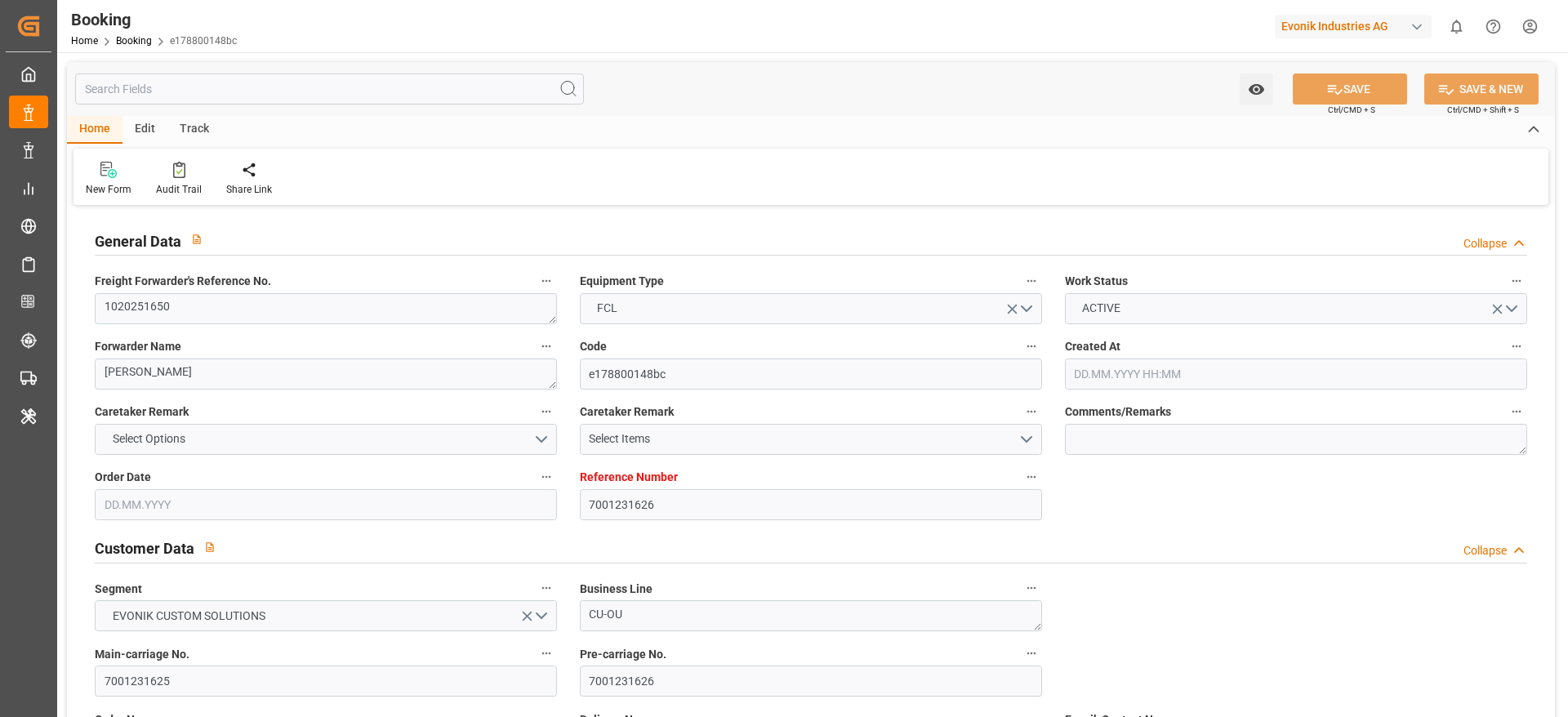
type input "7001231626"
type input "EUNWC"
type input "ARBUE"
type input "[DATE] 12:31"
type input "[DATE]"
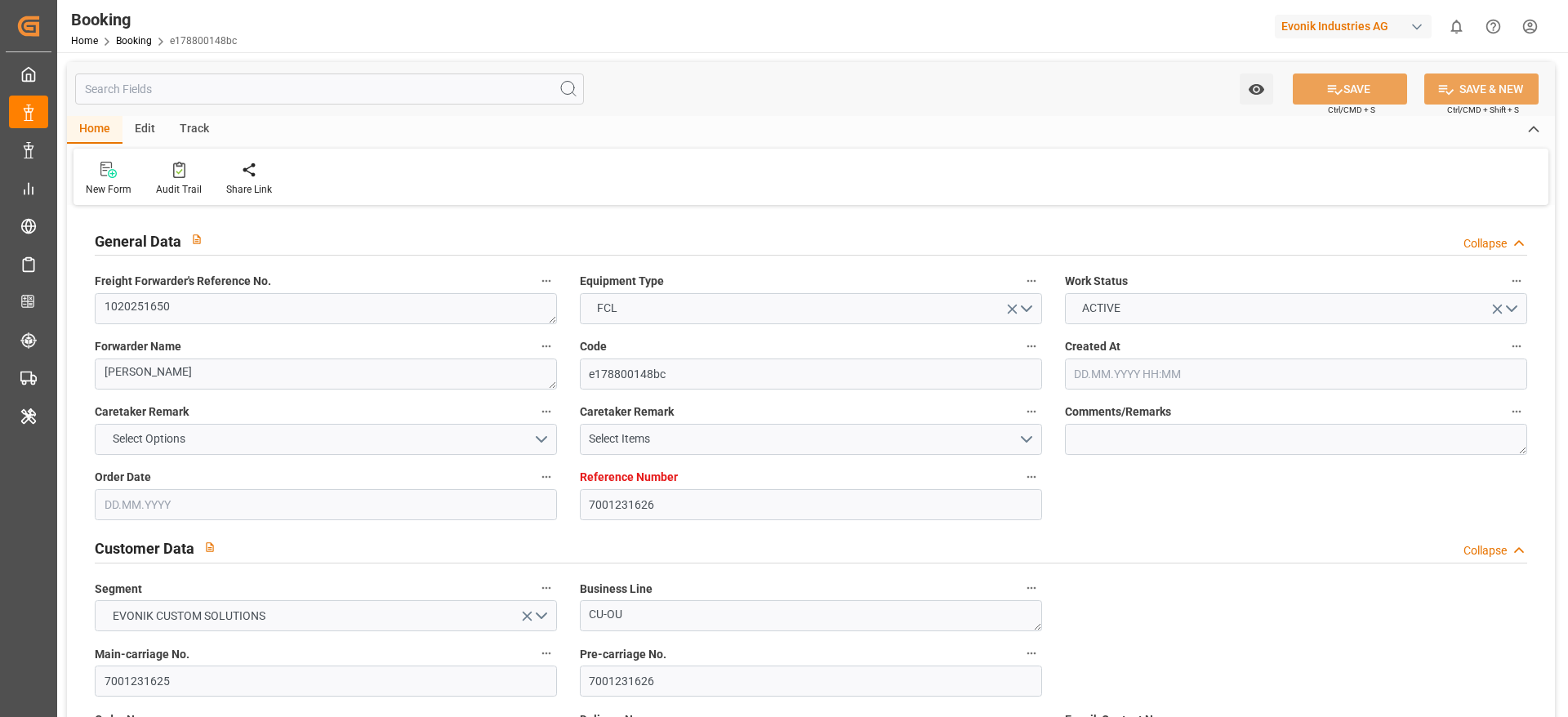
type input "[DATE]"
type input "[DATE] 21:01"
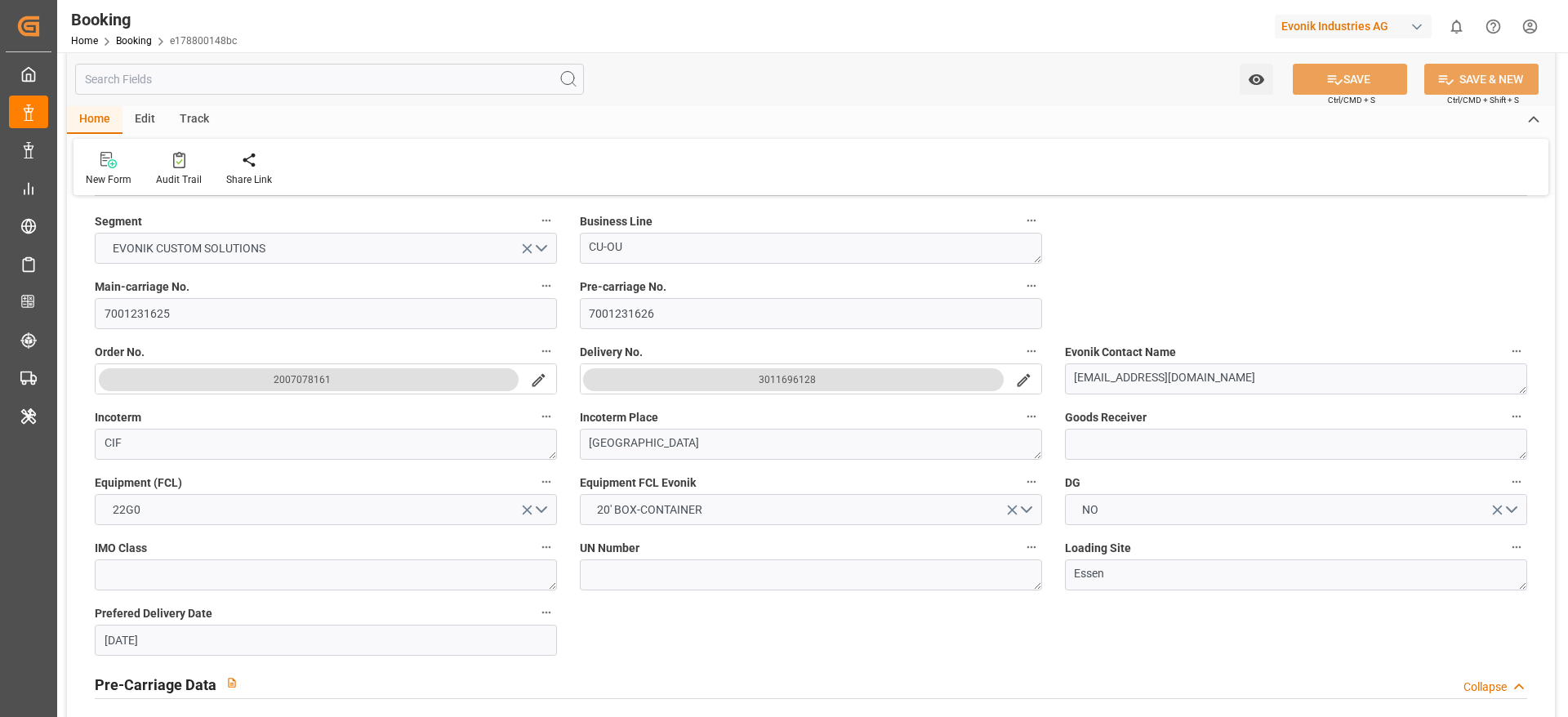
scroll to position [245, 0]
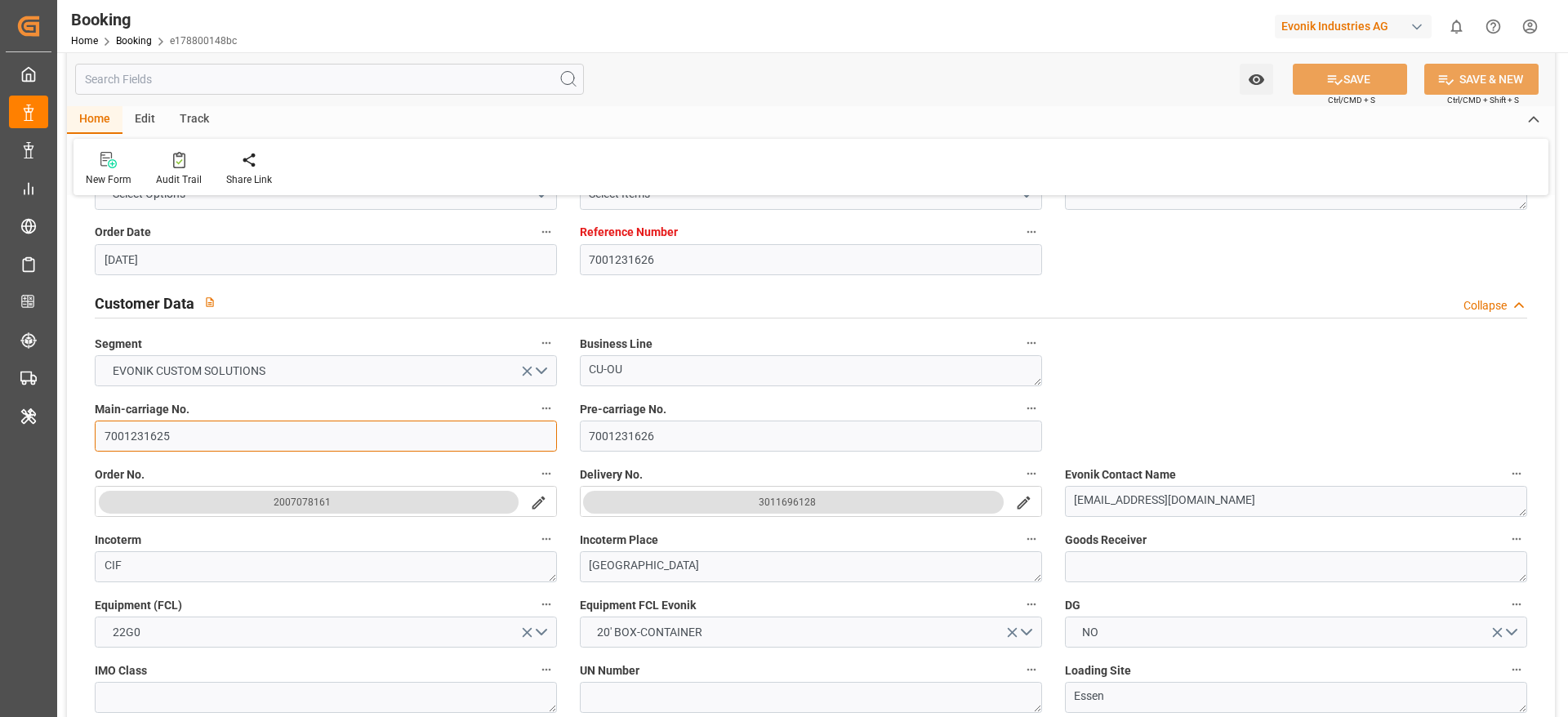
click at [163, 428] on input "7001231625" at bounding box center [325, 435] width 462 height 31
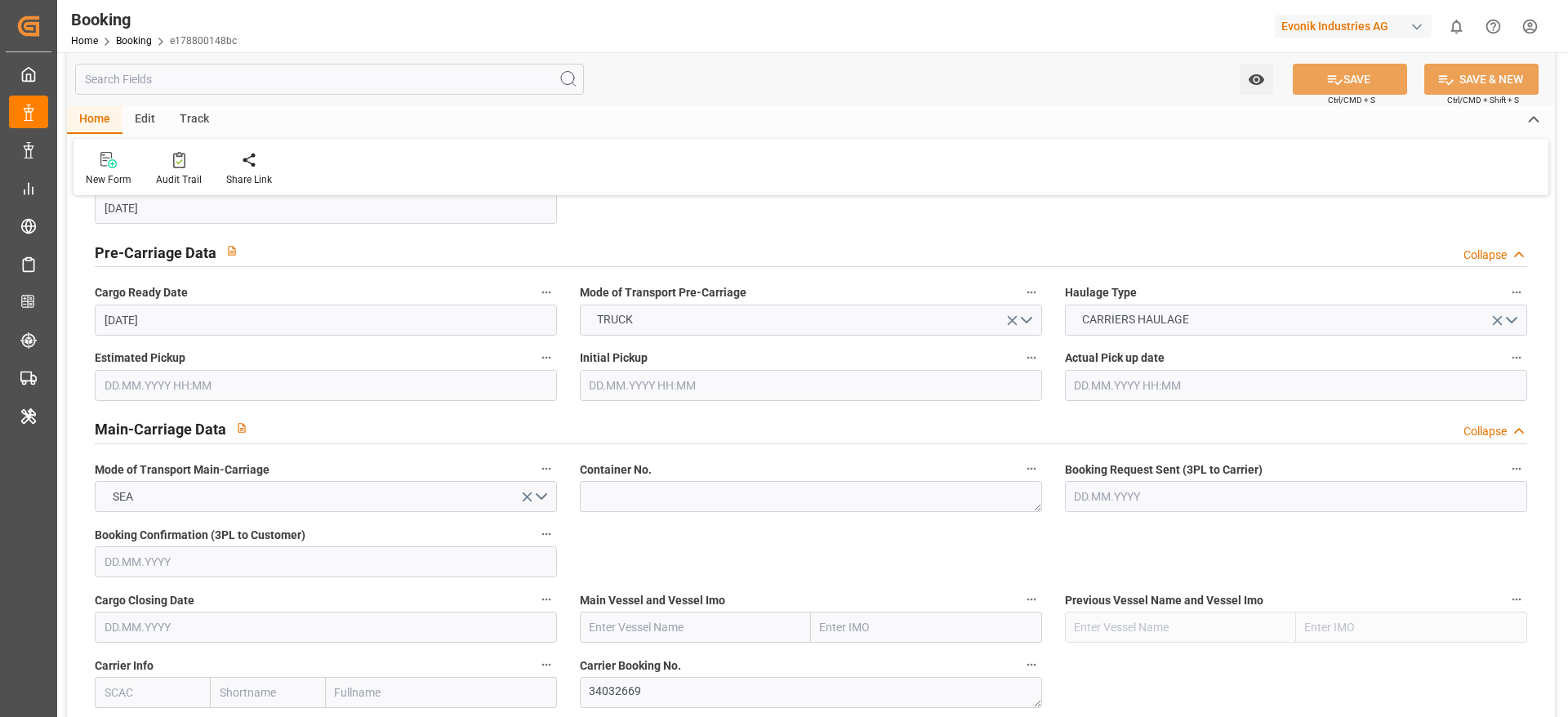
scroll to position [857, 0]
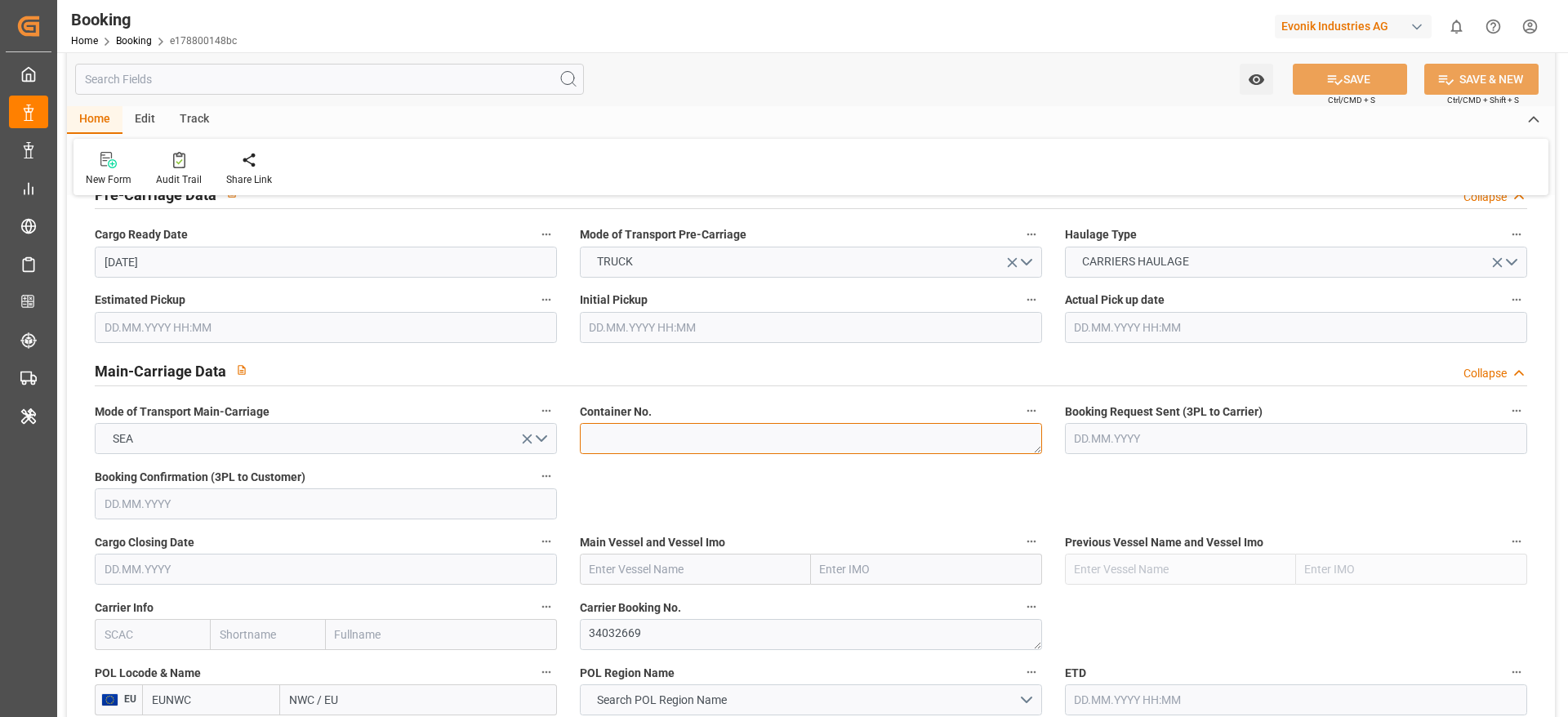
click at [603, 442] on textarea at bounding box center [810, 438] width 462 height 31
paste textarea "UACU4096857"
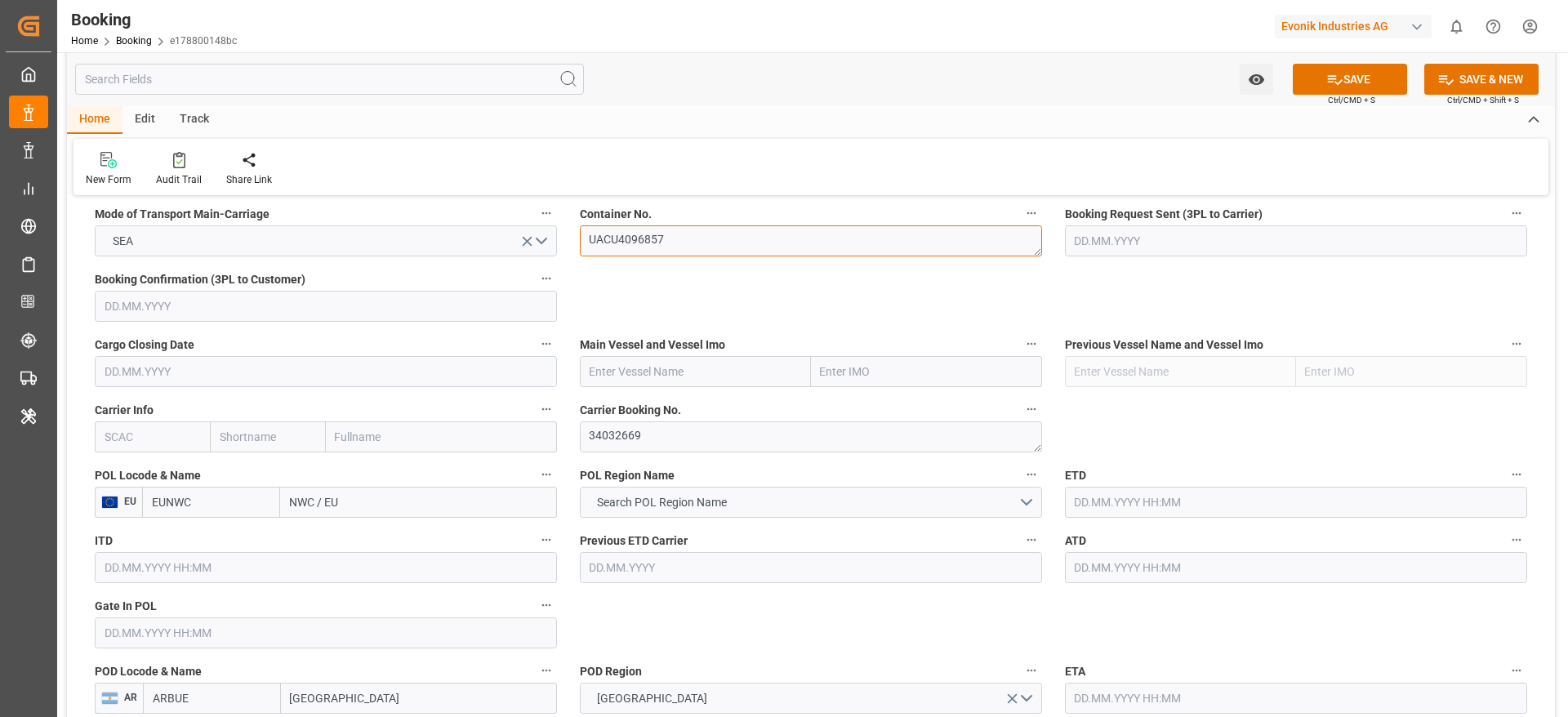
scroll to position [1102, 0]
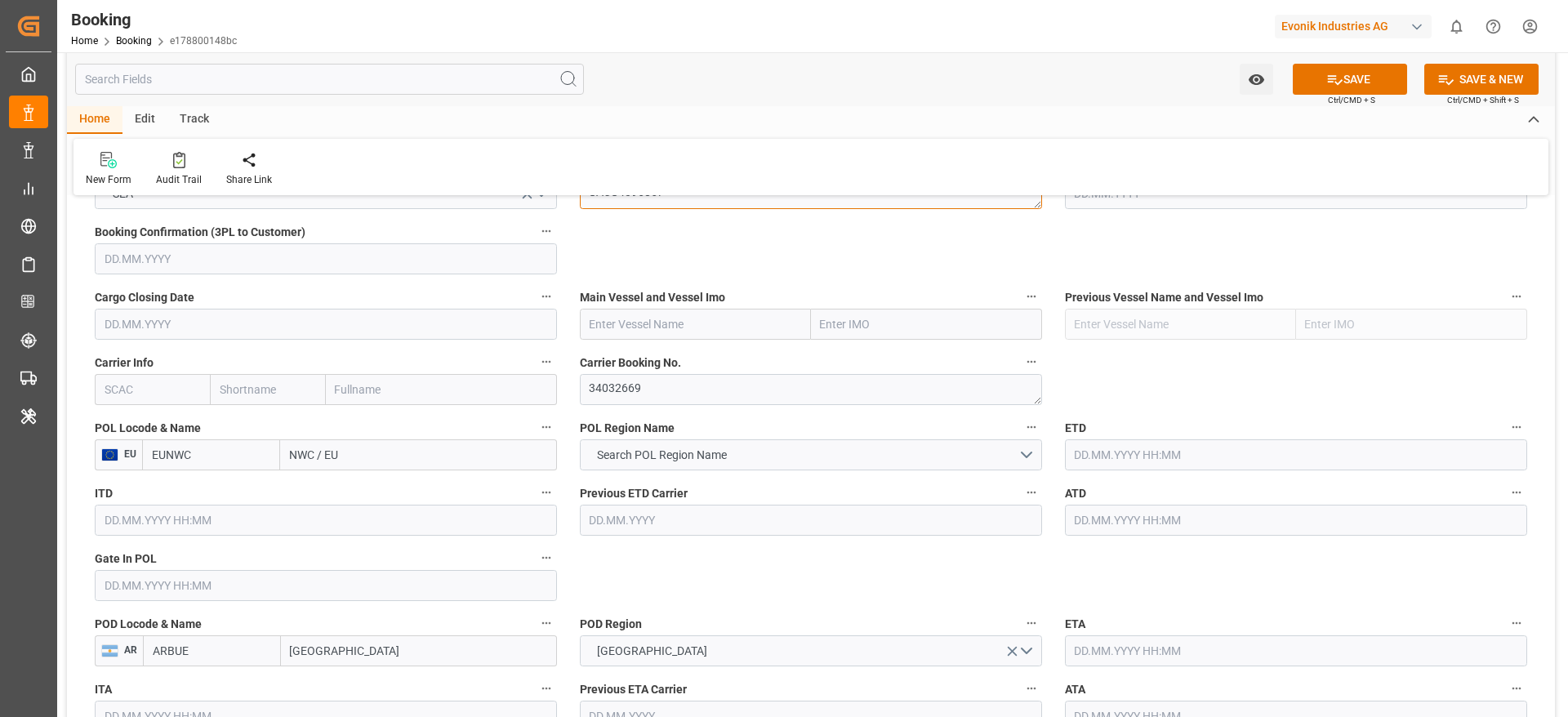
type textarea "UACU4096857"
click at [159, 397] on input "text" at bounding box center [152, 389] width 115 height 31
click at [132, 422] on b "HLCU" at bounding box center [119, 425] width 29 height 13
type input "HLCU"
type input "Hapag [PERSON_NAME]"
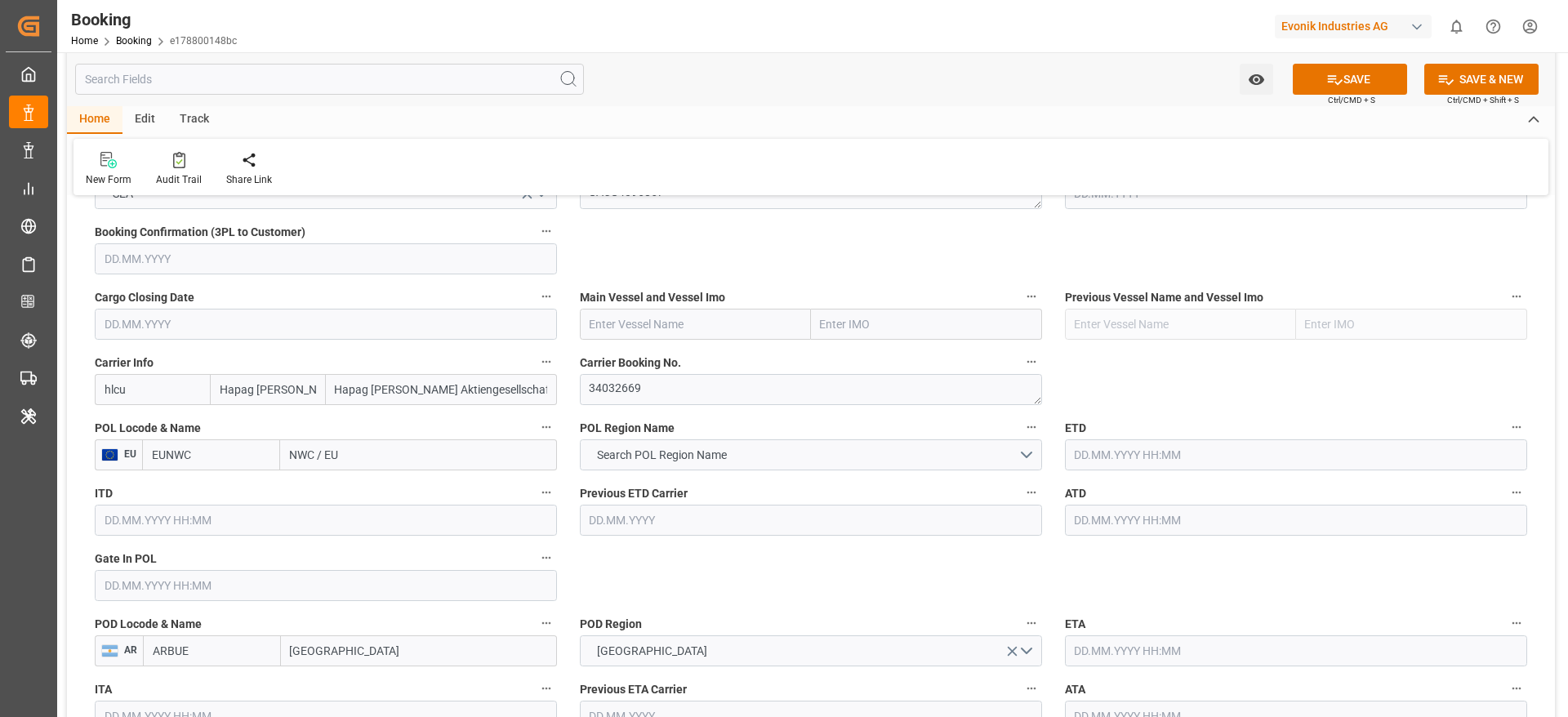
type input "Hapag [PERSON_NAME] Aktiengesellschaft"
type input "HLCU"
click at [624, 385] on textarea "34032669" at bounding box center [810, 389] width 462 height 31
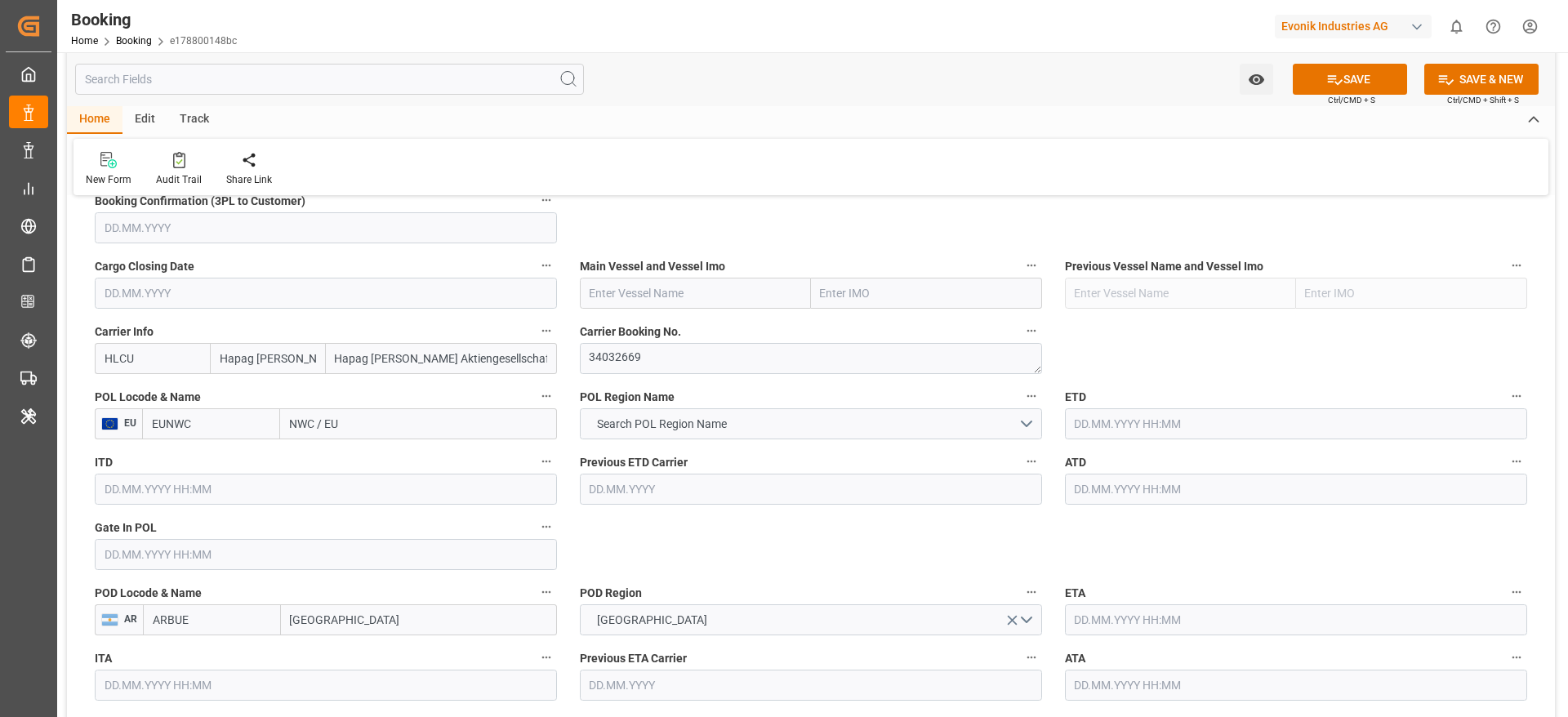
scroll to position [1224, 0]
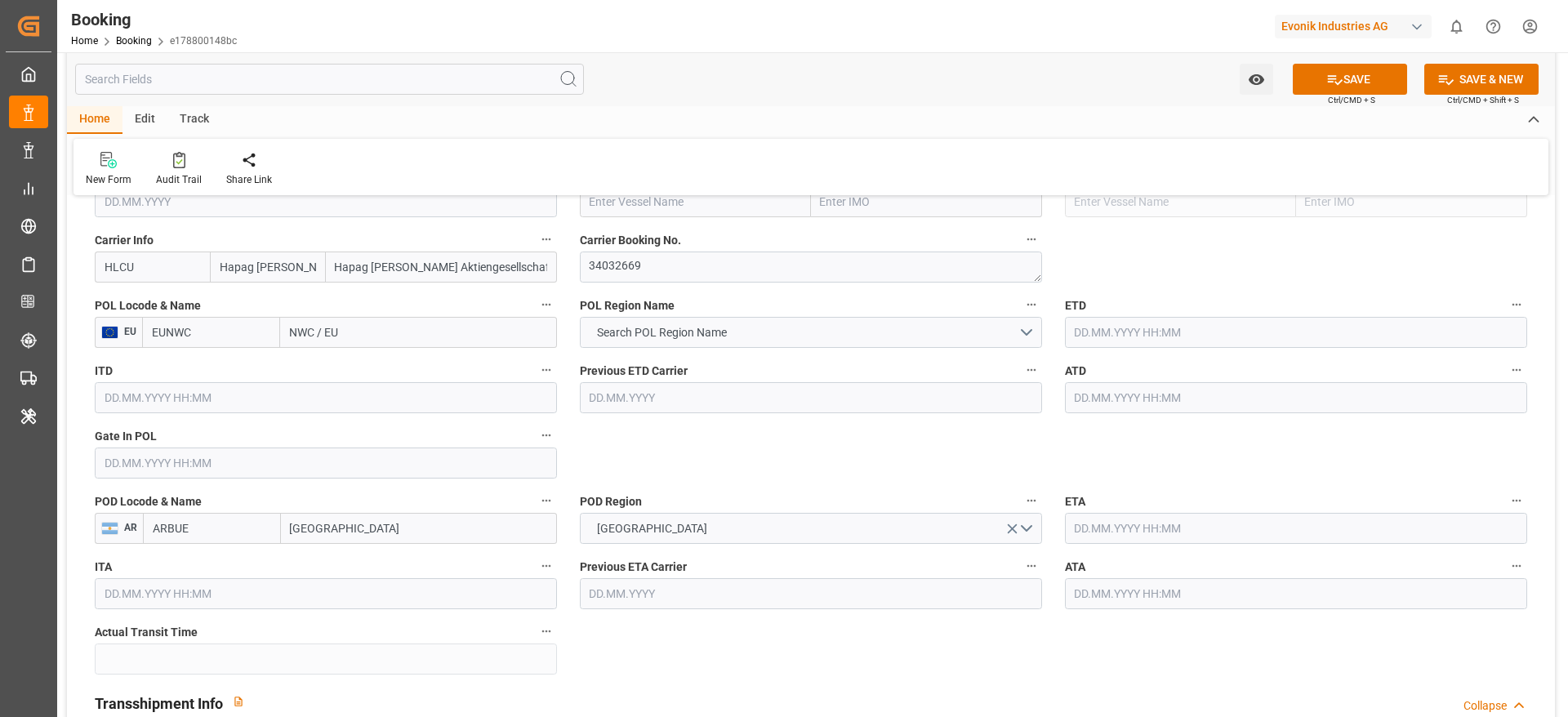
drag, startPoint x: 289, startPoint y: 342, endPoint x: 354, endPoint y: 335, distance: 65.4
click at [354, 335] on input "NWC / EU" at bounding box center [419, 332] width 277 height 31
paste input "ANTWERP"
type input "ANTWERP"
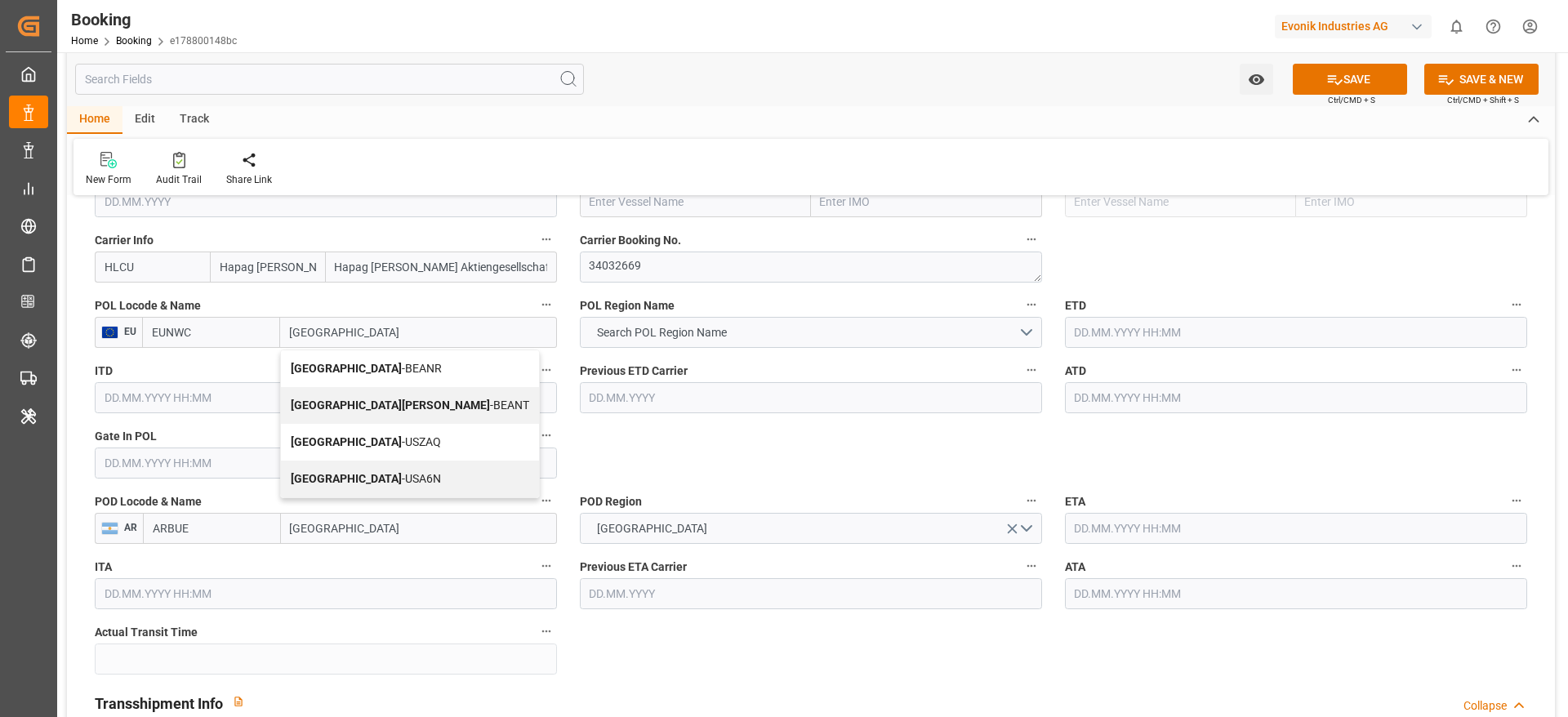
click at [387, 358] on div "Antwerp - BEANR" at bounding box center [410, 369] width 258 height 36
type input "BEANR"
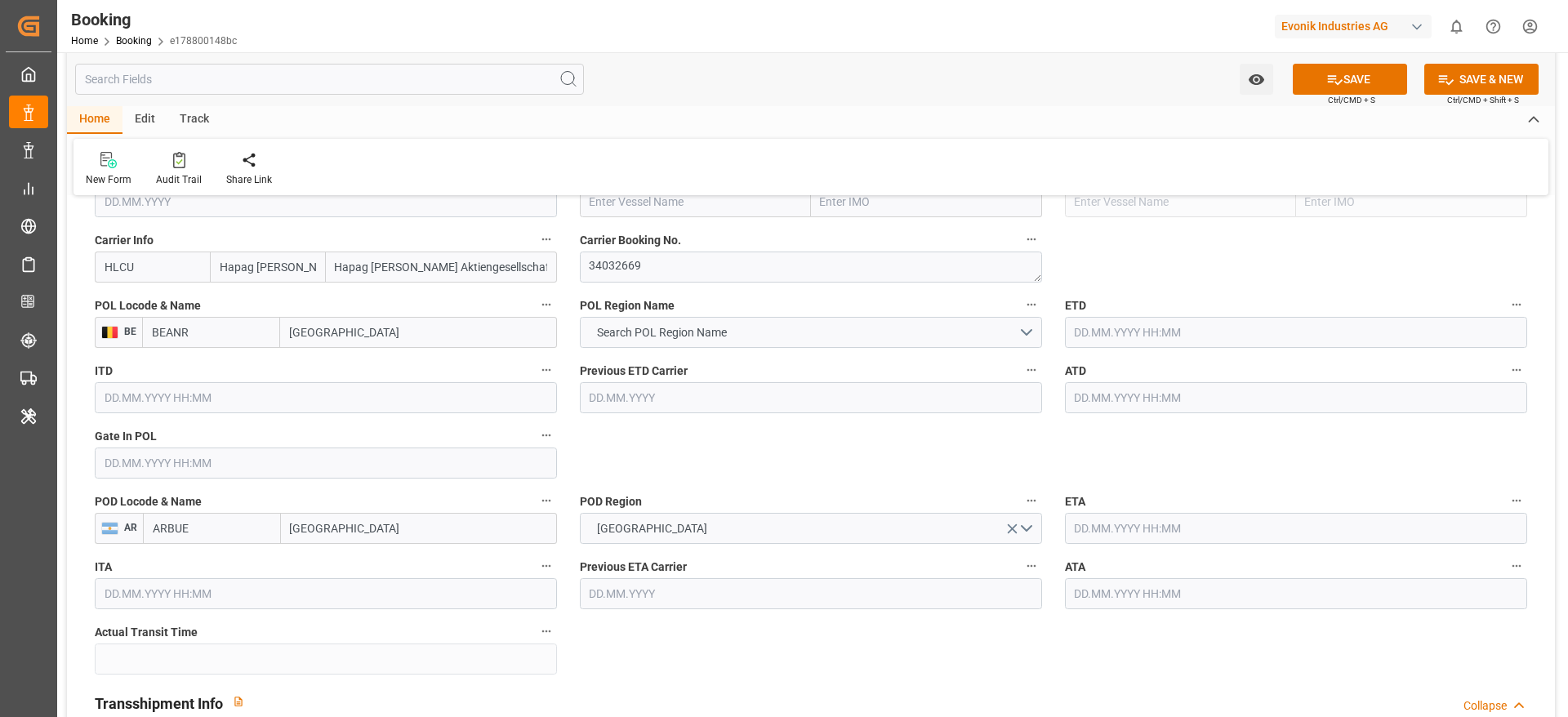
type input "[GEOGRAPHIC_DATA]"
click at [713, 340] on span "Search POL Region Name" at bounding box center [662, 332] width 146 height 17
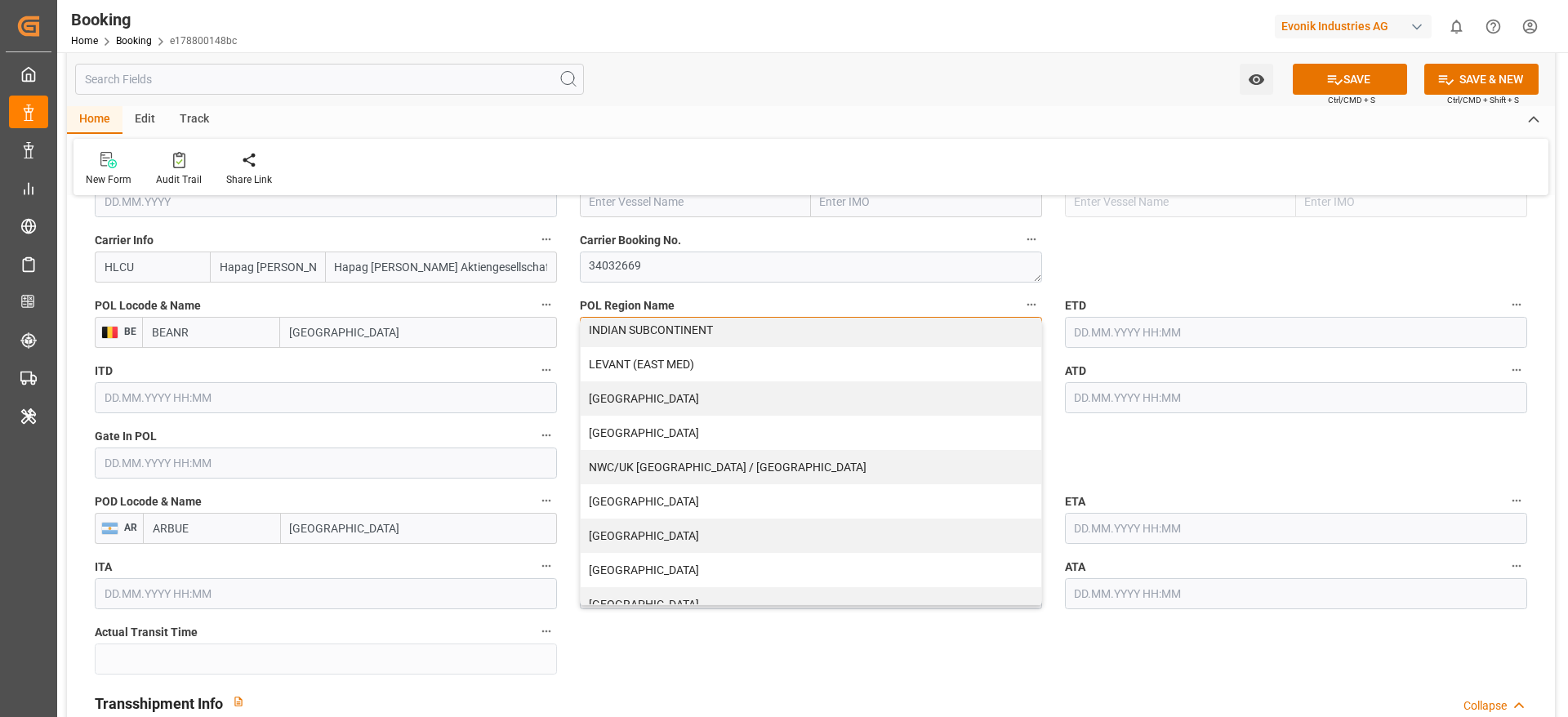
scroll to position [332, 0]
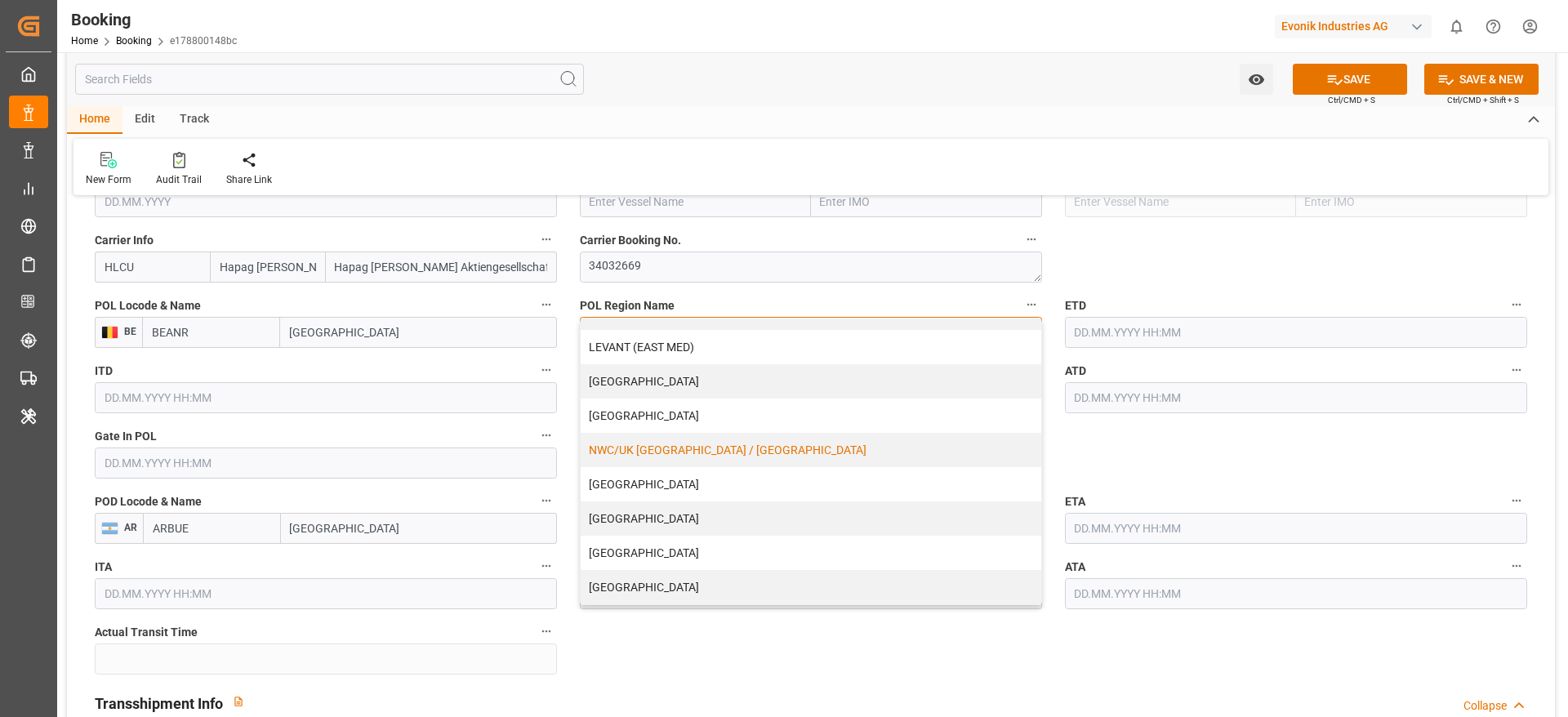
click at [703, 448] on div "NWC/UK [GEOGRAPHIC_DATA] / [GEOGRAPHIC_DATA]" at bounding box center [810, 449] width 460 height 34
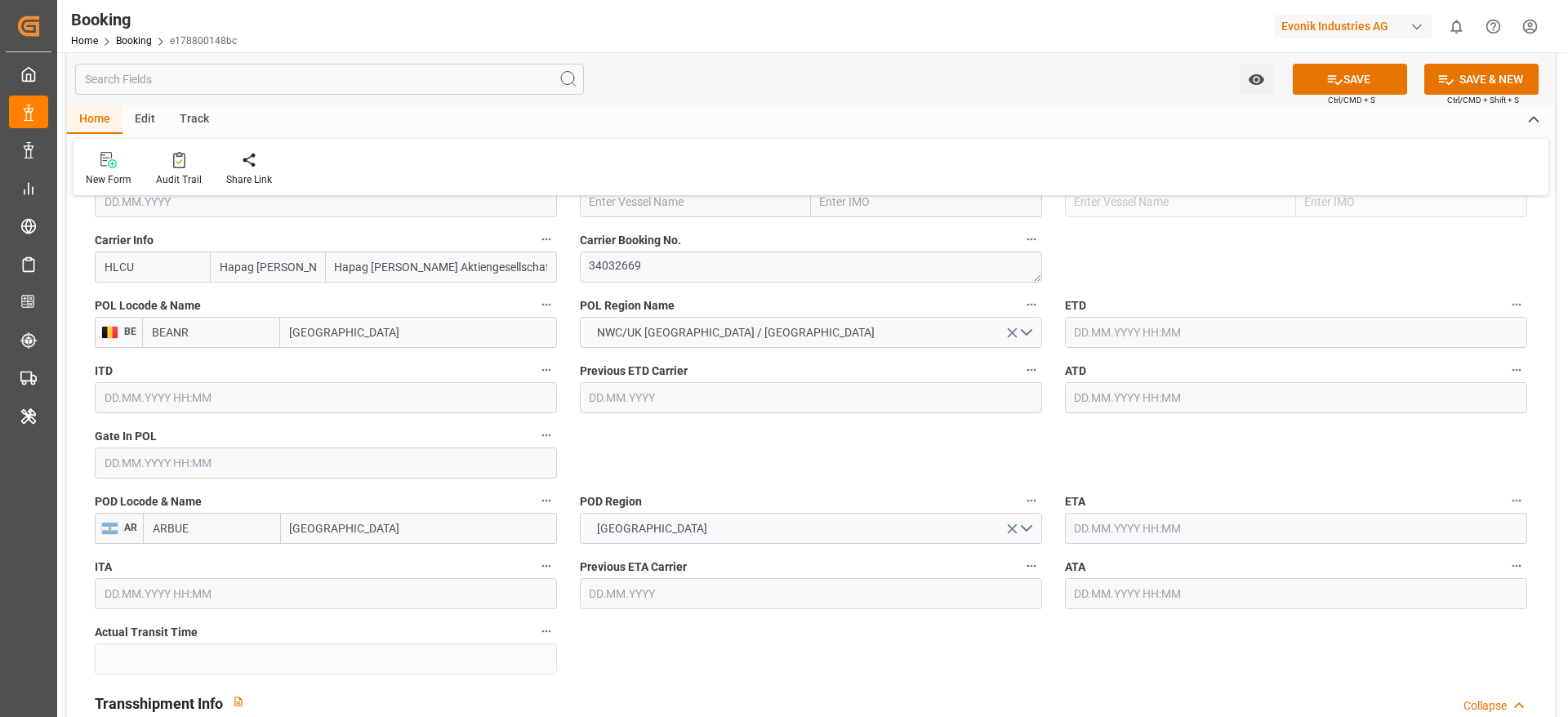
click at [633, 210] on input "text" at bounding box center [695, 201] width 231 height 31
paste input "BREMERHAVEN EXPRESS"
type input "BREMERHAVEN EXPRESS"
click at [670, 229] on div "BREMERHAVEN EXPRESS - 9723253" at bounding box center [682, 238] width 202 height 36
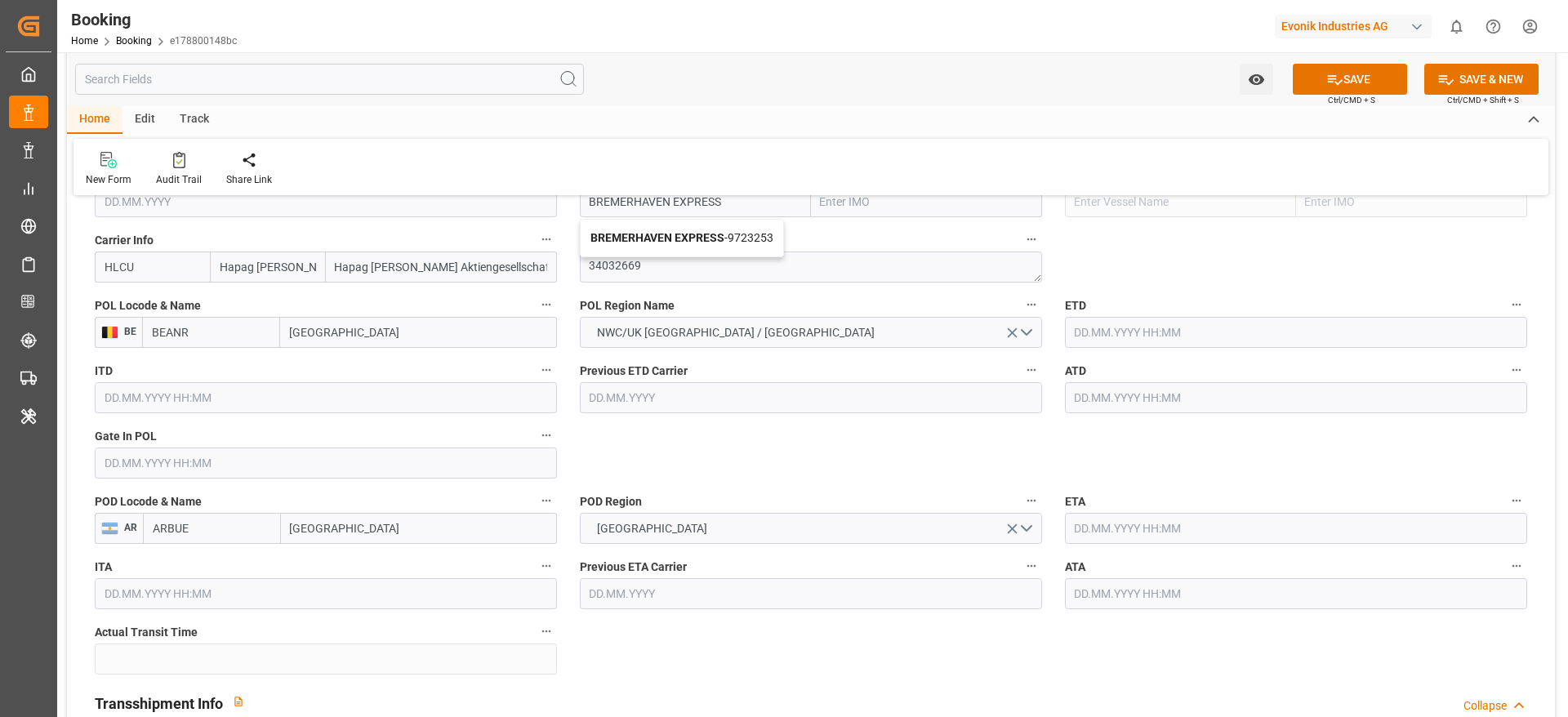
type input "9723253"
type input "BREMERHAVEN EXPRESS"
click at [158, 485] on div "POD Locode & Name AR ARBUE Buenos Aires" at bounding box center [325, 516] width 485 height 65
click at [158, 473] on input "text" at bounding box center [325, 463] width 462 height 31
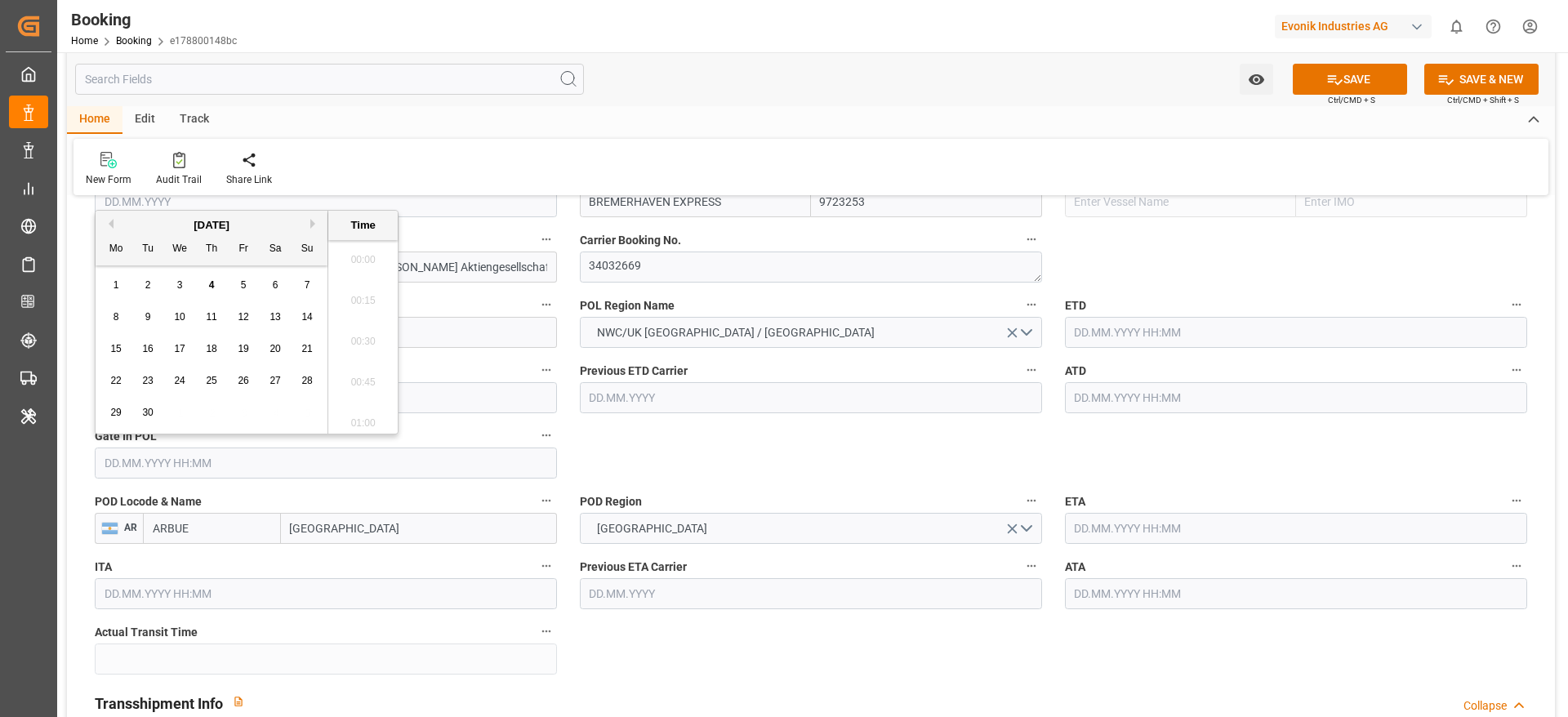
scroll to position [1924, 0]
click at [110, 225] on button "Previous Month" at bounding box center [109, 224] width 10 height 10
click at [216, 349] on span "14" at bounding box center [211, 349] width 11 height 12
type input "14.08.2025 00:00"
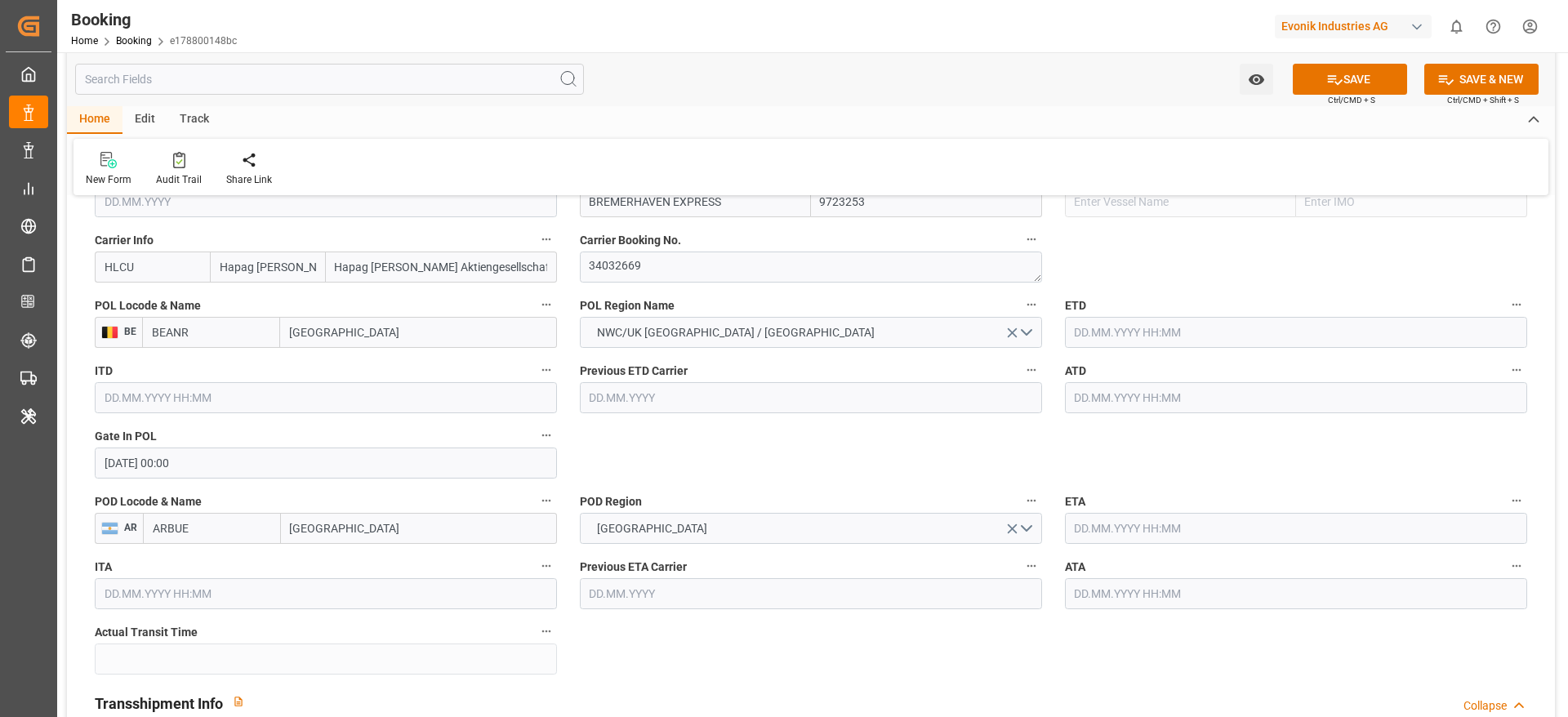
click at [1091, 334] on input "text" at bounding box center [1295, 332] width 462 height 31
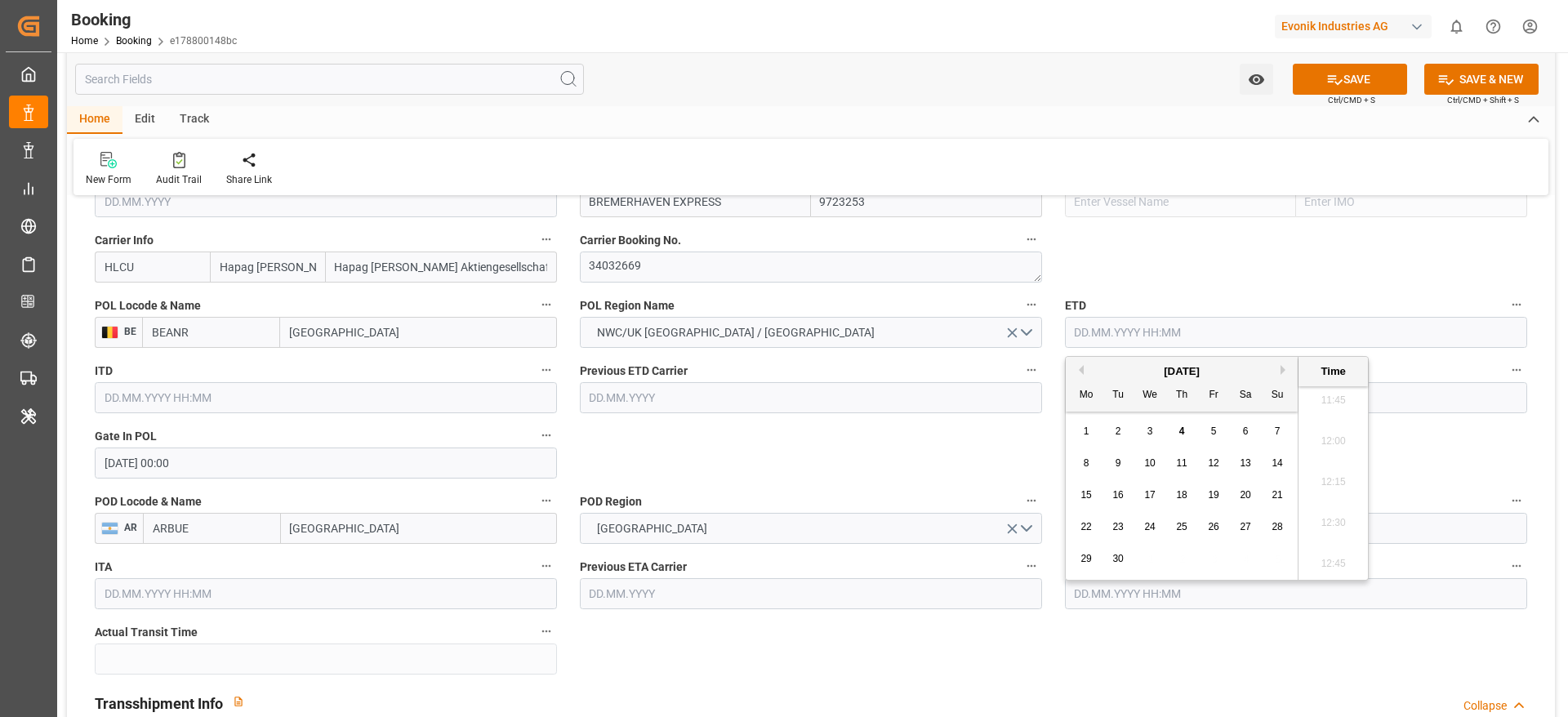
click at [1077, 366] on button "Previous Month" at bounding box center [1079, 370] width 10 height 10
click at [1119, 533] on div "19" at bounding box center [1118, 527] width 21 height 20
type input "19.08.2025 00:00"
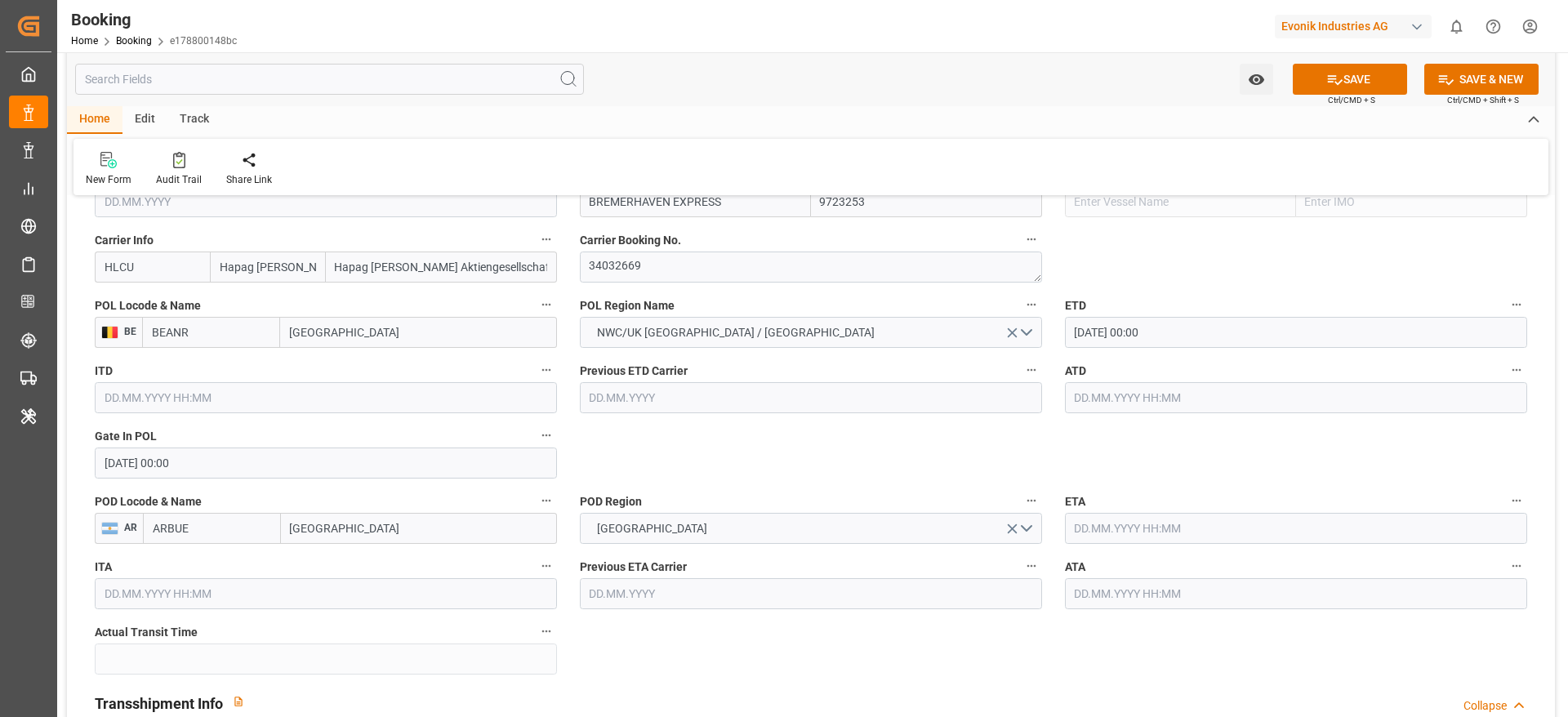
click at [1080, 404] on input "text" at bounding box center [1295, 397] width 462 height 31
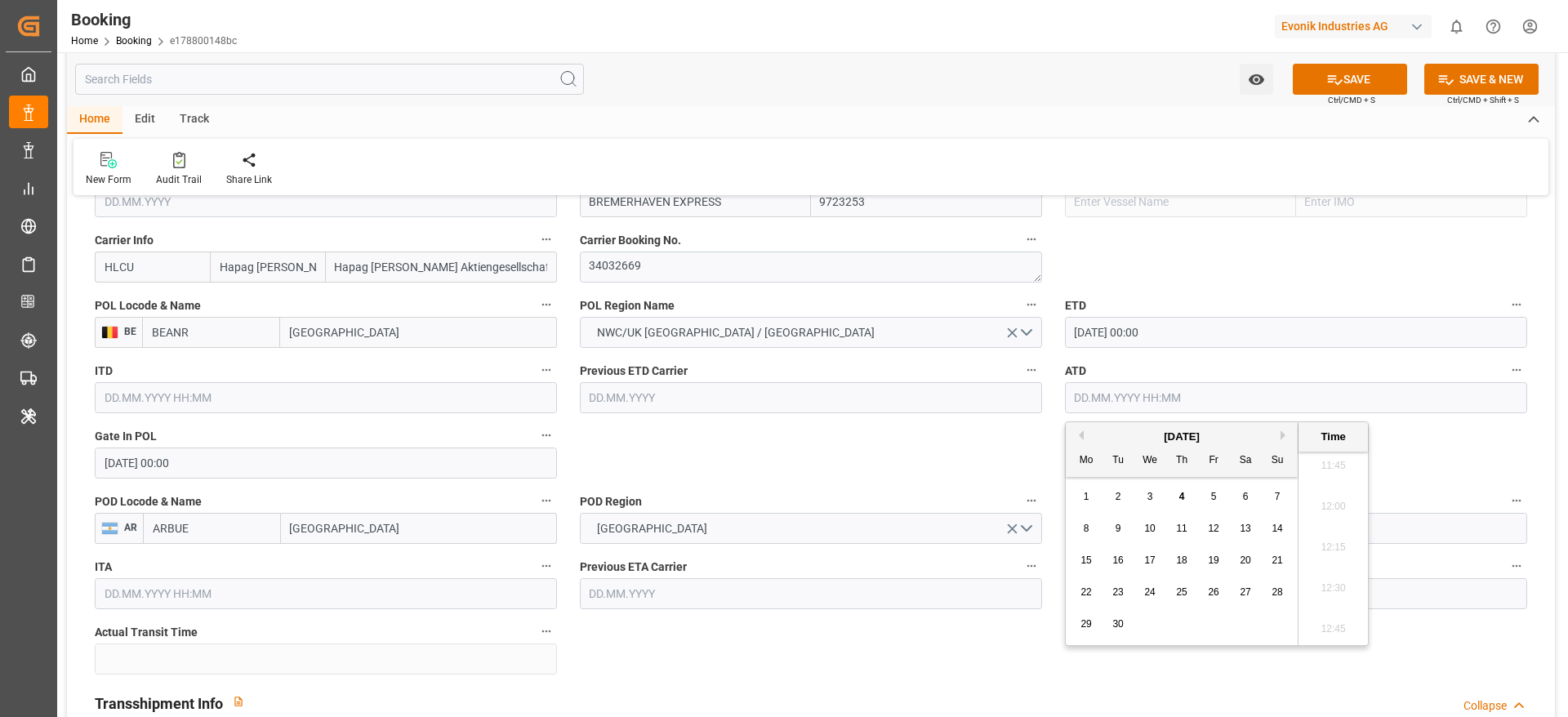
click at [1072, 438] on div "[DATE]" at bounding box center [1182, 437] width 232 height 17
click at [1080, 438] on button "Previous Month" at bounding box center [1079, 435] width 10 height 10
click at [1127, 598] on div "19" at bounding box center [1118, 593] width 21 height 20
type input "19.08.2025 00:00"
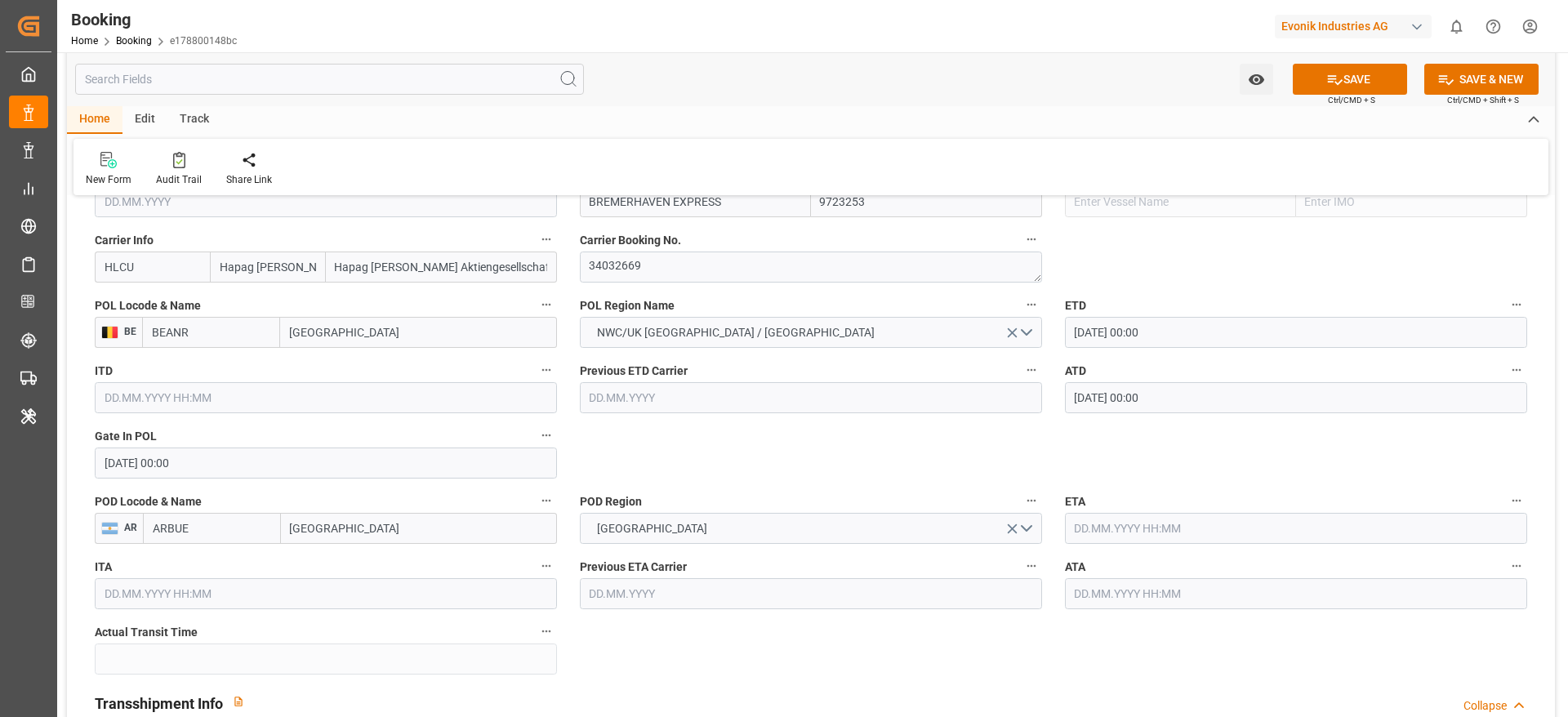
click at [1100, 535] on input "text" at bounding box center [1295, 527] width 462 height 31
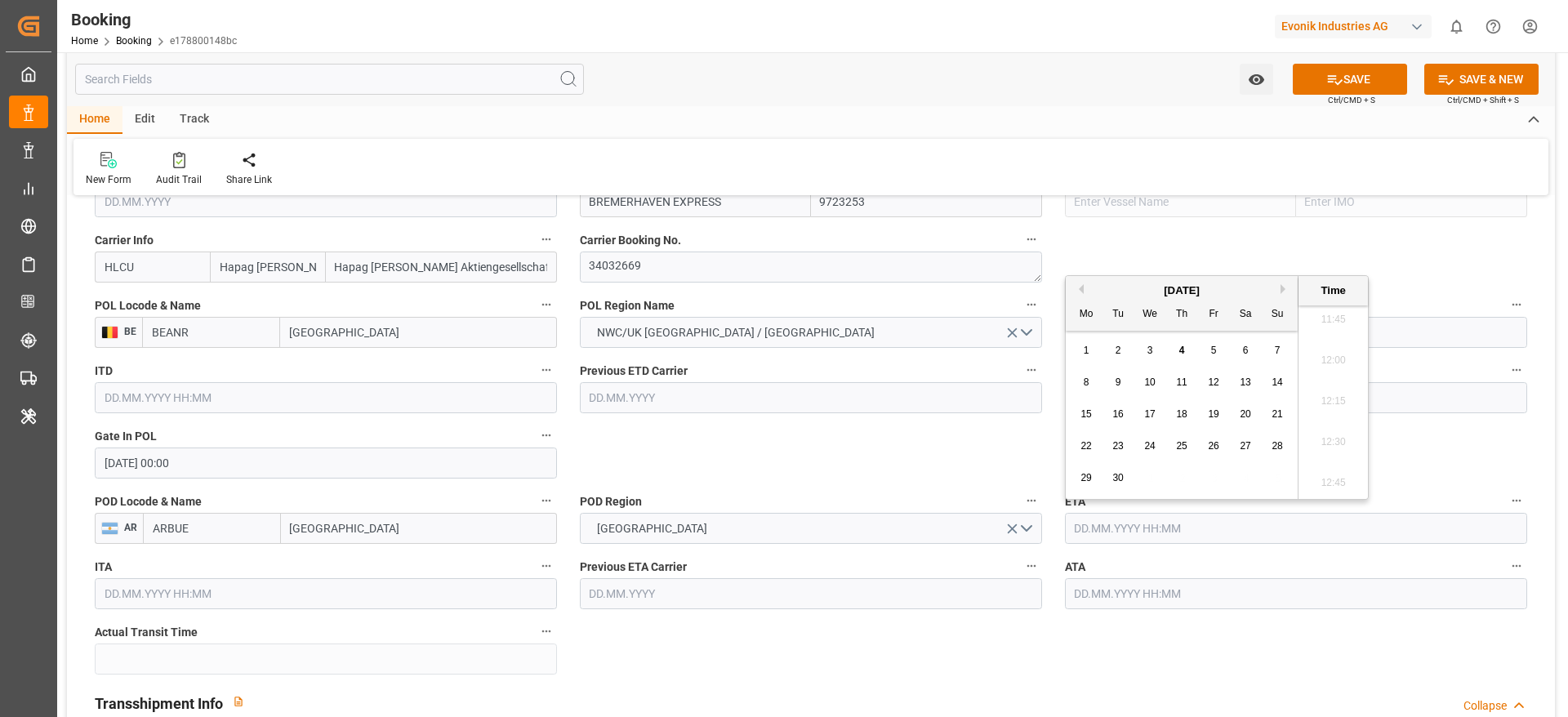
click at [1092, 410] on div "15" at bounding box center [1086, 414] width 21 height 20
type input "15.09.2025 00:00"
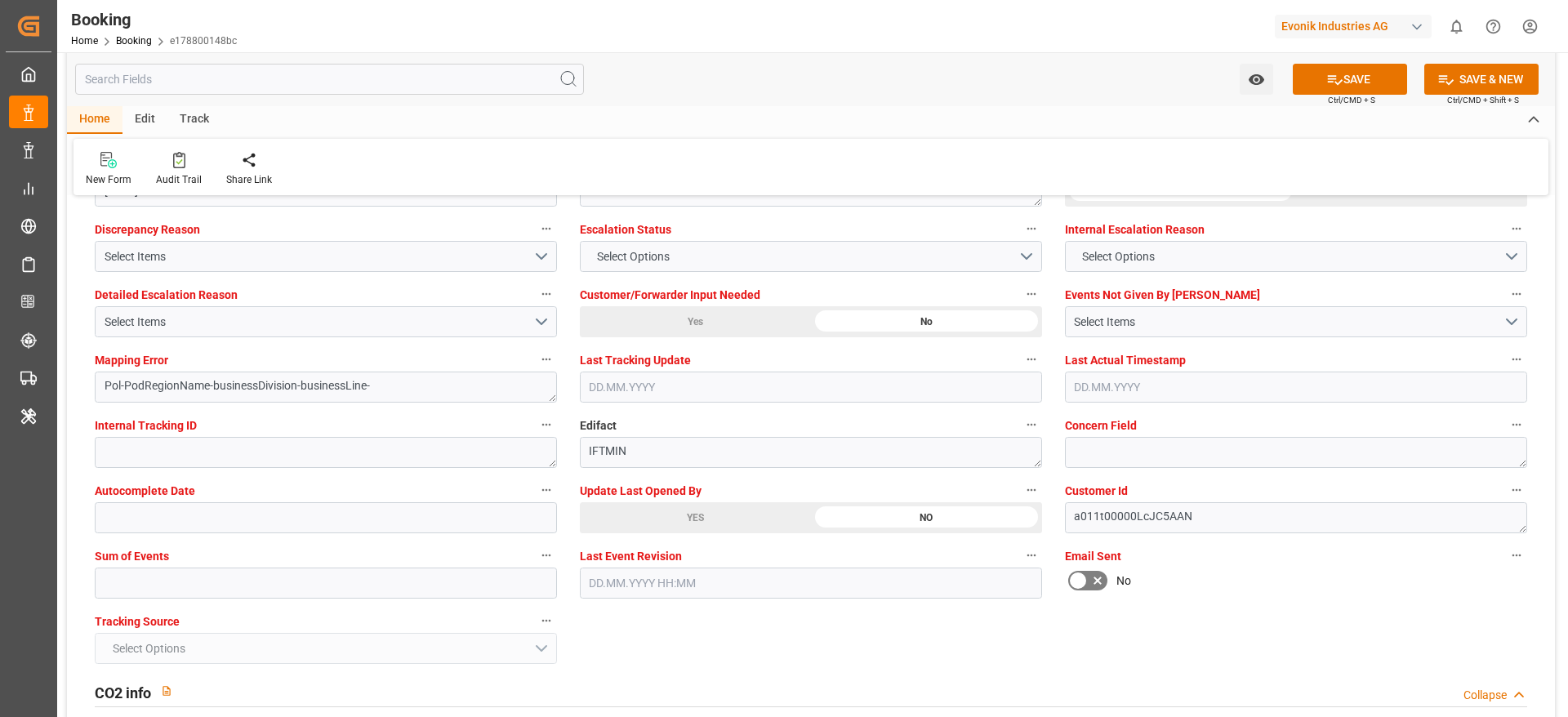
scroll to position [3061, 0]
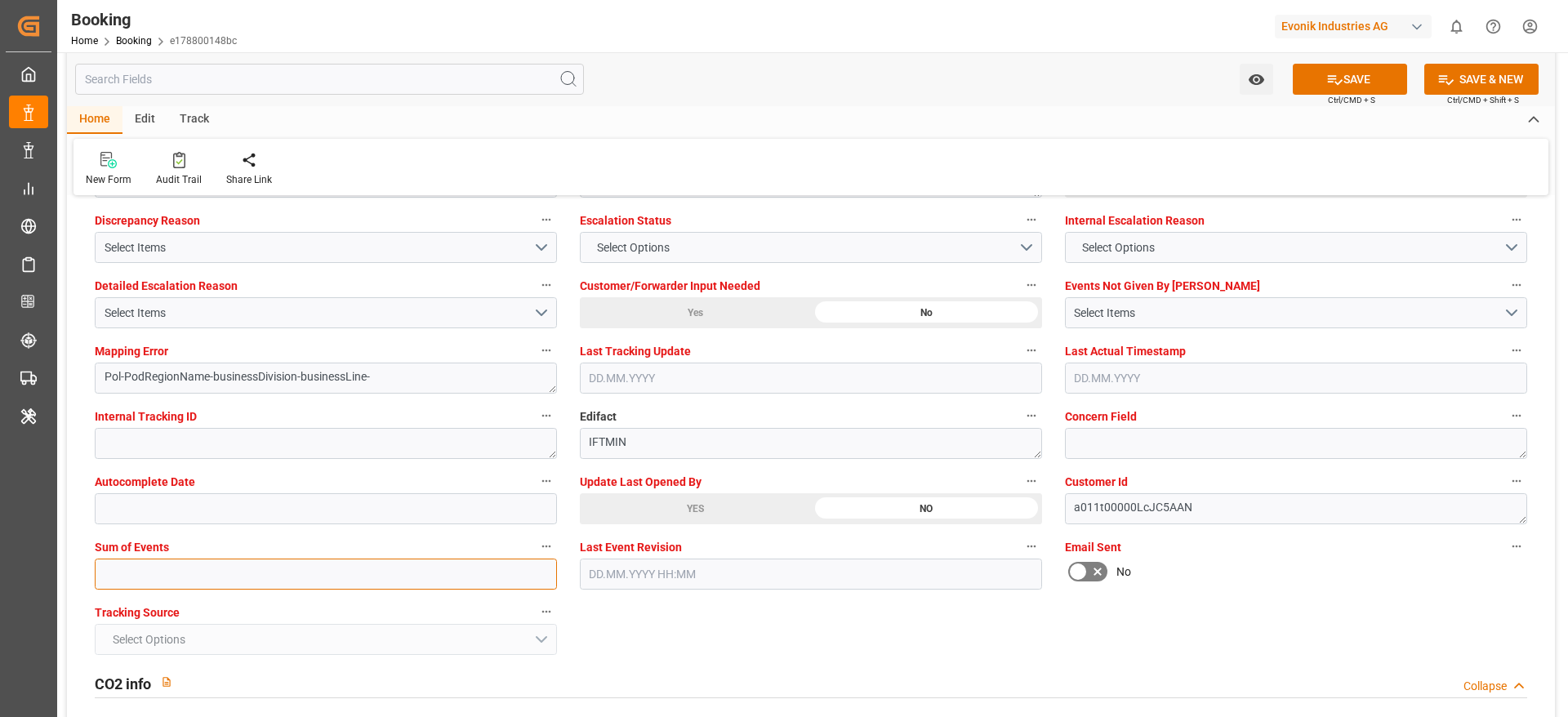
click at [170, 581] on input "text" at bounding box center [325, 574] width 462 height 31
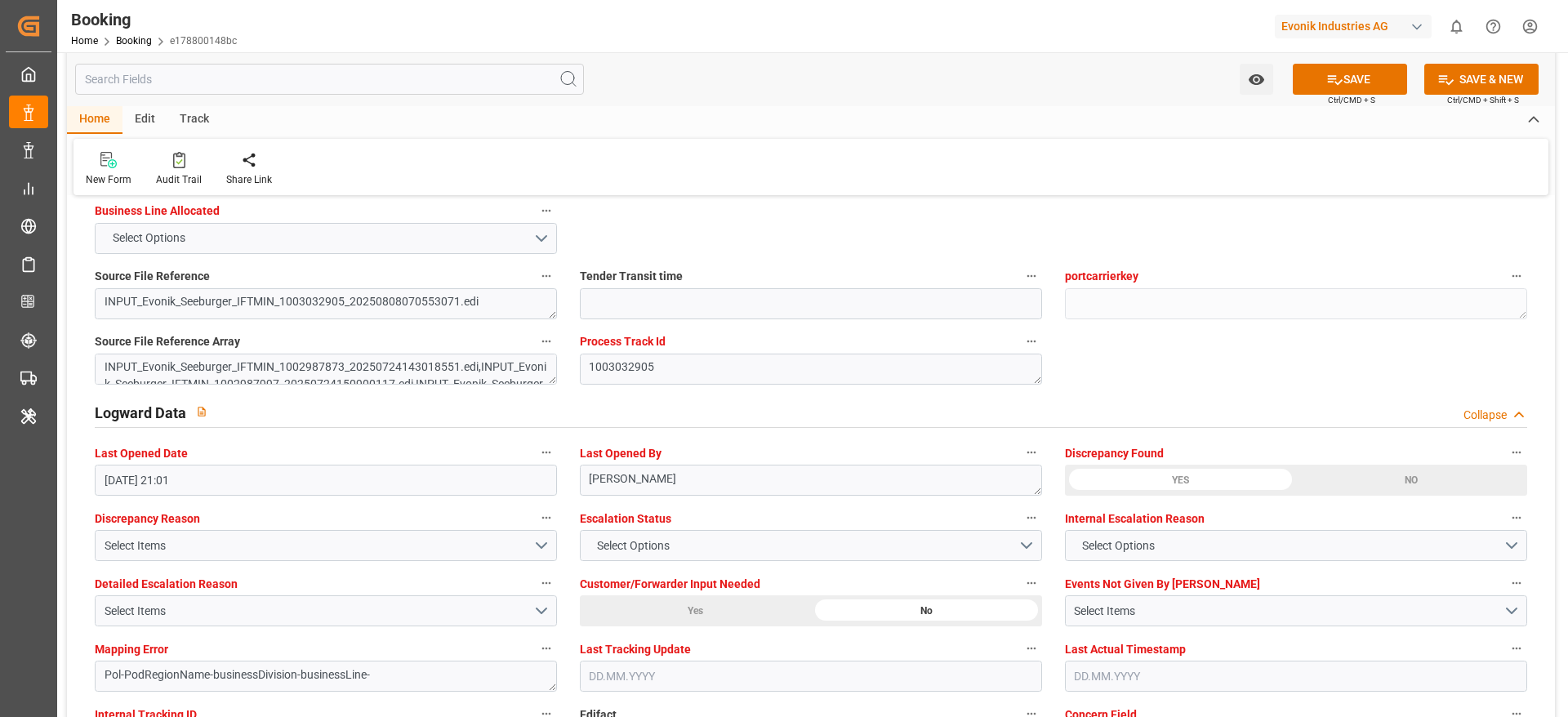
scroll to position [2817, 0]
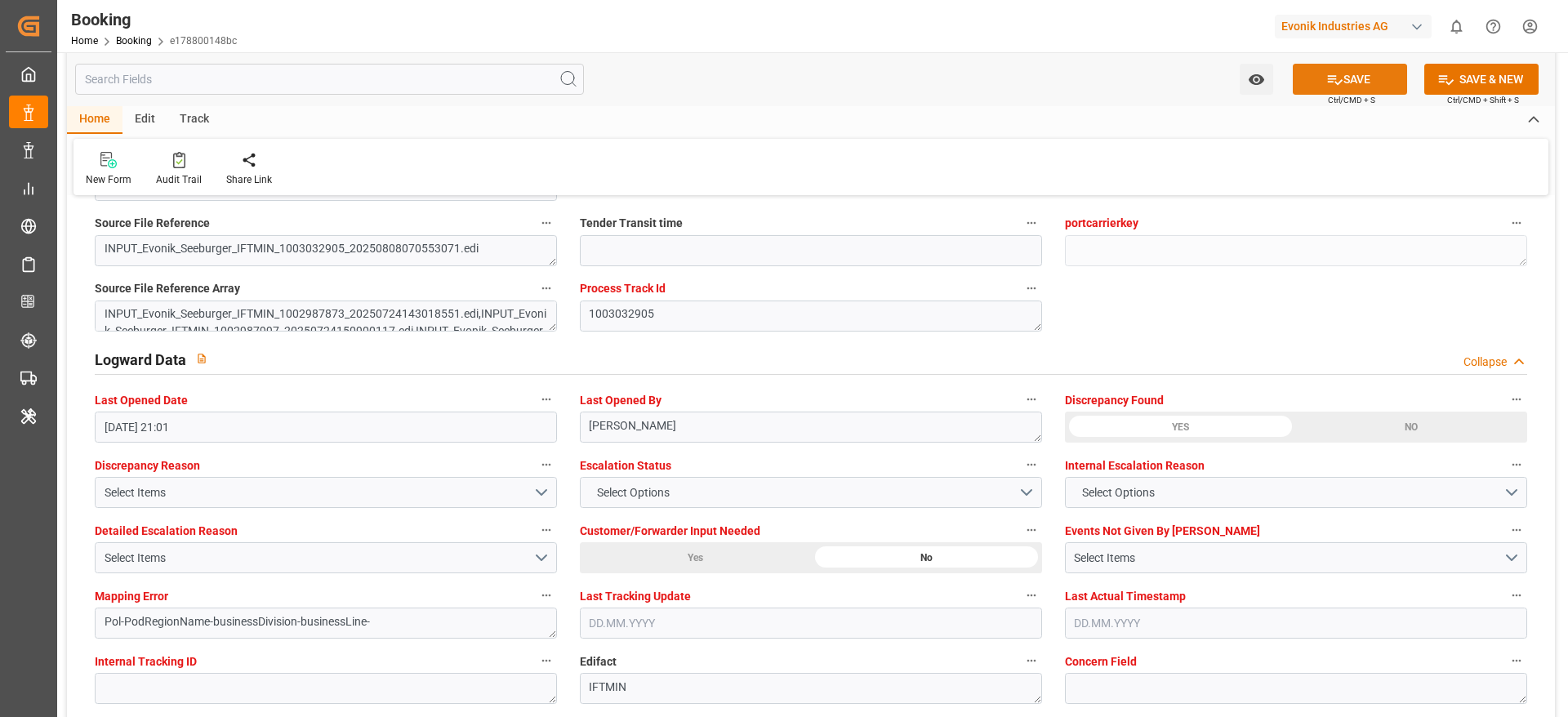
type input "0"
click at [1334, 71] on icon at bounding box center [1334, 80] width 17 height 17
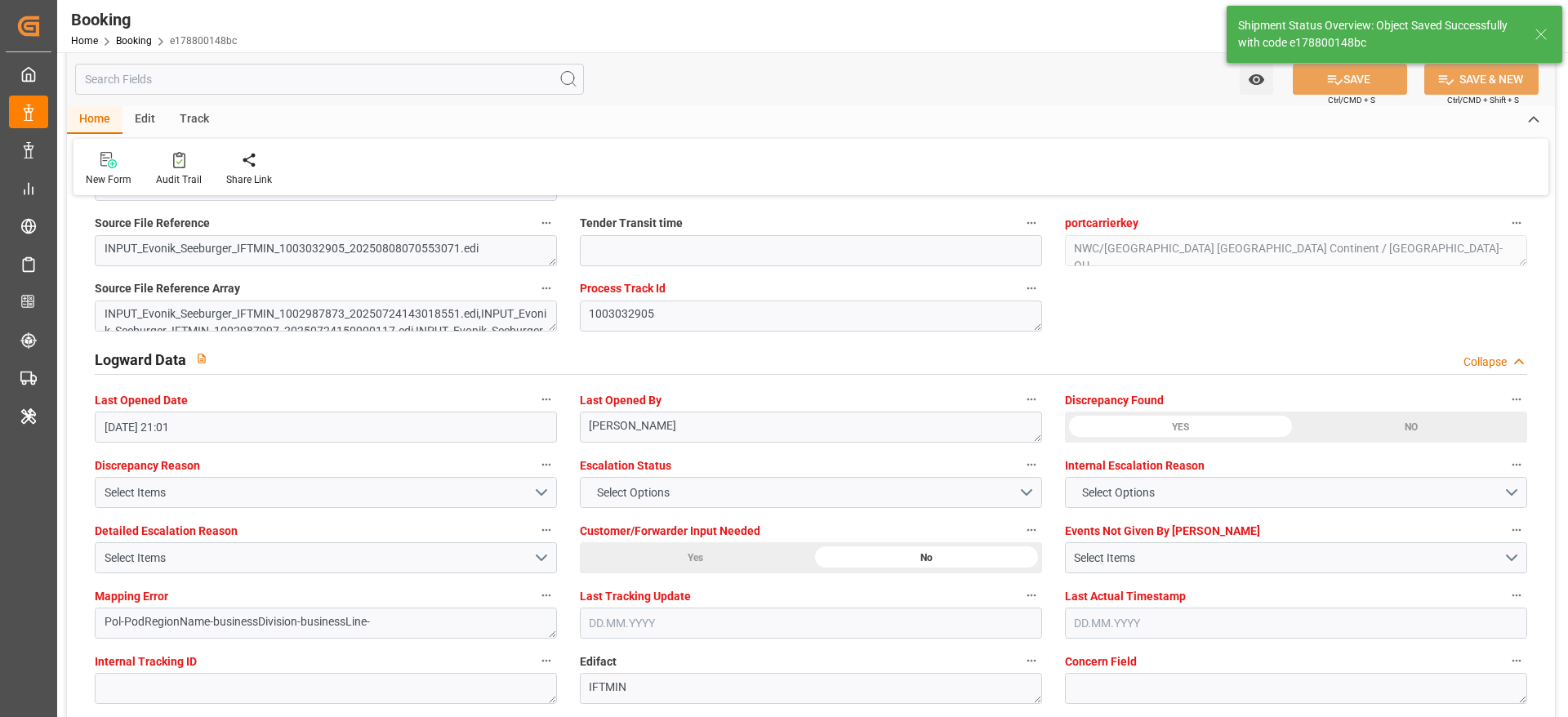
type textarea "NWC/UK North West Continent / UK_ARBUE_HLCU_CU-OU"
type textarea "[PERSON_NAME]"
type textarea "businessDivision-businessLine-"
type input "19.08.2025 00:00"
type input "15.09.2025 00:00"
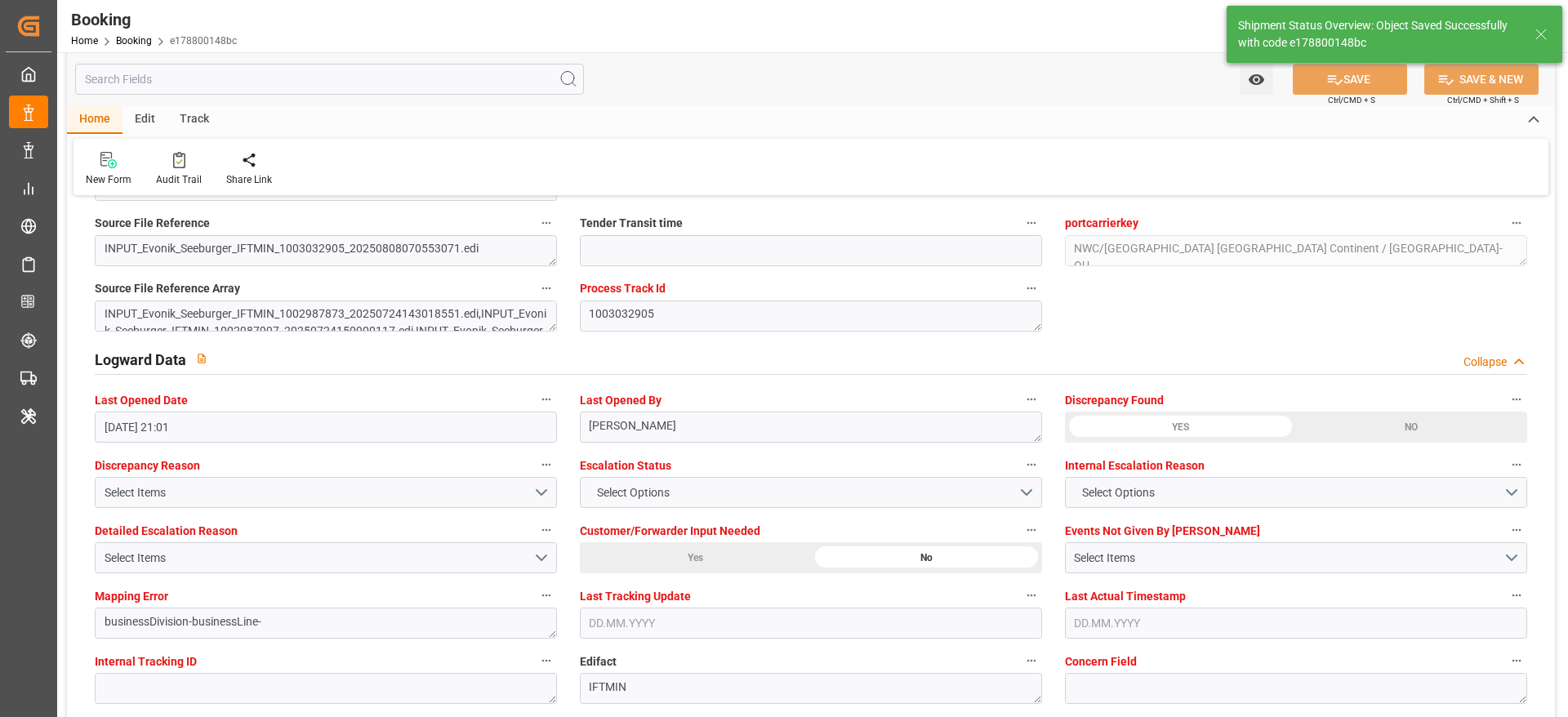
type input "04.09.2025 06:55"
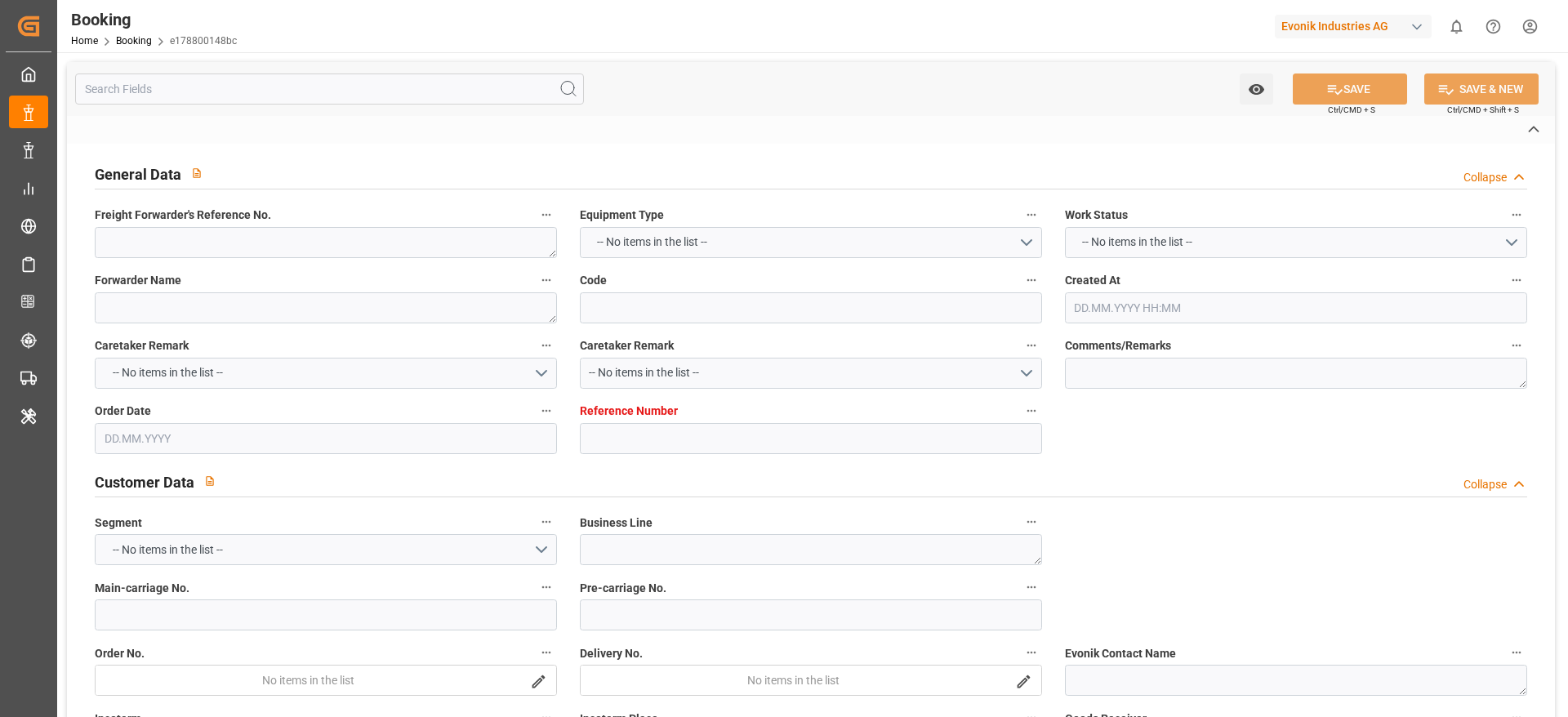
type textarea "1020251650"
type textarea "[PERSON_NAME]"
type input "e178800148bc"
type input "7001231626"
type textarea "CU-OU"
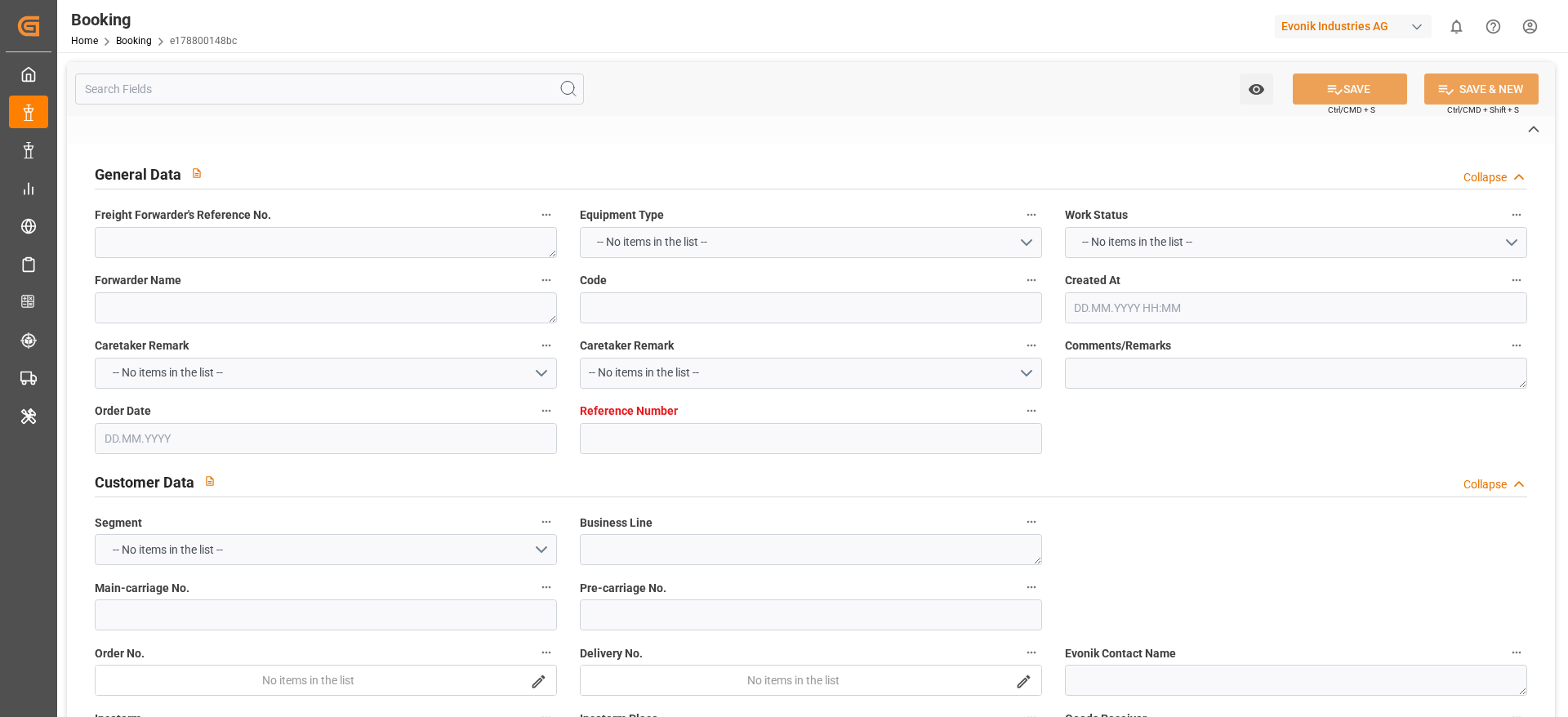
type input "7001231625"
type textarea "[EMAIL_ADDRESS][DOMAIN_NAME]"
type textarea "CIF"
type textarea "[GEOGRAPHIC_DATA]"
type textarea "Essen"
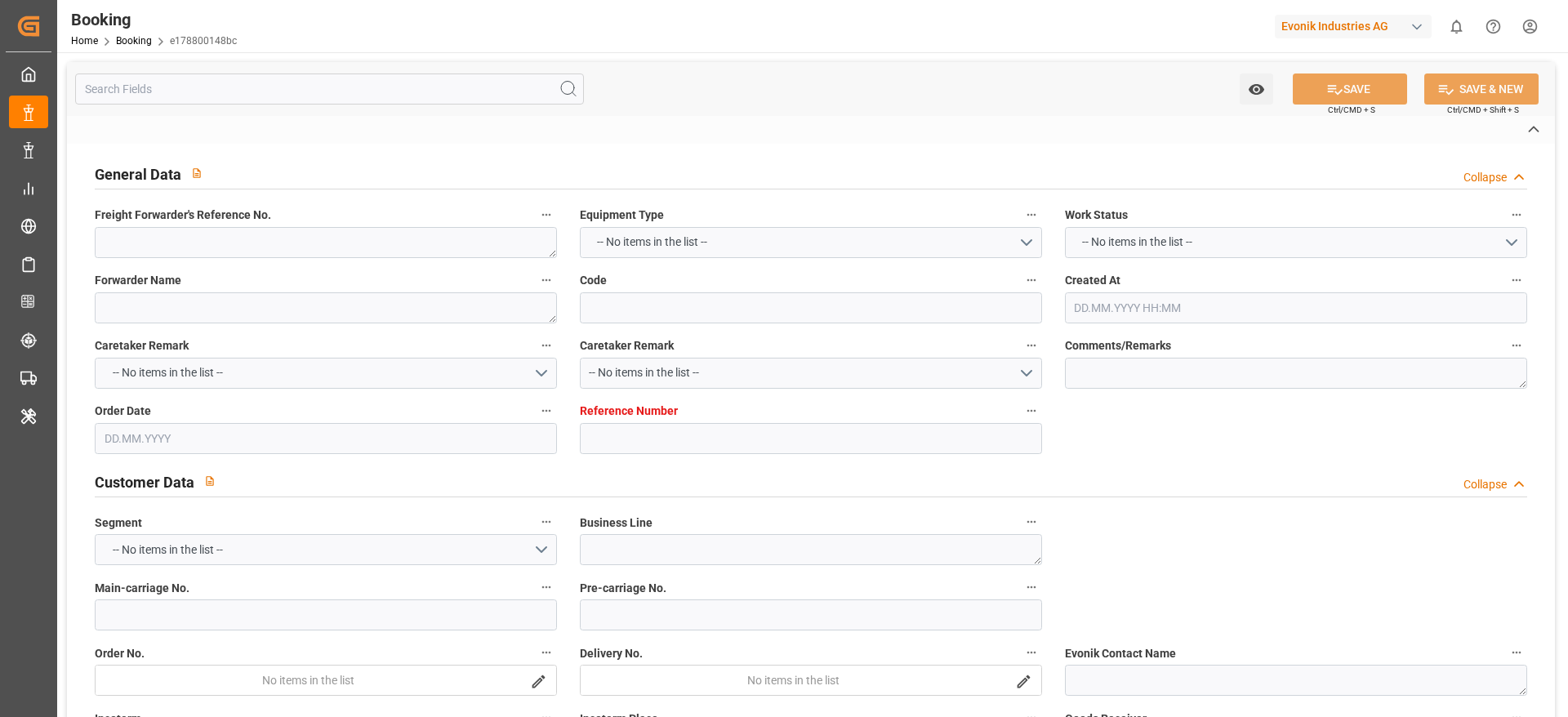
type textarea "UACU4096857"
type input "BREMERHAVEN EXPRESS"
type input "HLCU"
type textarea "34032669"
type input "[GEOGRAPHIC_DATA]"
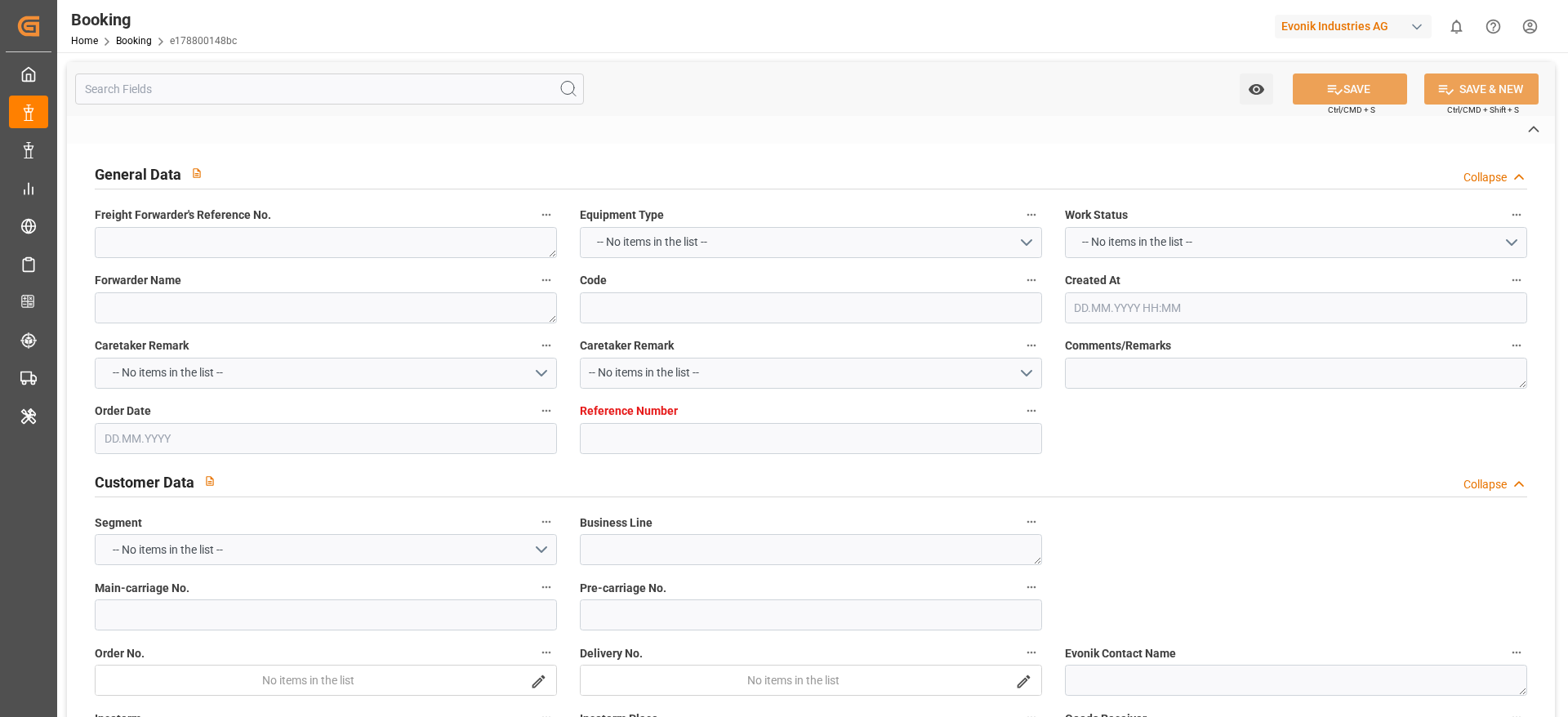
type input "[GEOGRAPHIC_DATA]"
type textarea "vesselName etd [PERSON_NAME]"
type textarea "INPUT_Evonik_Seeburger_IFTMIN_1003032905_20250808070553071.edi"
type textarea "NWC/[GEOGRAPHIC_DATA] [GEOGRAPHIC_DATA] Continent / [GEOGRAPHIC_DATA]-OU"
type textarea "INPUT_Evonik_Seeburger_IFTMIN_1002987873_20250724143018551.edi,INPUT_Evonik_See…"
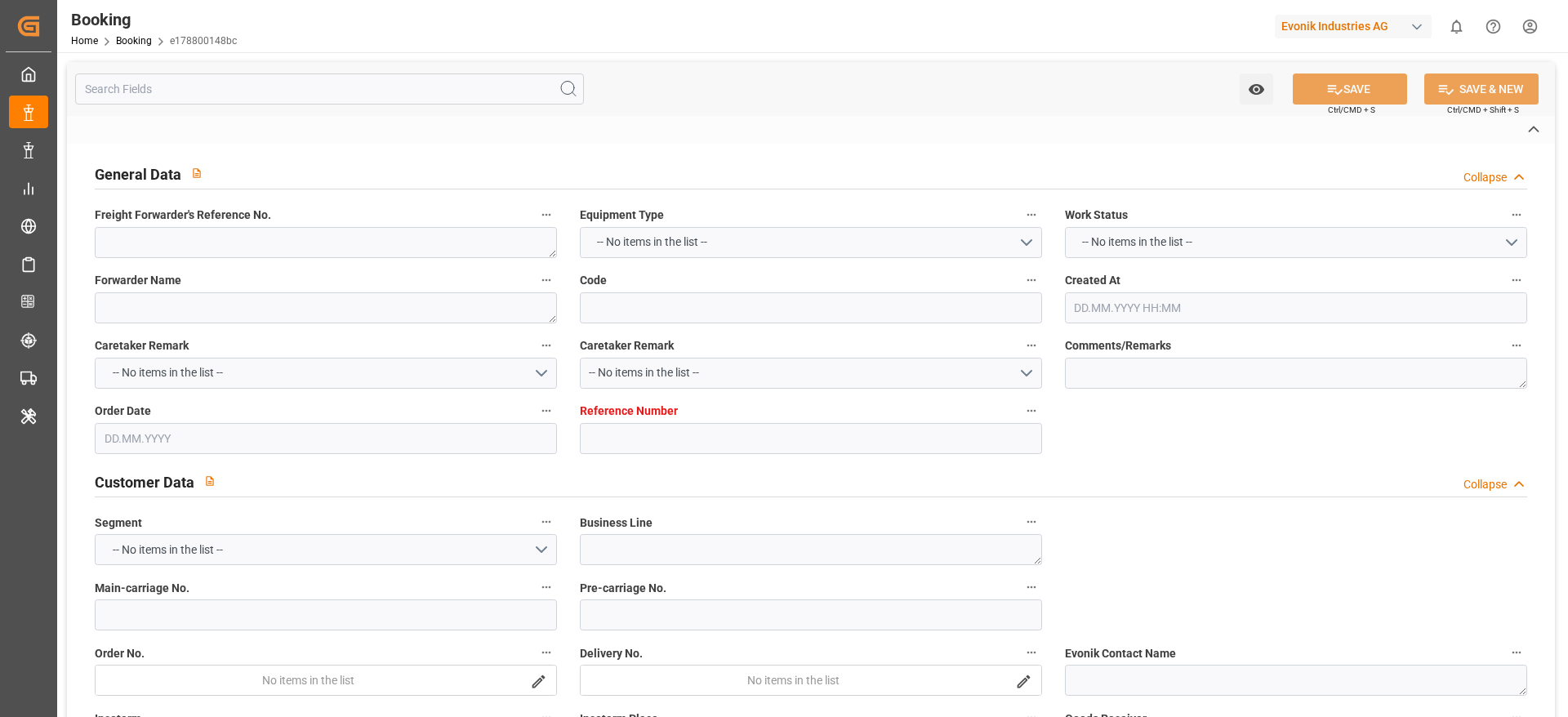
type textarea "1003032905"
type textarea "[PERSON_NAME]"
type textarea "businessDivision-businessLine-"
type textarea "IFTMIN"
type textarea "a011t00000LcJC5AAN"
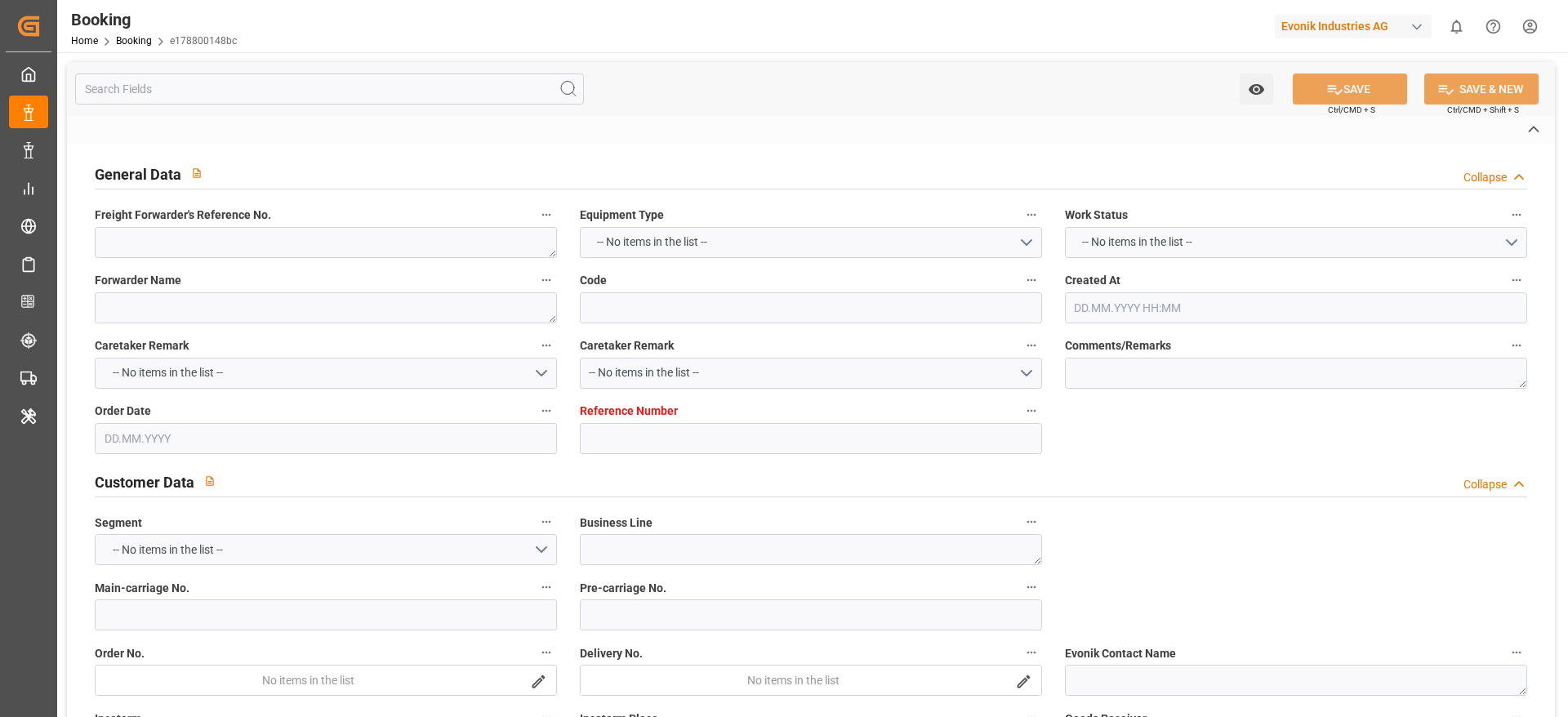
type textarea "No"
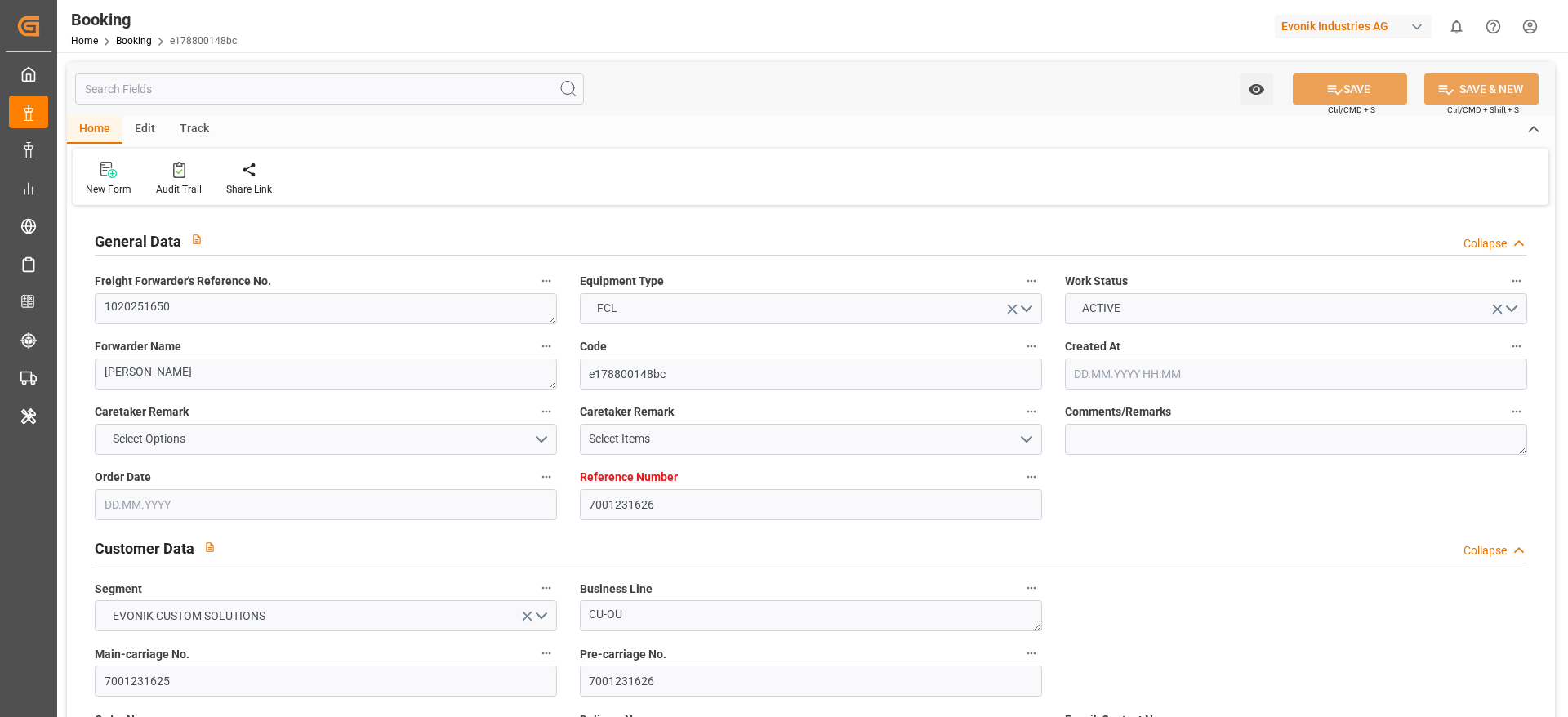
type input "7001231626"
type input "9723253"
type input "Hapag [PERSON_NAME]"
type input "Hapag [PERSON_NAME] Aktiengesellschaft"
type input "BEANR"
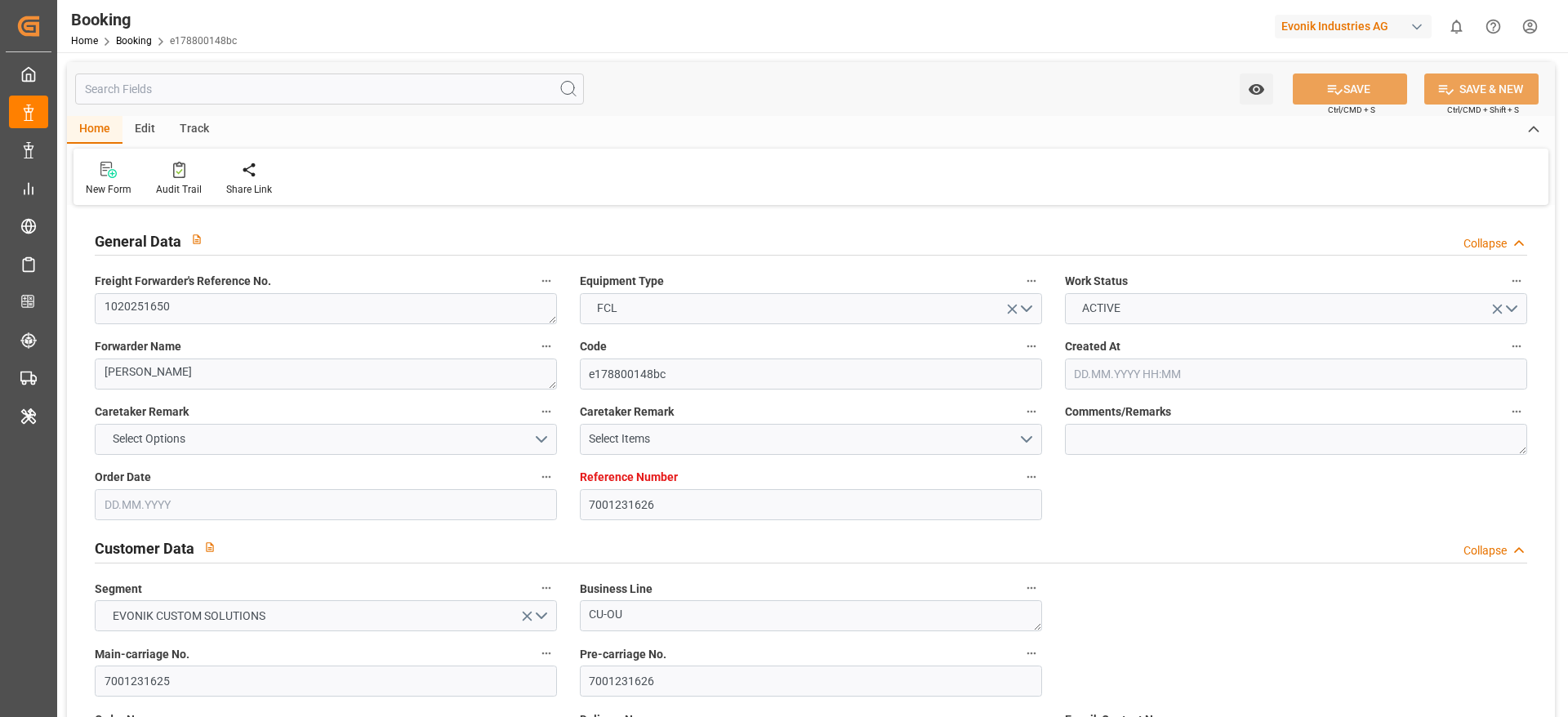
type input "ARBUE"
type input "0"
type input "[DATE] 12:31"
type input "[DATE]"
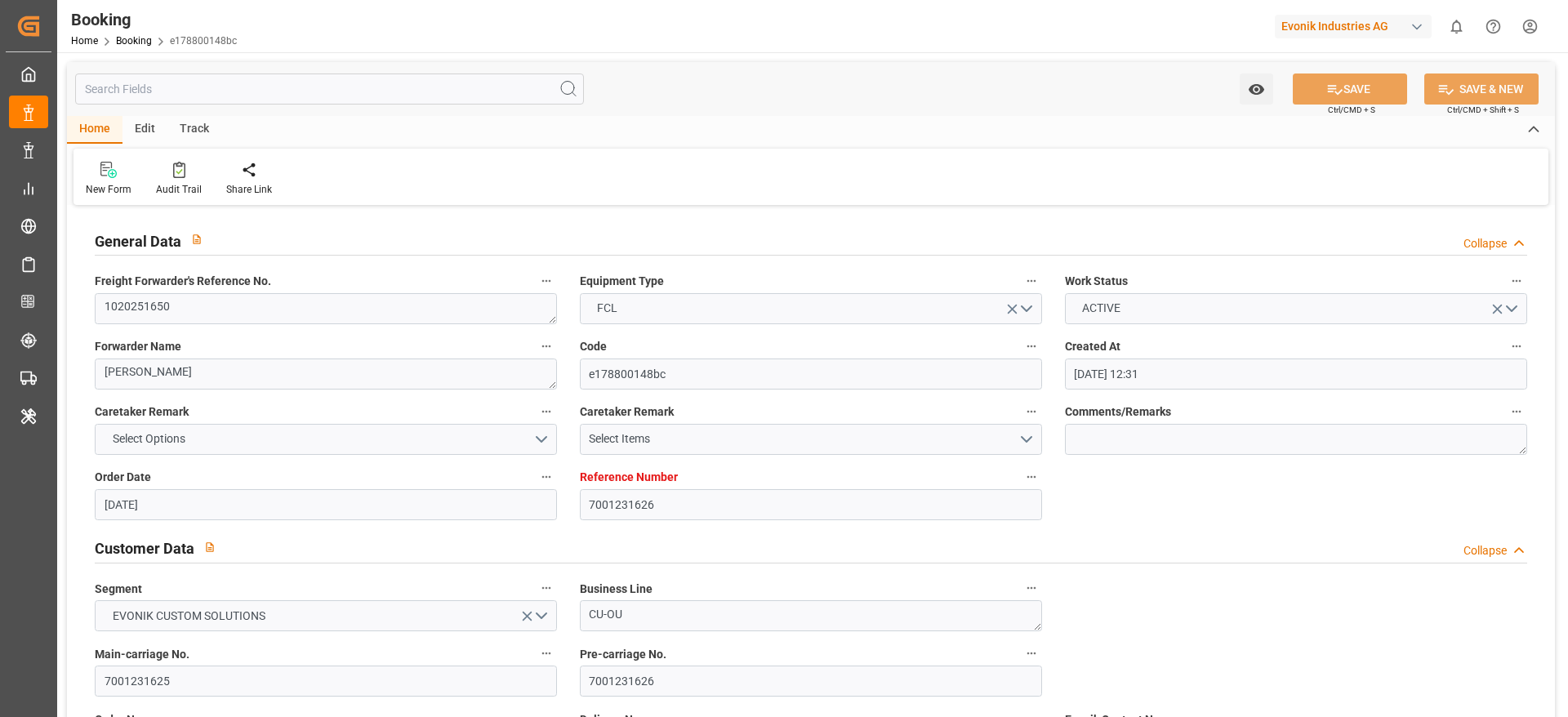
type input "[DATE]"
type input "[DATE] 00:00"
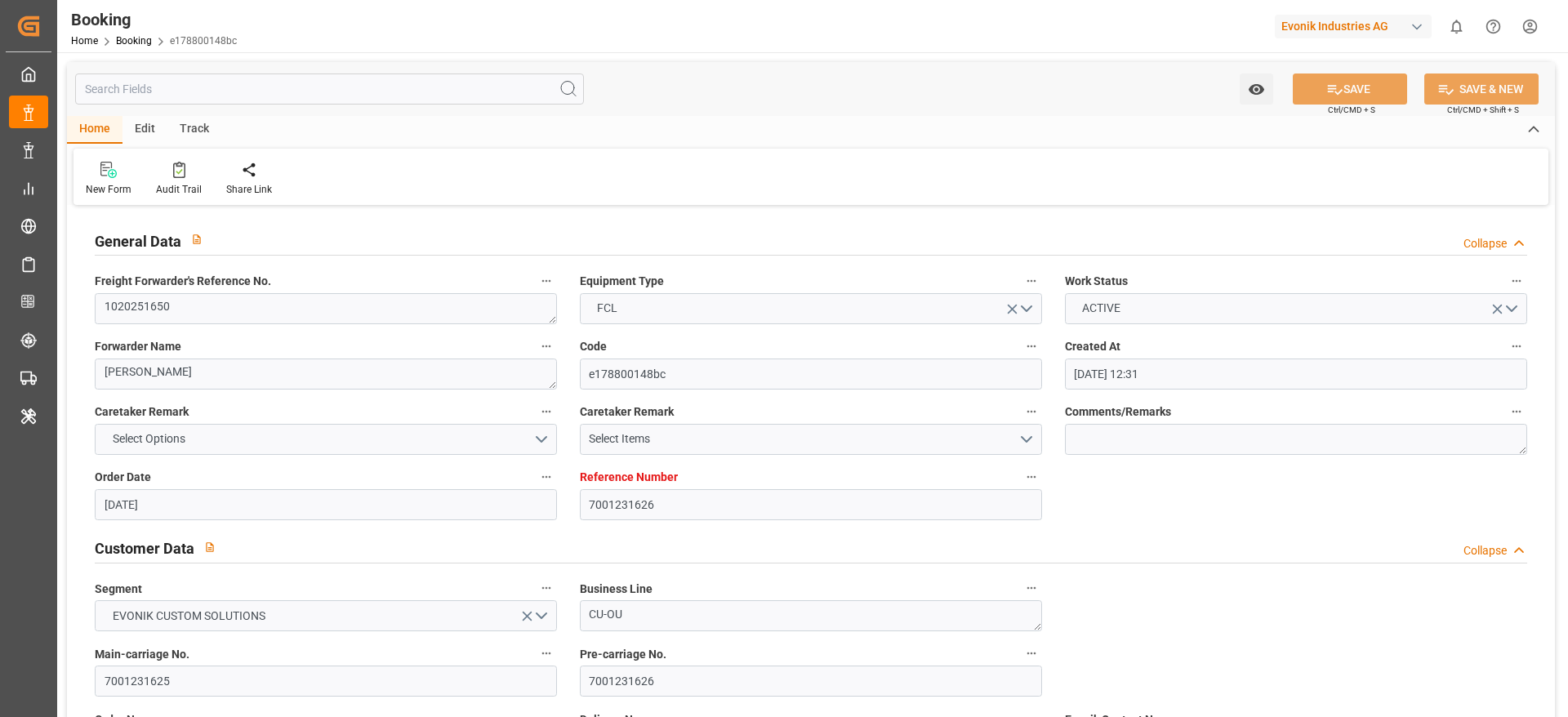
type input "[DATE] 00:00"
type input "[DATE]"
type input "[DATE] 06:55"
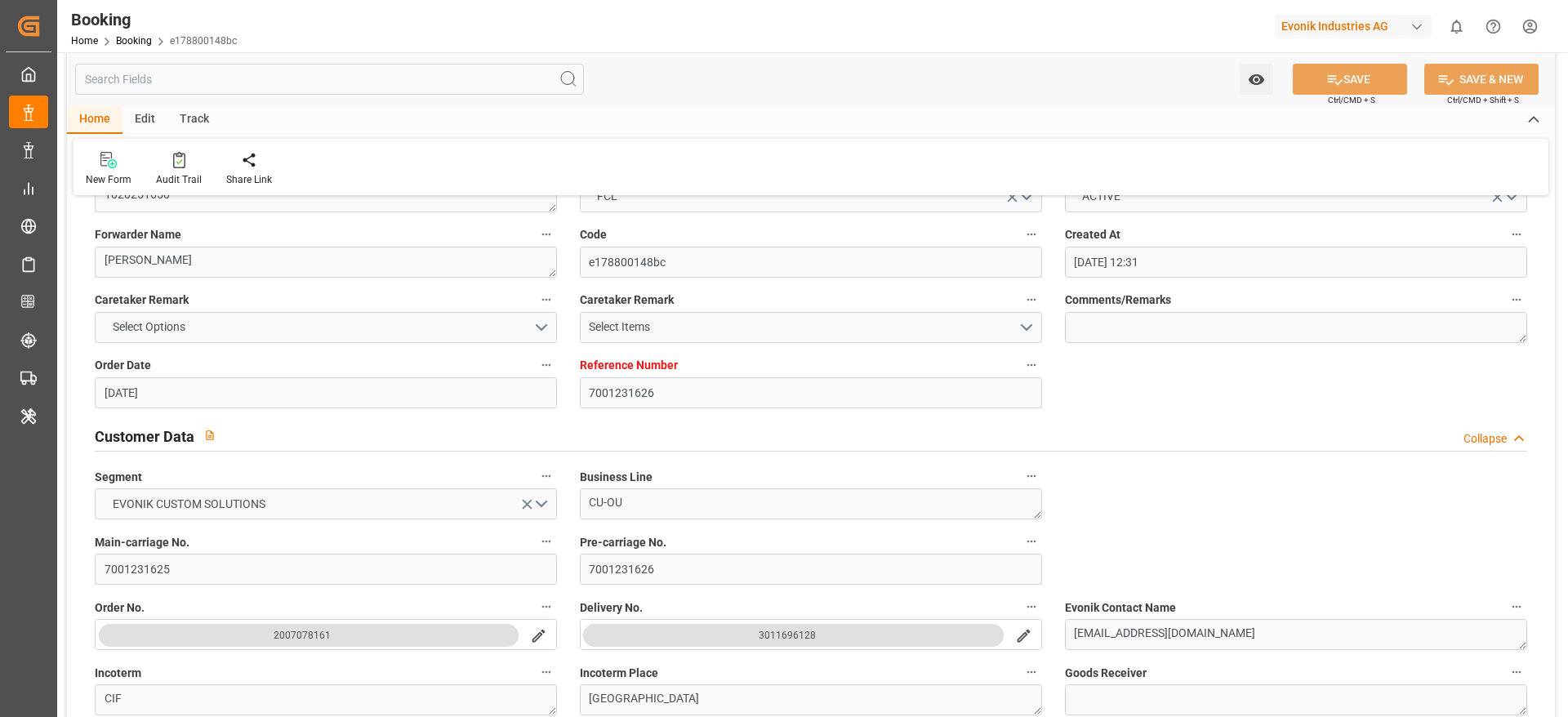
scroll to position [367, 0]
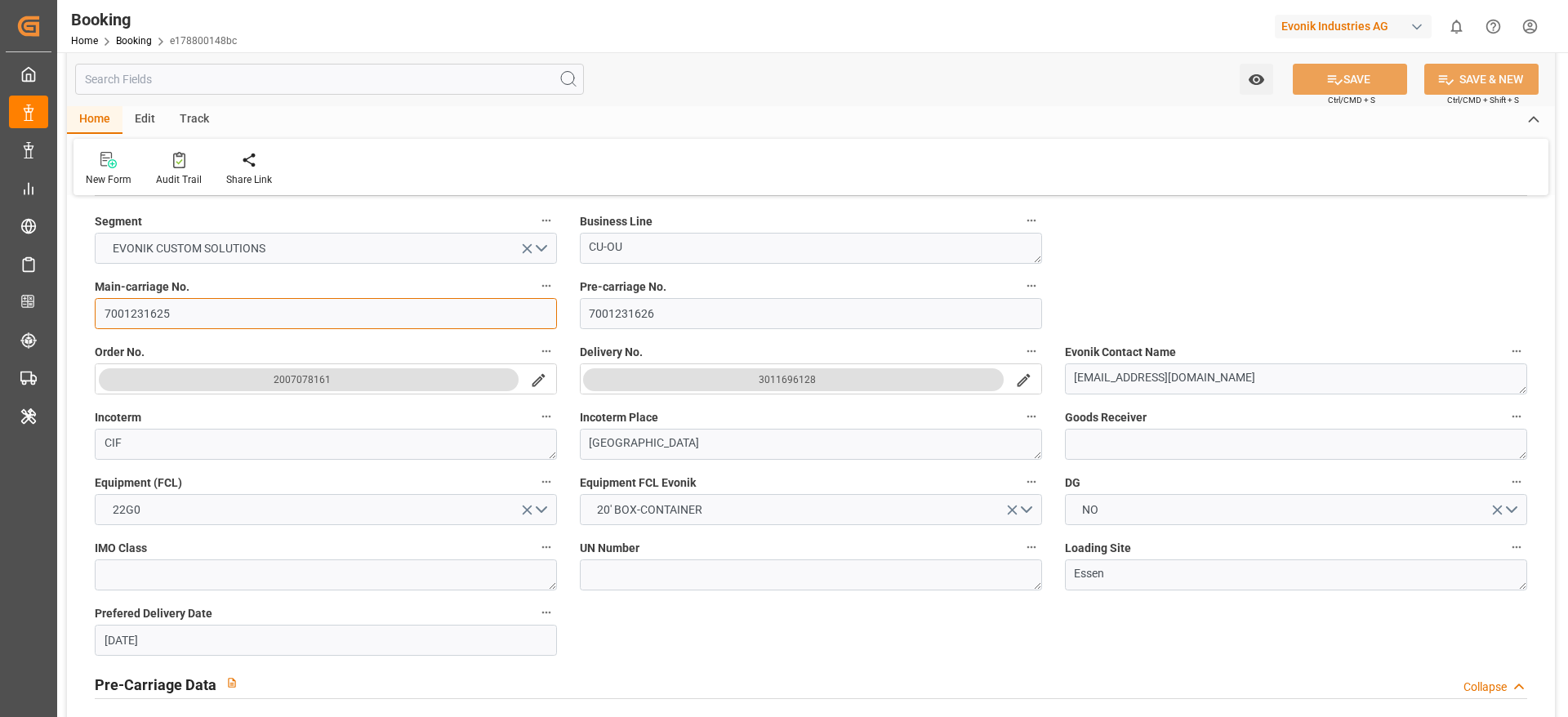
click at [127, 301] on input "7001231625" at bounding box center [325, 312] width 462 height 31
click at [220, 327] on input "7001231625" at bounding box center [325, 312] width 462 height 31
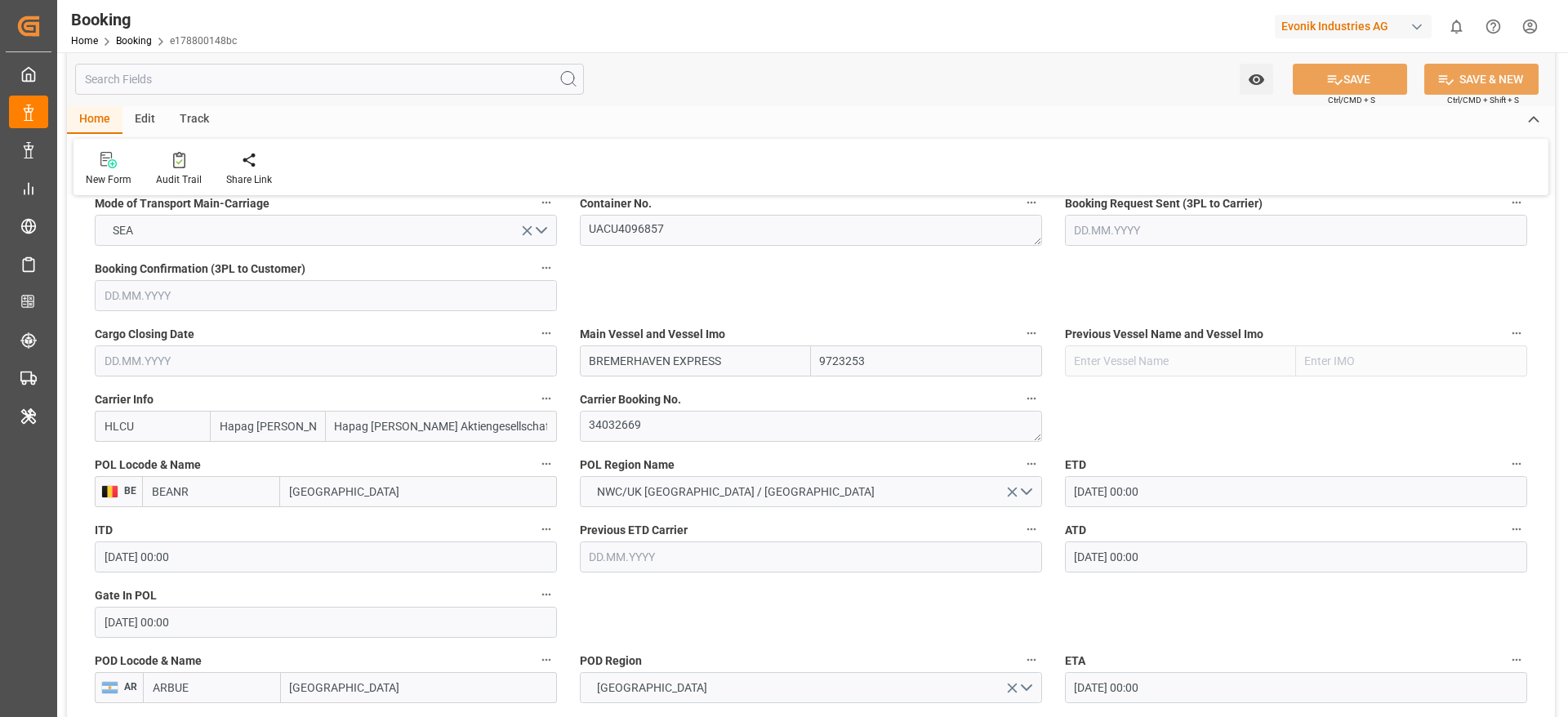
scroll to position [1102, 0]
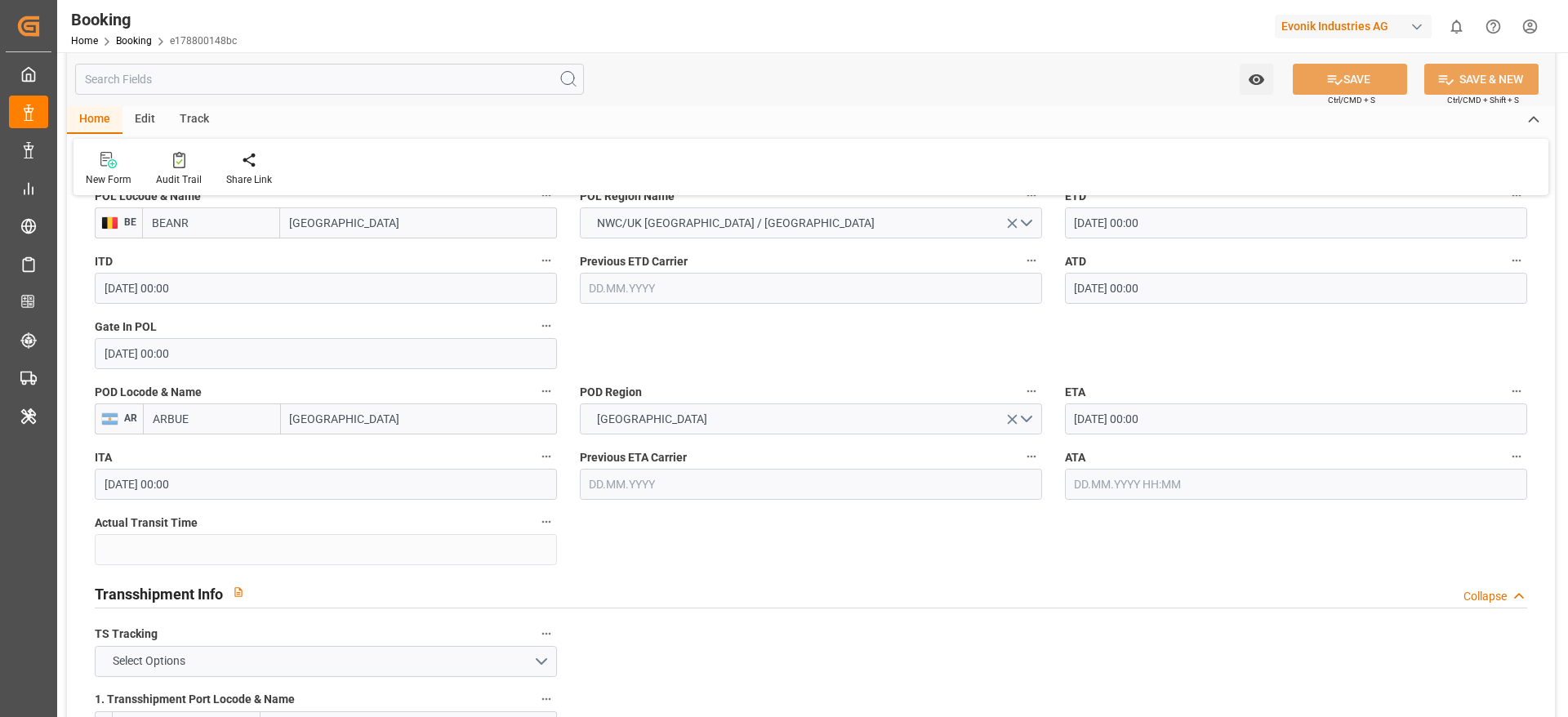
scroll to position [1347, 0]
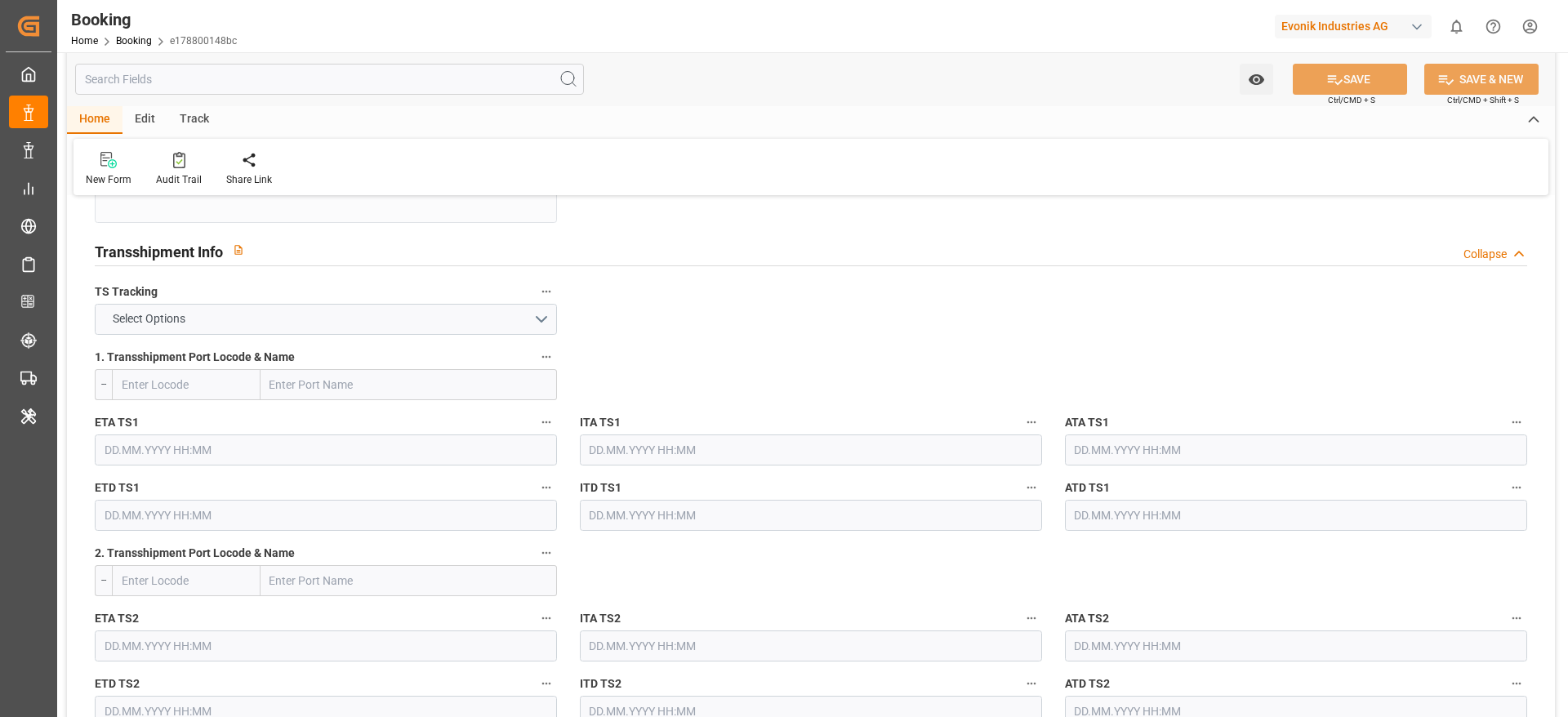
scroll to position [1714, 0]
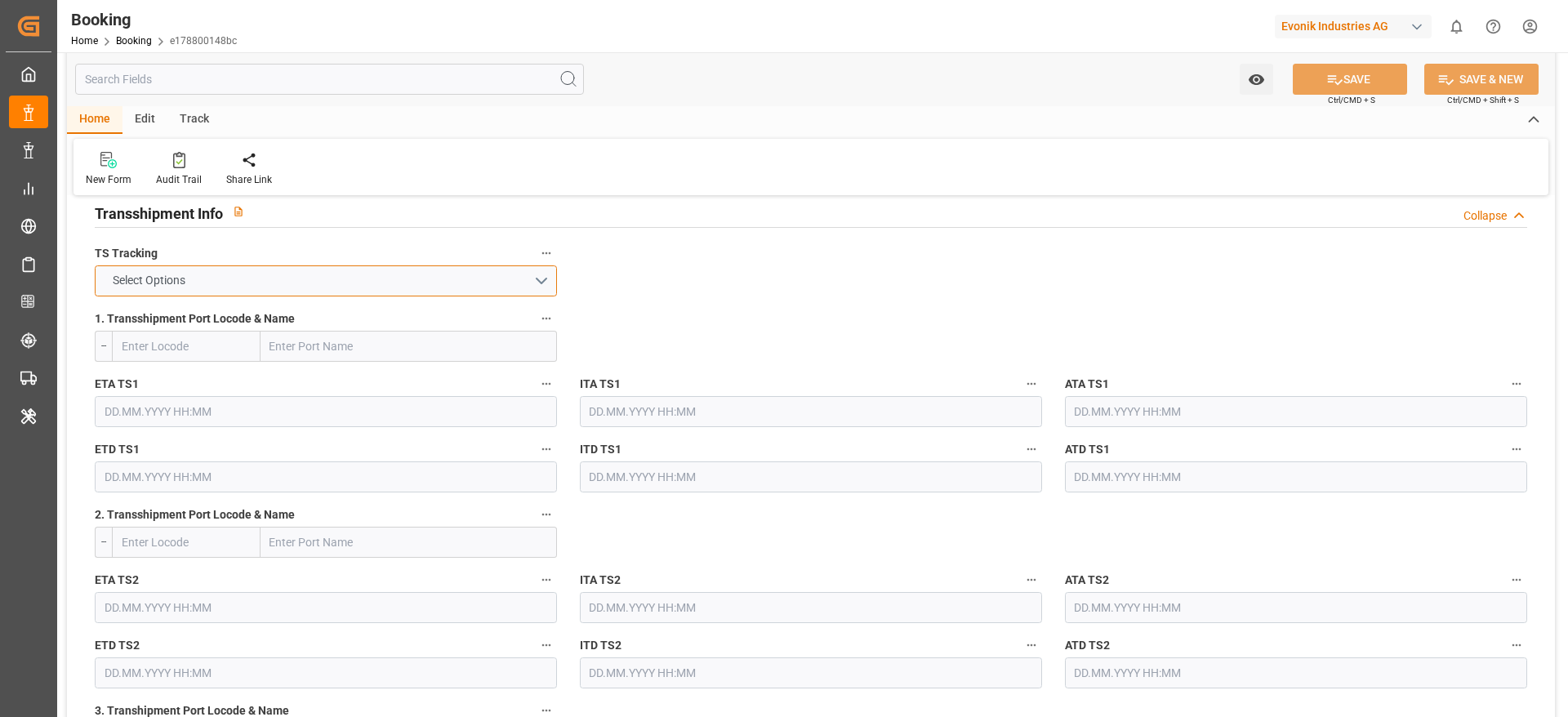
click at [400, 278] on button "Select Options" at bounding box center [325, 280] width 462 height 31
click at [380, 308] on div "FALSE" at bounding box center [325, 318] width 460 height 34
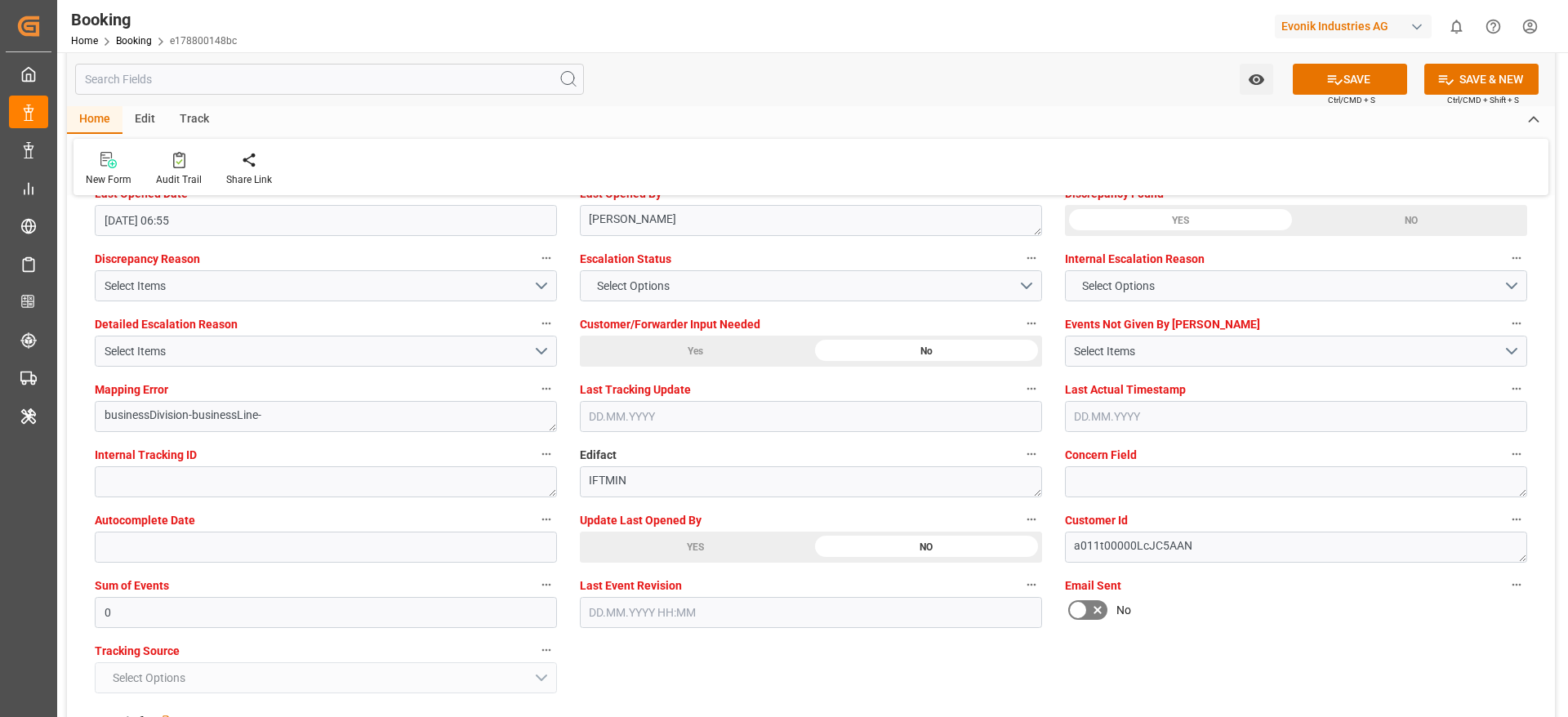
scroll to position [3061, 0]
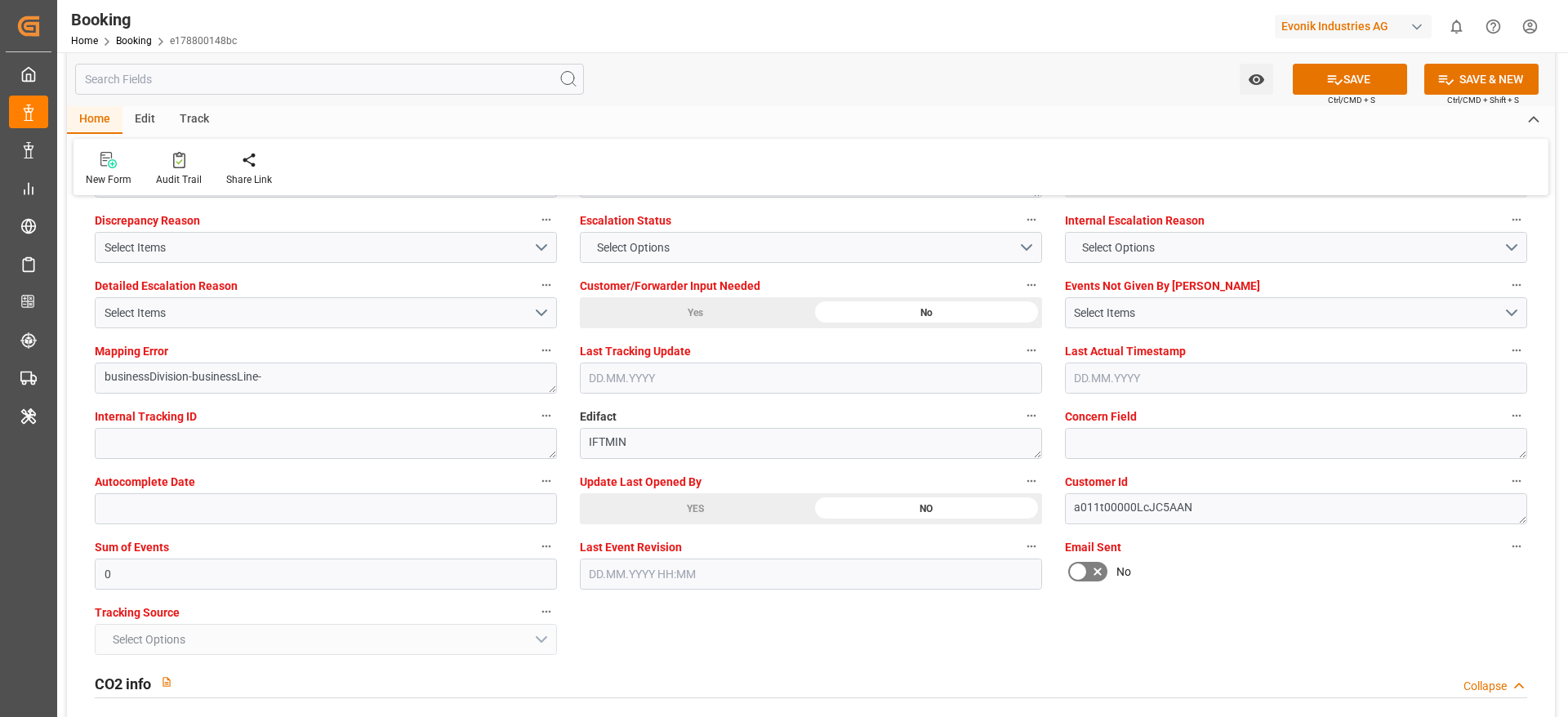
click at [734, 522] on div "YES" at bounding box center [695, 508] width 231 height 31
click at [1328, 75] on icon at bounding box center [1334, 80] width 17 height 17
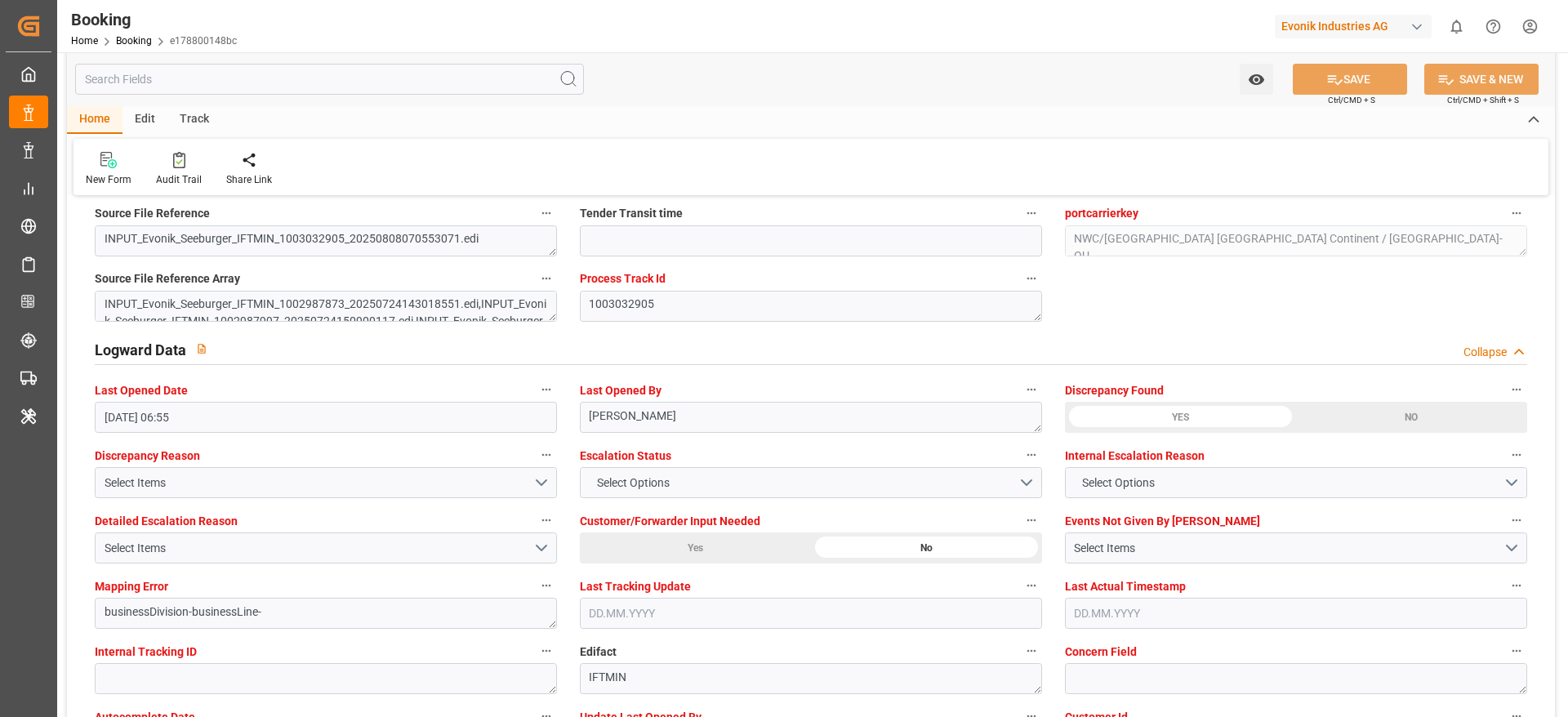
scroll to position [2817, 0]
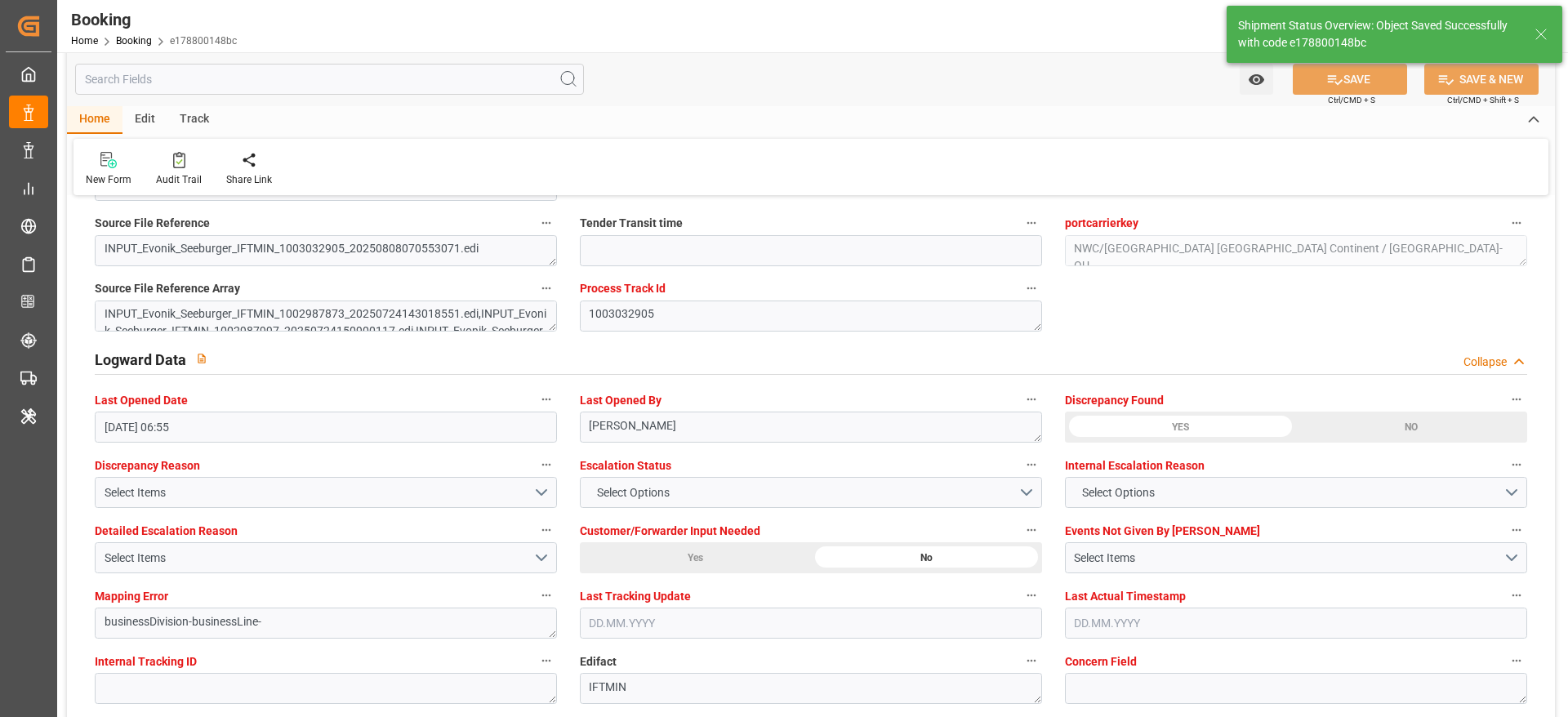
type input "[DATE] 07:08"
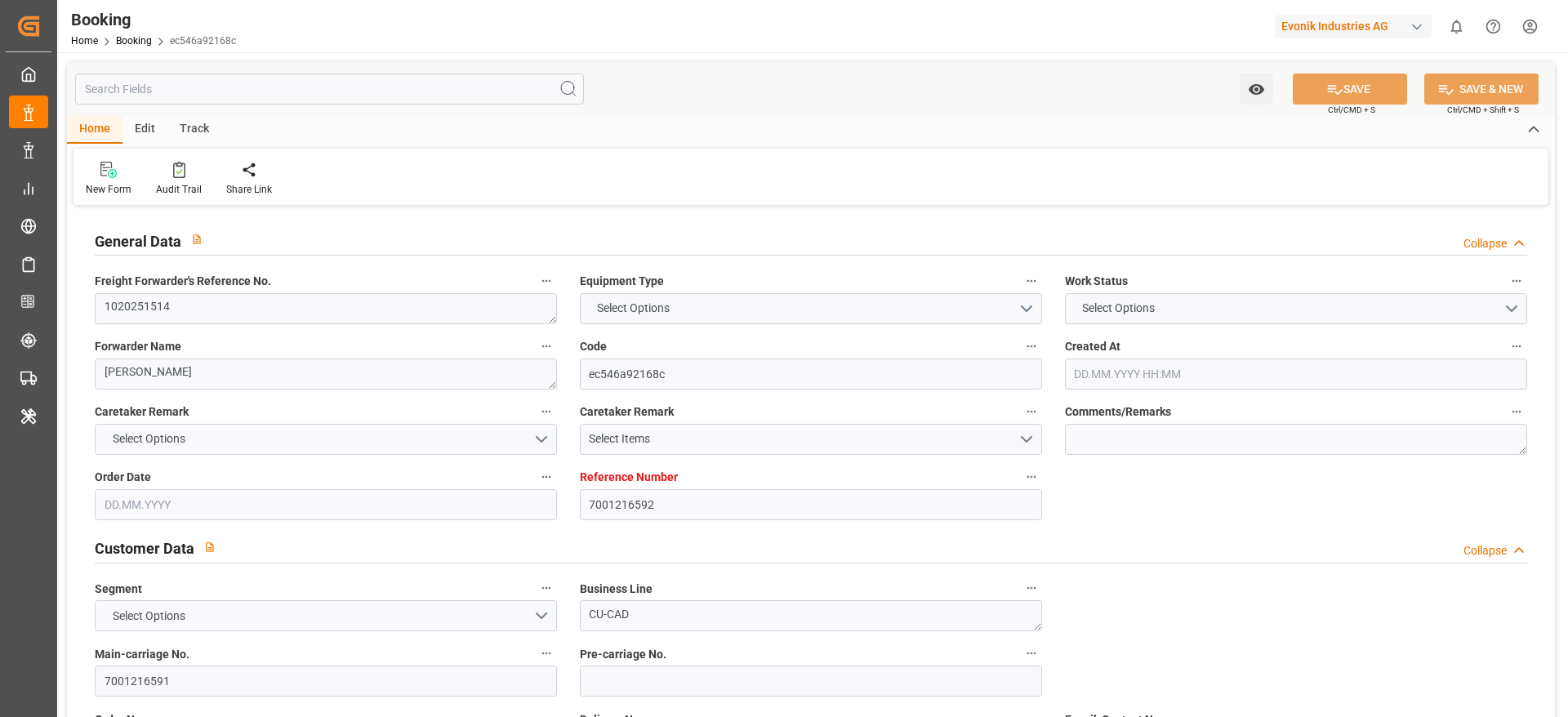
type input "7001216592"
type input "EUNWC"
type input "MYPKG"
type input "[DATE] 14:25"
type input "[DATE]"
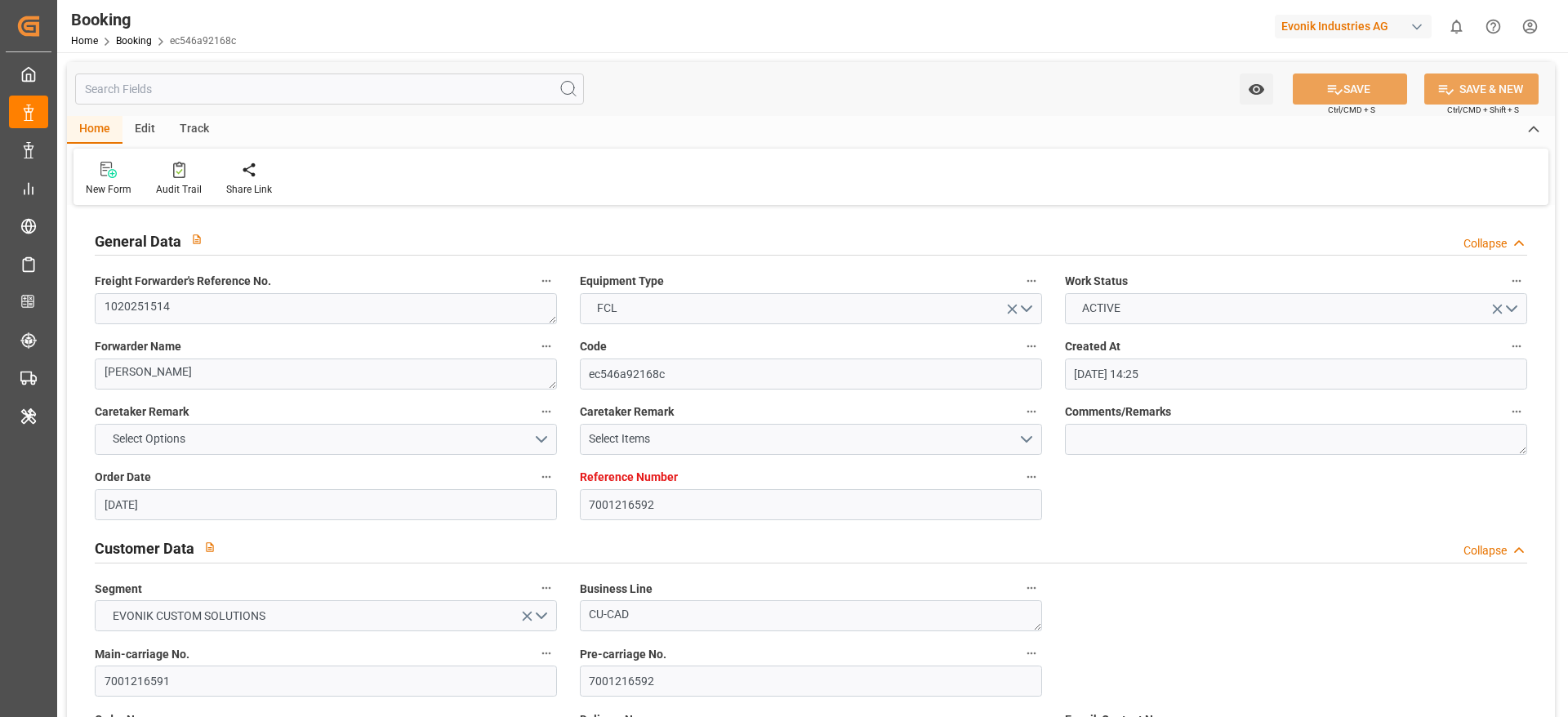
type input "[DATE]"
type input "[DATE] 21:01"
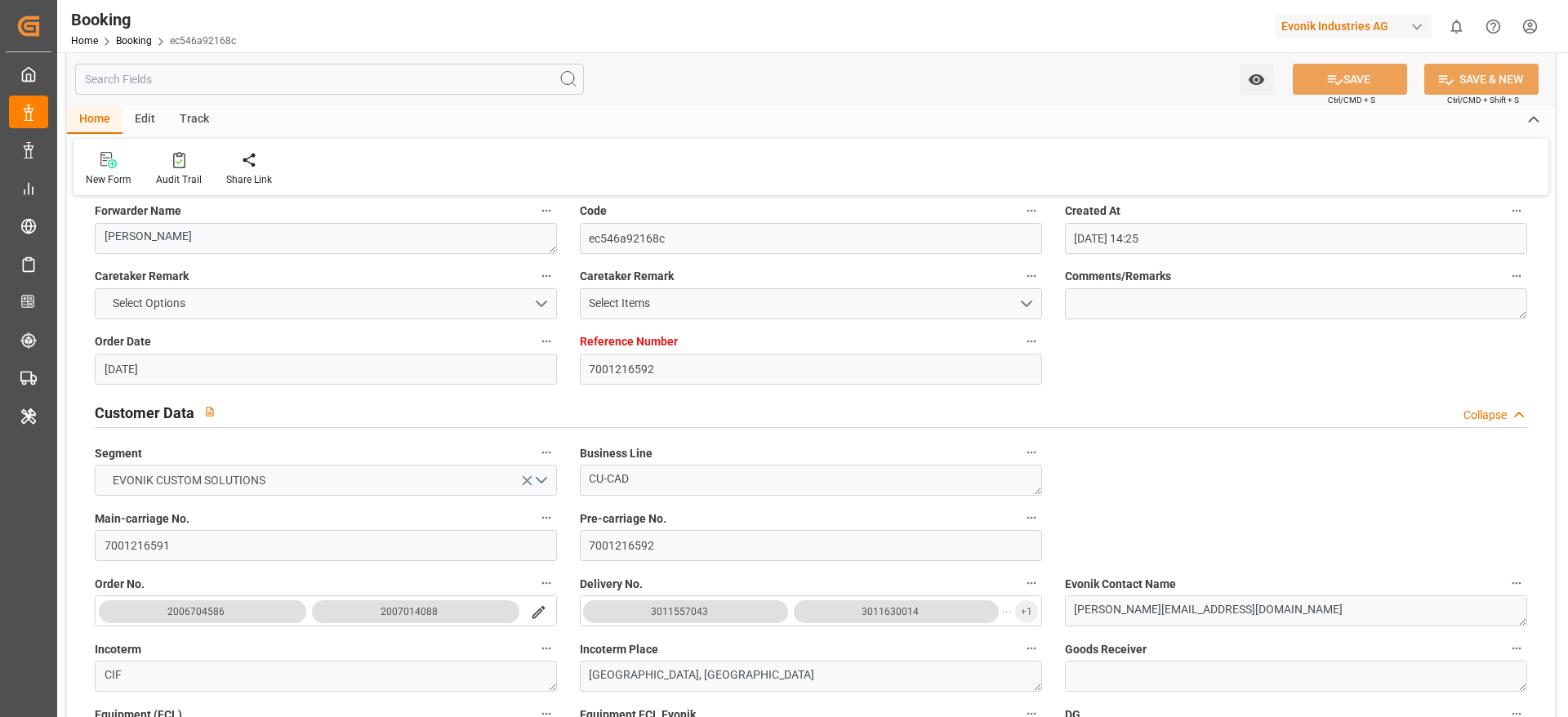
scroll to position [245, 0]
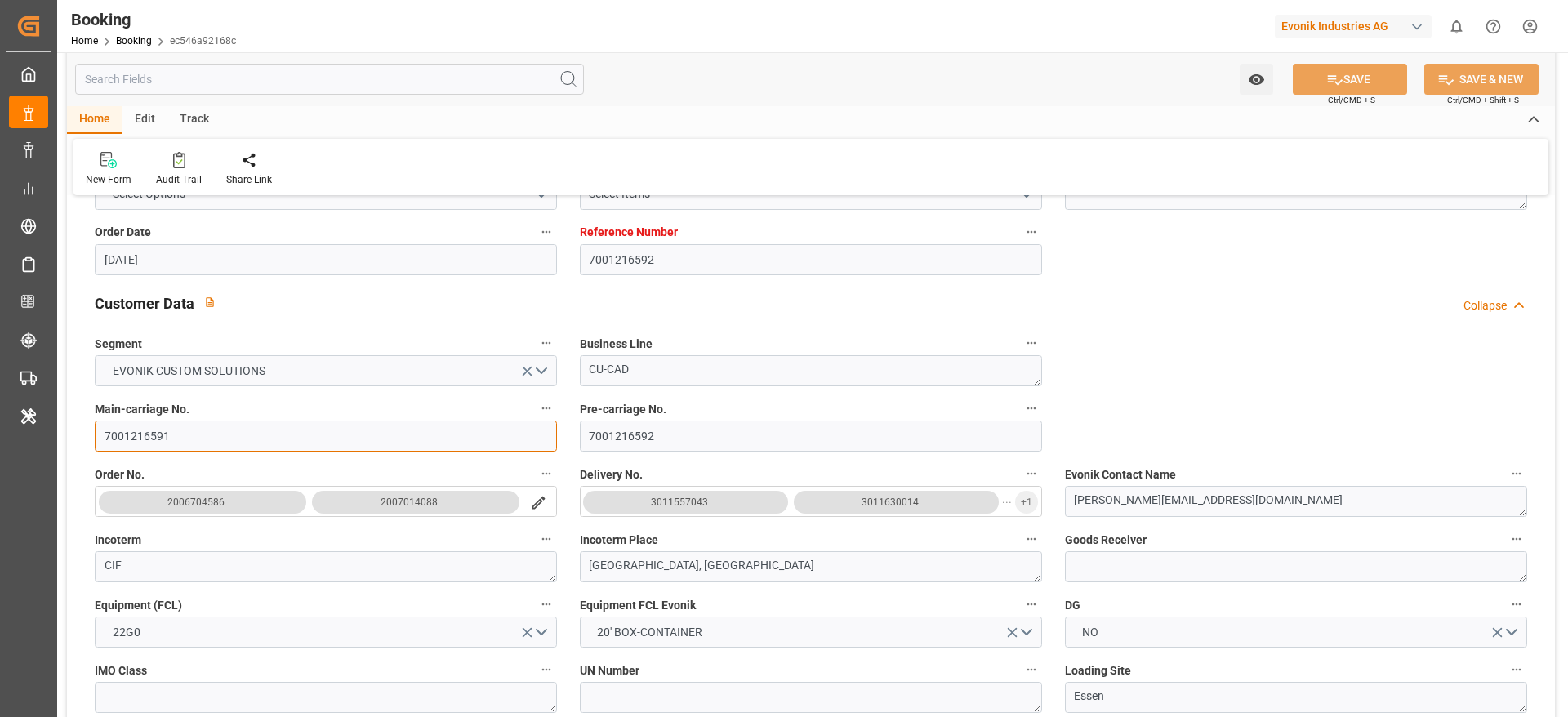
click at [165, 438] on input "7001216591" at bounding box center [325, 435] width 462 height 31
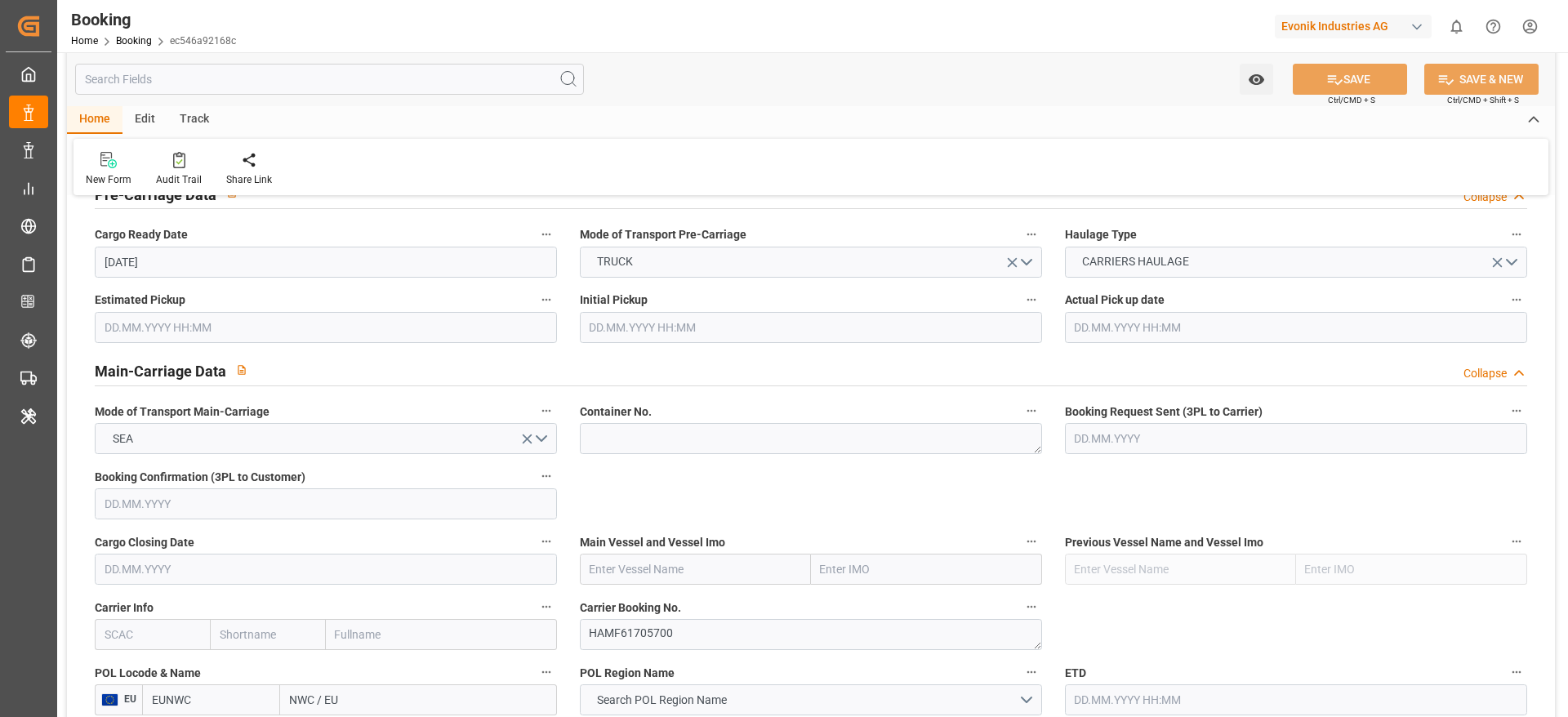
scroll to position [980, 0]
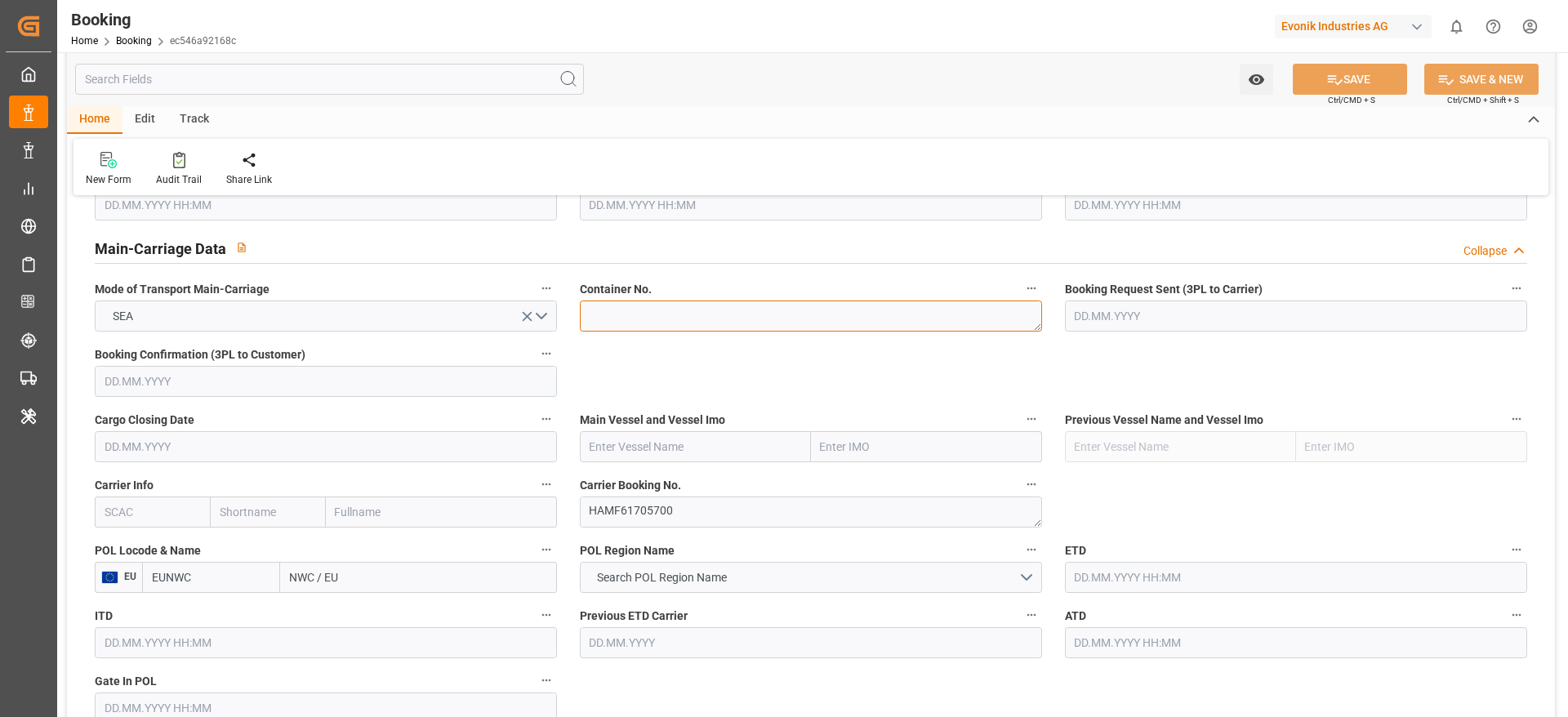
click at [623, 326] on textarea at bounding box center [810, 315] width 462 height 31
paste textarea "FTAU1596419"
type textarea "FTAU1596419"
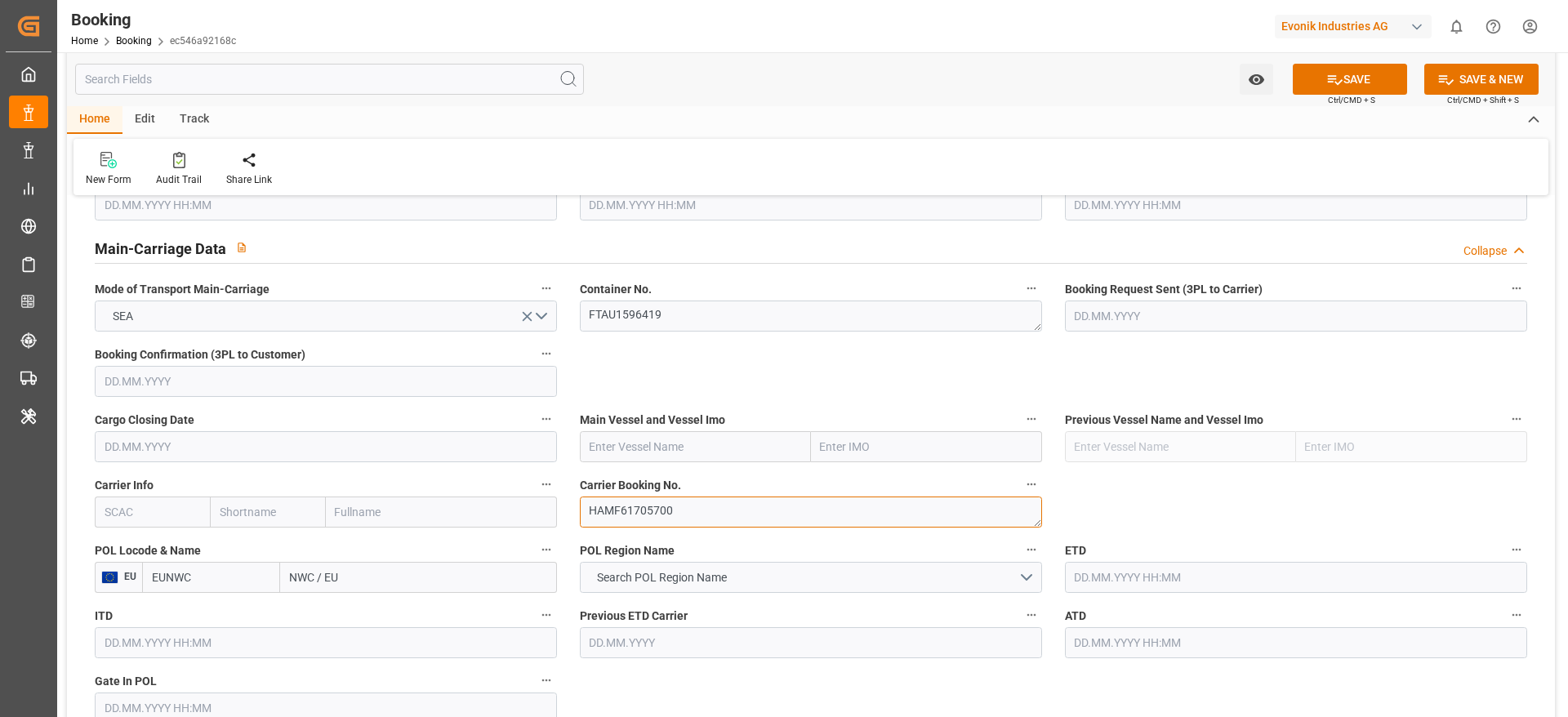
click at [639, 514] on textarea "HAMF61705700" at bounding box center [810, 511] width 462 height 31
click at [177, 514] on input "text" at bounding box center [152, 511] width 115 height 31
click at [126, 554] on b "ONEY" at bounding box center [120, 548] width 30 height 13
type input "ONEY"
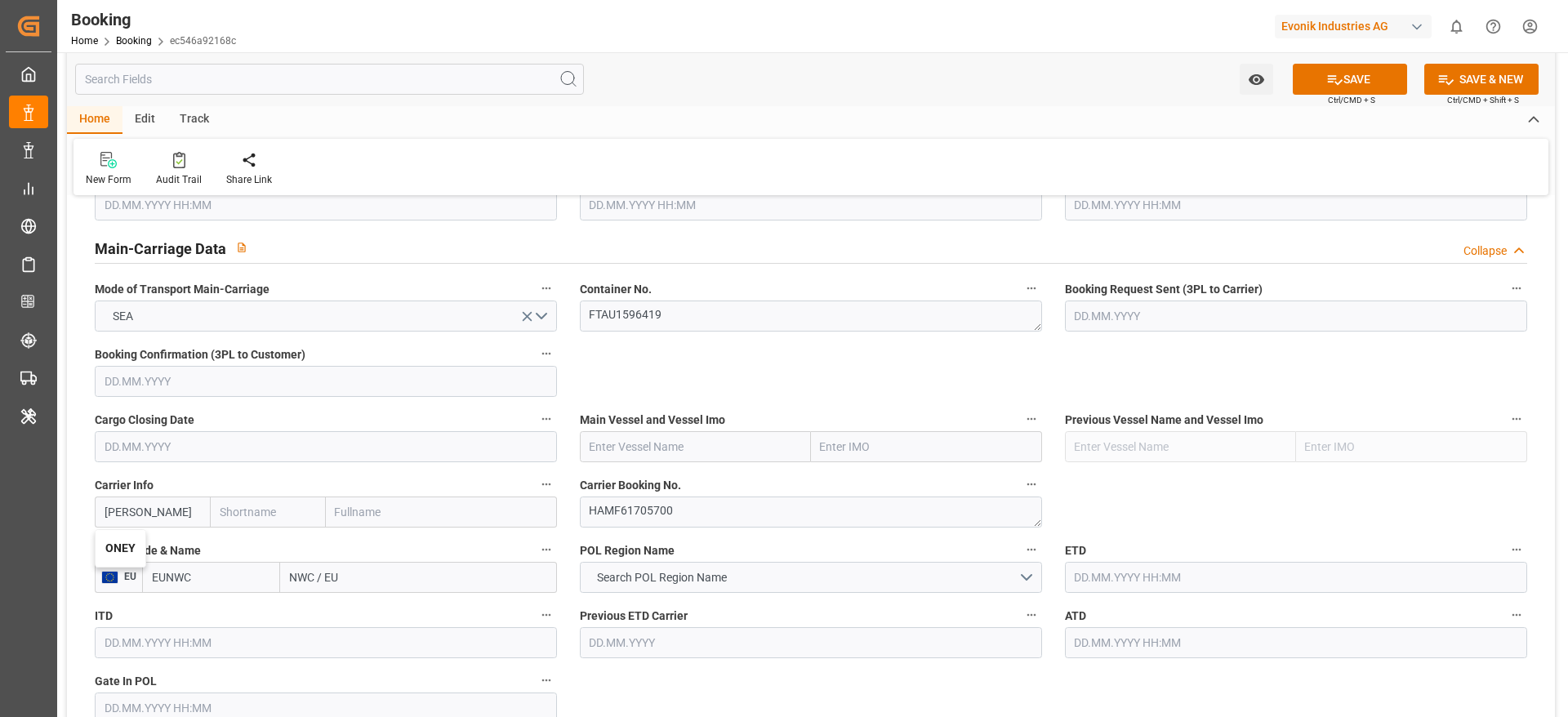
type input "ONE"
type input "Ocean Network Express"
type input "ONEY"
click at [606, 514] on textarea "HAMF61705700" at bounding box center [810, 511] width 462 height 31
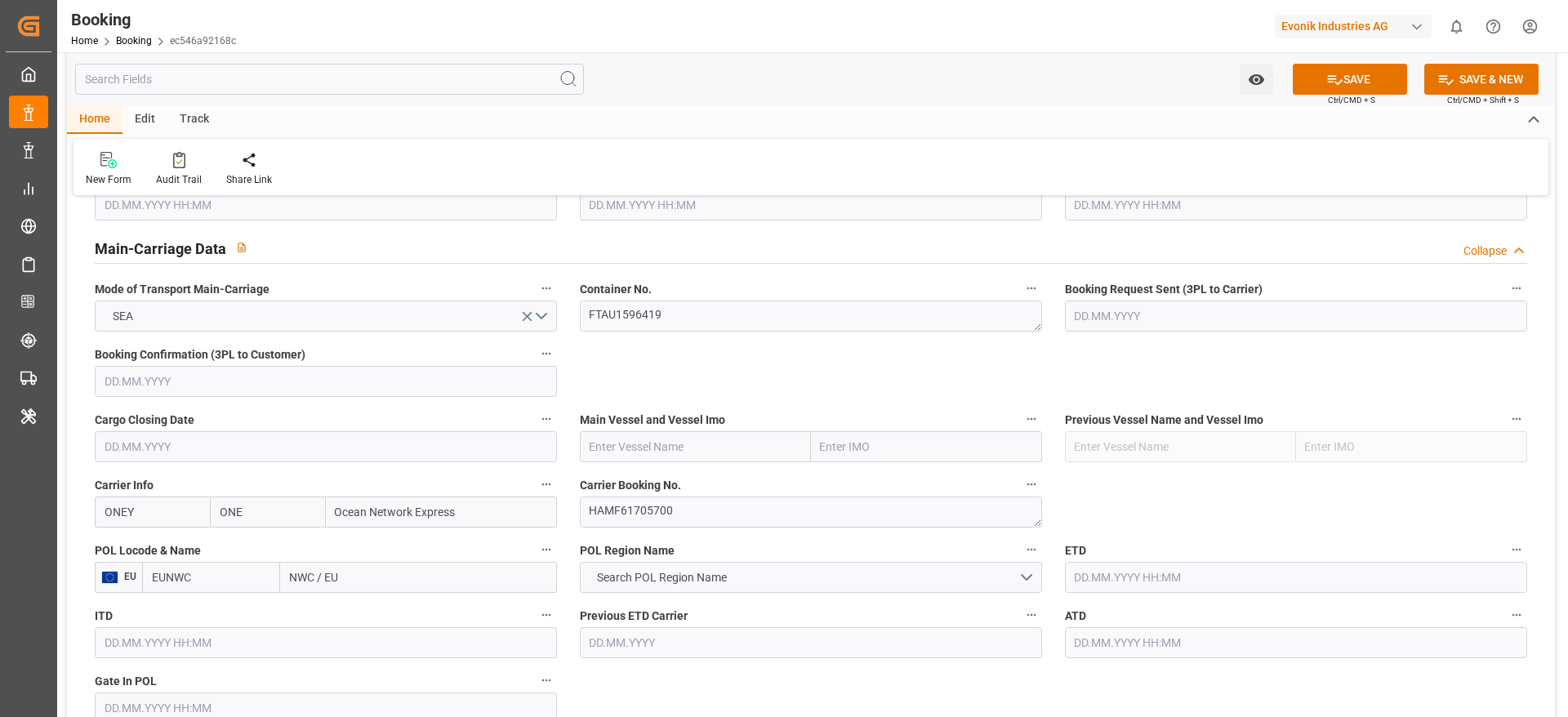
scroll to position [1347, 0]
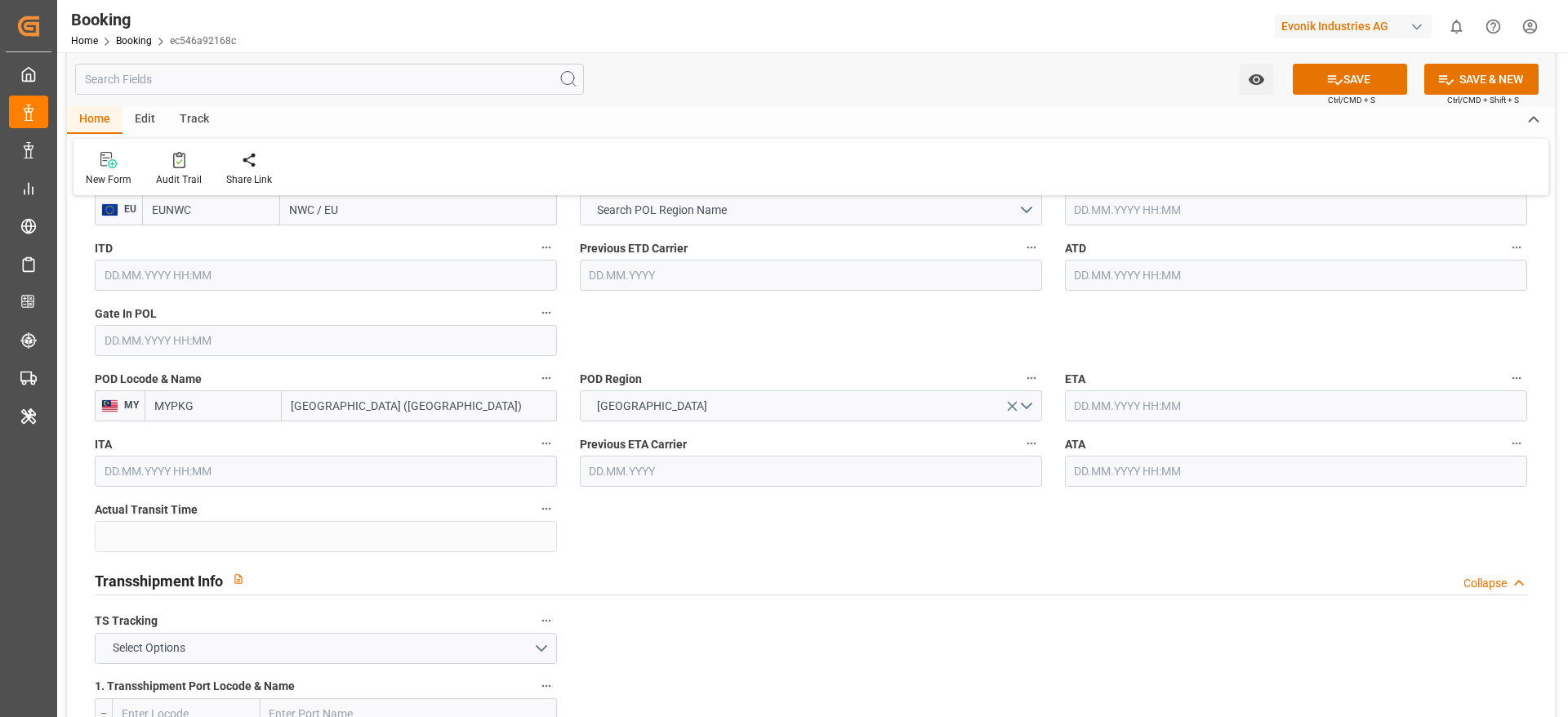
drag, startPoint x: 284, startPoint y: 211, endPoint x: 355, endPoint y: 206, distance: 71.2
click at [355, 206] on input "NWC / EU" at bounding box center [419, 209] width 277 height 31
type input "rott"
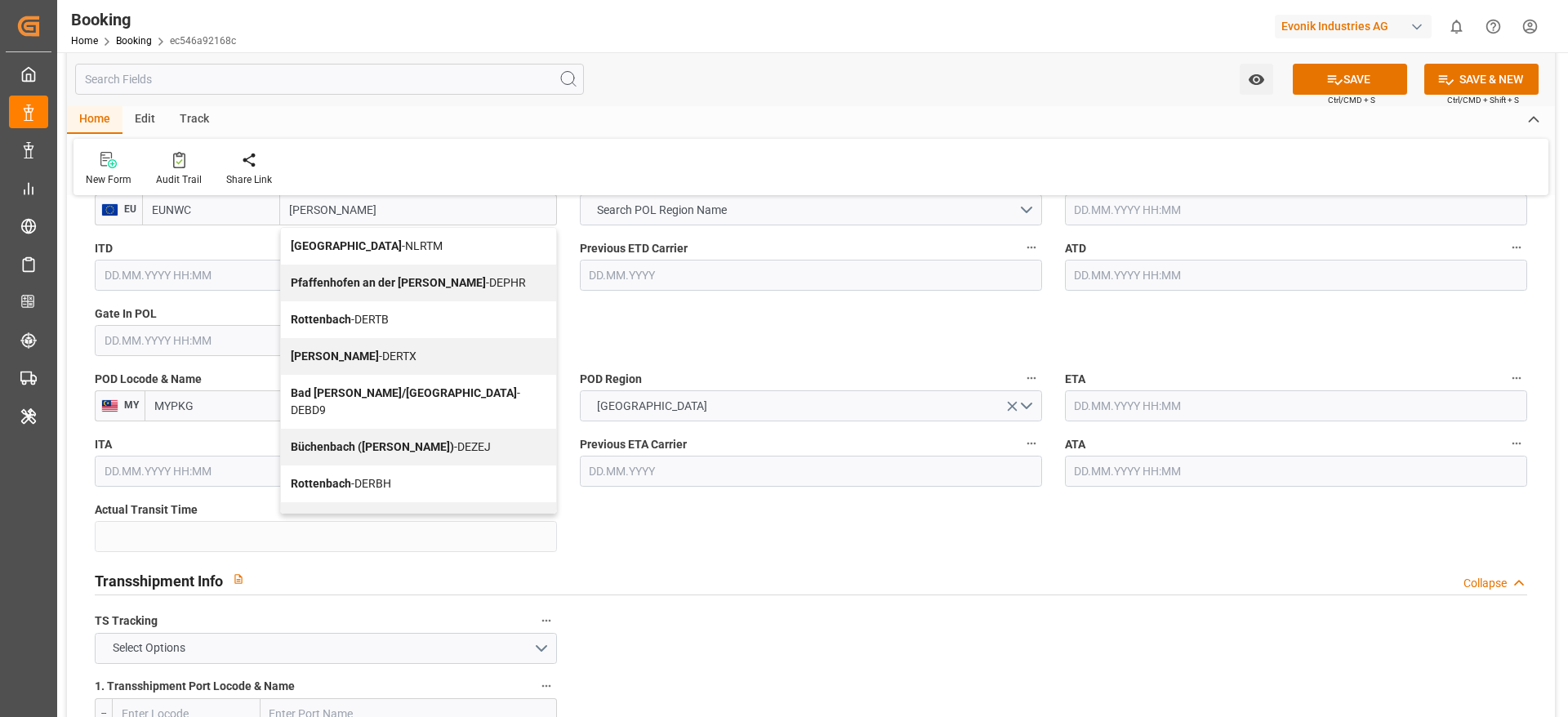
click at [371, 250] on span "Rotterdam - NLRTM" at bounding box center [367, 246] width 152 height 13
type input "NLRTM"
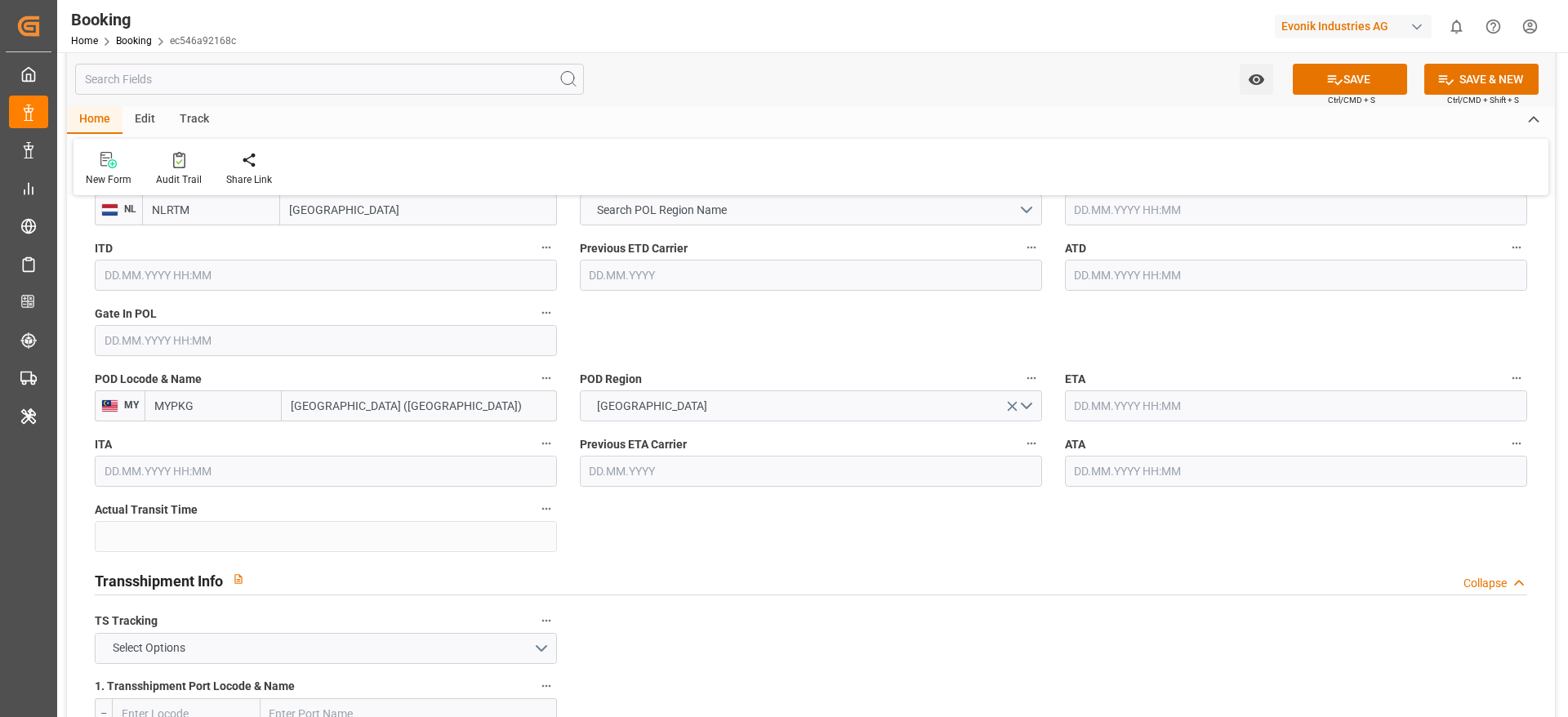
type input "Rotterdam"
click at [665, 201] on span "Search POL Region Name" at bounding box center [662, 210] width 146 height 17
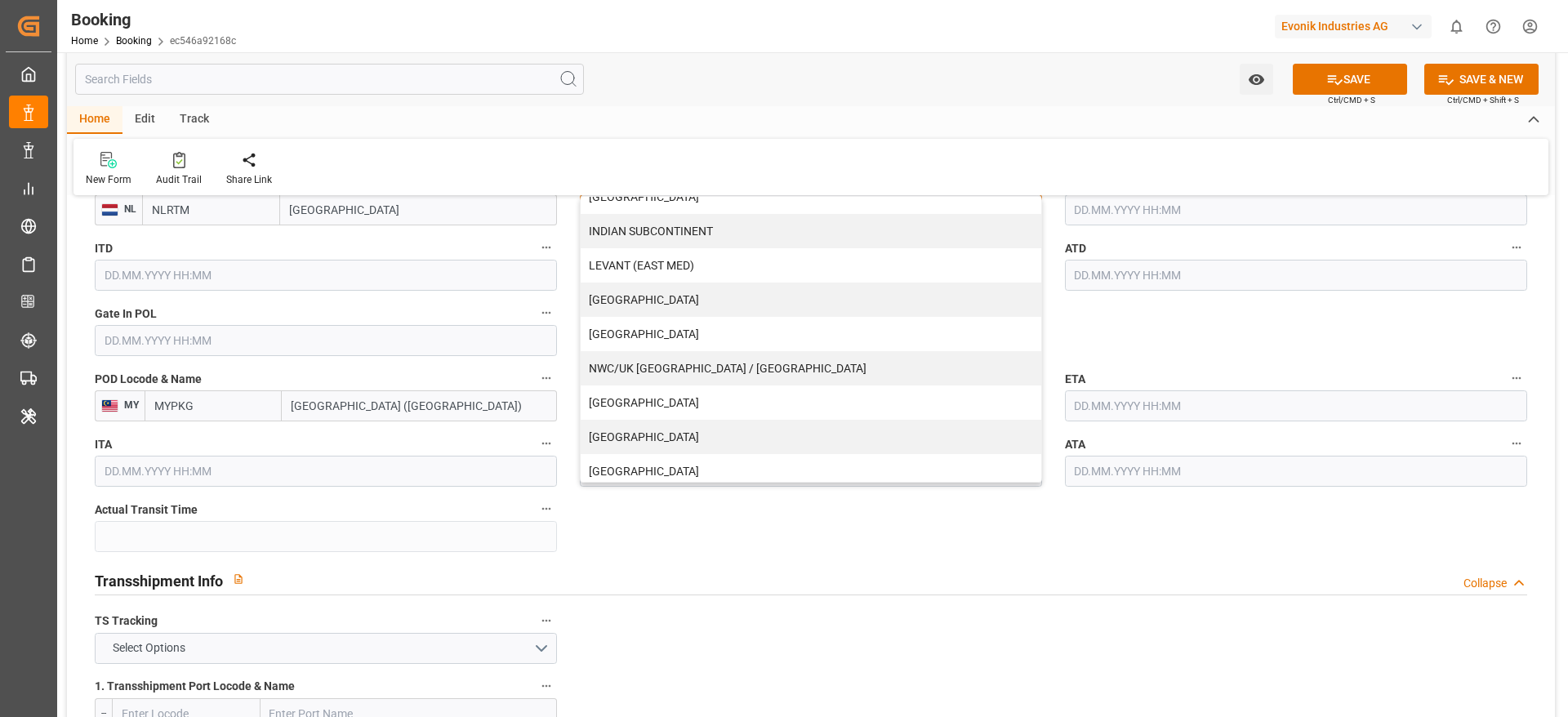
scroll to position [332, 0]
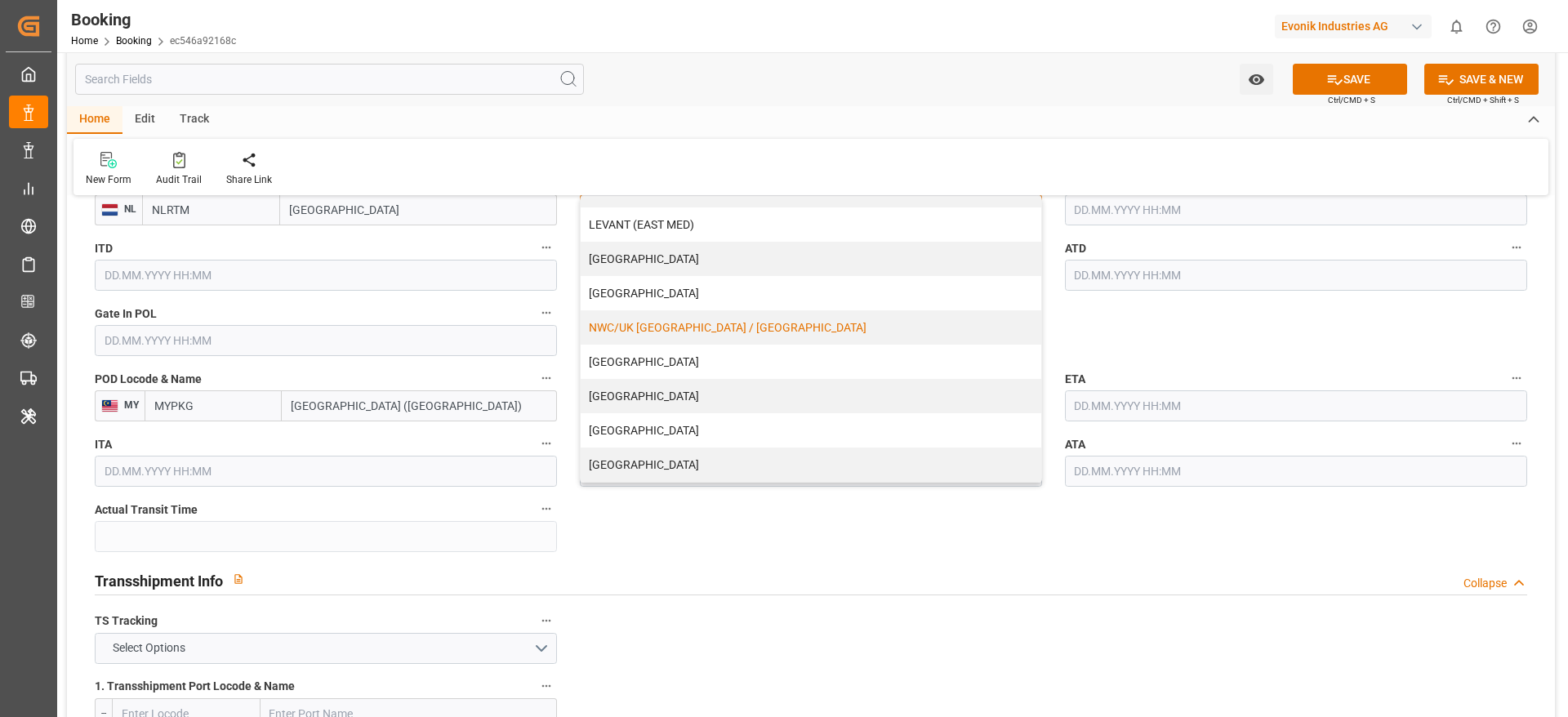
click at [671, 323] on div "NWC/UK [GEOGRAPHIC_DATA] / [GEOGRAPHIC_DATA]" at bounding box center [810, 327] width 460 height 34
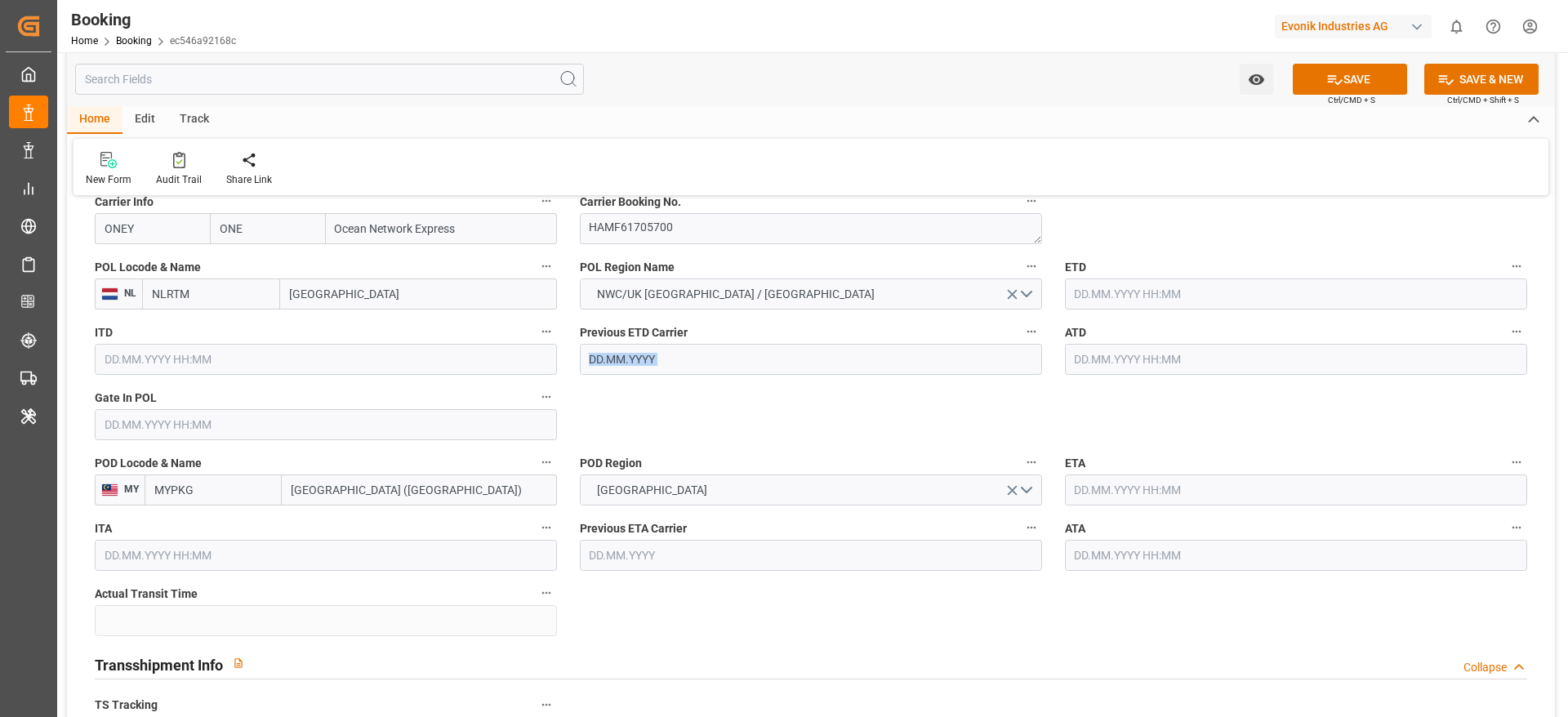
scroll to position [1224, 0]
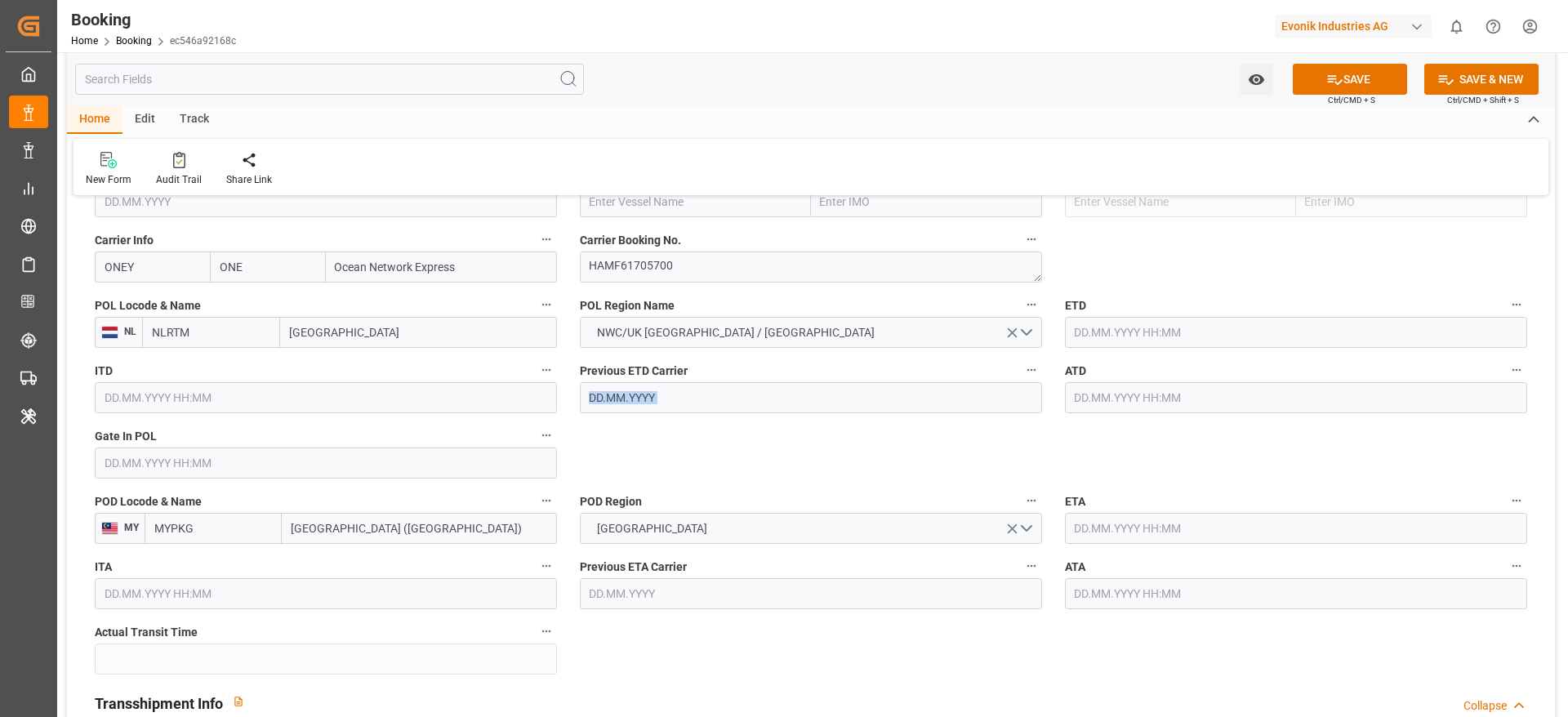
click at [642, 204] on input "text" at bounding box center [695, 201] width 231 height 31
paste input "MSC C. MONTAINE"
type input "MSC C. MONTAINE"
click at [658, 235] on b "MSC C. MONTAINE" at bounding box center [648, 238] width 115 height 13
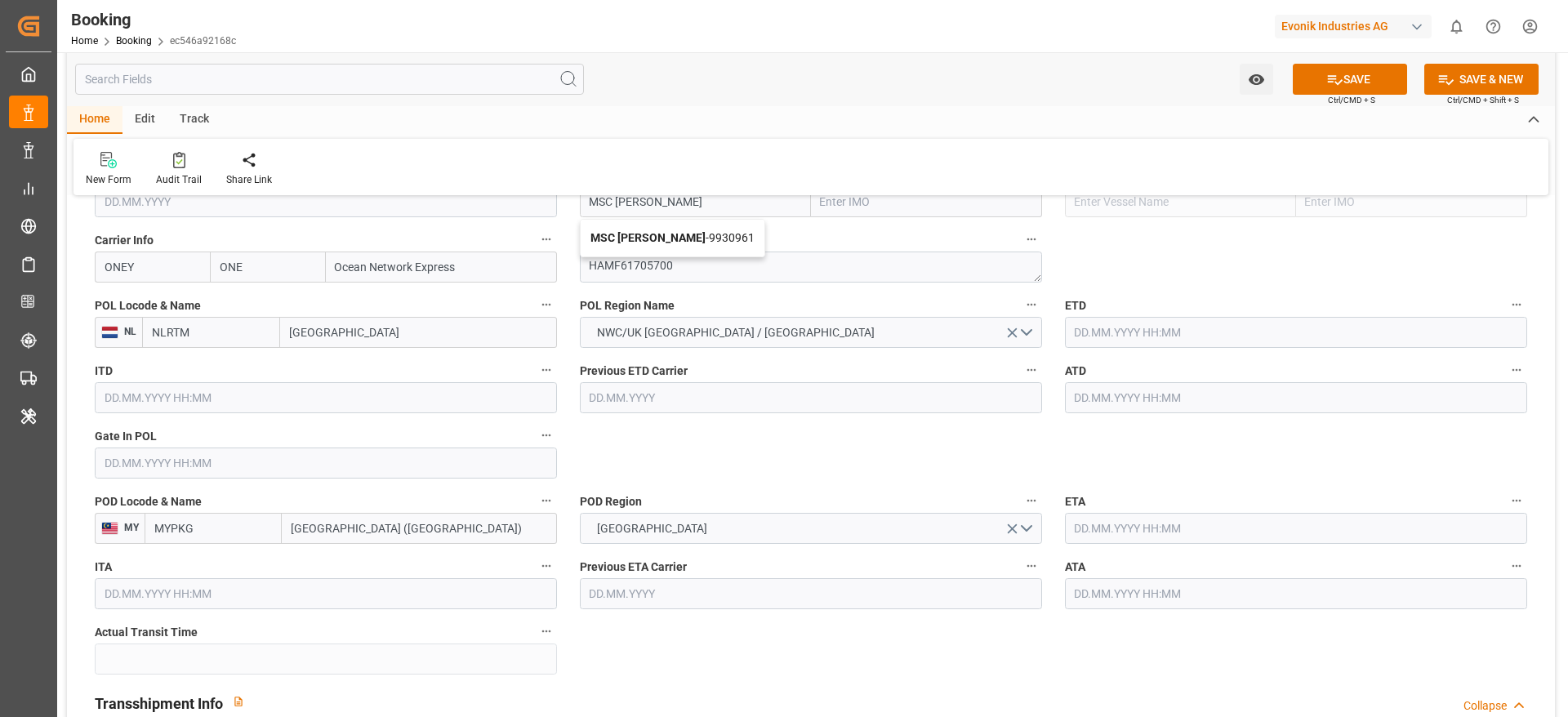
type input "9930961"
type input "MSC C. MONTAINE"
click at [126, 472] on input "text" at bounding box center [325, 463] width 462 height 31
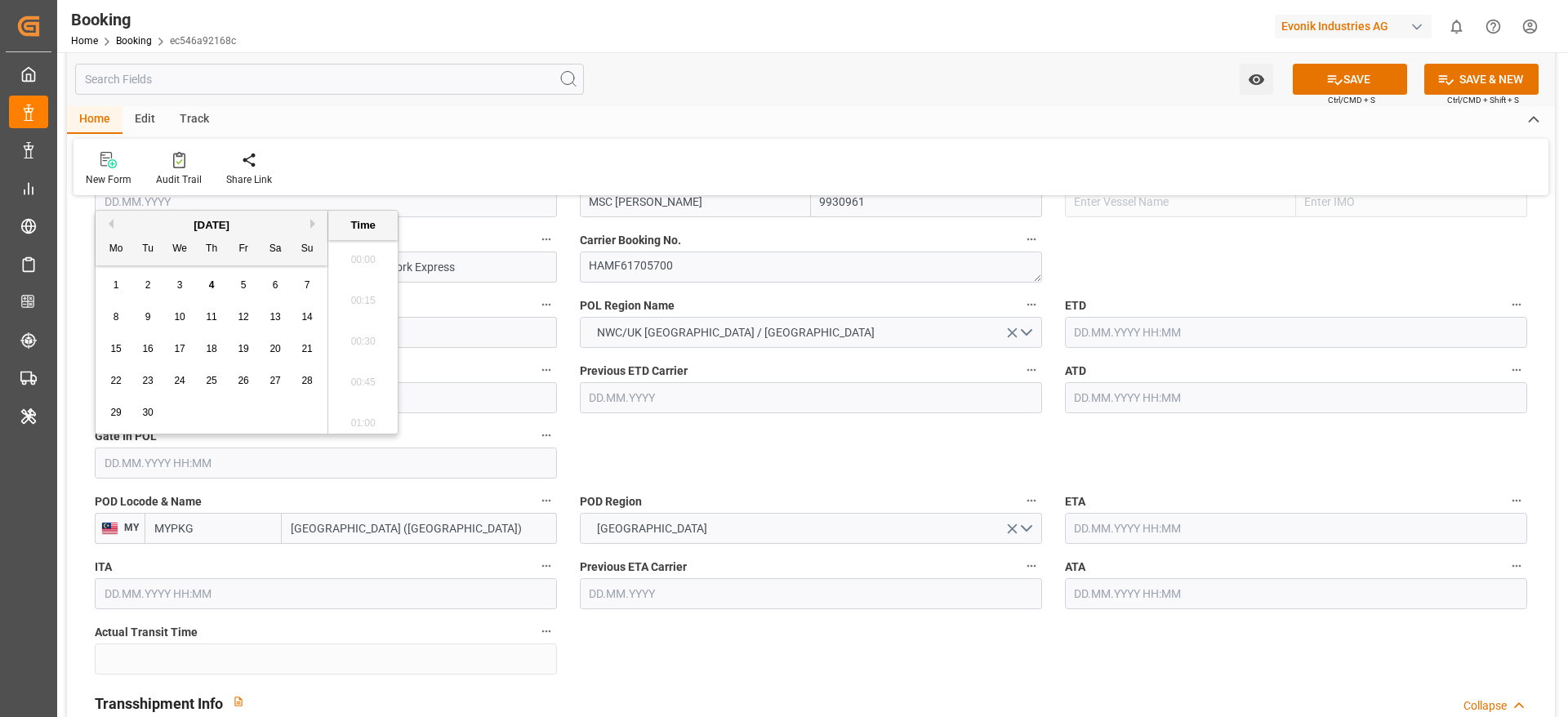
scroll to position [1965, 0]
click at [110, 228] on button "Previous Month" at bounding box center [109, 224] width 10 height 10
click at [208, 326] on div "7" at bounding box center [211, 317] width 21 height 20
type input "07.08.2025 00:00"
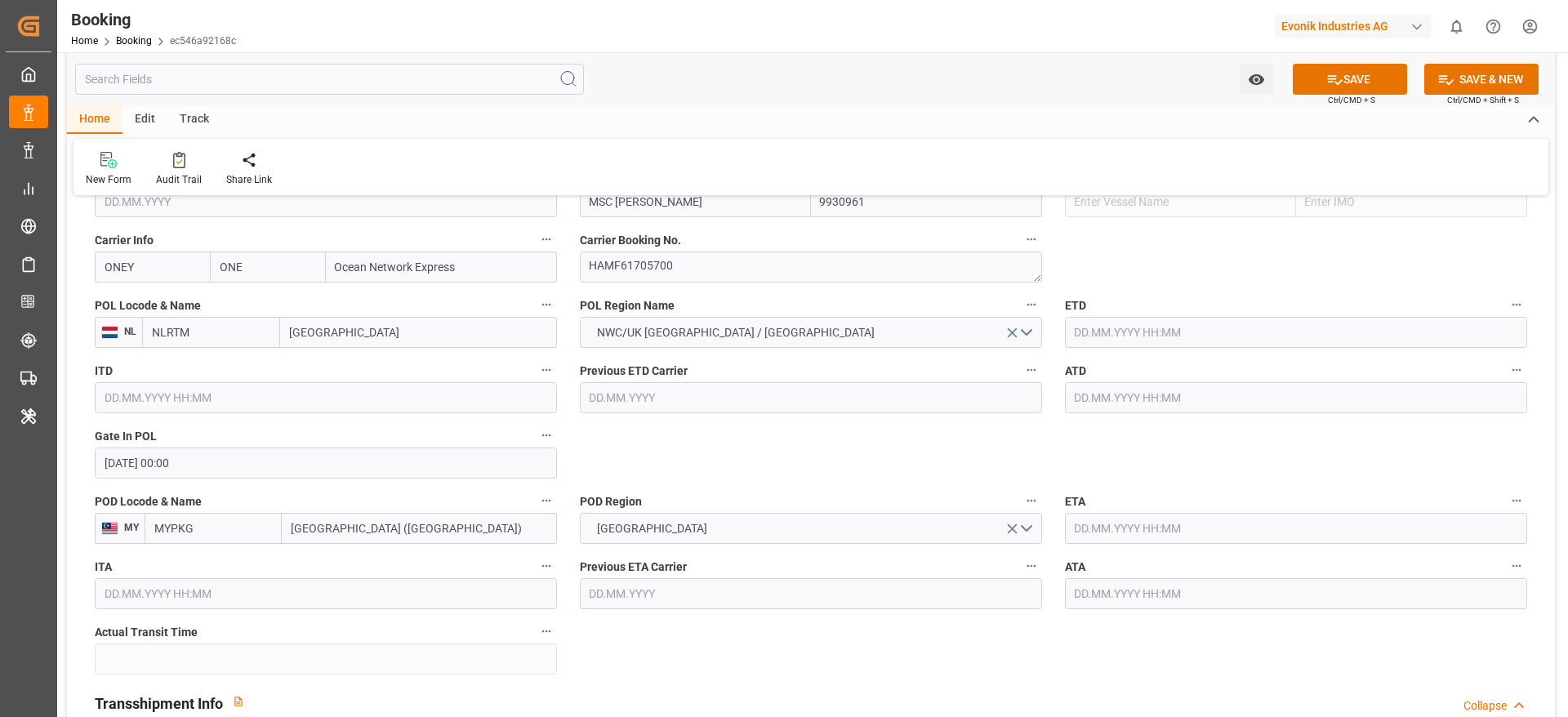
click at [1137, 329] on input "text" at bounding box center [1295, 332] width 462 height 31
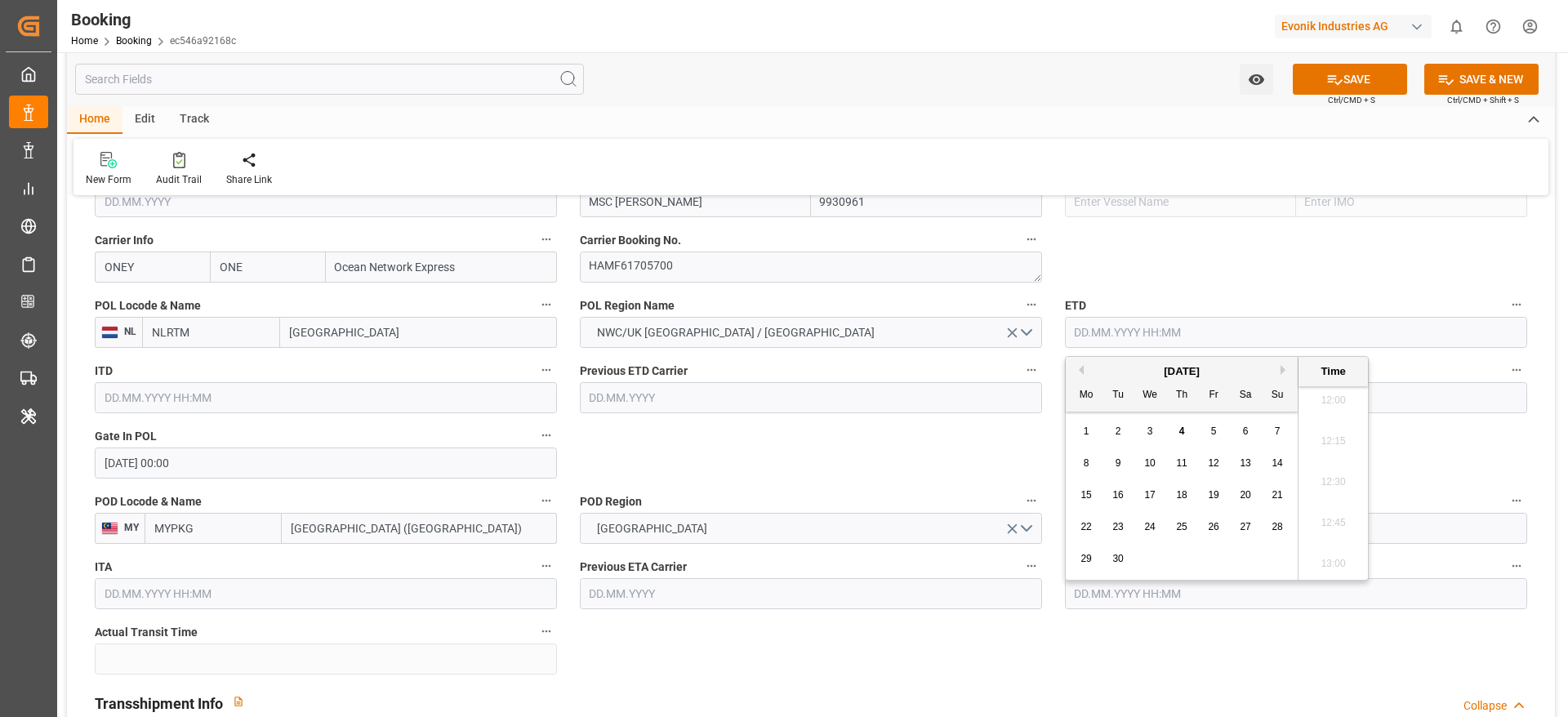
click at [1073, 365] on div "[DATE]" at bounding box center [1182, 371] width 232 height 17
click at [1078, 367] on button "Previous Month" at bounding box center [1079, 370] width 10 height 10
click at [1111, 504] on div "12" at bounding box center [1118, 496] width 21 height 20
type input "12.08.2025 00:00"
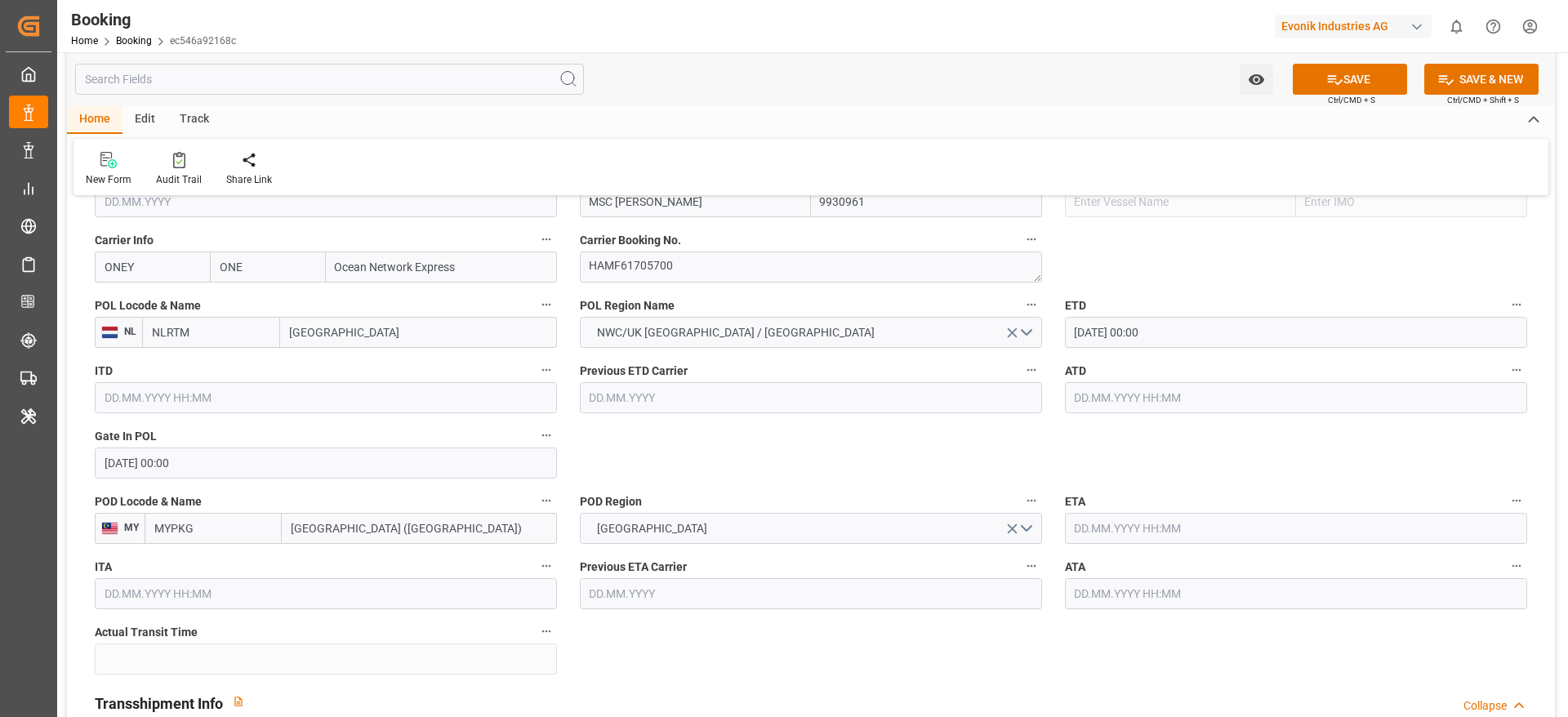
click at [1096, 403] on input "text" at bounding box center [1295, 397] width 462 height 31
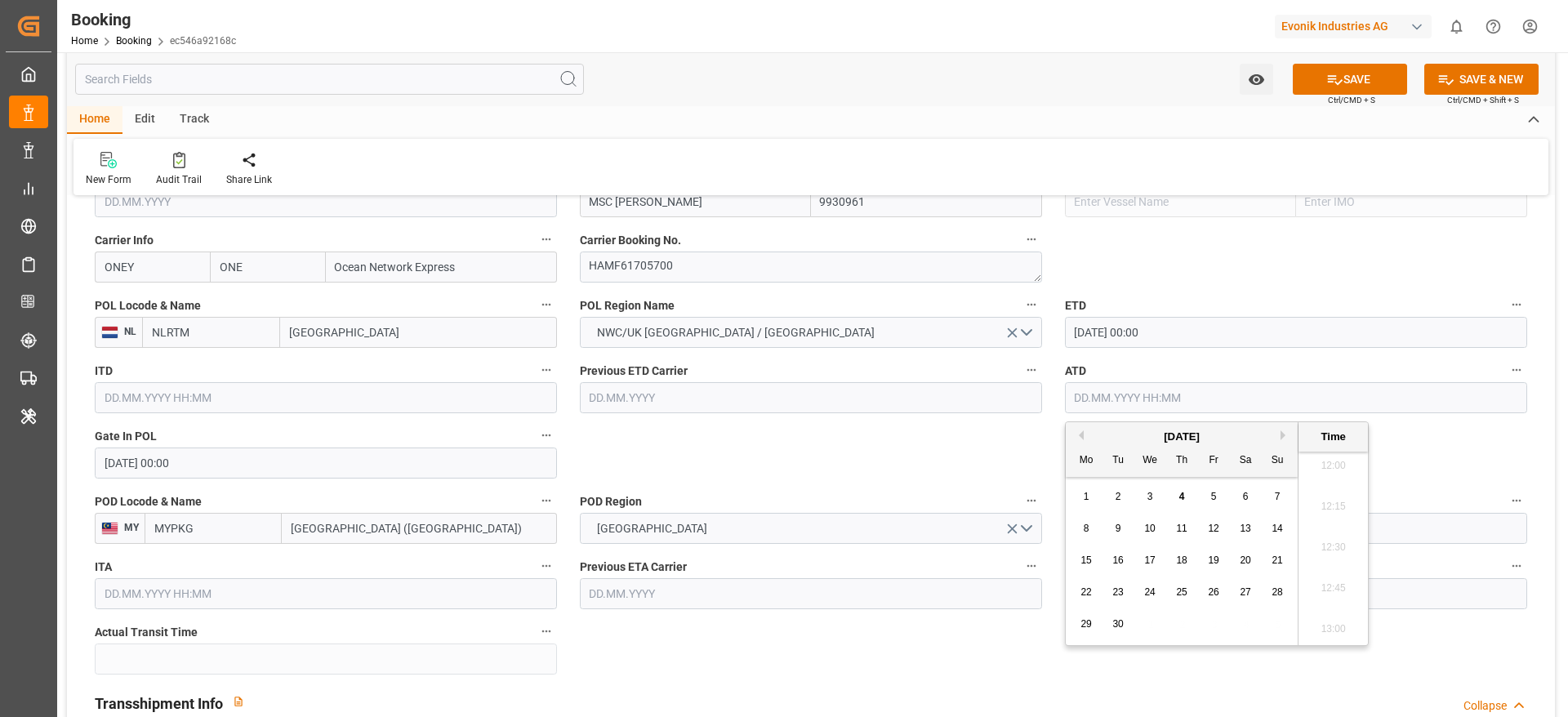
click at [1078, 430] on button "Previous Month" at bounding box center [1079, 435] width 10 height 10
click at [1125, 567] on div "12" at bounding box center [1118, 561] width 21 height 20
type input "12.08.2025 00:00"
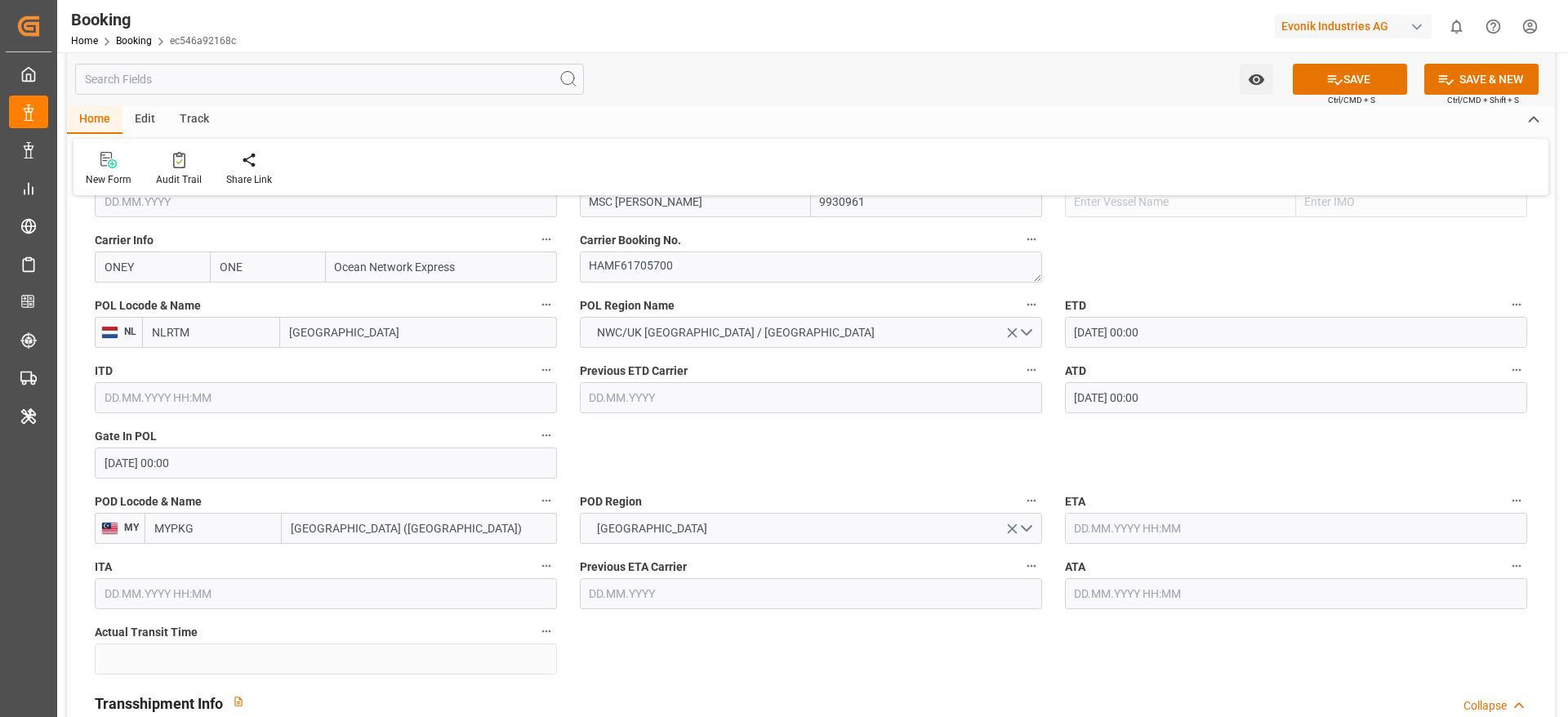
click at [1096, 529] on input "text" at bounding box center [1295, 527] width 462 height 31
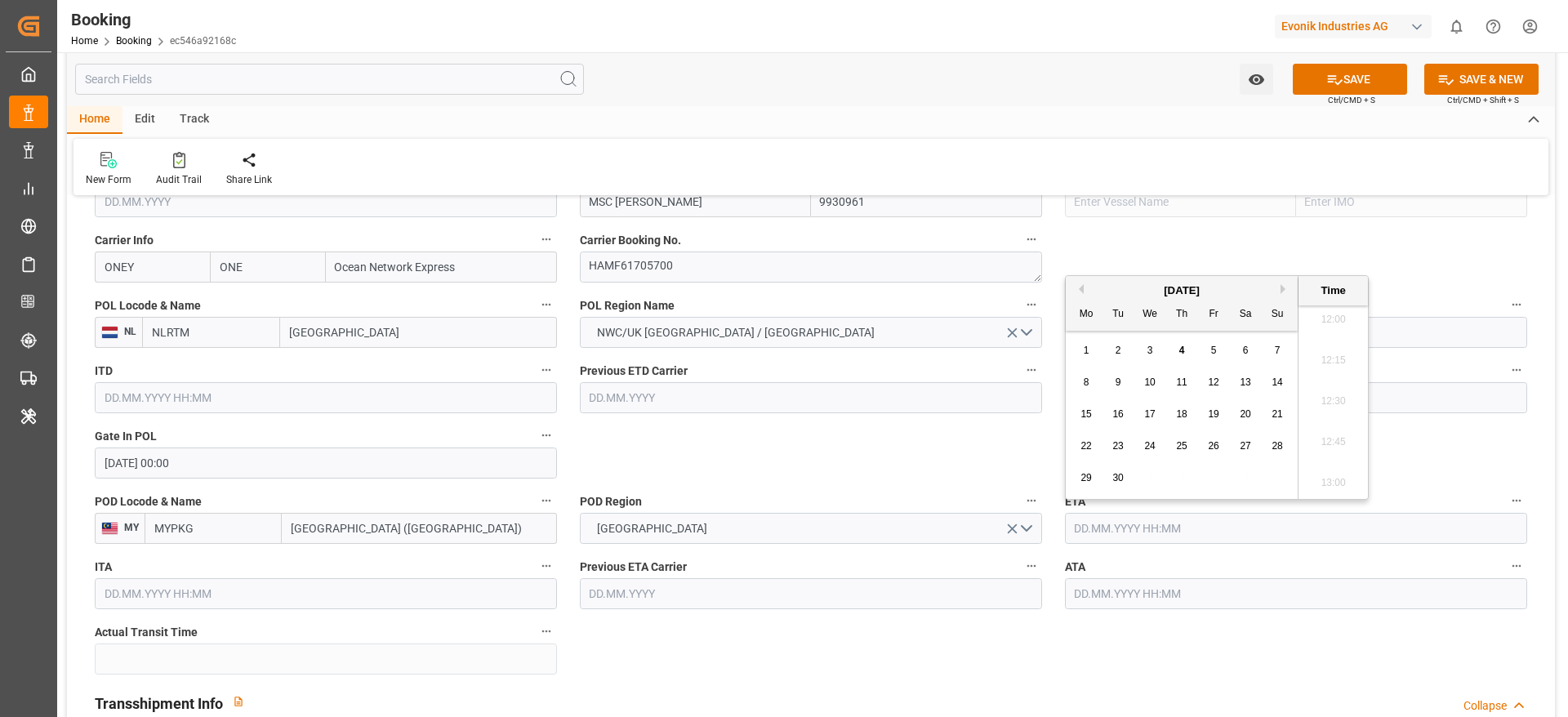
click at [1286, 288] on button "Next Month" at bounding box center [1285, 289] width 10 height 10
click at [1185, 351] on div "2" at bounding box center [1182, 351] width 21 height 20
type input "02.10.2025 00:00"
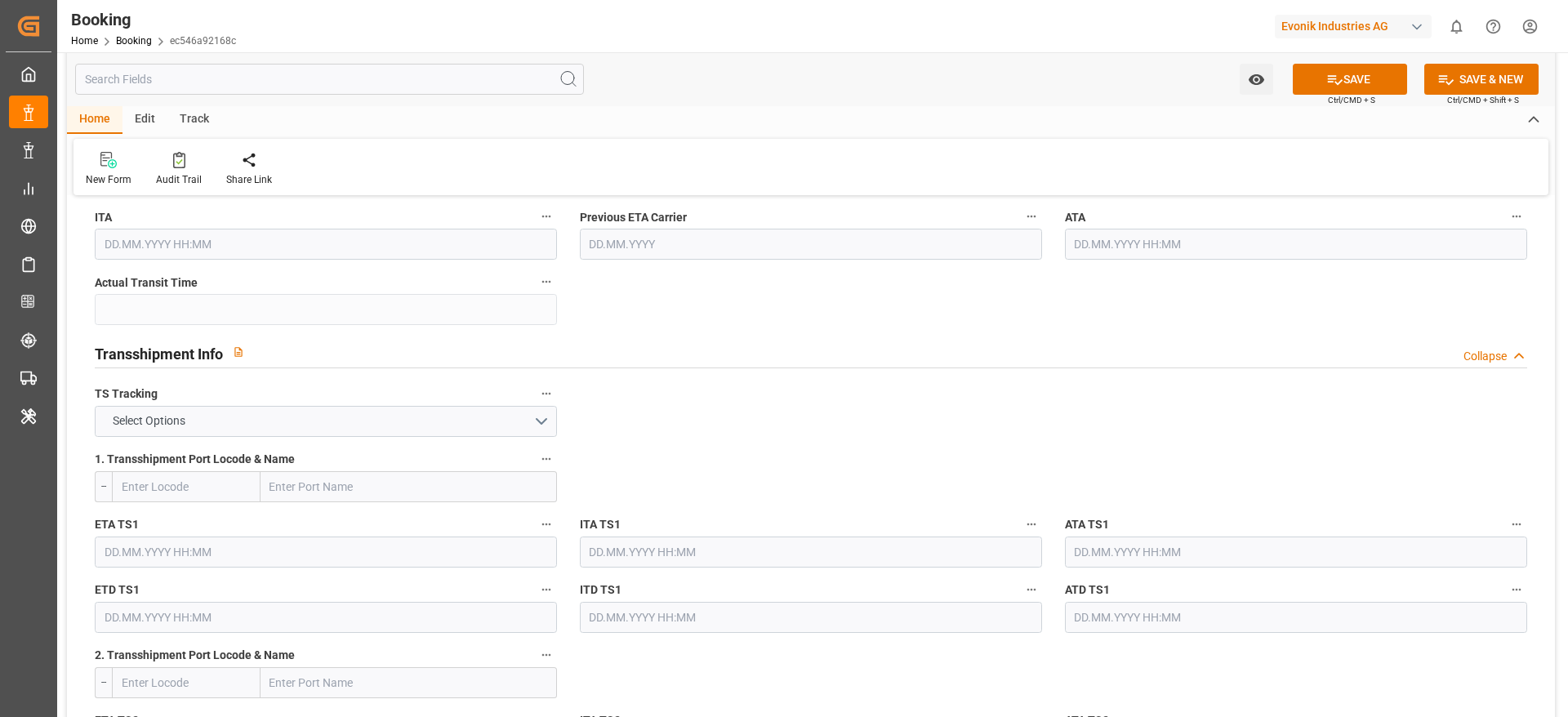
scroll to position [1714, 0]
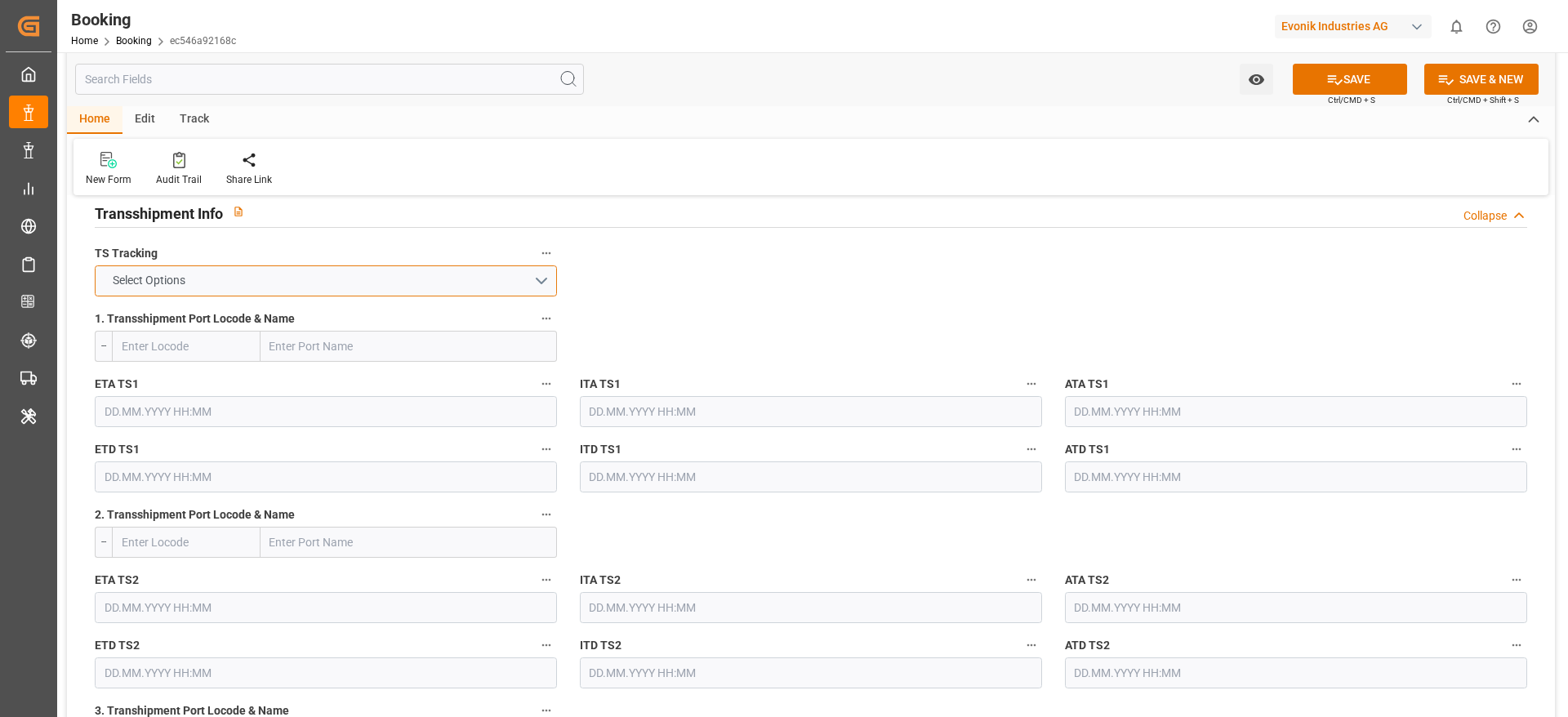
click at [283, 288] on button "Select Options" at bounding box center [325, 280] width 462 height 31
click at [283, 288] on div "TRUE" at bounding box center [325, 284] width 460 height 34
click at [316, 355] on input "text" at bounding box center [409, 346] width 297 height 31
paste input "ANTWERP"
type input "ANTWERP"
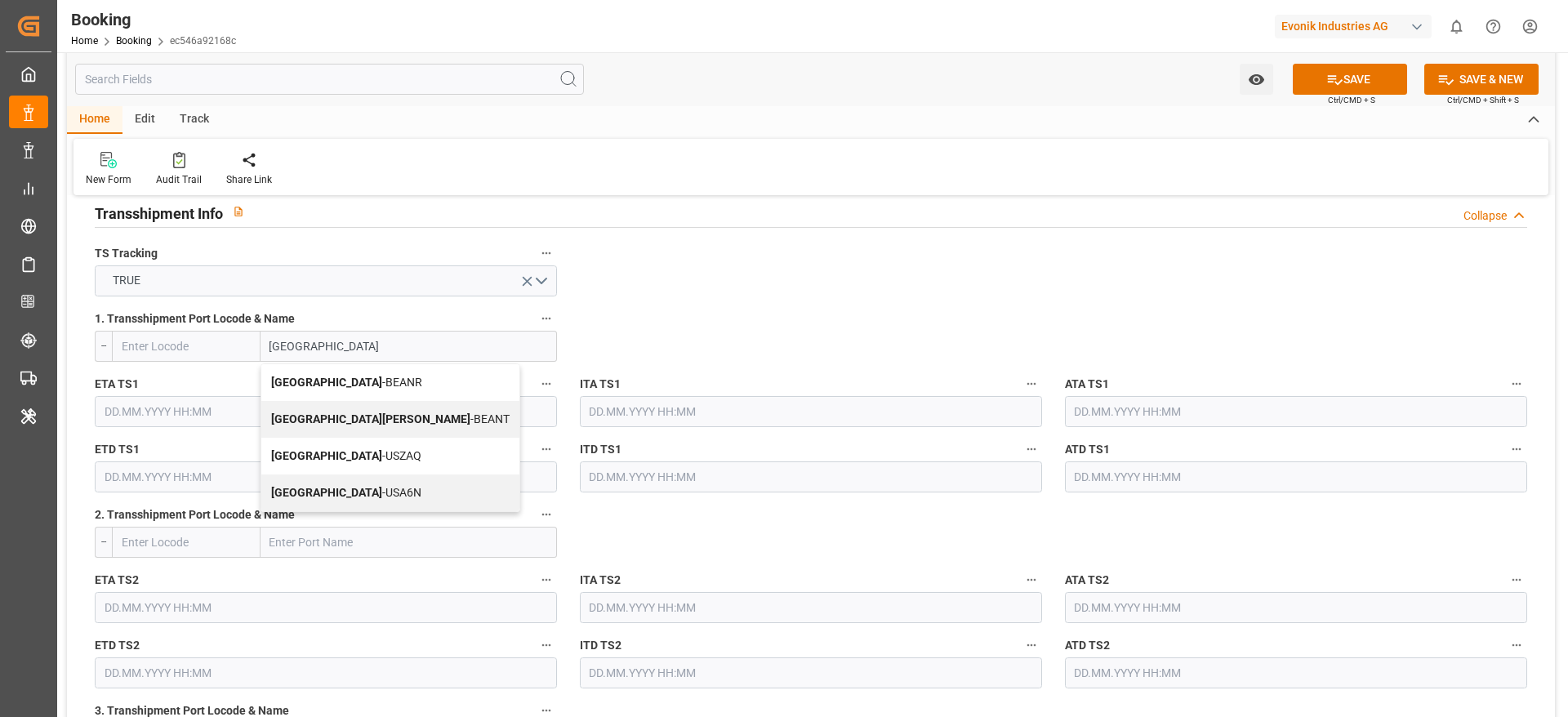
click at [337, 374] on div "Antwerp - BEANR" at bounding box center [390, 382] width 258 height 36
type input "BEANR"
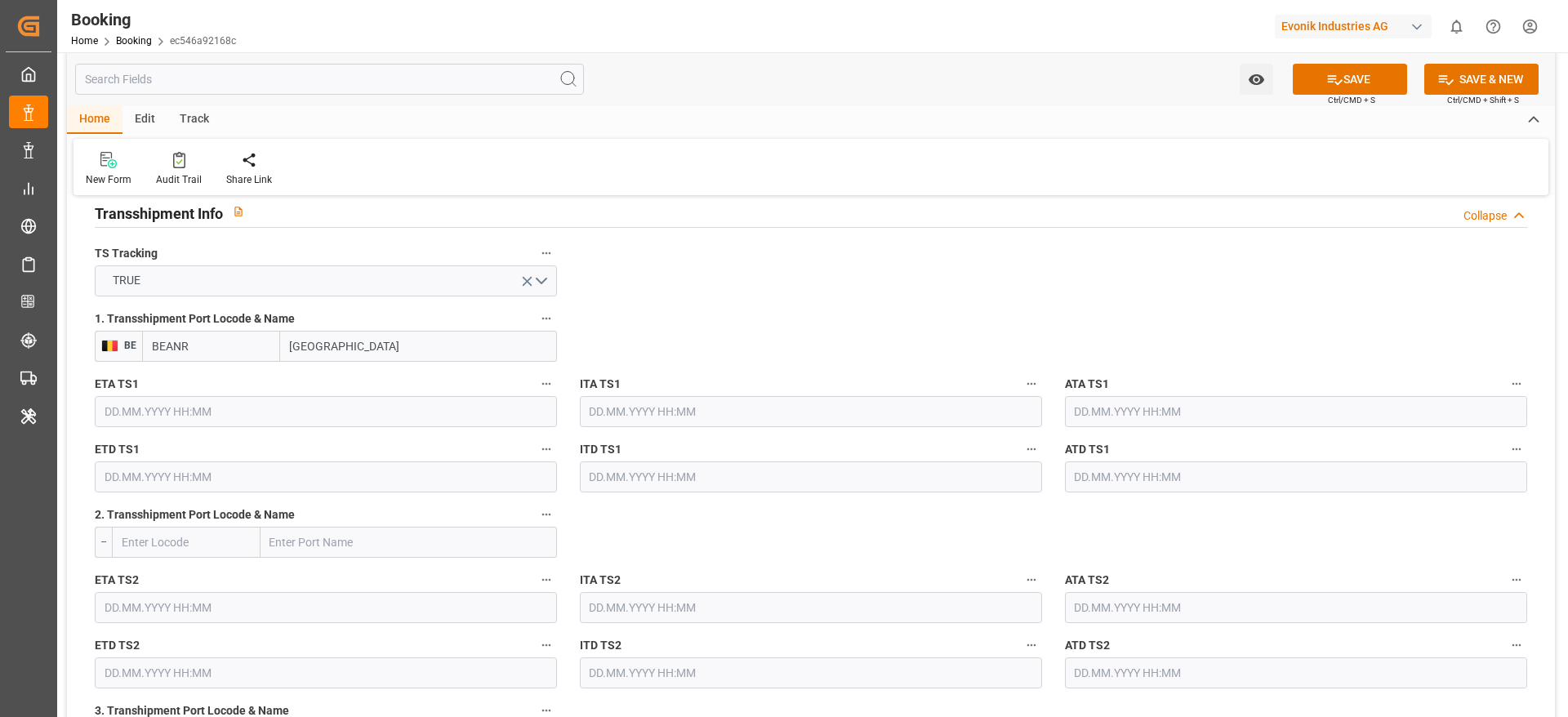
type input "Antwerp"
click at [192, 415] on input "text" at bounding box center [325, 411] width 462 height 31
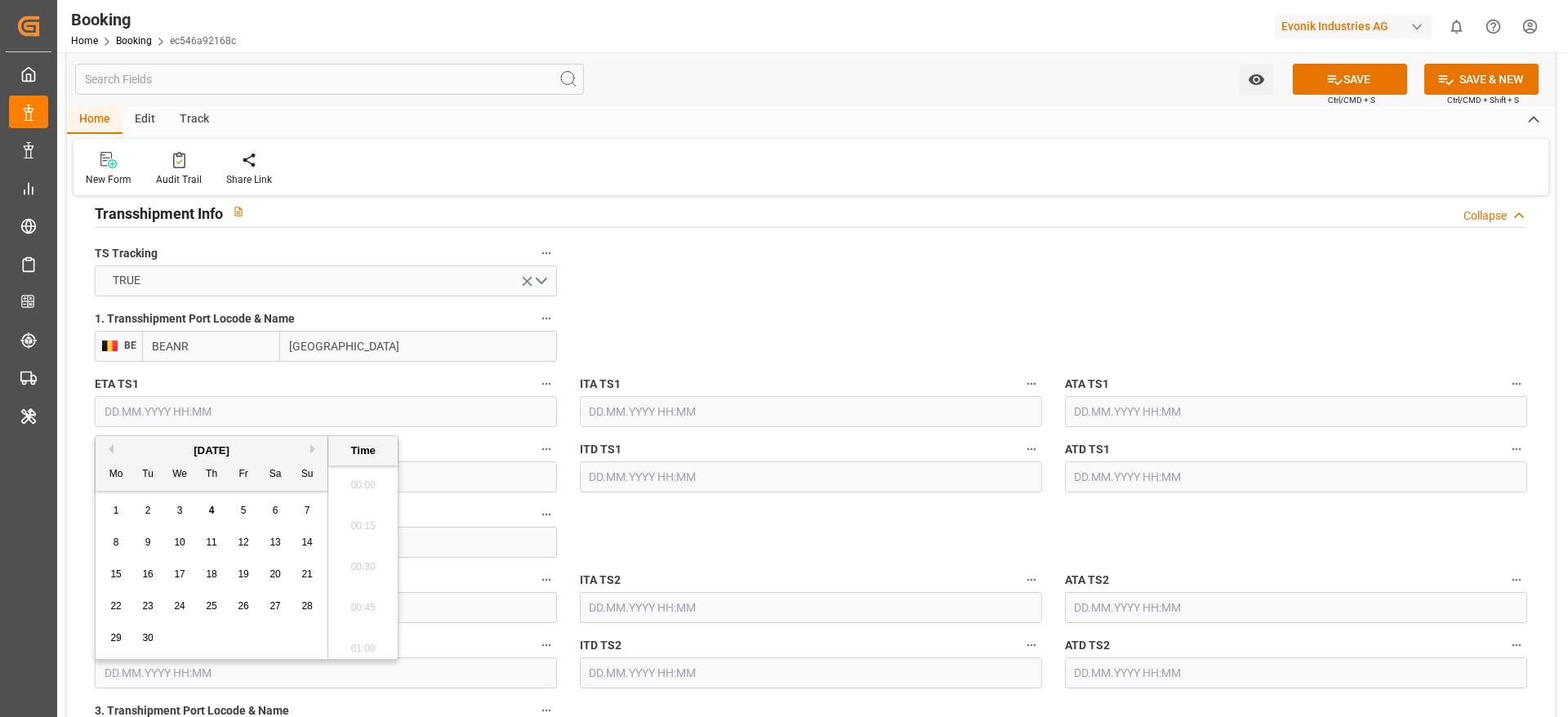
scroll to position [1965, 0]
click at [108, 453] on button "Previous Month" at bounding box center [109, 449] width 10 height 10
click at [304, 574] on span "17" at bounding box center [306, 574] width 11 height 12
type input "17.08.2025 00:00"
click at [459, 491] on input "text" at bounding box center [325, 476] width 462 height 31
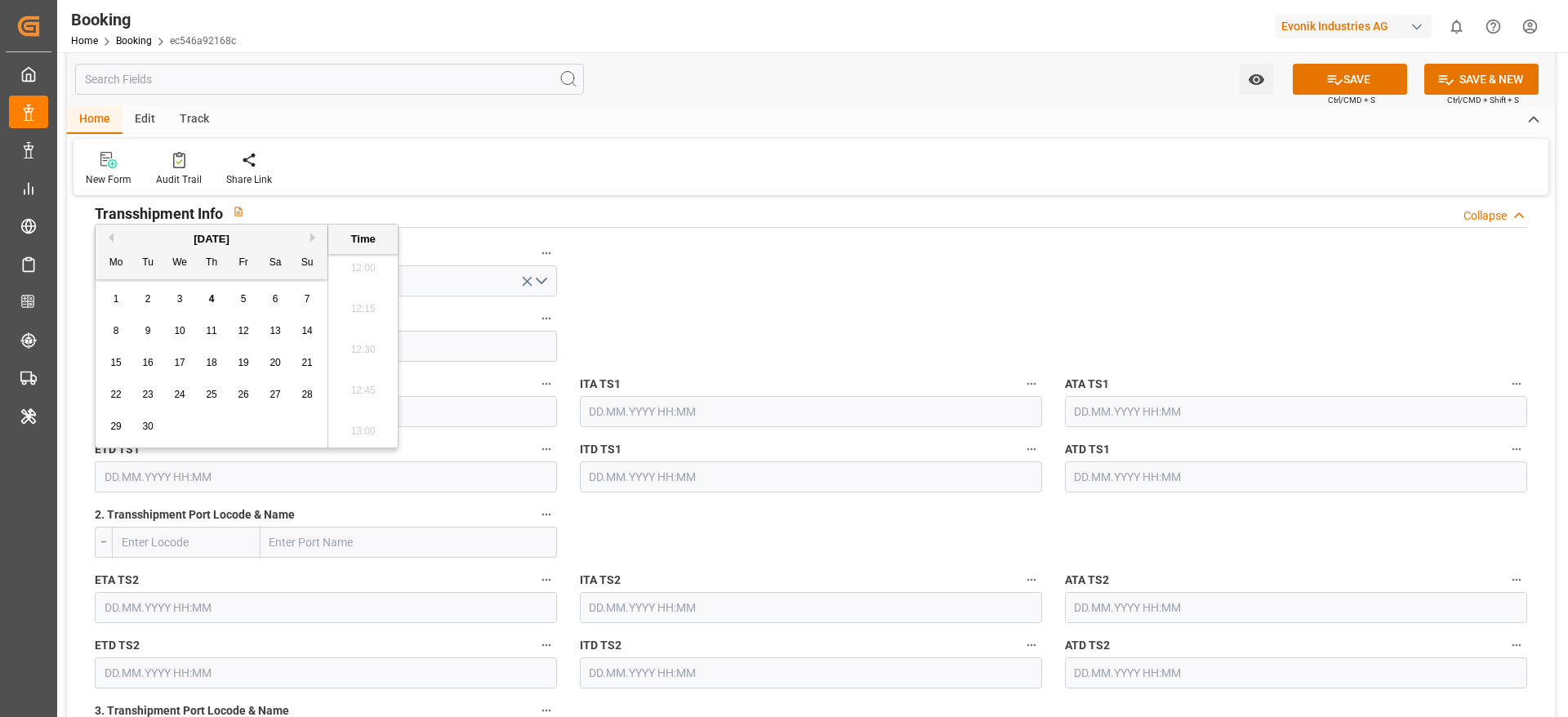
click at [123, 298] on div "1" at bounding box center [116, 300] width 21 height 20
type input "01.09.2025 00:00"
click at [1124, 401] on input "text" at bounding box center [1295, 411] width 462 height 31
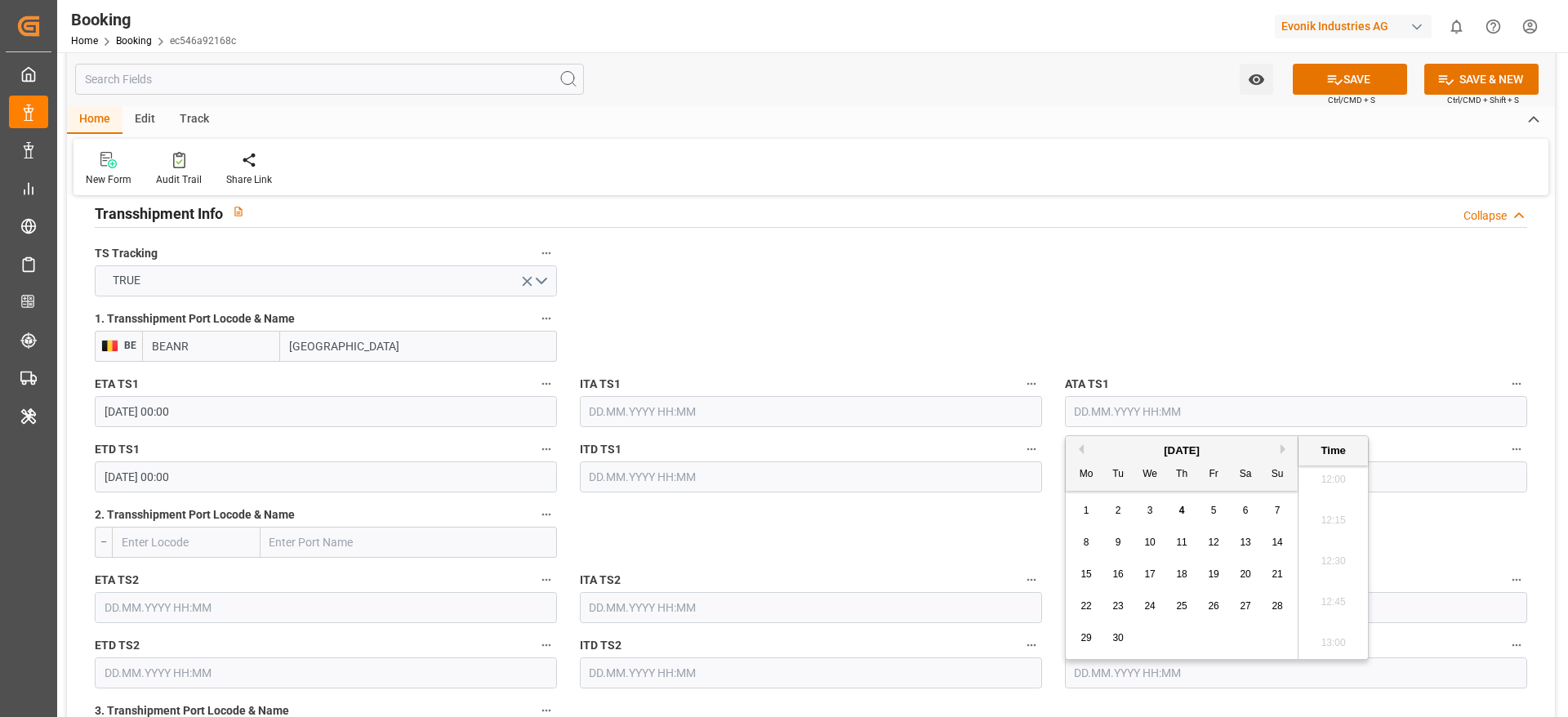
click at [1082, 444] on button "Previous Month" at bounding box center [1079, 449] width 10 height 10
click at [1274, 583] on div "17" at bounding box center [1278, 575] width 21 height 20
type input "17.08.2025 00:00"
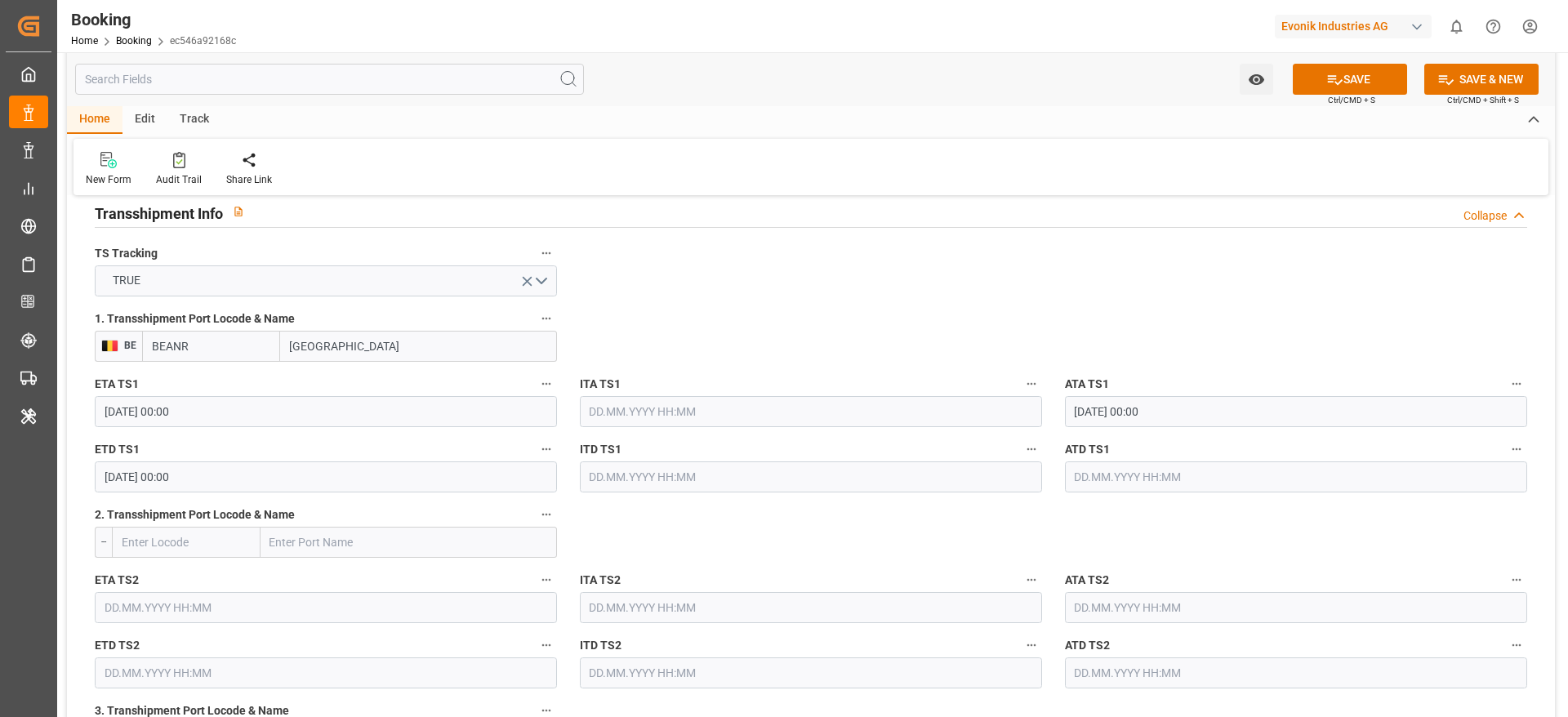
click at [1080, 481] on input "text" at bounding box center [1295, 476] width 462 height 31
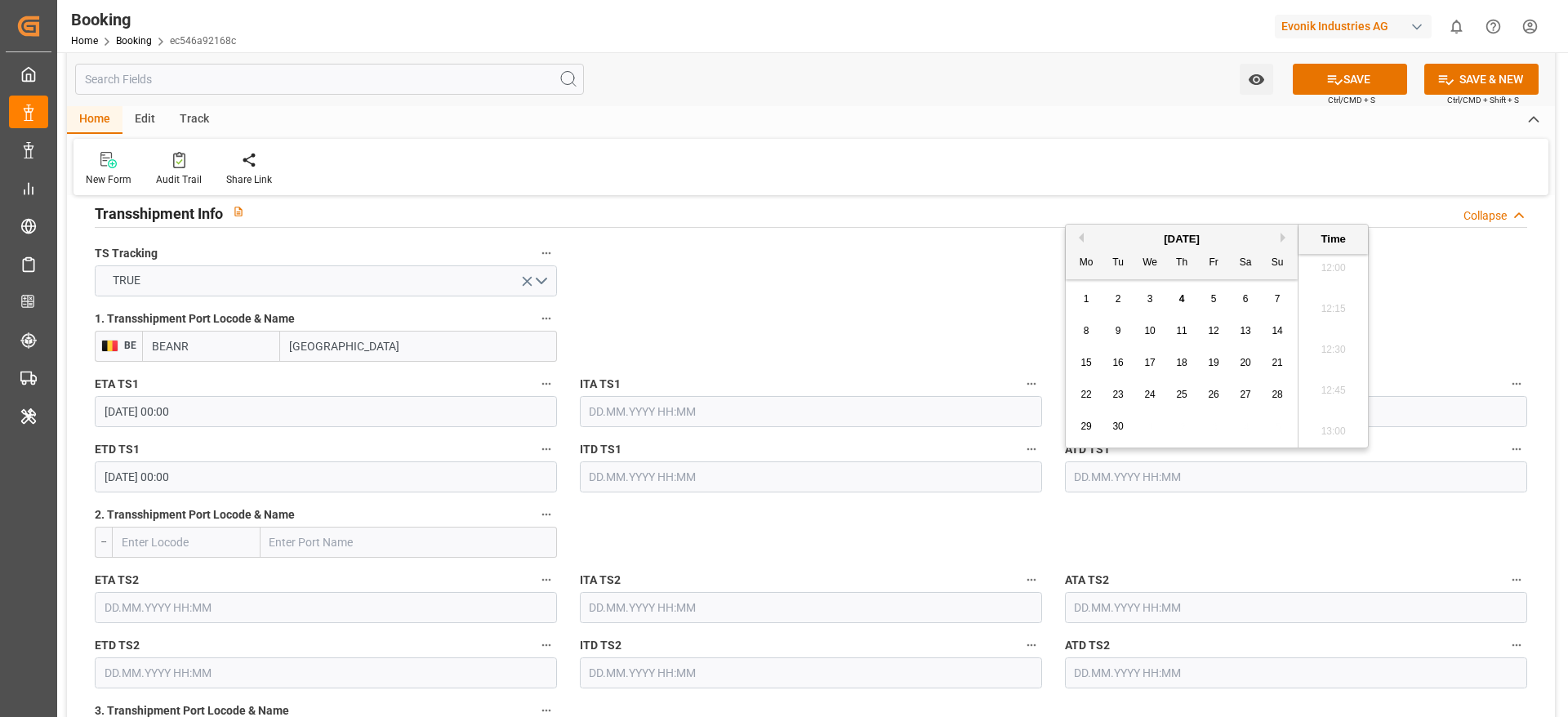
click at [1089, 298] on span "1" at bounding box center [1086, 299] width 6 height 12
type input "01.09.2025 00:00"
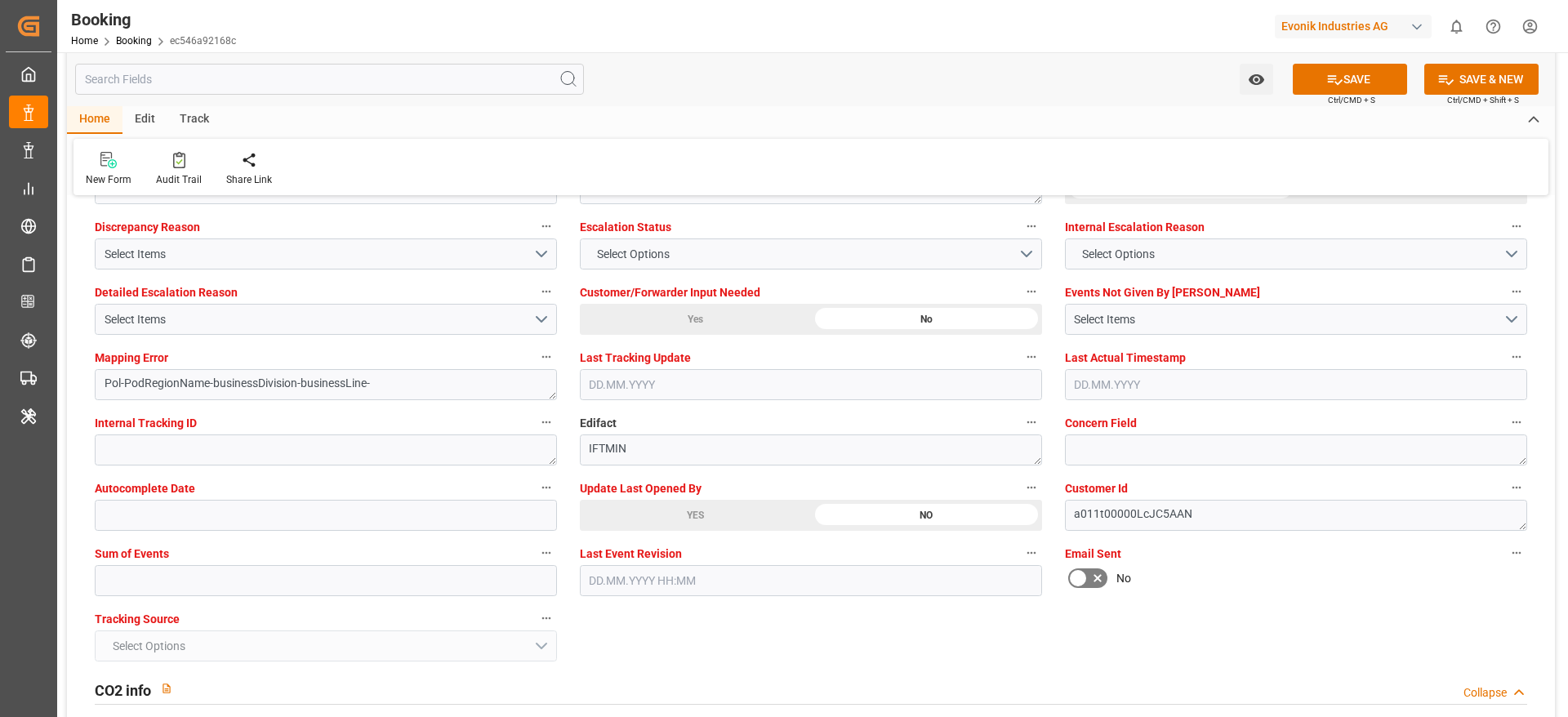
scroll to position [3061, 0]
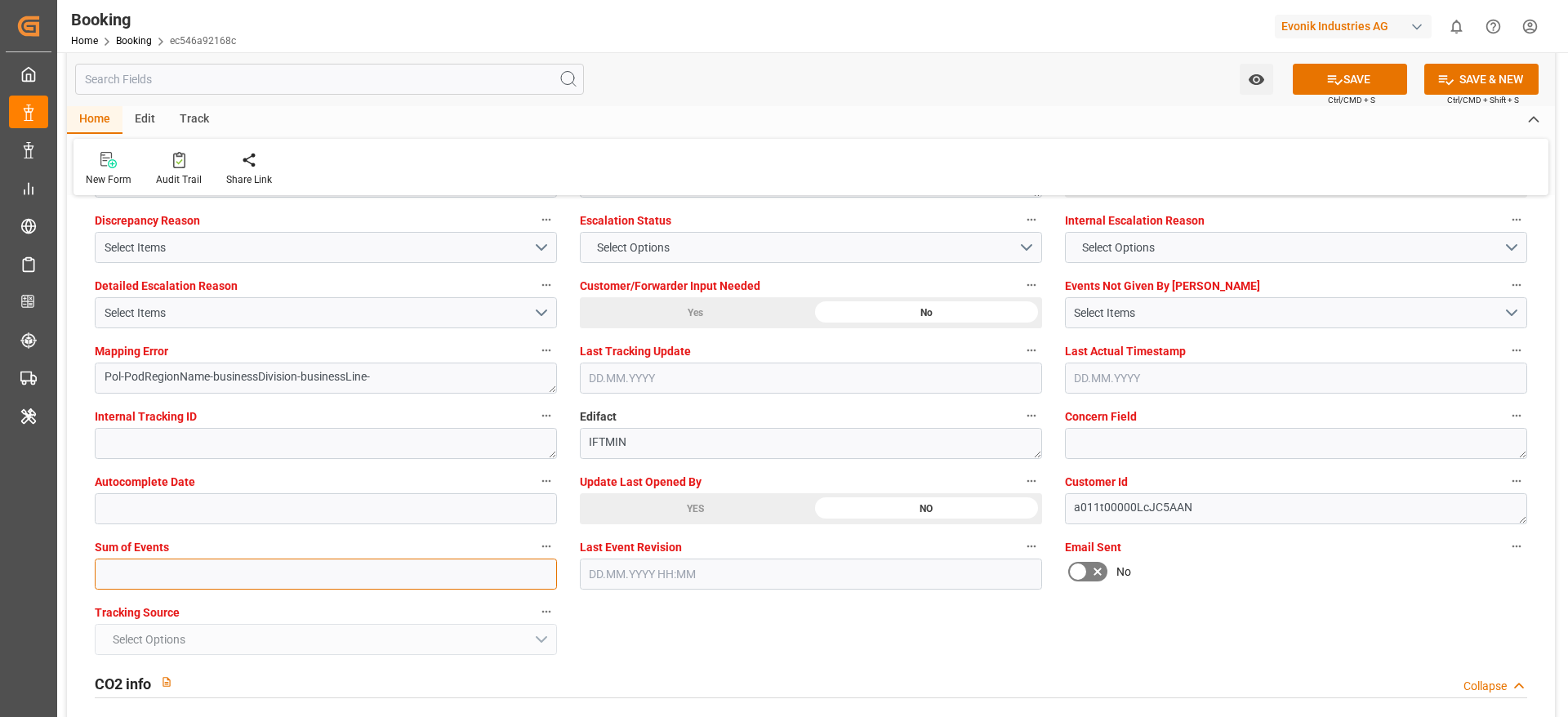
click at [166, 569] on input "text" at bounding box center [325, 574] width 462 height 31
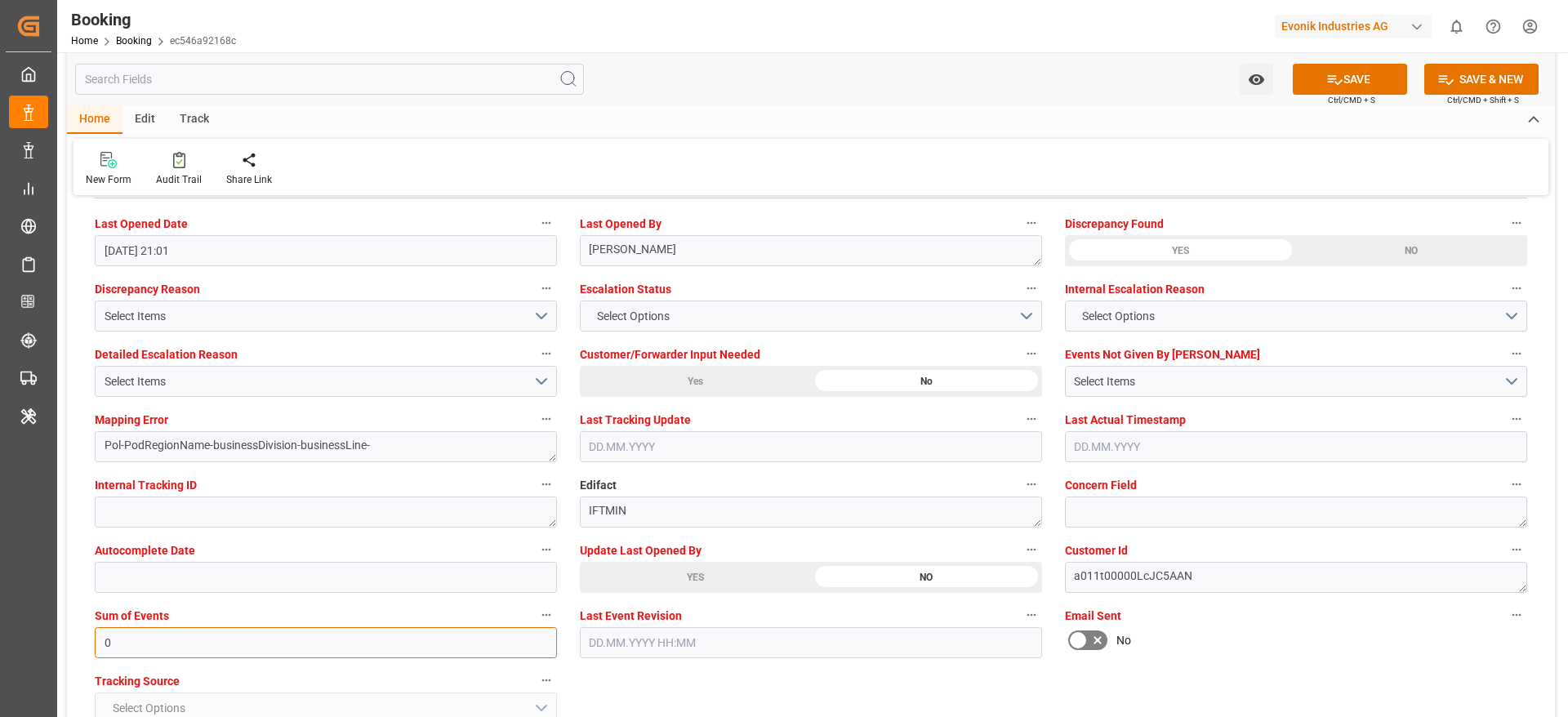
scroll to position [2939, 0]
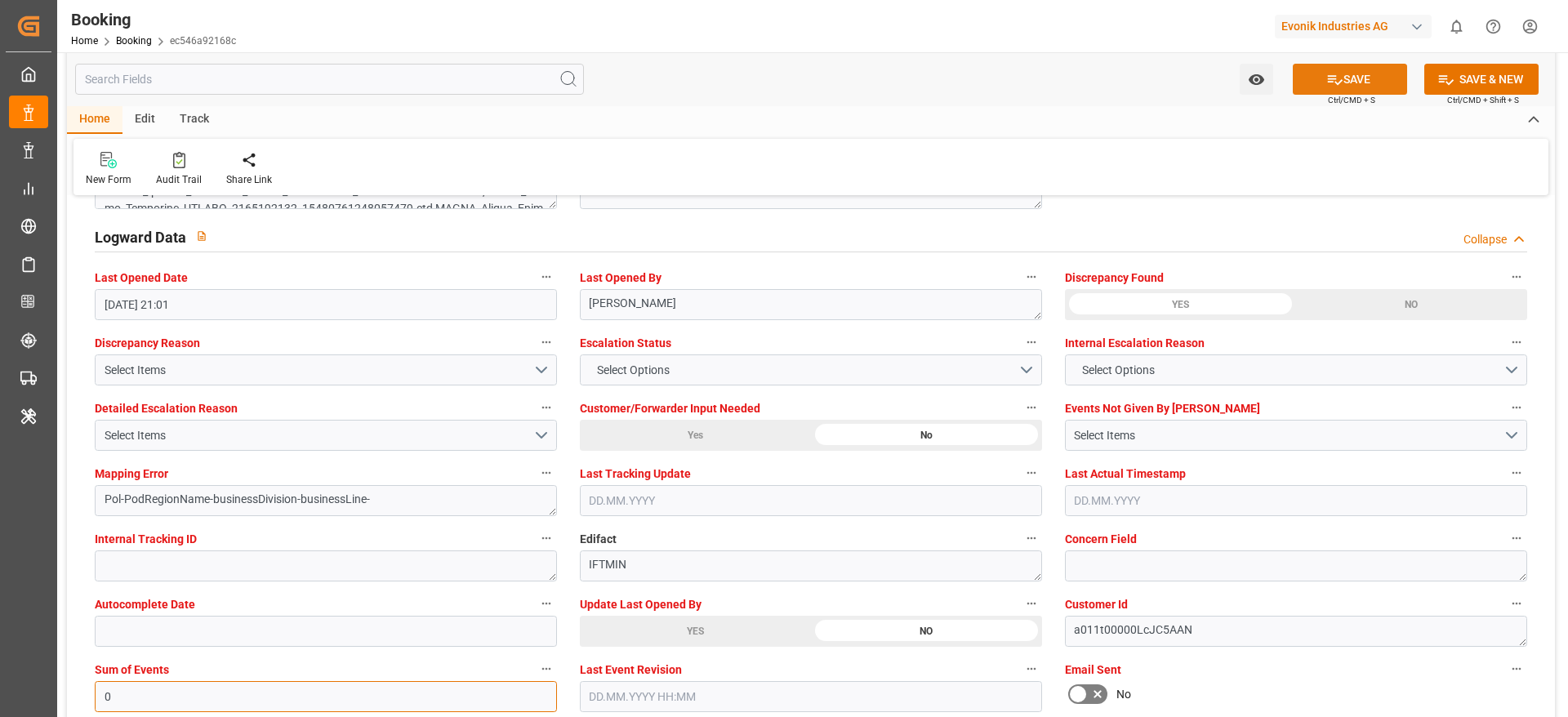
type input "0"
click at [1320, 85] on button "SAVE" at bounding box center [1350, 79] width 114 height 31
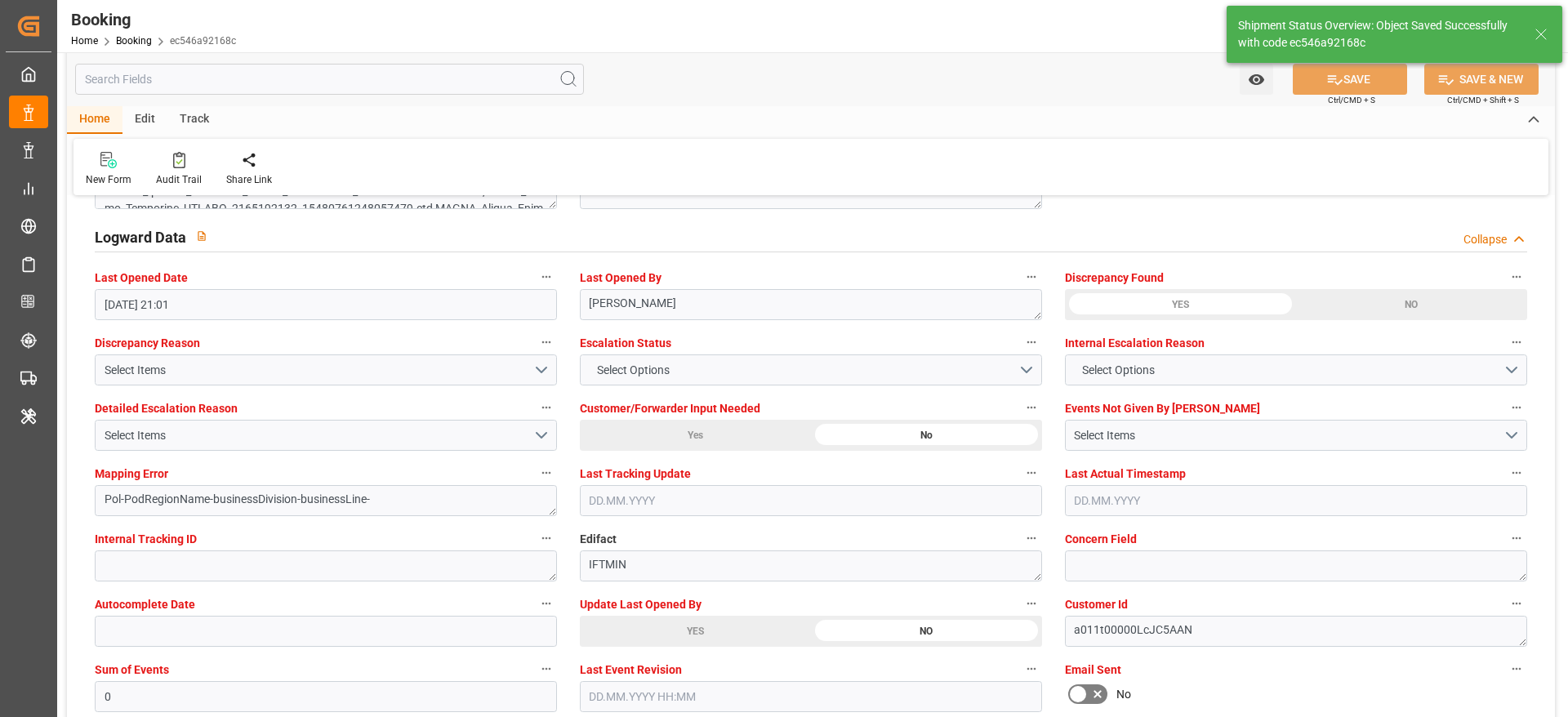
type textarea "NWC/UK North West Continent / UK_MYPKG_ONEY_CU-CAD"
type textarea "[PERSON_NAME]"
type textarea "businessDivision-businessLine-"
type textarea "Yes"
type input "12.08.2025 00:00"
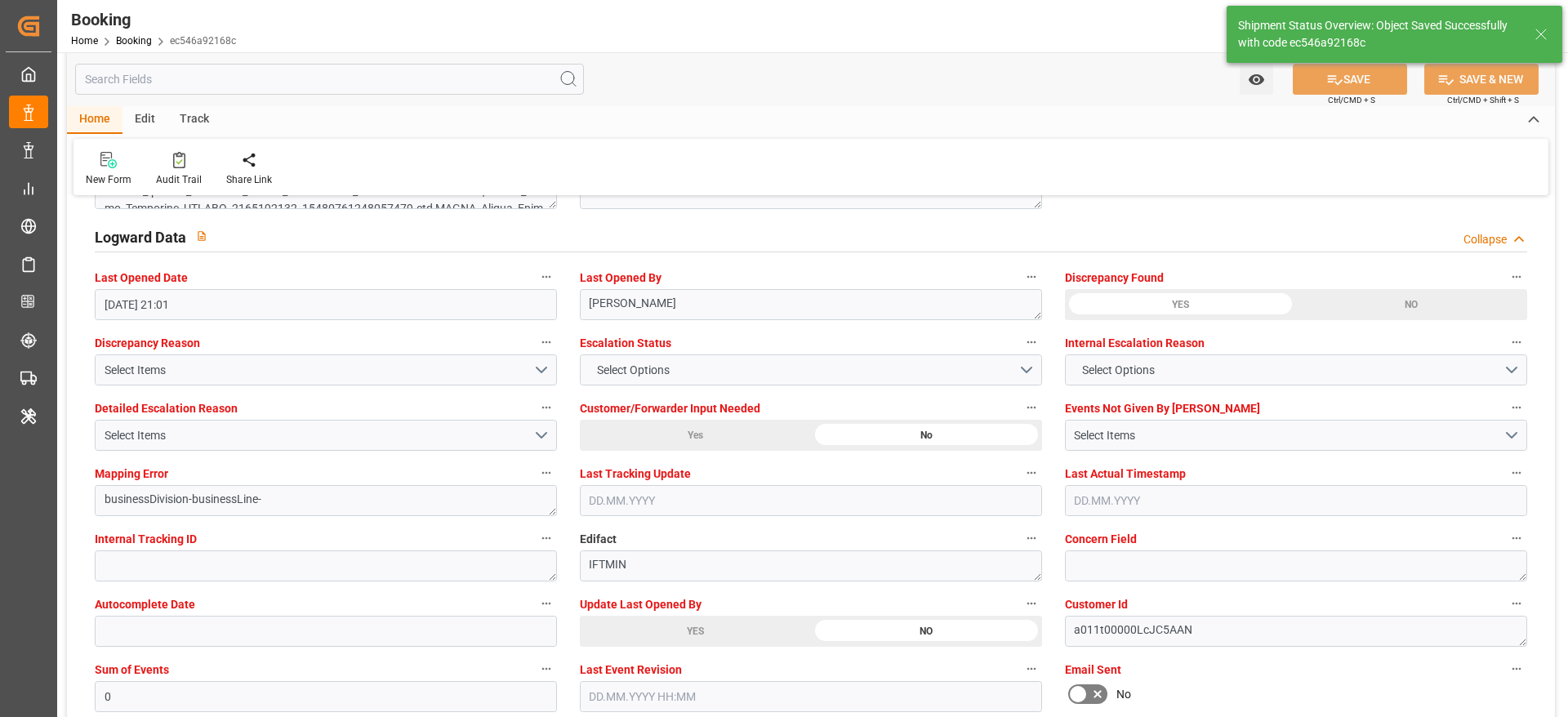
type input "02.10.2025 00:00"
type input "17.08.2025 00:00"
type input "01.09.2025 00:00"
type input "04.09.2025 07:11"
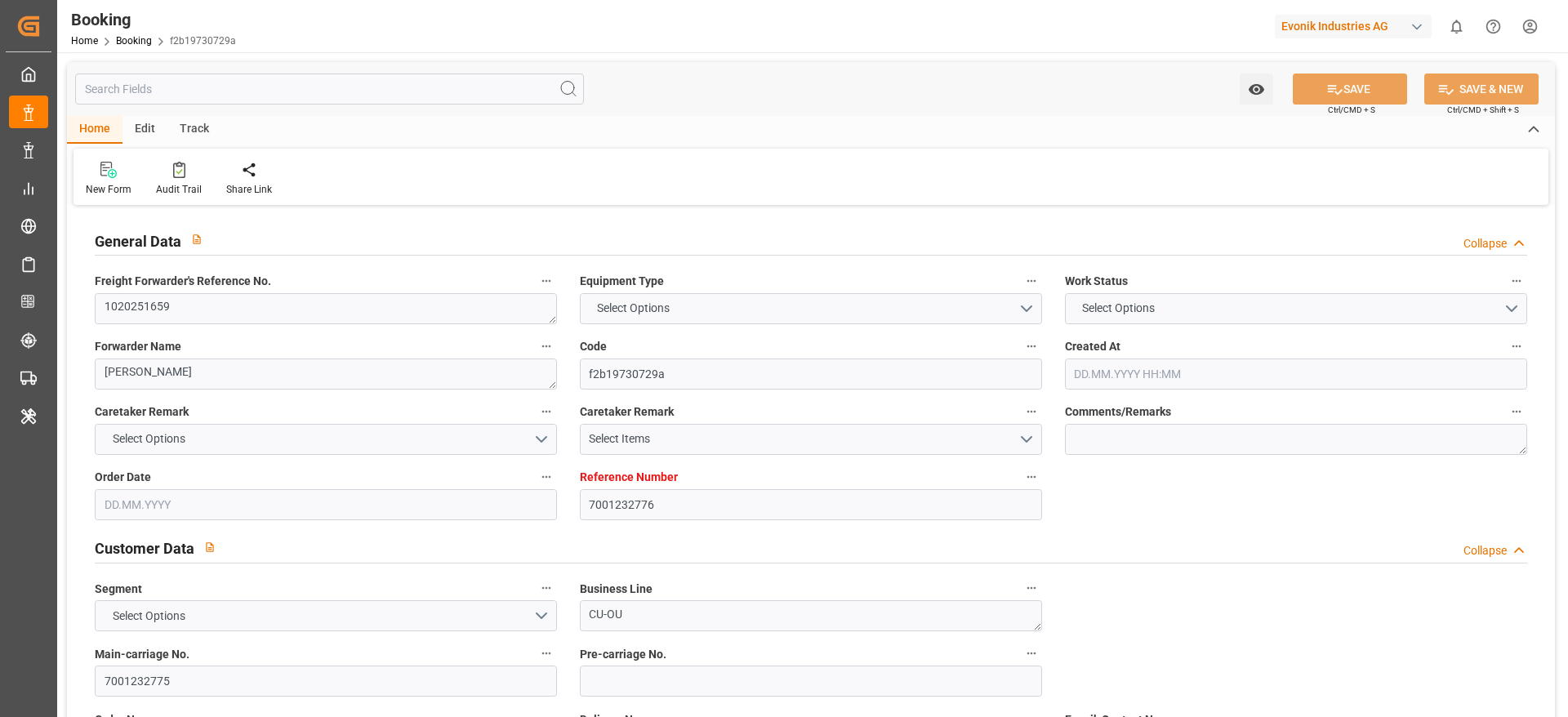
type input "7001232776"
type input "EUNWC"
type input "JPNGO"
type input "[DATE] 12:07"
type input "[DATE]"
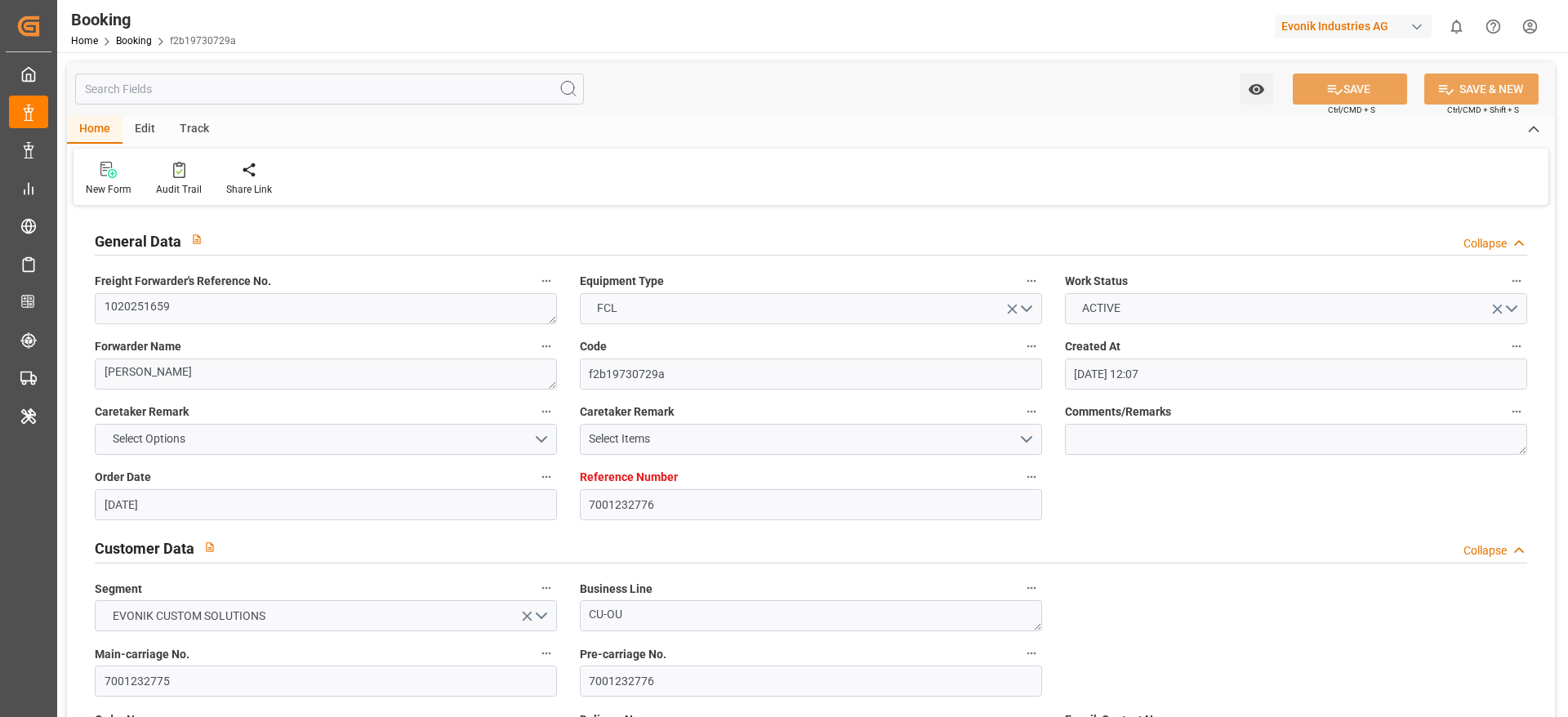
type input "[DATE]"
type input "[DATE] 21:01"
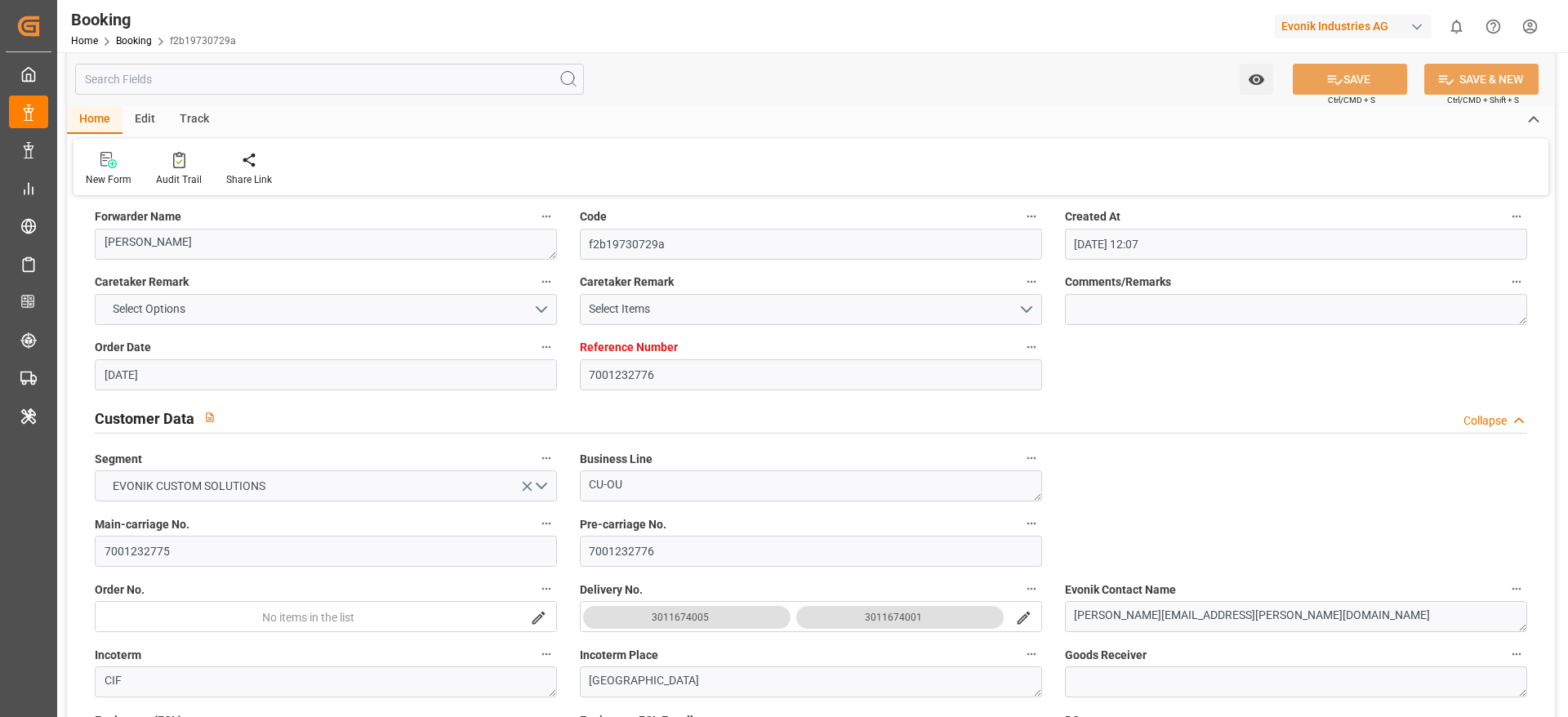
scroll to position [245, 0]
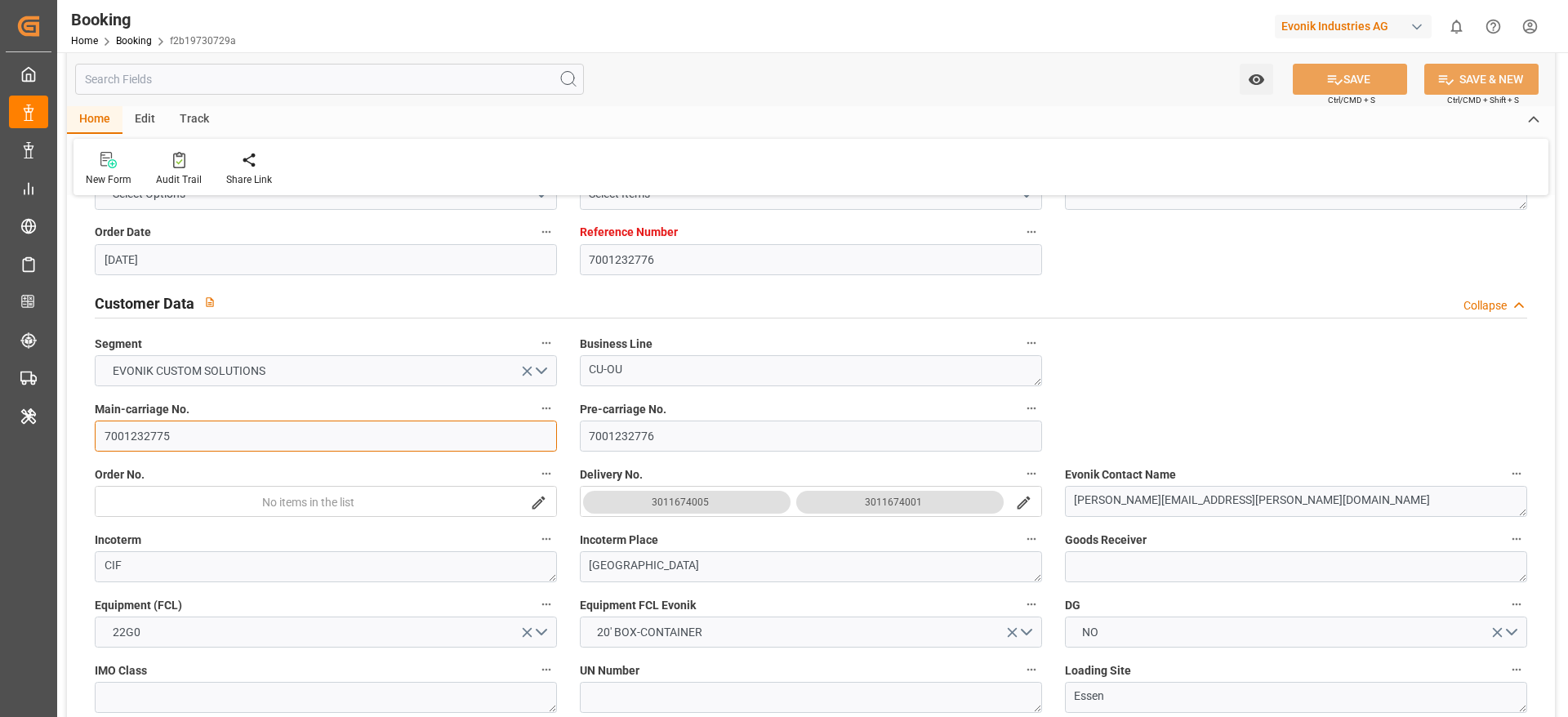
click at [156, 433] on input "7001232775" at bounding box center [325, 435] width 462 height 31
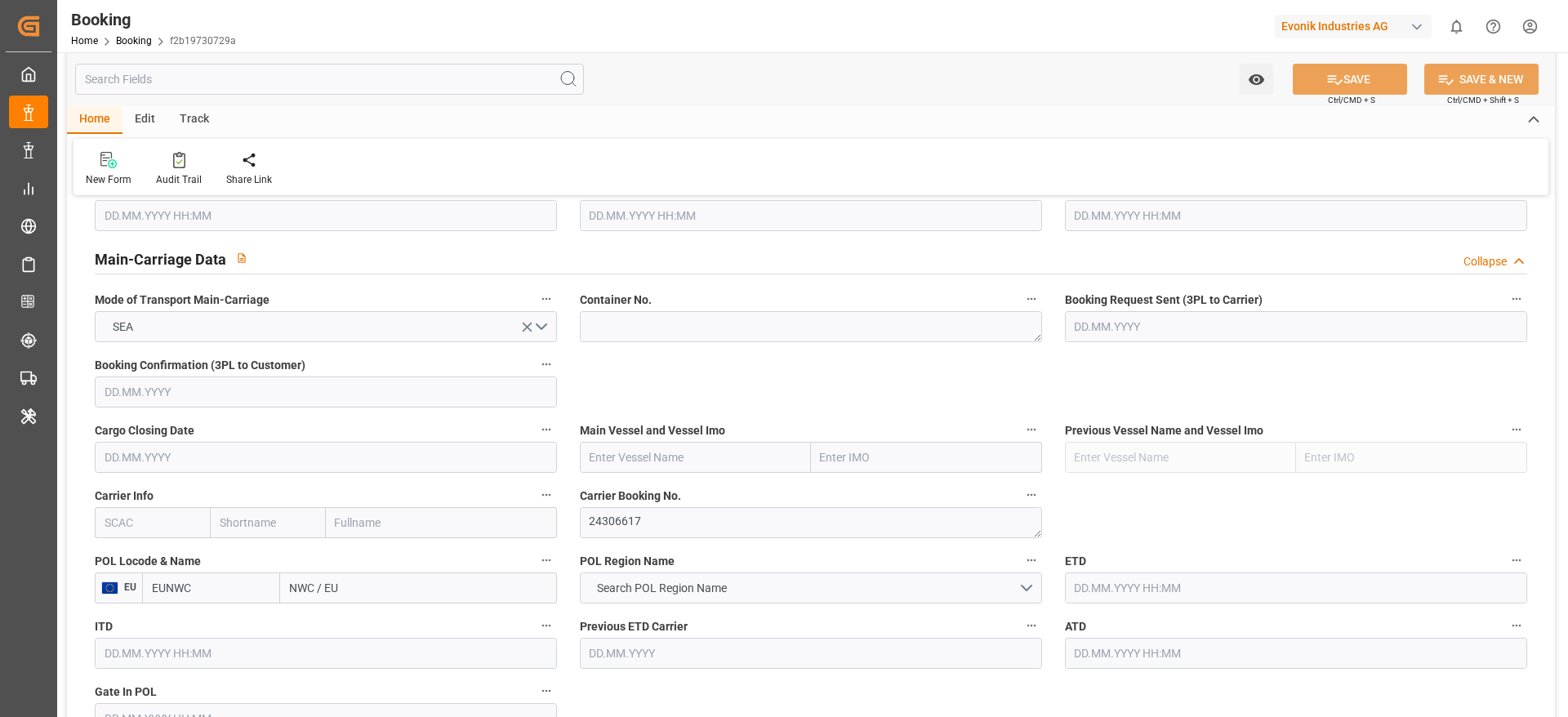
scroll to position [980, 0]
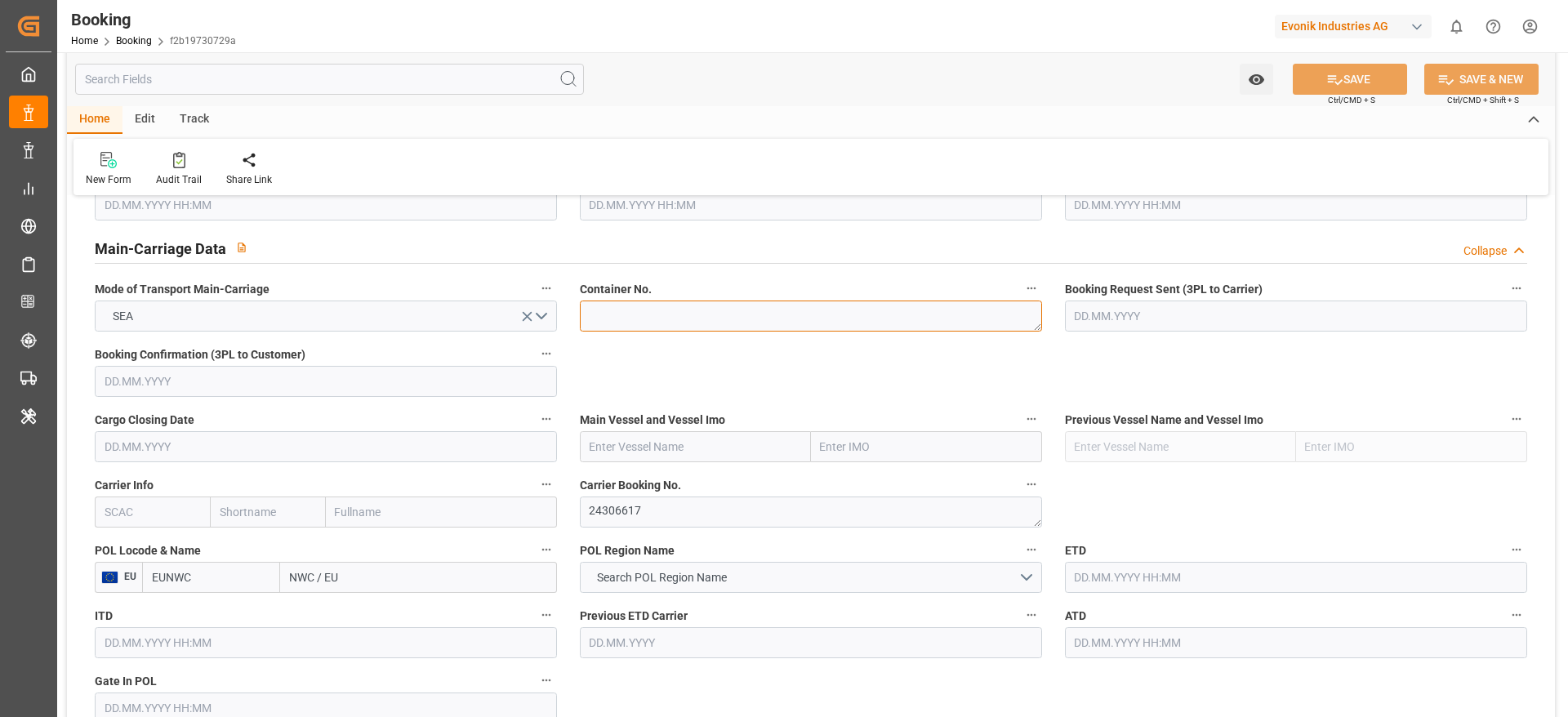
click at [637, 327] on textarea at bounding box center [810, 315] width 462 height 31
paste textarea "TLLU2612790"
type textarea "TLLU2612790"
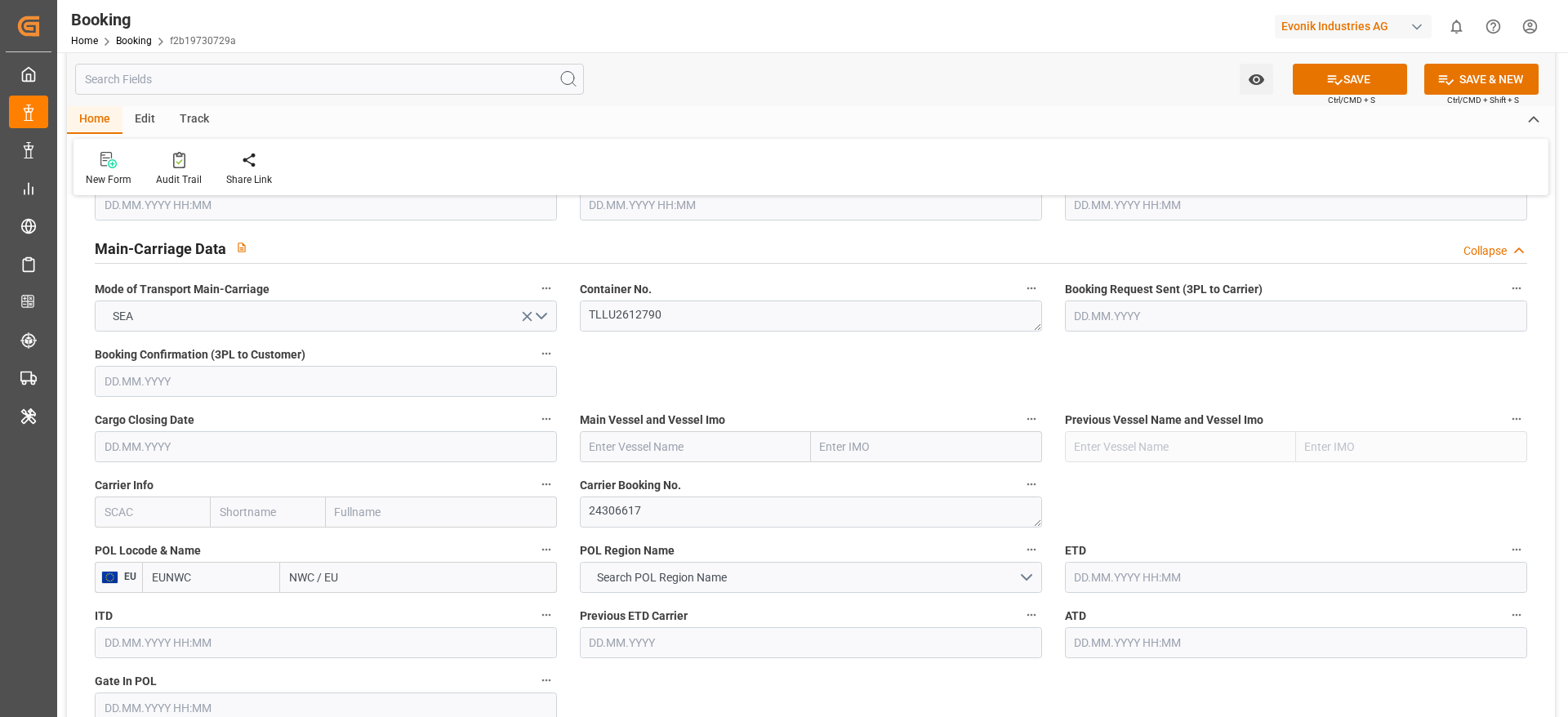
click at [154, 513] on input "text" at bounding box center [152, 511] width 115 height 31
click at [134, 549] on b "HLCU" at bounding box center [119, 548] width 29 height 13
type input "HLCU"
type input "Hapag Lloyd"
type input "Hapag Lloyd Aktiengesellschaft"
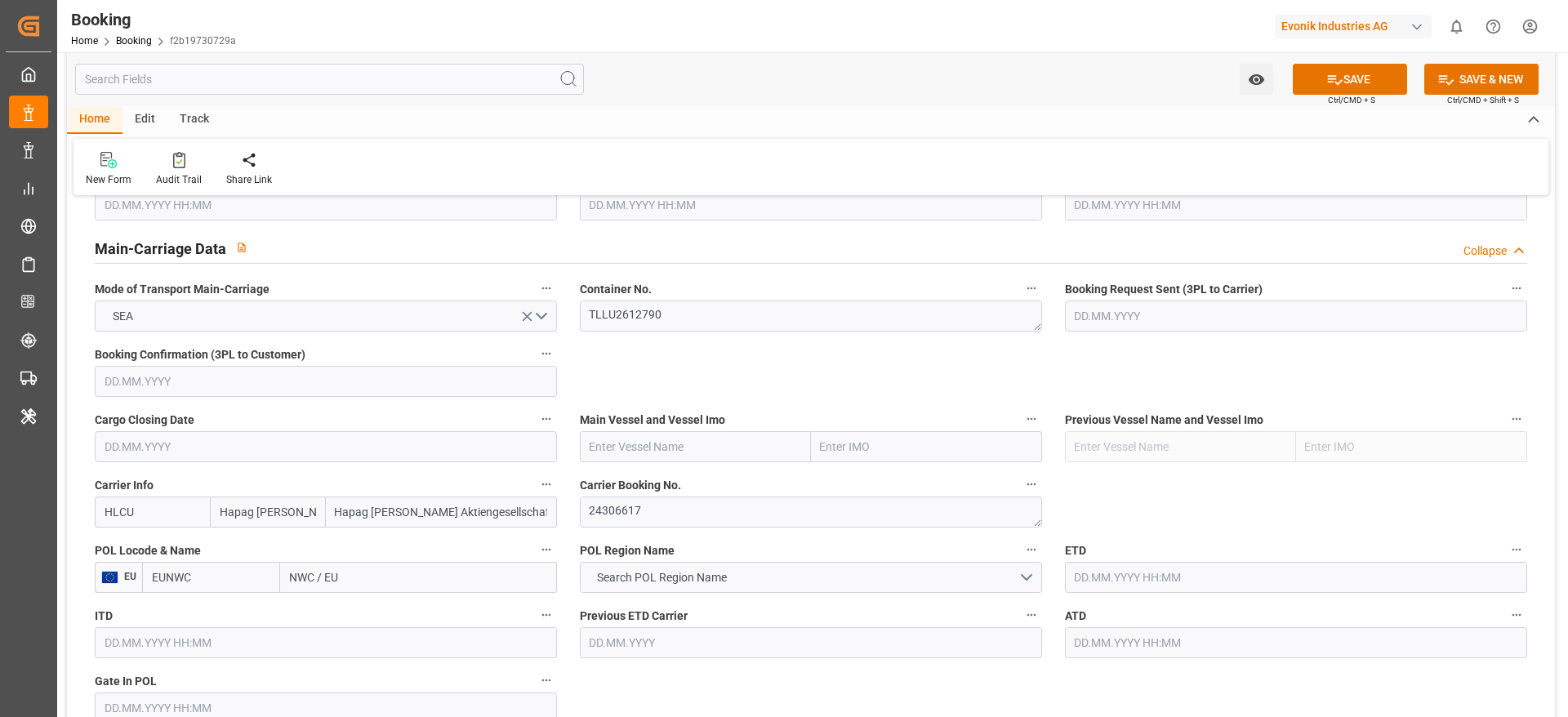
type input "HLCU"
click at [638, 525] on textarea "24306617" at bounding box center [810, 511] width 462 height 31
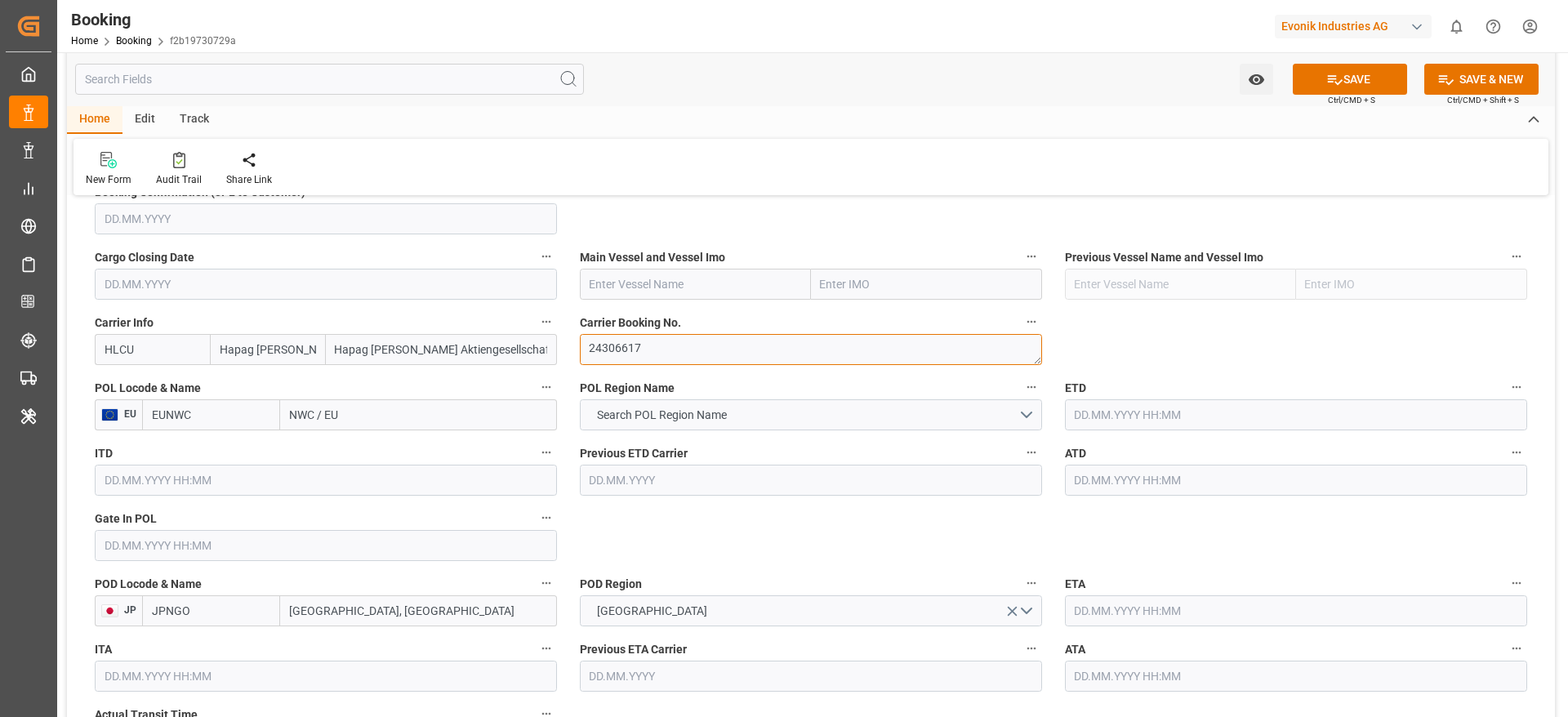
scroll to position [1224, 0]
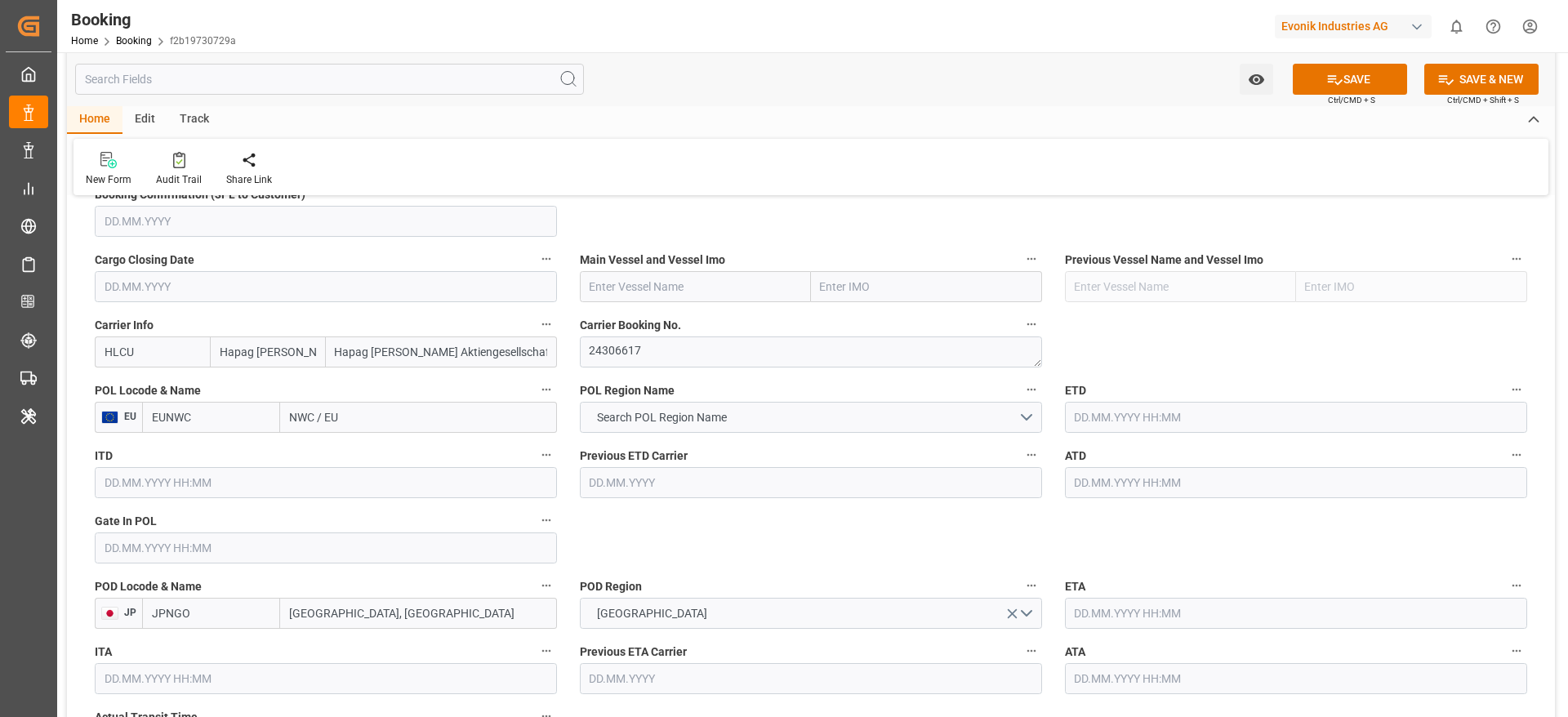
scroll to position [1102, 0]
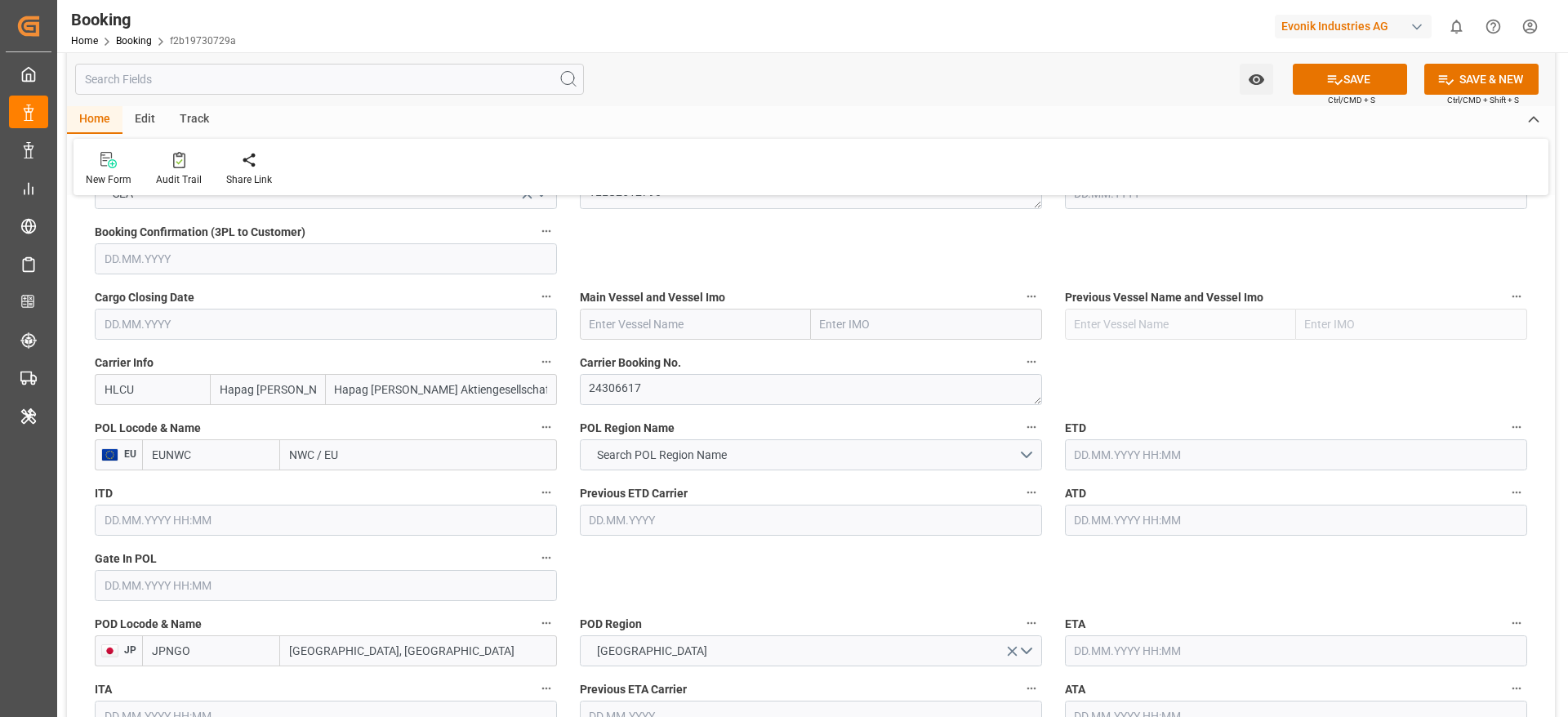
click at [614, 337] on input "text" at bounding box center [695, 323] width 231 height 31
paste input "ELLY MAERSK"
type input "ELLY MAERSK"
click at [668, 360] on span "ELLY MAERSK - 9321536" at bounding box center [658, 360] width 137 height 13
type input "9321536"
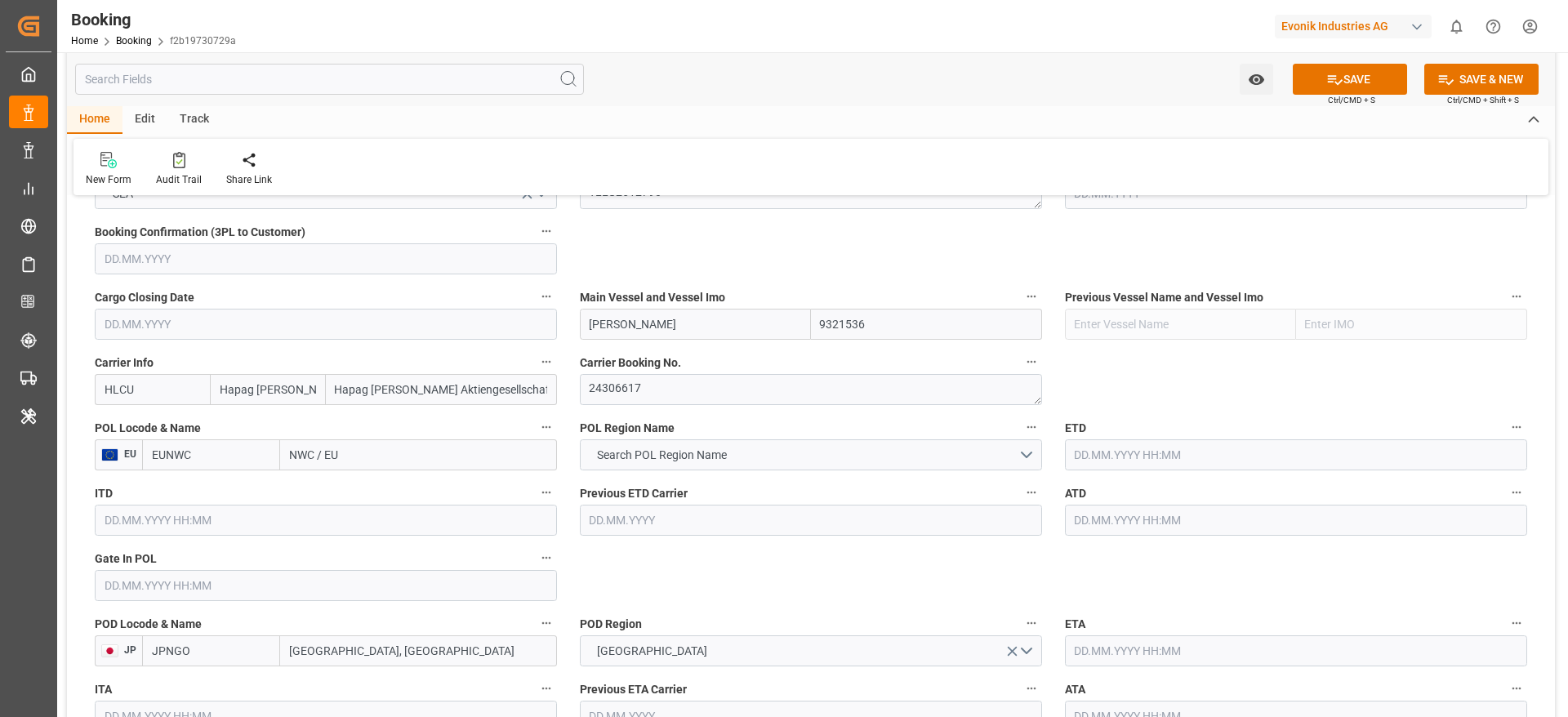
type input "ELLY MAERSK"
drag, startPoint x: 288, startPoint y: 457, endPoint x: 352, endPoint y: 454, distance: 64.1
click at [352, 454] on input "NWC / EU" at bounding box center [419, 454] width 277 height 31
paste input "ROTTERDAM"
type input "ROTTERDAM"
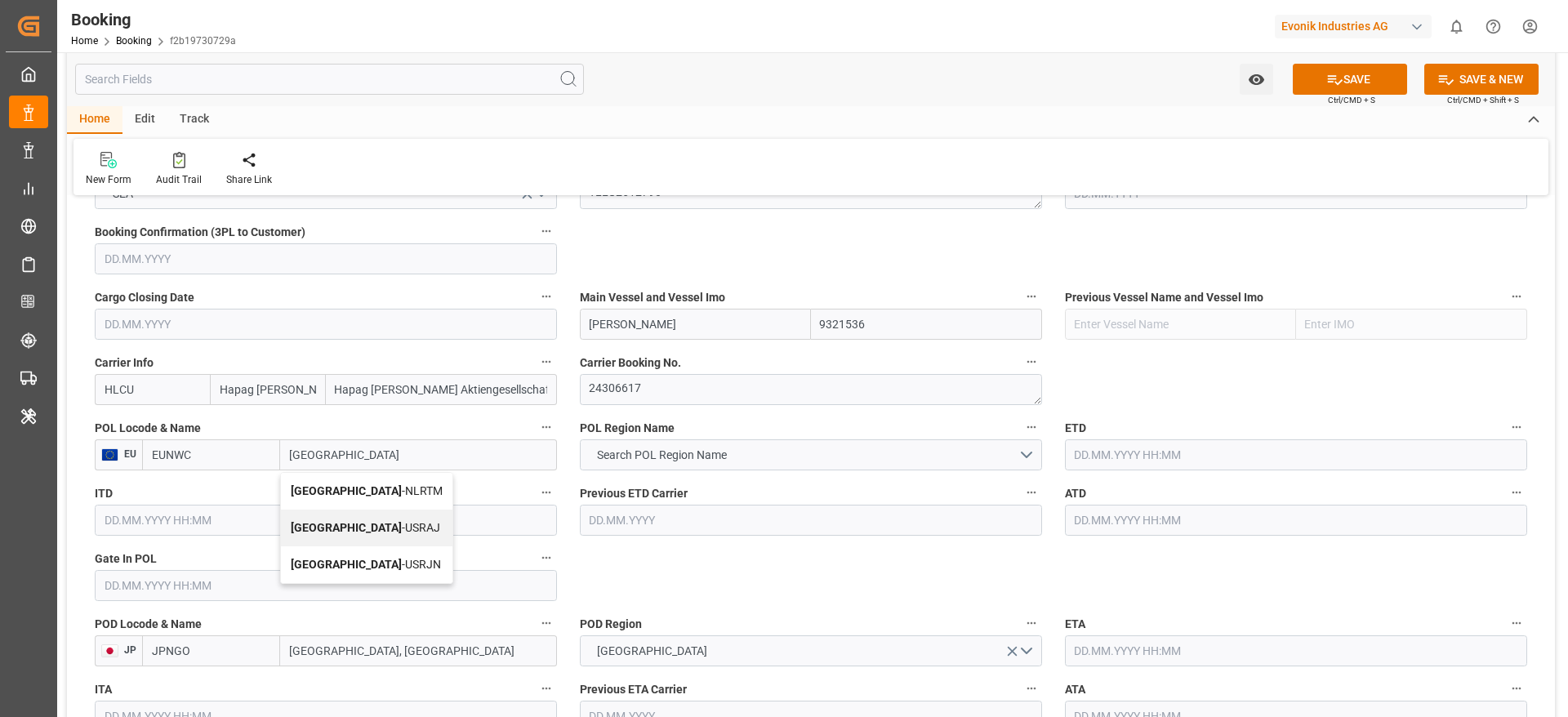
click at [375, 487] on span "Rotterdam - NLRTM" at bounding box center [367, 491] width 152 height 13
type input "NLRTM"
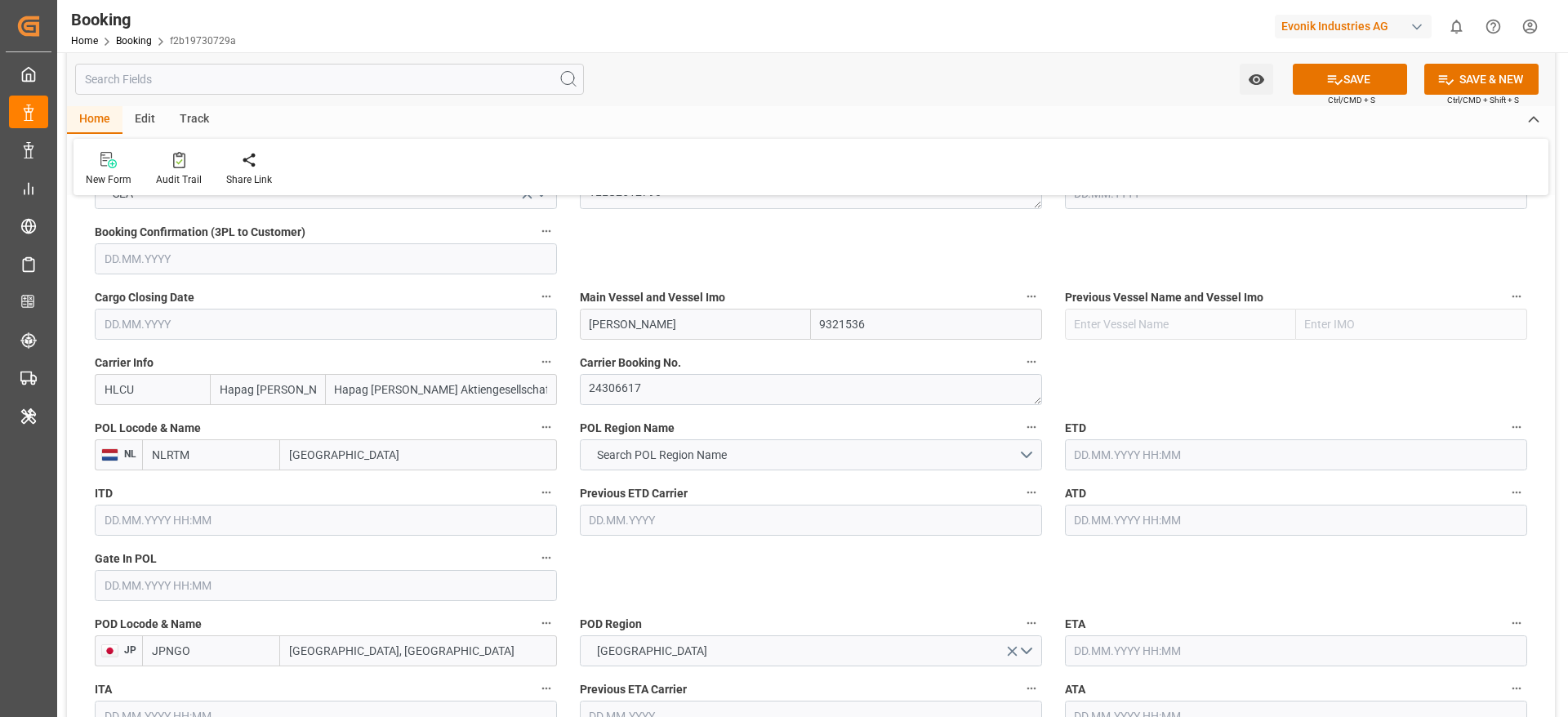
type input "Rotterdam"
click at [638, 441] on button "Search POL Region Name" at bounding box center [810, 454] width 462 height 31
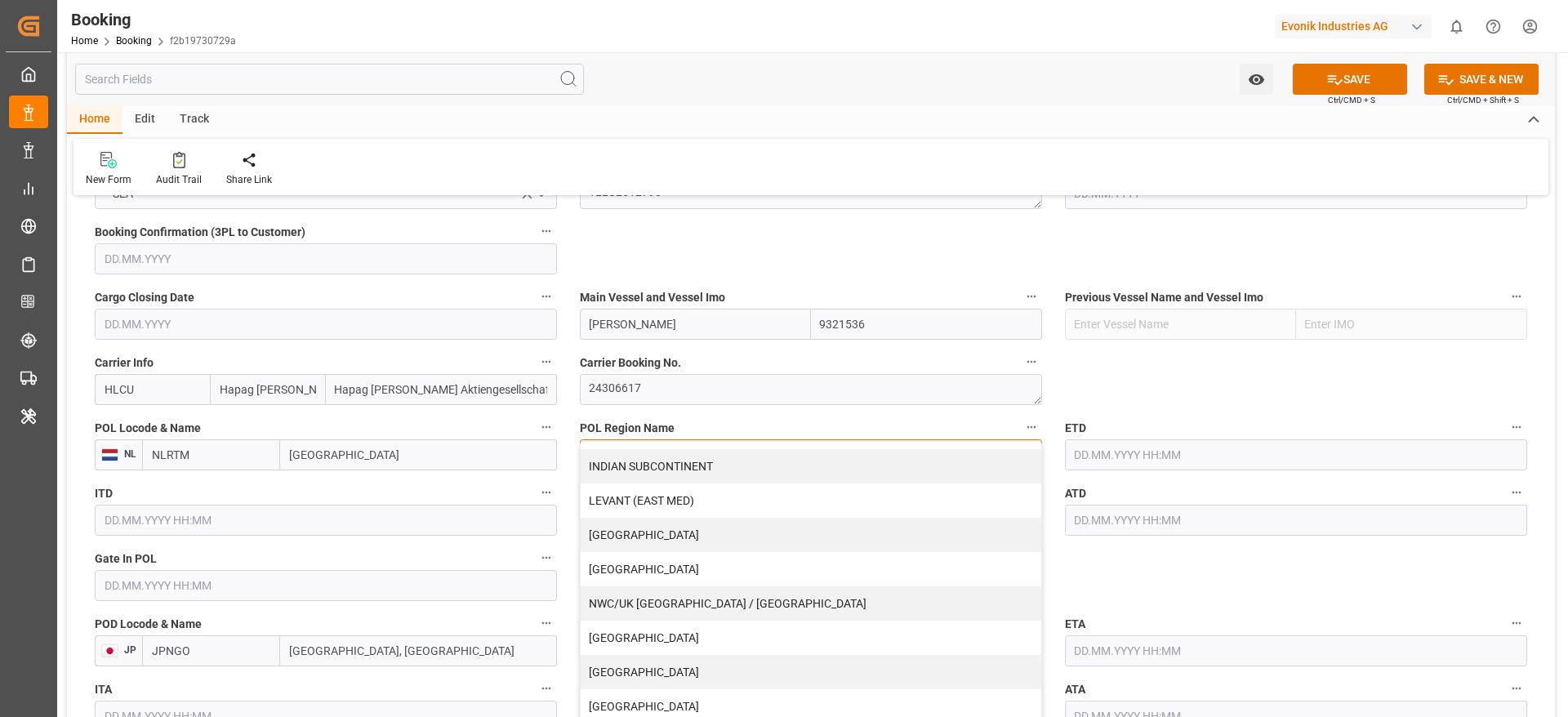
scroll to position [332, 0]
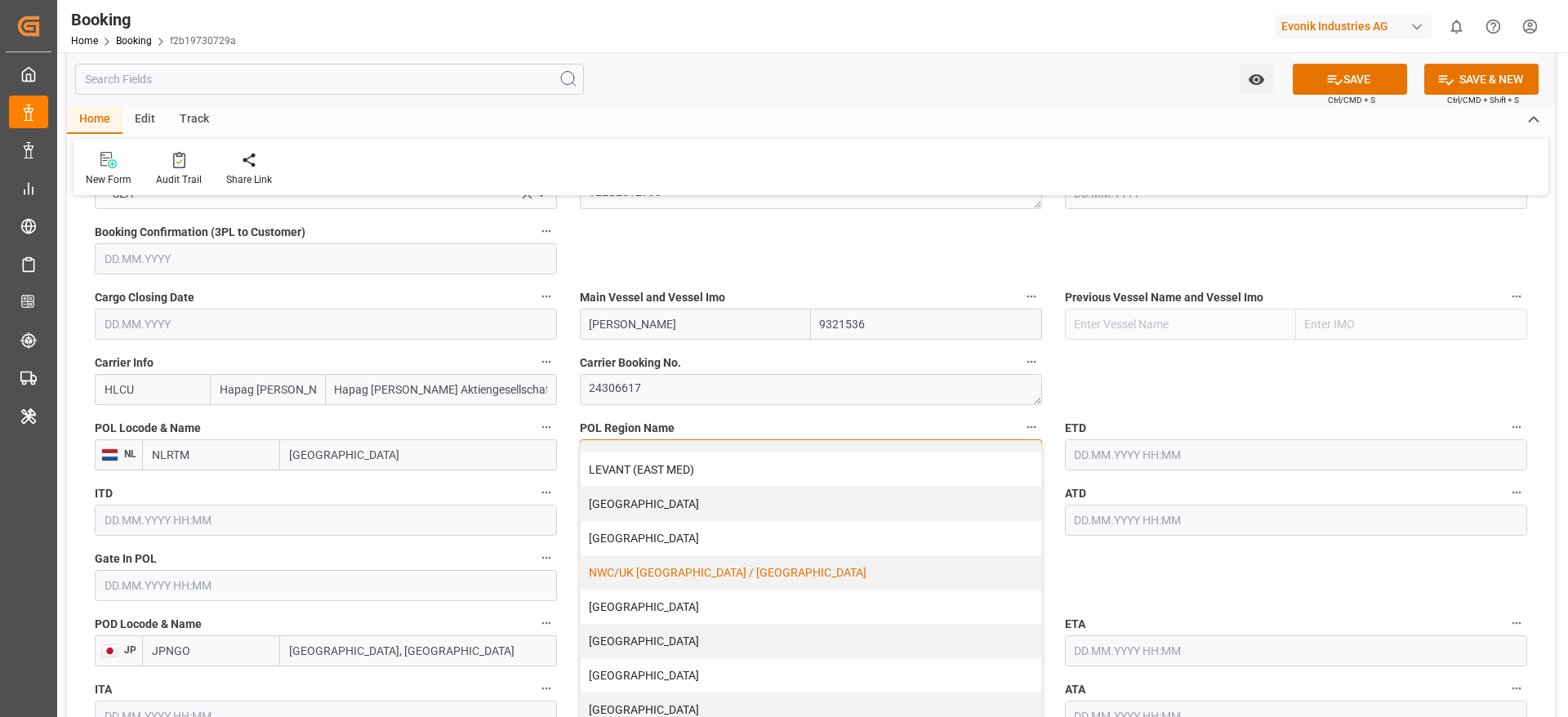
click at [666, 574] on div "NWC/UK [GEOGRAPHIC_DATA] / [GEOGRAPHIC_DATA]" at bounding box center [810, 572] width 460 height 34
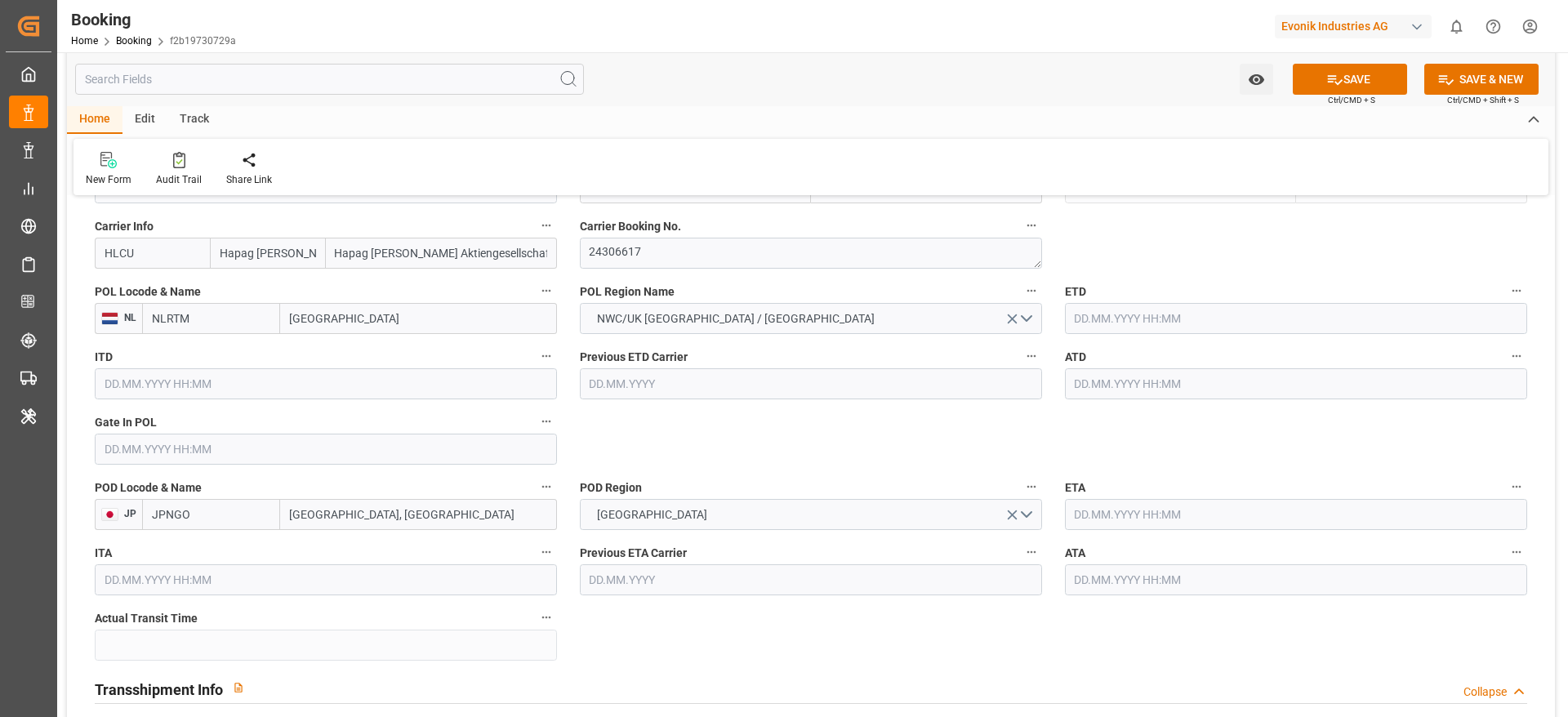
scroll to position [1347, 0]
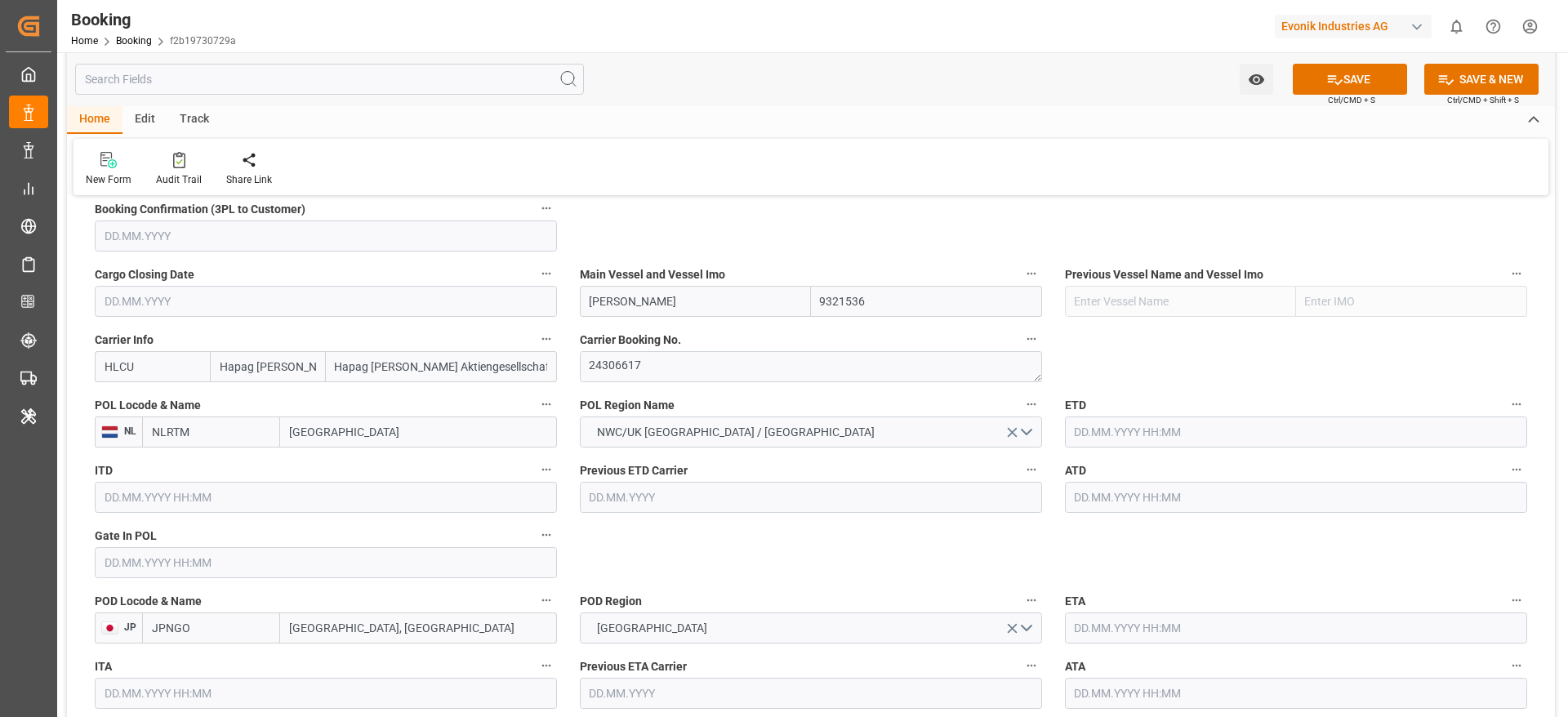
scroll to position [1102, 0]
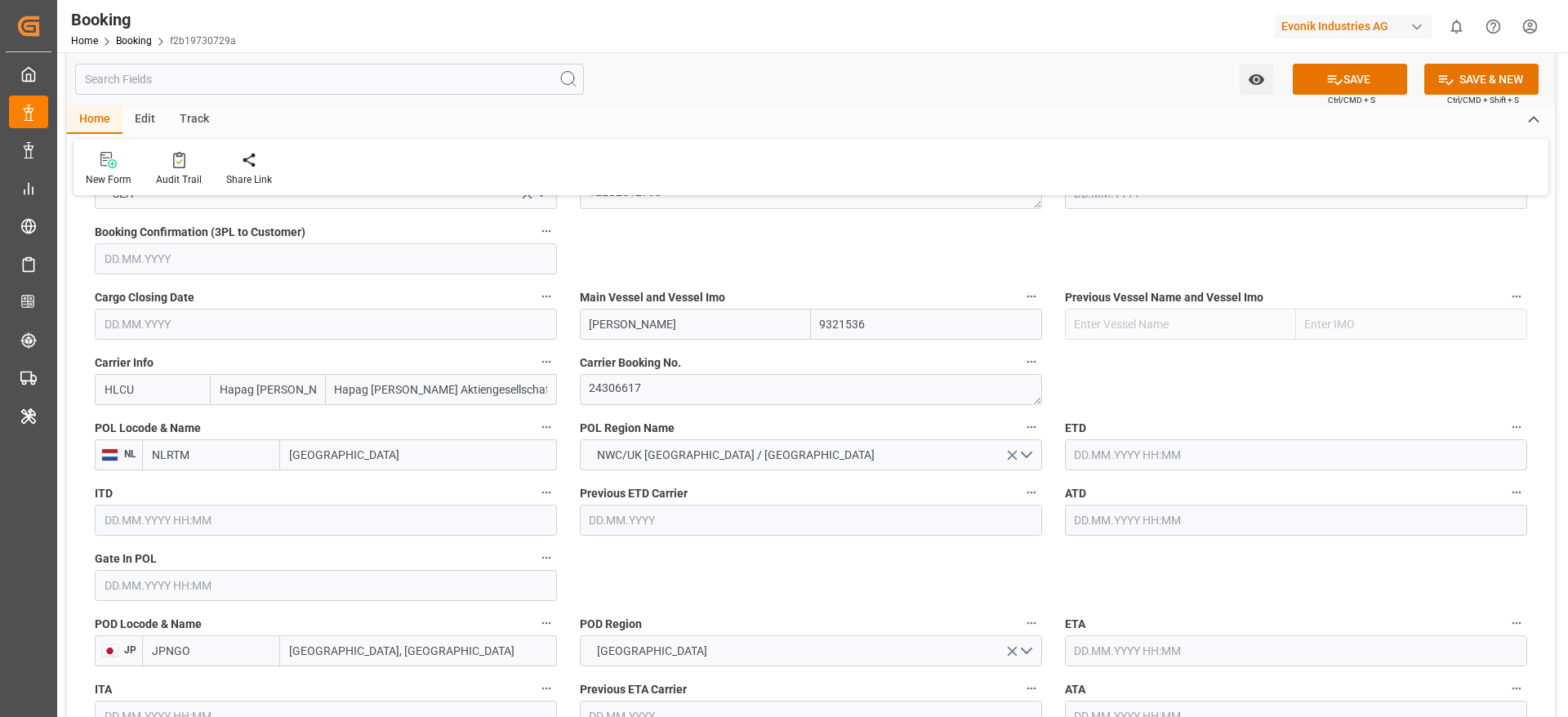
click at [125, 599] on input "text" at bounding box center [325, 584] width 462 height 31
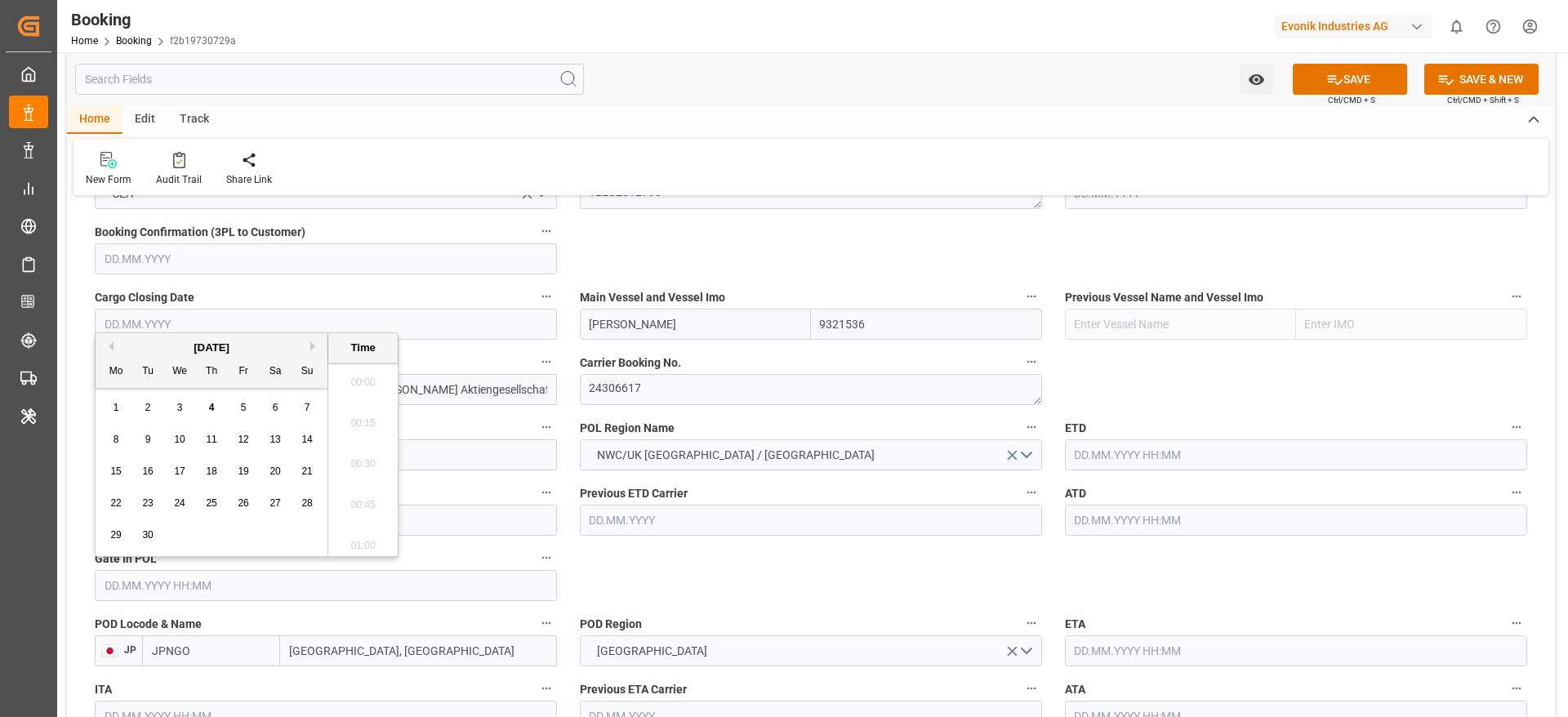
scroll to position [1965, 0]
click at [111, 344] on button "Previous Month" at bounding box center [109, 346] width 10 height 10
click at [312, 438] on span "10" at bounding box center [306, 439] width 11 height 12
type input "10.08.2025 00:00"
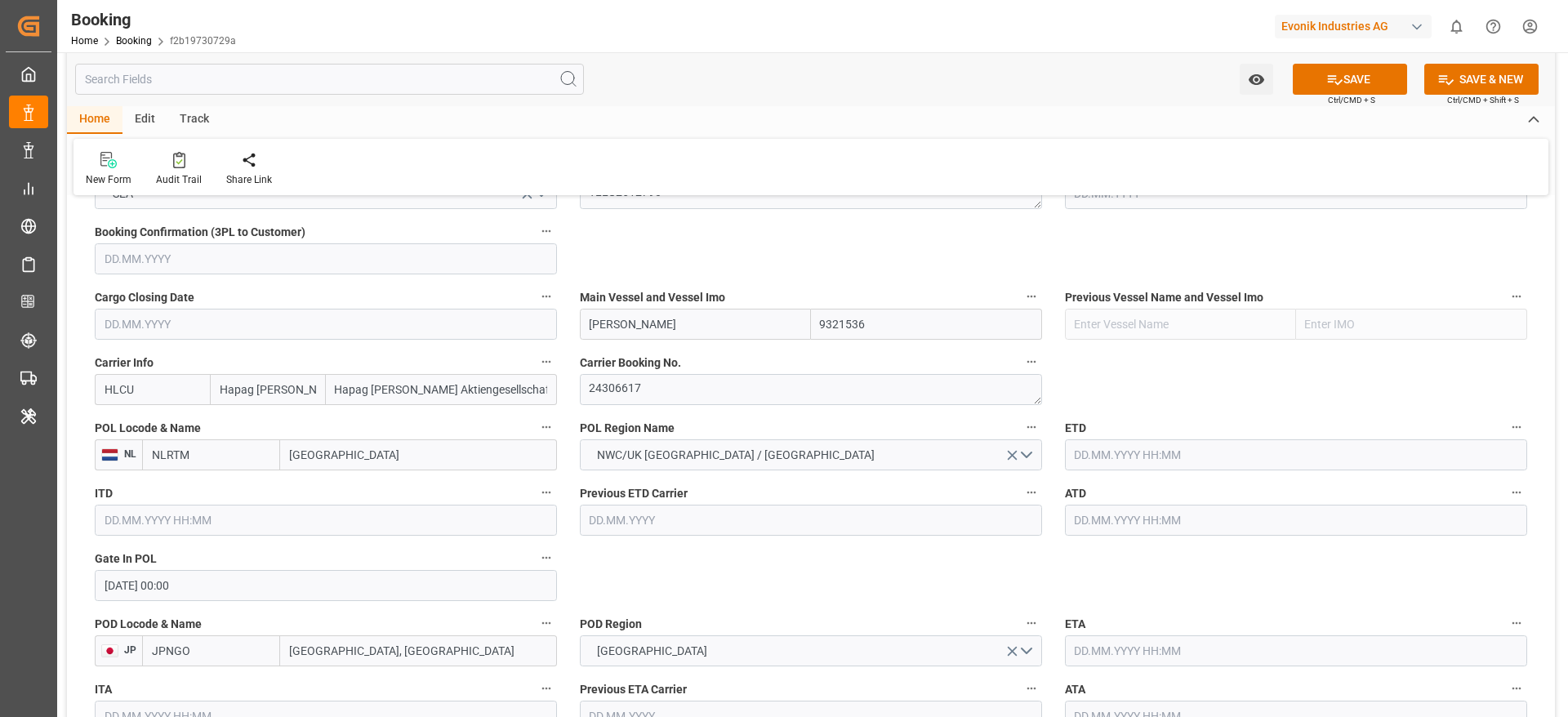
click at [1092, 463] on input "text" at bounding box center [1295, 454] width 462 height 31
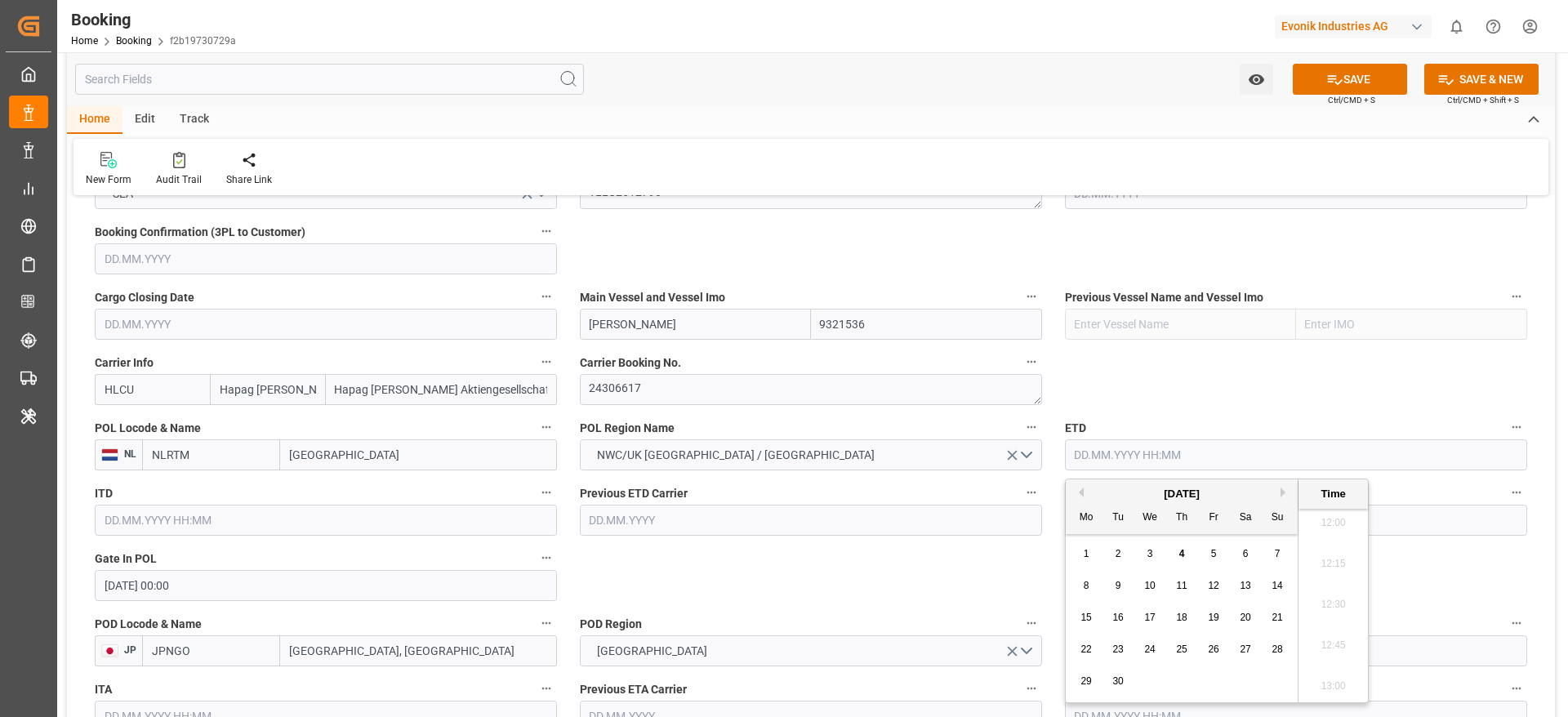
click at [1079, 495] on button "Previous Month" at bounding box center [1079, 492] width 10 height 10
click at [1271, 617] on span "17" at bounding box center [1276, 618] width 11 height 12
type input "17.08.2025 00:00"
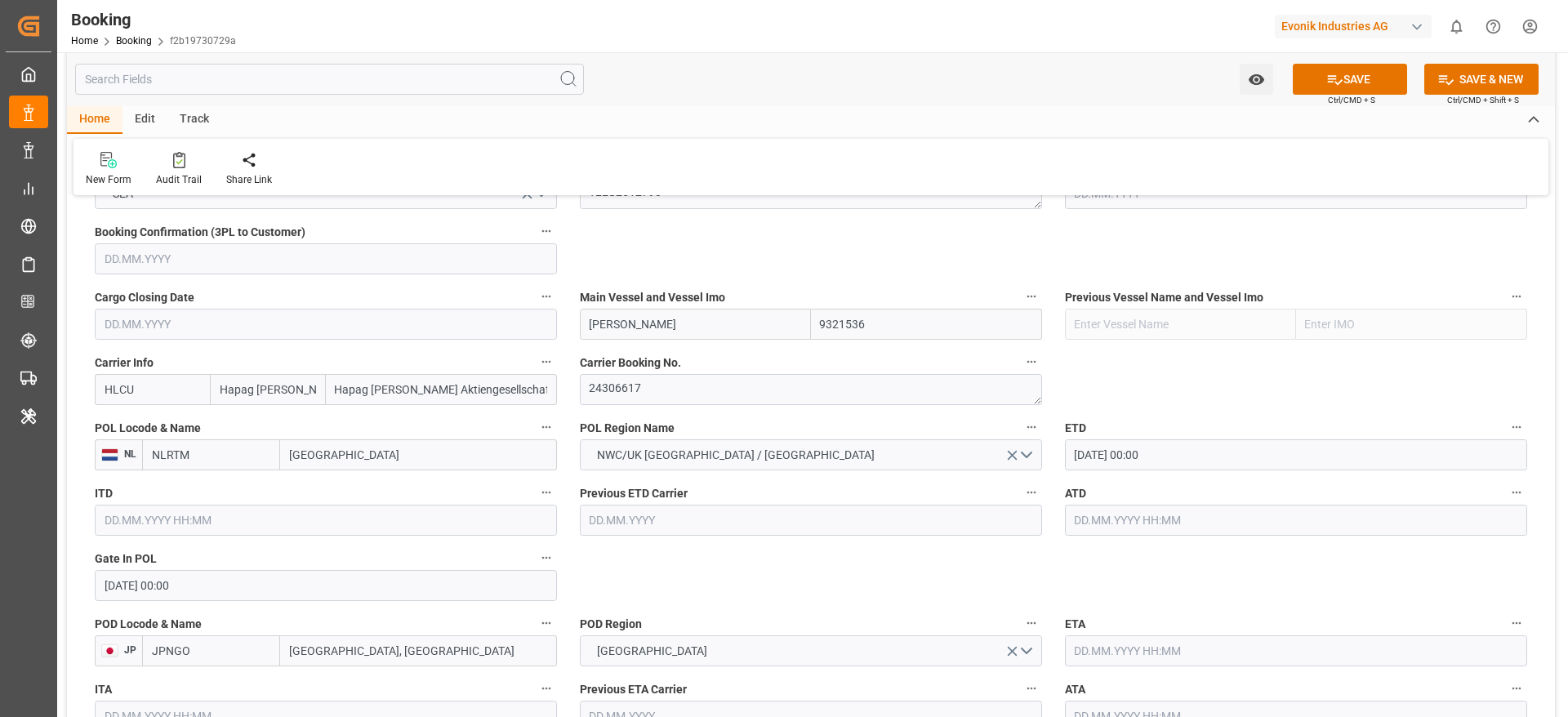
click at [1083, 508] on input "text" at bounding box center [1295, 520] width 462 height 31
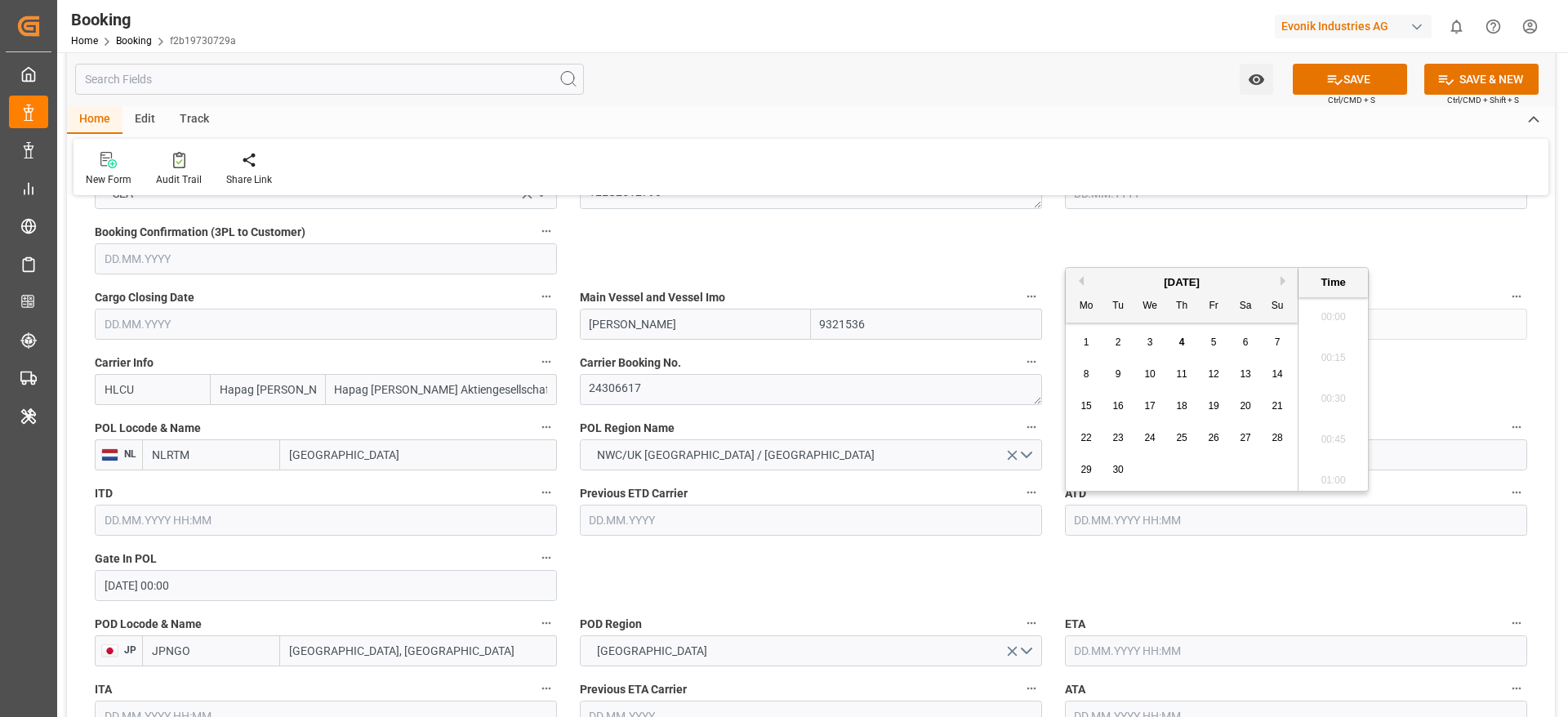
scroll to position [2006, 0]
click at [1082, 278] on button "Previous Month" at bounding box center [1079, 281] width 10 height 10
click at [1279, 408] on span "17" at bounding box center [1276, 406] width 11 height 12
type input "17.08.2025 00:00"
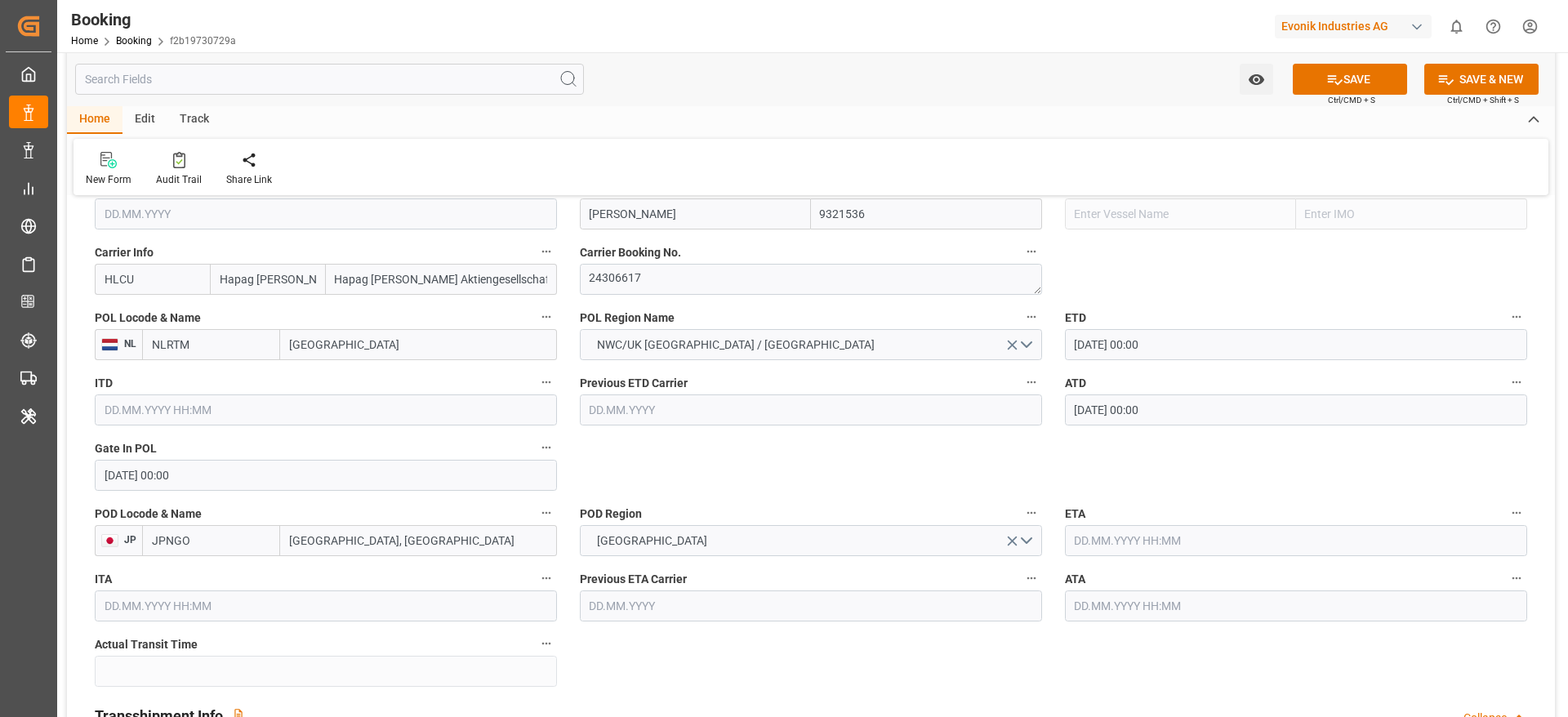
scroll to position [1347, 0]
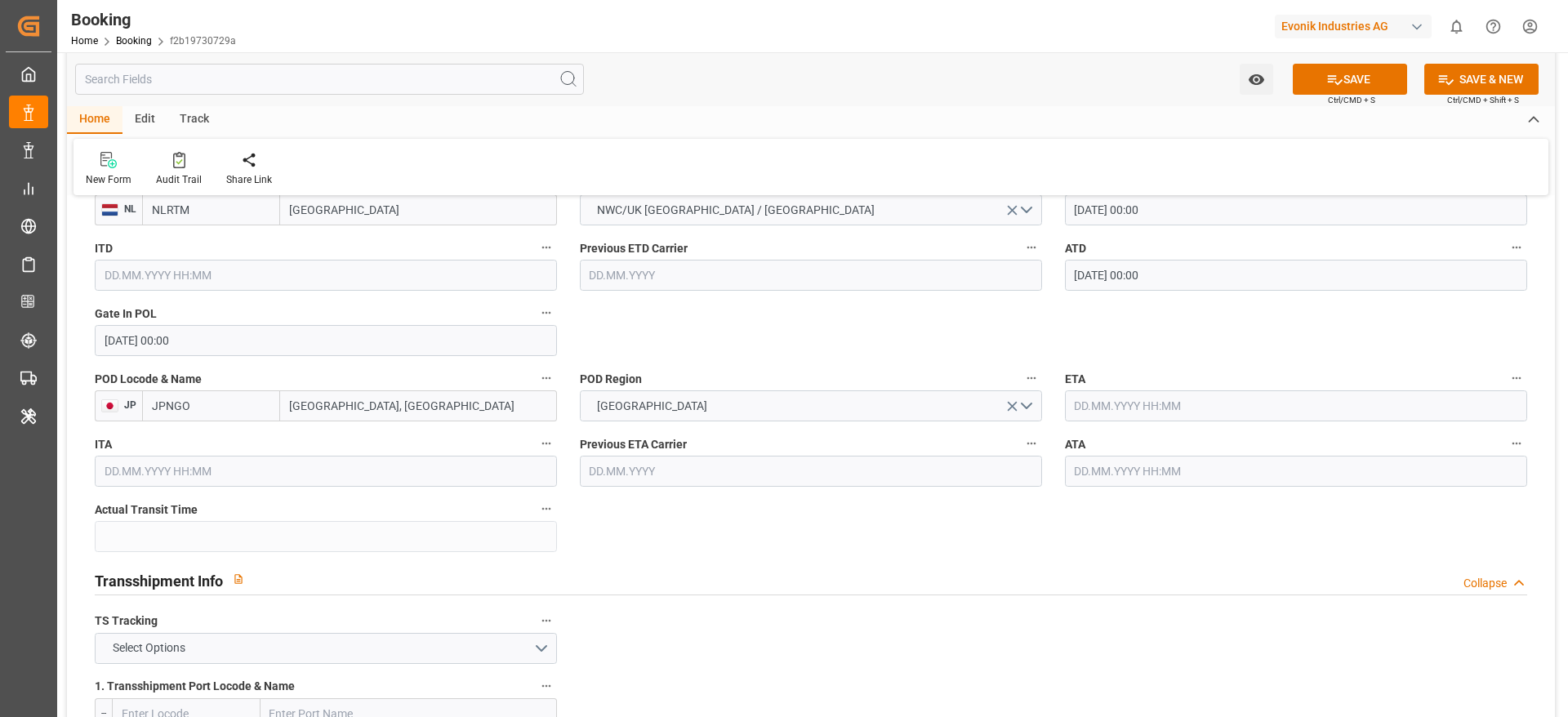
click at [1130, 395] on input "text" at bounding box center [1295, 405] width 462 height 31
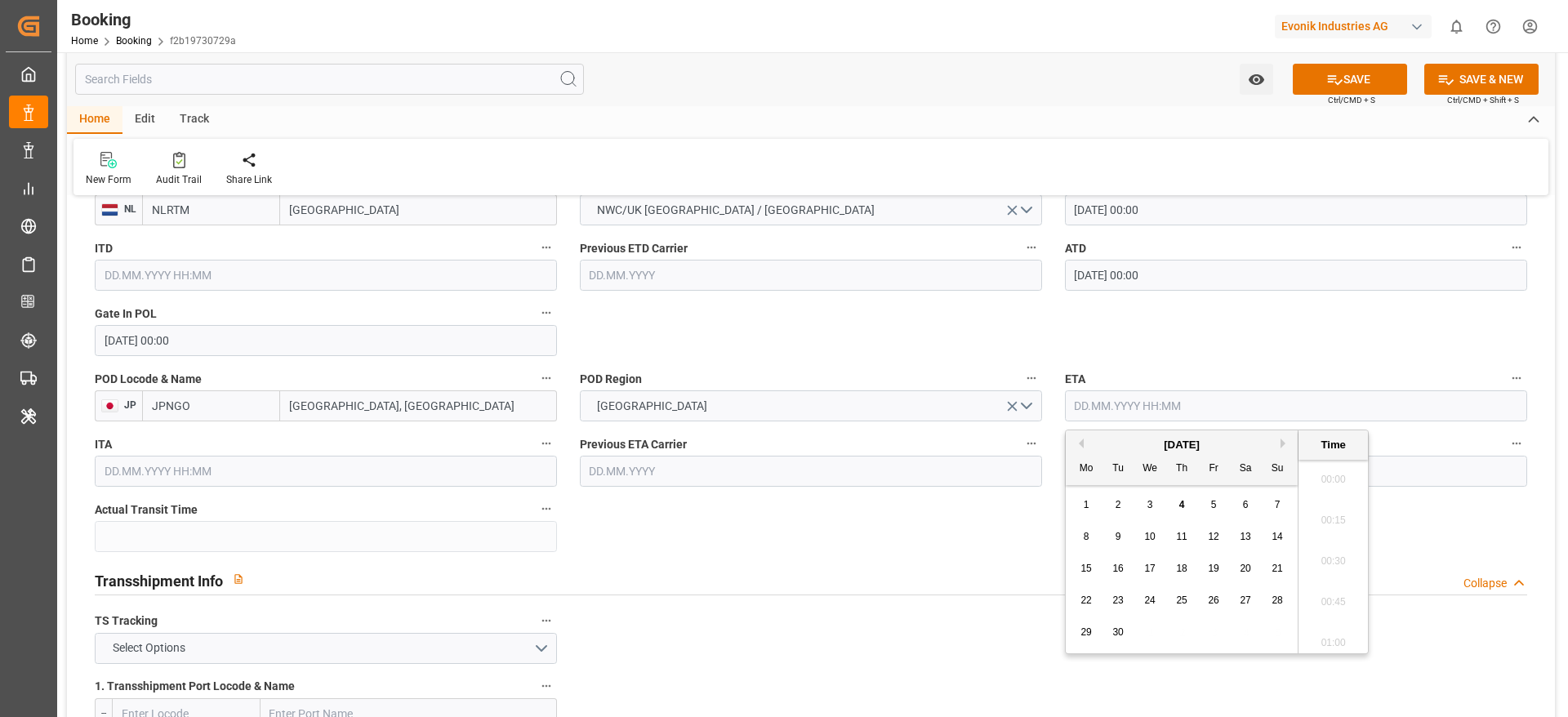
scroll to position [2006, 0]
click at [1283, 443] on button "Next Month" at bounding box center [1285, 443] width 10 height 10
click at [1148, 536] on span "8" at bounding box center [1150, 536] width 6 height 12
type input "08.10.2025 00:00"
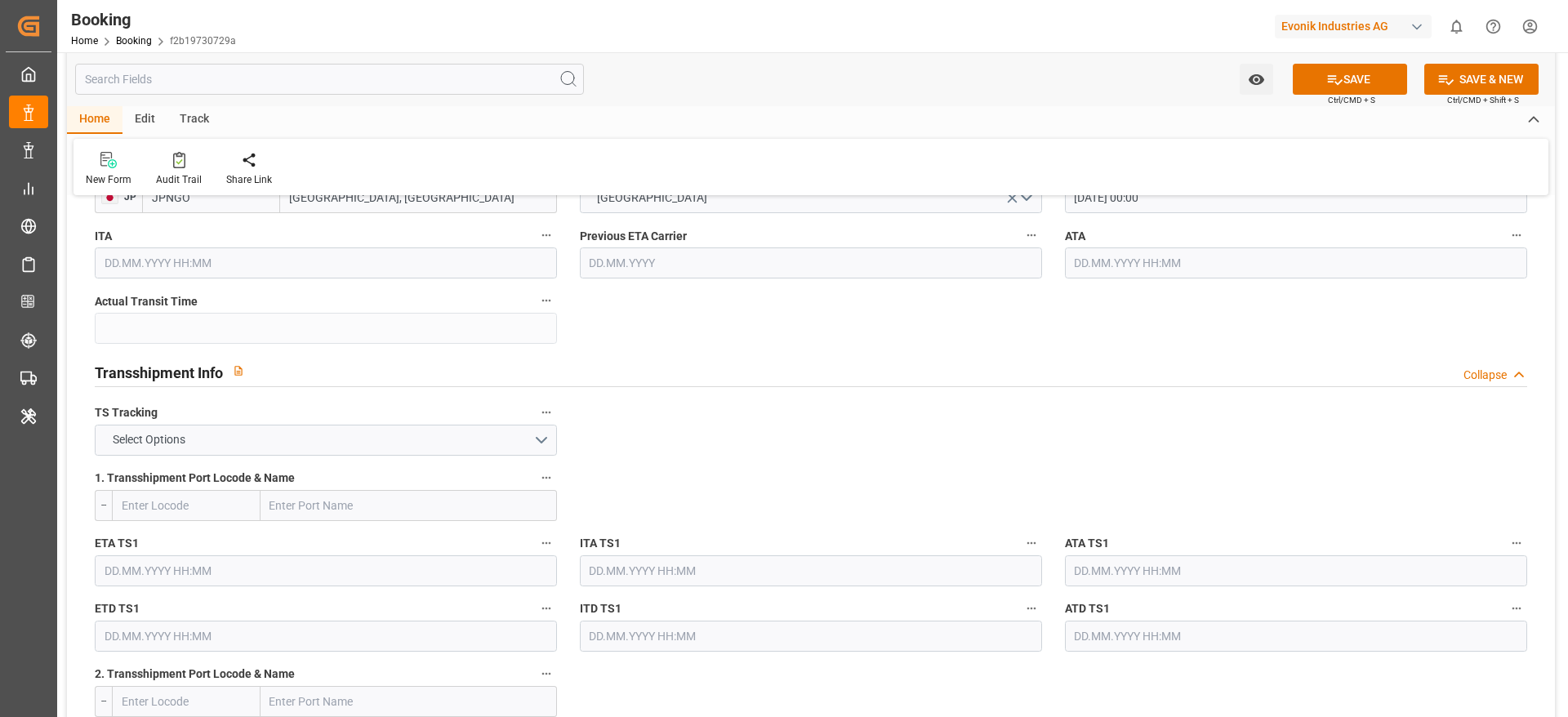
scroll to position [1591, 0]
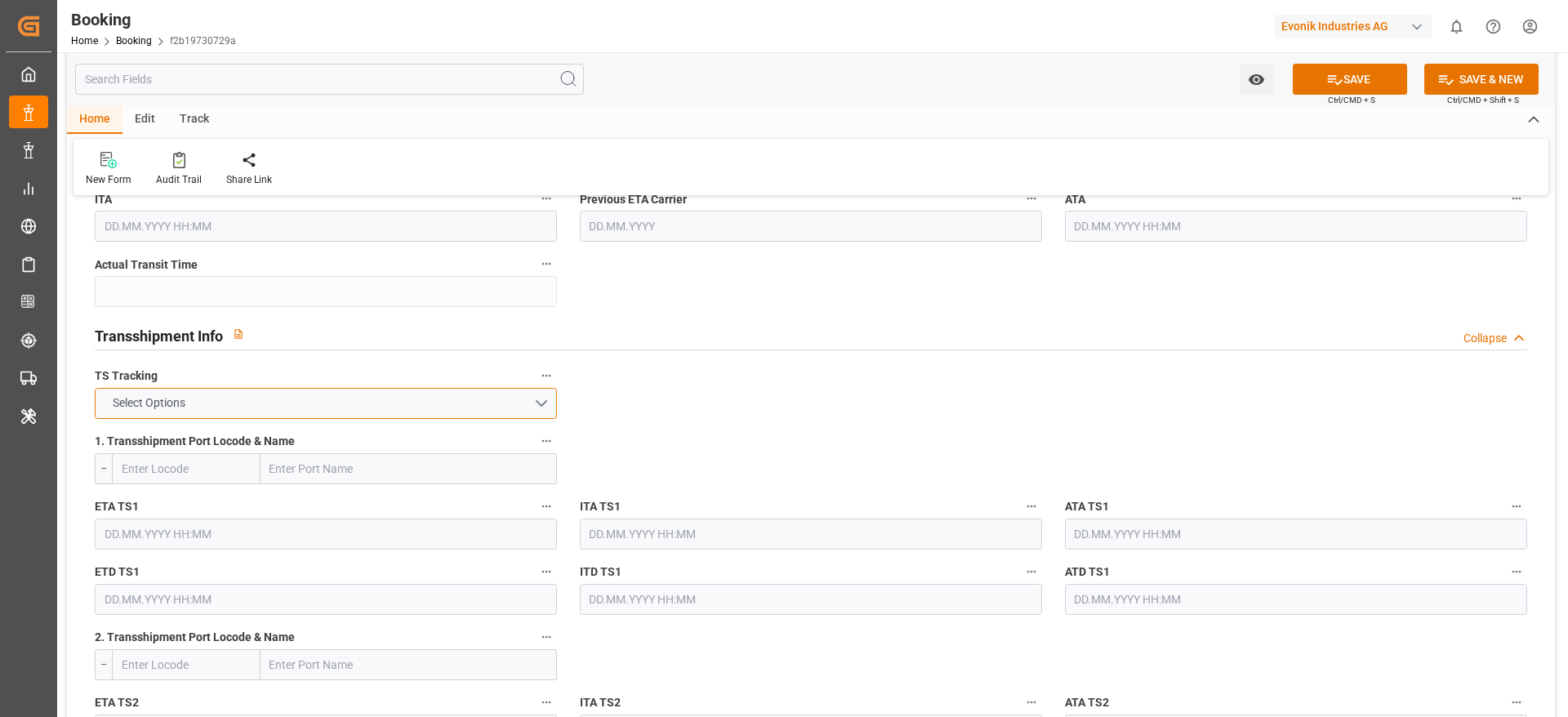
click at [269, 400] on button "Select Options" at bounding box center [325, 403] width 462 height 31
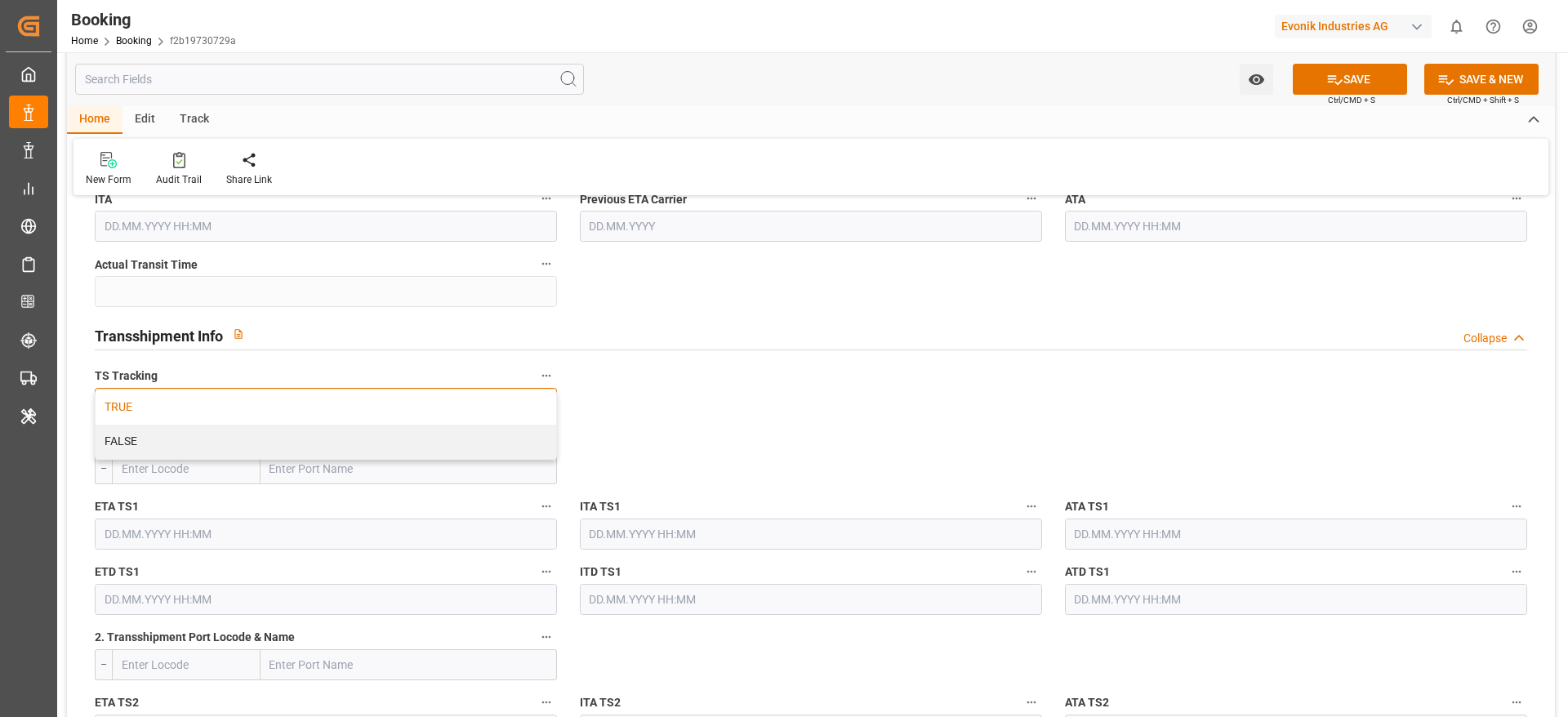
click at [264, 405] on div "TRUE" at bounding box center [325, 407] width 460 height 34
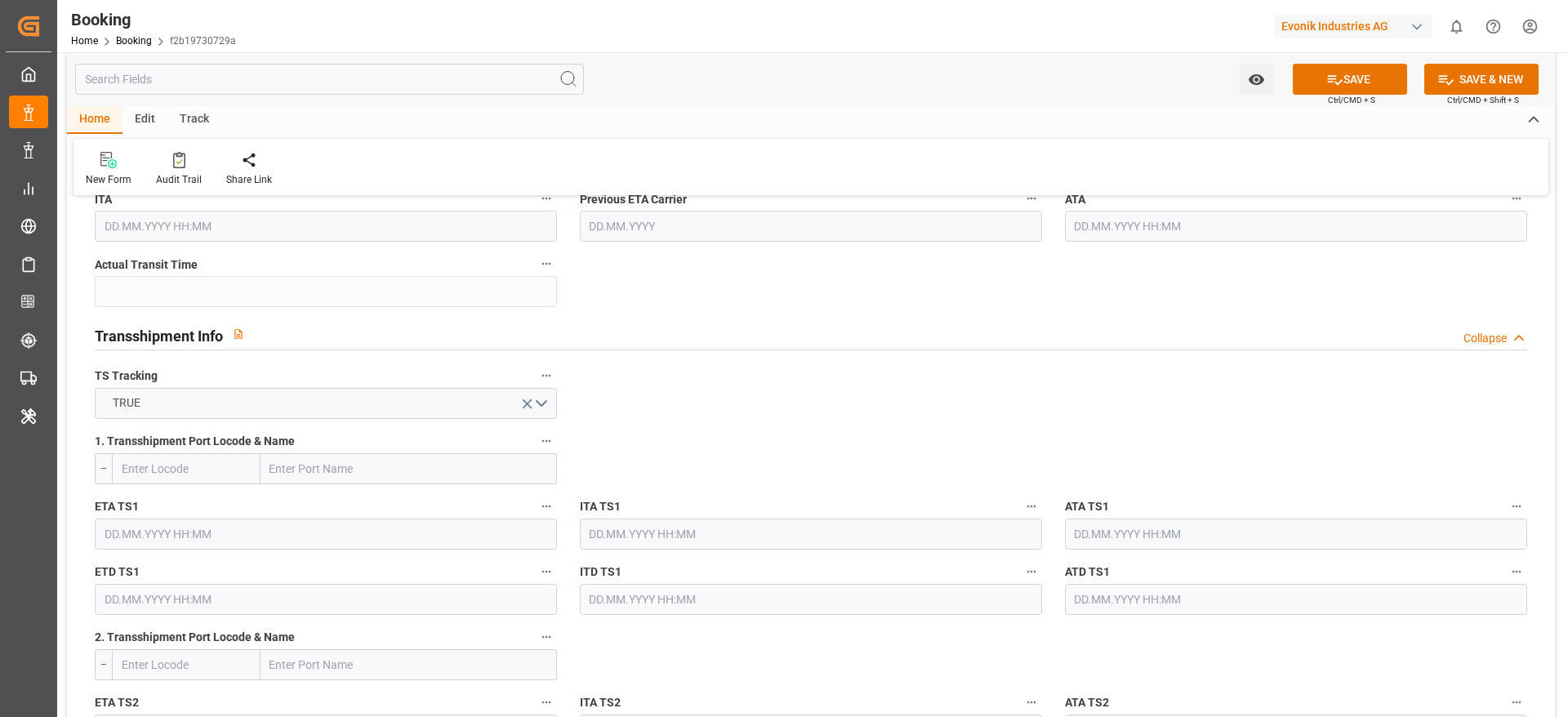
click at [338, 488] on div "1. Transshipment Port Locode & Name --" at bounding box center [325, 457] width 485 height 65
click at [338, 476] on input "text" at bounding box center [409, 468] width 297 height 31
paste input "SHANGHAI"
type input "SHANGHAI"
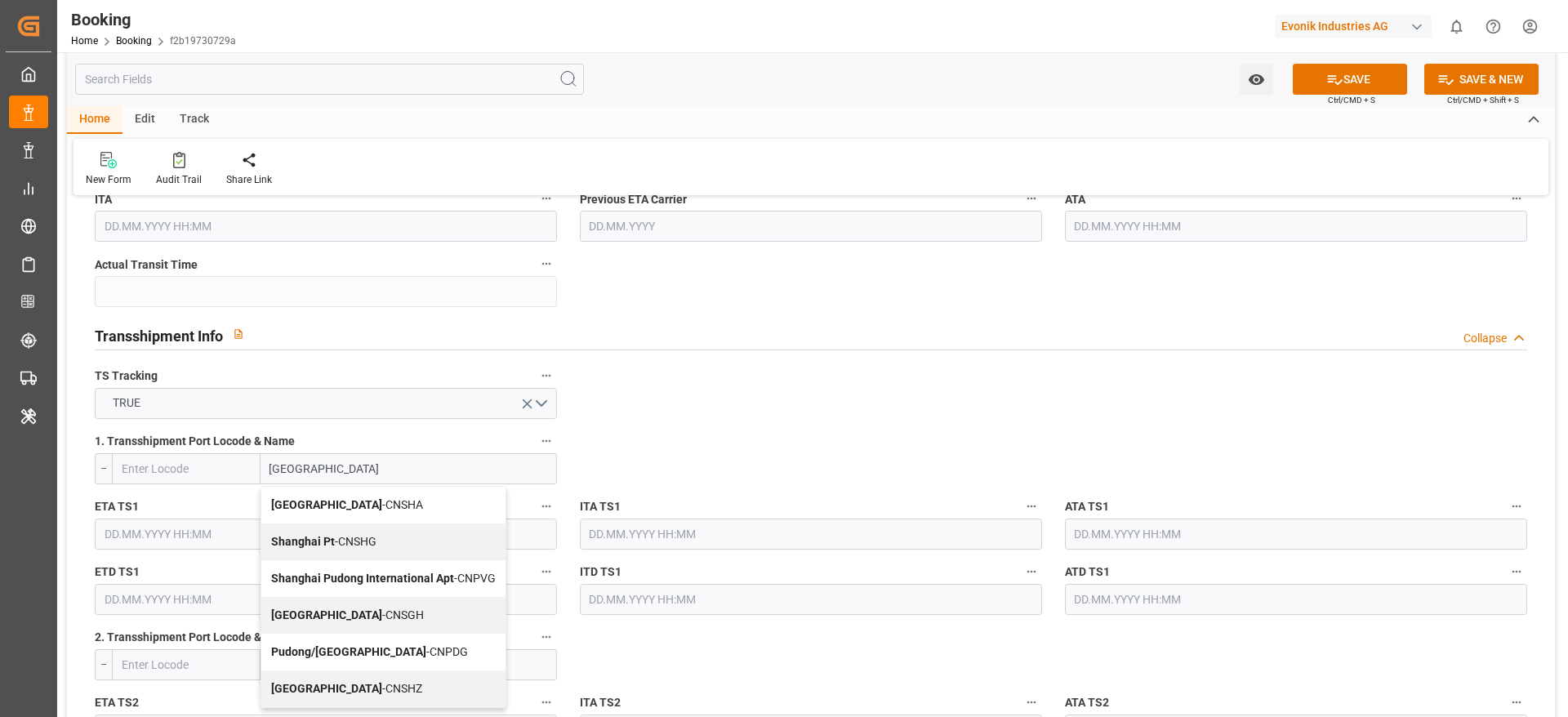
click at [376, 618] on div "Shanghai - CNSGH" at bounding box center [383, 615] width 244 height 36
type input "CNSGH"
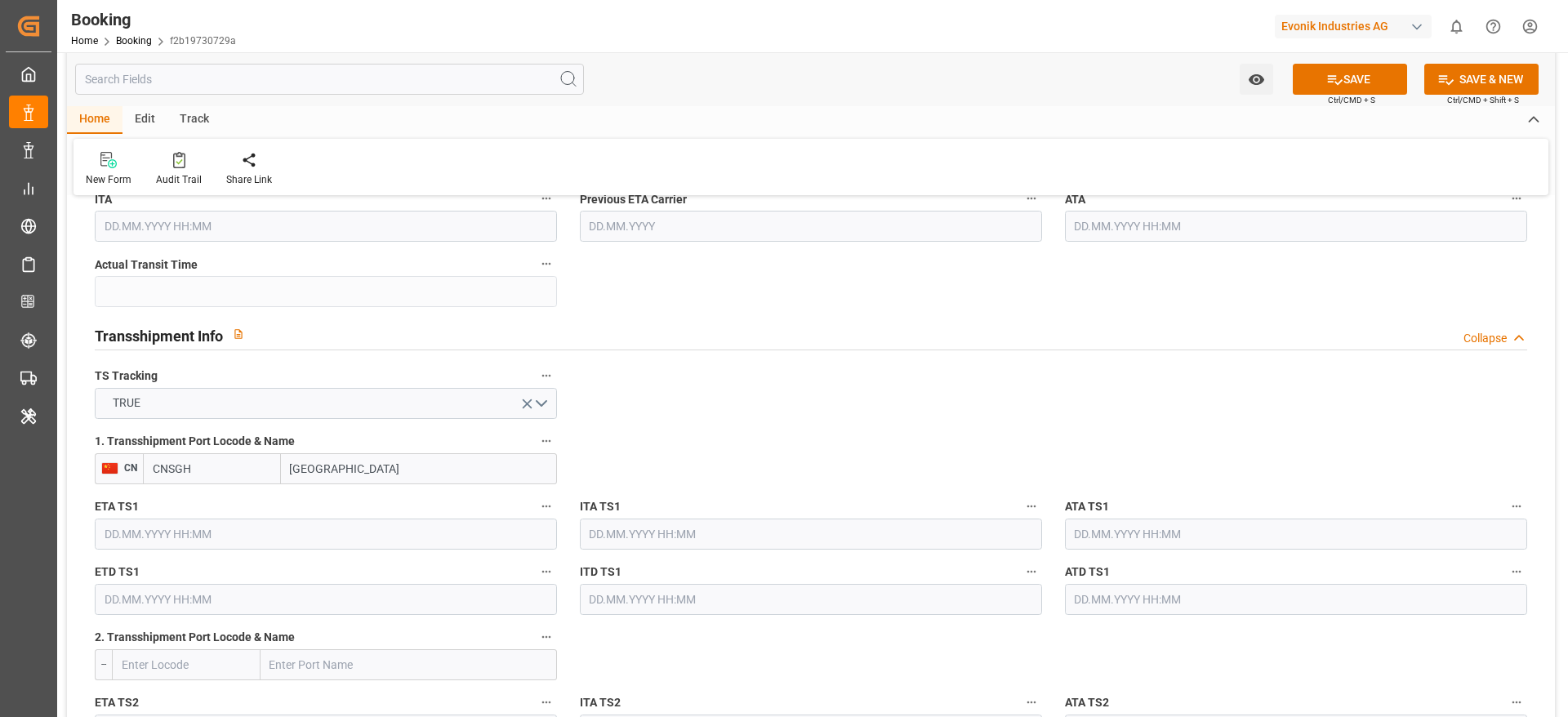
type input "Shanghai"
click at [187, 535] on input "text" at bounding box center [325, 533] width 462 height 31
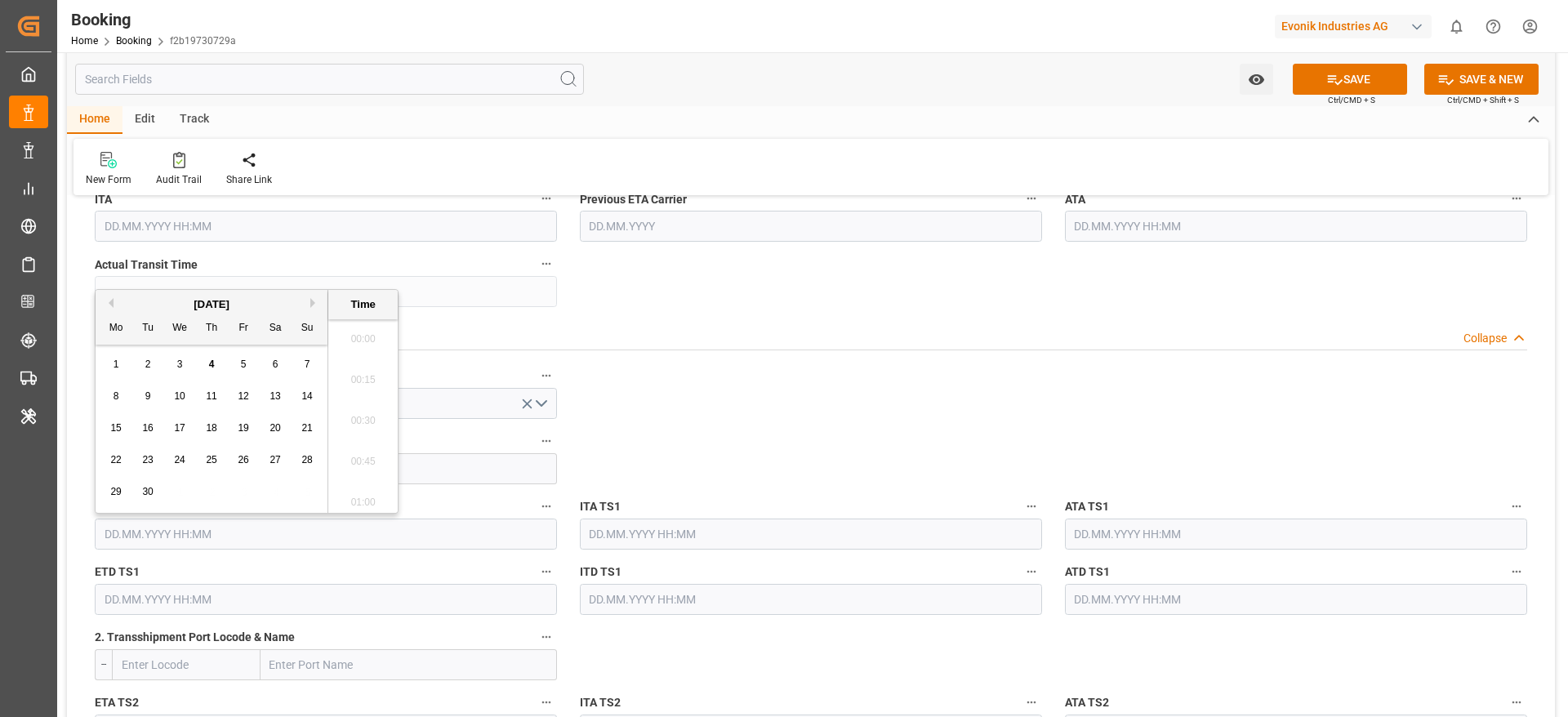
scroll to position [2006, 0]
click at [269, 446] on span "27" at bounding box center [274, 452] width 11 height 12
type input "27.09.2025 00:00"
click at [124, 596] on input "text" at bounding box center [325, 598] width 462 height 31
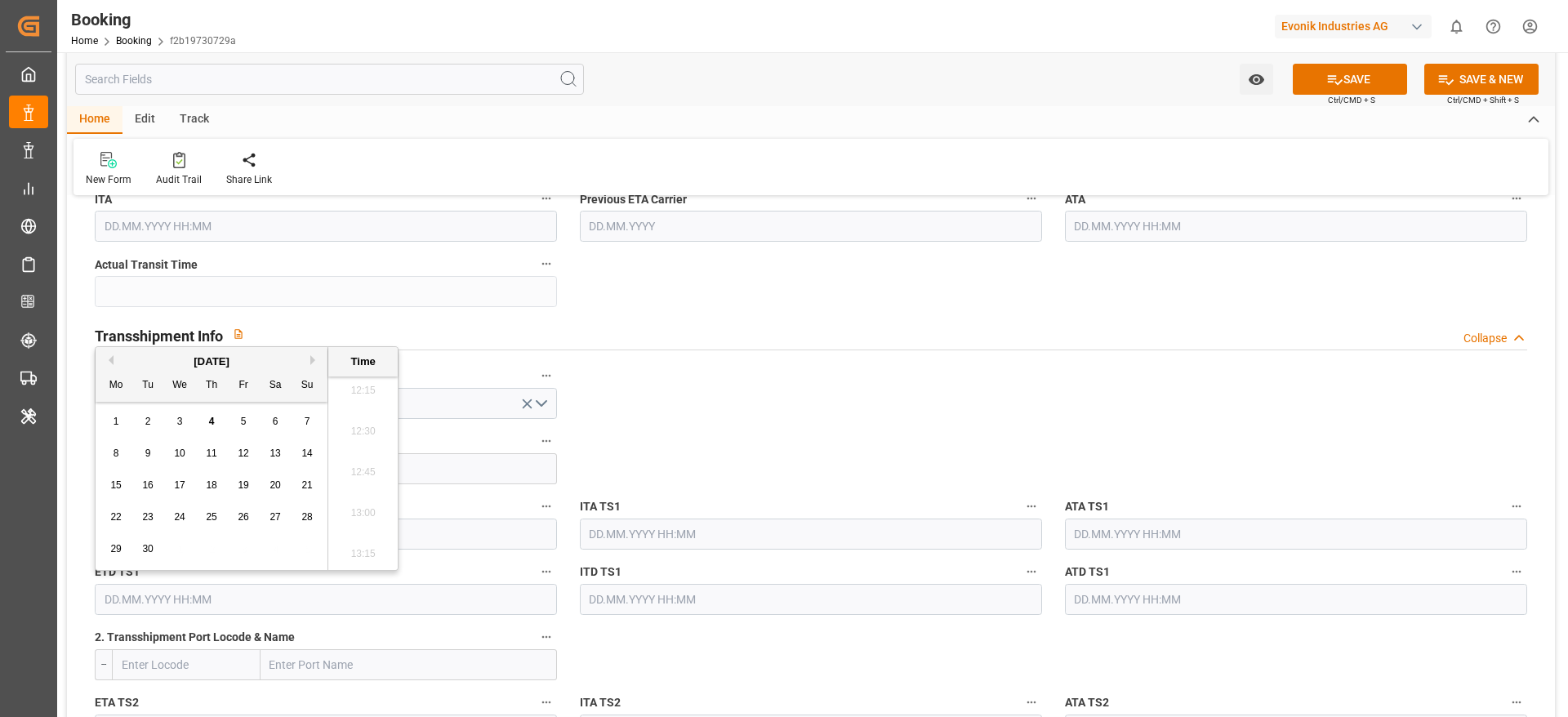
click at [315, 357] on button "Next Month" at bounding box center [315, 360] width 10 height 10
click at [243, 424] on span "3" at bounding box center [244, 421] width 6 height 12
type input "03.10.2025 00:00"
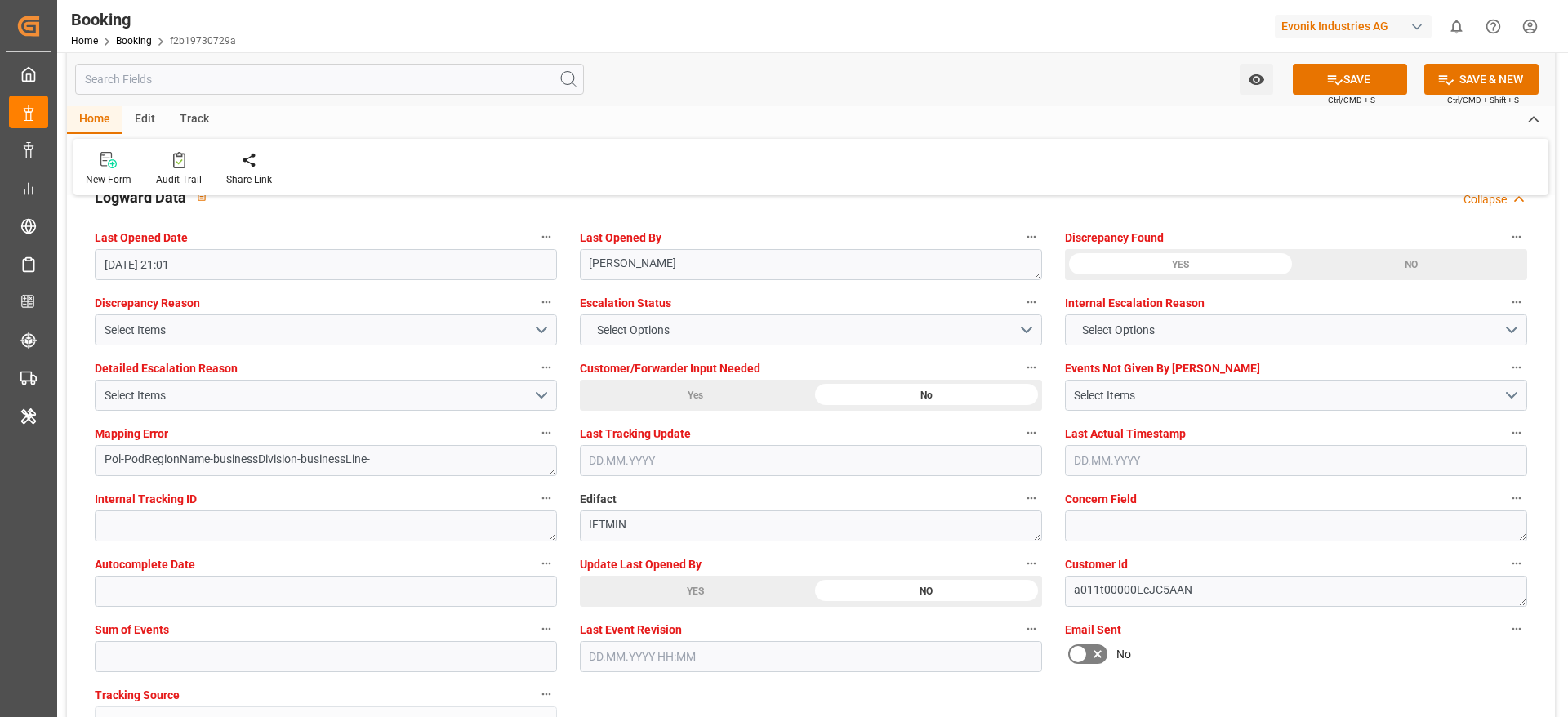
scroll to position [3061, 0]
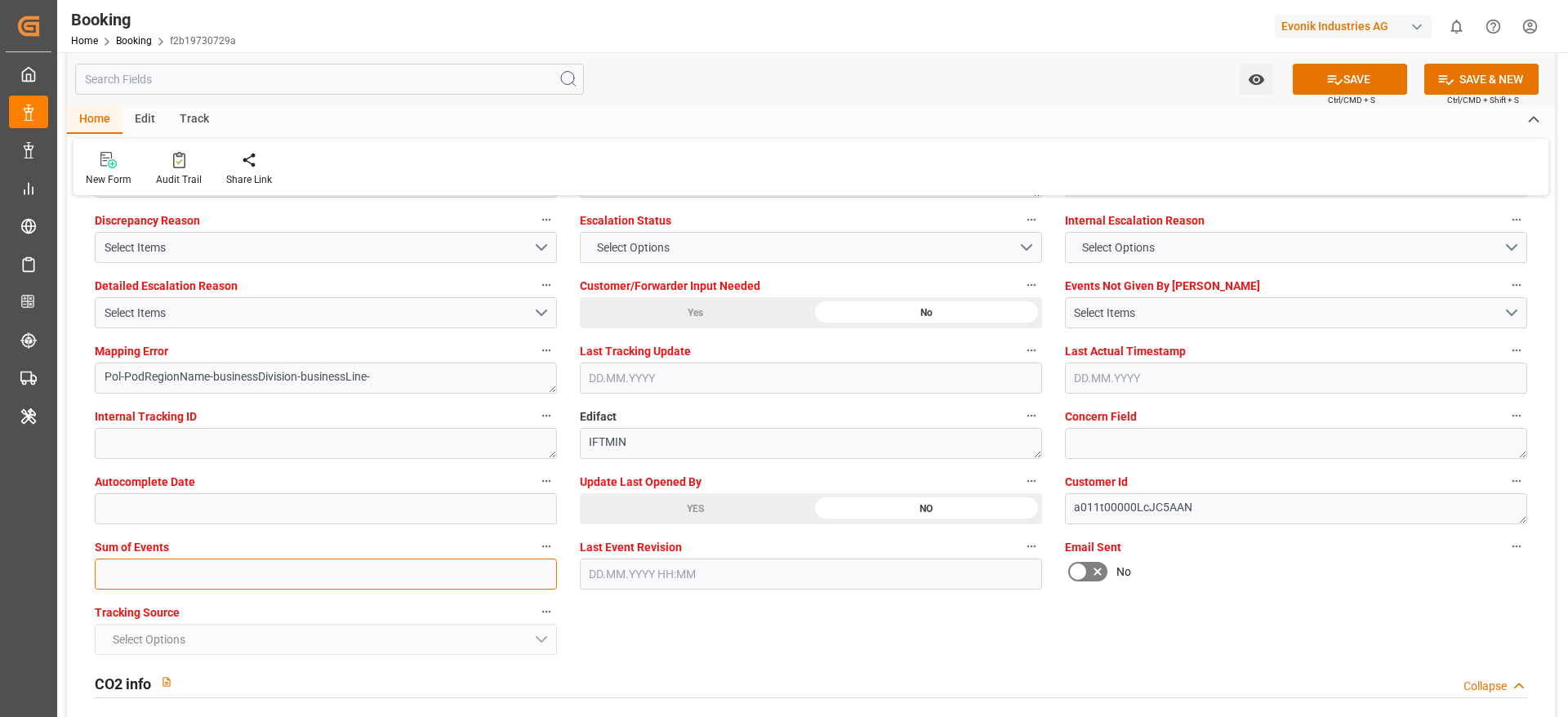
click at [144, 579] on input "text" at bounding box center [325, 574] width 462 height 31
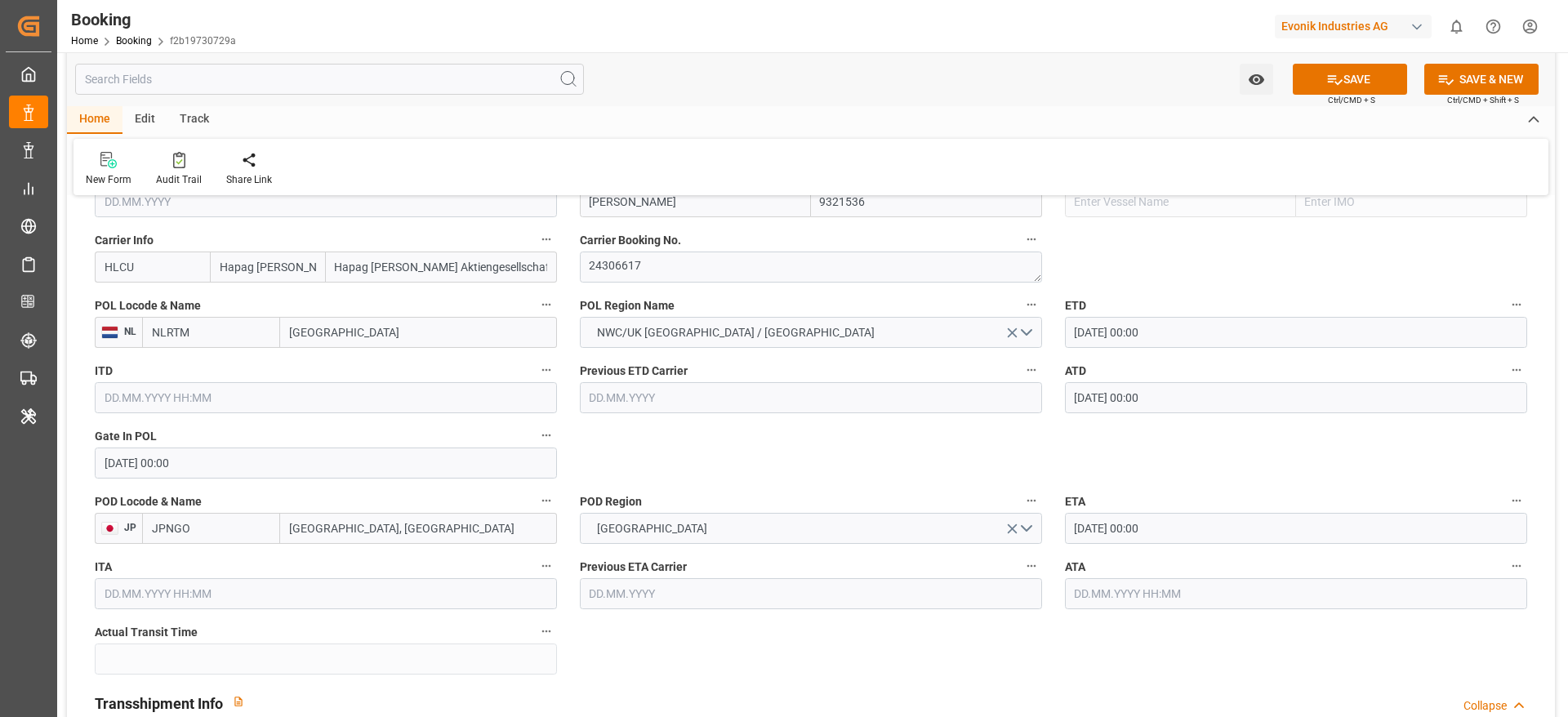
scroll to position [1347, 0]
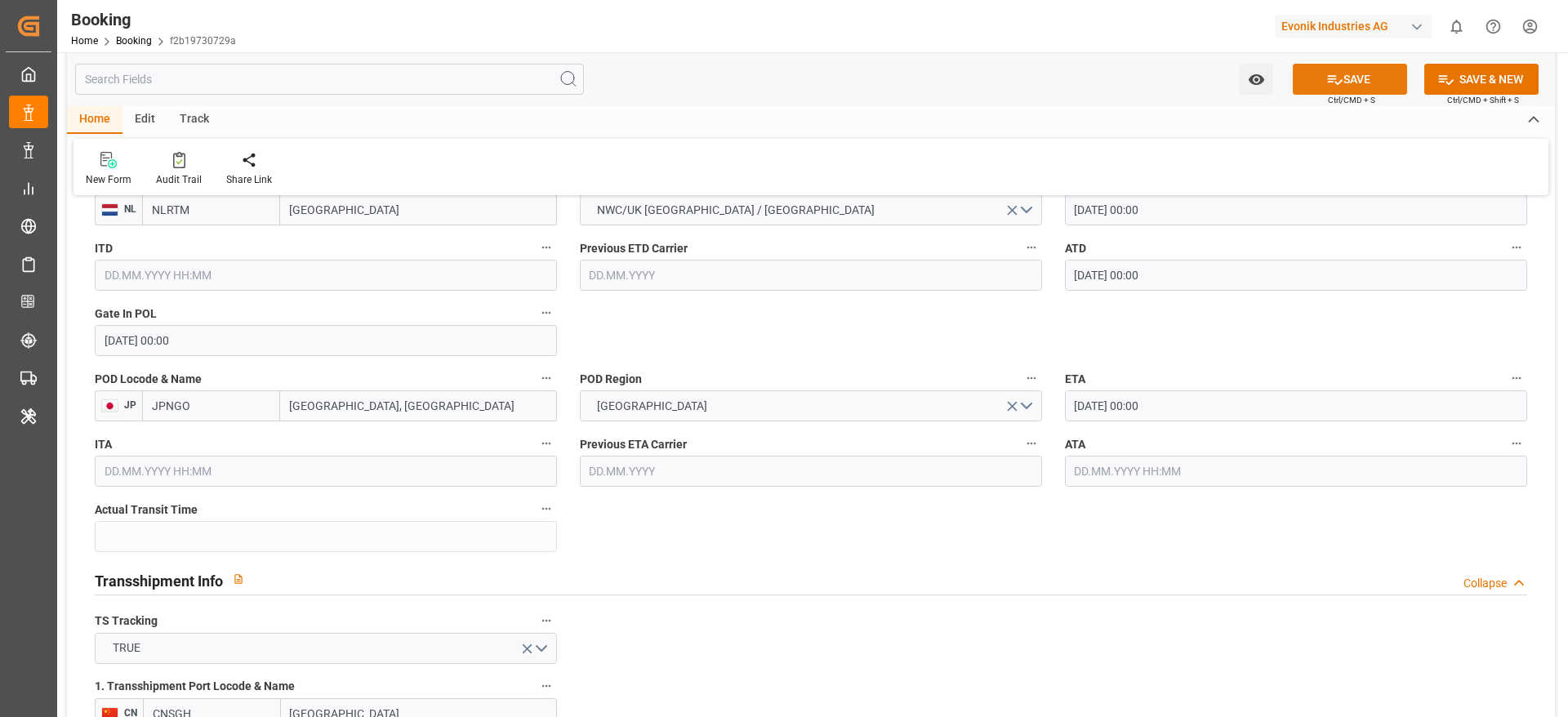
type input "0"
click at [1368, 90] on button "SAVE" at bounding box center [1350, 79] width 114 height 31
type textarea "NWC/UK North West Continent / UK_JPNGO_HLCU_CU-OU"
type textarea "[PERSON_NAME]"
type textarea "businessDivision-businessLine-"
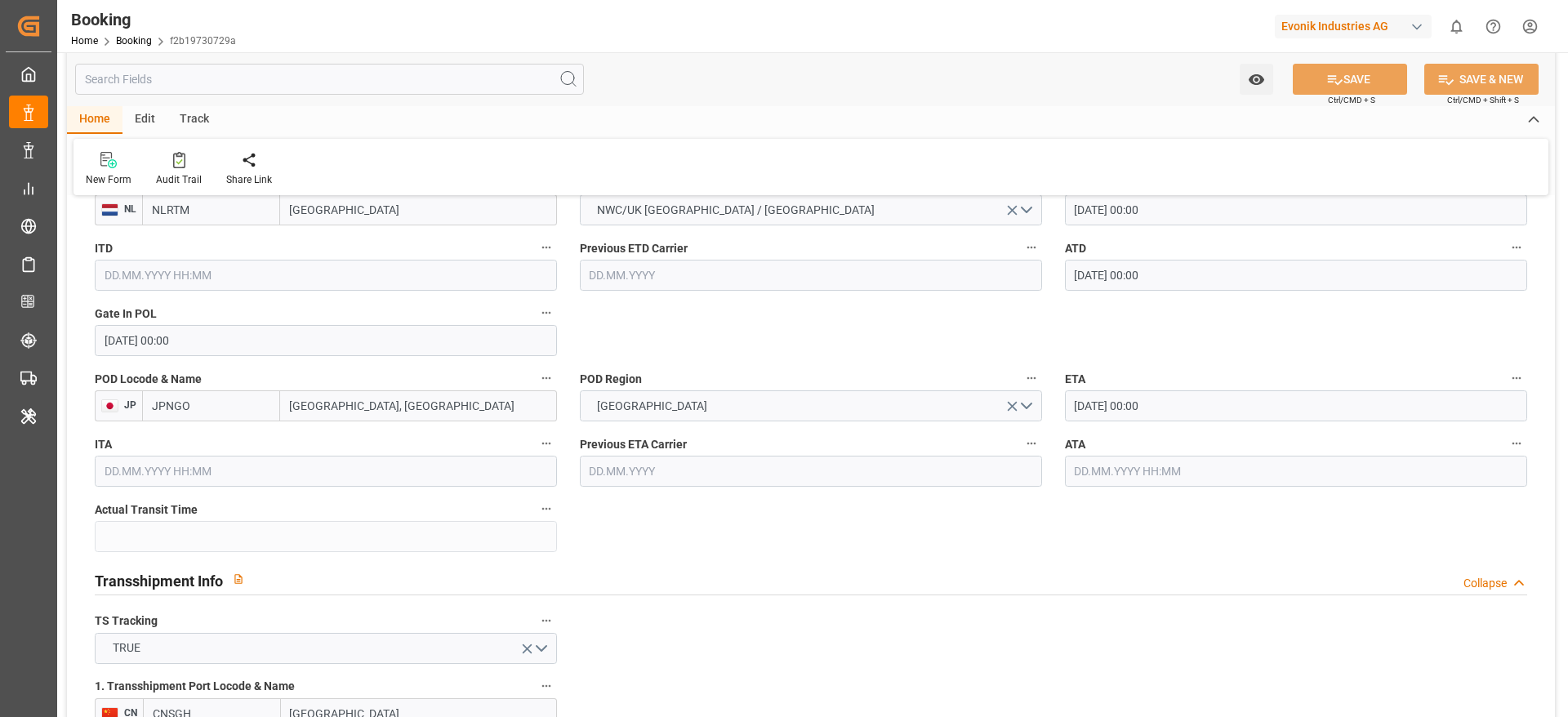
type textarea "Yes"
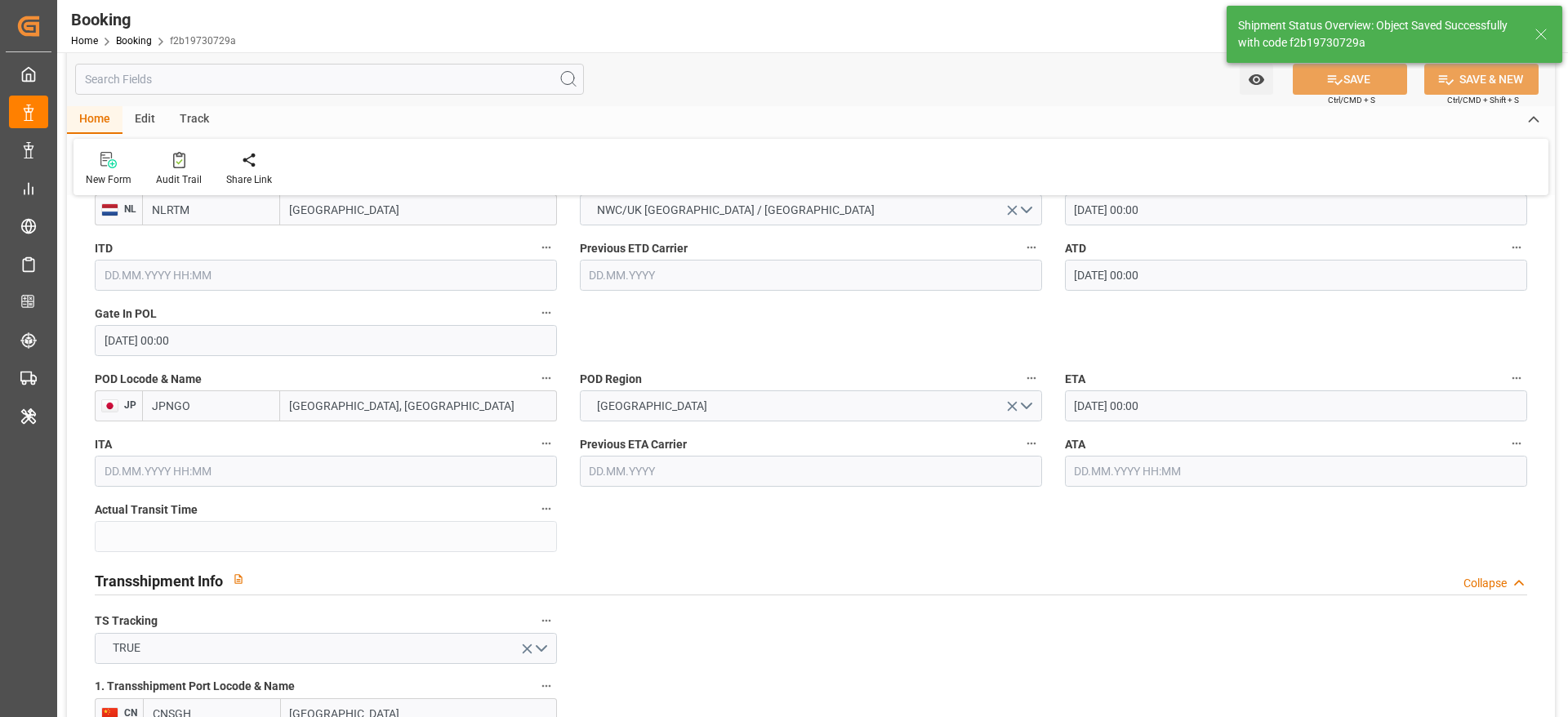
type input "17.08.2025 00:00"
type input "08.10.2025 00:00"
type input "27.09.2025 00:00"
type input "03.10.2025 00:00"
type input "04.09.2025 07:16"
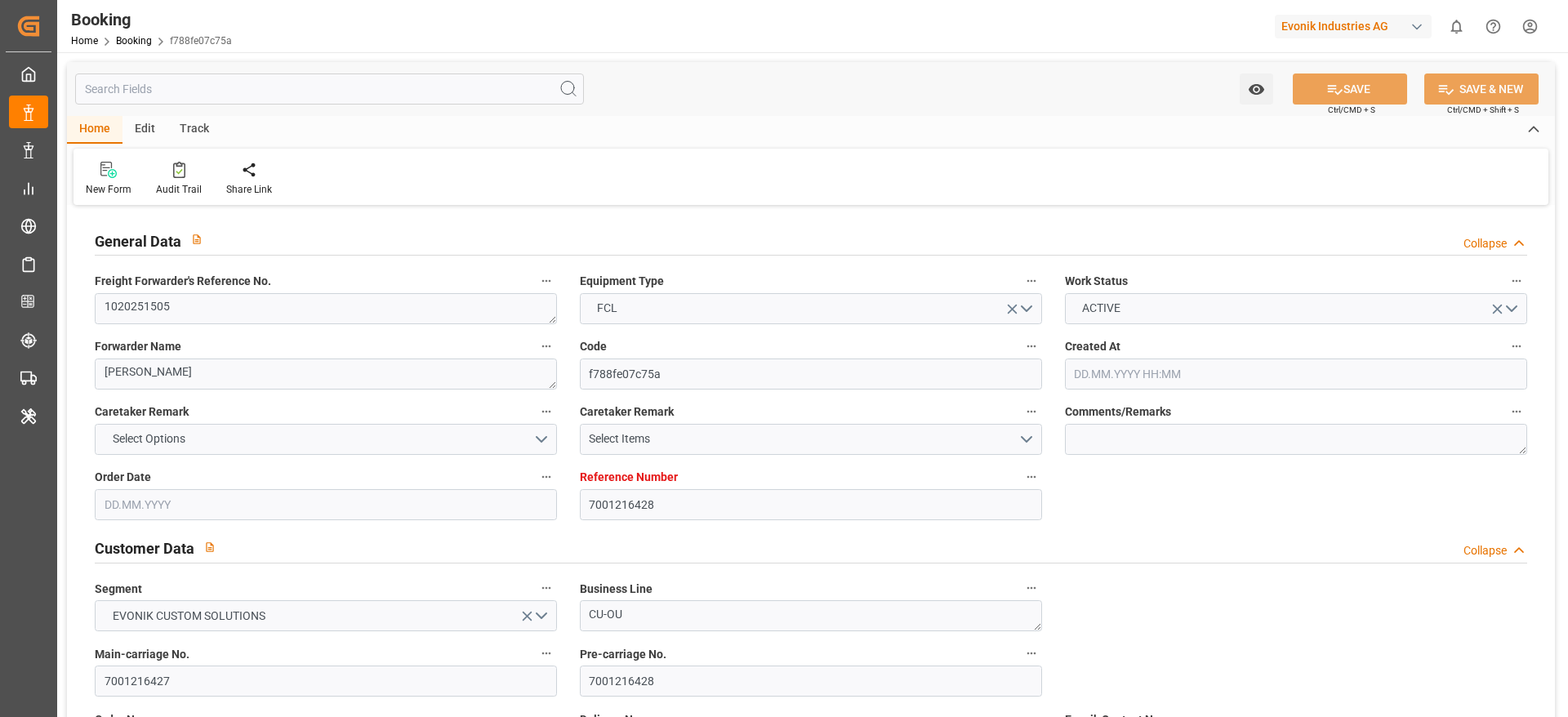
type input "7001216428"
type input "EUNWC"
type input "VNCLI"
type input "[DATE] 11:38"
type input "[DATE]"
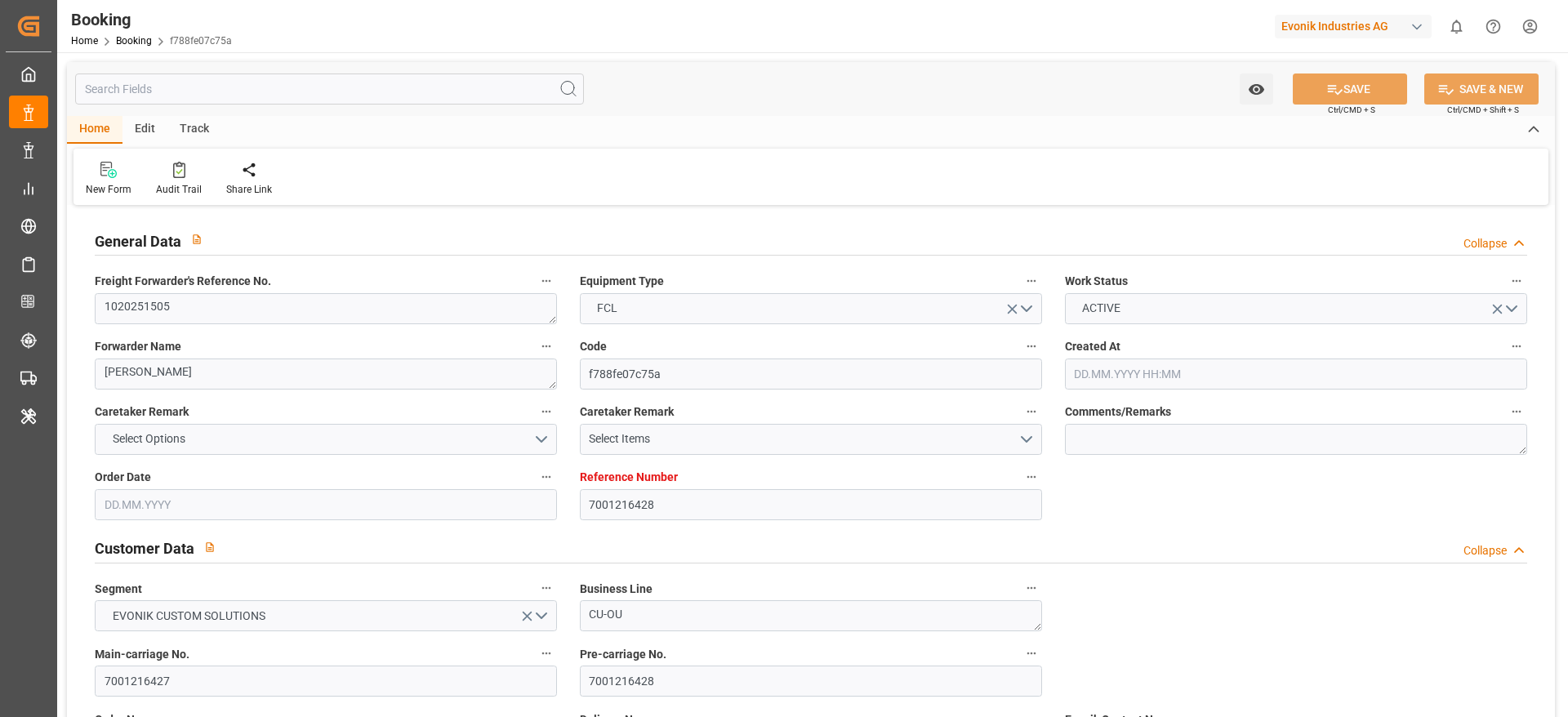
type input "[DATE]"
type input "[DATE] 21:01"
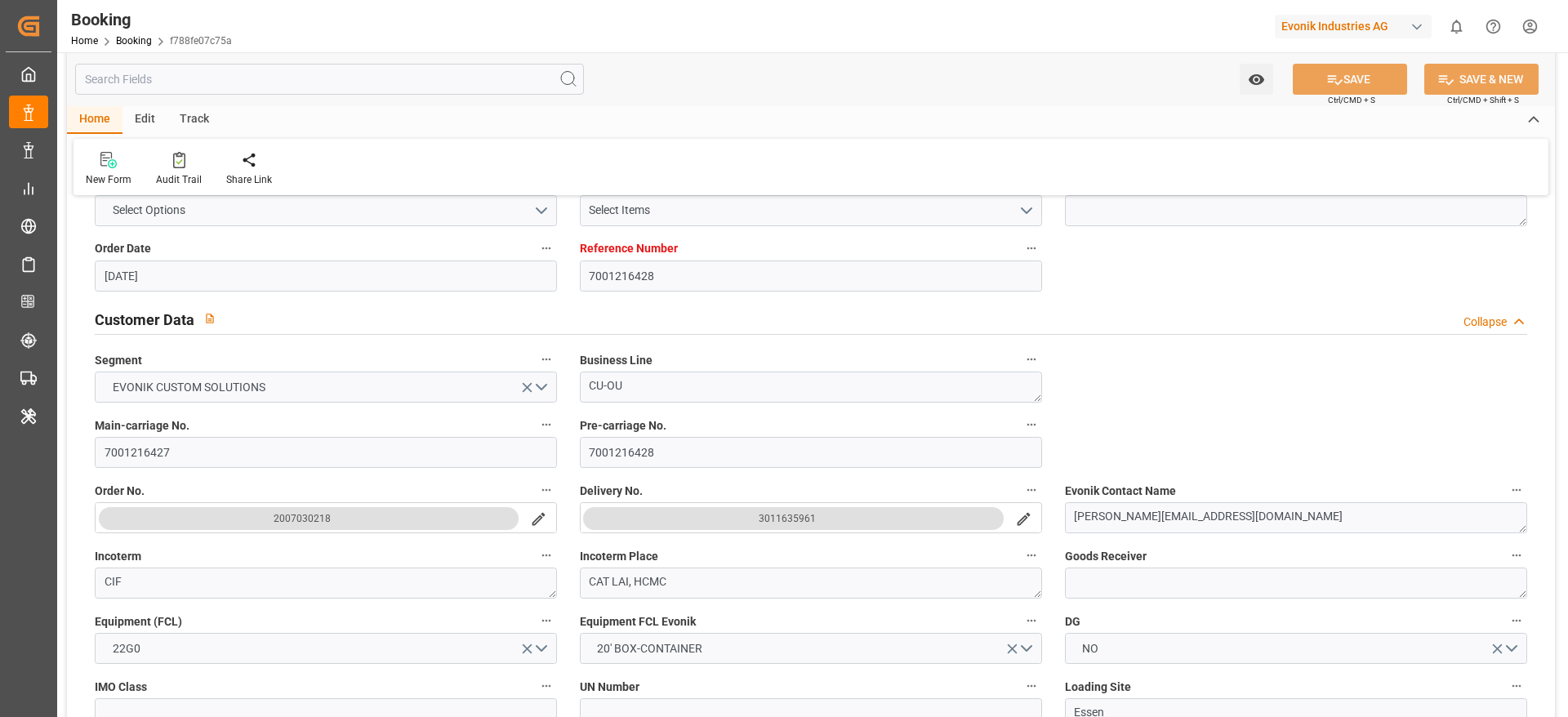
scroll to position [367, 0]
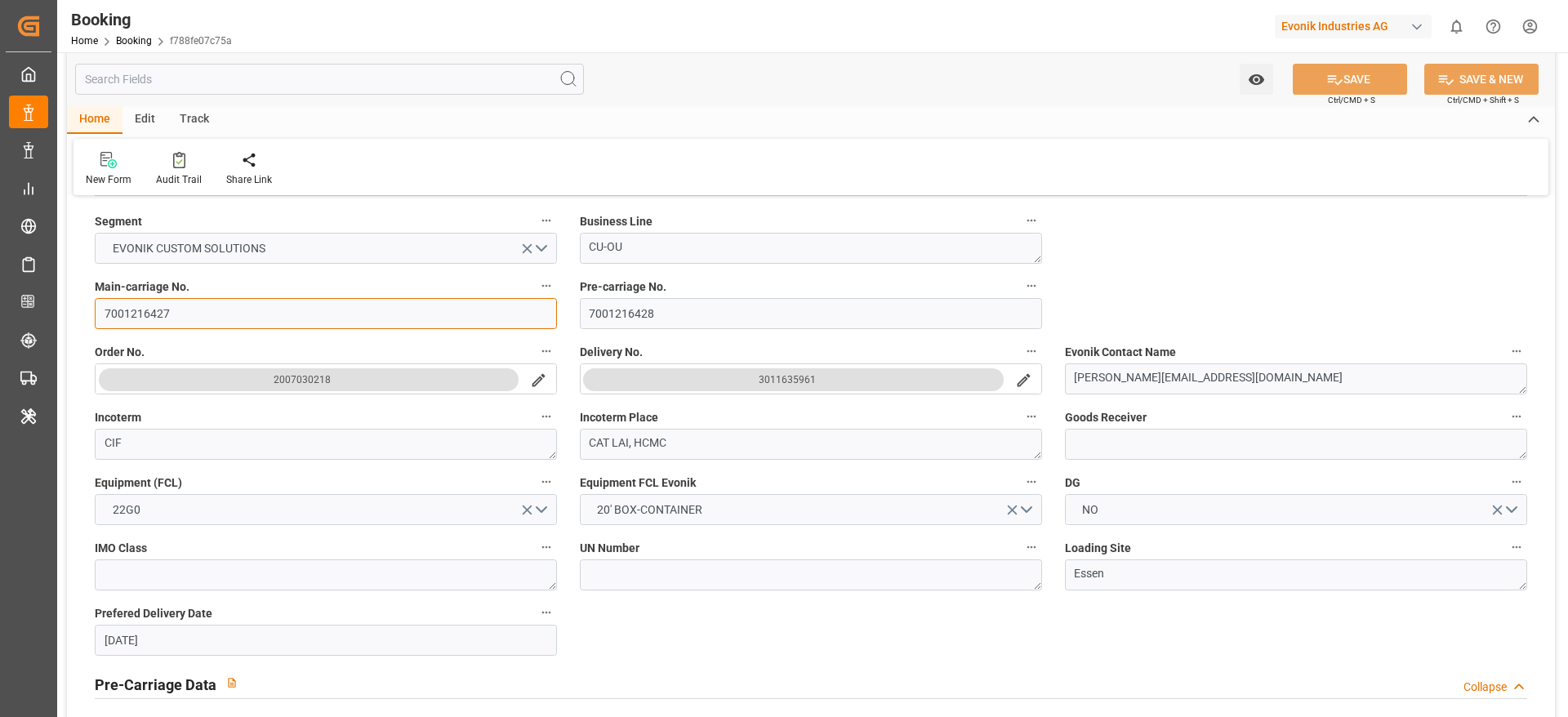
click at [181, 316] on input "7001216427" at bounding box center [325, 312] width 462 height 31
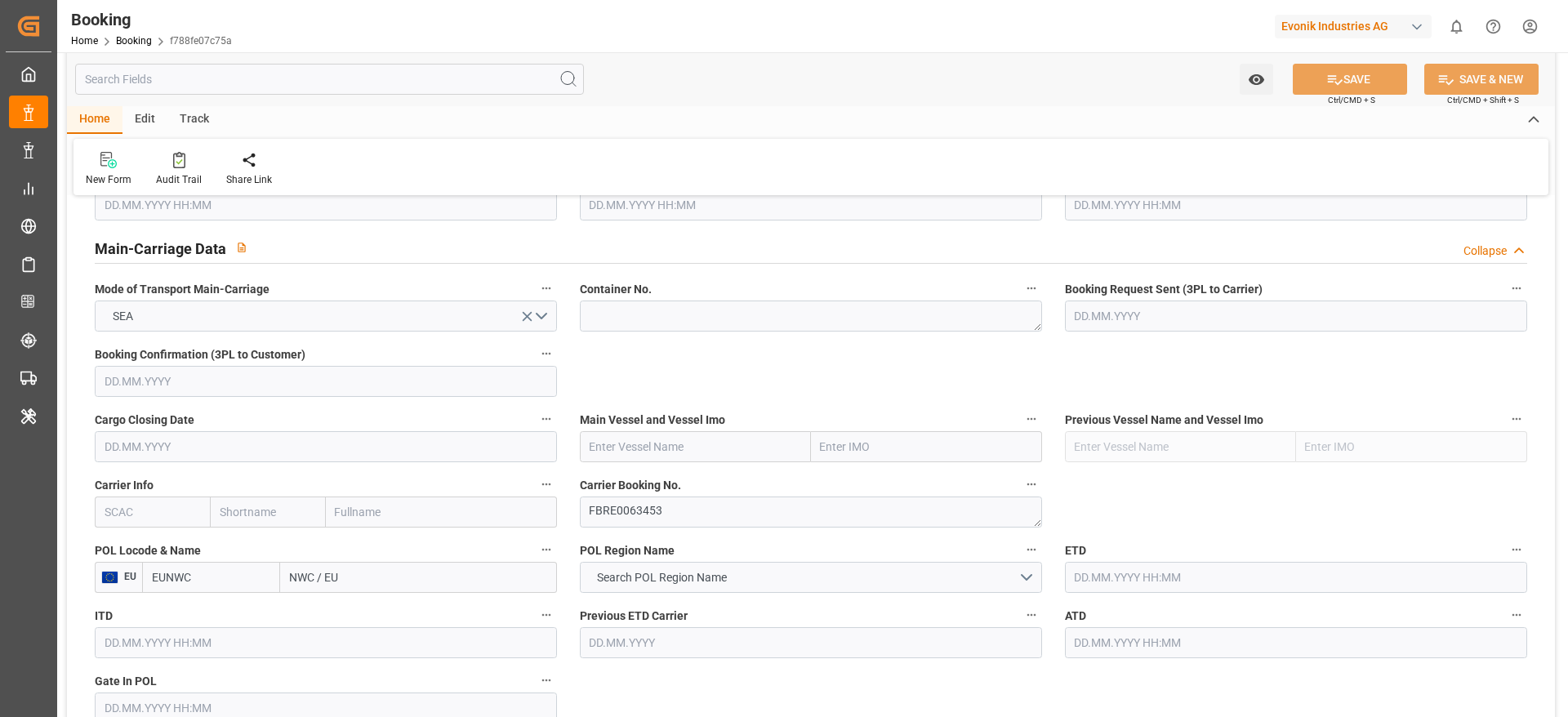
scroll to position [1102, 0]
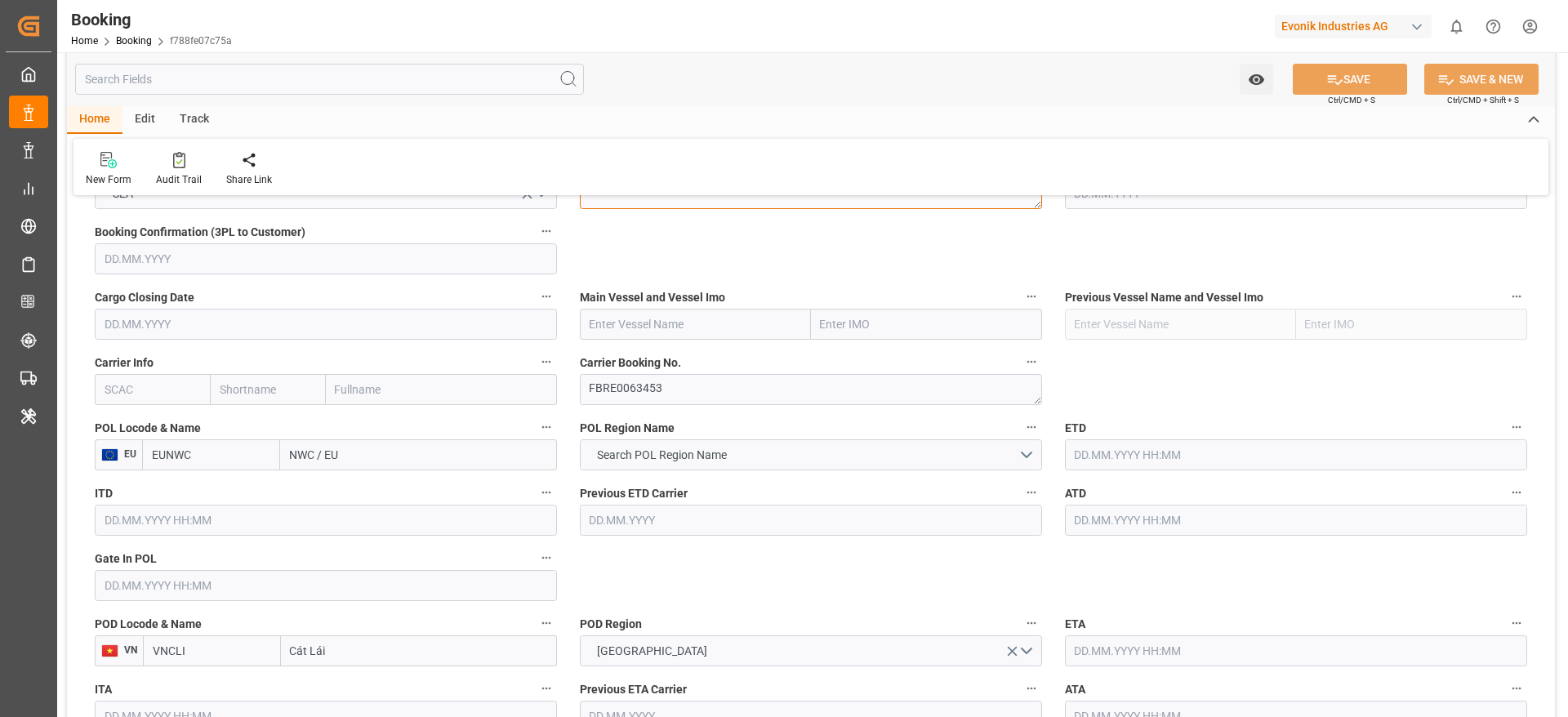
click at [605, 208] on textarea at bounding box center [810, 193] width 462 height 31
paste textarea "TIIU2045610"
type textarea "TIIU2045610"
click at [175, 398] on input "text" at bounding box center [152, 389] width 115 height 31
click at [133, 419] on b "YMLU" at bounding box center [120, 425] width 31 height 13
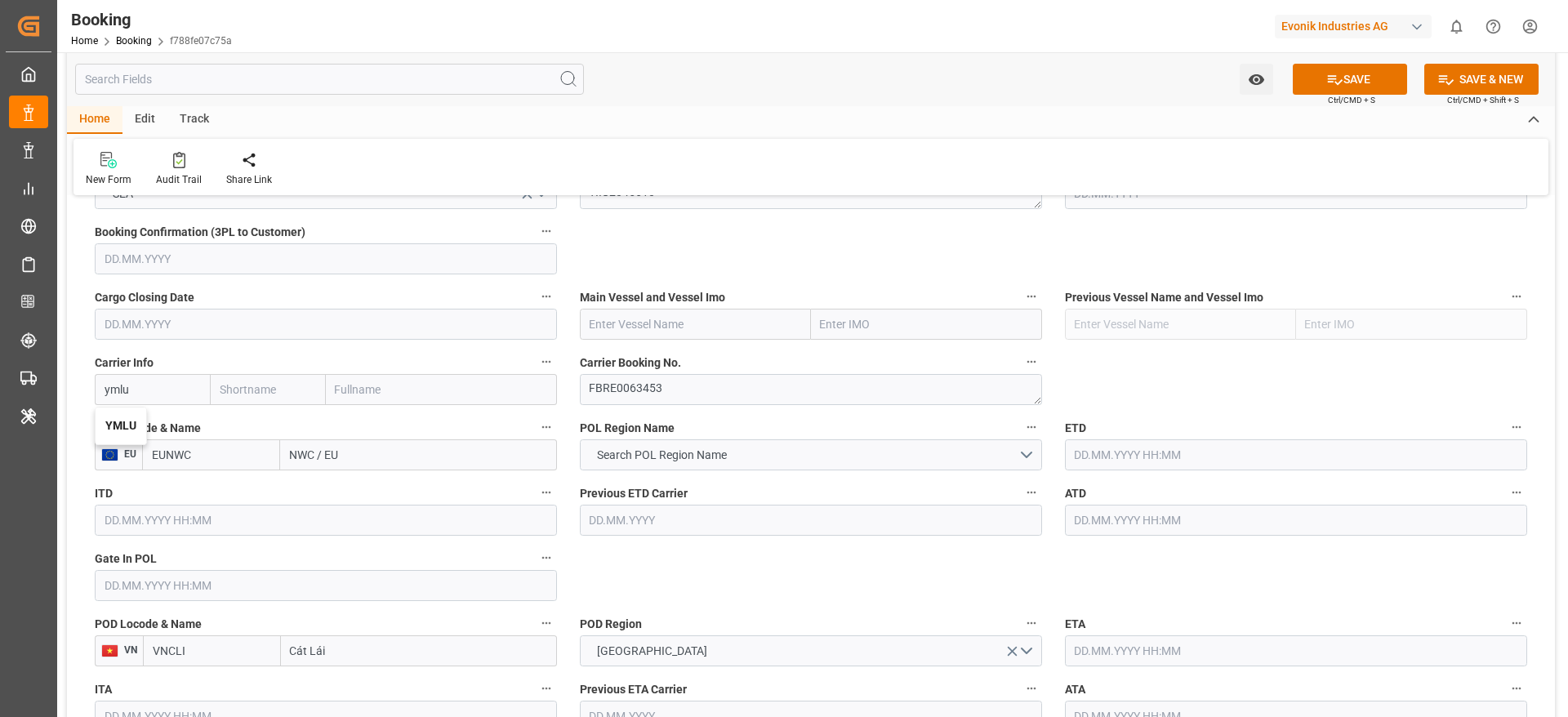
type input "YMLU"
type input "[PERSON_NAME]"
type input "[PERSON_NAME] Marine Transport Corp."
type input "YMLU"
click at [584, 400] on textarea "FBRE0063453" at bounding box center [810, 389] width 462 height 31
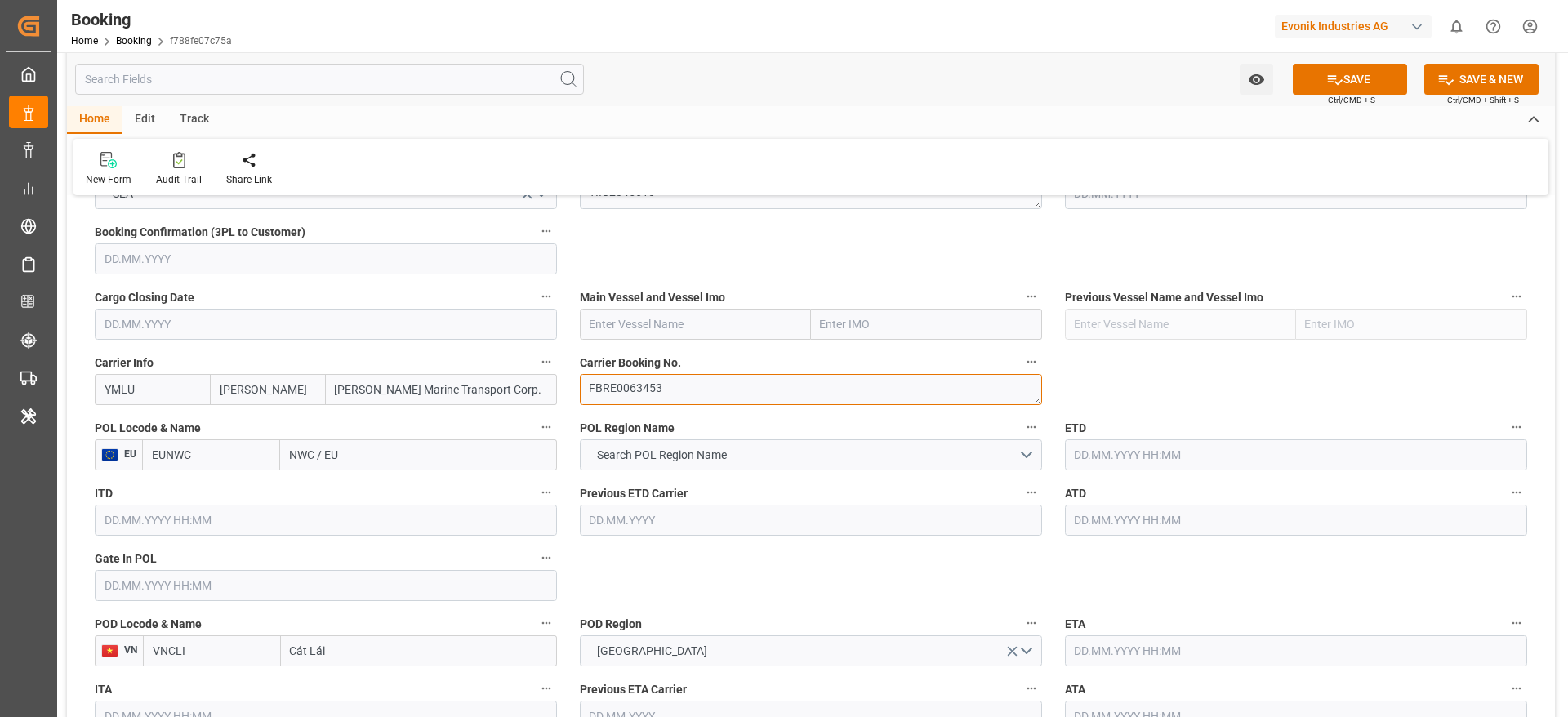
click at [584, 400] on textarea "FBRE0063453" at bounding box center [810, 389] width 462 height 31
click at [603, 389] on textarea "FBRE0063453" at bounding box center [810, 389] width 462 height 31
drag, startPoint x: 283, startPoint y: 458, endPoint x: 344, endPoint y: 458, distance: 61.0
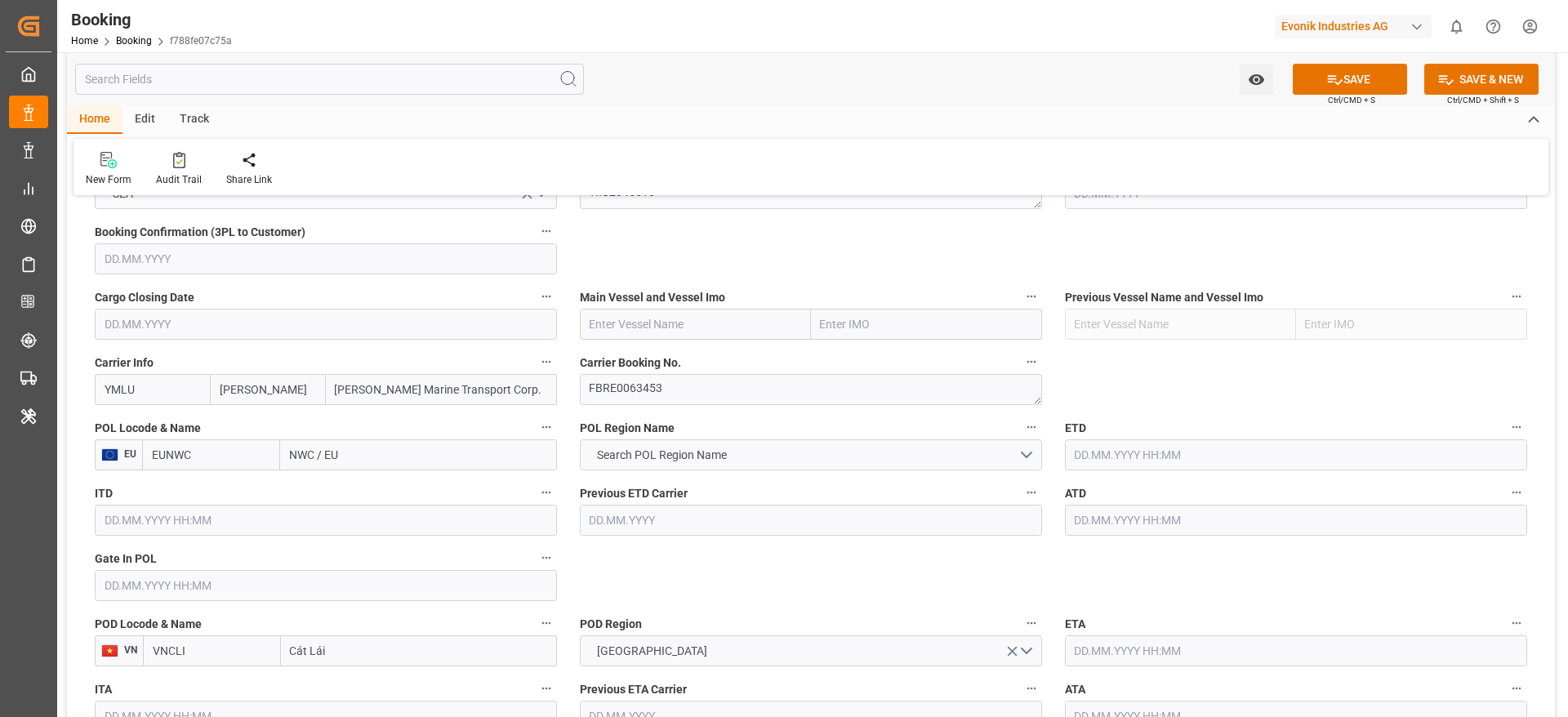
click at [344, 458] on input "NWC / EU" at bounding box center [419, 454] width 277 height 31
paste input "ANTWERPEN"
click at [401, 458] on input "ANTWERPEN" at bounding box center [419, 454] width 277 height 31
type input "ANTWERP"
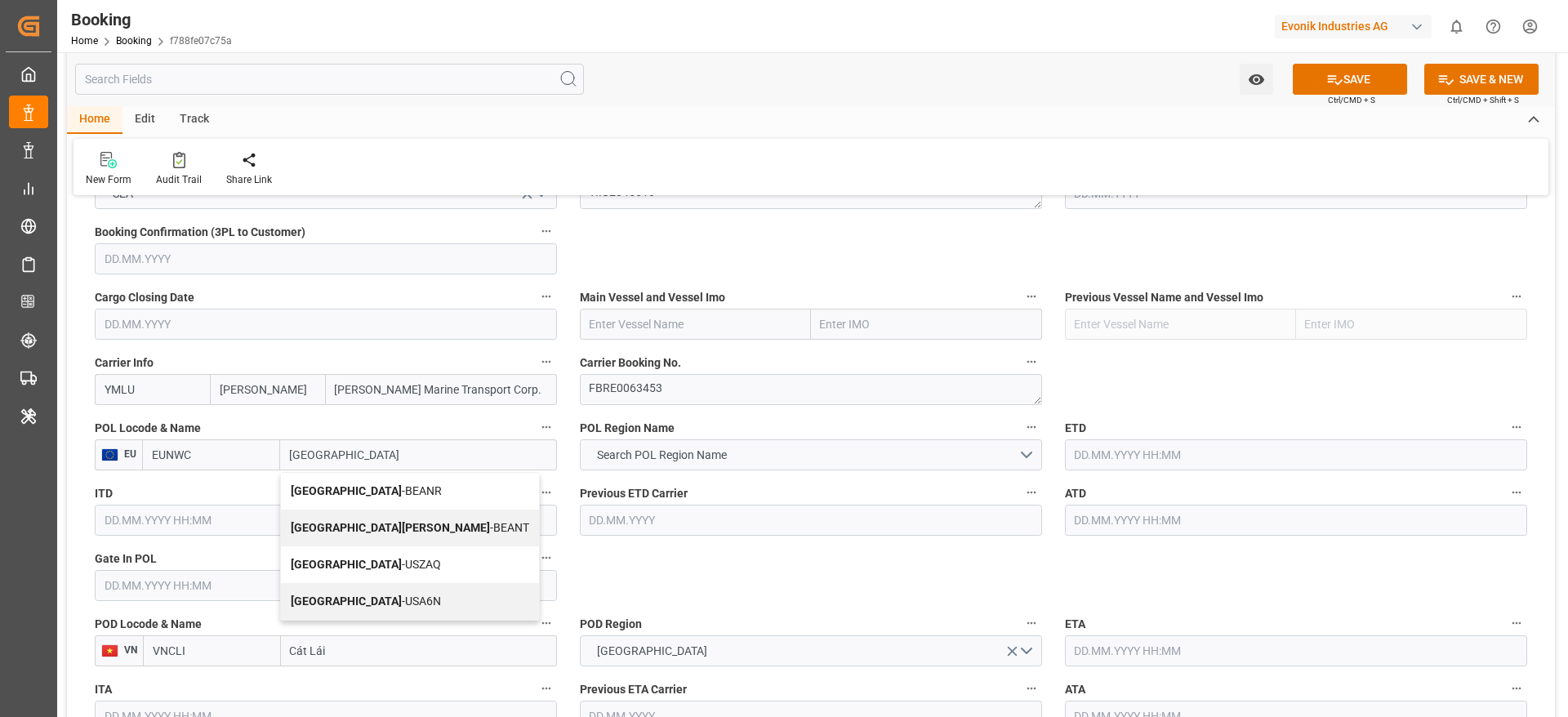
click at [396, 479] on div "Antwerp - BEANR" at bounding box center [410, 491] width 258 height 36
type input "BEANR"
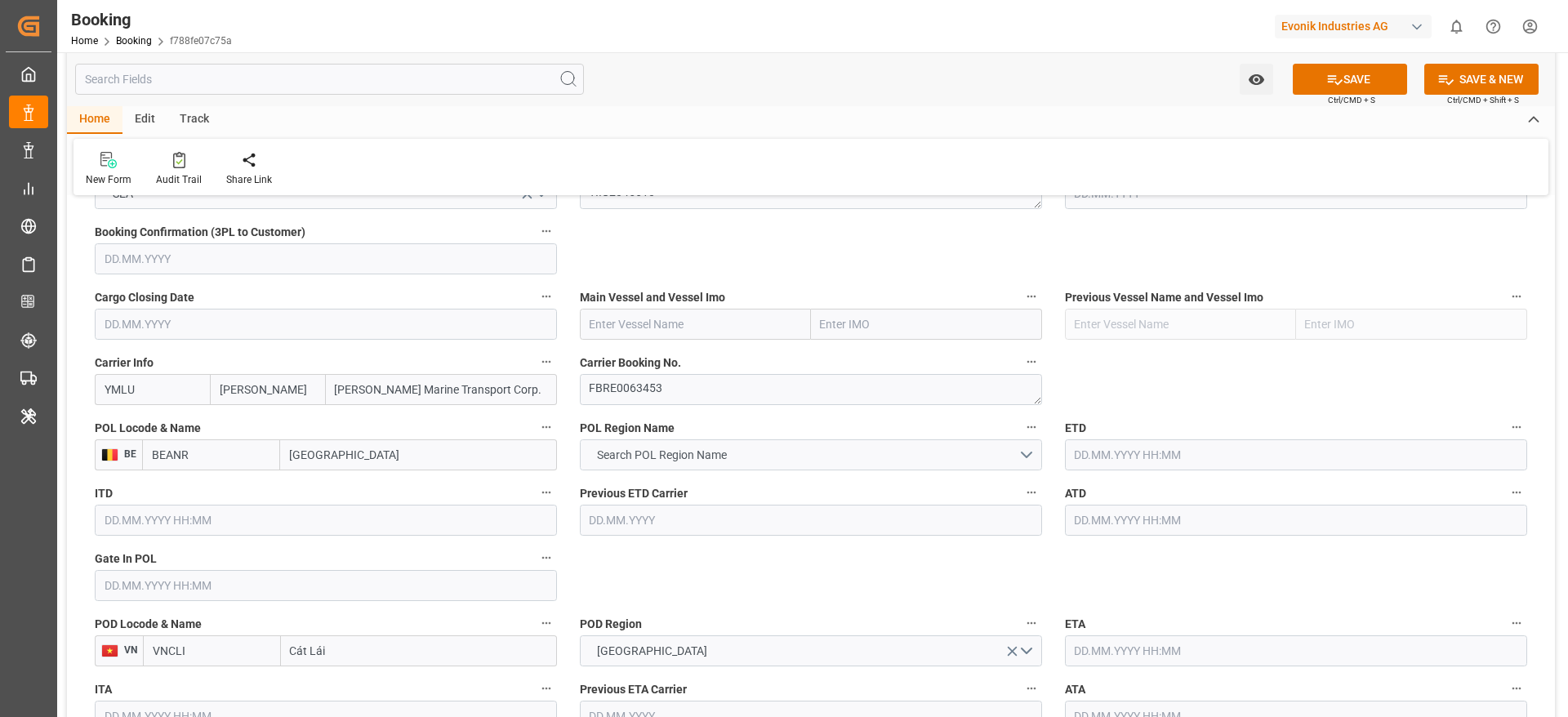
type input "Antwerp"
click at [800, 465] on button "Search POL Region Name" at bounding box center [810, 454] width 462 height 31
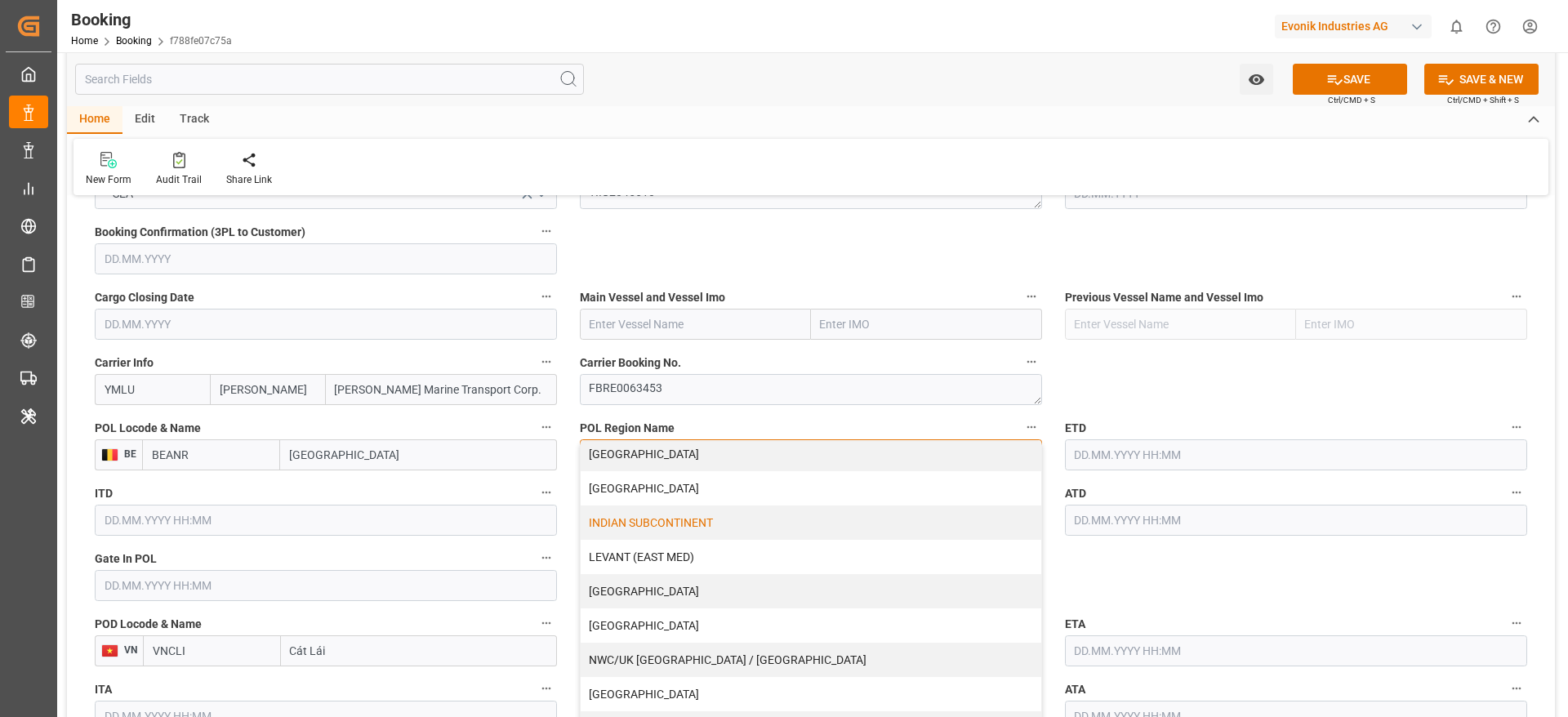
scroll to position [332, 0]
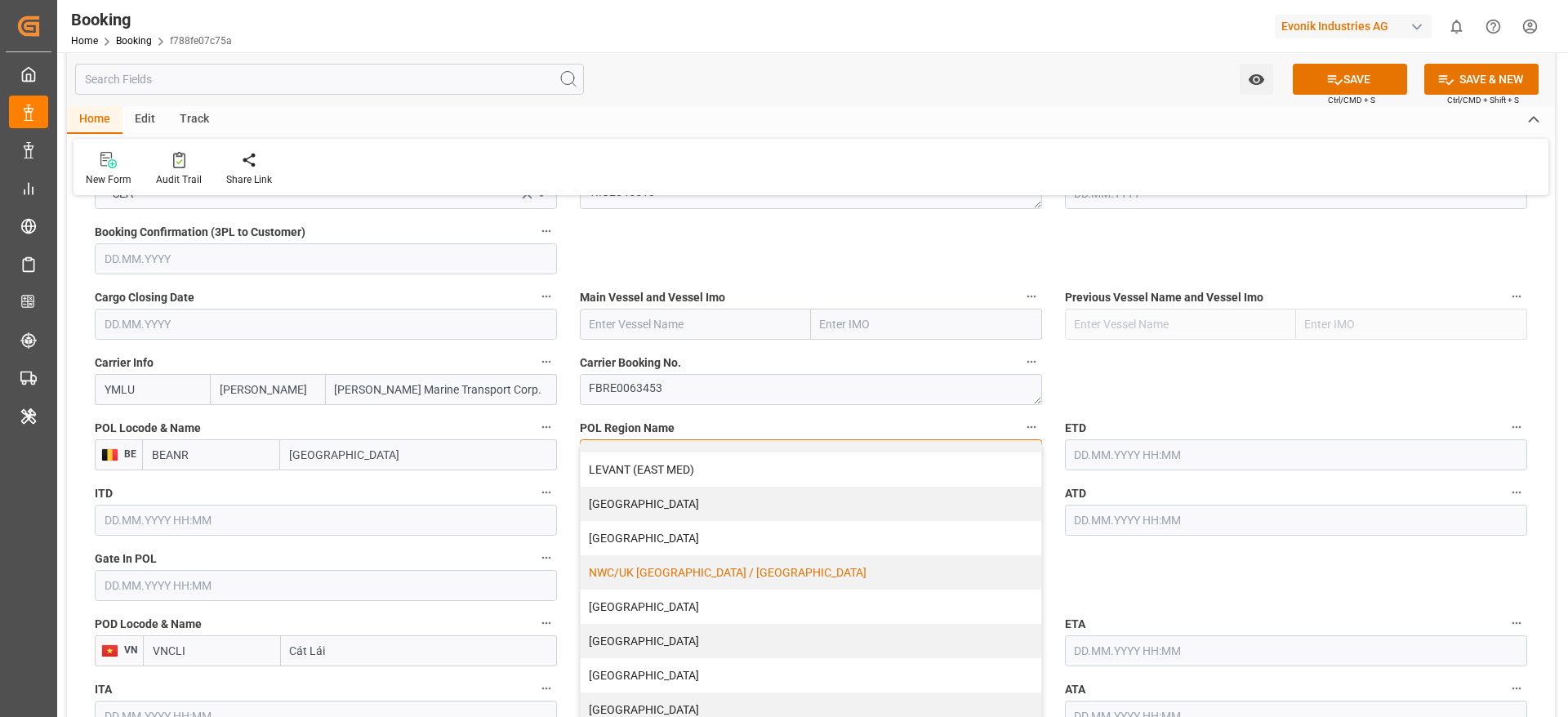
click at [670, 578] on div "NWC/UK [GEOGRAPHIC_DATA] / [GEOGRAPHIC_DATA]" at bounding box center [810, 572] width 460 height 34
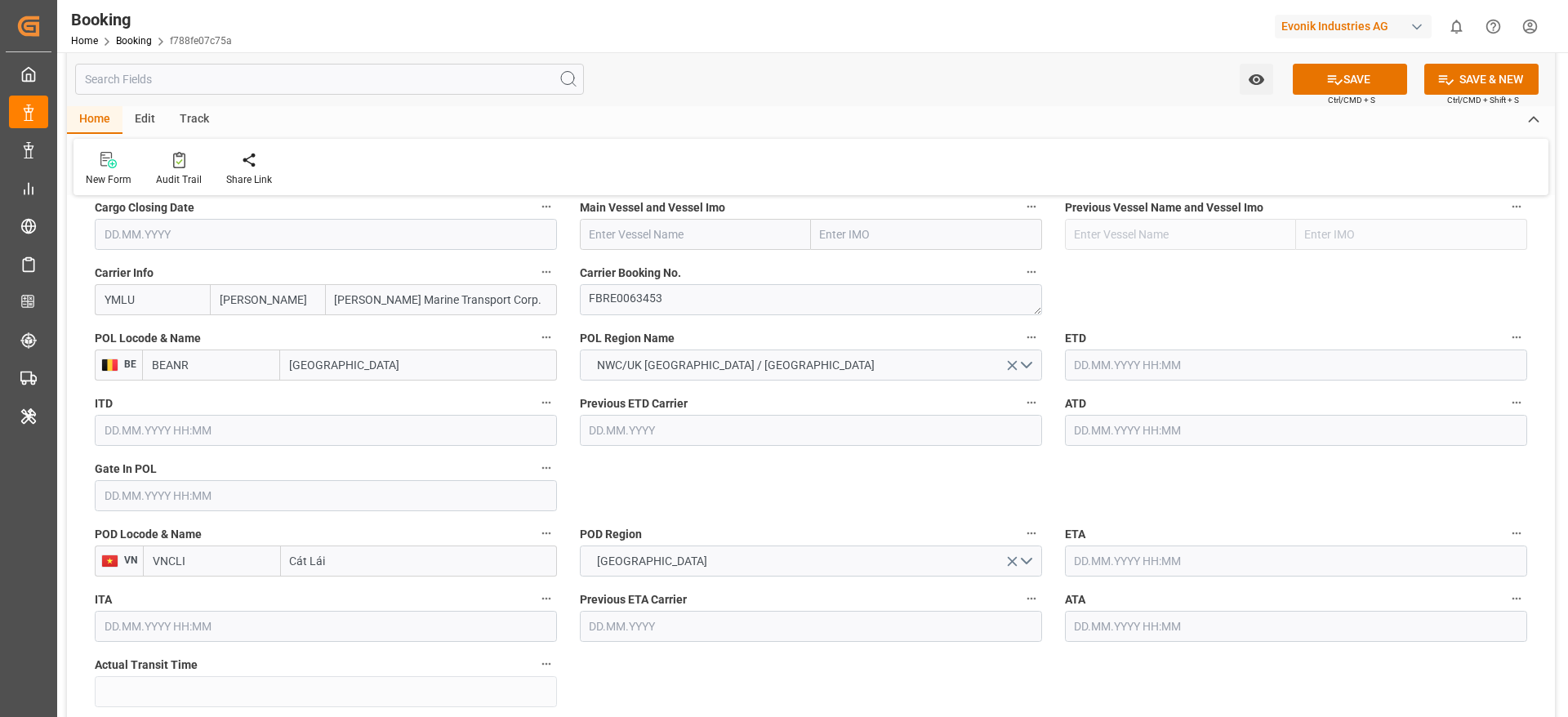
scroll to position [1224, 0]
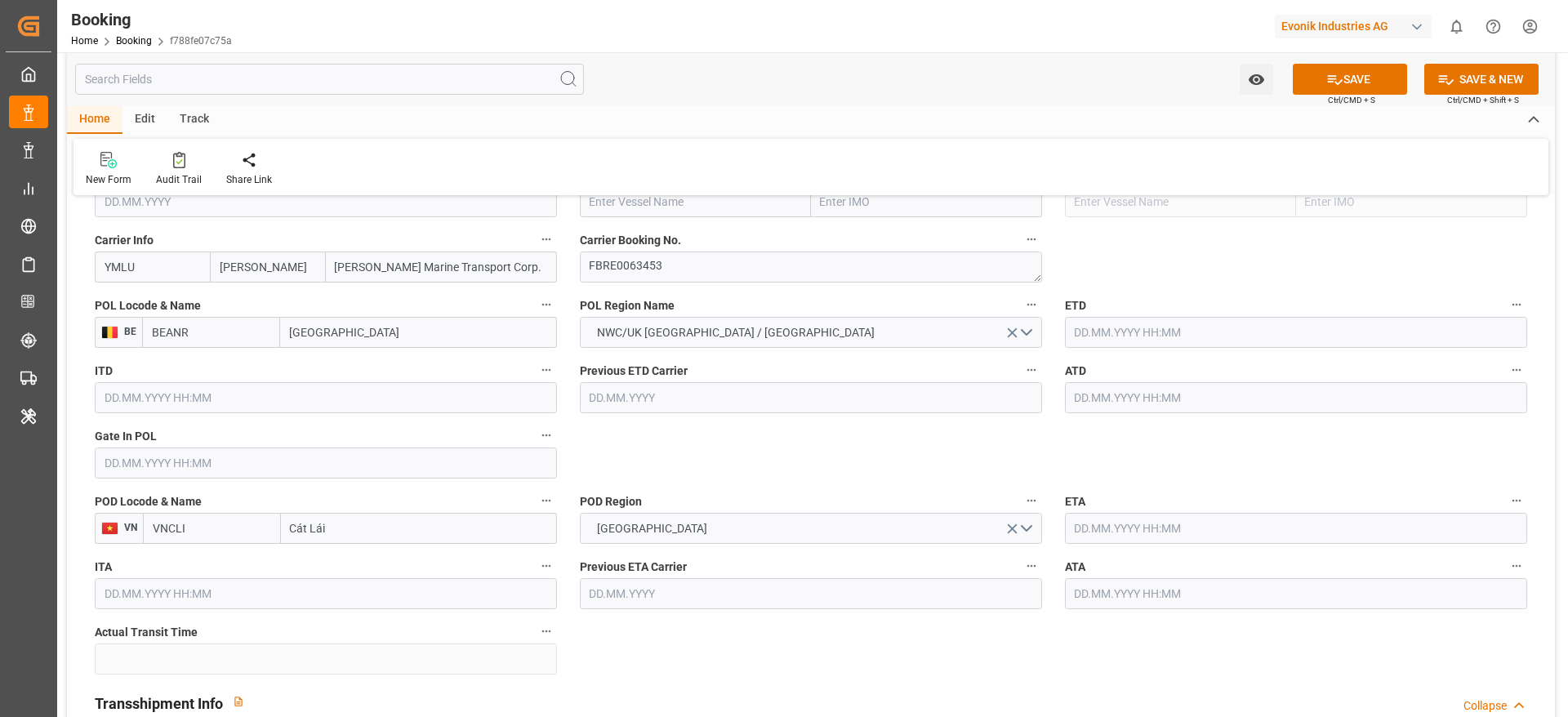
click at [650, 186] on div "New Form Audit Trail Share Link" at bounding box center [811, 167] width 1475 height 56
click at [639, 198] on input "text" at bounding box center [695, 201] width 231 height 31
paste input "ONE MAGDALENA"
click at [644, 243] on b "ONE MAGDALENA" at bounding box center [647, 238] width 114 height 13
type input "ONE MAGDALENA"
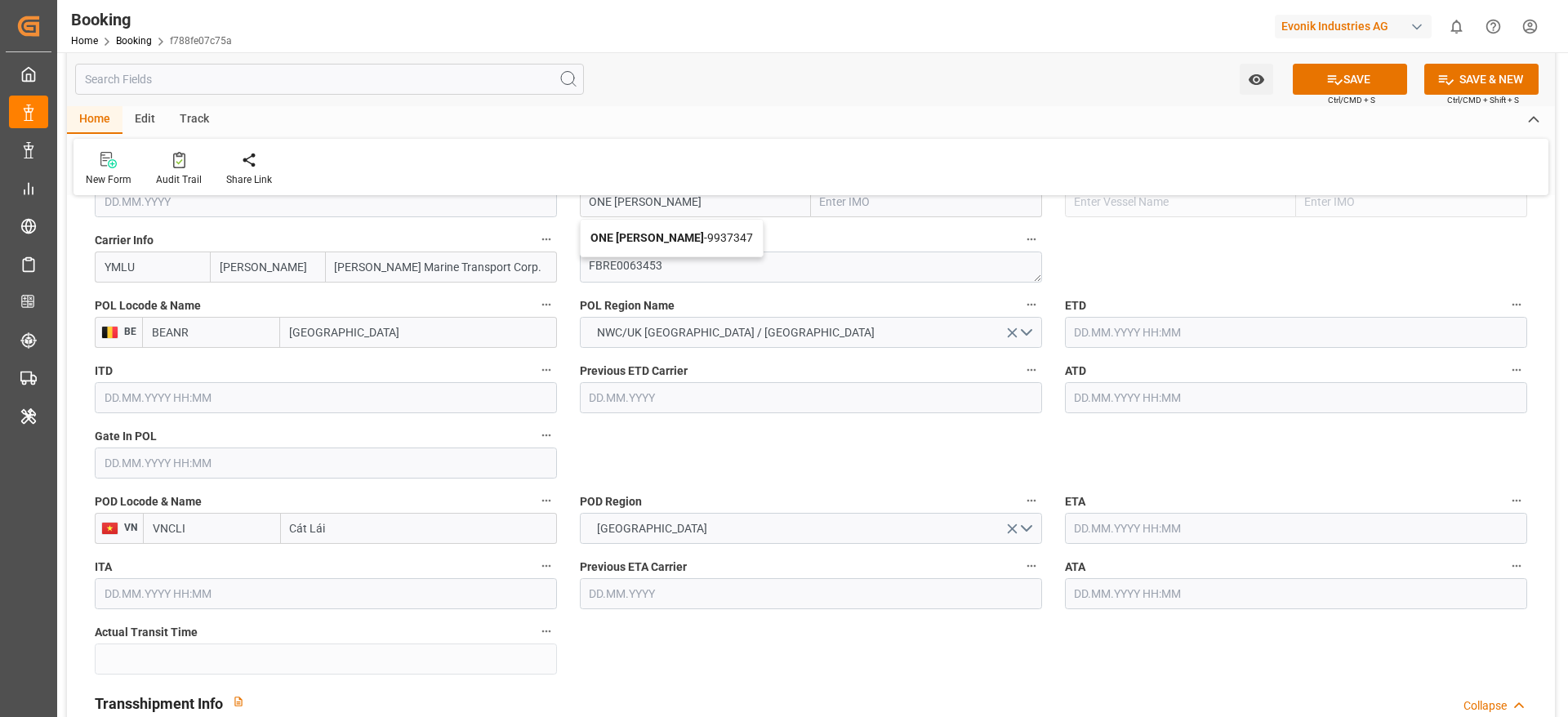
type input "9937347"
type input "ONE MAGDALENA"
click at [147, 463] on input "text" at bounding box center [325, 463] width 462 height 31
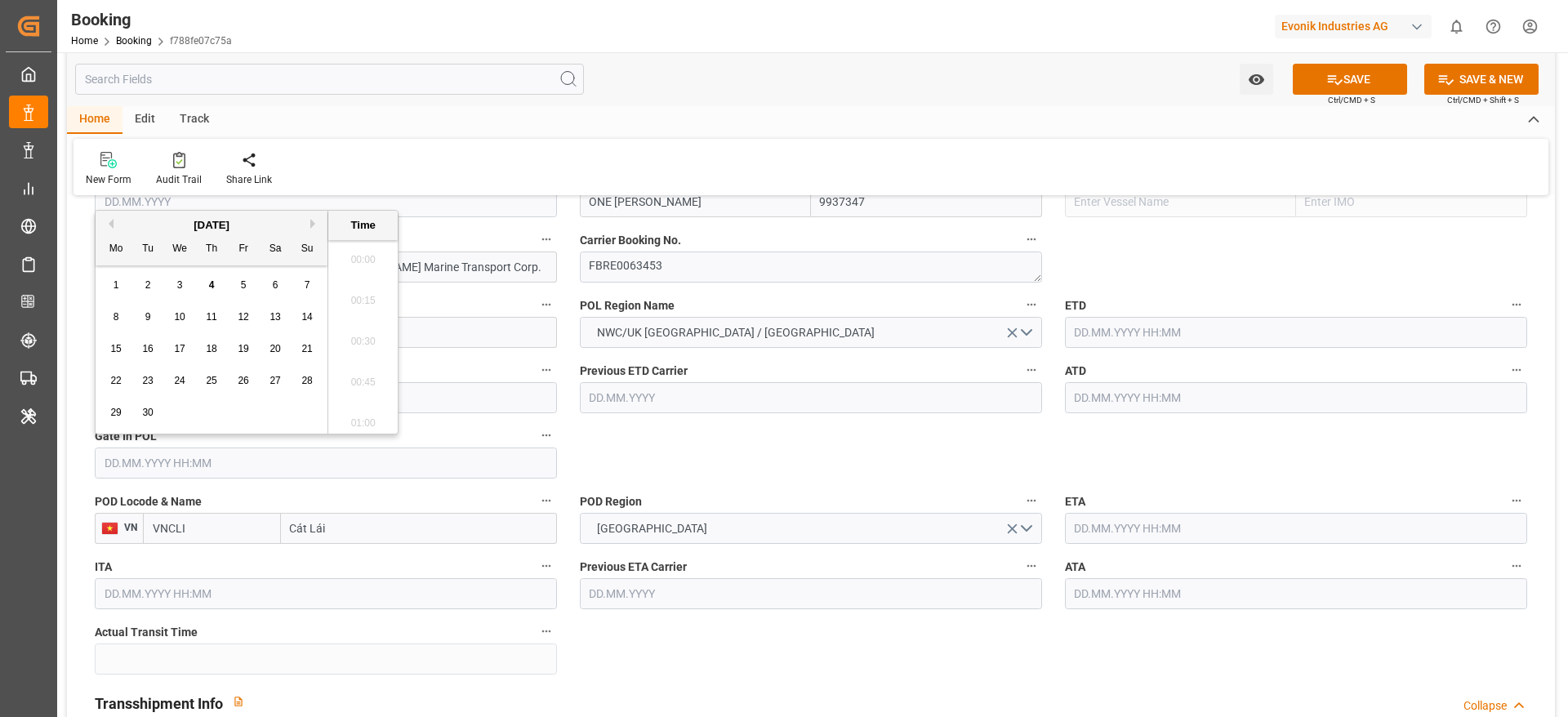
scroll to position [2006, 0]
click at [109, 225] on button "Previous Month" at bounding box center [109, 224] width 10 height 10
click at [148, 379] on span "22" at bounding box center [147, 380] width 11 height 12
type input "22.07.2025 00:00"
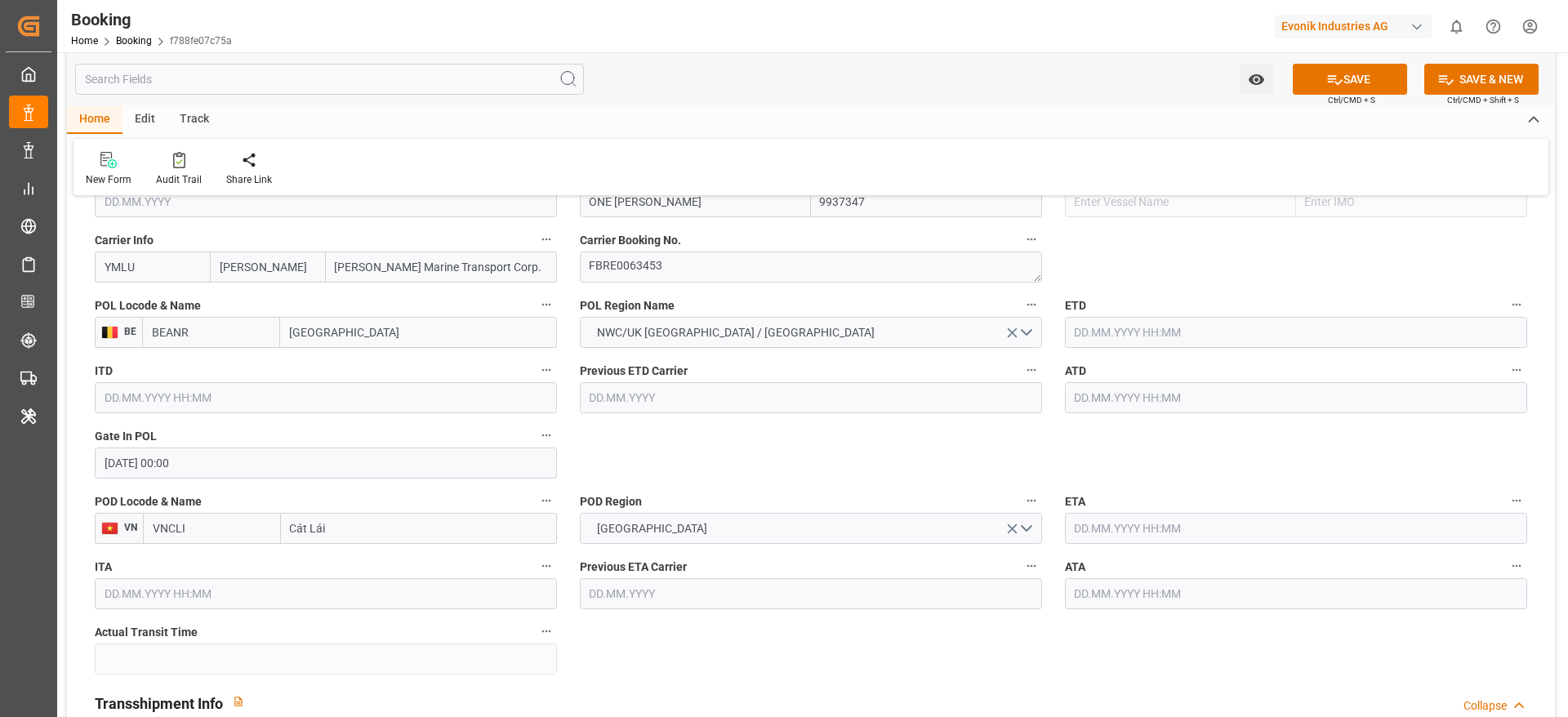
click at [1114, 331] on input "text" at bounding box center [1295, 332] width 462 height 31
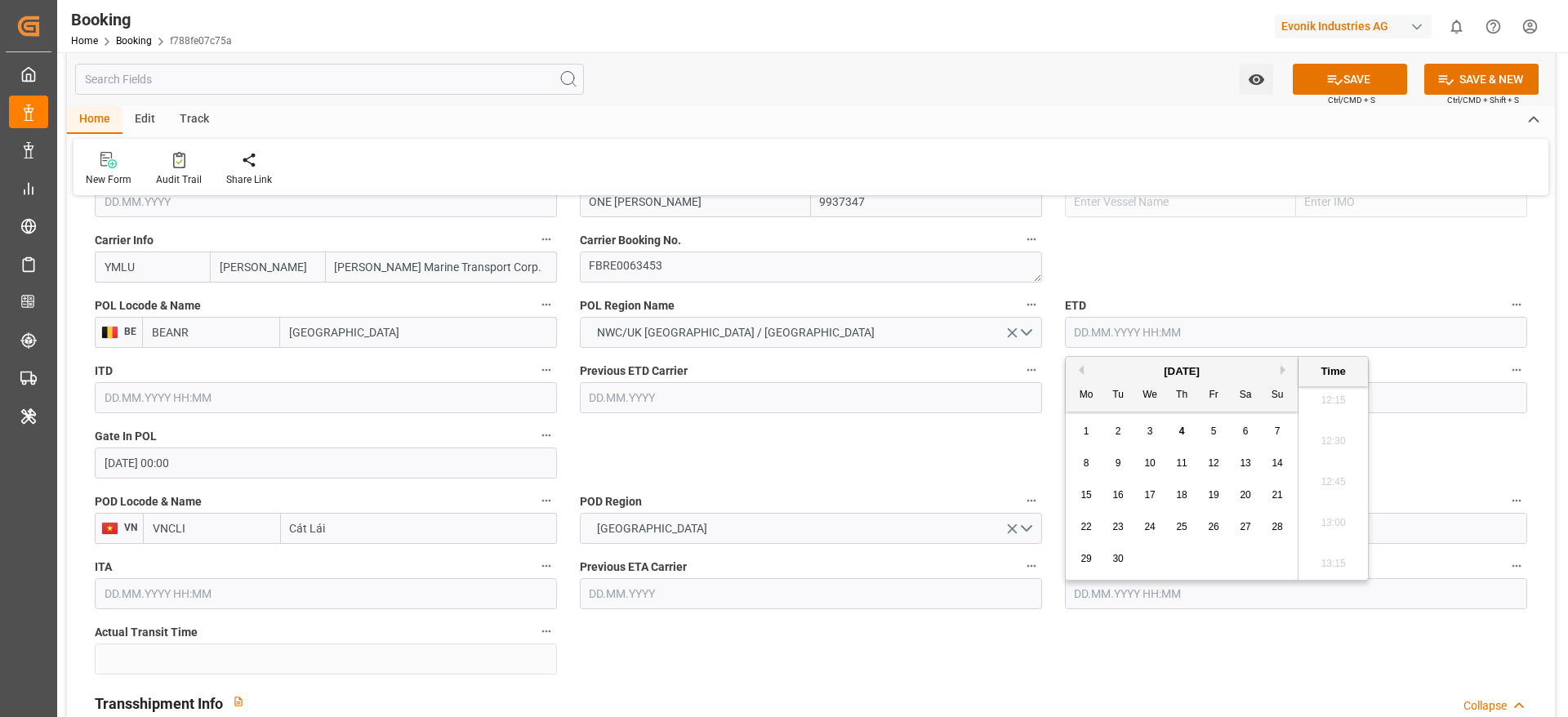
click at [1081, 371] on button "Previous Month" at bounding box center [1079, 370] width 10 height 10
click at [1270, 433] on div "3" at bounding box center [1278, 432] width 21 height 20
type input "03.08.2025 00:00"
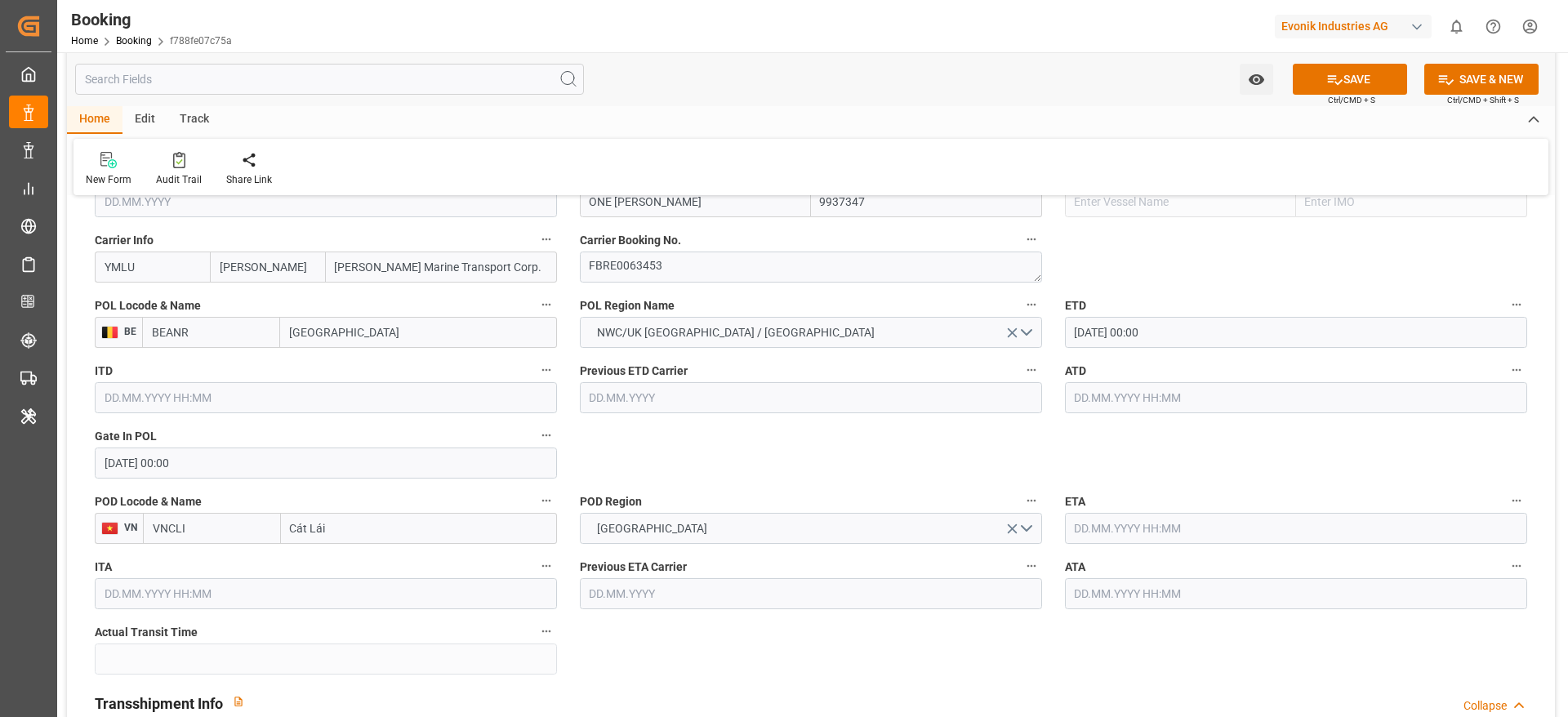
click at [1092, 397] on input "text" at bounding box center [1295, 397] width 462 height 31
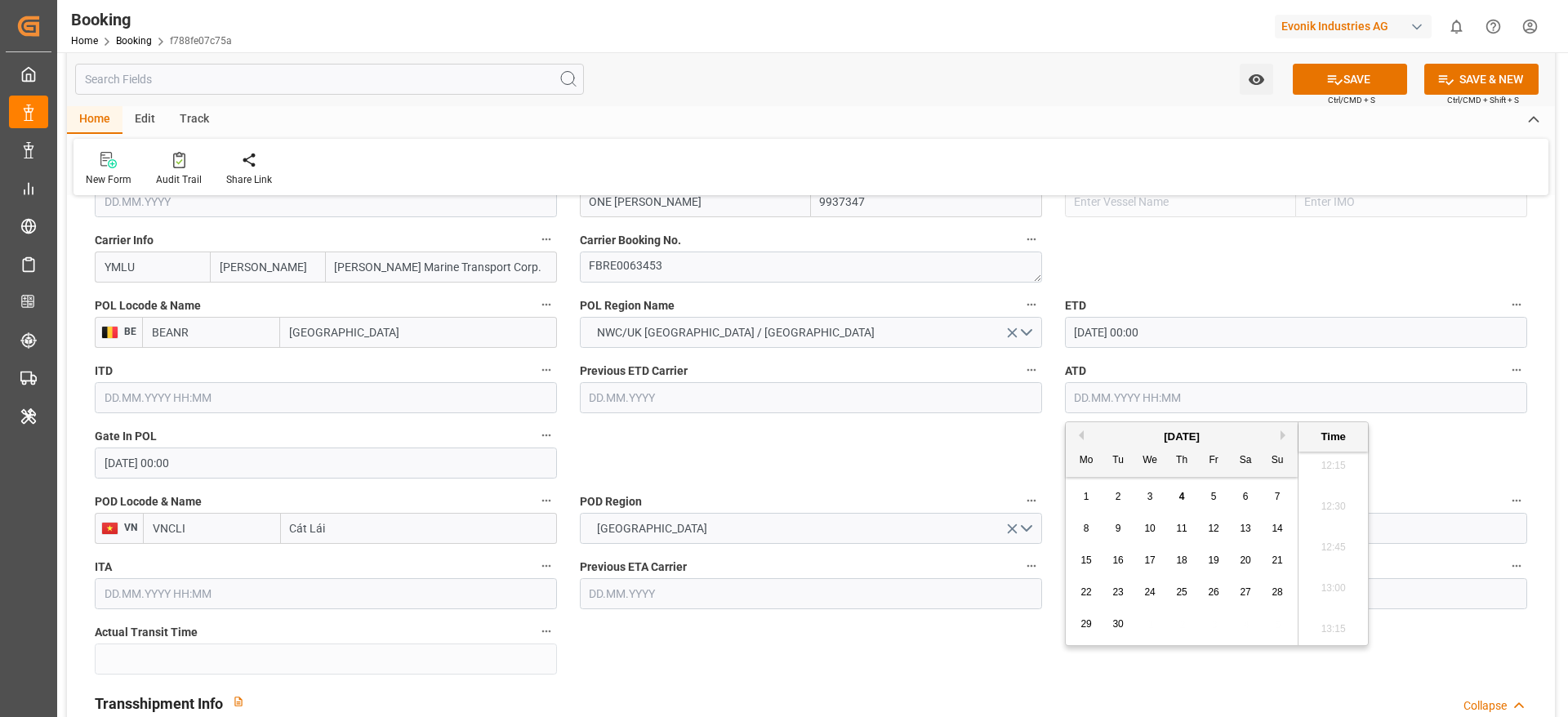
click at [1077, 439] on button "Previous Month" at bounding box center [1079, 435] width 10 height 10
click at [1272, 496] on div "3" at bounding box center [1278, 497] width 21 height 20
type input "03.08.2025 00:00"
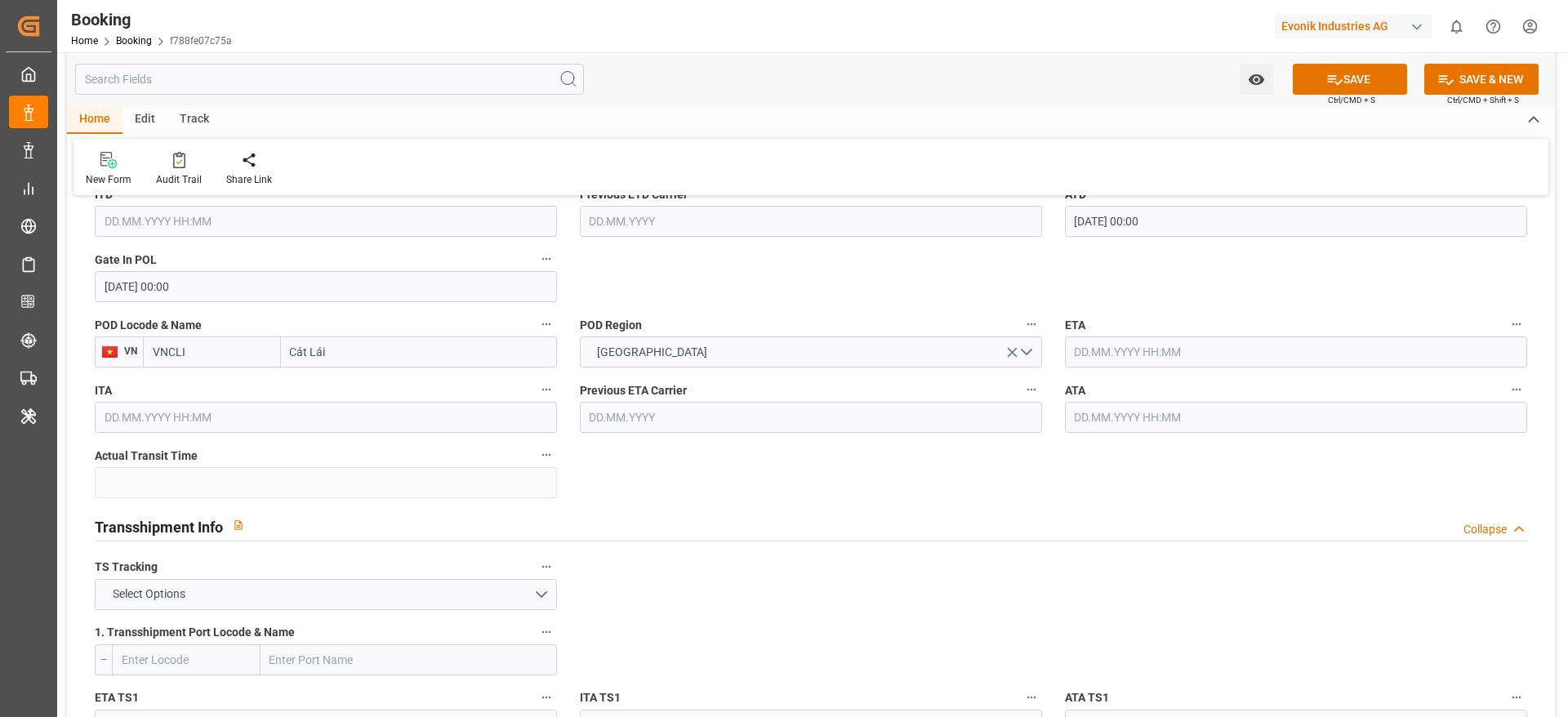
scroll to position [1347, 0]
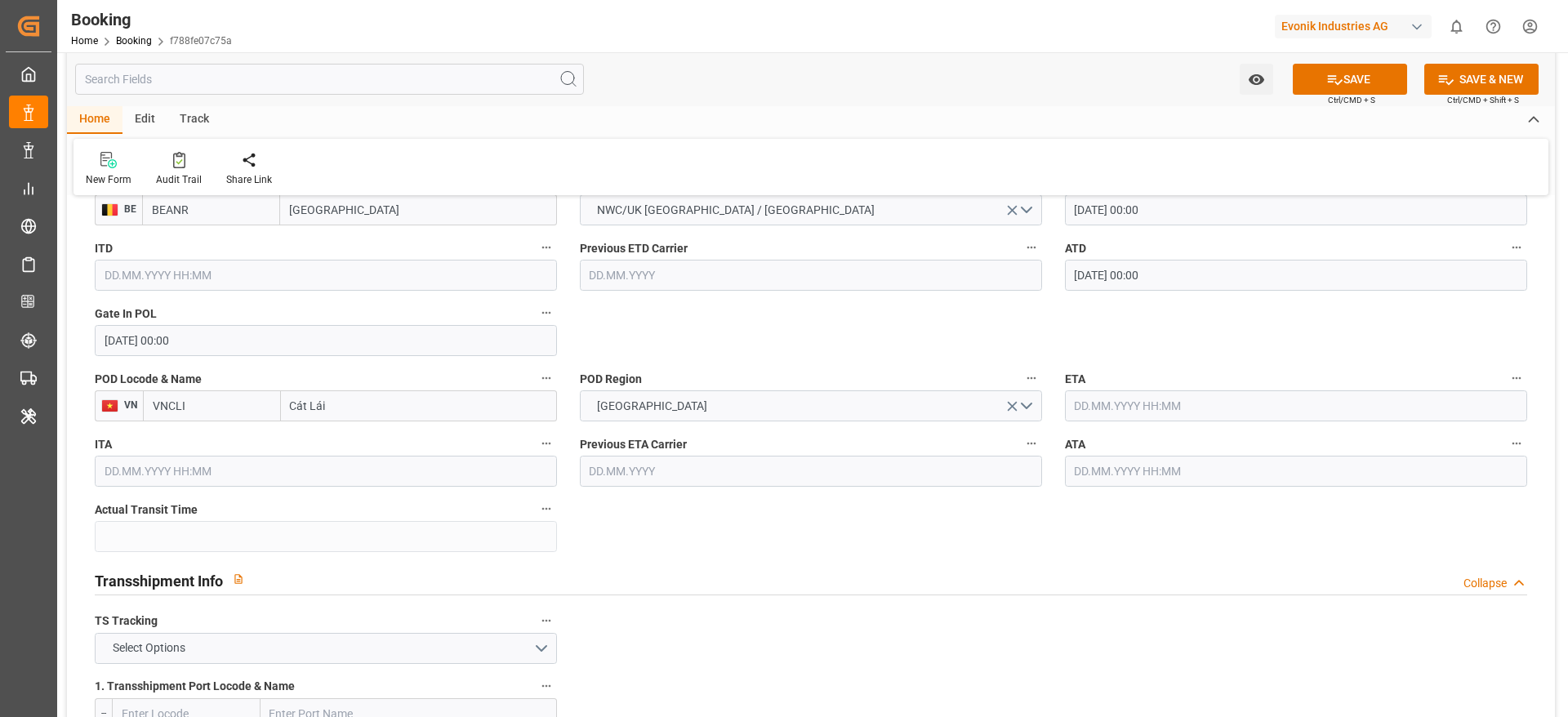
click at [1090, 400] on input "text" at bounding box center [1295, 405] width 462 height 31
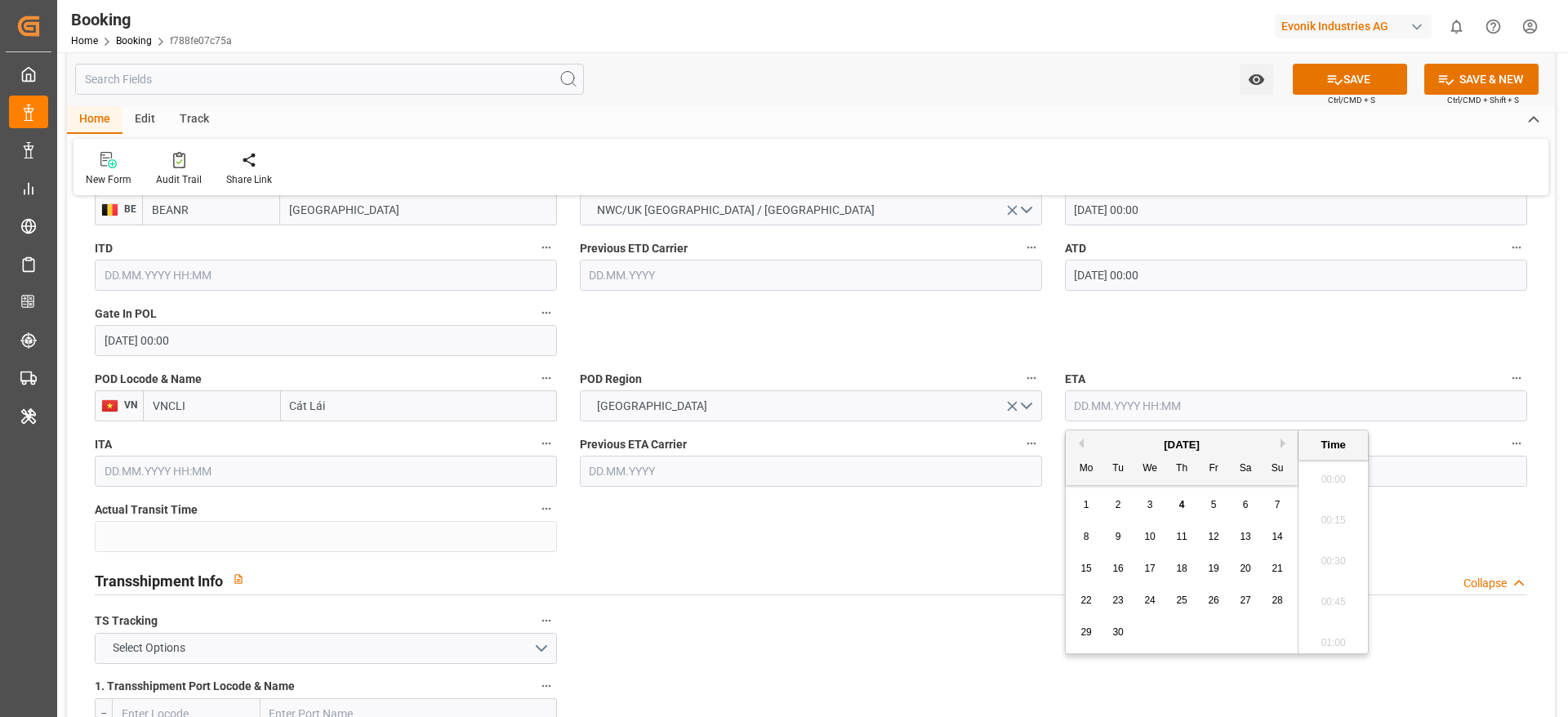
scroll to position [2006, 0]
click at [1283, 447] on button "Next Month" at bounding box center [1285, 443] width 10 height 10
click at [1215, 538] on span "10" at bounding box center [1213, 536] width 11 height 12
type input "10.10.2025 00:00"
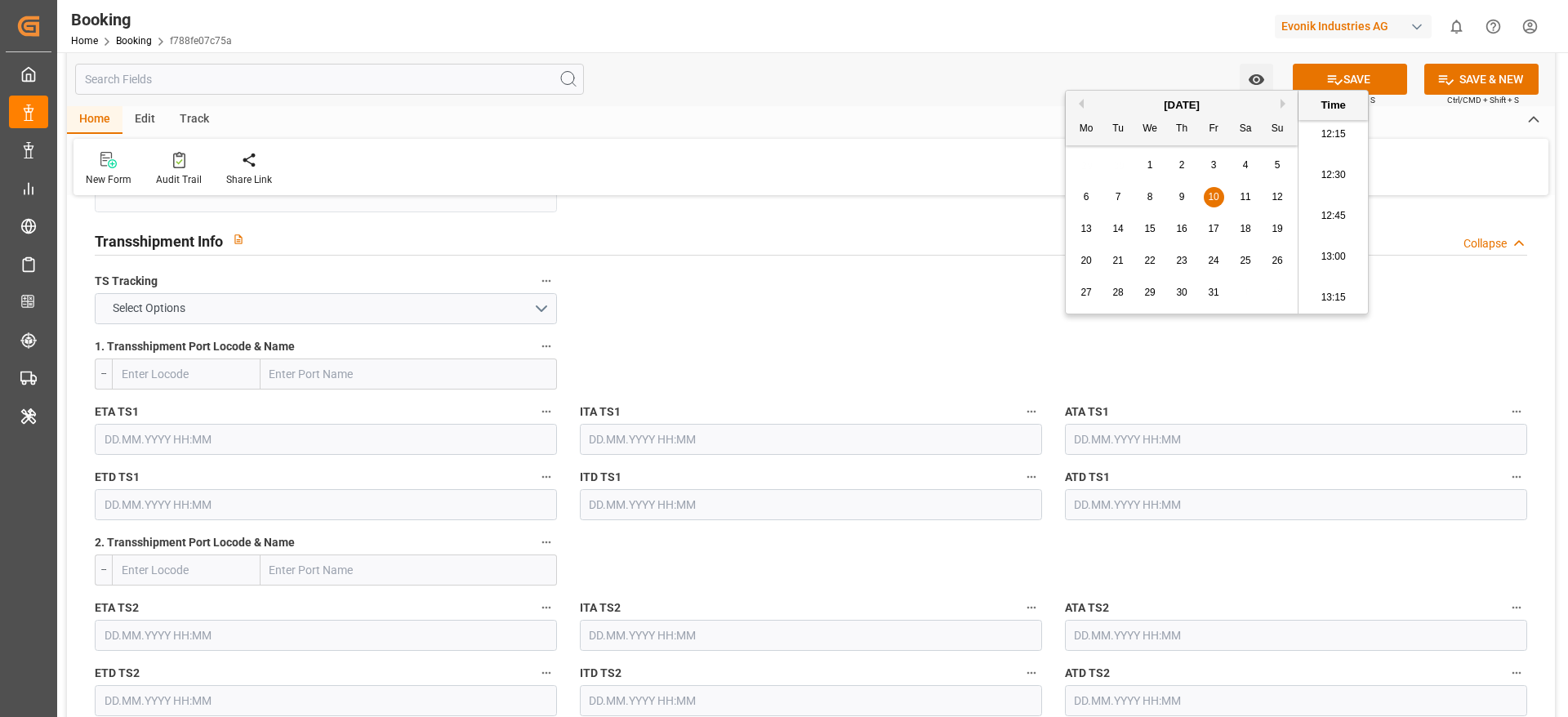
scroll to position [1714, 0]
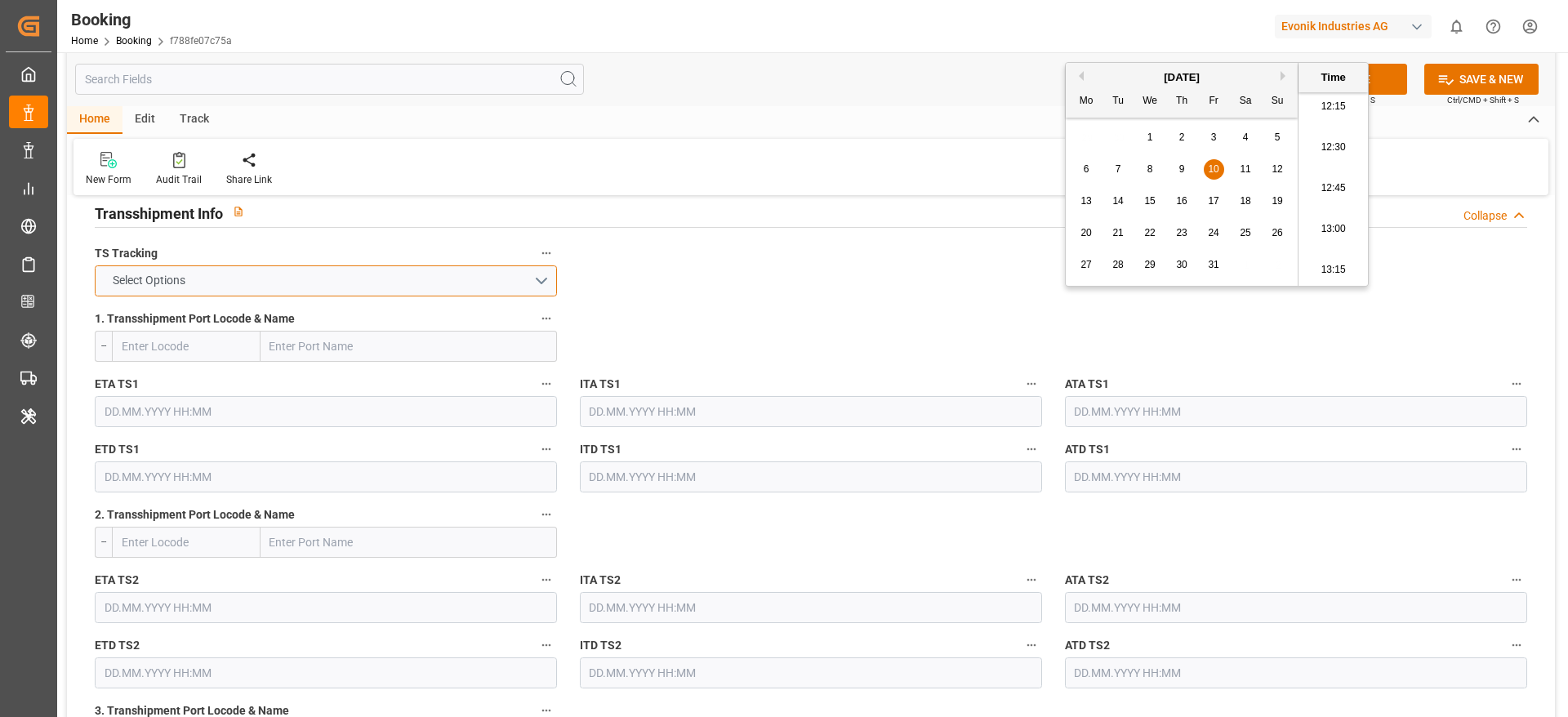
click at [271, 279] on button "Select Options" at bounding box center [325, 280] width 462 height 31
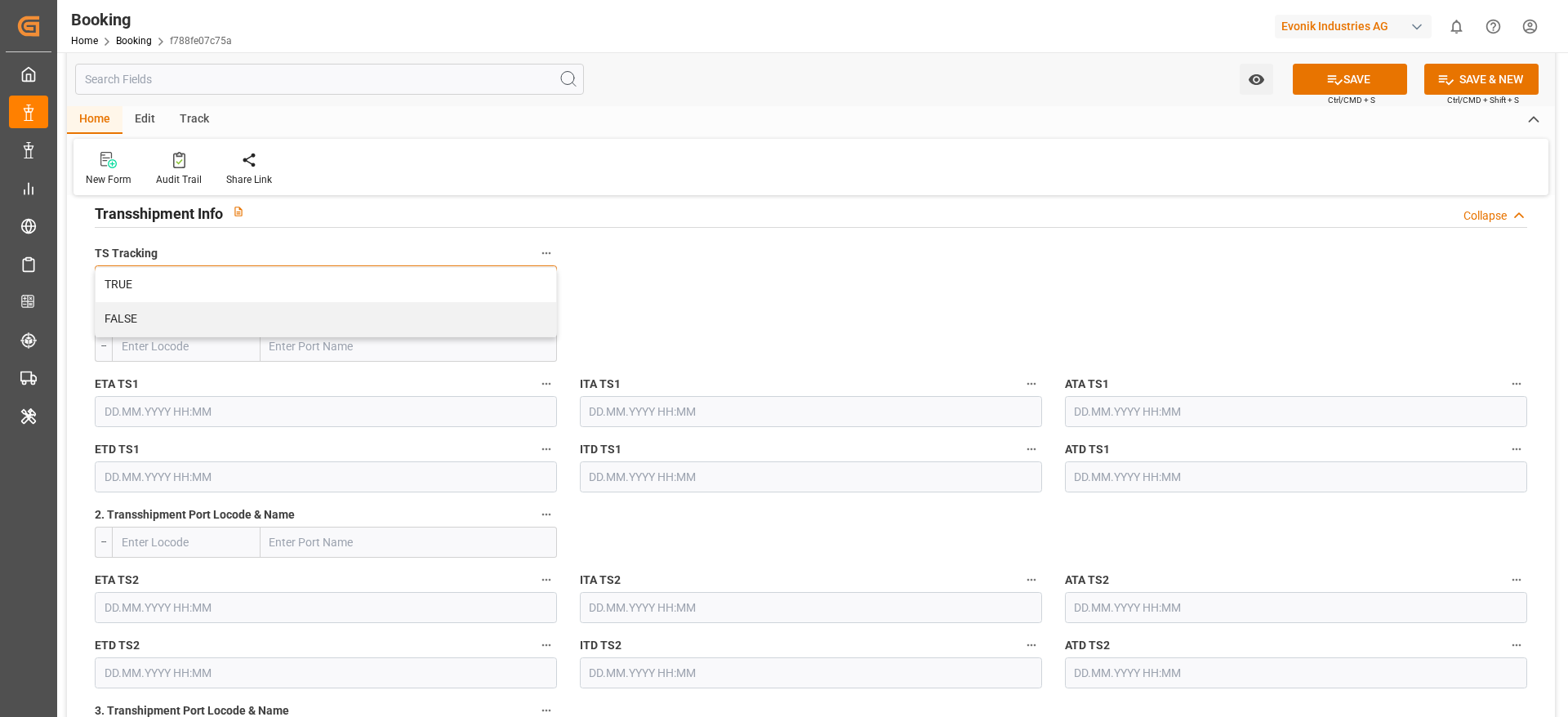
click at [271, 279] on div "TRUE" at bounding box center [325, 284] width 460 height 34
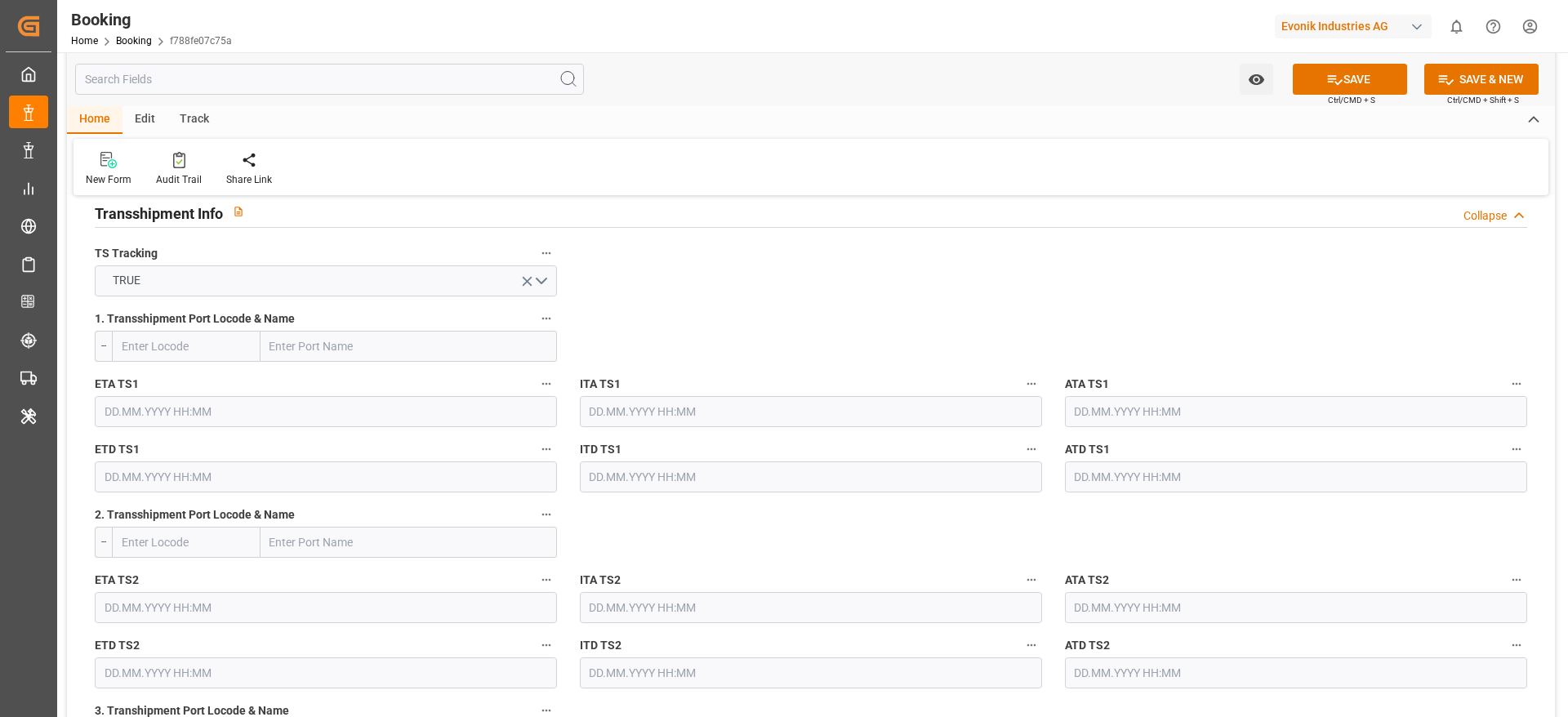
click at [320, 351] on input "text" at bounding box center [409, 346] width 297 height 31
paste input "CAI MEP"
type input "CAI MEP"
click at [337, 384] on span "Cai Mep - VNTOT" at bounding box center [312, 382] width 82 height 13
type input "VNTOT"
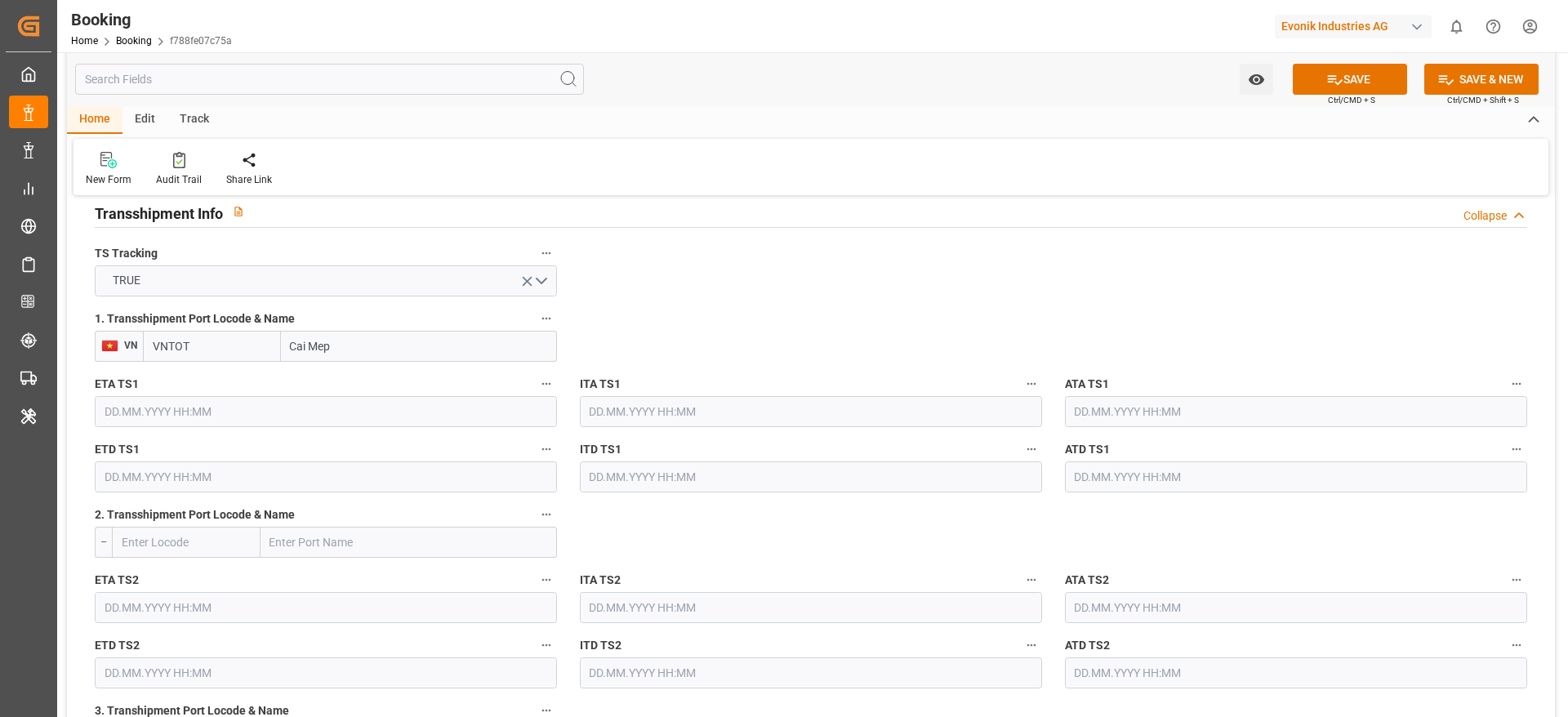
type input "Cai Mep"
click at [153, 429] on div "ETA TS1" at bounding box center [325, 400] width 485 height 65
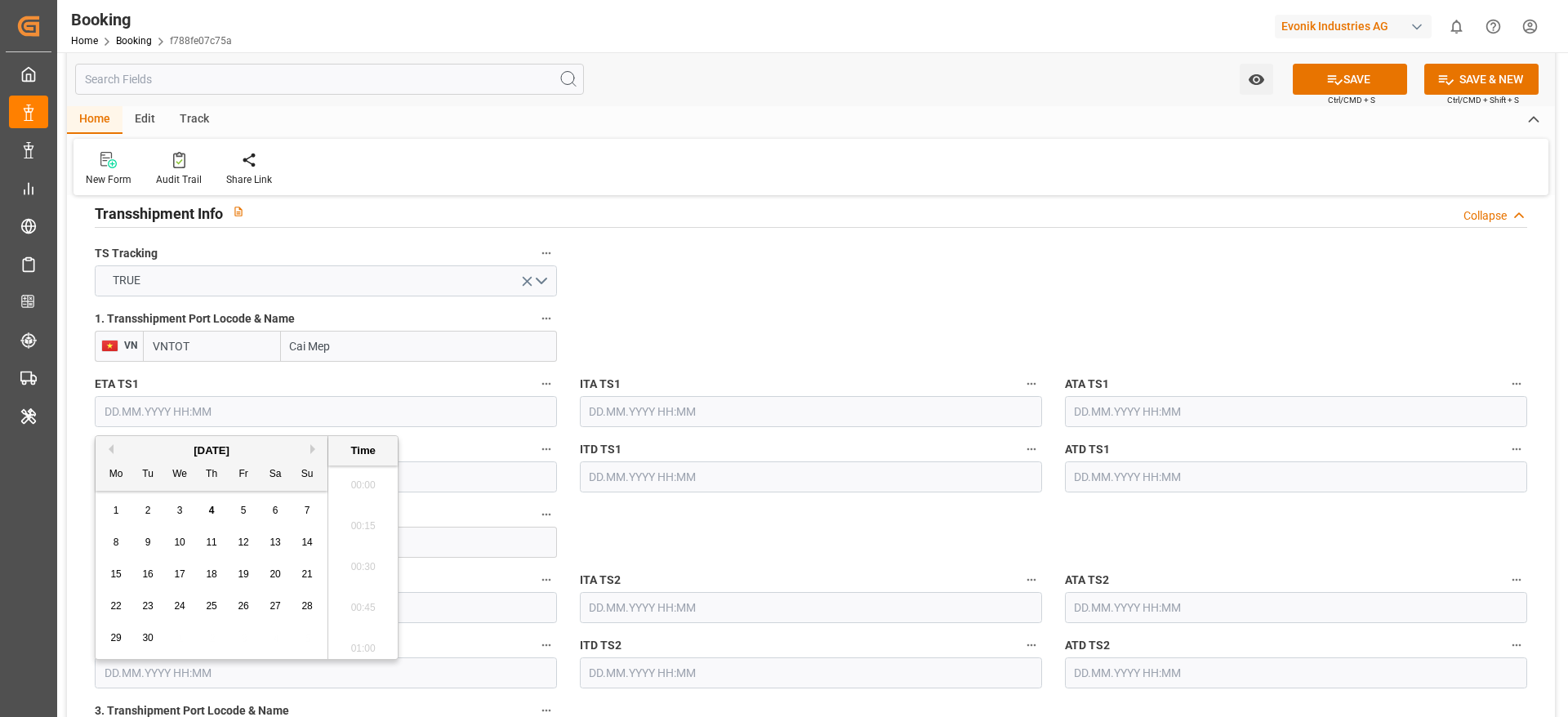
scroll to position [2006, 0]
click at [211, 544] on span "11" at bounding box center [211, 542] width 11 height 12
type input "11.09.2025 00:00"
click at [421, 479] on input "text" at bounding box center [325, 476] width 462 height 31
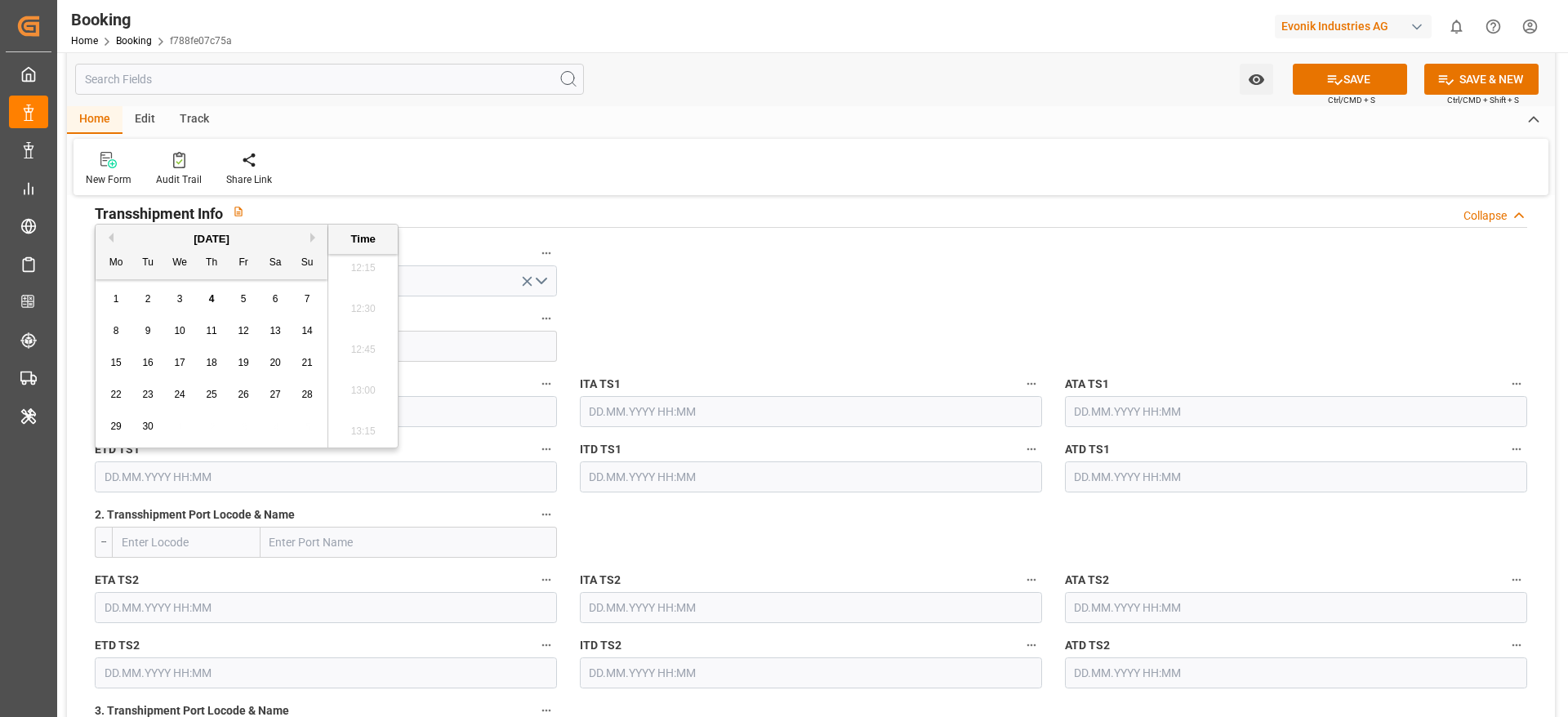
click at [240, 334] on span "12" at bounding box center [243, 331] width 11 height 12
type input "12.09.2025 00:00"
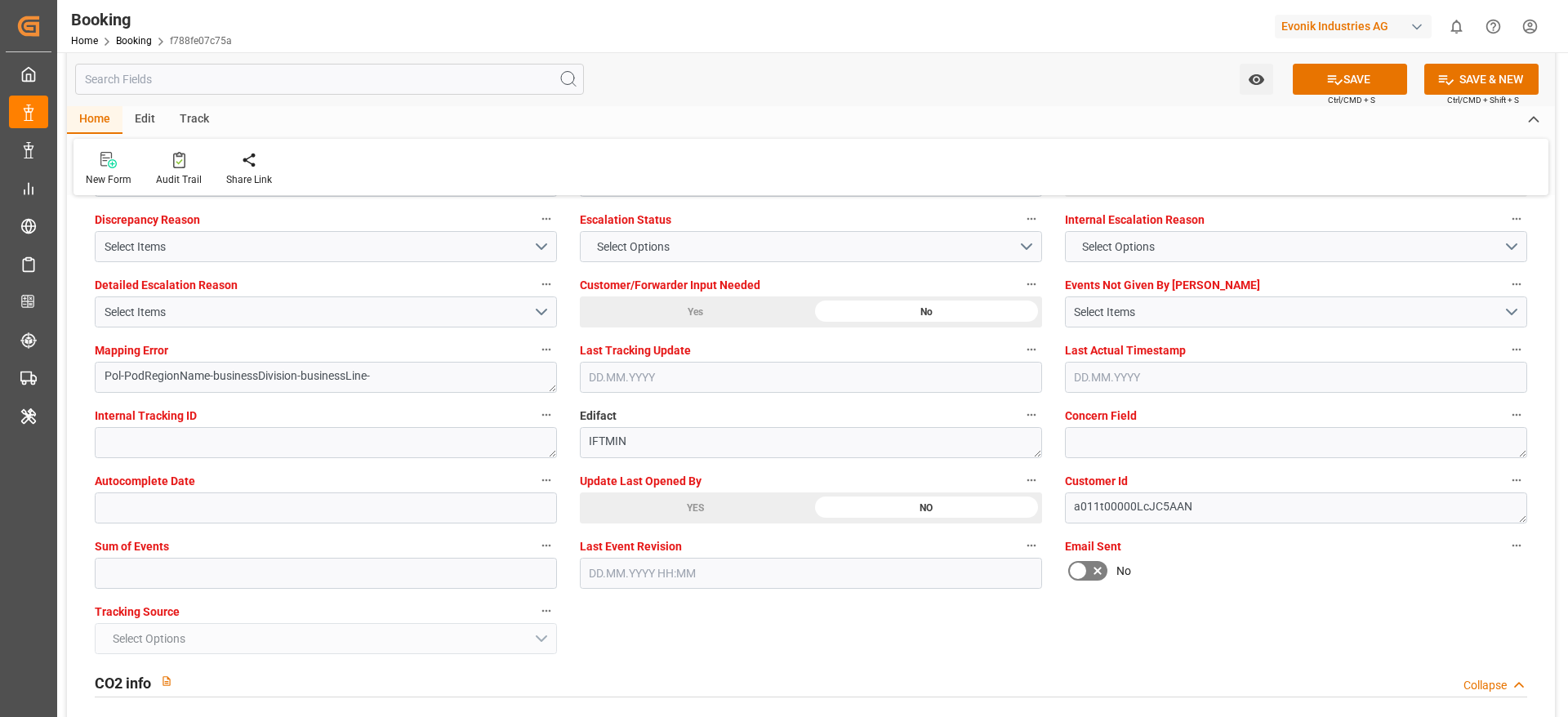
scroll to position [3306, 0]
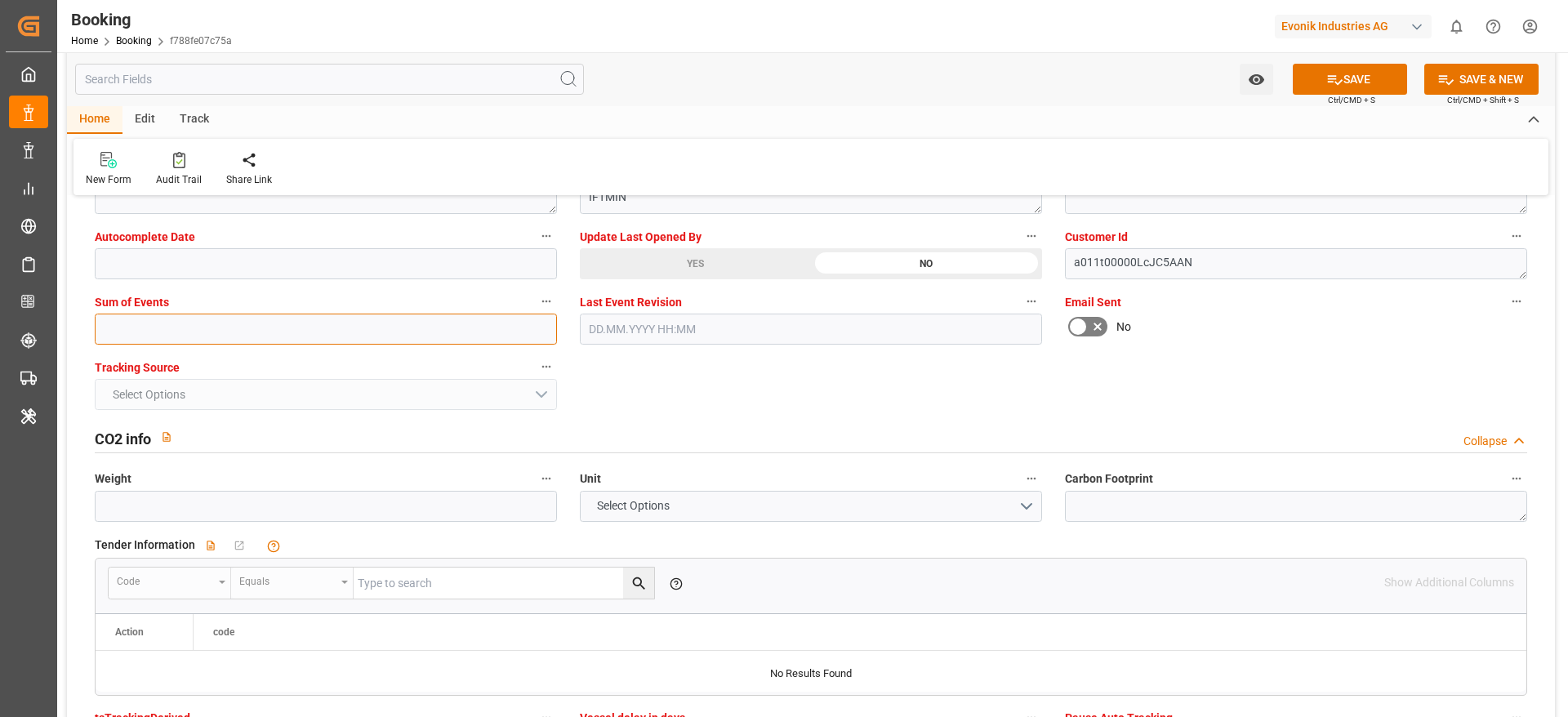
click at [197, 339] on input "text" at bounding box center [325, 328] width 462 height 31
type input "0"
click at [1315, 80] on button "SAVE" at bounding box center [1350, 79] width 114 height 31
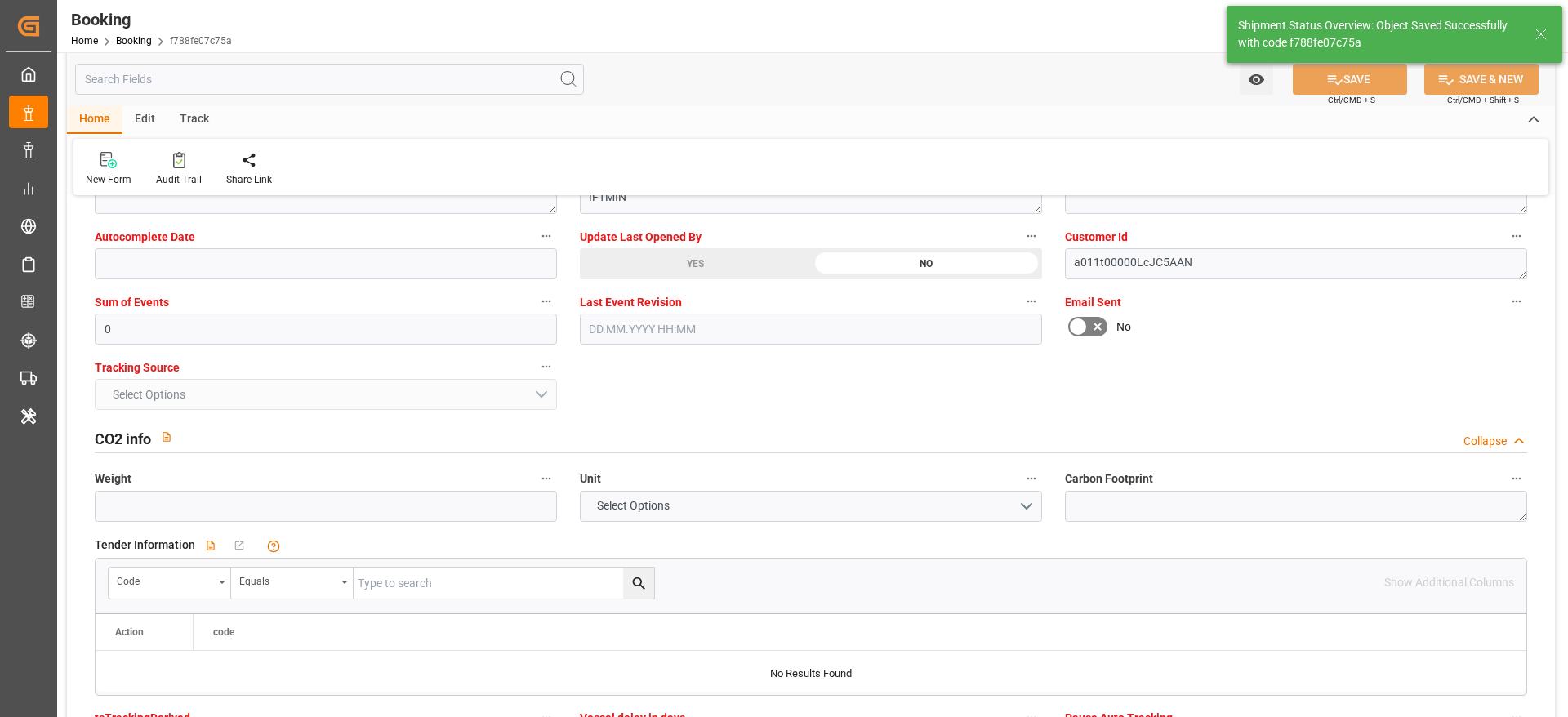
type textarea "NWC/UK North West Continent / UK_VNCLI_YMLU_CU-OU"
type textarea "[PERSON_NAME]"
type textarea "businessDivision-businessLine-"
type textarea "Yes"
type input "ONE MAGDALENA"
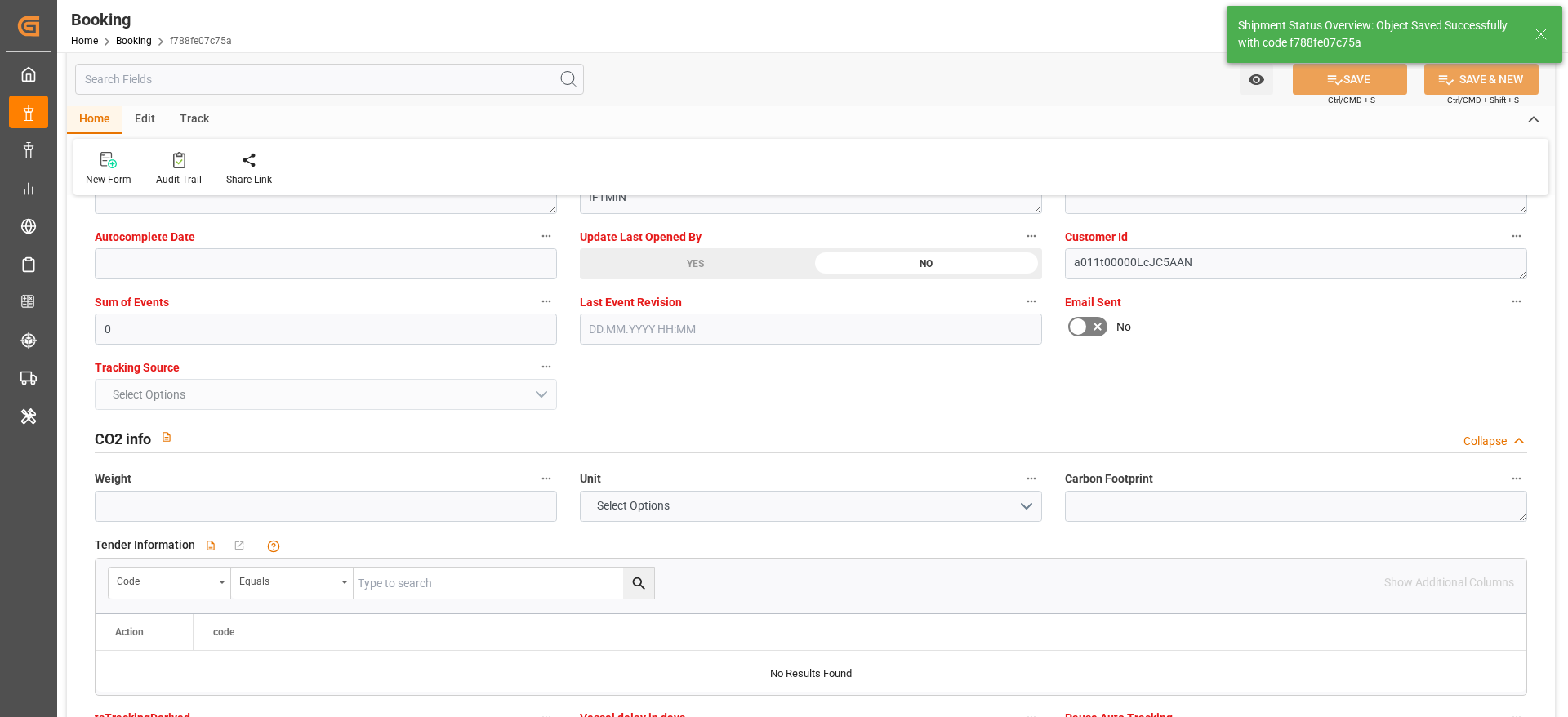
type input "03.08.2025 00:00"
type input "10.10.2025 00:00"
type input "11.09.2025 00:00"
type input "12.09.2025 00:00"
type input "04.09.2025 07:20"
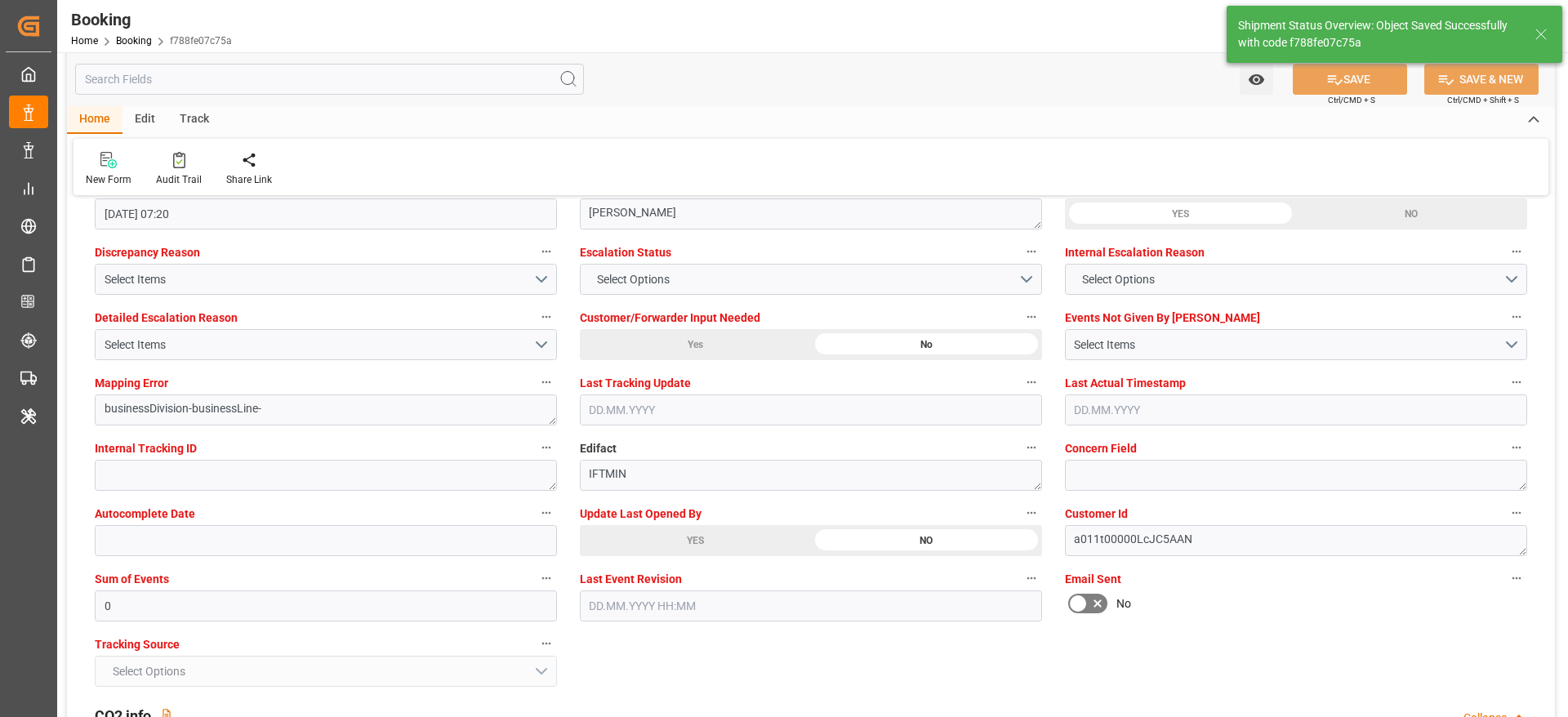
scroll to position [2939, 0]
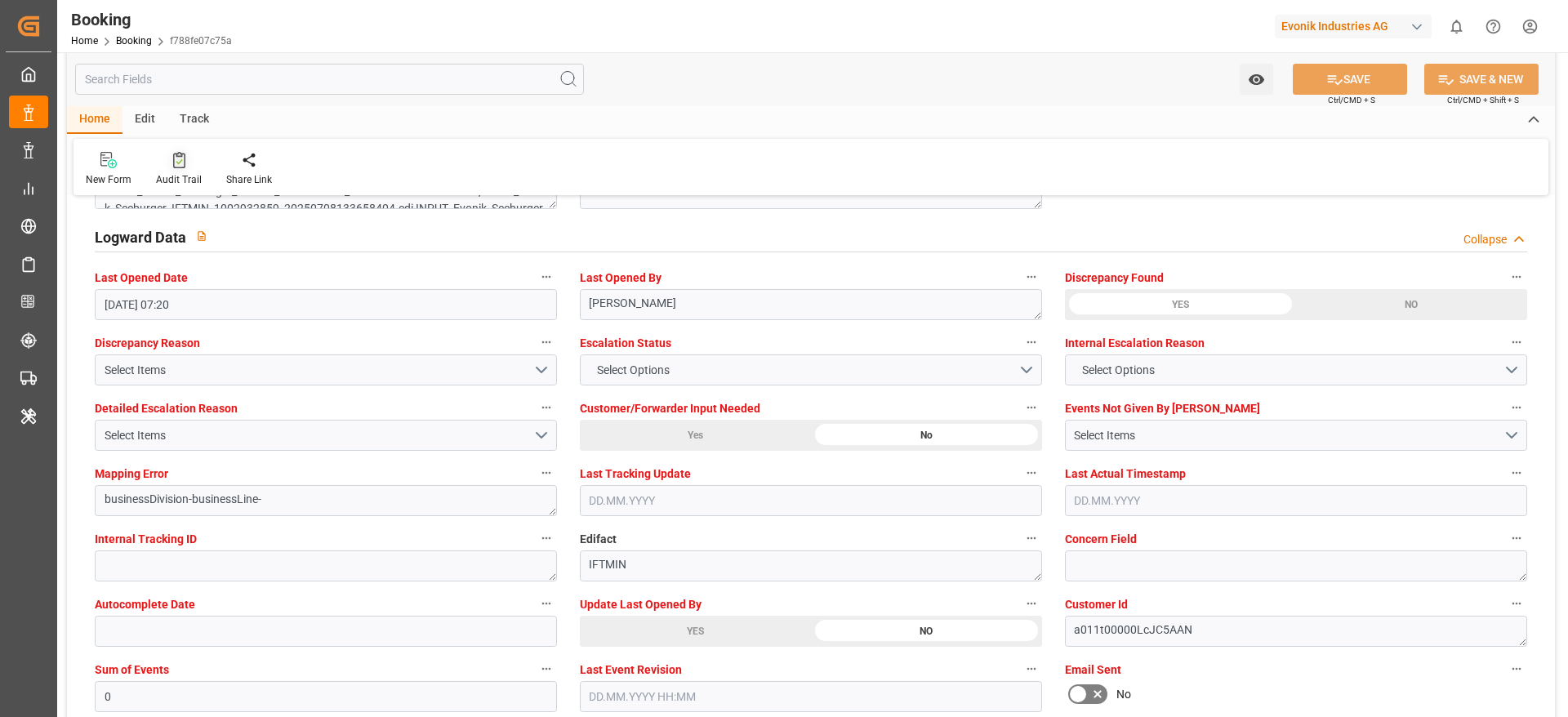
click at [167, 177] on div "Audit Trail" at bounding box center [178, 180] width 46 height 15
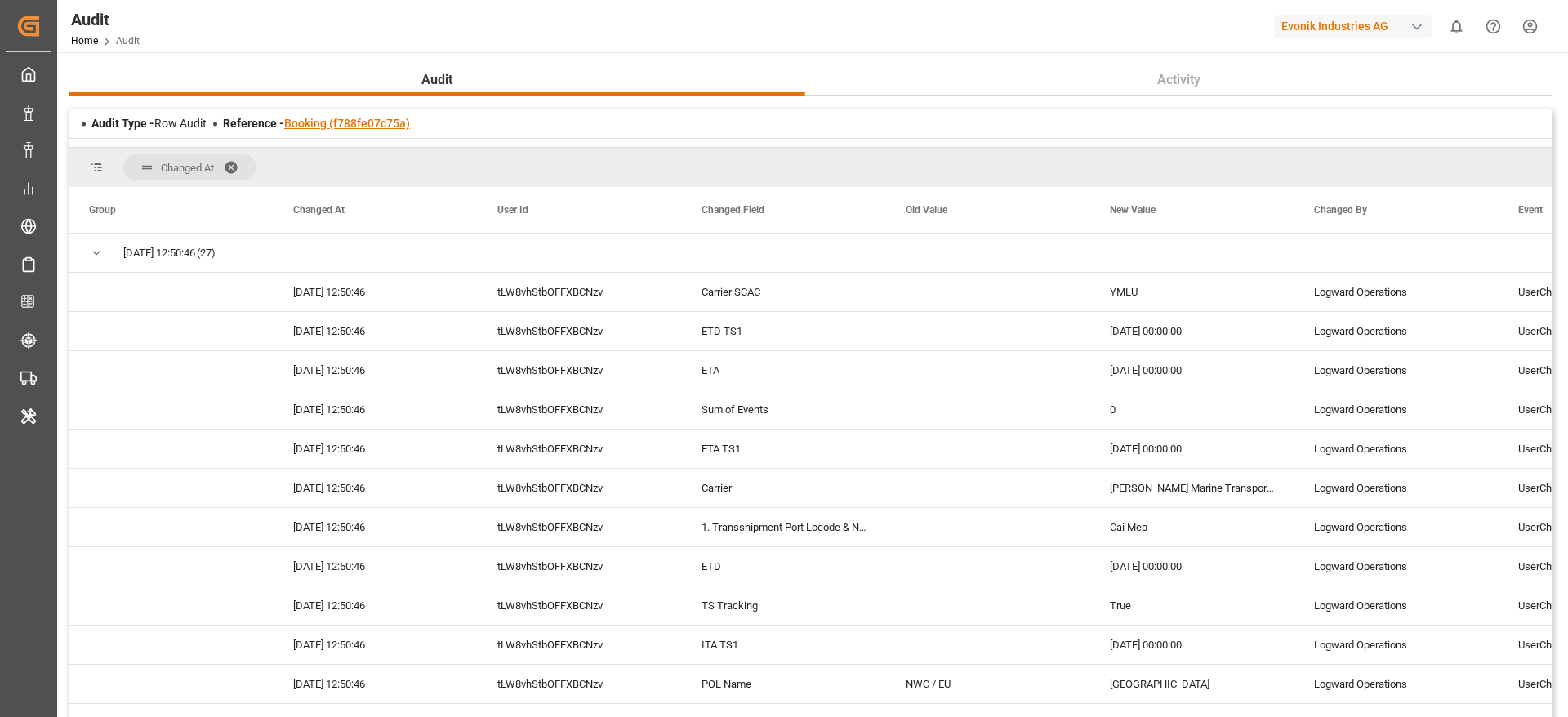
click at [359, 122] on link "Booking (f788fe07c75a)" at bounding box center [347, 124] width 126 height 13
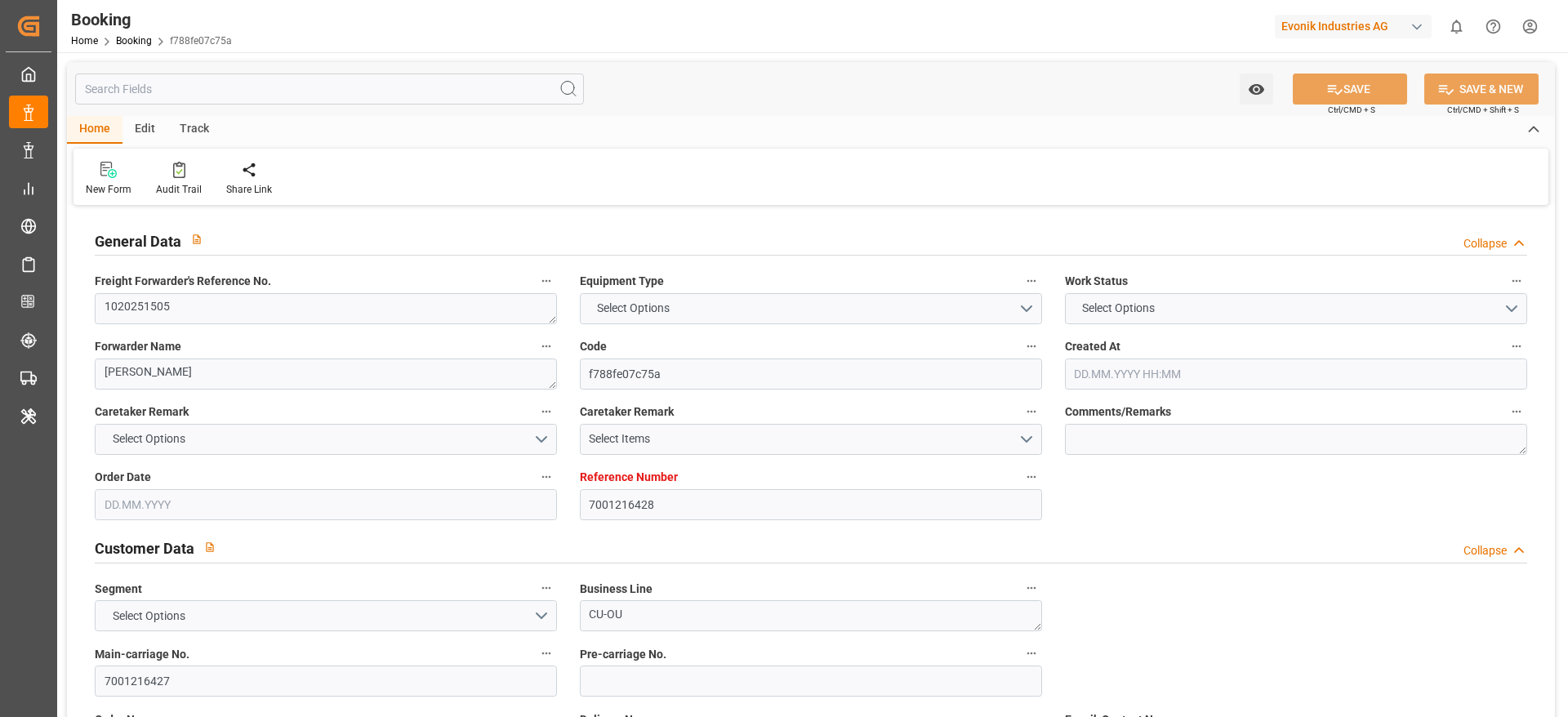
type textarea "1020251505"
type textarea "[PERSON_NAME]"
type input "f788fe07c75a"
type input "7001216428"
type textarea "CU-OU"
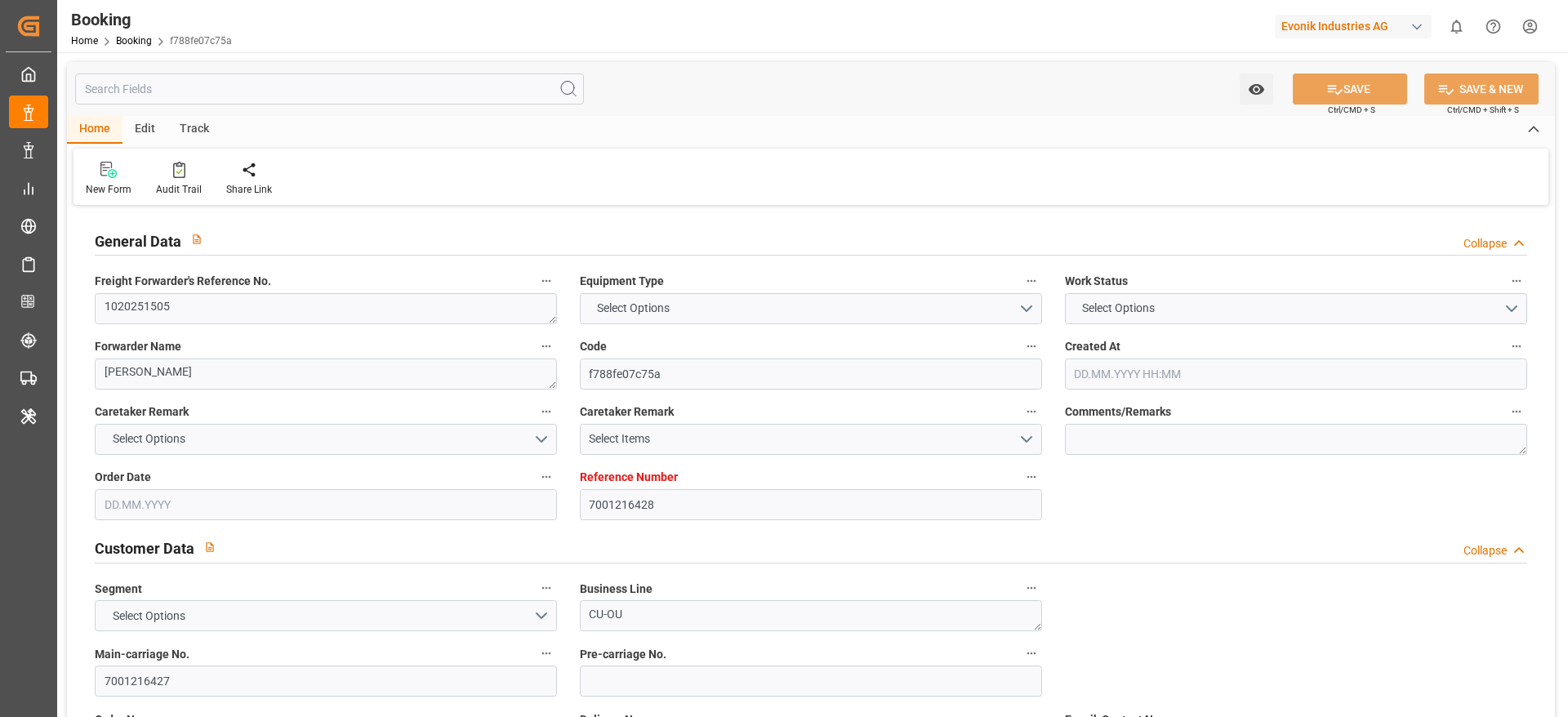
type input "7001216427"
type textarea "cheryl.ku@evonik.com"
type textarea "CIF"
type textarea "CAT LAI, HCMC"
type textarea "Essen"
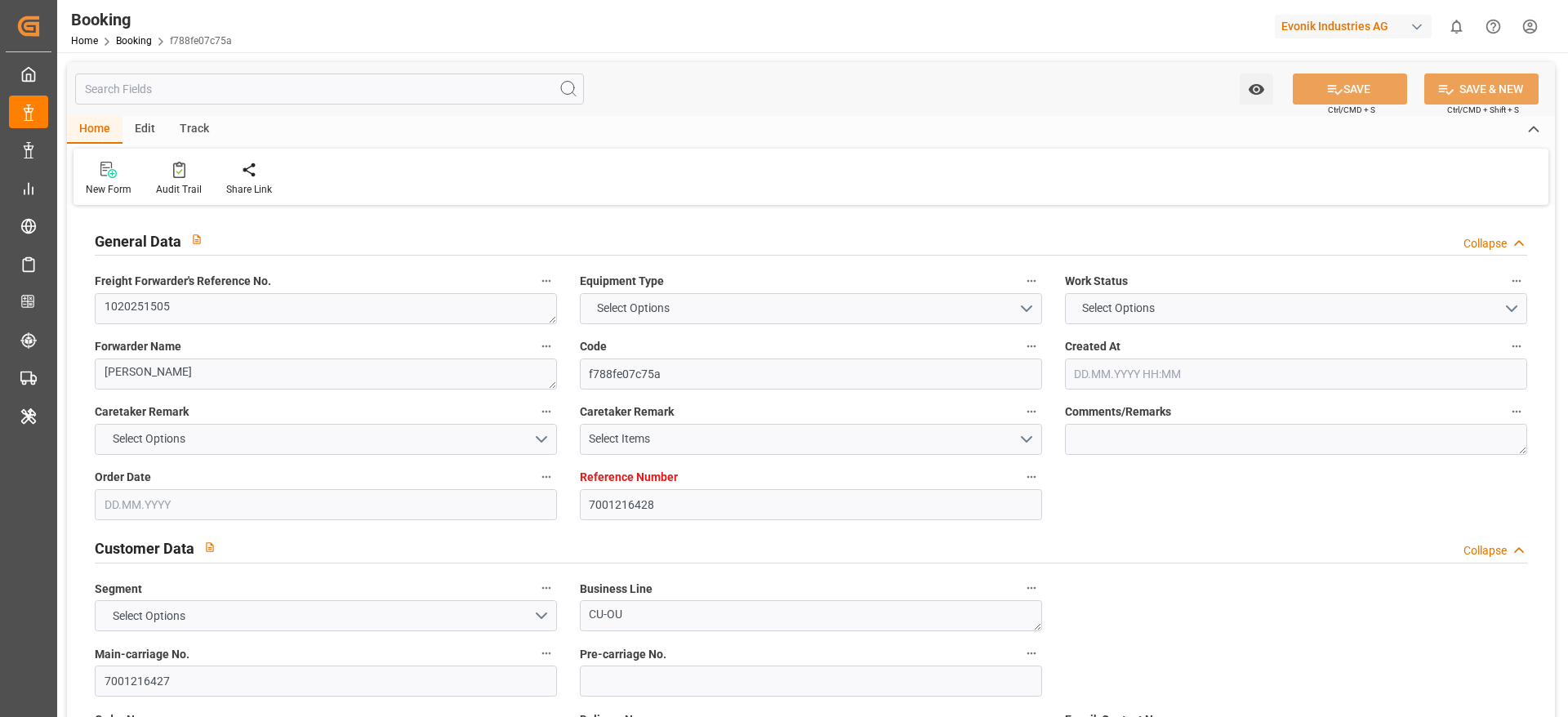
type textarea "TIIU2045610"
type input "ONE MAGDALENA"
type input "YMLU"
type textarea "FBRE0063453"
type input "[GEOGRAPHIC_DATA]"
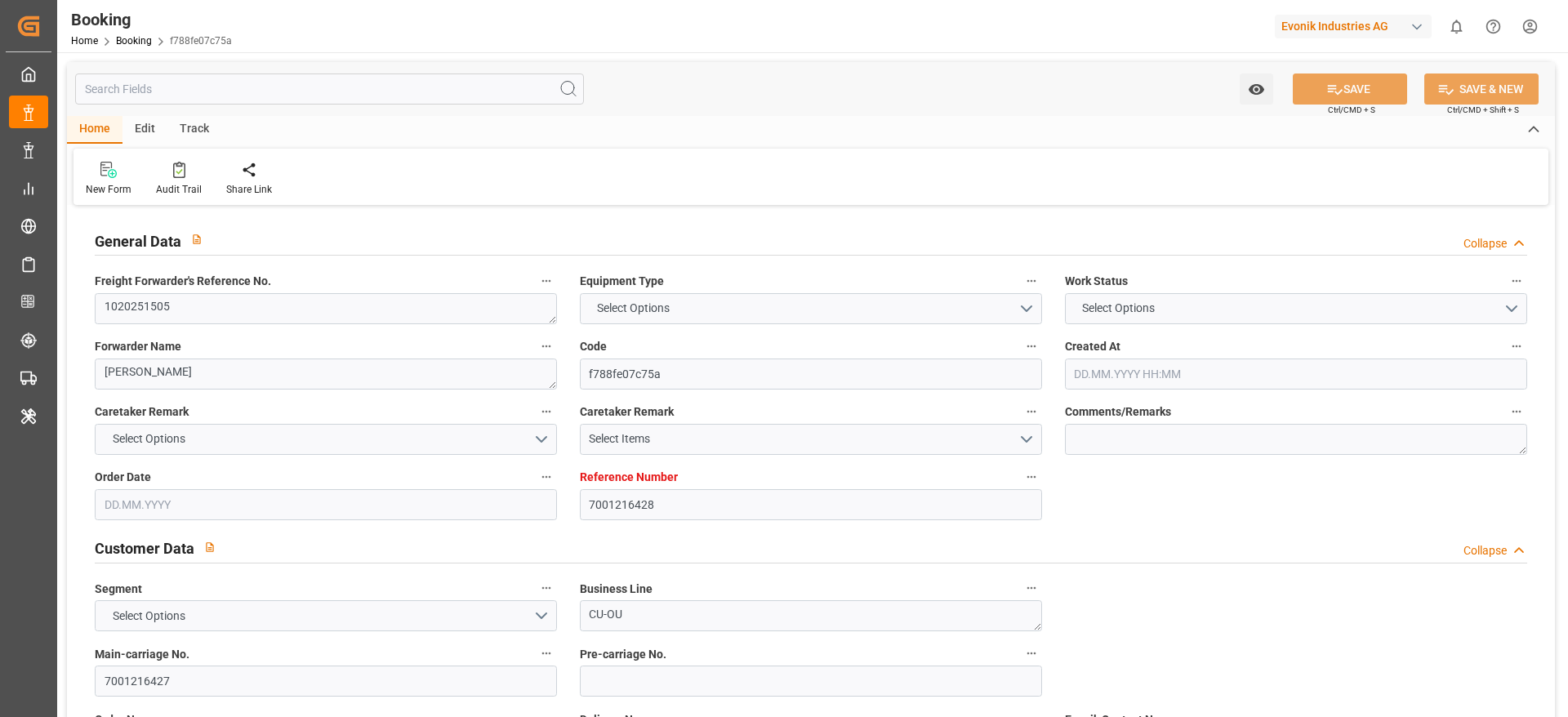
type input "Cát Lái"
type input "Cai Mep"
type textarea "vesselName etd [PERSON_NAME]"
type textarea "INPUT_Evonik_Seeburger_IFTMIN_1002979234_20250722092136389.edi"
type textarea "NWC/UK North West Continent / UK_VNCLI_YMLU_CU-OU"
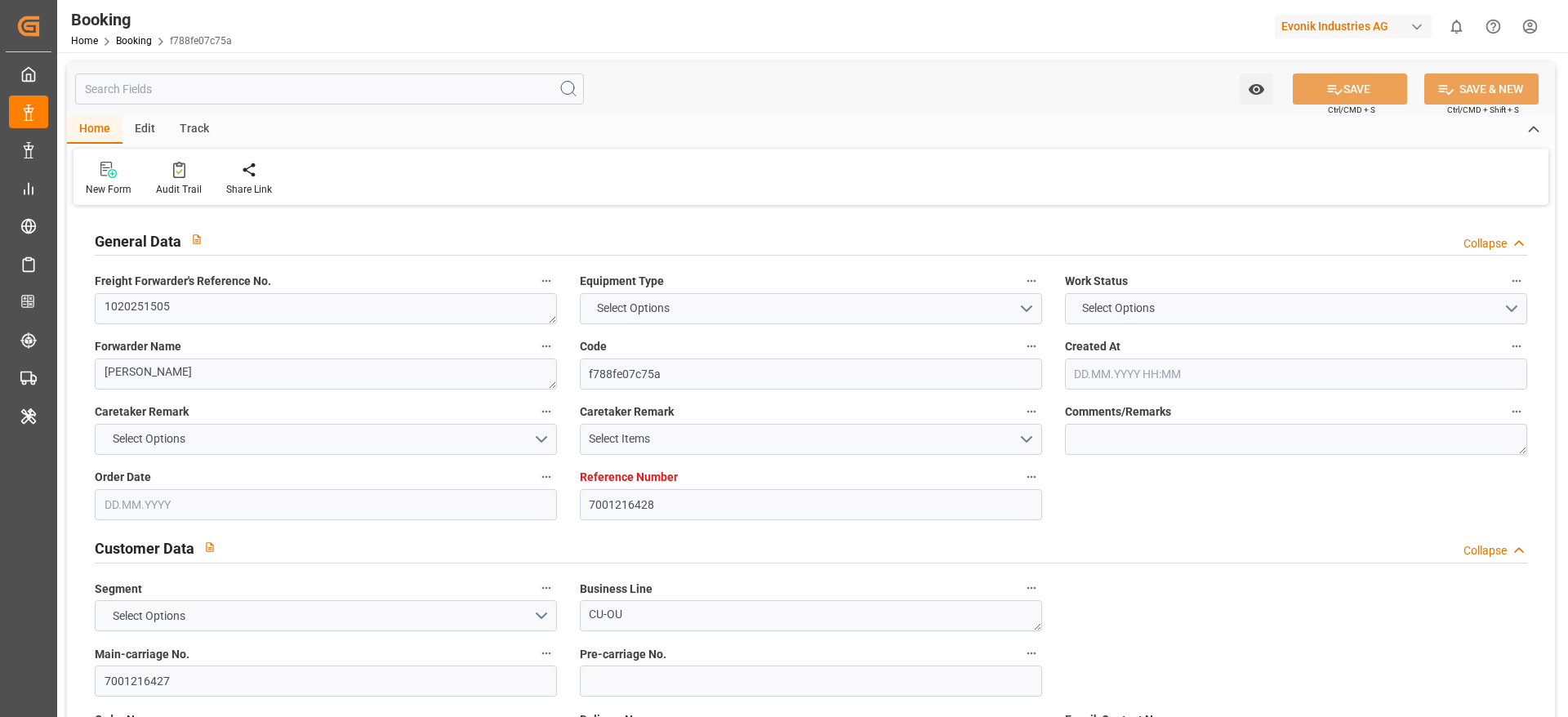
type textarea "INPUT_Evonik_Seeburger_IFTMIN_1002932854_20250708133612021.edi,INPUT_Evonik_See…"
type textarea "1002979234"
type textarea "[PERSON_NAME]"
type textarea "businessDivision-businessLine-"
type textarea "IFTMIN"
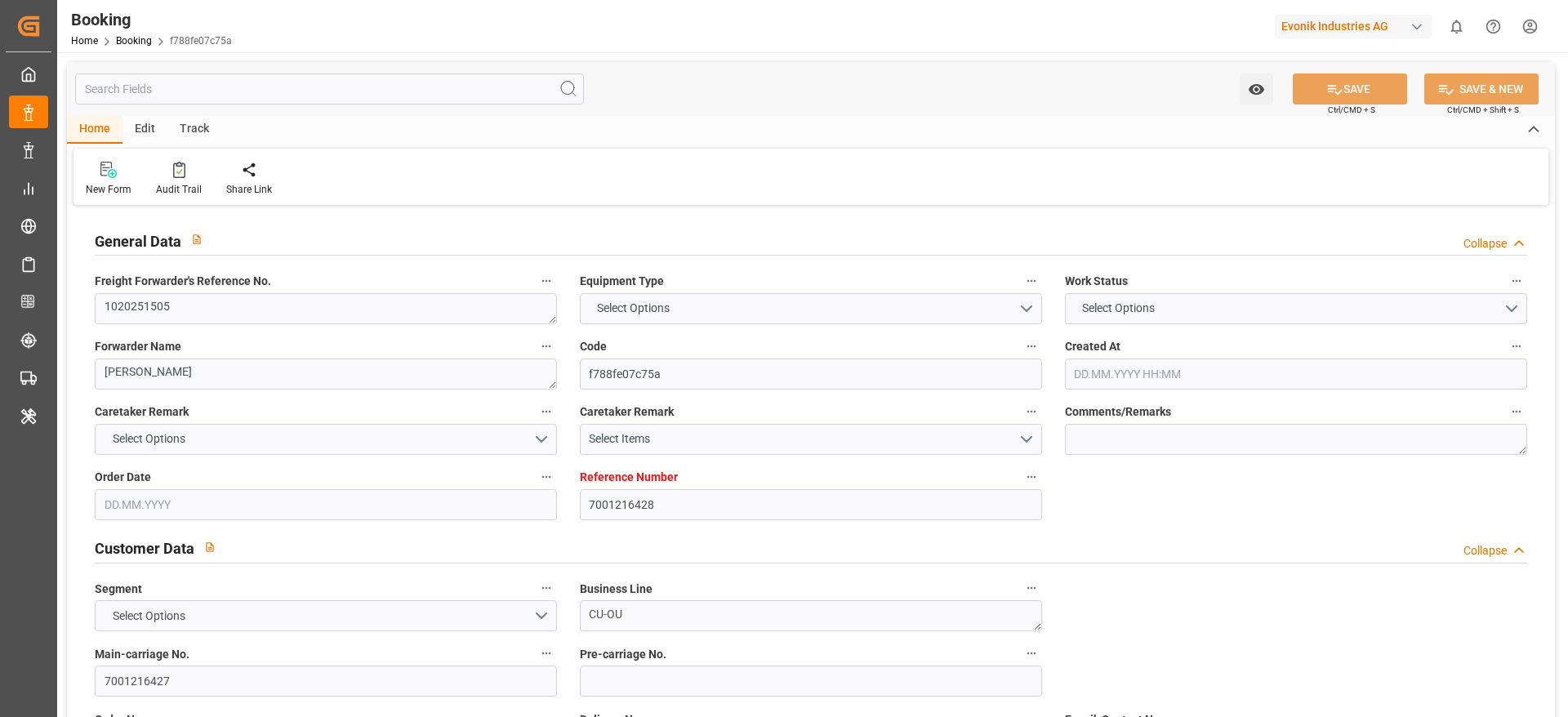
type textarea "a011t00000LcJC5AAN"
type textarea "Yes"
type input "7001216428"
type input "9937347"
type input "Yang Ming"
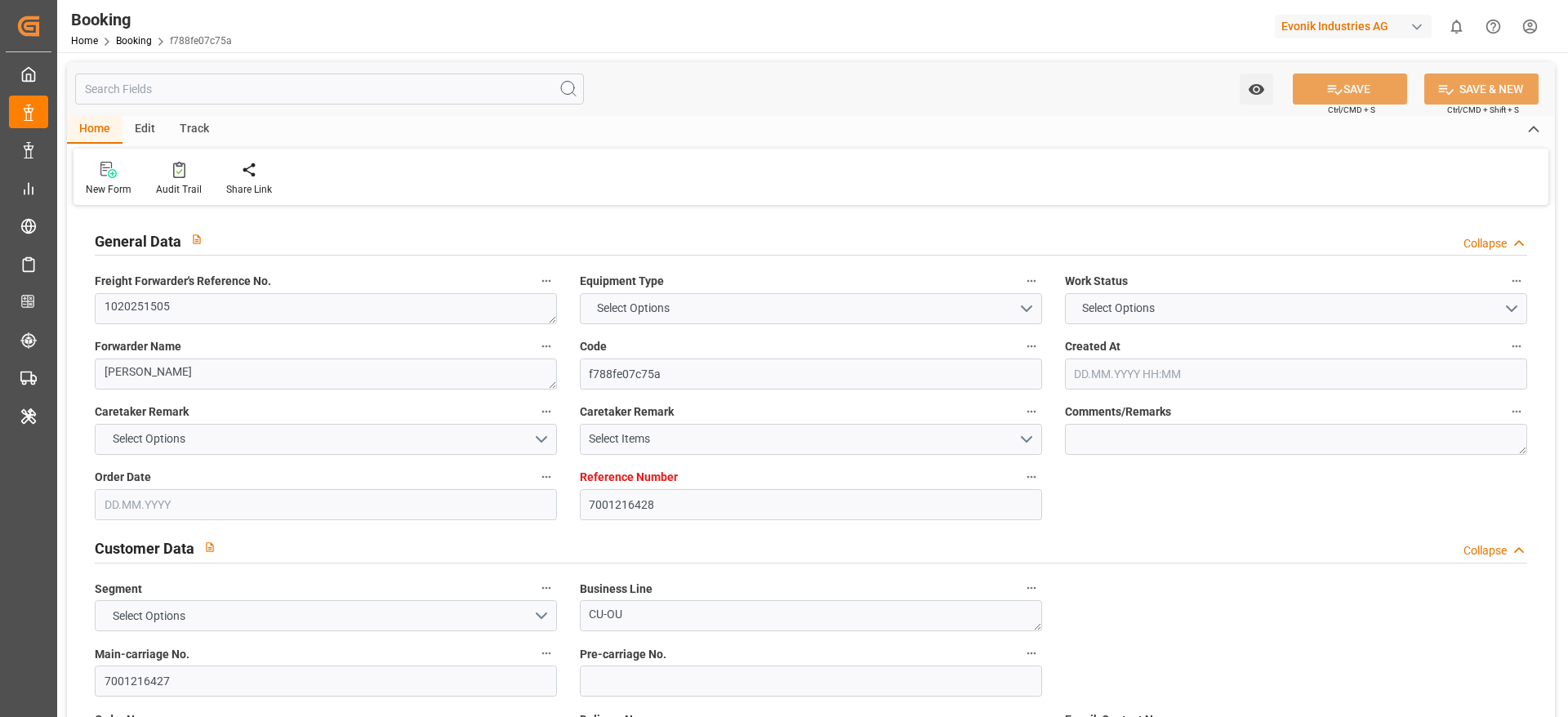
type input "Yang Ming Marine Transport Corp."
type input "BEANR"
type input "VNCLI"
type input "VNTOT"
type input "0"
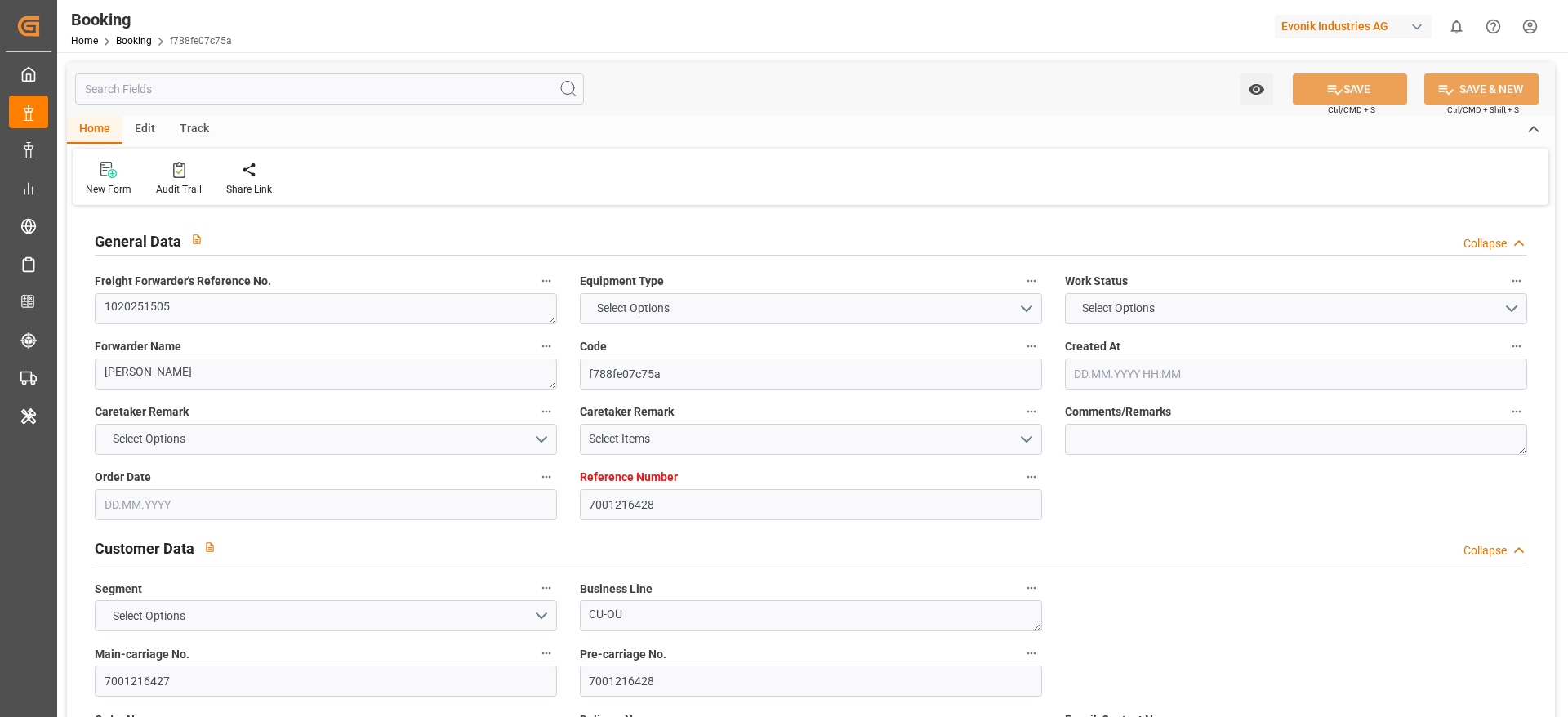
type input "08.07.2025 11:38"
type input "08.07.2025"
type input "20.09.2025"
type input "22.07.2025"
type input "03.08.2025 00:00"
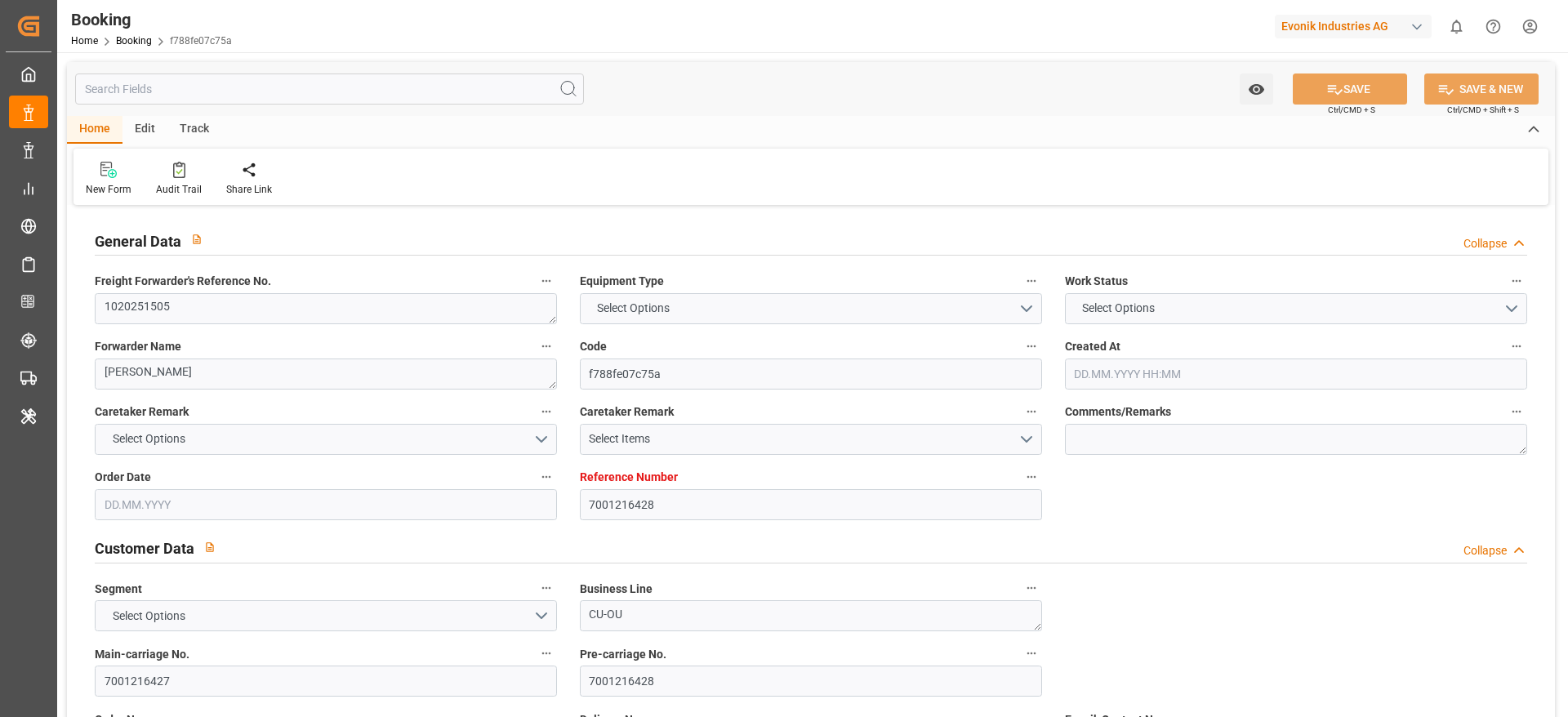
type input "03.08.2025 00:00"
type input "22.07.2025 00:00"
type input "10.10.2025 00:00"
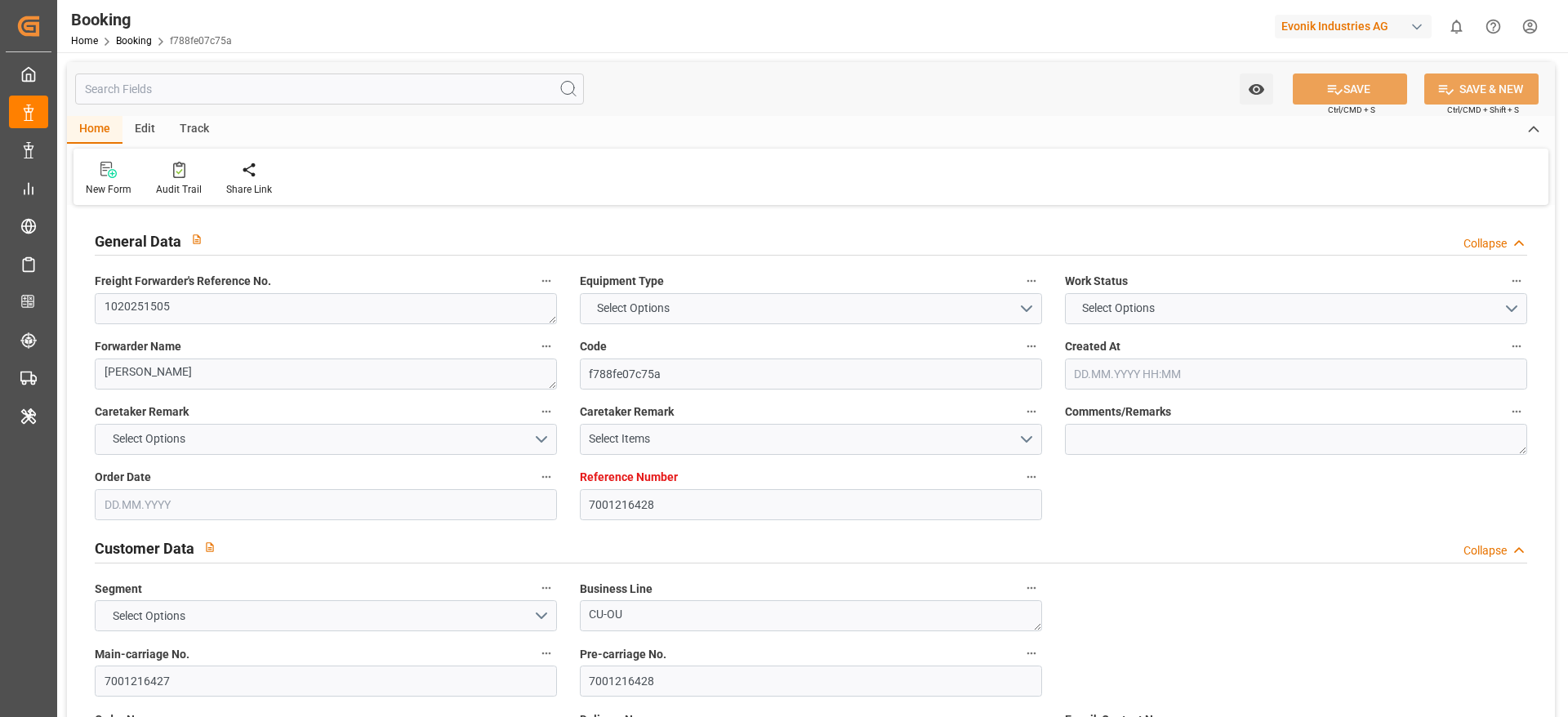
type input "11.09.2025 00:00"
type input "12.09.2025 00:00"
type input "22.07.2025"
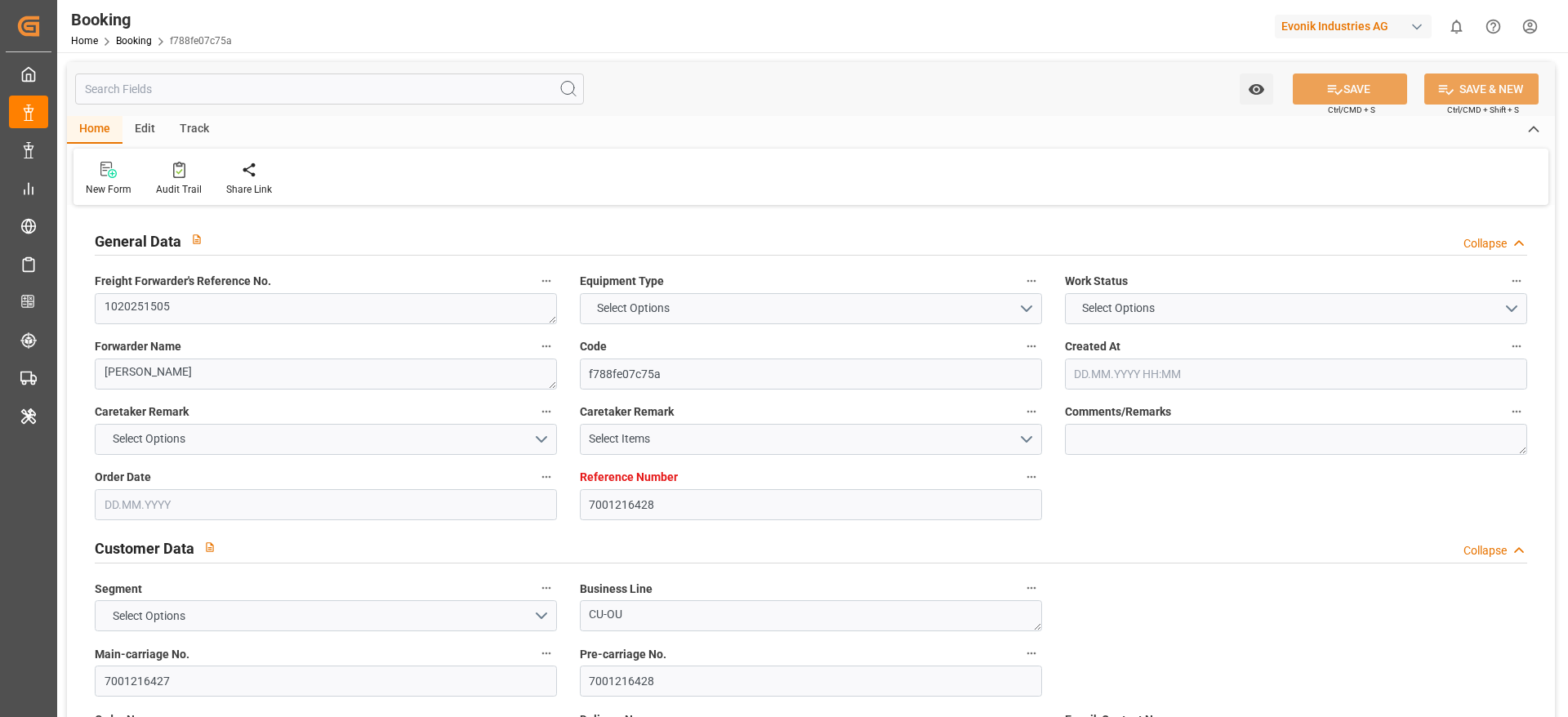
type input "04.09.2025 07:20"
type input "7001233078"
type input "EUNWC"
type input "USILM"
type input "[DATE] 17:32"
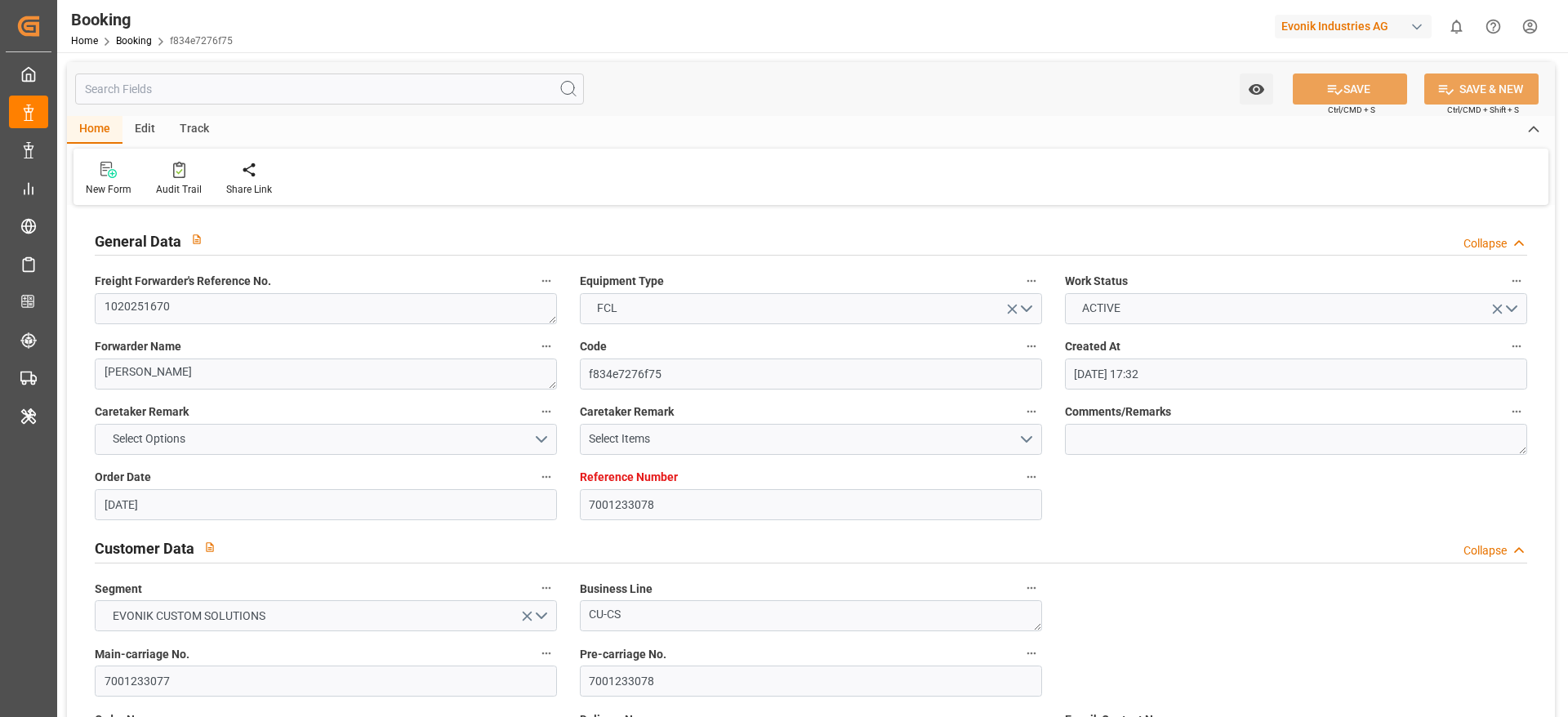
type input "[DATE]"
type input "[DATE] 21:01"
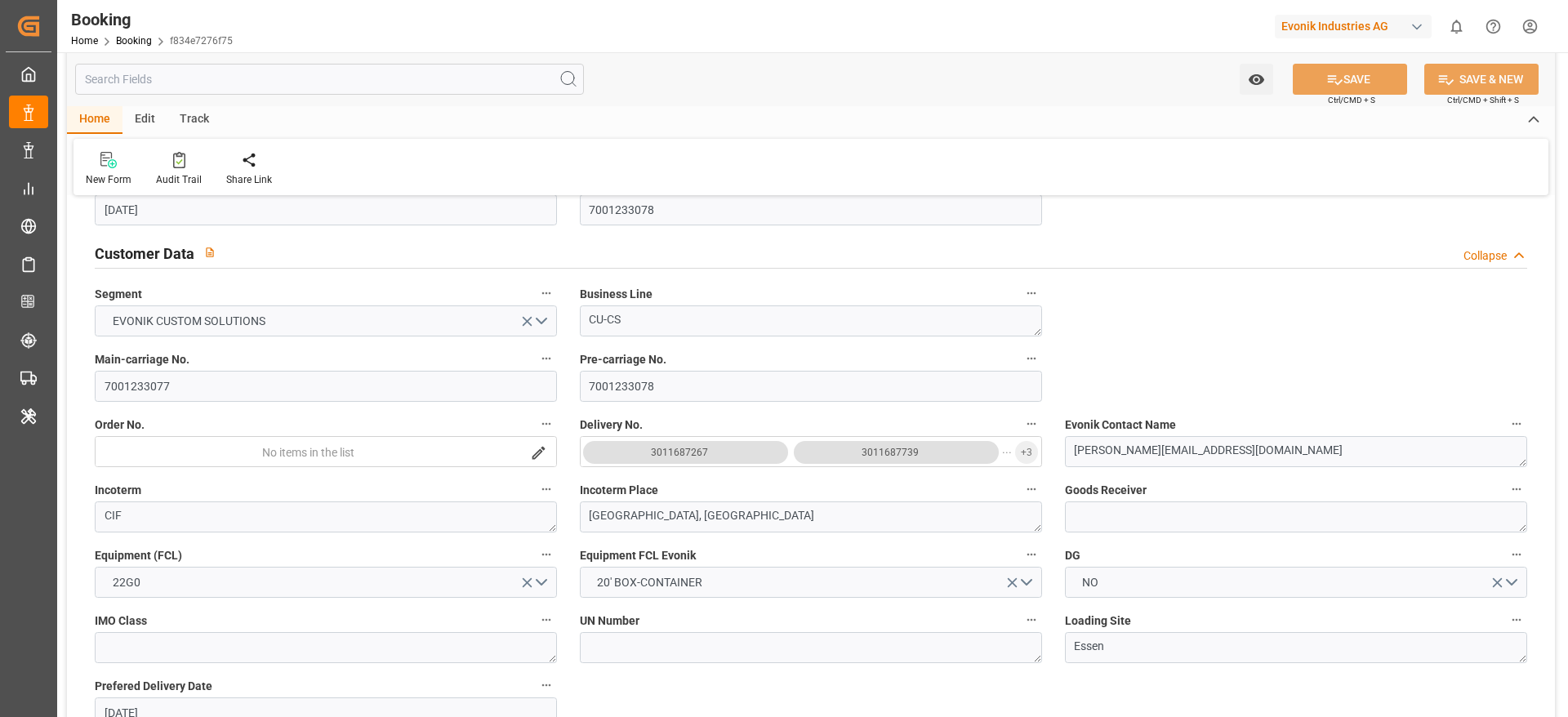
scroll to position [367, 0]
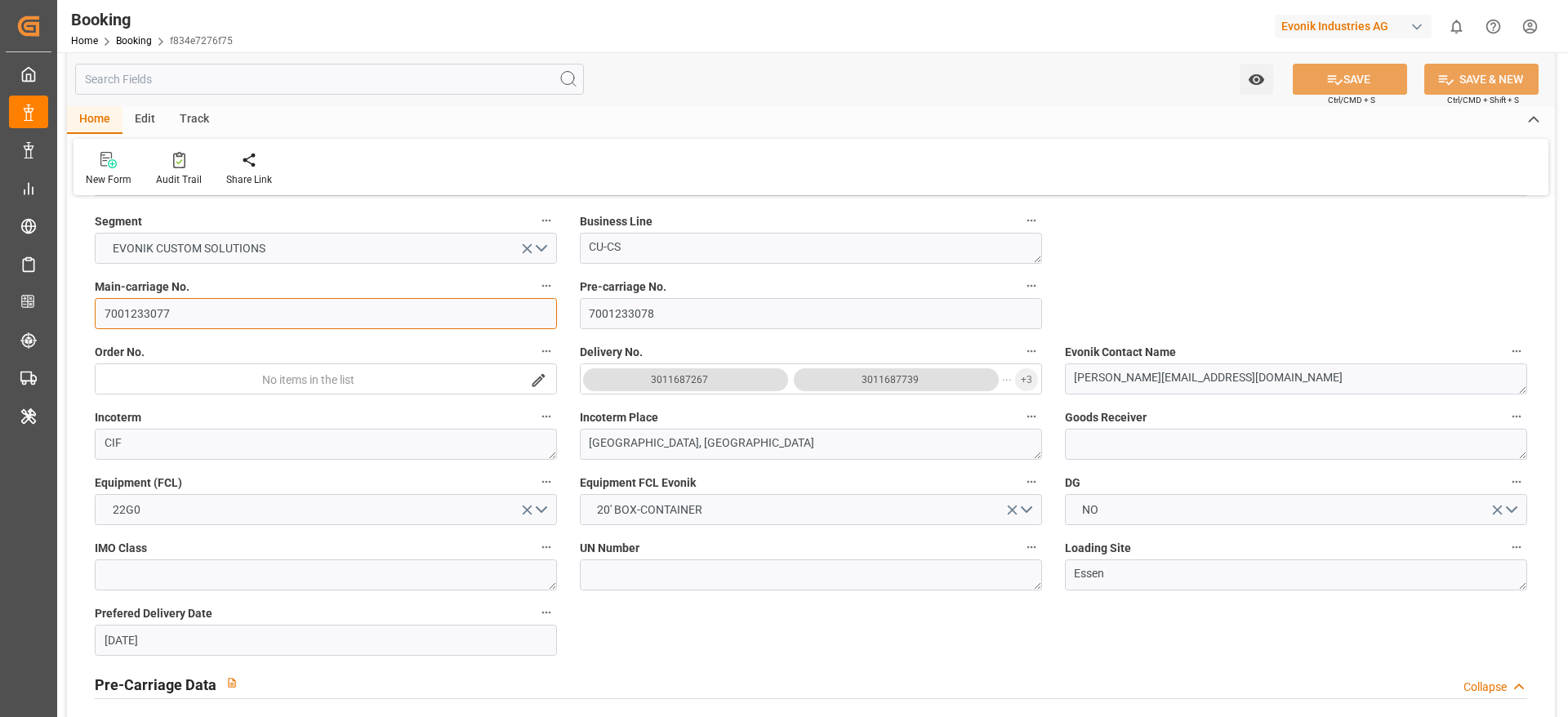
click at [182, 326] on input "7001233077" at bounding box center [325, 312] width 462 height 31
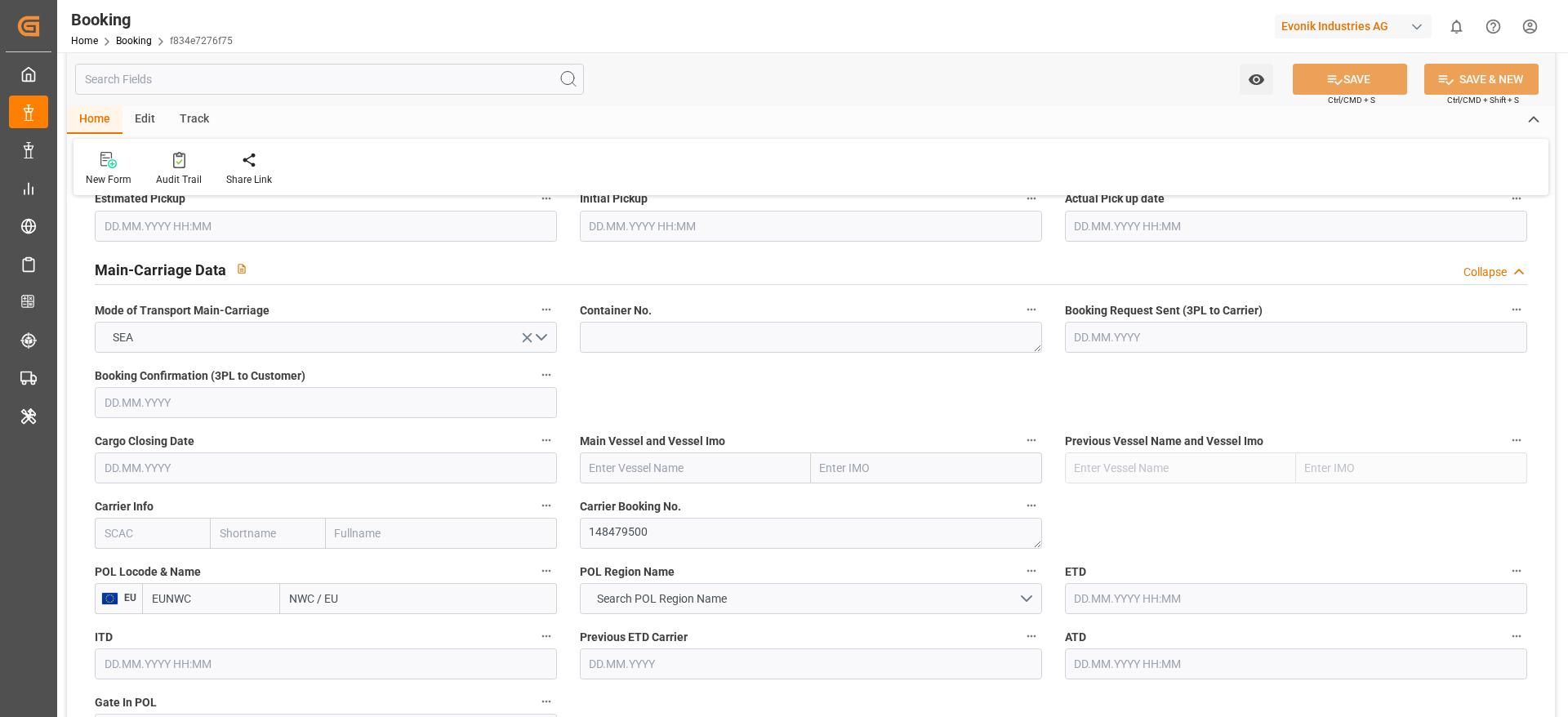
scroll to position [980, 0]
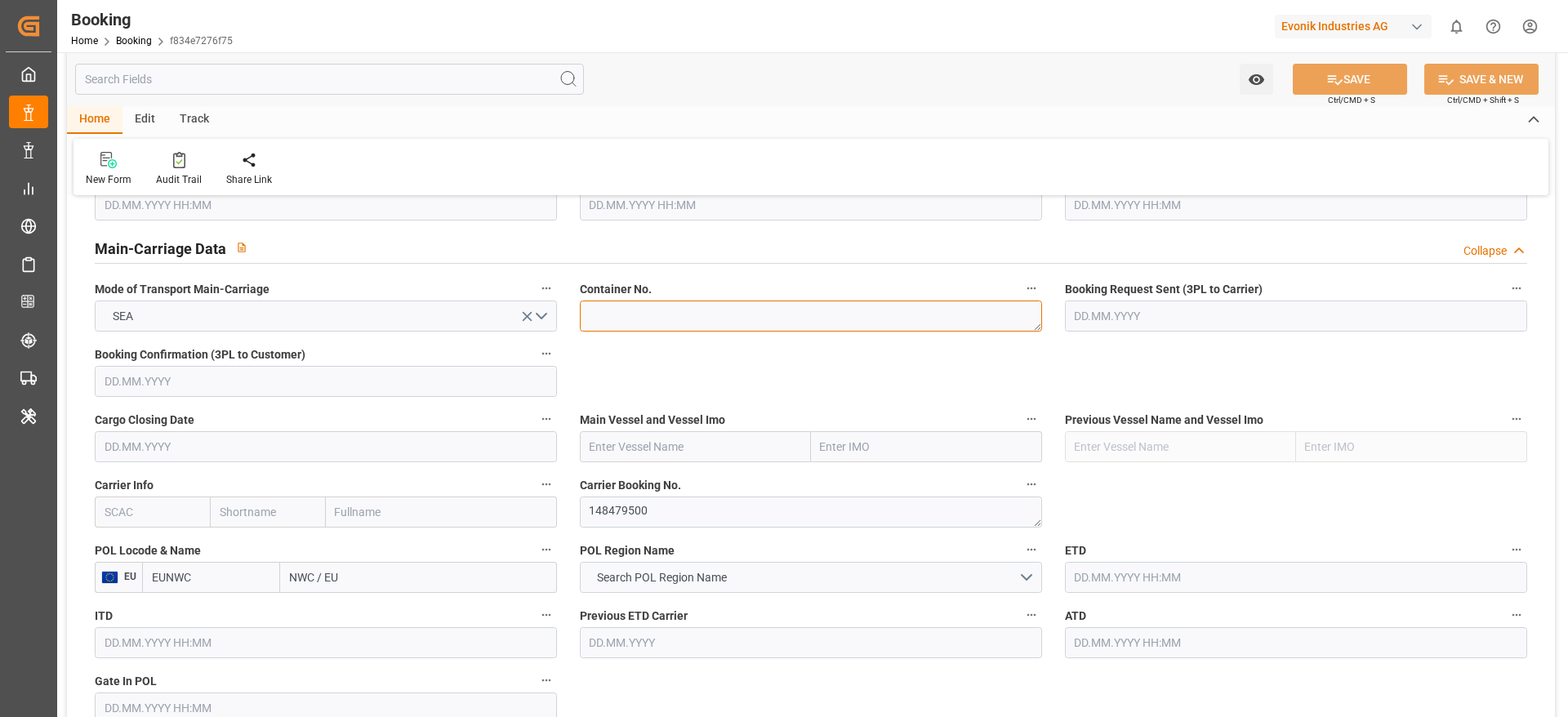
click at [597, 313] on textarea at bounding box center [810, 315] width 462 height 31
paste textarea "ICUU2150000"
type textarea "ICUU2150000"
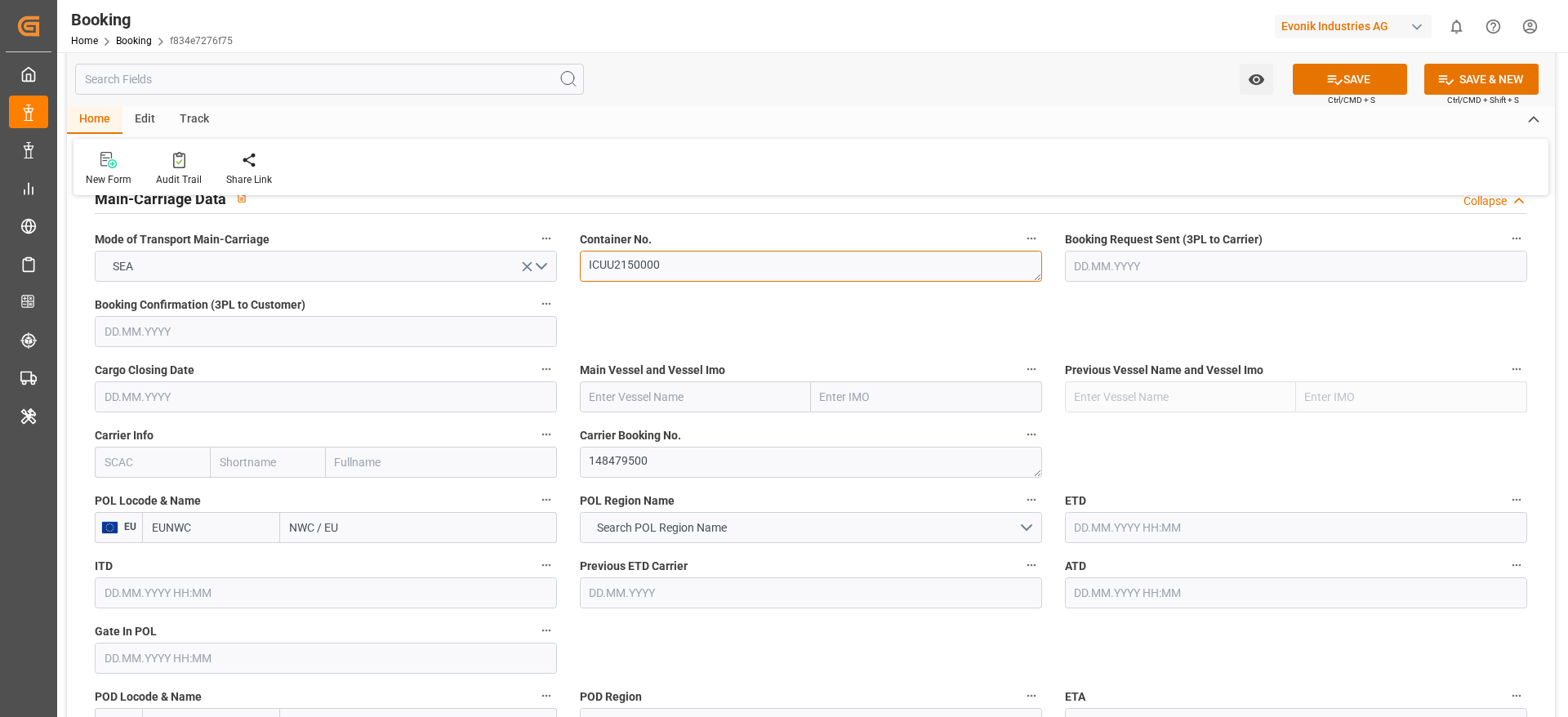
scroll to position [1102, 0]
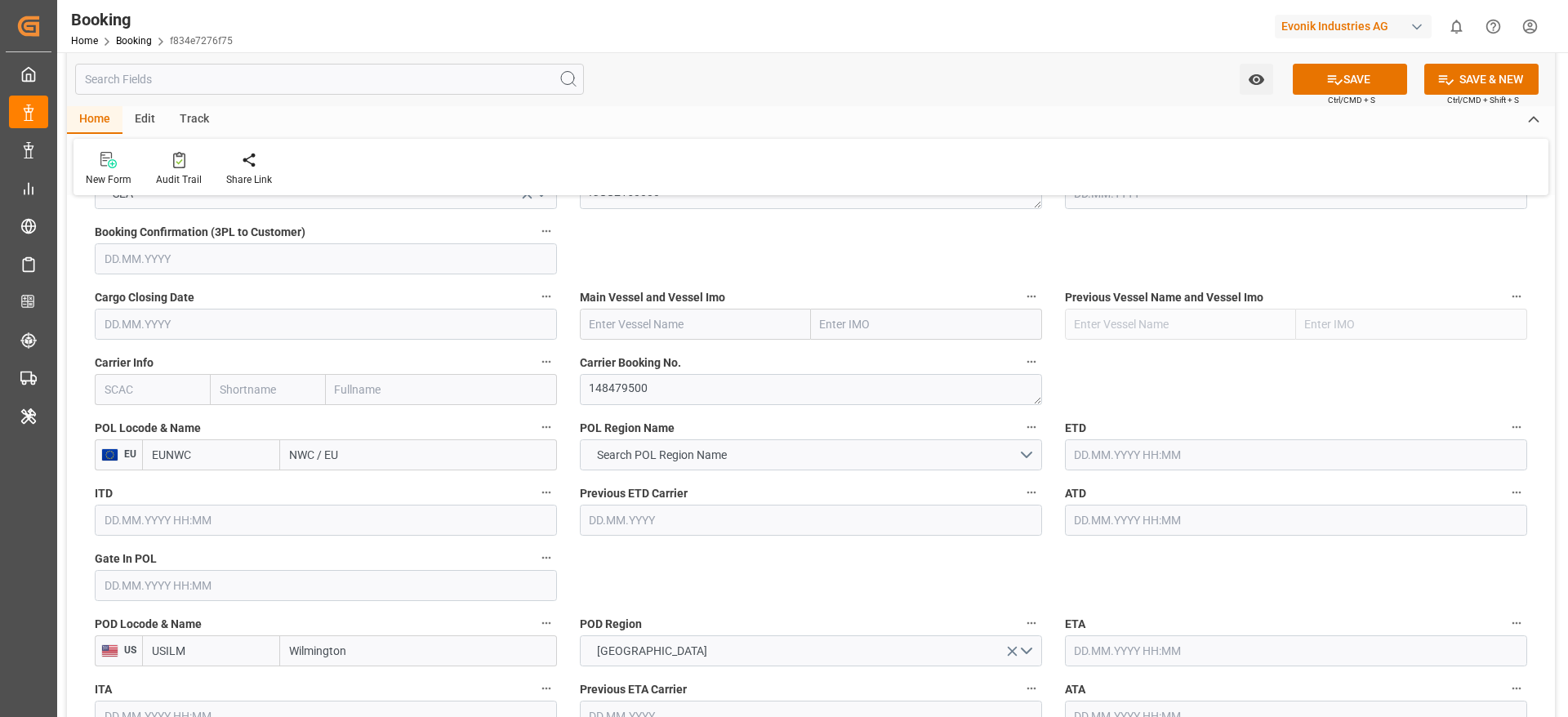
click at [177, 399] on input "text" at bounding box center [152, 389] width 115 height 31
click at [112, 414] on div "IILU" at bounding box center [115, 425] width 40 height 36
type input "IILU"
type input "ICL"
type input "Independent Container Line Limited"
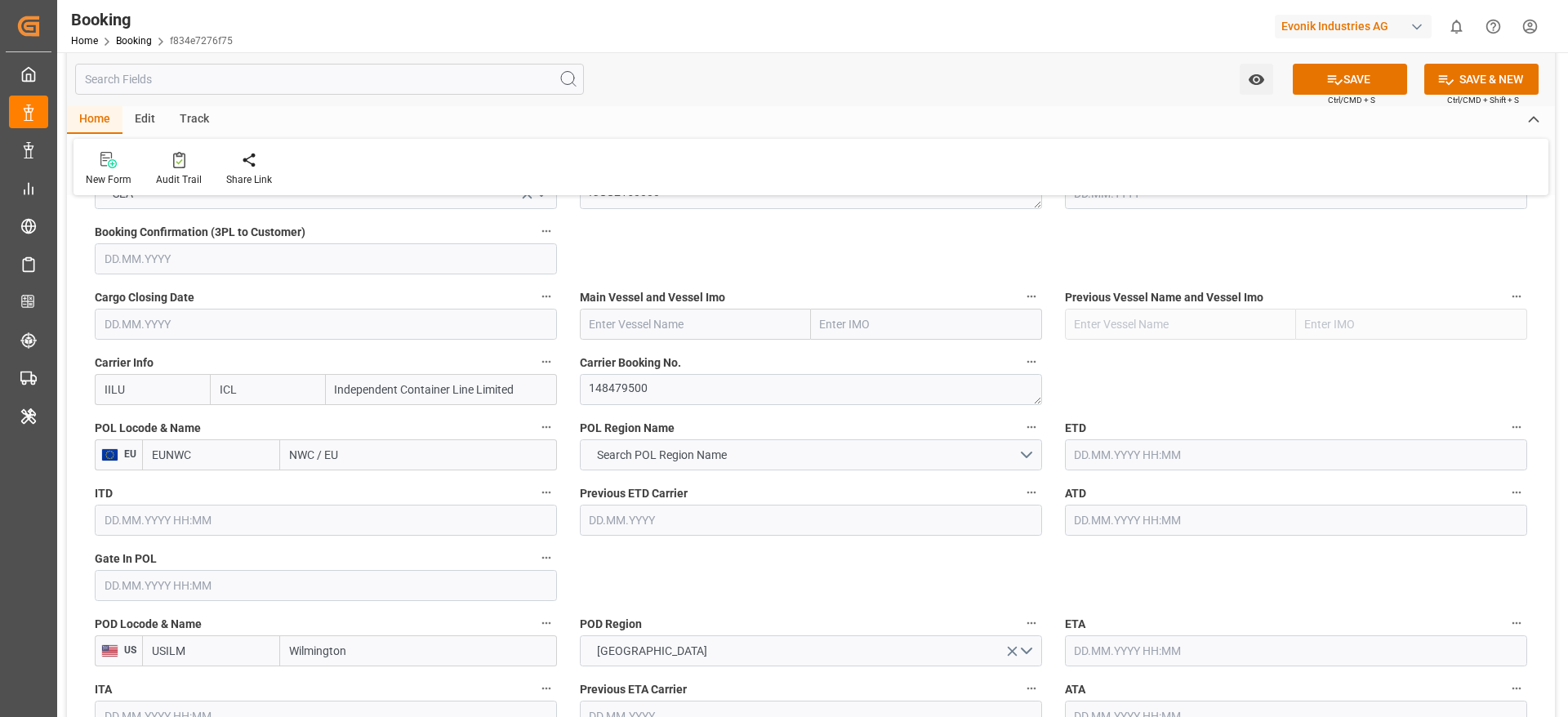
type input "IILU"
click at [604, 391] on textarea "148479500" at bounding box center [810, 389] width 462 height 31
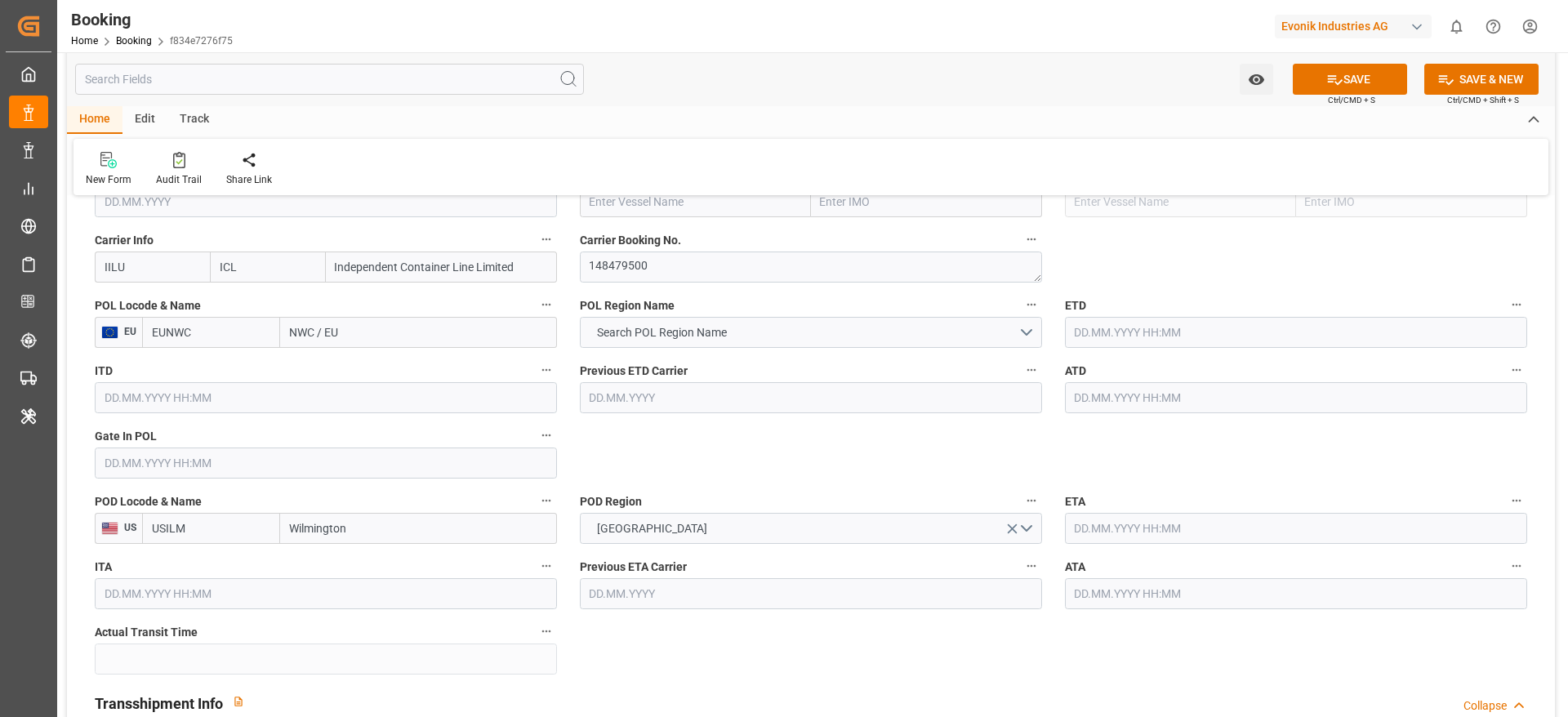
drag, startPoint x: 280, startPoint y: 342, endPoint x: 348, endPoint y: 332, distance: 68.7
click at [348, 332] on input "NWC / EU" at bounding box center [419, 332] width 277 height 31
paste input "Antwerpen"
click at [375, 332] on input "Antwerpen" at bounding box center [419, 332] width 277 height 31
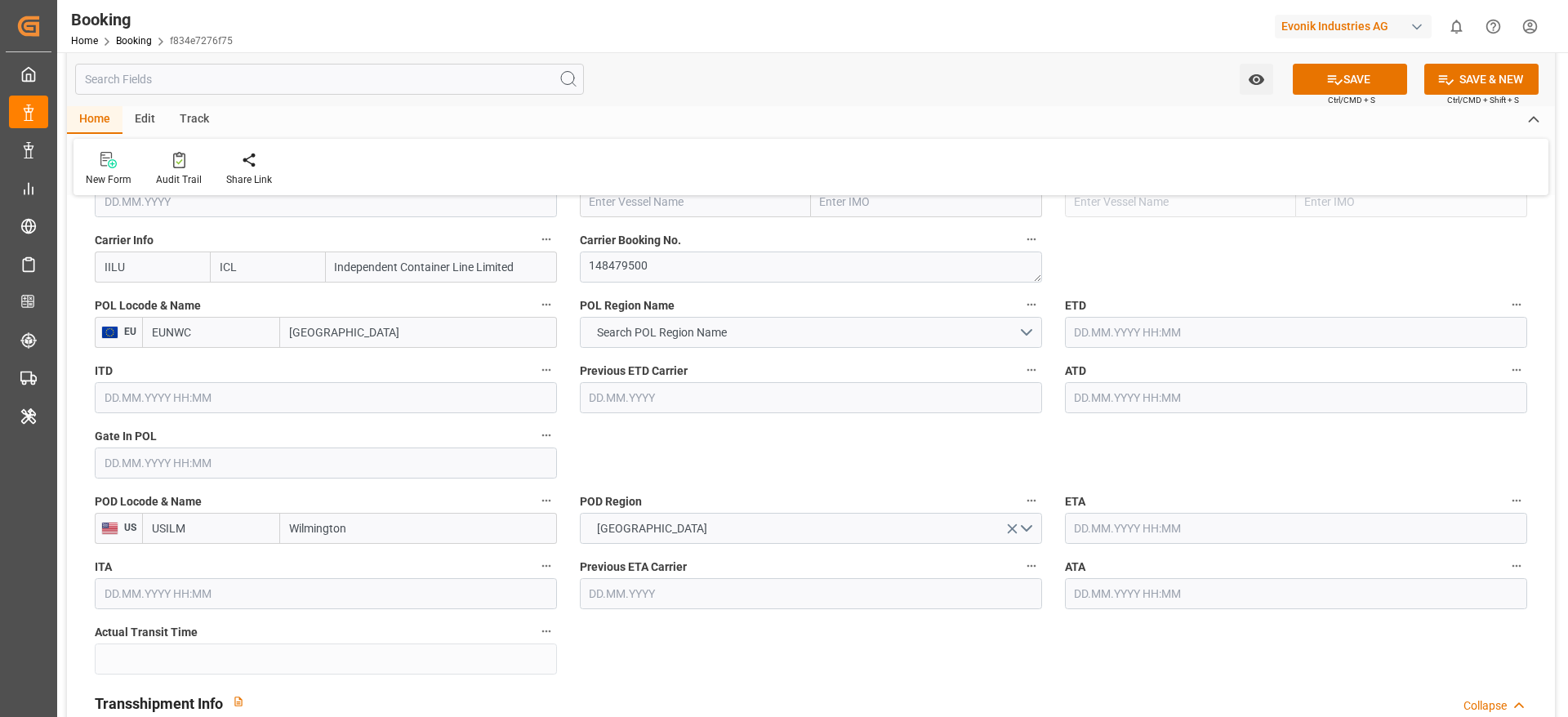
type input "[GEOGRAPHIC_DATA]"
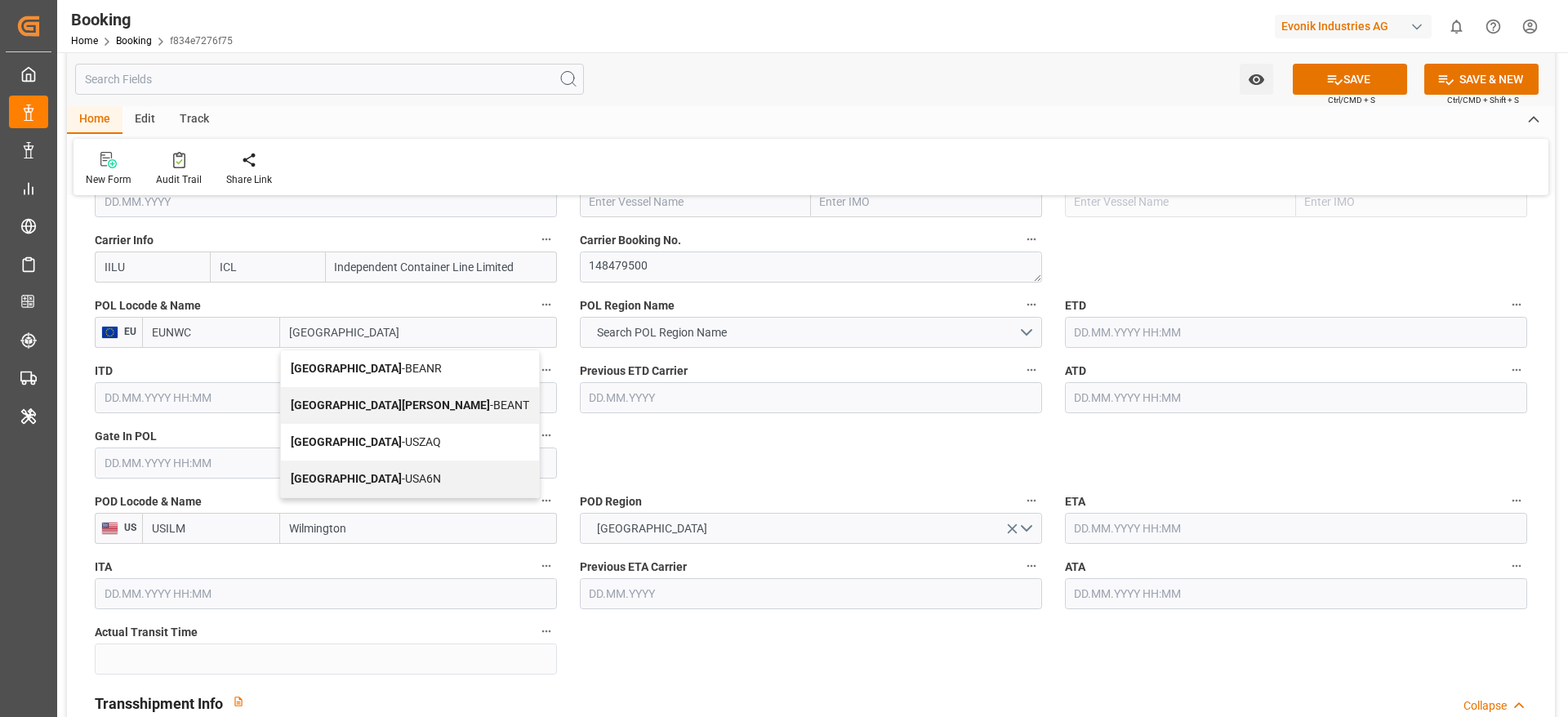
click at [369, 366] on span "Antwerp - BEANR" at bounding box center [367, 368] width 151 height 13
type input "BEANR"
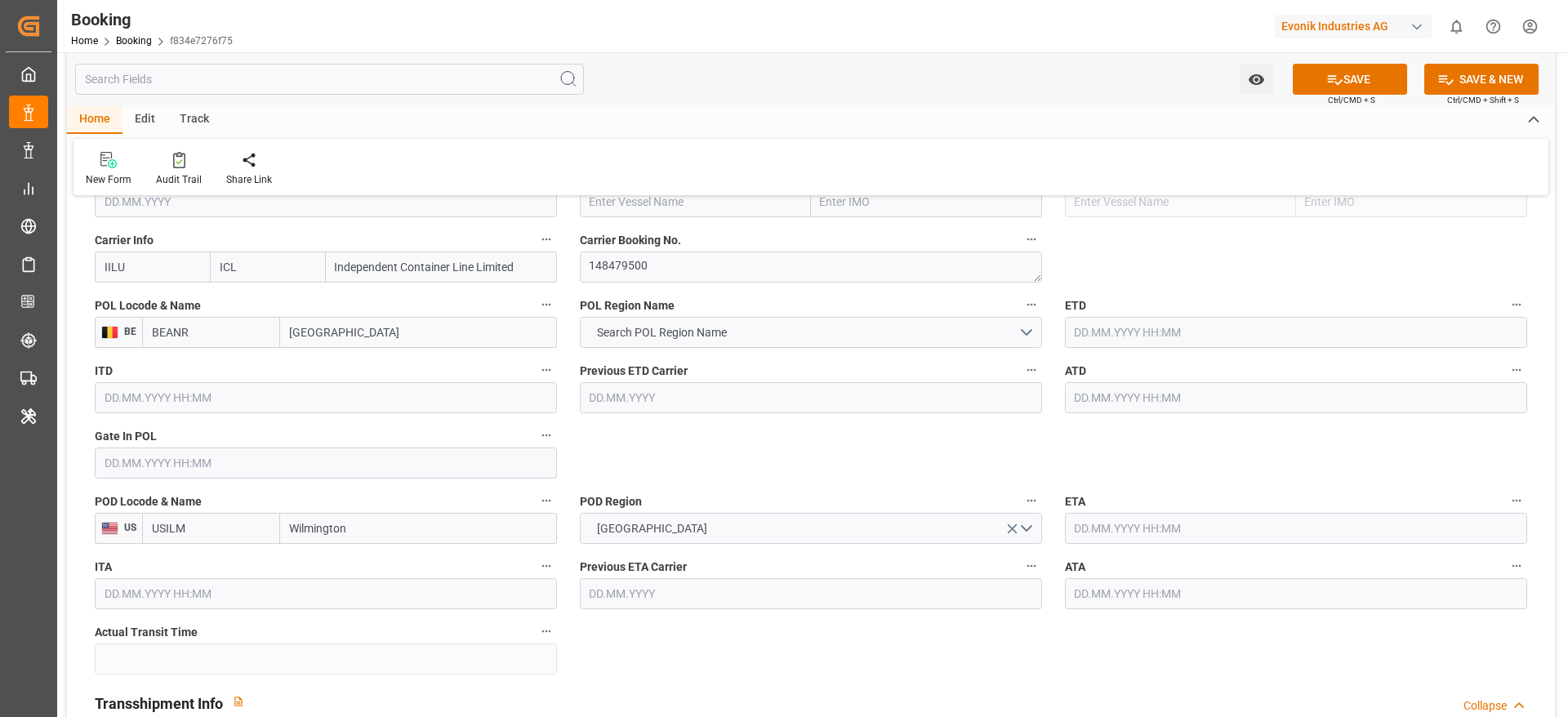
type input "[GEOGRAPHIC_DATA]"
click at [694, 332] on span "Search POL Region Name" at bounding box center [662, 332] width 146 height 17
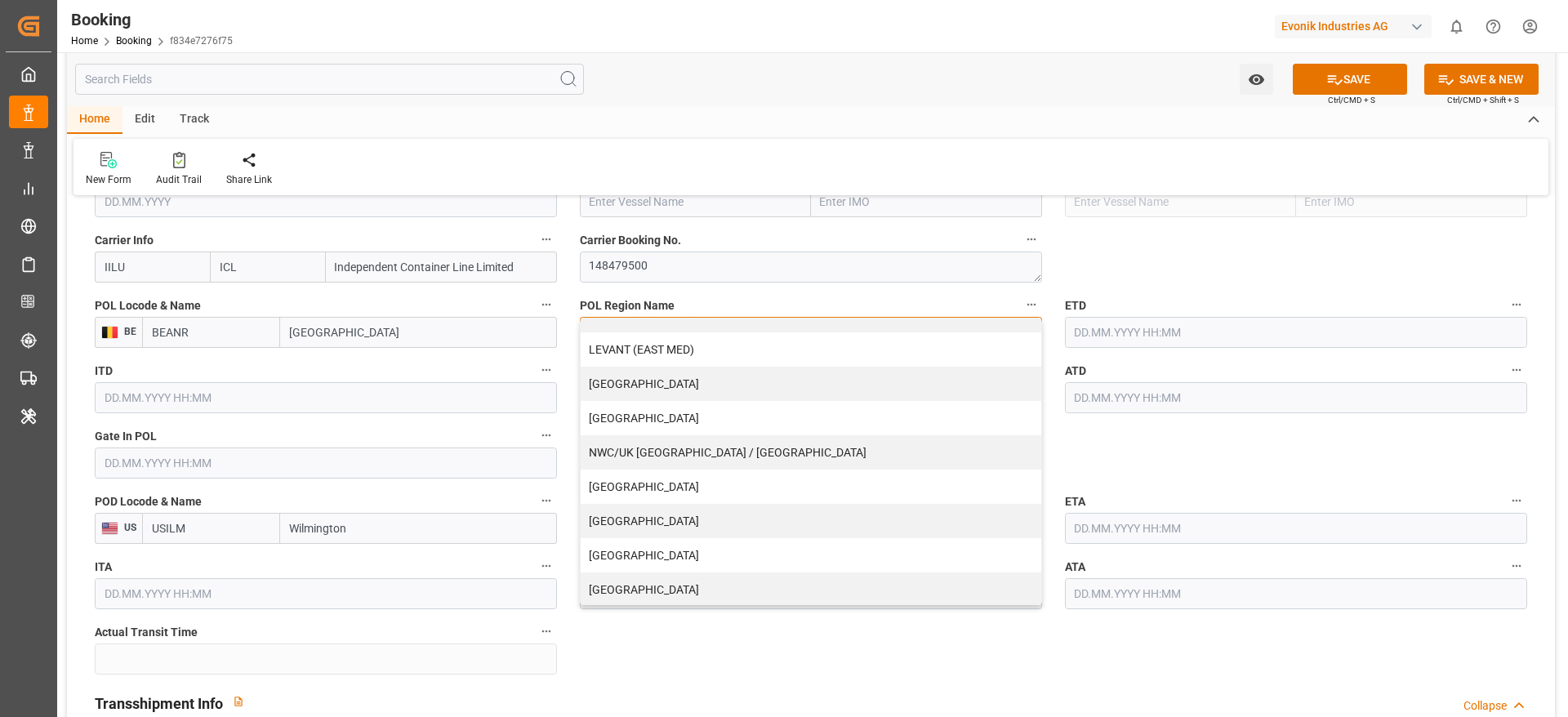
scroll to position [332, 0]
click at [698, 449] on div "NWC/UK [GEOGRAPHIC_DATA] / [GEOGRAPHIC_DATA]" at bounding box center [810, 449] width 460 height 34
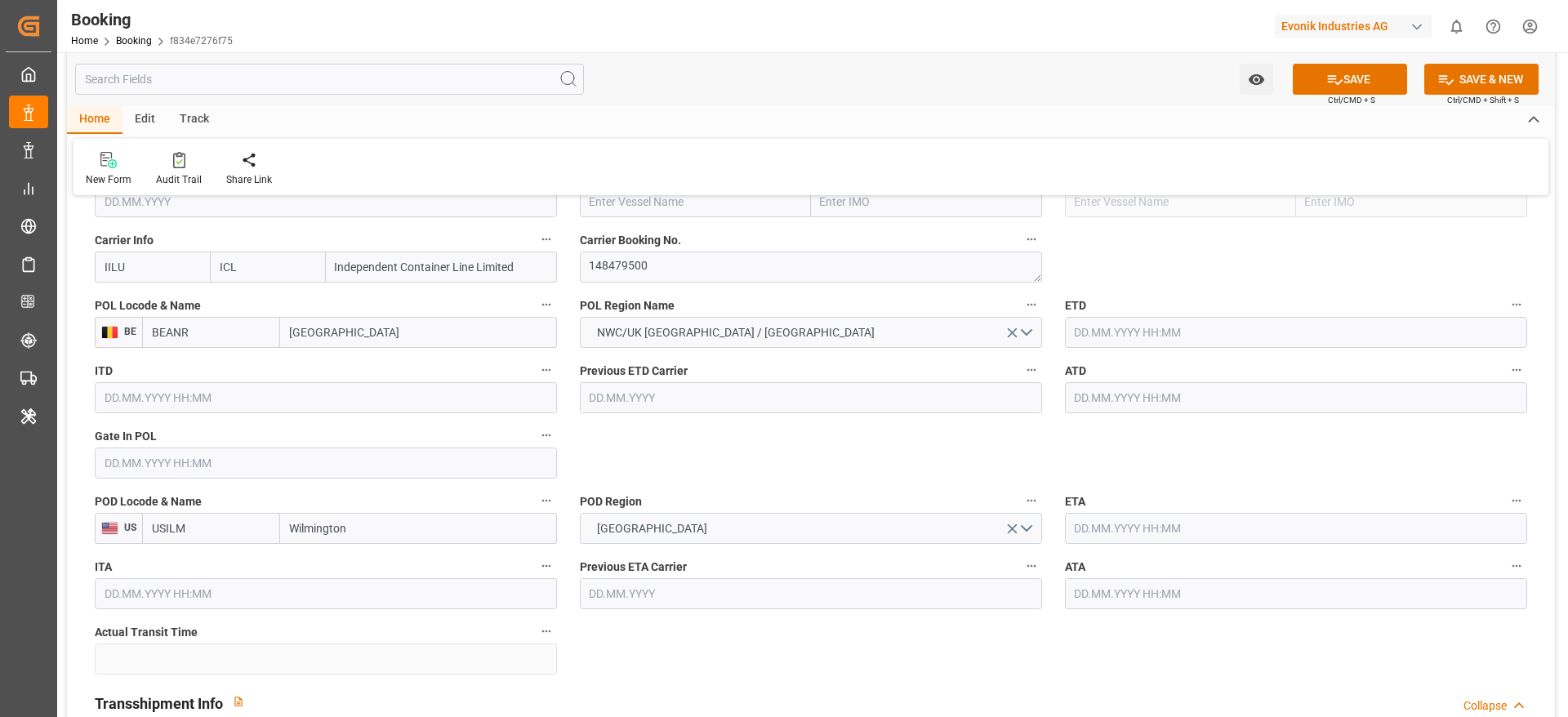
click at [155, 480] on div "Gate In POL" at bounding box center [325, 451] width 485 height 65
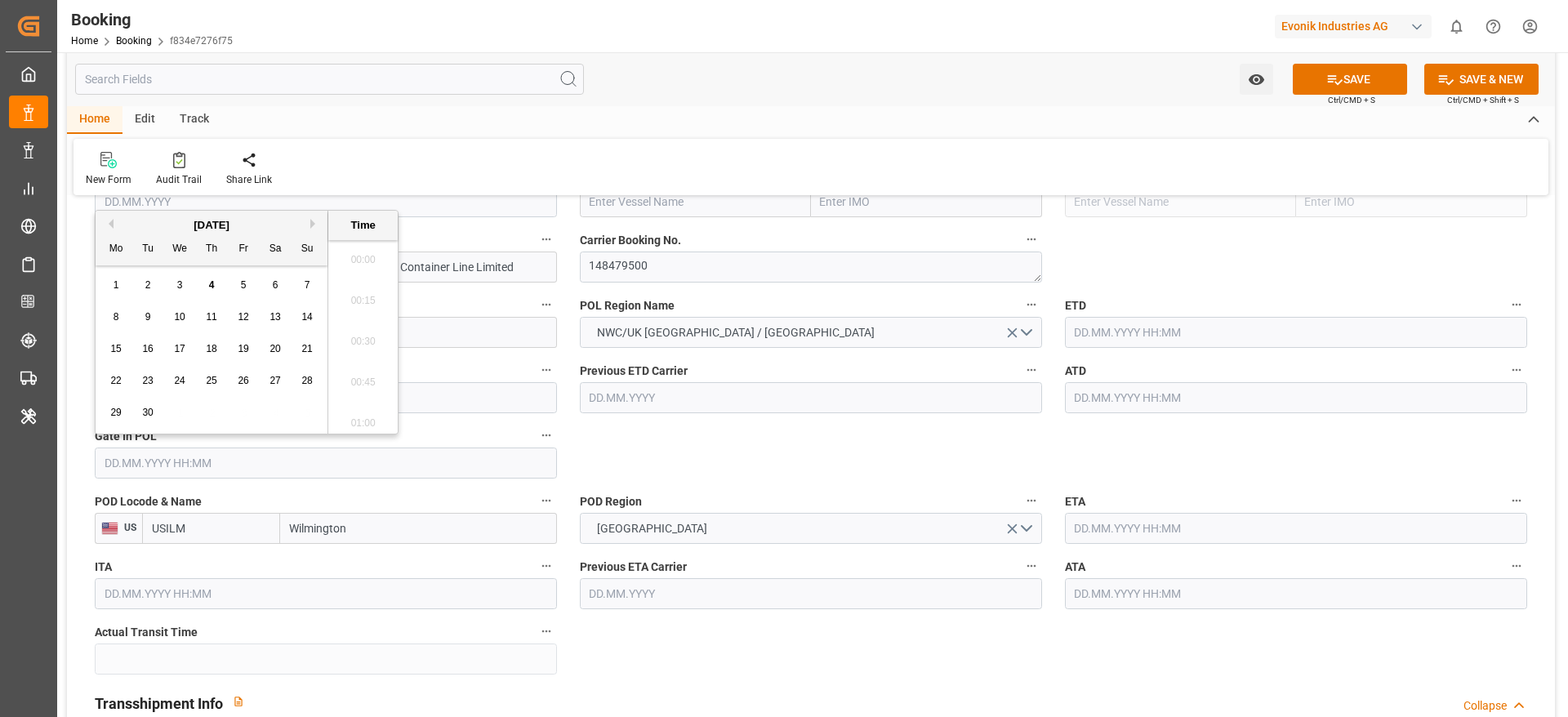
scroll to position [2006, 0]
click at [108, 220] on button "Previous Month" at bounding box center [109, 224] width 10 height 10
click at [120, 346] on span "11" at bounding box center [115, 349] width 11 height 12
type input "11.08.2025 00:00"
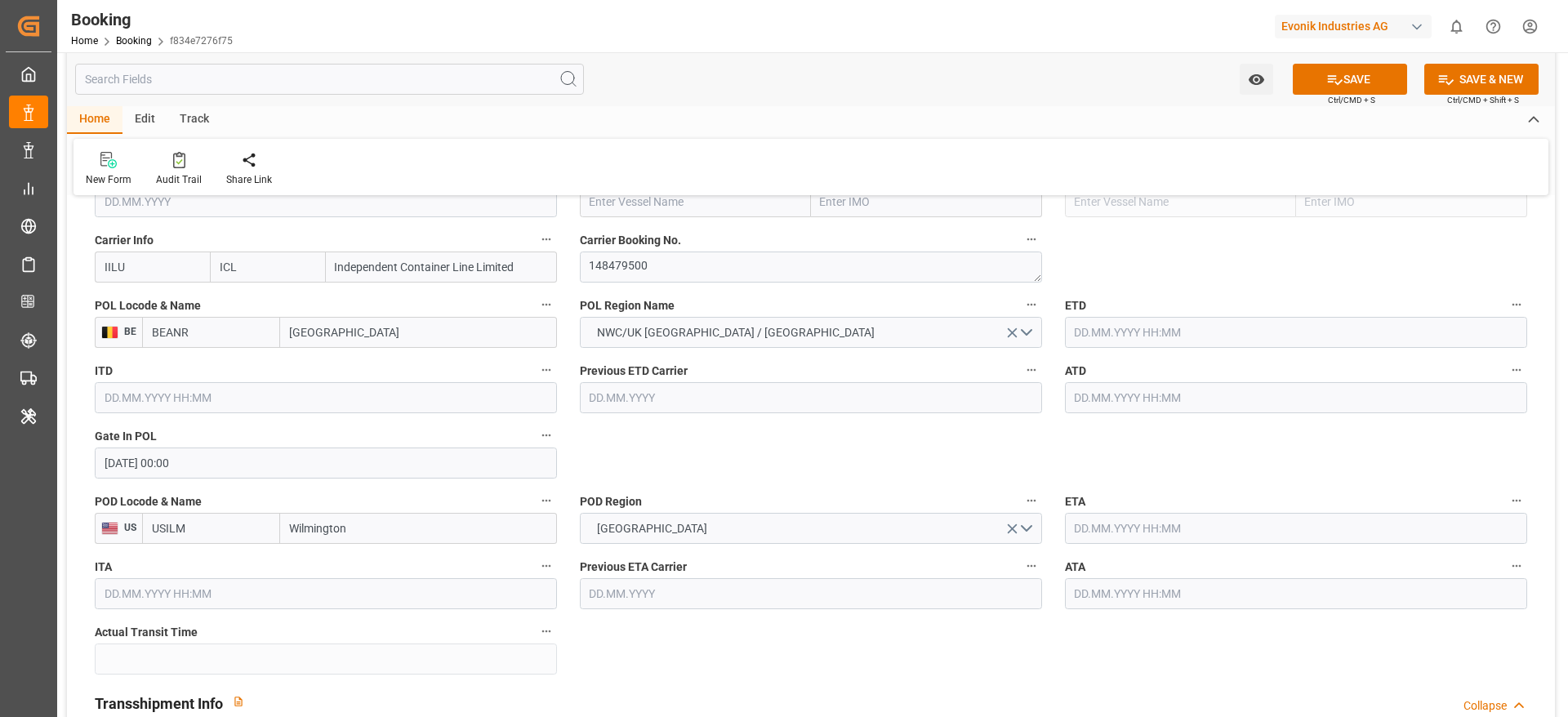
click at [646, 206] on input "text" at bounding box center [695, 201] width 231 height 31
paste input "Independent Quest"
click at [661, 231] on b "INDEPENDENT QUEST" at bounding box center [648, 238] width 116 height 13
type input "INDEPENDENT QUEST"
type input "9246700"
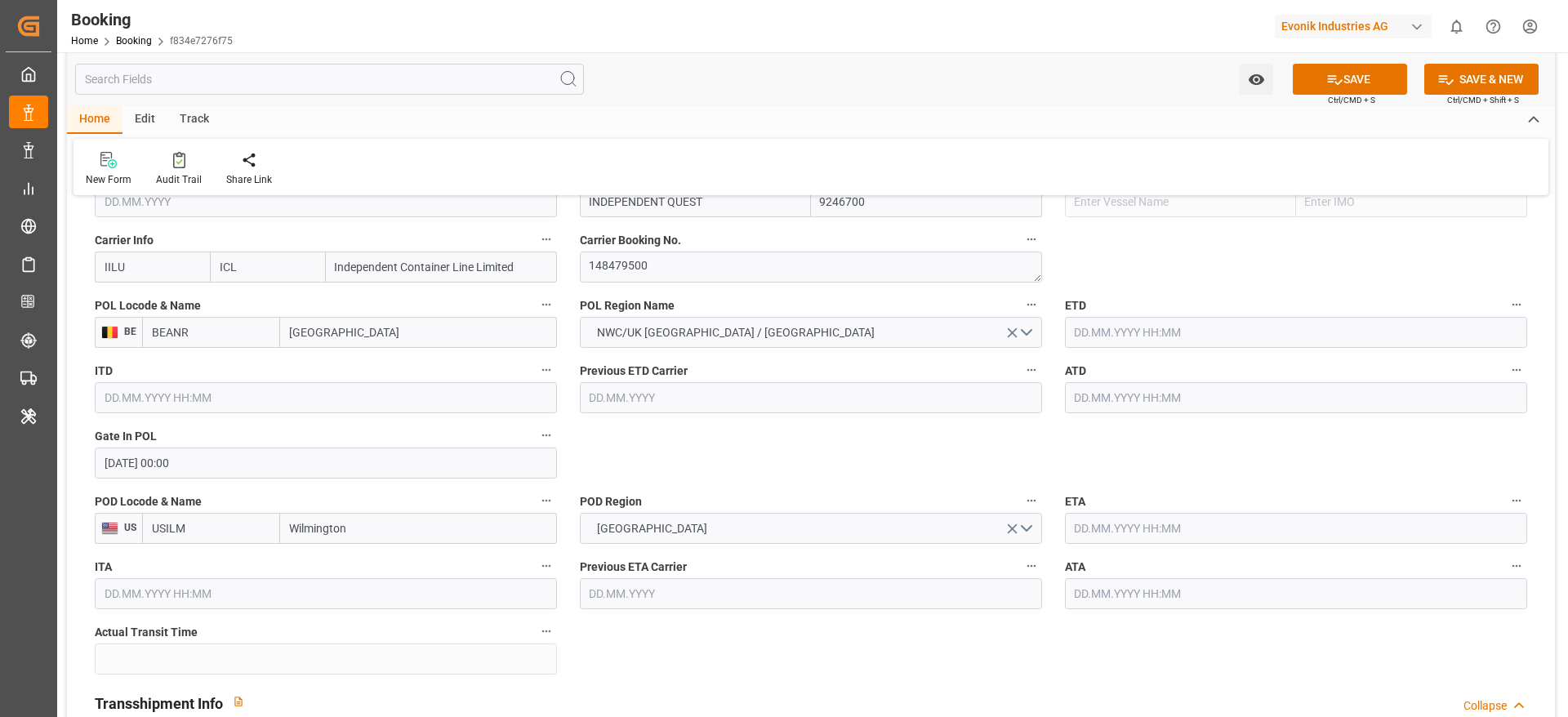
type input "INDEPENDENT QUEST"
click at [1090, 332] on input "text" at bounding box center [1295, 332] width 462 height 31
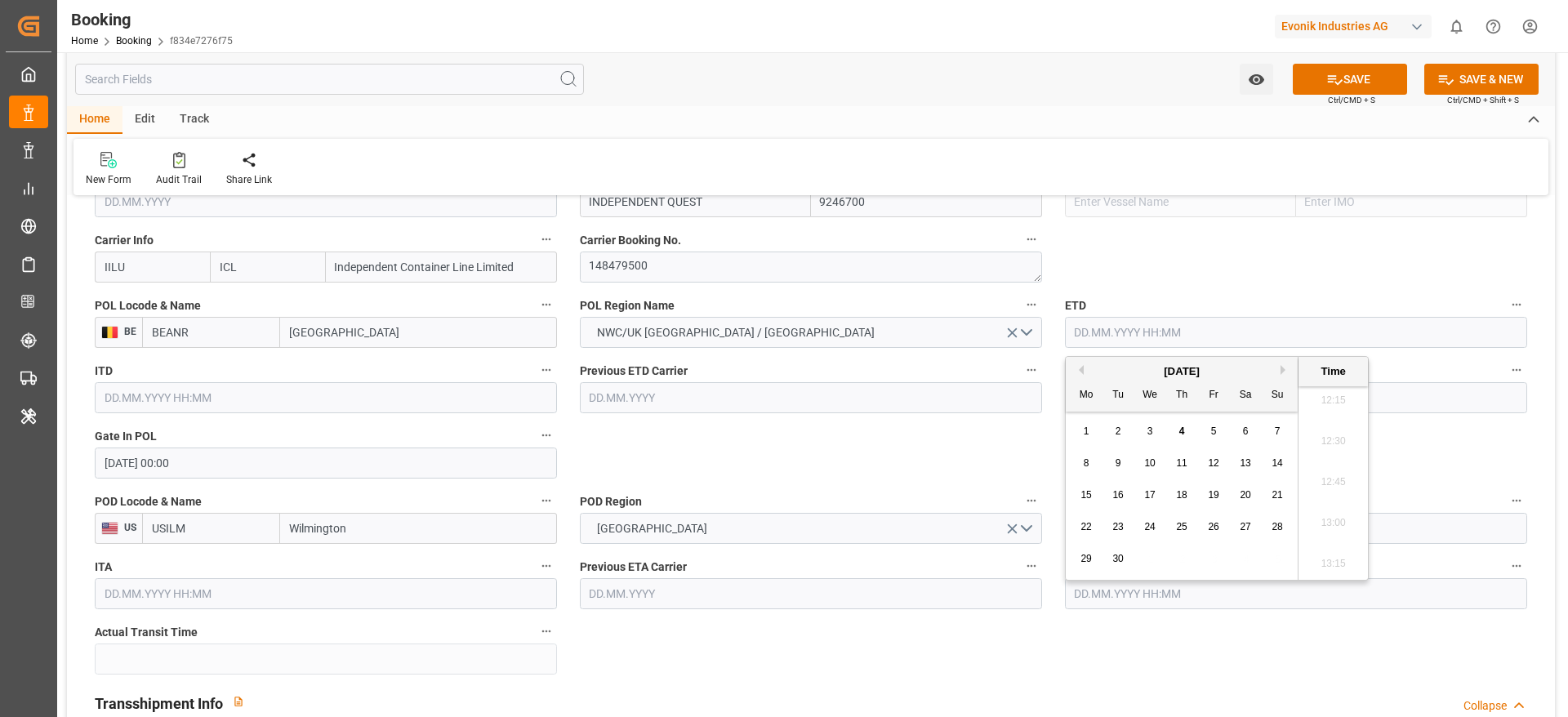
click at [1081, 372] on button "Previous Month" at bounding box center [1079, 370] width 10 height 10
click at [1147, 497] on span "13" at bounding box center [1149, 495] width 11 height 12
type input "13.08.2025 00:00"
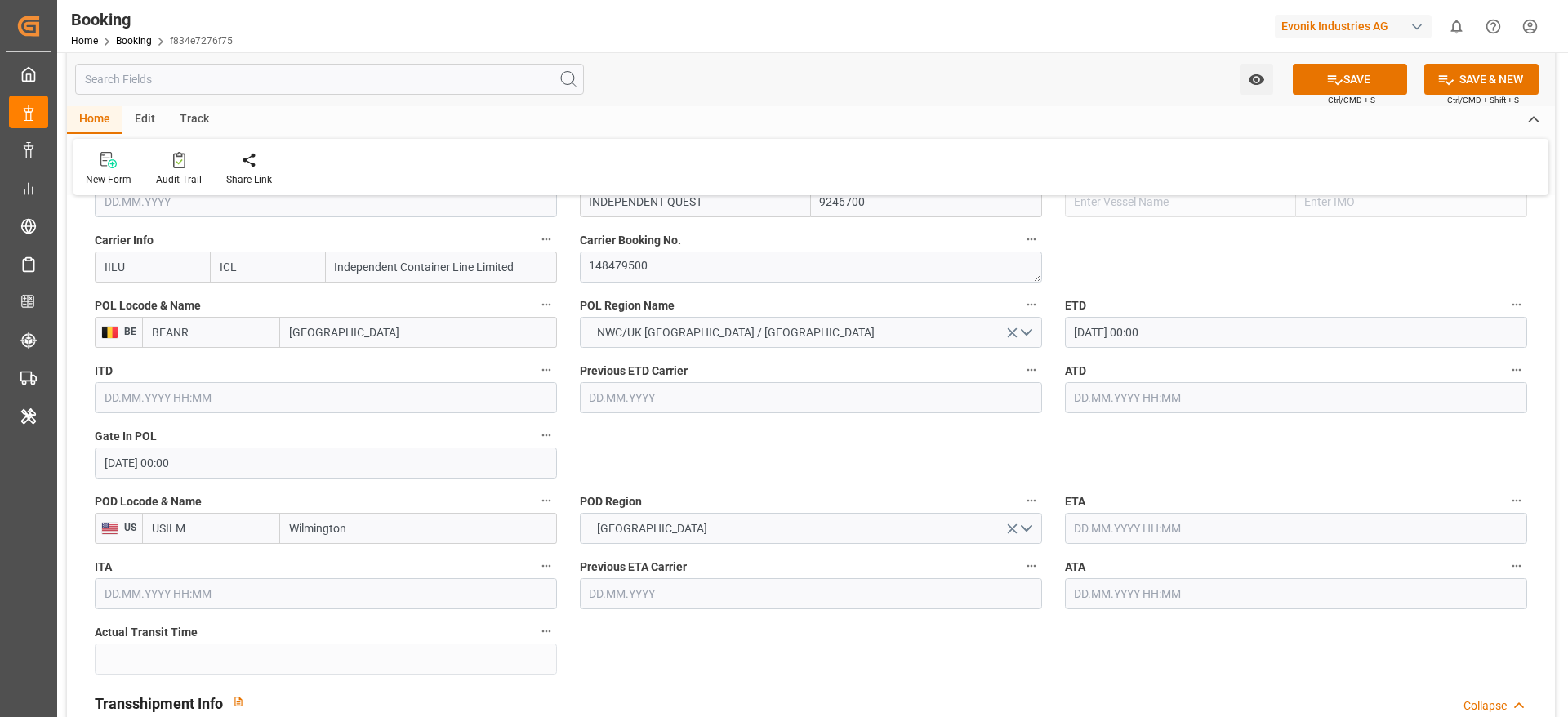
click at [1076, 402] on input "text" at bounding box center [1295, 397] width 462 height 31
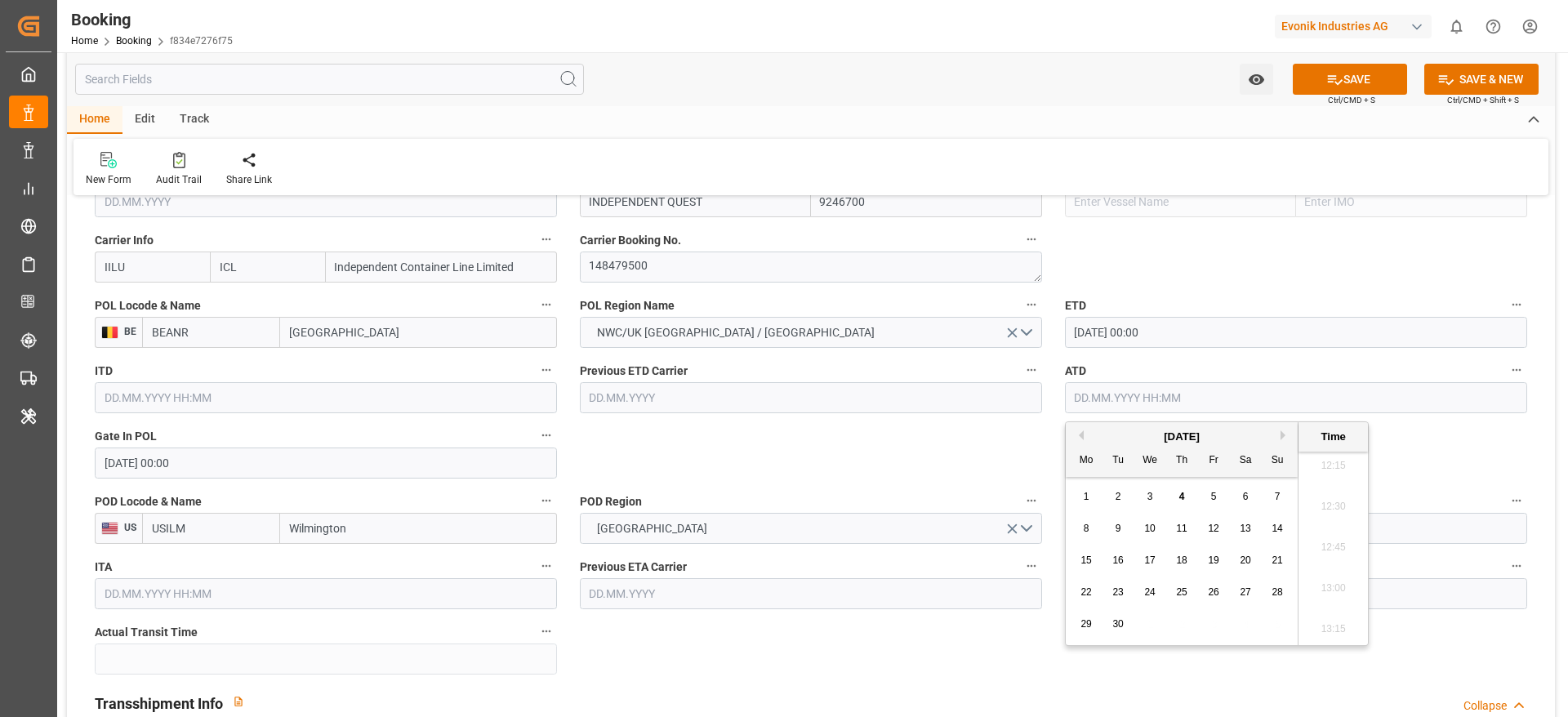
click at [1080, 434] on button "Previous Month" at bounding box center [1079, 435] width 10 height 10
click at [1146, 560] on span "13" at bounding box center [1149, 560] width 11 height 12
type input "13.08.2025 00:00"
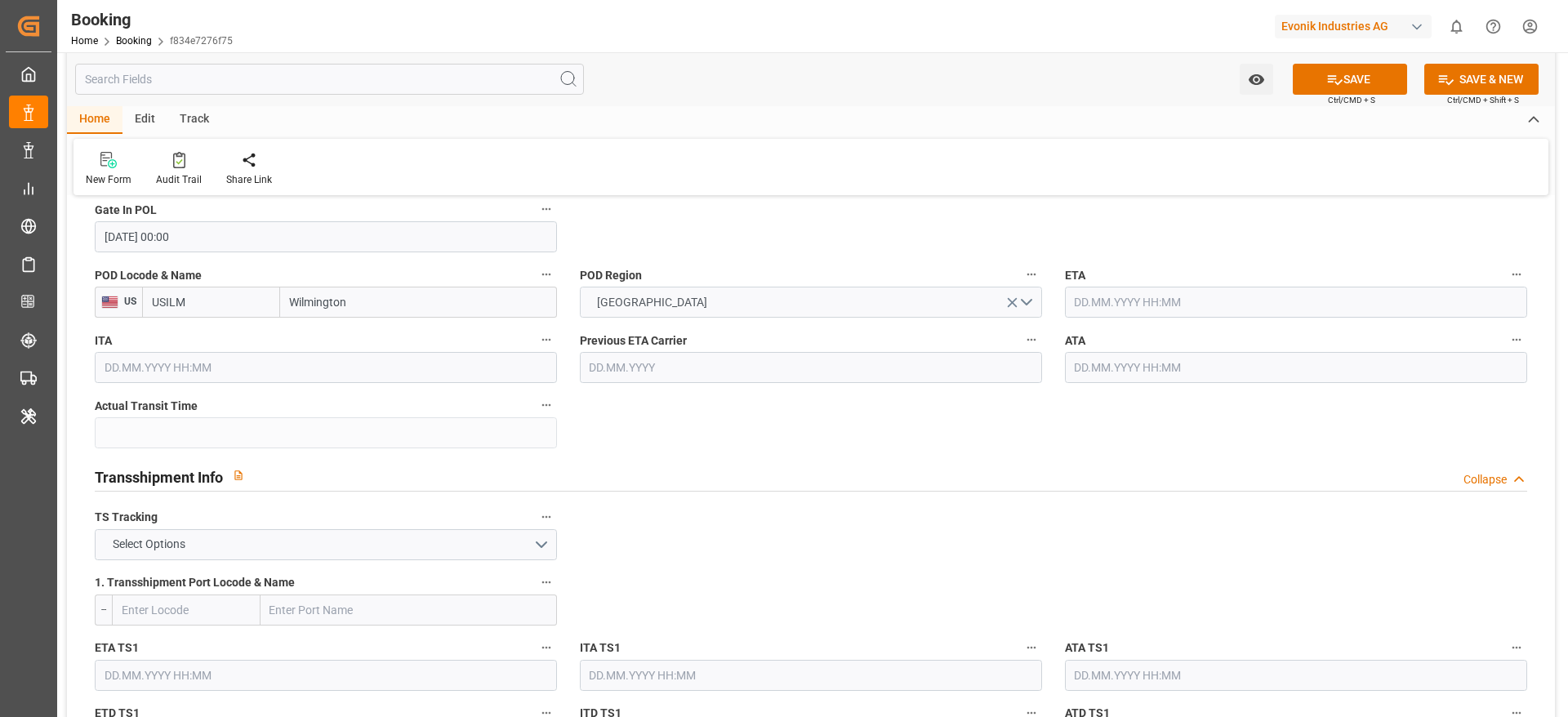
scroll to position [1470, 0]
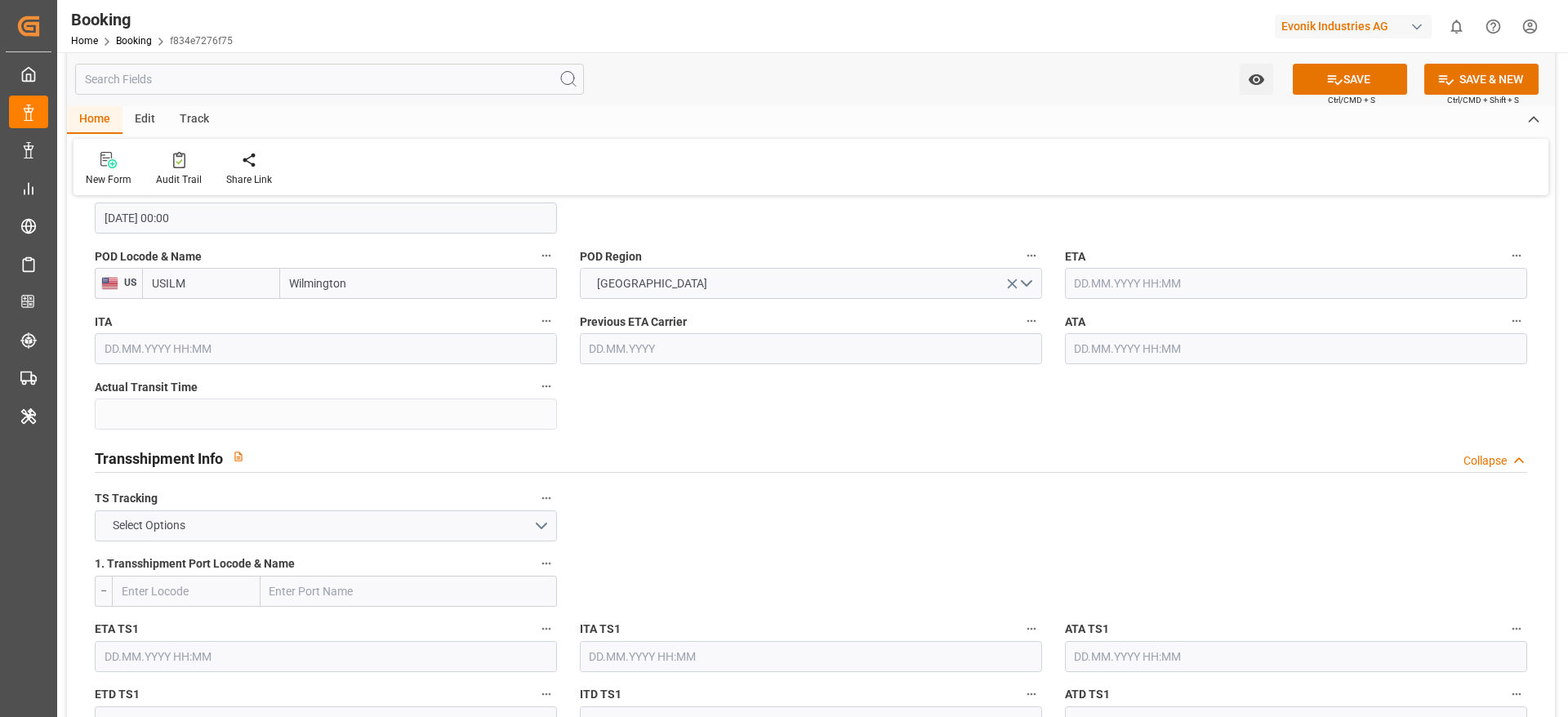
click at [1080, 288] on input "text" at bounding box center [1295, 283] width 462 height 31
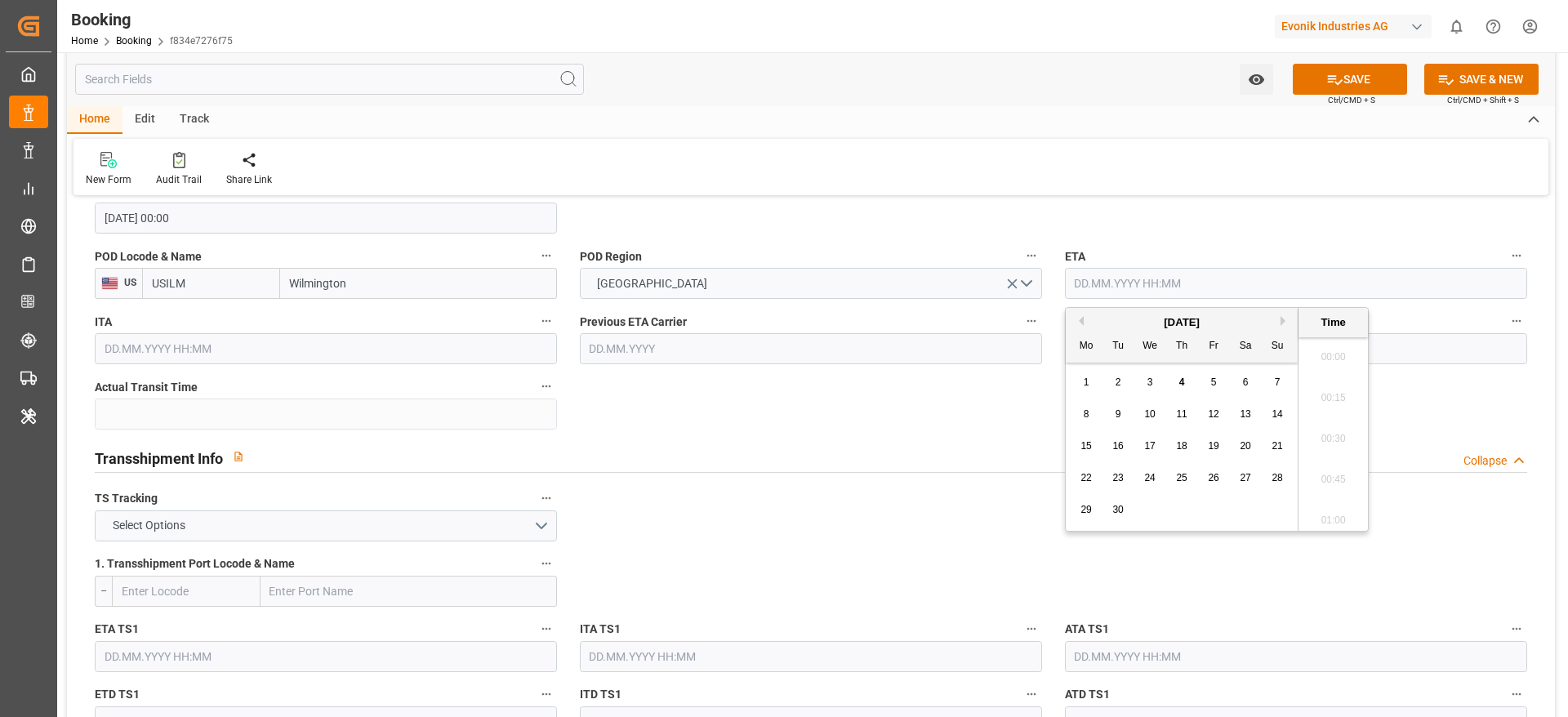
scroll to position [2006, 0]
click at [1075, 318] on button "Previous Month" at bounding box center [1079, 321] width 10 height 10
click at [1215, 514] on span "29" at bounding box center [1213, 510] width 11 height 12
type input "29.08.2025 00:00"
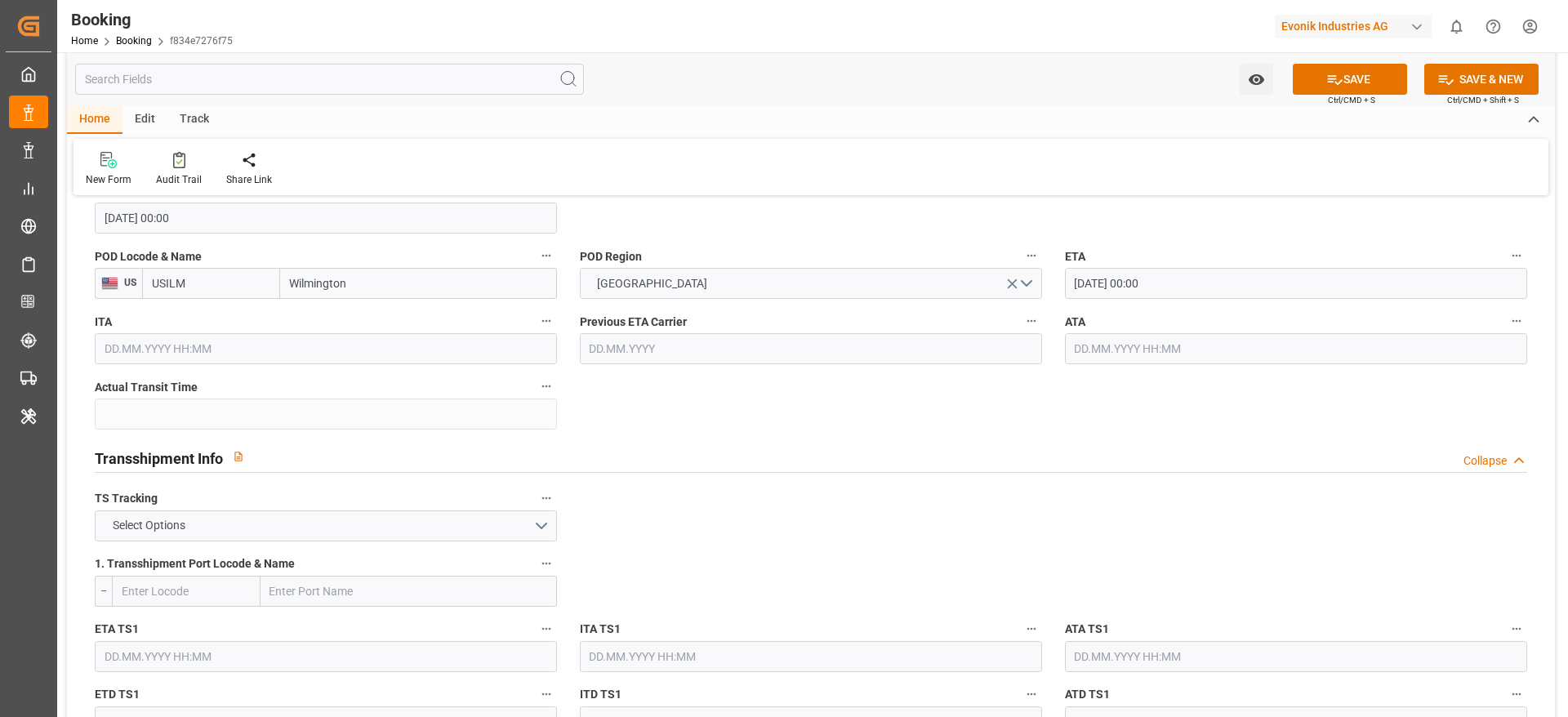
click at [1027, 437] on div "Transshipment Info Collapse" at bounding box center [810, 458] width 1455 height 46
click at [1091, 359] on input "text" at bounding box center [1295, 348] width 462 height 31
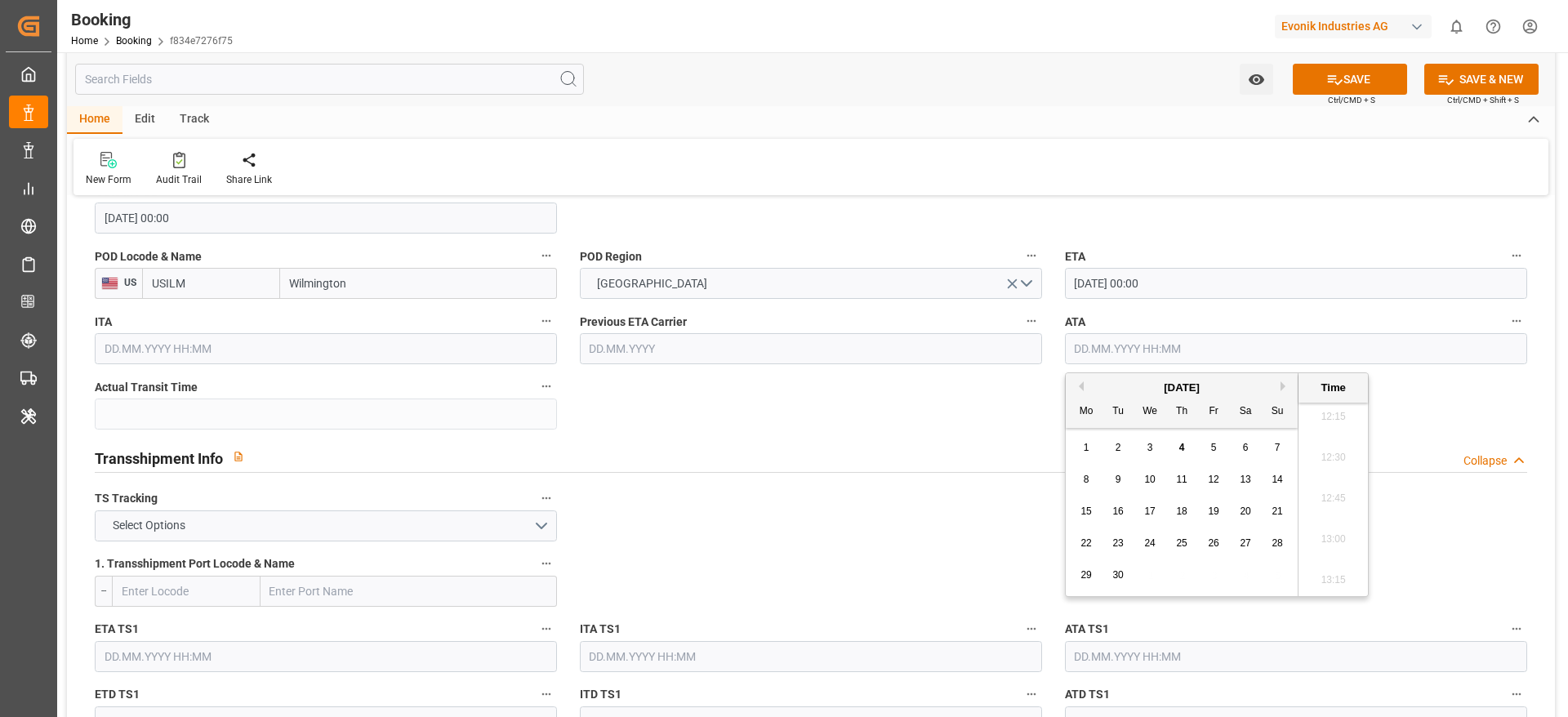
click at [1083, 393] on div "September 2025" at bounding box center [1182, 388] width 232 height 17
click at [1075, 391] on div "September 2025" at bounding box center [1182, 388] width 232 height 17
click at [1076, 386] on button "Previous Month" at bounding box center [1079, 386] width 10 height 10
click at [1212, 574] on span "29" at bounding box center [1213, 574] width 11 height 12
type input "29.08.2025 00:00"
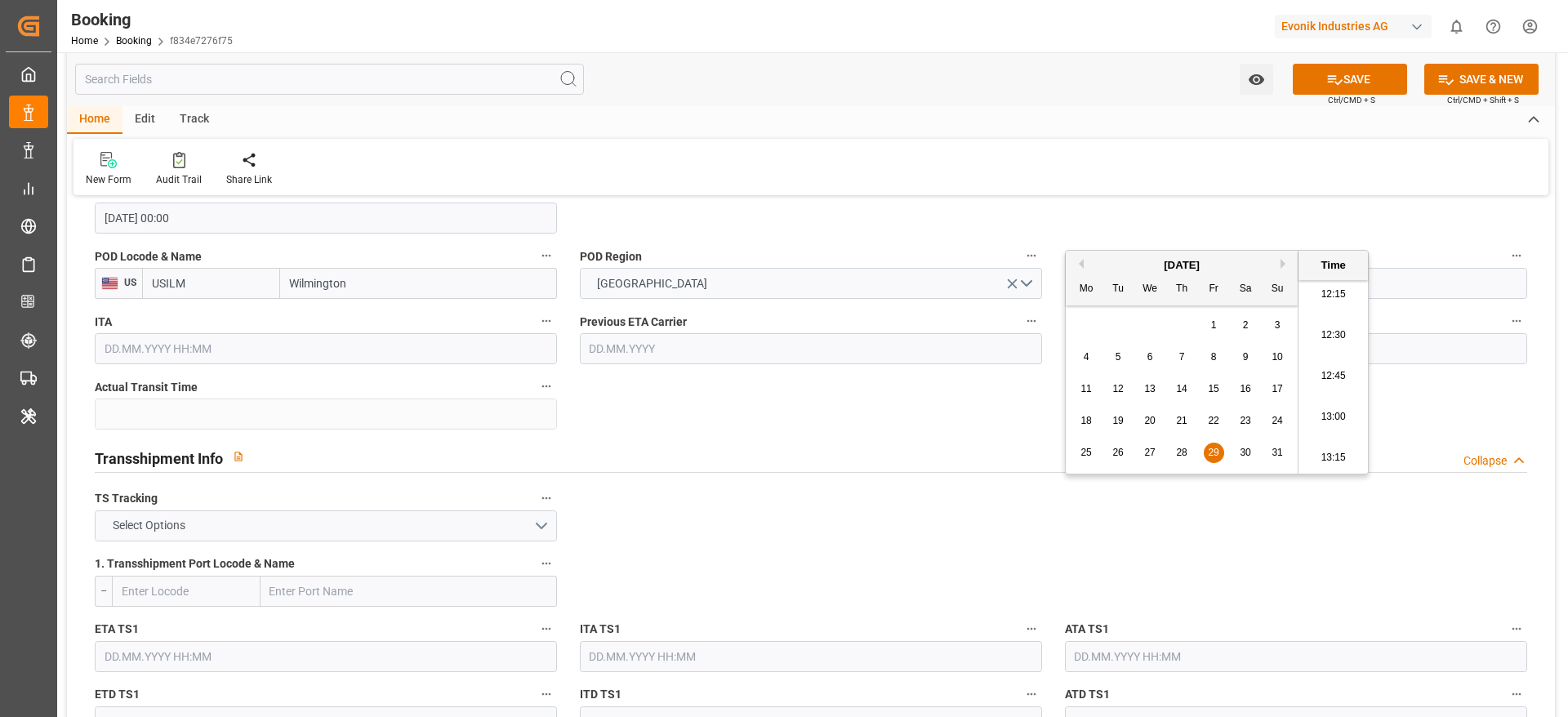
scroll to position [1591, 0]
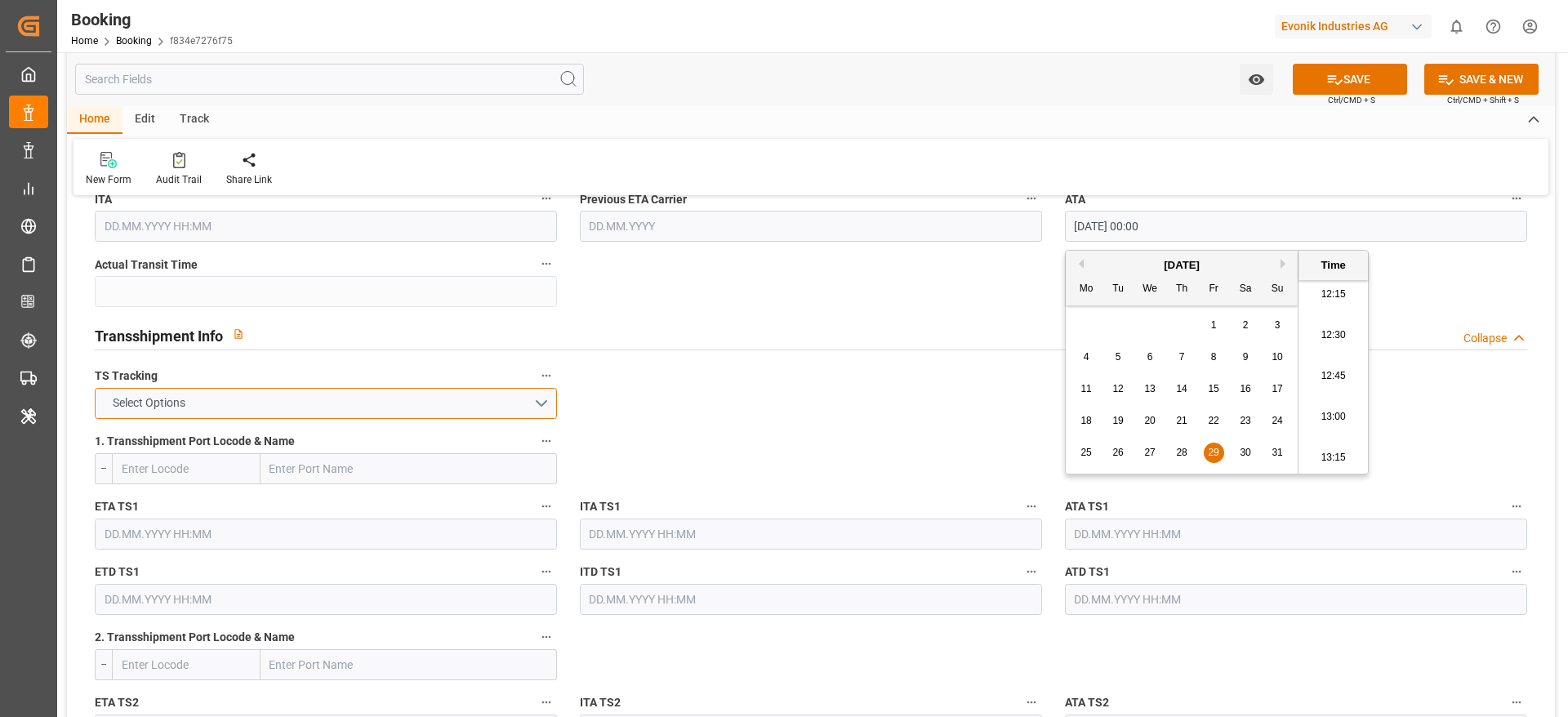
click at [461, 405] on button "Select Options" at bounding box center [325, 403] width 462 height 31
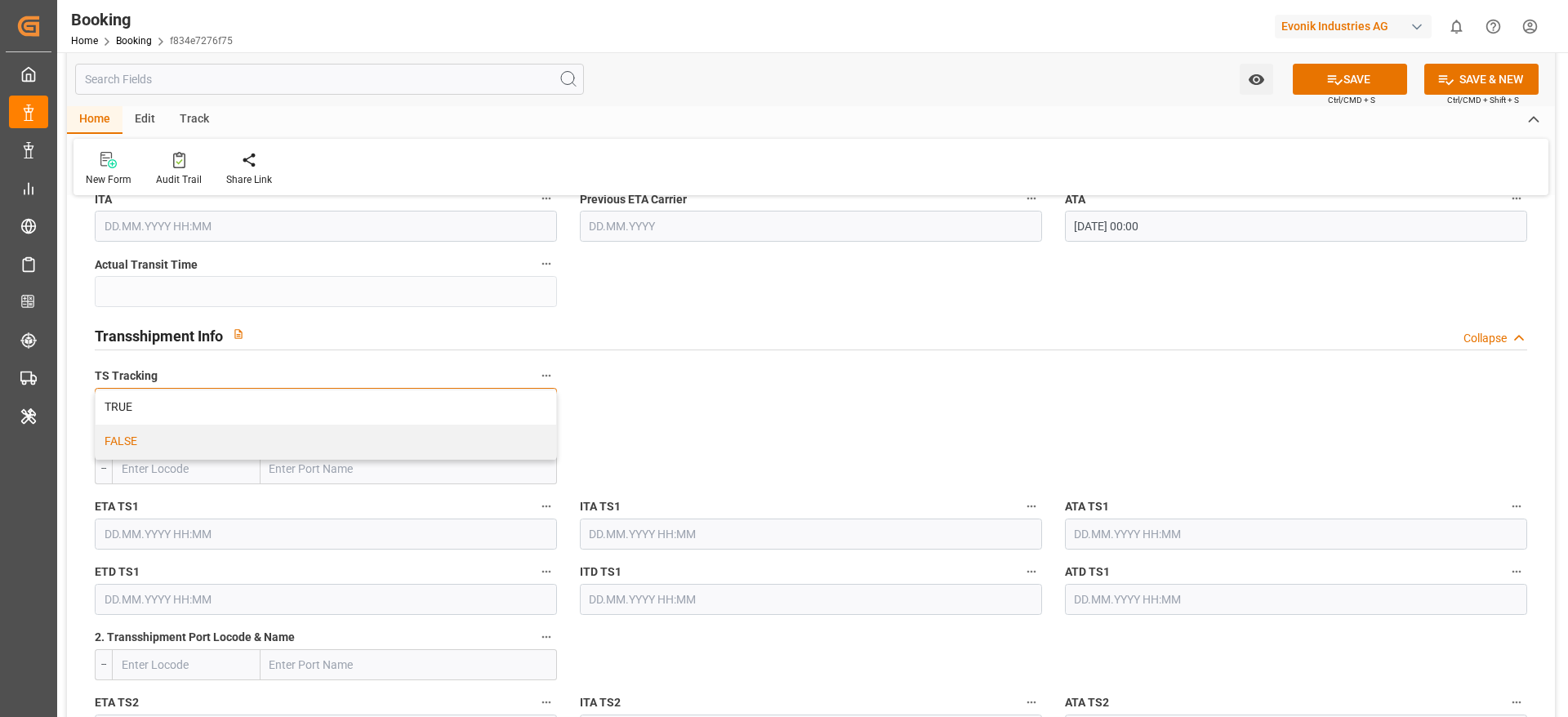
click at [455, 445] on div "FALSE" at bounding box center [325, 441] width 460 height 34
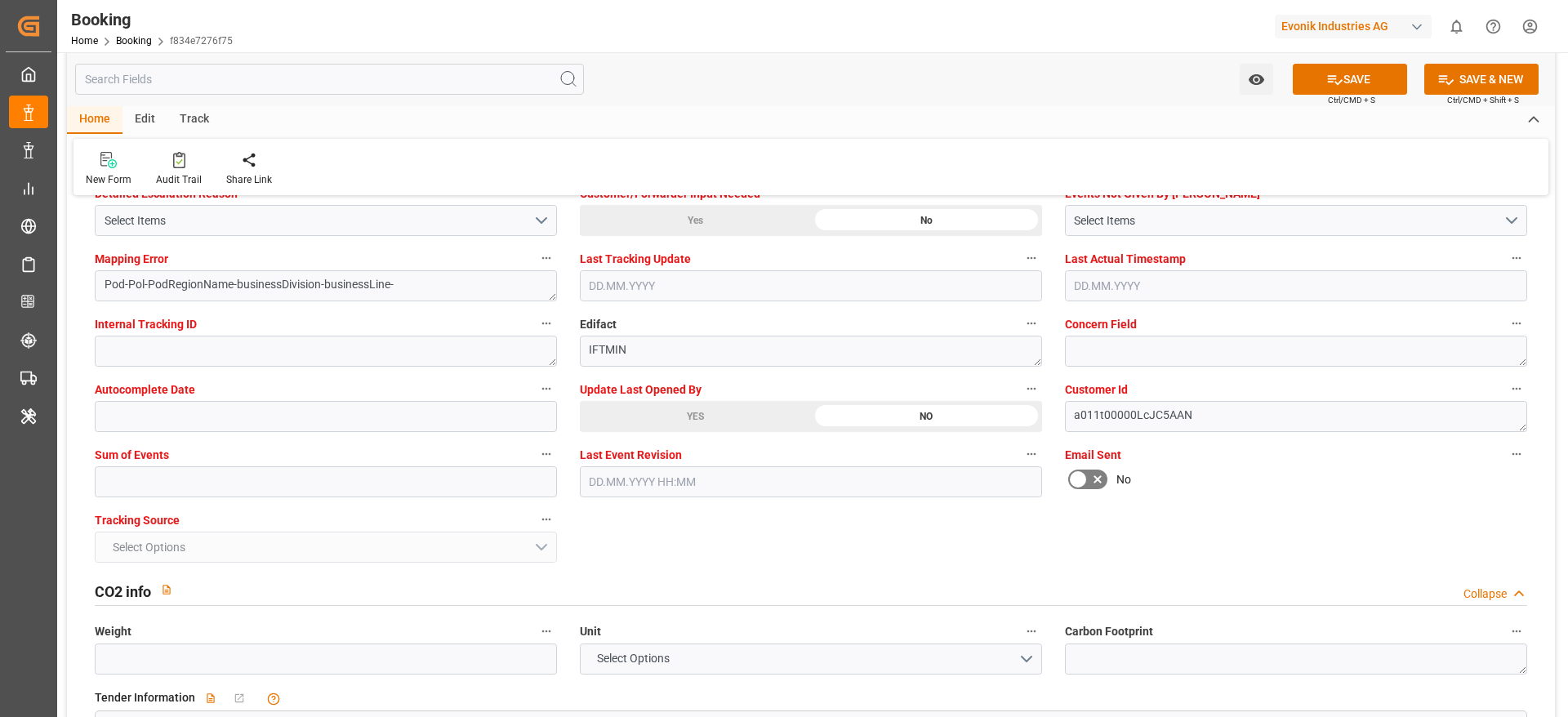
scroll to position [3184, 0]
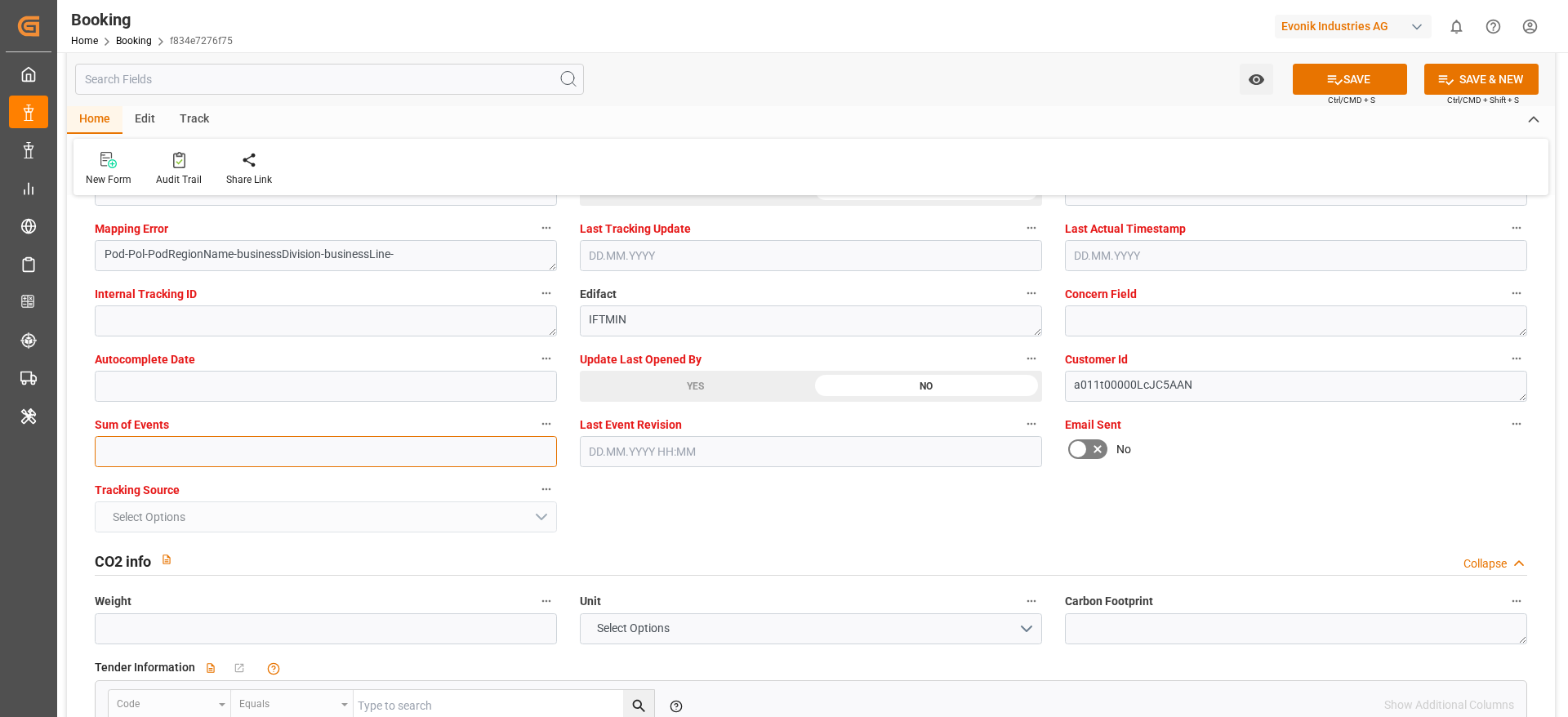
click at [117, 454] on input "text" at bounding box center [325, 451] width 462 height 31
type input "0"
click at [1349, 86] on button "SAVE" at bounding box center [1350, 79] width 114 height 31
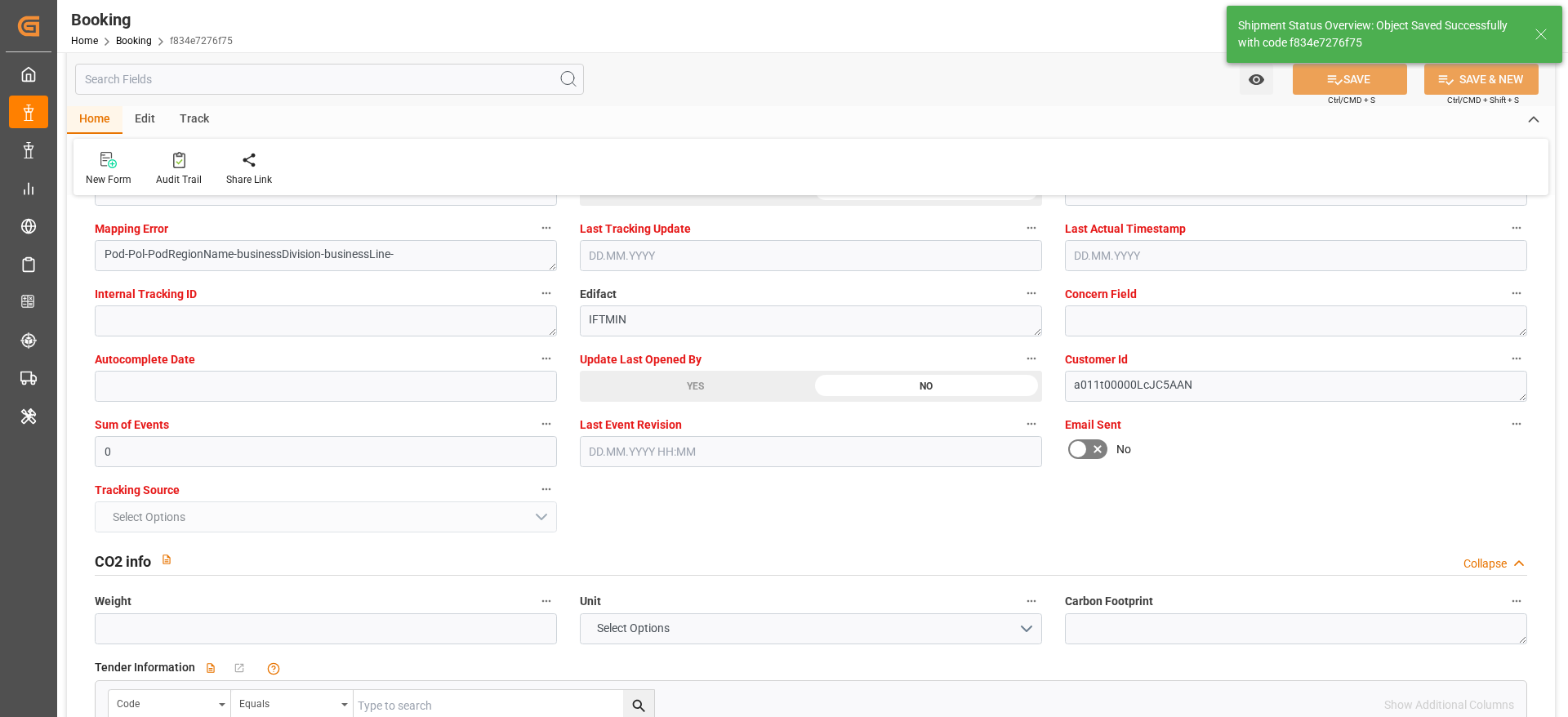
type textarea "NWC/UK North West Continent / UK_USILM_IILU_CU-CS"
type textarea "[PERSON_NAME]"
type textarea "Pod-businessDivision-businessLine-"
type input "16"
type input "13.08.2025 00:00"
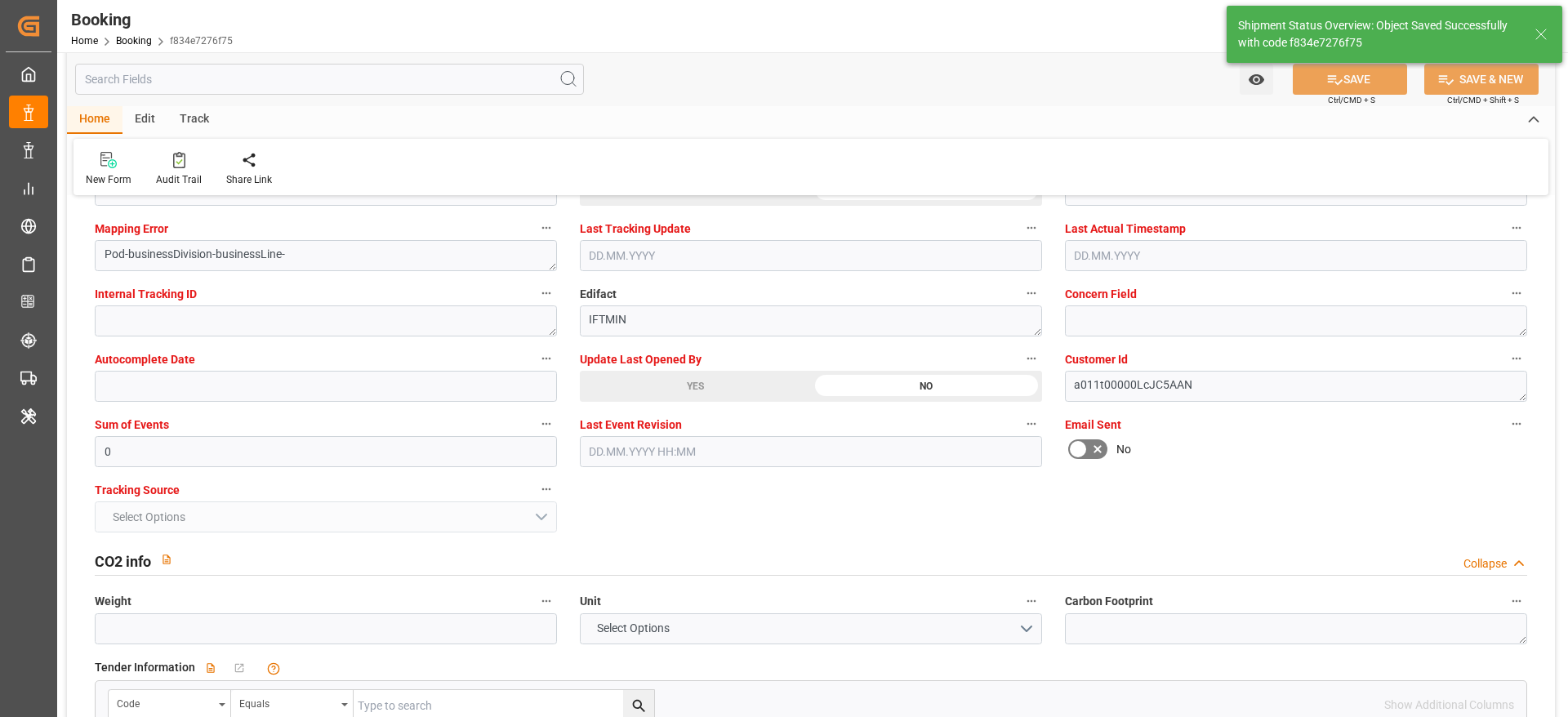
type input "29.08.2025 00:00"
type input "04.09.2025 07:23"
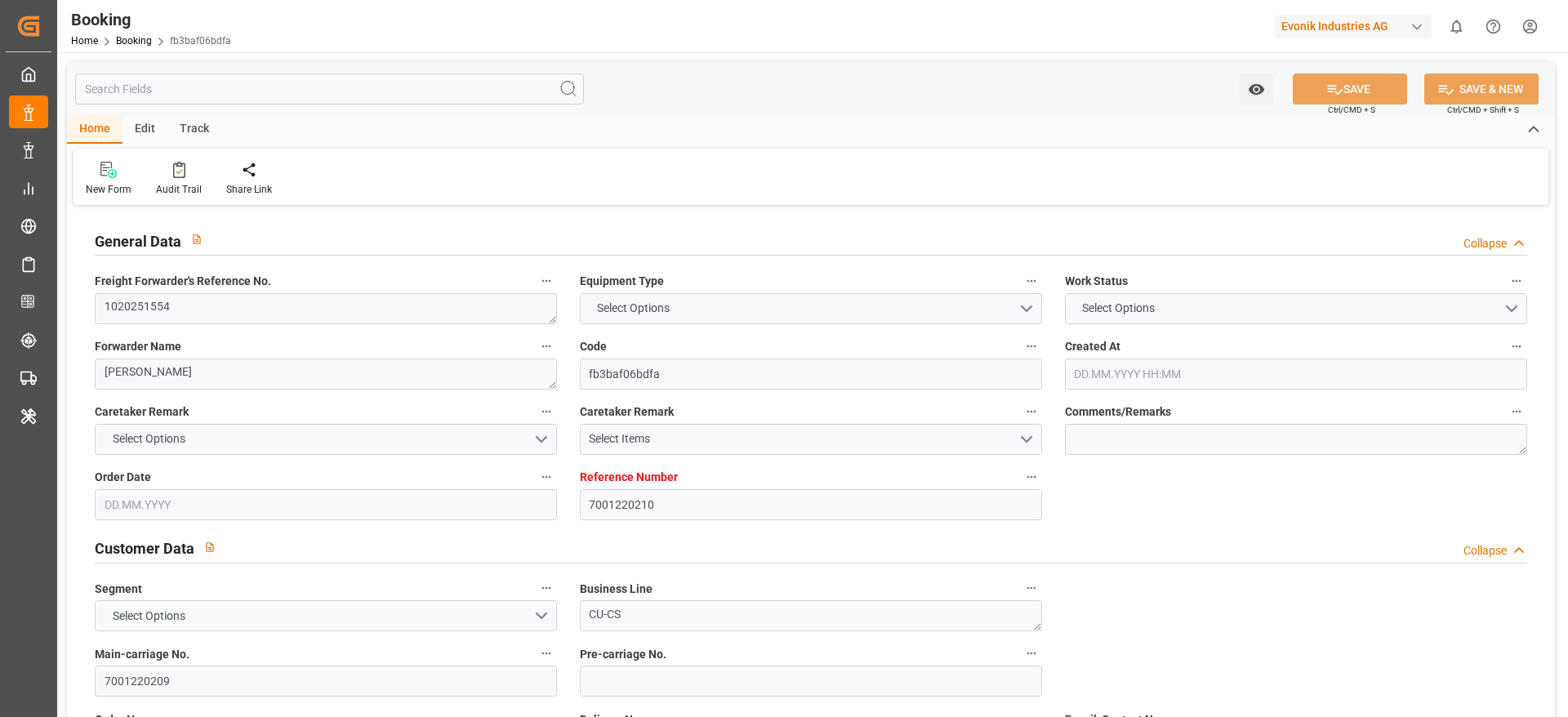
type input "7001220210"
type input "EUNWC"
type input "CNSHA"
type input "[DATE] 09:28"
type input "[DATE]"
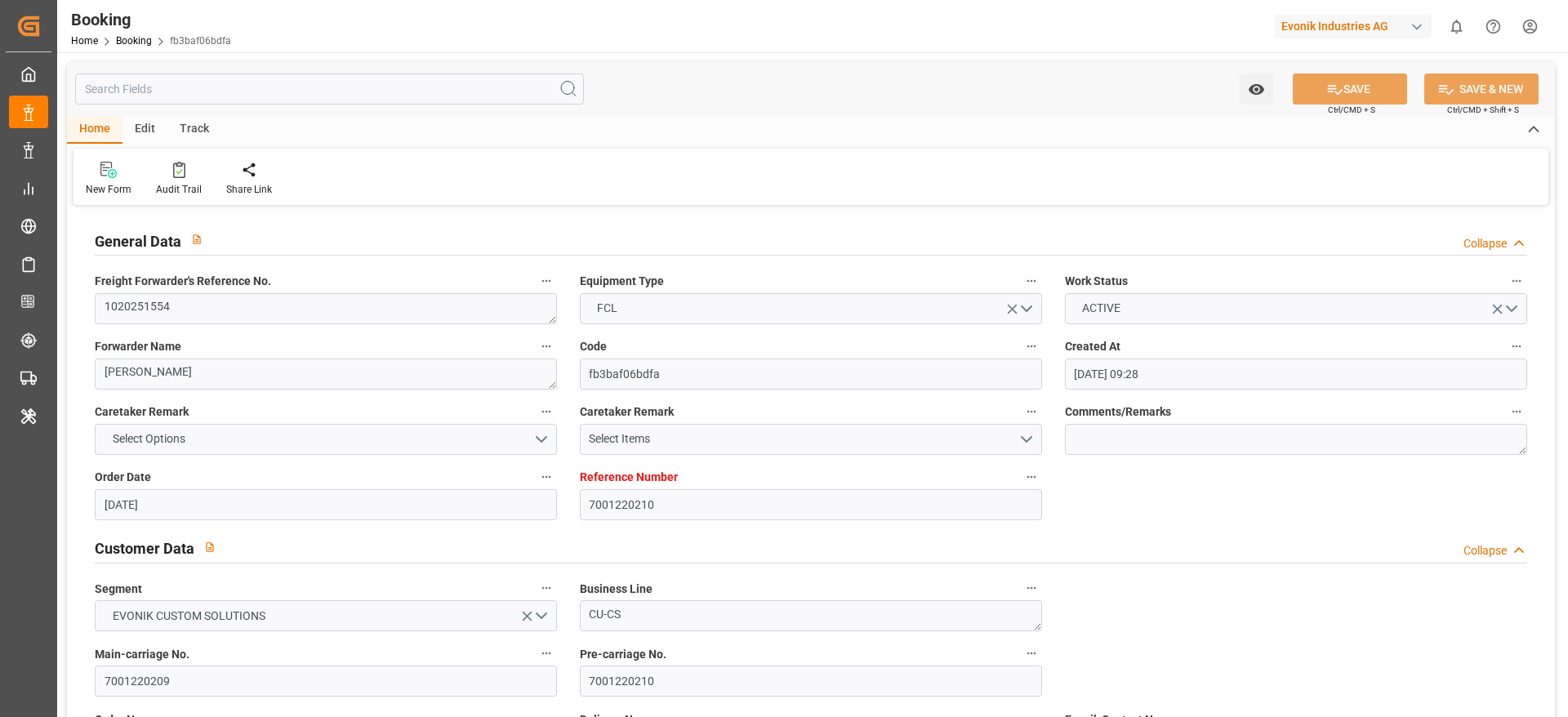
type input "[DATE]"
type input "[DATE] 21:01"
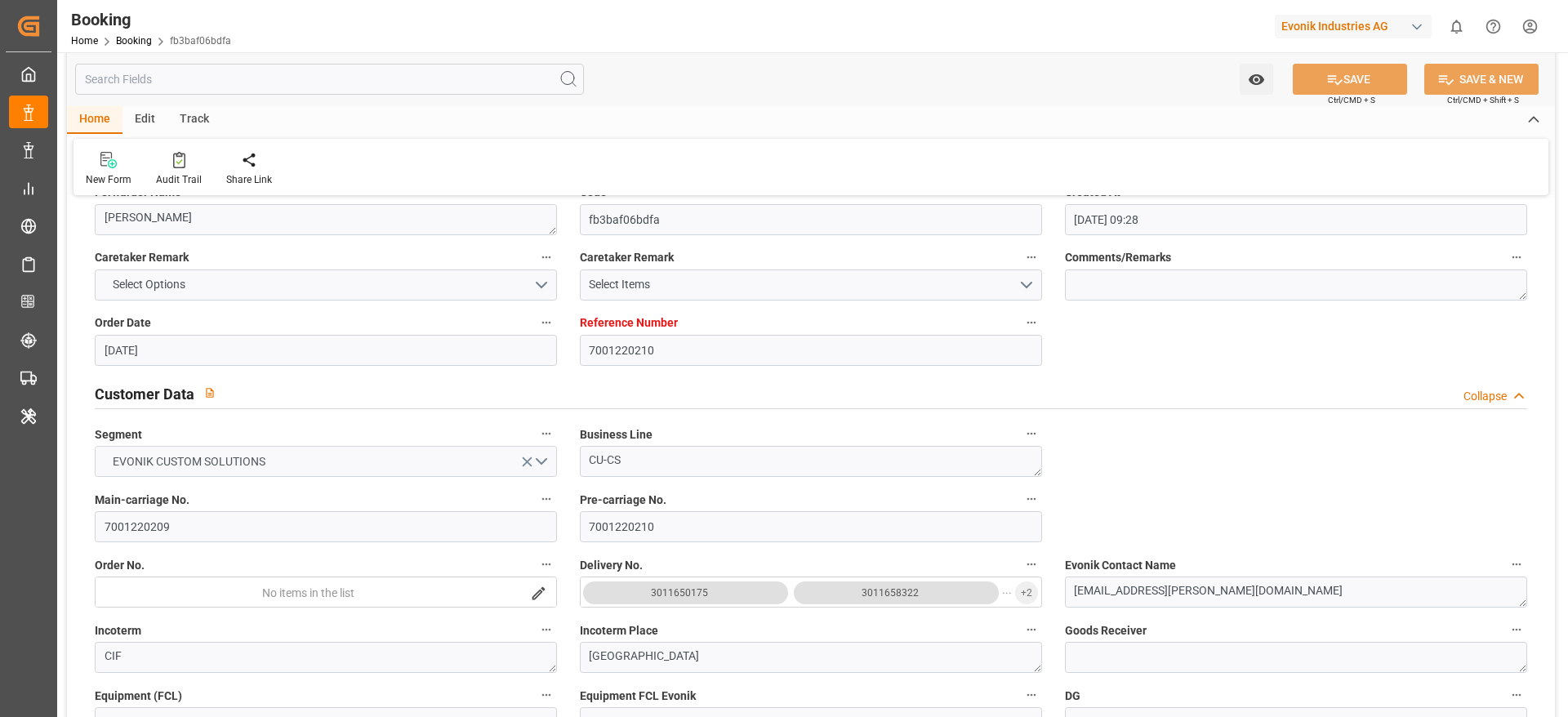
scroll to position [367, 0]
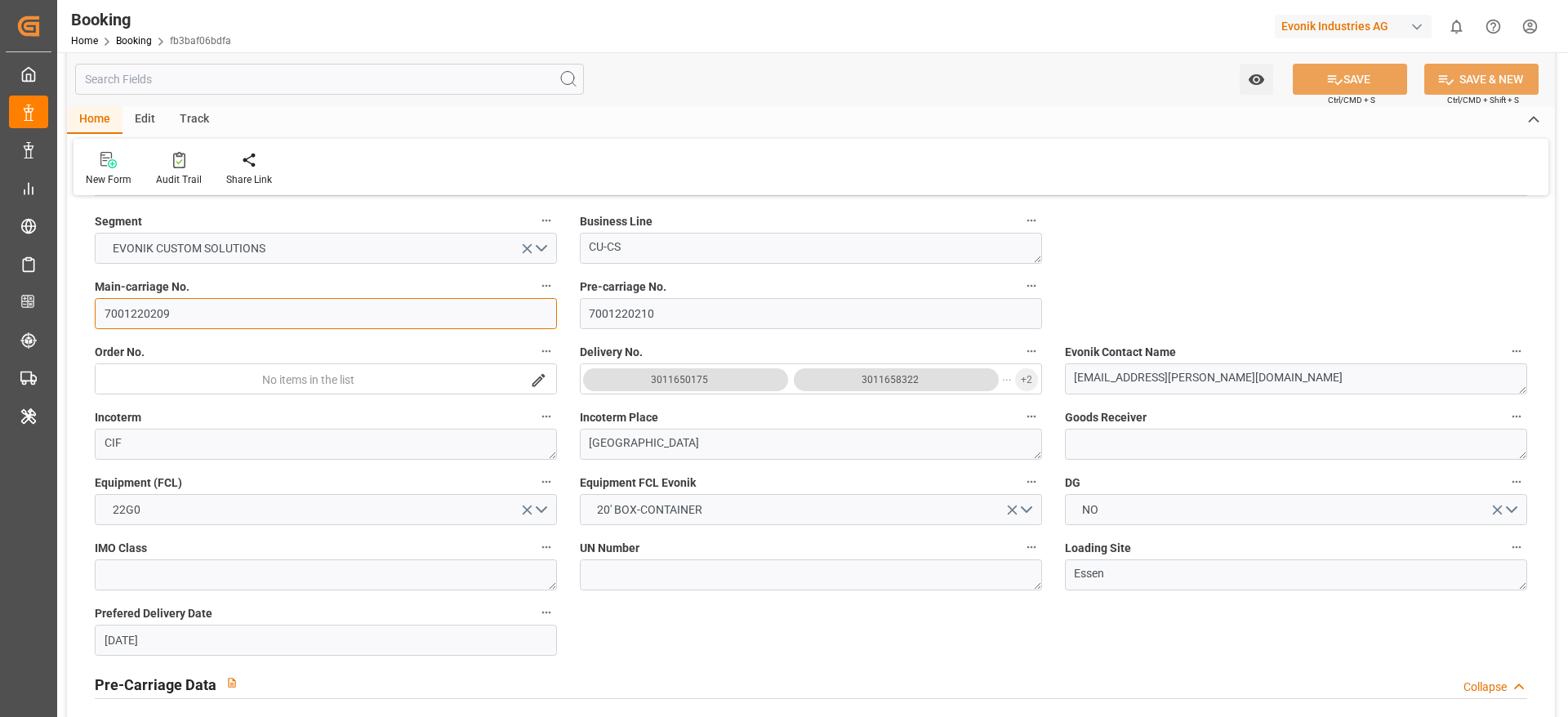
click at [121, 313] on input "7001220209" at bounding box center [325, 312] width 462 height 31
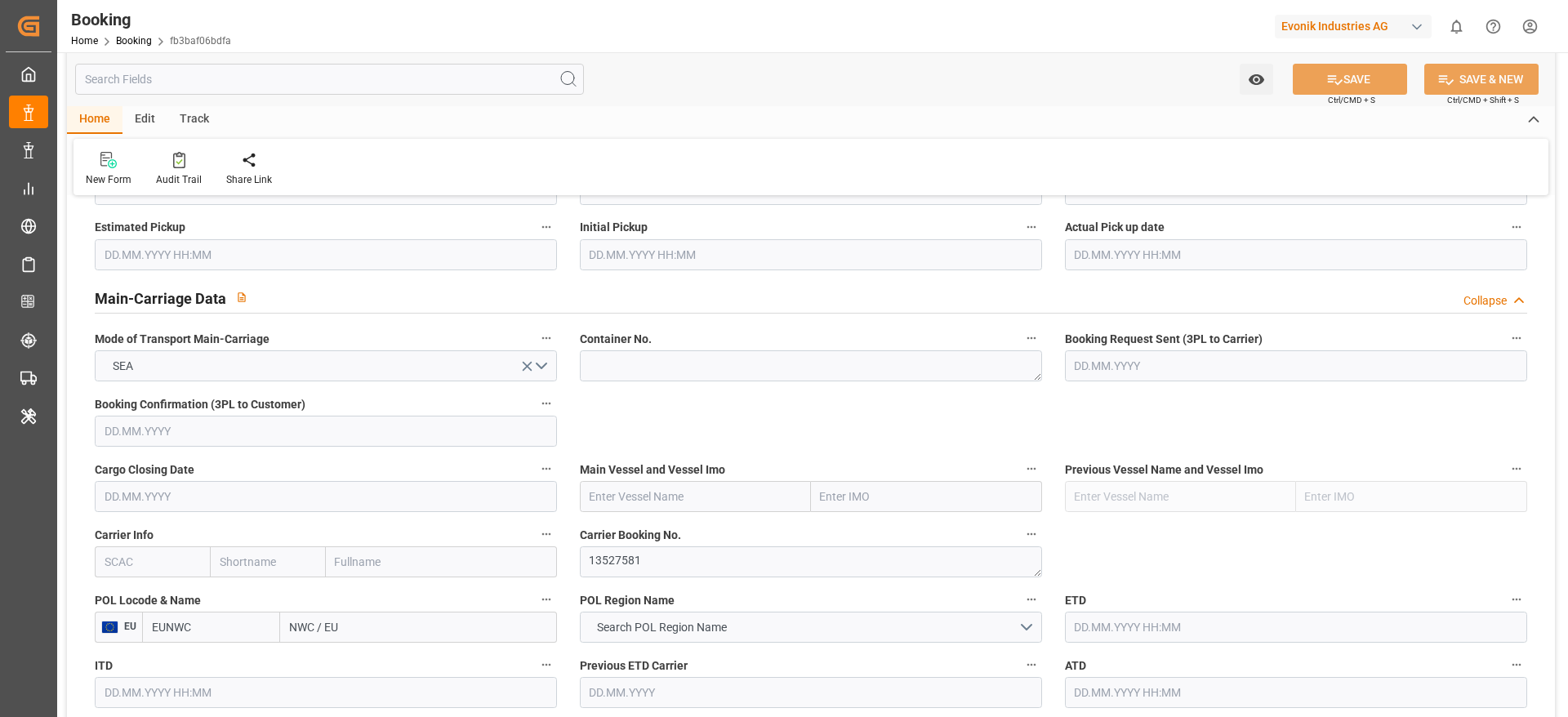
scroll to position [1102, 0]
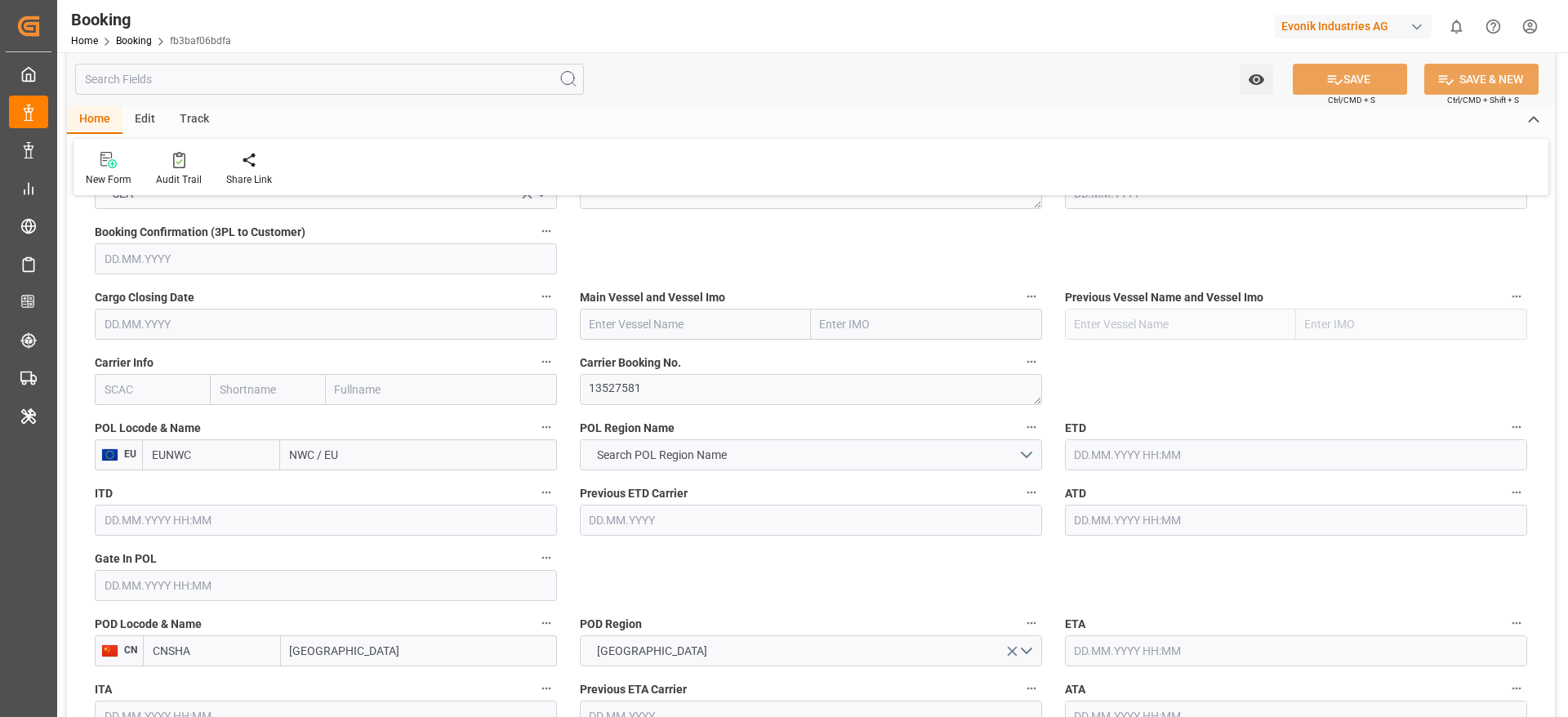
click at [124, 396] on input "text" at bounding box center [152, 389] width 115 height 31
click at [124, 434] on div "HLCU" at bounding box center [119, 425] width 49 height 36
type input "HLCU"
type input "Hapag [PERSON_NAME]"
type input "Hapag [PERSON_NAME] Aktiengesellschaft"
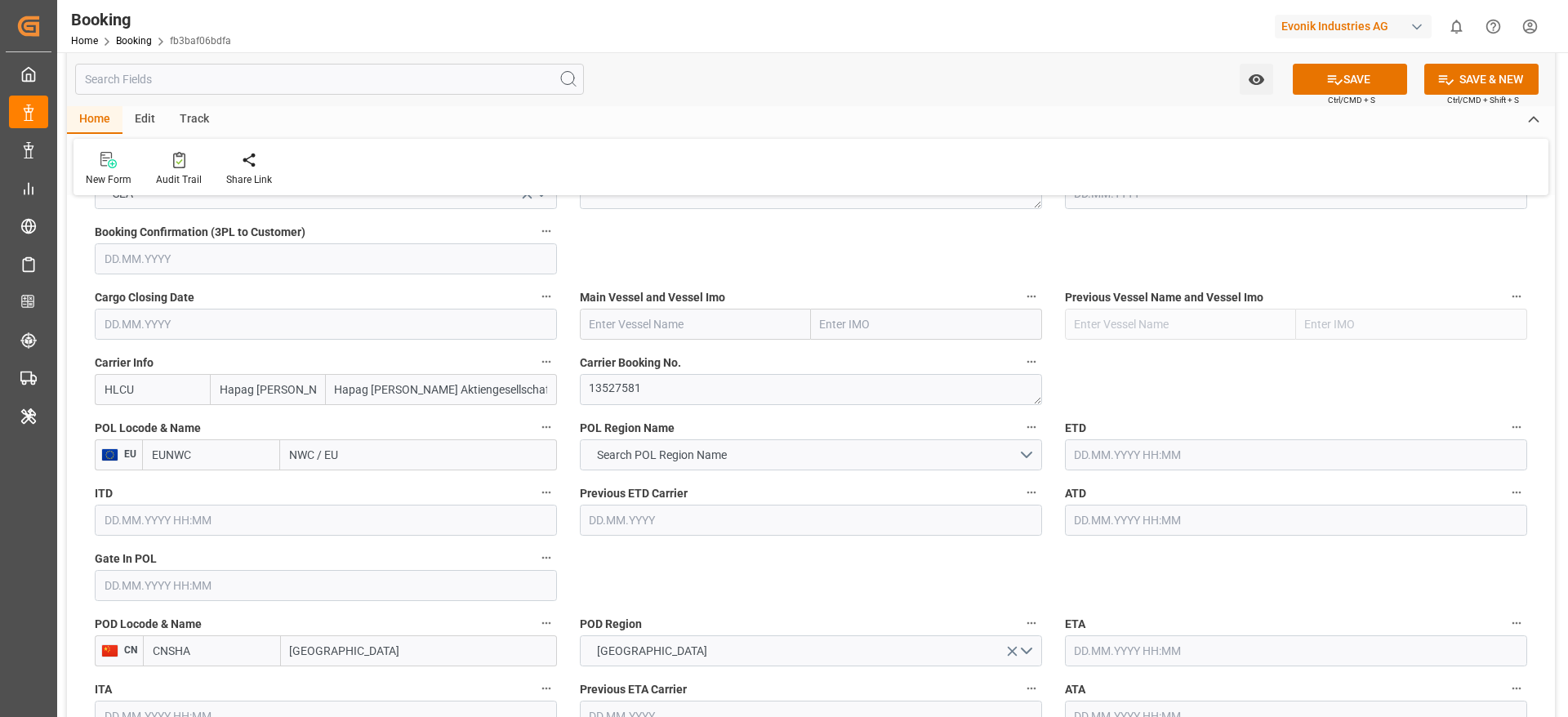
type input "HLCU"
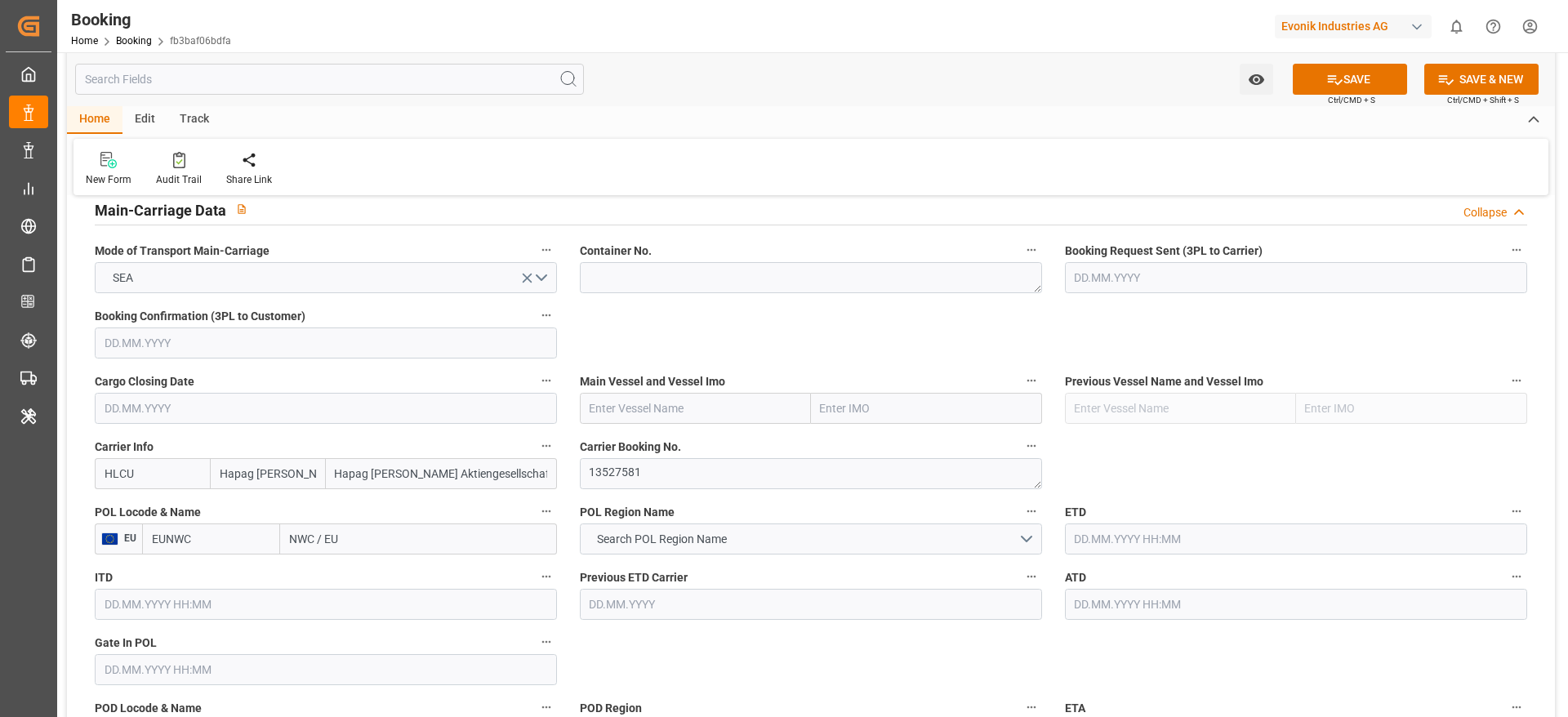
scroll to position [980, 0]
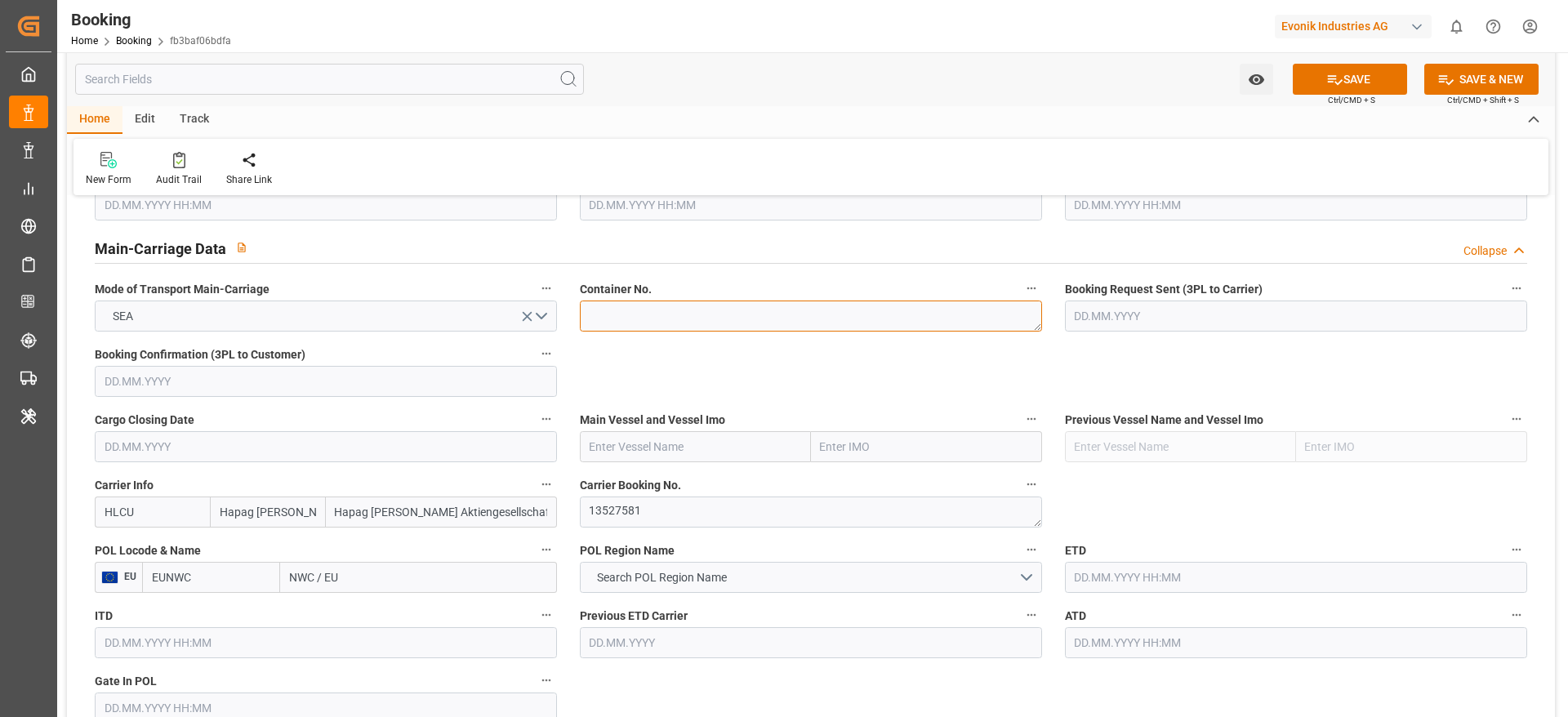
click at [605, 321] on textarea at bounding box center [810, 315] width 462 height 31
paste textarea "UETU2733919"
type textarea "UETU2733919"
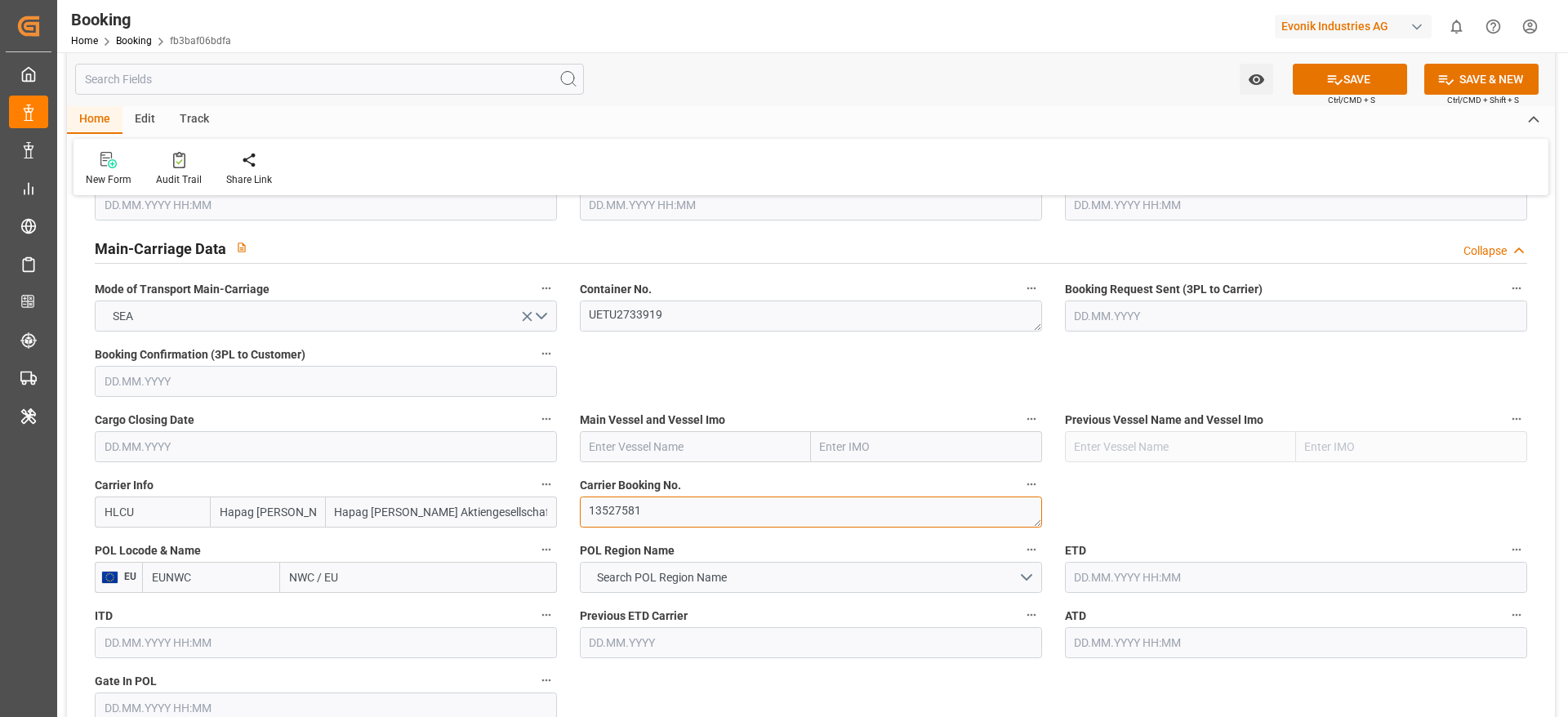
click at [607, 511] on textarea "13527581" at bounding box center [810, 511] width 462 height 31
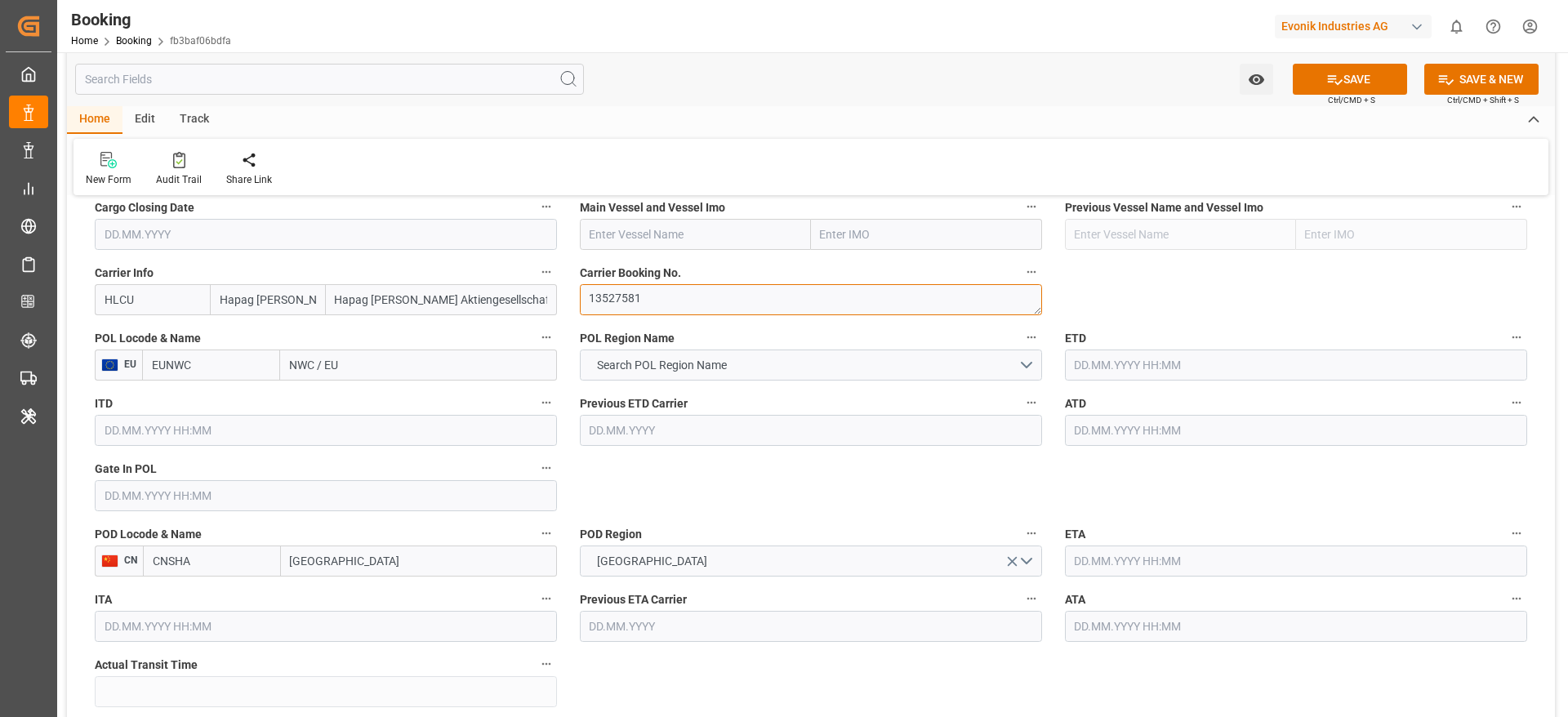
scroll to position [1224, 0]
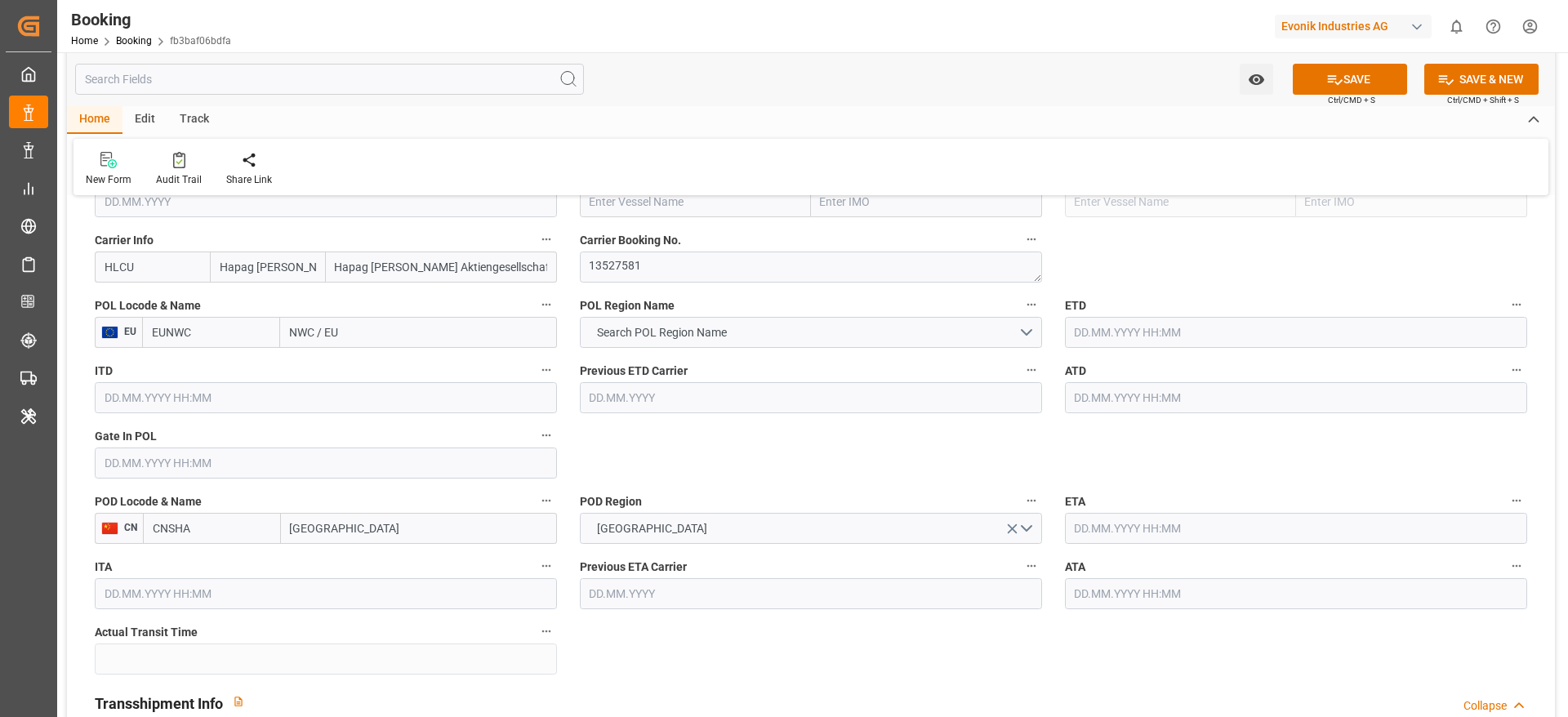
click at [644, 415] on div "Previous ETD Carrier" at bounding box center [810, 385] width 485 height 65
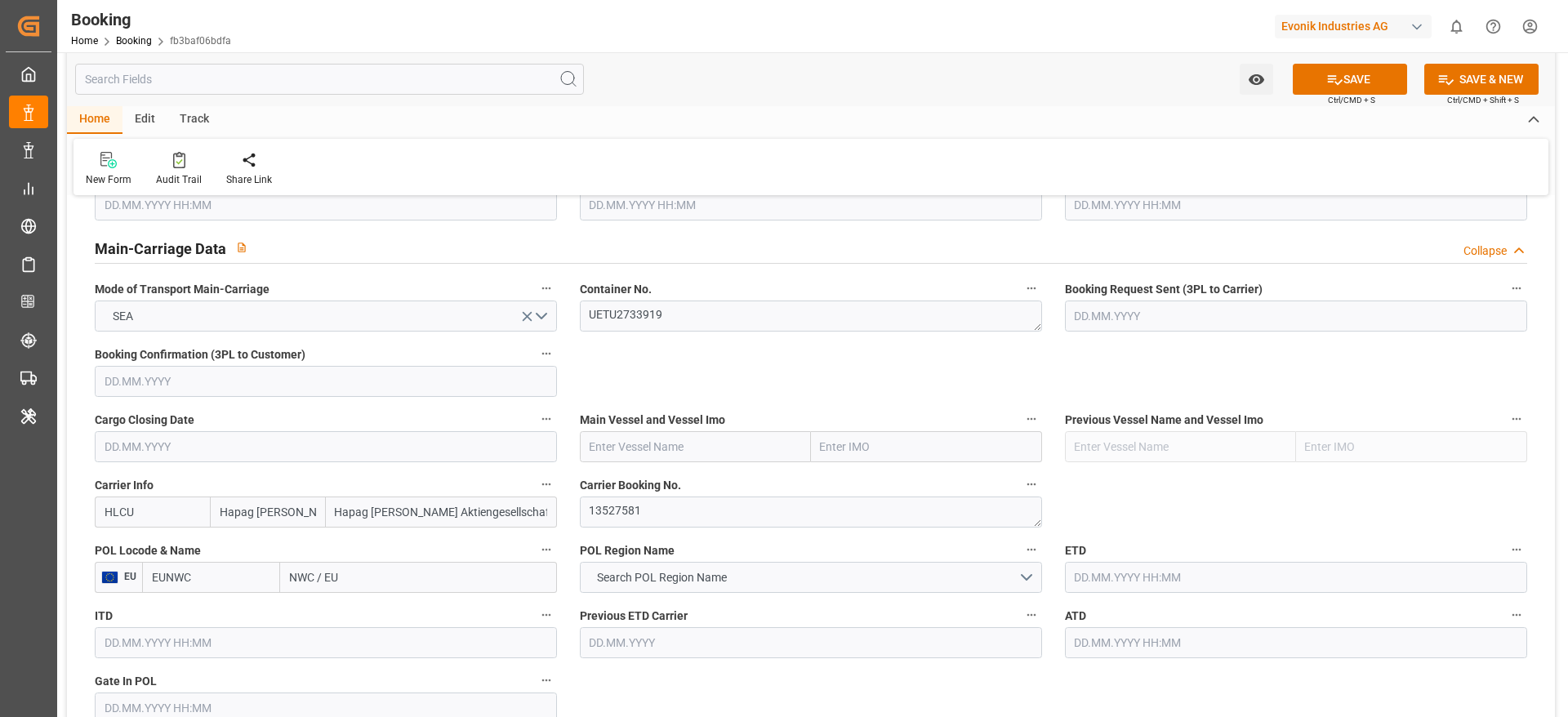
click at [642, 438] on input "text" at bounding box center [695, 446] width 231 height 31
paste input "MANILA EXPRESS"
click at [653, 479] on b "MANILA EXPRESS" at bounding box center [638, 482] width 95 height 13
type input "MANILA EXPRESS"
type input "9540120"
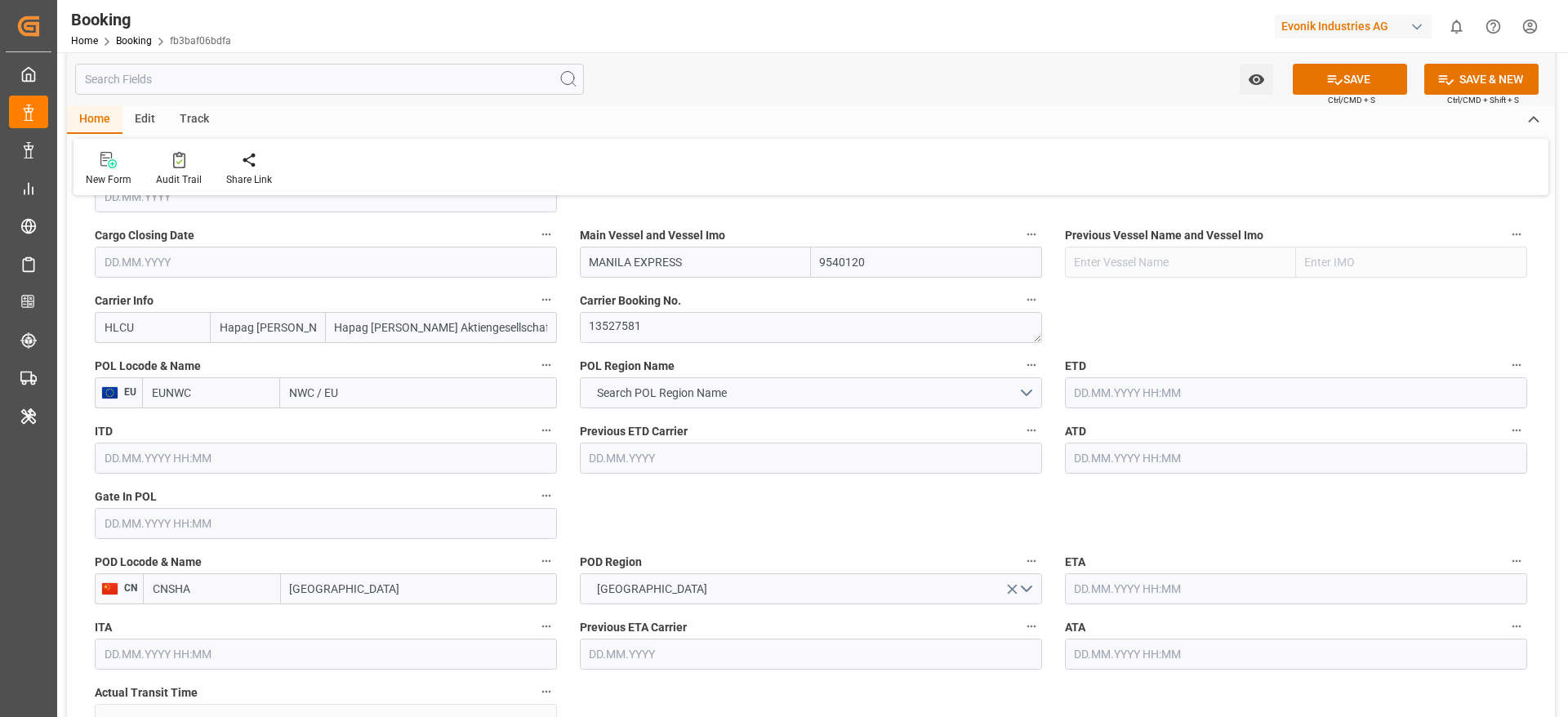
scroll to position [1224, 0]
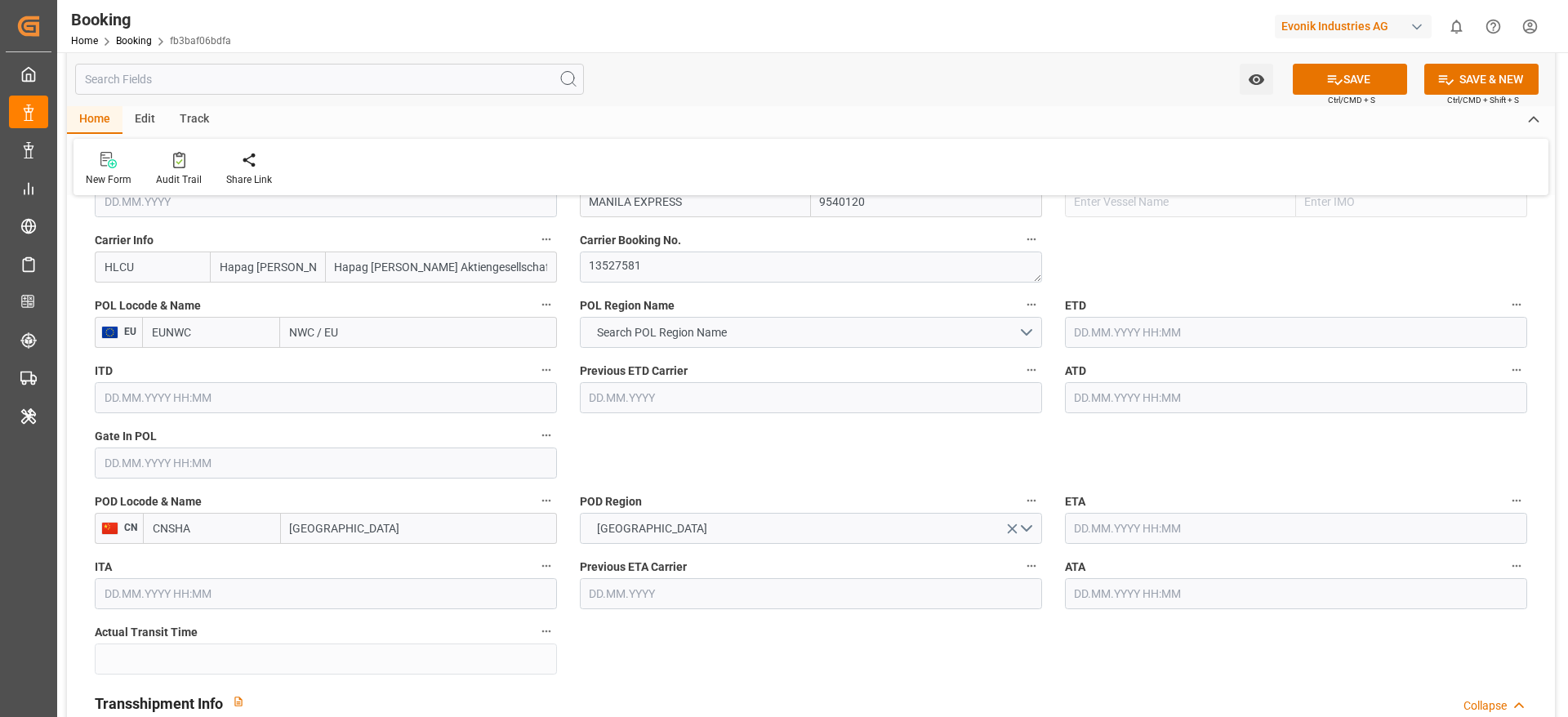
type input "MANILA EXPRESS"
drag, startPoint x: 282, startPoint y: 342, endPoint x: 350, endPoint y: 334, distance: 68.5
click at [350, 334] on input "NWC / EU" at bounding box center [419, 332] width 277 height 31
paste input "ROTTERDAM"
type input "ROTTERDAM"
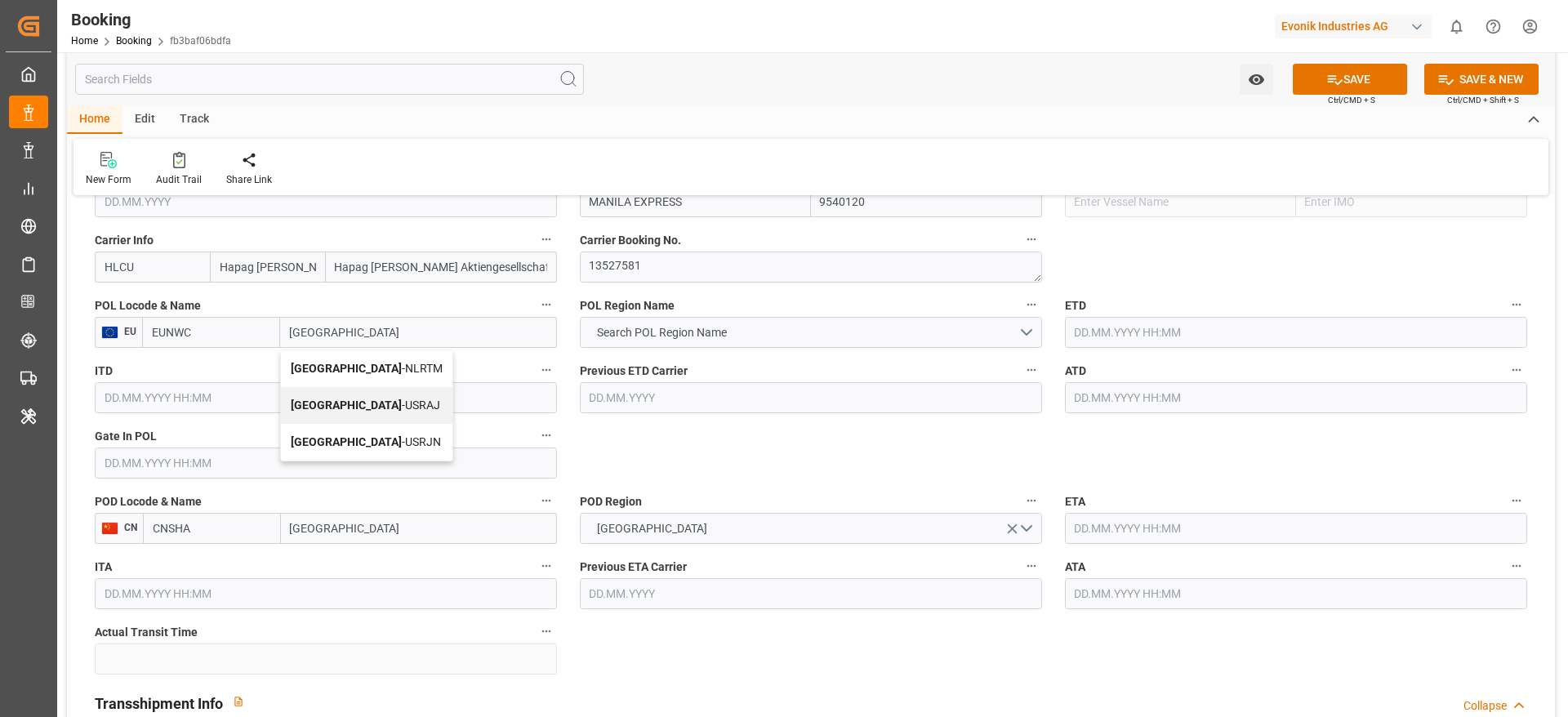
click at [371, 371] on span "Rotterdam - NLRTM" at bounding box center [367, 368] width 152 height 13
type input "NLRTM"
type input "Rotterdam"
click at [378, 514] on input "Shanghai" at bounding box center [419, 527] width 276 height 31
type input "Shanghai"
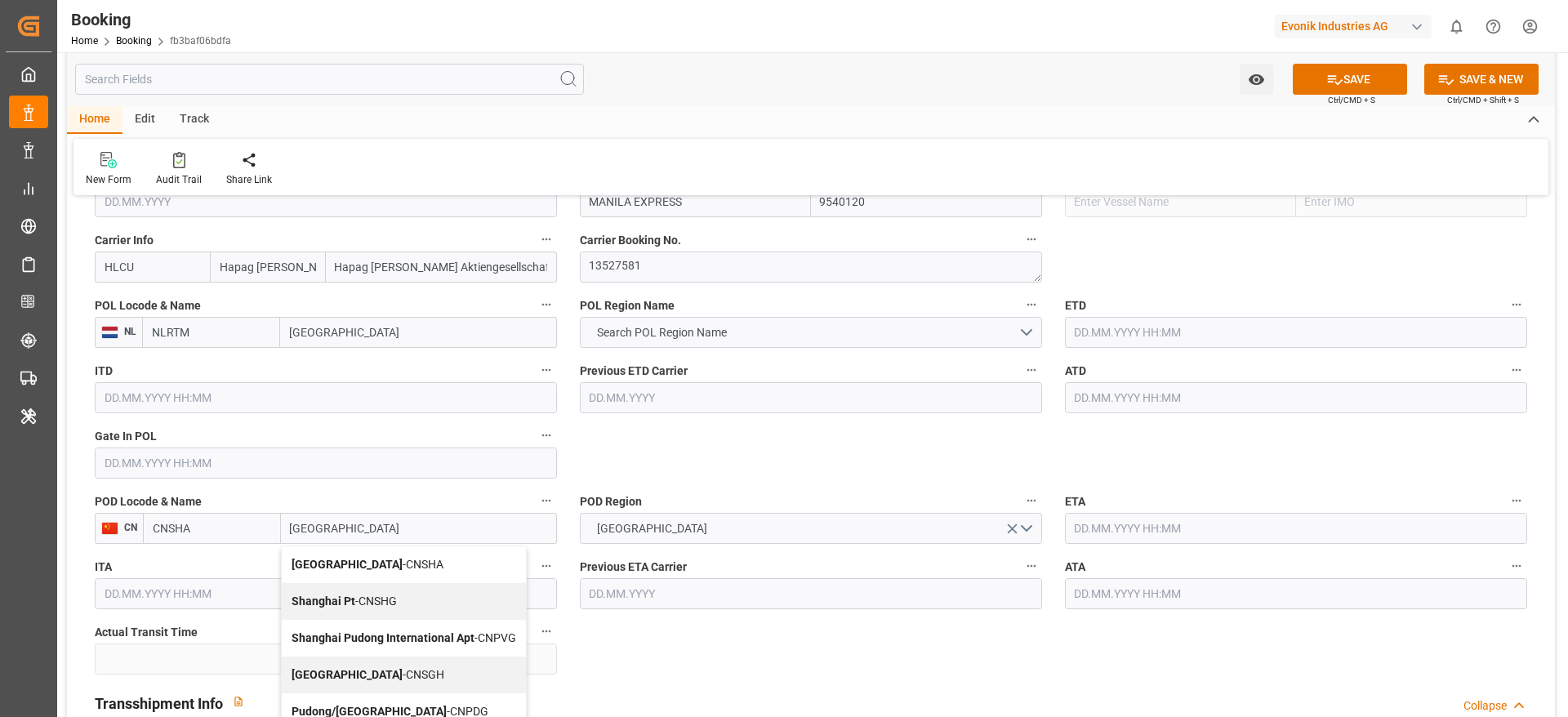
scroll to position [1347, 0]
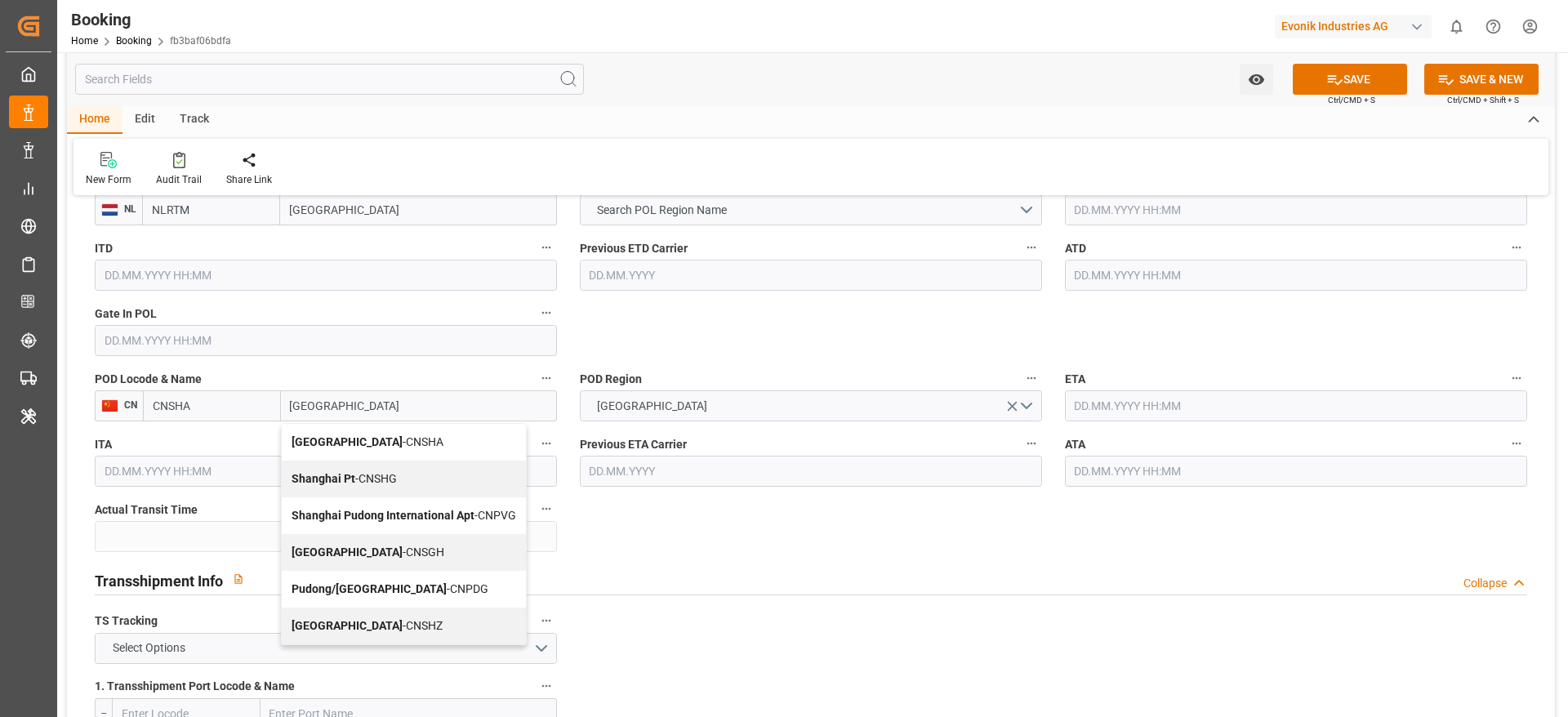
click at [381, 550] on span "Shanghai - CNSGH" at bounding box center [368, 552] width 153 height 13
type input "CNSGH"
type input "Shanghai"
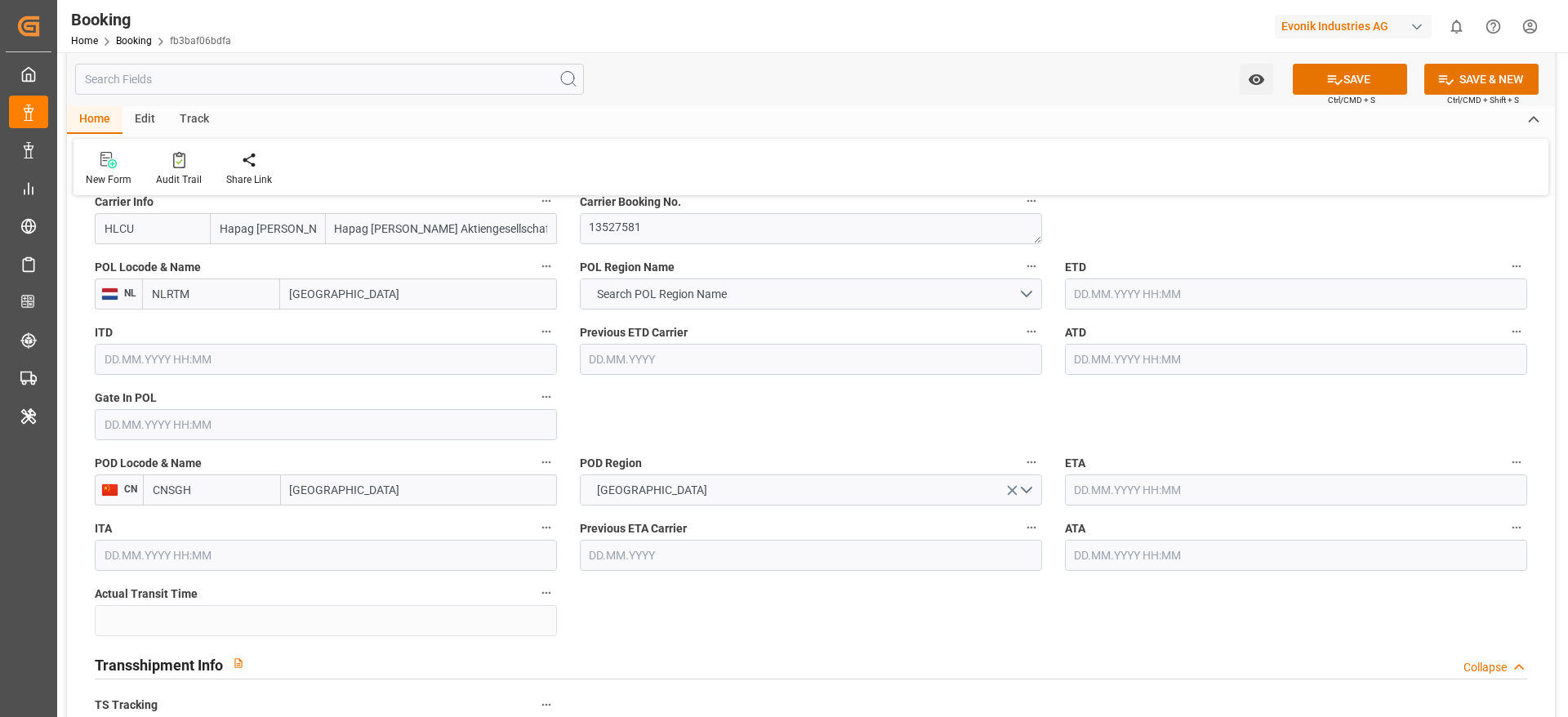
scroll to position [1224, 0]
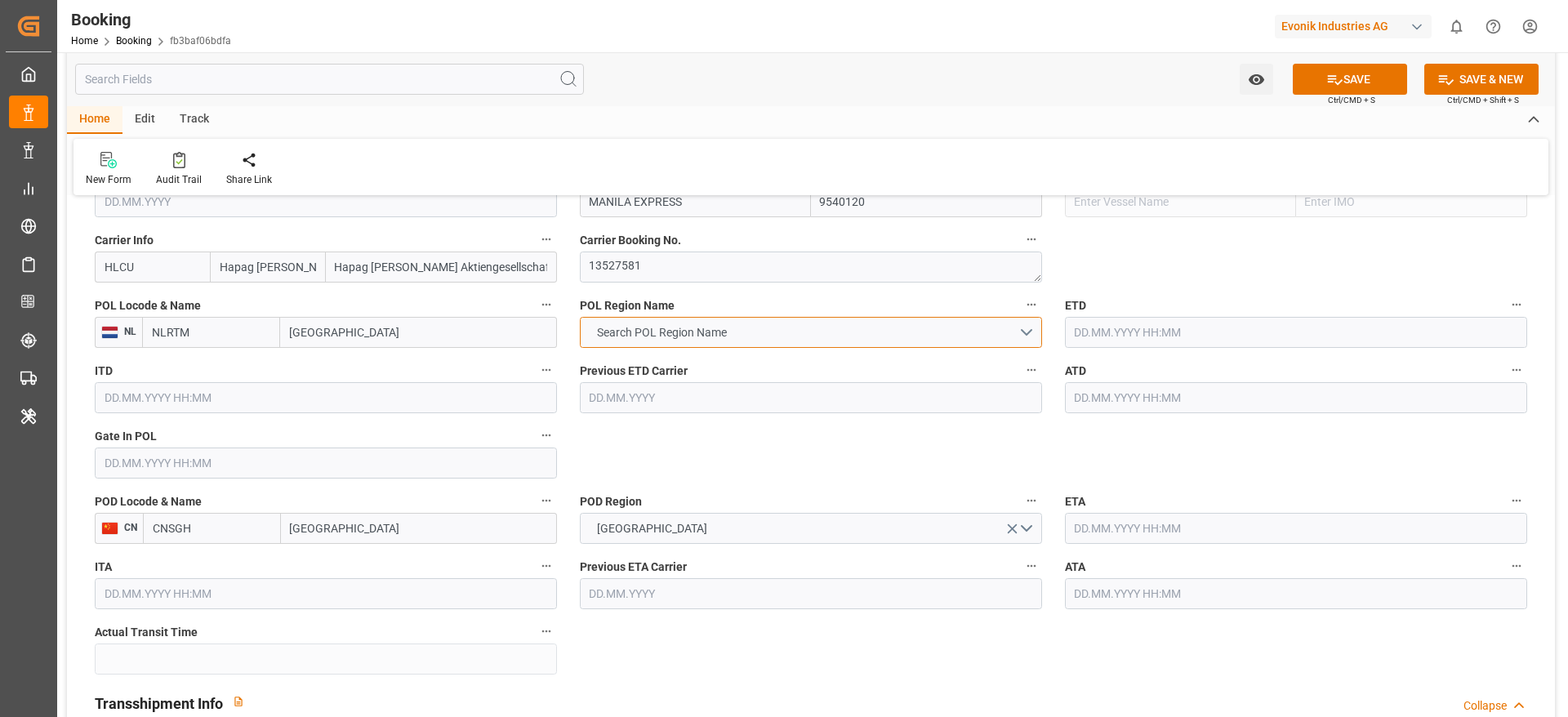
click at [689, 332] on span "Search POL Region Name" at bounding box center [662, 332] width 146 height 17
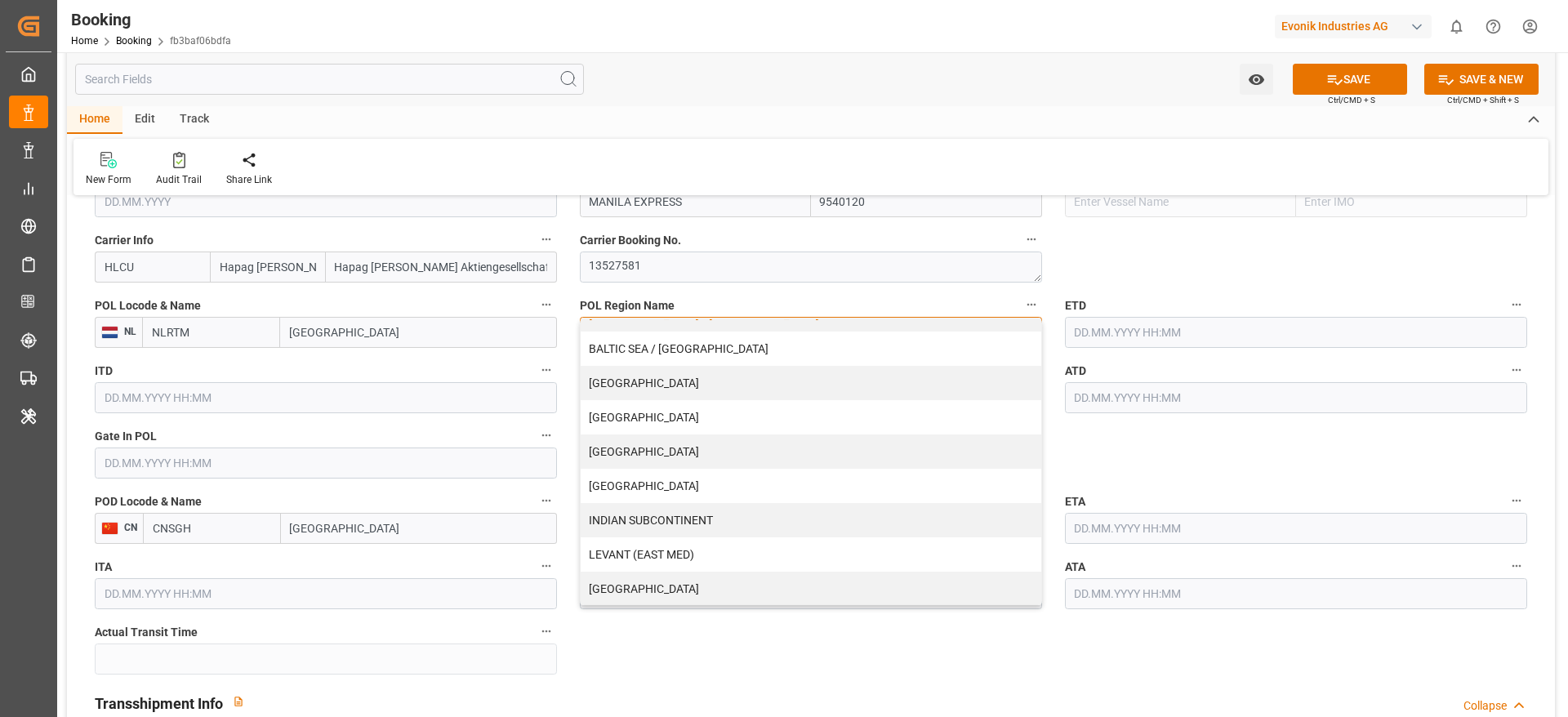
scroll to position [245, 0]
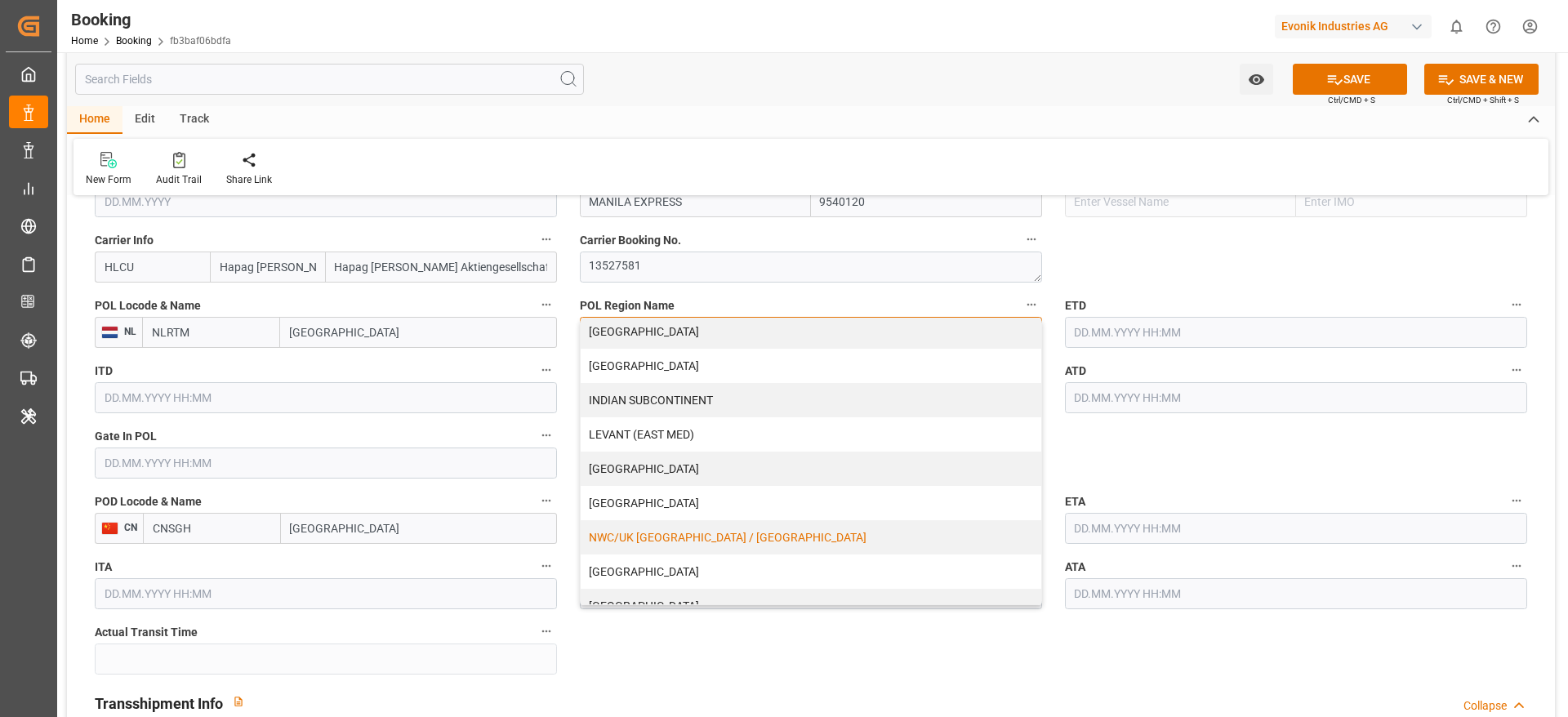
click at [679, 549] on div "NWC/UK [GEOGRAPHIC_DATA] / [GEOGRAPHIC_DATA]" at bounding box center [810, 536] width 460 height 34
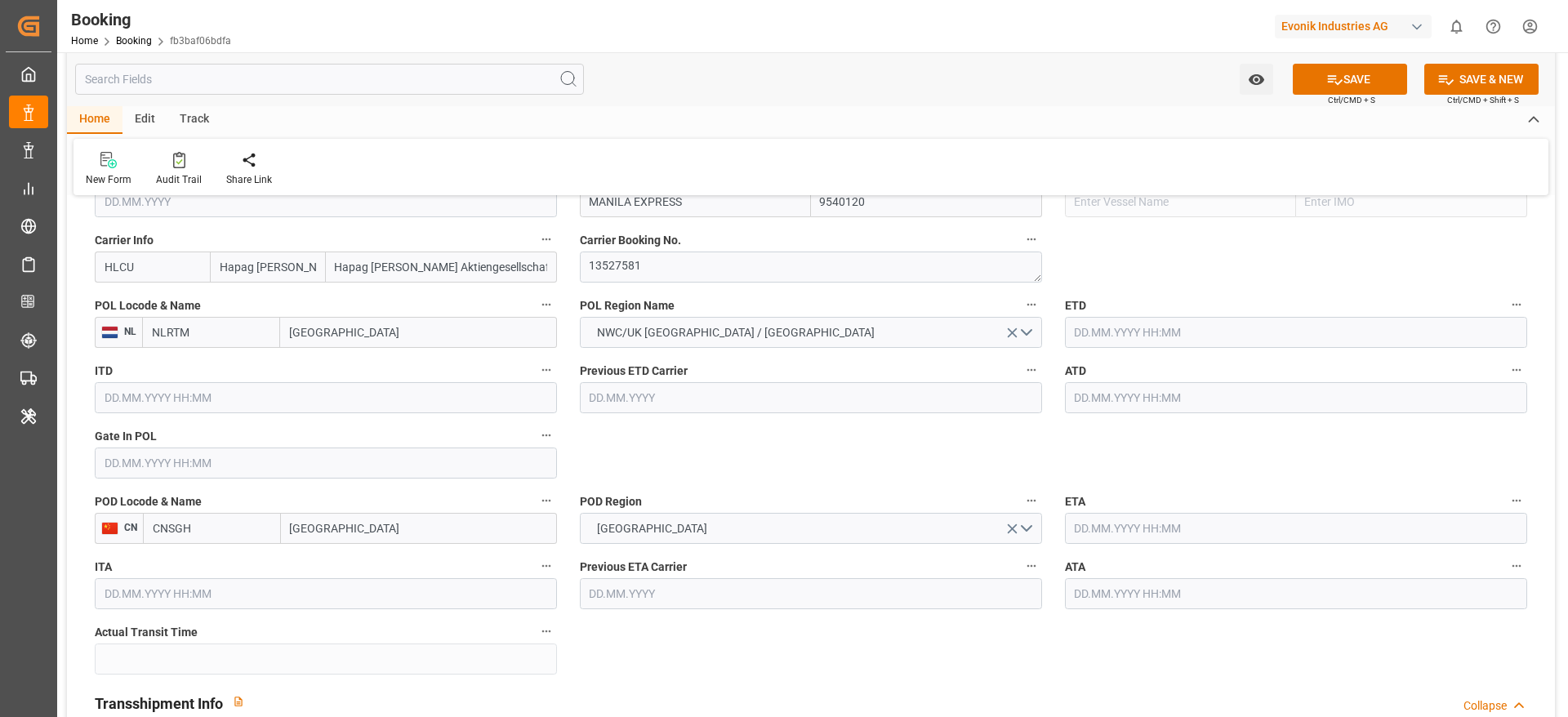
click at [227, 469] on input "text" at bounding box center [325, 463] width 462 height 31
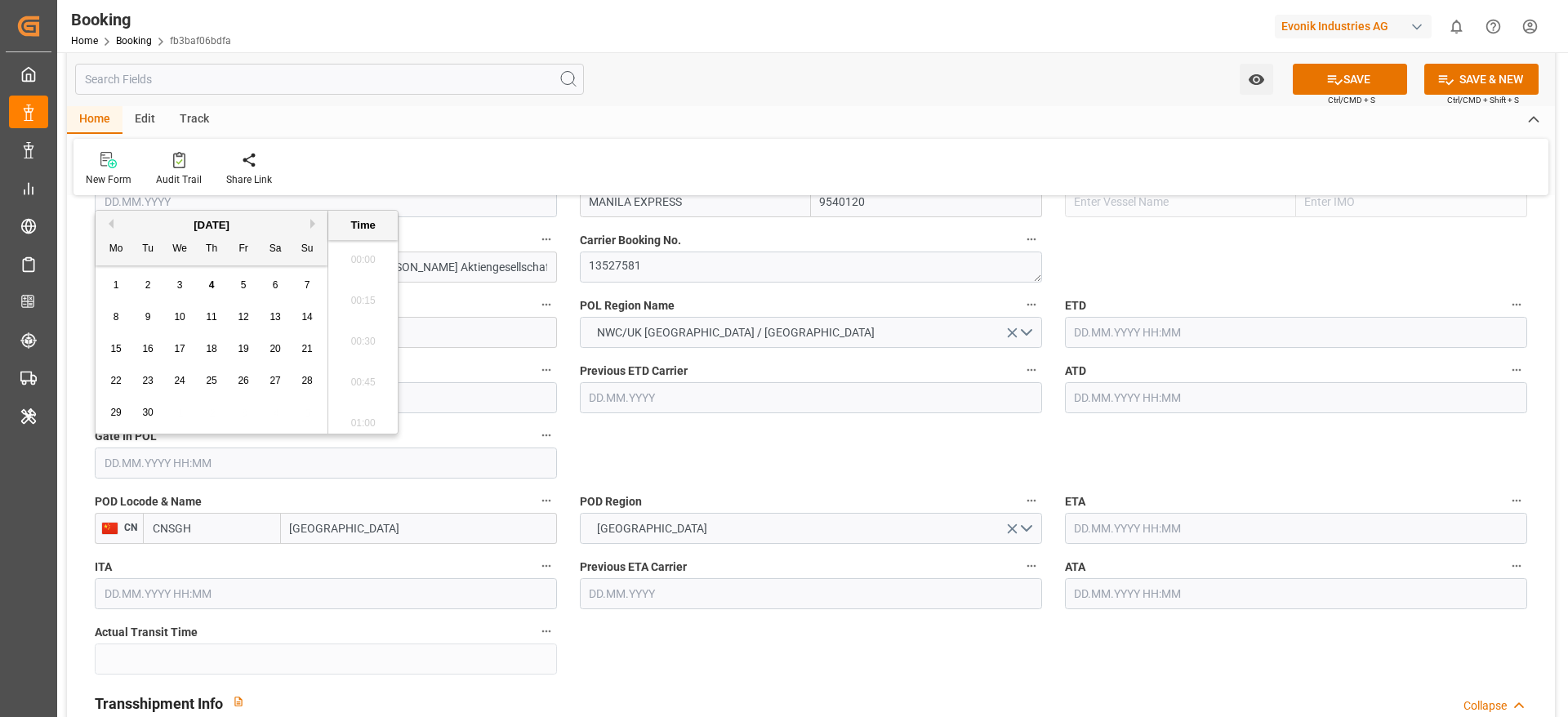
scroll to position [2006, 0]
click at [112, 225] on button "Previous Month" at bounding box center [109, 224] width 10 height 10
click at [301, 317] on span "10" at bounding box center [306, 317] width 11 height 12
type input "10.08.2025 00:00"
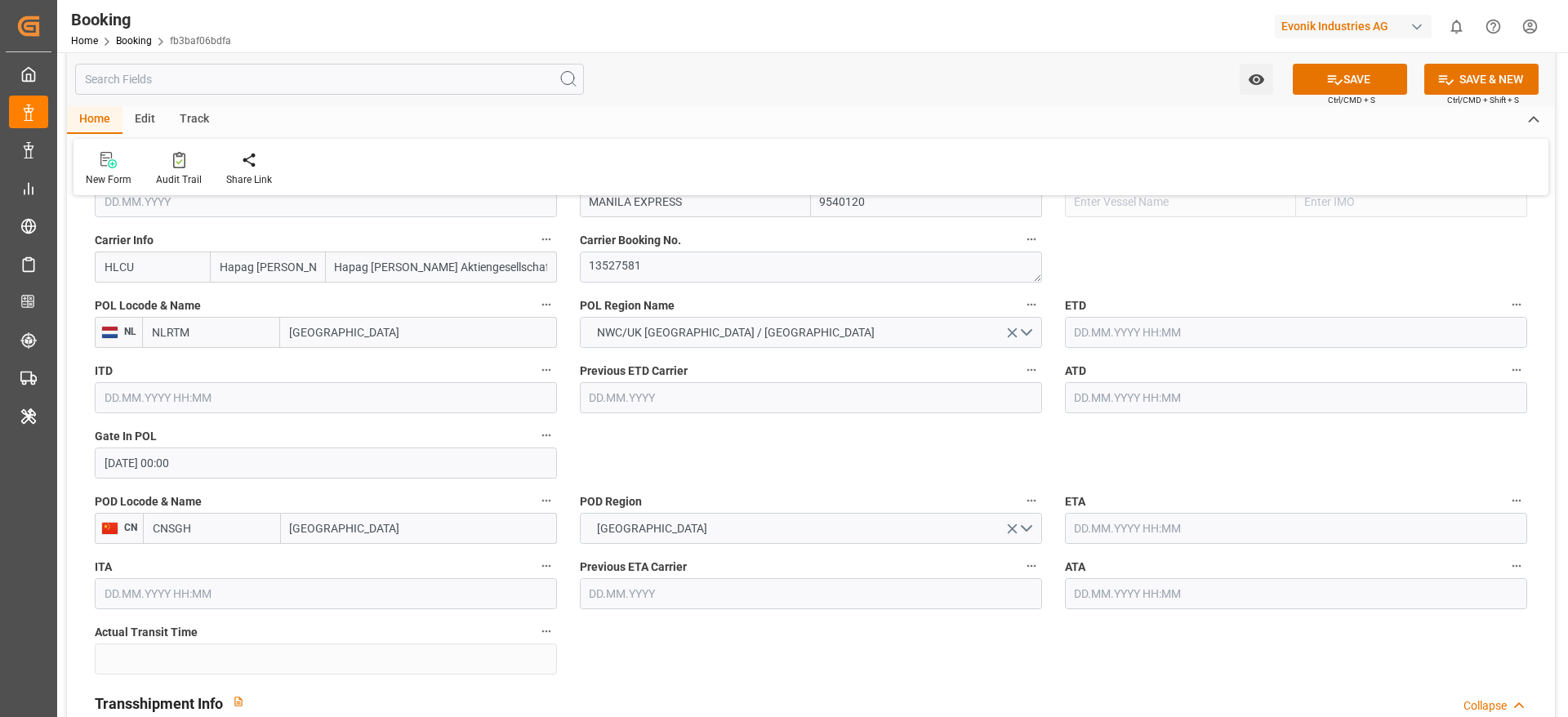
click at [1105, 345] on input "text" at bounding box center [1295, 332] width 462 height 31
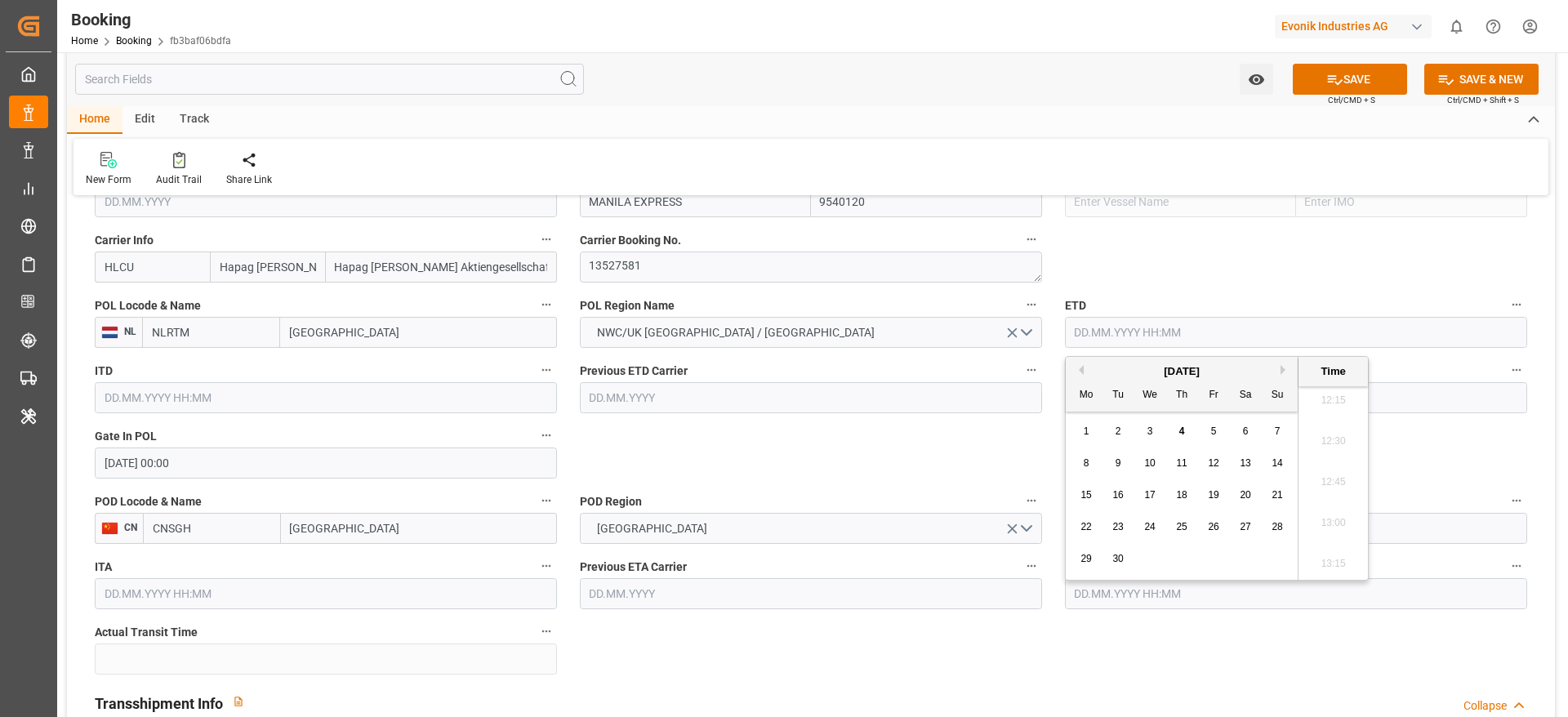
click at [1076, 372] on button "Previous Month" at bounding box center [1079, 370] width 10 height 10
click at [1218, 492] on span "15" at bounding box center [1213, 495] width 11 height 12
type input "15.08.2025 00:00"
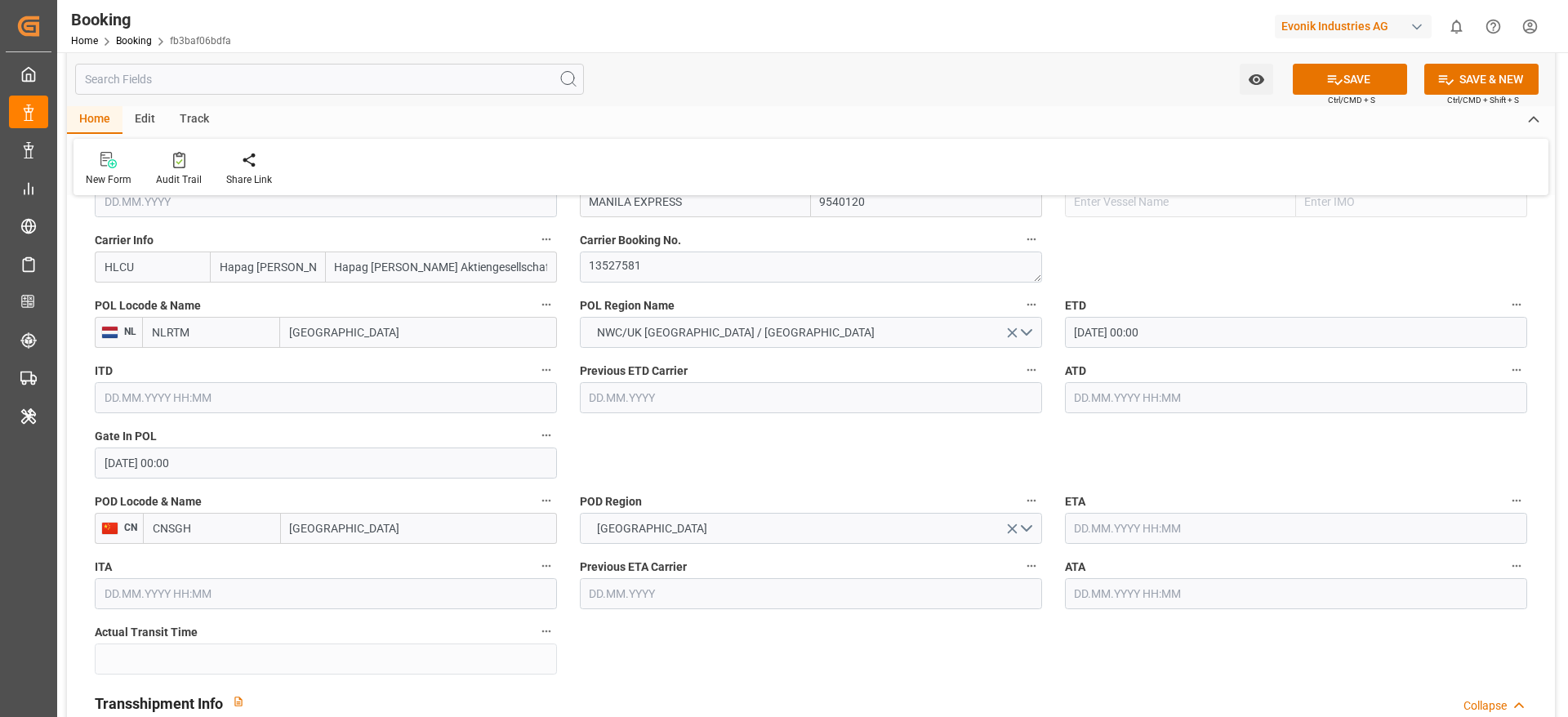
click at [1080, 405] on input "text" at bounding box center [1295, 397] width 462 height 31
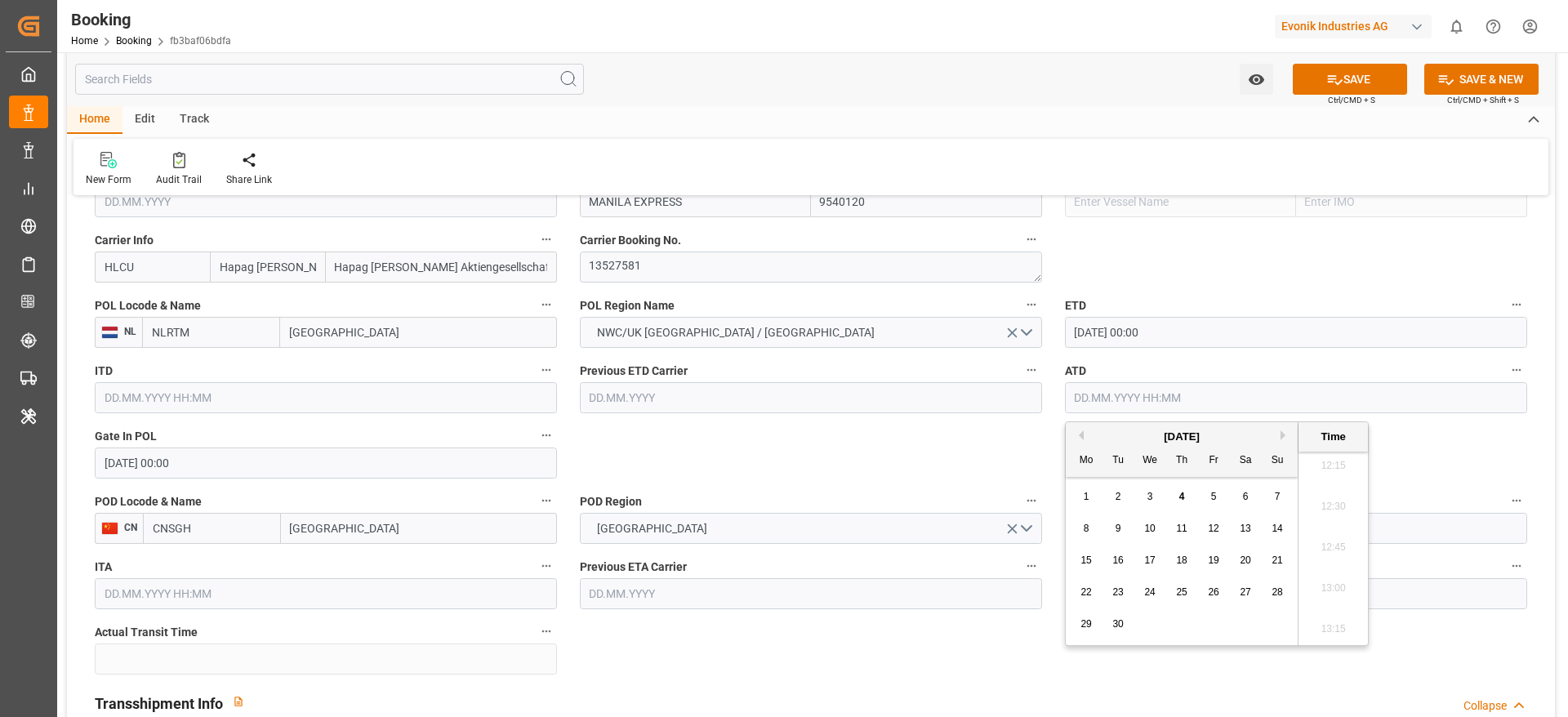
click at [1077, 431] on button "Previous Month" at bounding box center [1079, 435] width 10 height 10
click at [1210, 552] on div "15" at bounding box center [1214, 561] width 21 height 20
type input "15.08.2025 00:00"
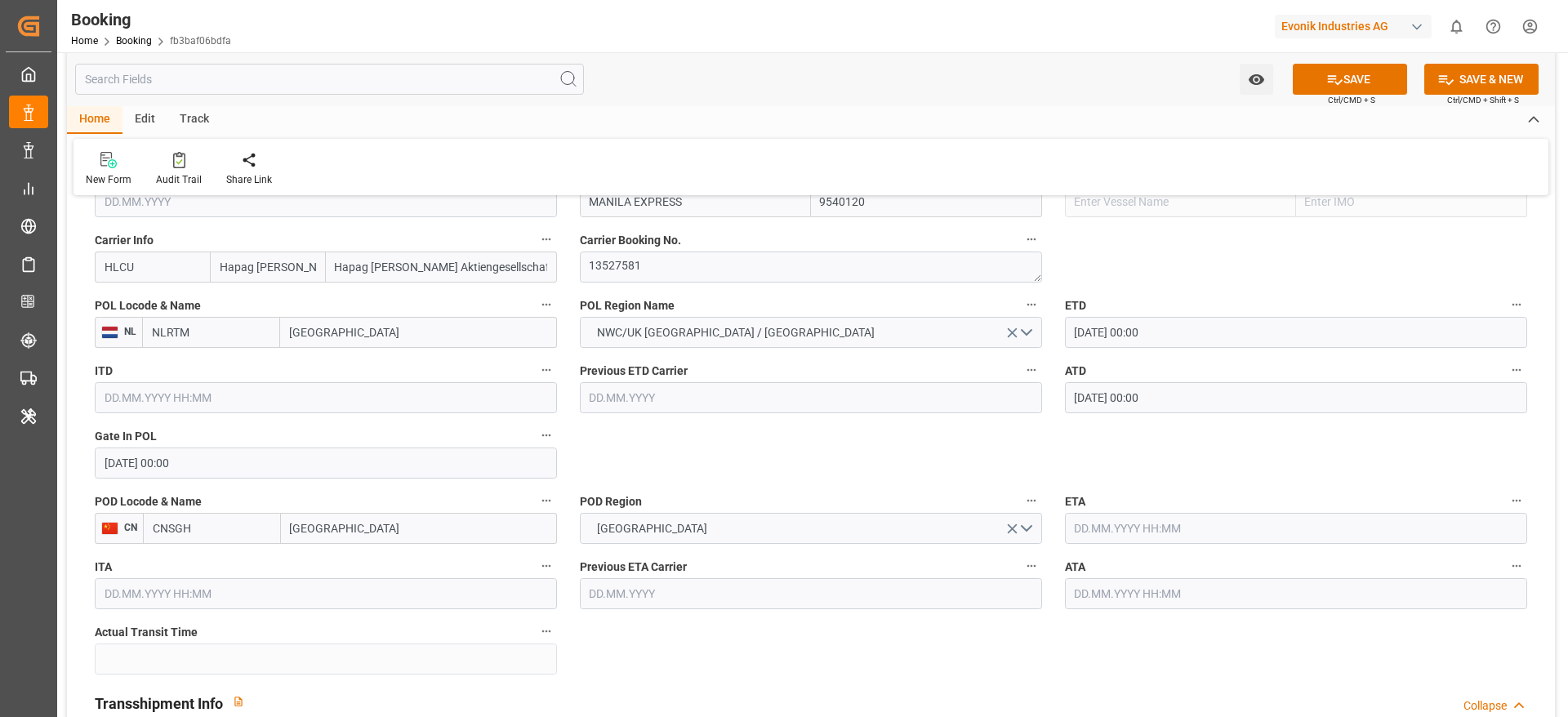
click at [1106, 513] on div "ETA" at bounding box center [1295, 516] width 485 height 65
click at [1107, 526] on input "text" at bounding box center [1295, 527] width 462 height 31
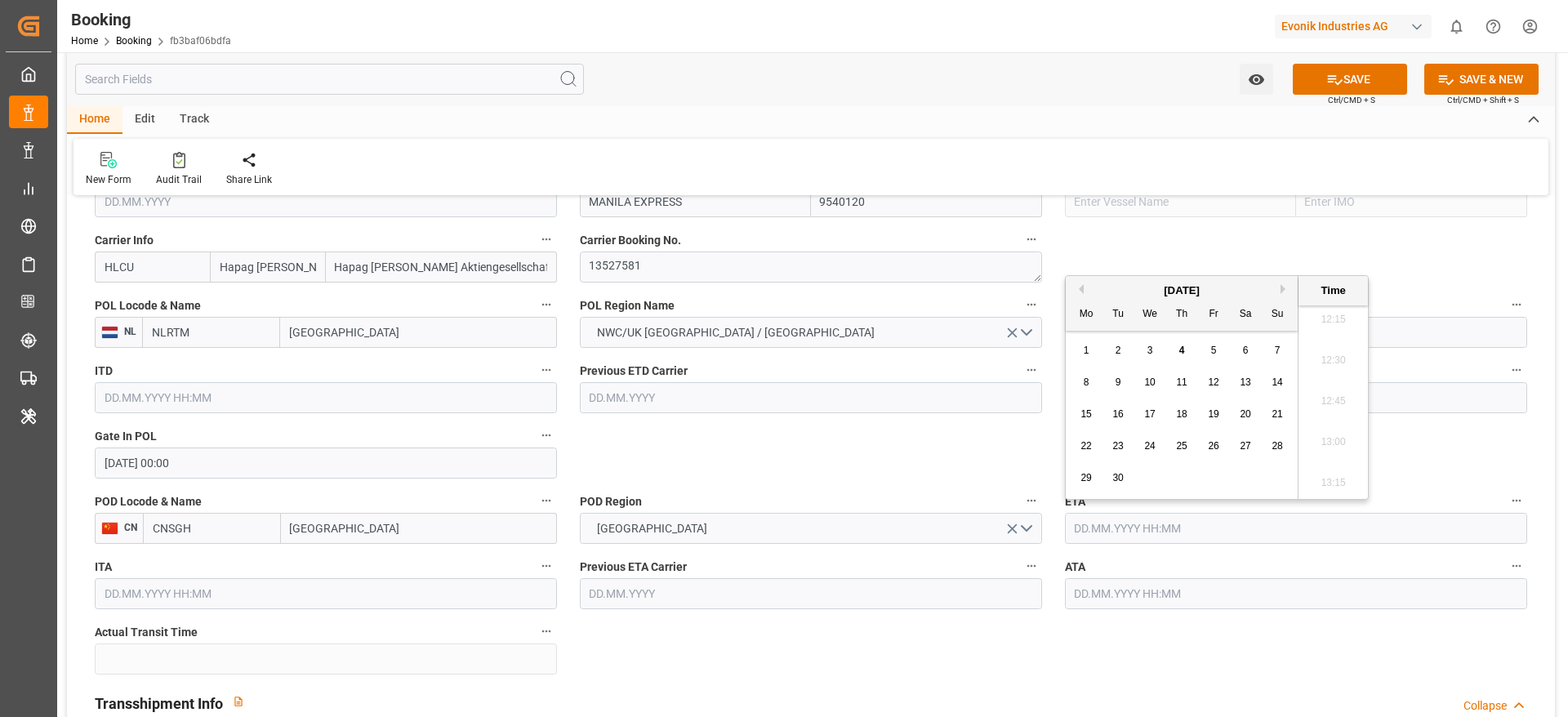
click at [1119, 478] on span "30" at bounding box center [1117, 477] width 11 height 12
type input "30.09.2025 00:00"
click at [912, 487] on div "POD Region CHINA" at bounding box center [810, 516] width 485 height 65
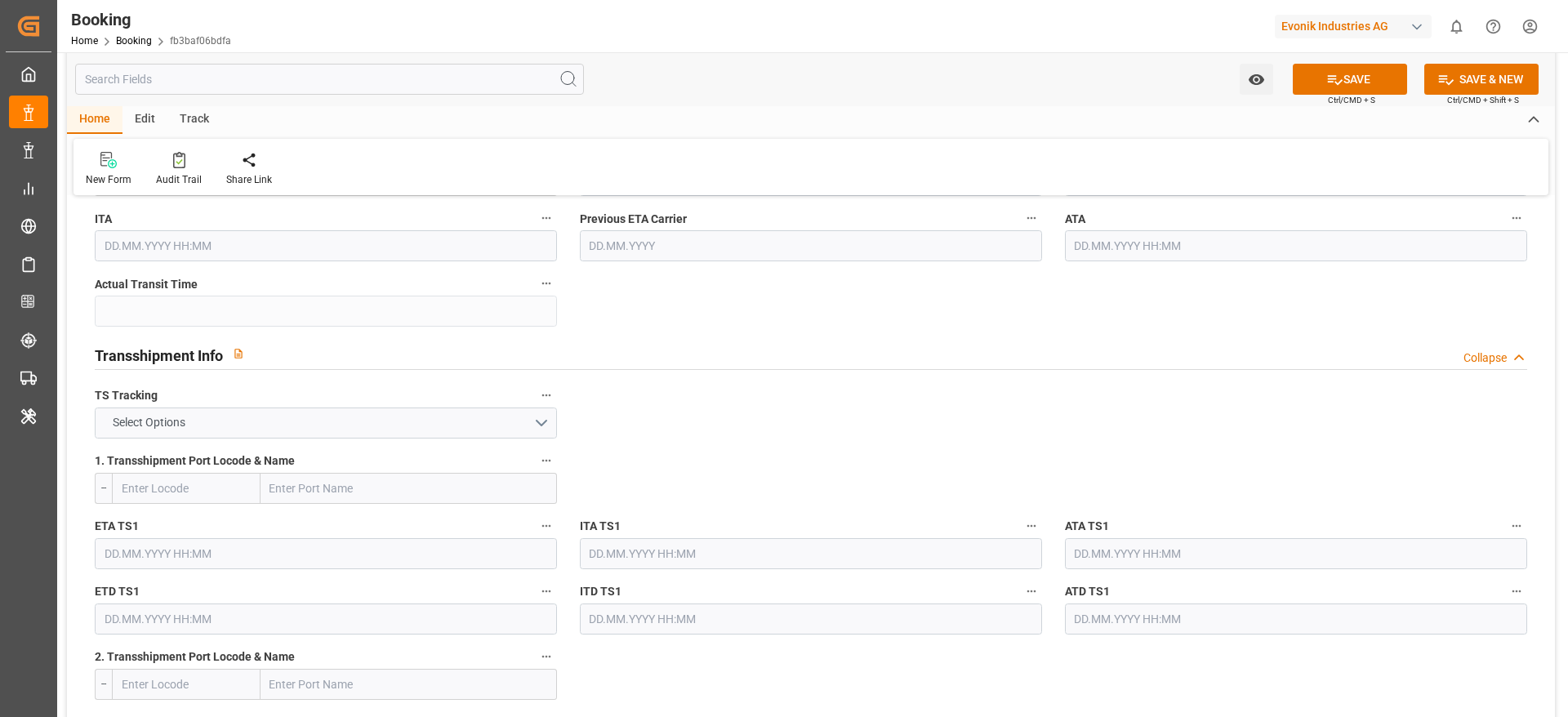
scroll to position [1591, 0]
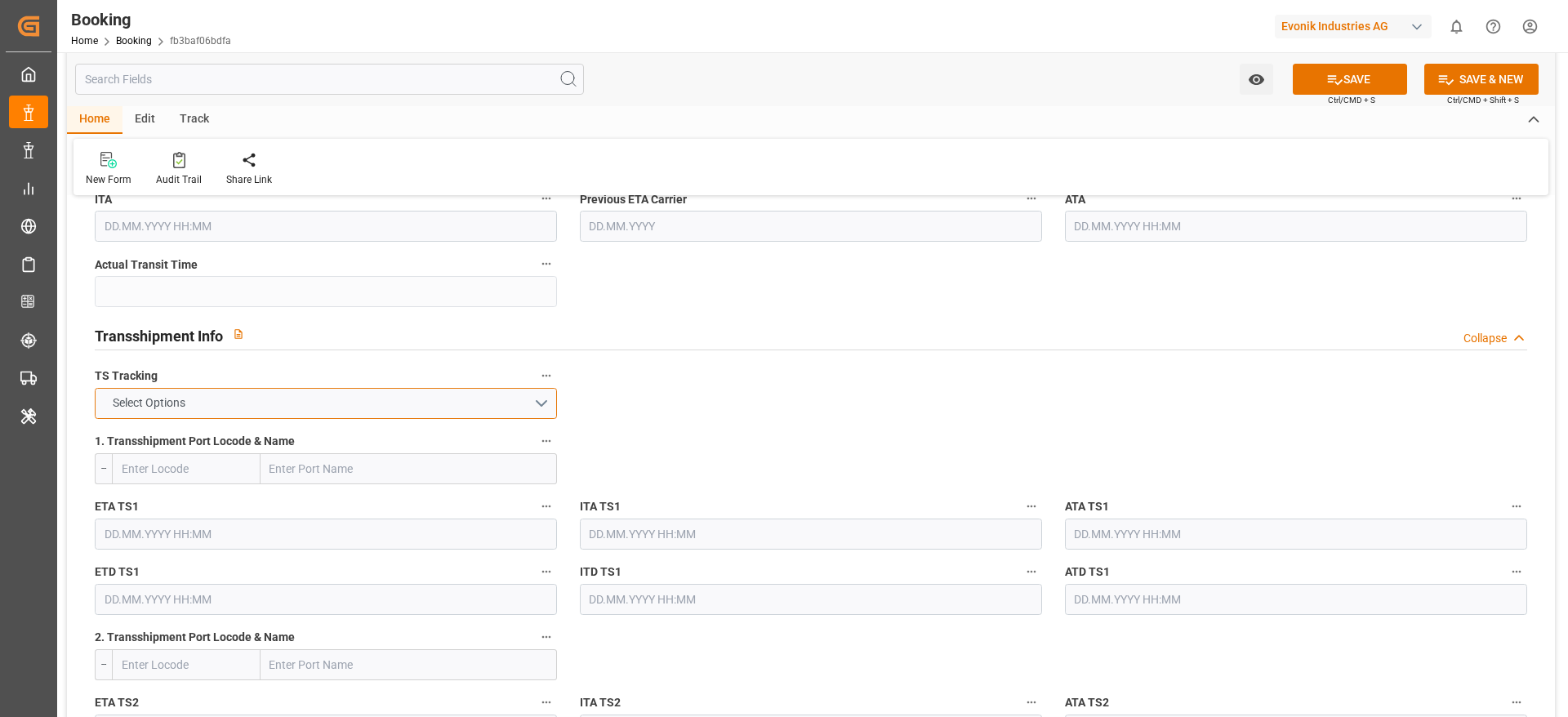
click at [352, 396] on button "Select Options" at bounding box center [325, 403] width 462 height 31
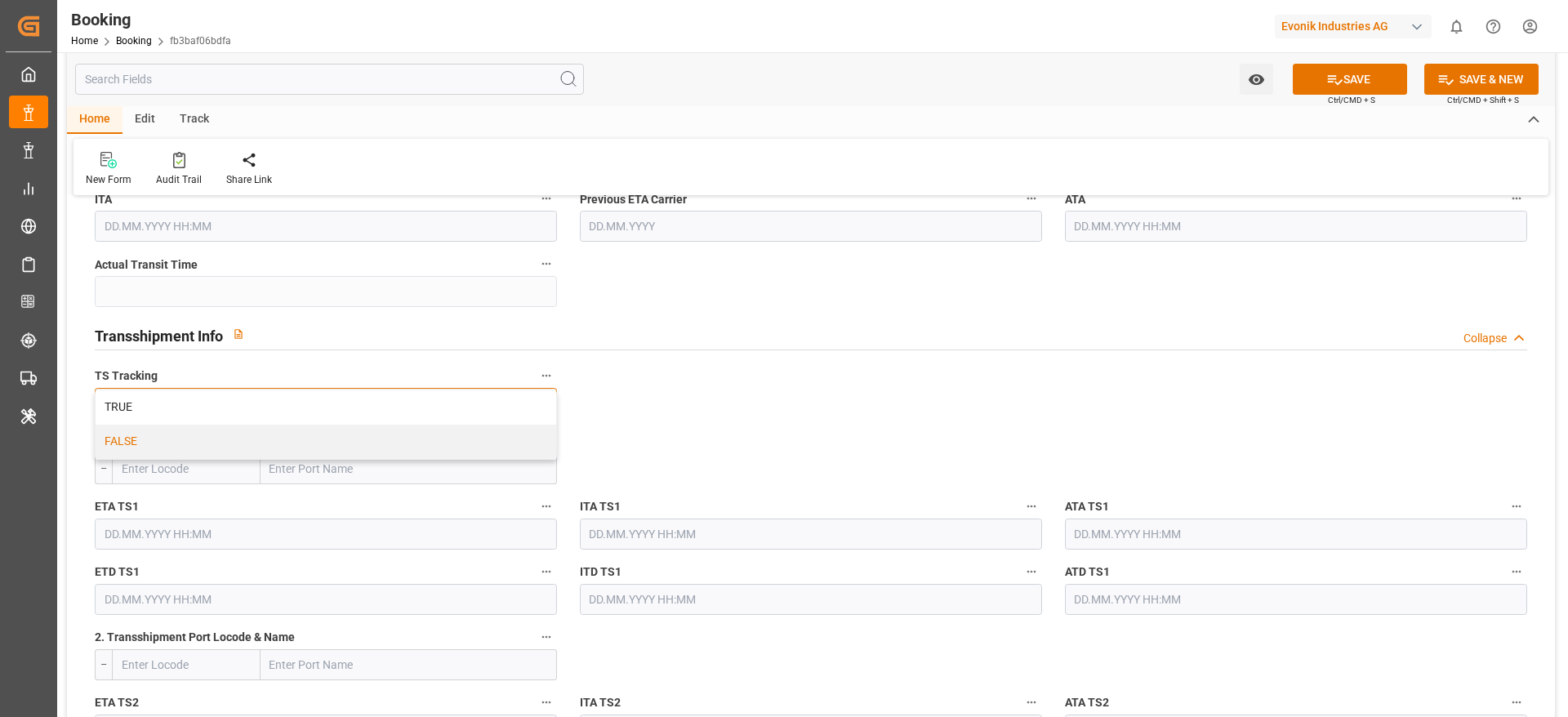
click at [351, 424] on div "TRUE FALSE" at bounding box center [325, 424] width 460 height 69
click at [342, 431] on div "FALSE" at bounding box center [325, 441] width 460 height 34
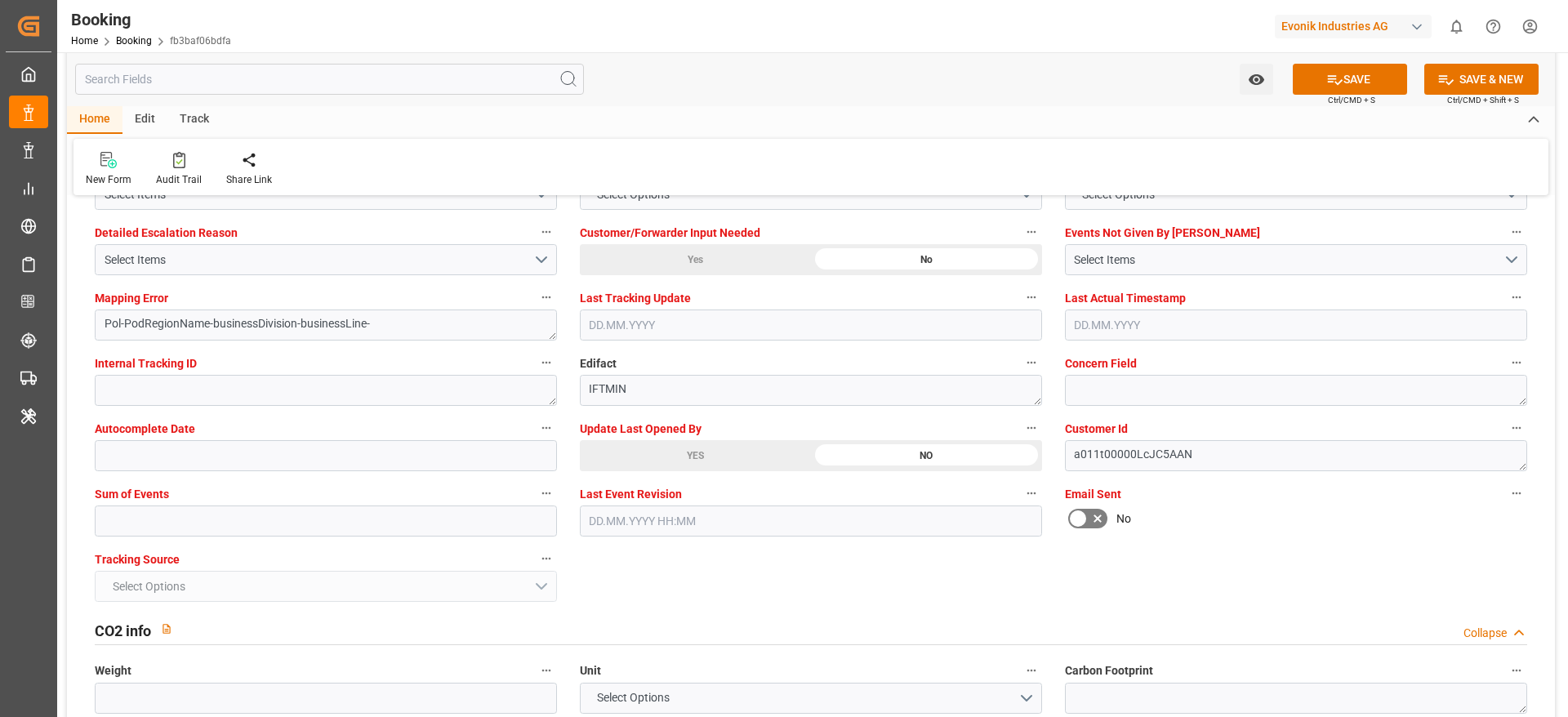
scroll to position [3184, 0]
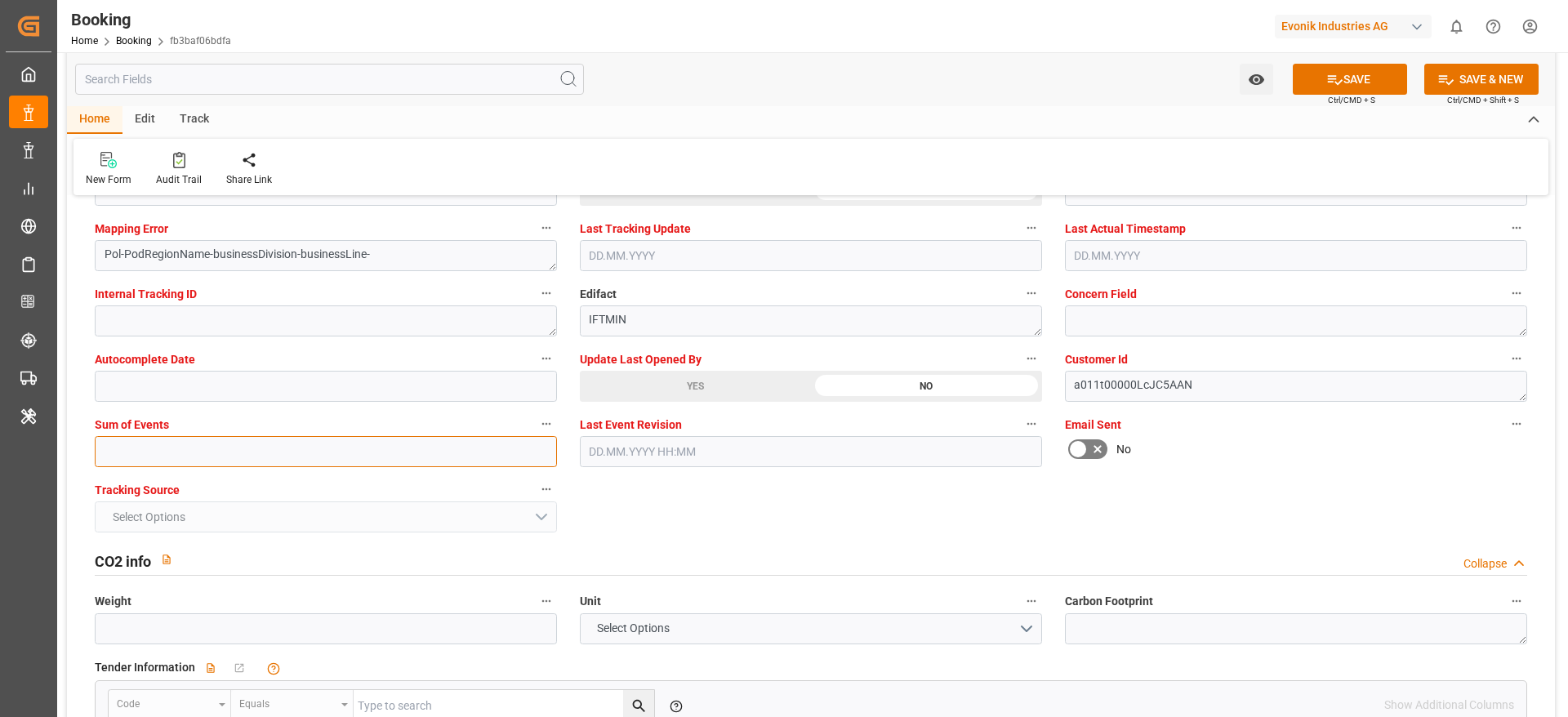
click at [123, 454] on input "text" at bounding box center [325, 451] width 462 height 31
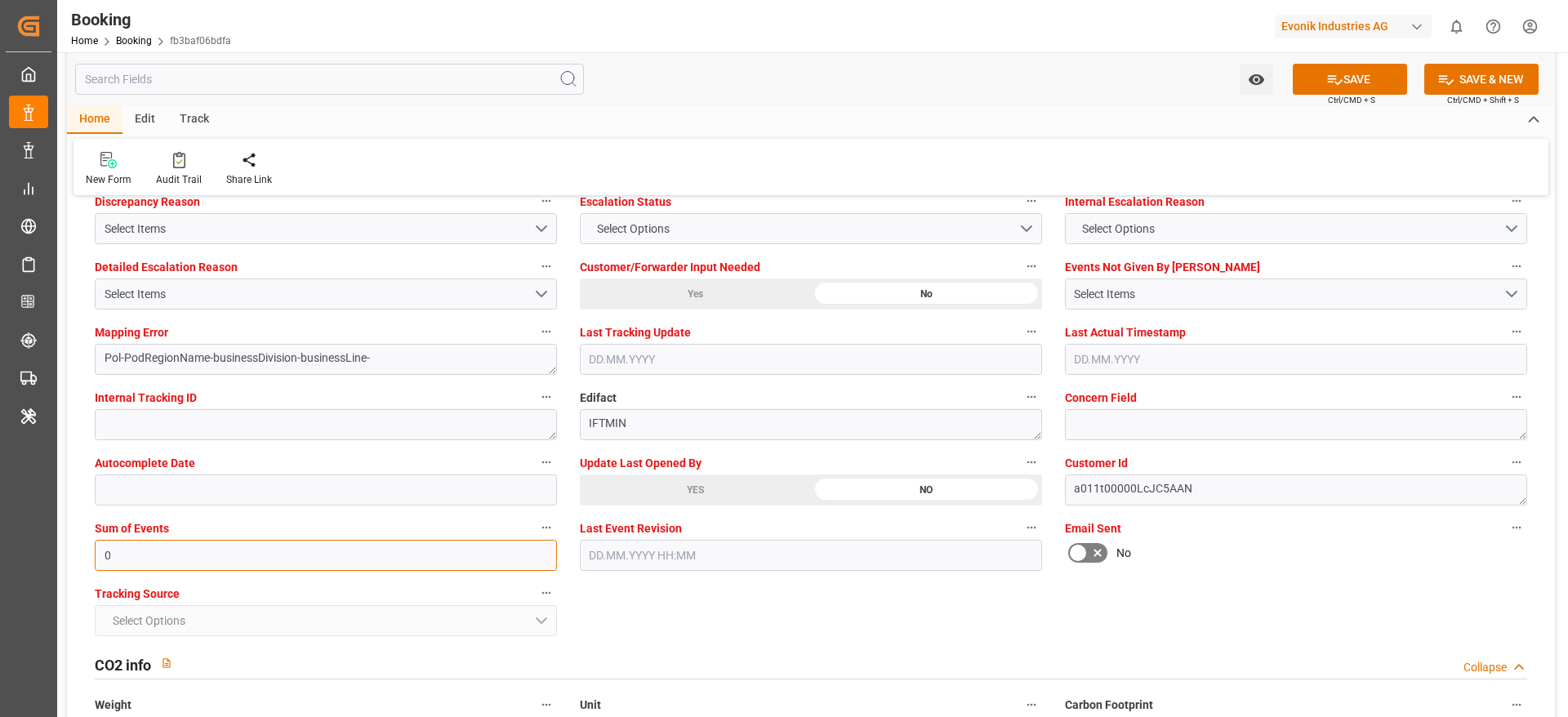
scroll to position [2939, 0]
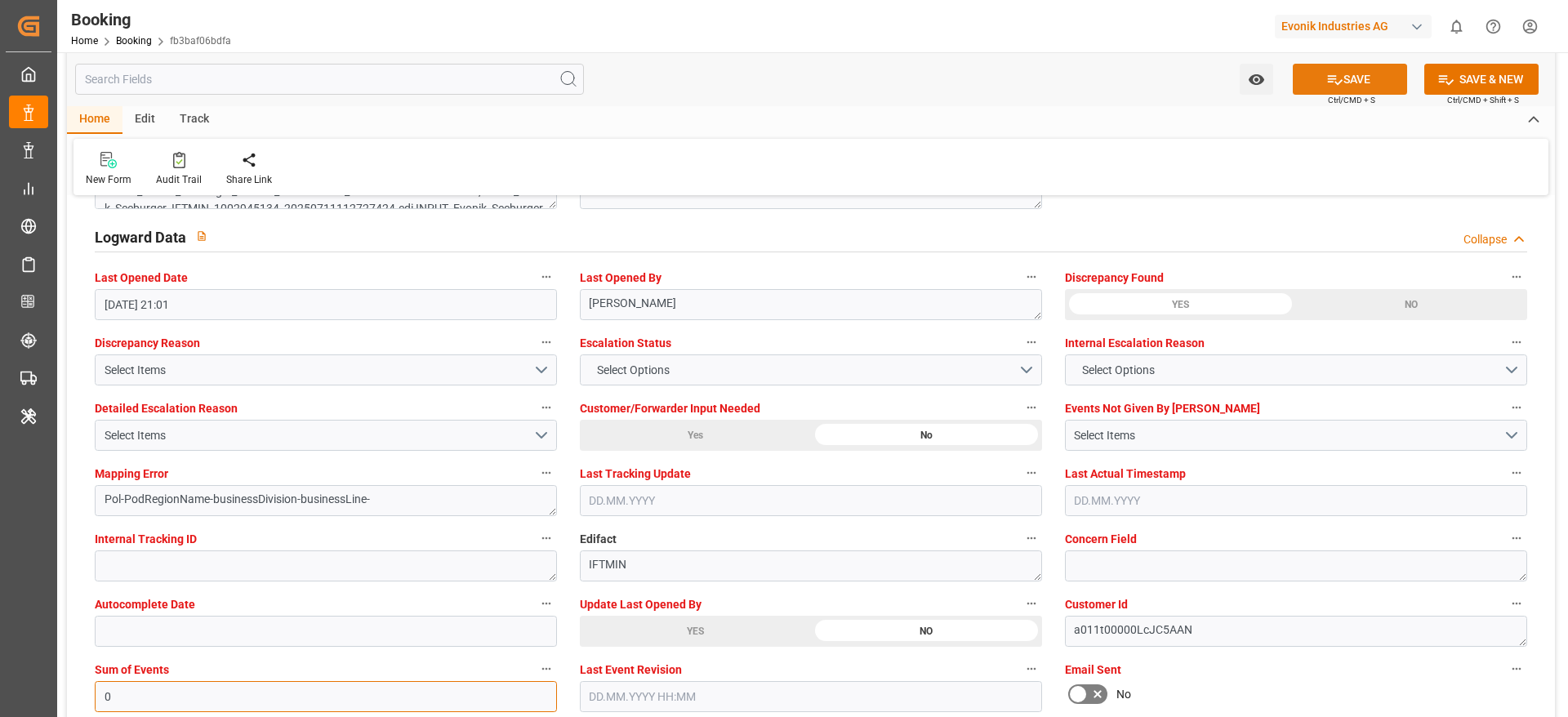
type input "0"
click at [1361, 79] on button "SAVE" at bounding box center [1350, 79] width 114 height 31
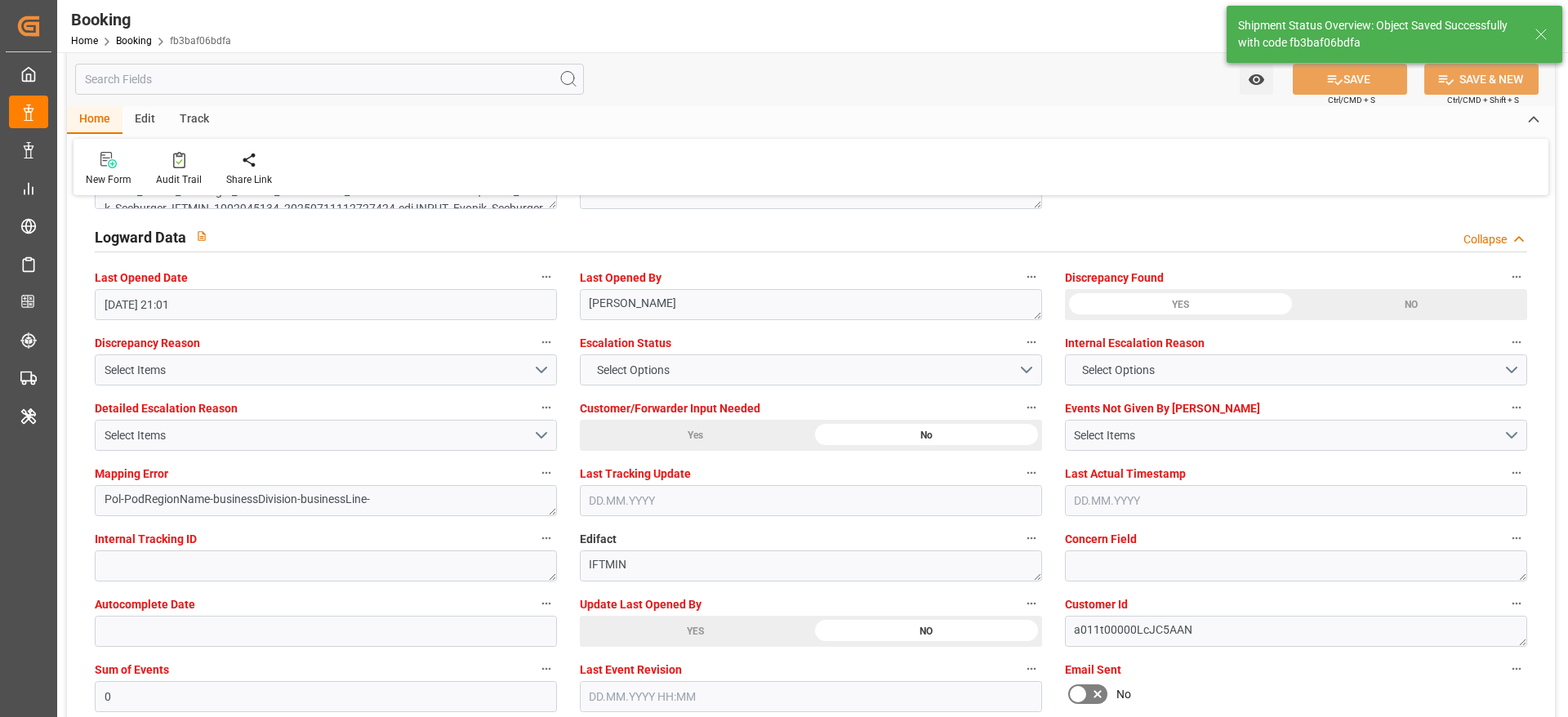
type textarea "NWC/UK North West Continent / UK_CNSGH_HLCU_CU-CS"
type textarea "[PERSON_NAME]"
type textarea "Pod-PodRegionName-businessDivision-businessLine-"
type input "15.08.2025 00:00"
type input "30.09.2025 00:00"
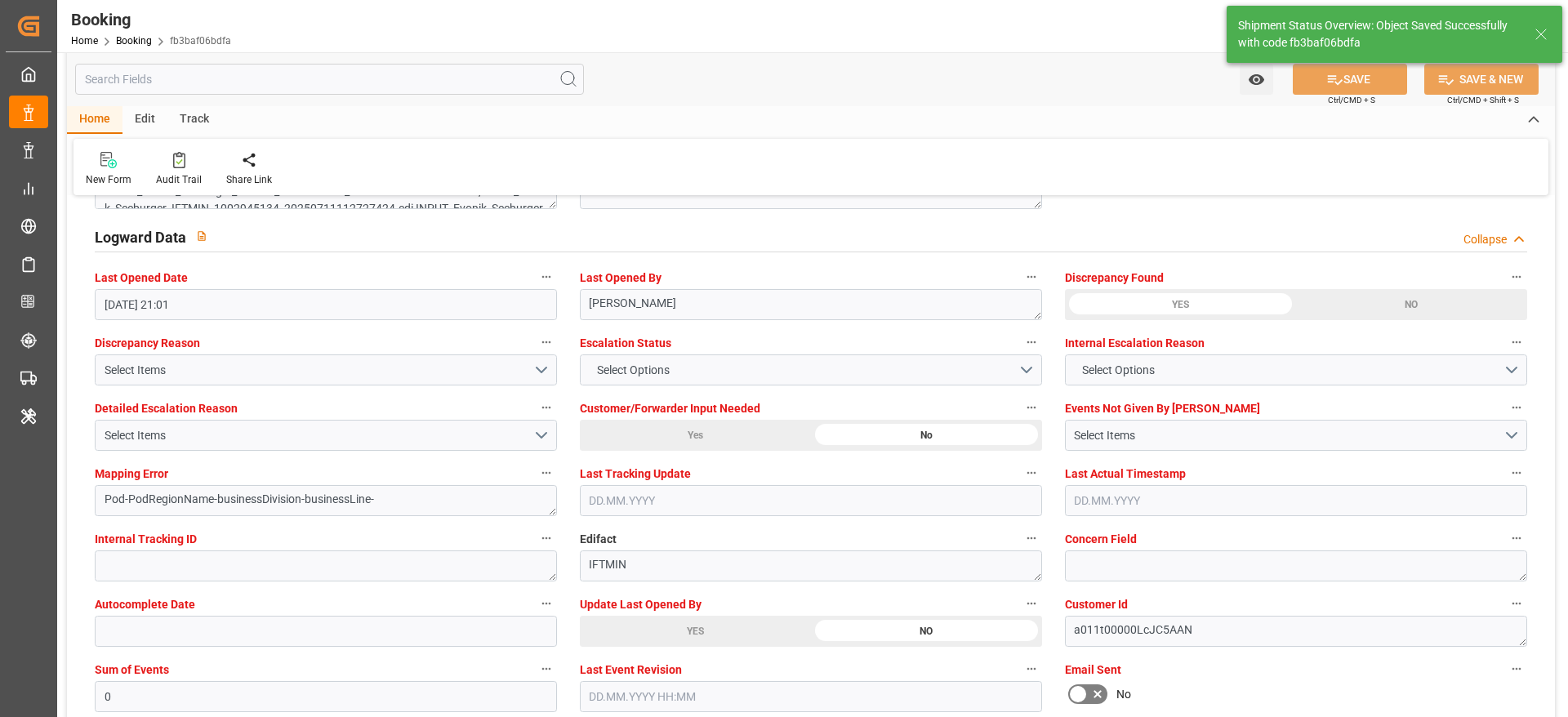
type input "04.09.2025 07:25"
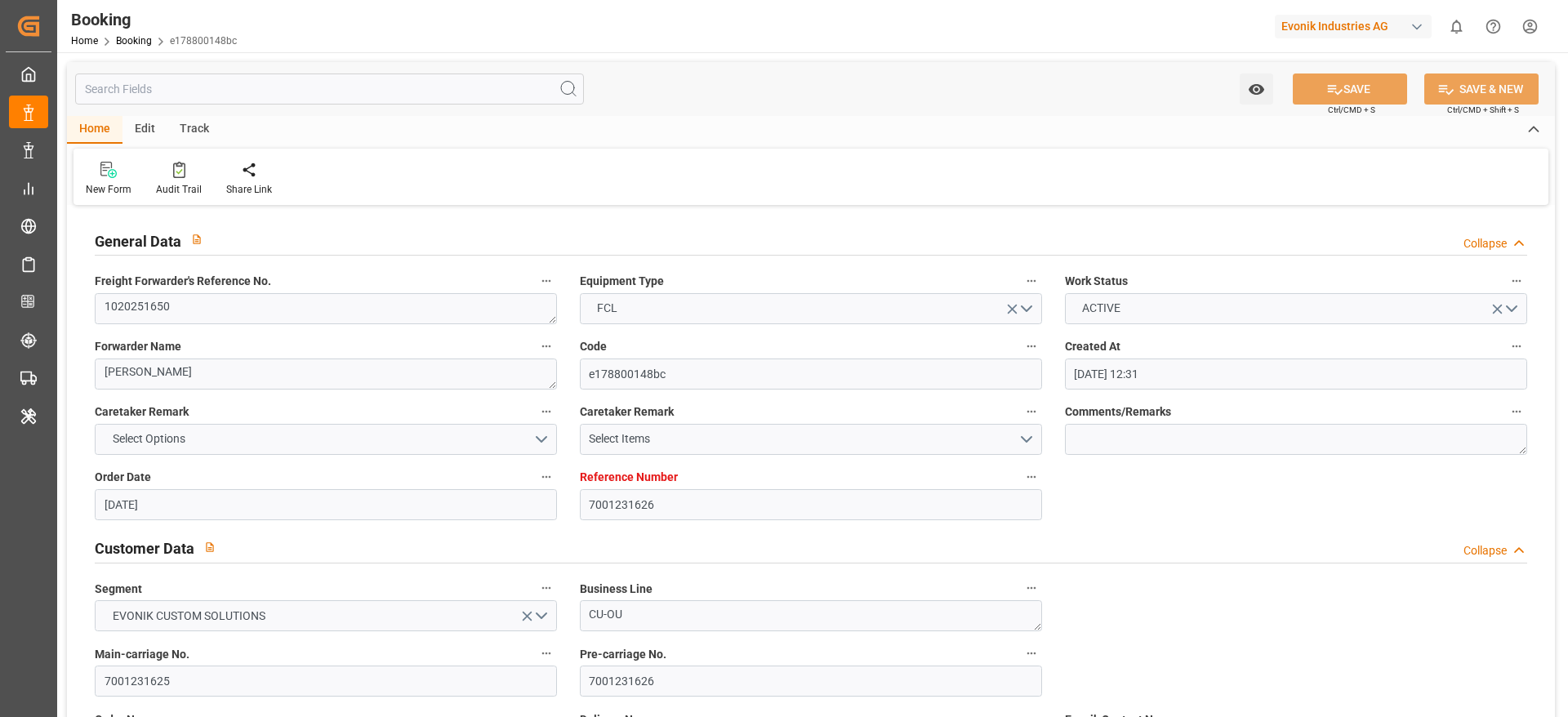
scroll to position [2817, 0]
